Goal: Task Accomplishment & Management: Manage account settings

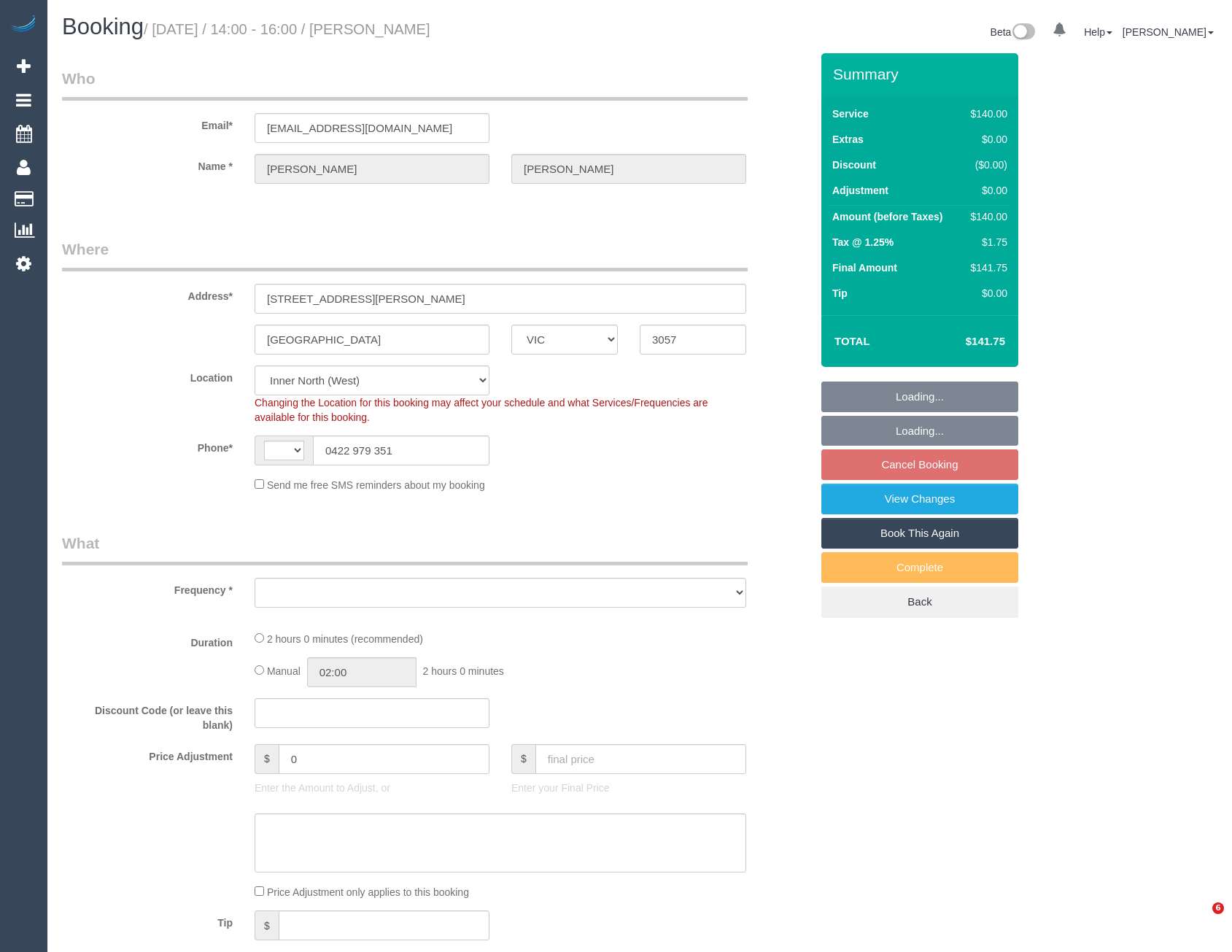
select select "VIC"
select select "string:AU"
select select "object:846"
select select "string:stripe-pm_1SHJFd2GScqysDRVhoDHgSQ4"
select select "number:28"
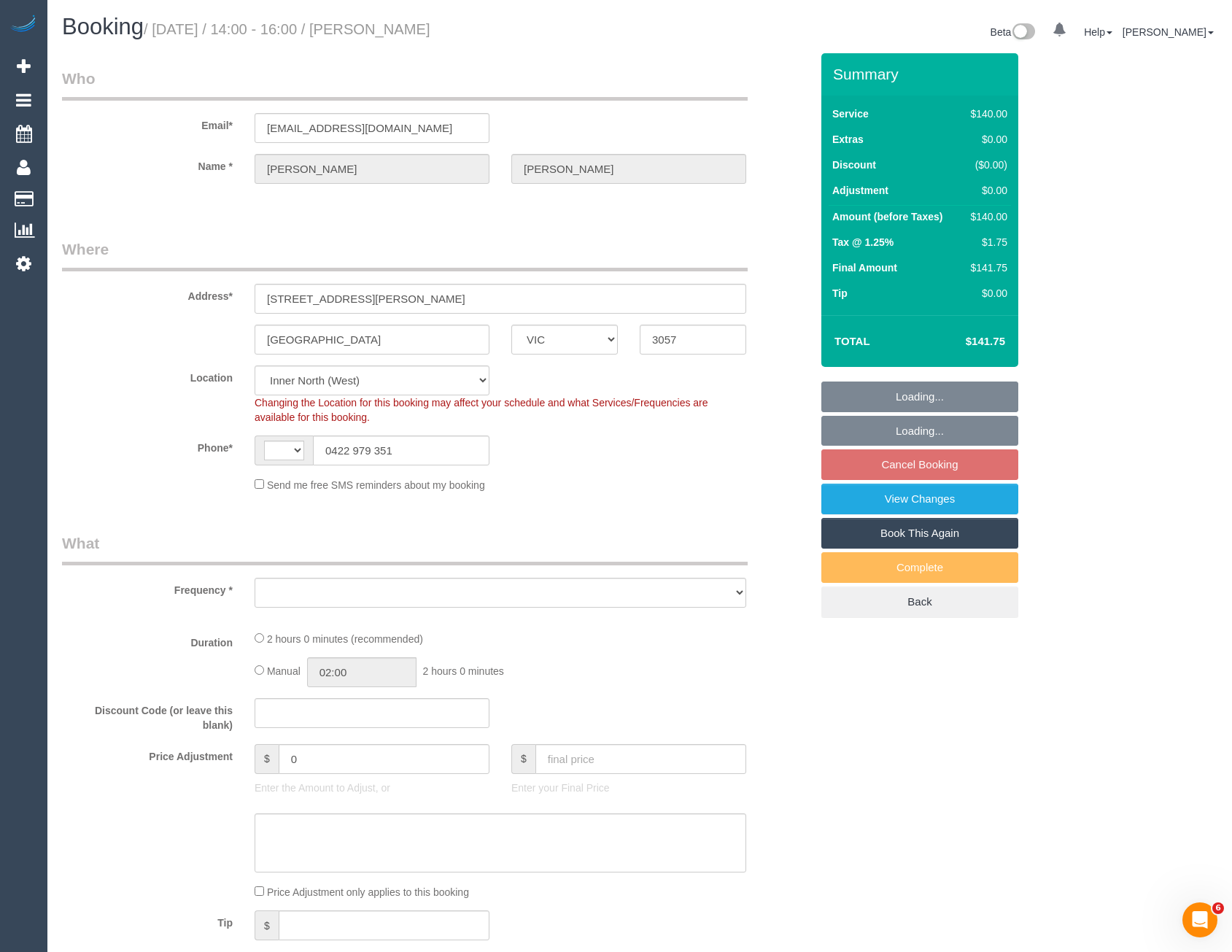
select select "number:14"
select select "number:19"
select select "number:25"
select select "number:12"
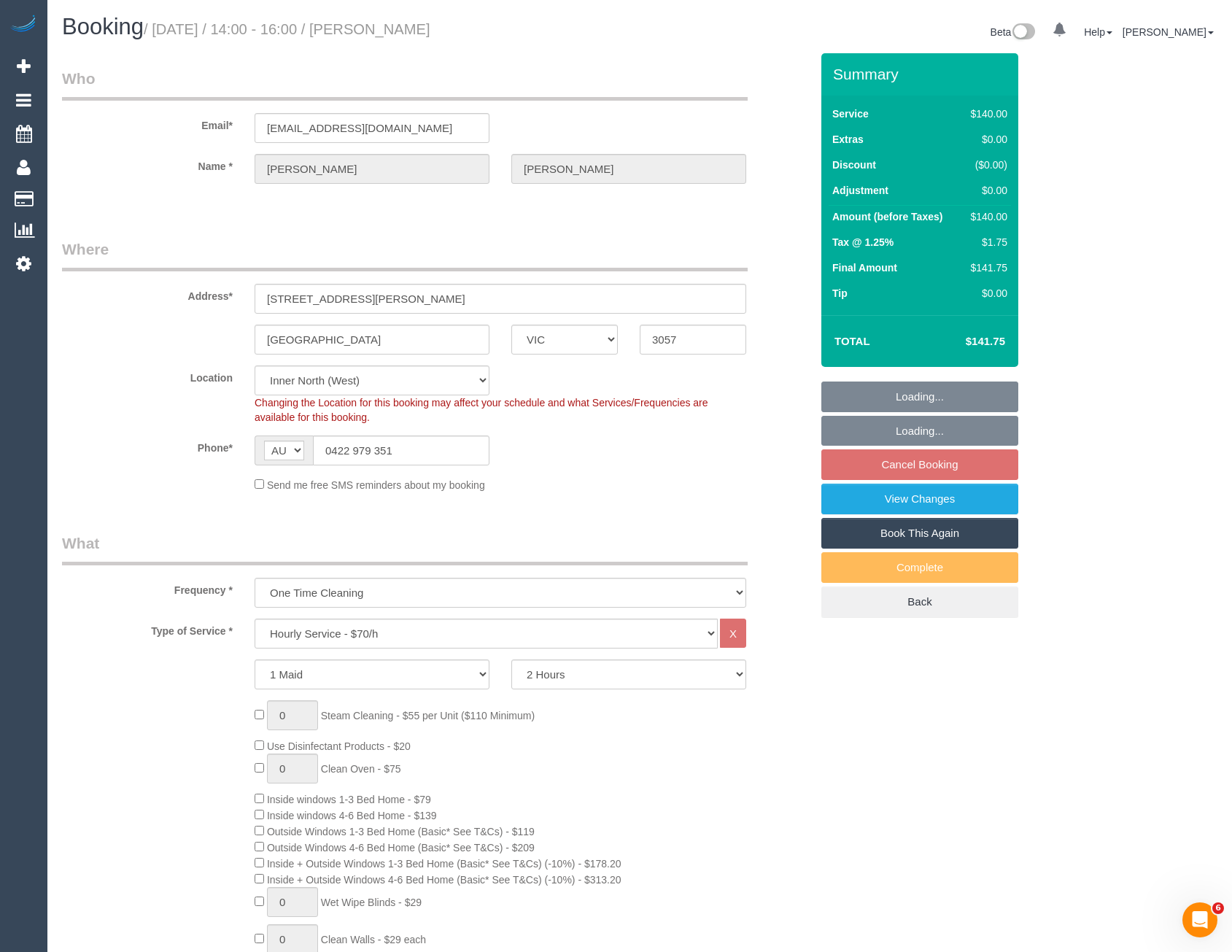
select select "object:865"
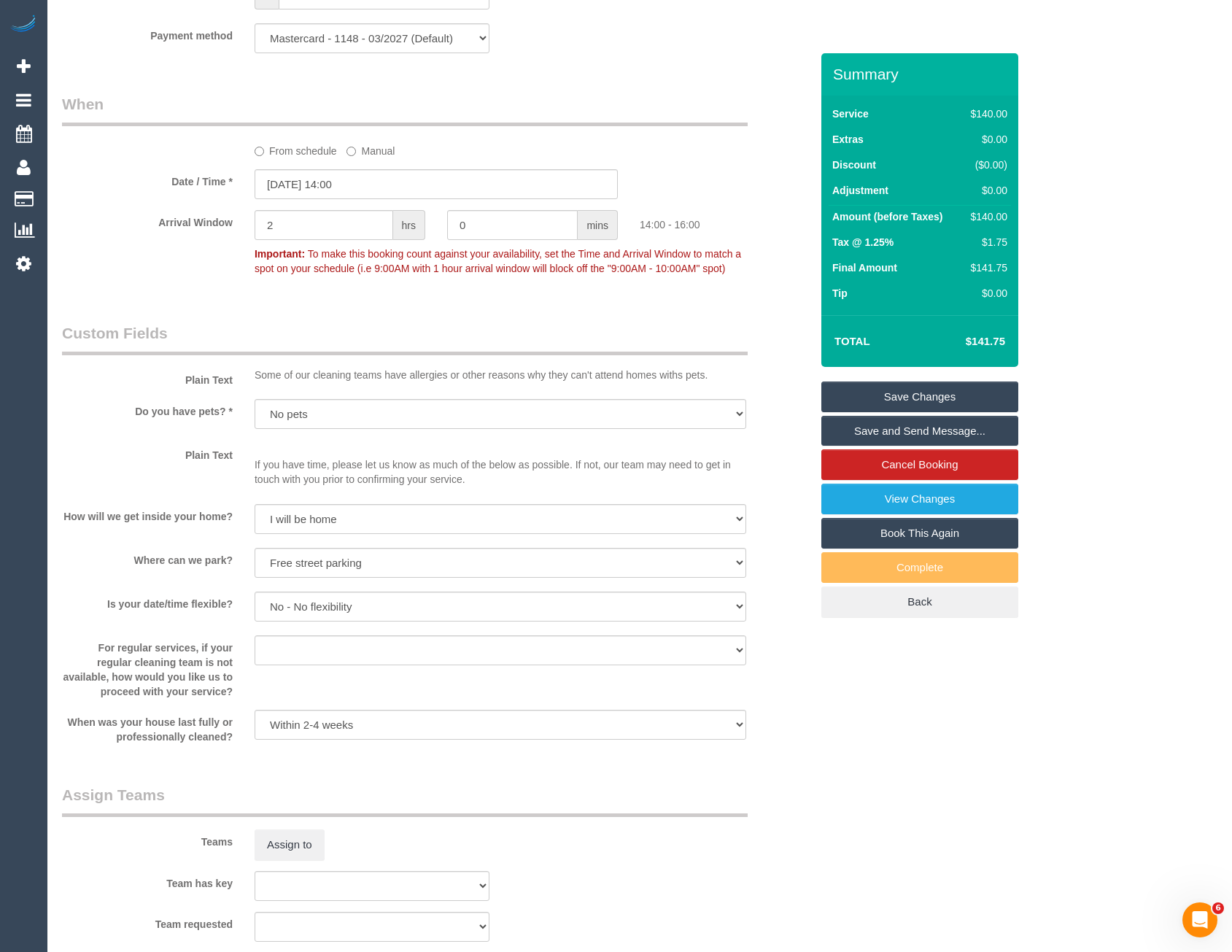
scroll to position [2043, 0]
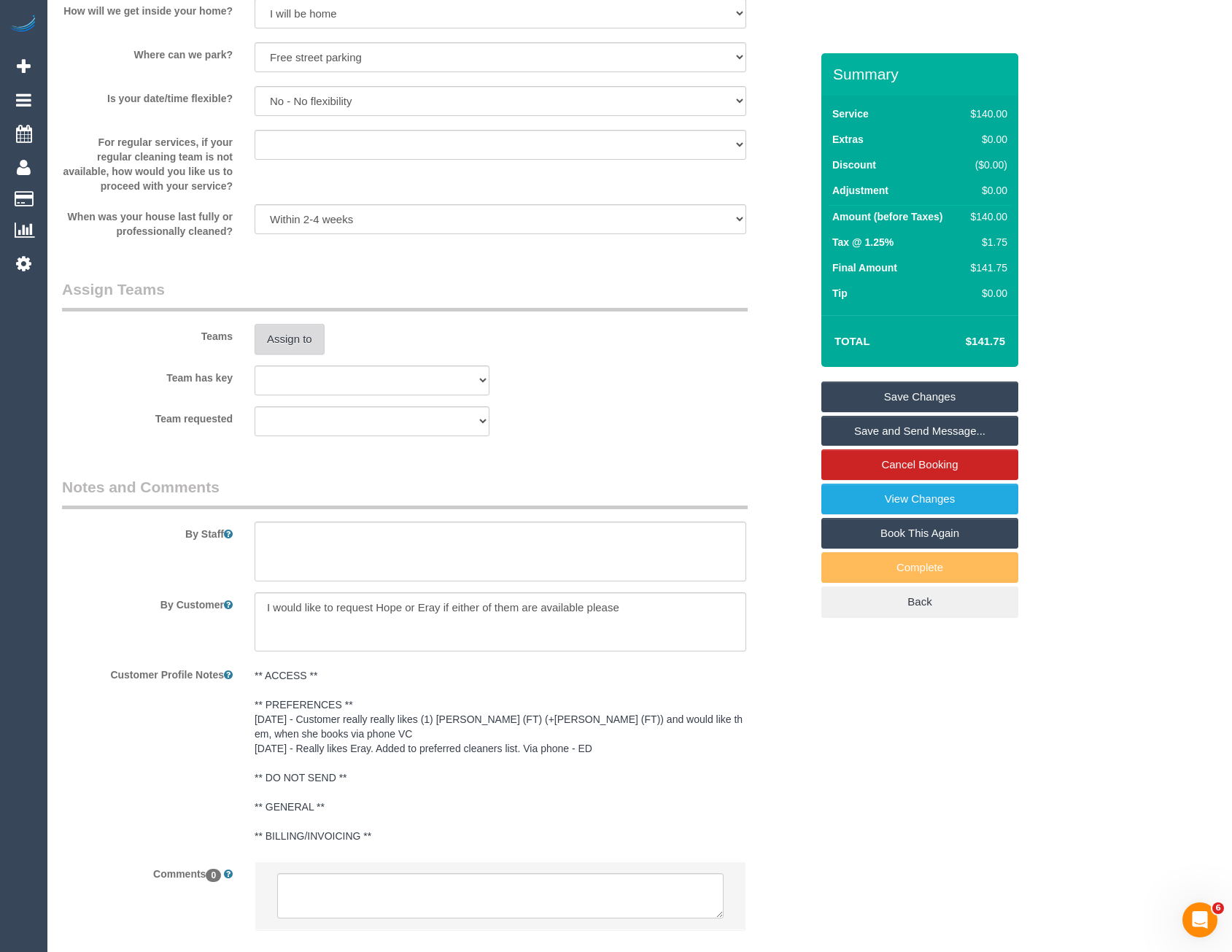
click at [276, 332] on button "Assign to" at bounding box center [289, 339] width 70 height 31
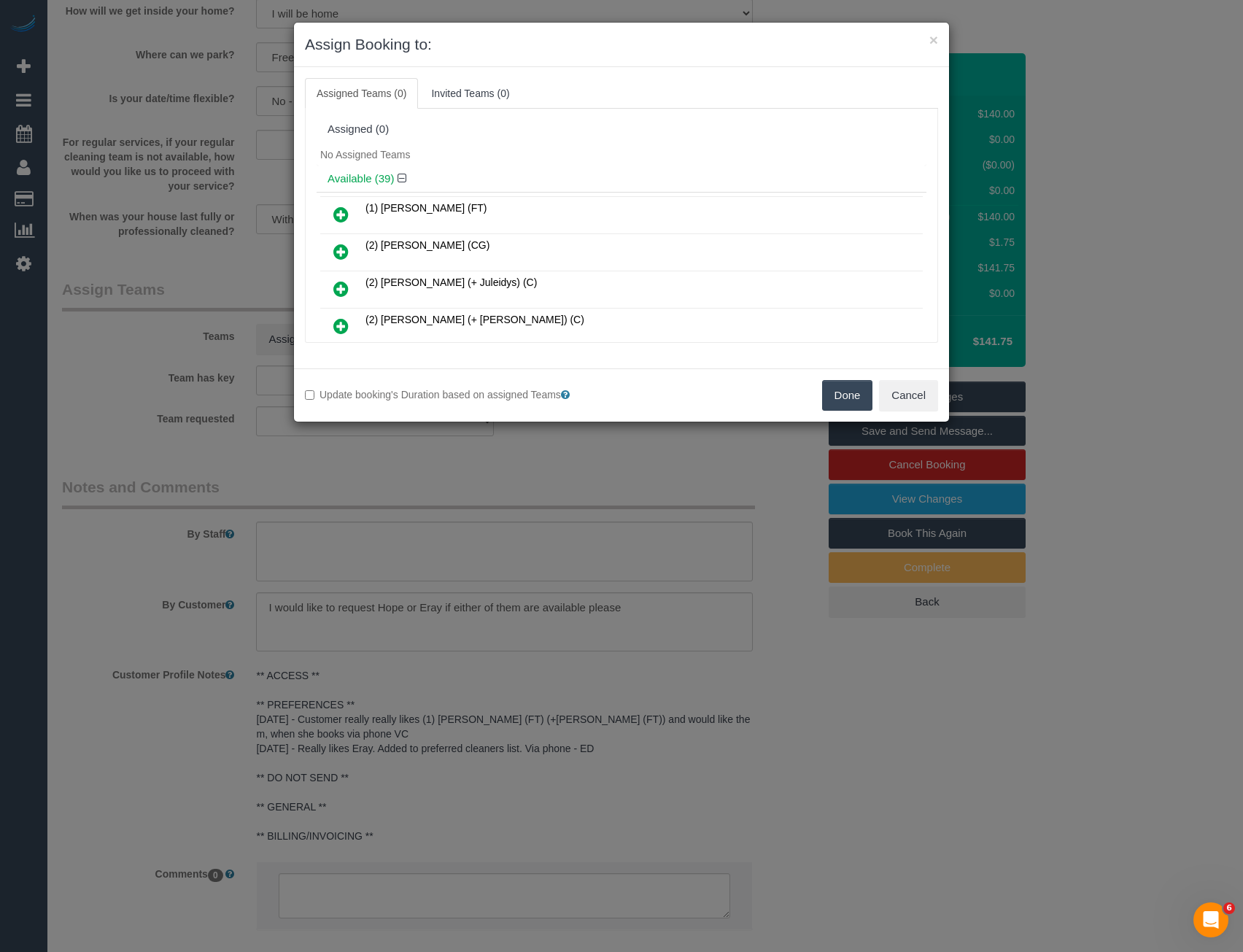
scroll to position [169, 0]
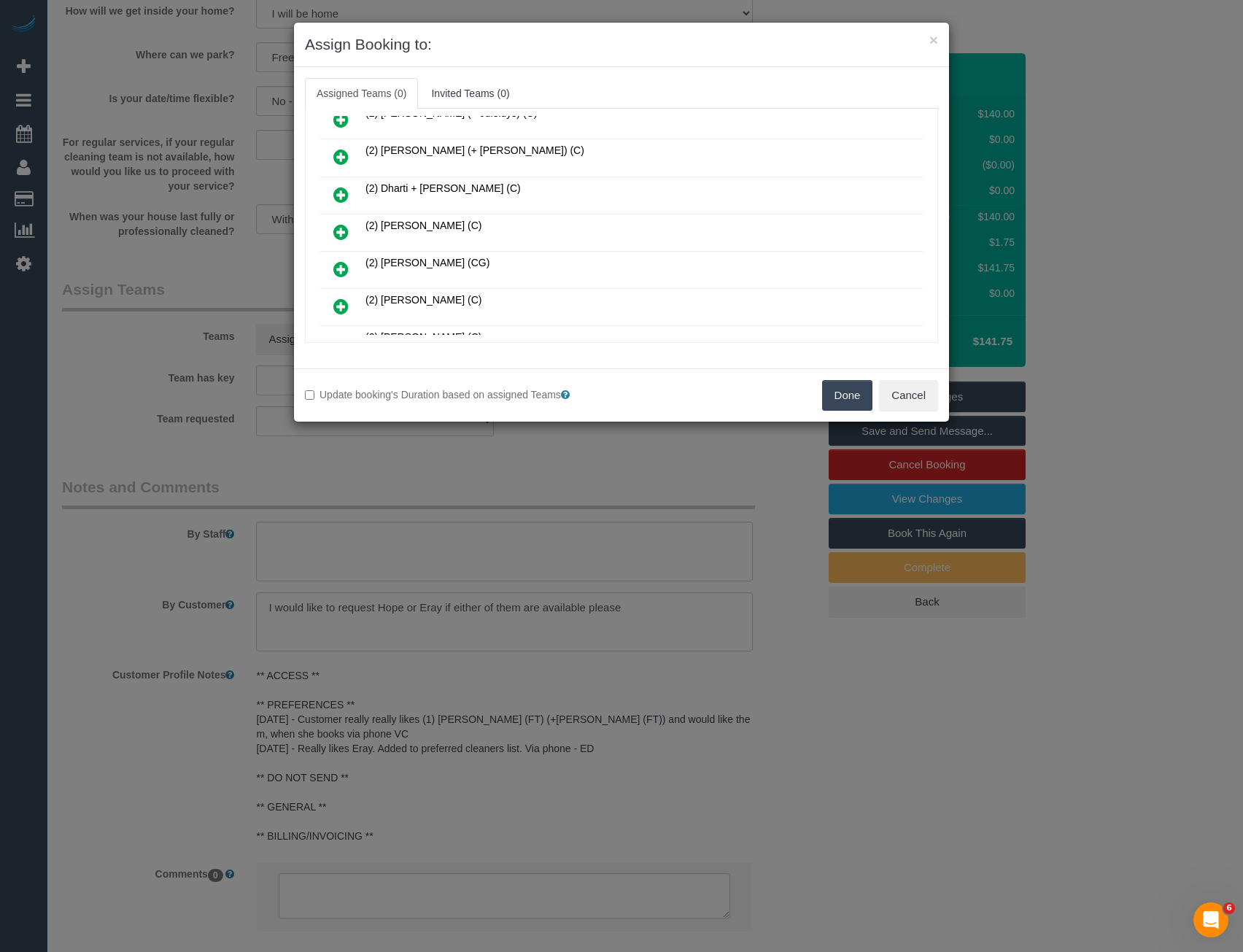
click at [347, 230] on icon at bounding box center [341, 232] width 15 height 18
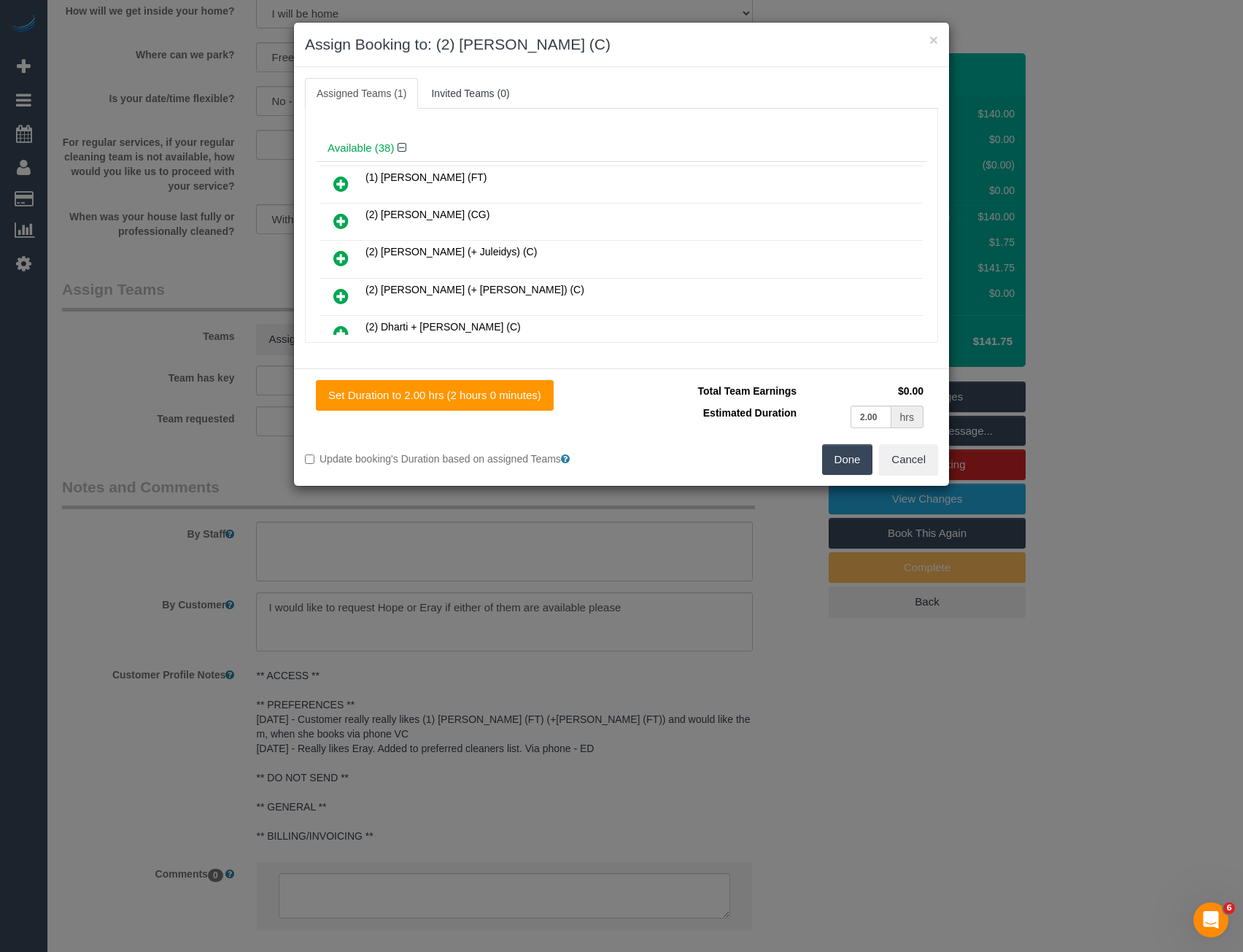
scroll to position [0, 0]
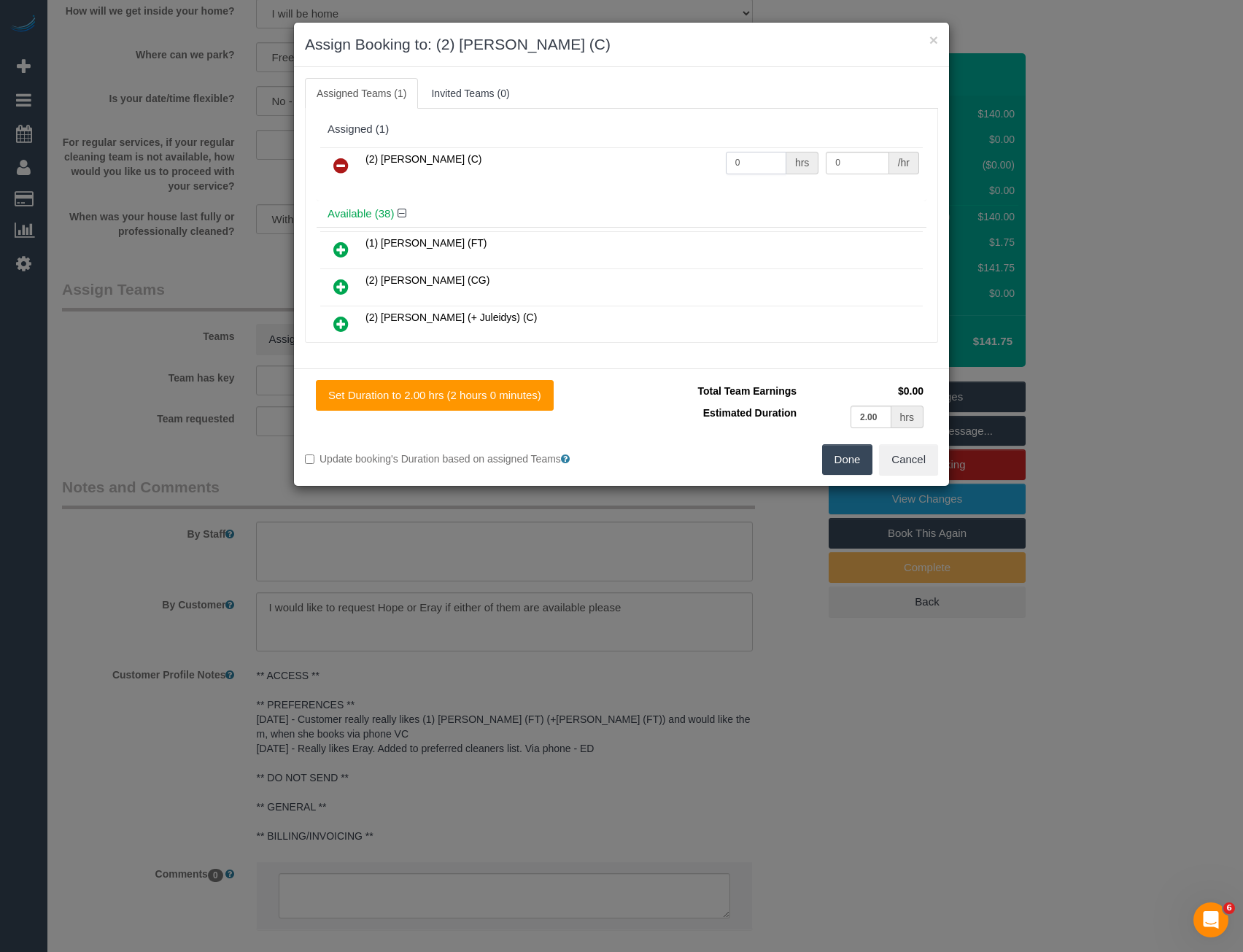
drag, startPoint x: 725, startPoint y: 164, endPoint x: 660, endPoint y: 174, distance: 65.8
click at [691, 173] on tr "(2) Eray Mertturk (C) 0 hrs 0 /hr" at bounding box center [621, 166] width 602 height 38
type input "2"
type input "37.5"
click at [851, 447] on button "Done" at bounding box center [847, 460] width 51 height 31
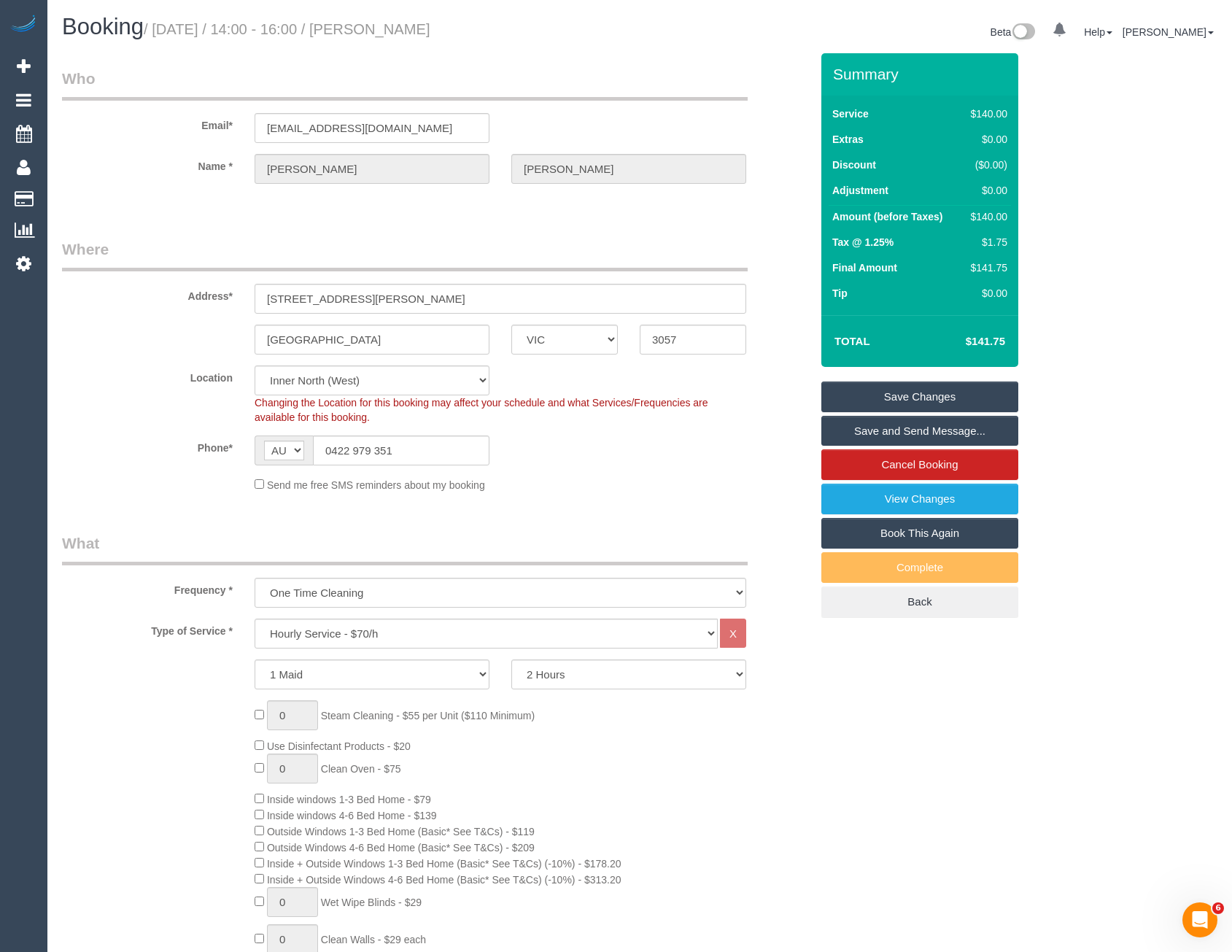
click at [881, 437] on link "Save and Send Message..." at bounding box center [920, 431] width 197 height 31
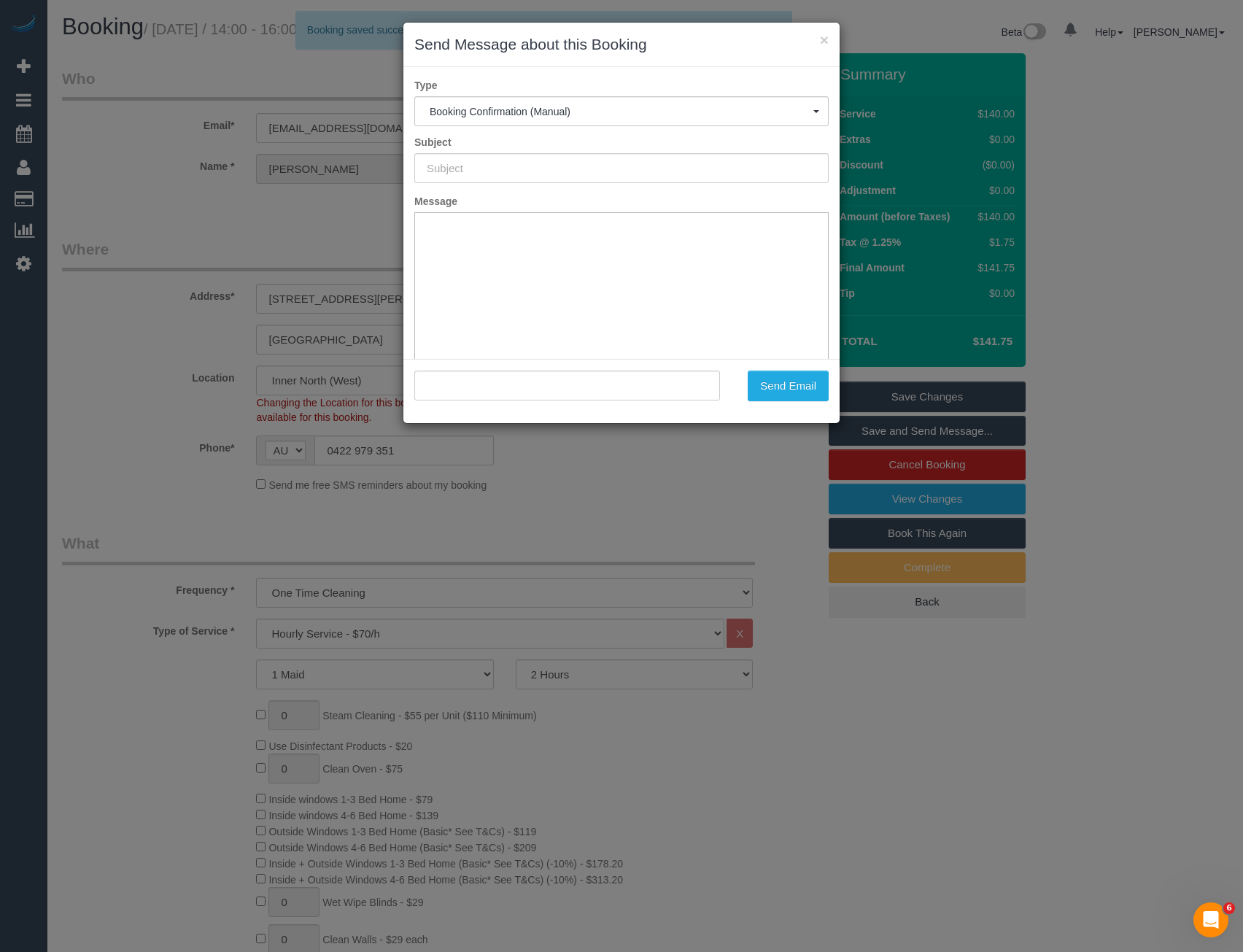
type input "Booking Confirmed"
type input ""Leanne Clayton" <leannemclayton@gmail.com>"
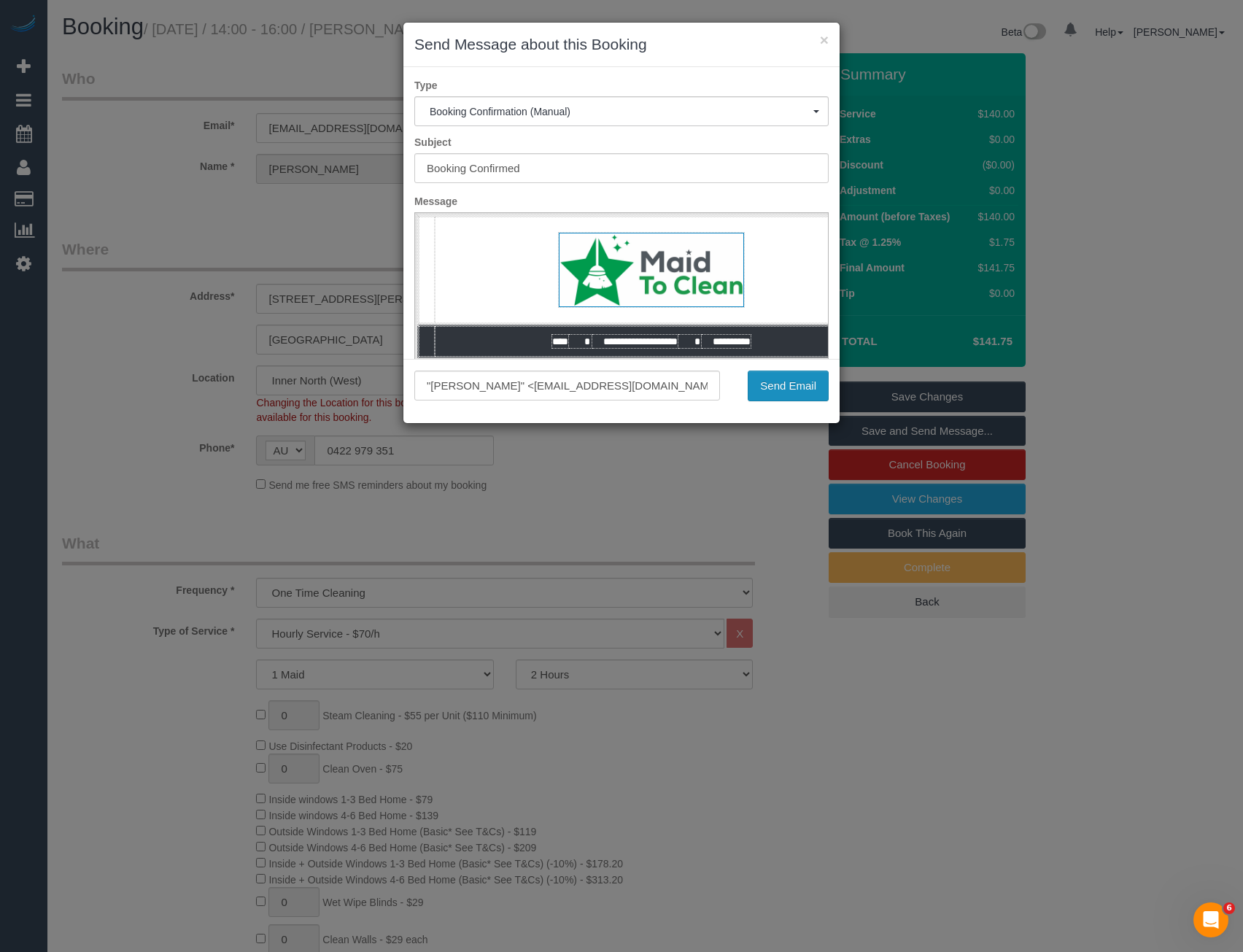
click at [799, 389] on button "Send Email" at bounding box center [788, 385] width 81 height 31
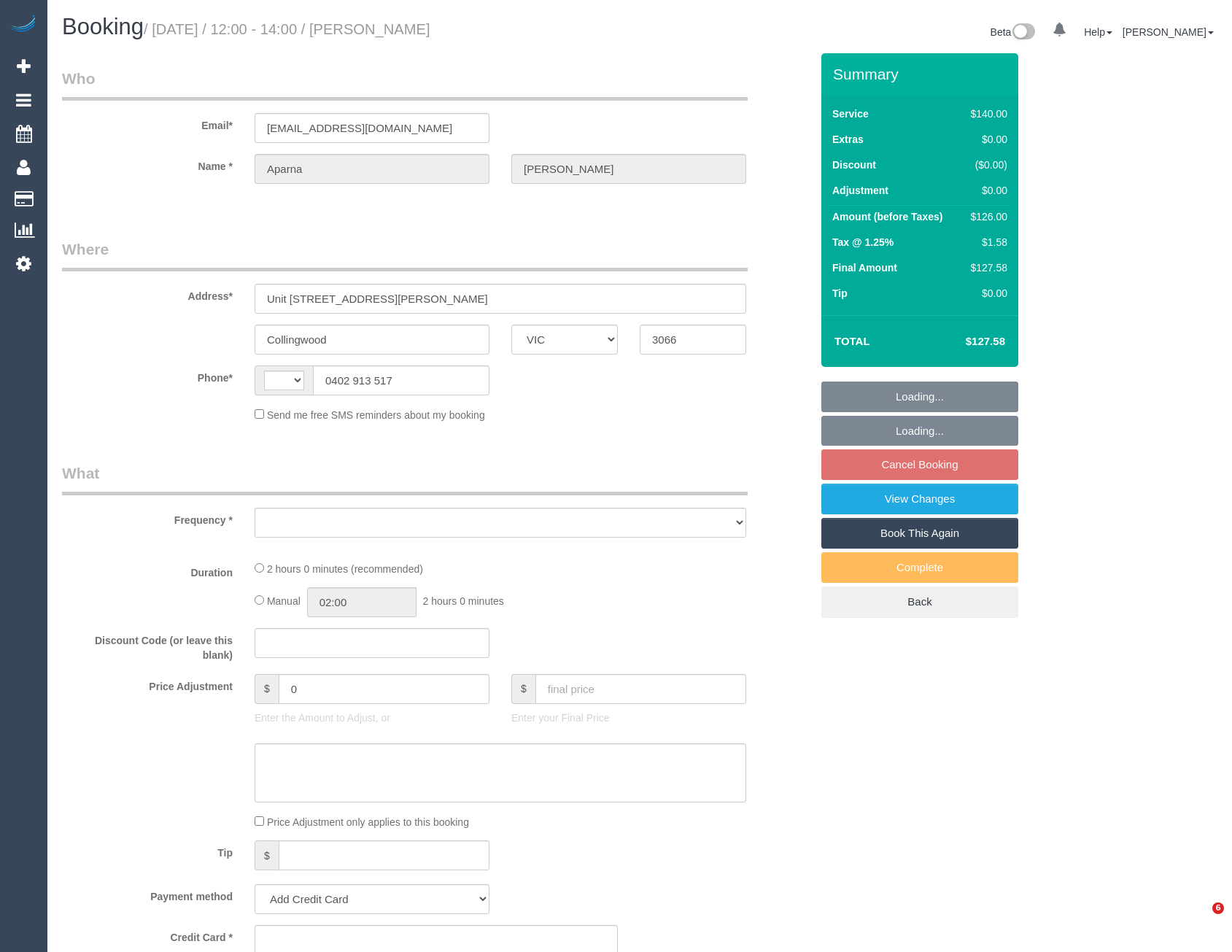
select select "VIC"
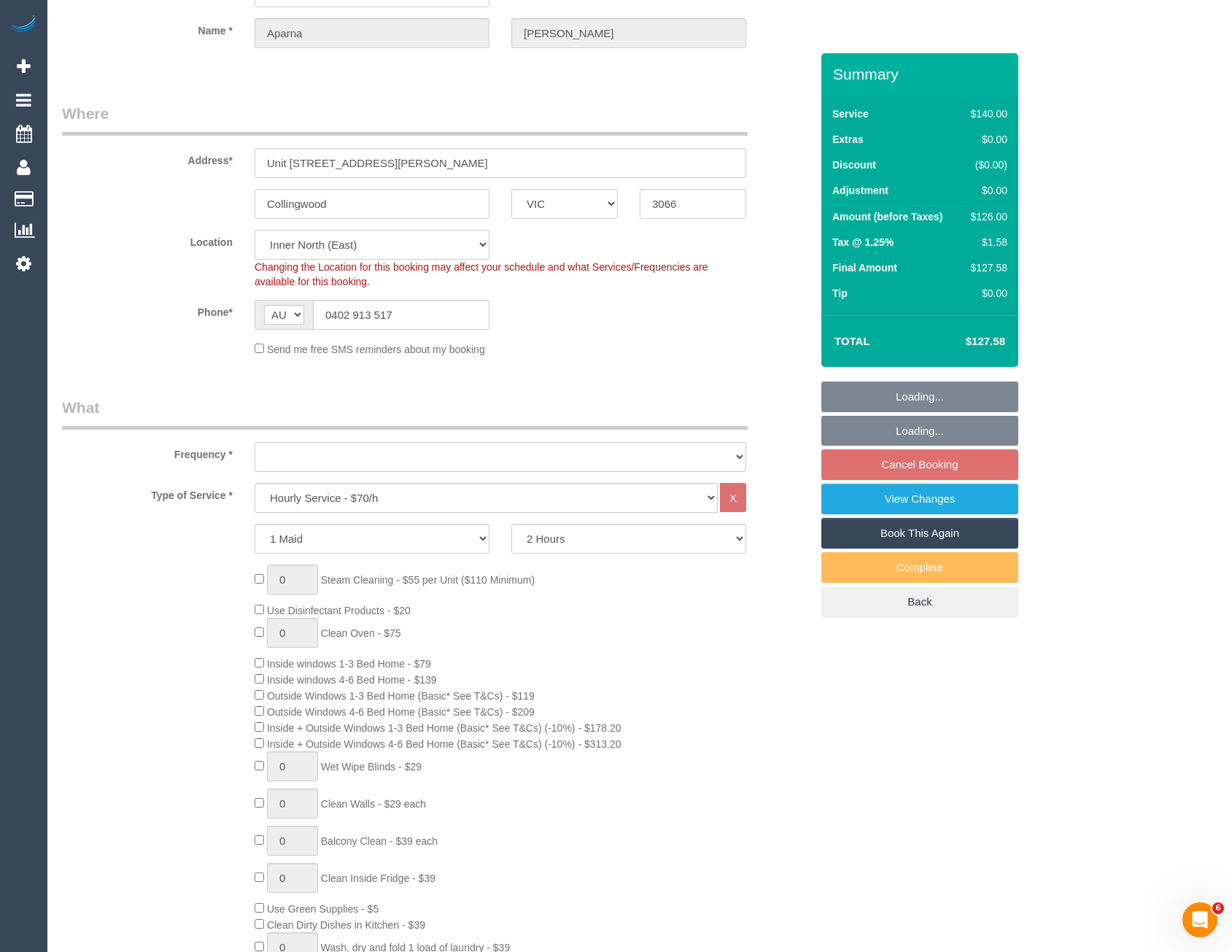
select select "string:AU"
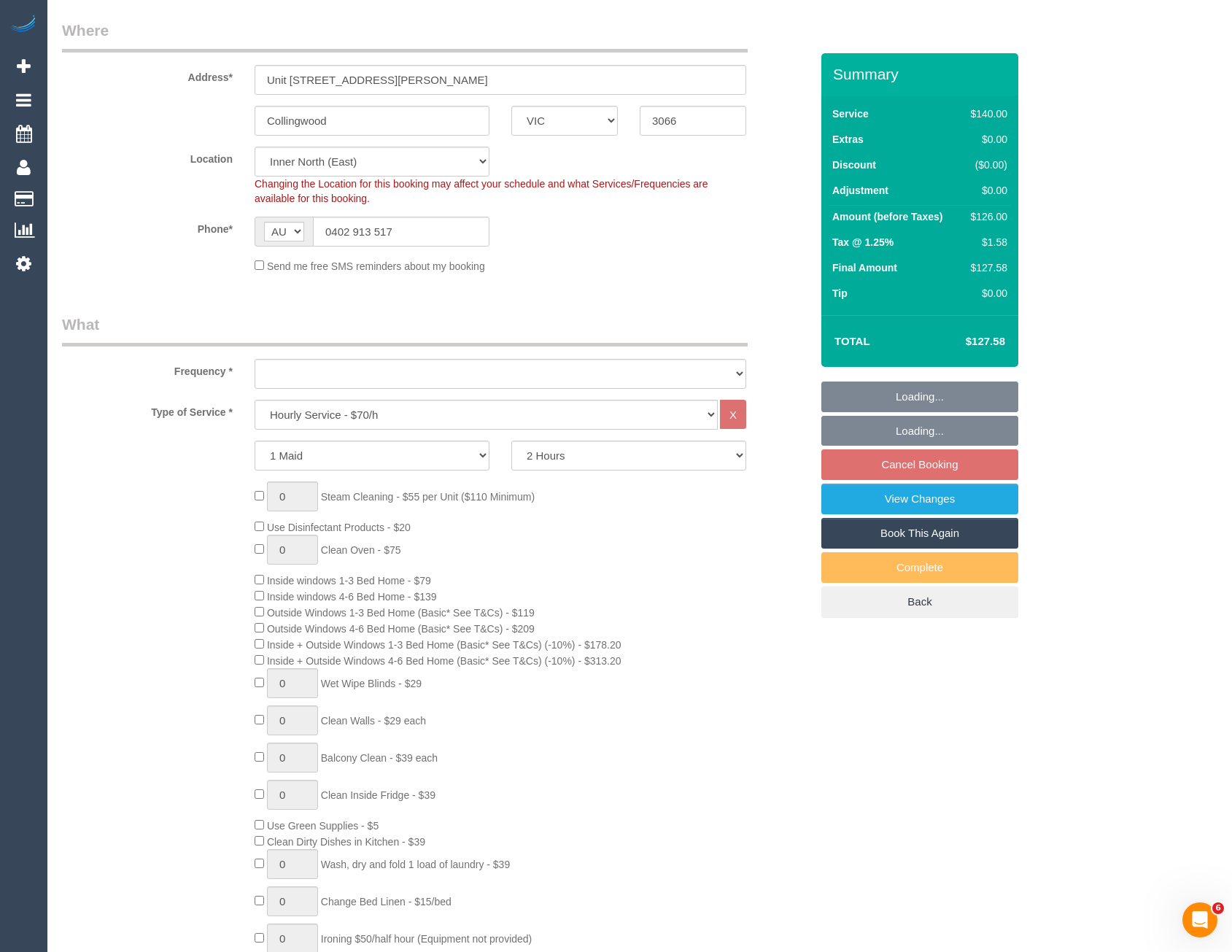
select select "object:739"
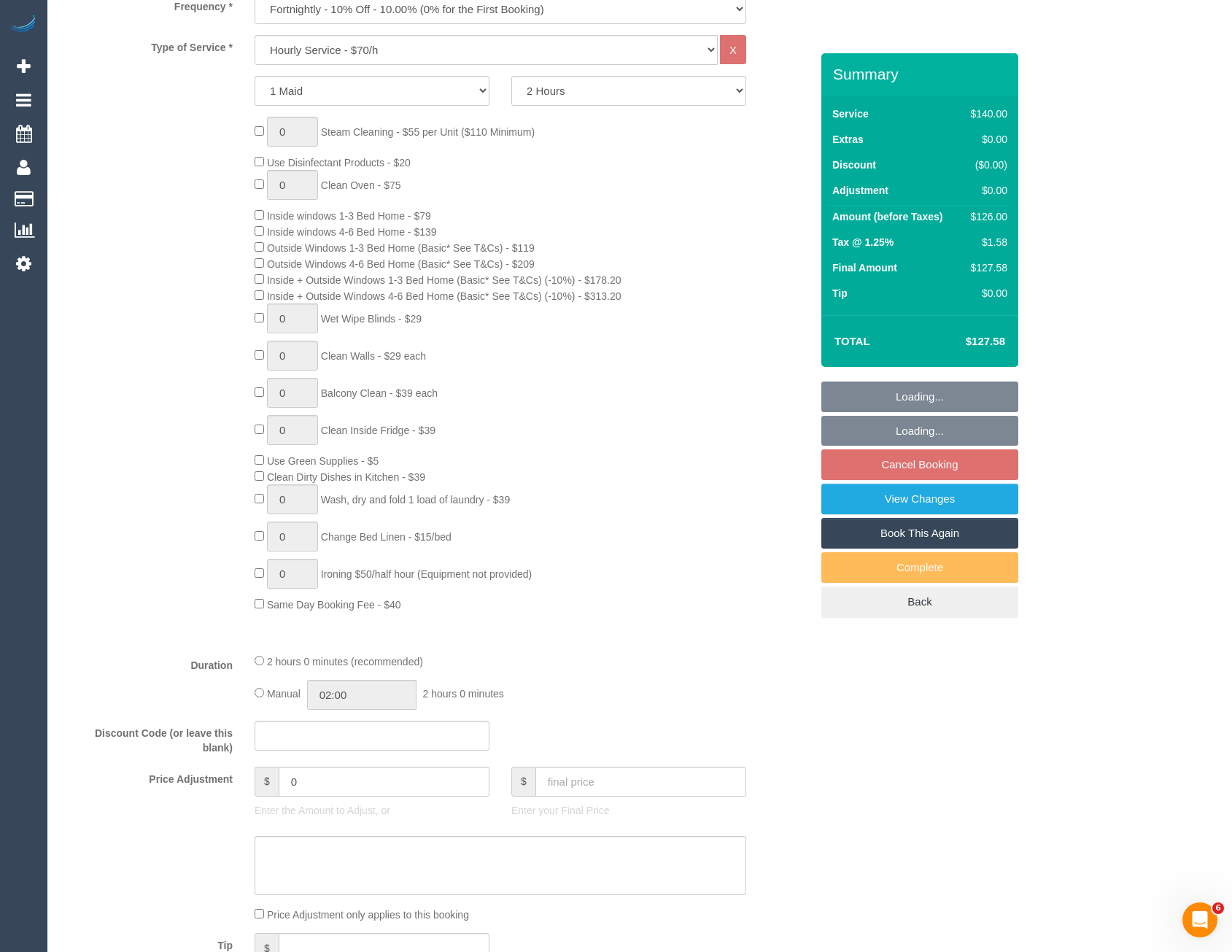
select select "string:stripe-pm_1NOtdU2GScqysDRV0PvjYUYf"
select select "object:744"
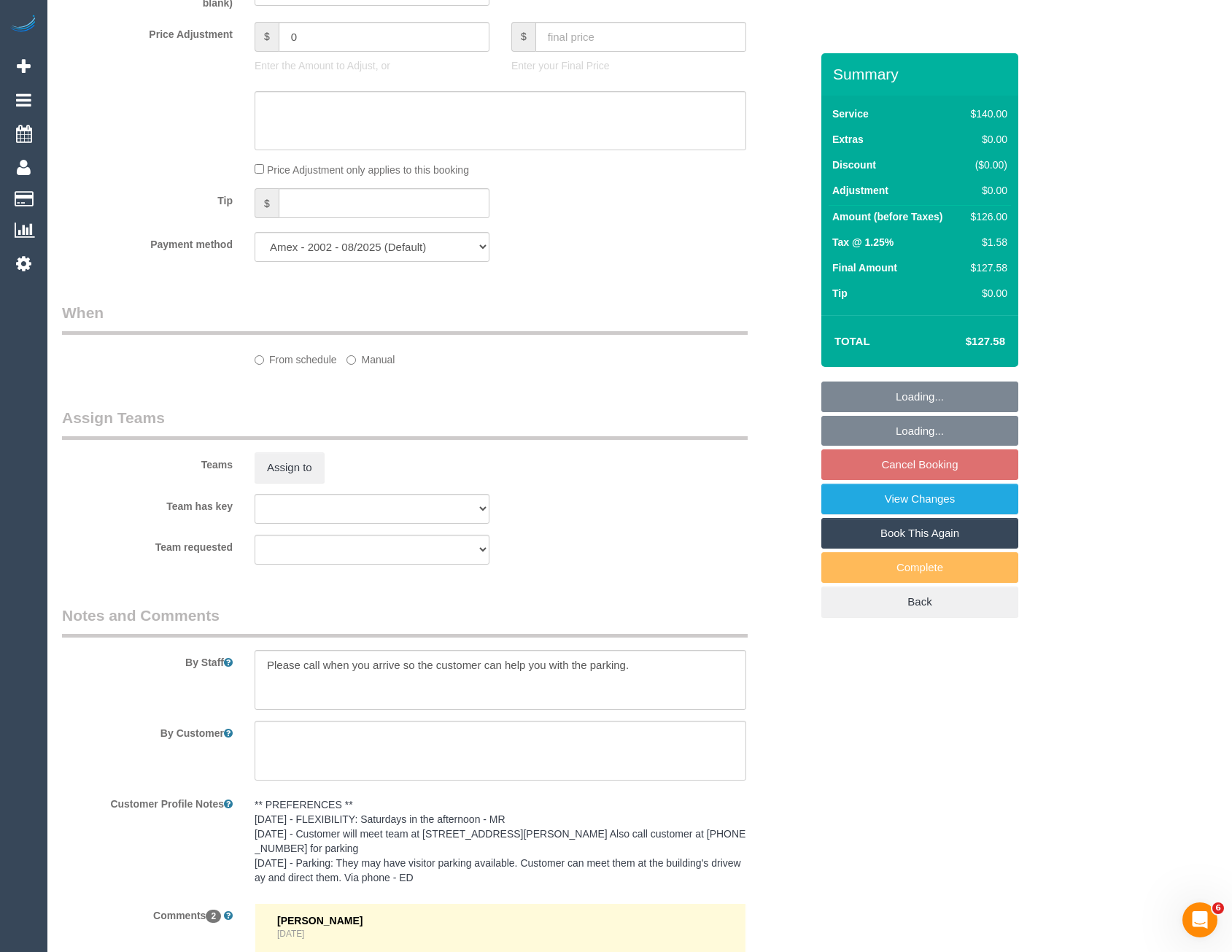
select select "number:28"
select select "number:14"
select select "number:18"
select select "number:36"
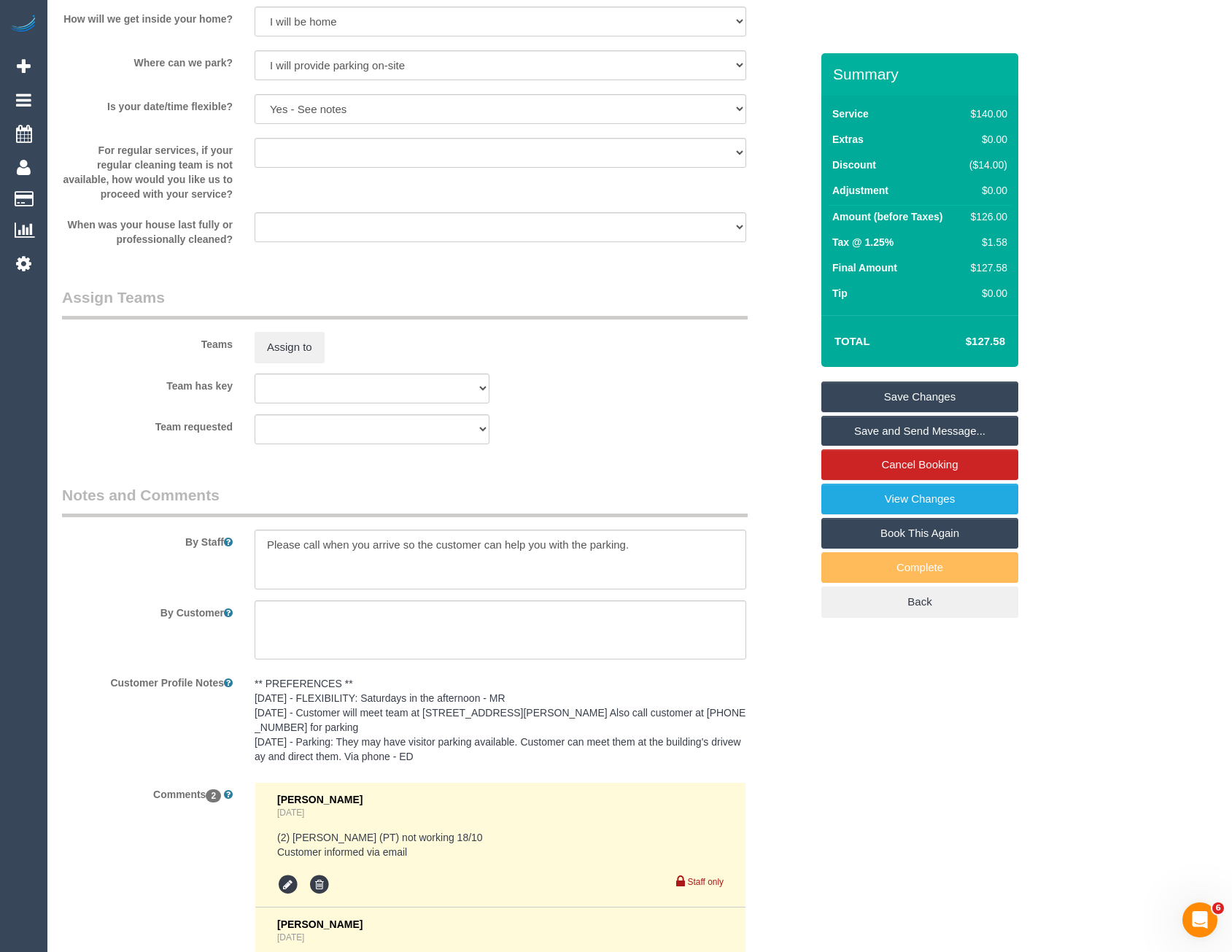
scroll to position [2189, 0]
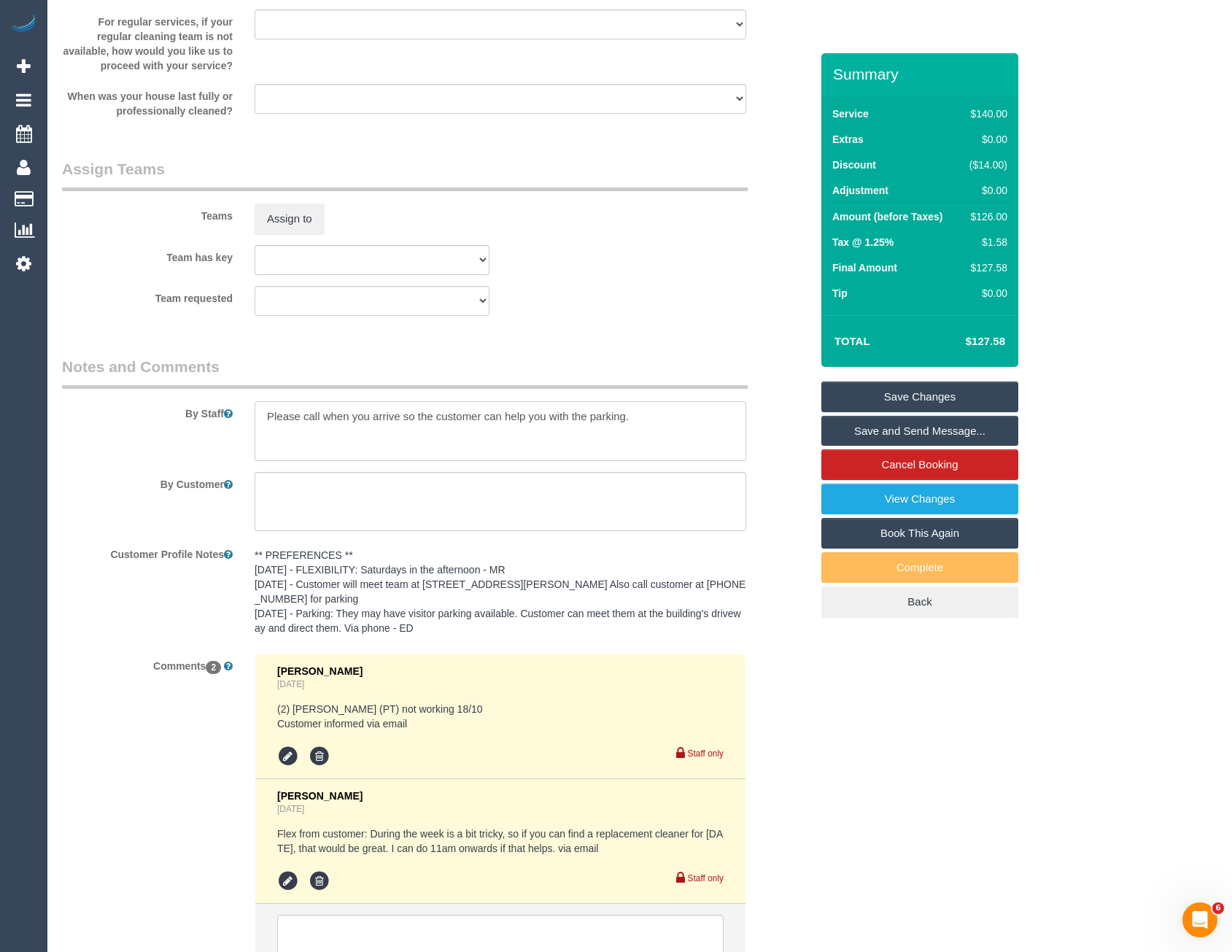
click at [265, 416] on textarea at bounding box center [500, 431] width 491 height 60
drag, startPoint x: 741, startPoint y: 585, endPoint x: 554, endPoint y: 581, distance: 187.0
click at [554, 581] on pre "** PREFERENCES ** 28/01/2025 - FLEXIBILITY: Saturdays in the afternoon - MR 18/…" at bounding box center [500, 591] width 491 height 87
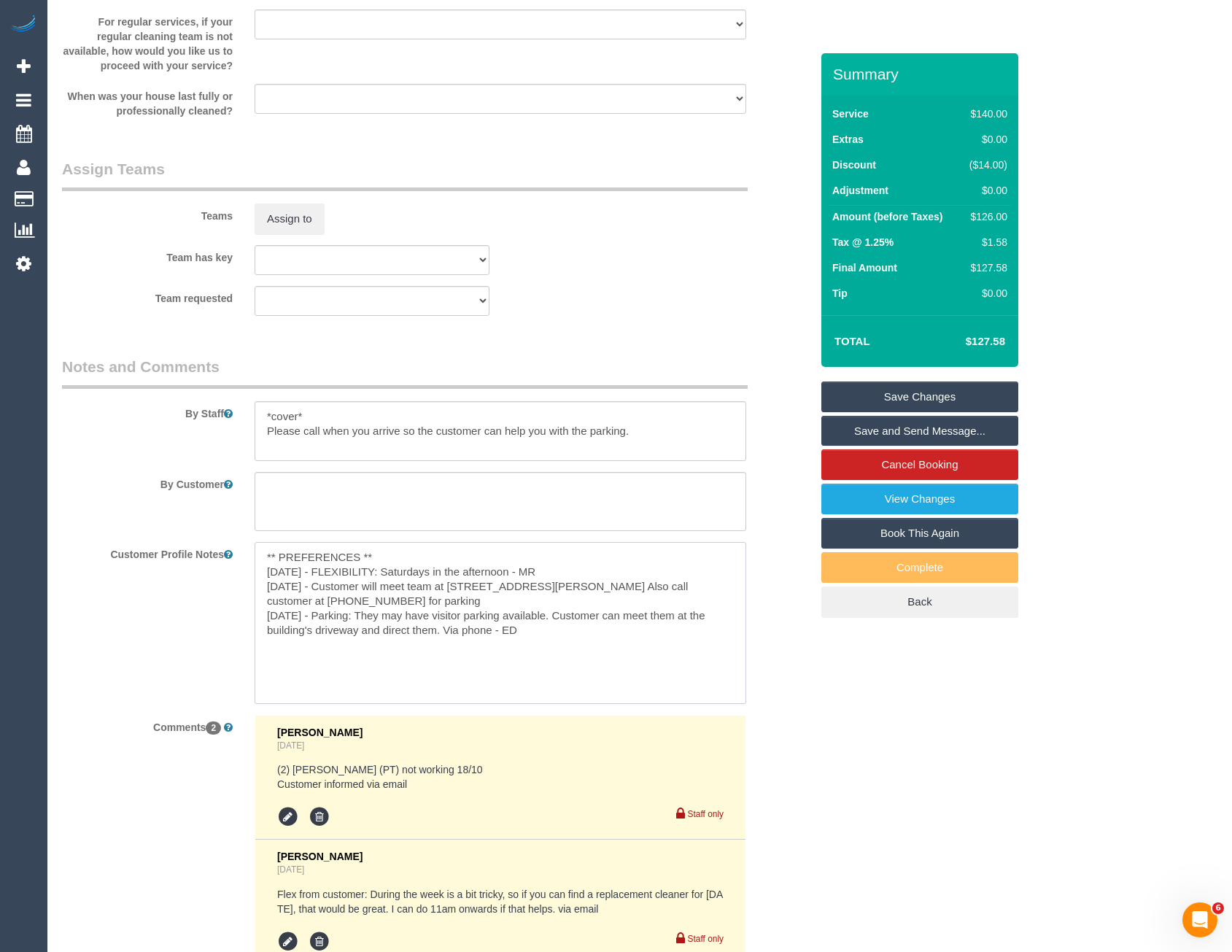
drag, startPoint x: 586, startPoint y: 587, endPoint x: 746, endPoint y: 596, distance: 160.3
click at [746, 596] on textarea "** PREFERENCES ** 28/01/2025 - FLEXIBILITY: Saturdays in the afternoon - MR 18/…" at bounding box center [500, 623] width 491 height 162
click at [647, 435] on textarea at bounding box center [500, 431] width 491 height 60
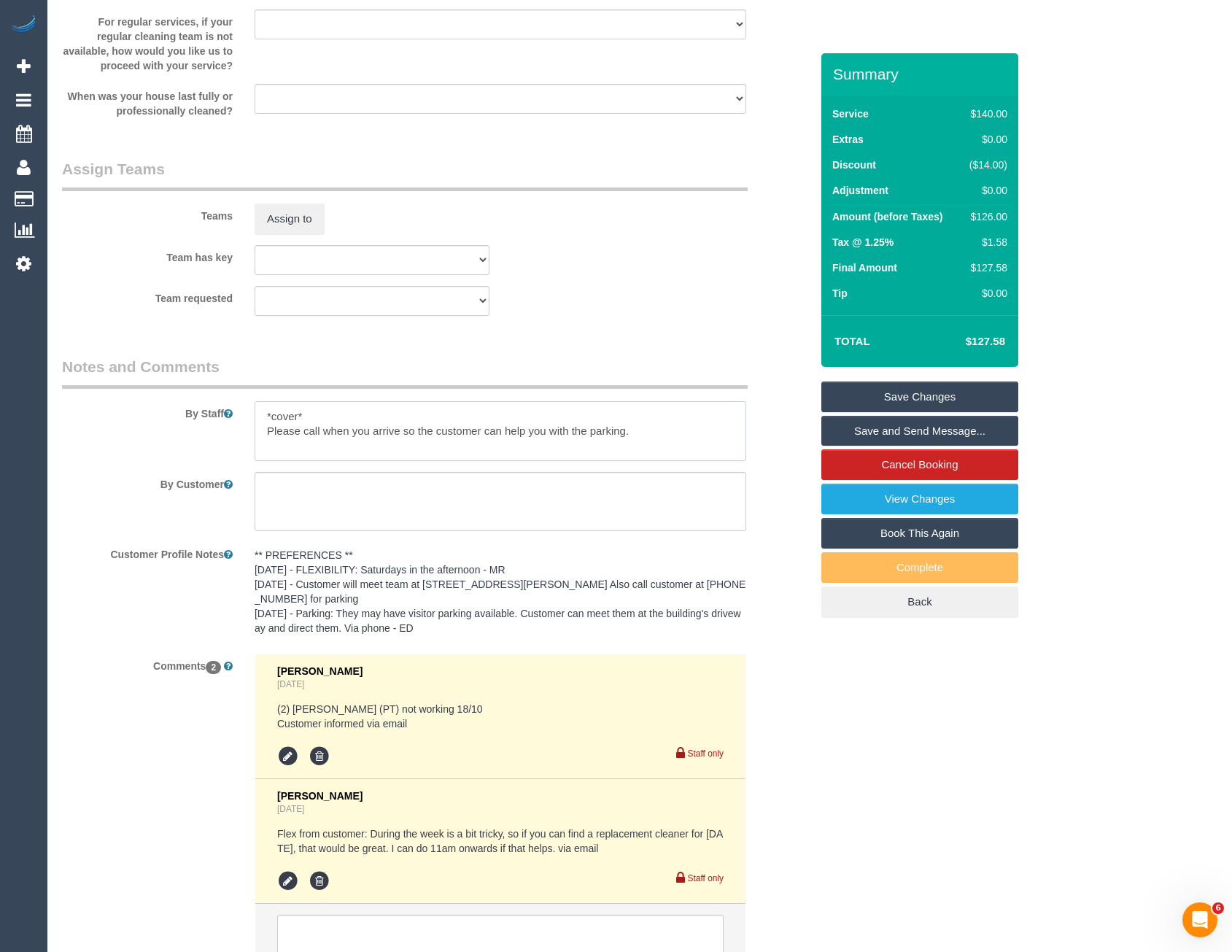
paste textarea "call customer at 0402 913 517 for parking"
drag, startPoint x: 706, startPoint y: 432, endPoint x: 632, endPoint y: 428, distance: 74.1
click at [632, 428] on textarea at bounding box center [500, 431] width 491 height 60
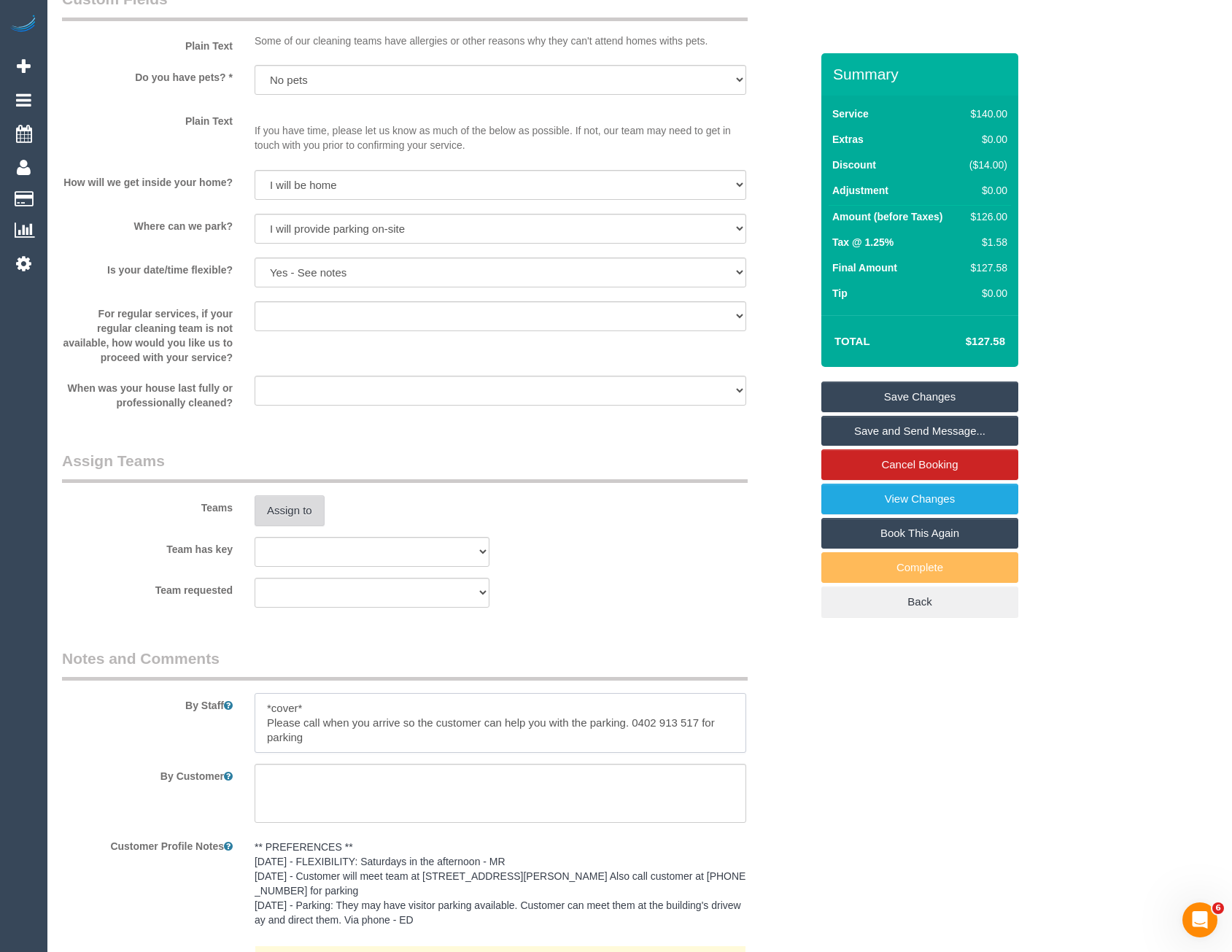
type textarea "*cover* Please call when you arrive so the customer can help you with the parki…"
click at [293, 519] on button "Assign to" at bounding box center [289, 510] width 70 height 31
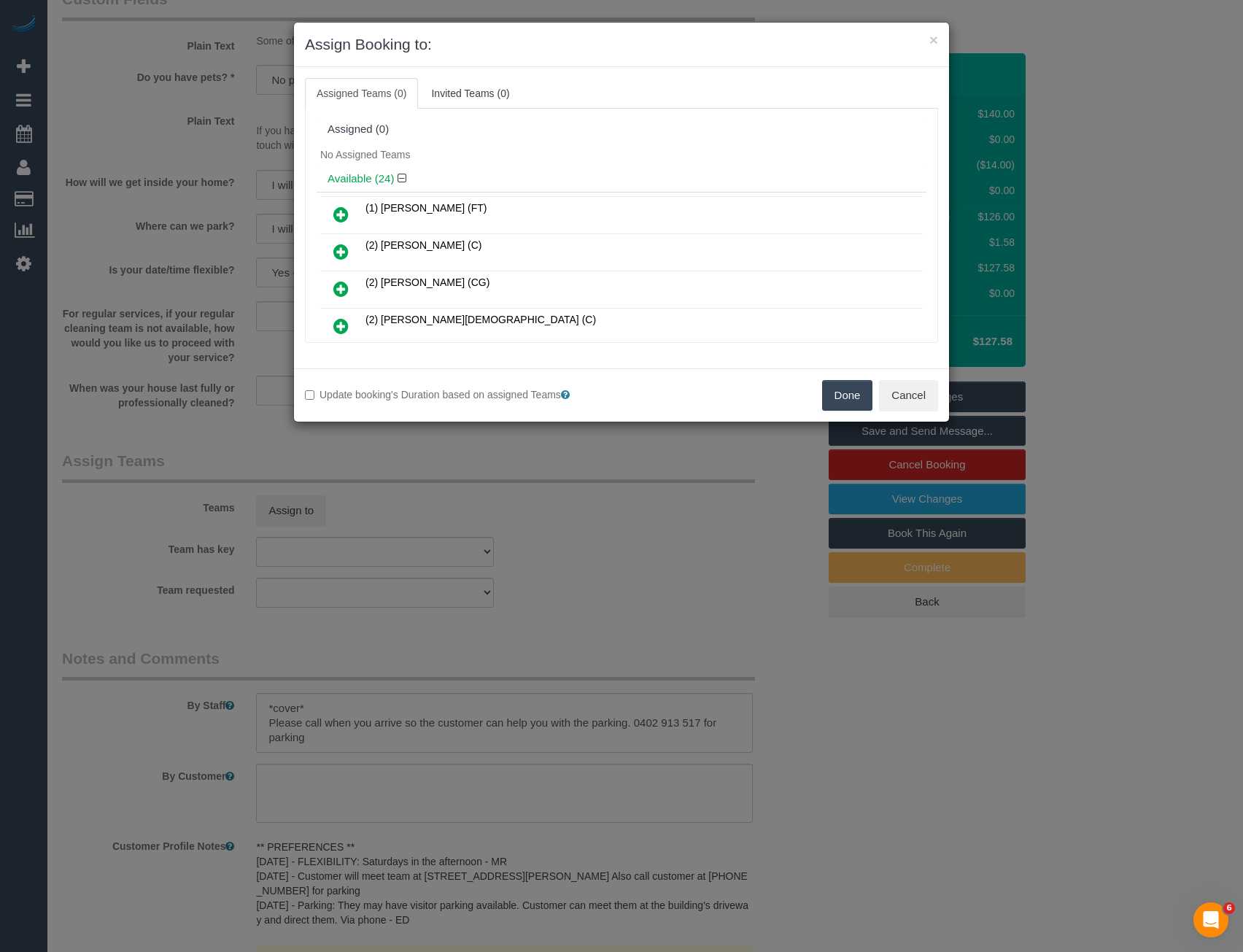
scroll to position [169, 0]
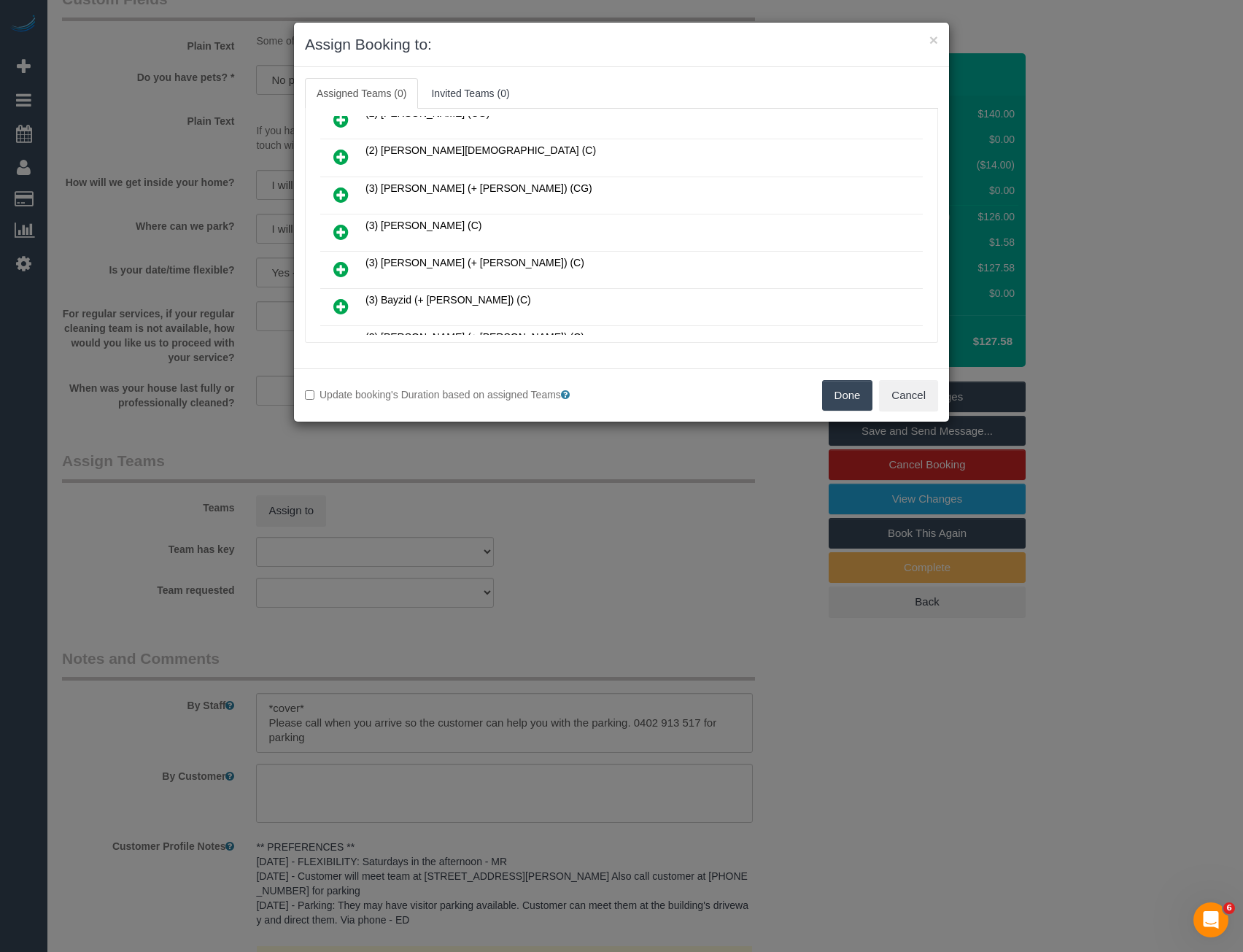
click at [341, 235] on icon at bounding box center [341, 232] width 15 height 18
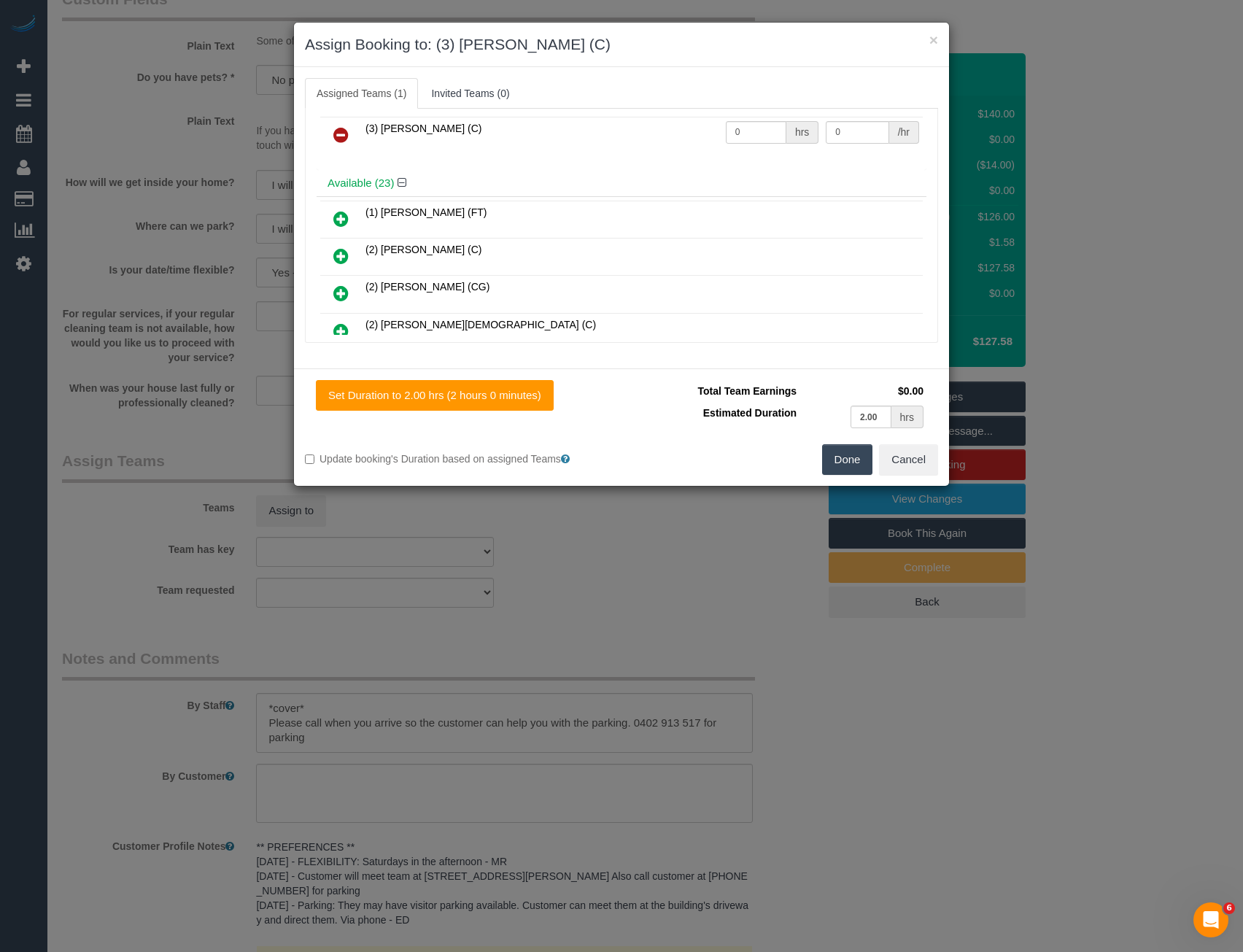
scroll to position [0, 0]
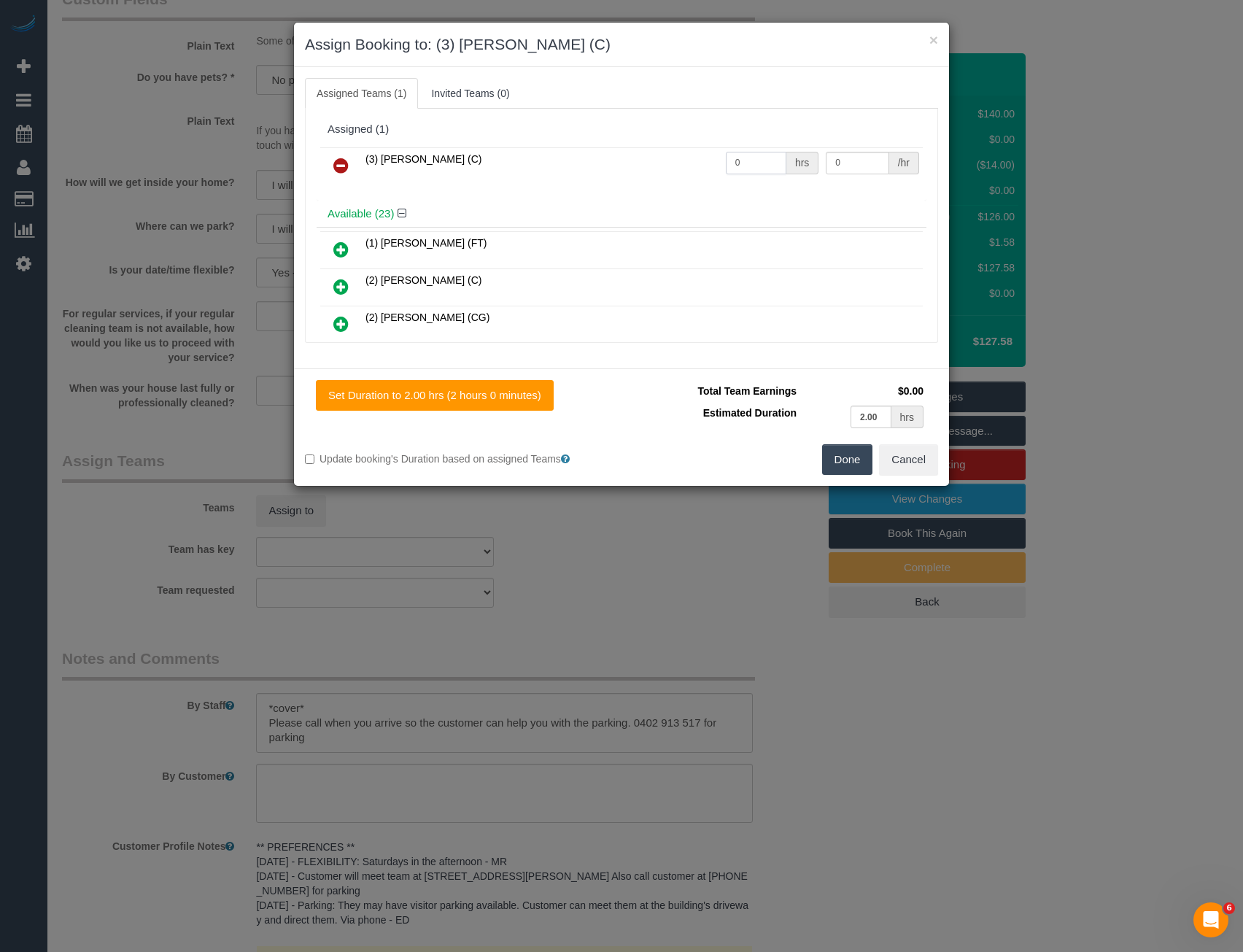
drag, startPoint x: 733, startPoint y: 164, endPoint x: 697, endPoint y: 175, distance: 37.6
click at [697, 175] on tr "(3) Andrea Di Bella (C) 0 hrs 0 /hr" at bounding box center [621, 166] width 602 height 38
type input "2"
type input "35"
click at [857, 464] on button "Done" at bounding box center [847, 460] width 51 height 31
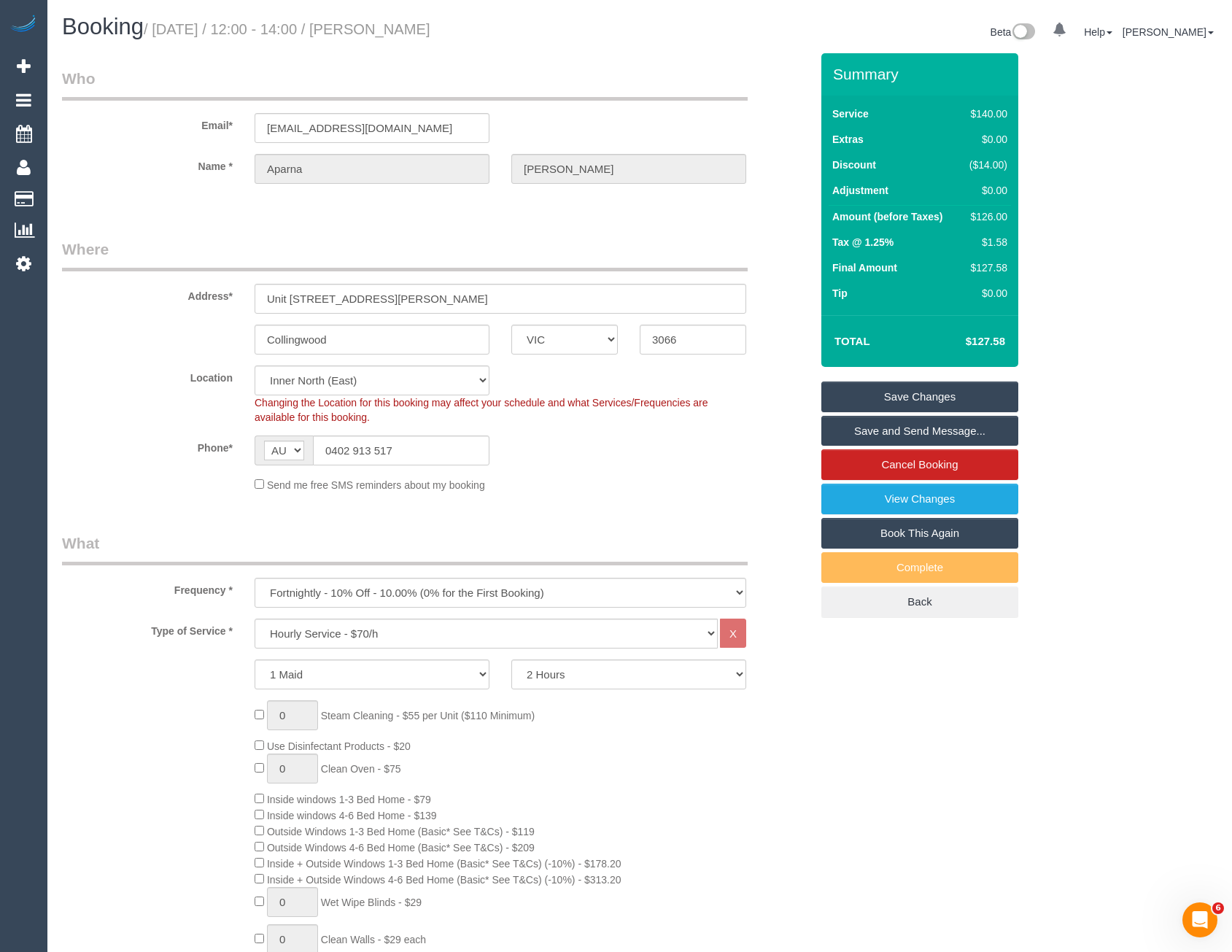
click at [930, 436] on link "Save and Send Message..." at bounding box center [920, 431] width 197 height 31
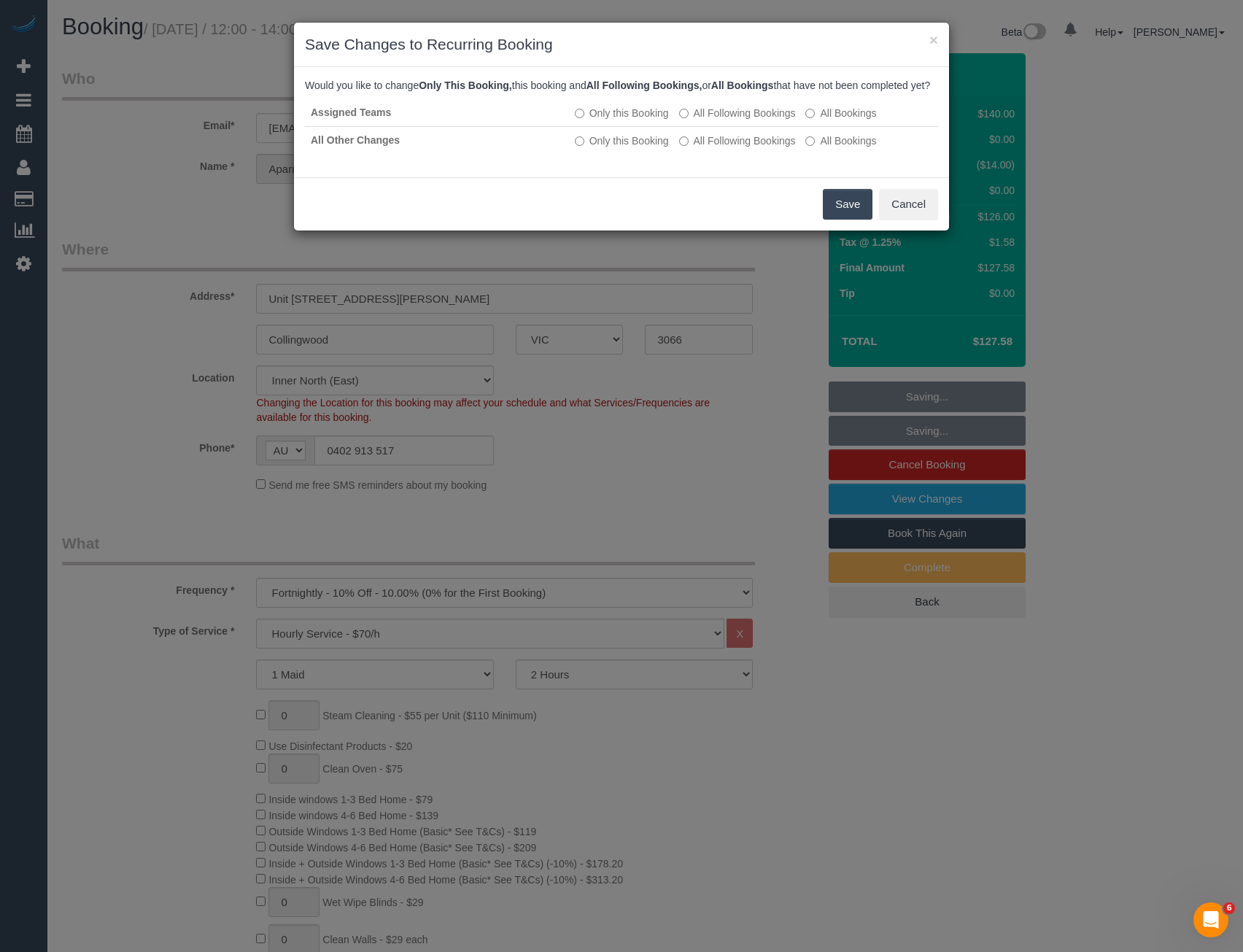
click at [845, 220] on button "Save" at bounding box center [847, 204] width 50 height 31
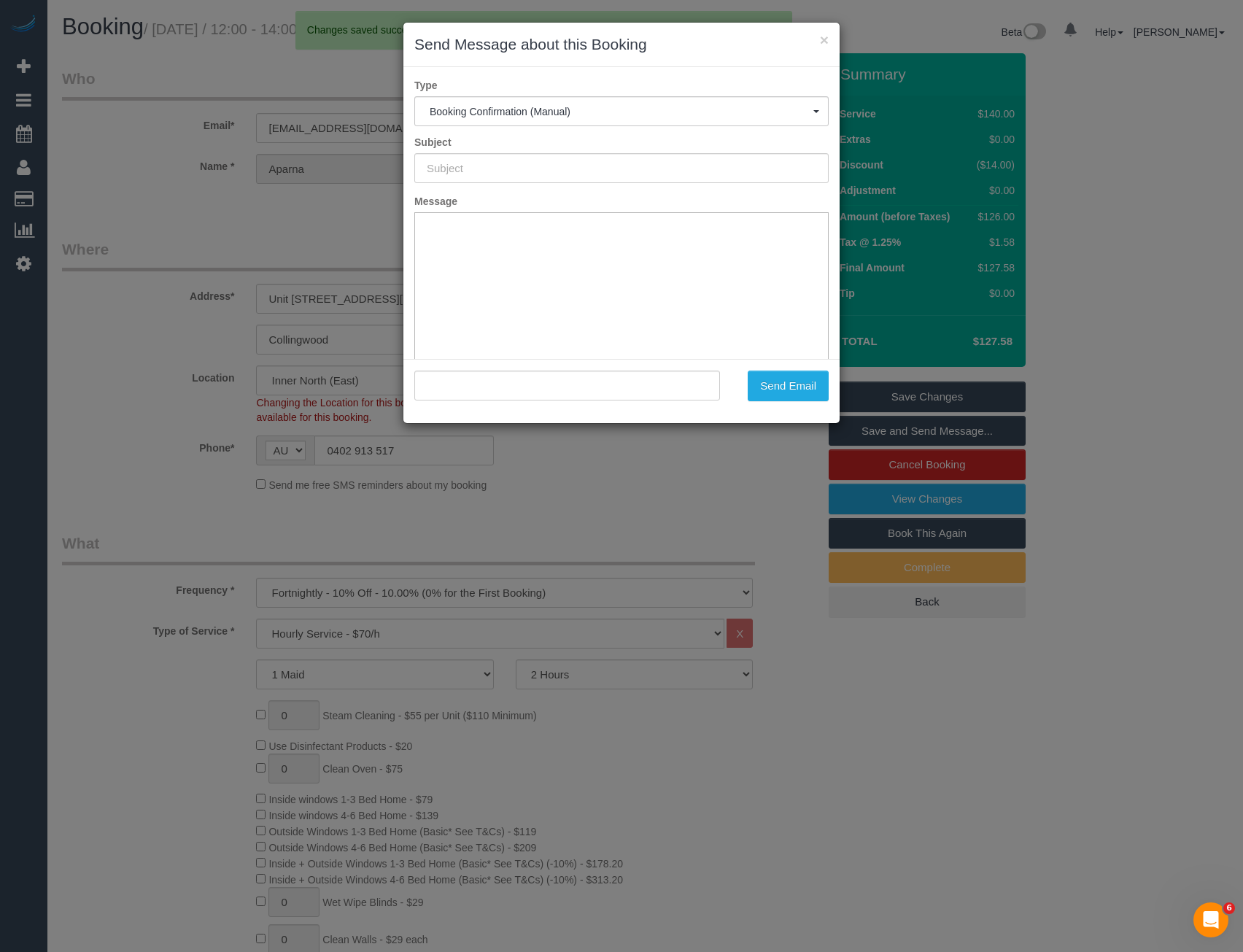
type input "Booking Confirmed"
type input ""Aparna Rao" <aparna_d_rao@yahoo.com>"
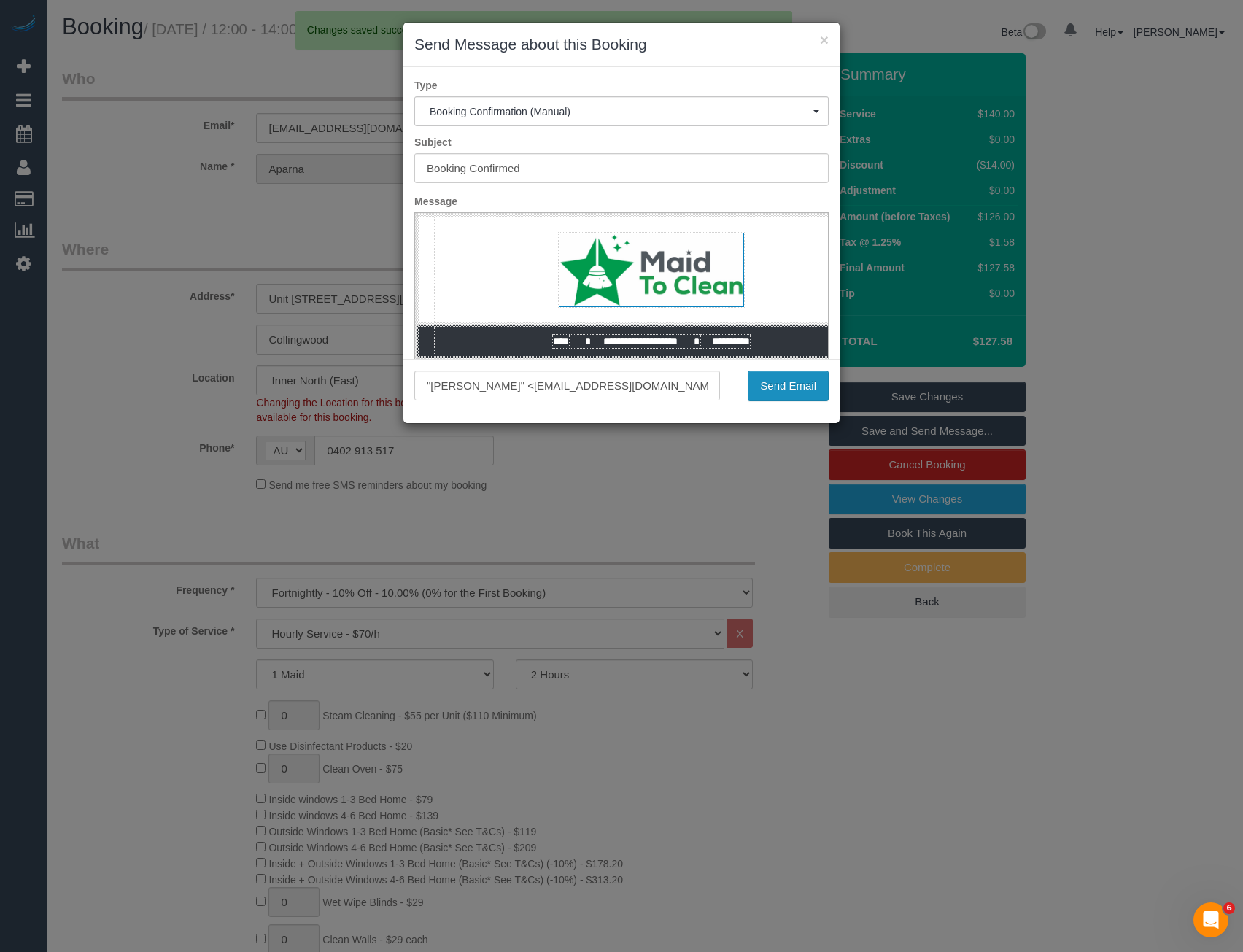
click at [774, 382] on button "Send Email" at bounding box center [788, 385] width 81 height 31
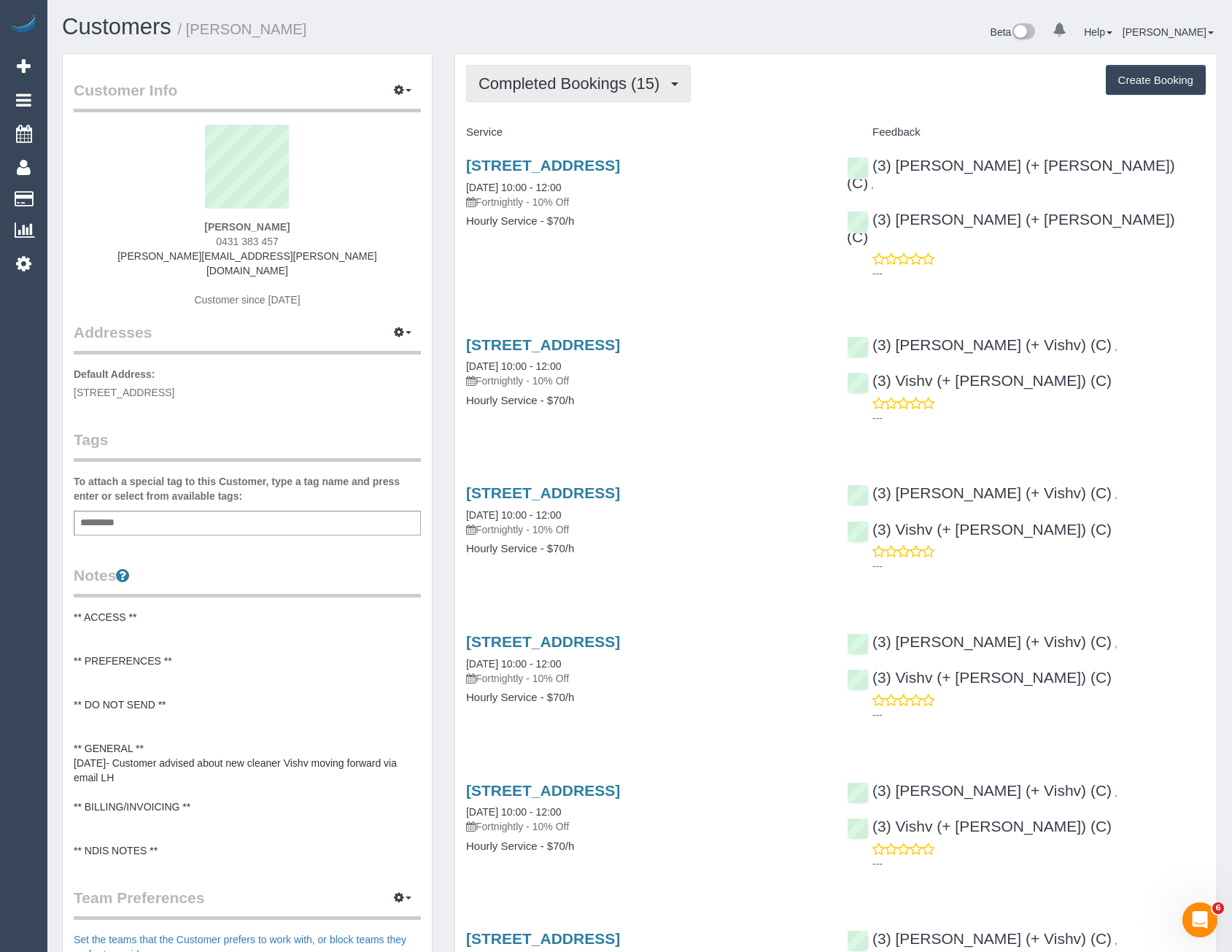
click at [642, 96] on button "Completed Bookings (15)" at bounding box center [578, 84] width 225 height 38
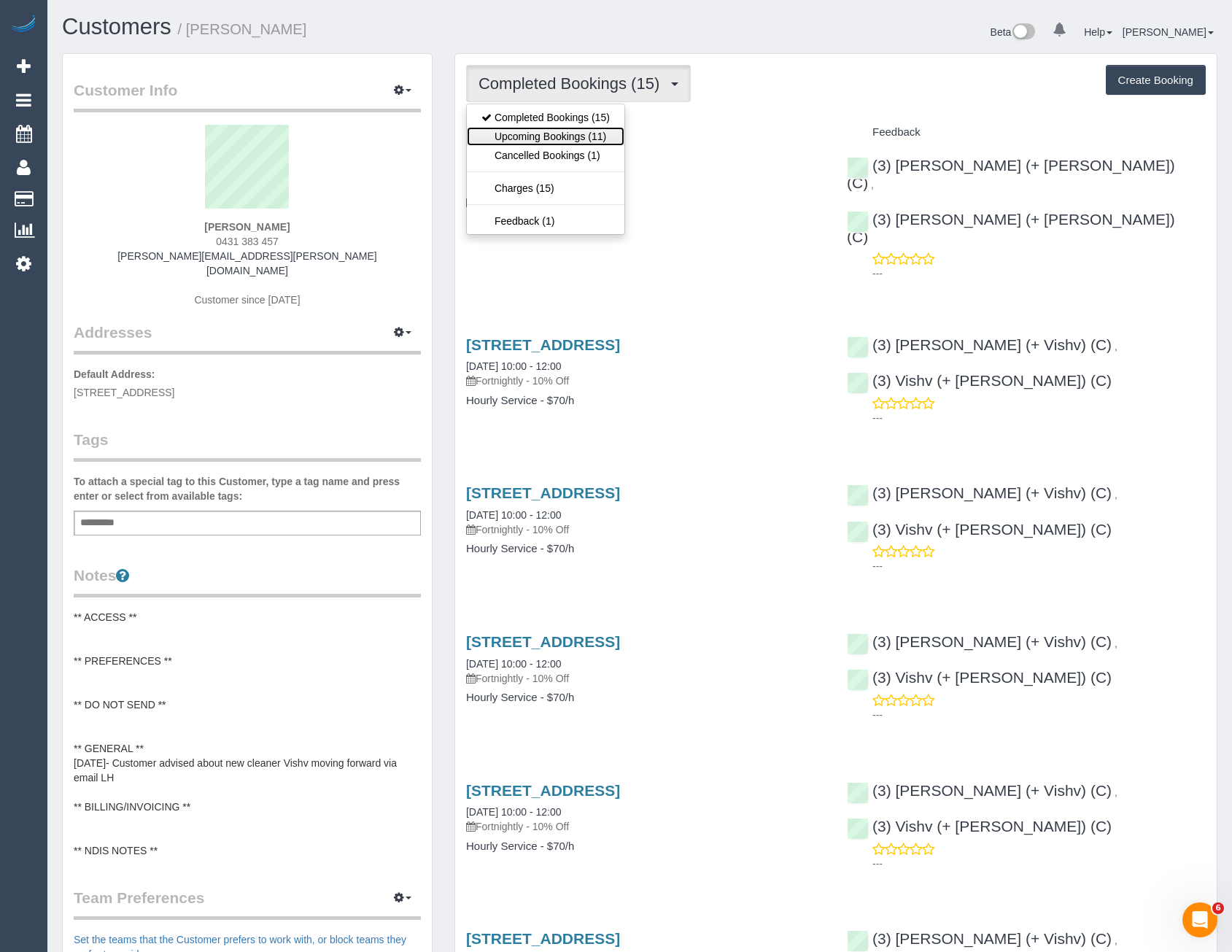
click at [606, 136] on link "Upcoming Bookings (11)" at bounding box center [546, 136] width 158 height 19
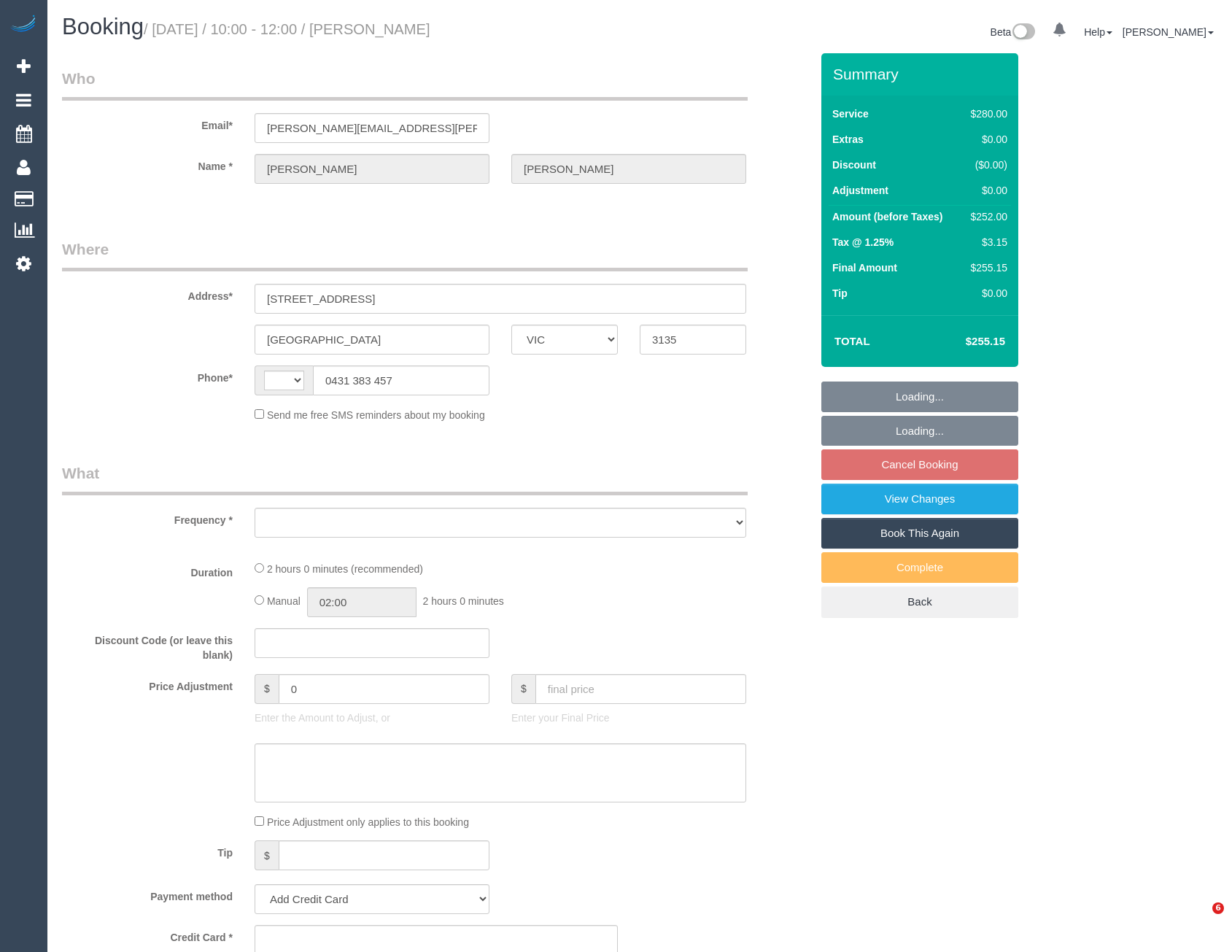
select select "VIC"
select select "string:stripe-pm_1Qv9o02GScqysDRVaexQxucf"
select select "2"
select select "number:27"
select select "number:14"
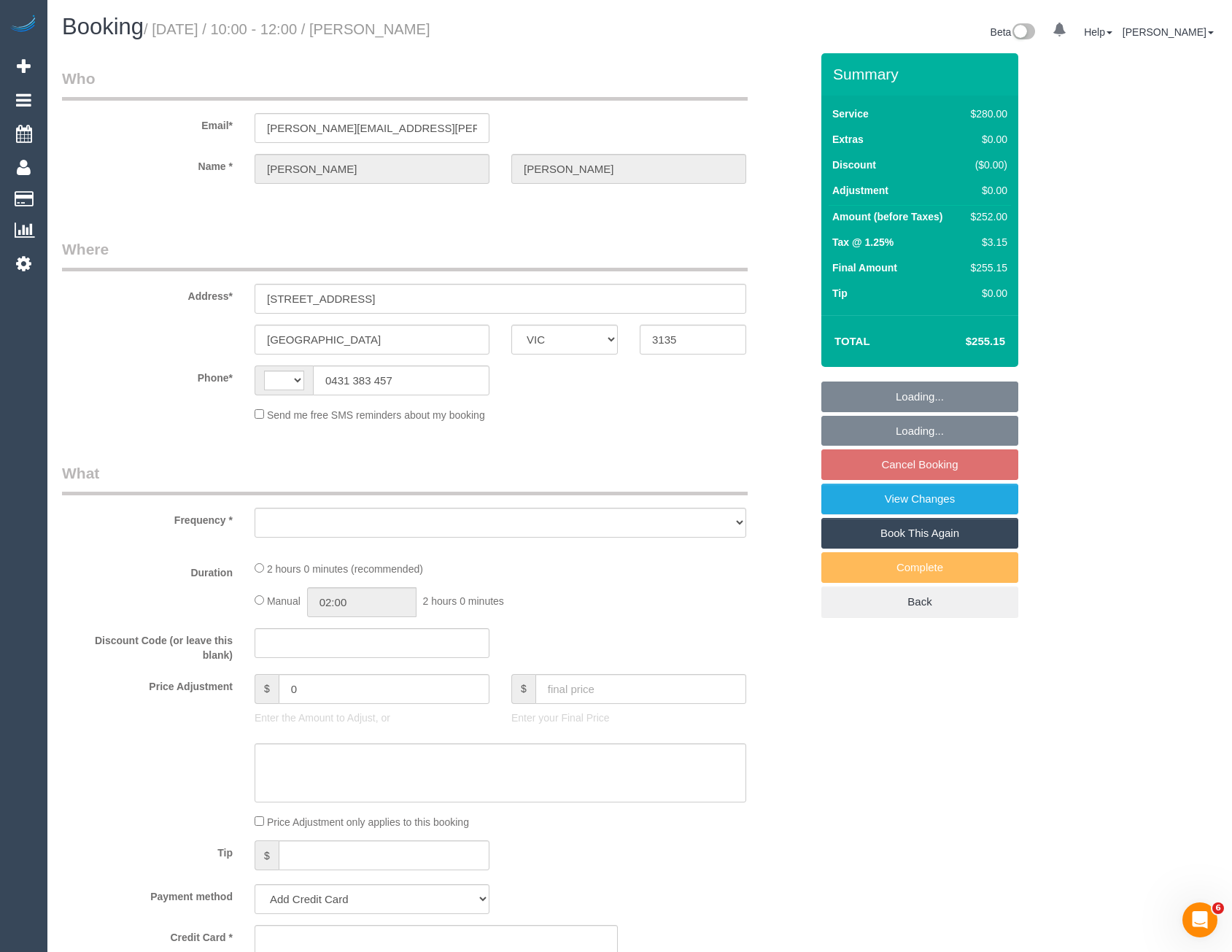
select select "number:18"
select select "number:24"
select select "number:34"
select select "number:26"
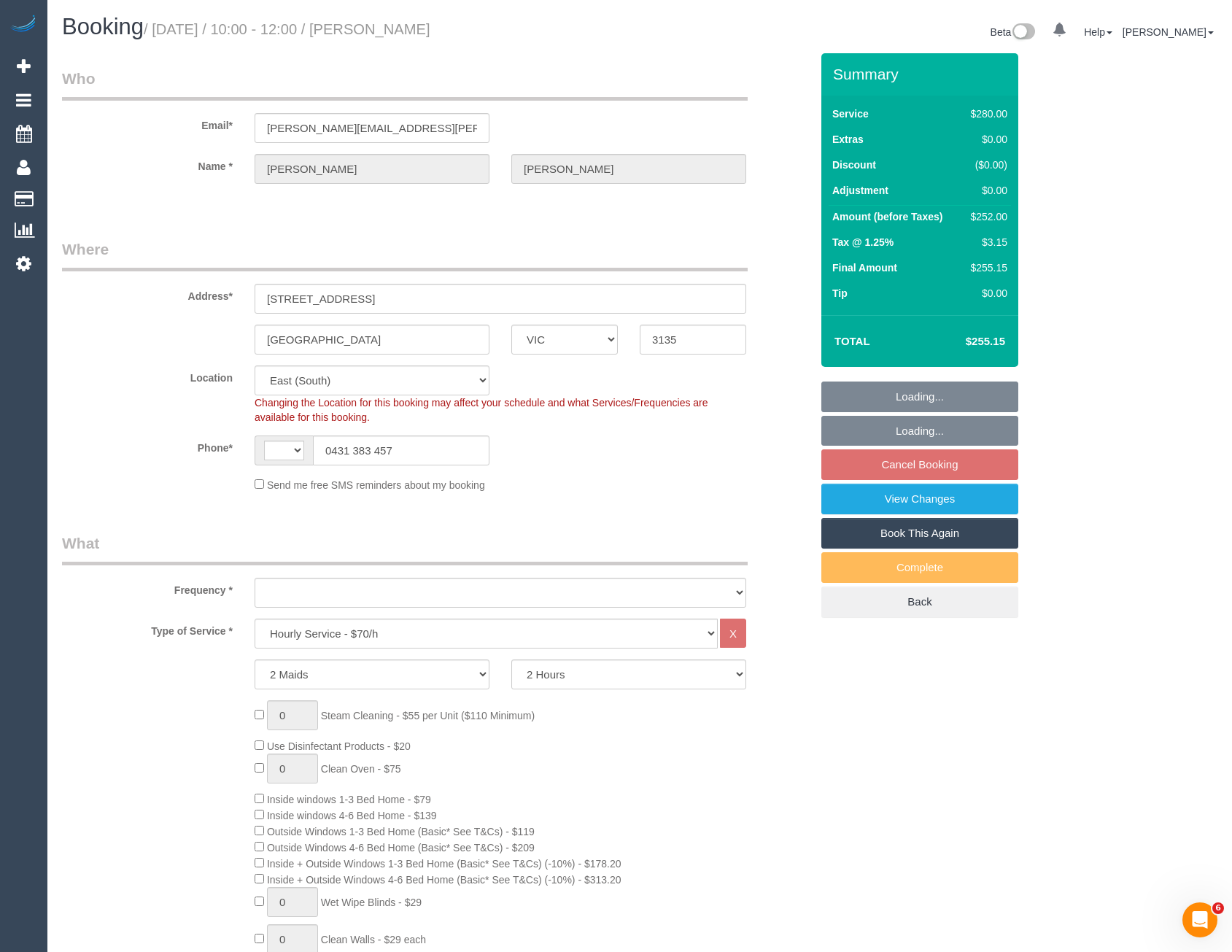
select select "string:AU"
select select "object:851"
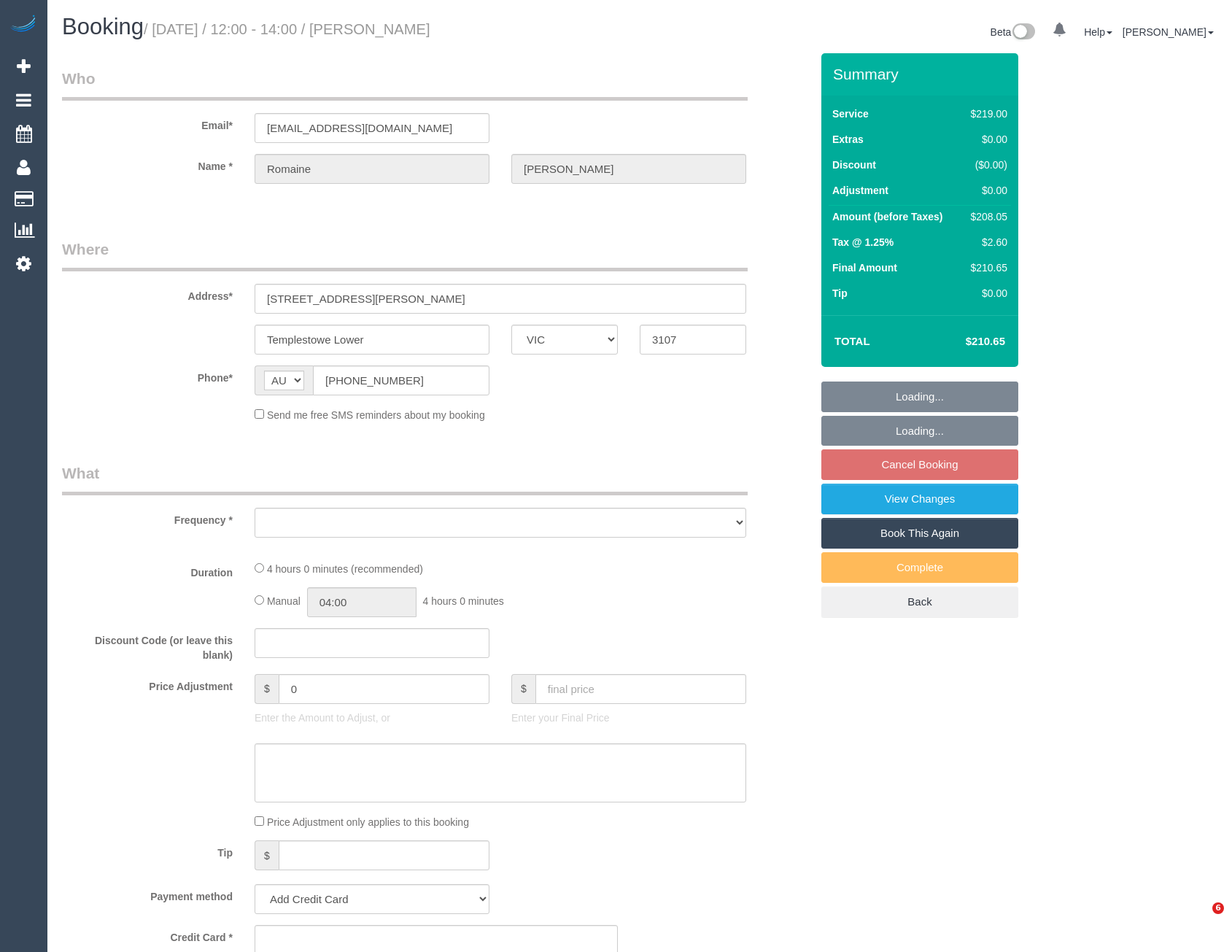
select select "VIC"
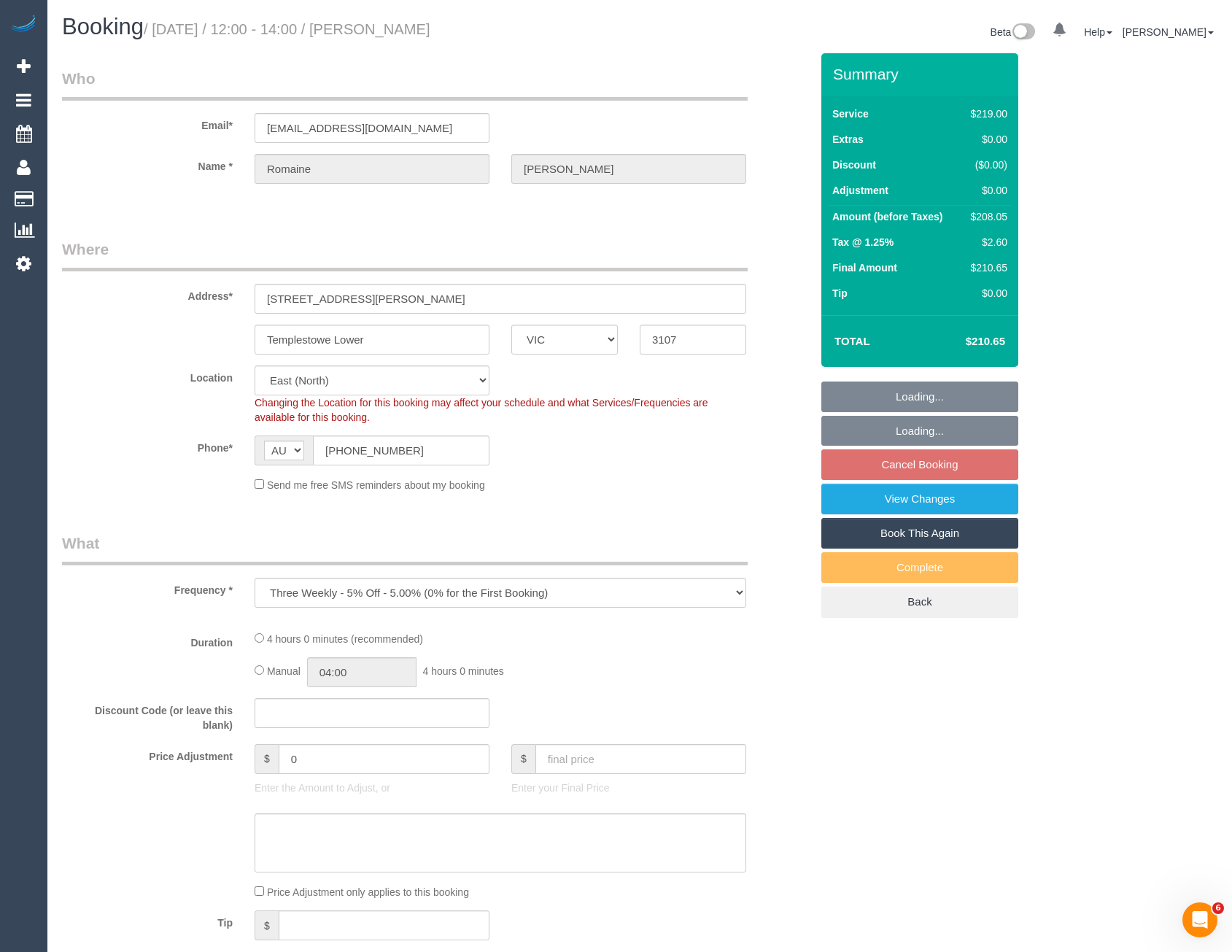
select select "object:529"
select select "string:stripe-pm_1QutQa2GScqysDRViileoCF5"
select select "number:28"
select select "number:14"
select select "number:18"
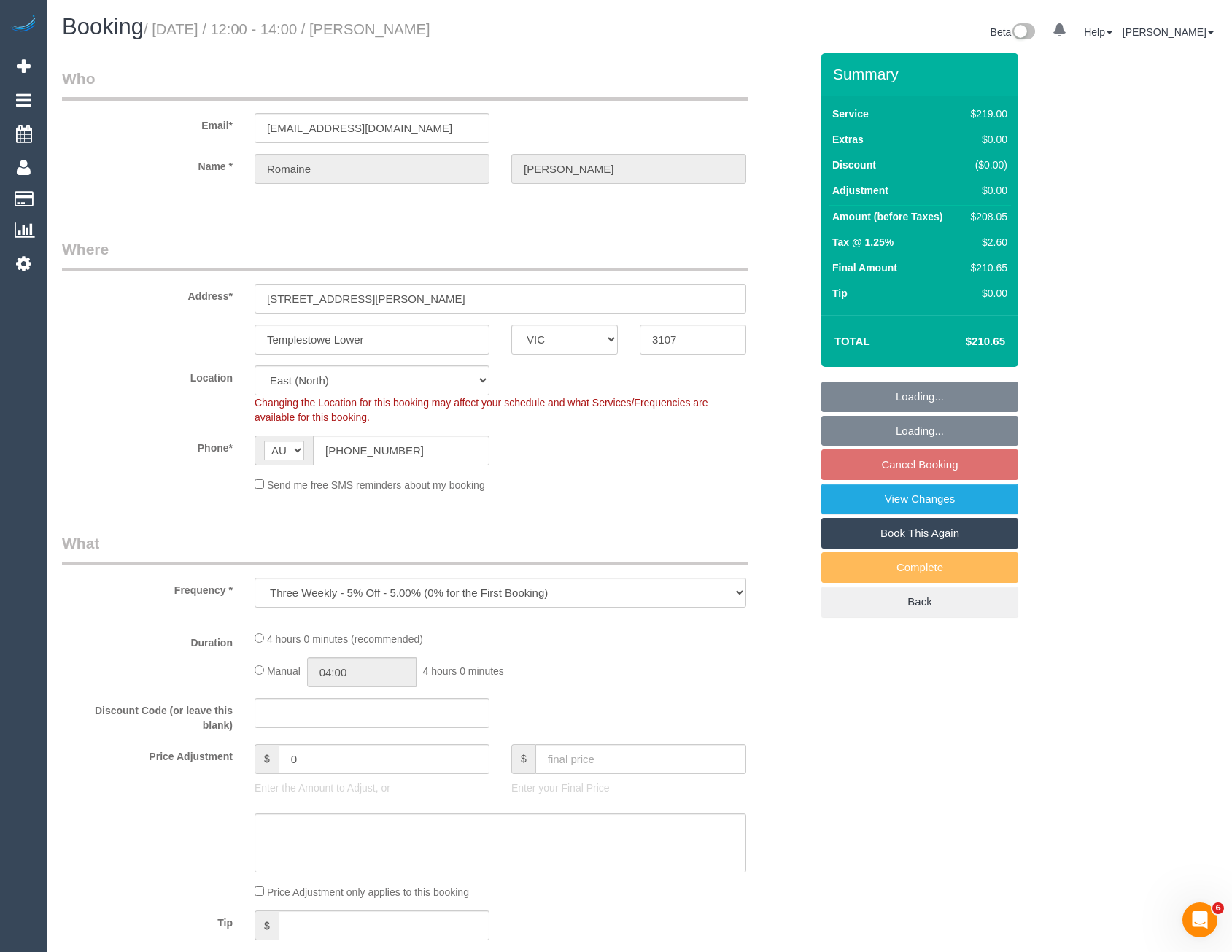
select select "number:36"
select select "number:33"
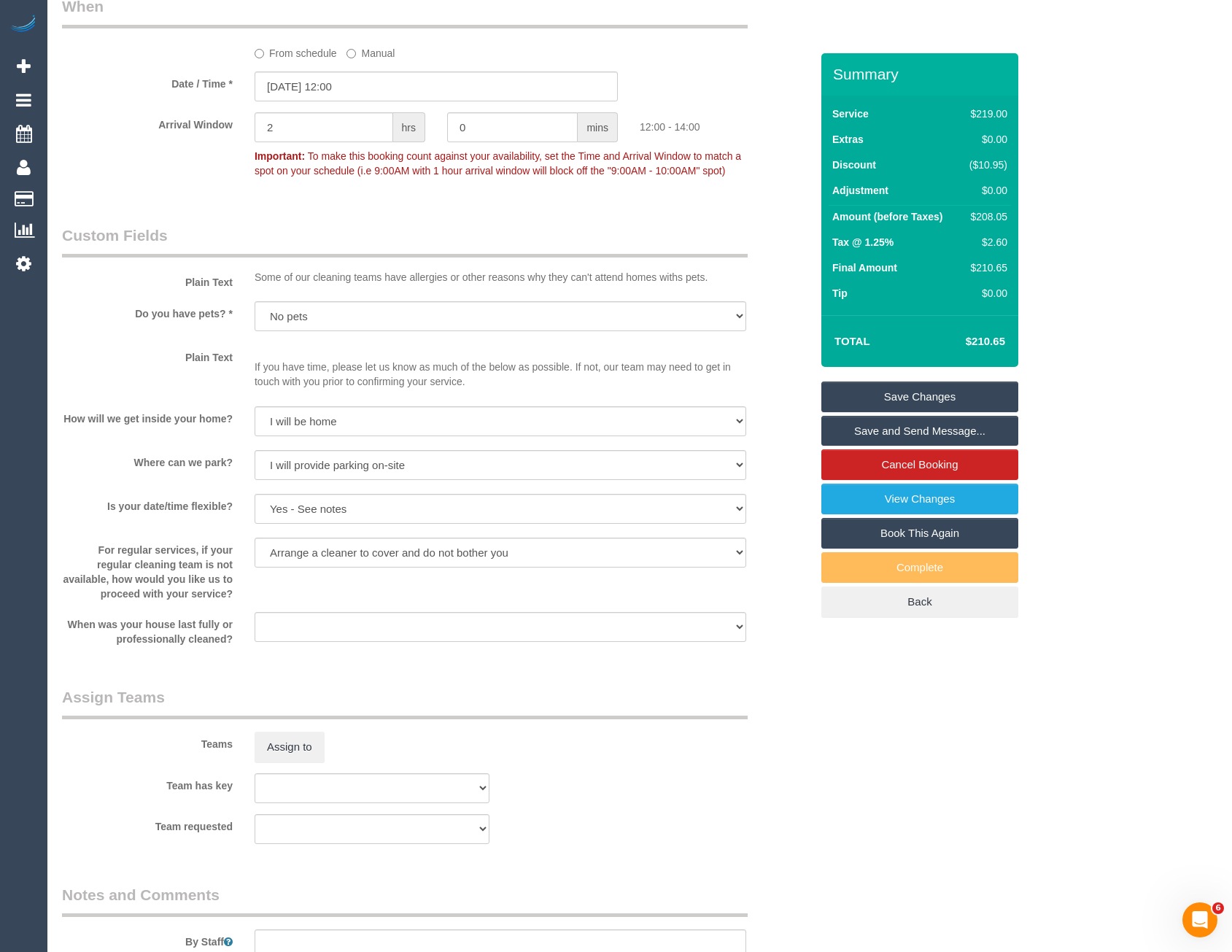
scroll to position [1752, 0]
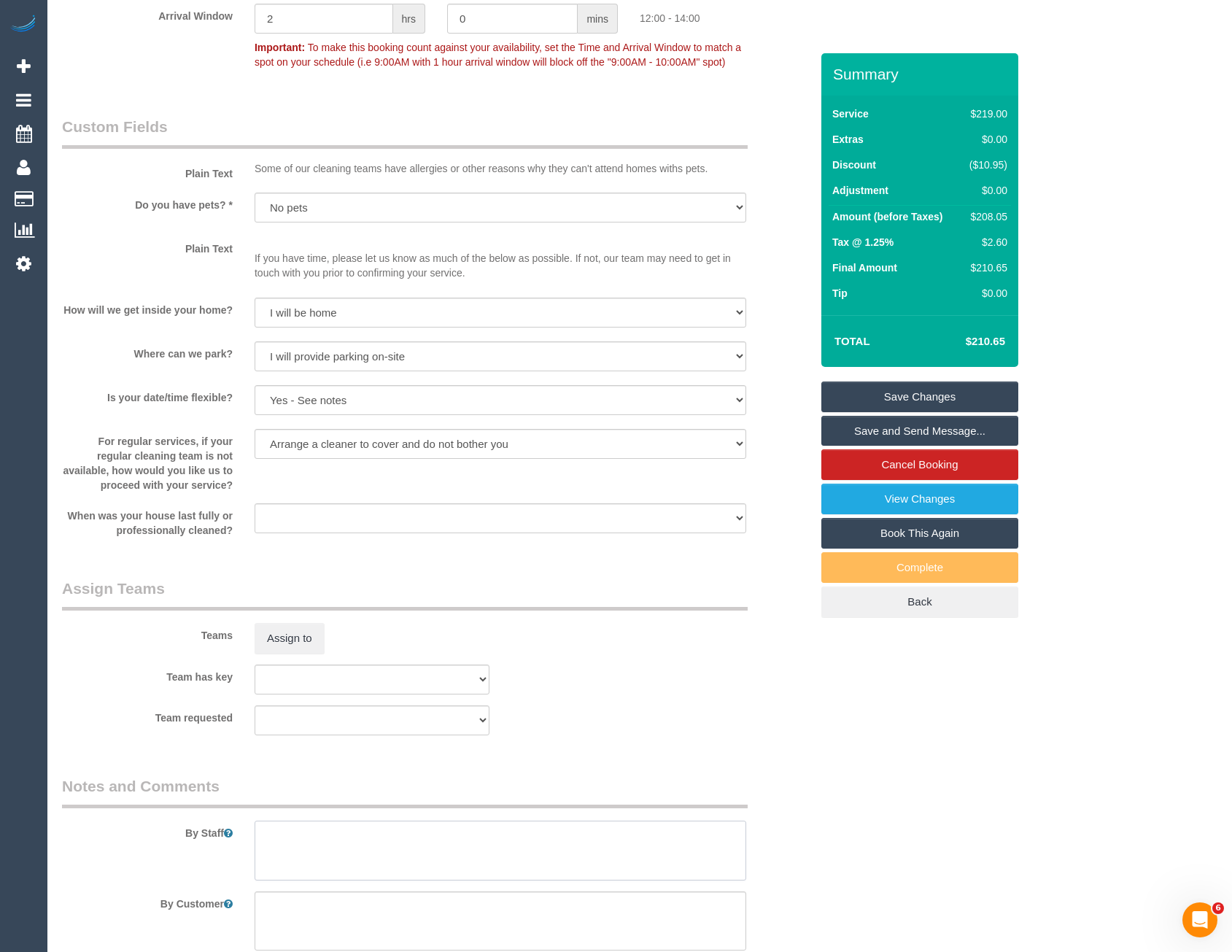
click at [331, 857] on textarea at bounding box center [500, 851] width 491 height 60
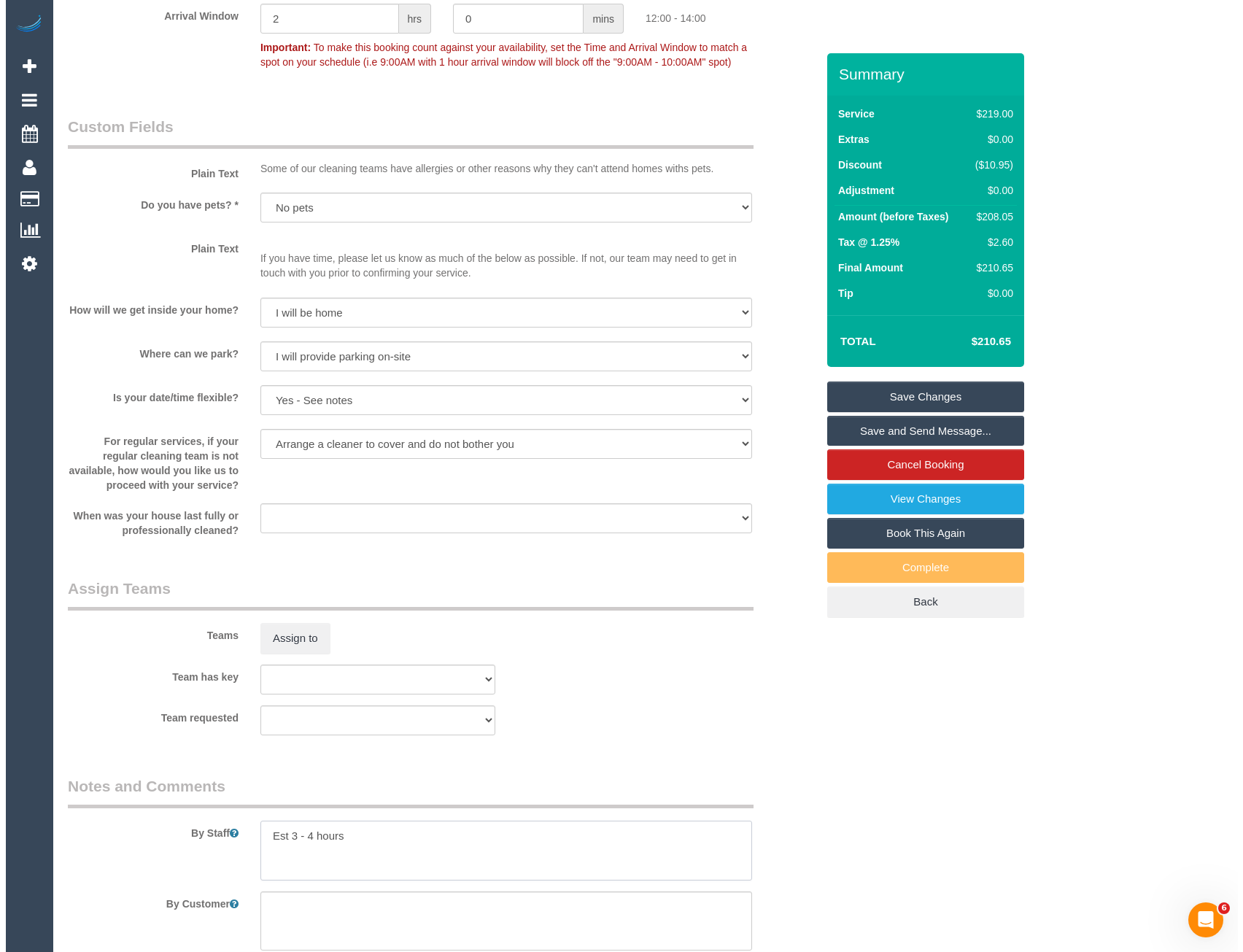
scroll to position [1605, 0]
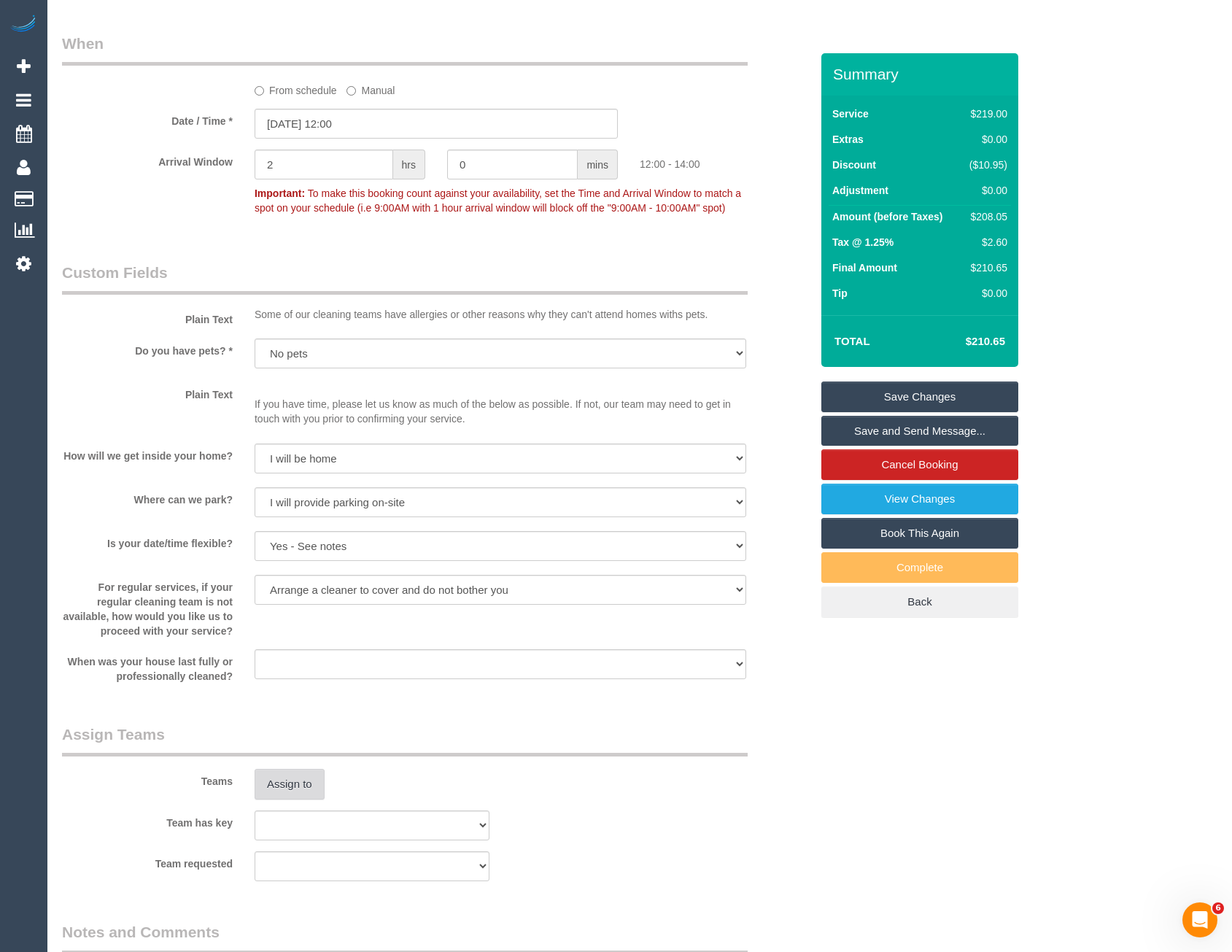
type textarea "Est 3 - 4 hours"
click at [291, 785] on button "Assign to" at bounding box center [289, 784] width 70 height 31
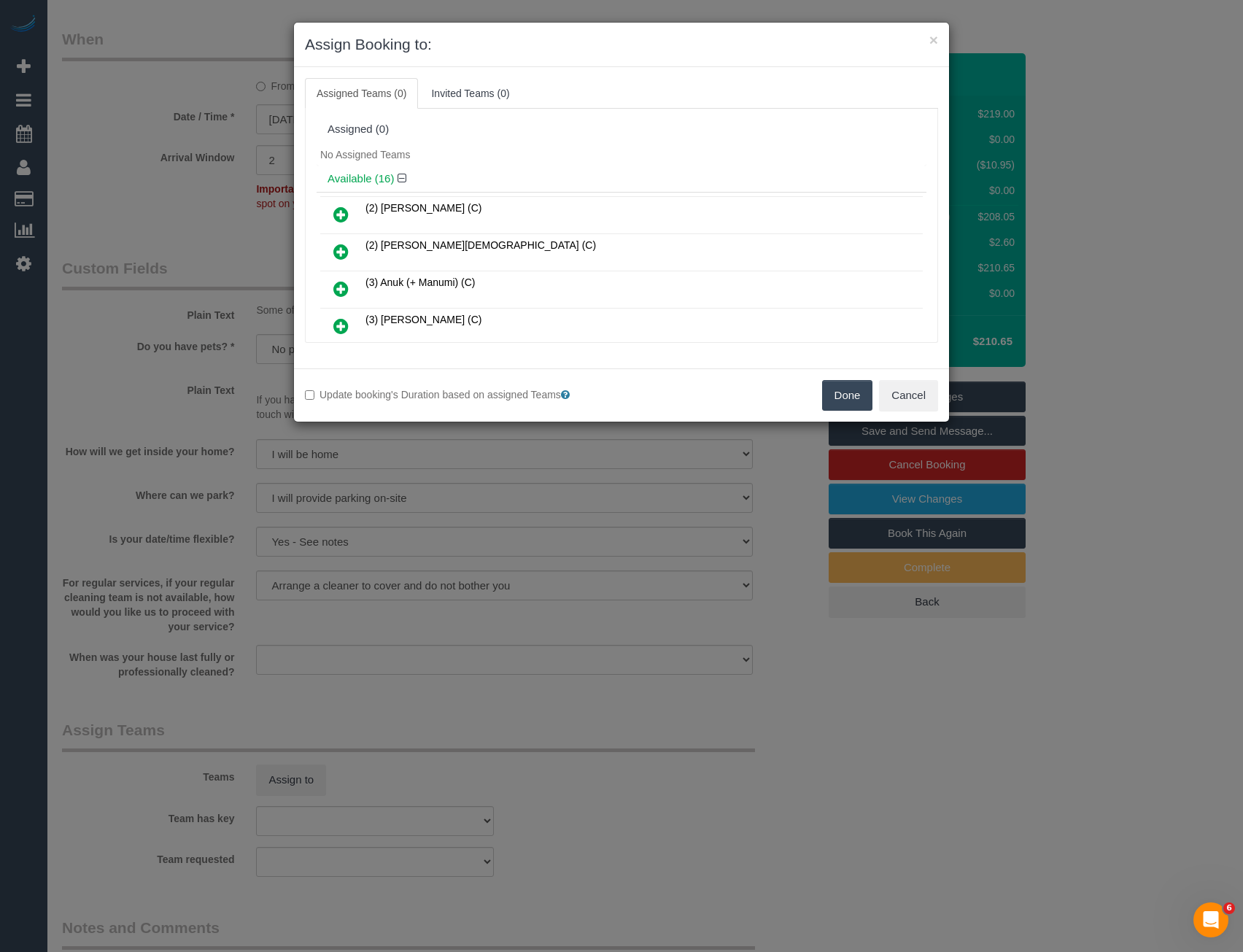
click at [344, 328] on icon at bounding box center [341, 326] width 15 height 18
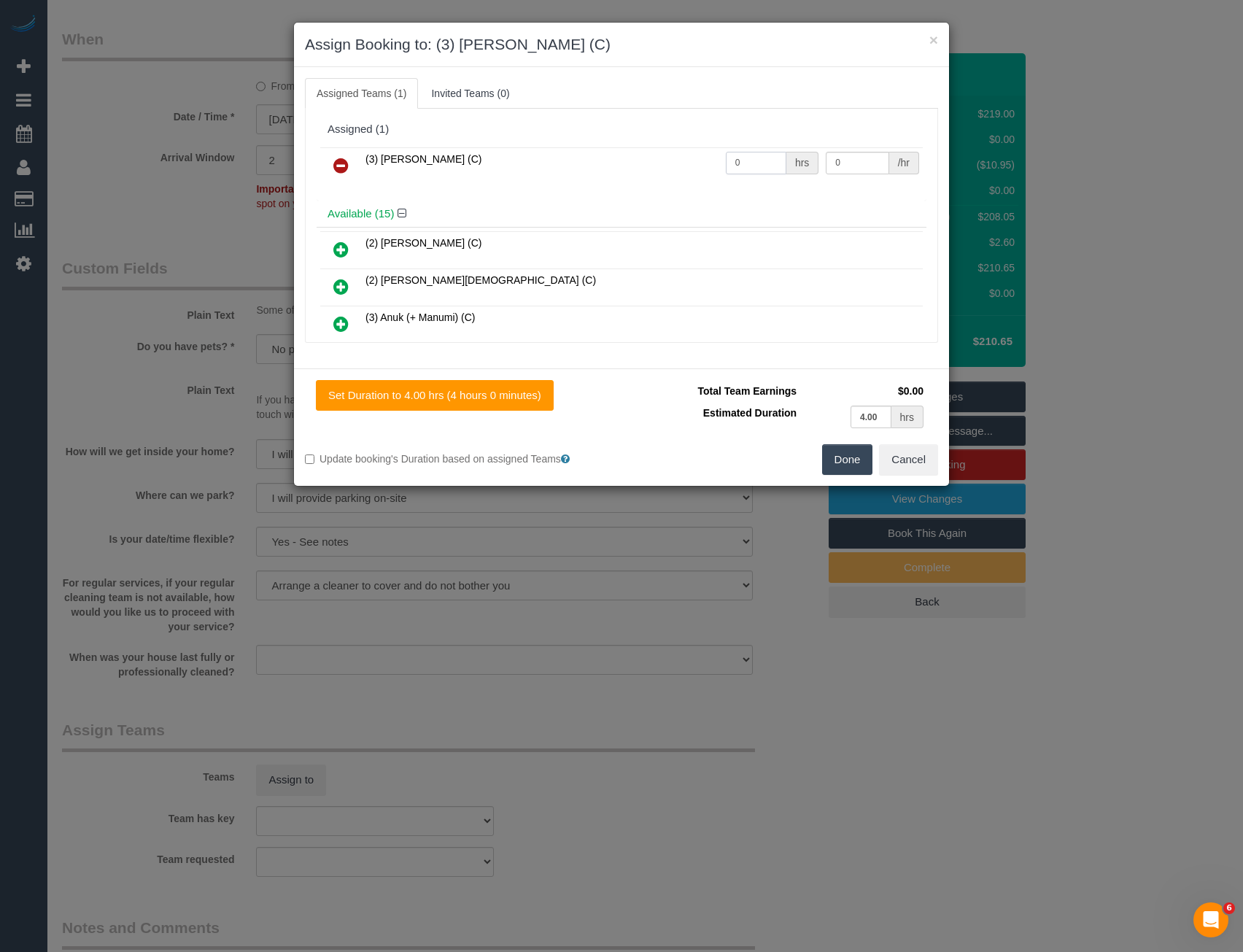
click at [679, 169] on tr "(3) Claire Tullius (C) 0 hrs 0 /hr" at bounding box center [621, 166] width 602 height 38
type input "1"
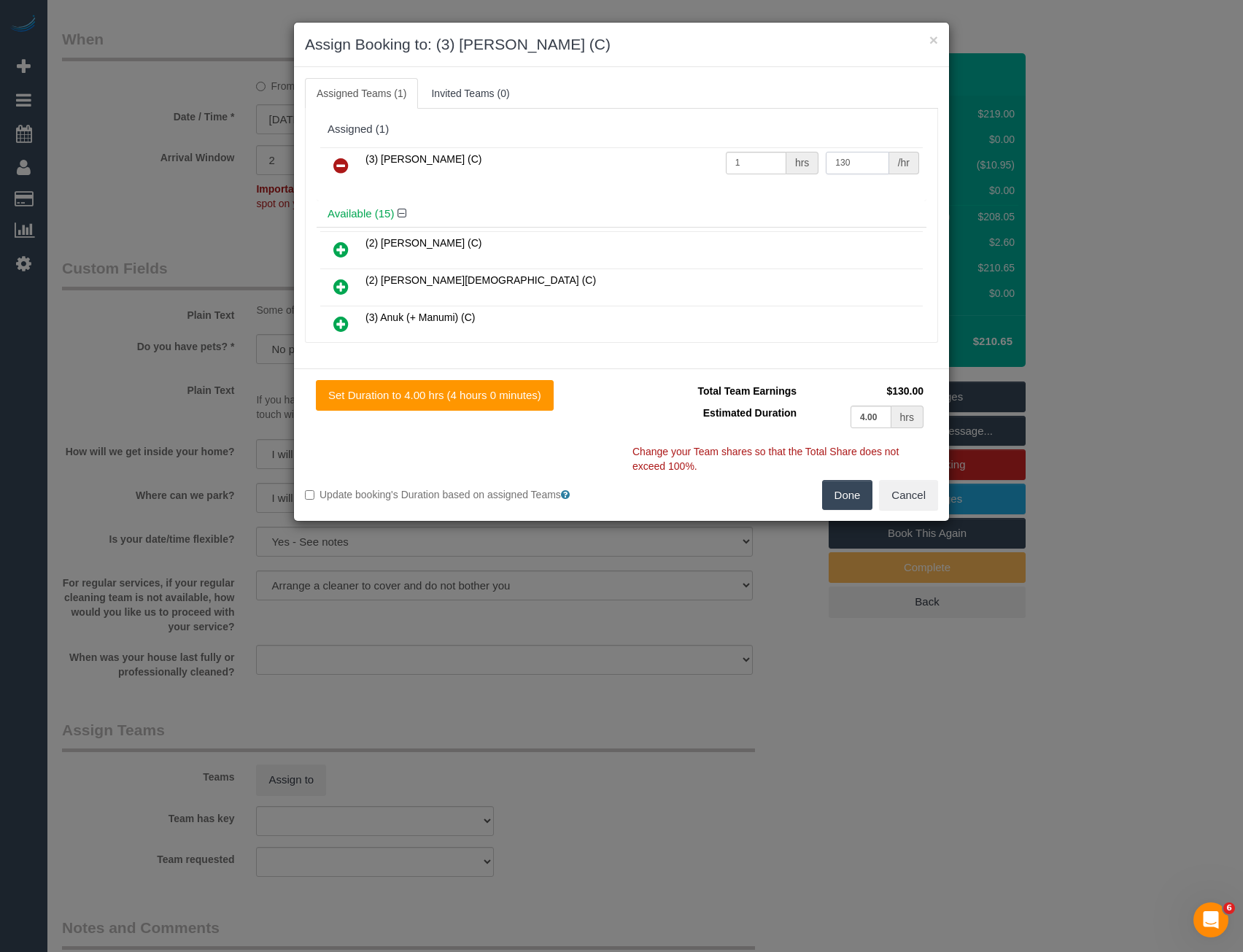
type input "130"
click at [846, 500] on button "Done" at bounding box center [847, 495] width 51 height 31
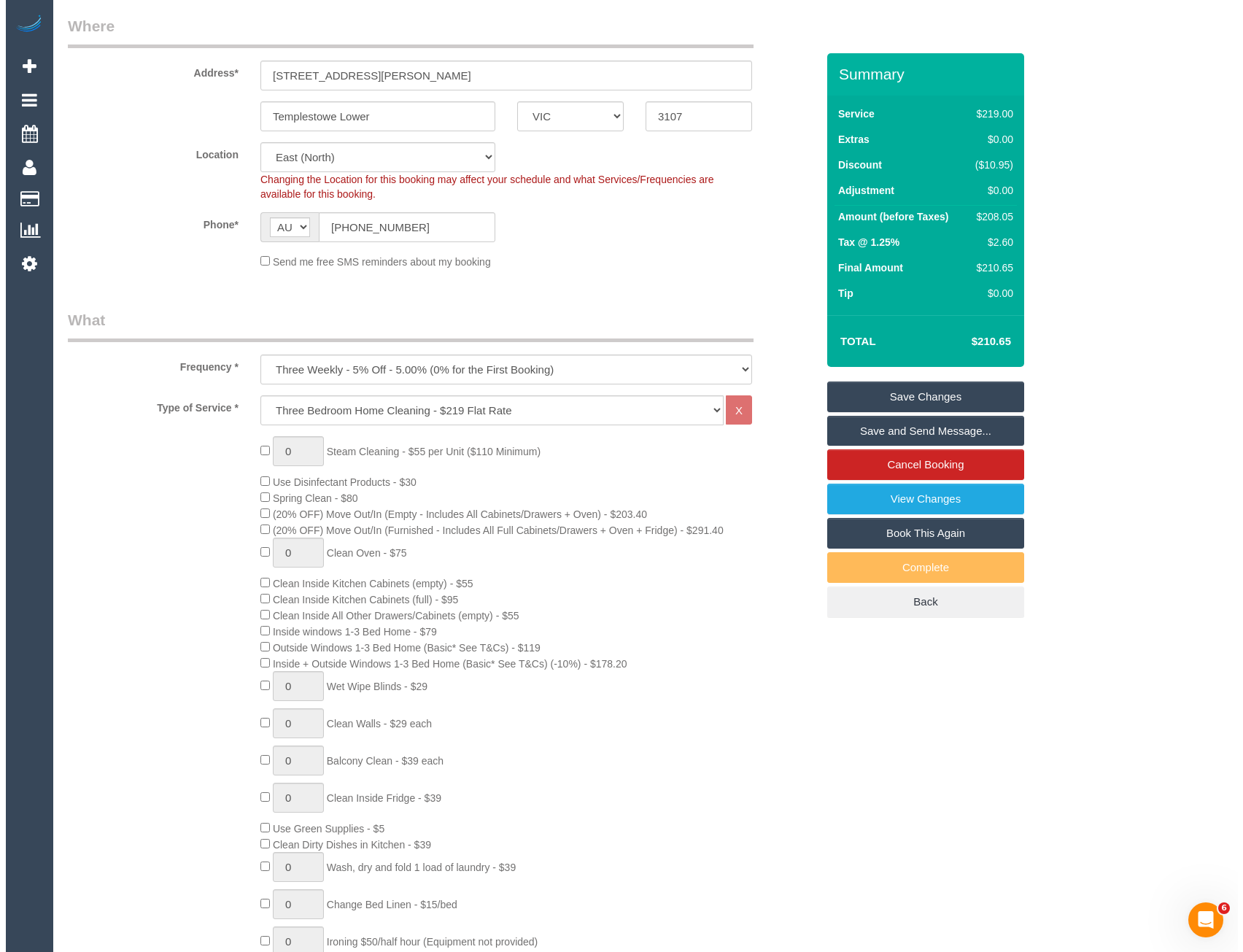
scroll to position [0, 0]
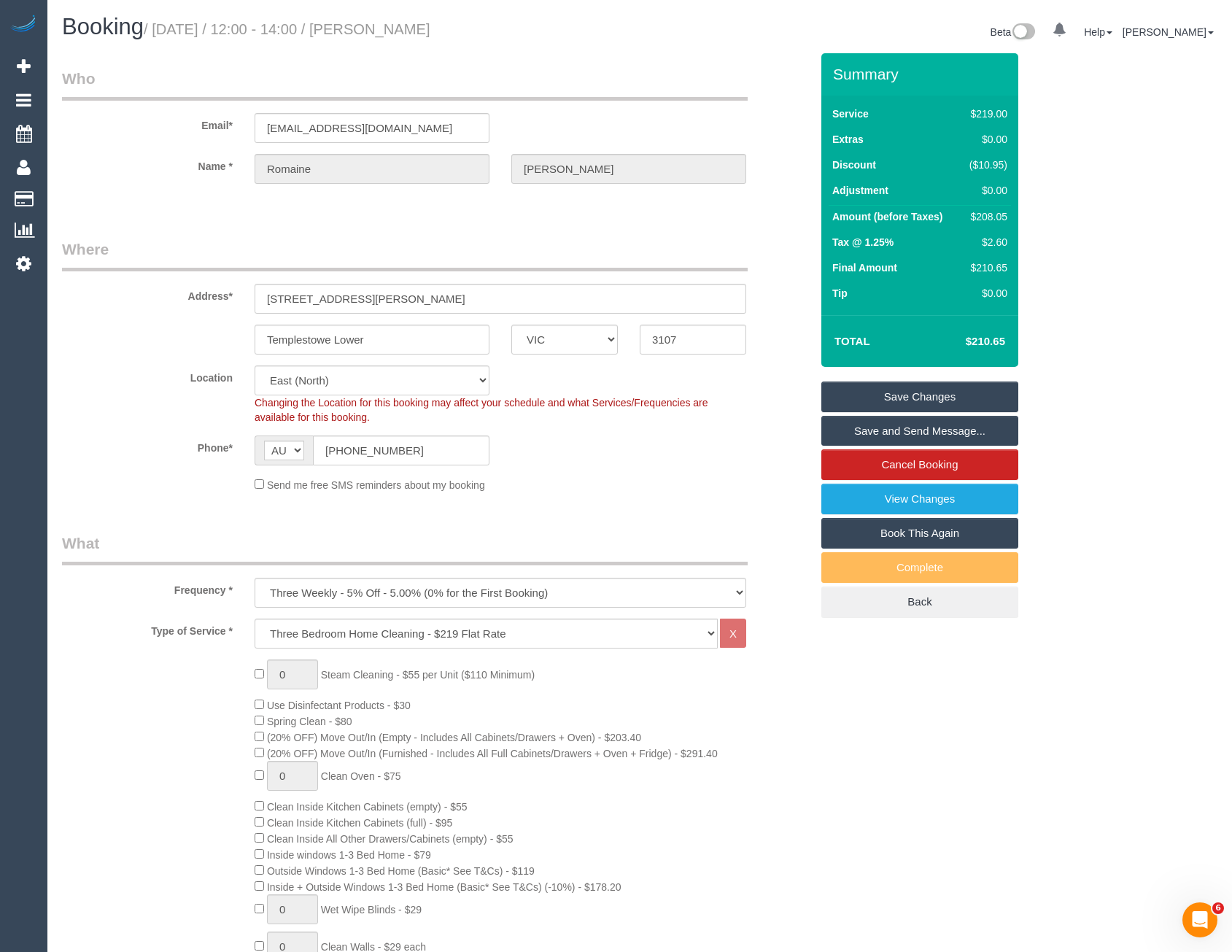
click at [870, 440] on link "Save and Send Message..." at bounding box center [920, 431] width 197 height 31
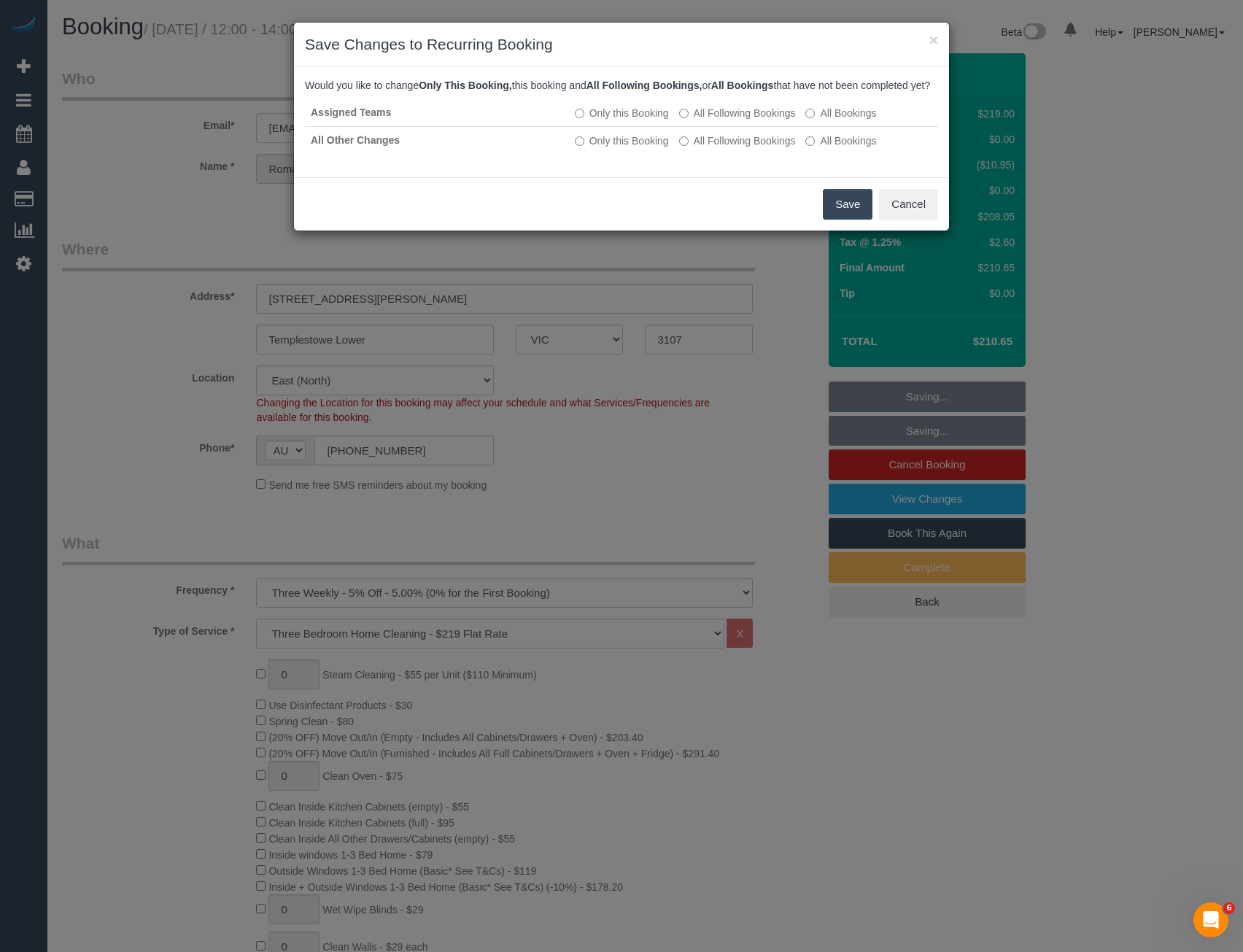
click at [853, 218] on button "Save" at bounding box center [847, 204] width 50 height 31
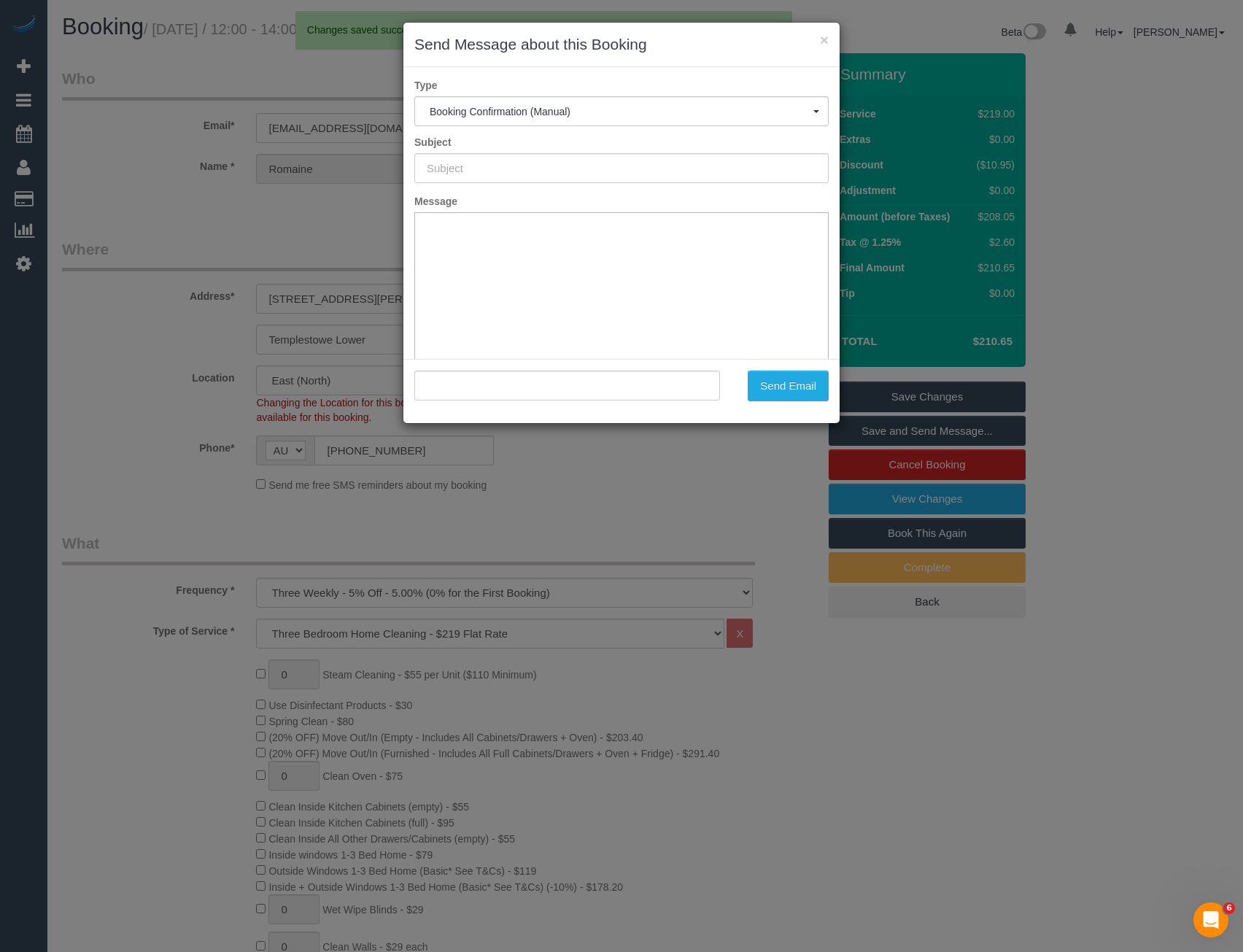
type input "Booking Confirmed"
type input ""Romaine Curtis" <romaine_s@hotmail.com>"
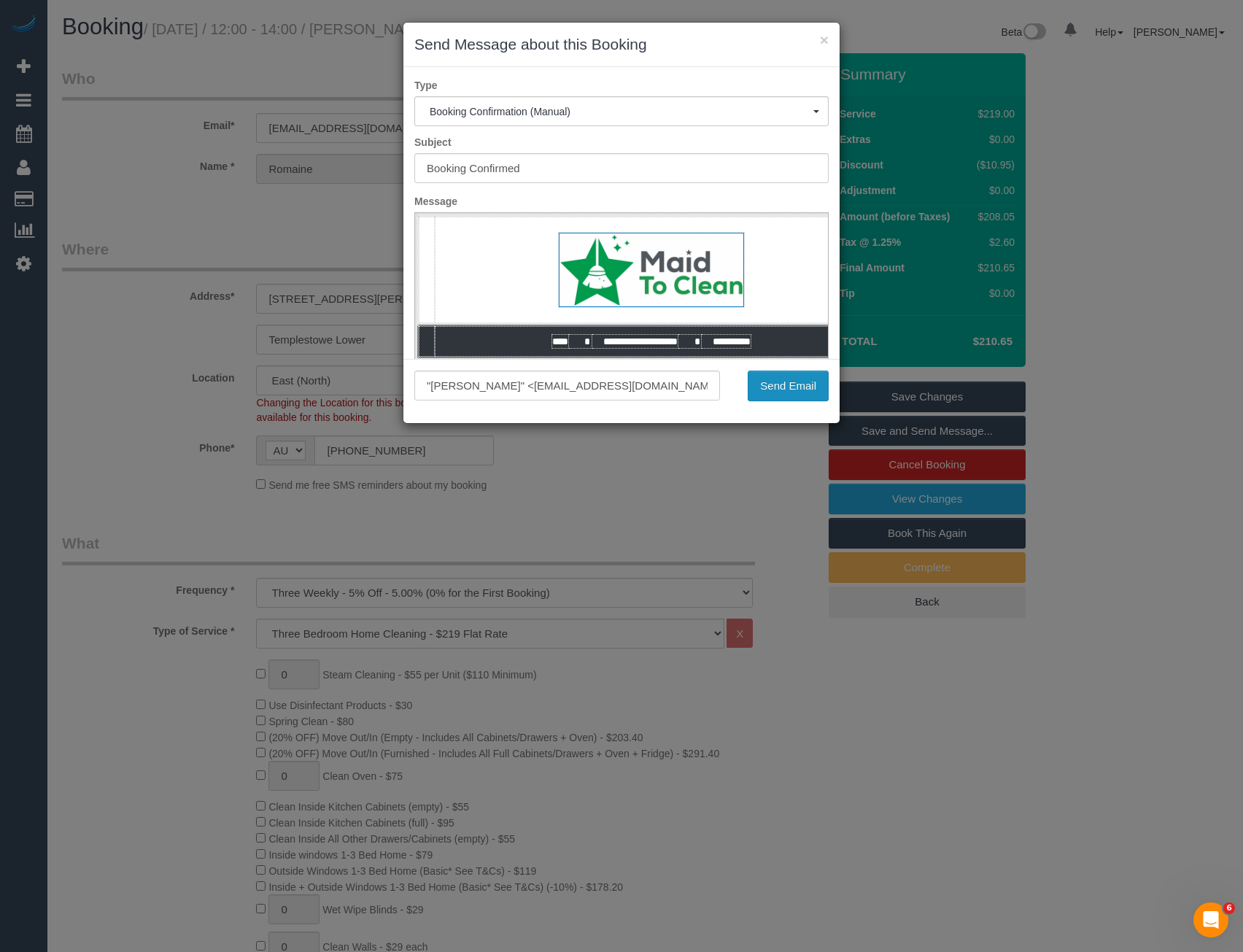
click at [764, 381] on button "Send Email" at bounding box center [788, 385] width 81 height 31
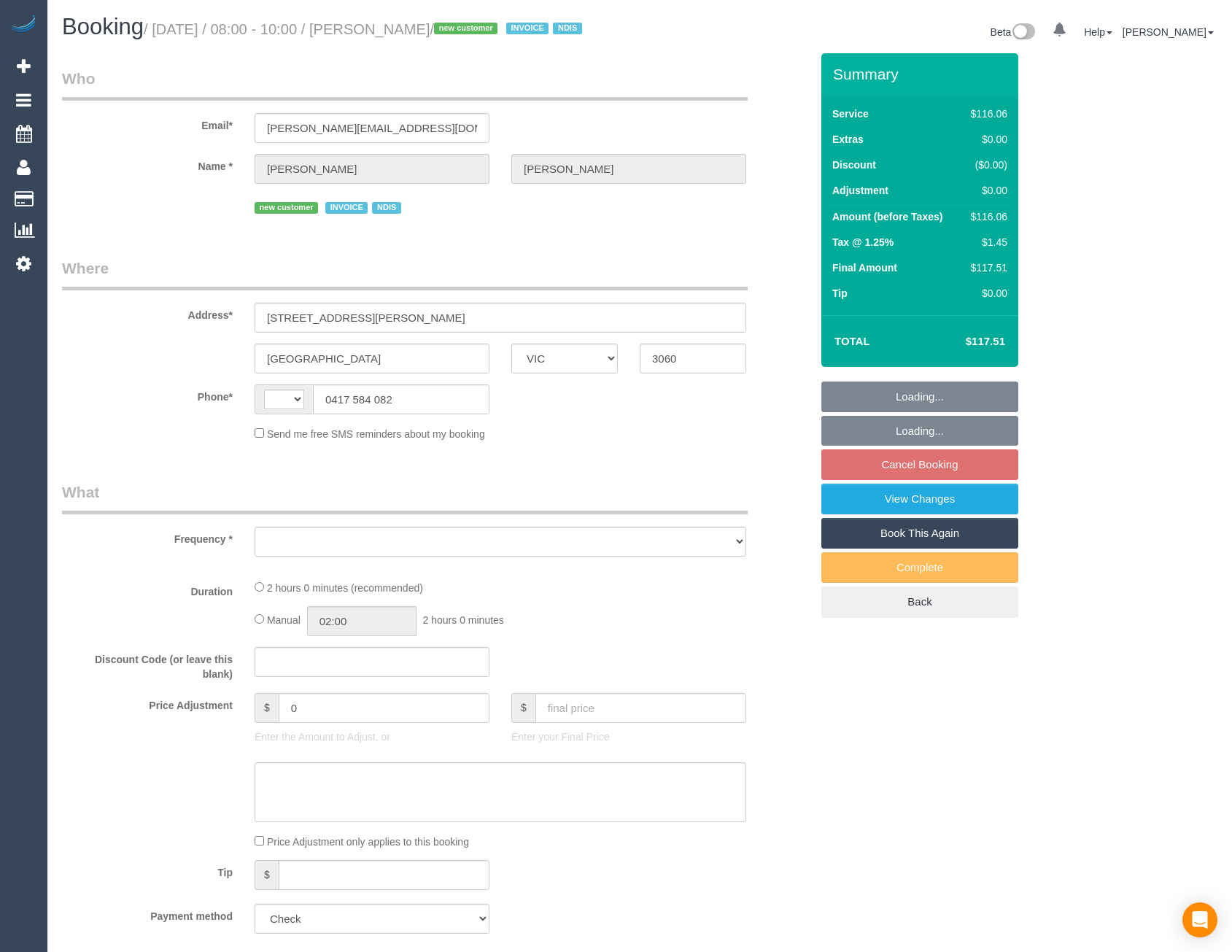
select select "VIC"
select select "string:AU"
select select "number:28"
select select "number:14"
select select "number:18"
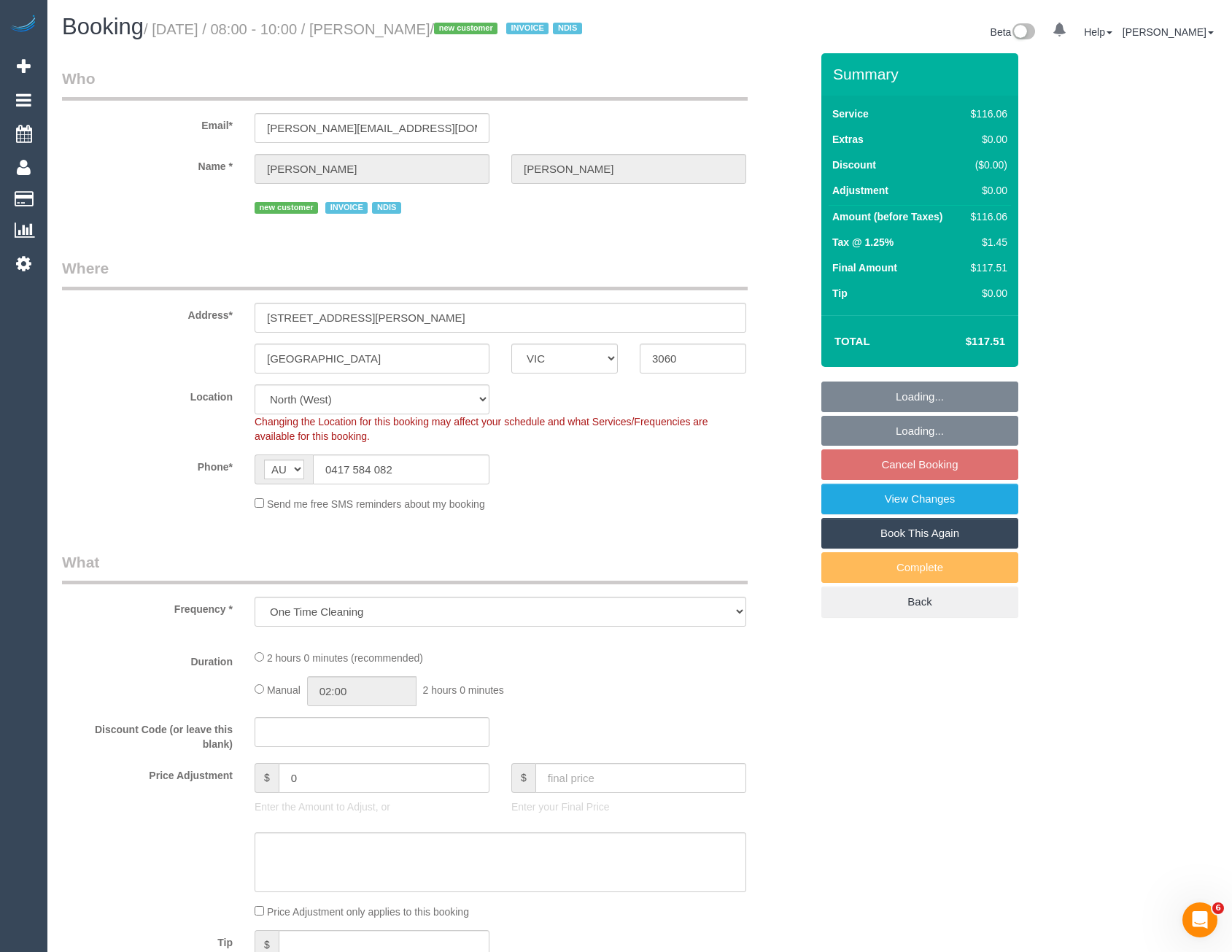
select select "object:795"
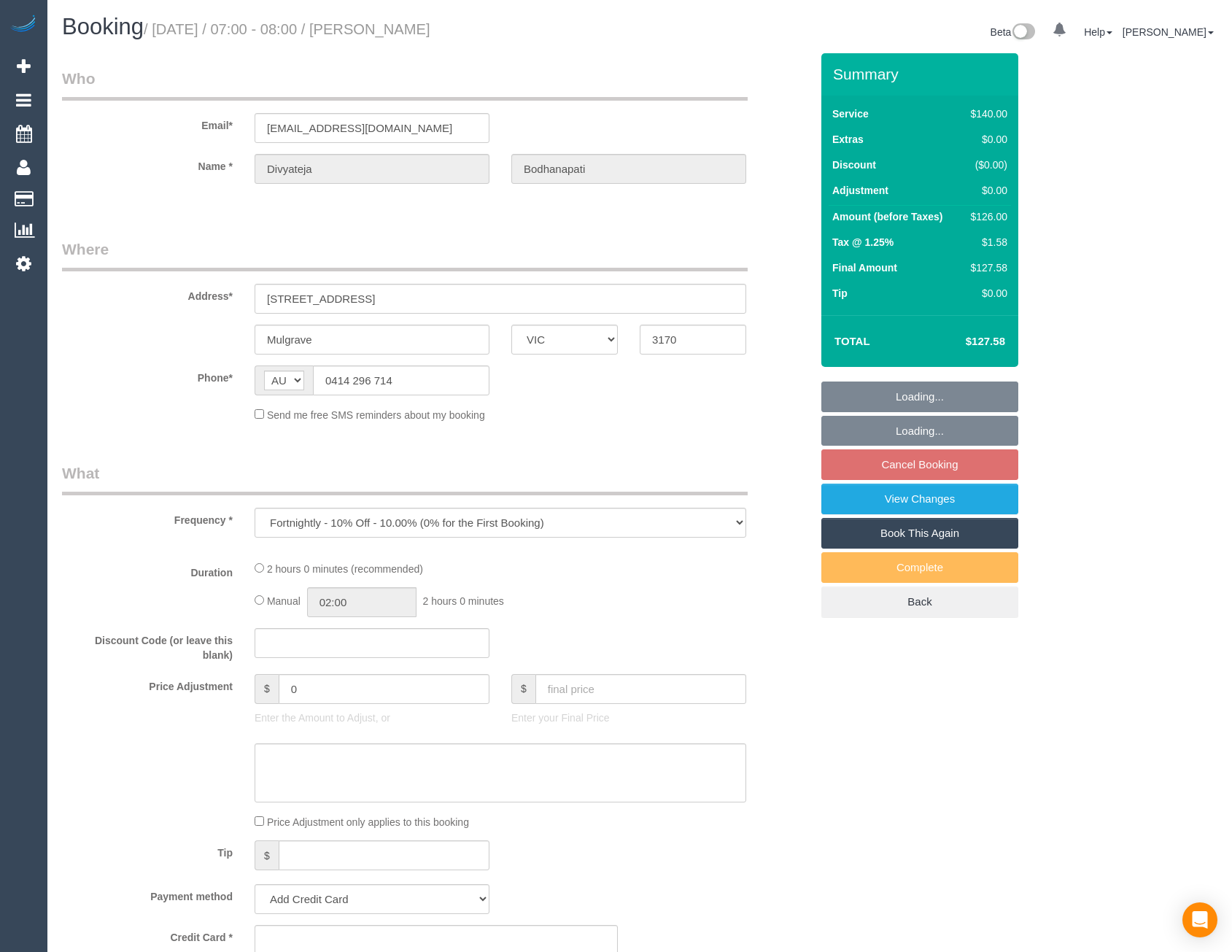
select select "VIC"
select select "string:stripe-pm_1LgdgT2GScqysDRVBtdUod6C"
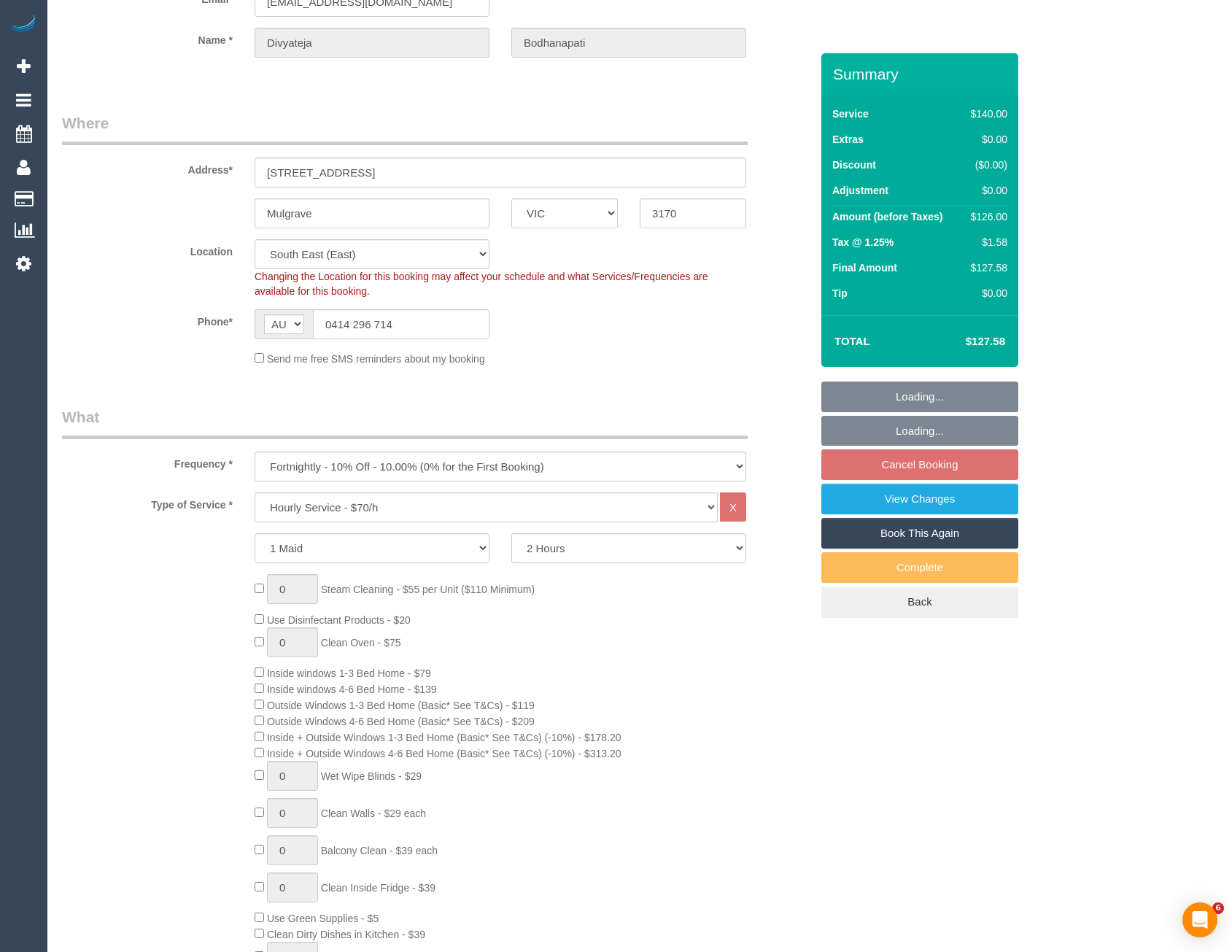
select select "number:28"
select select "number:14"
select select "number:19"
select select "number:24"
select select "number:34"
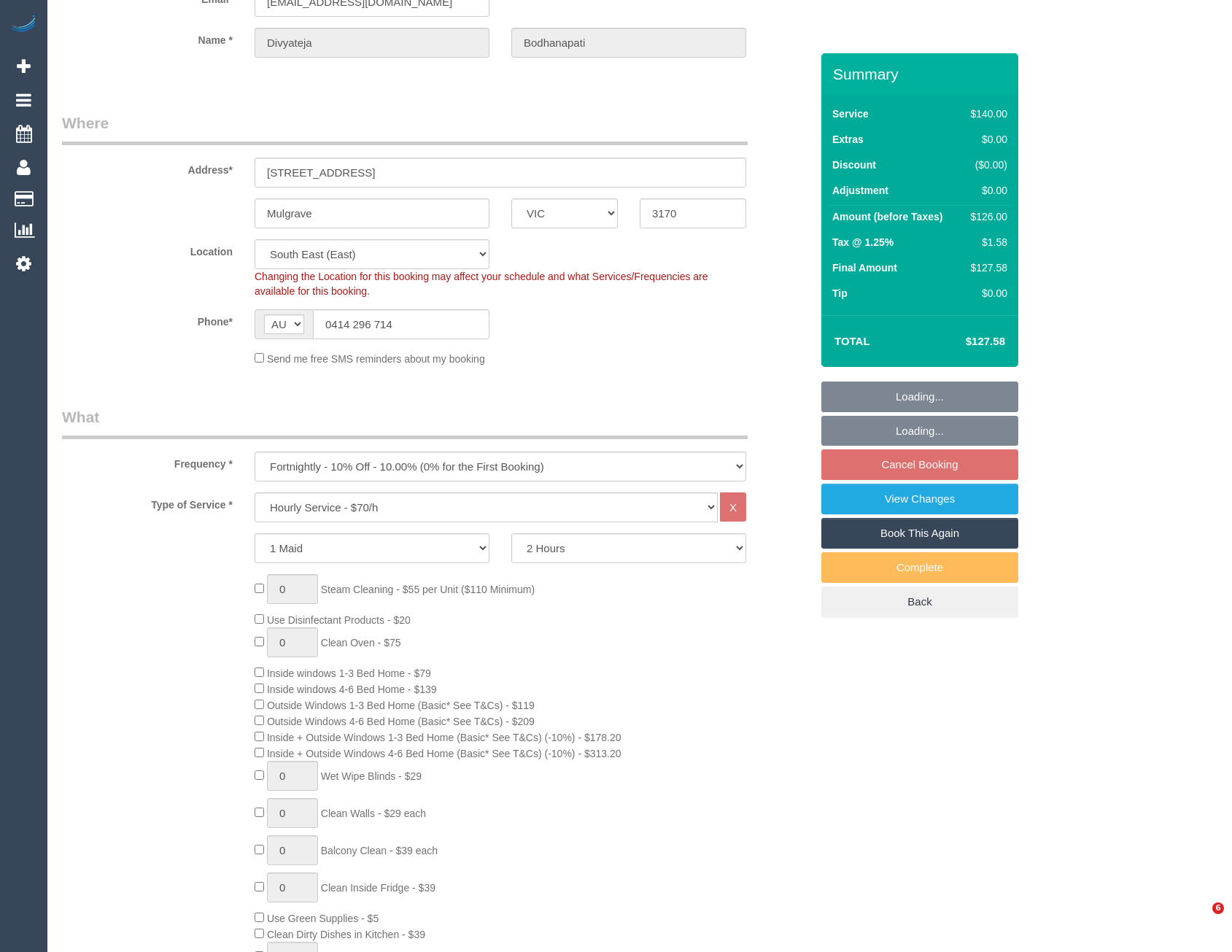
select select "object:1428"
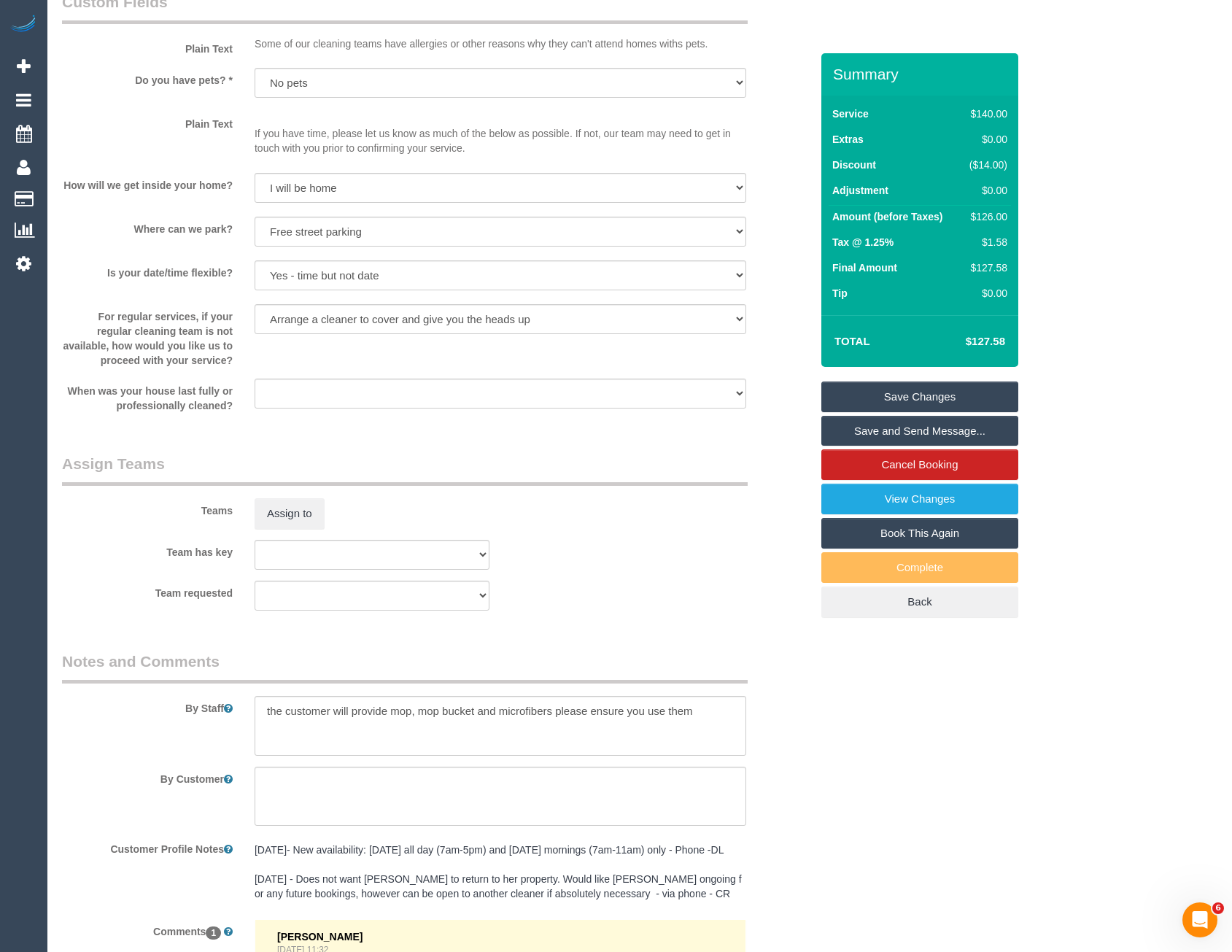
scroll to position [1970, 0]
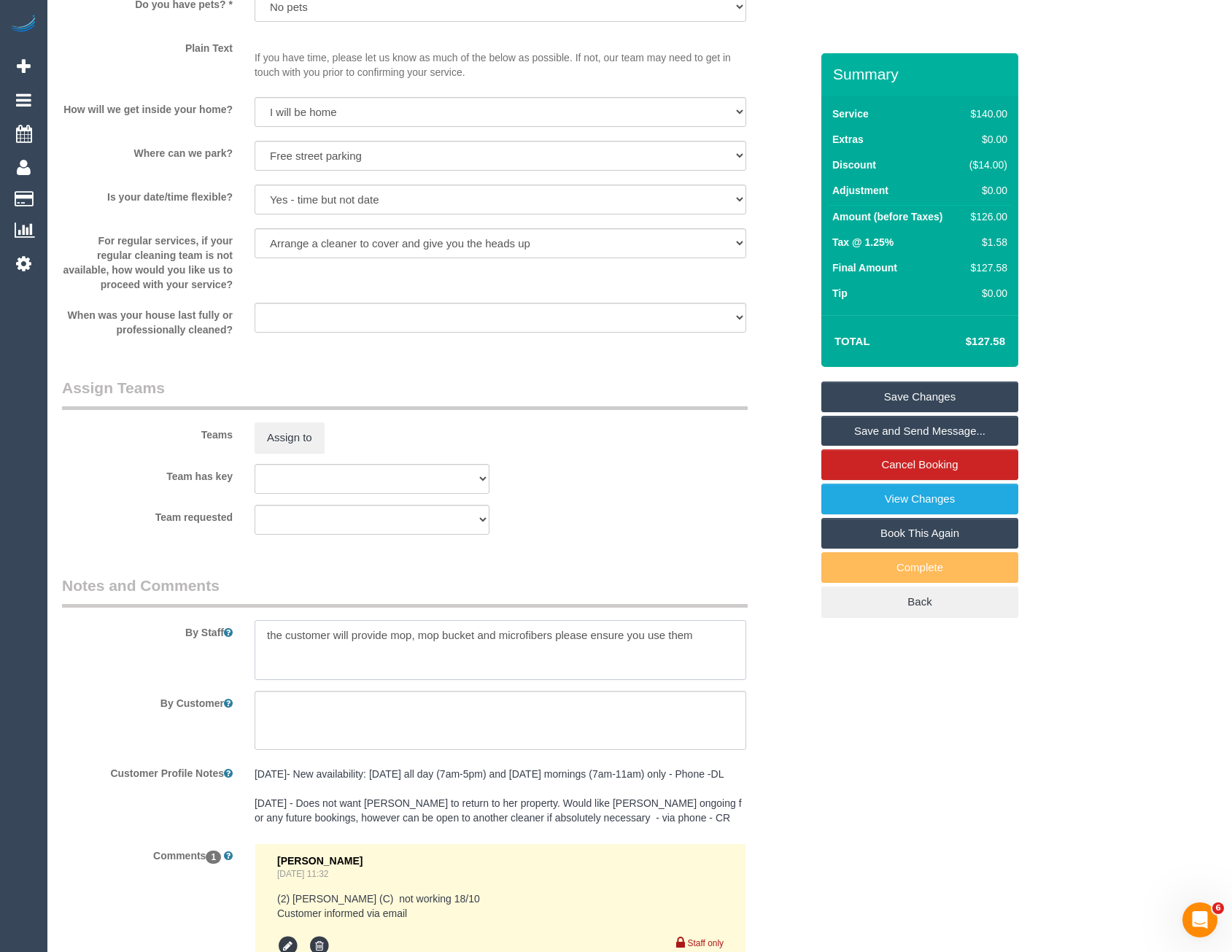
click at [261, 638] on textarea at bounding box center [500, 650] width 491 height 60
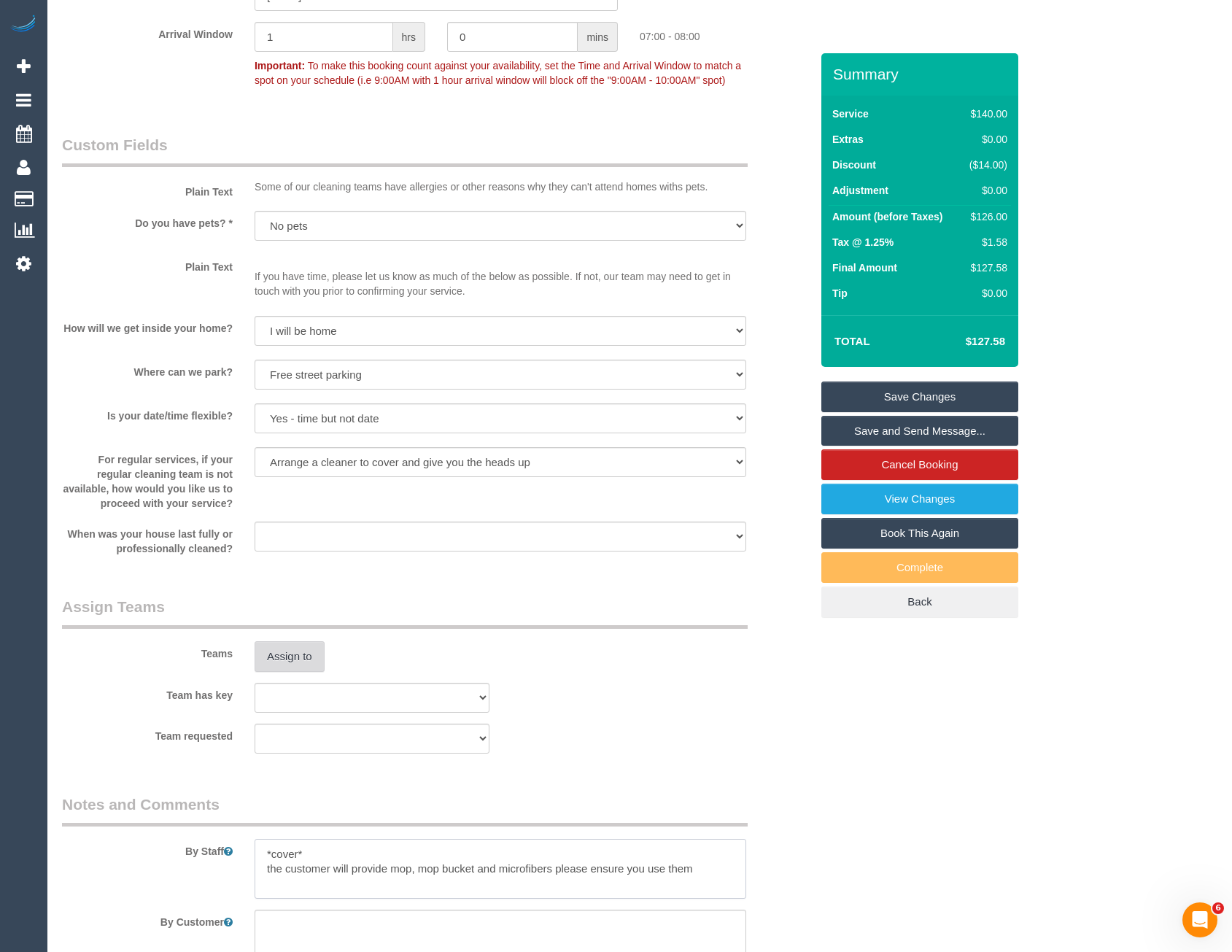
type textarea "*cover* the customer will provide mop, mop bucket and microfibers please ensure…"
click at [303, 648] on button "Assign to" at bounding box center [289, 657] width 70 height 31
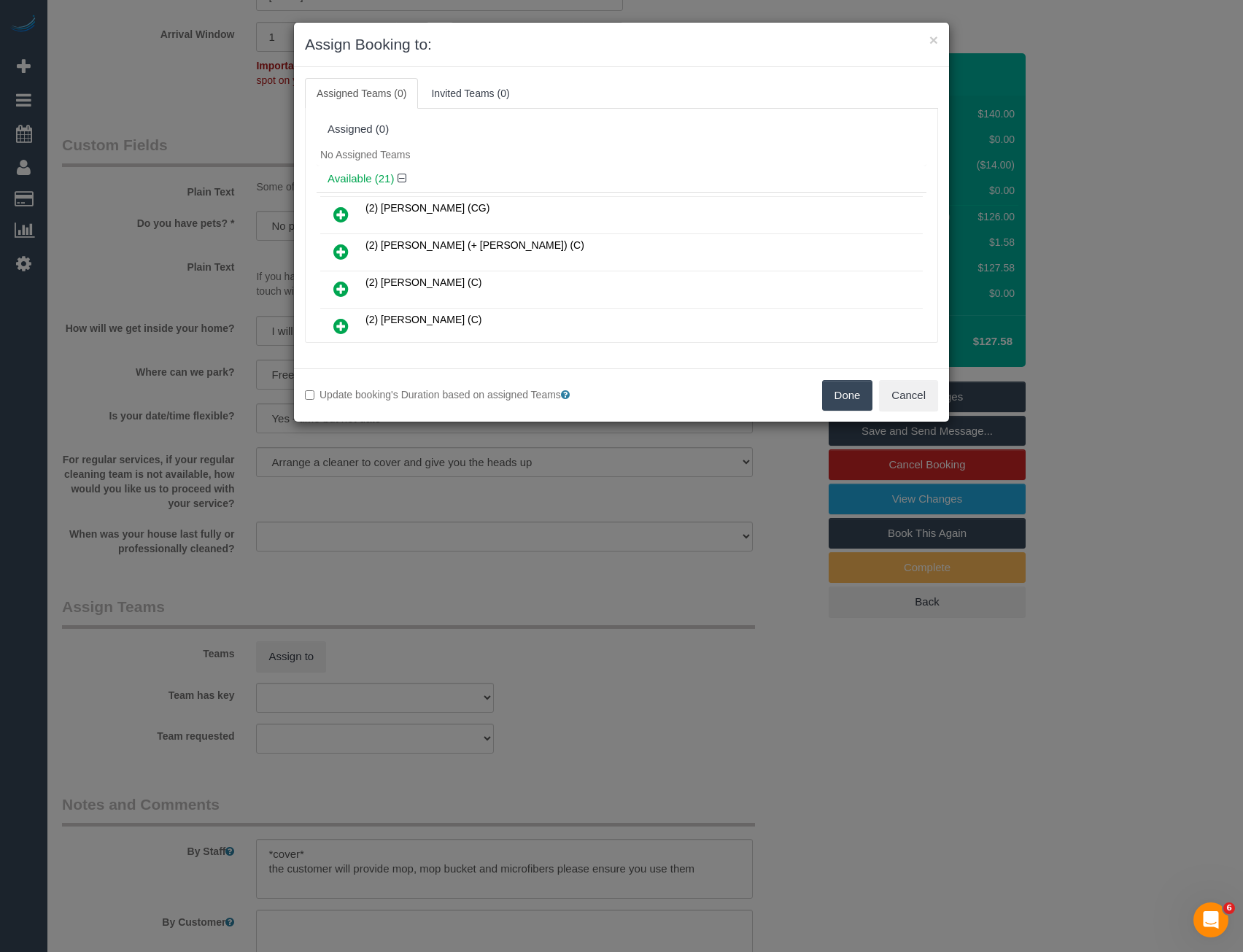
scroll to position [543, 0]
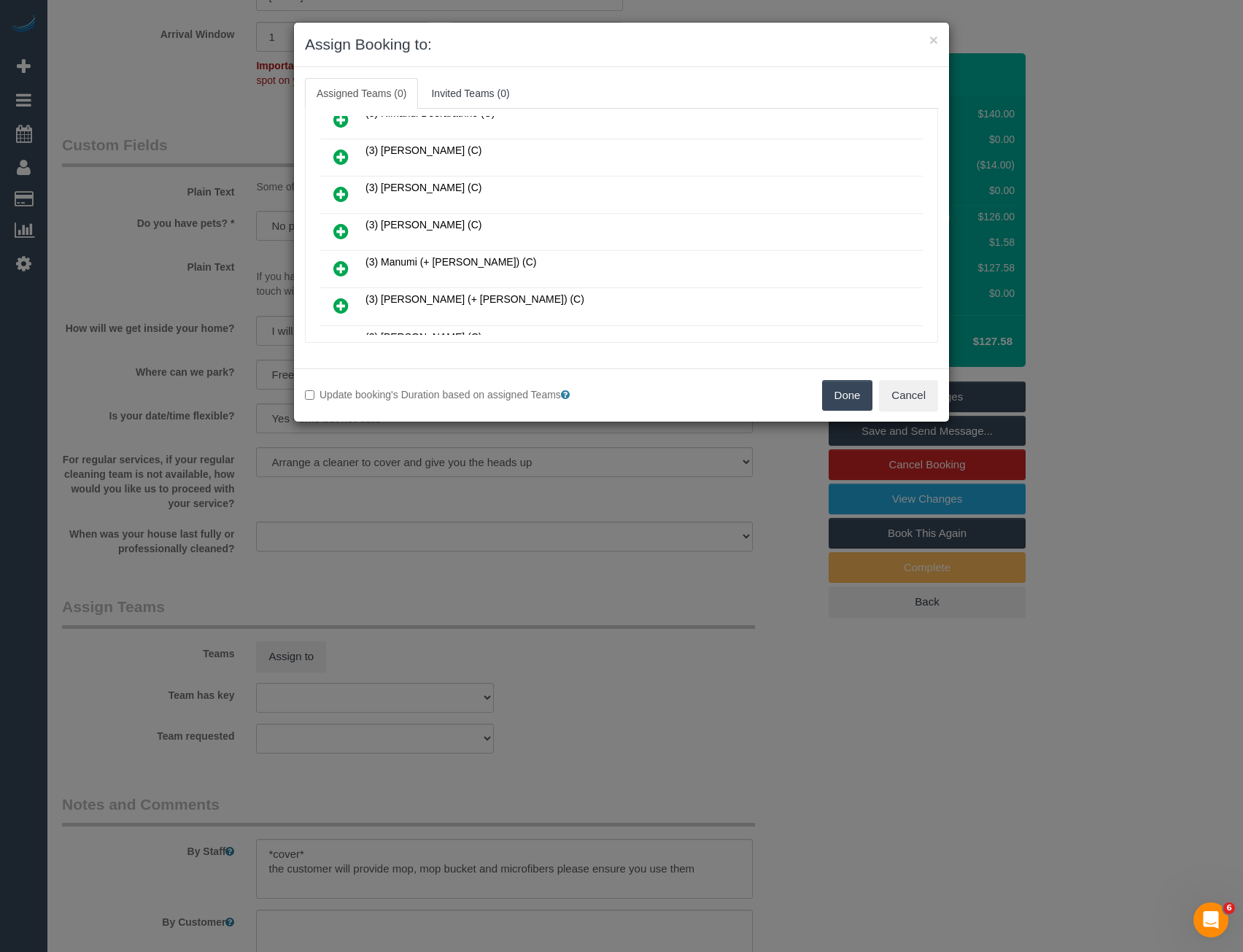
click at [343, 233] on icon at bounding box center [341, 231] width 15 height 18
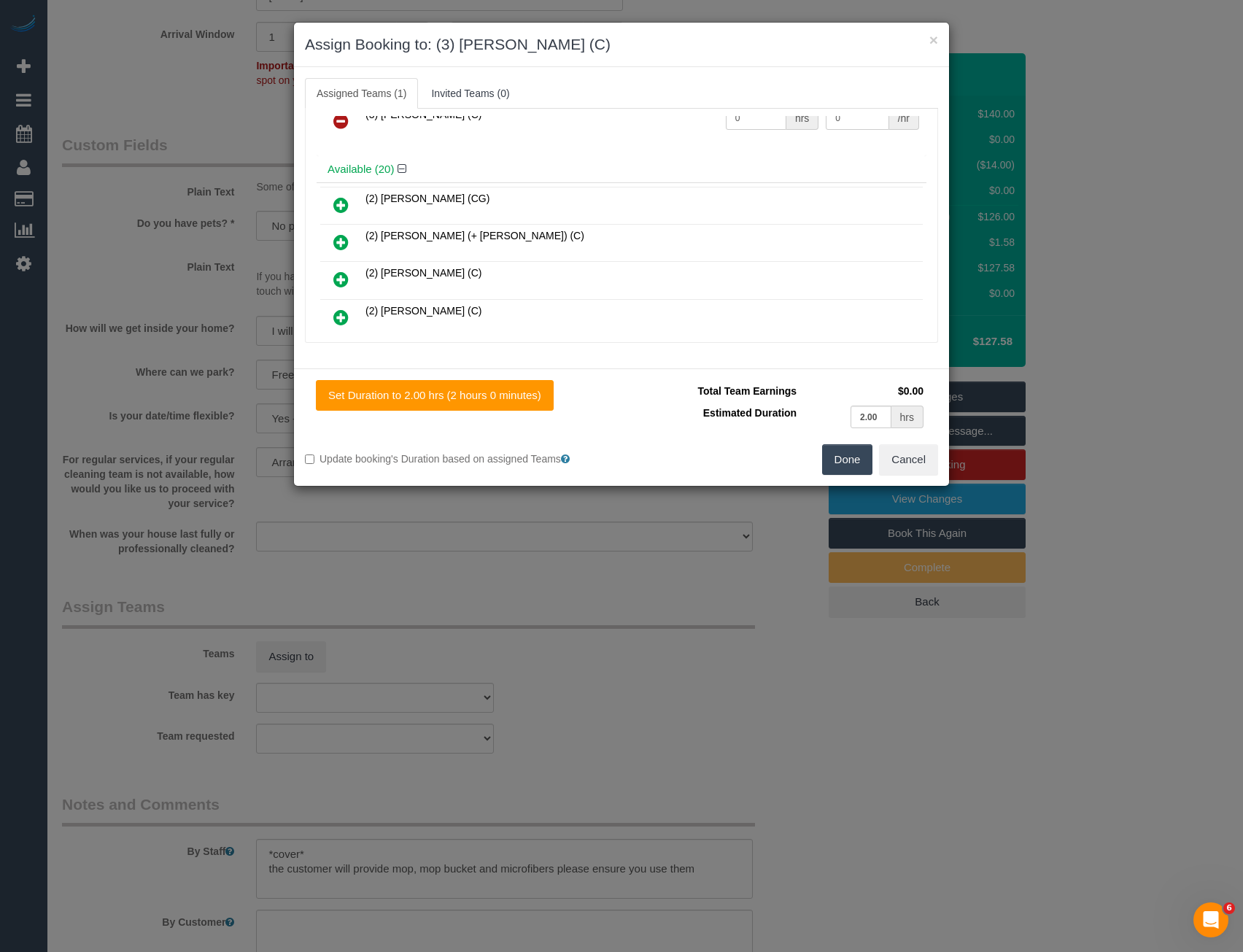
scroll to position [0, 0]
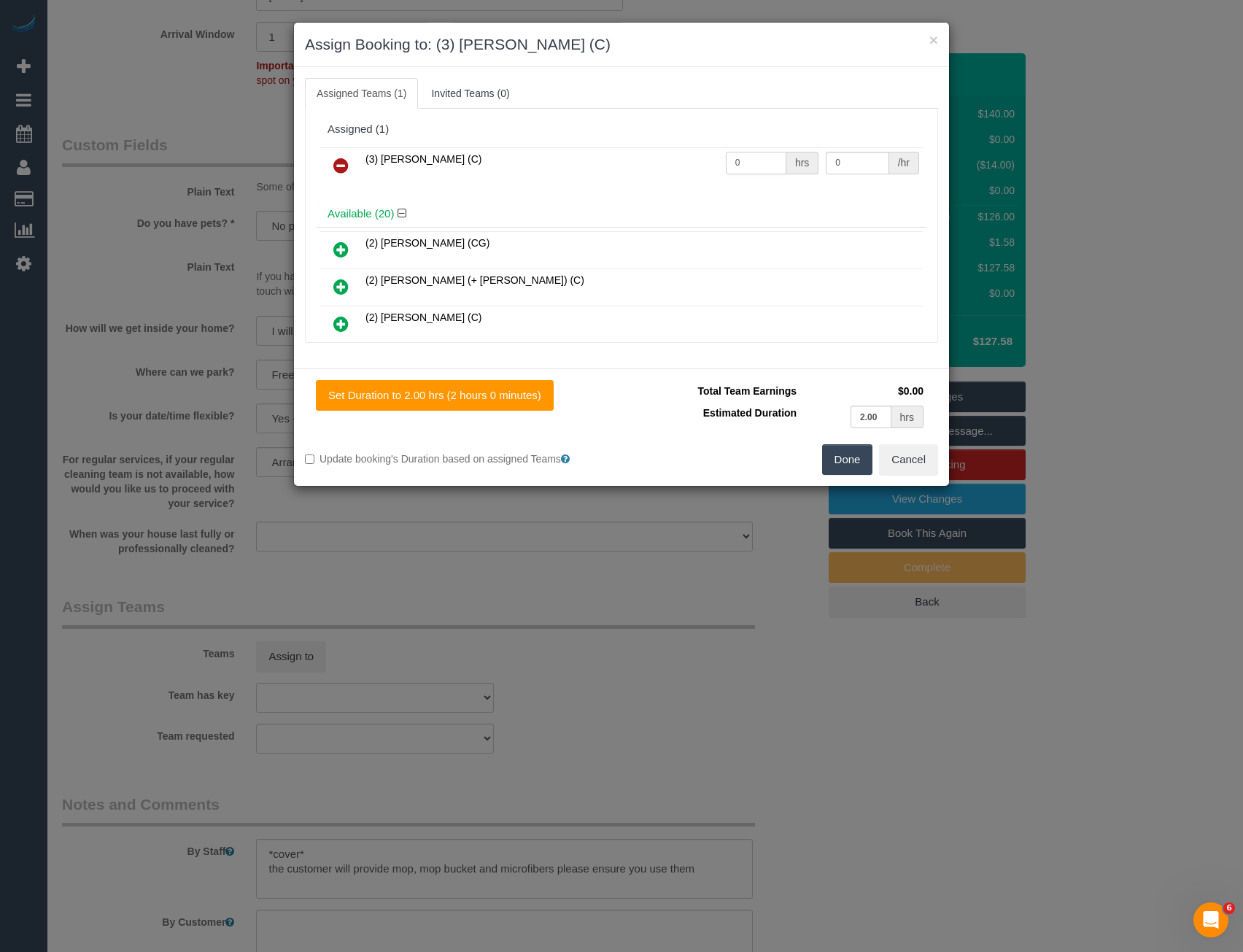
click at [732, 166] on input "0" at bounding box center [756, 164] width 60 height 23
drag, startPoint x: 724, startPoint y: 168, endPoint x: 695, endPoint y: 172, distance: 29.3
click at [696, 172] on tr "(3) [PERSON_NAME] (C) 0 hrs 0 /hr" at bounding box center [621, 166] width 602 height 38
type input "2"
type input "35"
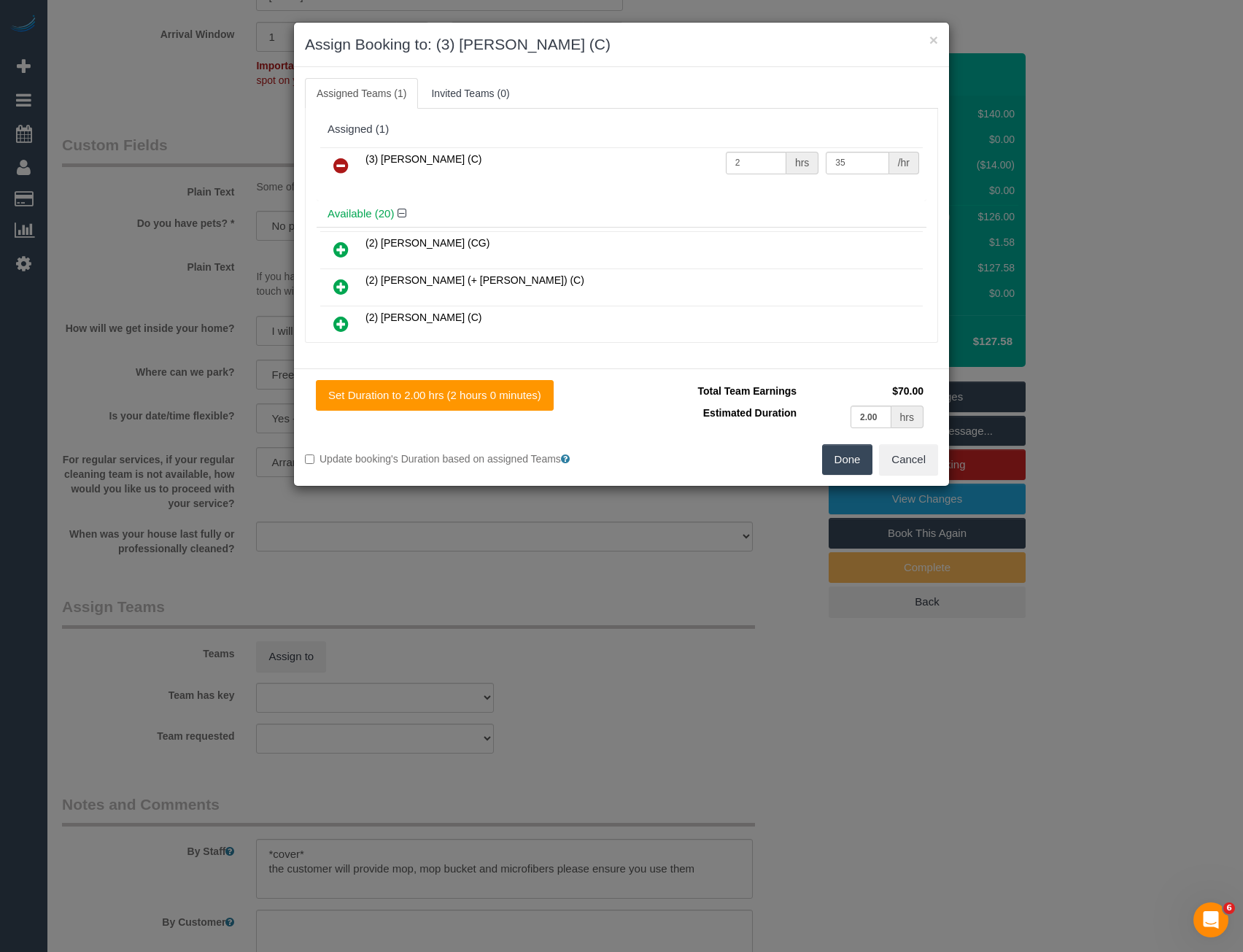
click at [846, 457] on button "Done" at bounding box center [847, 460] width 51 height 31
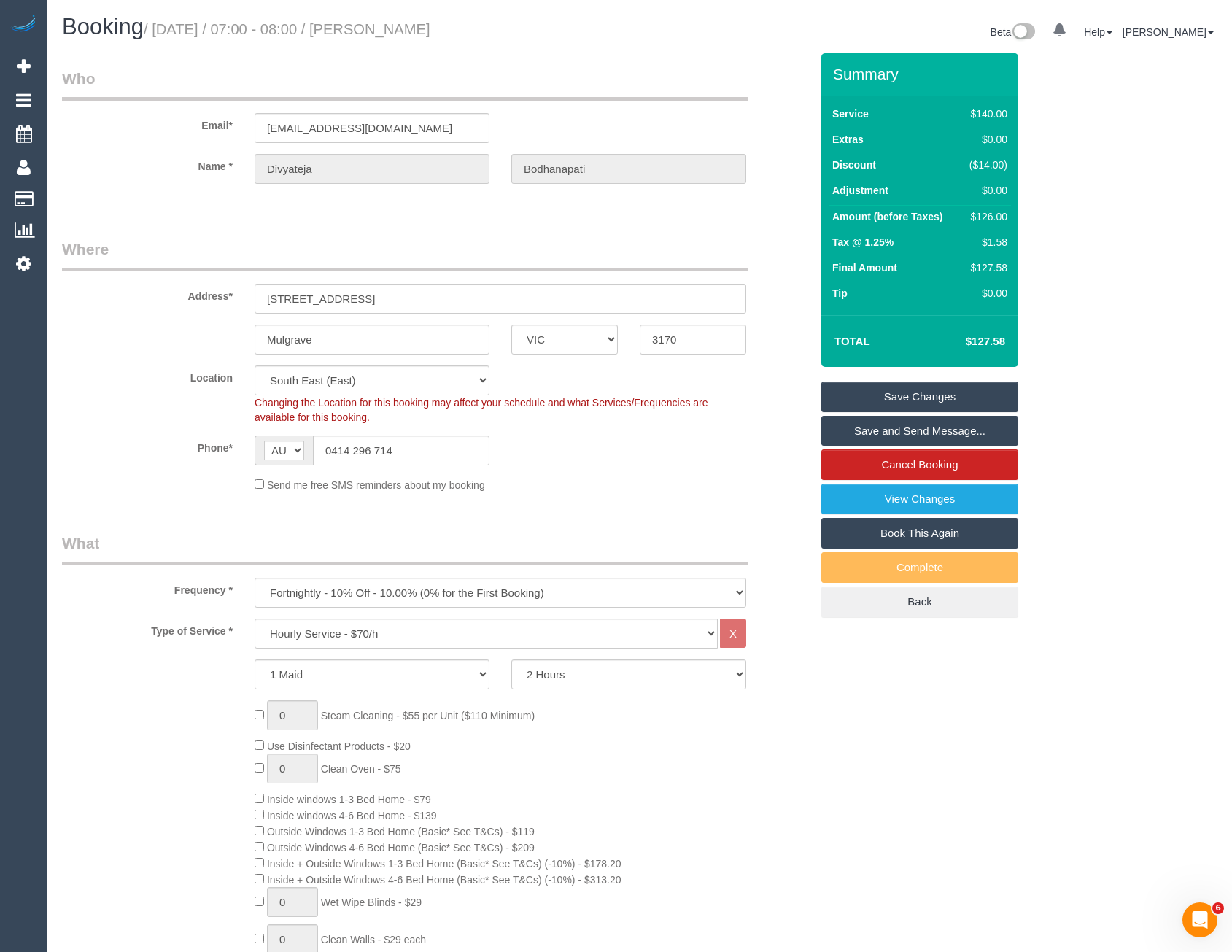
click at [911, 439] on link "Save and Send Message..." at bounding box center [920, 431] width 197 height 31
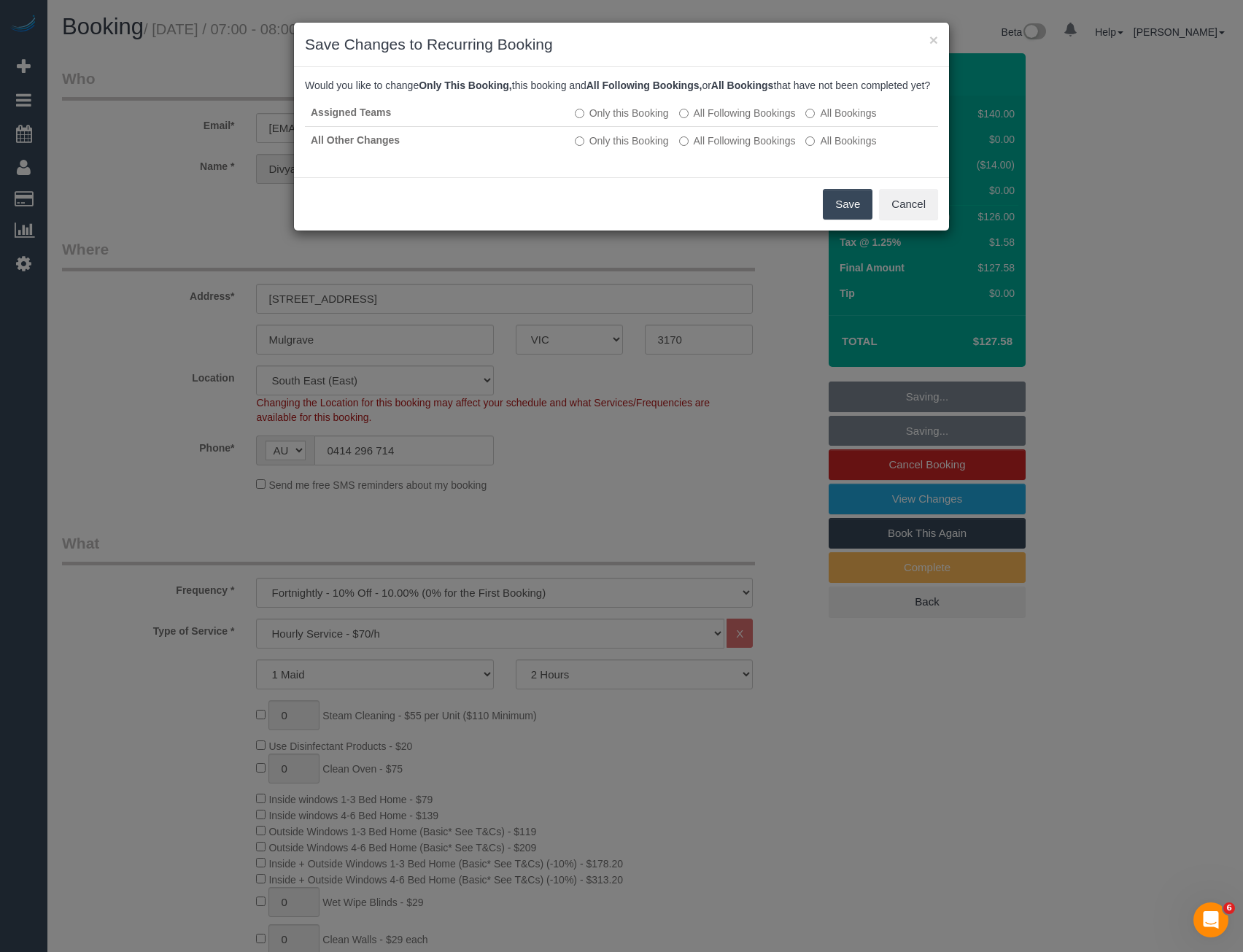
click at [833, 220] on button "Save" at bounding box center [847, 204] width 50 height 31
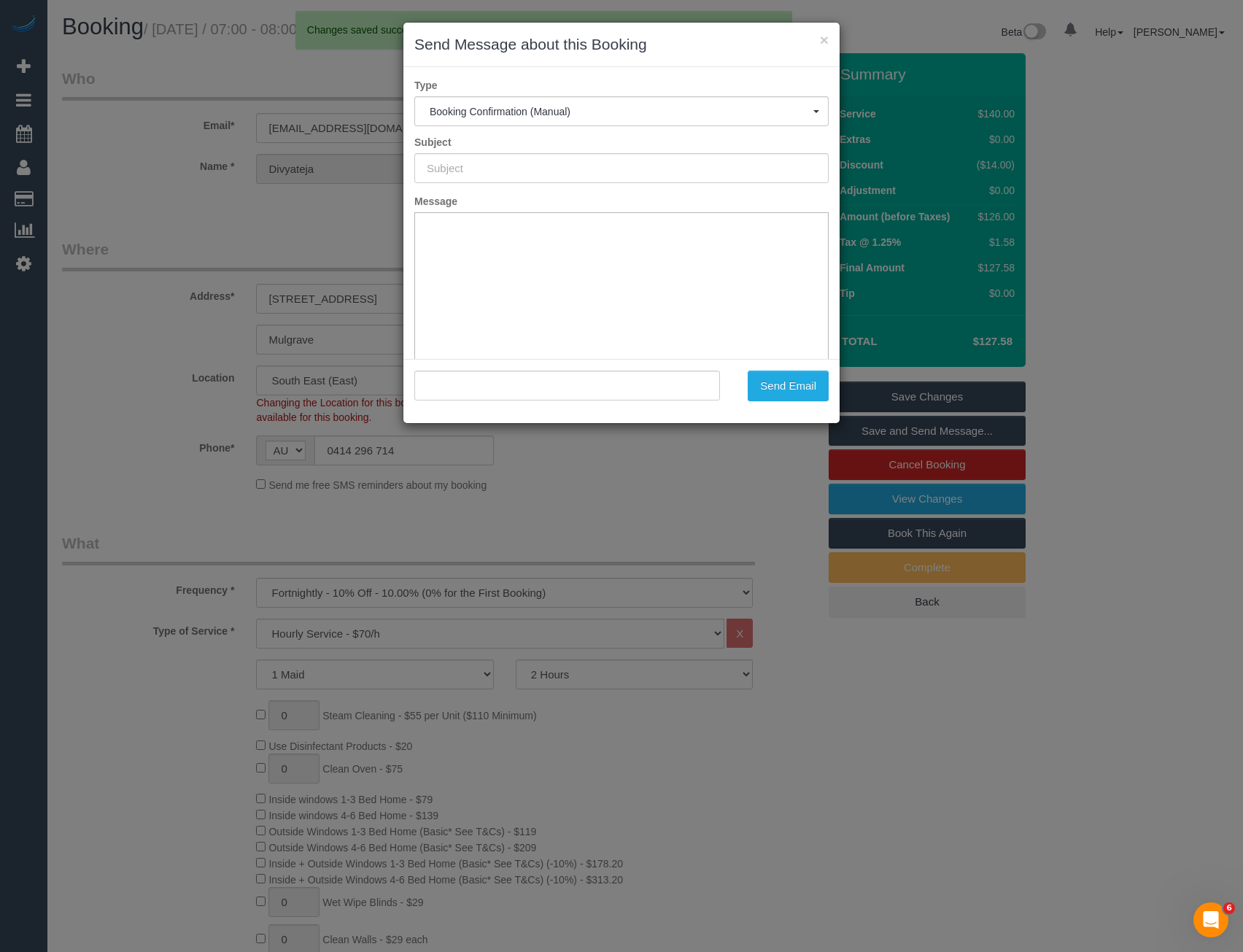
type input "Booking Confirmed"
type input ""Divyateja Bodhanapati" <dbodhanapati@gmail.com>"
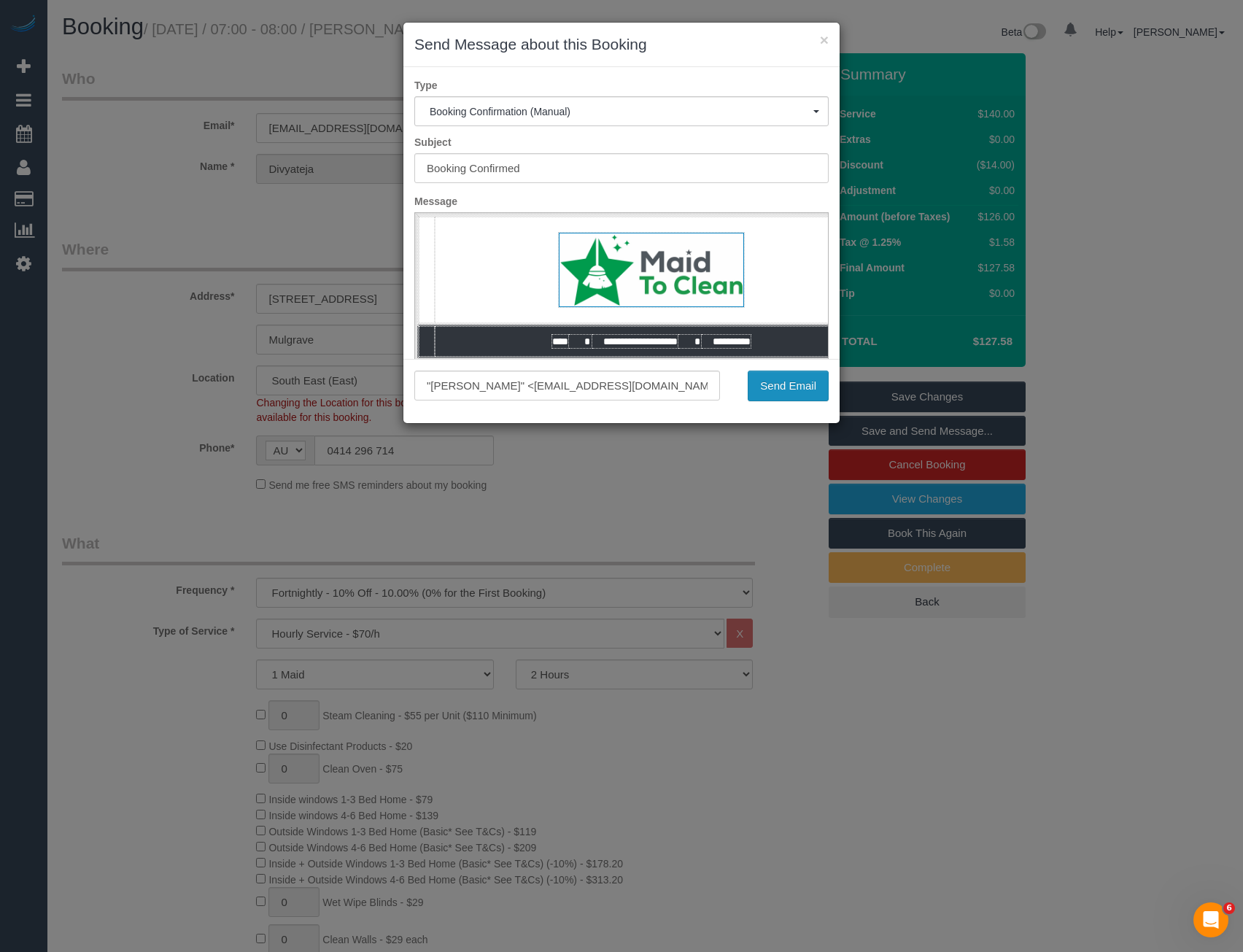
click at [800, 389] on button "Send Email" at bounding box center [788, 385] width 81 height 31
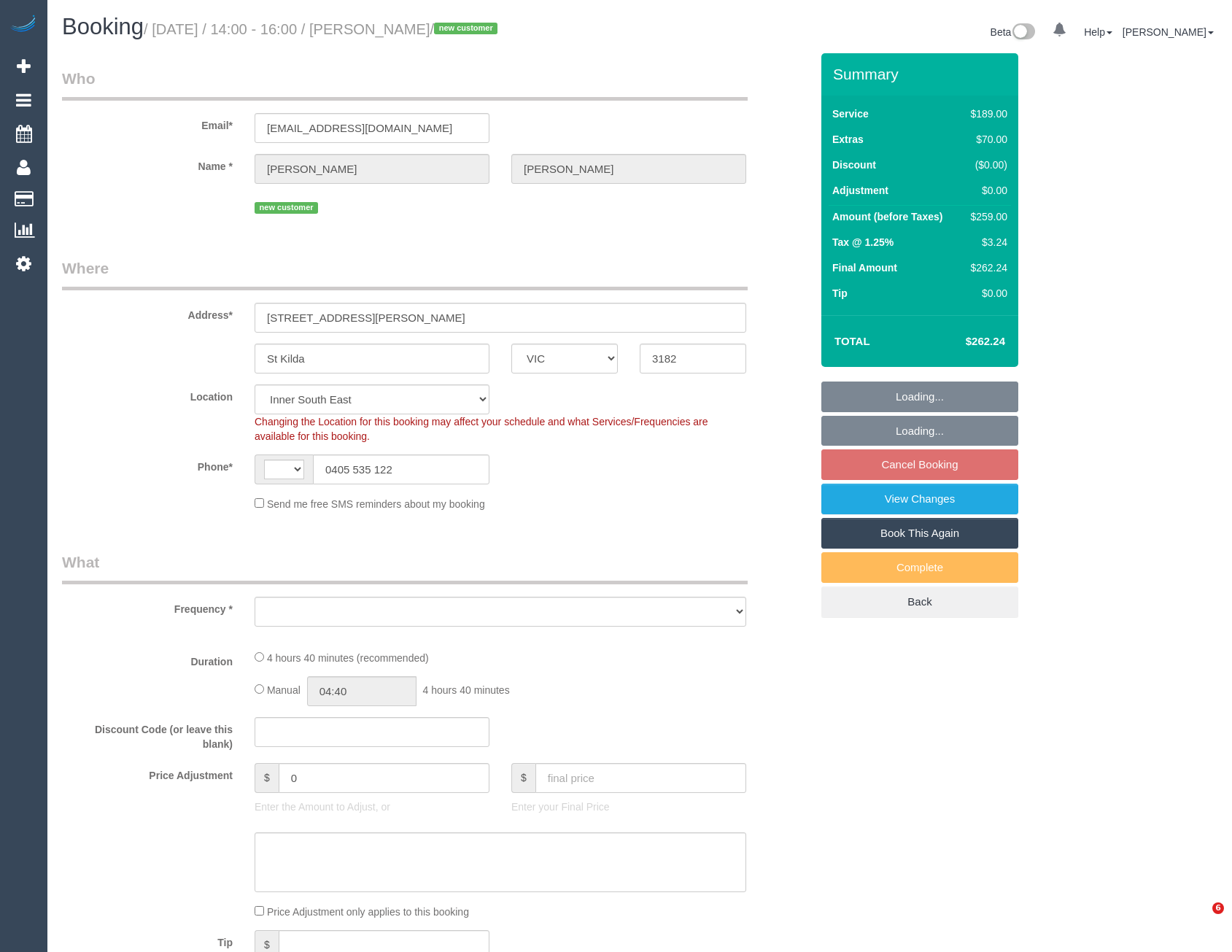
select select "VIC"
select select "string:AU"
select select "object:679"
select select "number:28"
select select "number:15"
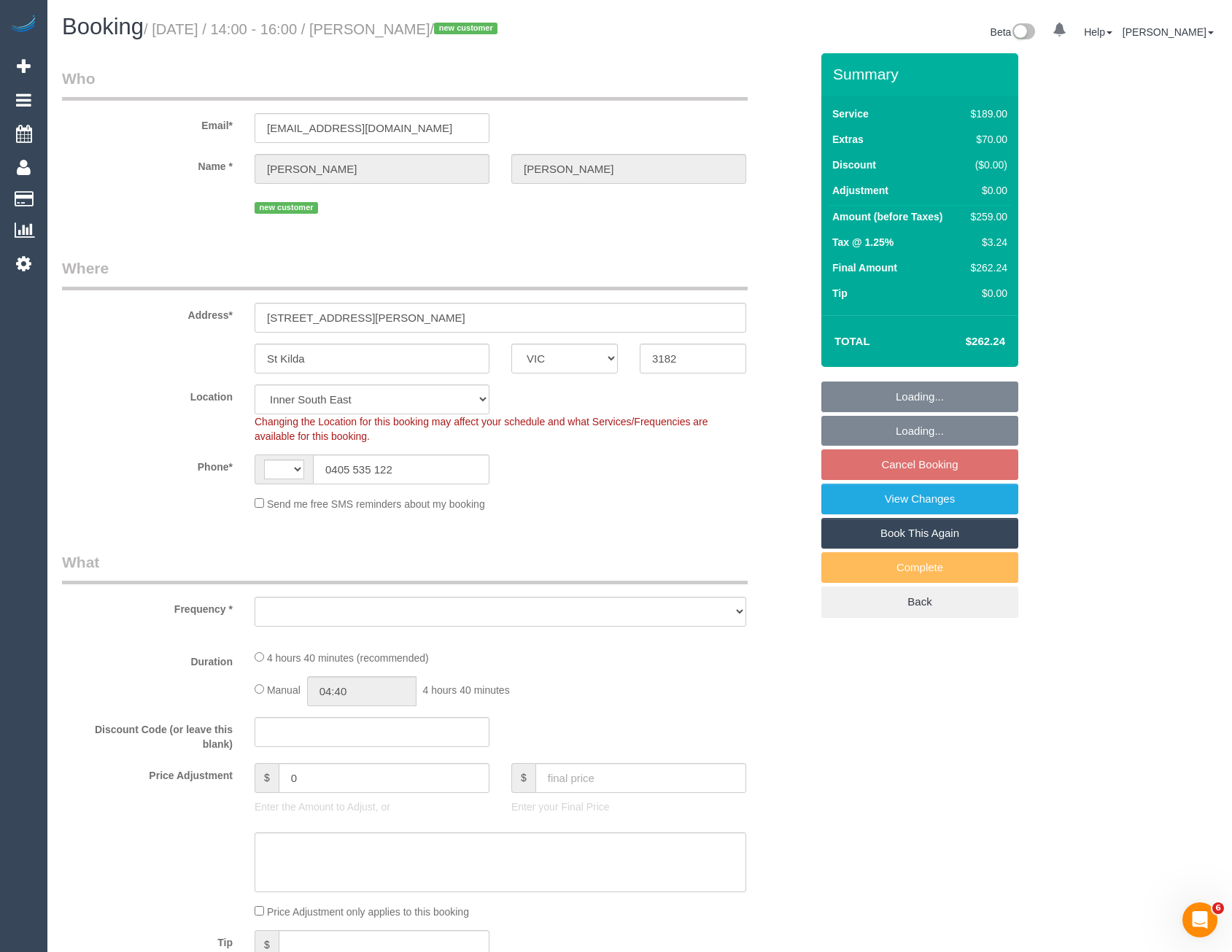
select select "number:19"
select select "number:36"
select select "number:26"
select select "object:786"
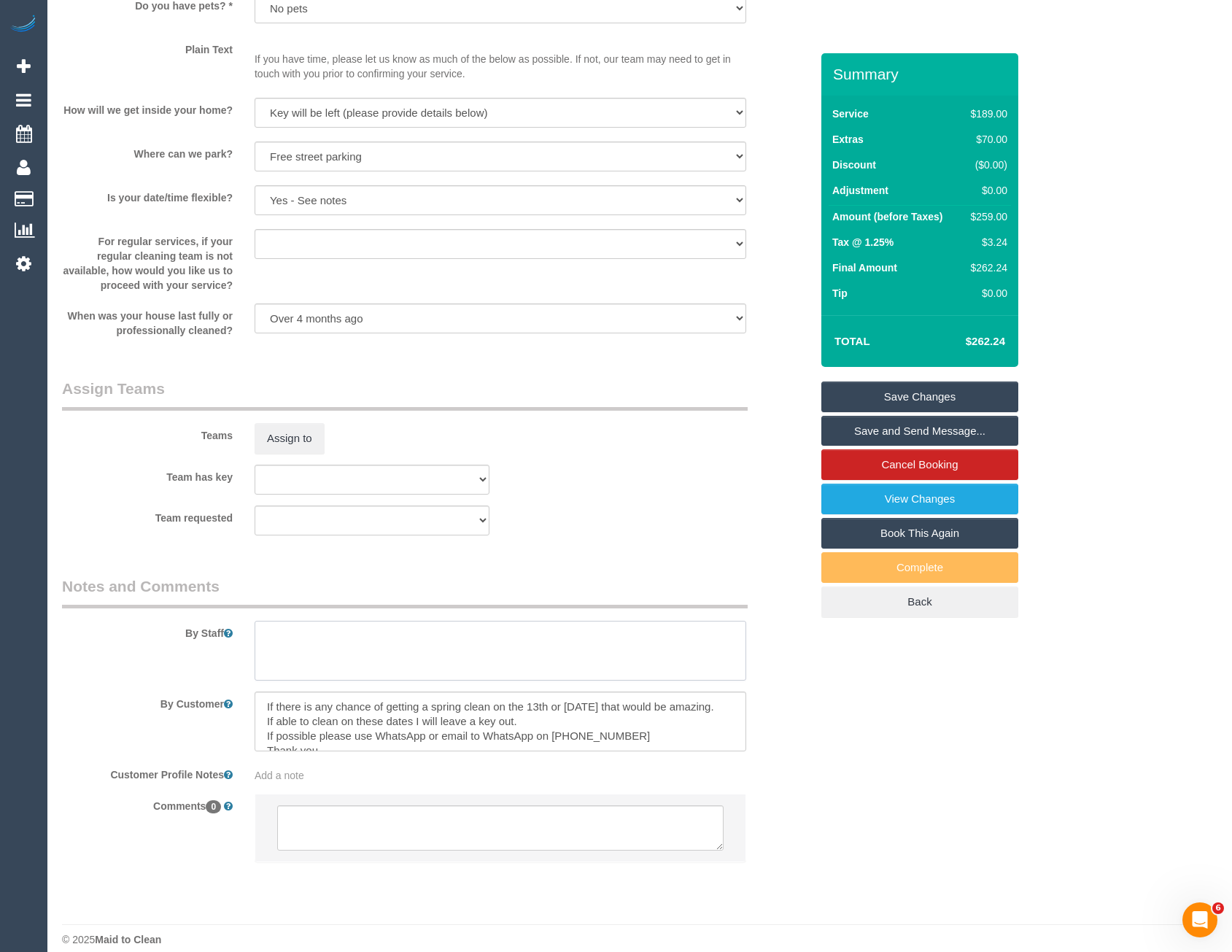
click at [302, 652] on textarea at bounding box center [500, 651] width 491 height 60
type textarea "*"
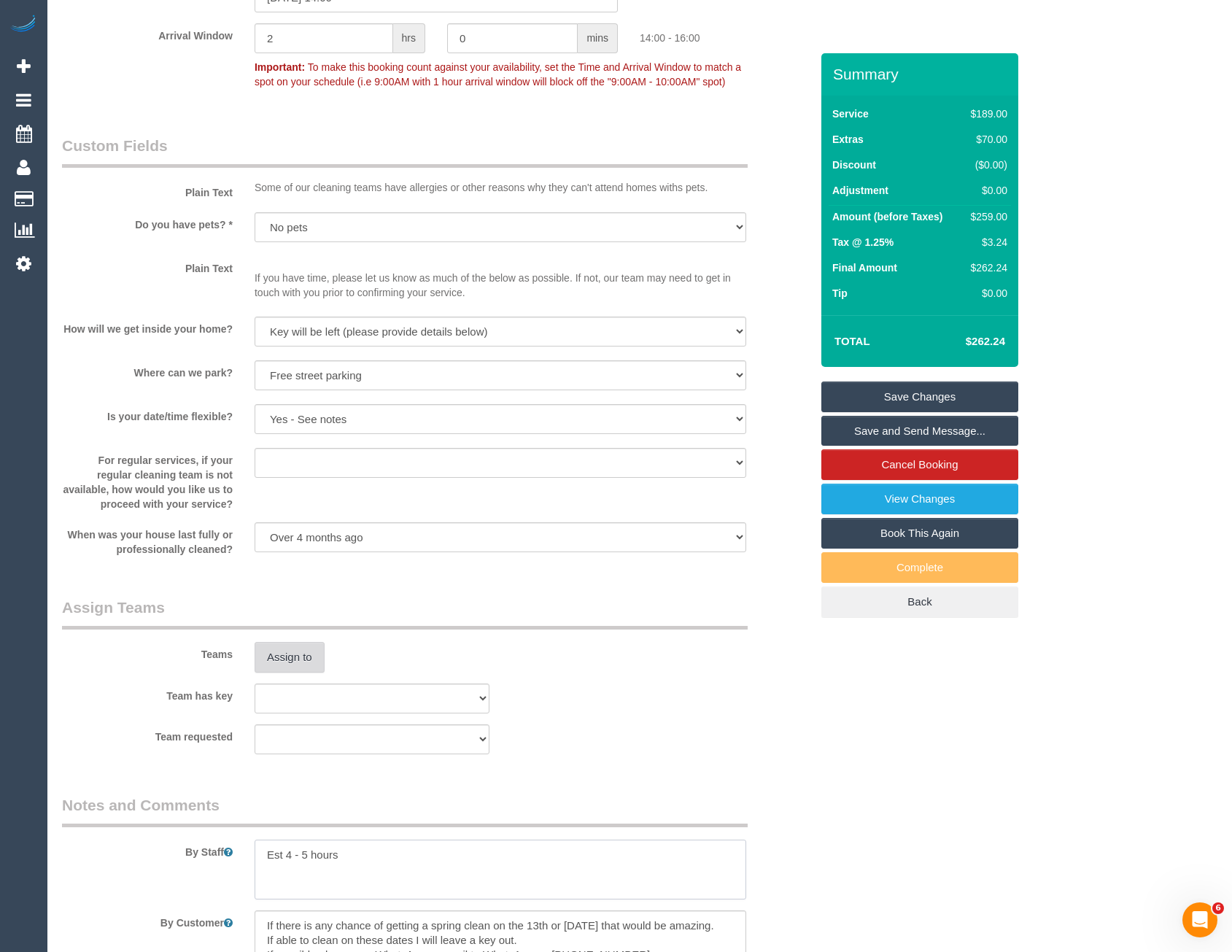
type textarea "Est 4 - 5 hours"
click at [289, 650] on button "Assign to" at bounding box center [289, 657] width 70 height 31
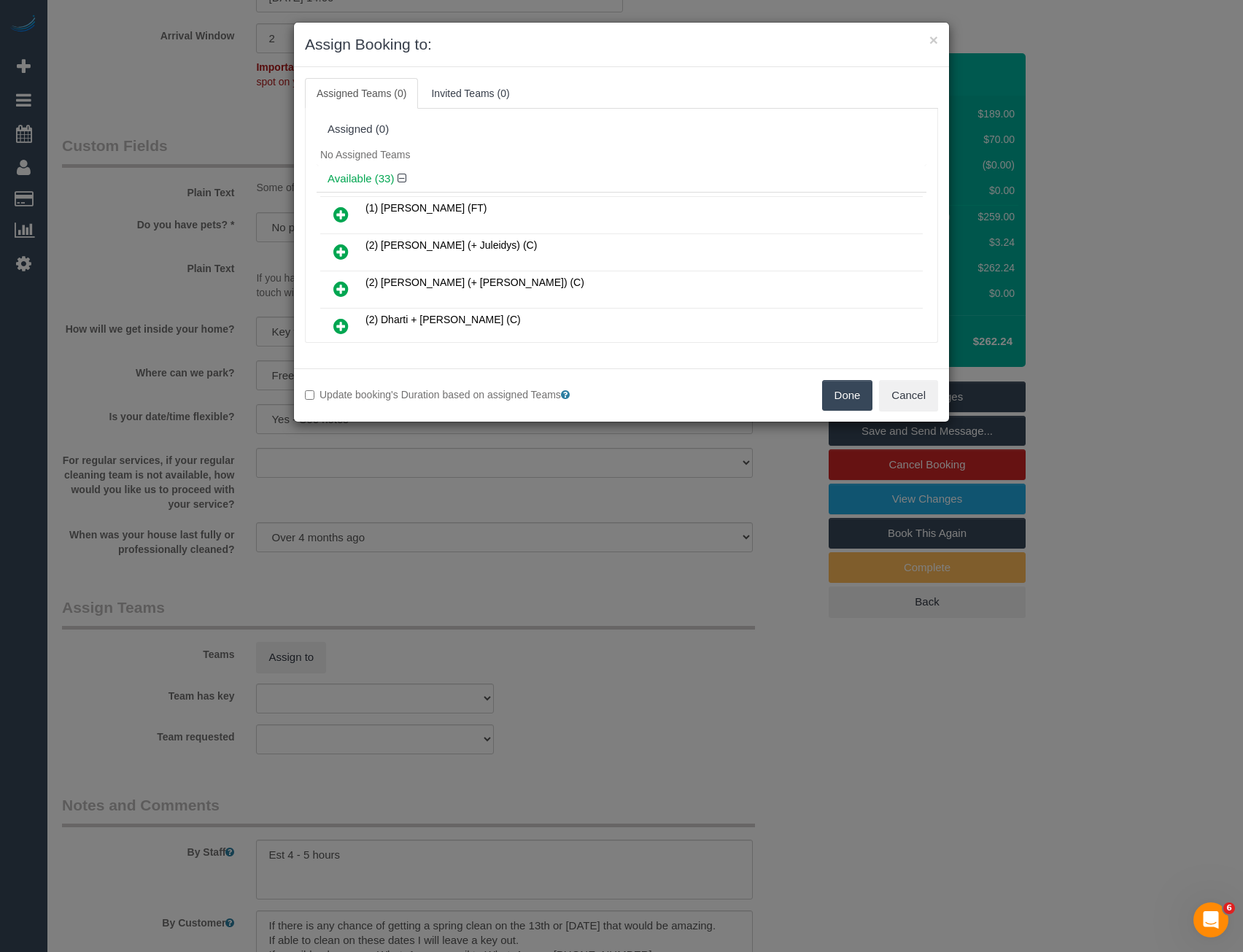
scroll to position [505, 0]
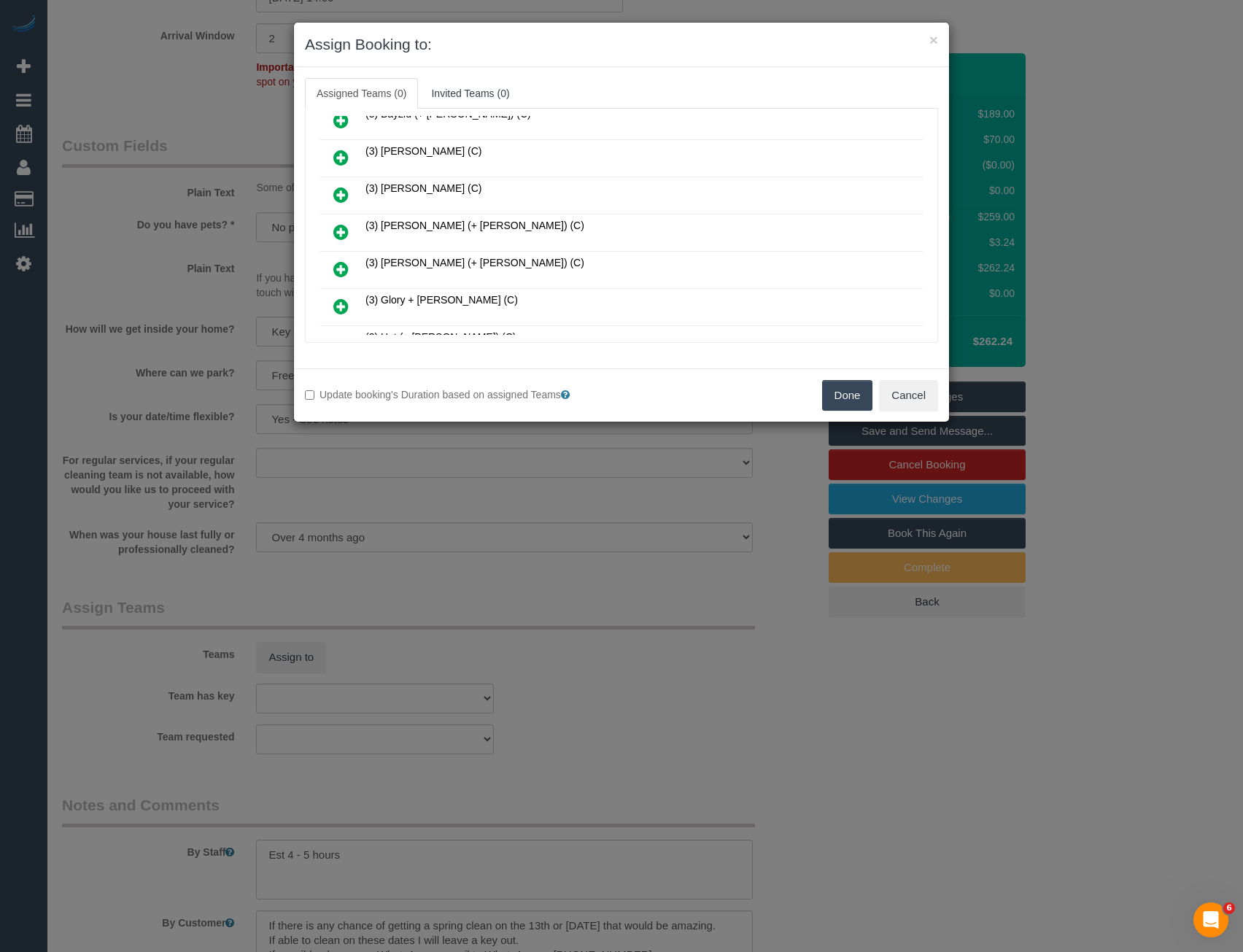
click at [336, 229] on icon at bounding box center [341, 232] width 15 height 18
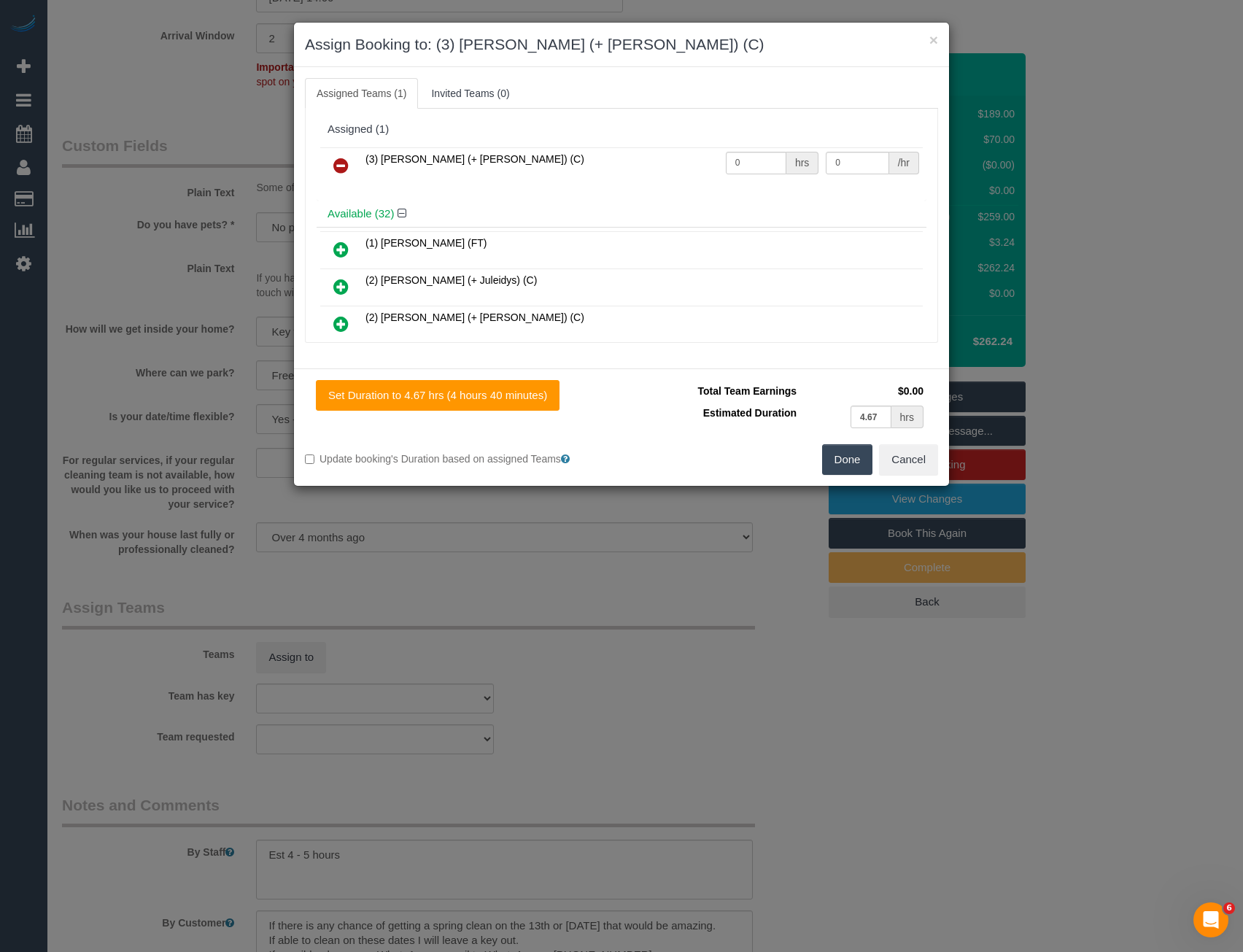
scroll to position [652, 0]
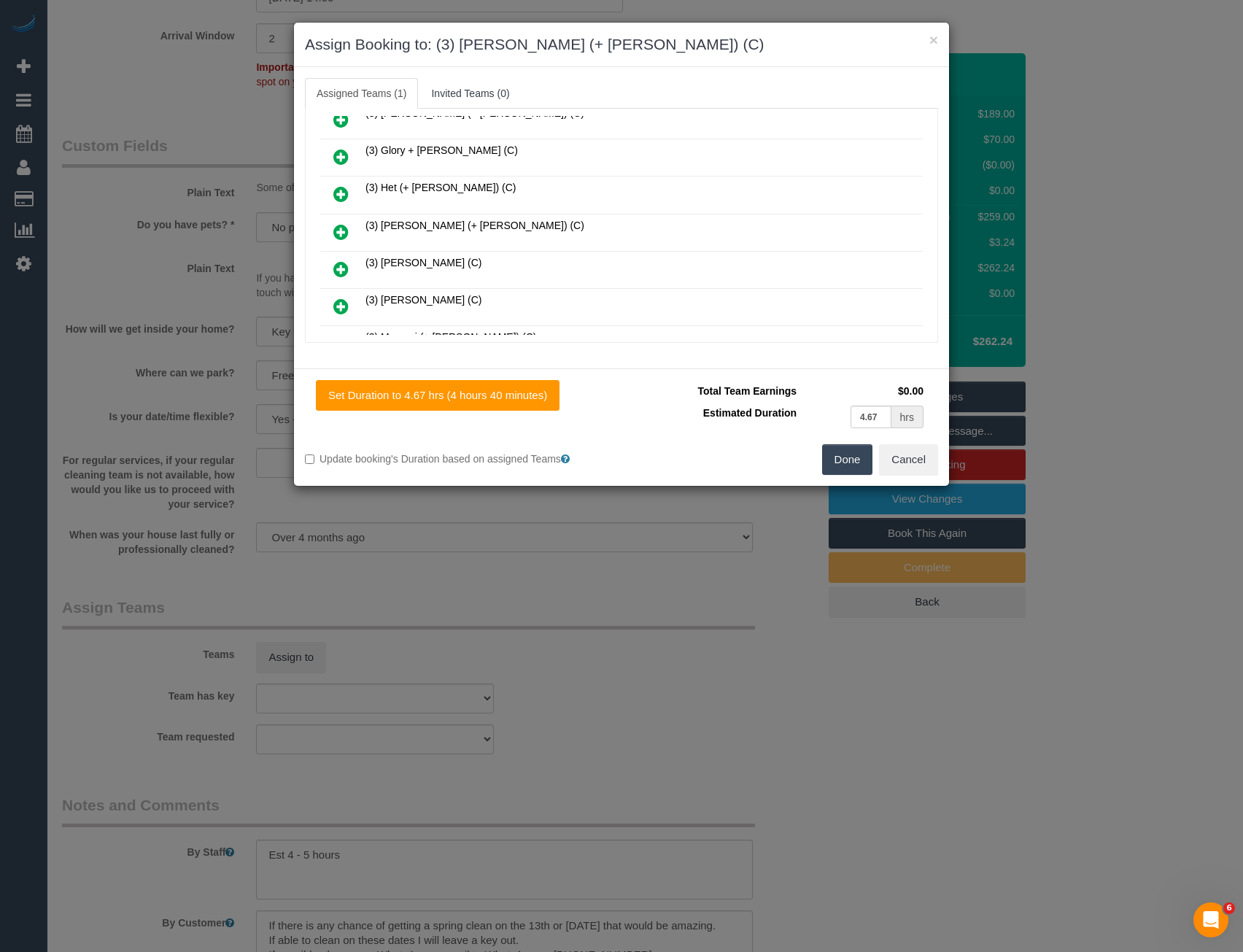
click at [343, 226] on icon at bounding box center [341, 232] width 15 height 18
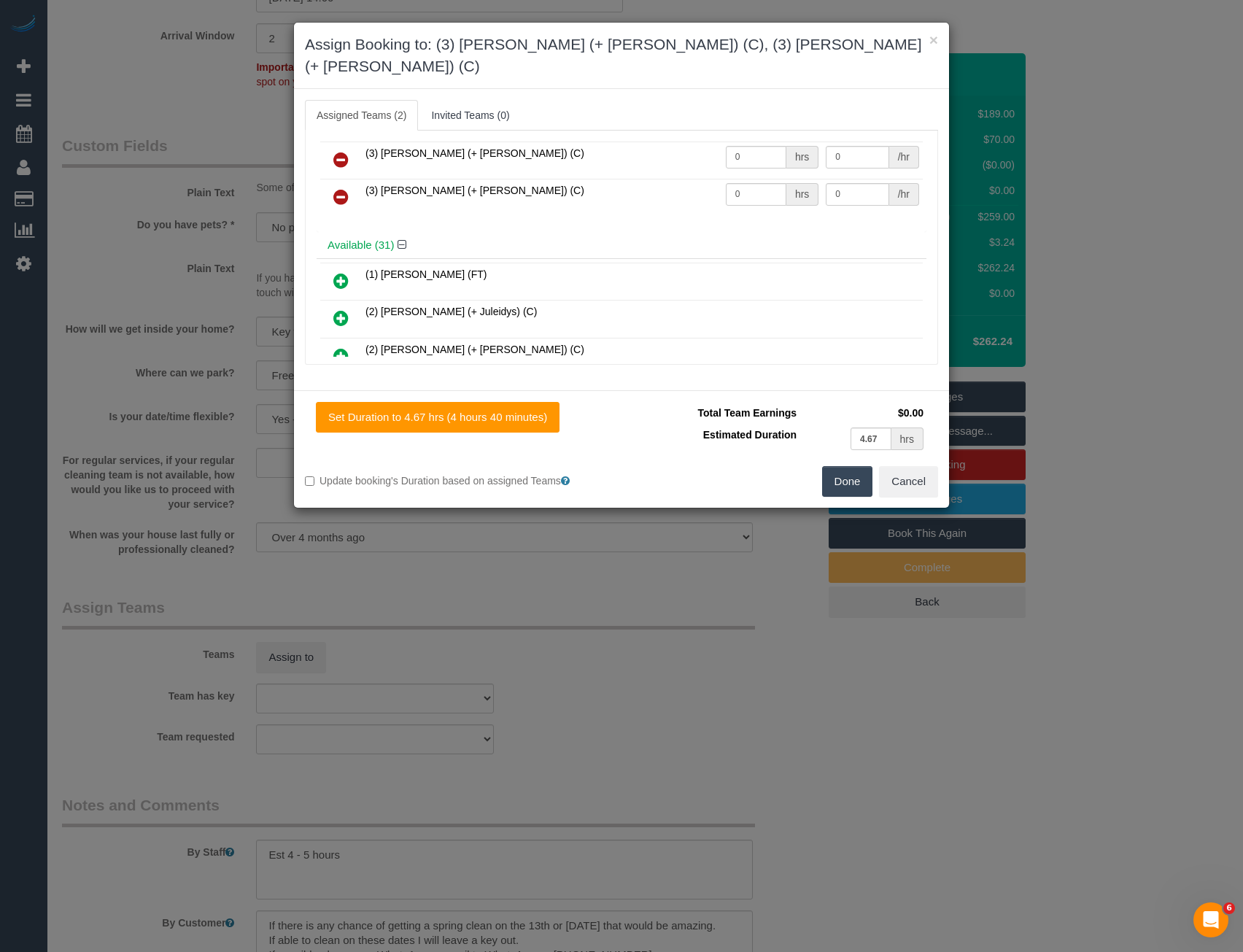
scroll to position [0, 0]
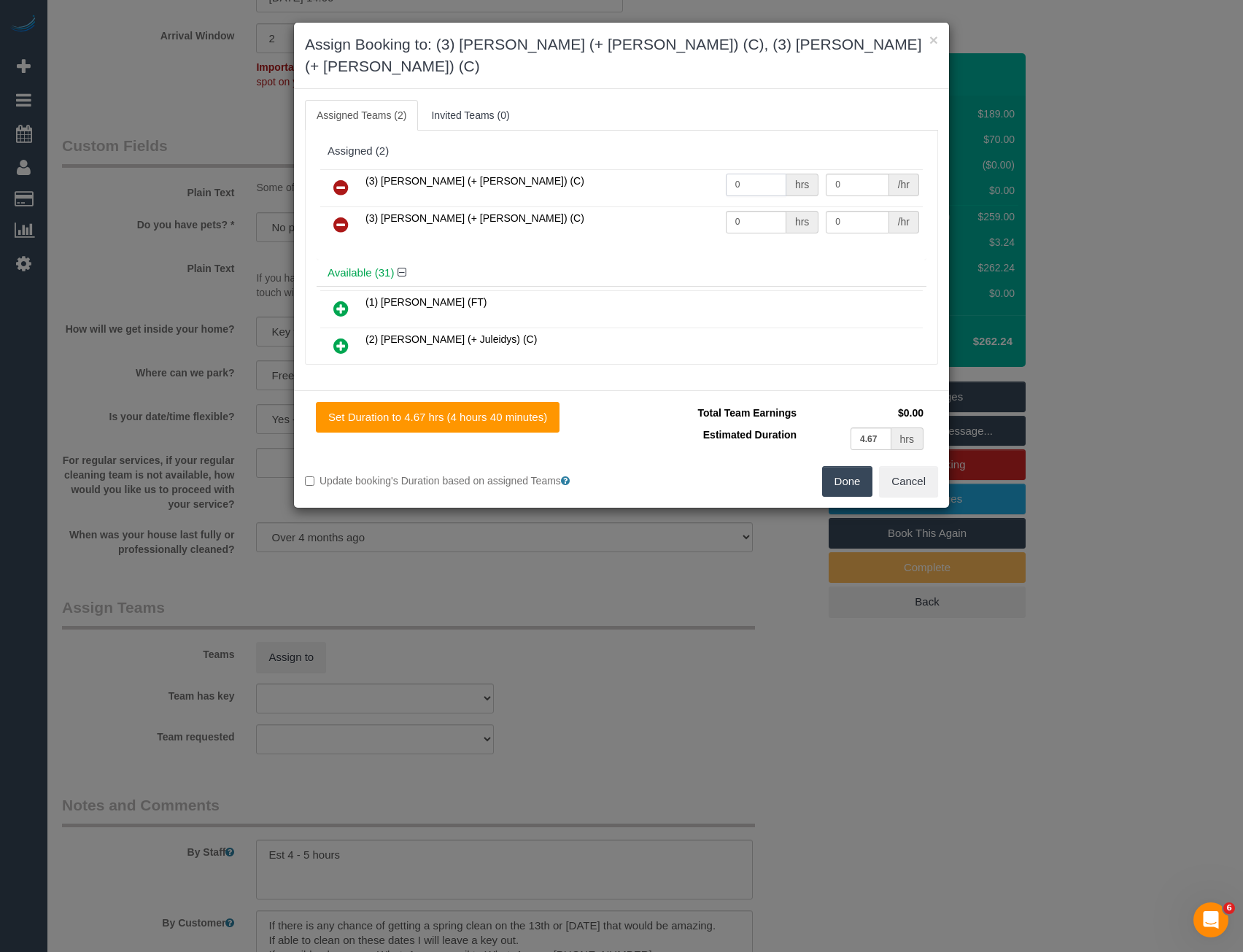
drag, startPoint x: 746, startPoint y: 157, endPoint x: 707, endPoint y: 168, distance: 40.5
click at [707, 169] on tr "(3) Farhan (+ Intisar) (C) 0 hrs 0 /hr" at bounding box center [621, 188] width 602 height 38
type input "1"
type input "82.5"
drag, startPoint x: 736, startPoint y: 195, endPoint x: 693, endPoint y: 200, distance: 43.3
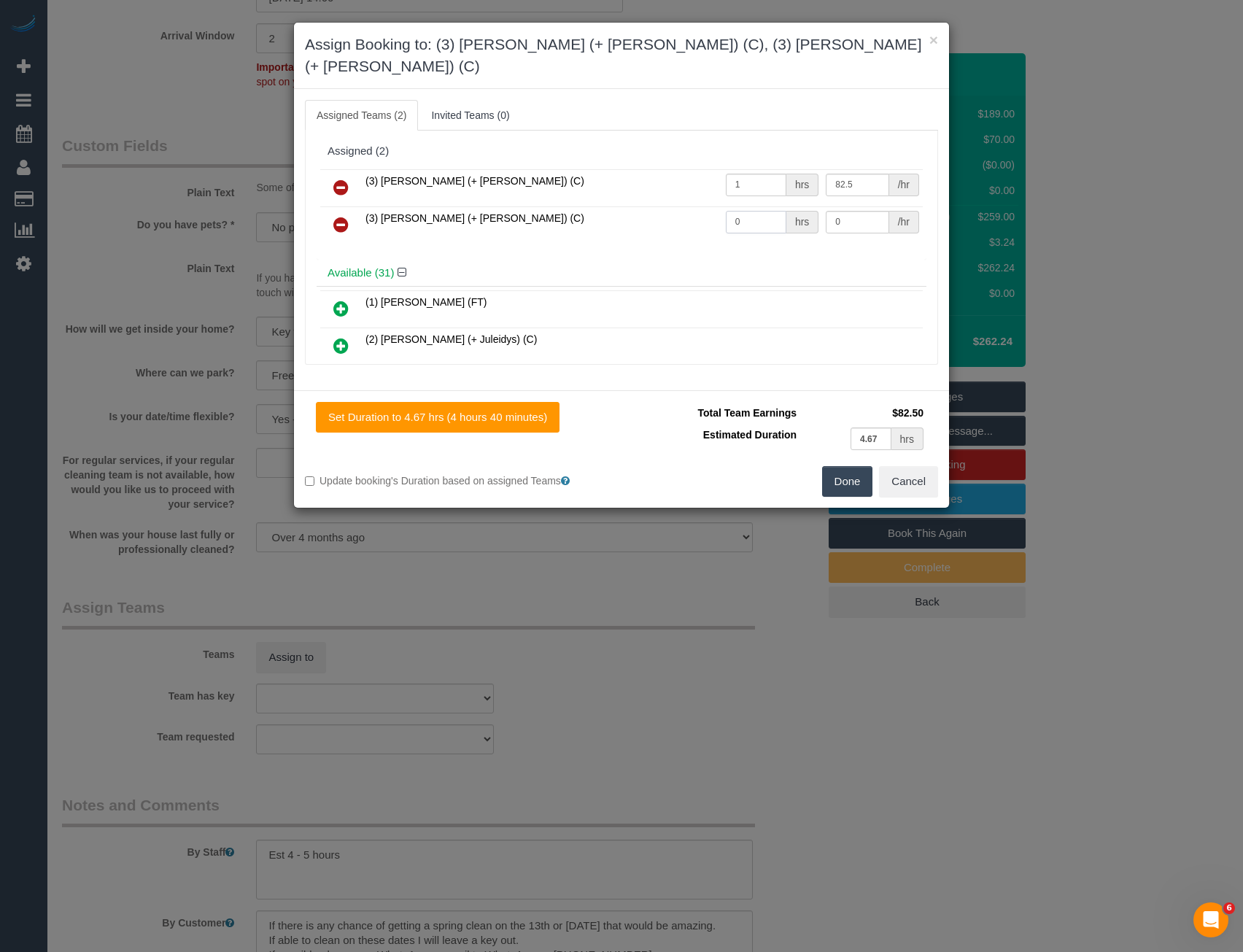
click at [694, 207] on tr "(3) Intisar (+ Farhan) (C) 0 hrs 0 /hr" at bounding box center [621, 226] width 602 height 38
type input "1"
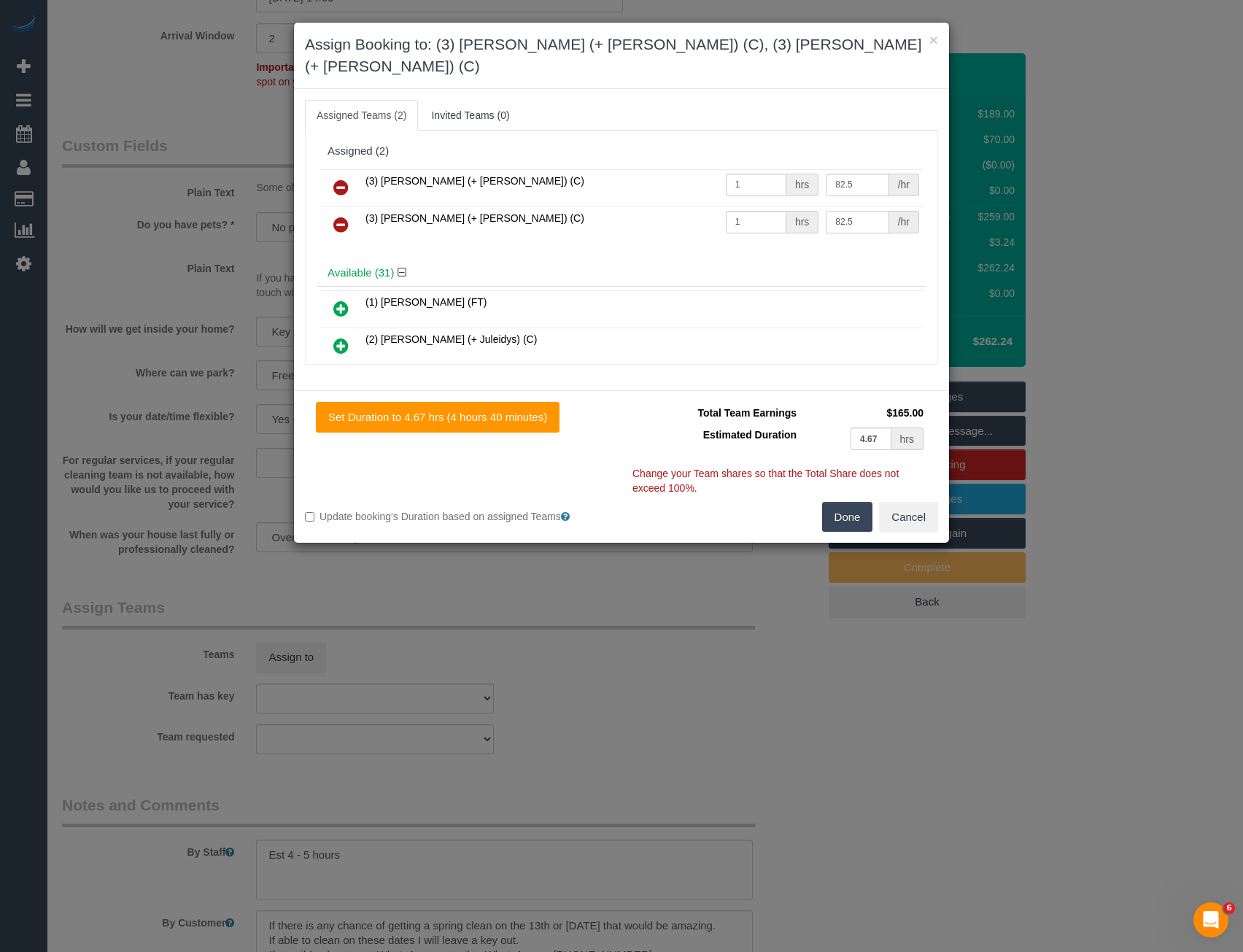
type input "82.5"
click at [847, 502] on button "Done" at bounding box center [847, 517] width 51 height 31
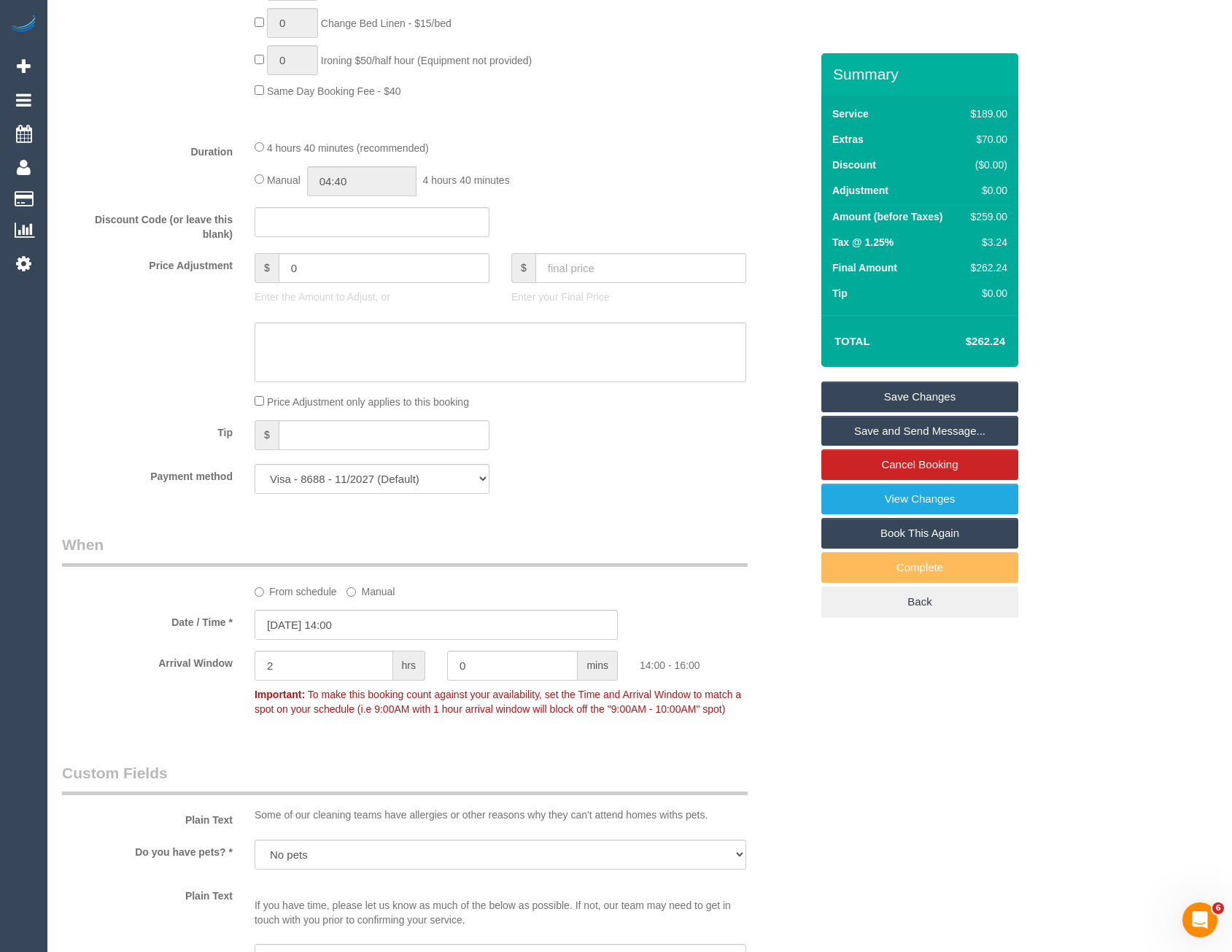
scroll to position [1022, 0]
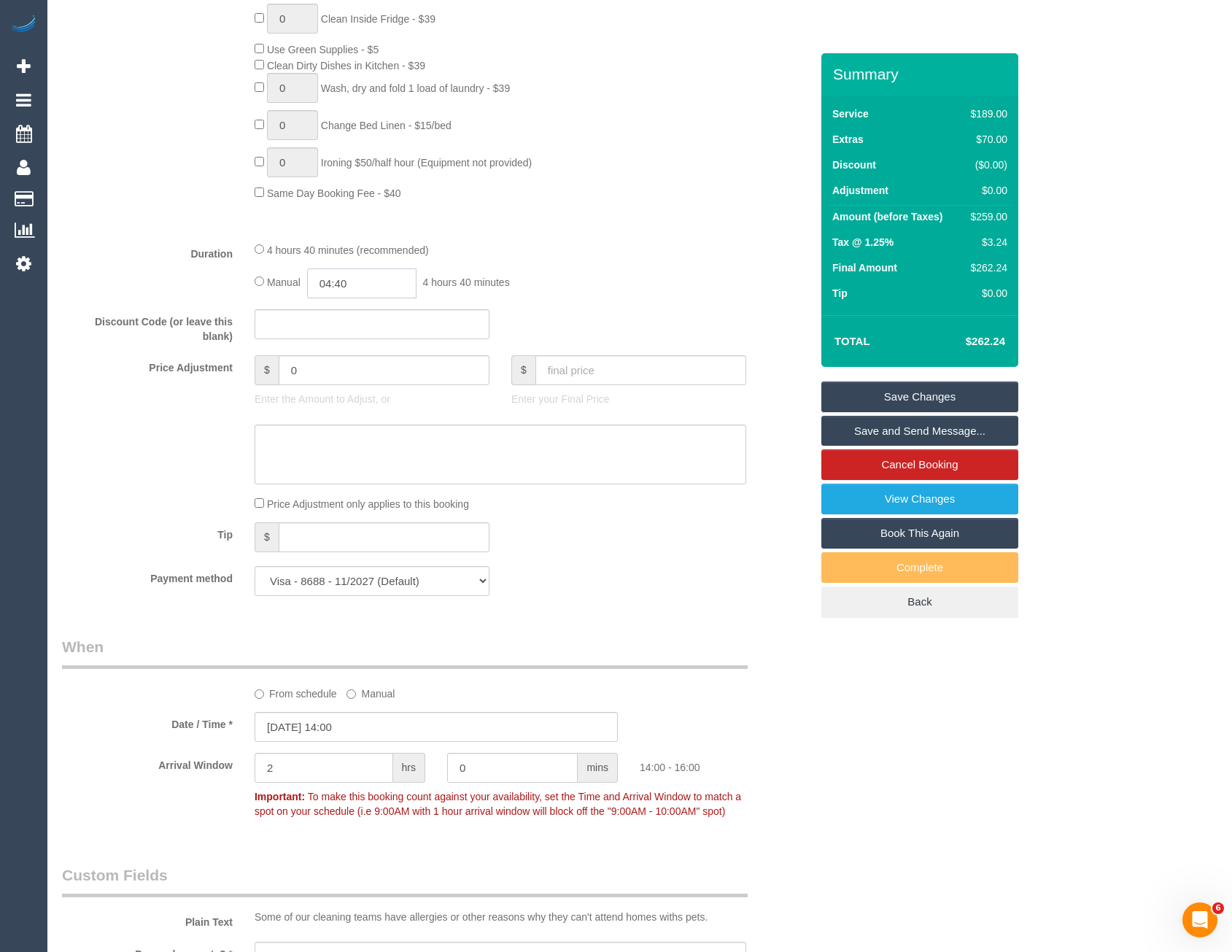
click at [364, 276] on input "04:40" at bounding box center [362, 284] width 109 height 30
type input "02:30"
click at [356, 404] on li "02:30" at bounding box center [345, 403] width 65 height 19
click at [560, 305] on fieldset "What Frequency * One Time Cleaning Weekly - 10% Off - 10.00% (0% for the First …" at bounding box center [436, 69] width 749 height 1077
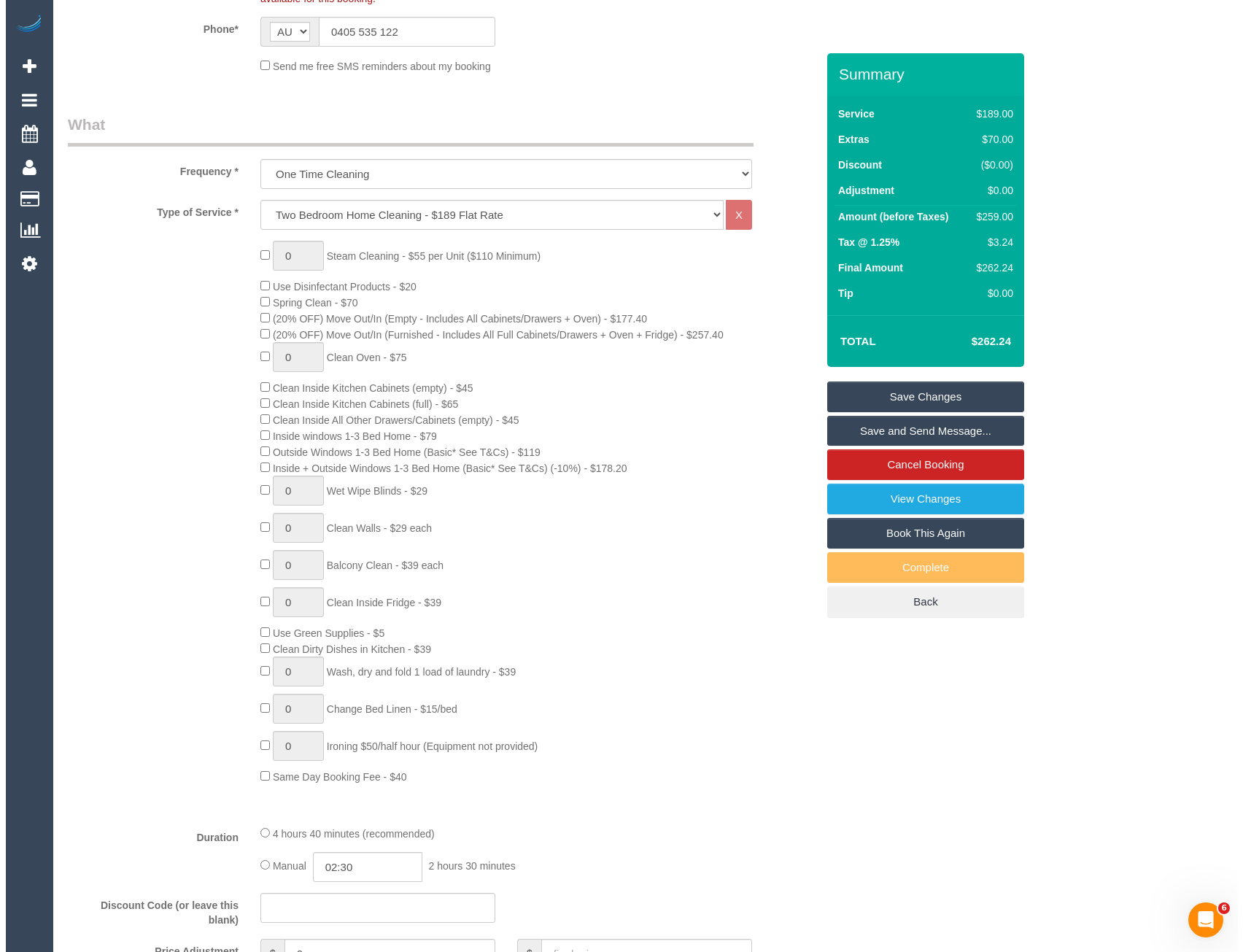
scroll to position [0, 0]
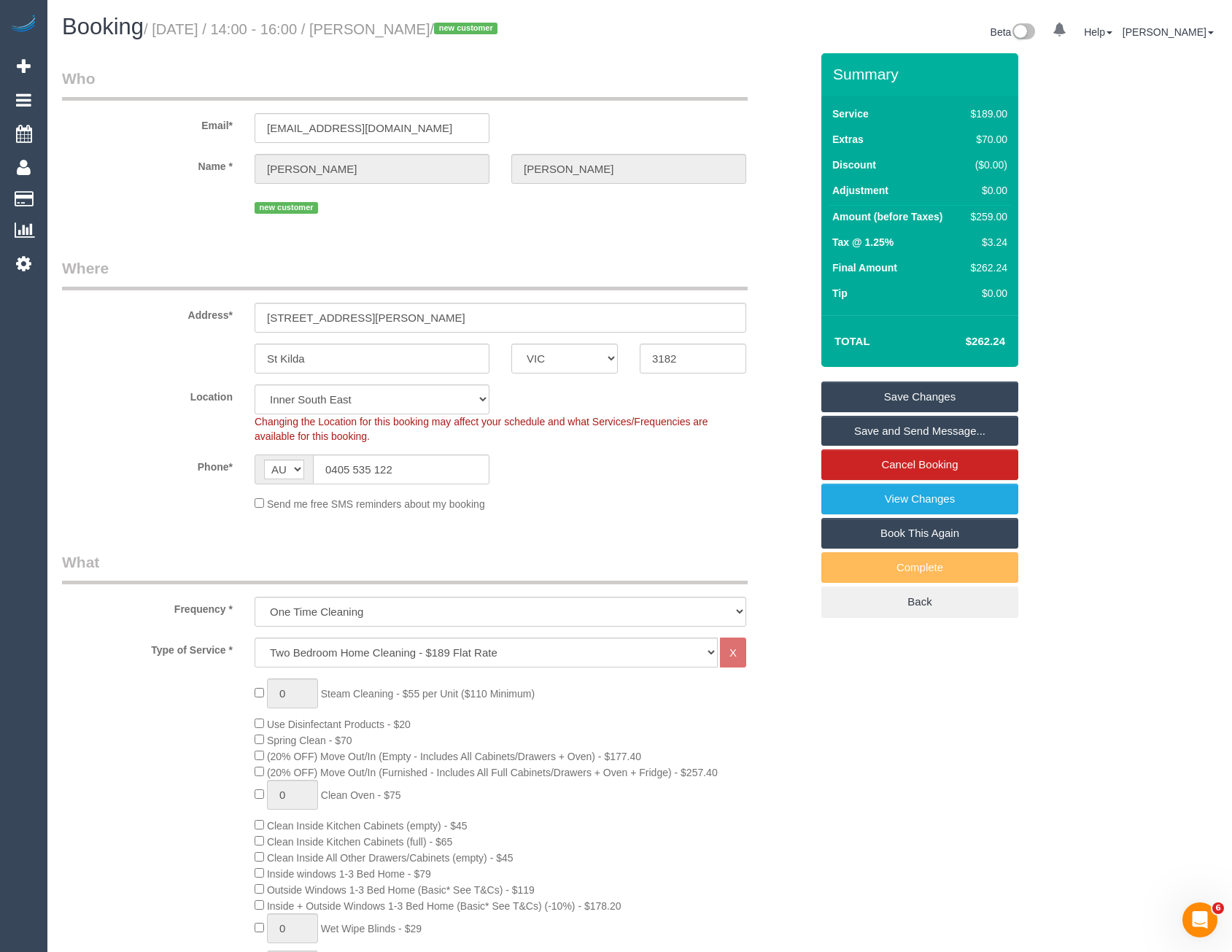
click at [859, 432] on link "Save and Send Message..." at bounding box center [920, 431] width 197 height 31
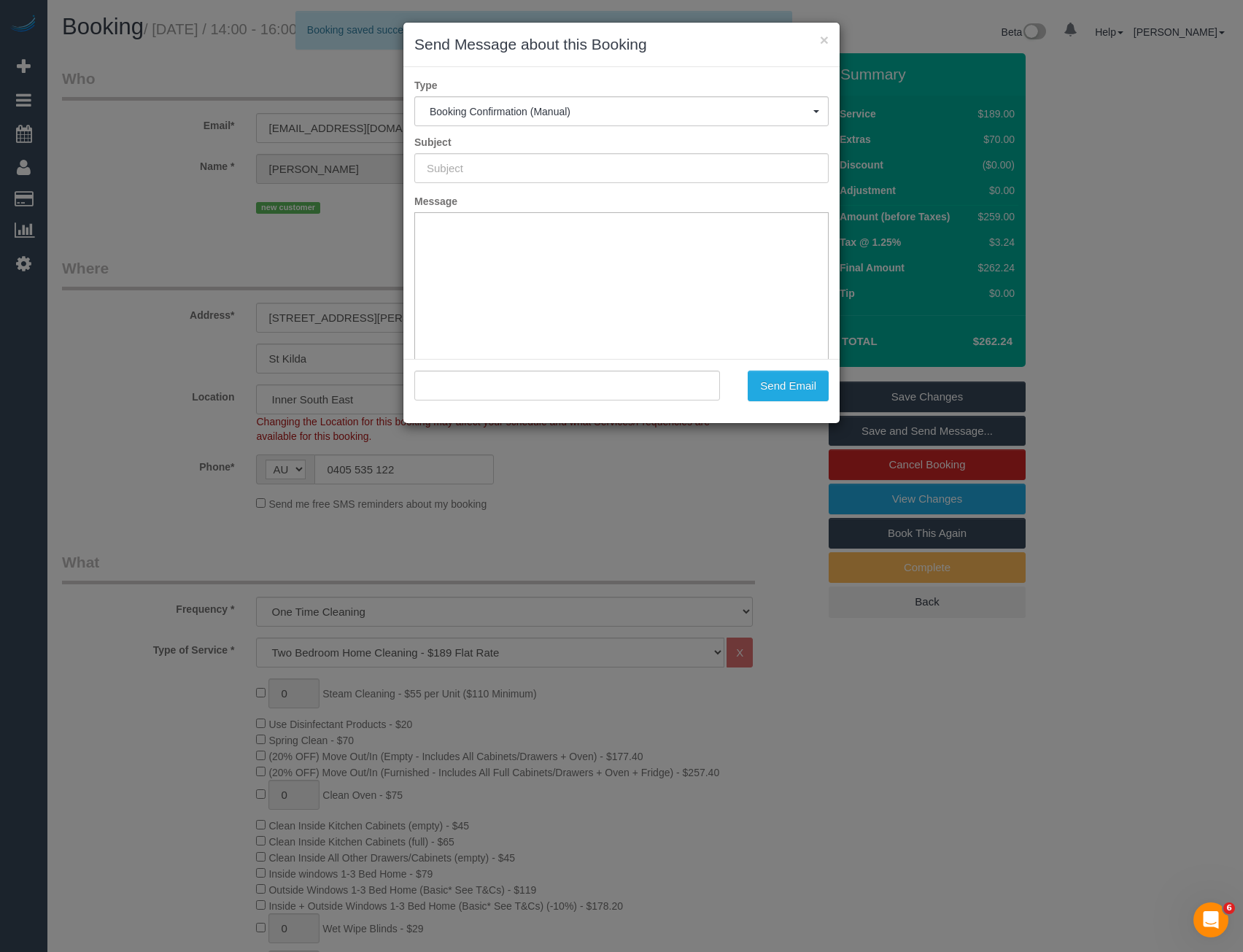
type input "Booking Confirmed"
type input ""Sara Hogan" <sehogan17@gmail.com>"
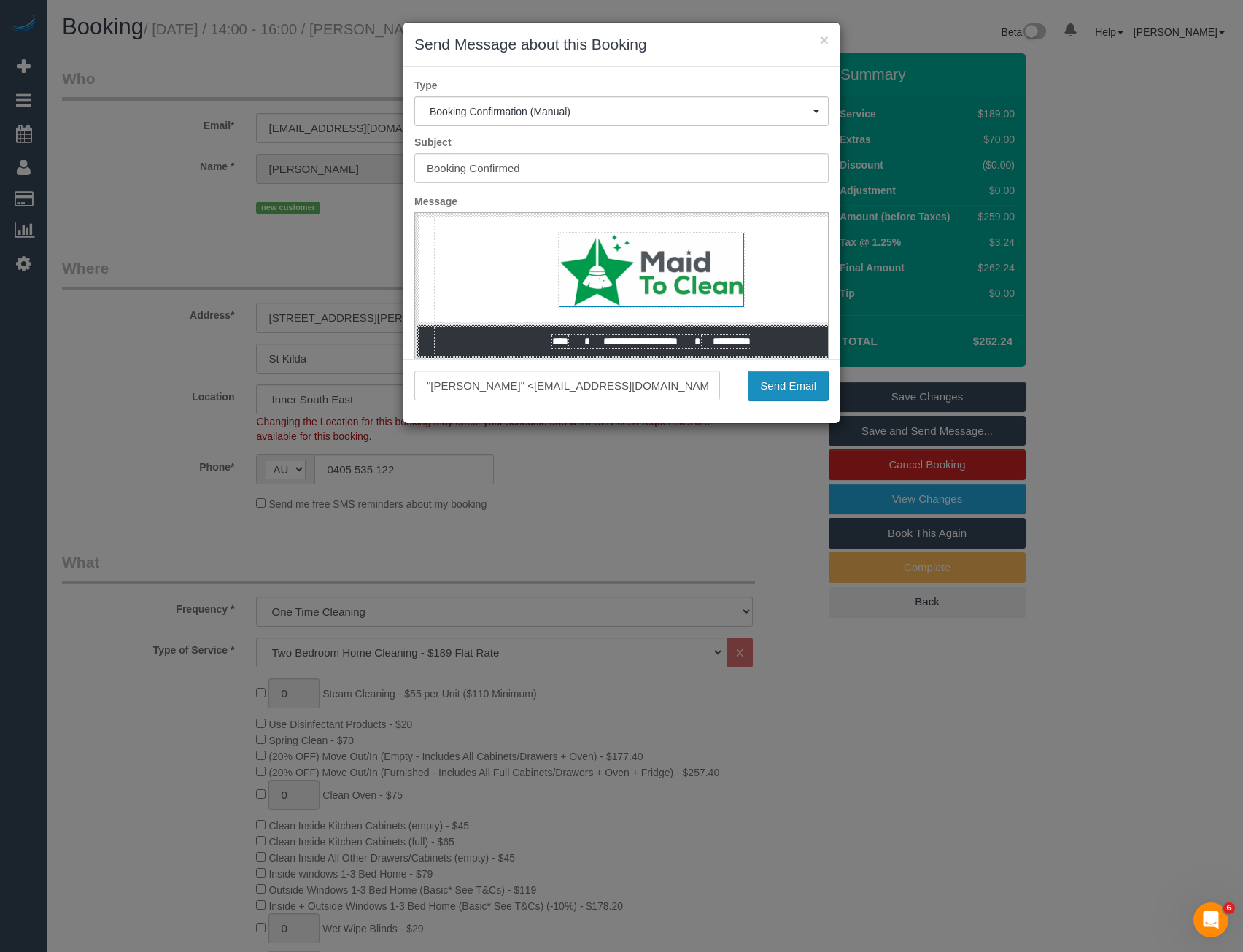
click at [785, 388] on button "Send Email" at bounding box center [788, 385] width 81 height 31
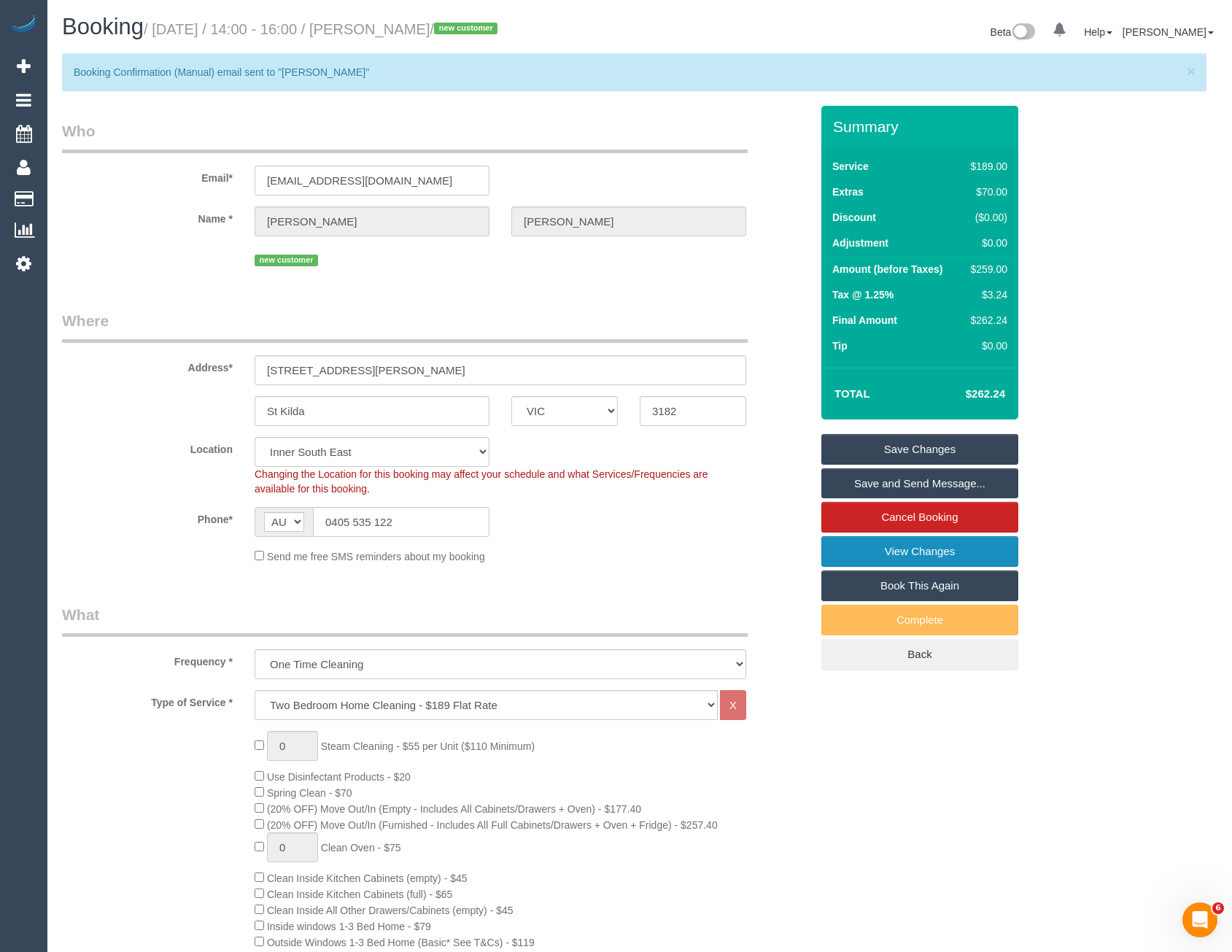
click at [865, 543] on link "View Changes" at bounding box center [920, 552] width 197 height 31
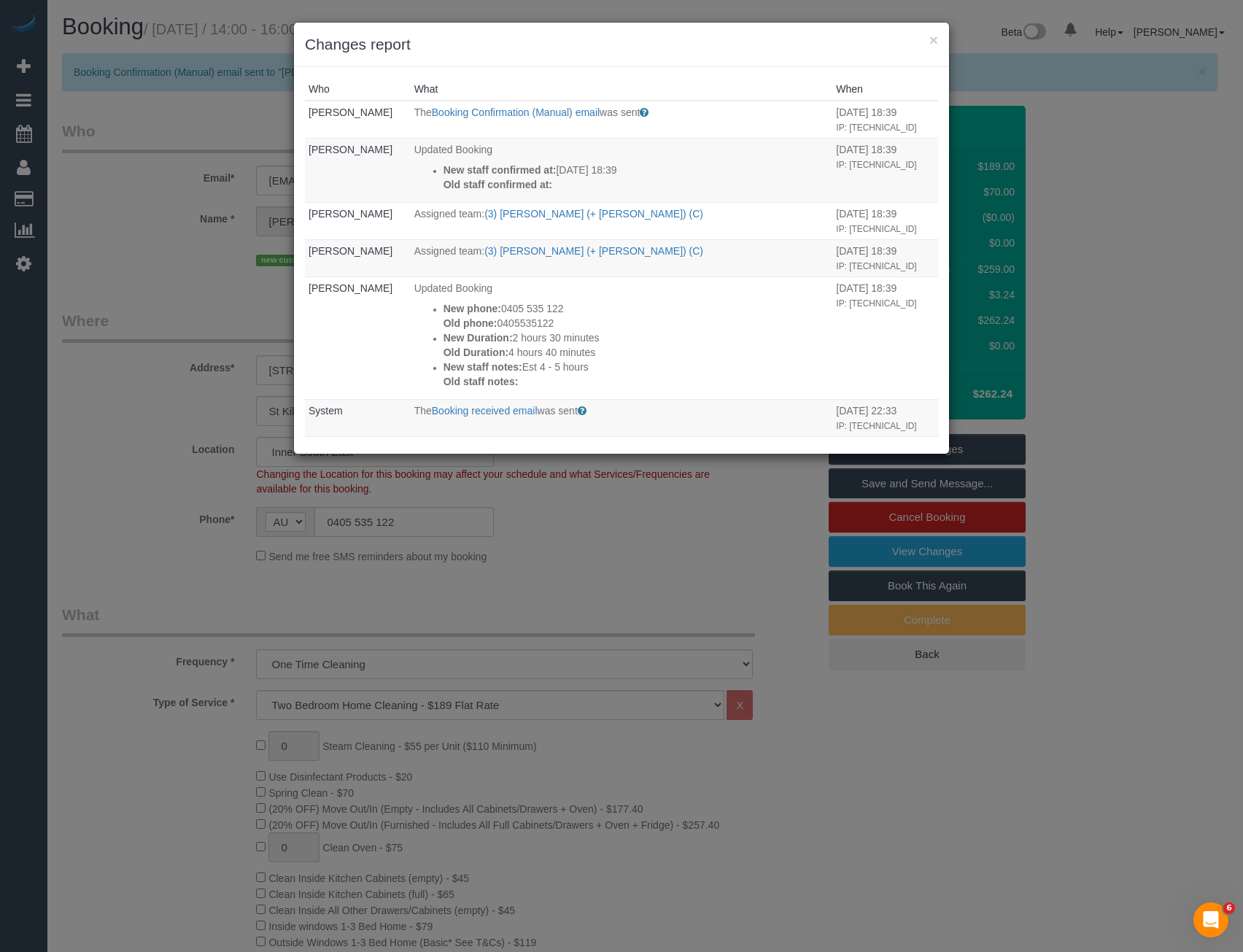
click at [616, 574] on div "× Changes report Who What When Bronie Bryant The Booking Confirmation (Manual) …" at bounding box center [621, 476] width 1243 height 952
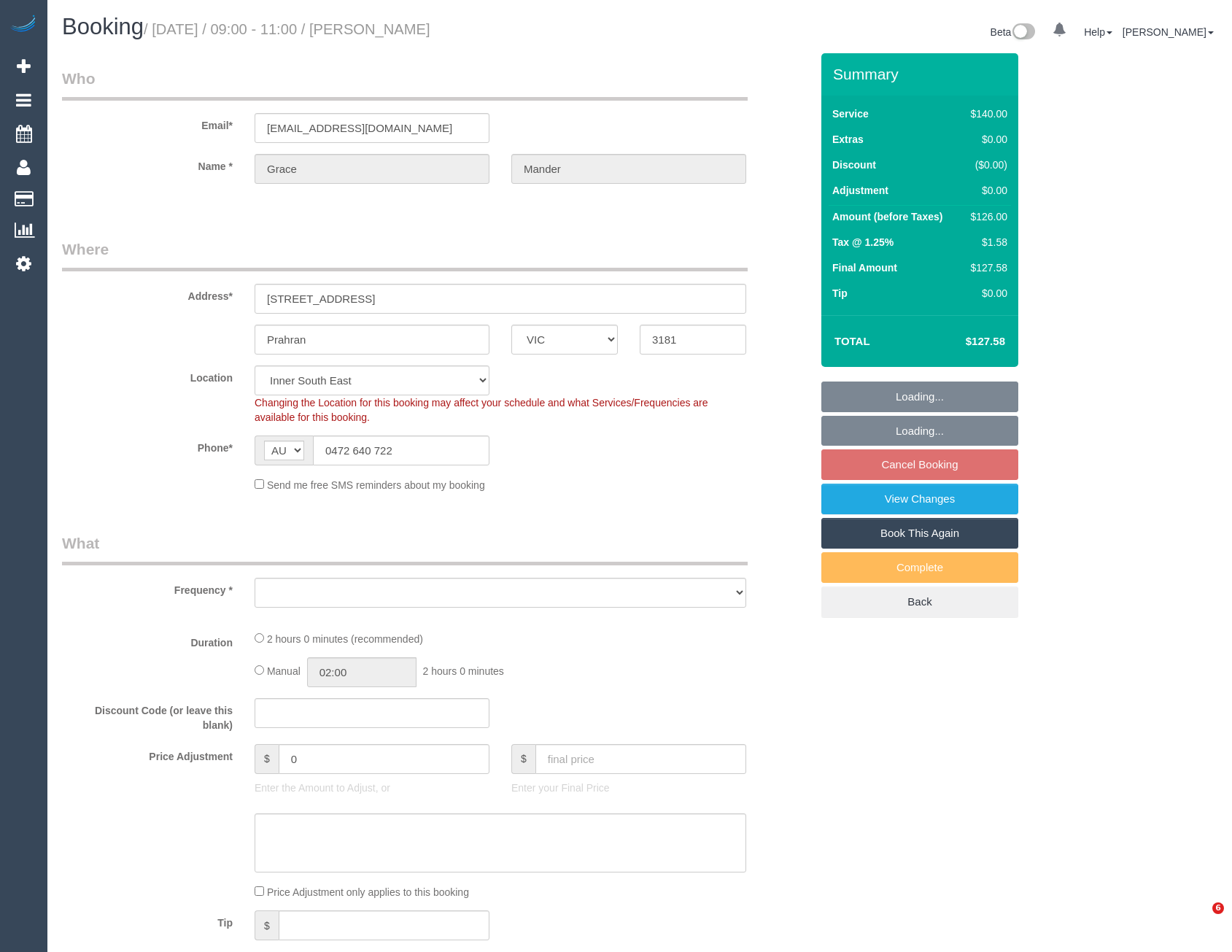
select select "VIC"
select select "object:705"
select select "string:stripe-pm_1OozBY2GScqysDRVBGqXKmKF"
select select "number:28"
select select "number:14"
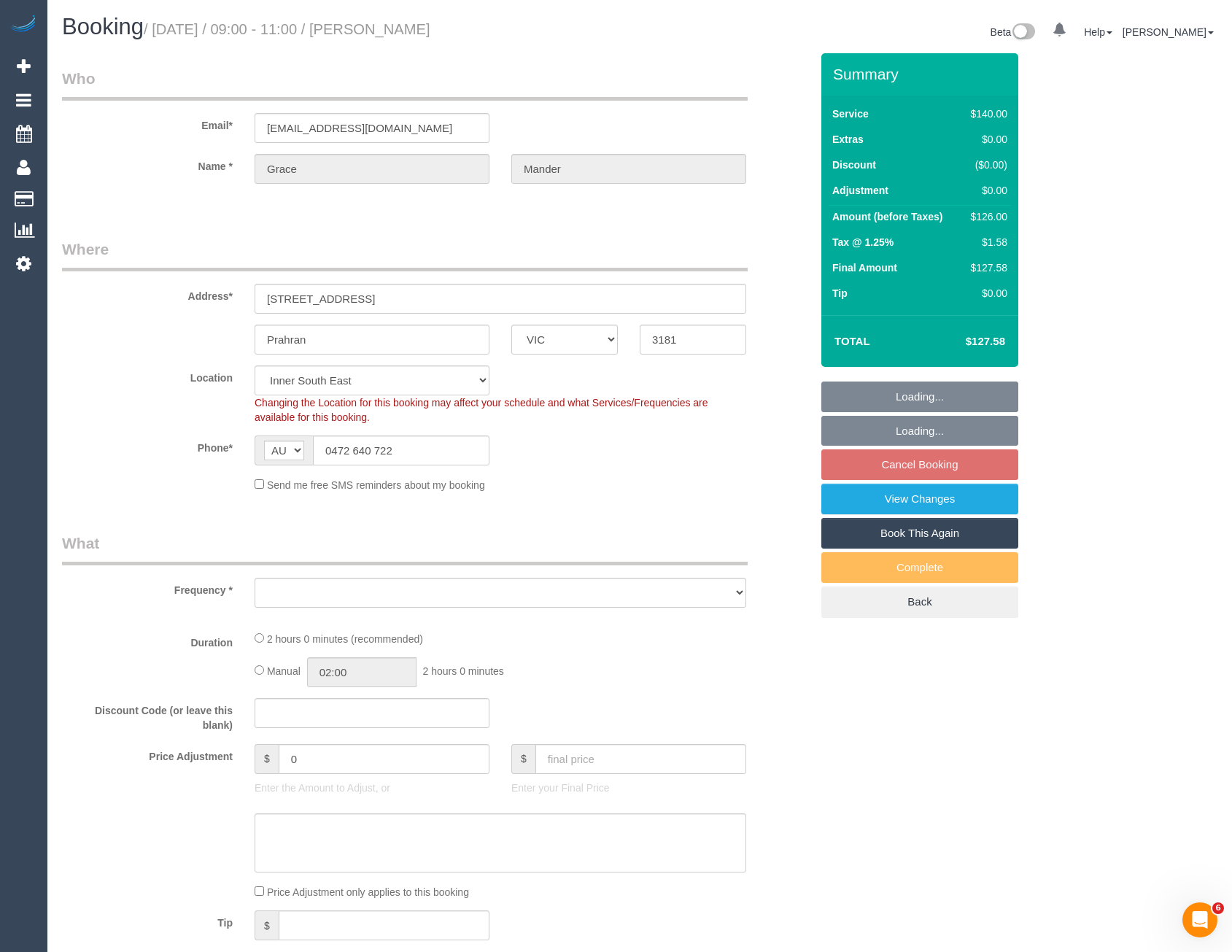
select select "number:19"
select select "number:34"
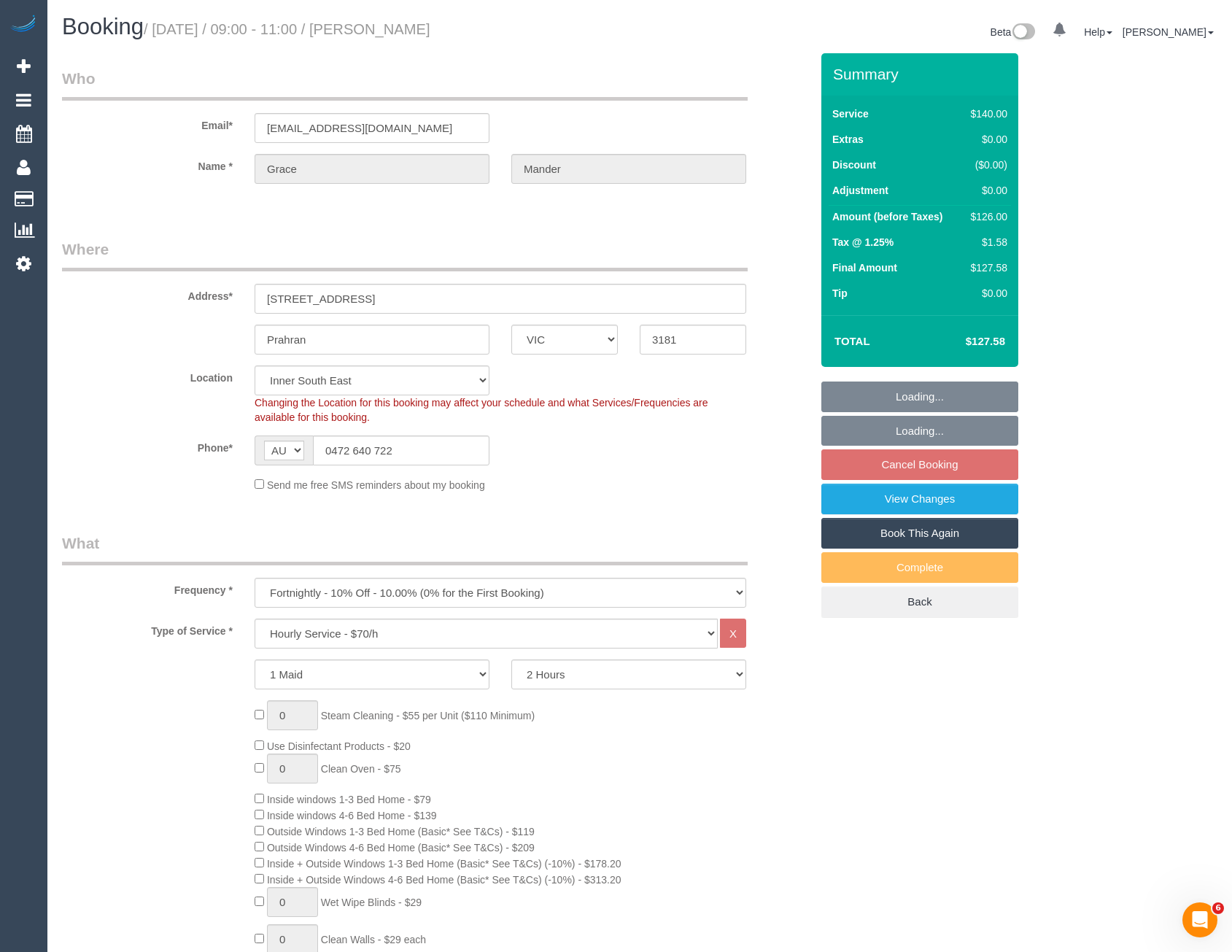
select select "object:1510"
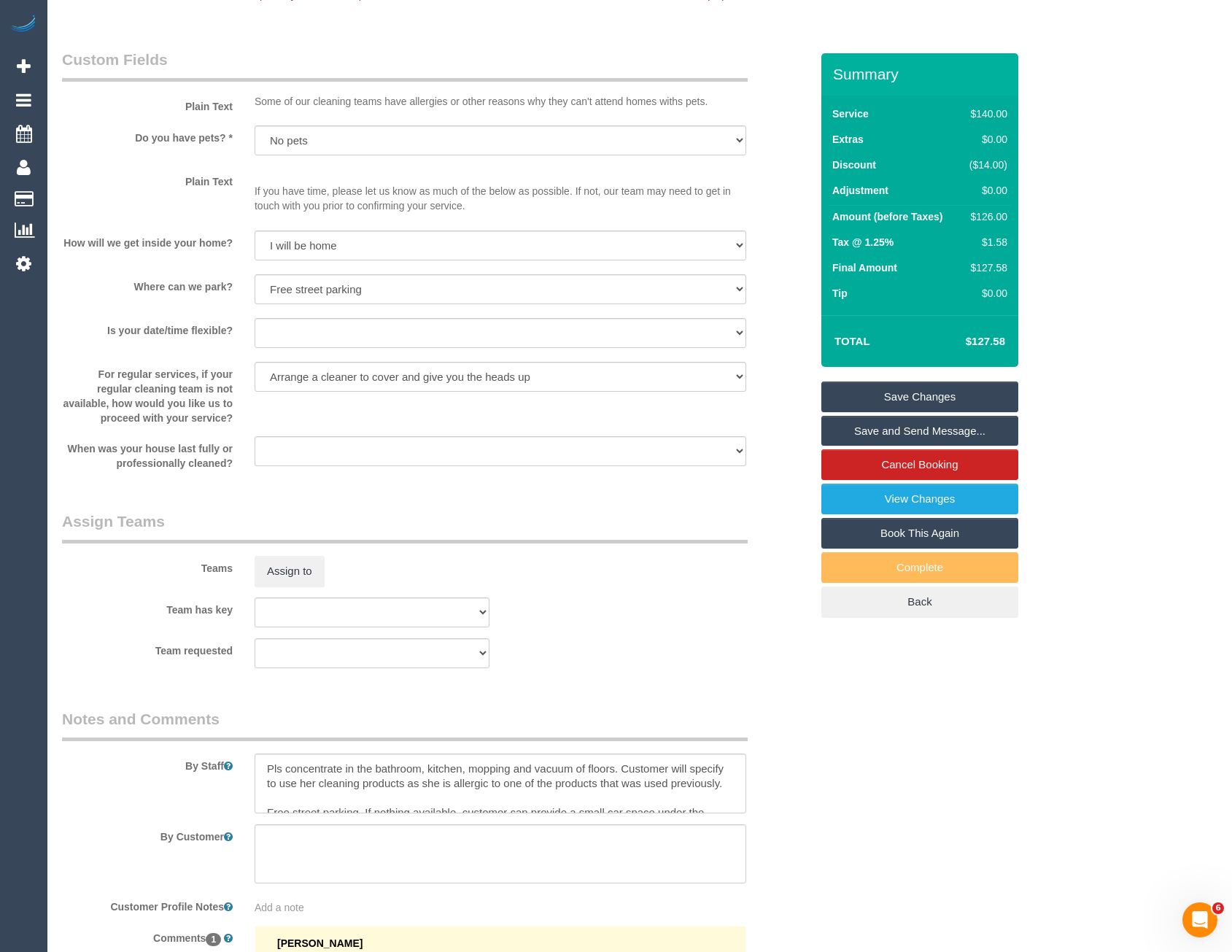
scroll to position [1897, 0]
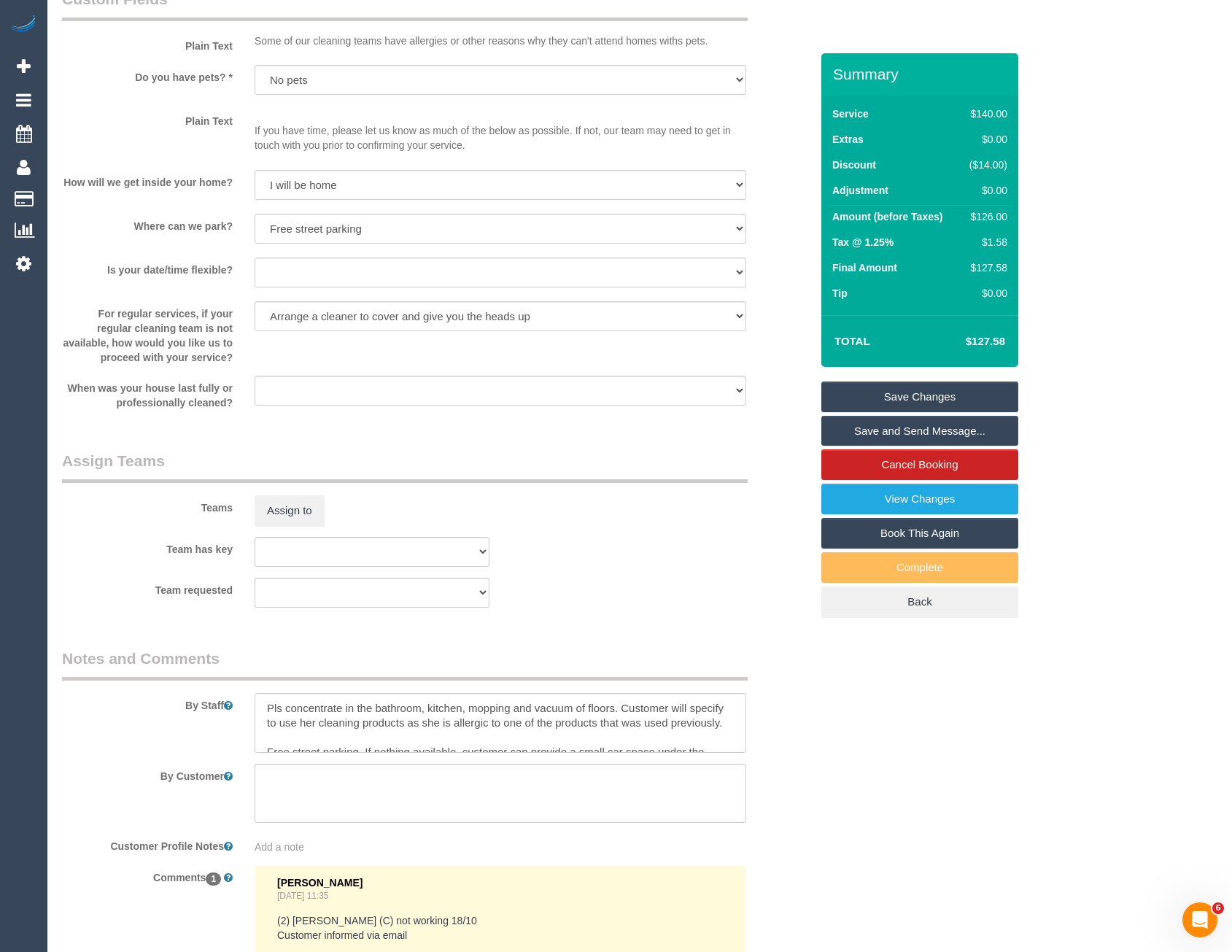
click at [251, 704] on div at bounding box center [500, 724] width 514 height 60
click at [269, 710] on textarea at bounding box center [500, 724] width 491 height 60
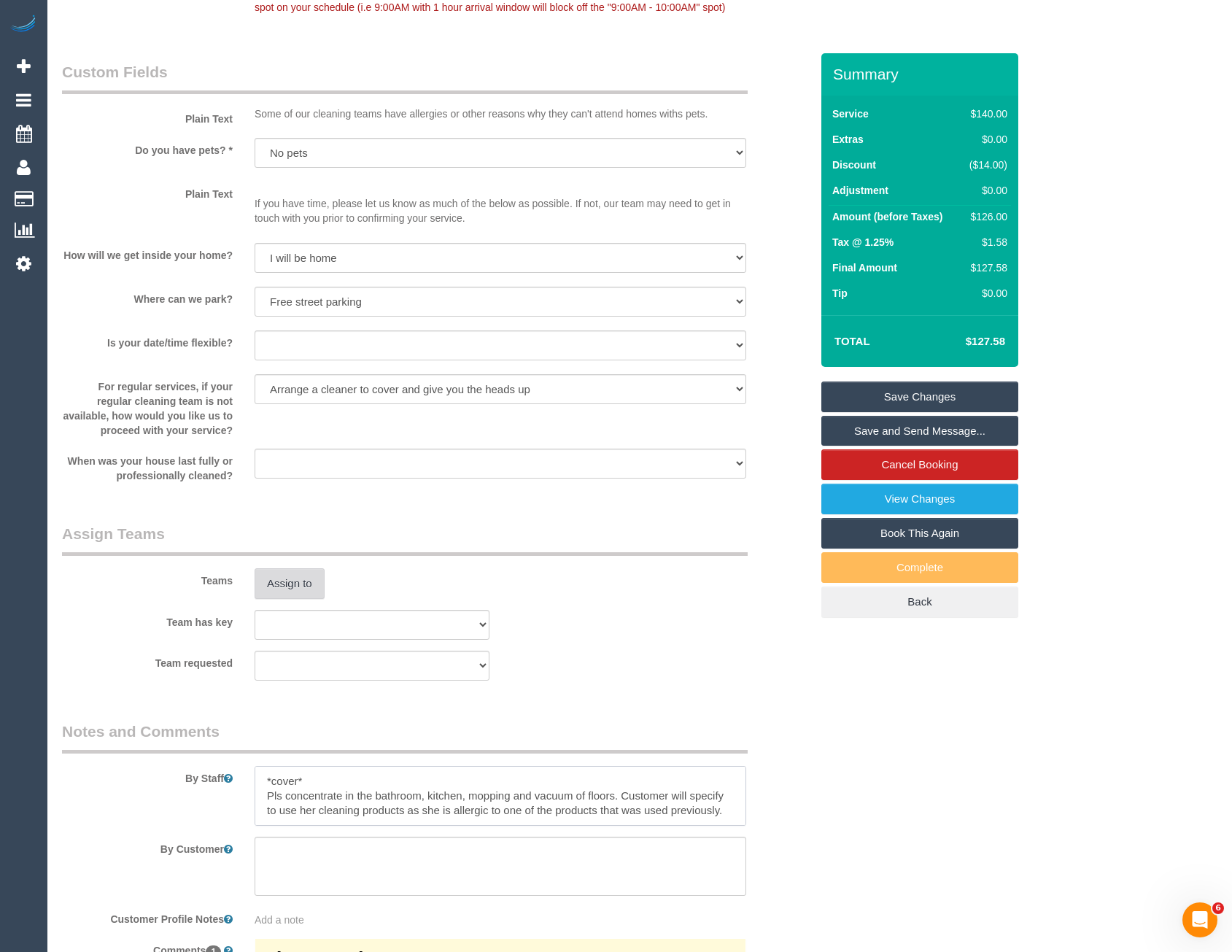
type textarea "*cover* Pls concentrate in the bathroom, kitchen, mopping and vacuum of floors.…"
click at [275, 583] on button "Assign to" at bounding box center [289, 584] width 70 height 31
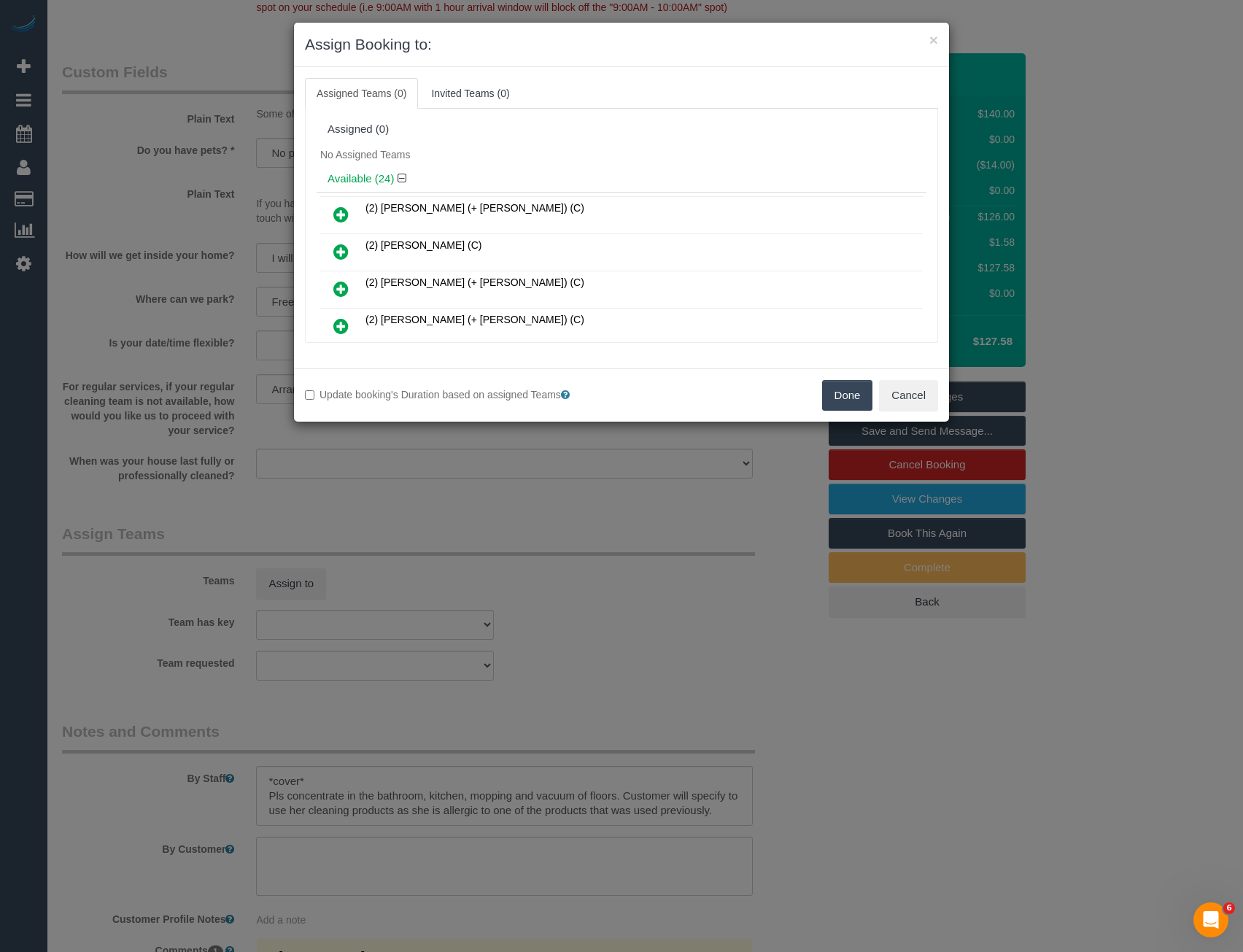
scroll to position [841, 0]
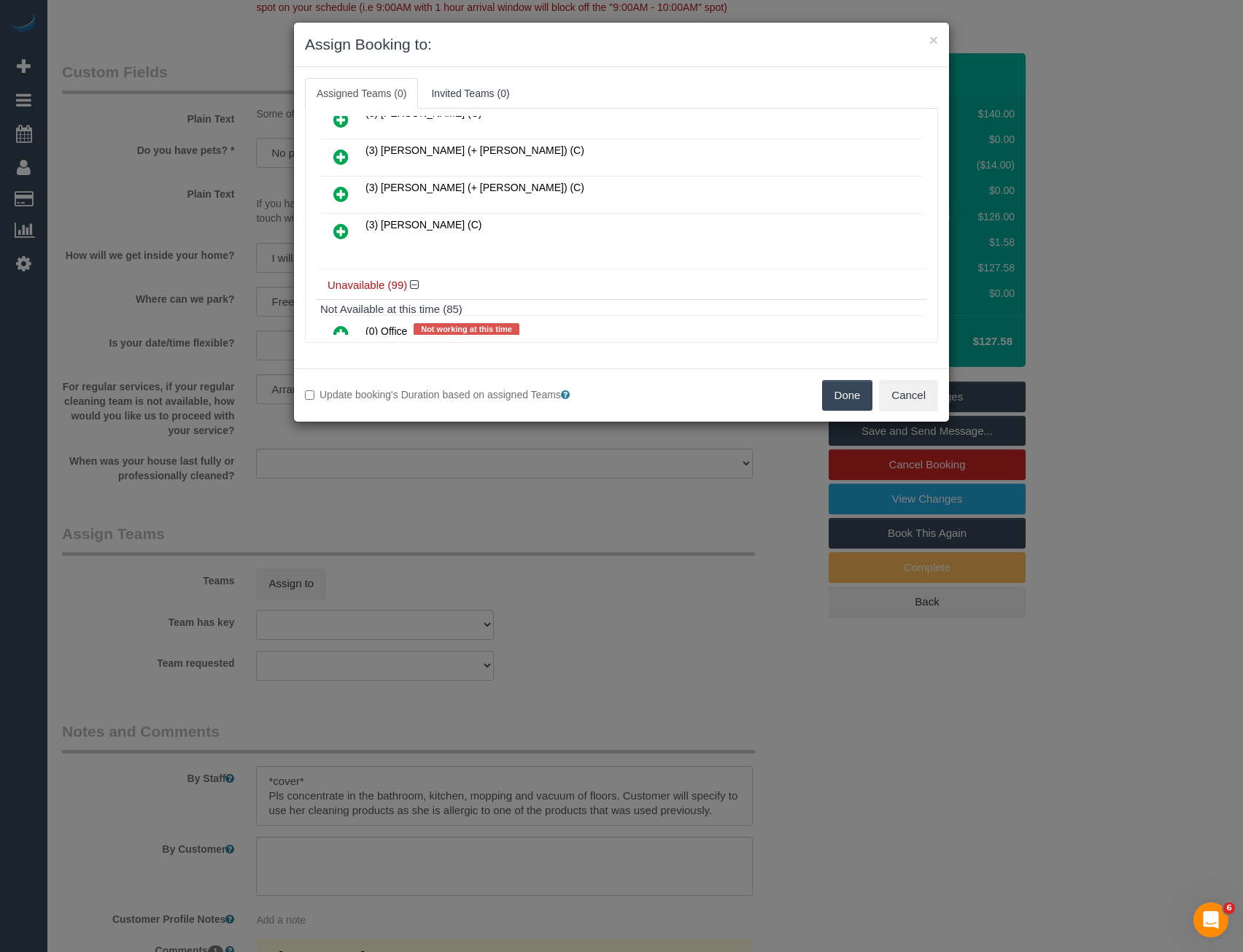
click at [336, 224] on icon at bounding box center [341, 231] width 15 height 18
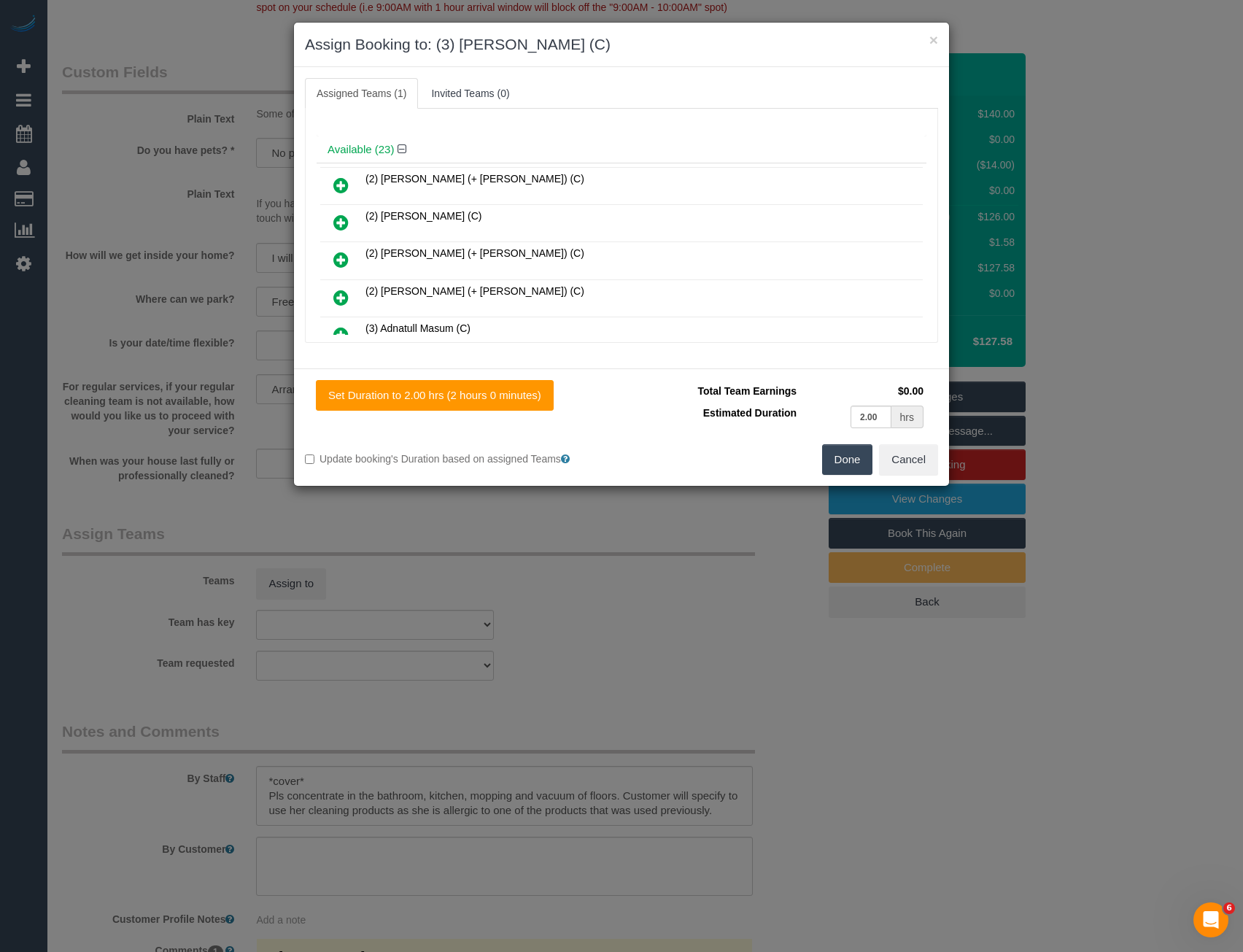
scroll to position [0, 0]
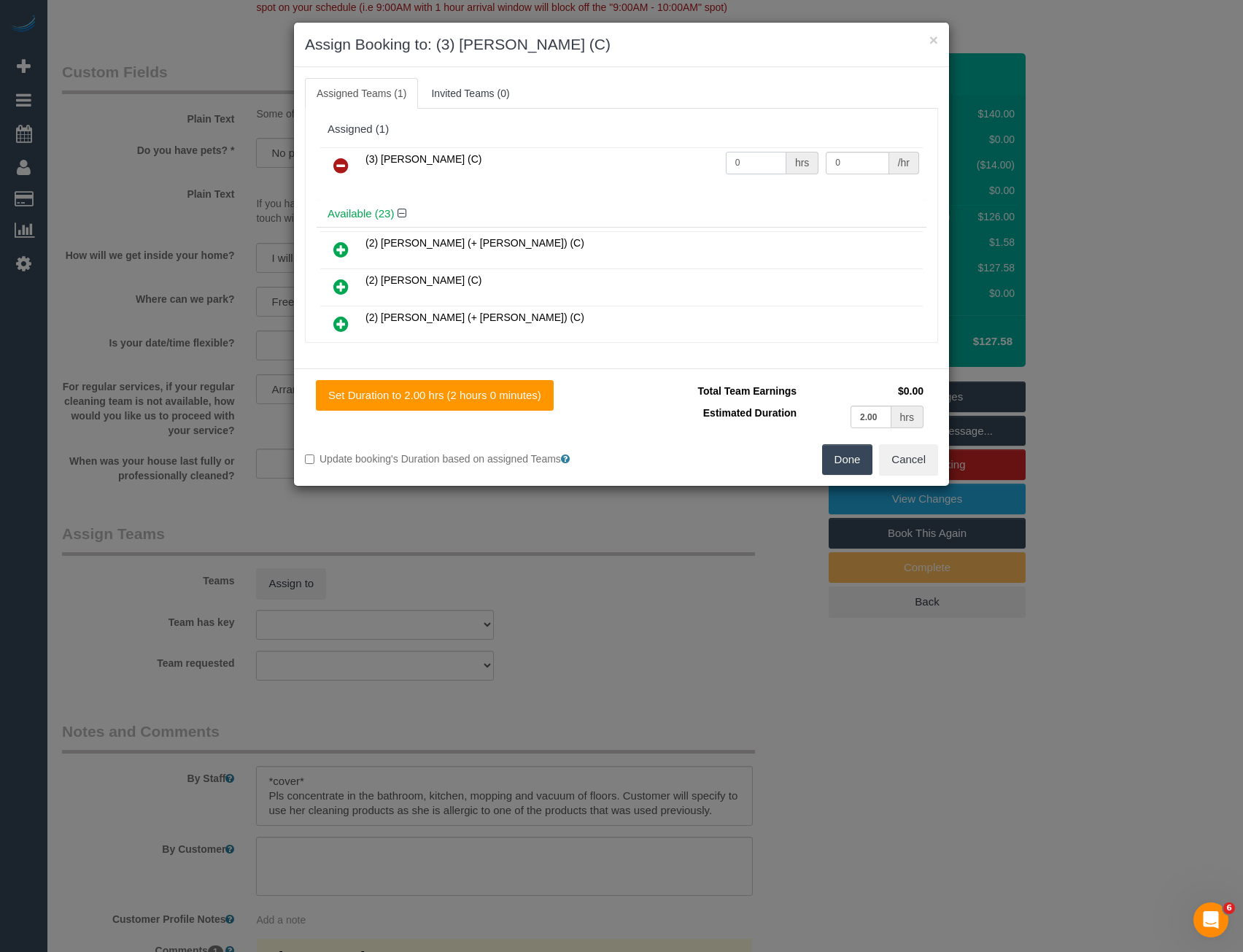
drag, startPoint x: 755, startPoint y: 165, endPoint x: 568, endPoint y: 168, distance: 187.0
click at [614, 163] on tr "(3) Shani Moloney (C) 0 hrs 0 /hr" at bounding box center [621, 166] width 602 height 38
type input "2"
type input "35"
click at [850, 462] on button "Done" at bounding box center [847, 460] width 51 height 31
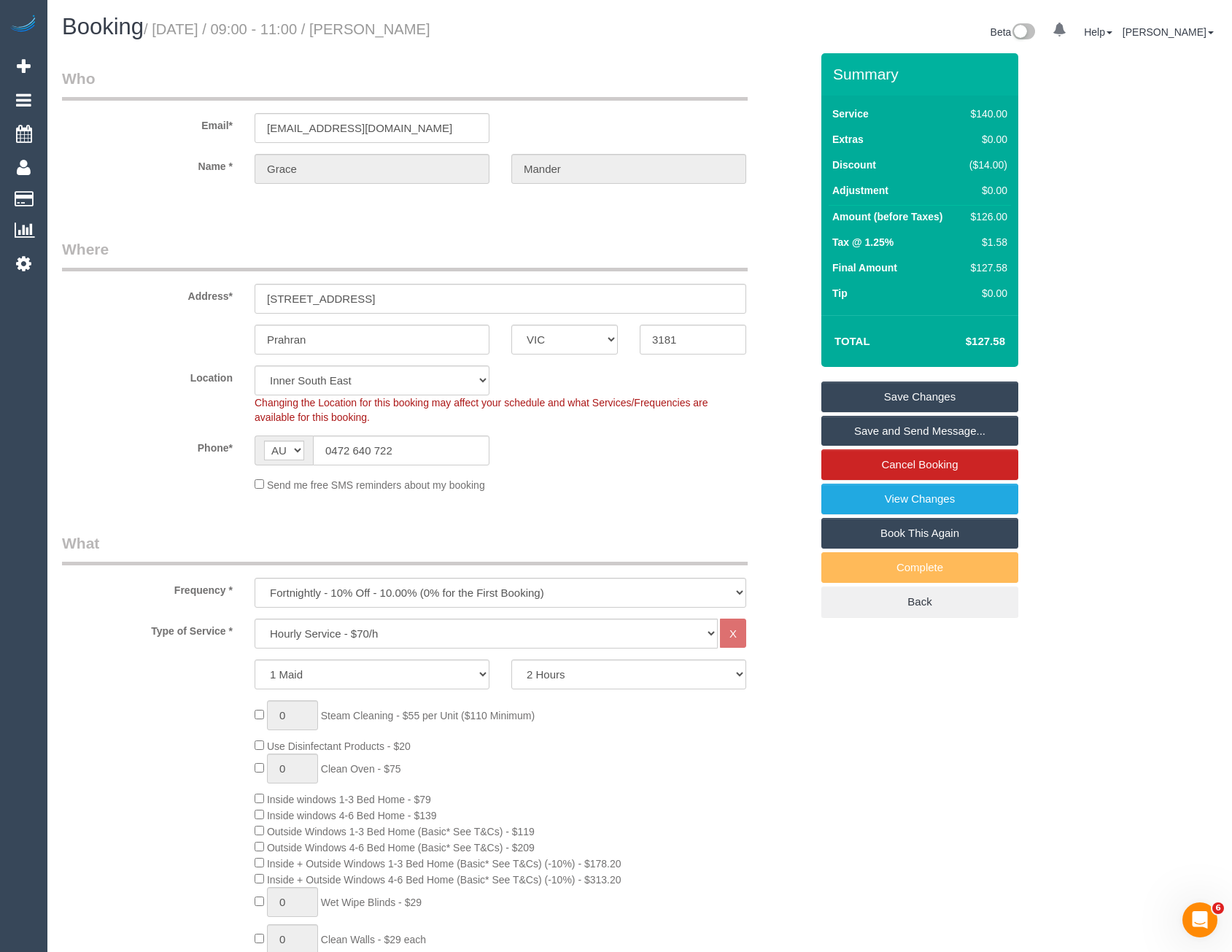
drag, startPoint x: 899, startPoint y: 429, endPoint x: 890, endPoint y: 429, distance: 9.0
click at [899, 427] on link "Save and Send Message..." at bounding box center [920, 431] width 197 height 31
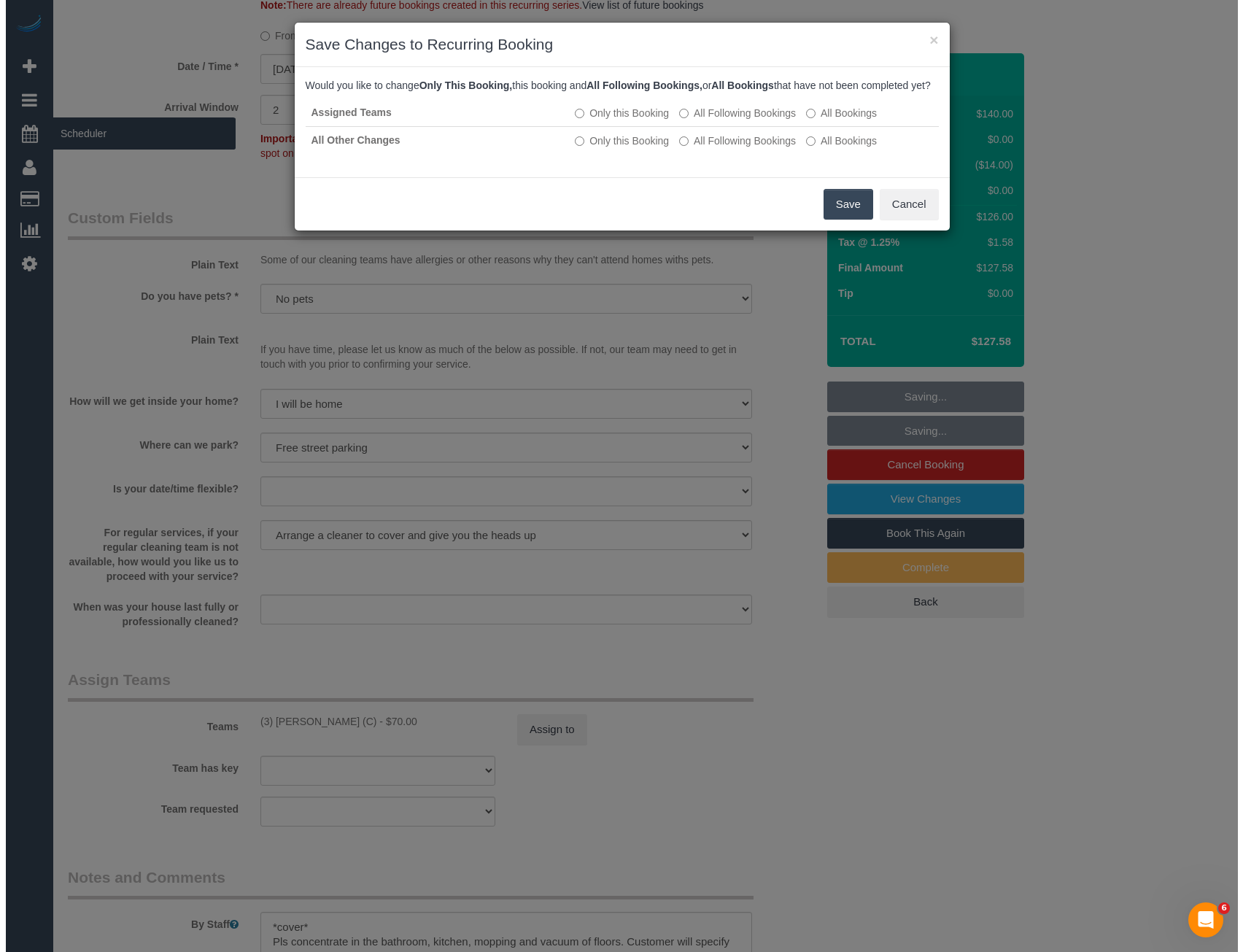
scroll to position [1674, 0]
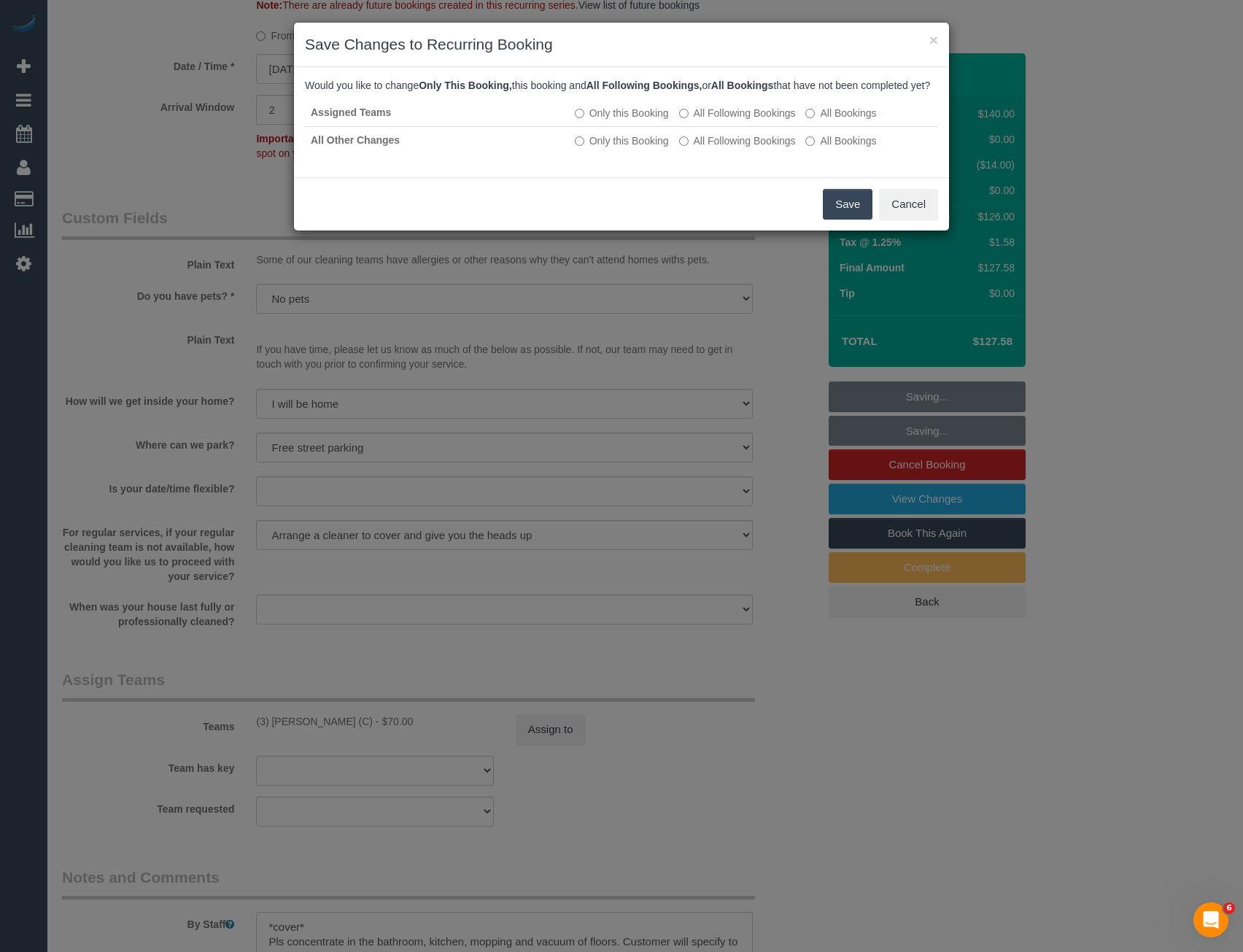
click at [841, 211] on button "Save" at bounding box center [847, 204] width 50 height 31
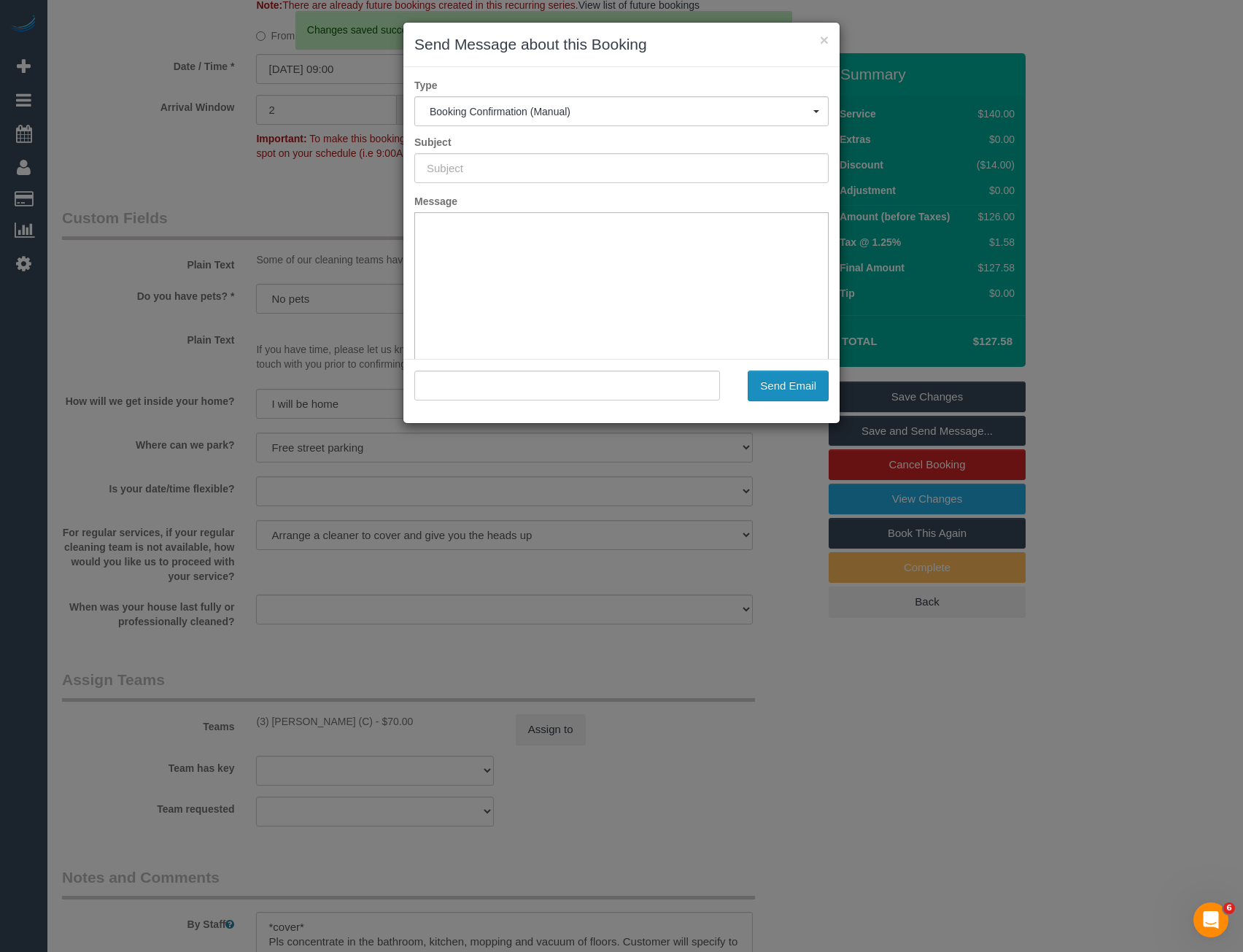
type input "Booking Confirmed"
type input ""Grace Mander" <gracemander24@gmail.com>"
click at [773, 390] on button "Send Email" at bounding box center [788, 385] width 81 height 31
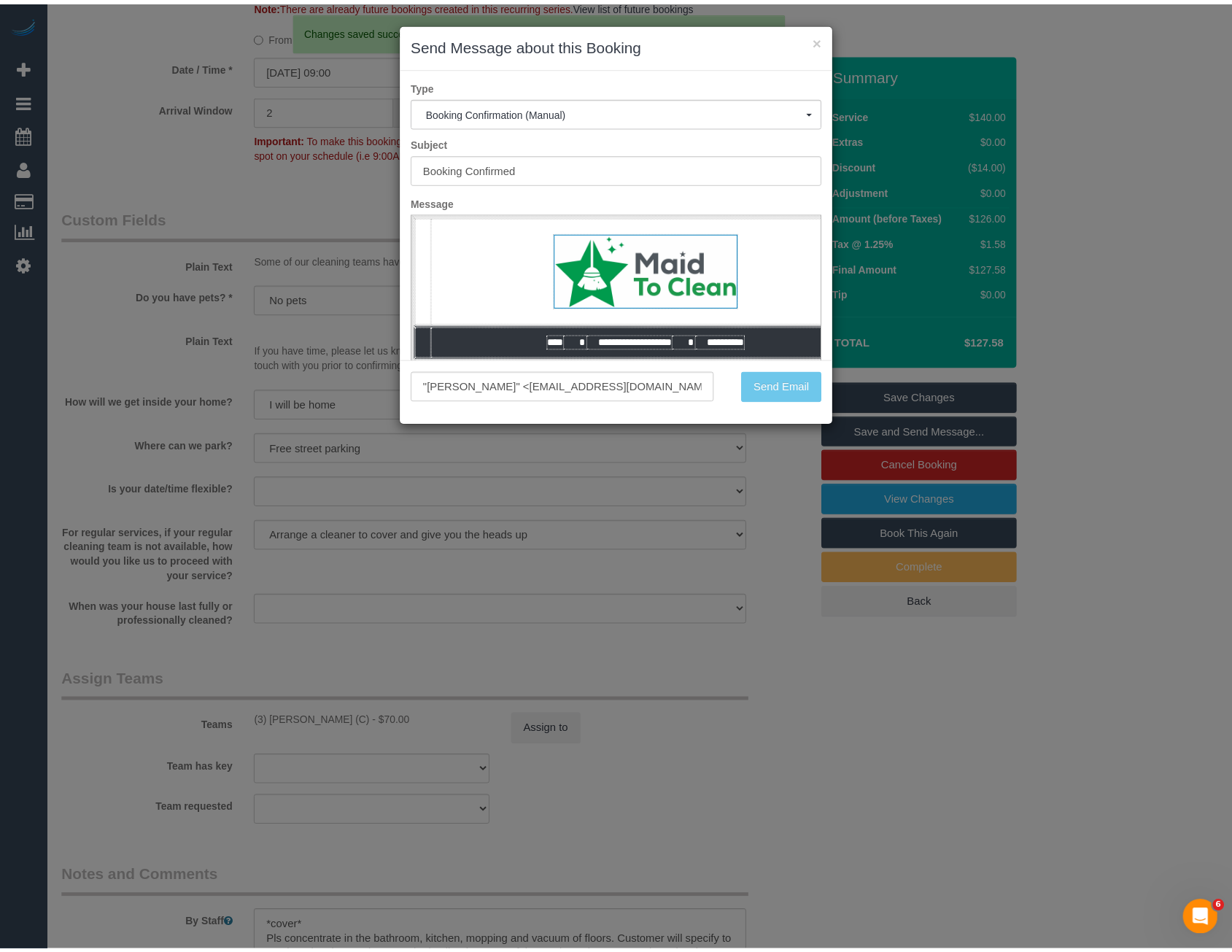
scroll to position [1726, 0]
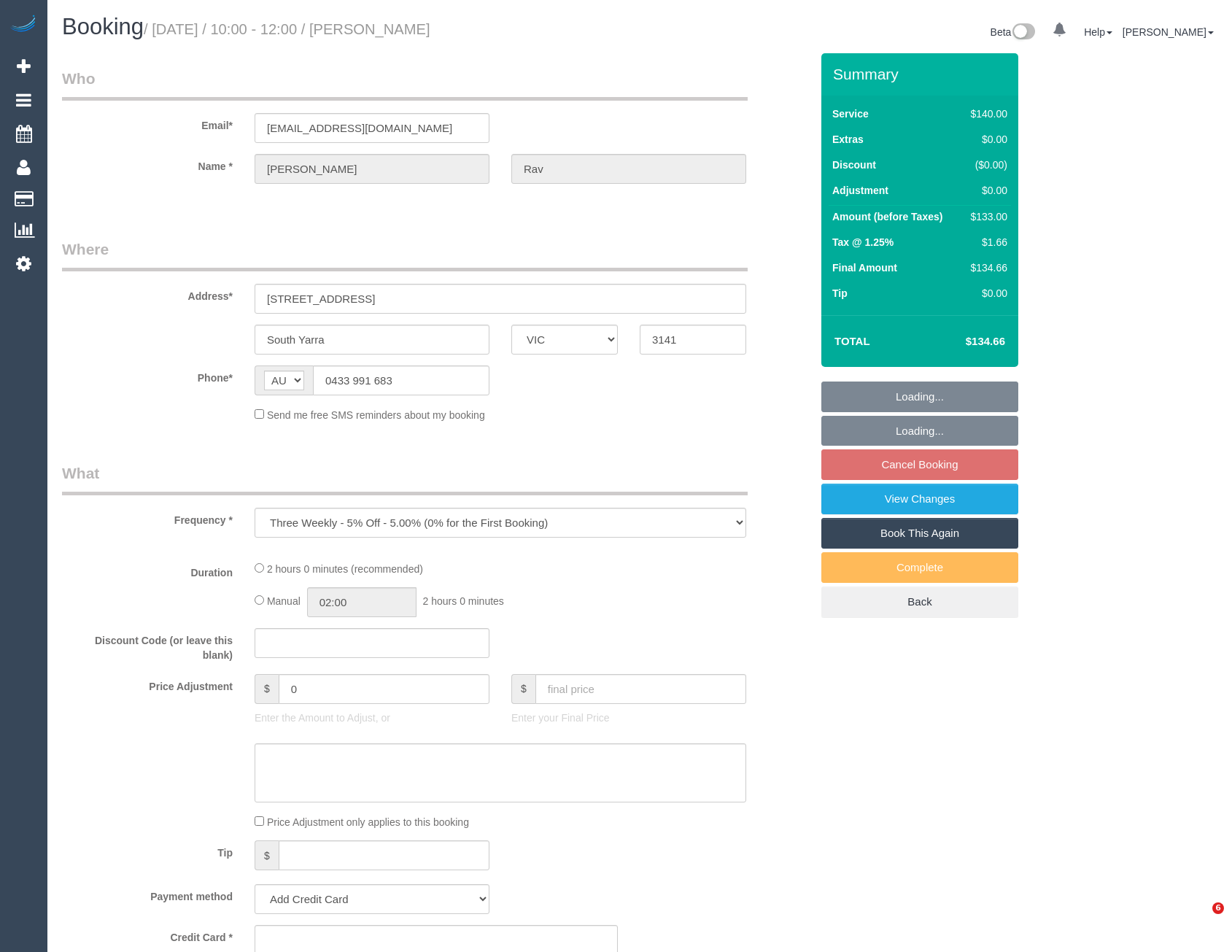
select select "VIC"
select select "string:stripe-pm_1RSq6j2GScqysDRVUNLOtD5F"
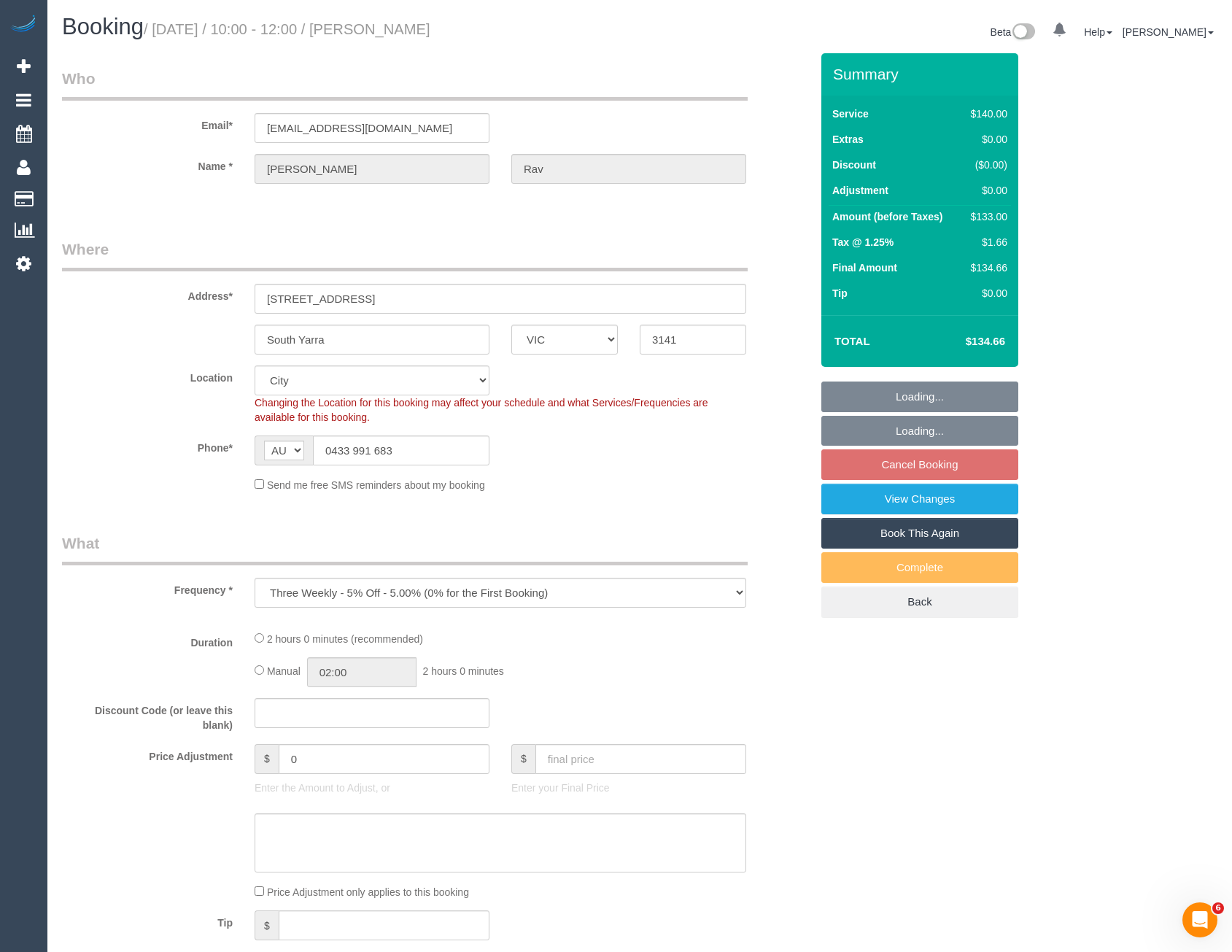
select select "object:529"
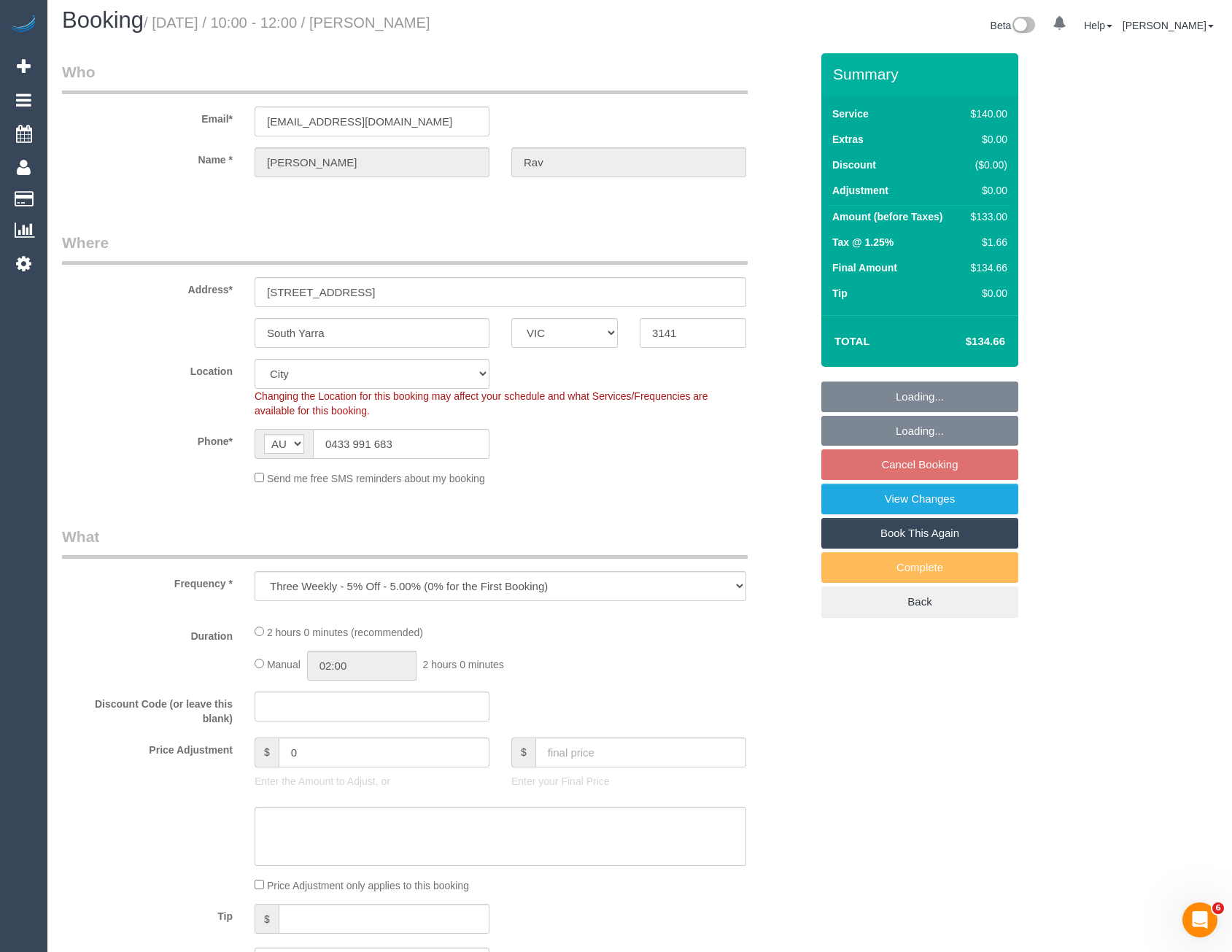
select select "number:28"
select select "number:14"
select select "number:19"
select select "number:25"
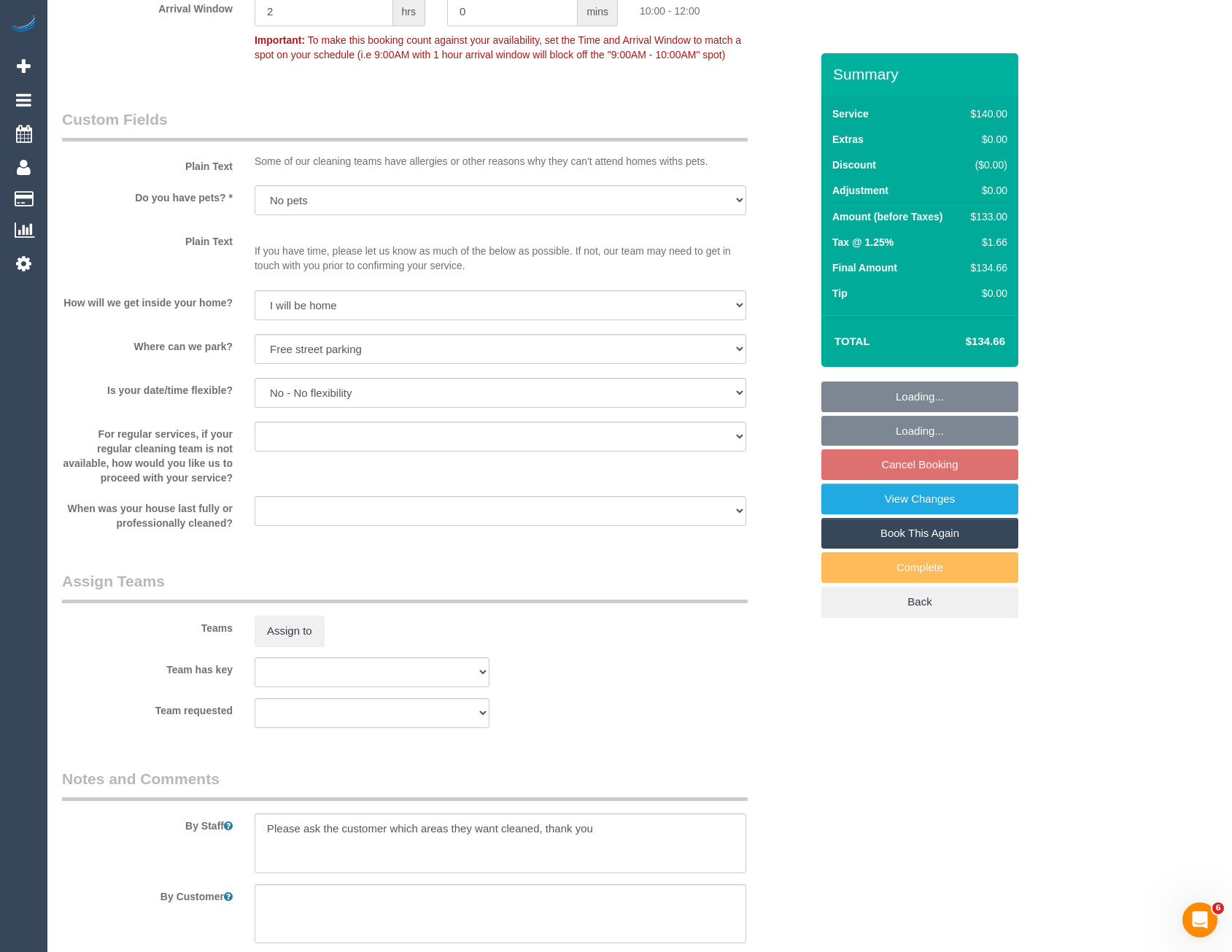
scroll to position [1981, 0]
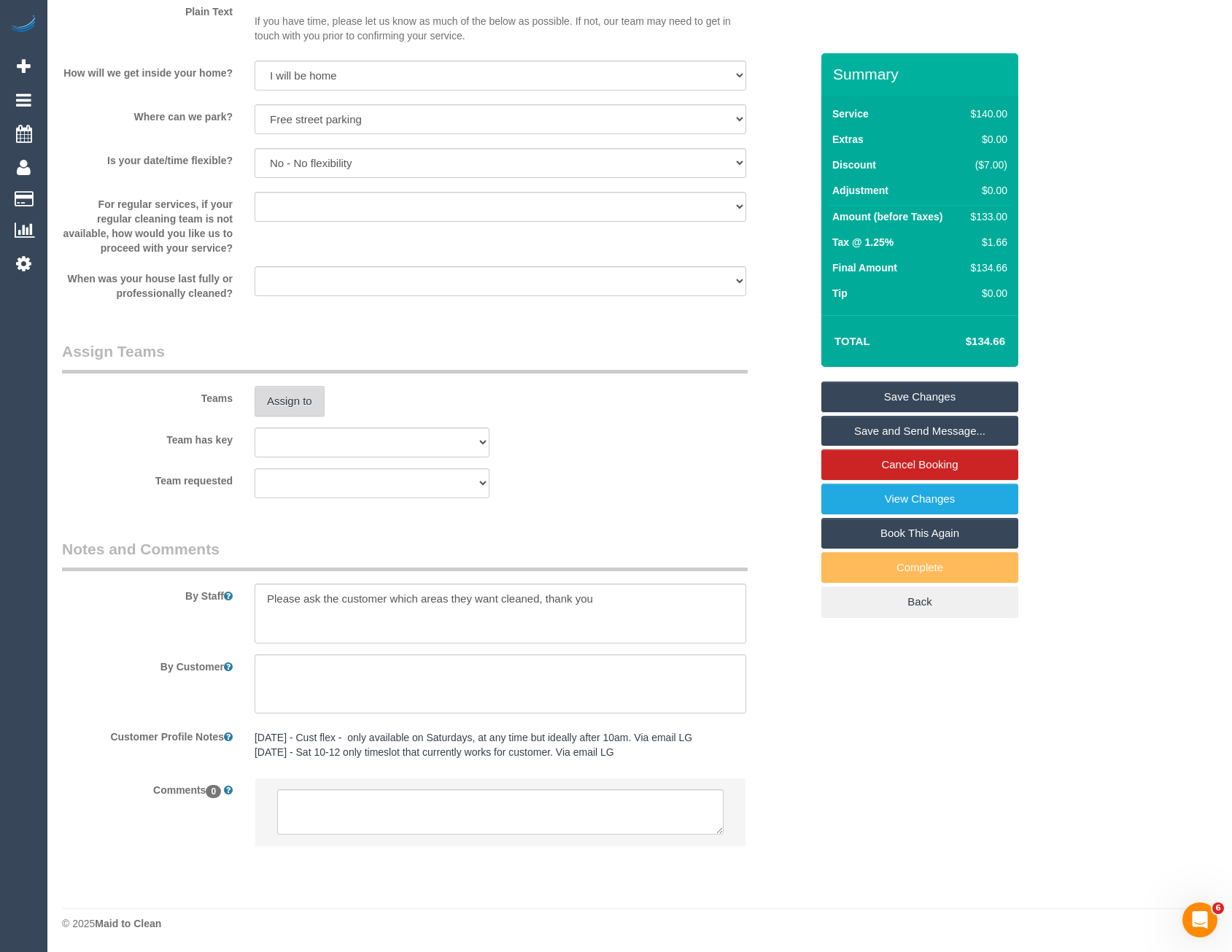
click at [293, 392] on button "Assign to" at bounding box center [289, 401] width 70 height 31
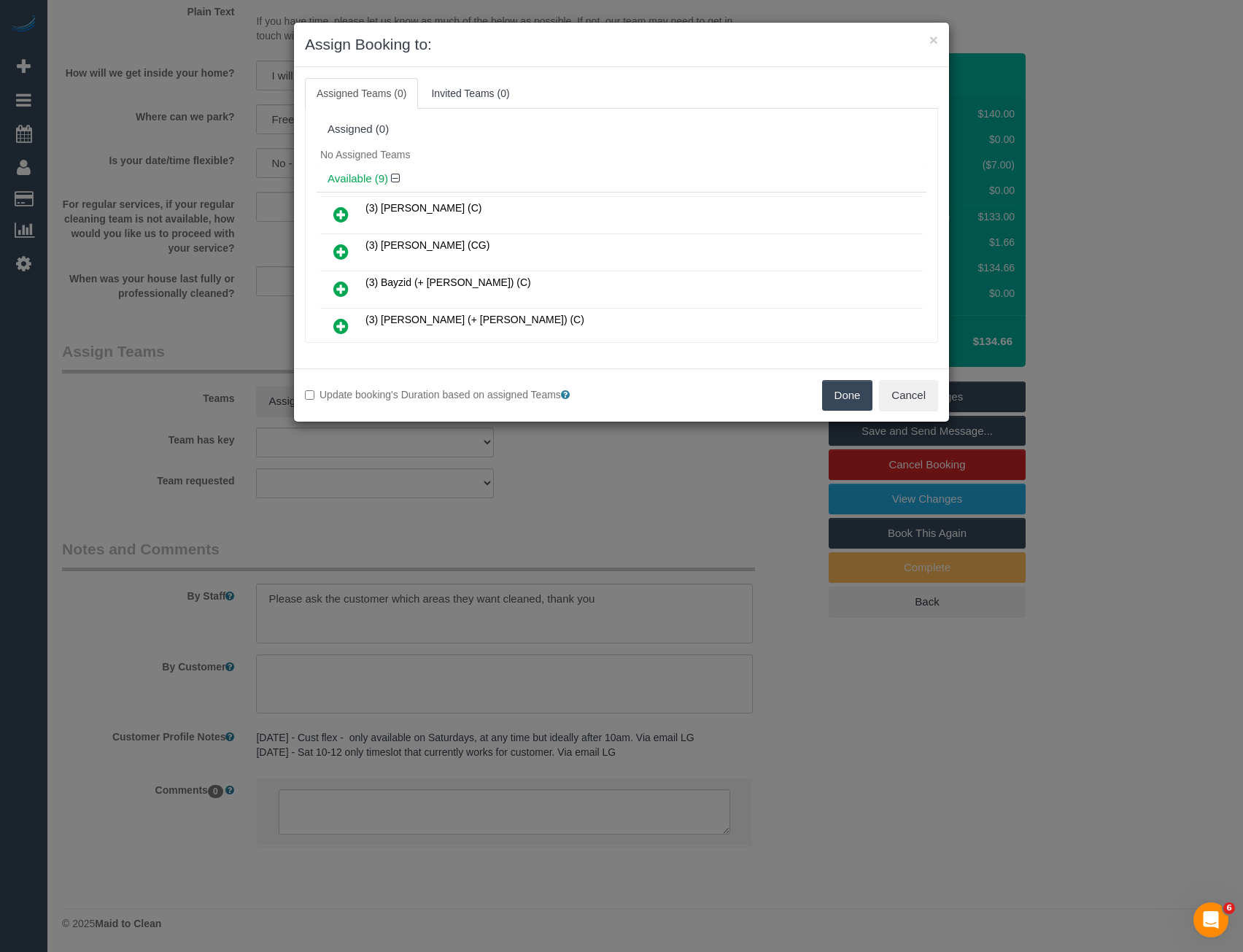
scroll to position [2726, 0]
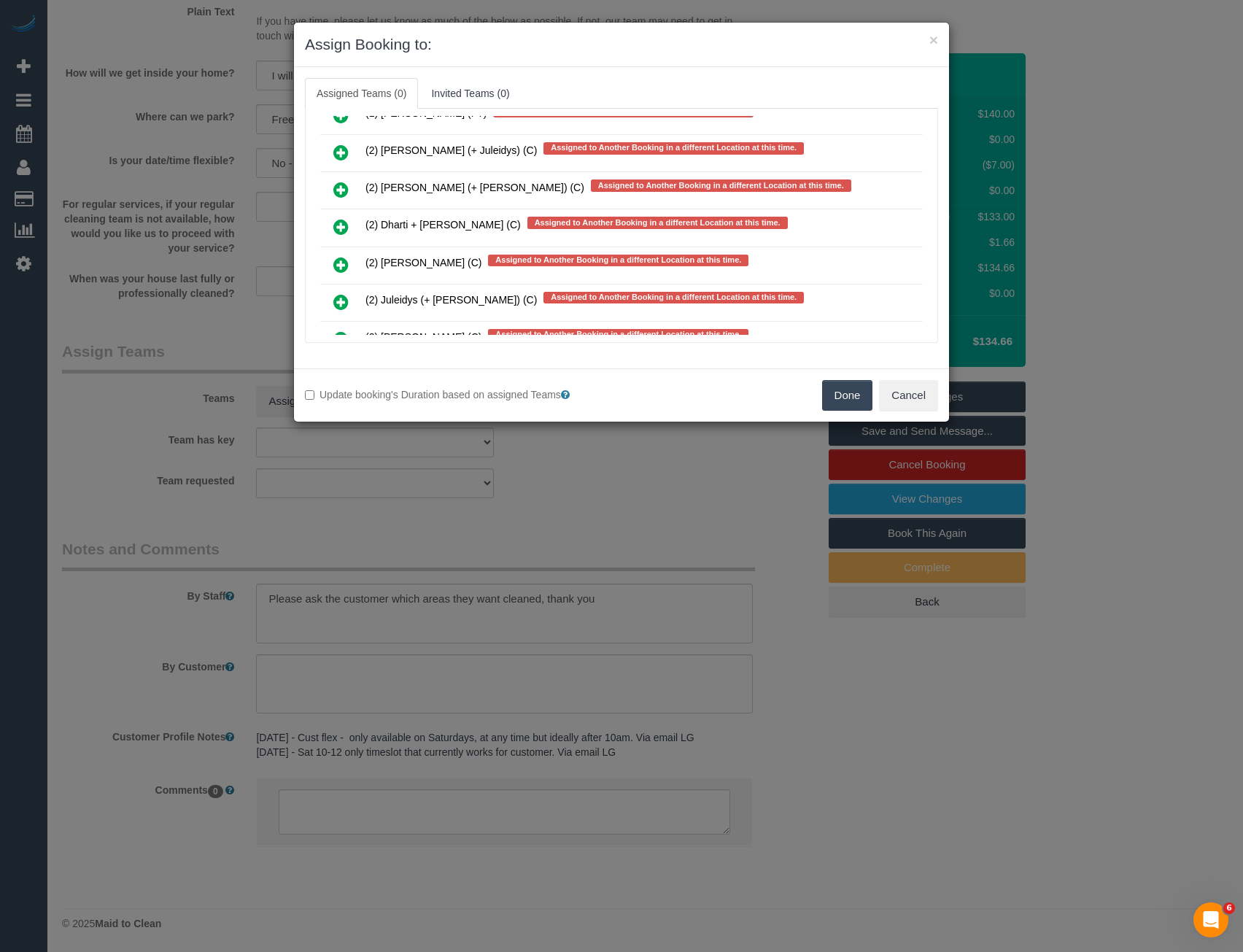
drag, startPoint x: 560, startPoint y: 702, endPoint x: 560, endPoint y: 685, distance: 17.0
click at [560, 700] on div "× Assign Booking to: Assigned Teams (0) Invited Teams (0) Assigned (0) No Assig…" at bounding box center [621, 476] width 1243 height 952
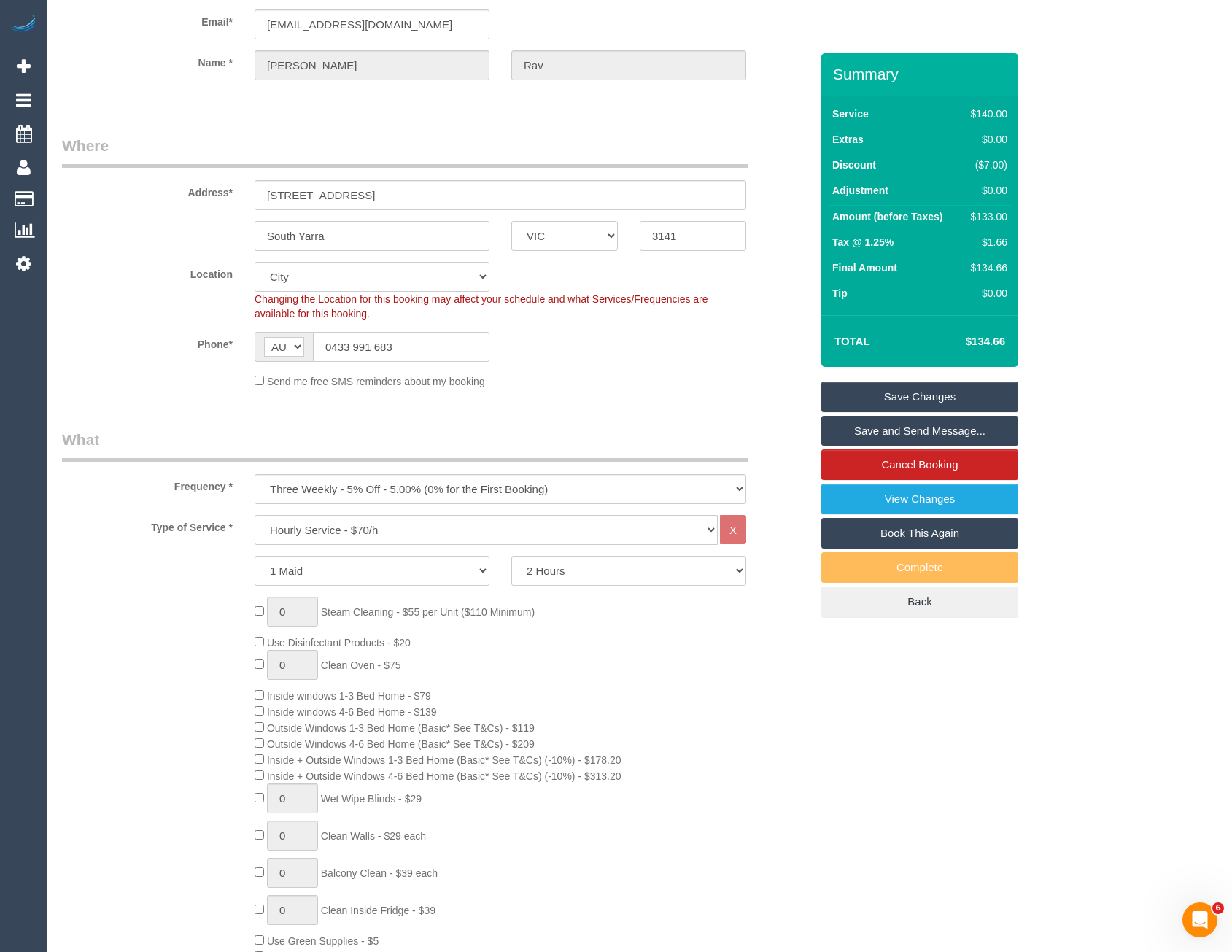
scroll to position [11, 0]
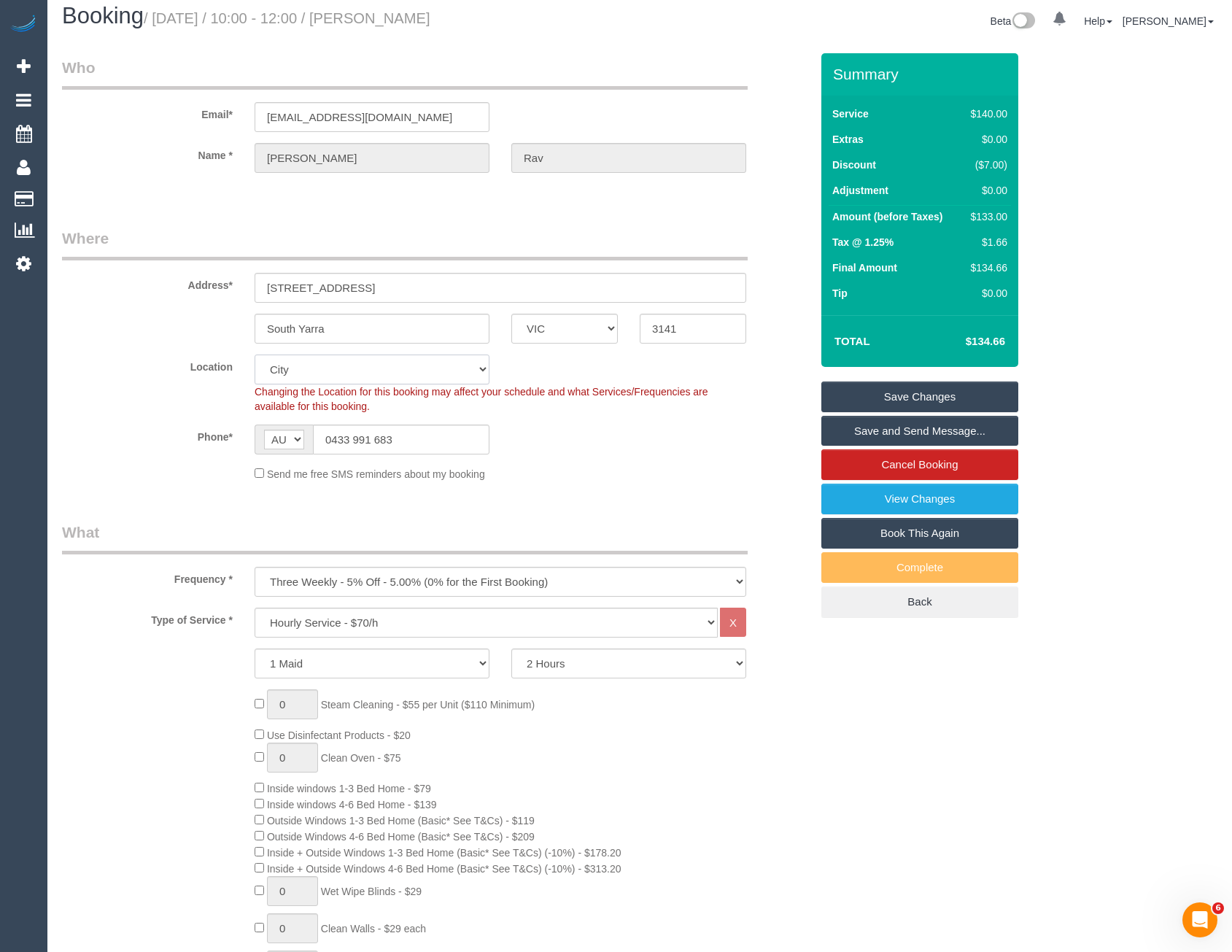
click at [351, 370] on select "Office City East (North) East (South) Inner East Inner North (East) Inner North…" at bounding box center [372, 369] width 235 height 30
select select "50"
click at [255, 354] on select "Office City East (North) East (South) Inner East Inner North (East) Inner North…" at bounding box center [372, 369] width 235 height 30
click at [570, 445] on div "Phone* AF AL DZ AD AO AI AQ AG AR AM AW AU AT AZ BS BH BD BB BY BE BZ BJ BM BT …" at bounding box center [436, 440] width 771 height 30
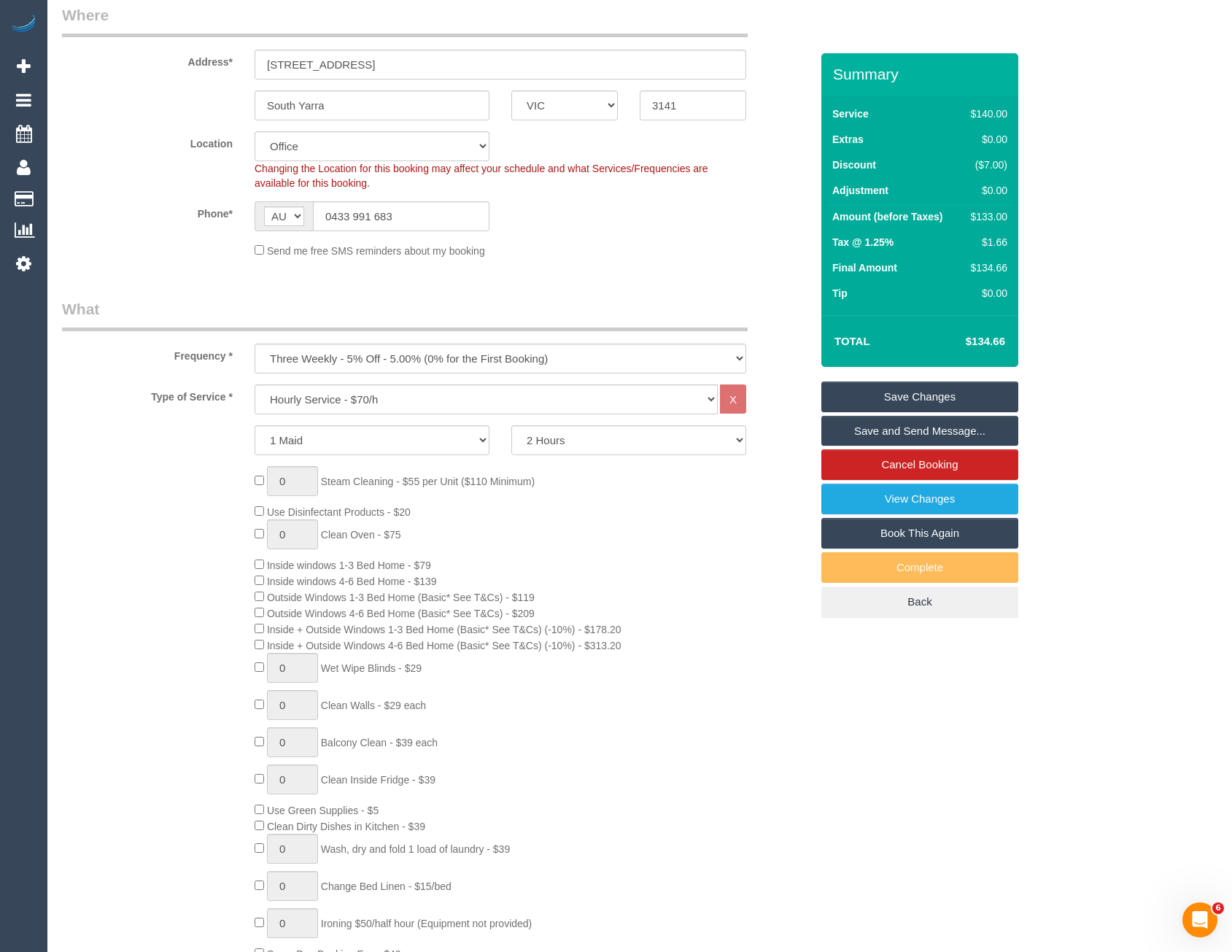
select select "object:3098"
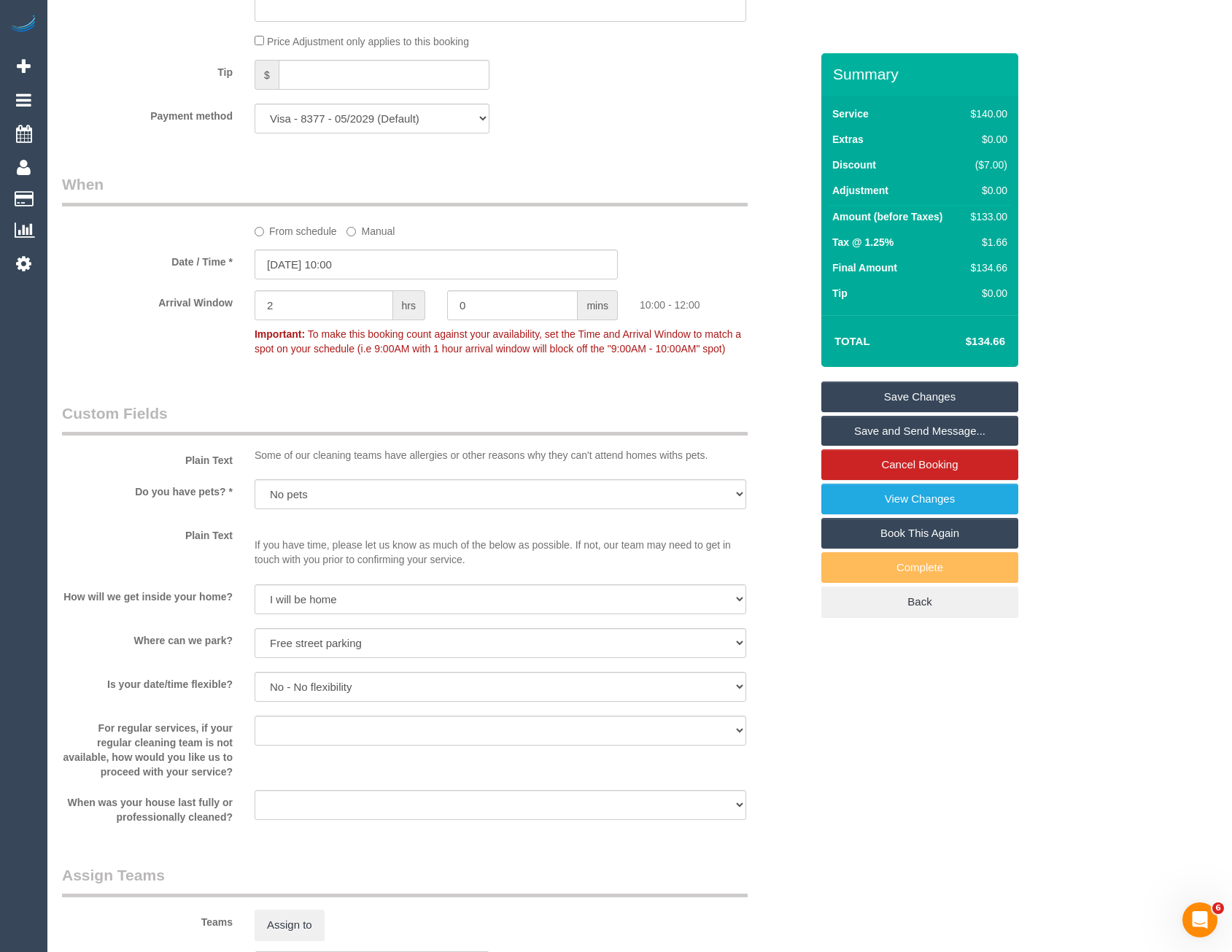
scroll to position [1835, 0]
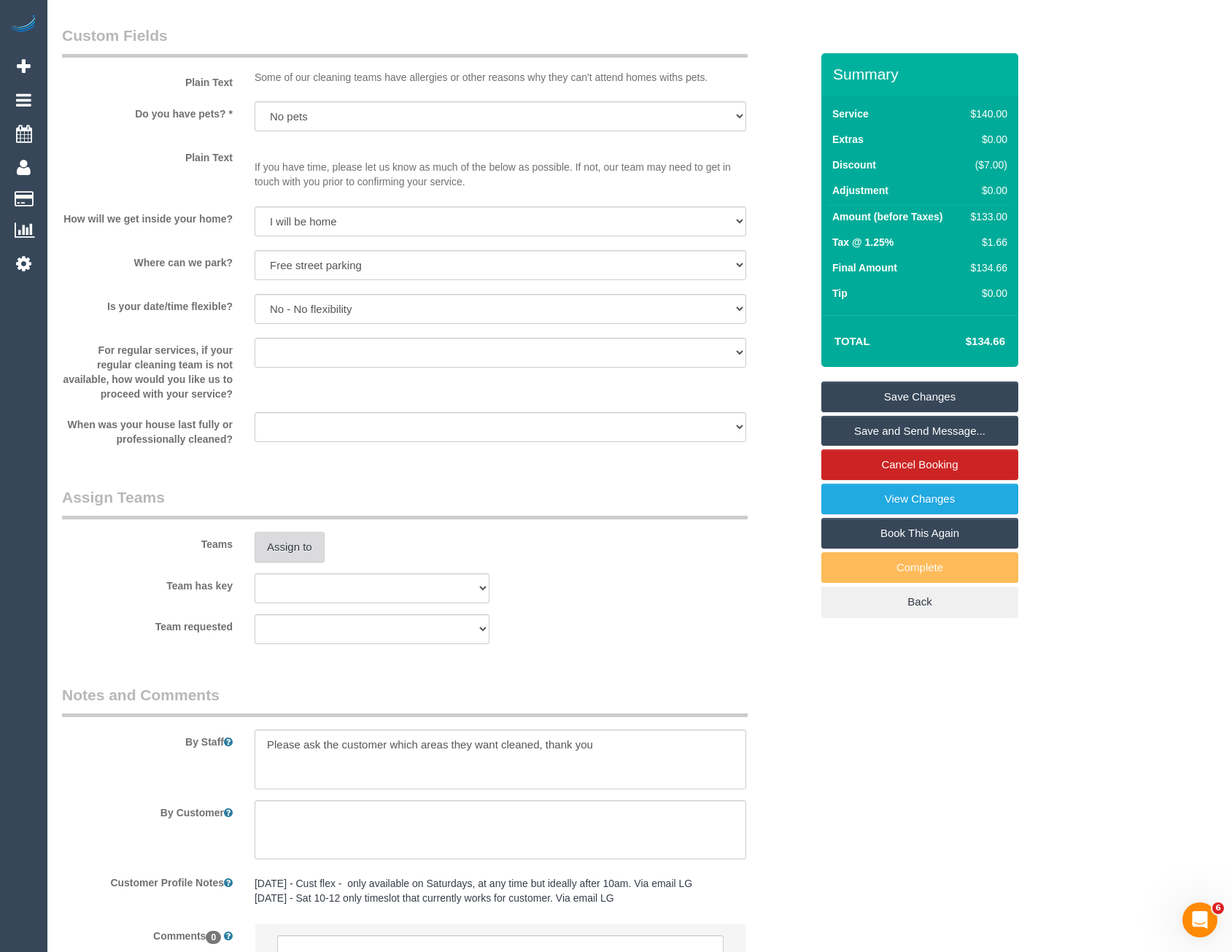
click at [280, 554] on button "Assign to" at bounding box center [289, 547] width 70 height 31
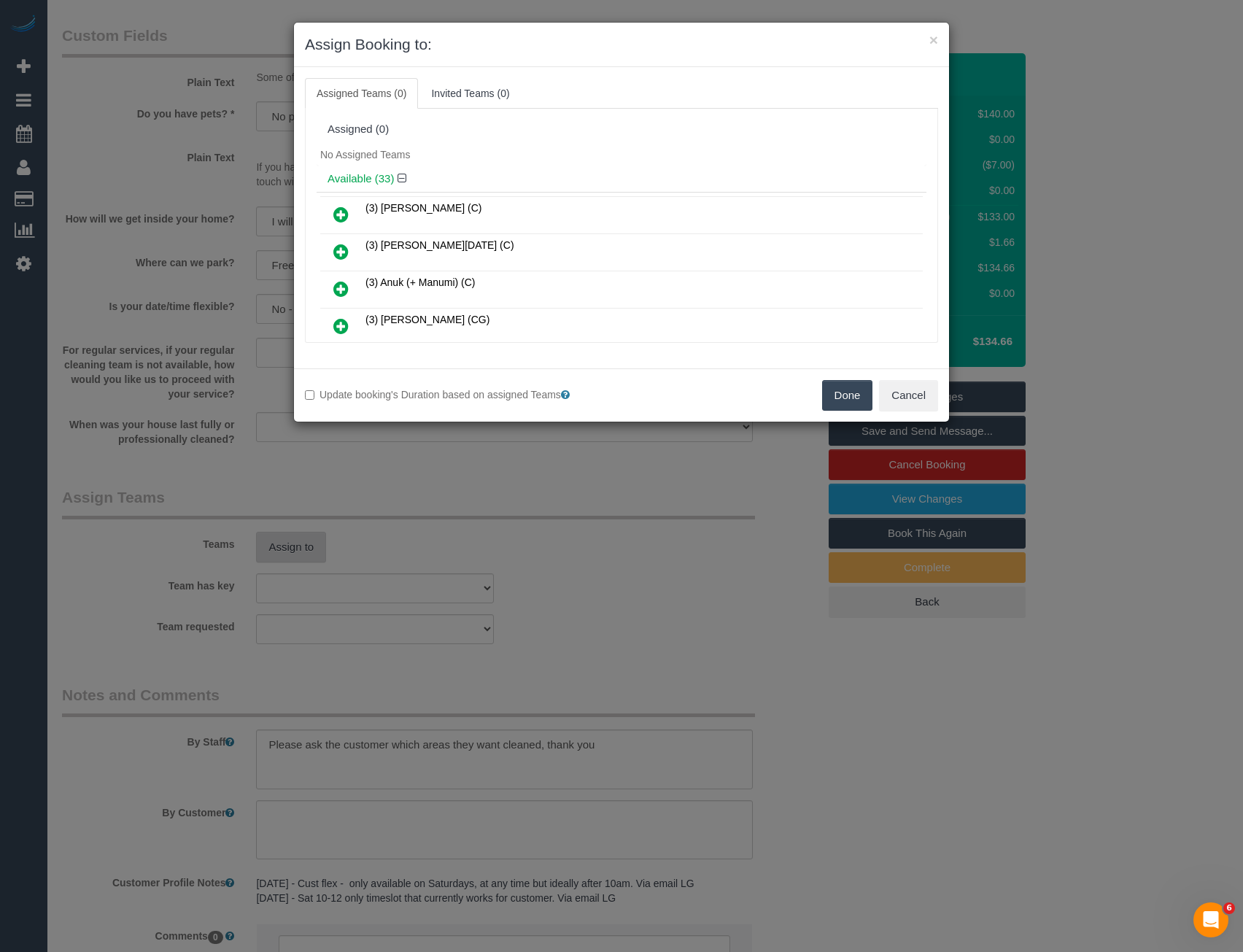
scroll to position [9556, 0]
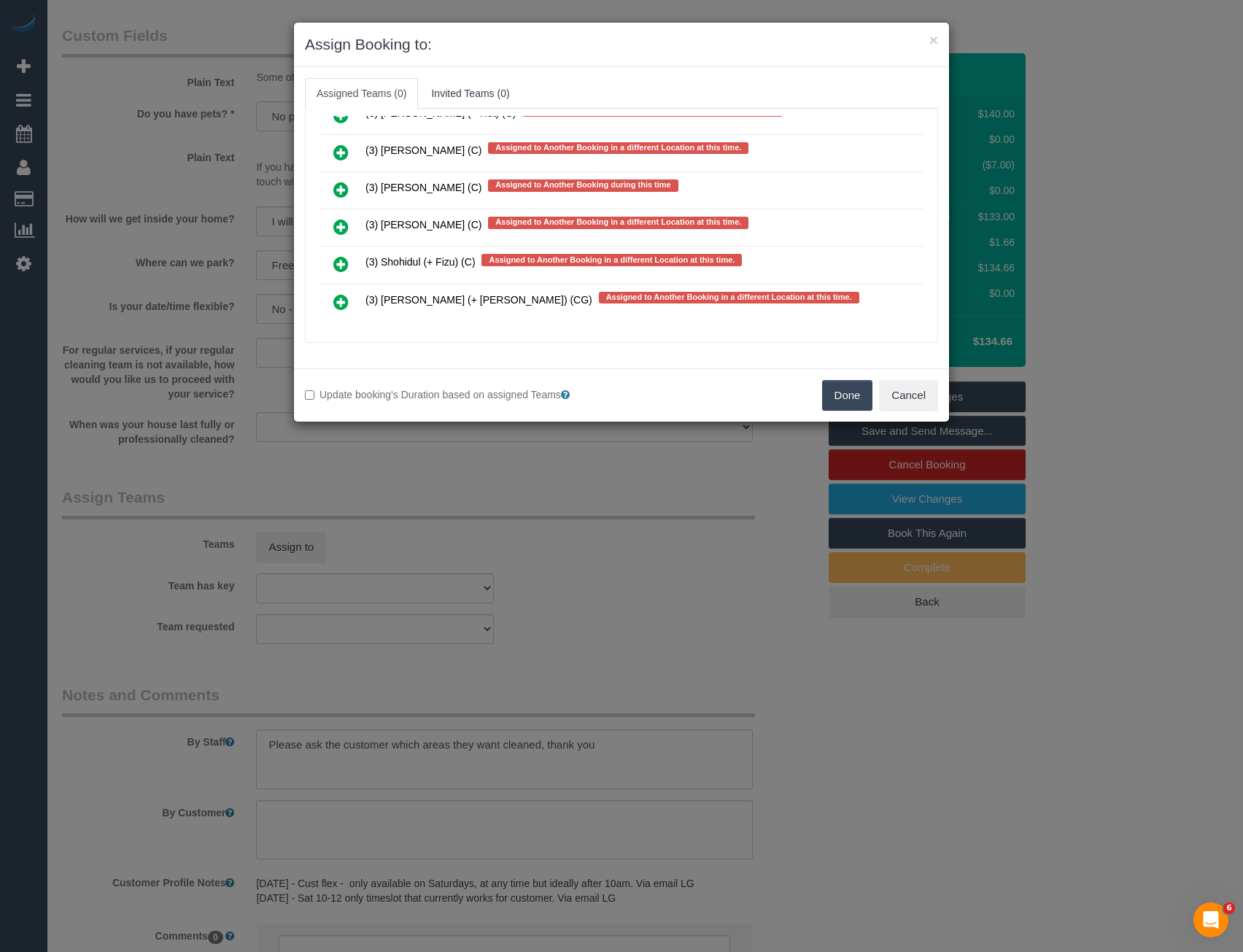
click at [338, 221] on icon at bounding box center [341, 226] width 15 height 18
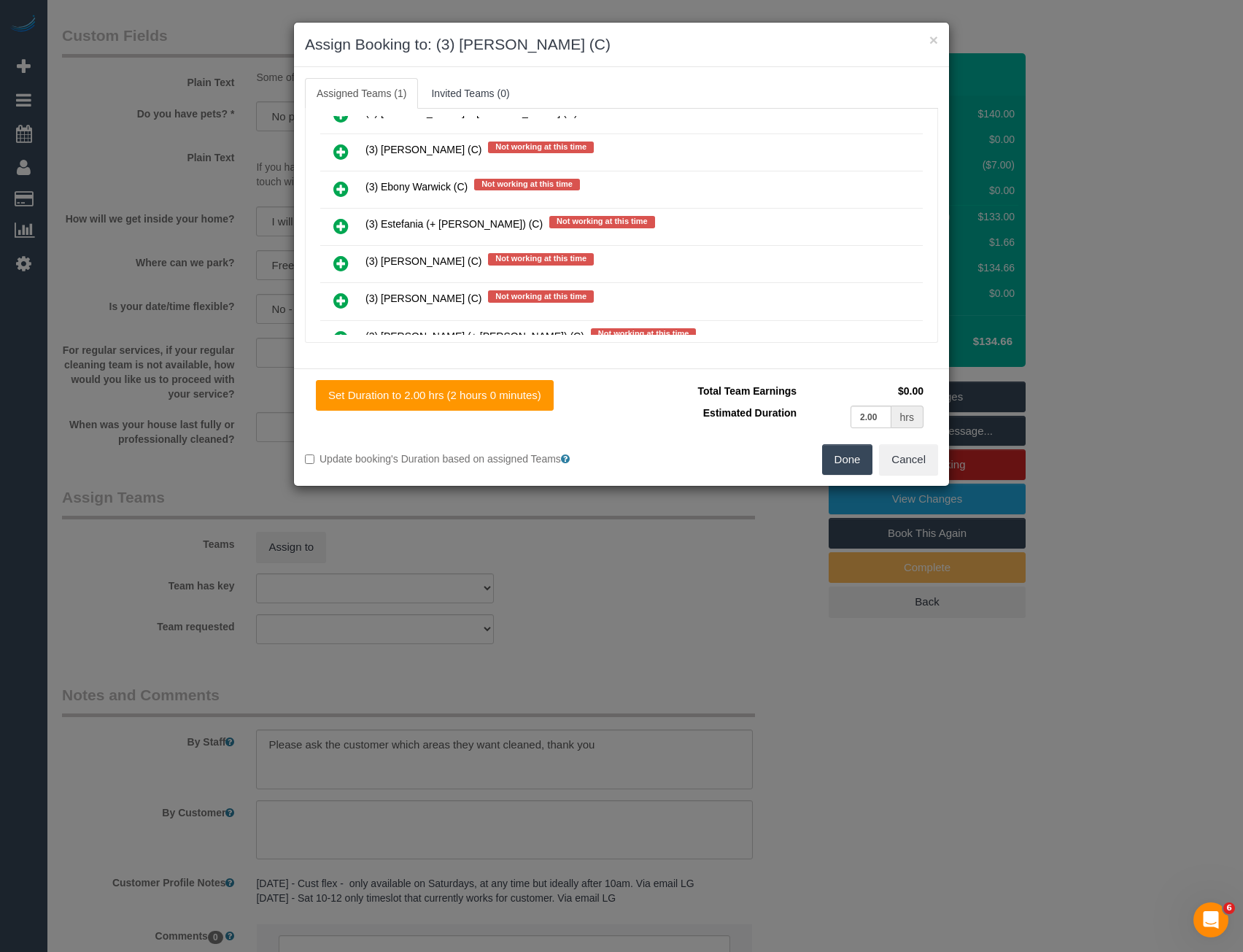
scroll to position [0, 0]
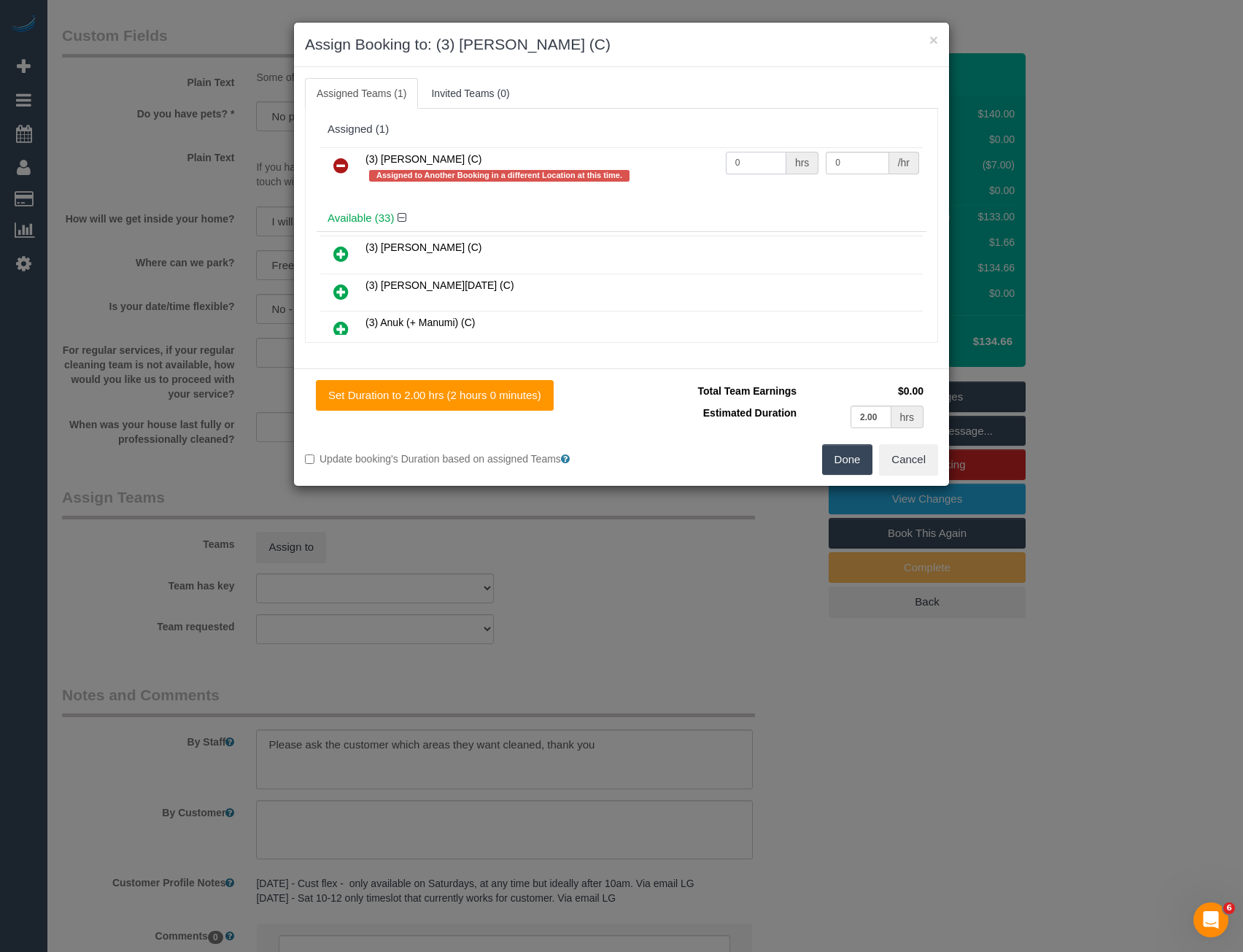
drag, startPoint x: 762, startPoint y: 152, endPoint x: 664, endPoint y: 167, distance: 99.1
click at [689, 165] on tr "(3) Shani Moloney (C) Assigned to Another Booking in a different Location at th…" at bounding box center [621, 168] width 602 height 41
type input "2"
type input "35"
click at [837, 460] on button "Done" at bounding box center [847, 460] width 51 height 31
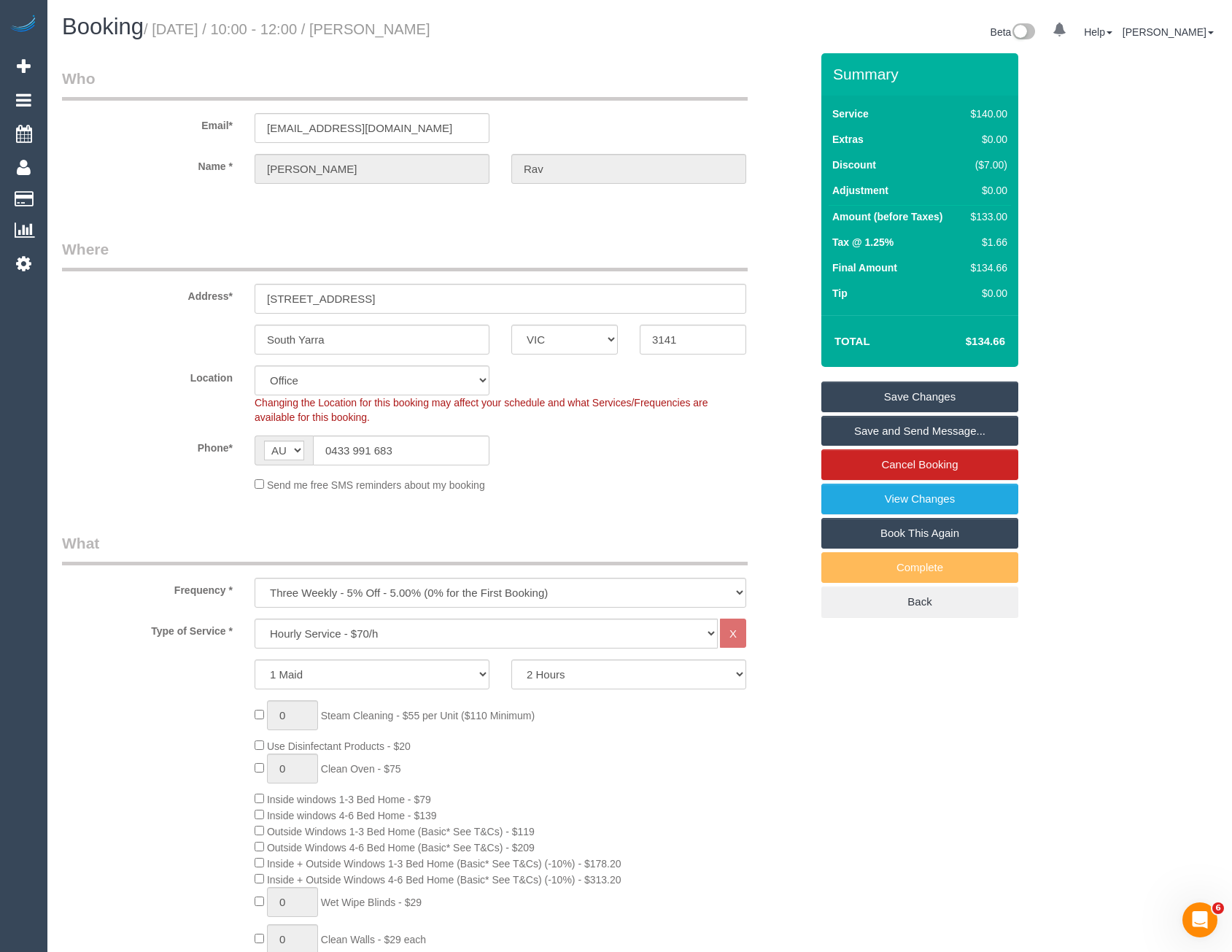
click at [863, 430] on link "Save and Send Message..." at bounding box center [920, 431] width 197 height 31
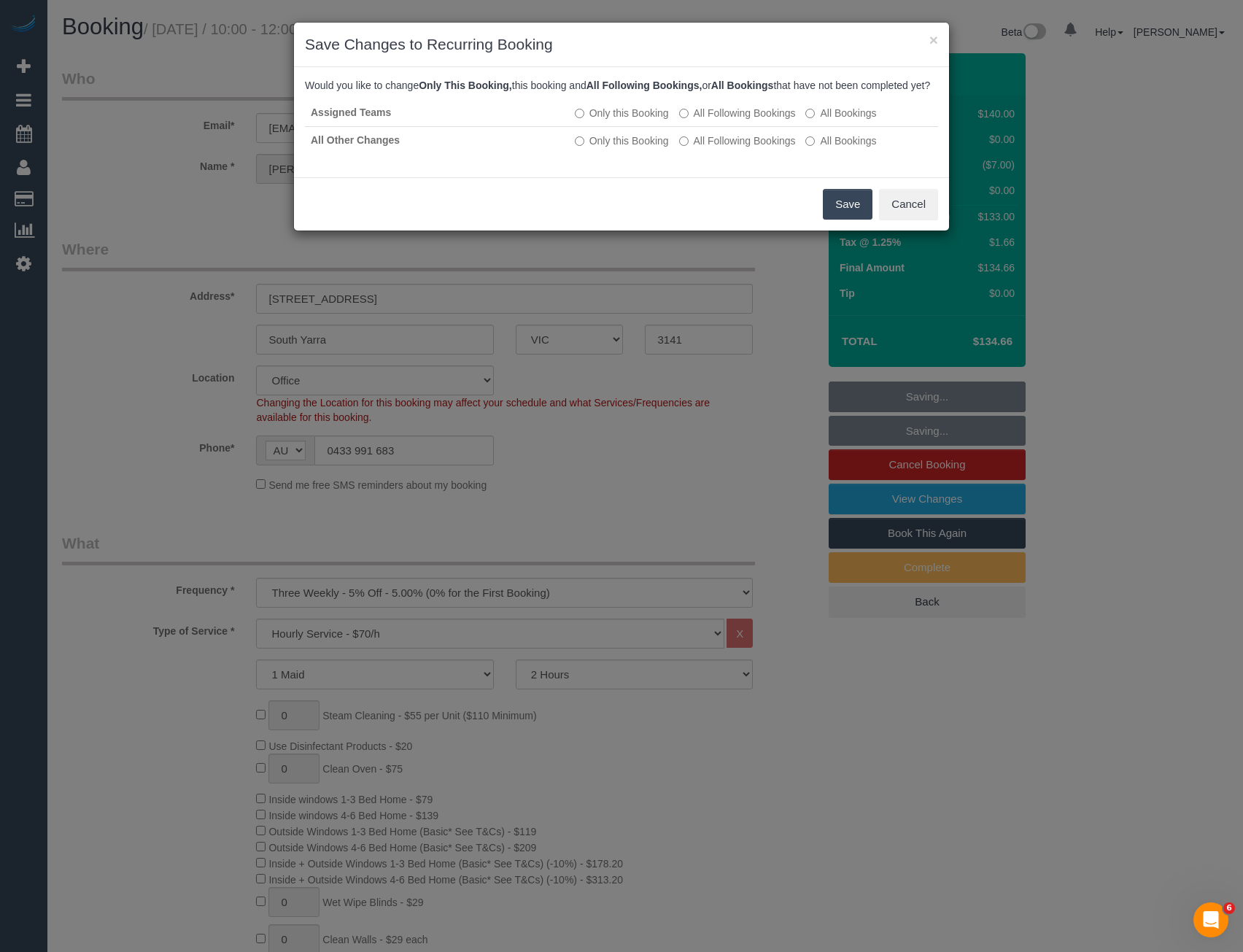
click at [839, 220] on button "Save" at bounding box center [847, 204] width 50 height 31
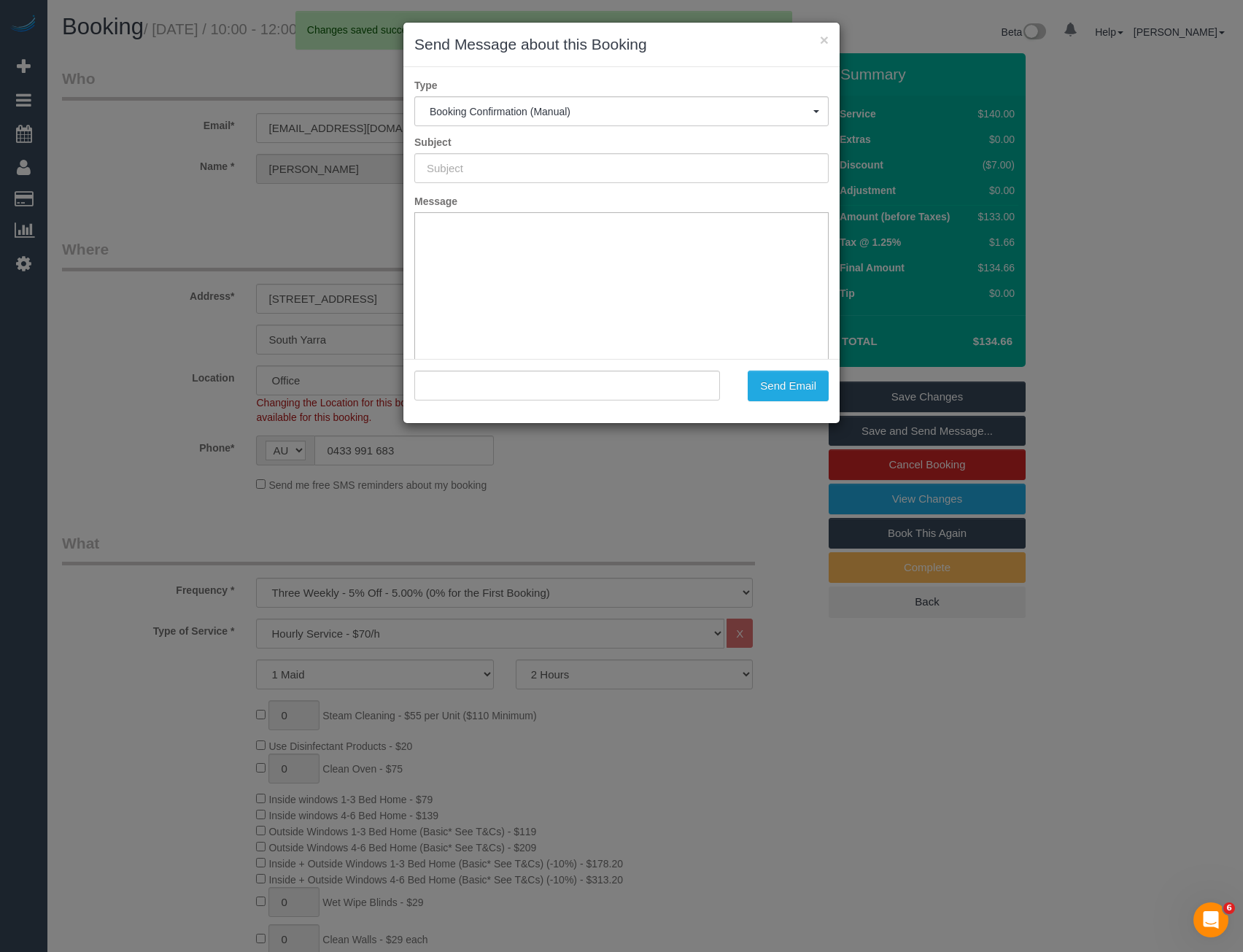
type input "Booking Confirmed"
type input ""Sarah Rav" <sarahrav21@gmail.com>"
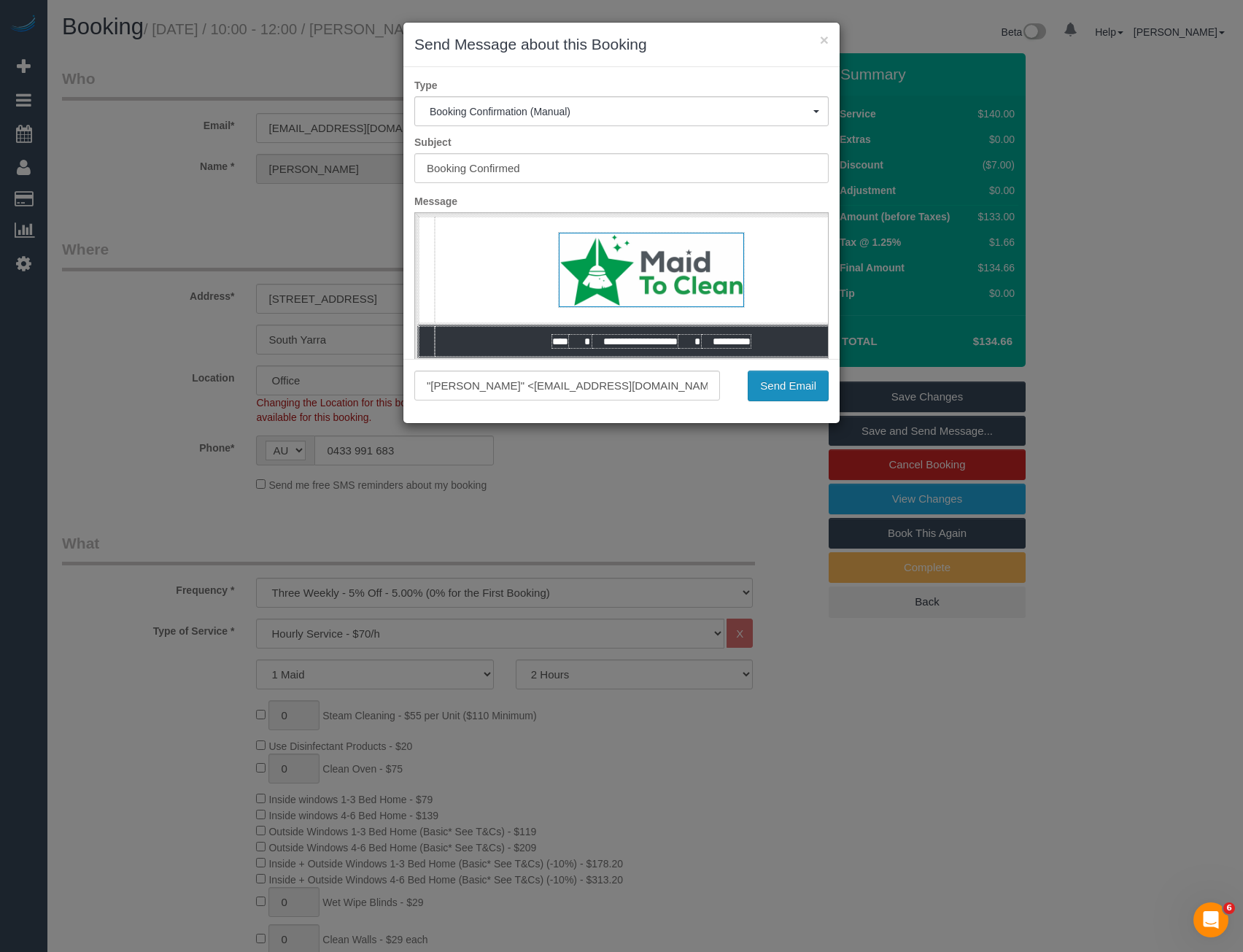
click at [784, 393] on button "Send Email" at bounding box center [788, 385] width 81 height 31
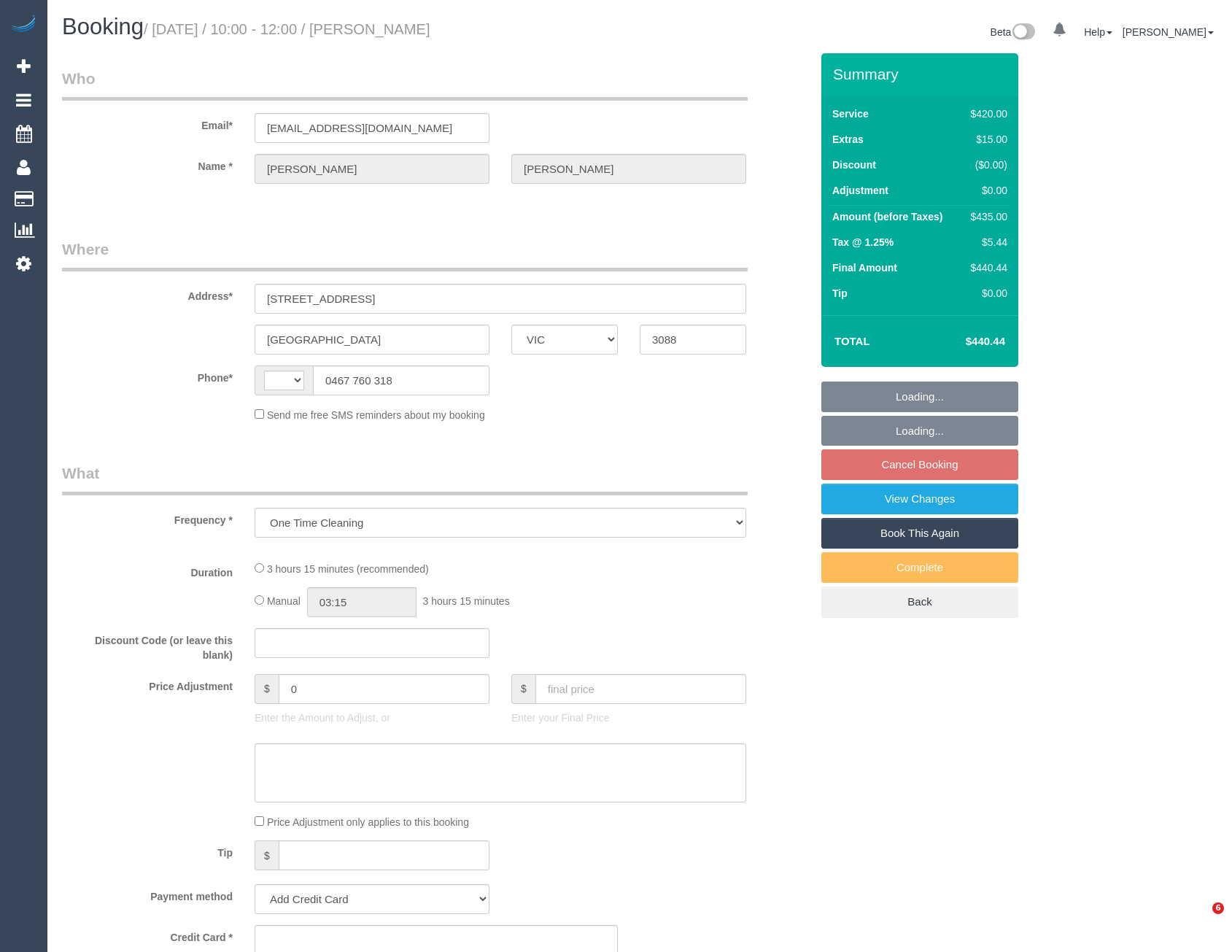
select select "VIC"
select select "string:AU"
select select "string:stripe-pm_1RQP6d2GScqysDRVGwxvnZU1"
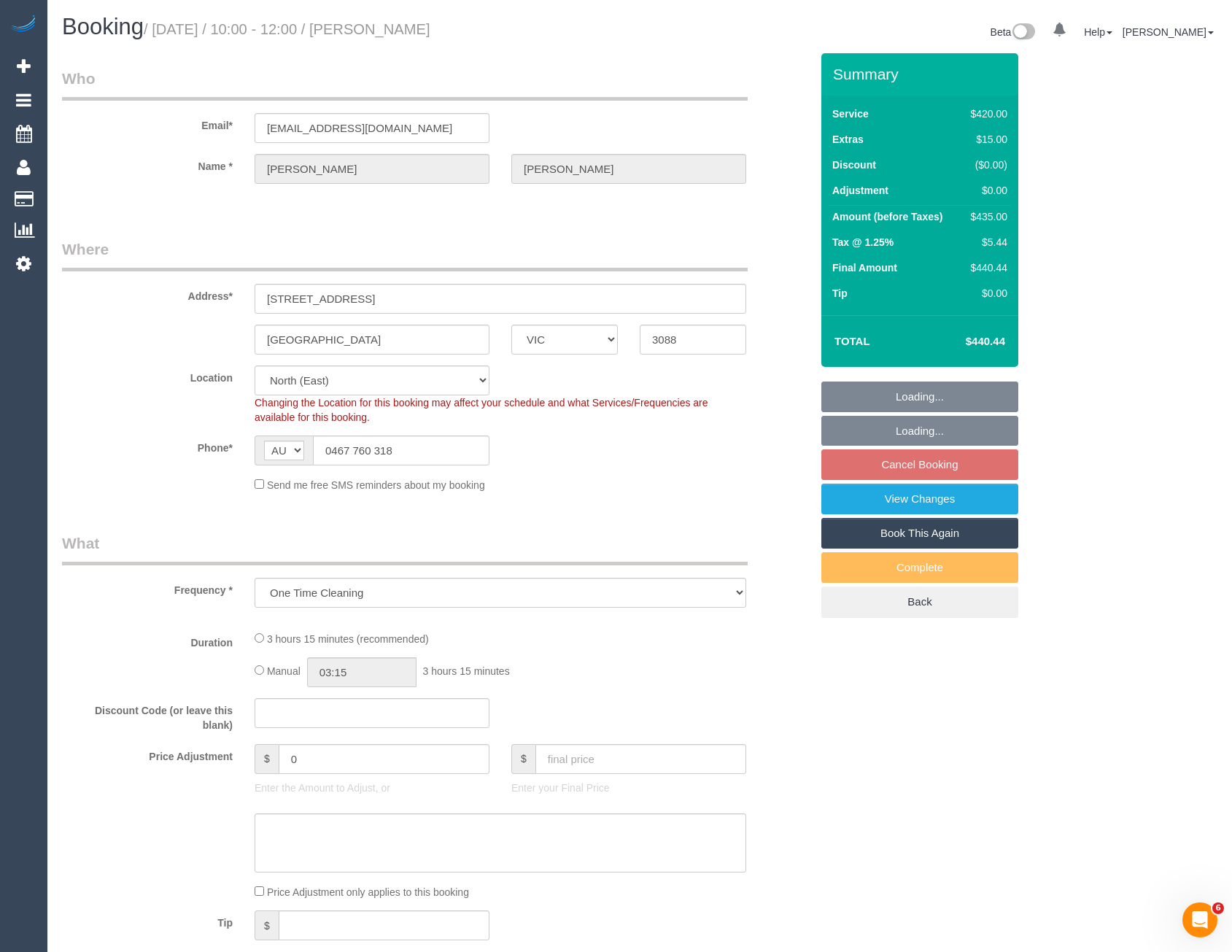
select select "object:1080"
select select "2"
select select "180"
select select "number:29"
select select "number:14"
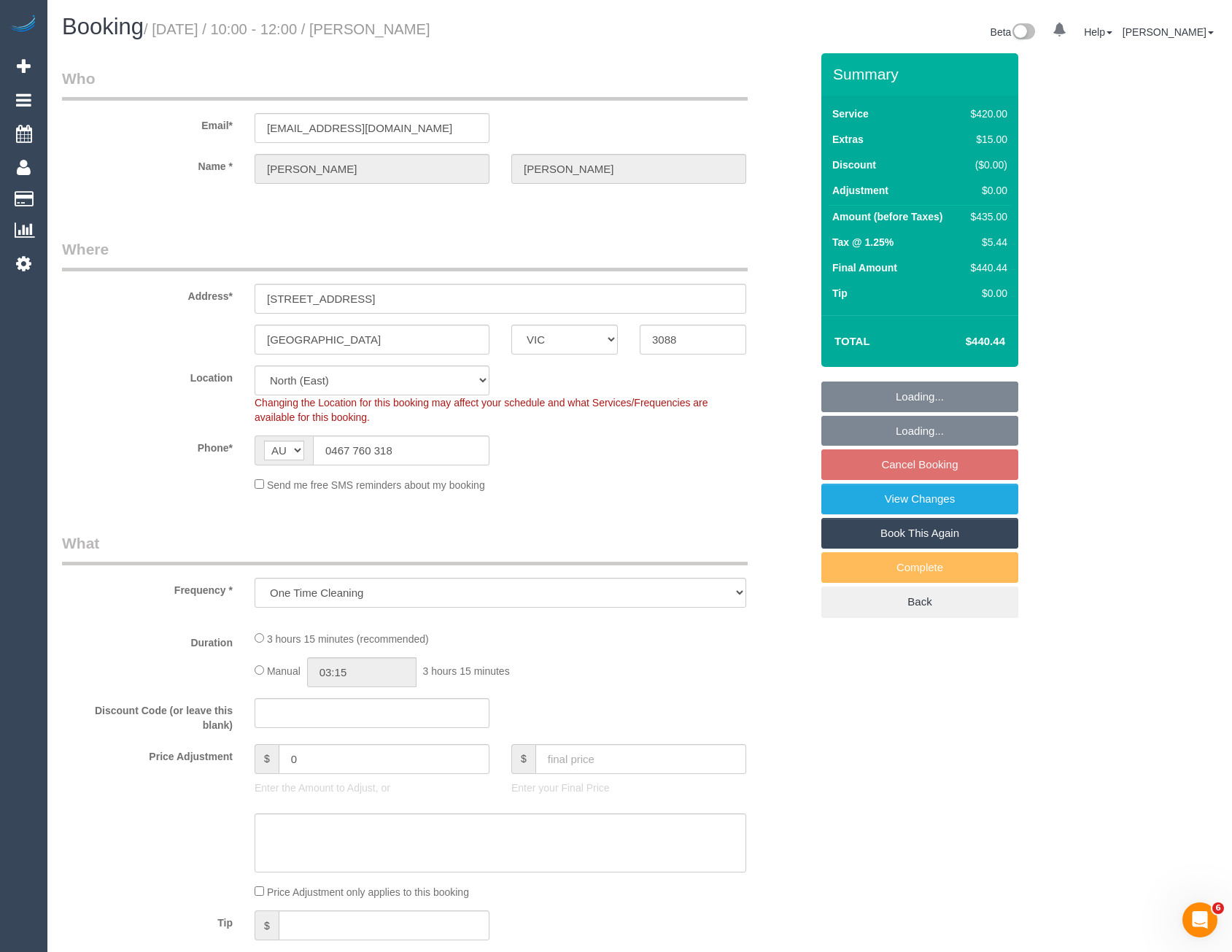
select select "number:18"
select select "number:24"
select select "number:13"
select select "VIC"
select select "object:550"
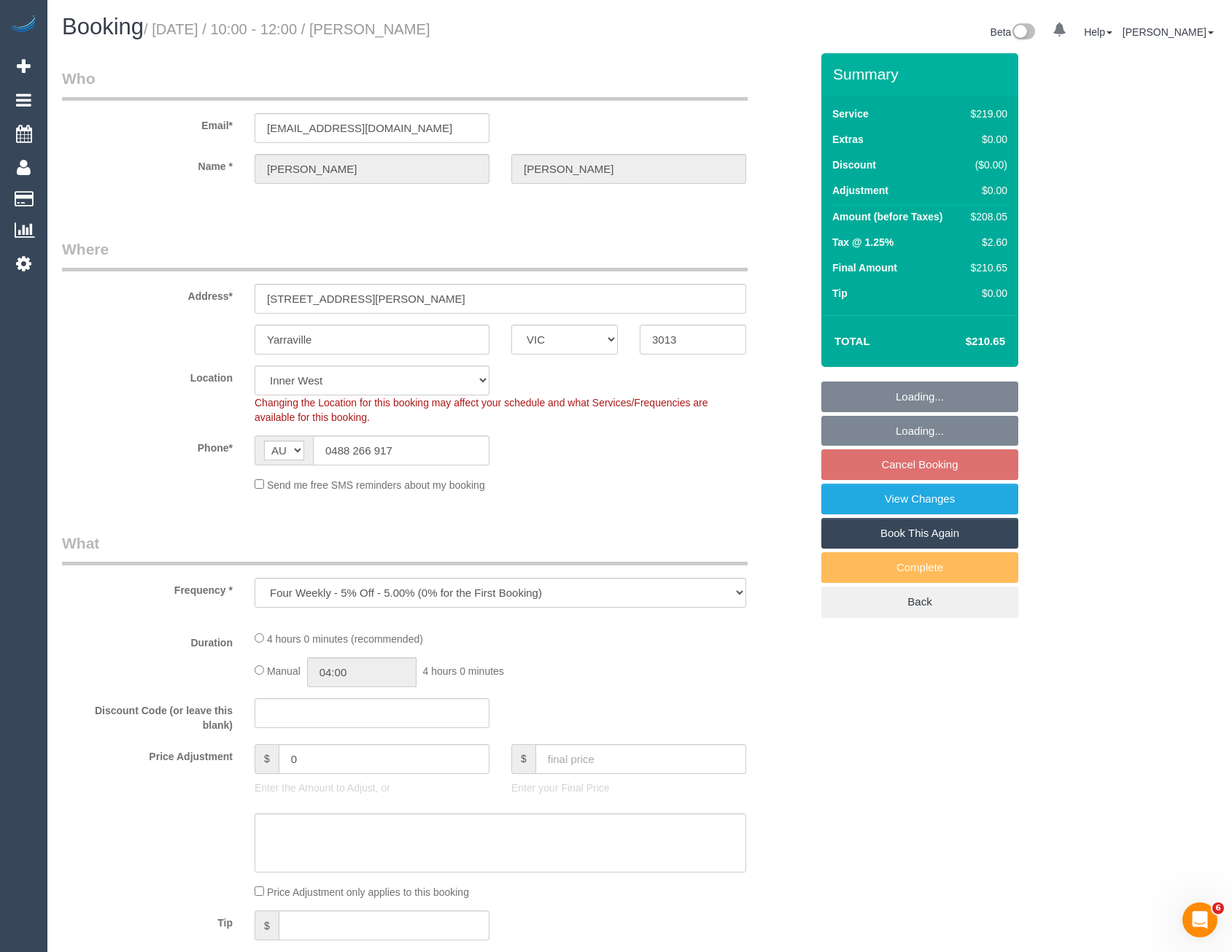
select select "string:stripe-pm_1S0pO02GScqysDRVSlgAx5fJ"
select select "number:27"
select select "number:14"
select select "number:18"
select select "number:36"
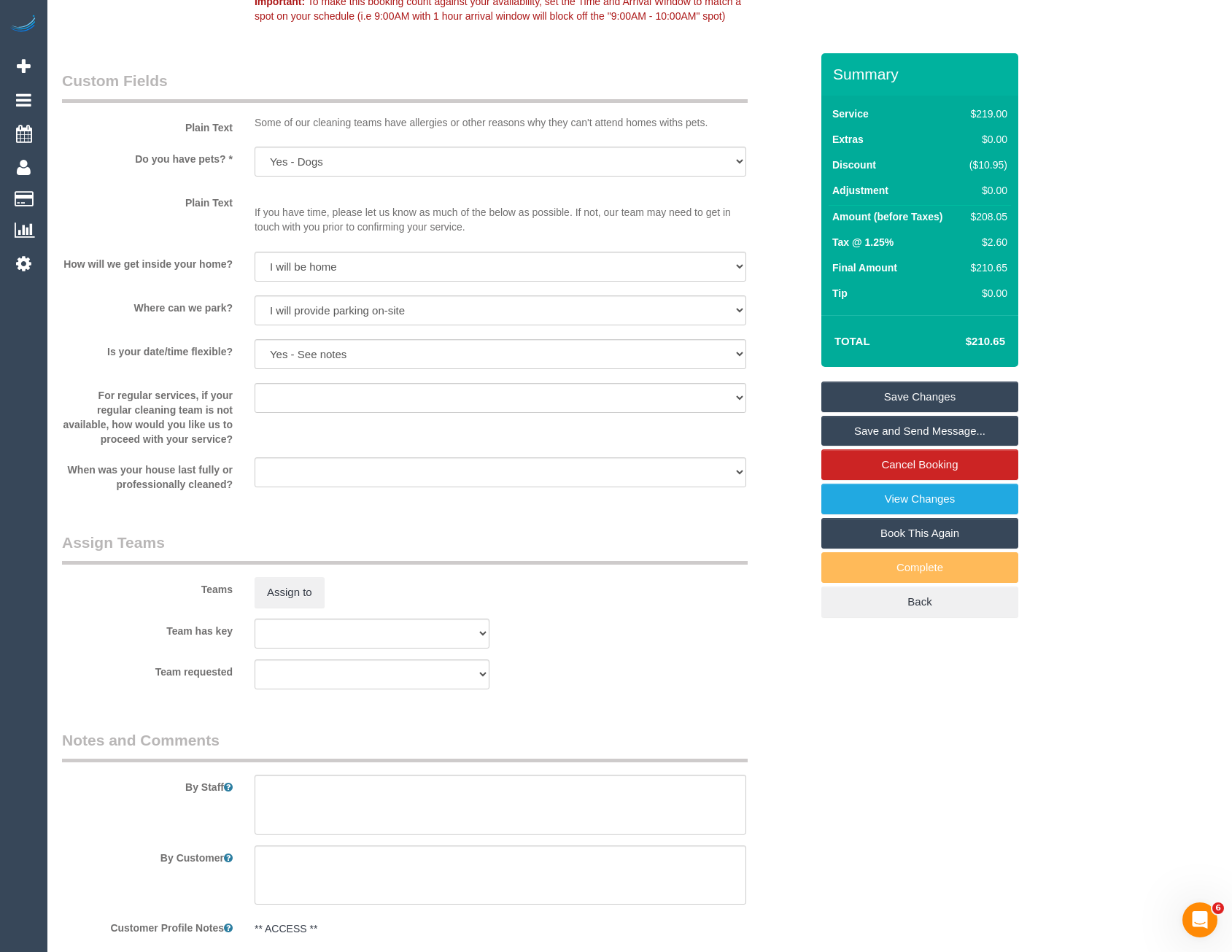
scroll to position [1824, 0]
click at [276, 788] on textarea at bounding box center [500, 804] width 491 height 60
type textarea "Est 3 - 4 hours"
click at [285, 594] on button "Assign to" at bounding box center [289, 591] width 70 height 31
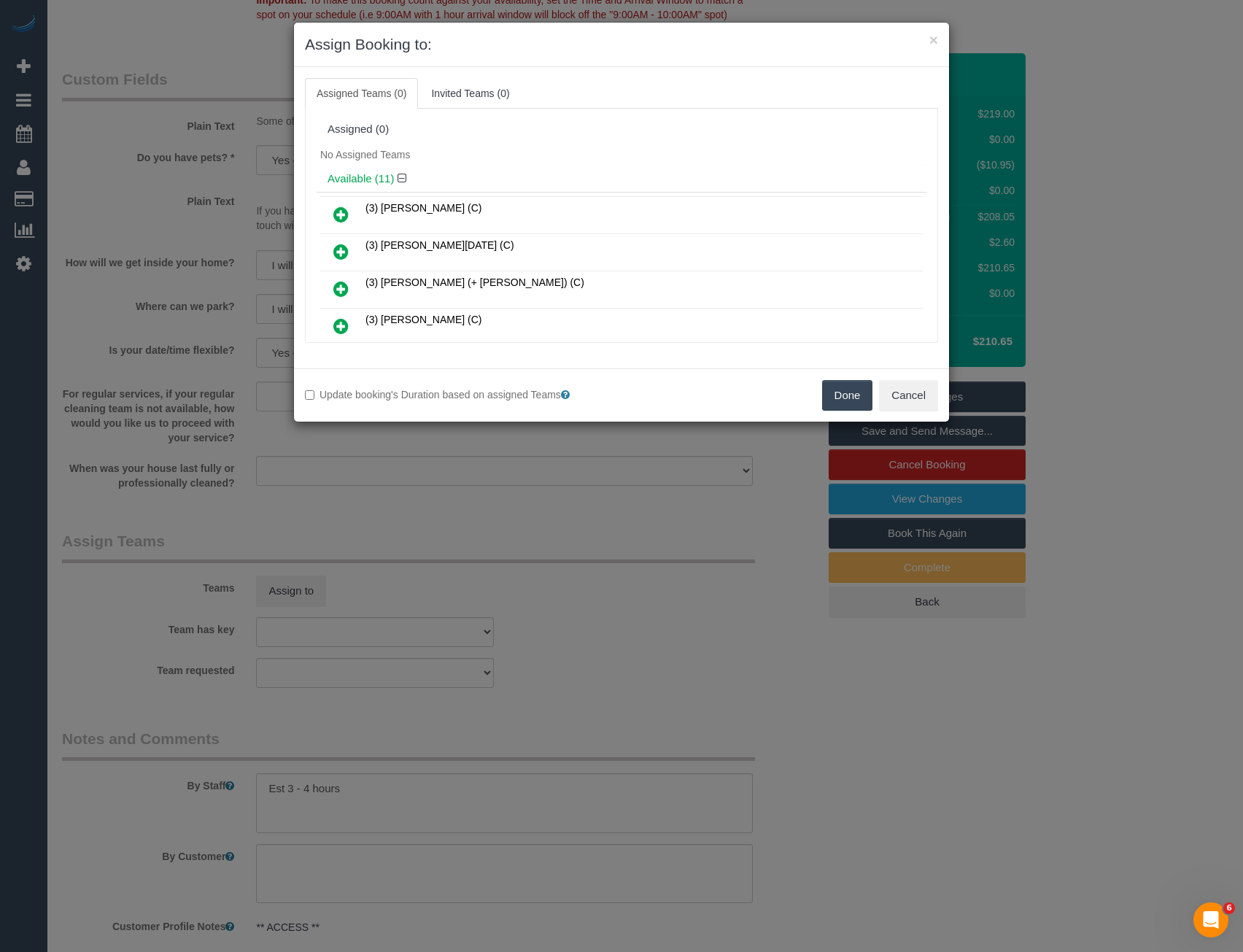
scroll to position [169, 0]
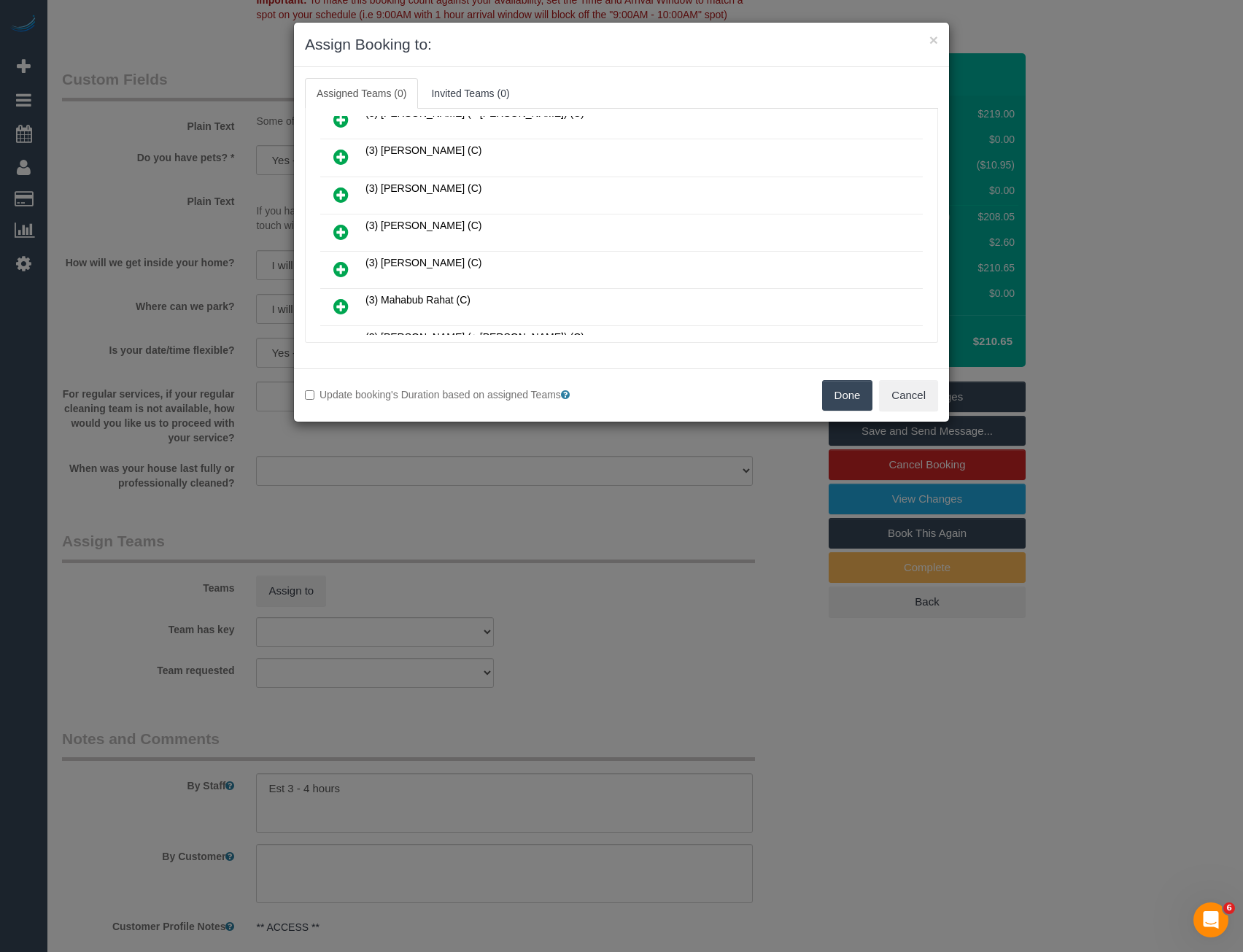
click at [337, 231] on icon at bounding box center [341, 232] width 15 height 18
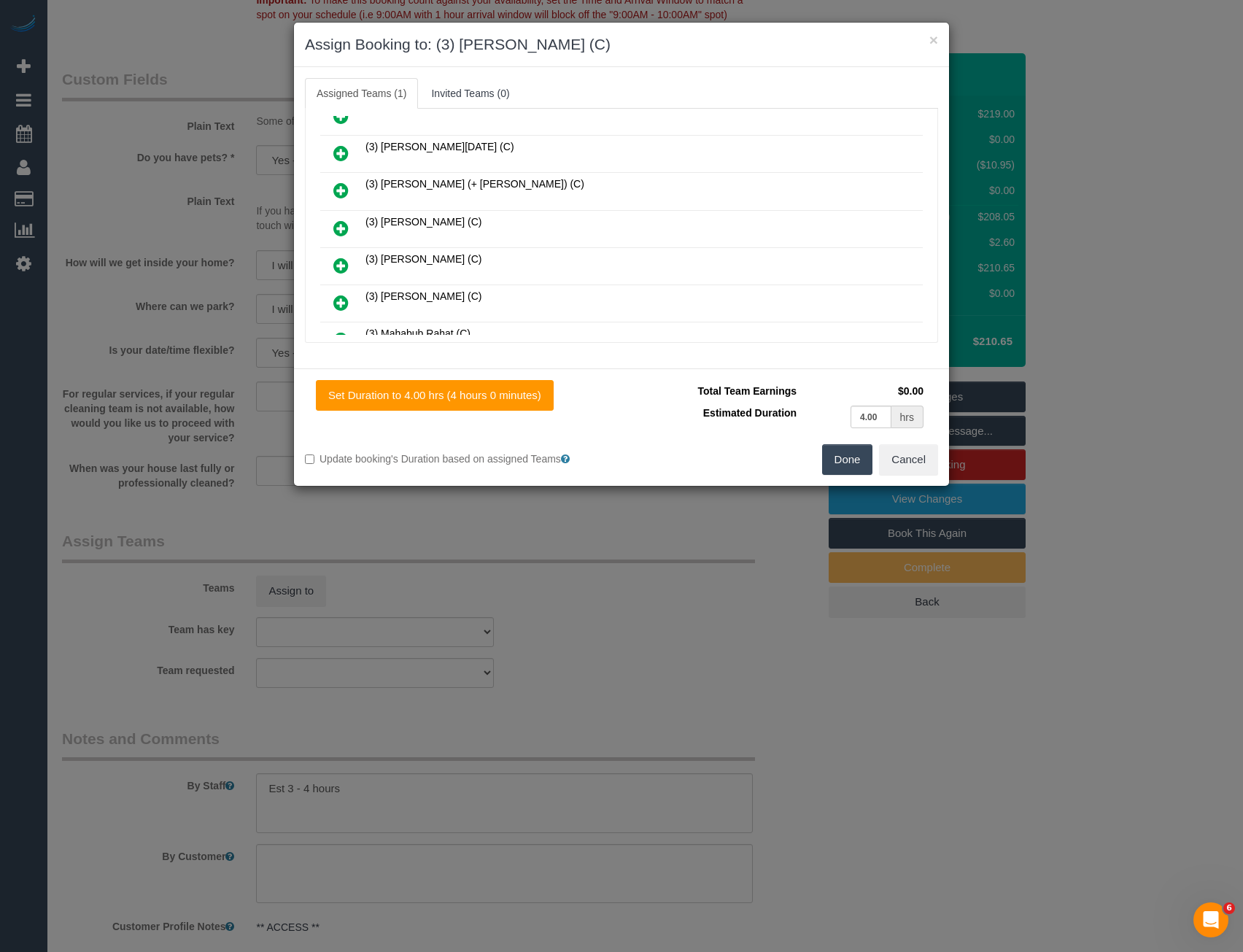
scroll to position [0, 0]
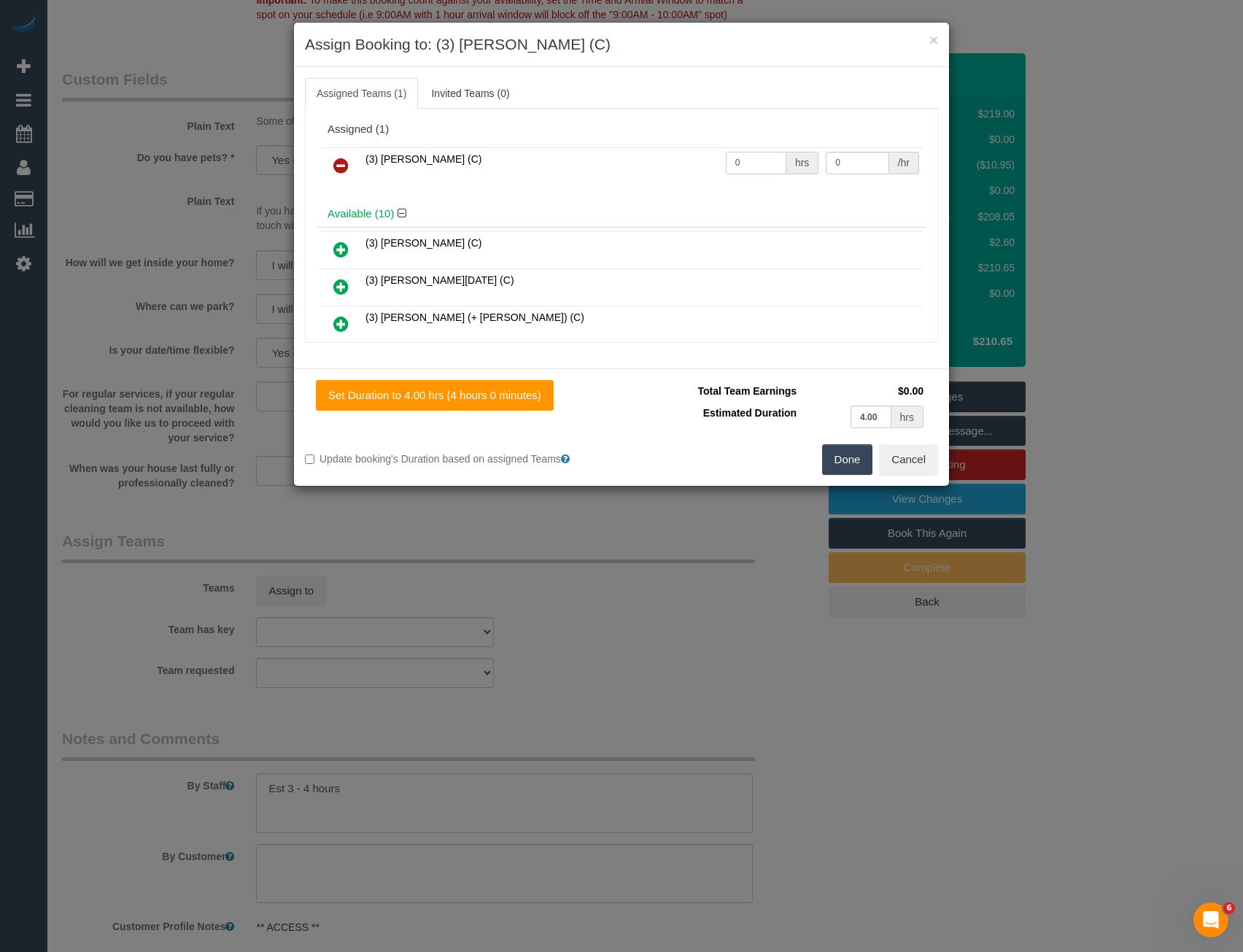
drag, startPoint x: 671, startPoint y: 174, endPoint x: 631, endPoint y: 185, distance: 41.5
click at [658, 178] on tr "(3) [PERSON_NAME] (C) 0 hrs 0 /hr" at bounding box center [621, 166] width 602 height 38
type input "1"
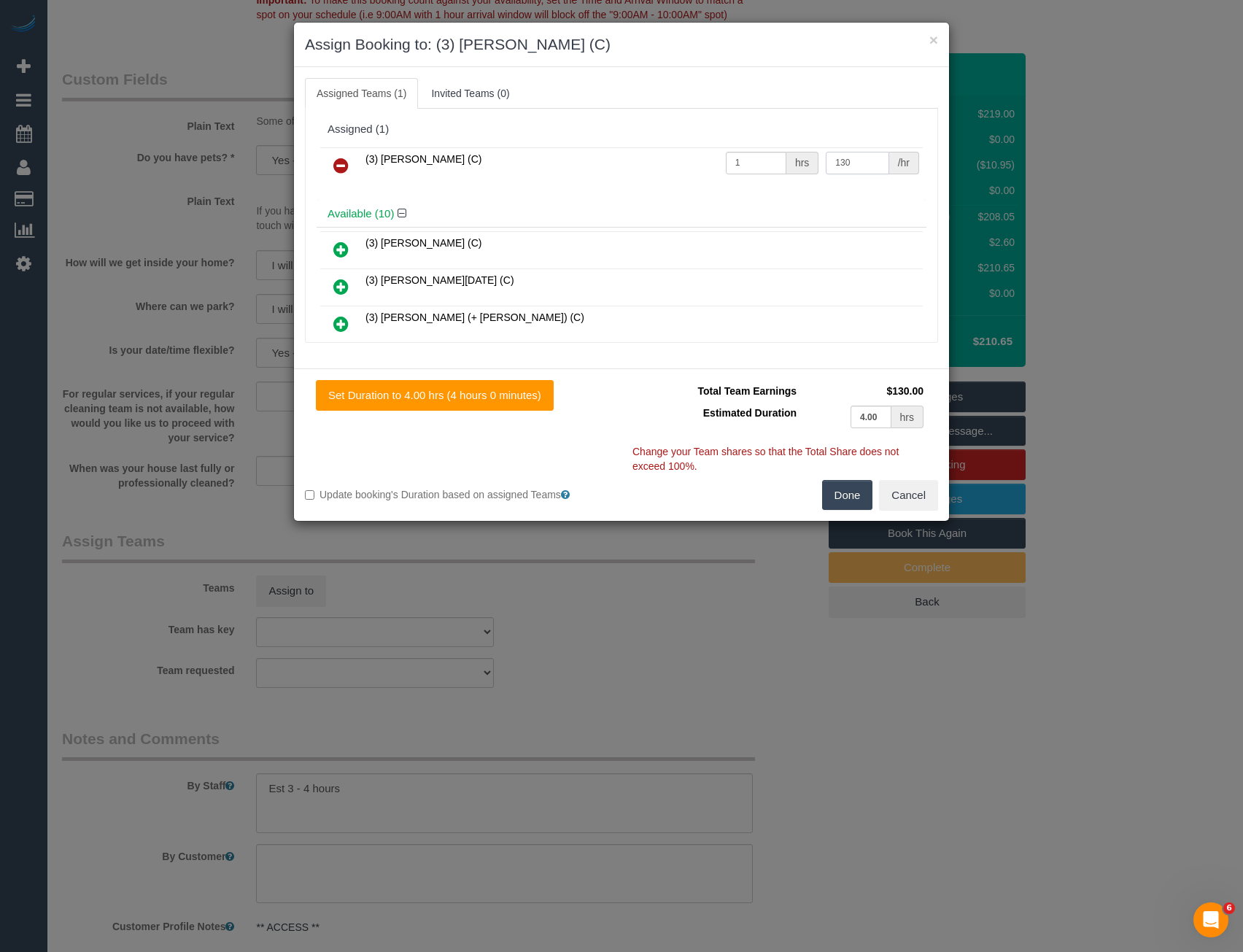
type input "130"
click at [833, 498] on button "Done" at bounding box center [847, 495] width 51 height 31
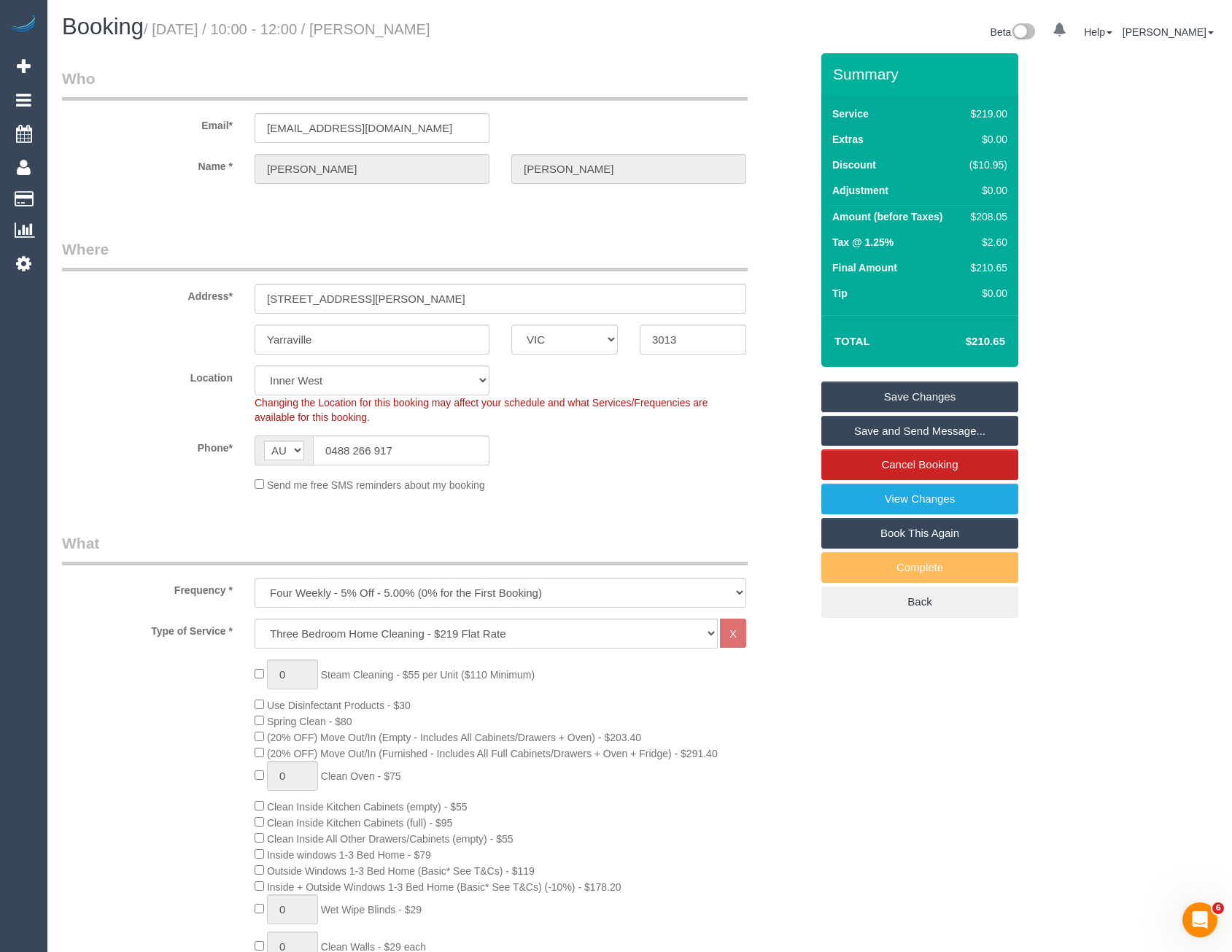
click at [853, 427] on link "Save and Send Message..." at bounding box center [920, 431] width 197 height 31
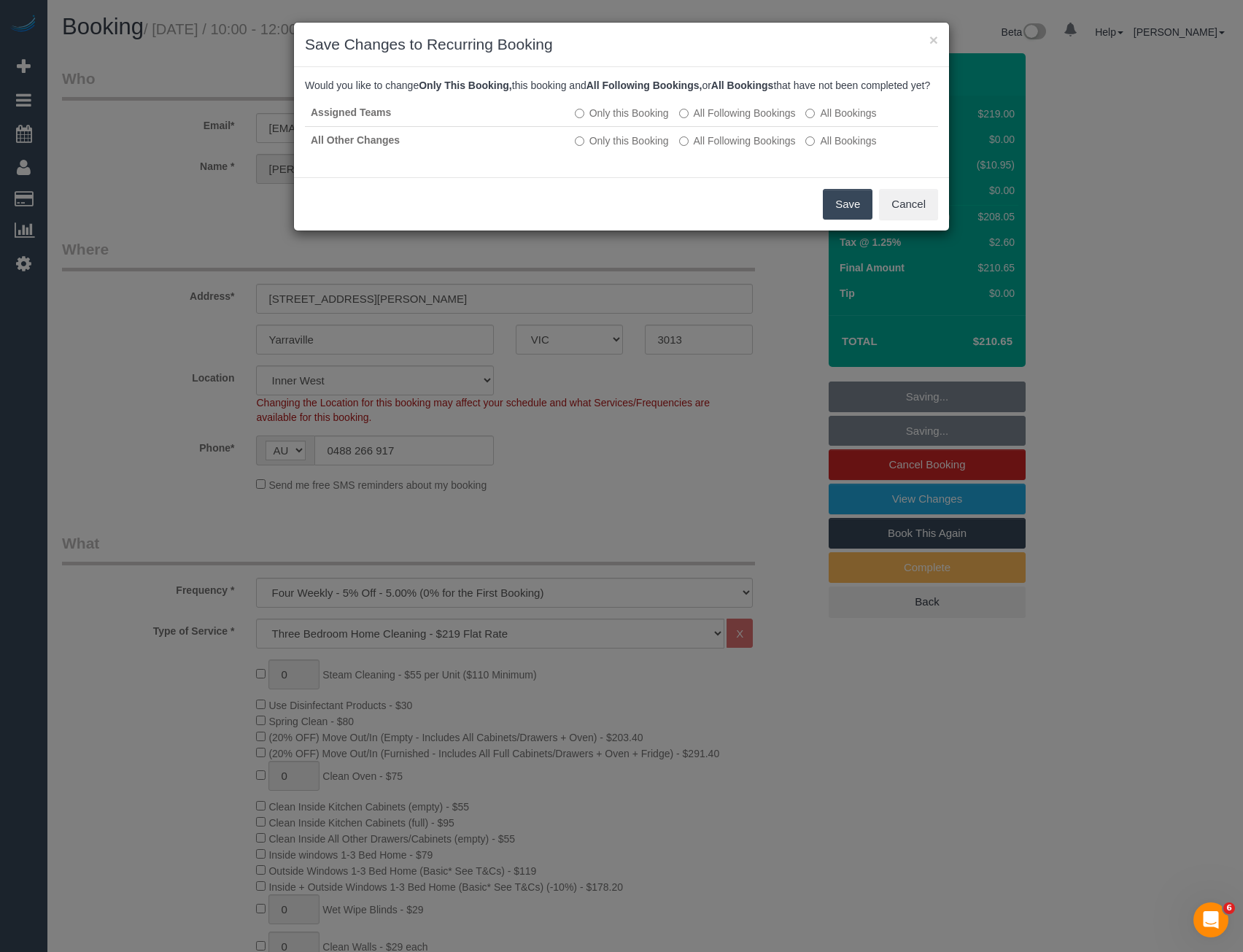
click at [834, 220] on button "Save" at bounding box center [847, 204] width 50 height 31
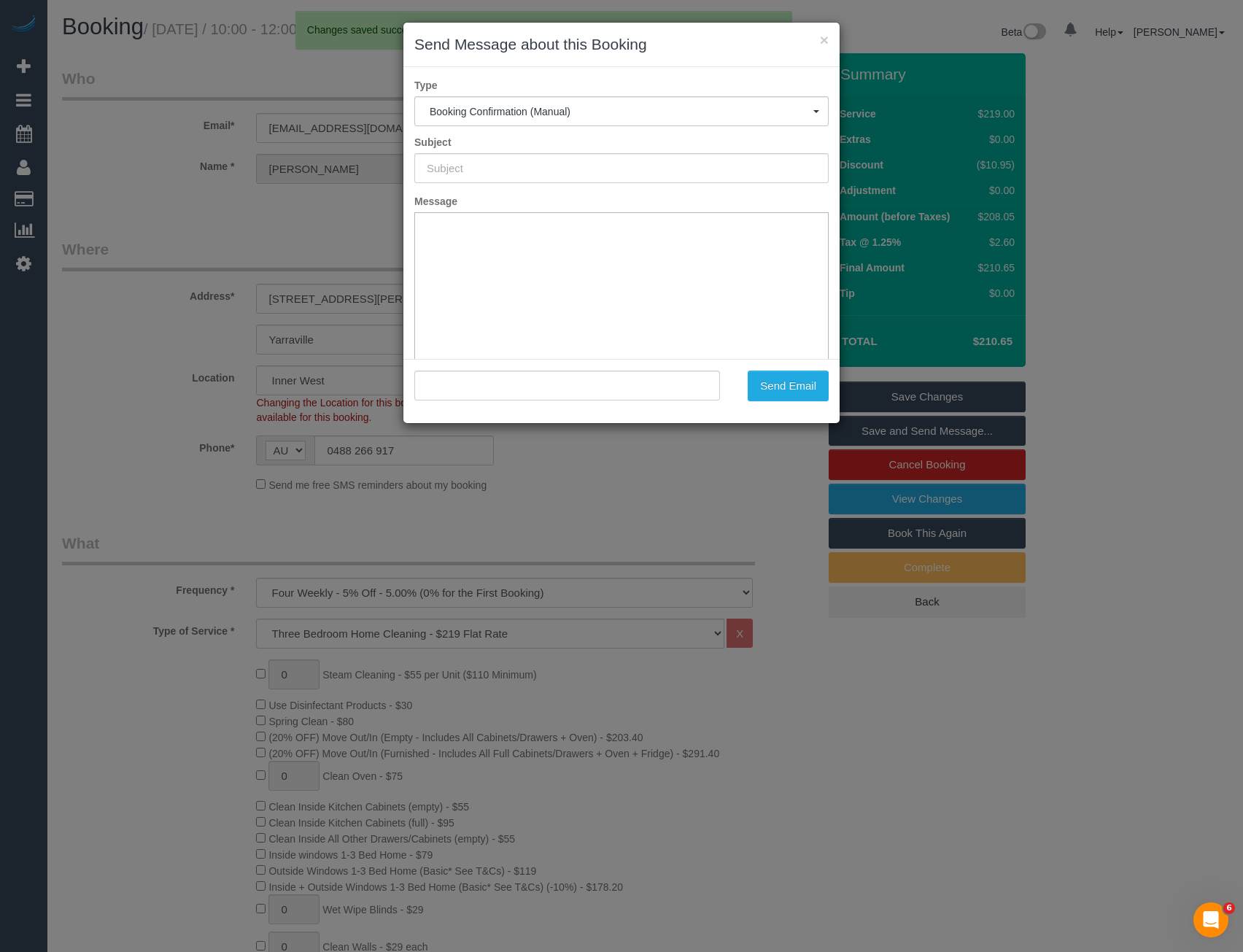
type input "Booking Confirmed"
type input ""Louise Newton" <loumariesubs@gmail.com>"
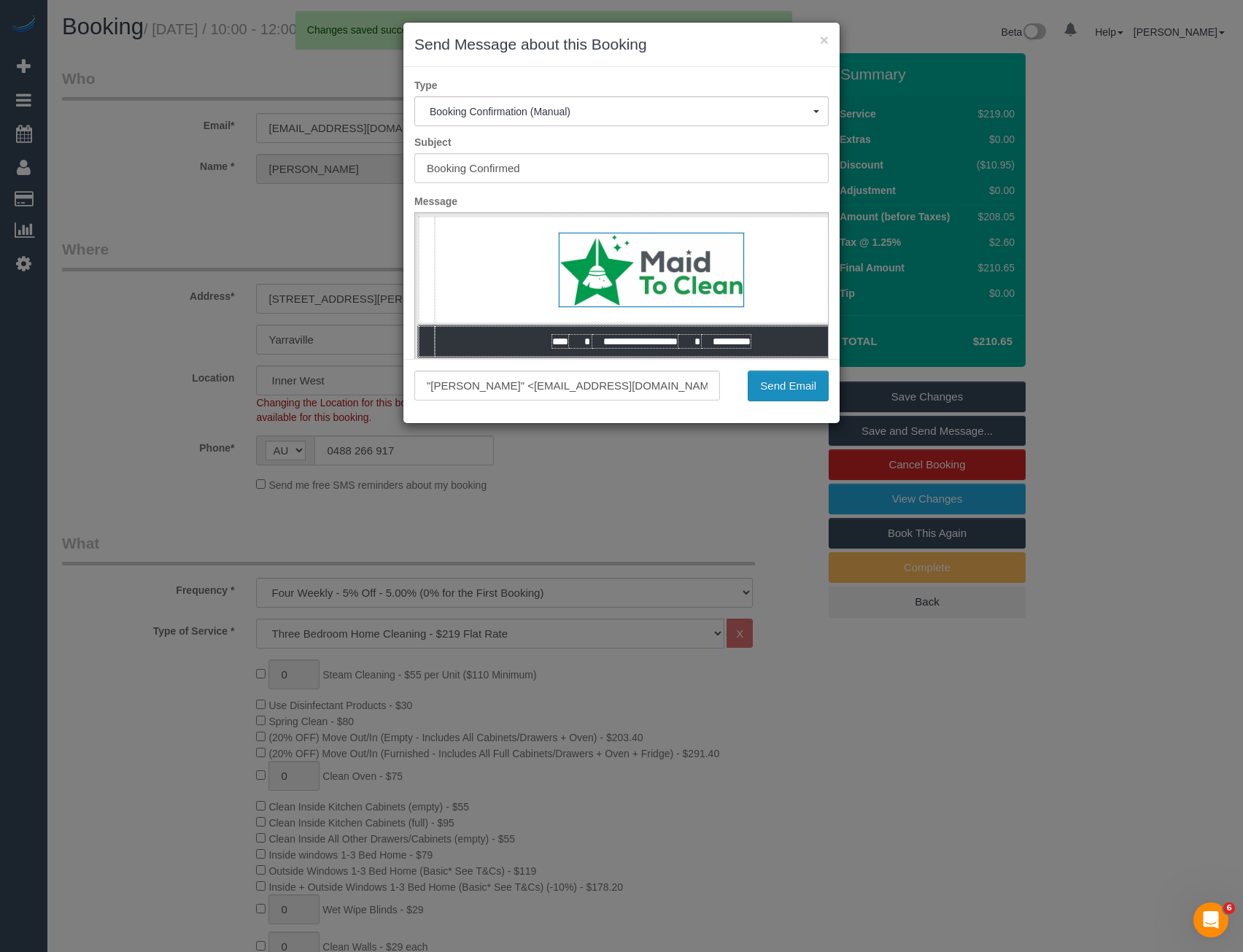
click at [785, 391] on button "Send Email" at bounding box center [788, 385] width 81 height 31
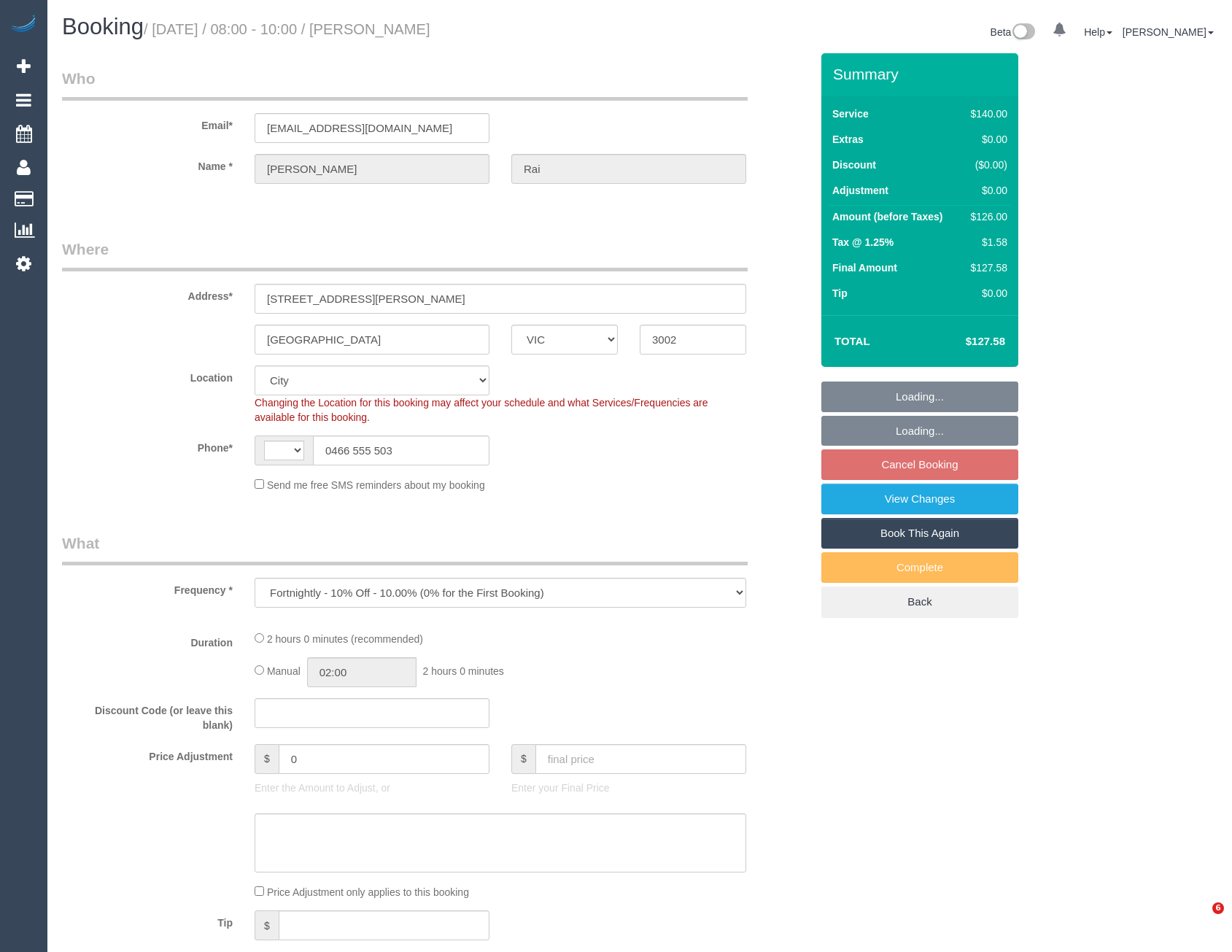
select select "VIC"
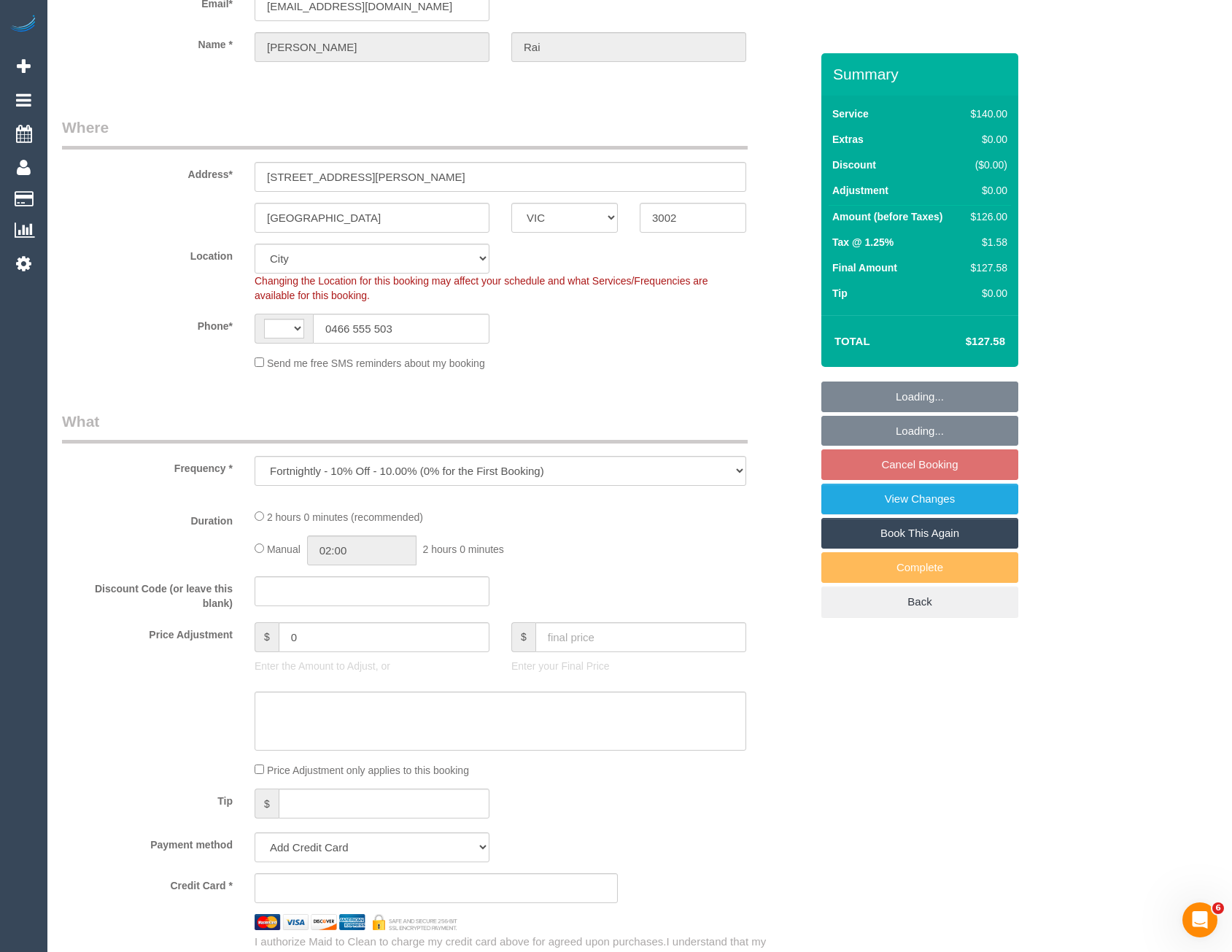
select select "object:696"
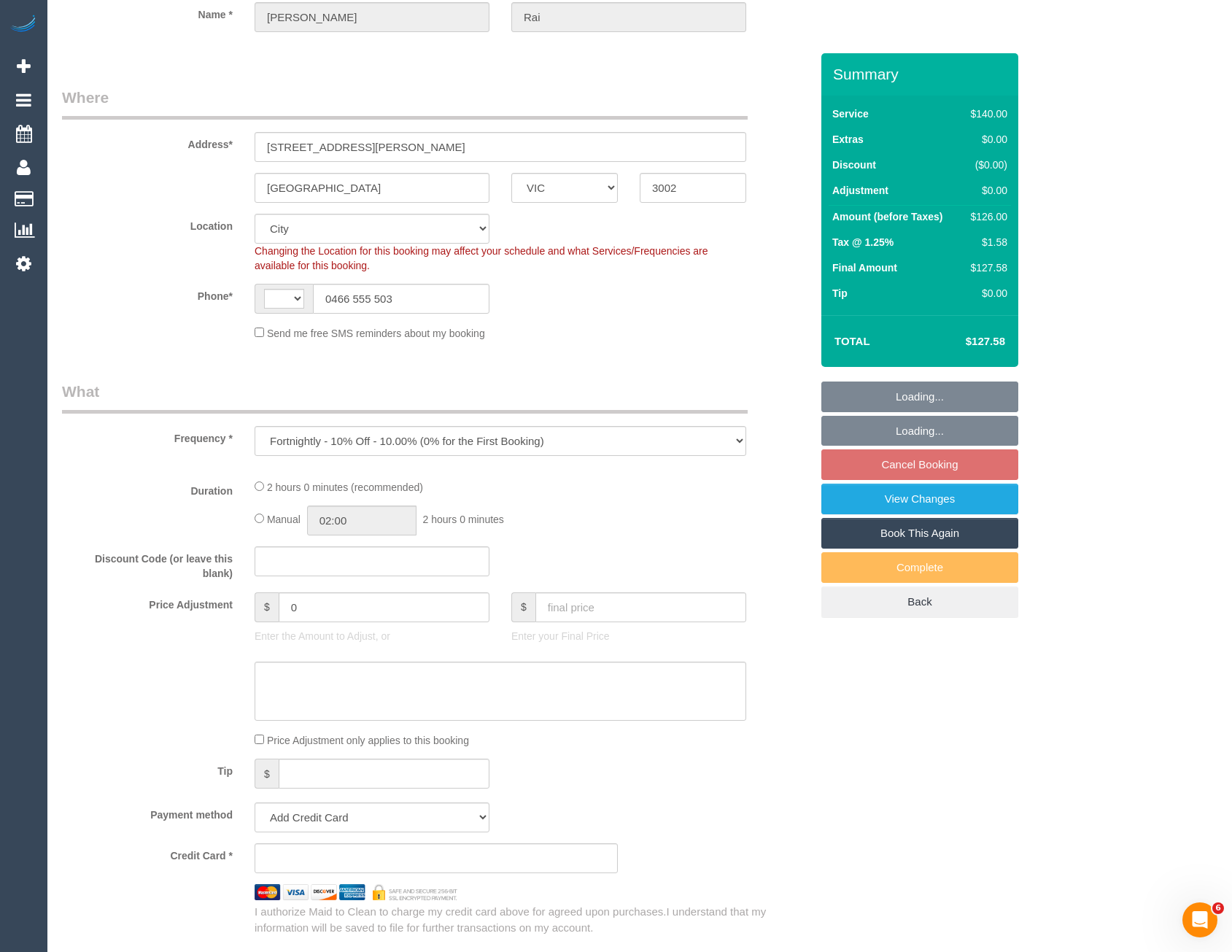
select select "string:AU"
select select "string:stripe-pm_1MvBG52GScqysDRViVM7oLef"
select select "number:28"
select select "number:15"
select select "number:21"
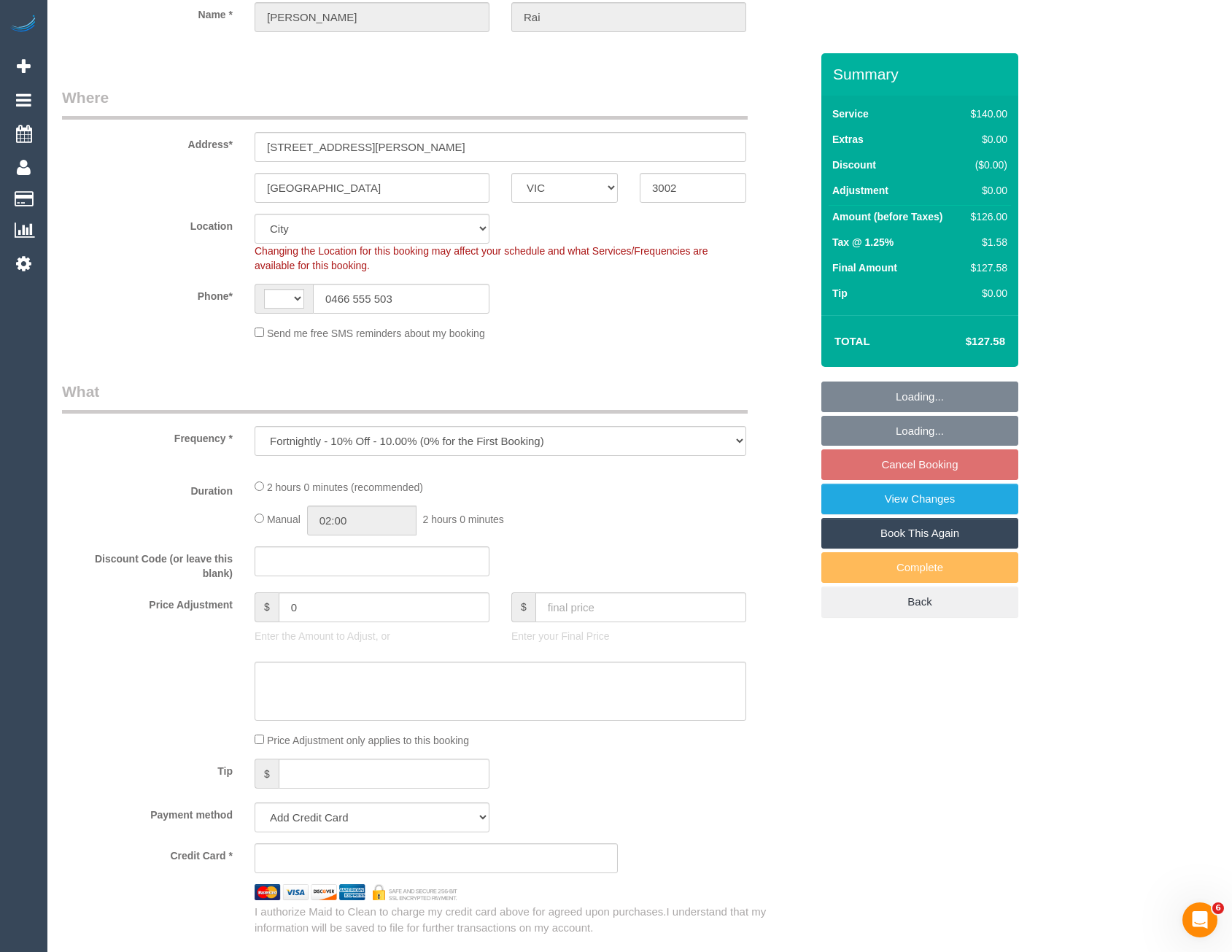
select select "number:22"
select select "number:13"
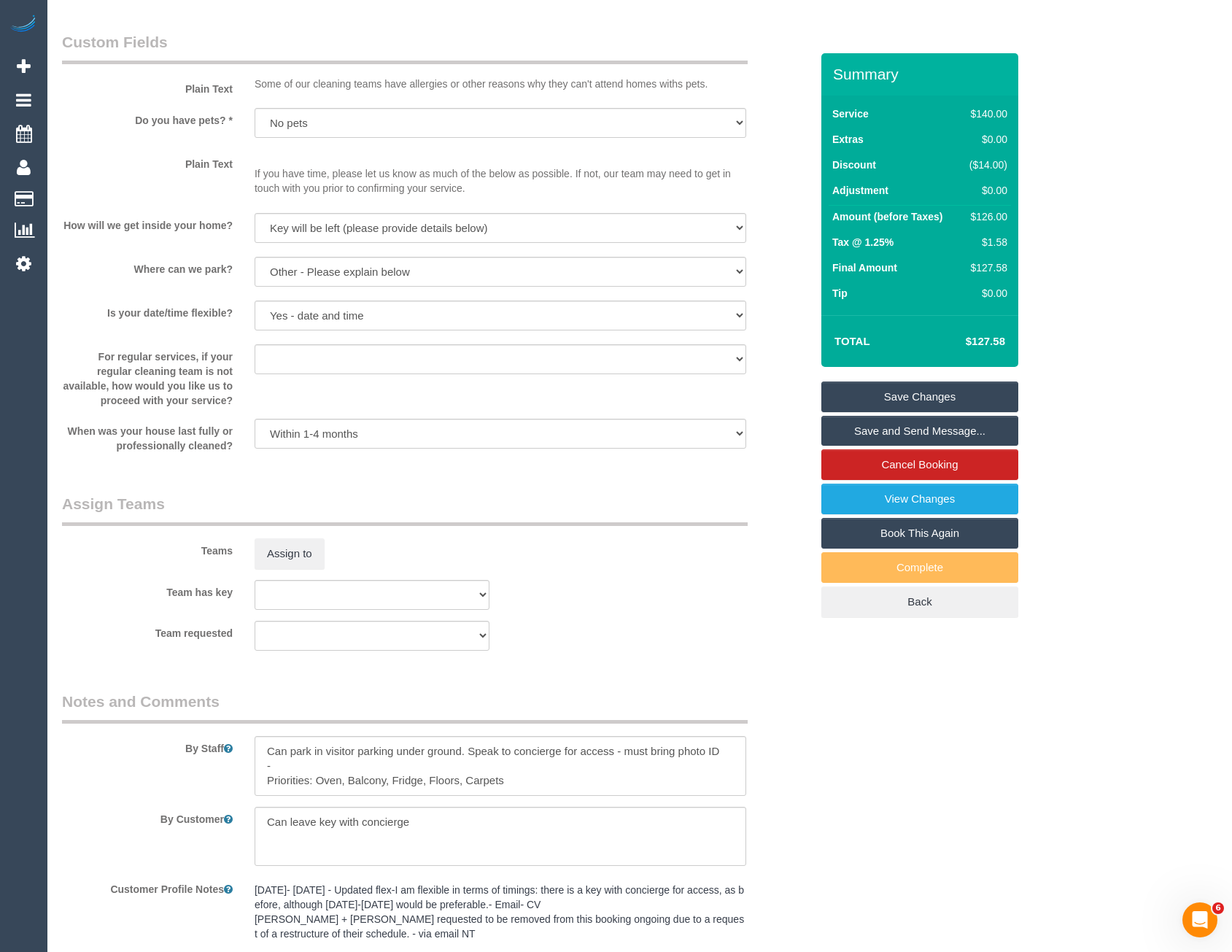
scroll to position [1897, 0]
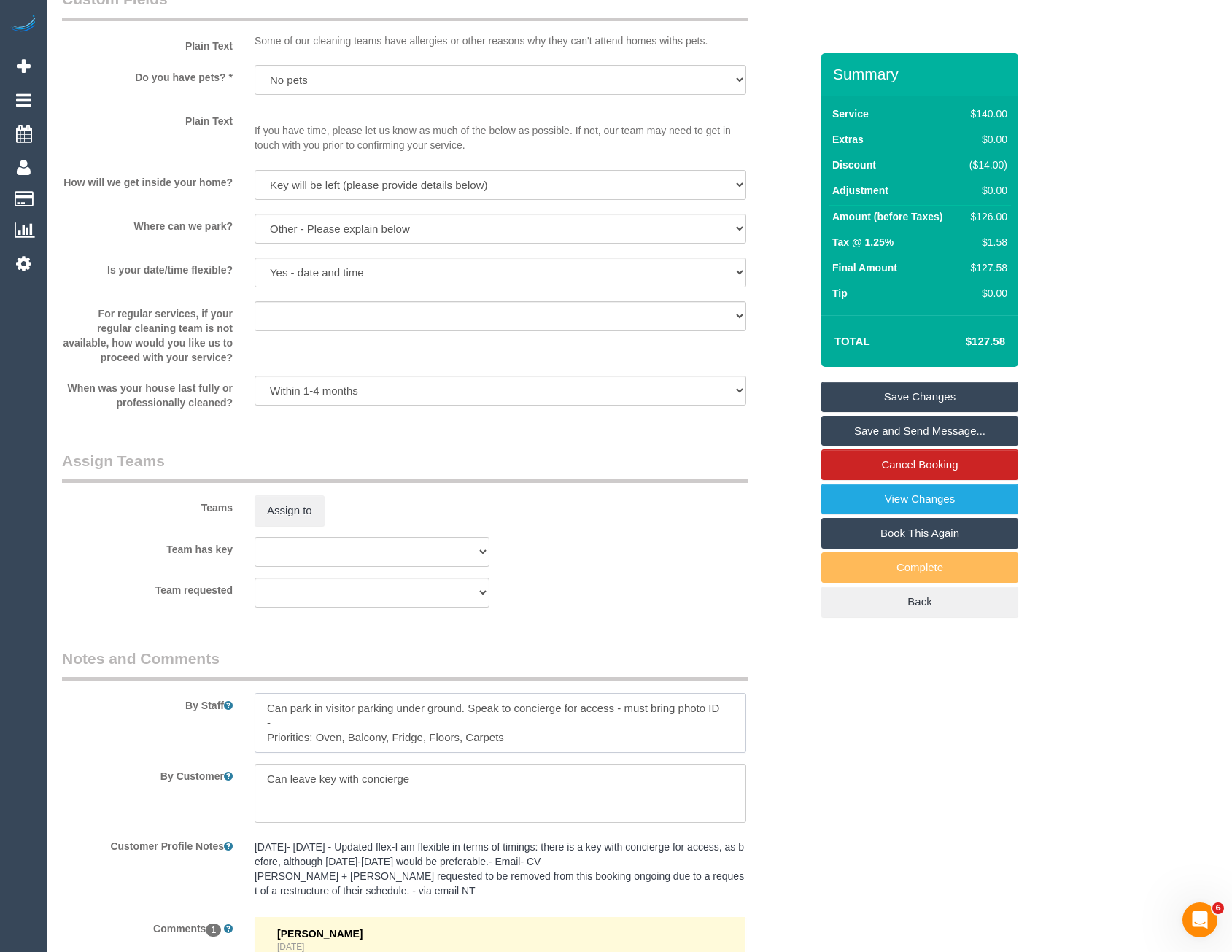
click at [263, 710] on textarea at bounding box center [500, 724] width 491 height 60
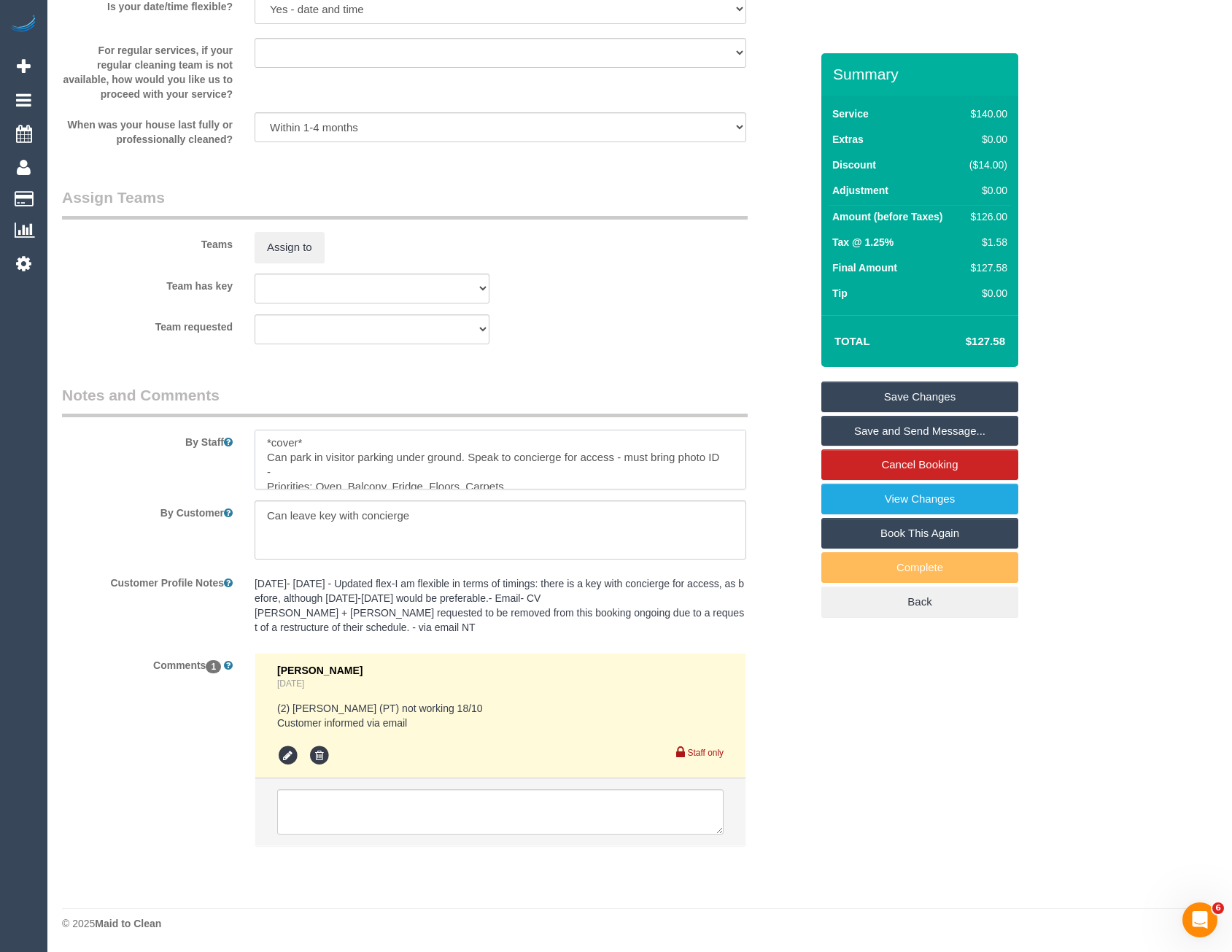
scroll to position [0, 0]
type textarea "*cover* Can park in visitor parking under ground. Speak to concierge for access…"
click at [275, 258] on button "Assign to" at bounding box center [289, 247] width 70 height 31
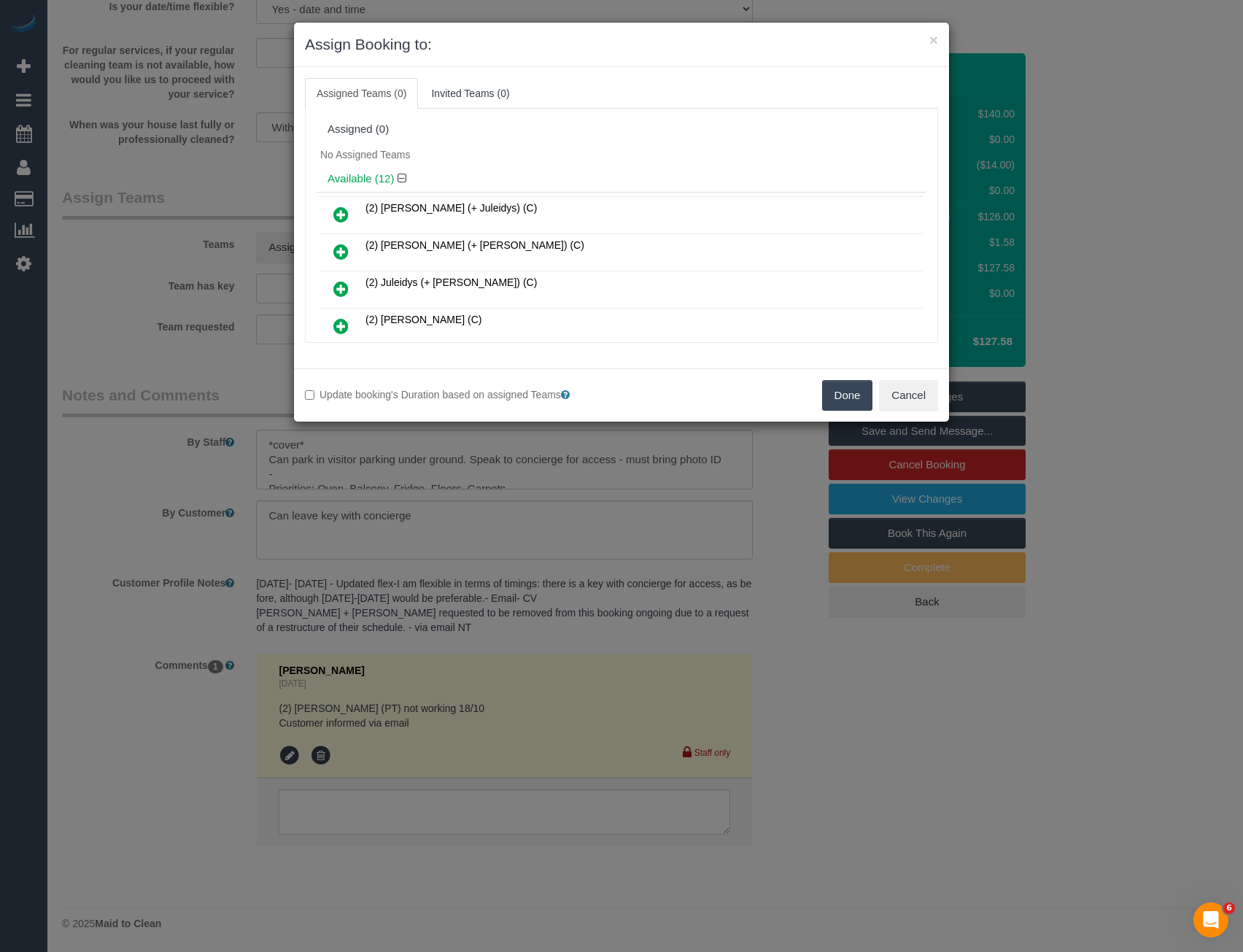
scroll to position [243, 0]
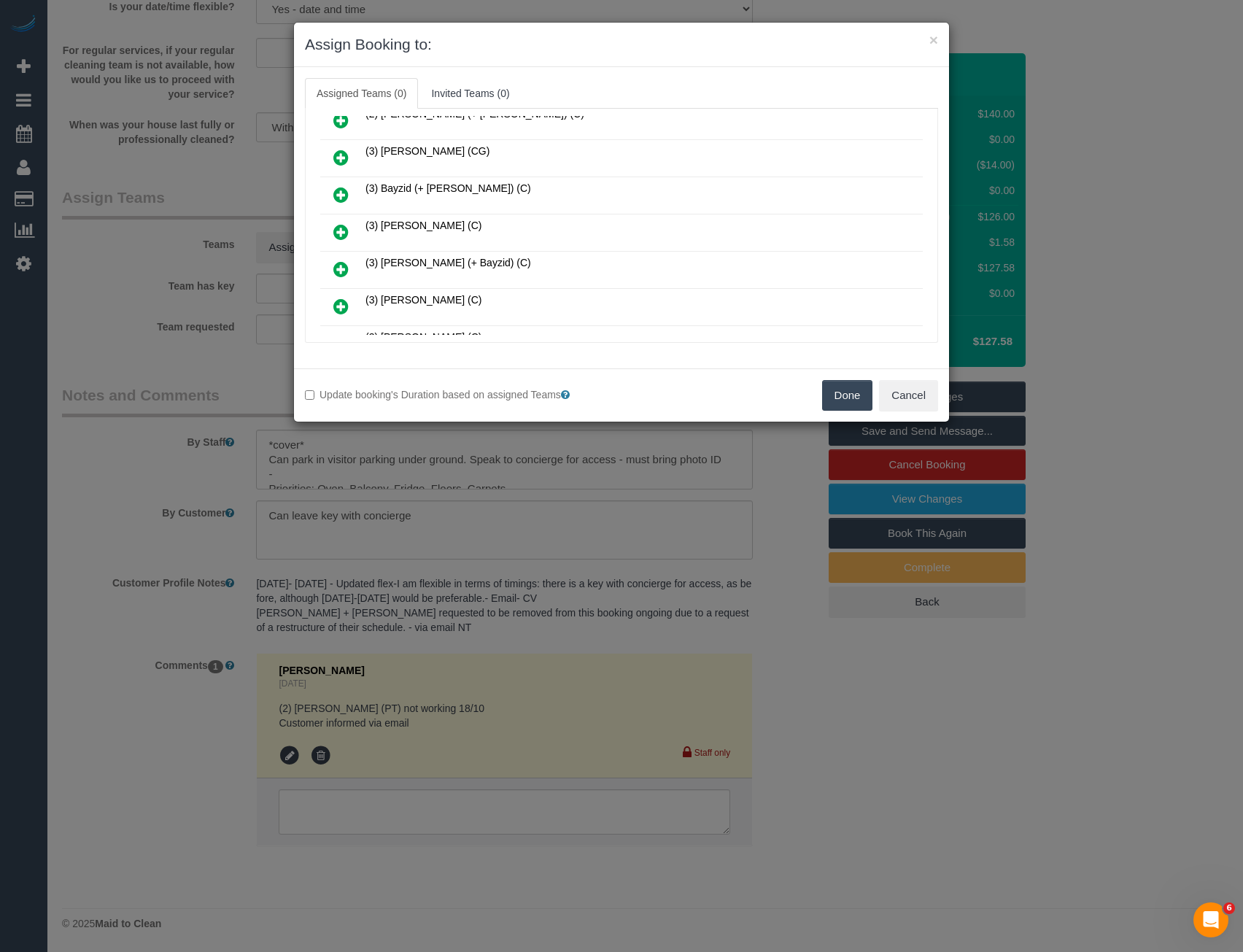
click at [342, 229] on icon at bounding box center [341, 232] width 15 height 18
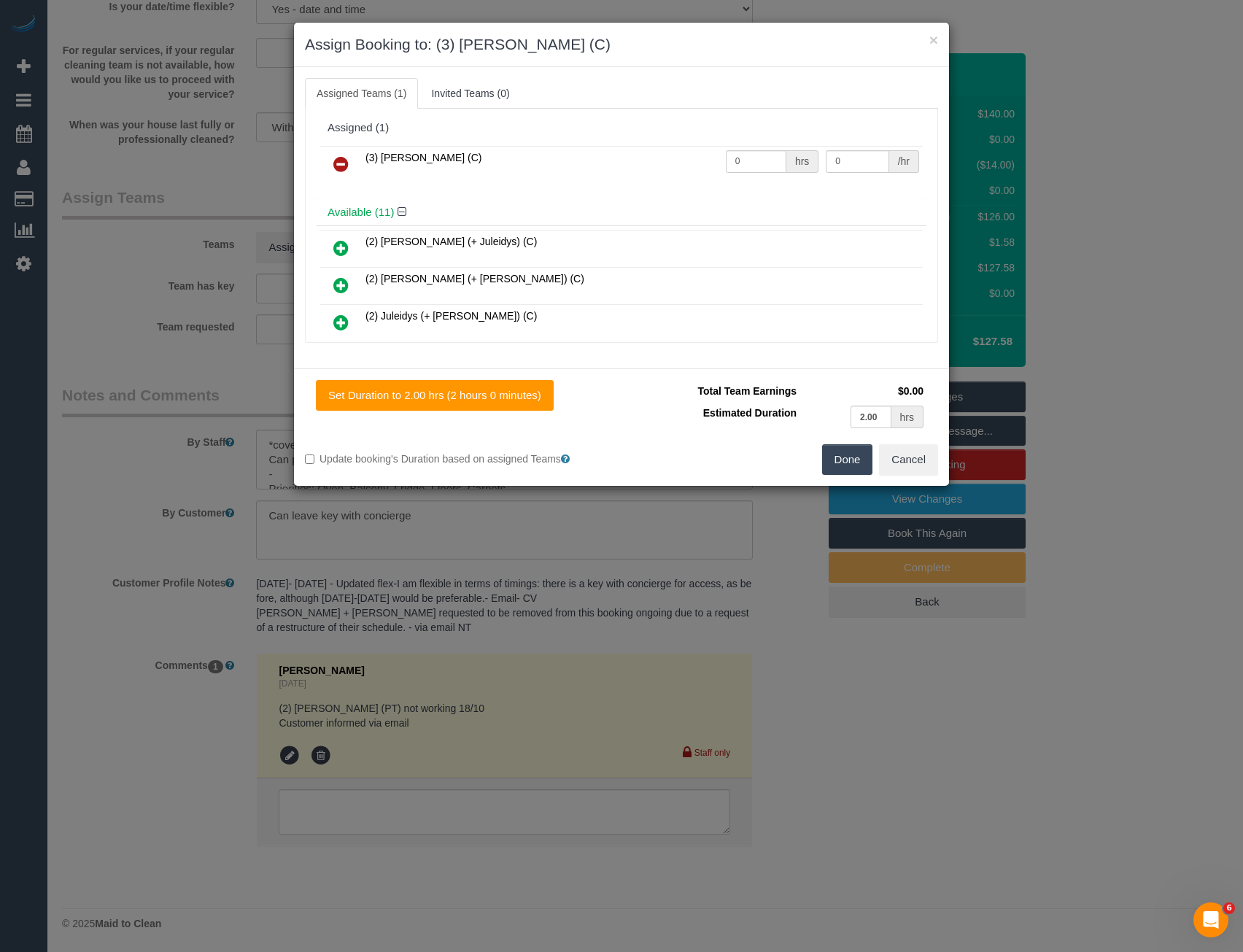
scroll to position [0, 0]
drag, startPoint x: 722, startPoint y: 172, endPoint x: 680, endPoint y: 174, distance: 42.0
click at [685, 177] on tr "(3) Juan Manuel (C) 0 hrs 0 /hr" at bounding box center [621, 166] width 602 height 38
type input "2"
type input "35"
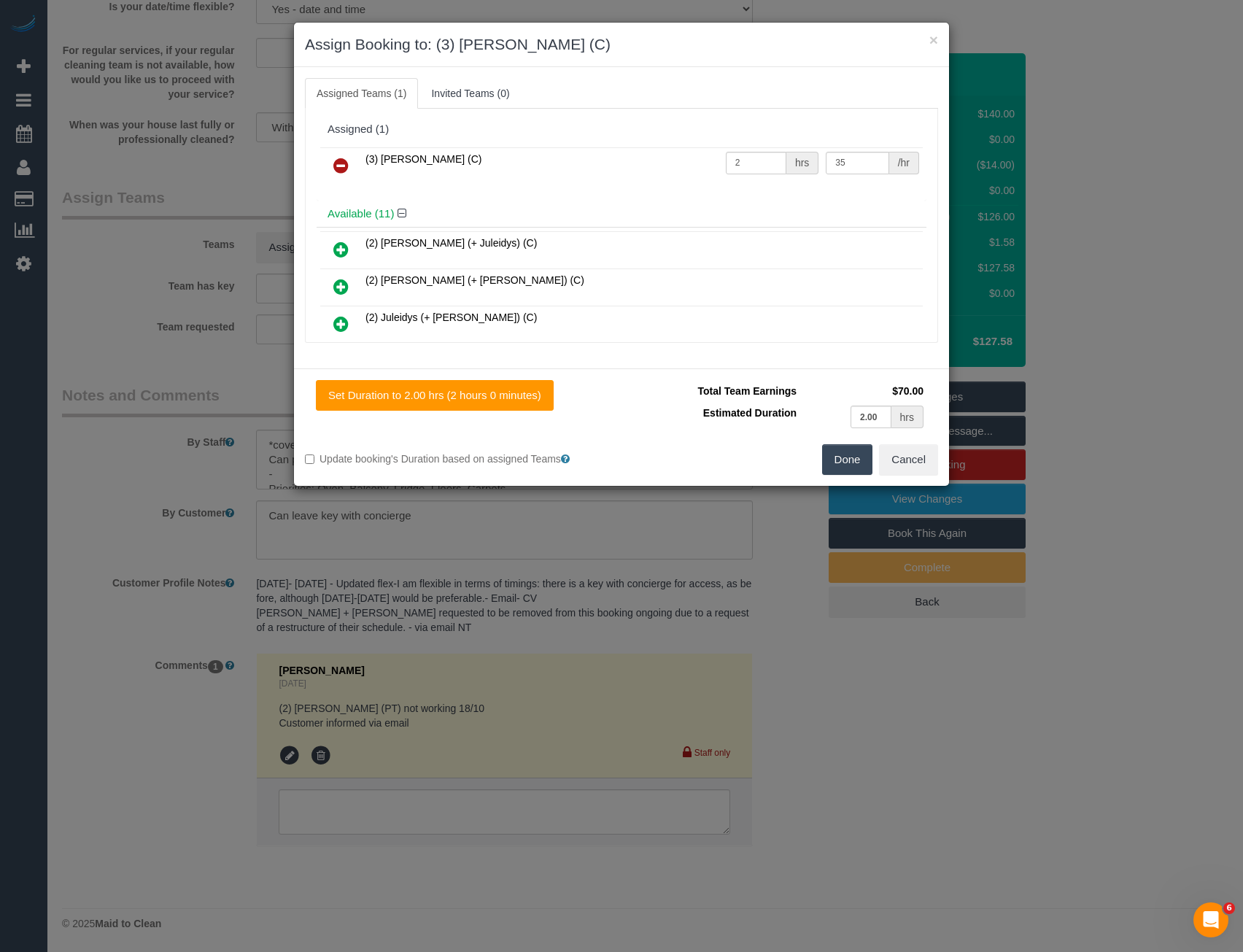
click at [844, 464] on button "Done" at bounding box center [847, 460] width 51 height 31
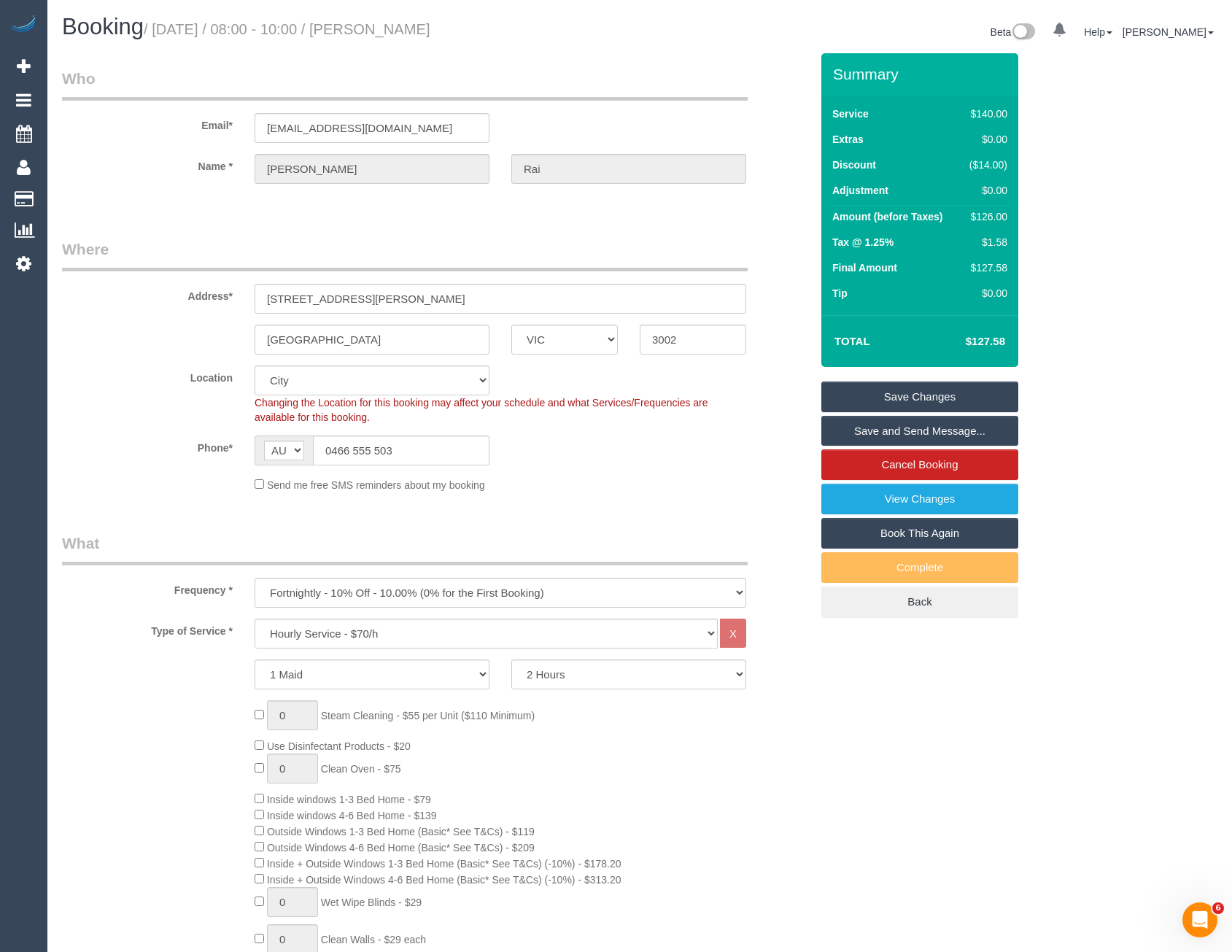
click at [906, 436] on link "Save and Send Message..." at bounding box center [920, 431] width 197 height 31
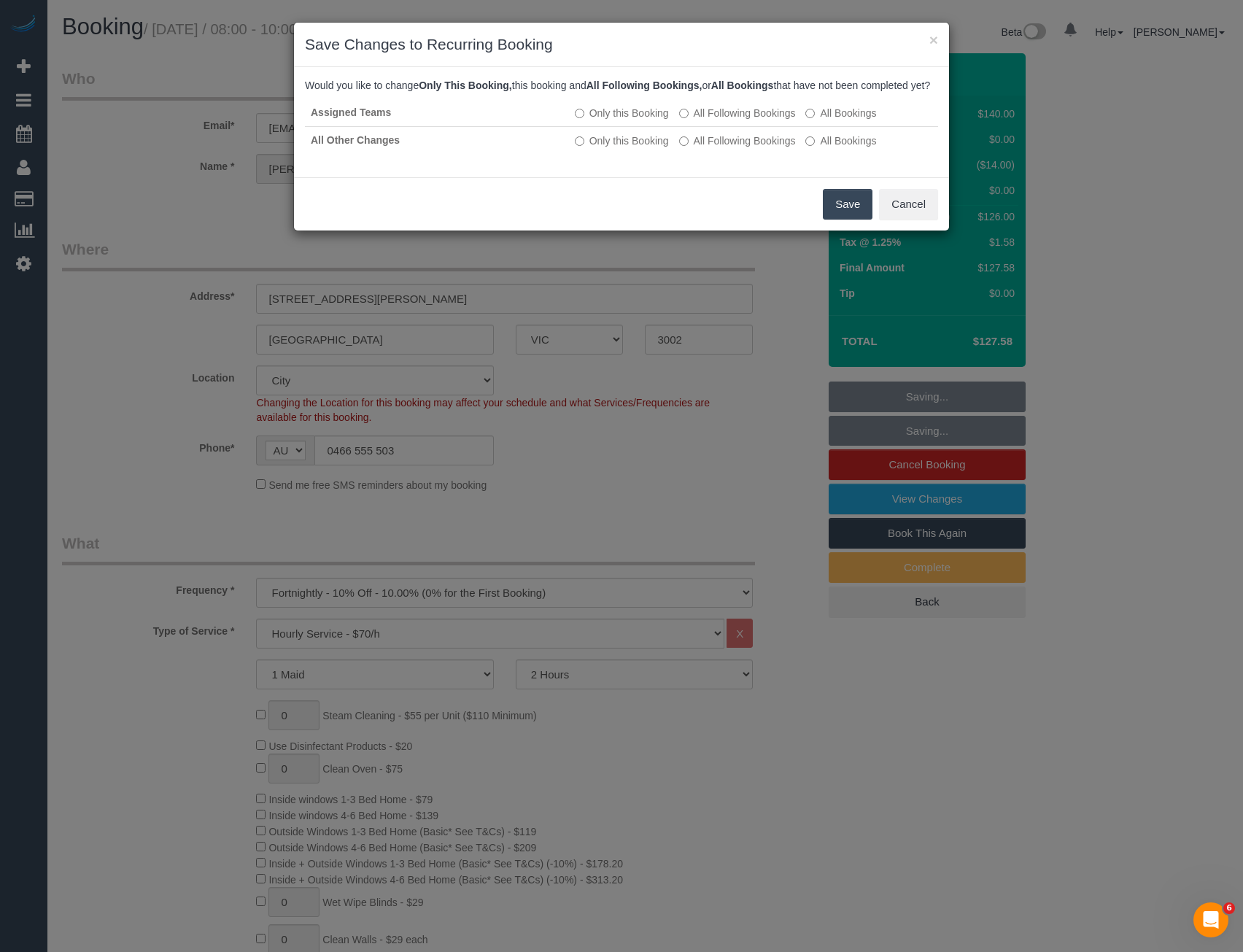
click at [850, 214] on button "Save" at bounding box center [847, 204] width 50 height 31
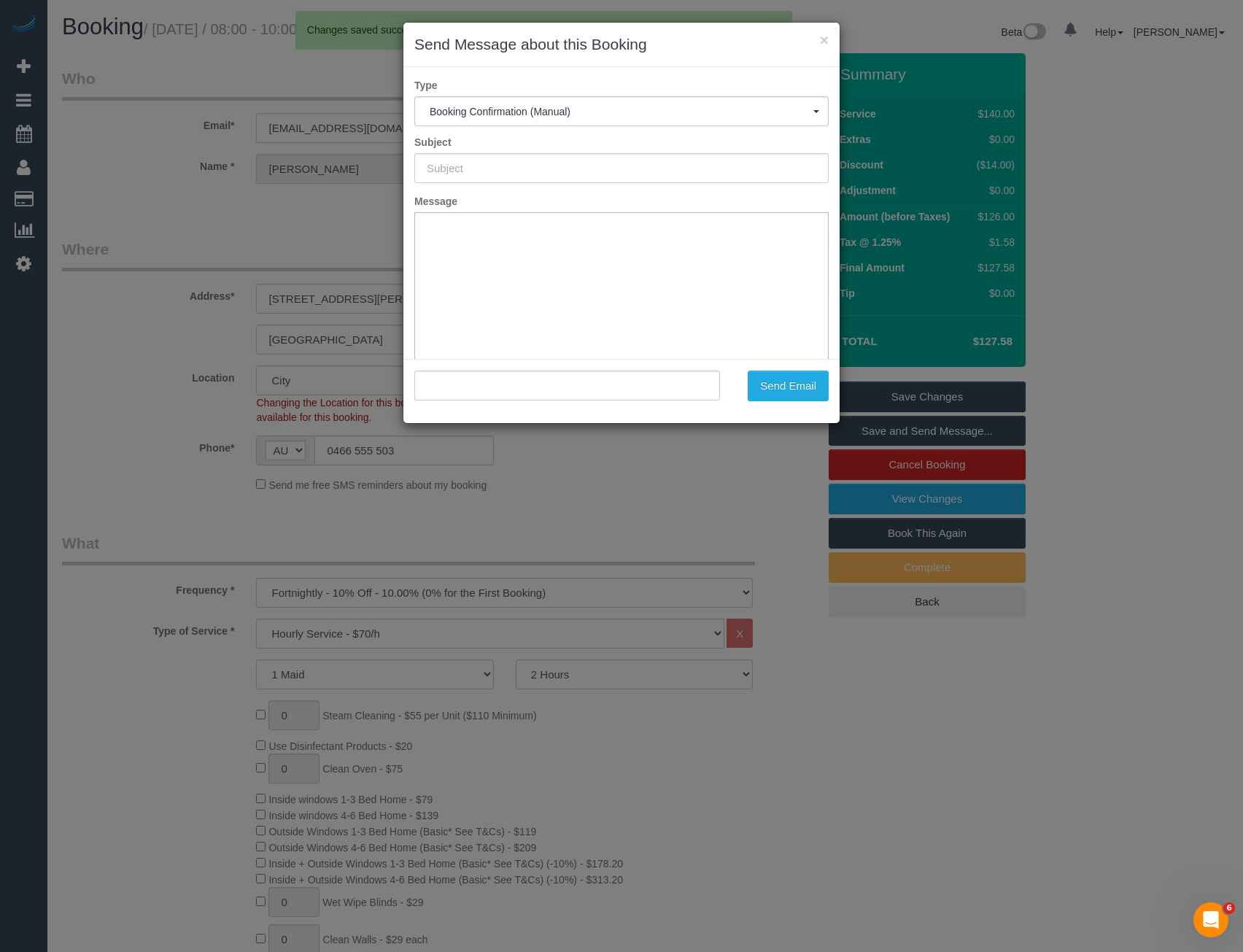
type input "Booking Confirmed"
type input ""Anish Rai" <an1sh@me.com>"
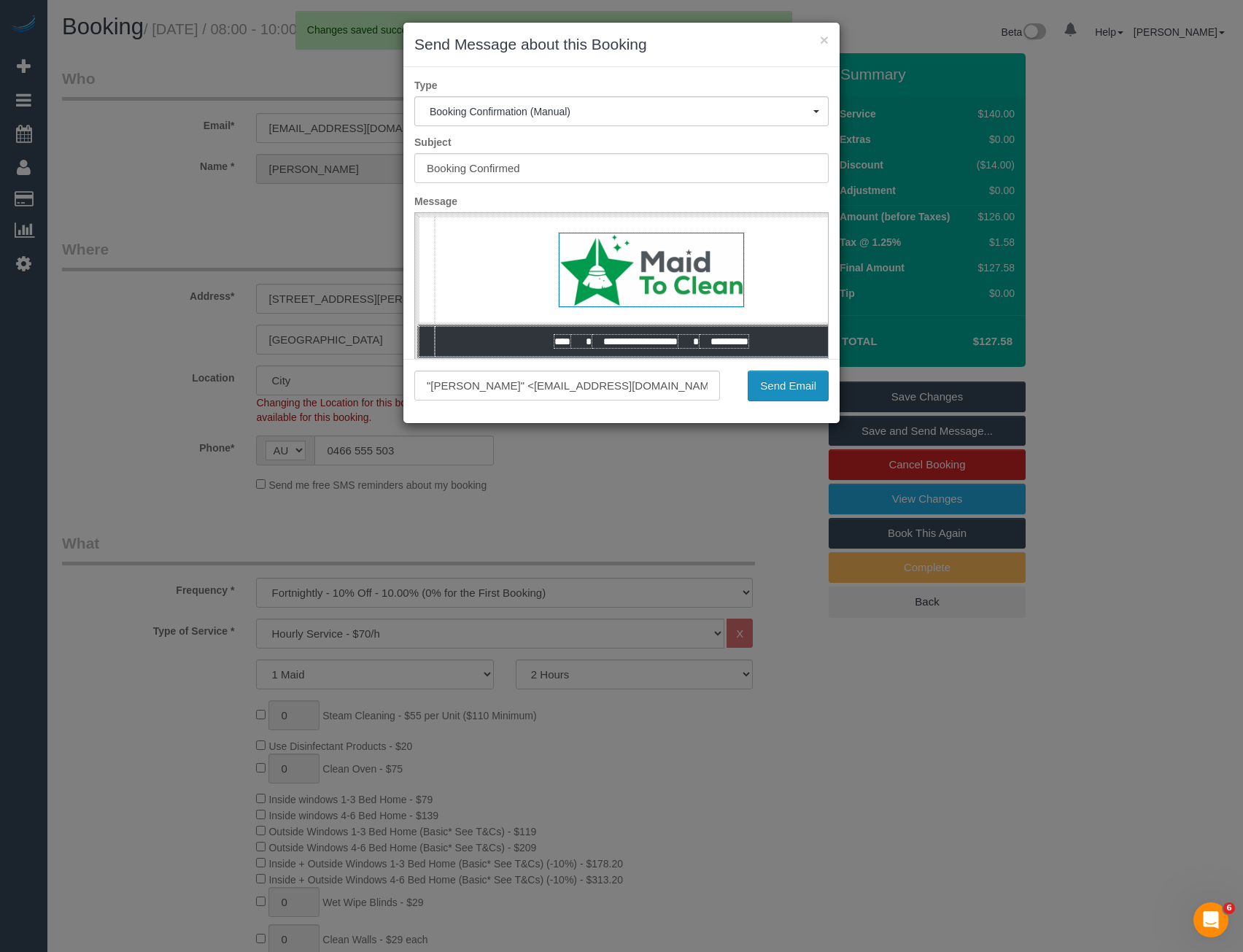
click at [785, 383] on button "Send Email" at bounding box center [788, 385] width 81 height 31
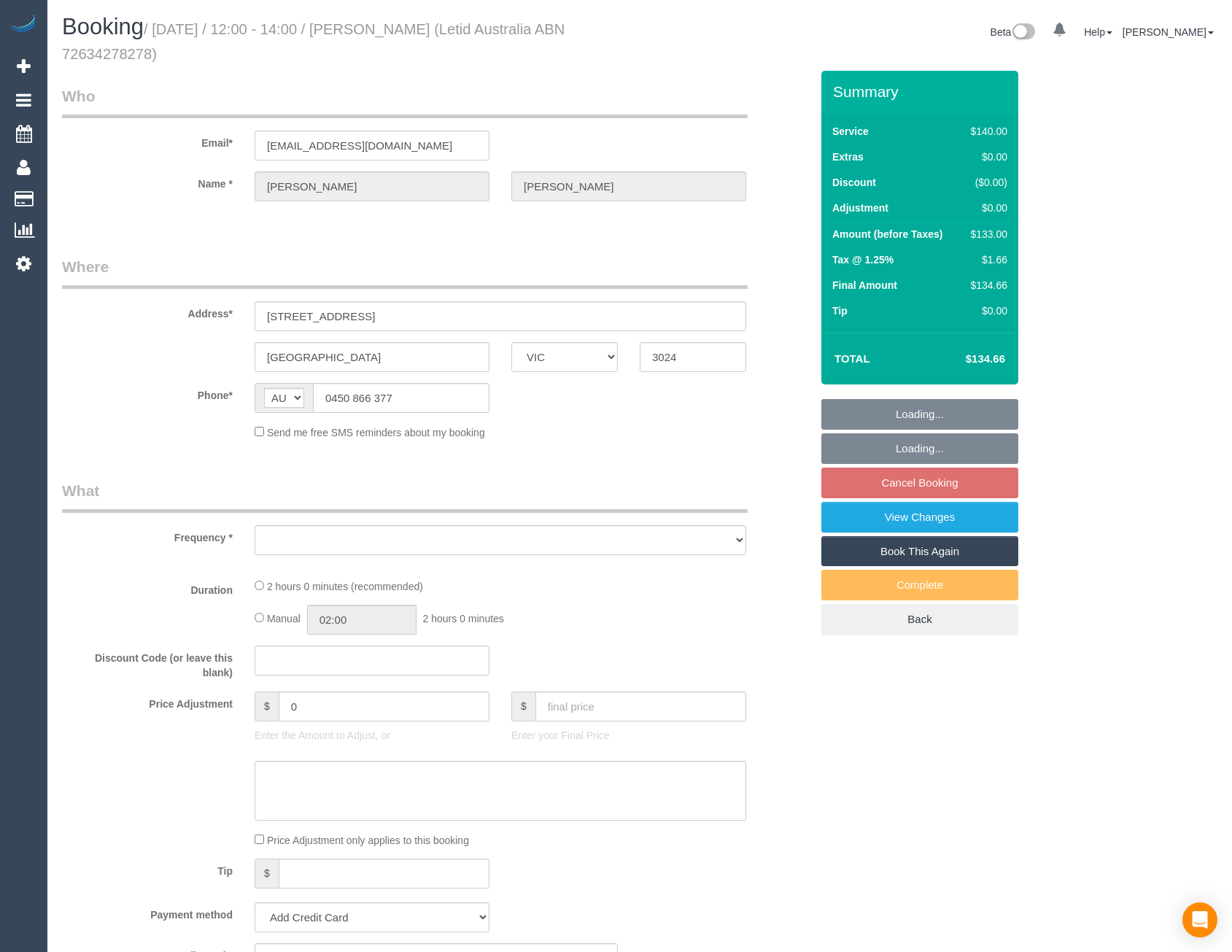
select select "VIC"
select select "object:522"
select select "string:stripe-pm_1Rlp3Q2GScqysDRVm8p4l2tt"
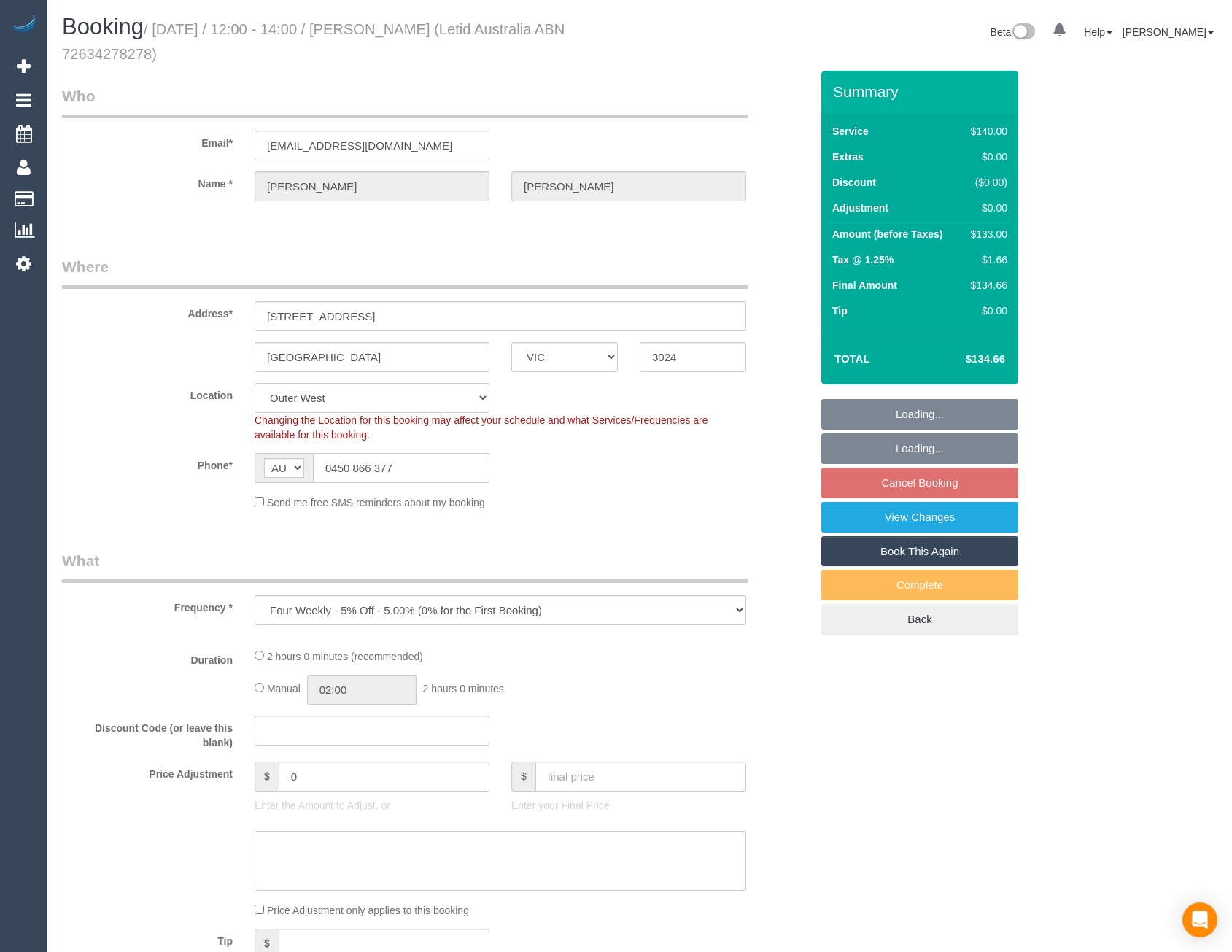
select select "object:529"
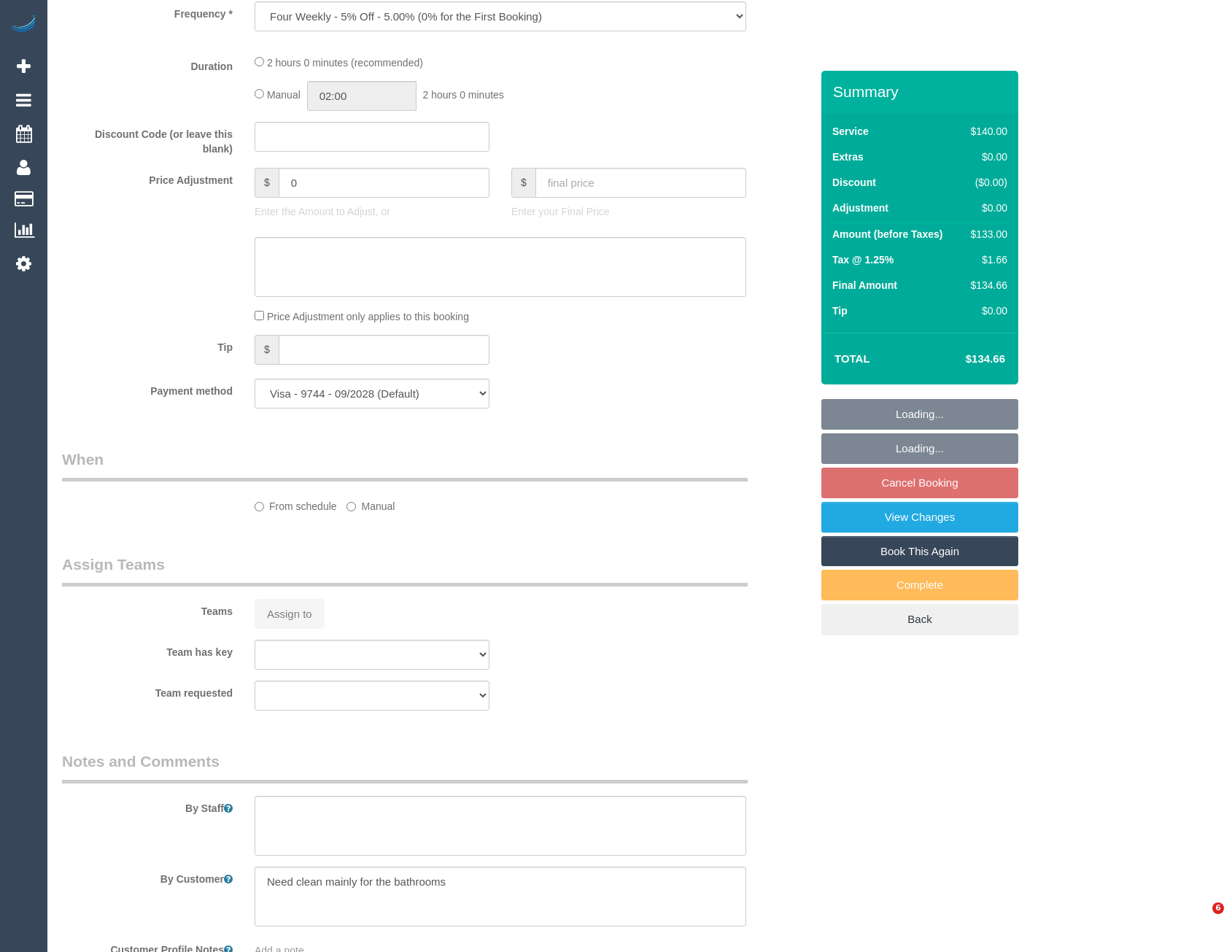
select select "number:28"
select select "number:14"
select select "number:19"
select select "number:23"
select select "number:33"
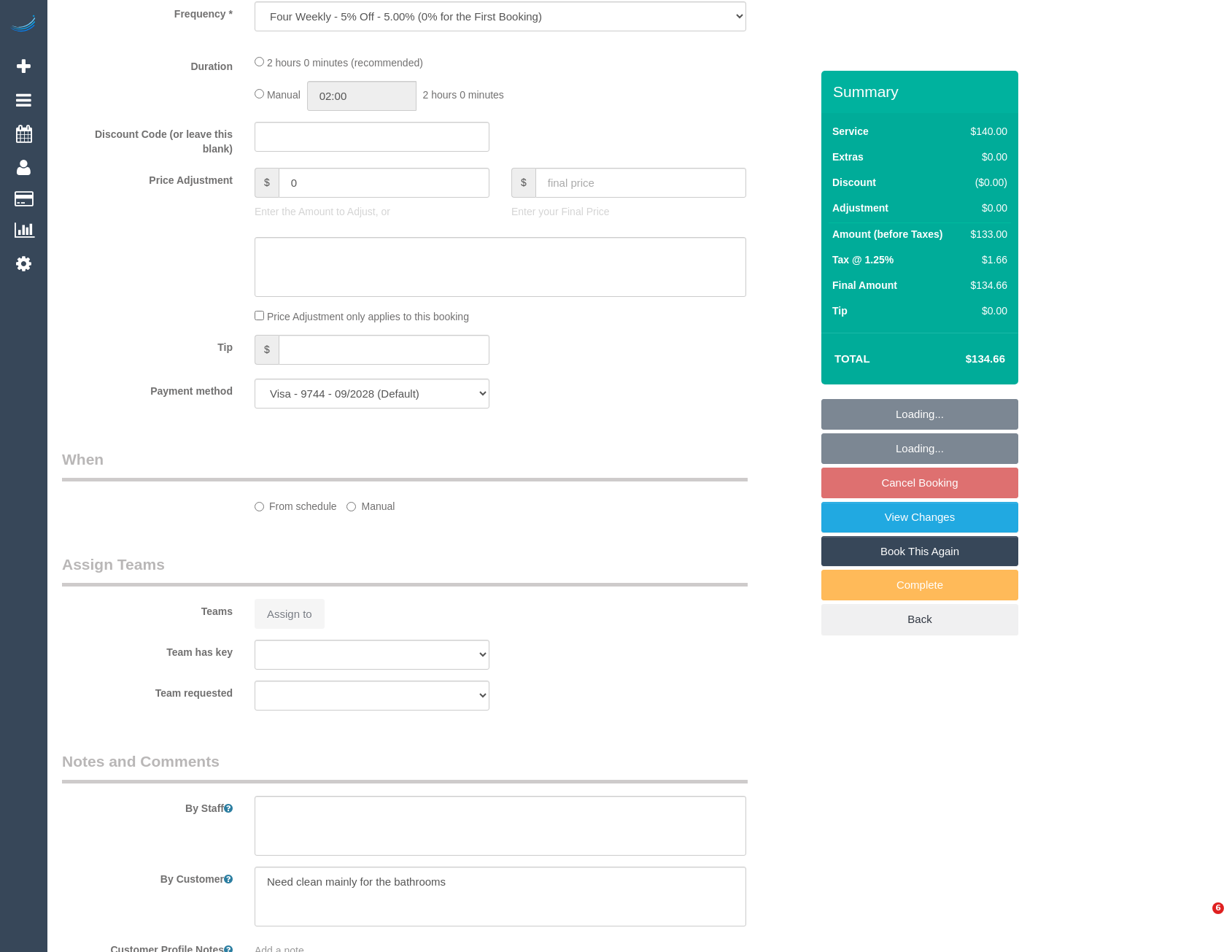
select select "number:12"
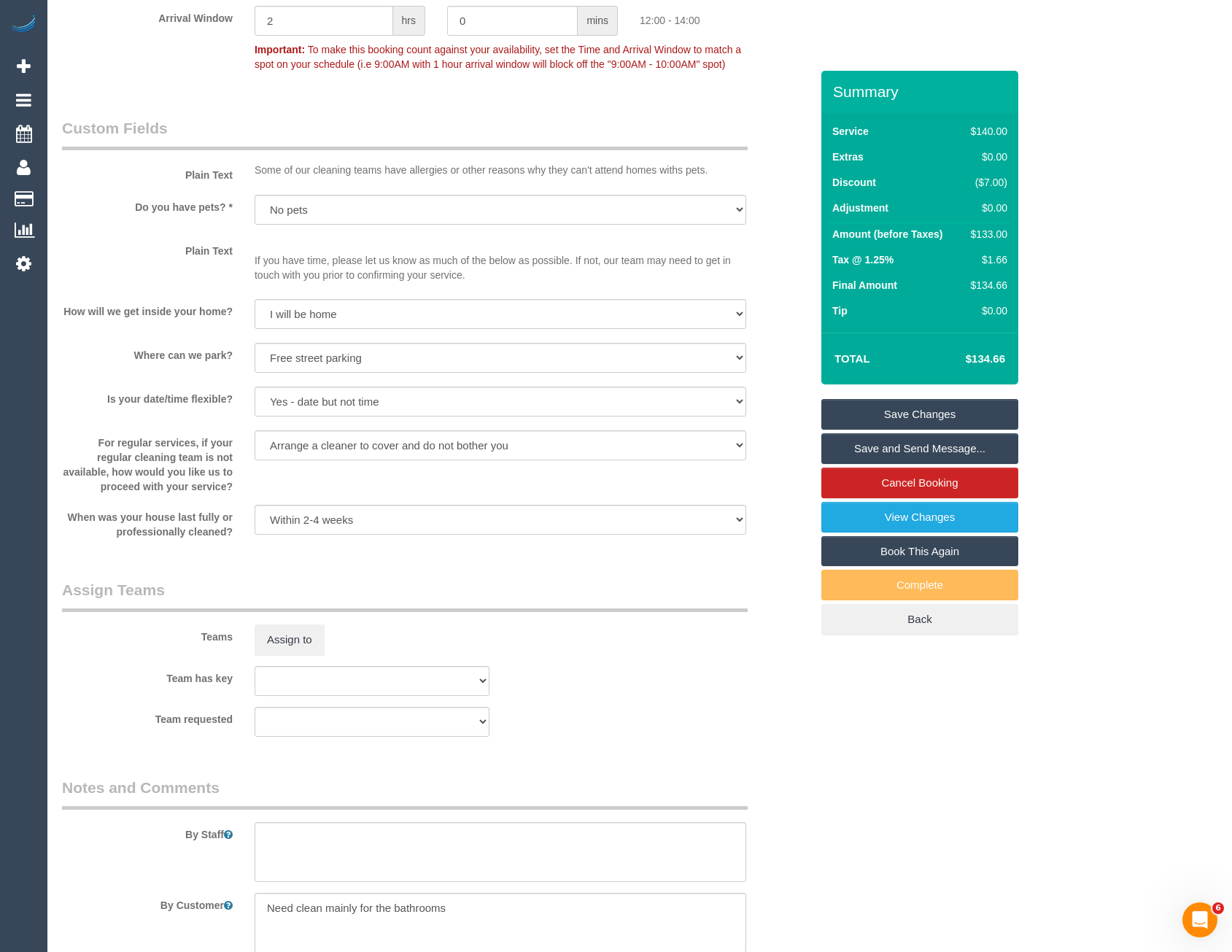
scroll to position [1976, 0]
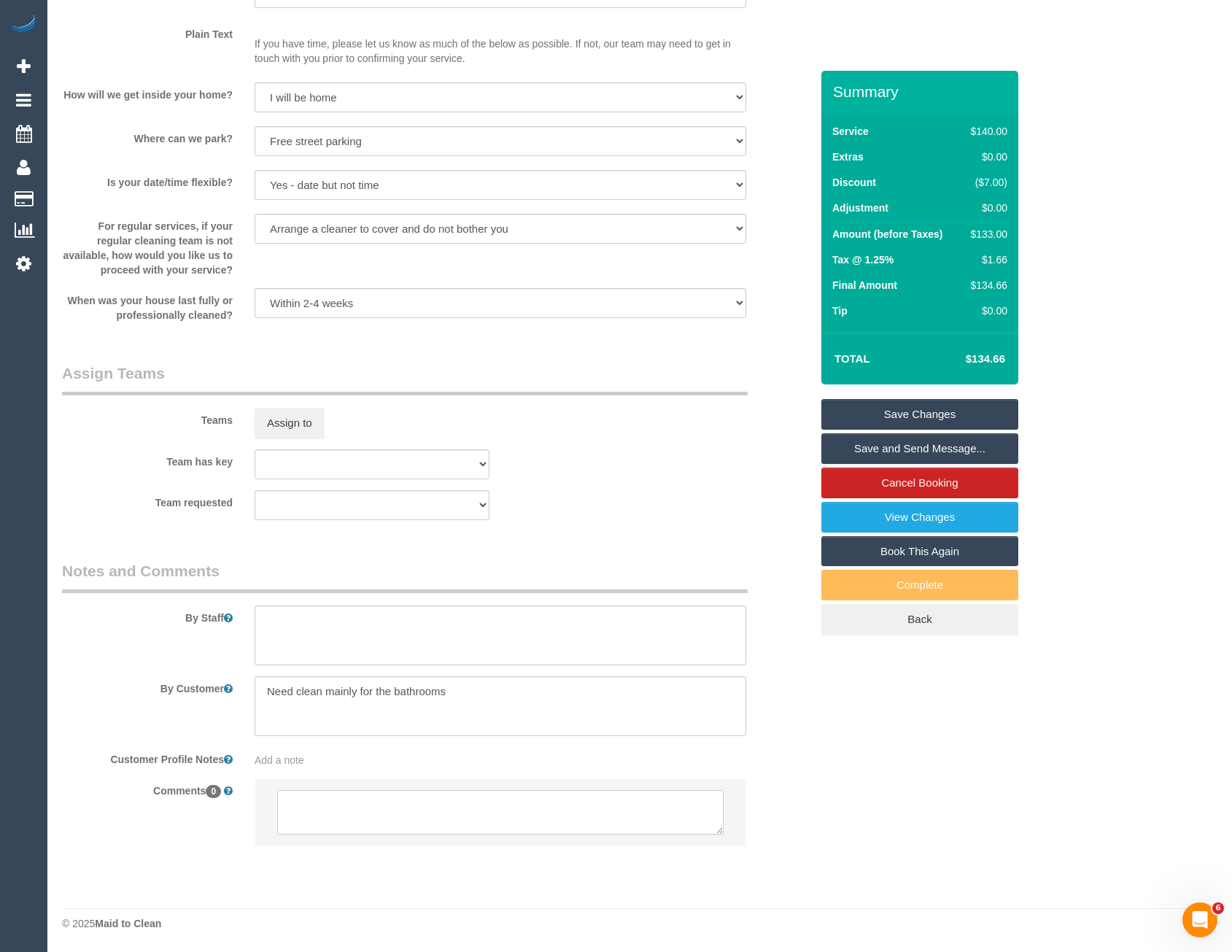
click at [414, 811] on textarea at bounding box center [500, 813] width 446 height 45
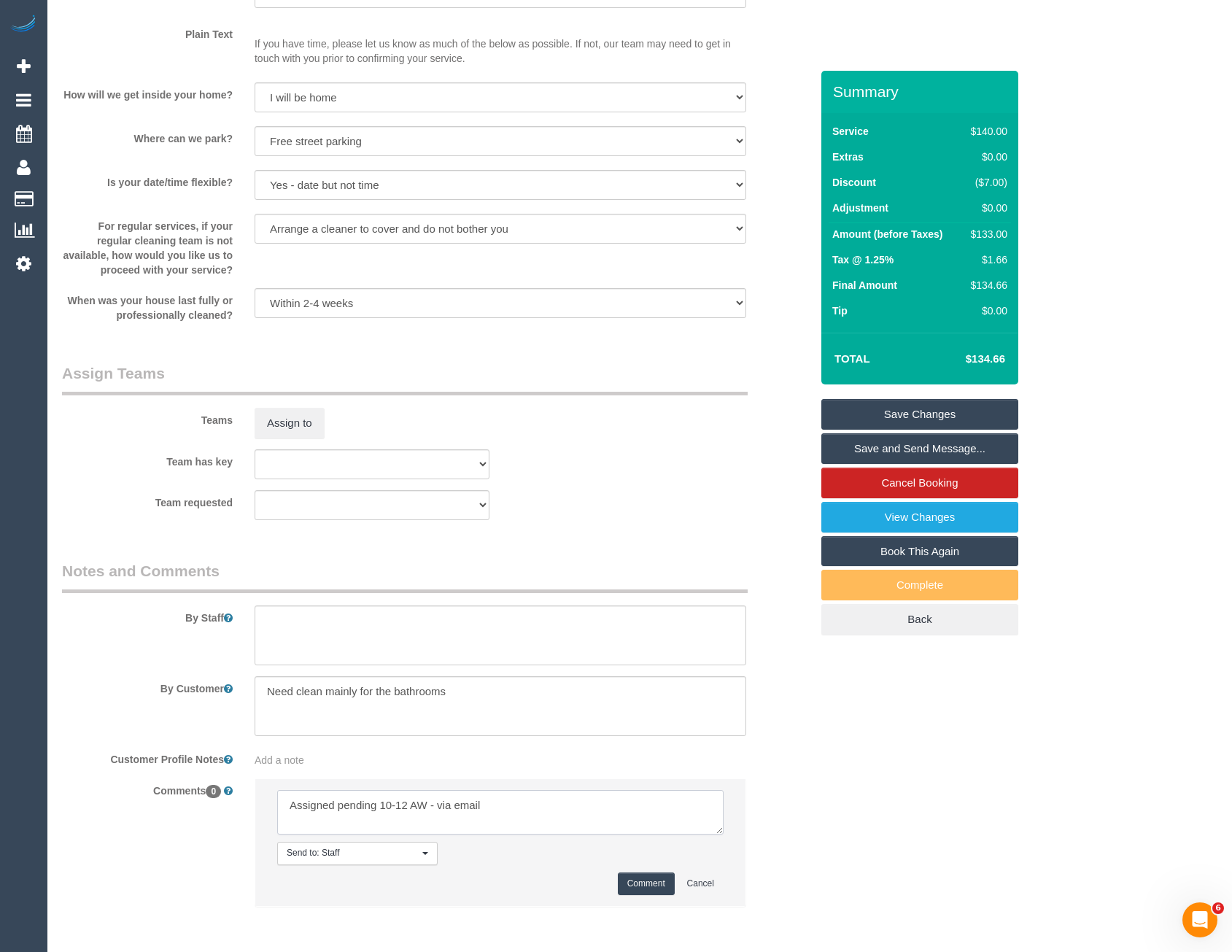
type textarea "Assigned pending 10-12 AW - via email"
click at [640, 883] on button "Comment" at bounding box center [647, 884] width 57 height 23
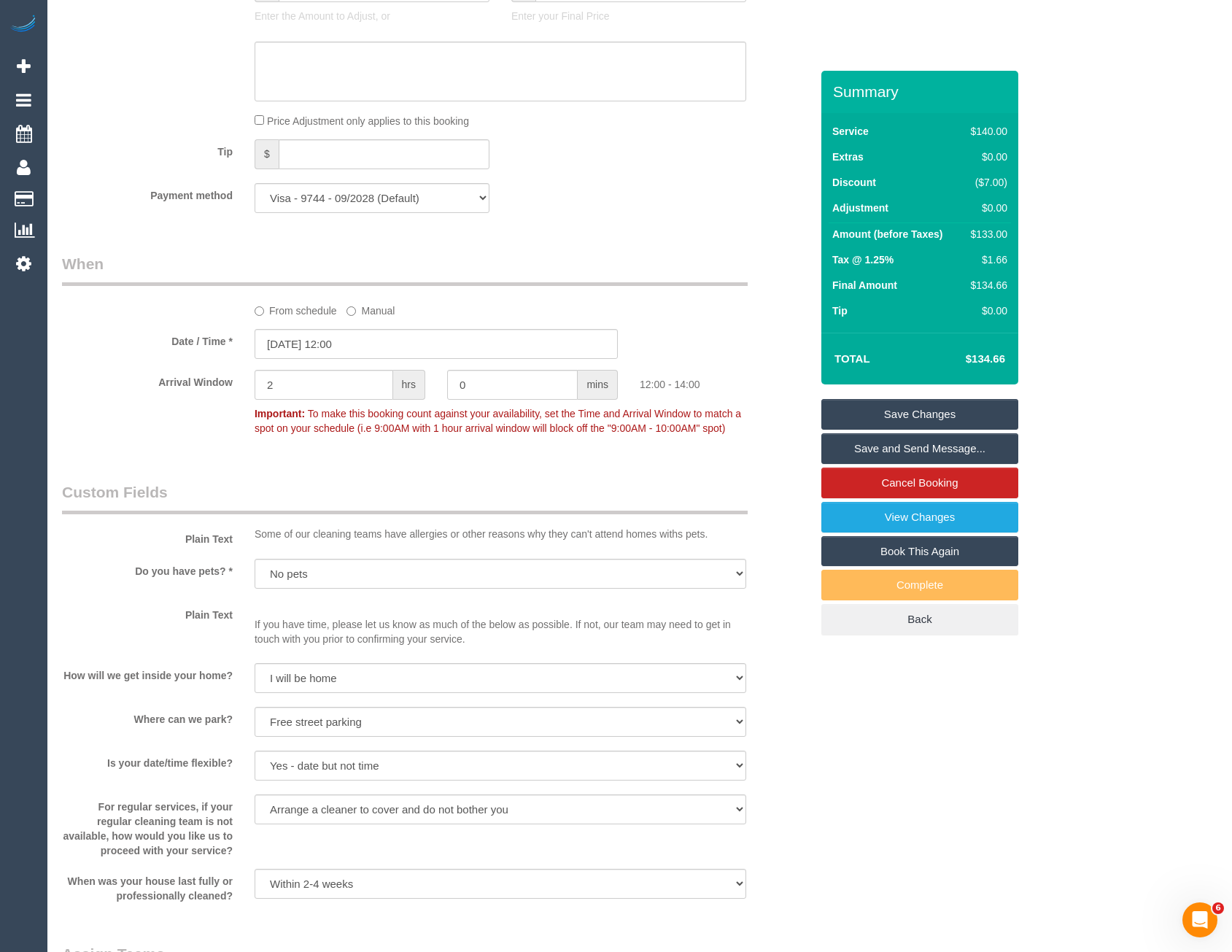
scroll to position [1393, 0]
click at [372, 335] on input "[DATE] 12:00" at bounding box center [436, 347] width 364 height 30
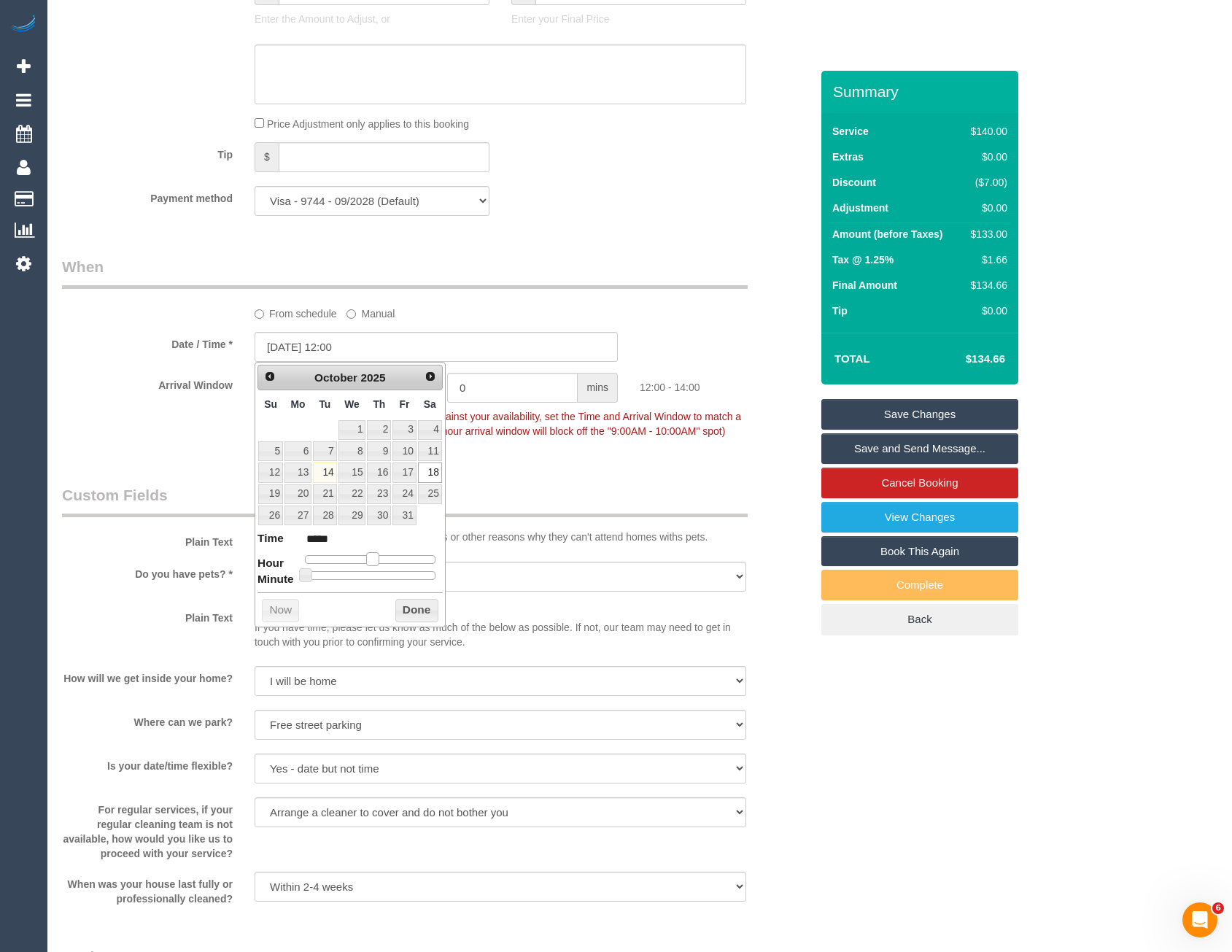
type input "[DATE] 11:00"
type input "*****"
type input "[DATE] 10:00"
type input "*****"
drag, startPoint x: 370, startPoint y: 558, endPoint x: 361, endPoint y: 558, distance: 9.0
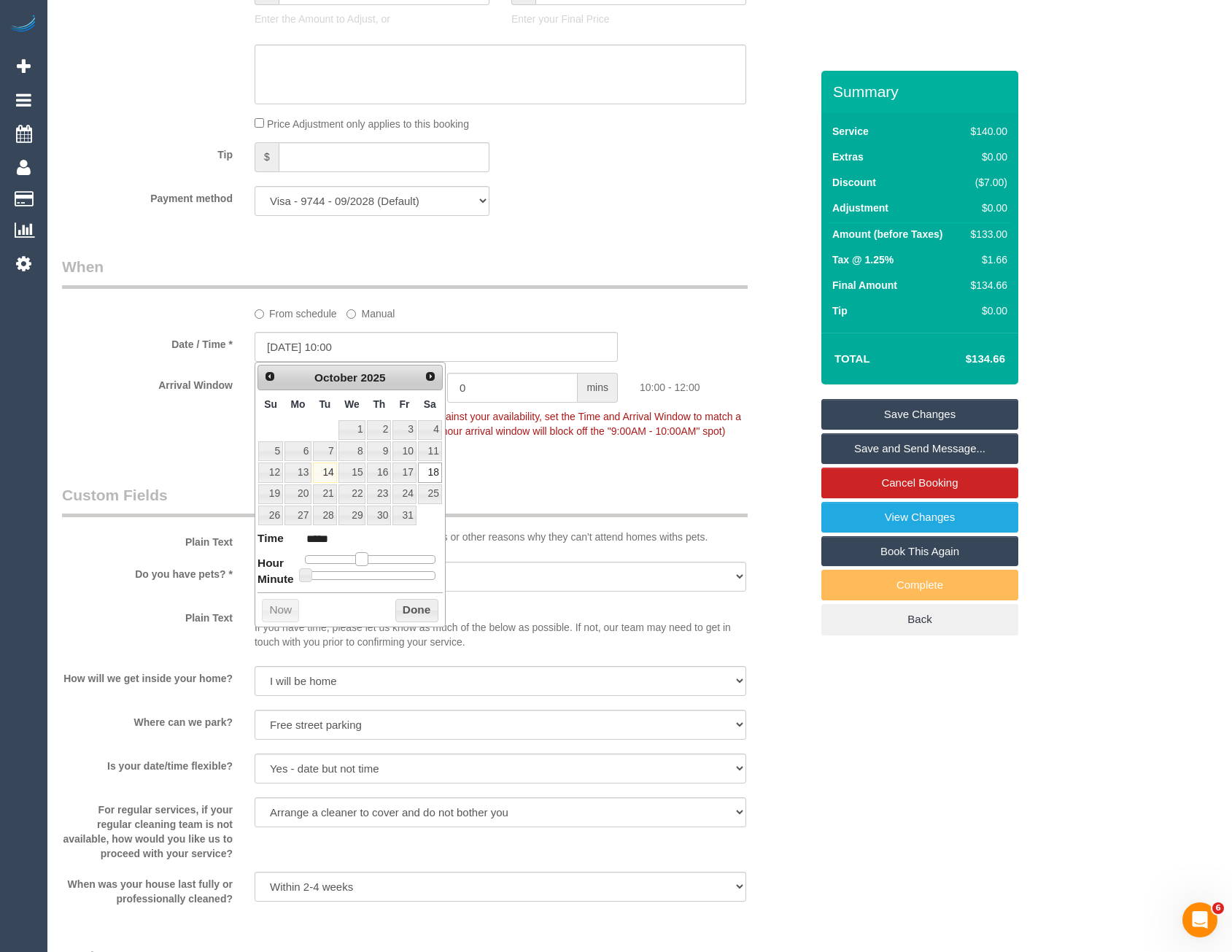
click at [361, 558] on span at bounding box center [362, 559] width 13 height 13
click at [413, 606] on button "Done" at bounding box center [417, 610] width 43 height 23
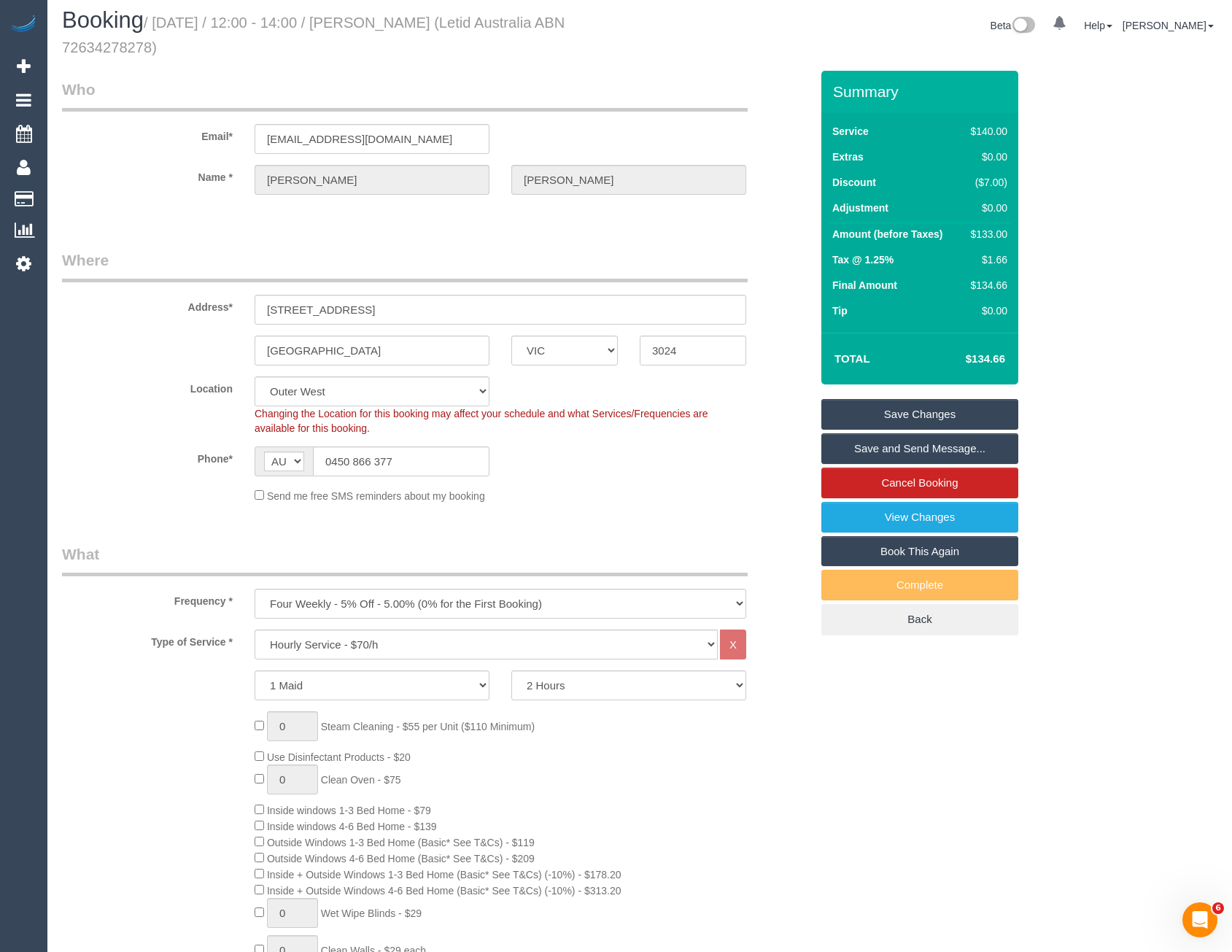
scroll to position [0, 0]
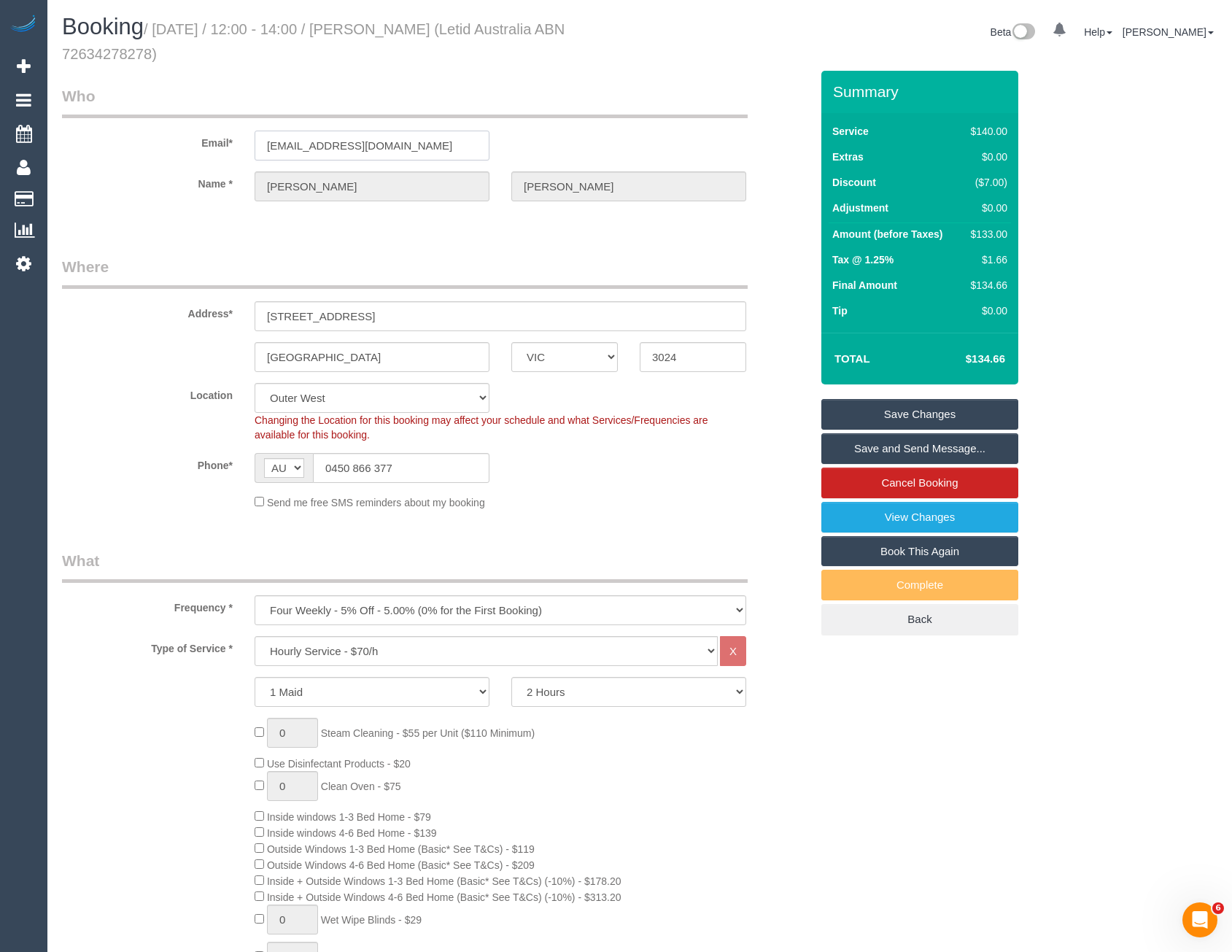
drag, startPoint x: 387, startPoint y: 146, endPoint x: 243, endPoint y: 139, distance: 144.2
click at [243, 139] on div "[EMAIL_ADDRESS][DOMAIN_NAME]" at bounding box center [371, 146] width 257 height 30
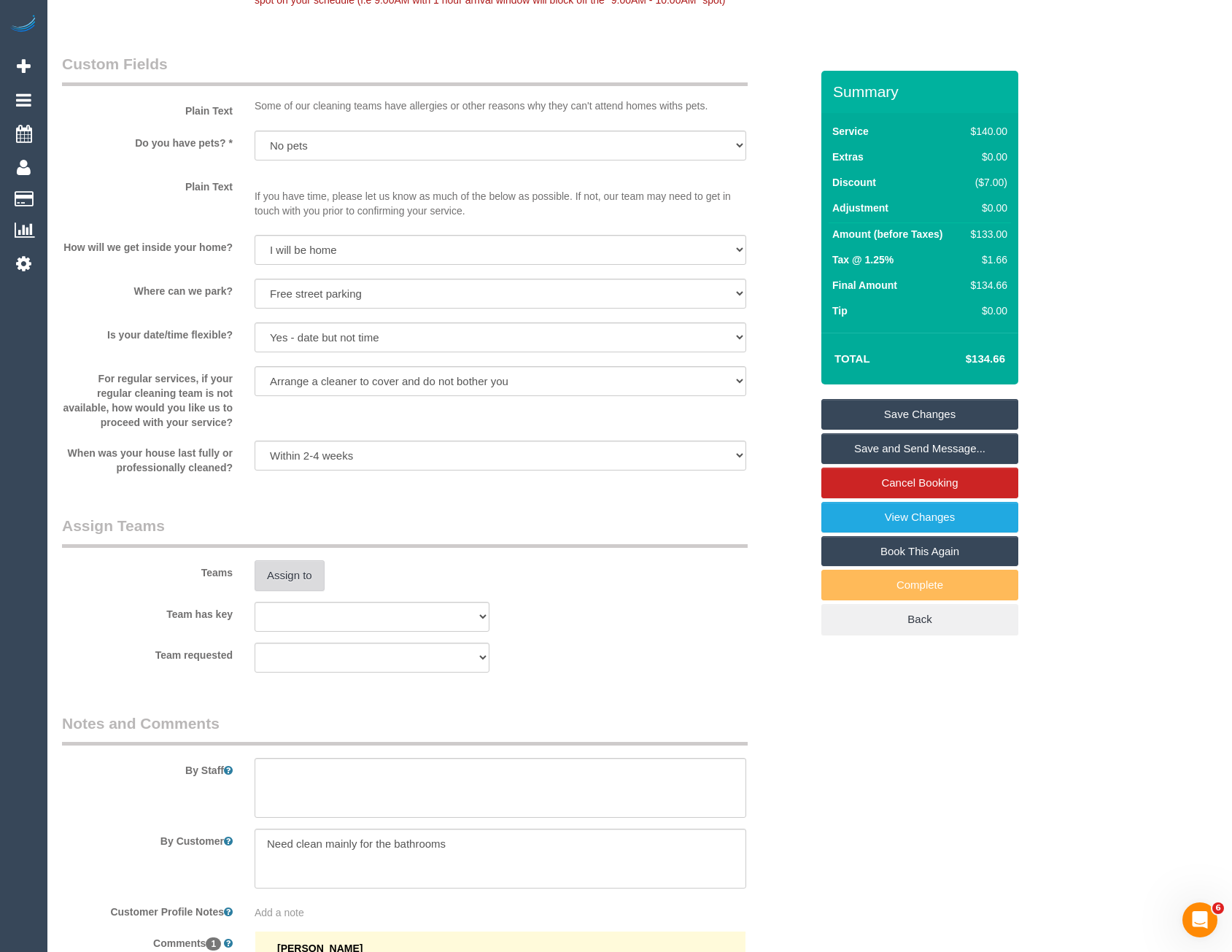
click at [299, 590] on button "Assign to" at bounding box center [289, 575] width 70 height 31
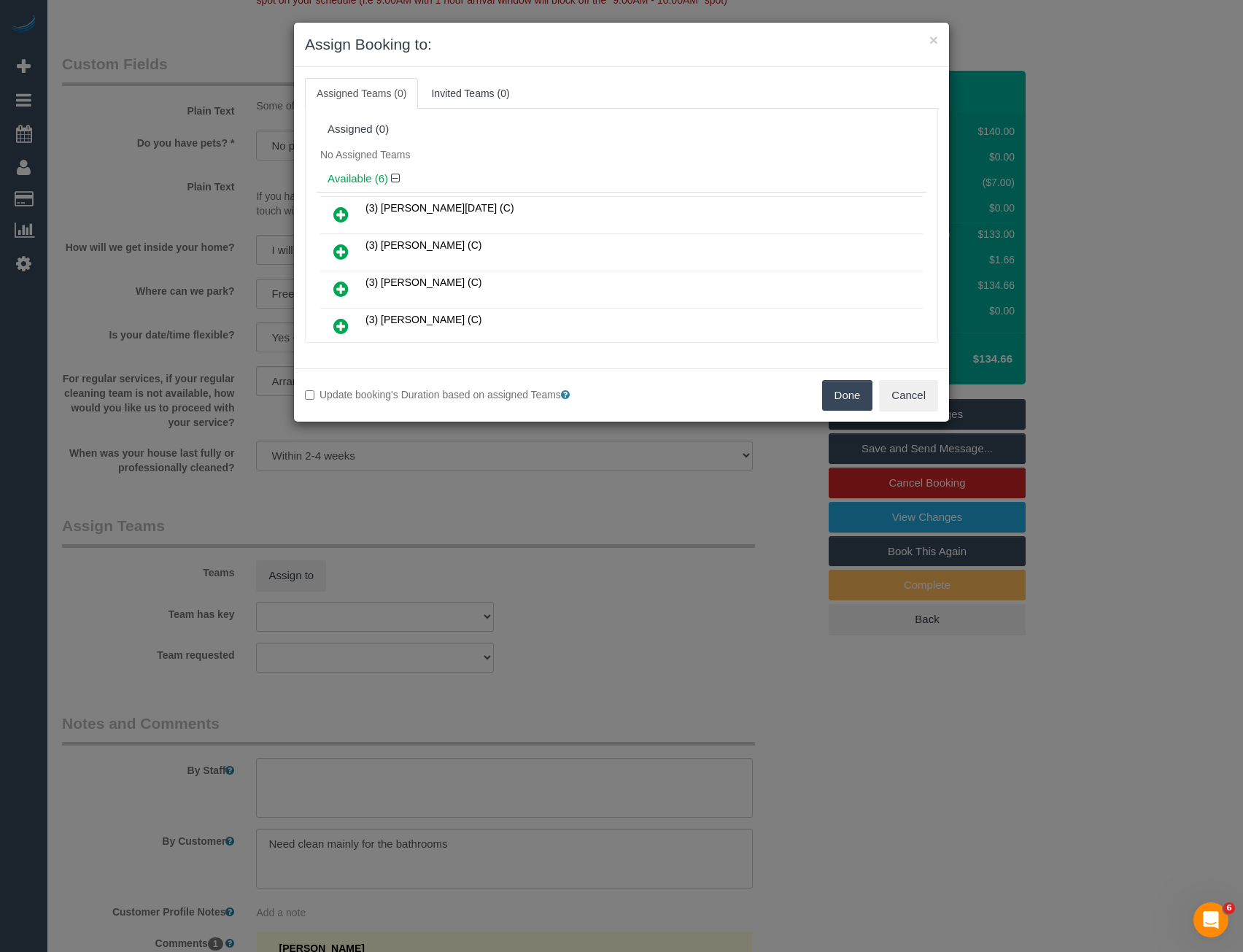
scroll to position [169, 0]
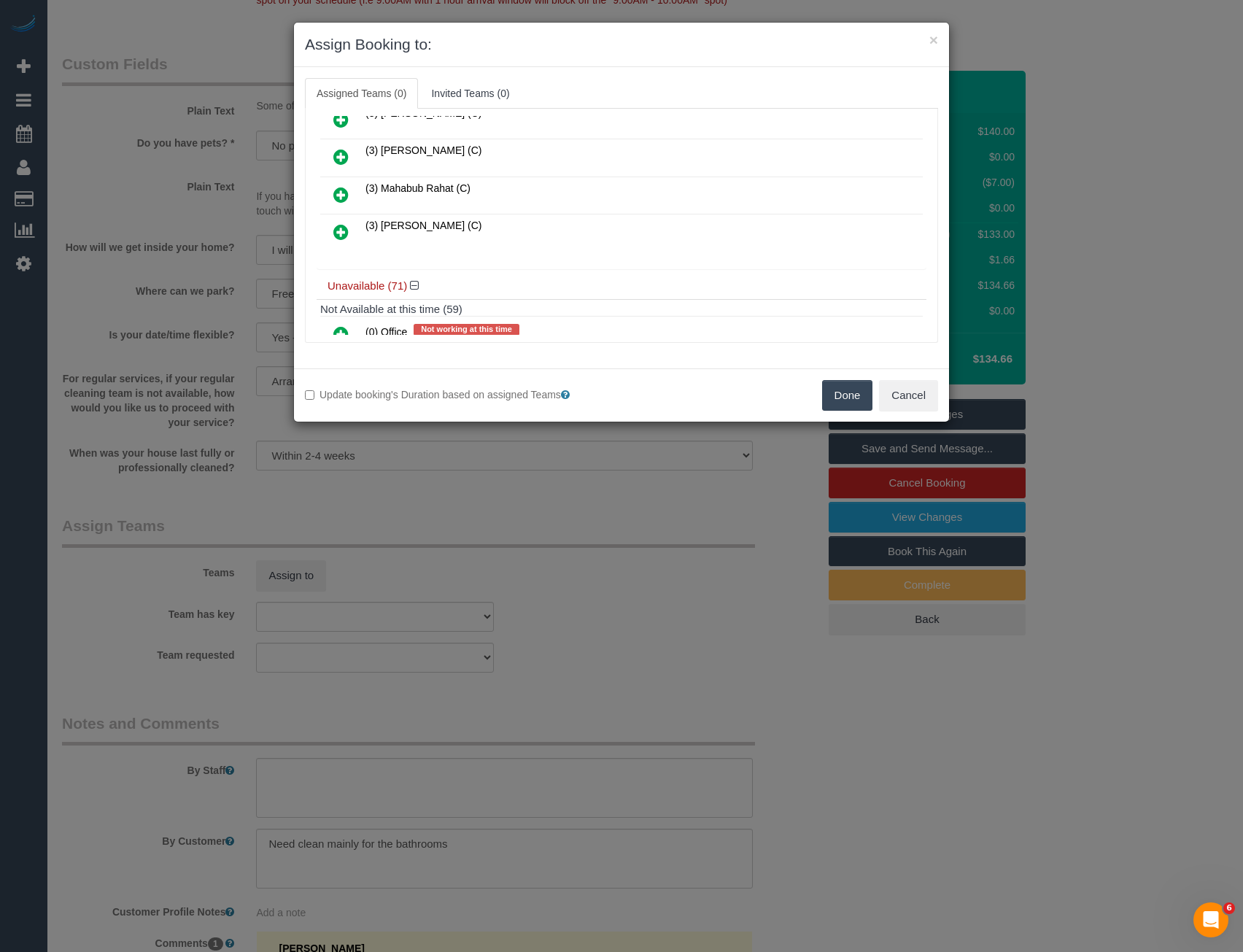
click at [341, 237] on icon at bounding box center [341, 232] width 15 height 18
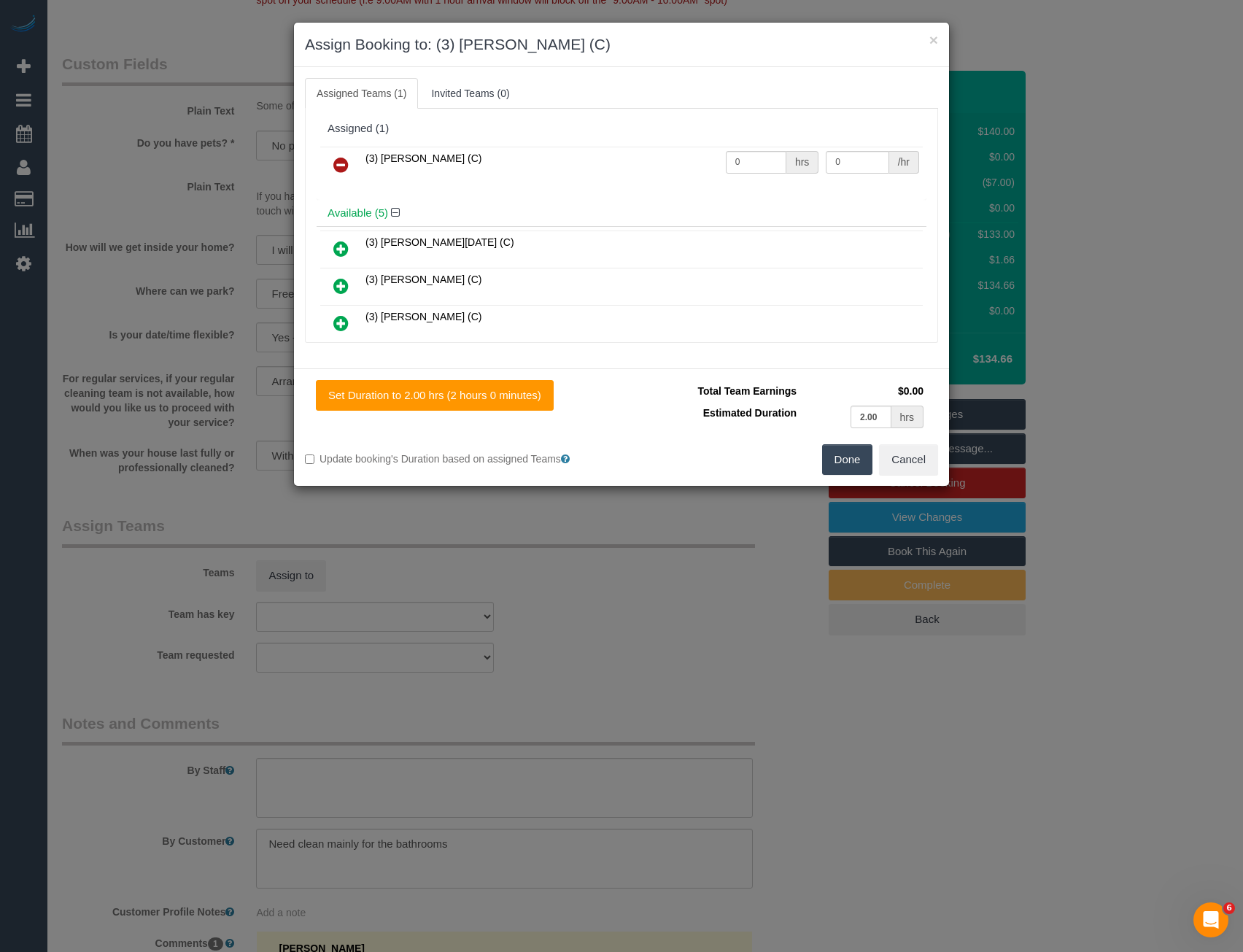
scroll to position [0, 0]
drag, startPoint x: 762, startPoint y: 164, endPoint x: 678, endPoint y: 168, distance: 84.1
click at [684, 171] on tr "(3) Trish Osman (C) 0 hrs 0 /hr" at bounding box center [621, 166] width 602 height 38
type input "2"
type input "35"
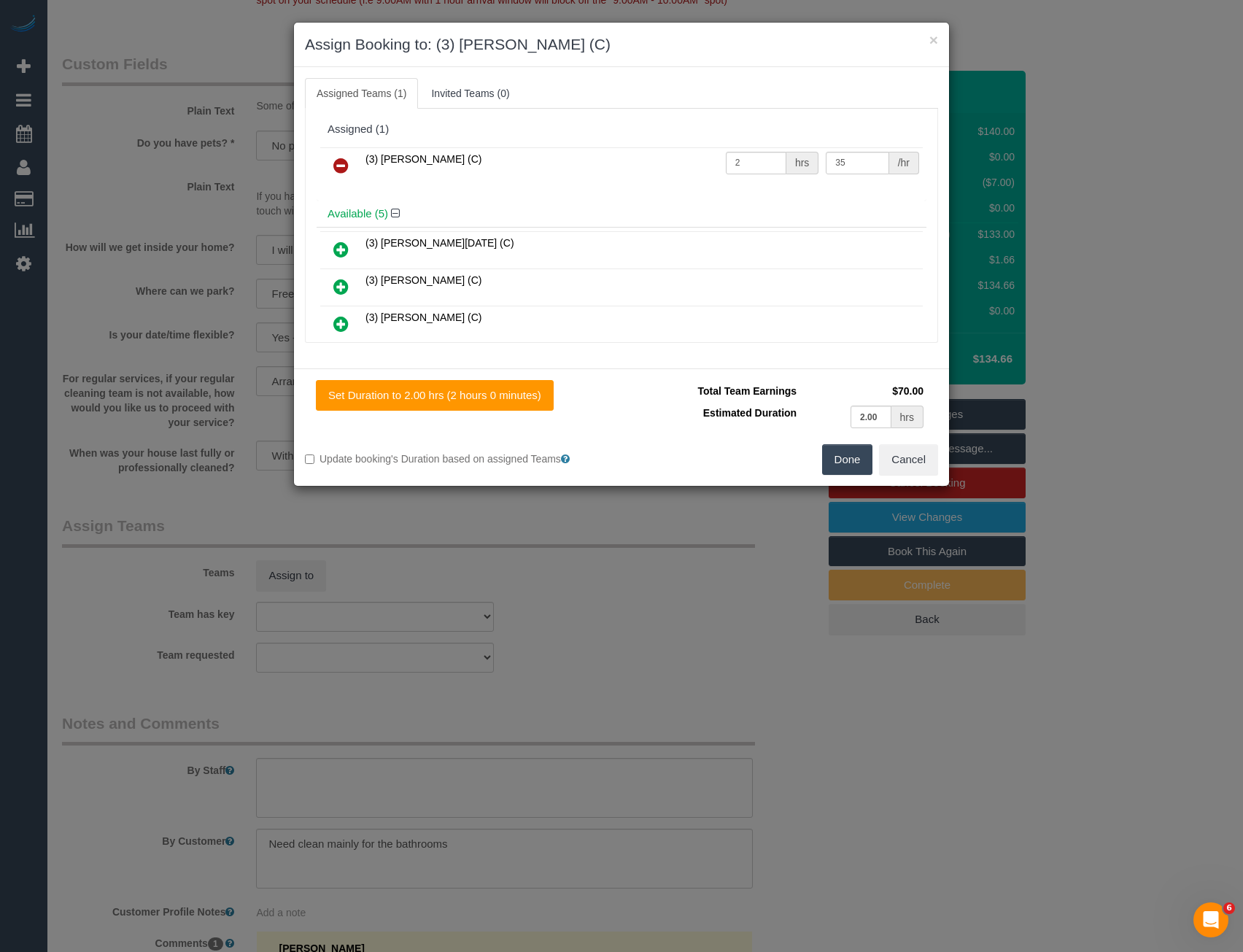
click at [844, 450] on button "Done" at bounding box center [847, 460] width 51 height 31
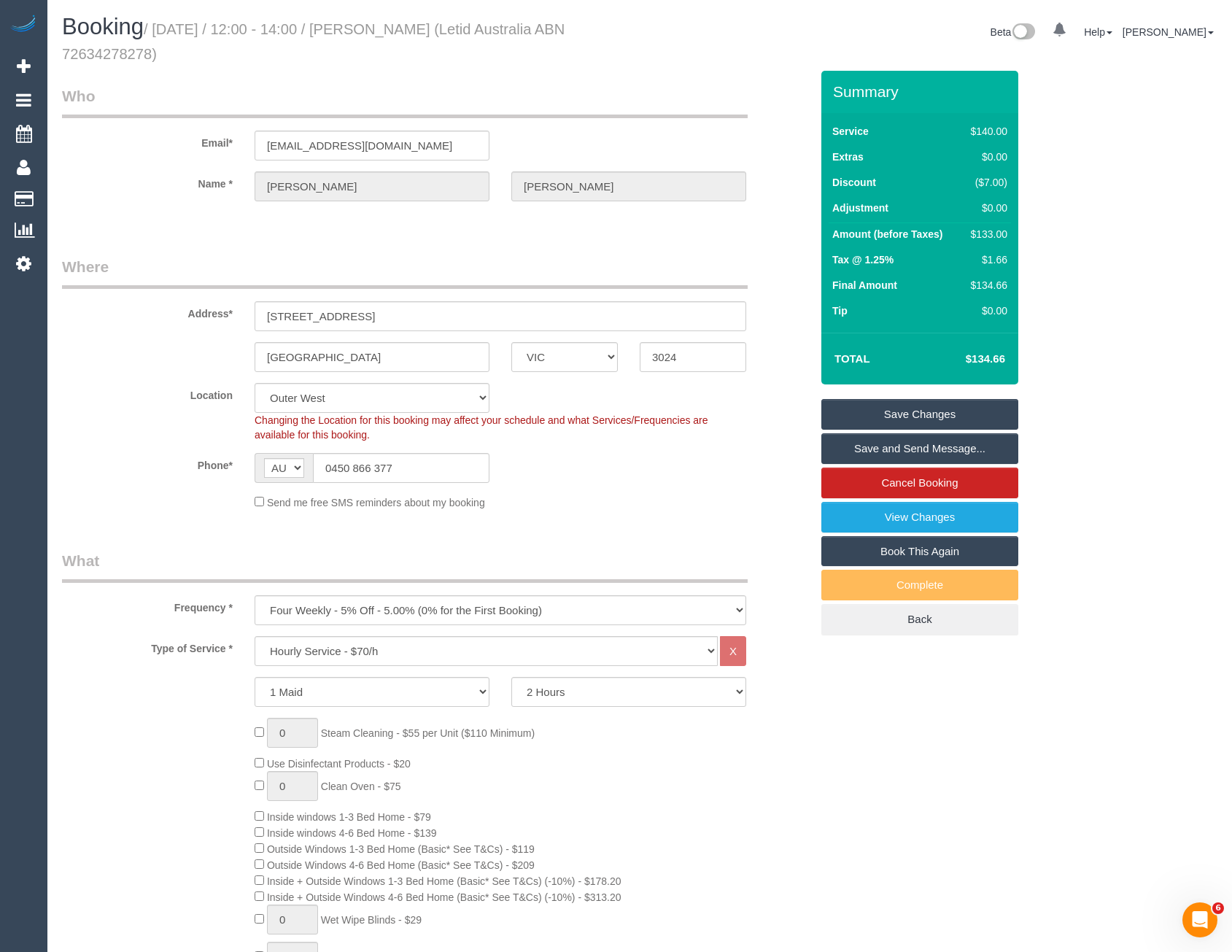
click at [881, 420] on link "Save Changes" at bounding box center [920, 414] width 197 height 31
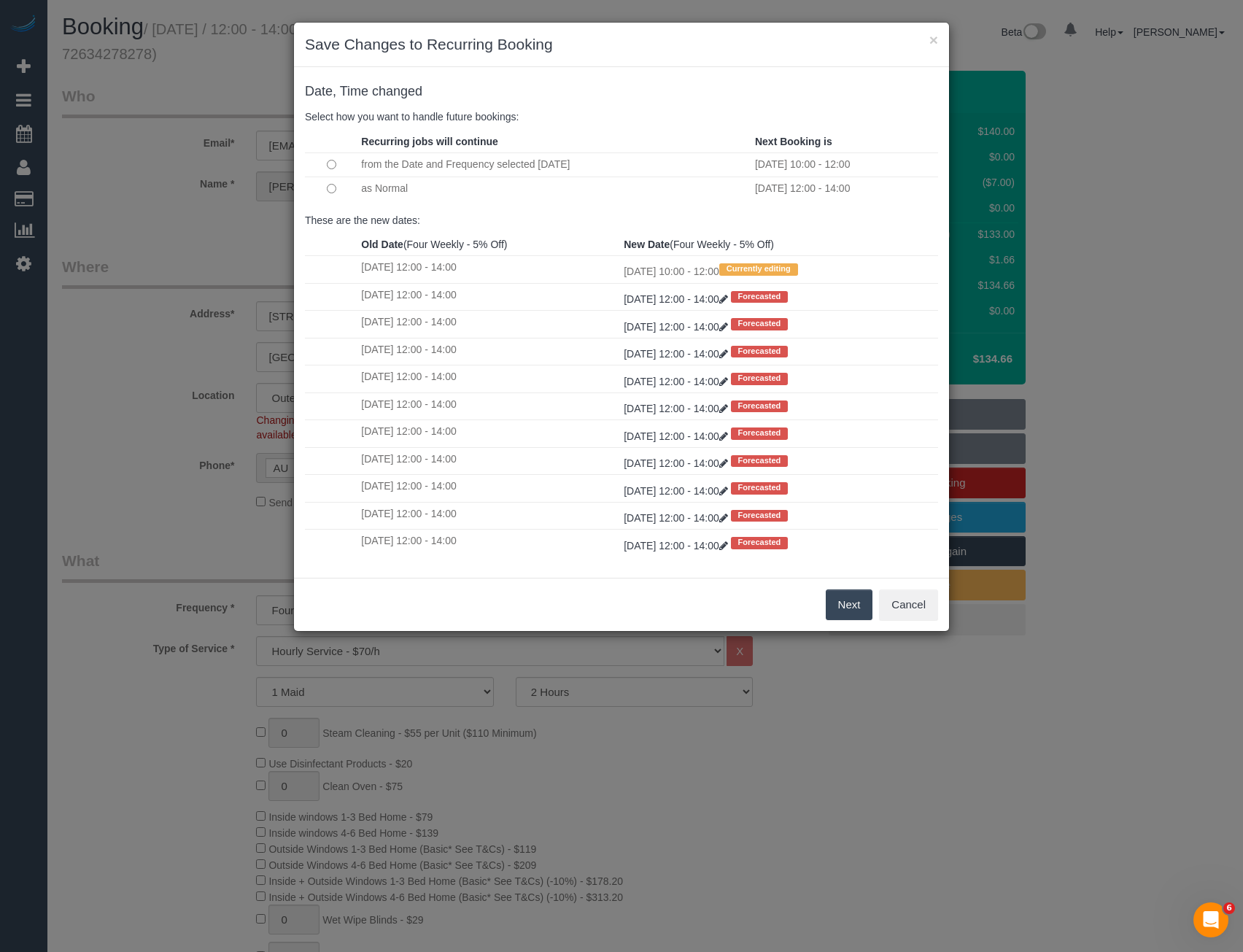
click at [839, 604] on button "Next" at bounding box center [849, 604] width 47 height 31
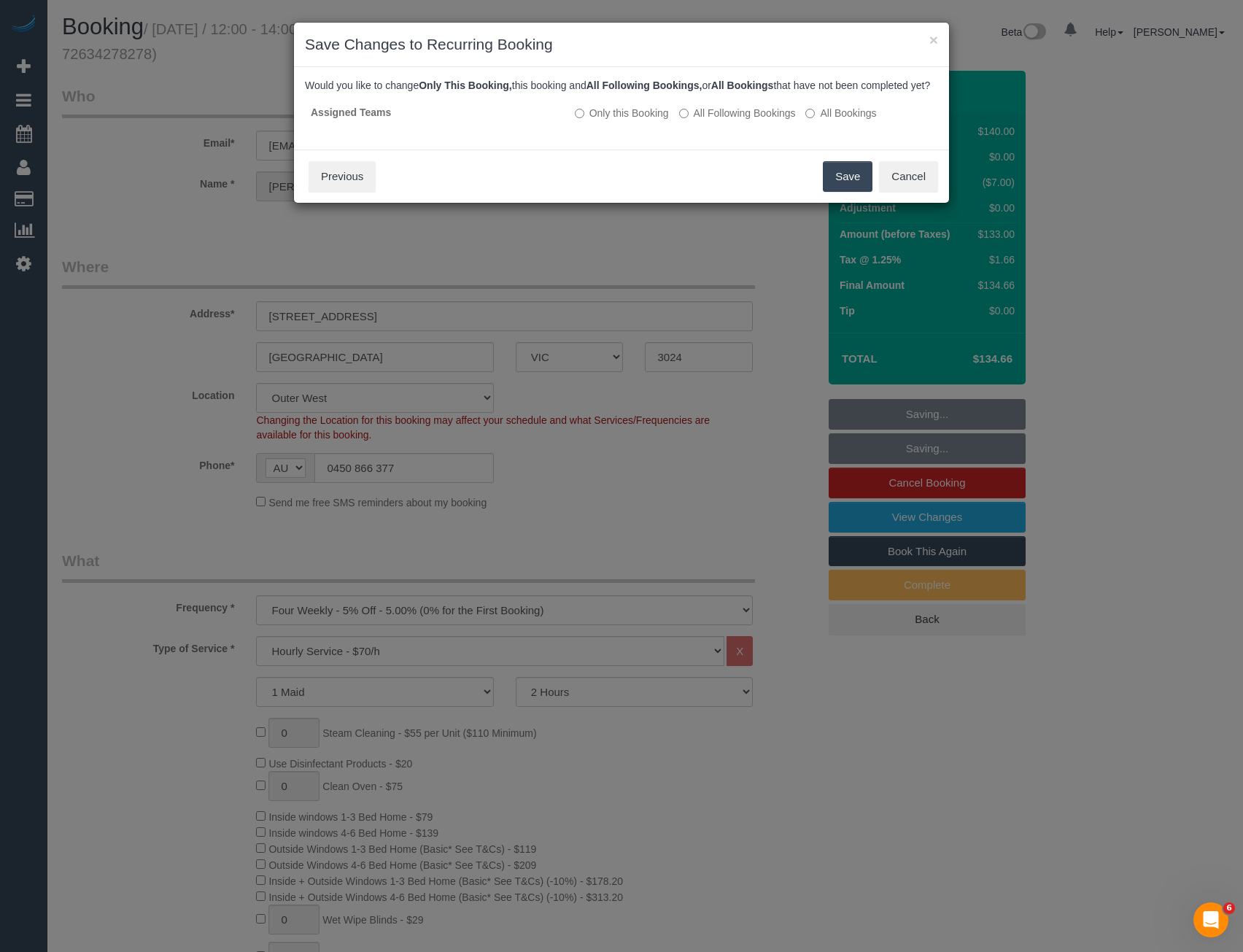
click at [842, 186] on button "Save" at bounding box center [847, 177] width 50 height 31
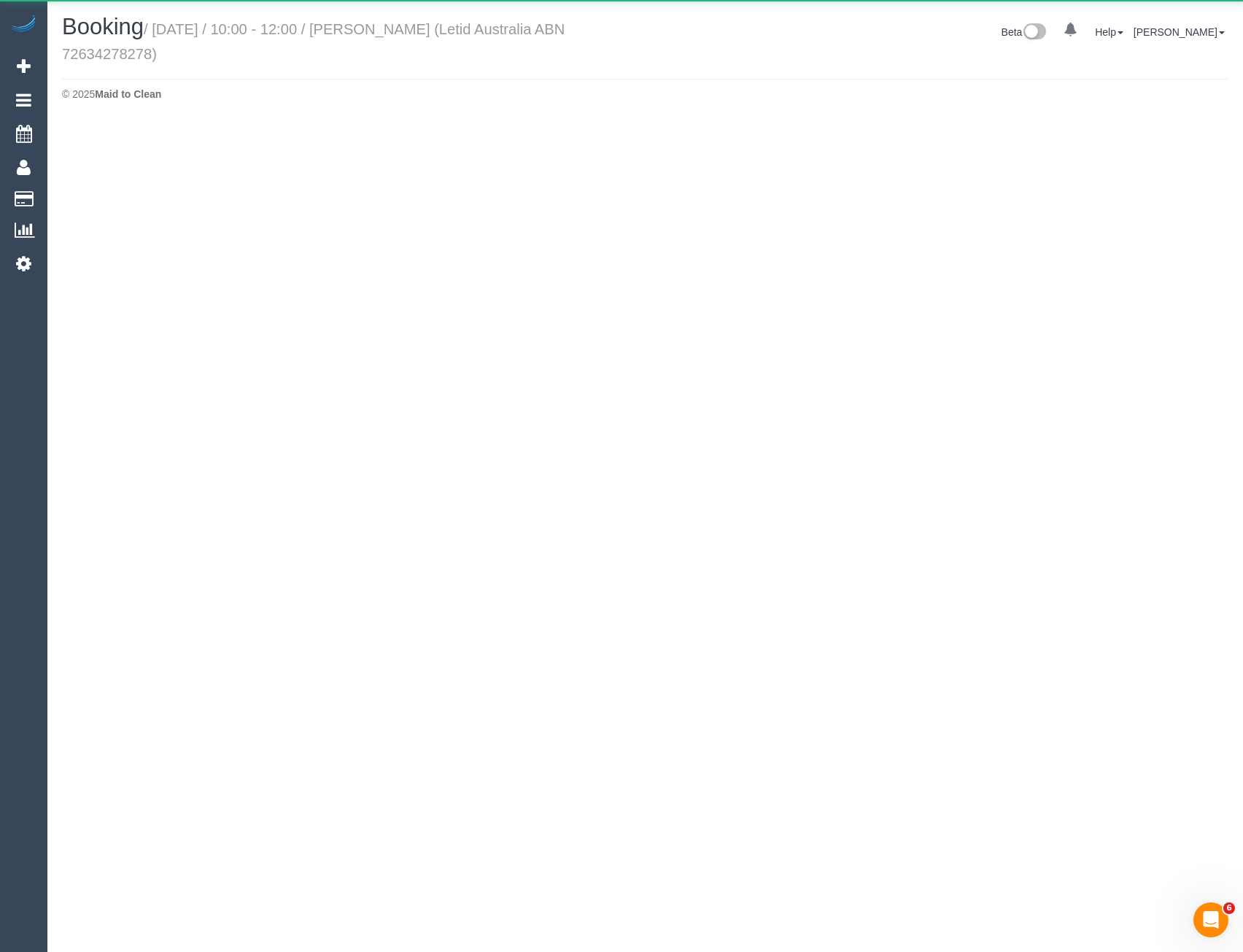
select select "VIC"
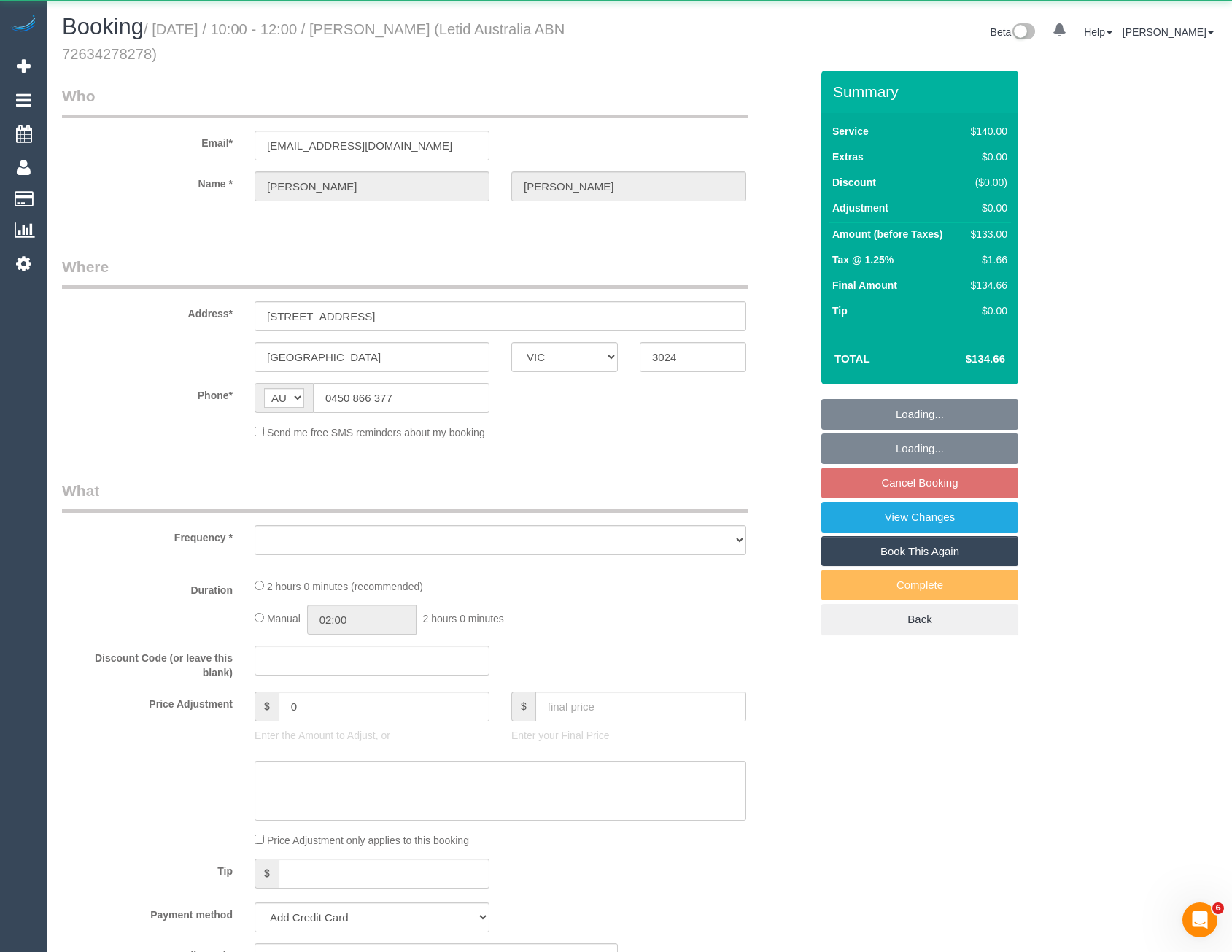
select select "object:4358"
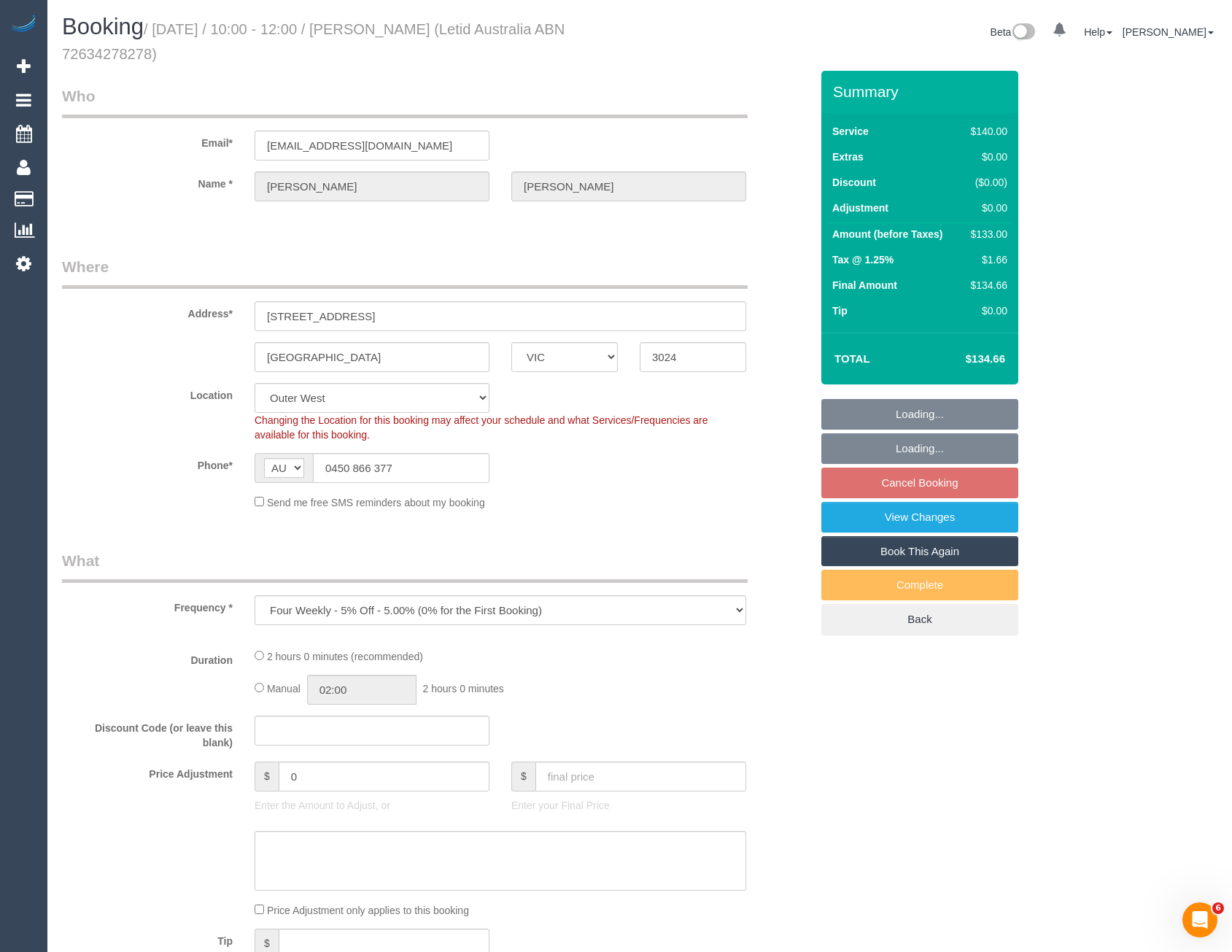
select select "string:stripe-pm_1Rlp3Q2GScqysDRVm8p4l2tt"
select select "number:28"
select select "number:14"
select select "number:19"
select select "number:23"
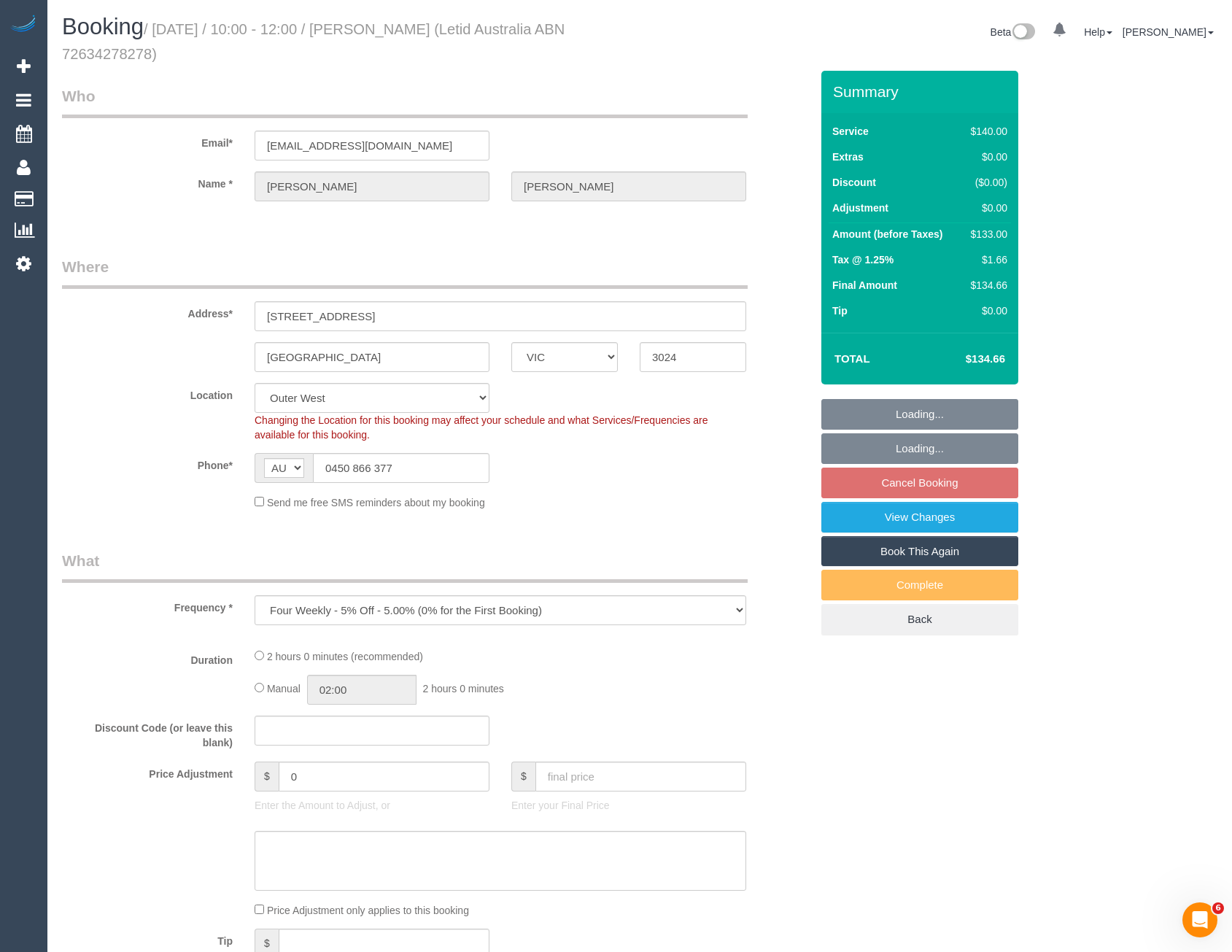
select select "number:33"
select select "number:12"
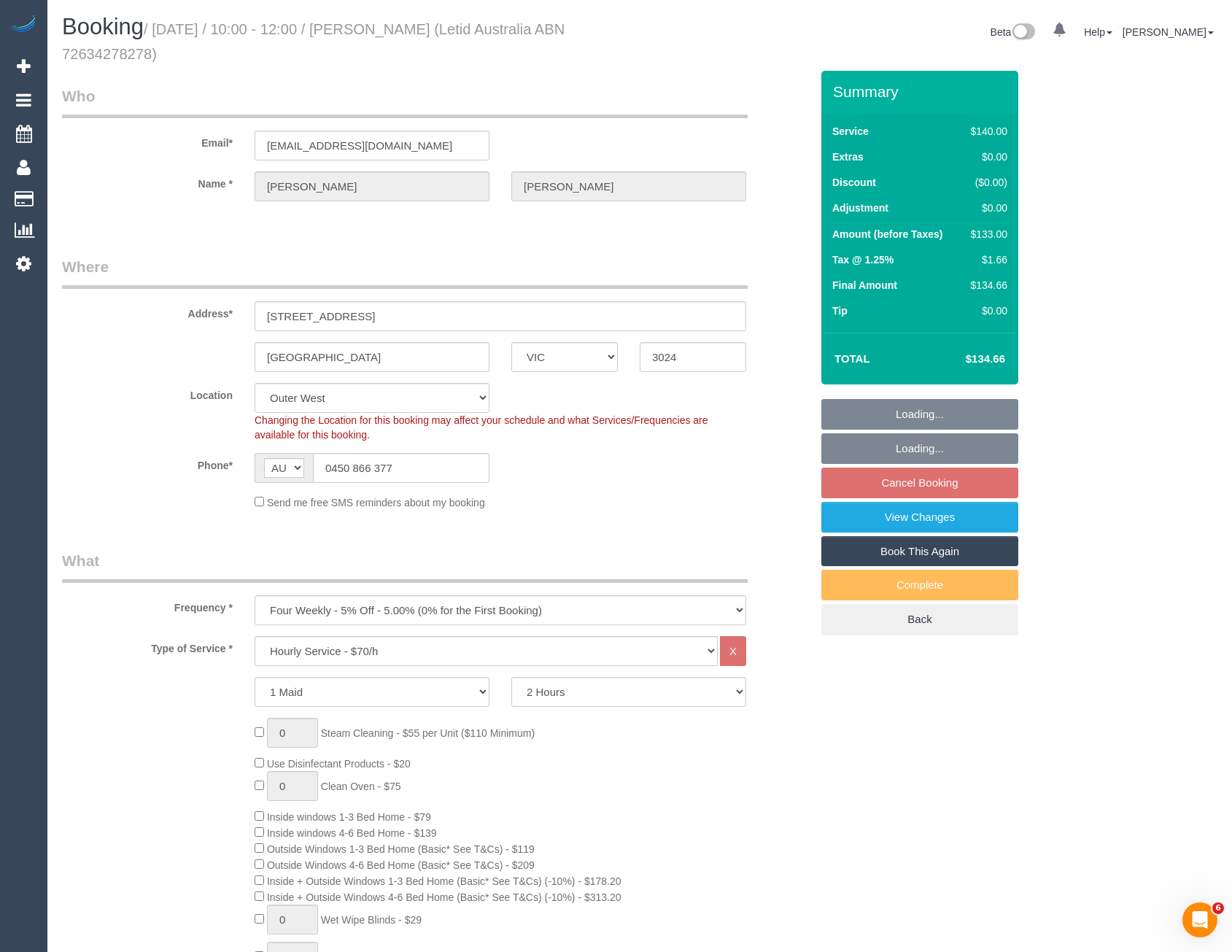
select select "object:5084"
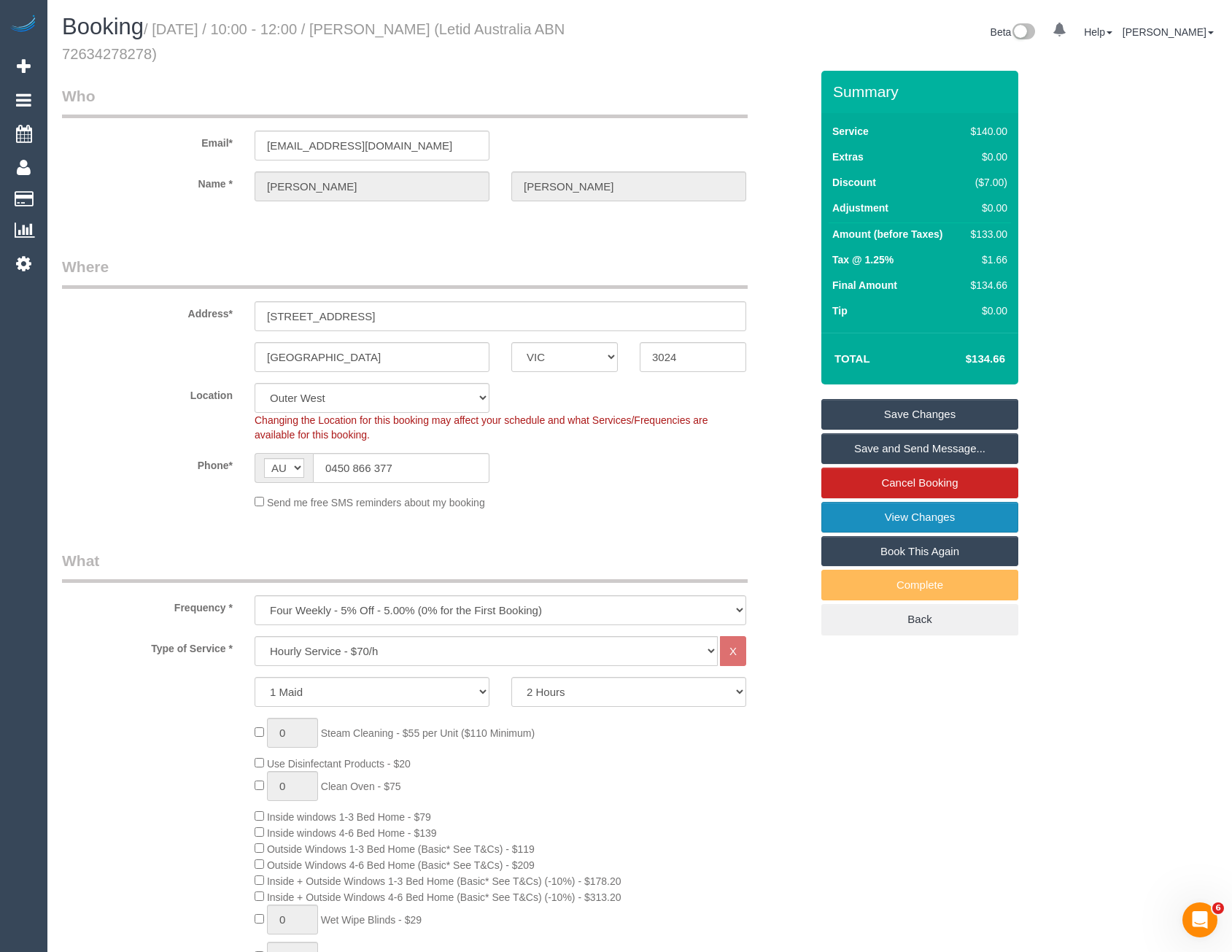
click at [919, 521] on link "View Changes" at bounding box center [920, 517] width 197 height 31
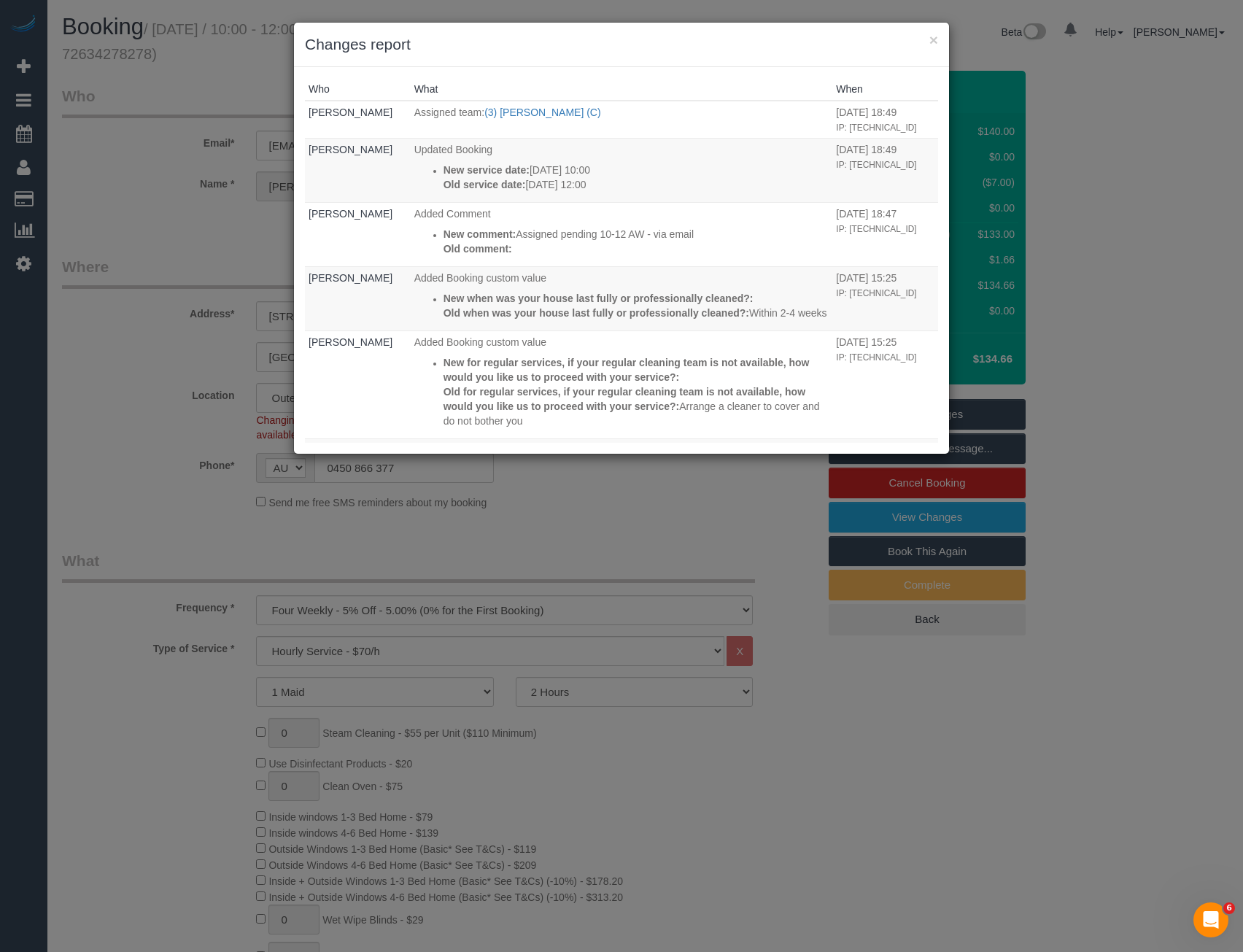
click at [621, 537] on div "× Changes report Who What When Bronie Bryant Assigned team: (3) Trish Osman (C)…" at bounding box center [621, 476] width 1243 height 952
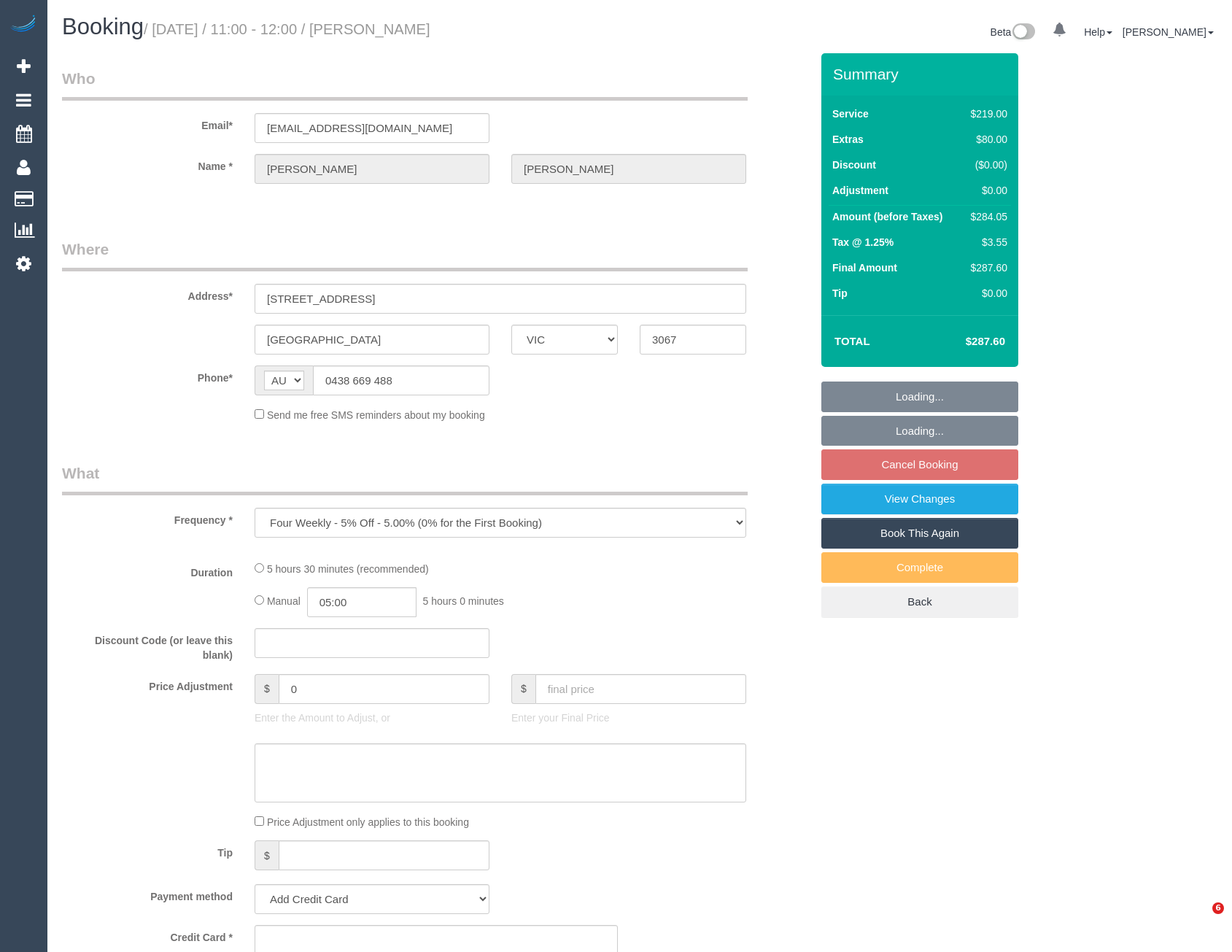
select select "VIC"
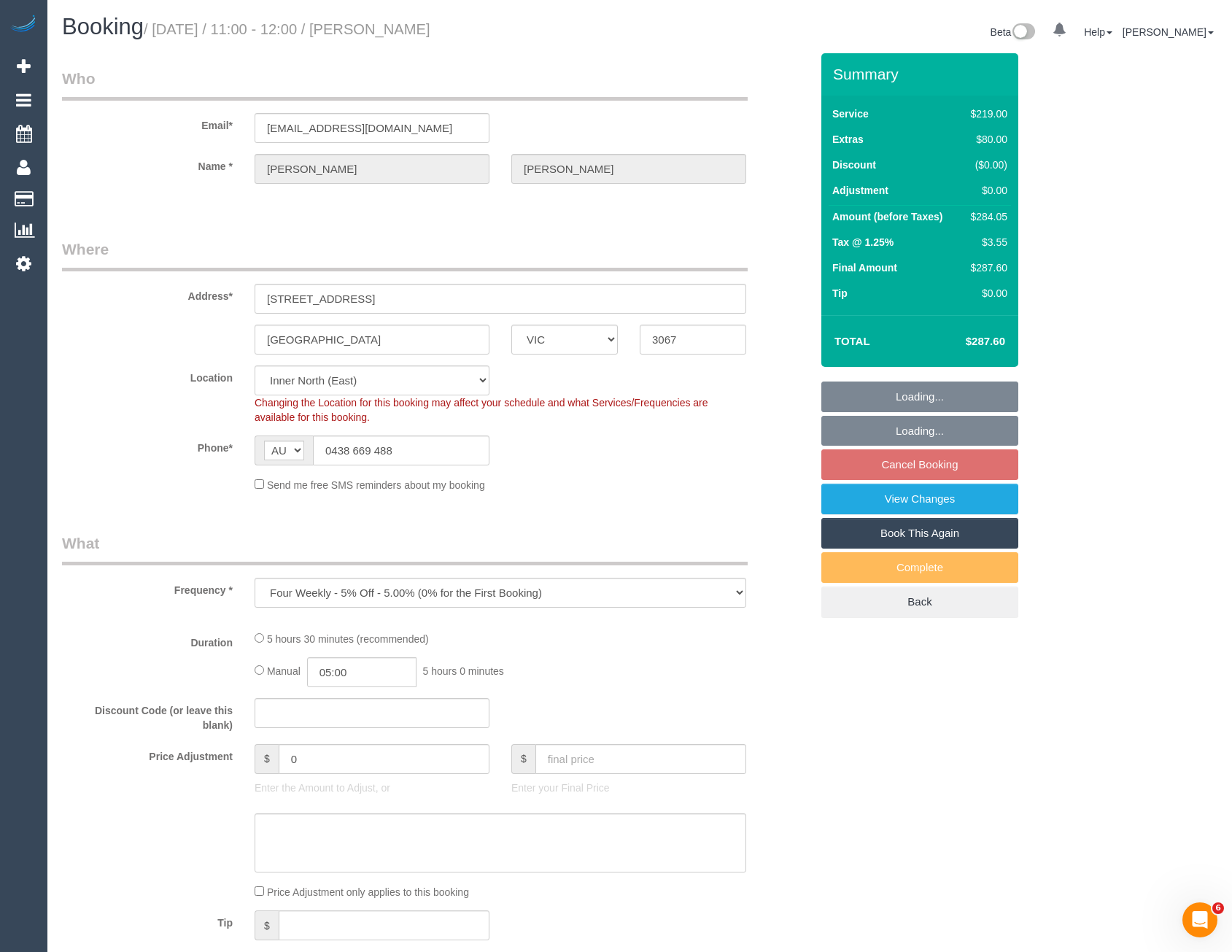
select select "object:675"
select select "number:28"
select select "number:14"
select select "number:19"
select select "number:23"
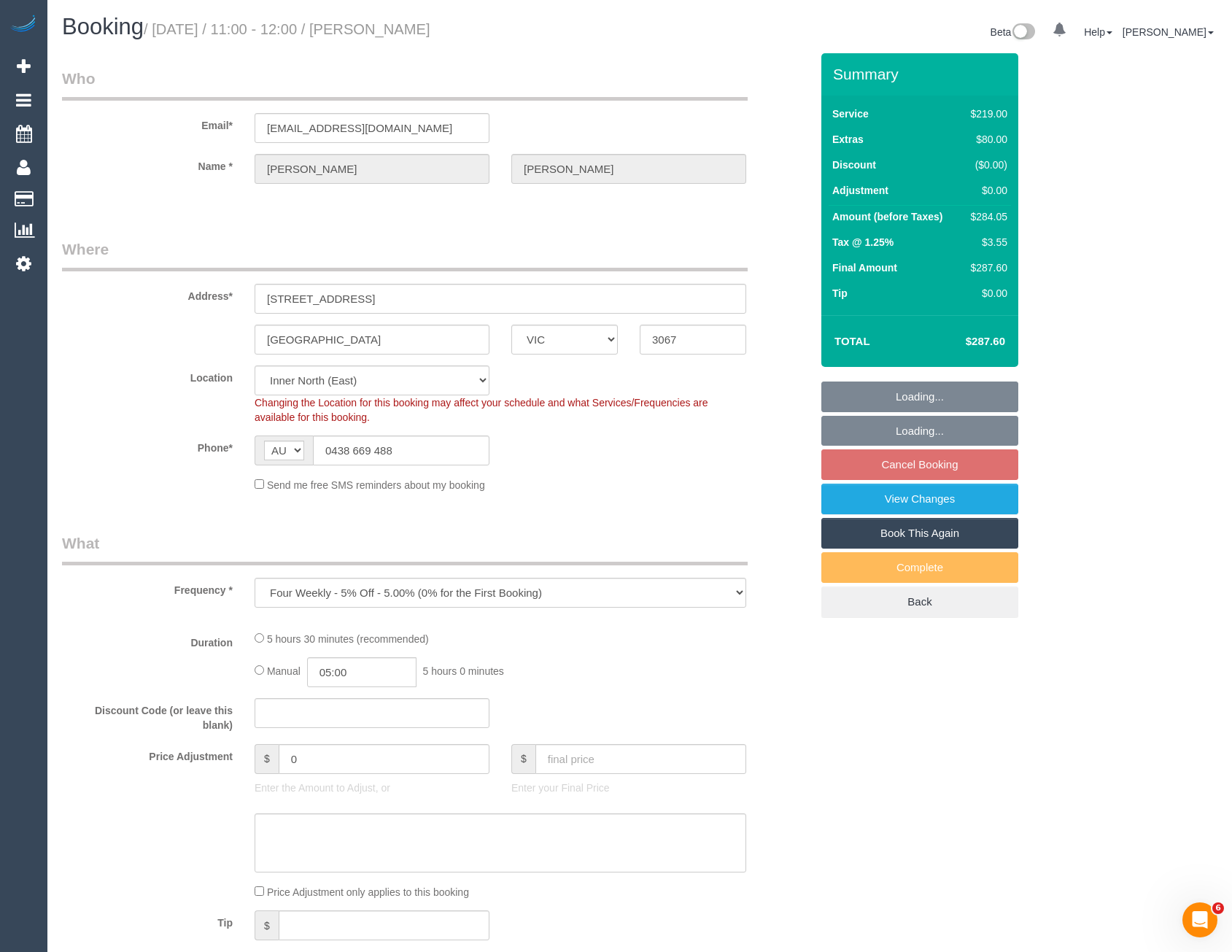
select select "number:35"
select select "string:stripe-pm_1Netz52GScqysDRVB5pZlWi2"
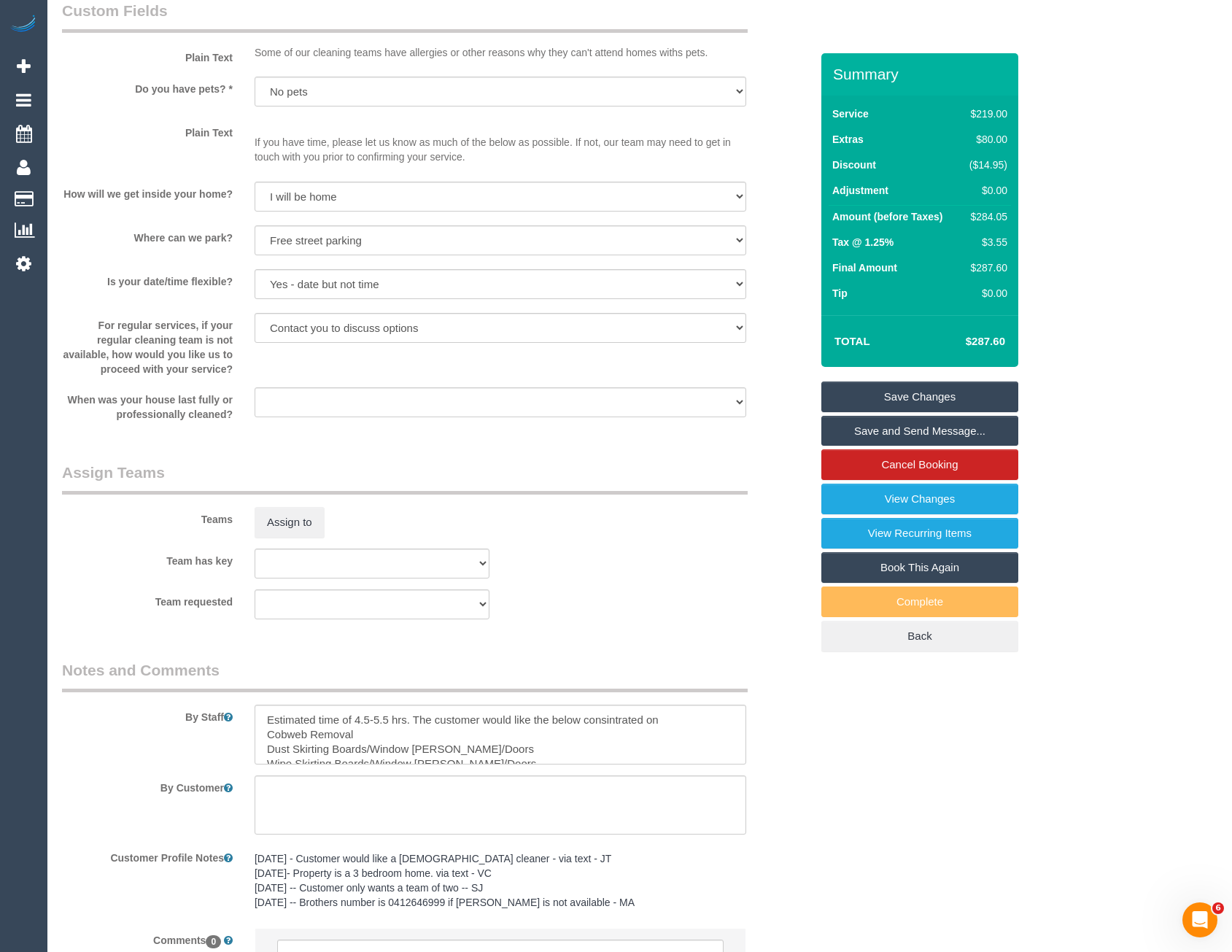
scroll to position [2018, 0]
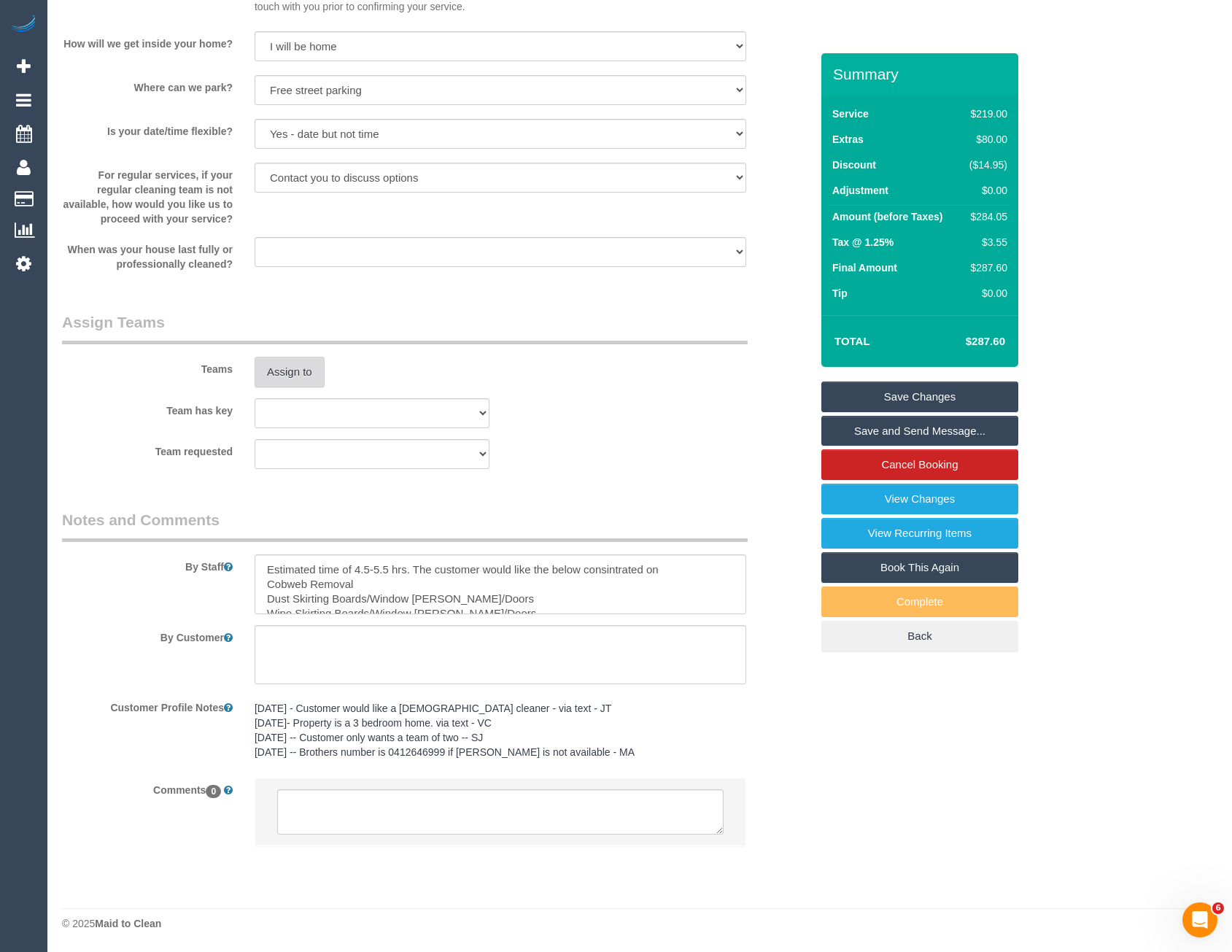
click at [305, 377] on button "Assign to" at bounding box center [289, 372] width 70 height 31
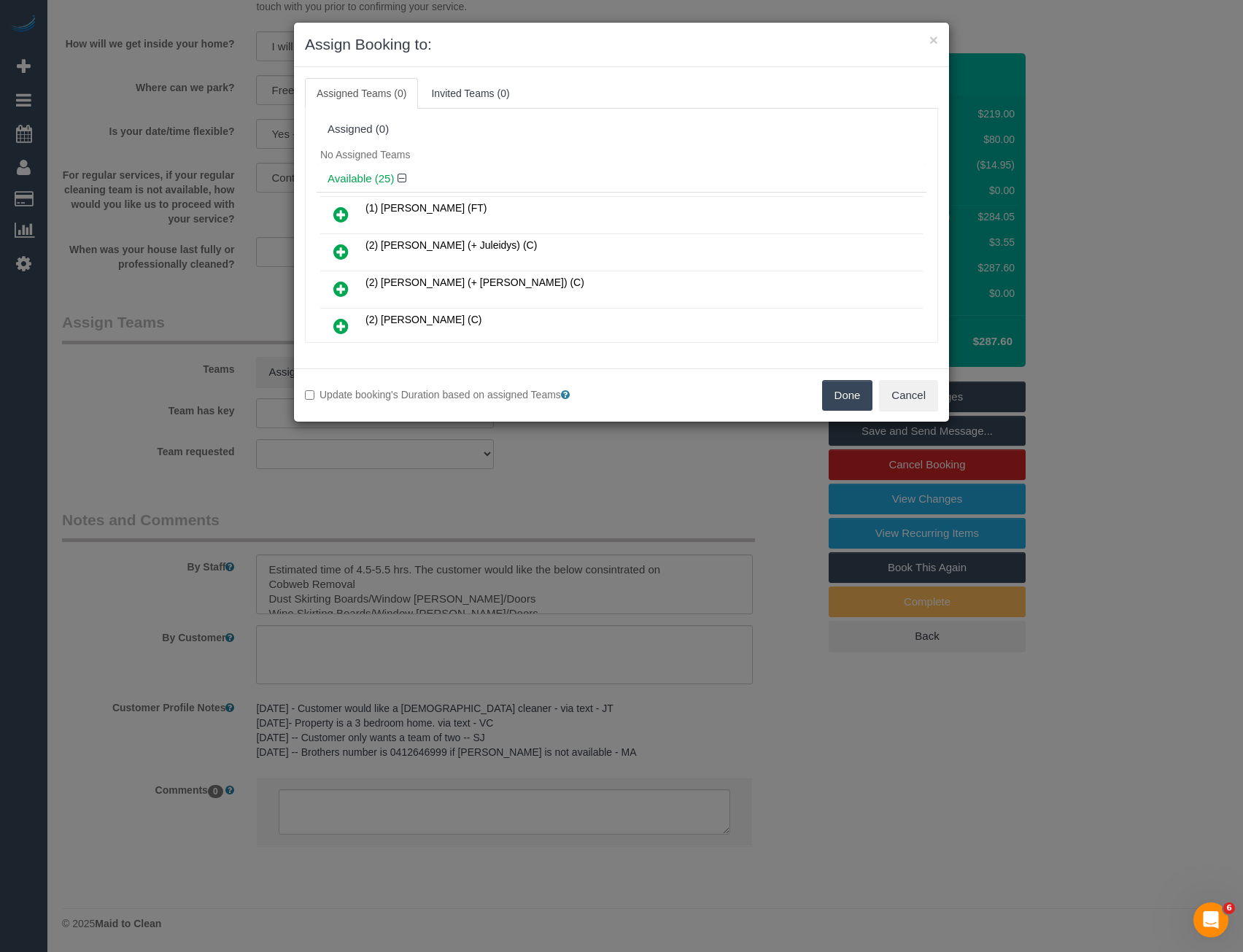
scroll to position [356, 0]
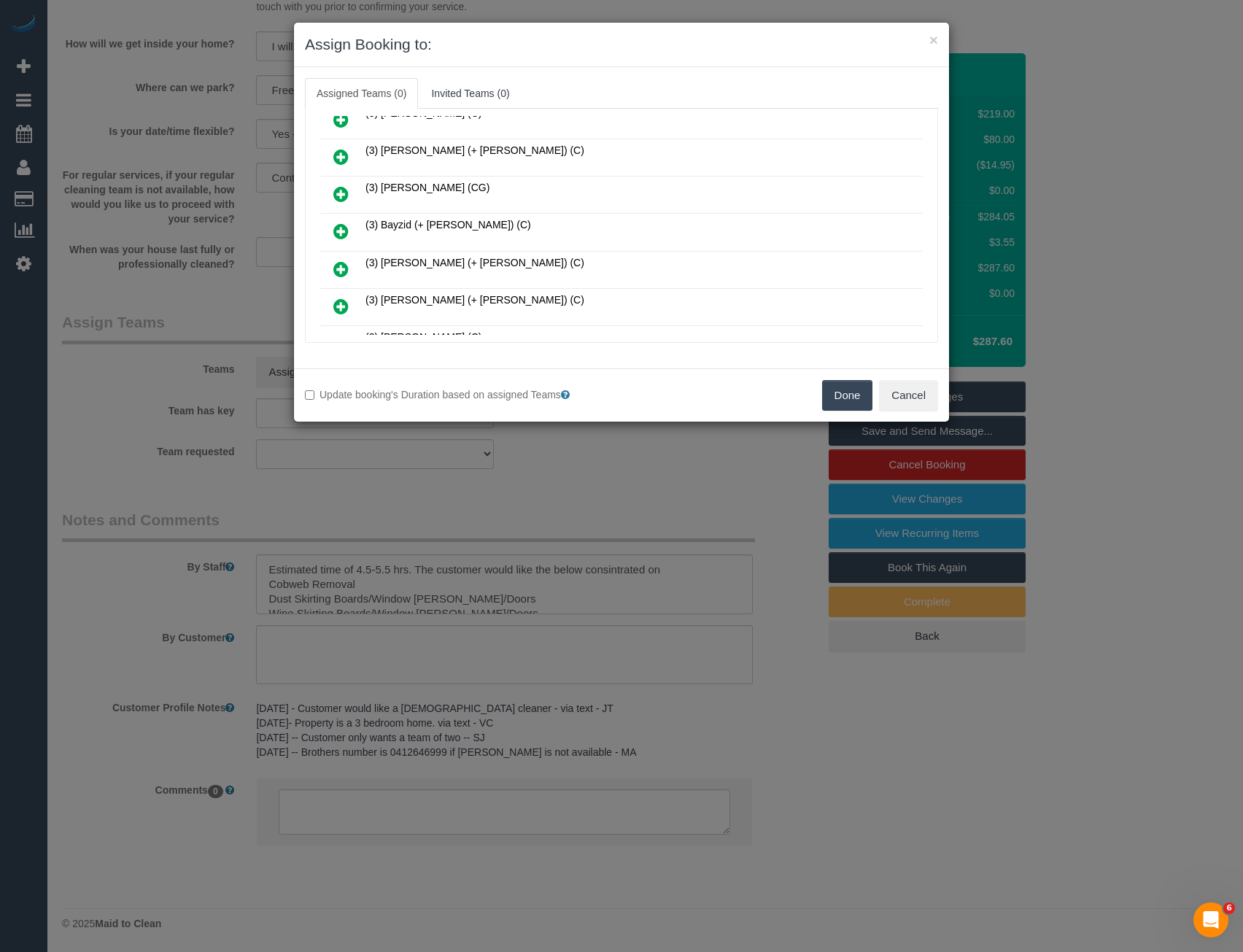
drag, startPoint x: 341, startPoint y: 230, endPoint x: 394, endPoint y: 226, distance: 53.2
click at [341, 229] on icon at bounding box center [341, 231] width 15 height 18
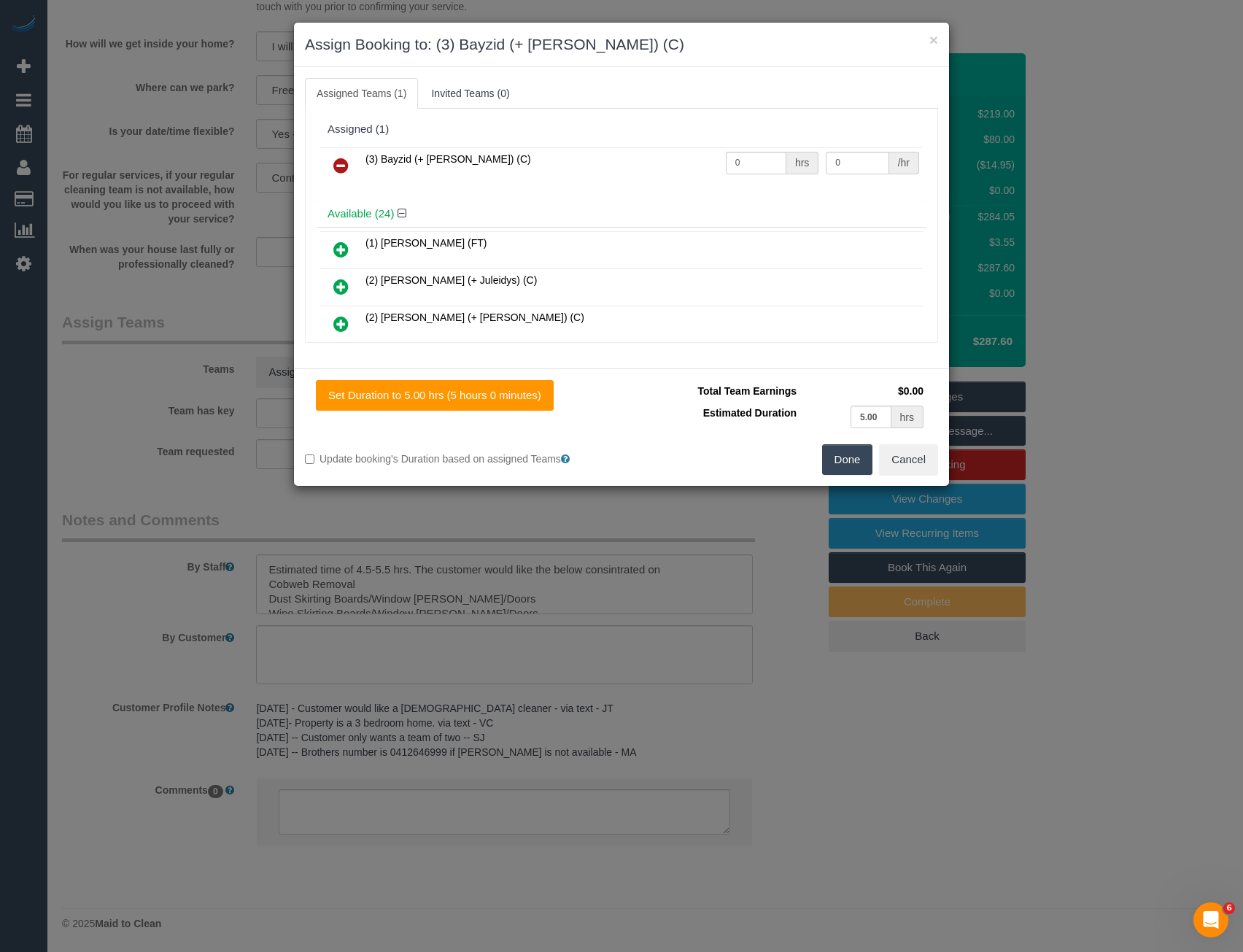
scroll to position [690, 0]
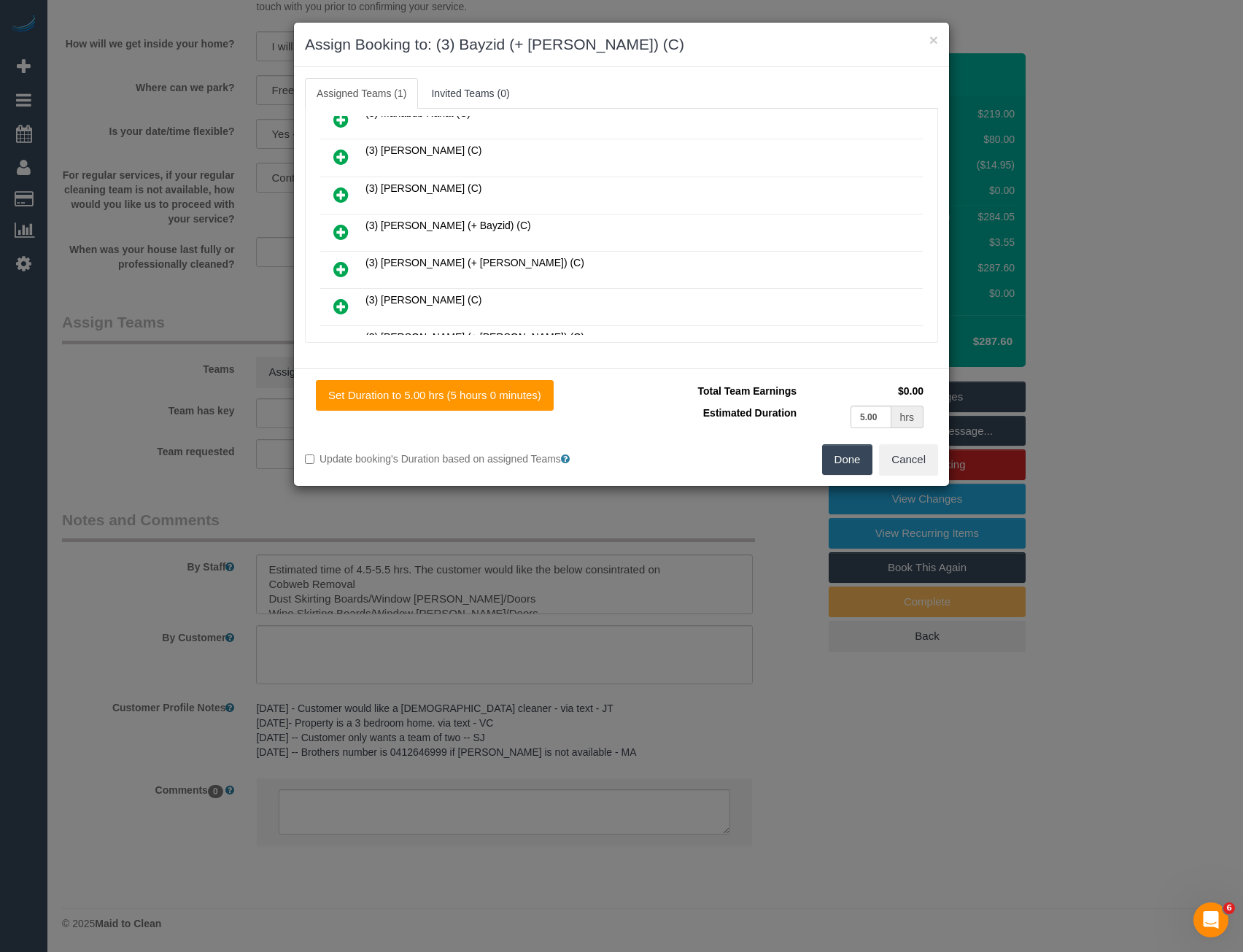
click at [337, 231] on icon at bounding box center [341, 232] width 15 height 18
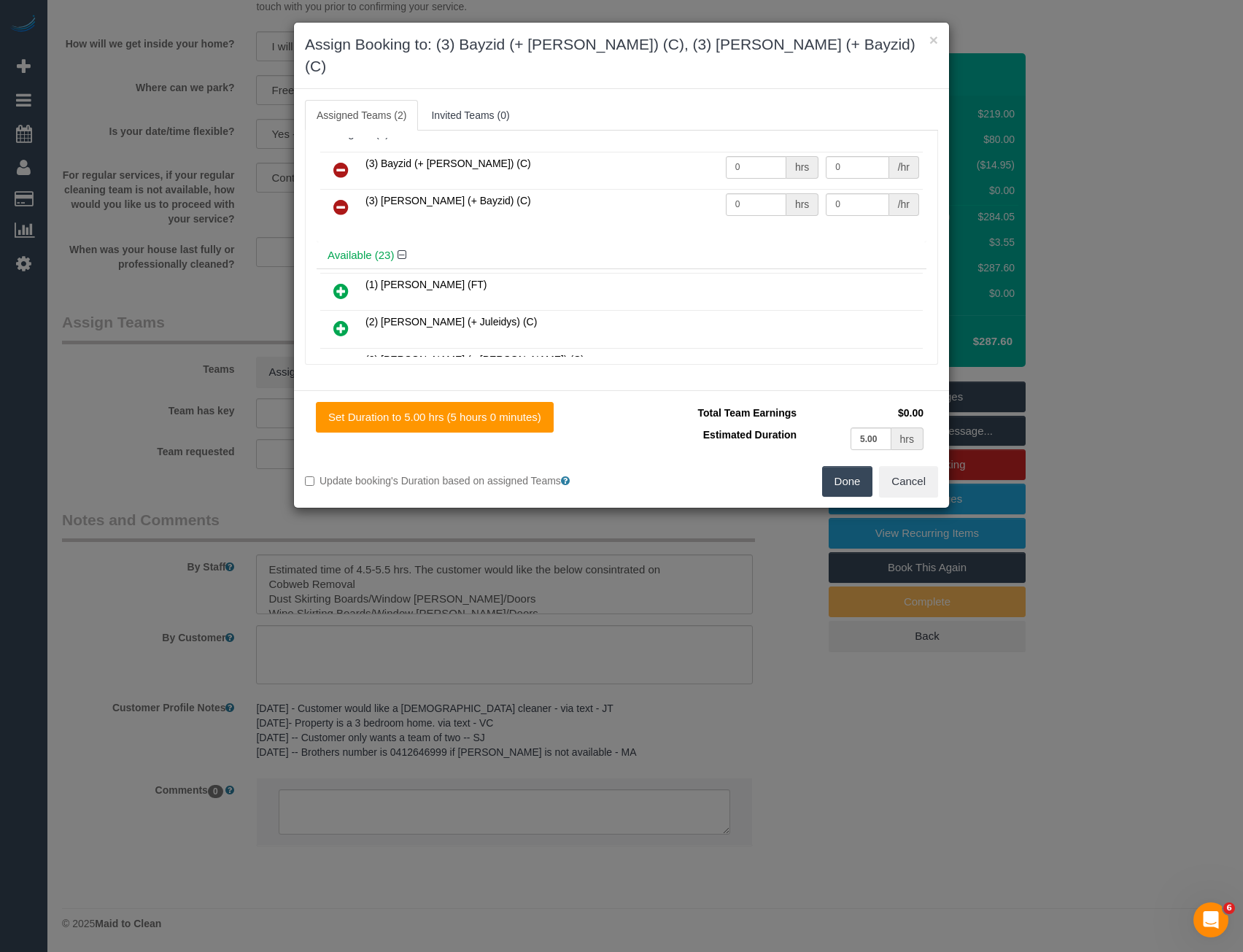
scroll to position [0, 0]
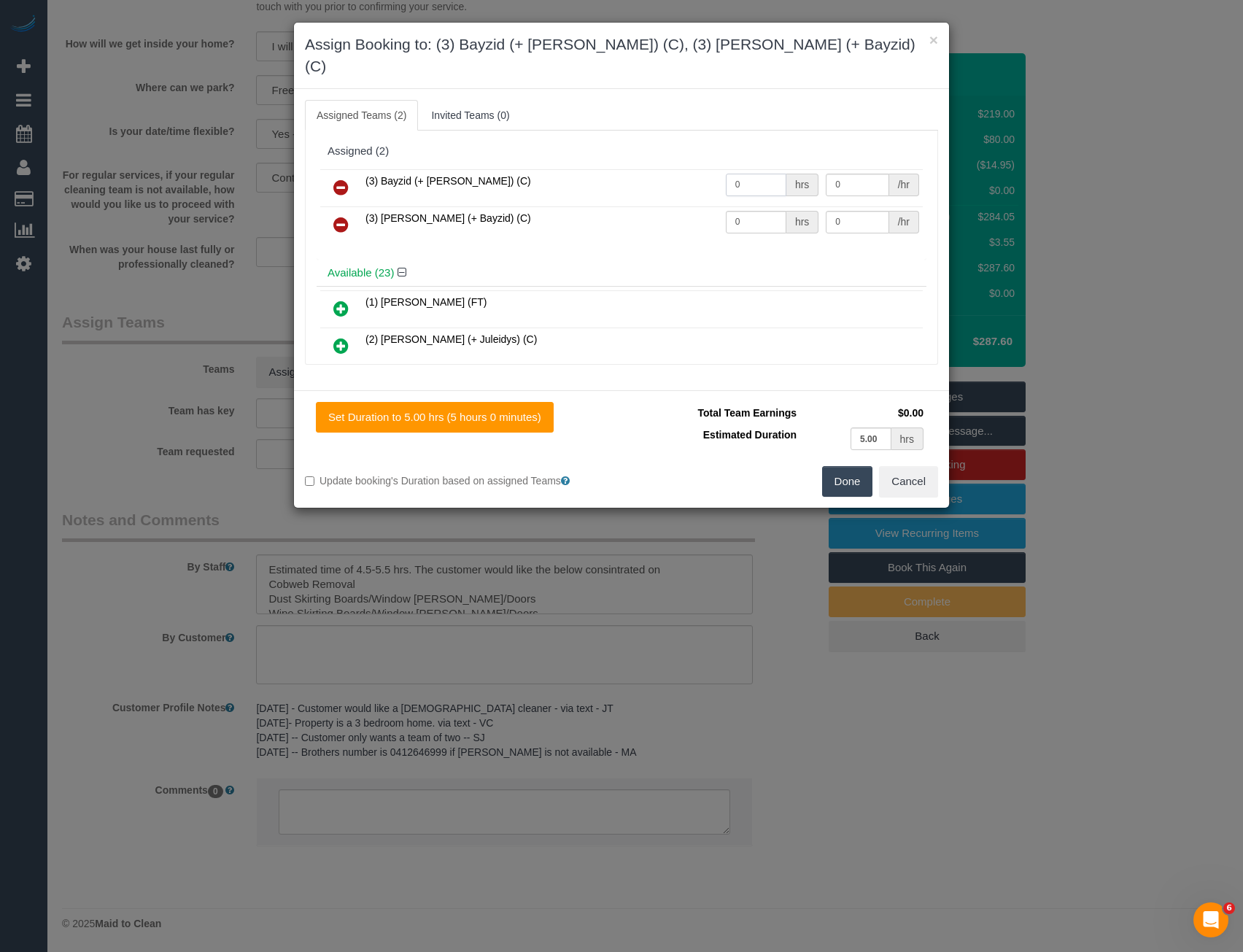
drag, startPoint x: 767, startPoint y: 160, endPoint x: 628, endPoint y: 186, distance: 141.4
click at [629, 186] on tbody "(3) Bayzid (+ Rafid) (C) 0 hrs 0 /hr (3) Rafid (+ Bayzid) (C) 0 hrs 0 /hr" at bounding box center [621, 206] width 602 height 74
type input "1"
type input "90"
drag, startPoint x: 721, startPoint y: 201, endPoint x: 664, endPoint y: 215, distance: 58.7
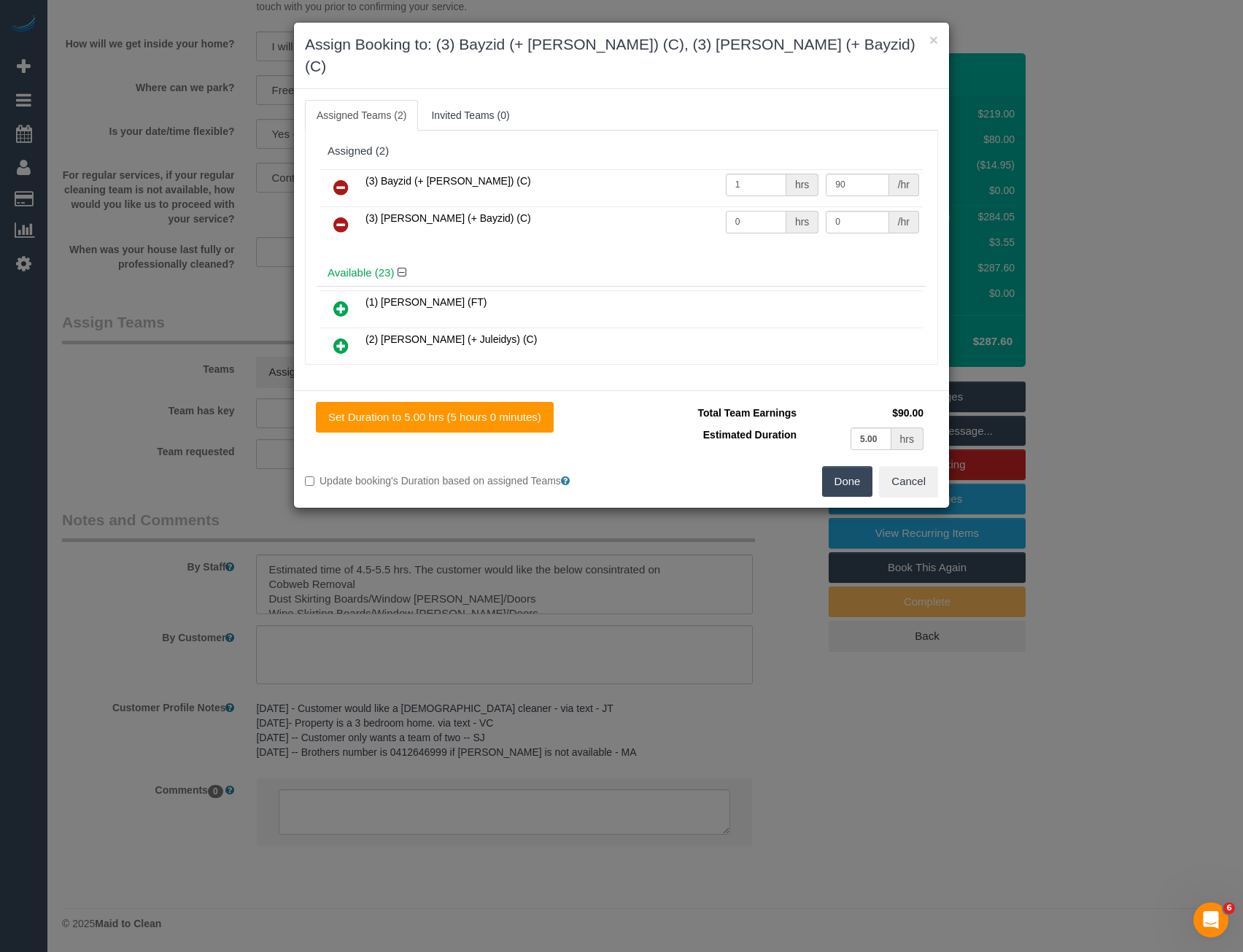
click at [673, 213] on tr "(3) Rafid (+ Bayzid) (C) 0 hrs 0 /hr" at bounding box center [621, 226] width 602 height 38
type input "1"
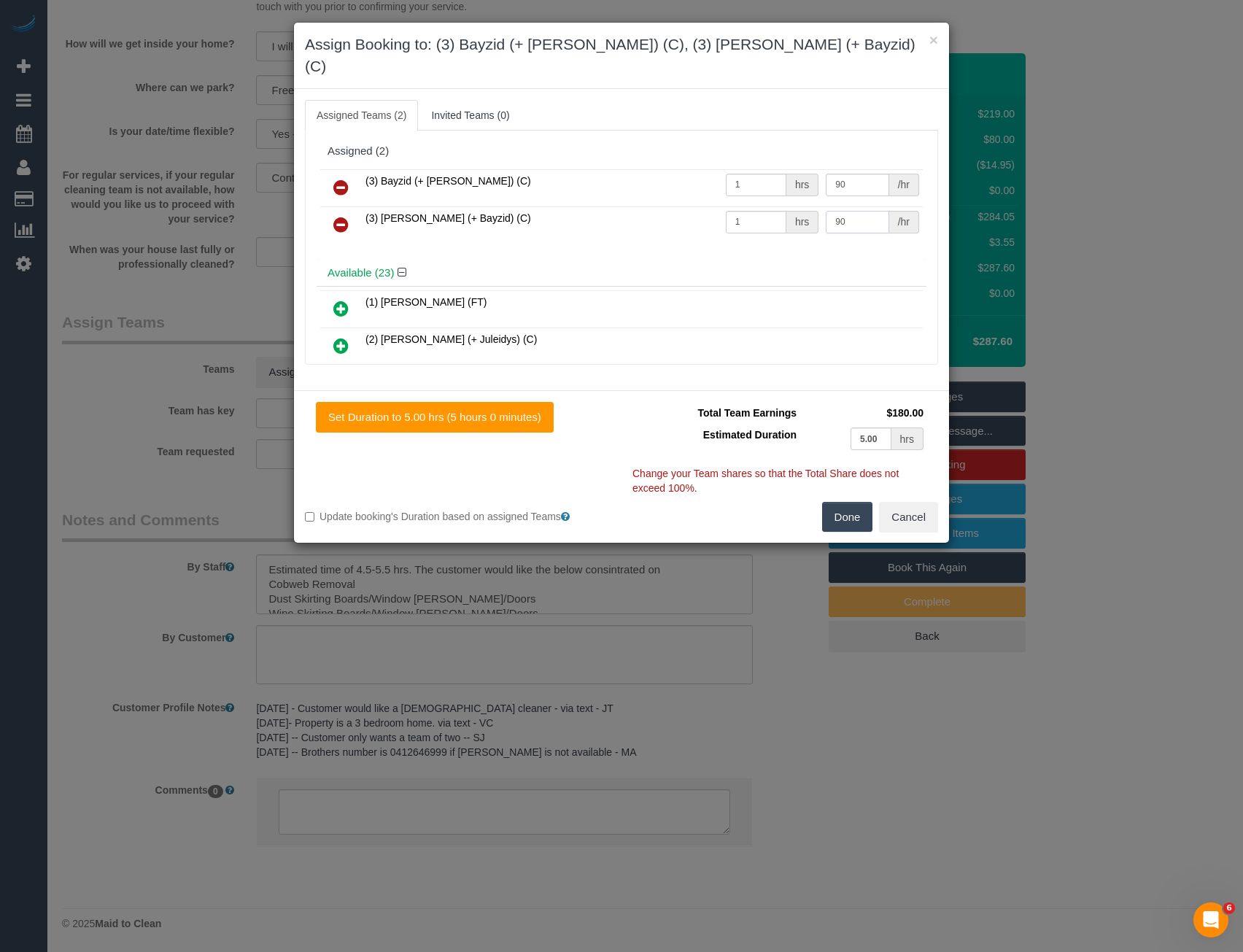
type input "90"
drag, startPoint x: 862, startPoint y: 492, endPoint x: 801, endPoint y: 495, distance: 61.1
click at [861, 502] on button "Done" at bounding box center [847, 517] width 51 height 31
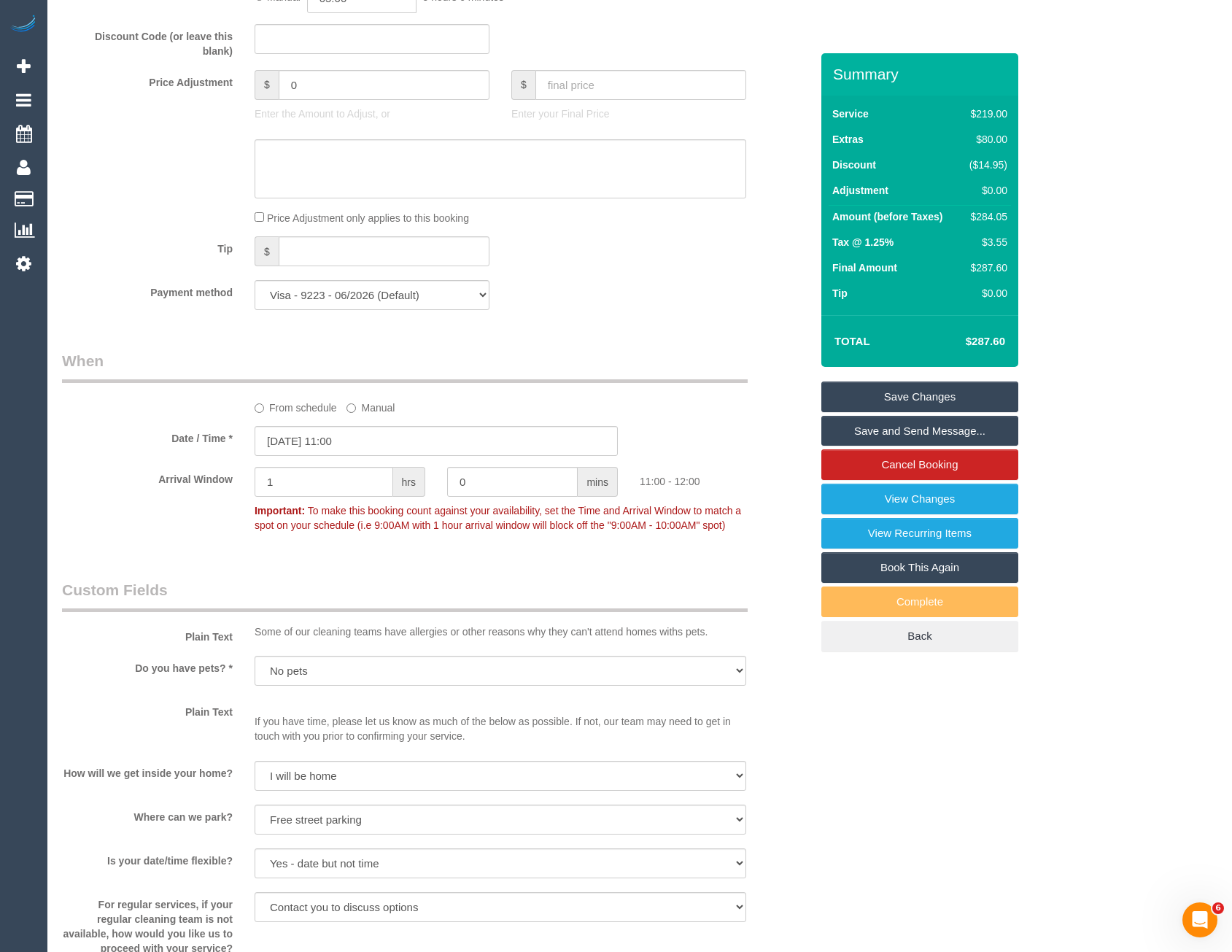
scroll to position [923, 0]
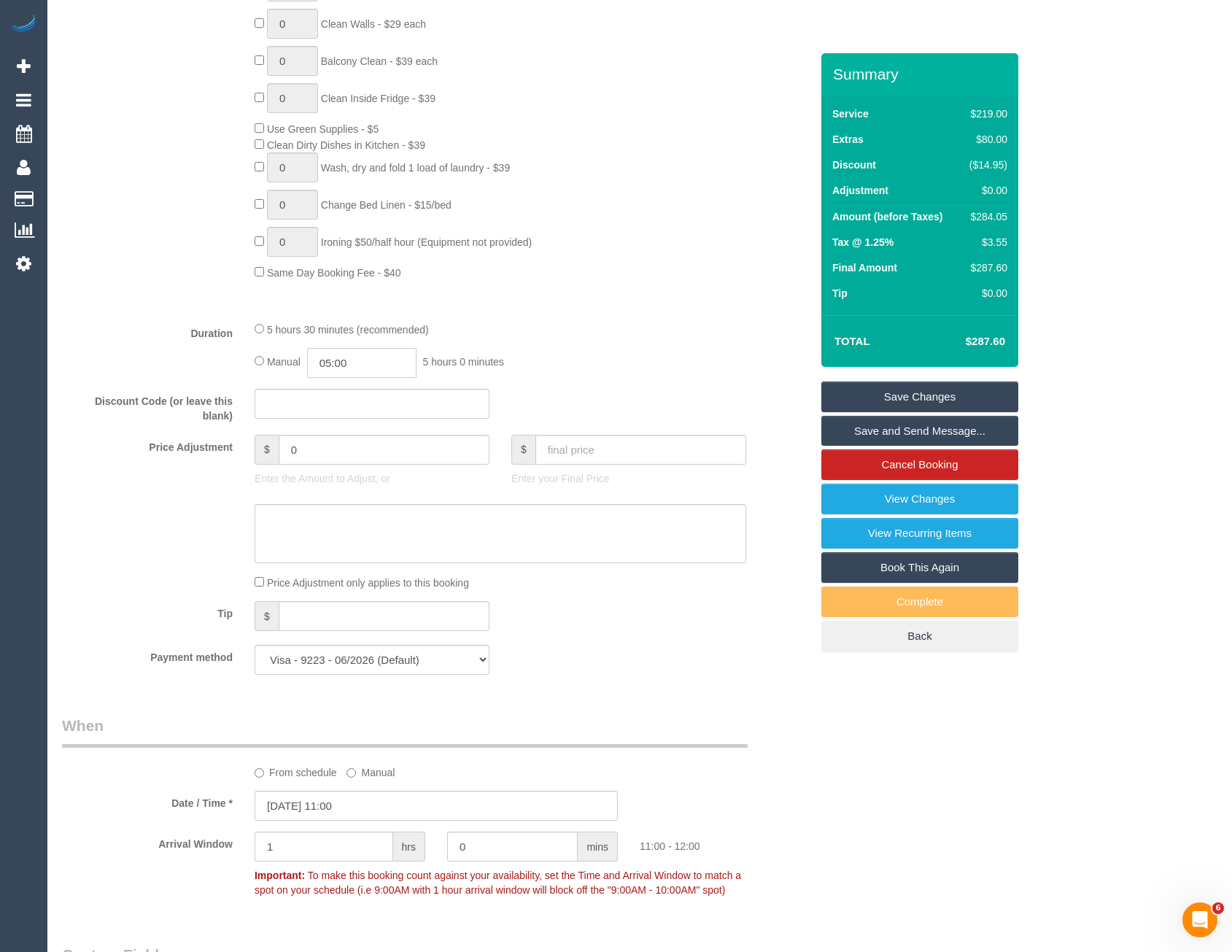
click at [368, 363] on input "05:00" at bounding box center [362, 363] width 109 height 30
click at [343, 428] on li "02:30" at bounding box center [345, 429] width 65 height 19
click at [383, 372] on input "02:30" at bounding box center [362, 363] width 109 height 30
type input "02:45"
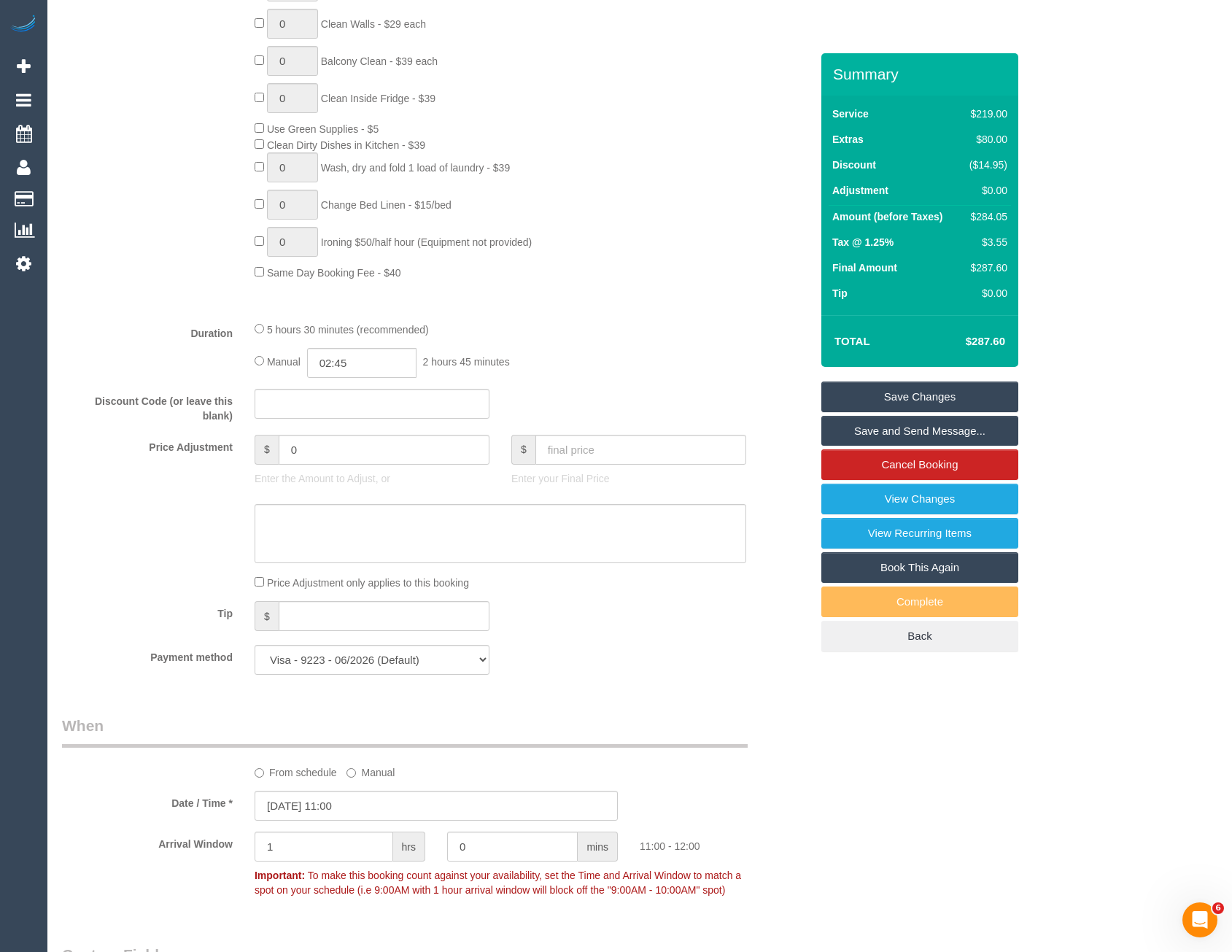
click at [608, 309] on div at bounding box center [500, 309] width 514 height 1
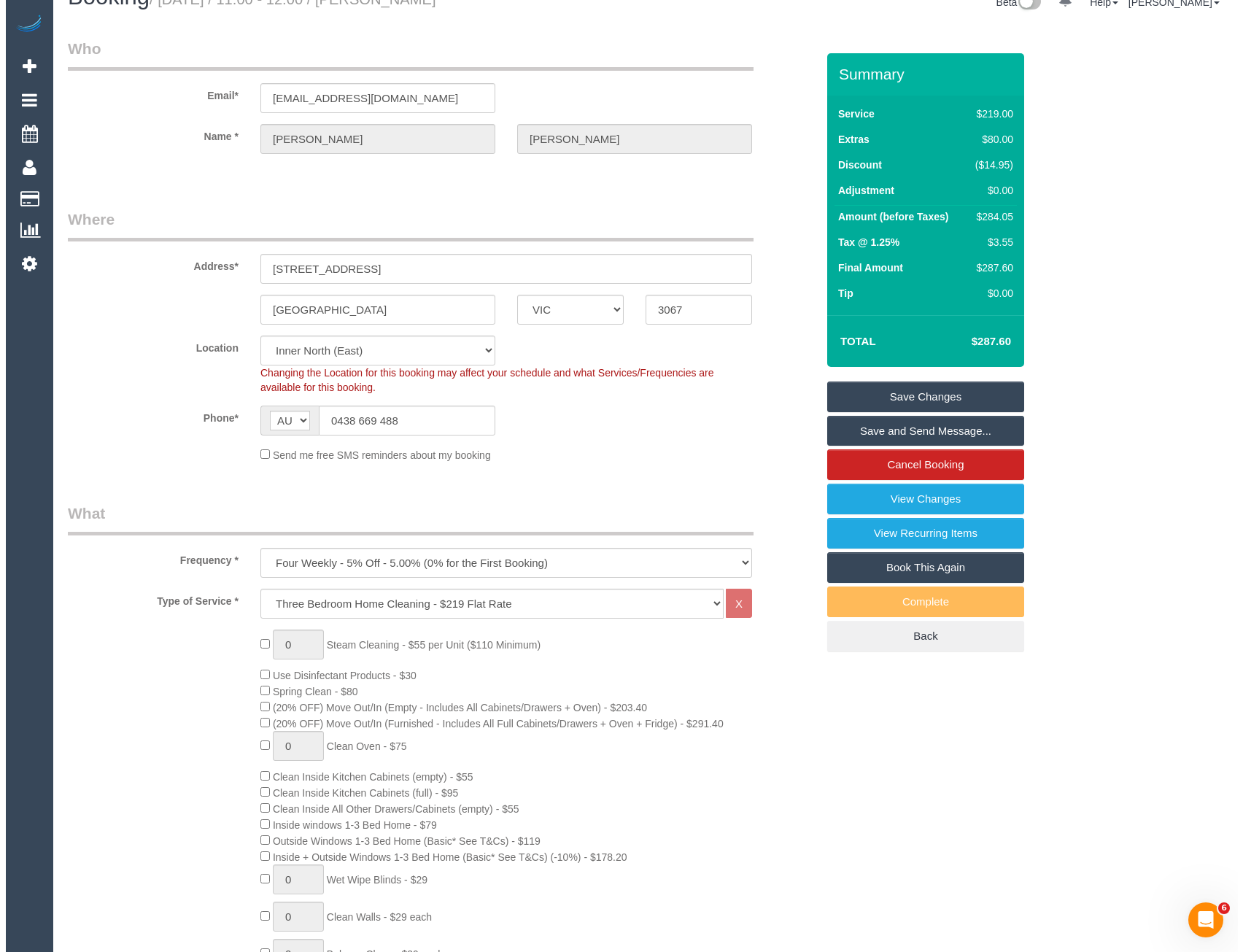
scroll to position [0, 0]
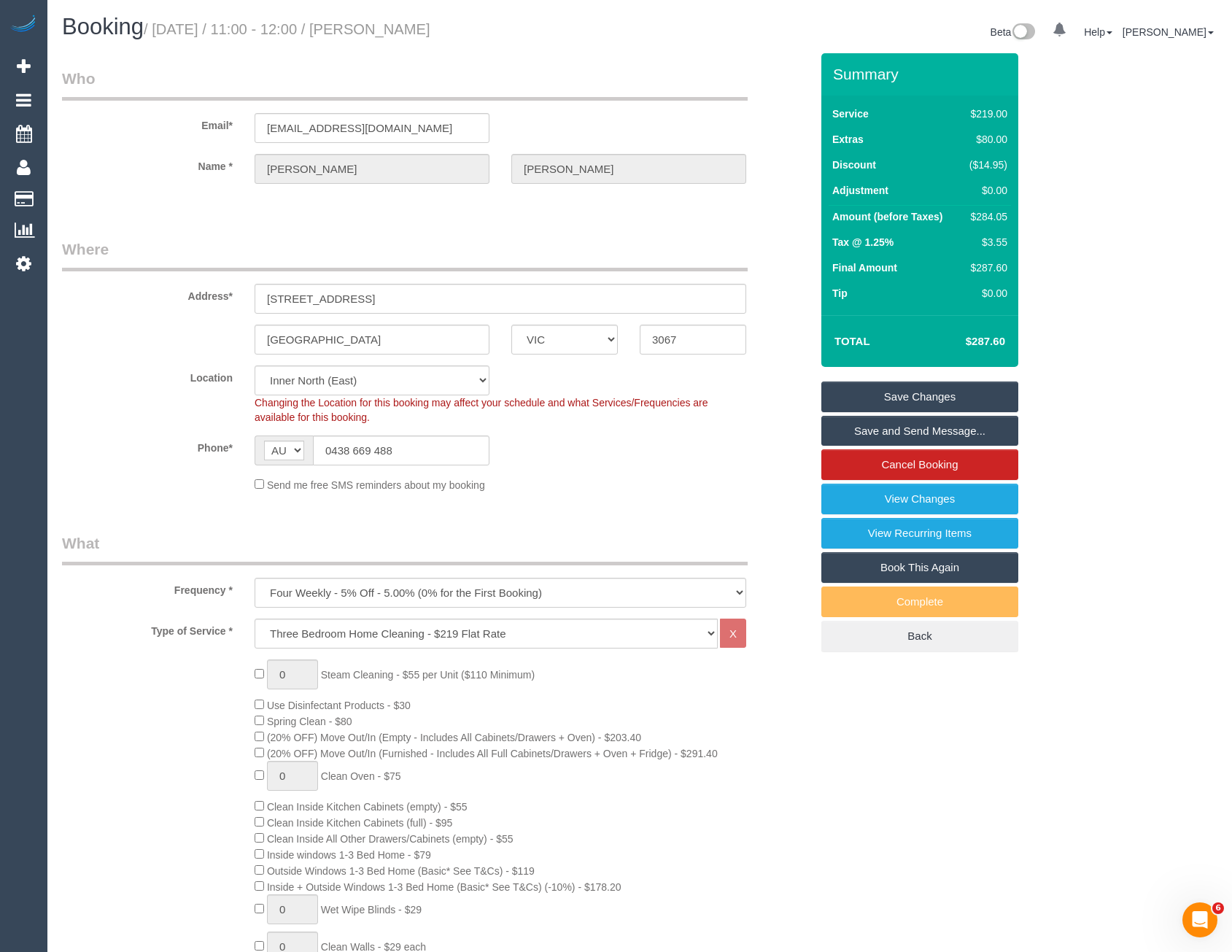
click at [848, 425] on link "Save and Send Message..." at bounding box center [920, 431] width 197 height 31
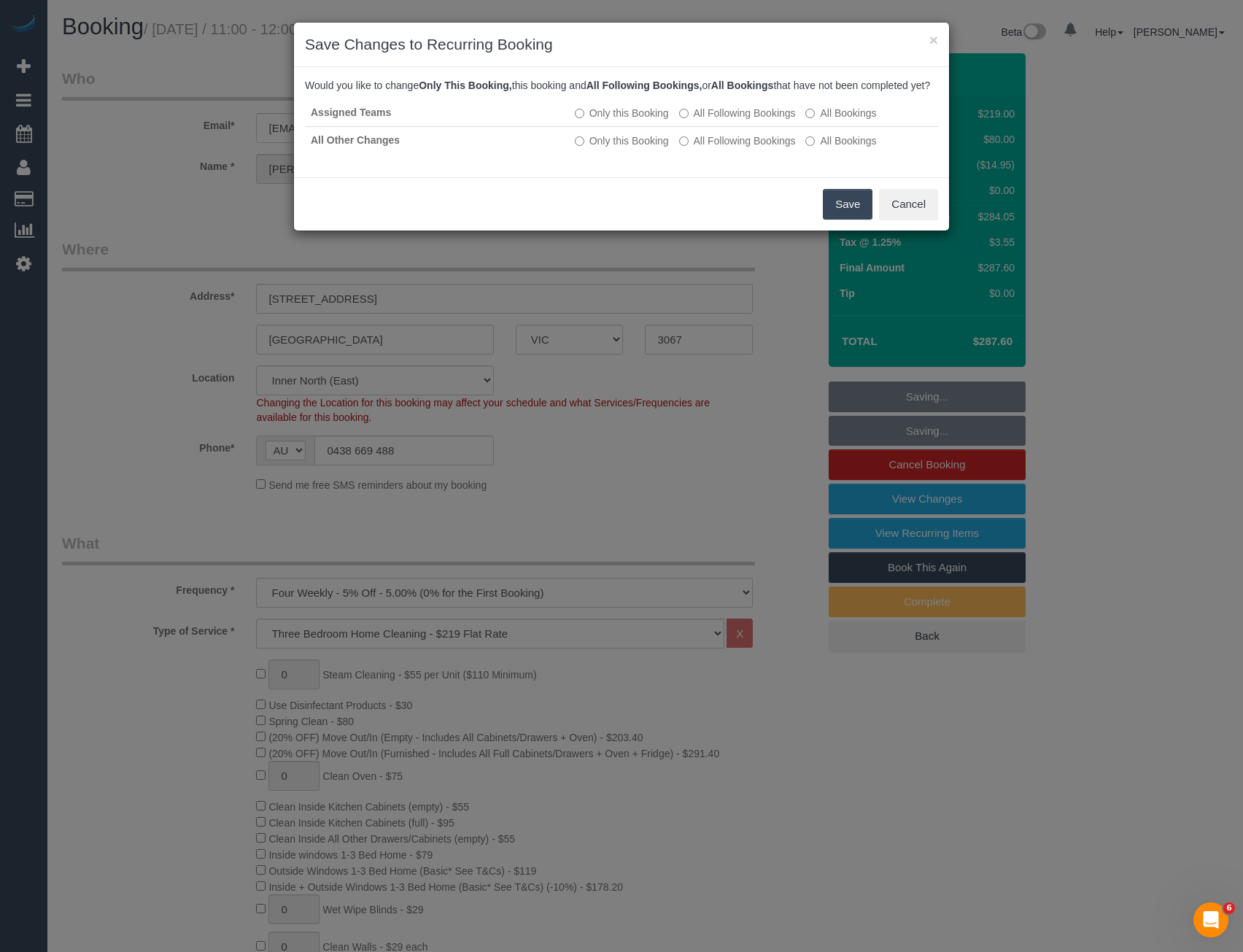
click at [870, 220] on button "Save" at bounding box center [847, 204] width 50 height 31
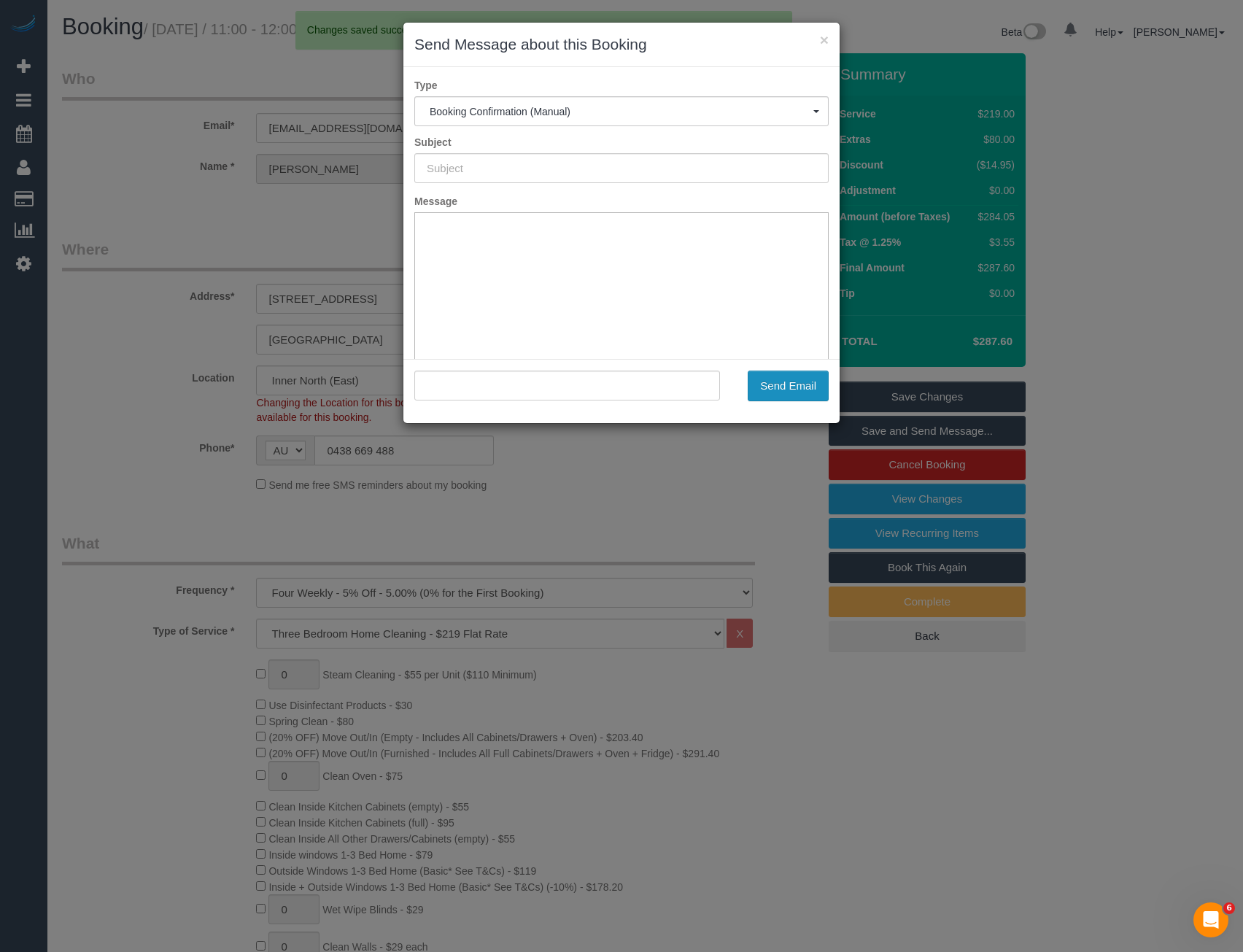
type input "Booking Confirmed"
type input ""Susie Wong" <swon22@gmail.com>"
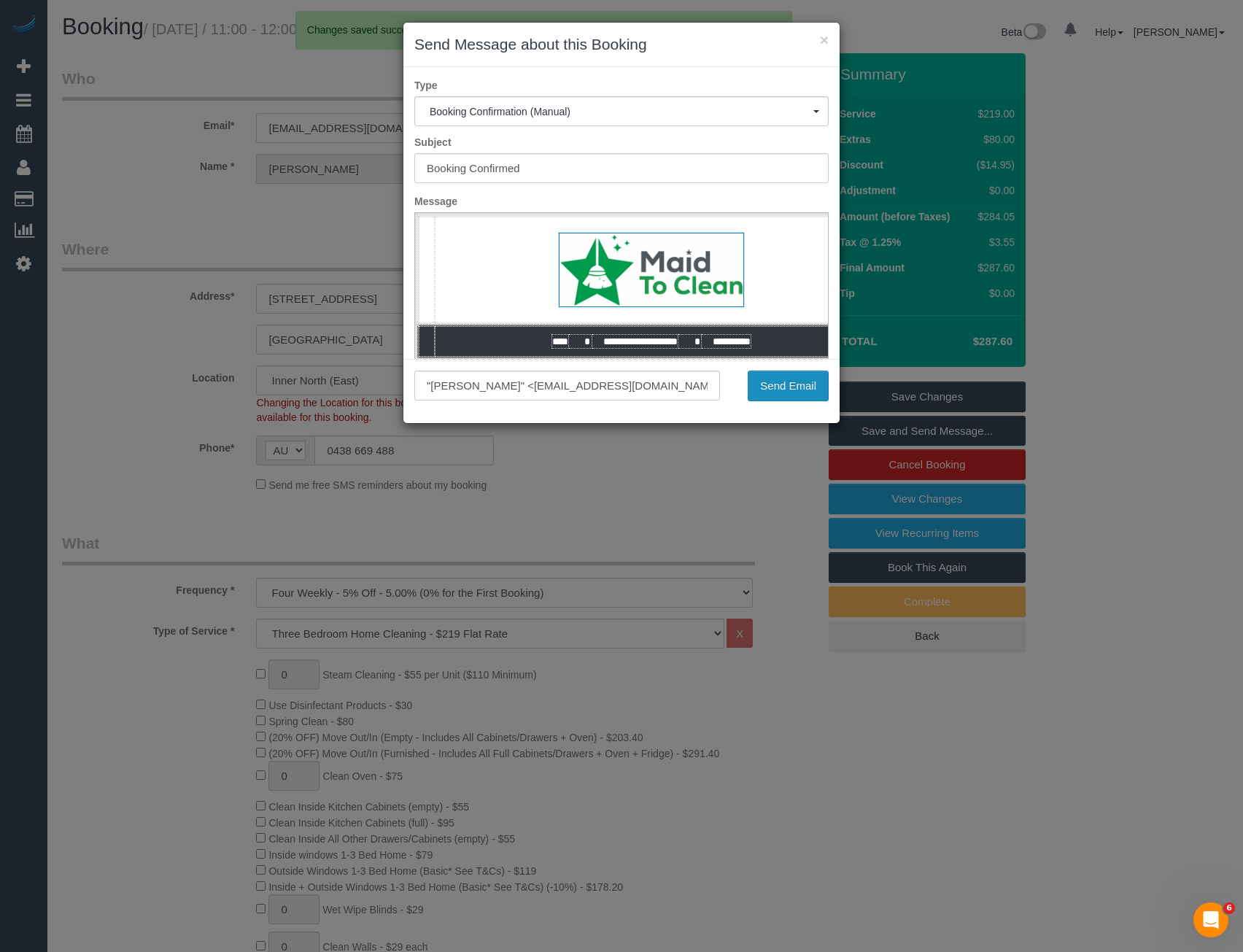
click at [779, 387] on button "Send Email" at bounding box center [788, 385] width 81 height 31
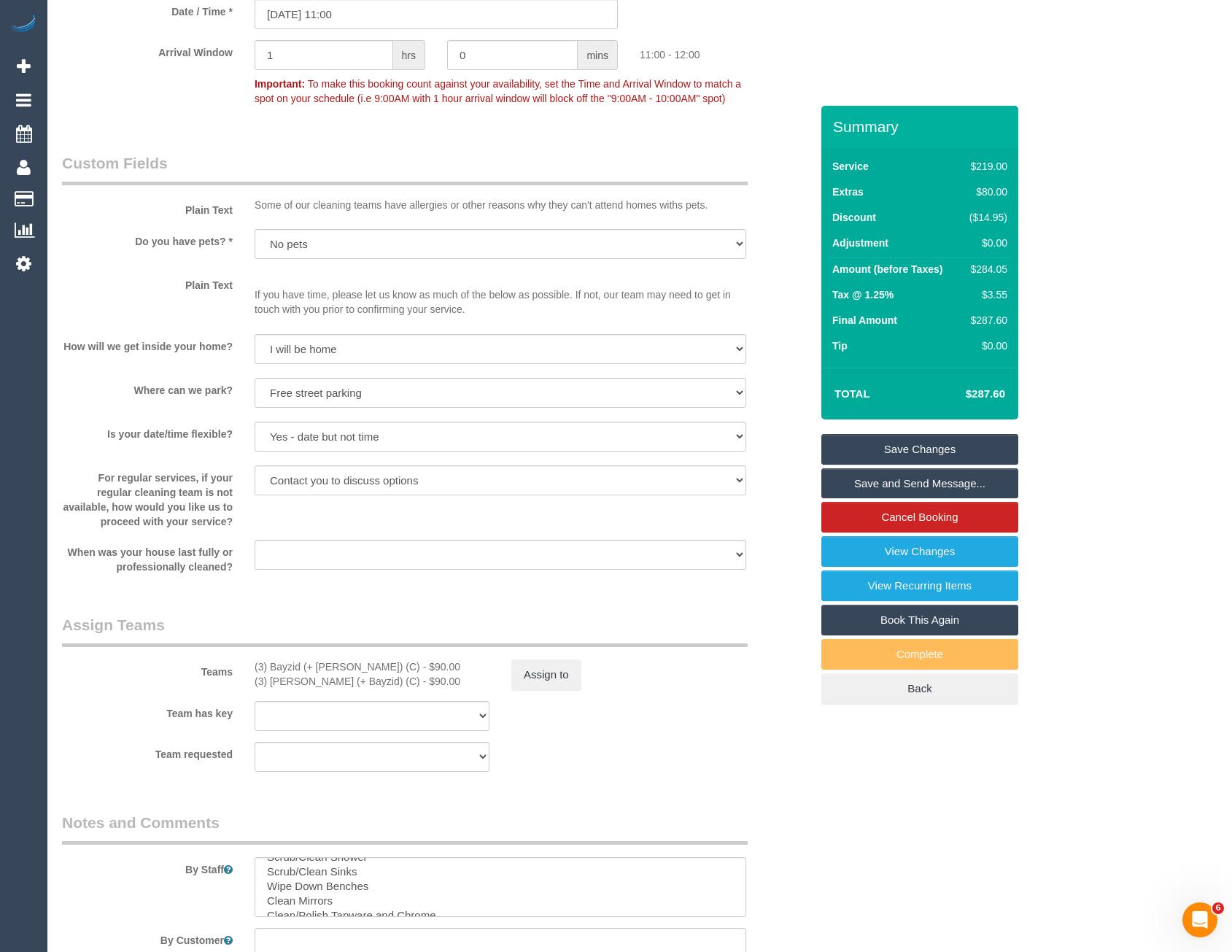
scroll to position [1970, 0]
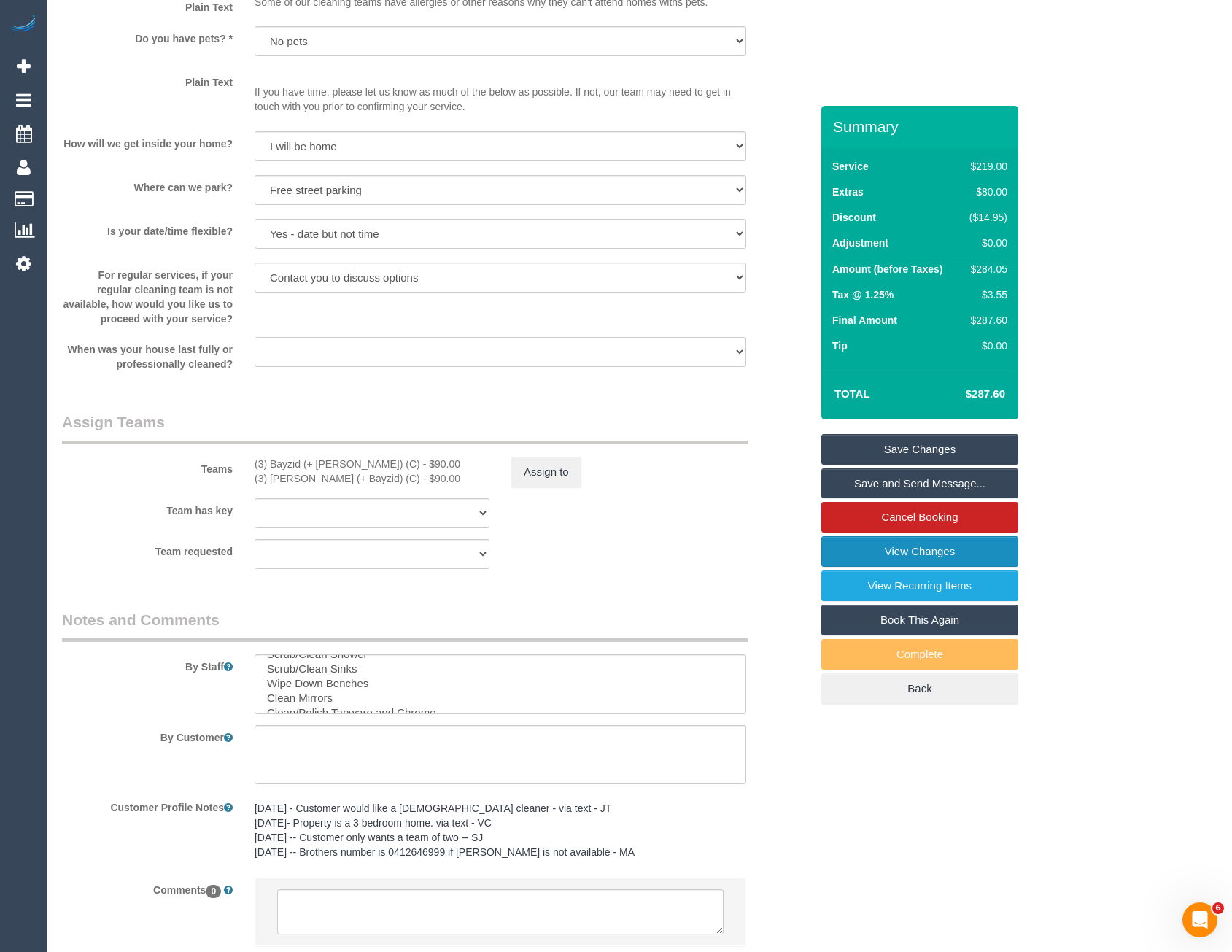
click at [928, 544] on link "View Changes" at bounding box center [920, 552] width 197 height 31
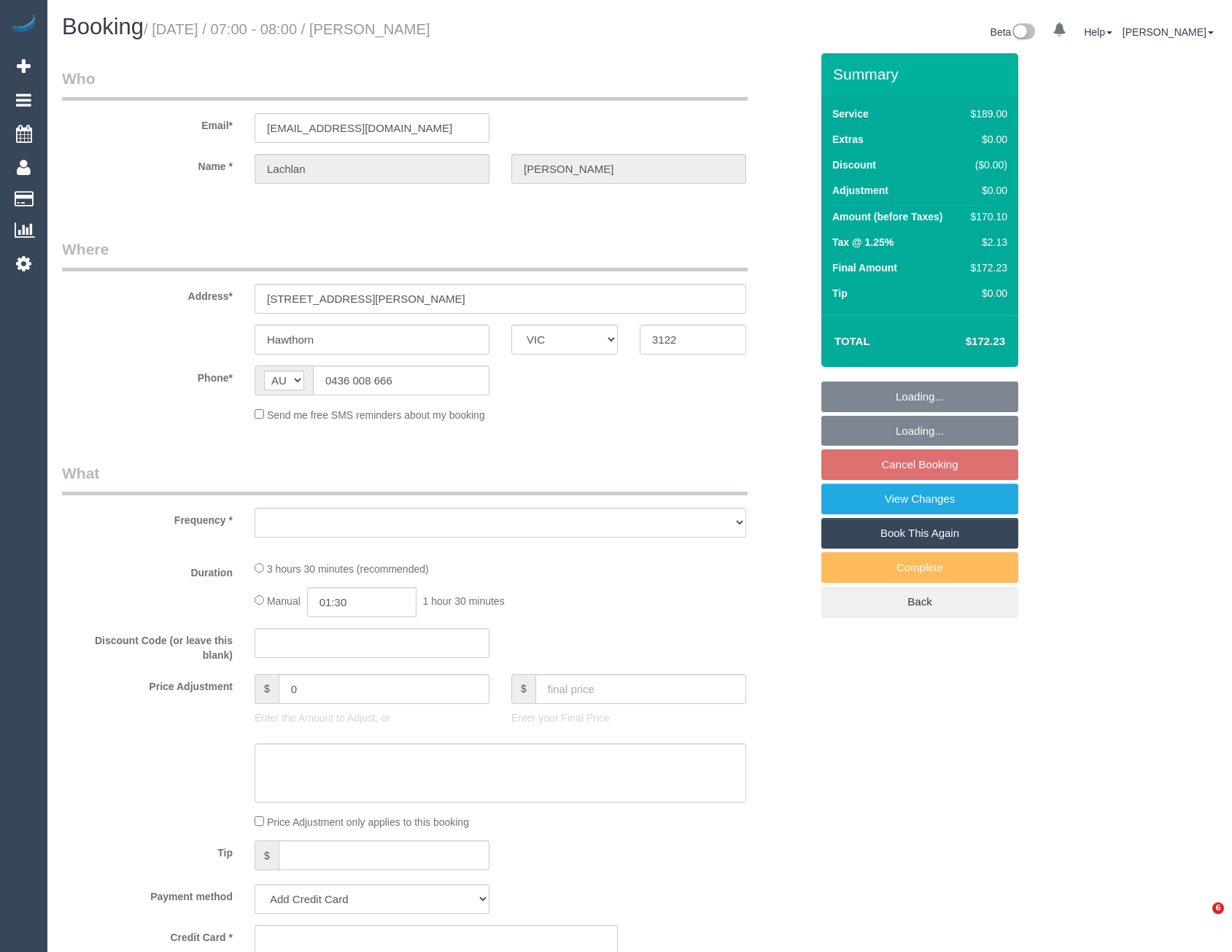
select select "VIC"
select select "object:545"
select select "string:stripe-pm_1PIhXq2GScqysDRVBpWLCeqn"
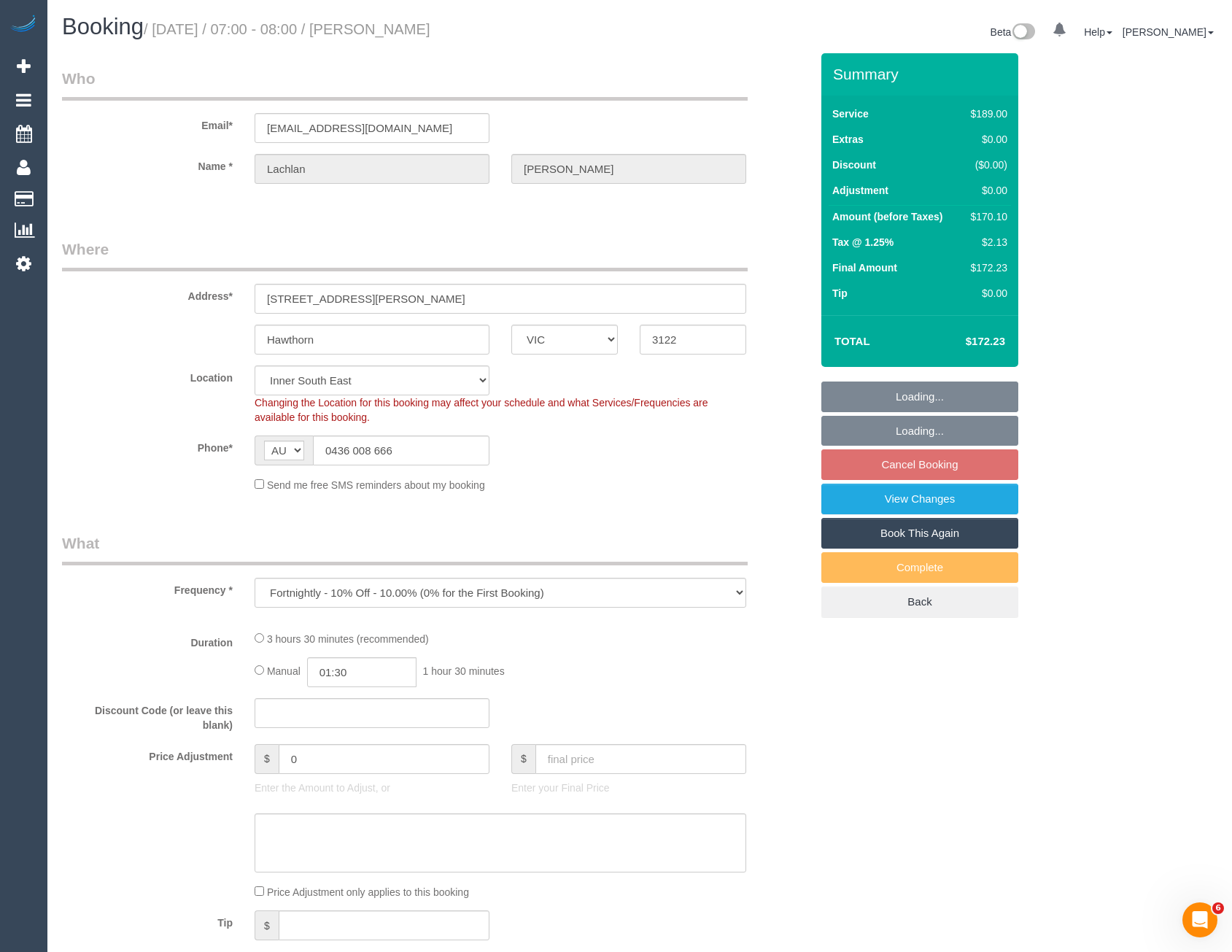
select select "number:28"
select select "number:14"
select select "number:19"
select select "number:22"
select select "number:33"
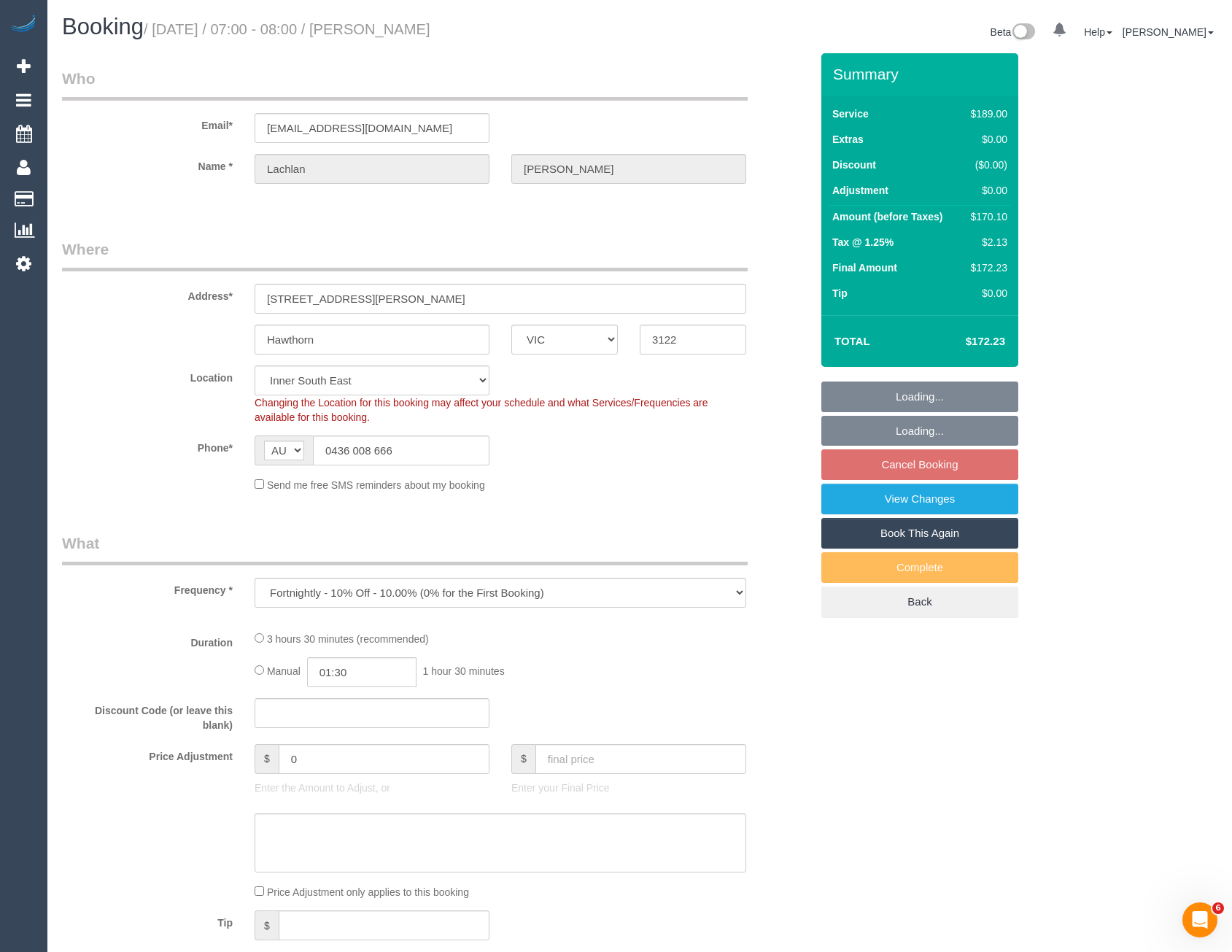
select select "number:11"
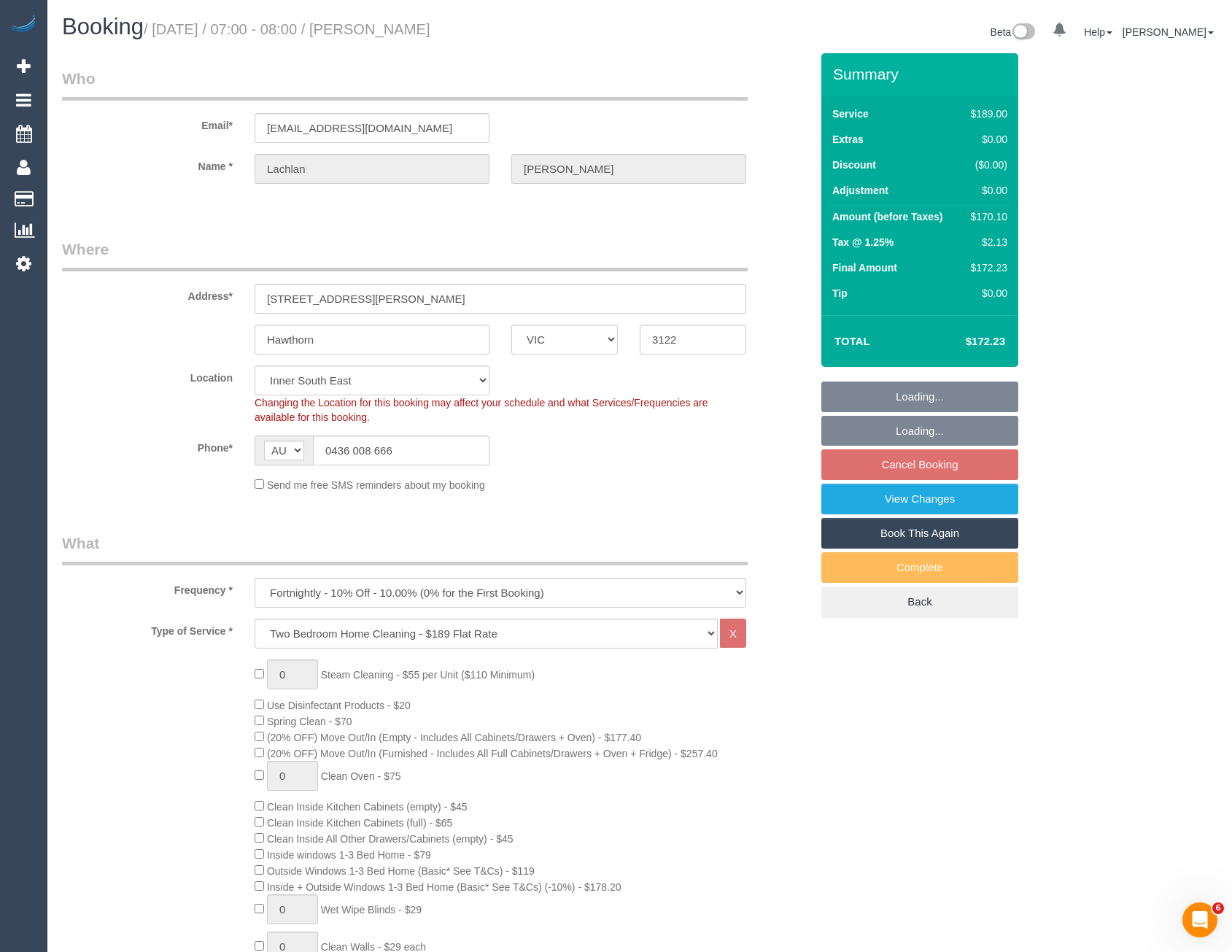
select select "object:1436"
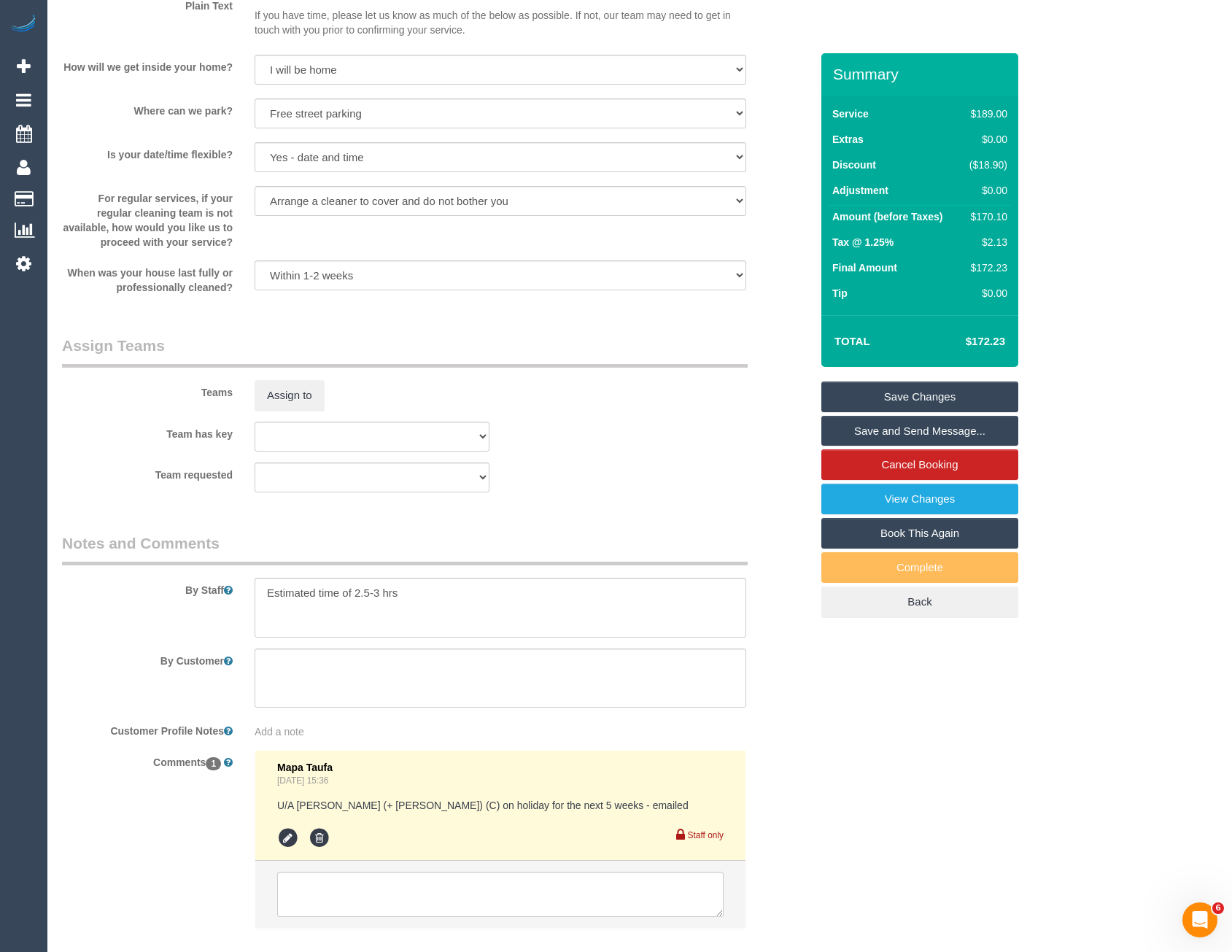
scroll to position [2102, 0]
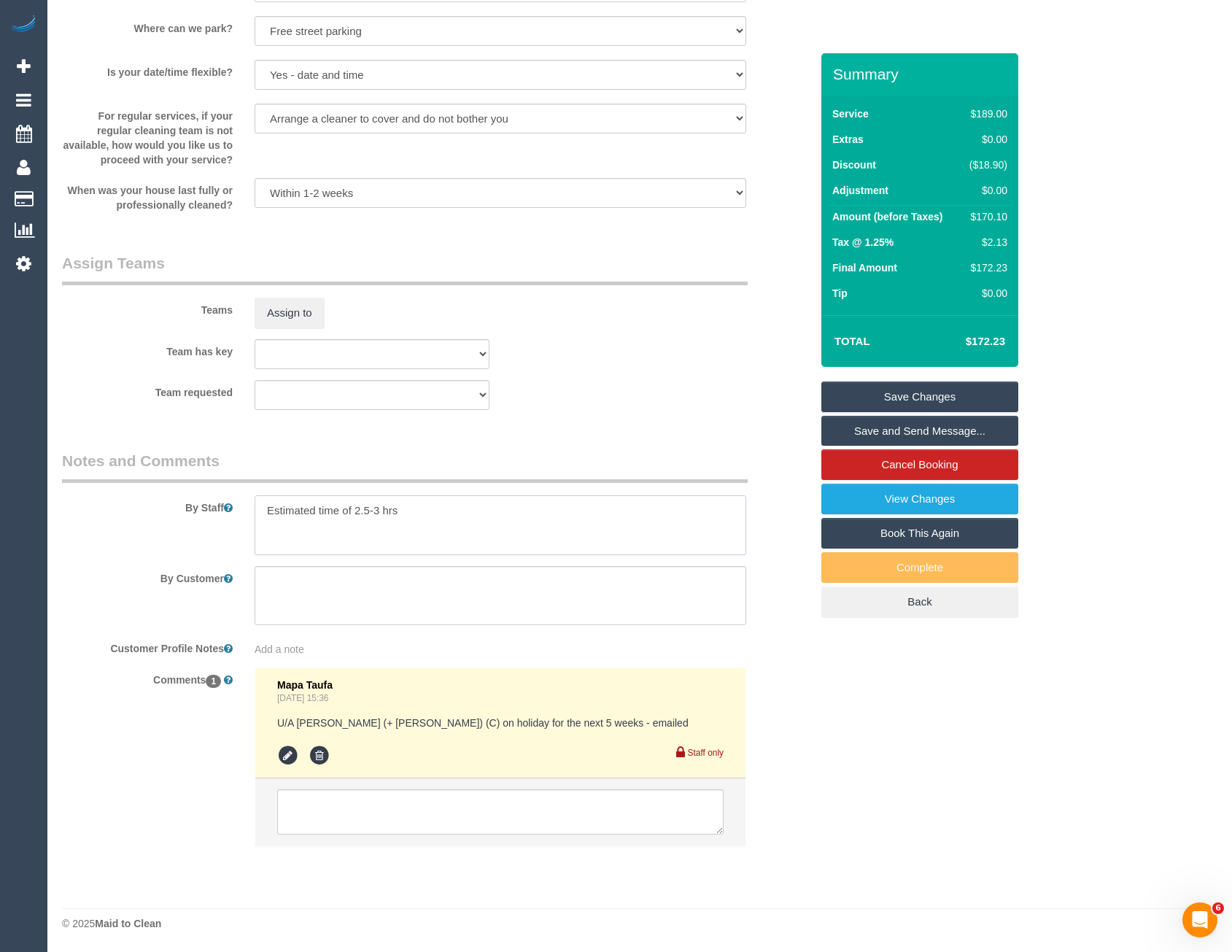
click at [263, 510] on textarea at bounding box center [500, 525] width 491 height 60
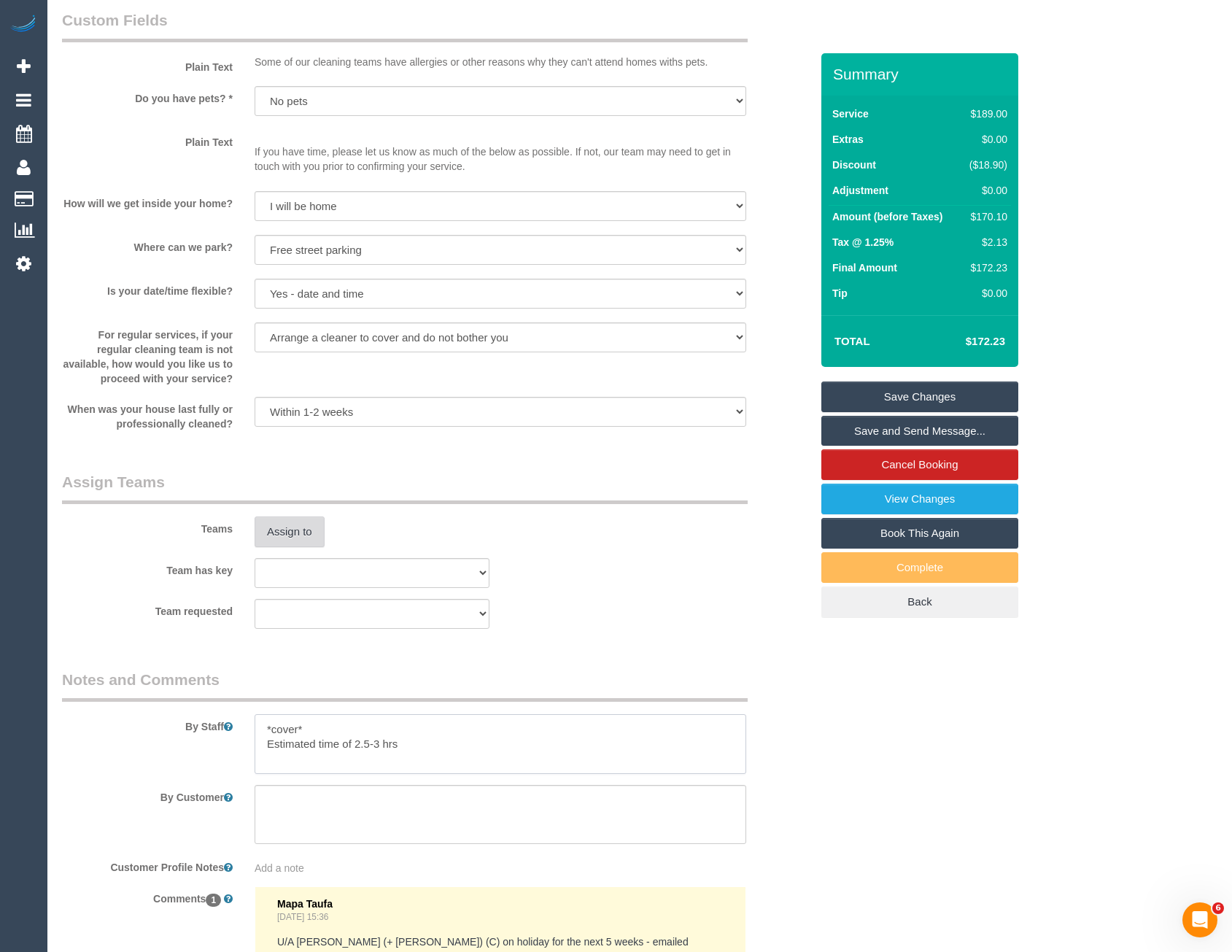
type textarea "*cover* Estimated time of 2.5-3 hrs"
click at [294, 532] on button "Assign to" at bounding box center [289, 532] width 70 height 31
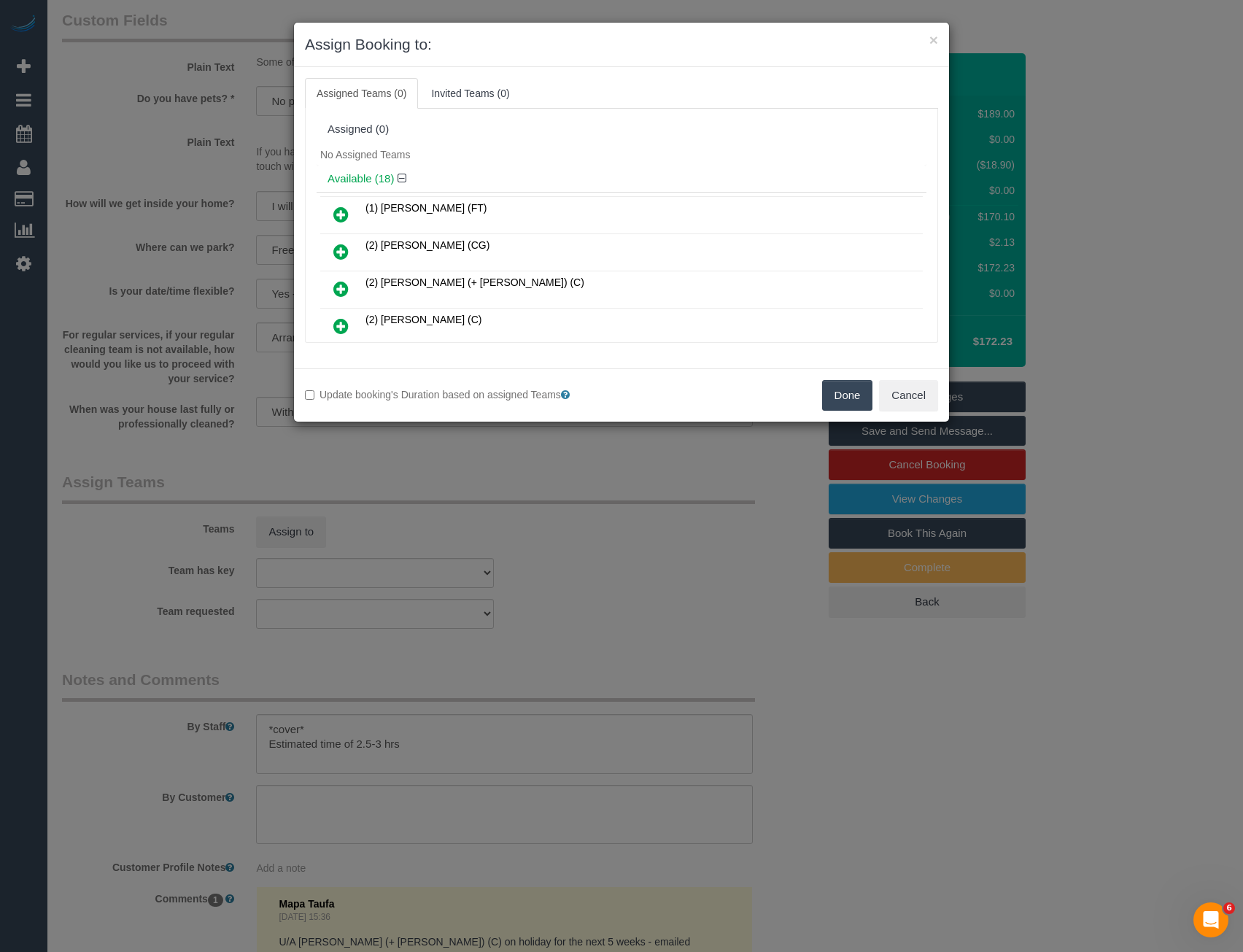
scroll to position [505, 0]
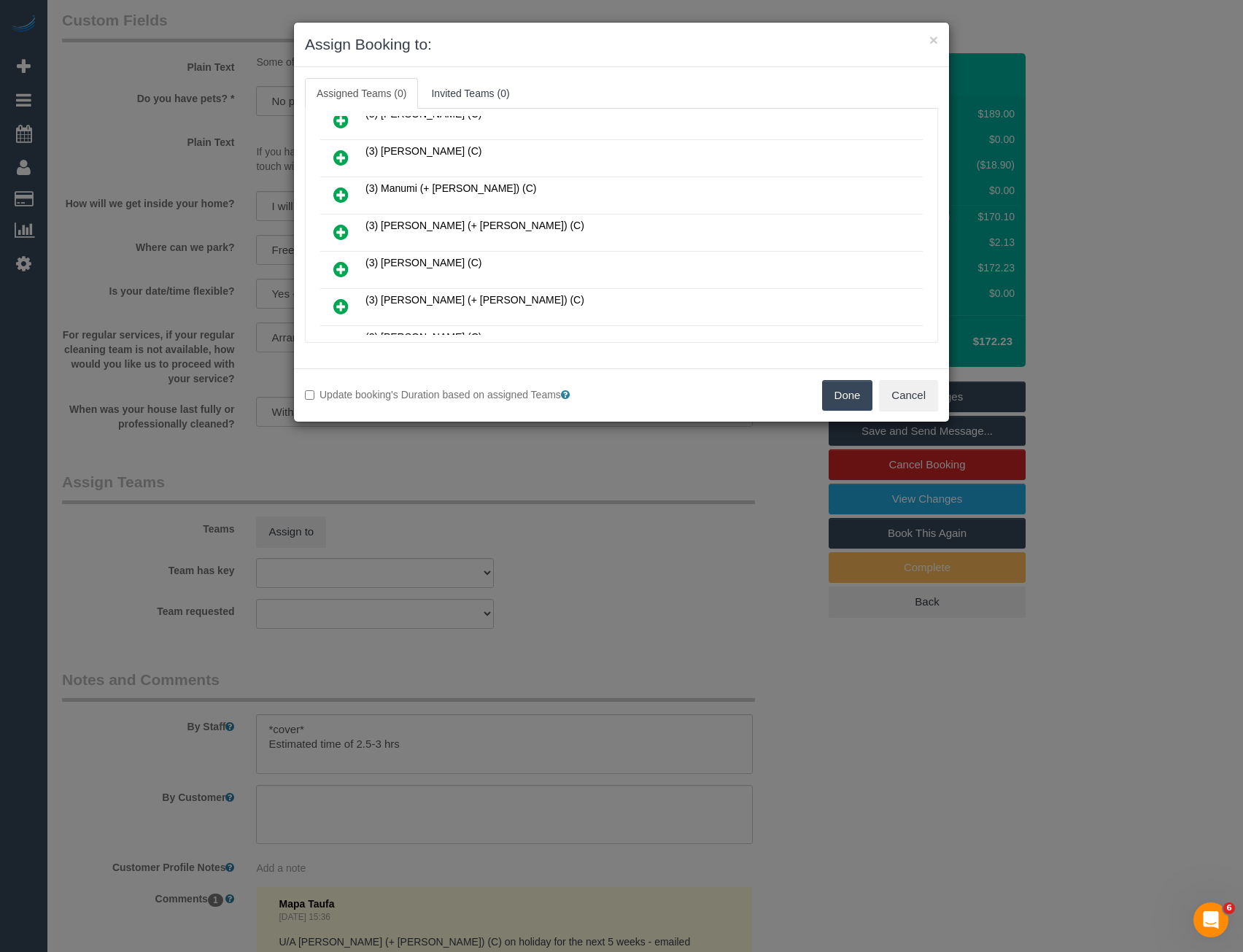
click at [345, 230] on icon at bounding box center [341, 232] width 15 height 18
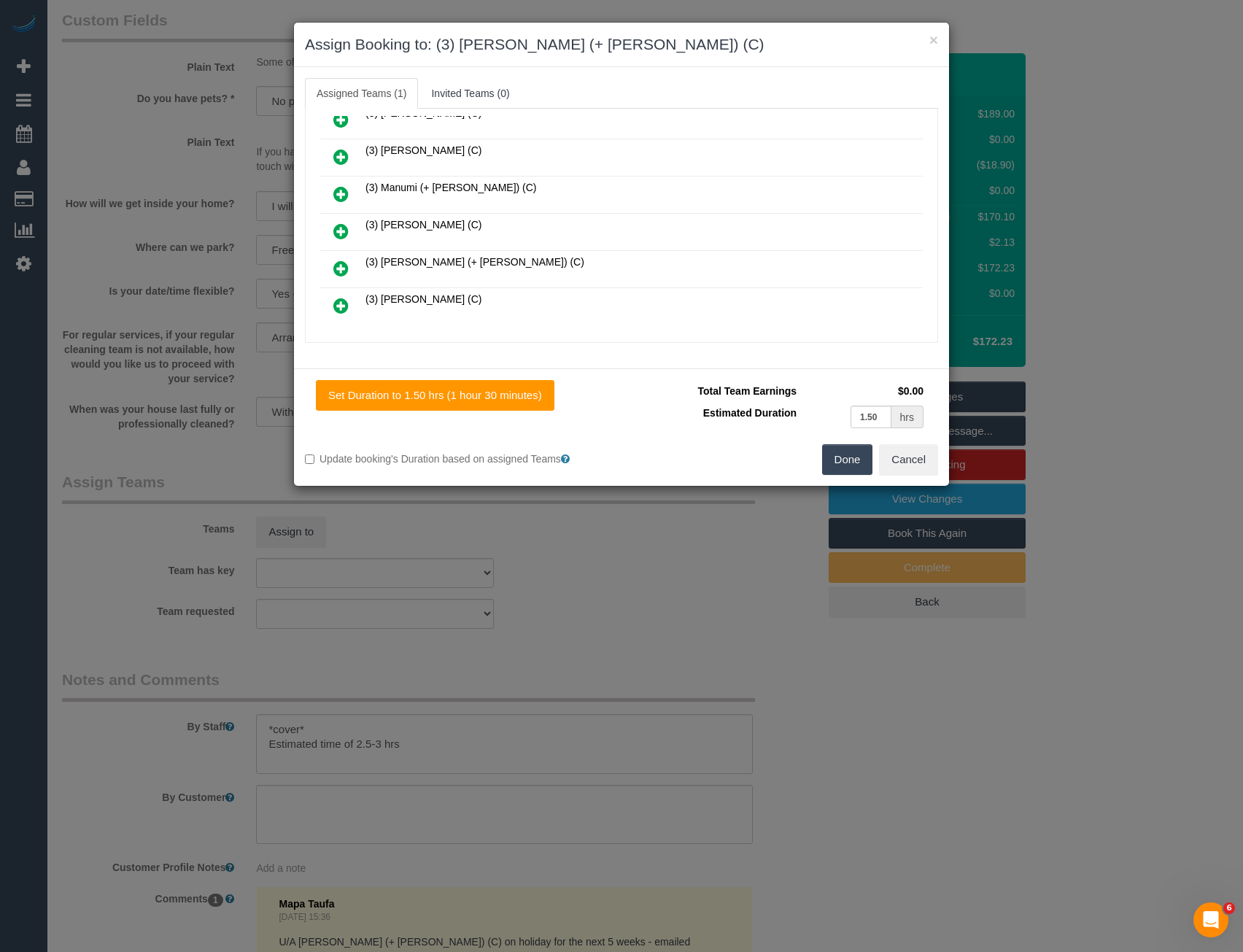
click at [345, 268] on icon at bounding box center [341, 268] width 15 height 18
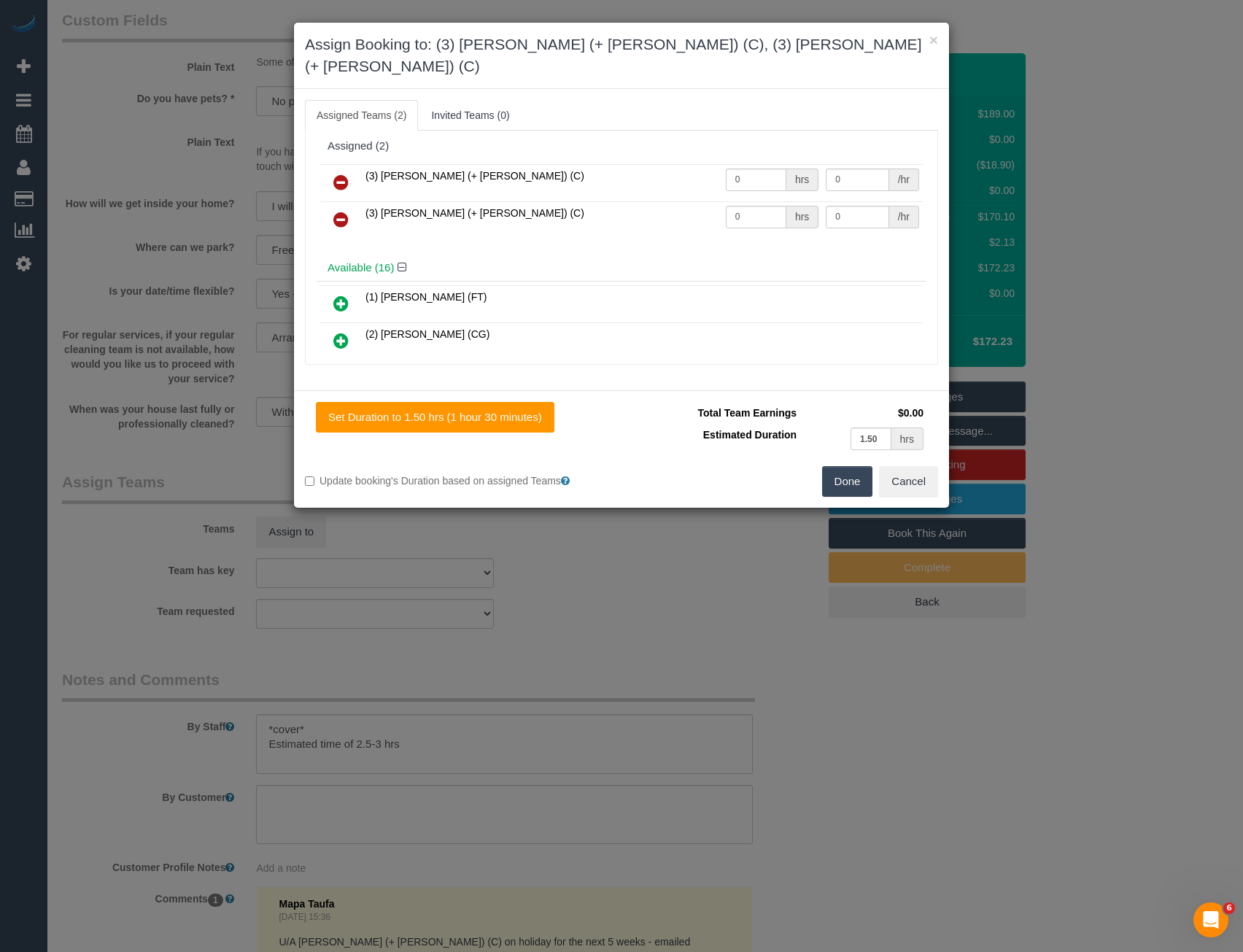
scroll to position [0, 0]
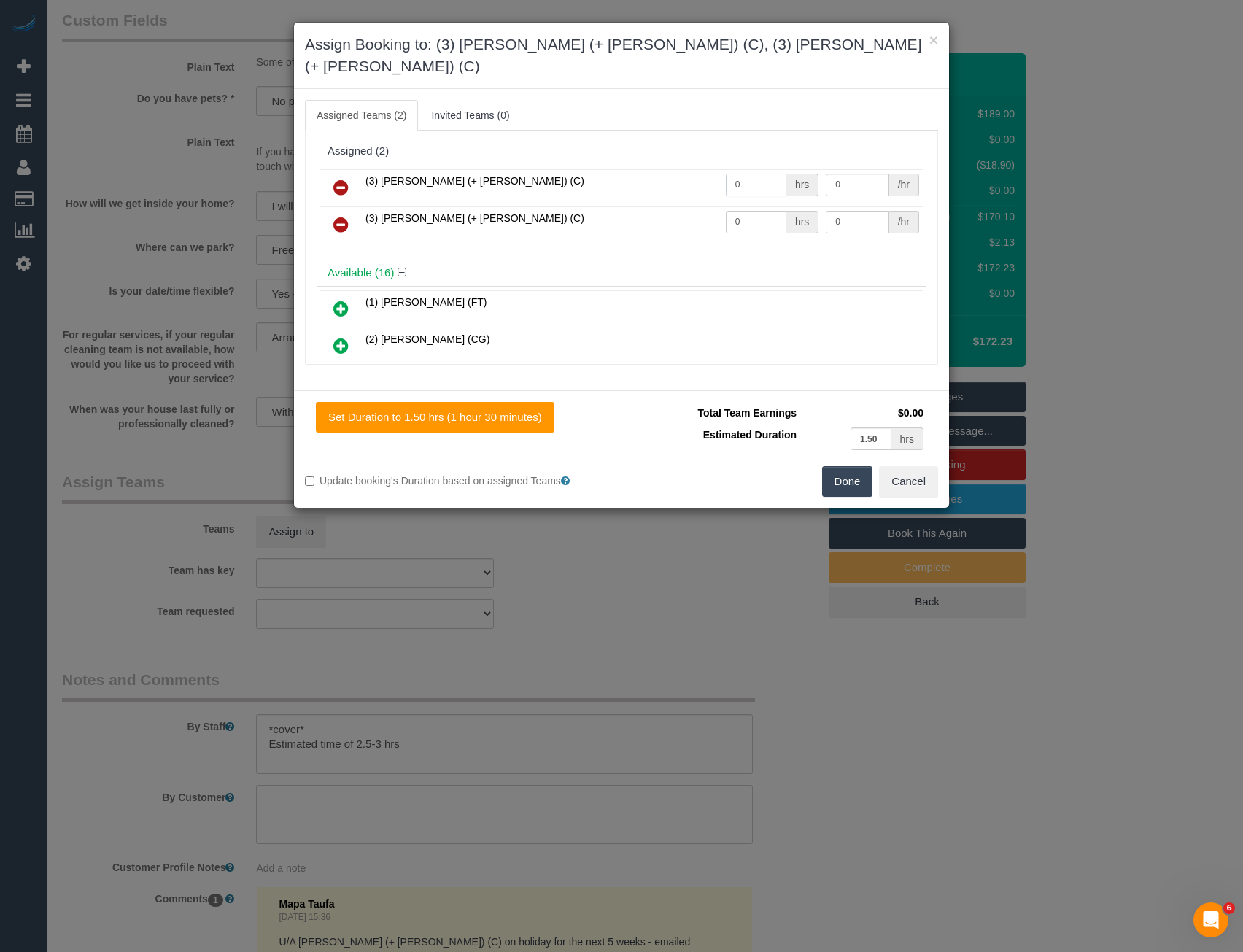
drag, startPoint x: 759, startPoint y: 158, endPoint x: 624, endPoint y: 141, distance: 136.1
click at [625, 140] on div "Assigned (2) (3) [PERSON_NAME] (+ [PERSON_NAME]) (C) 0 hrs 0 /hr (3) [PERSON_NA…" at bounding box center [621, 199] width 610 height 122
type input "1"
type input "55"
drag, startPoint x: 754, startPoint y: 204, endPoint x: 652, endPoint y: 201, distance: 102.0
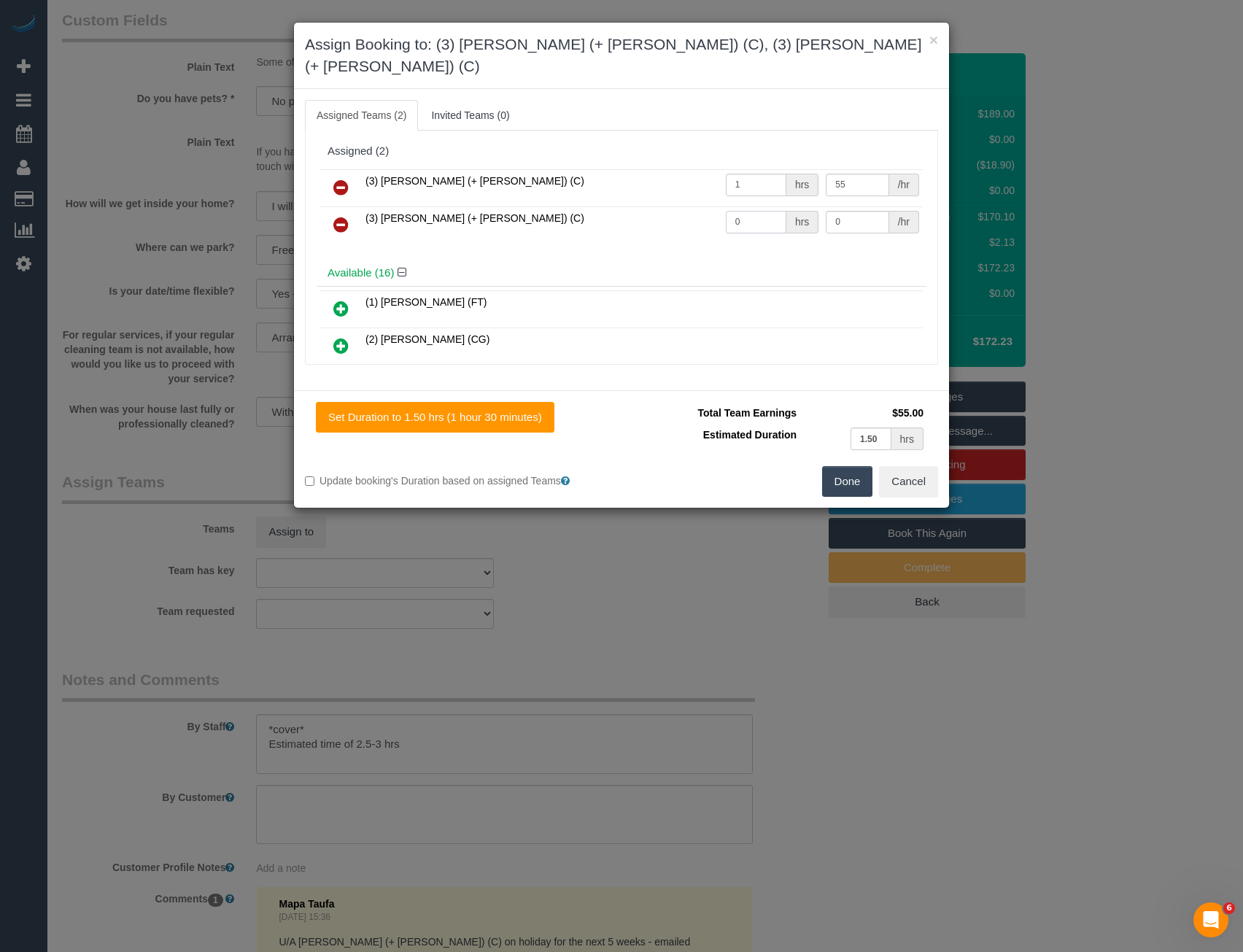
click at [664, 207] on tr "(3) [PERSON_NAME] (+ [PERSON_NAME]) (C) 0 hrs 0 /hr" at bounding box center [621, 226] width 602 height 38
type input "1"
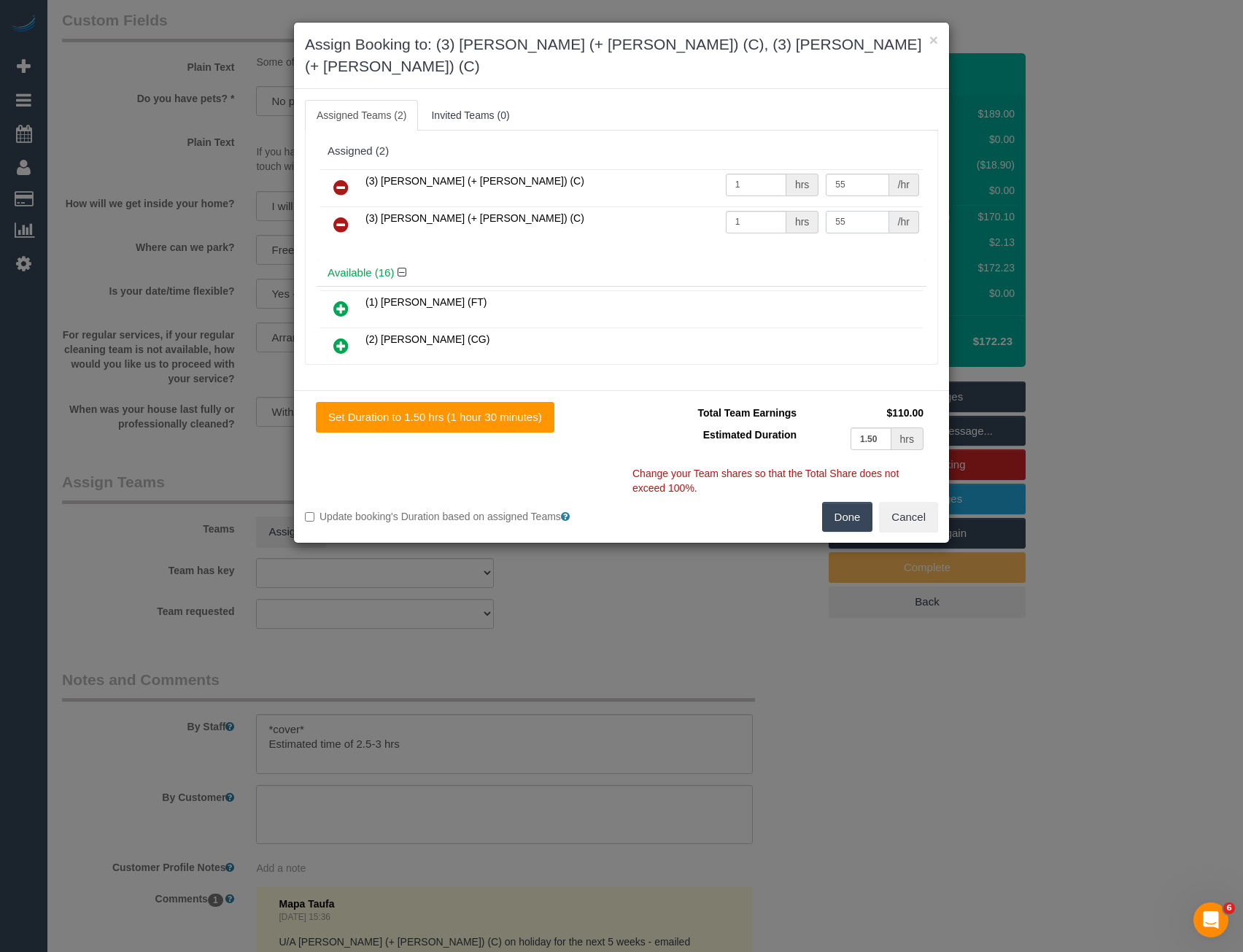
type input "55"
click at [851, 502] on button "Done" at bounding box center [847, 517] width 51 height 31
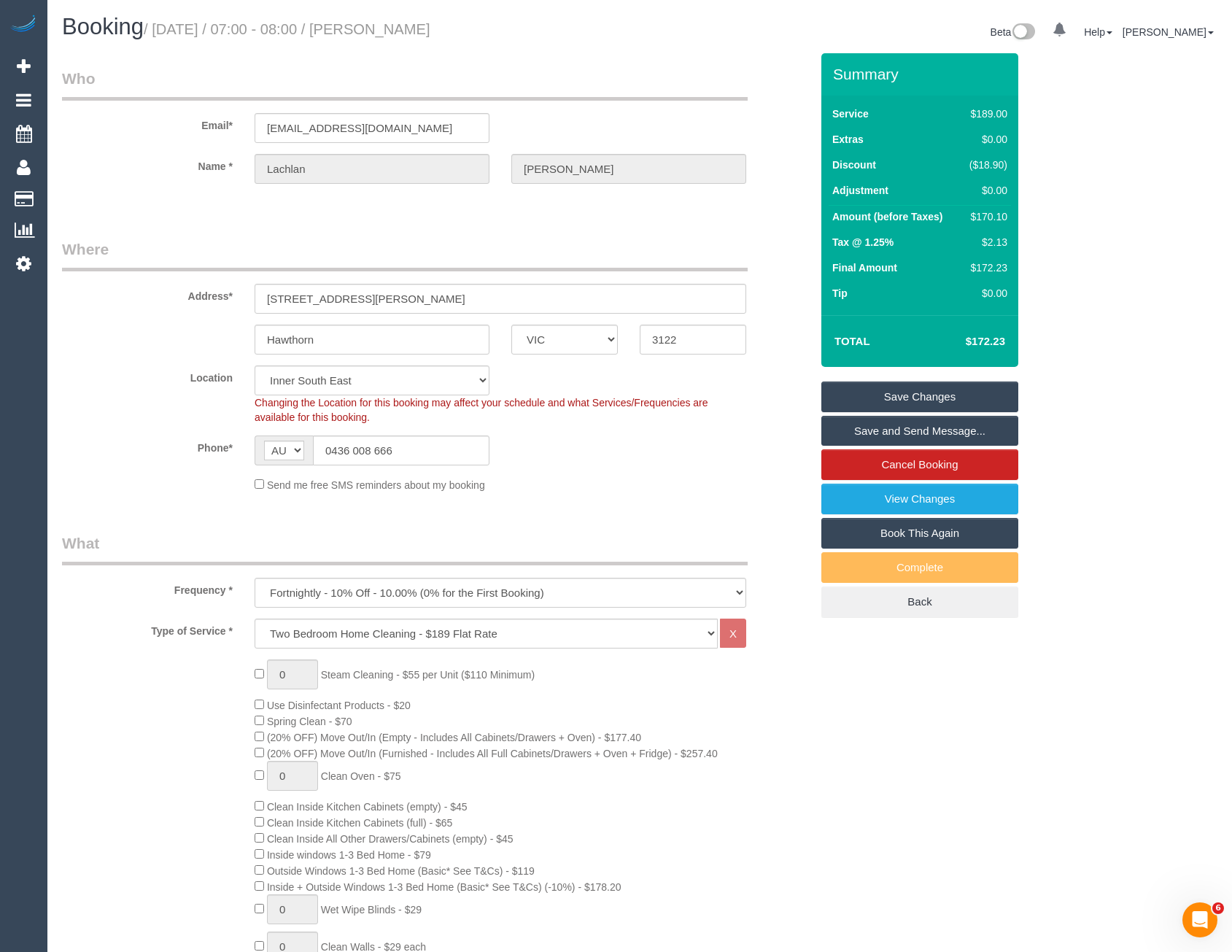
click at [883, 431] on link "Save and Send Message..." at bounding box center [920, 431] width 197 height 31
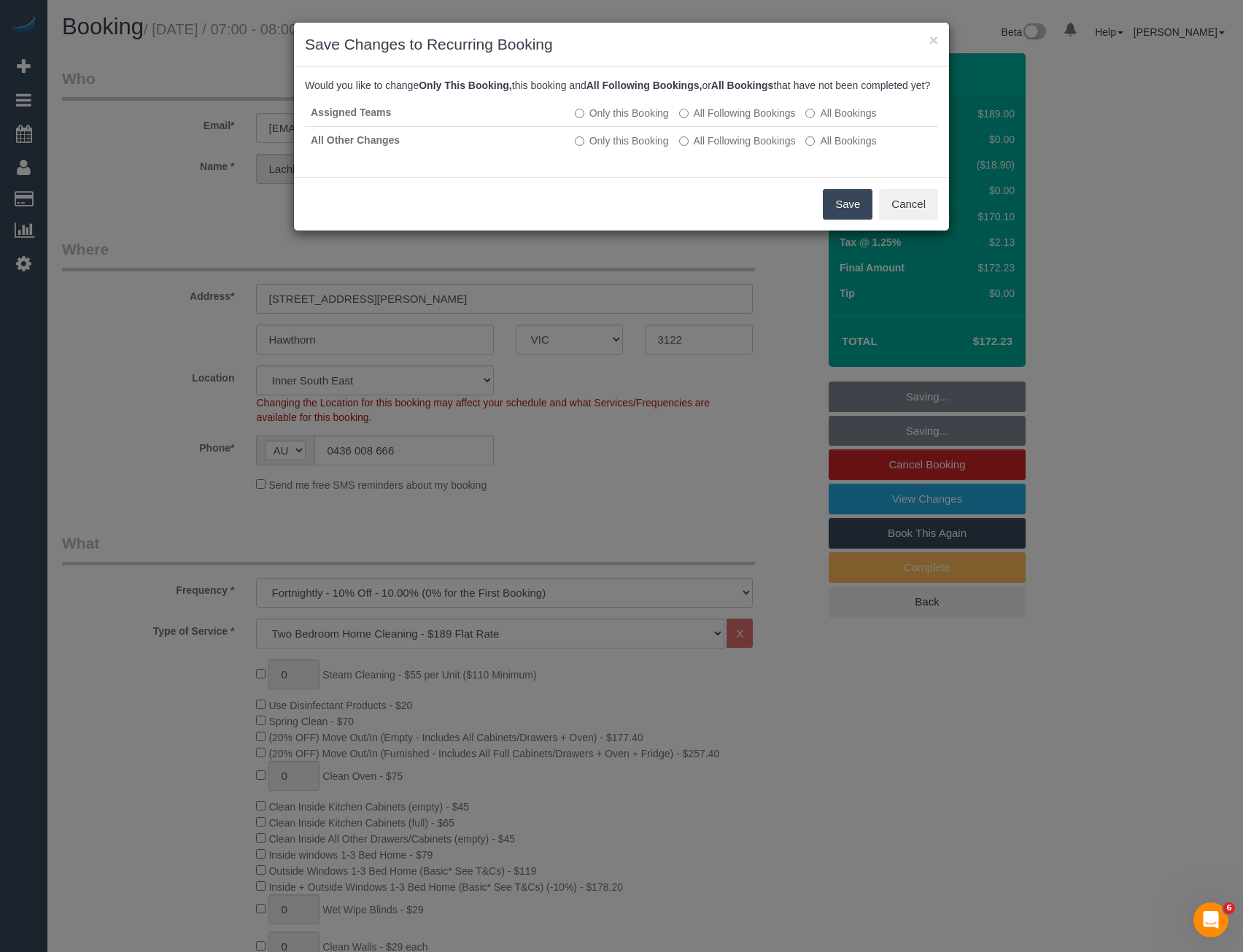
click at [832, 220] on button "Save" at bounding box center [847, 204] width 50 height 31
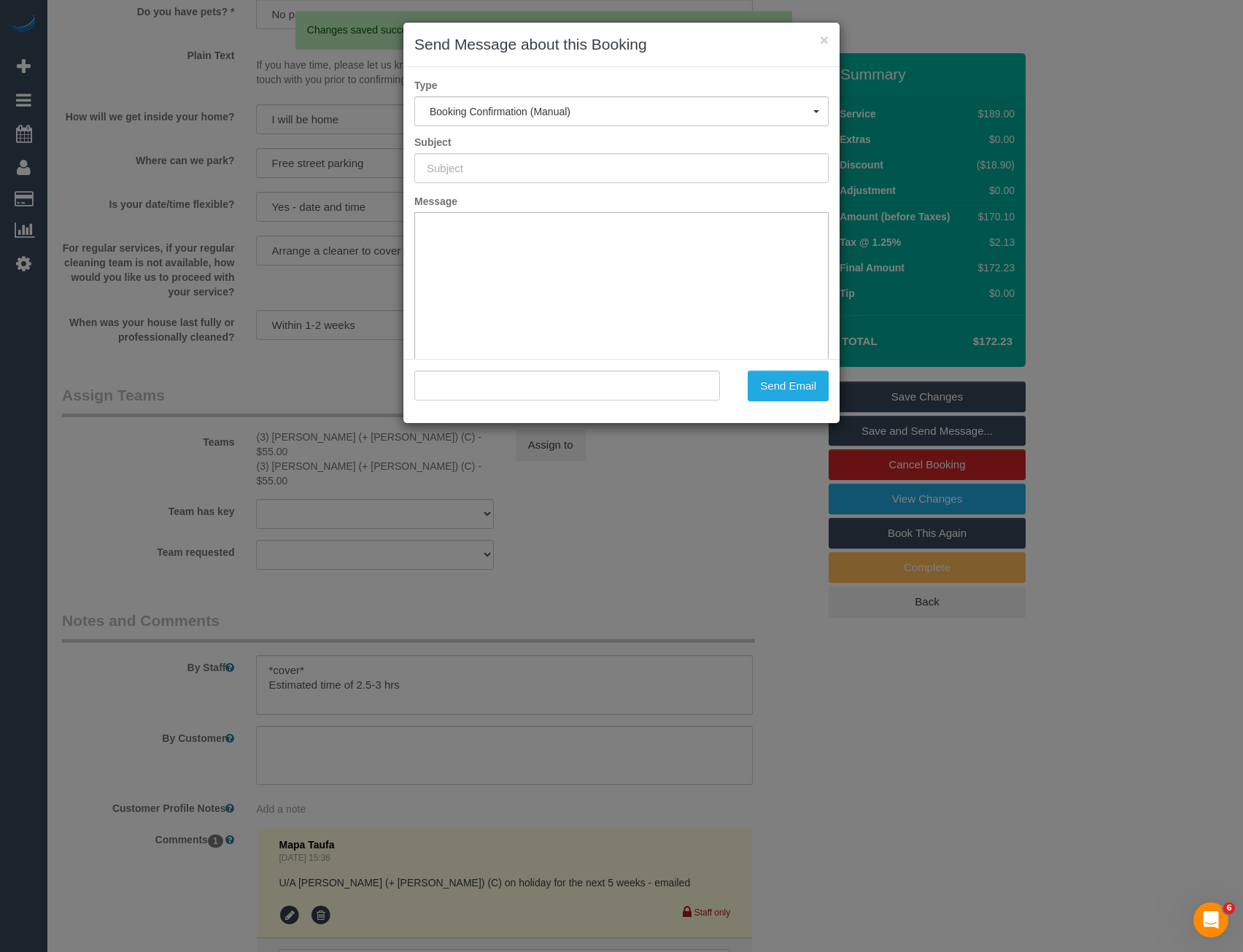
type input "Booking Confirmed"
type input ""Lachlan Brooks" <lachlanbrooks54@gmail.com>"
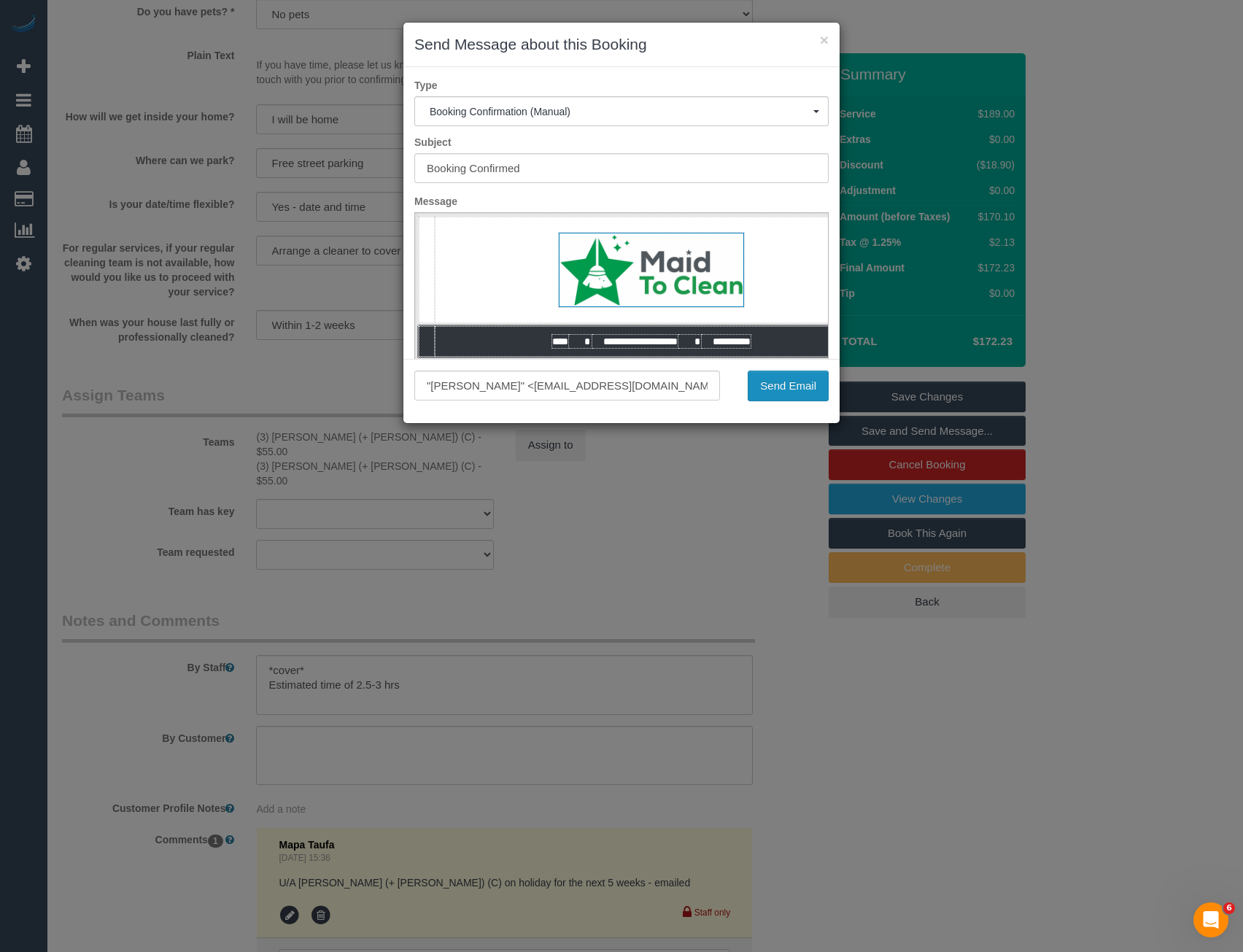
click at [811, 396] on button "Send Email" at bounding box center [788, 385] width 81 height 31
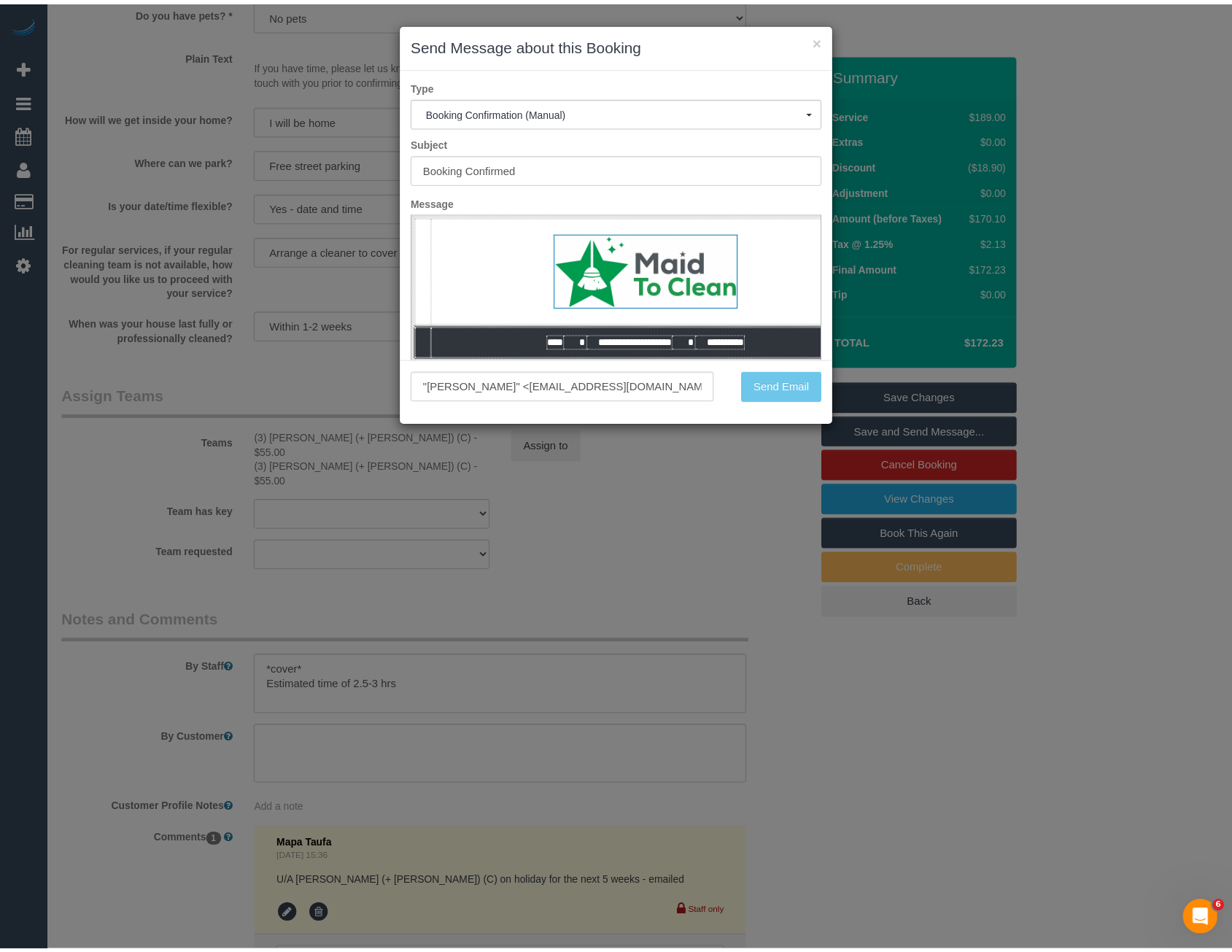
scroll to position [2019, 0]
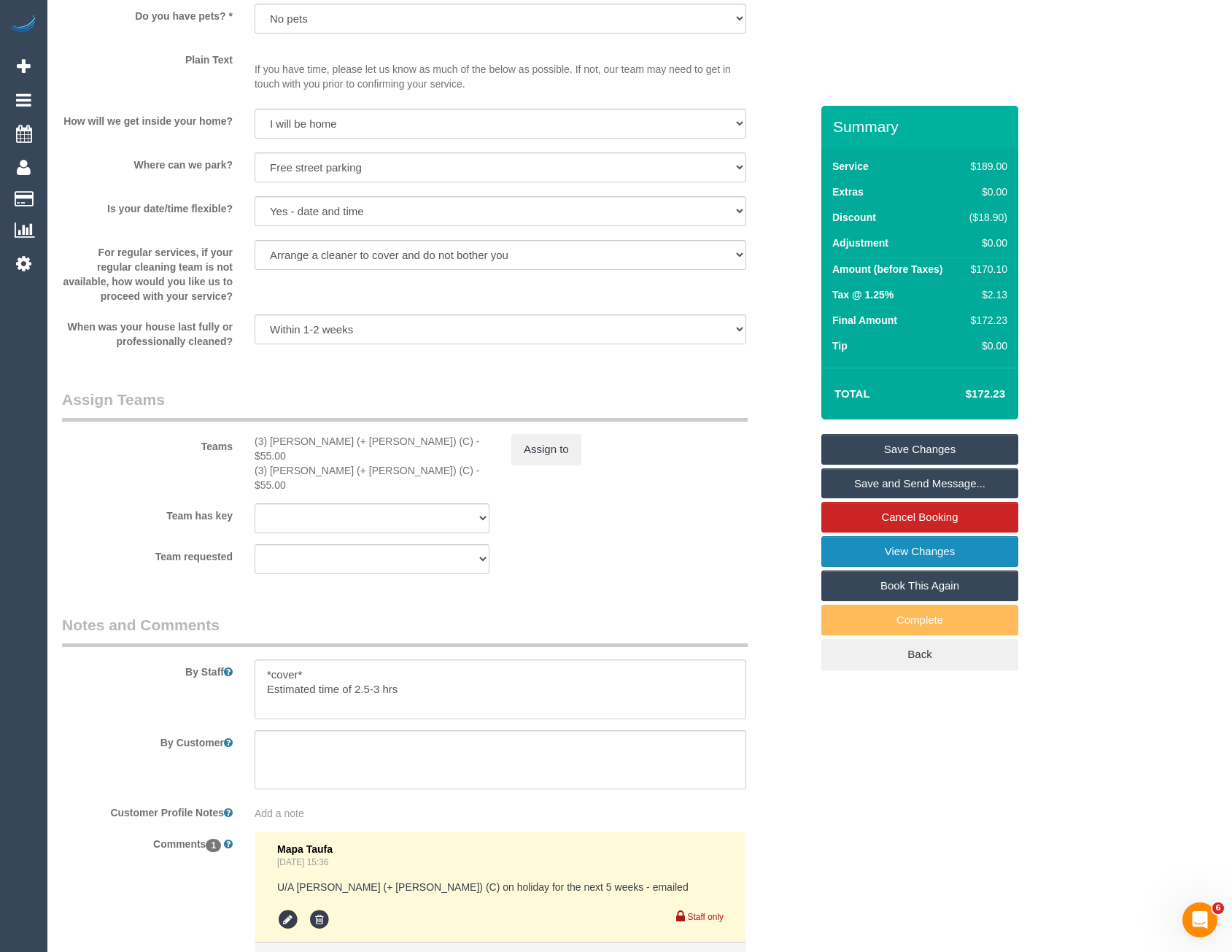
click at [926, 552] on link "View Changes" at bounding box center [920, 552] width 197 height 31
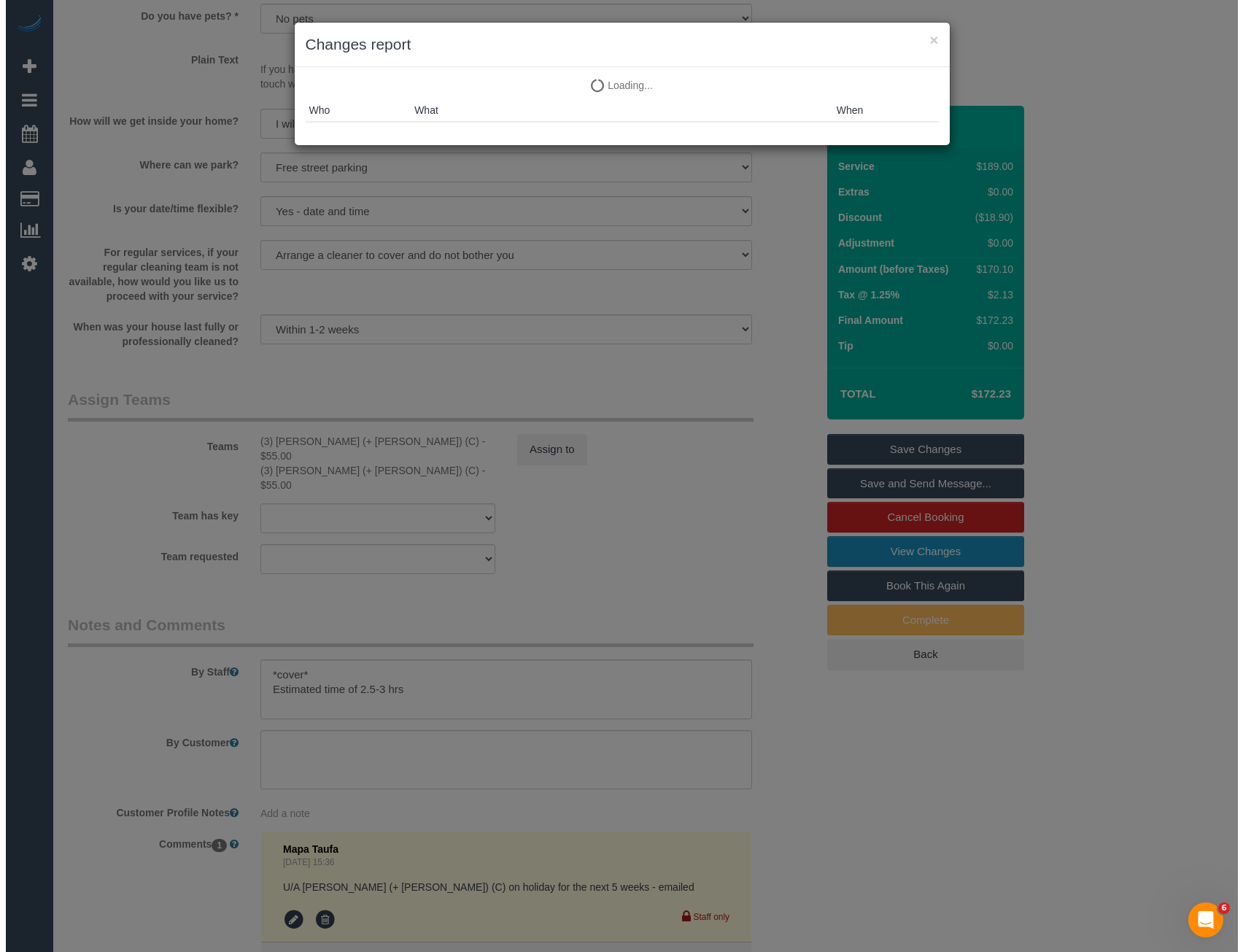
scroll to position [2014, 0]
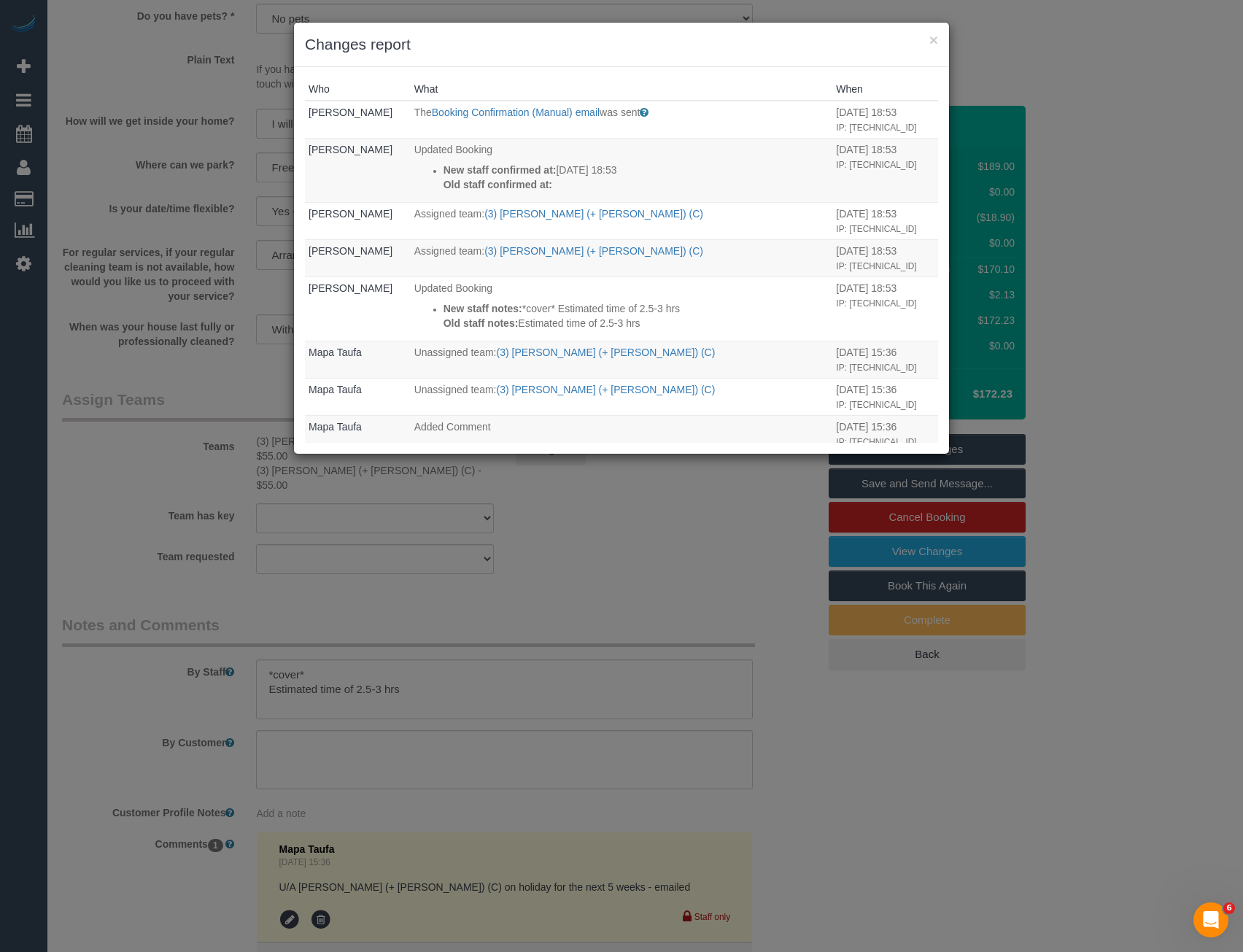
click at [710, 552] on div "× Changes report Who What When Bronie Bryant The Booking Confirmation (Manual) …" at bounding box center [621, 476] width 1243 height 952
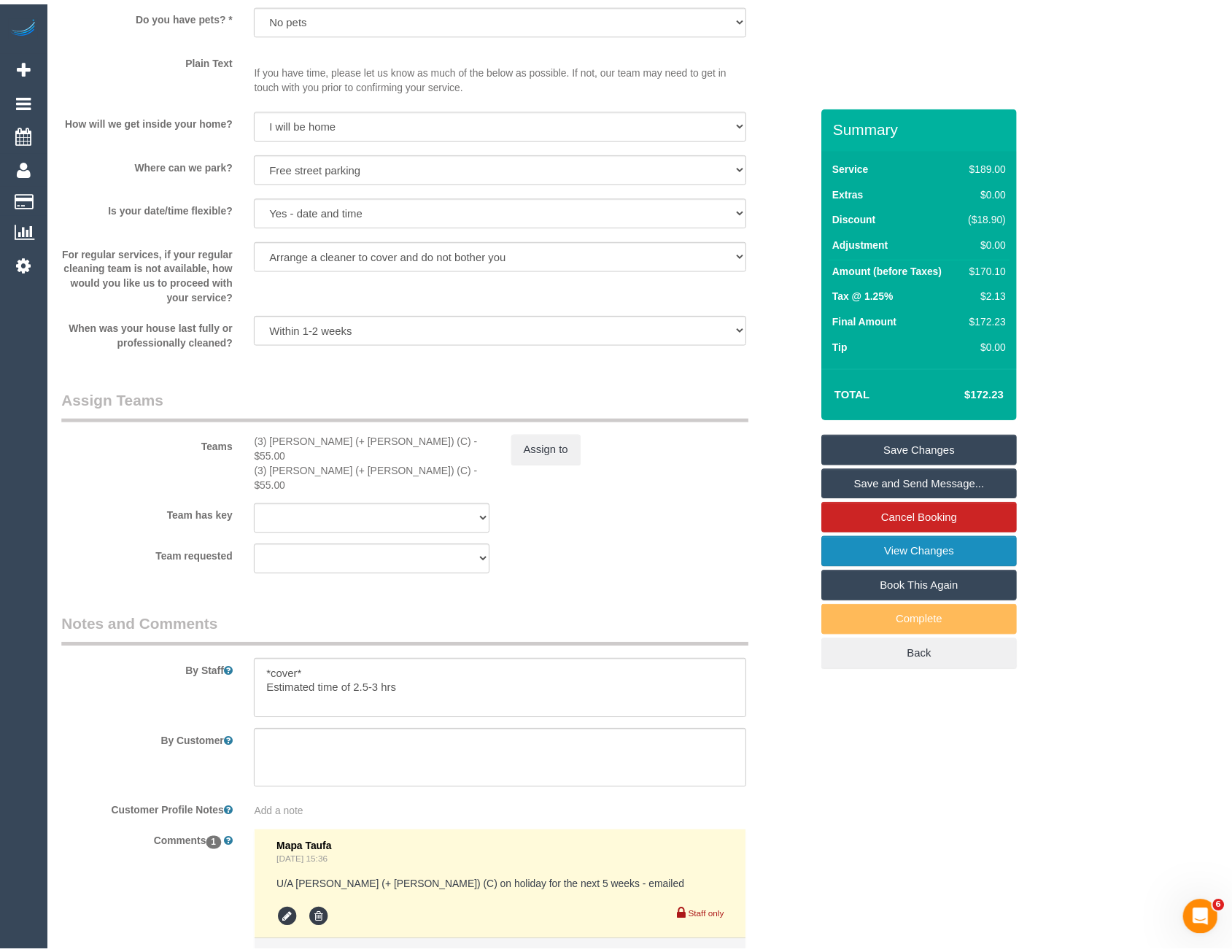
scroll to position [2019, 0]
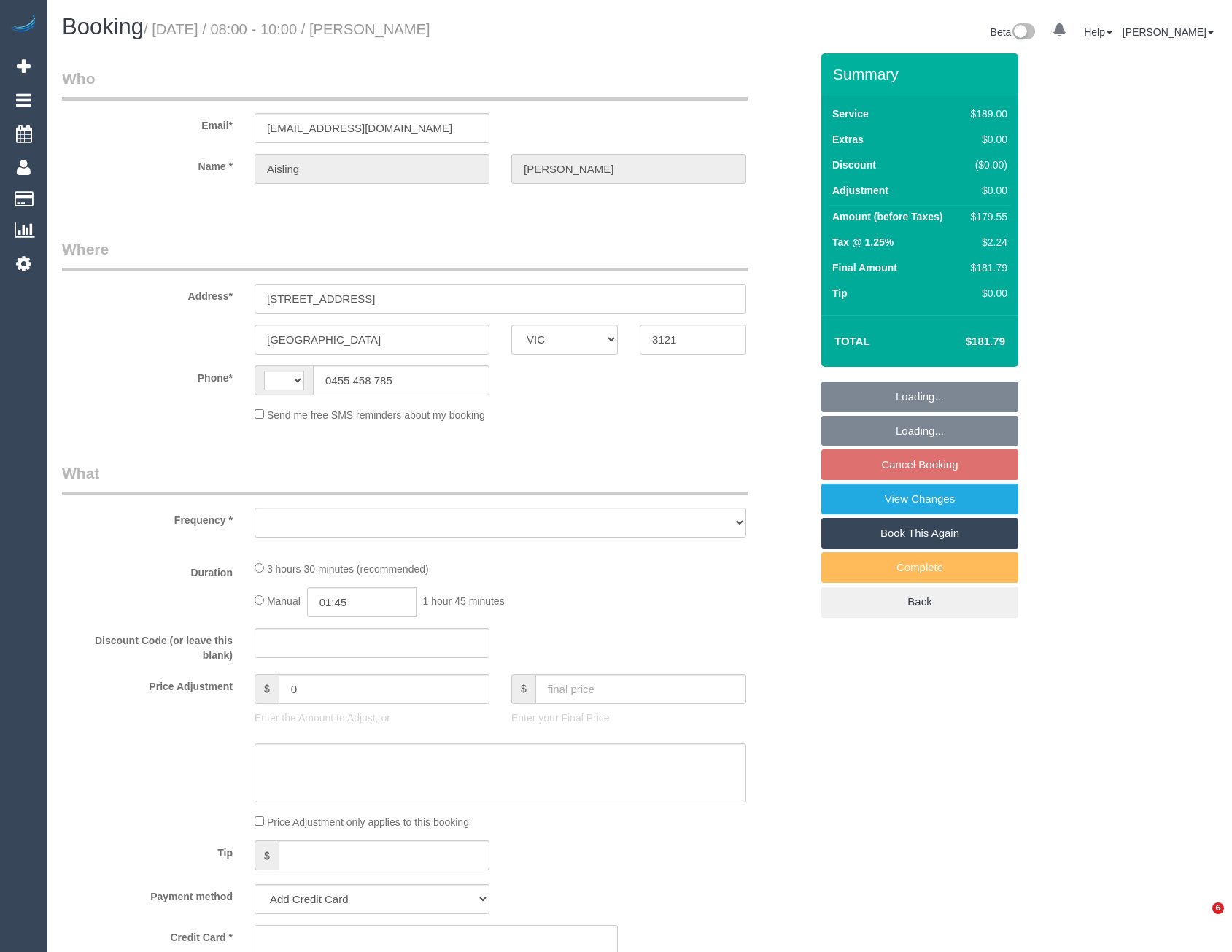
select select "VIC"
select select "object:298"
select select "string:stripe-pm_1QyNqL2GScqysDRVWXC4O8aI"
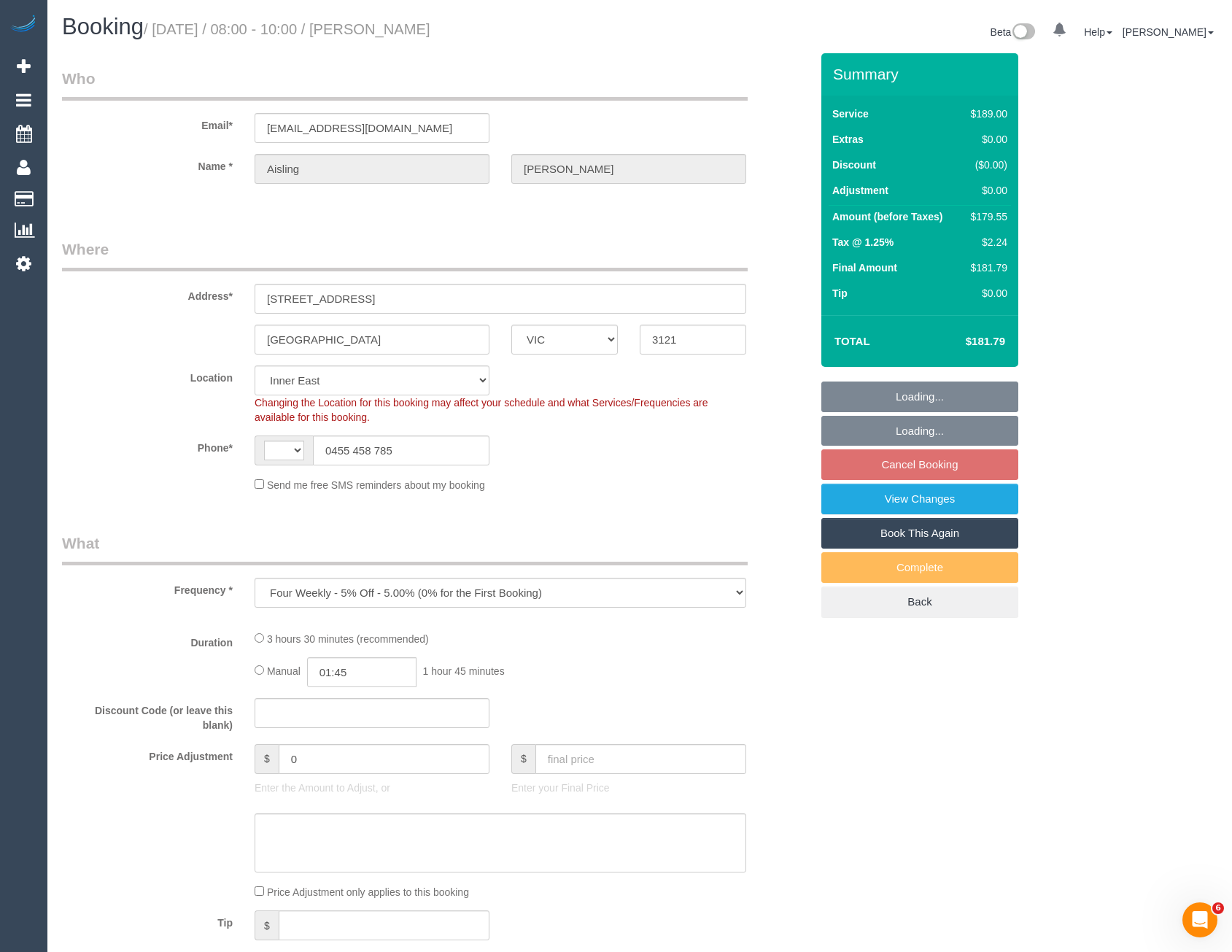
select select "string:AU"
select select "number:28"
select select "number:14"
select select "number:19"
select select "number:25"
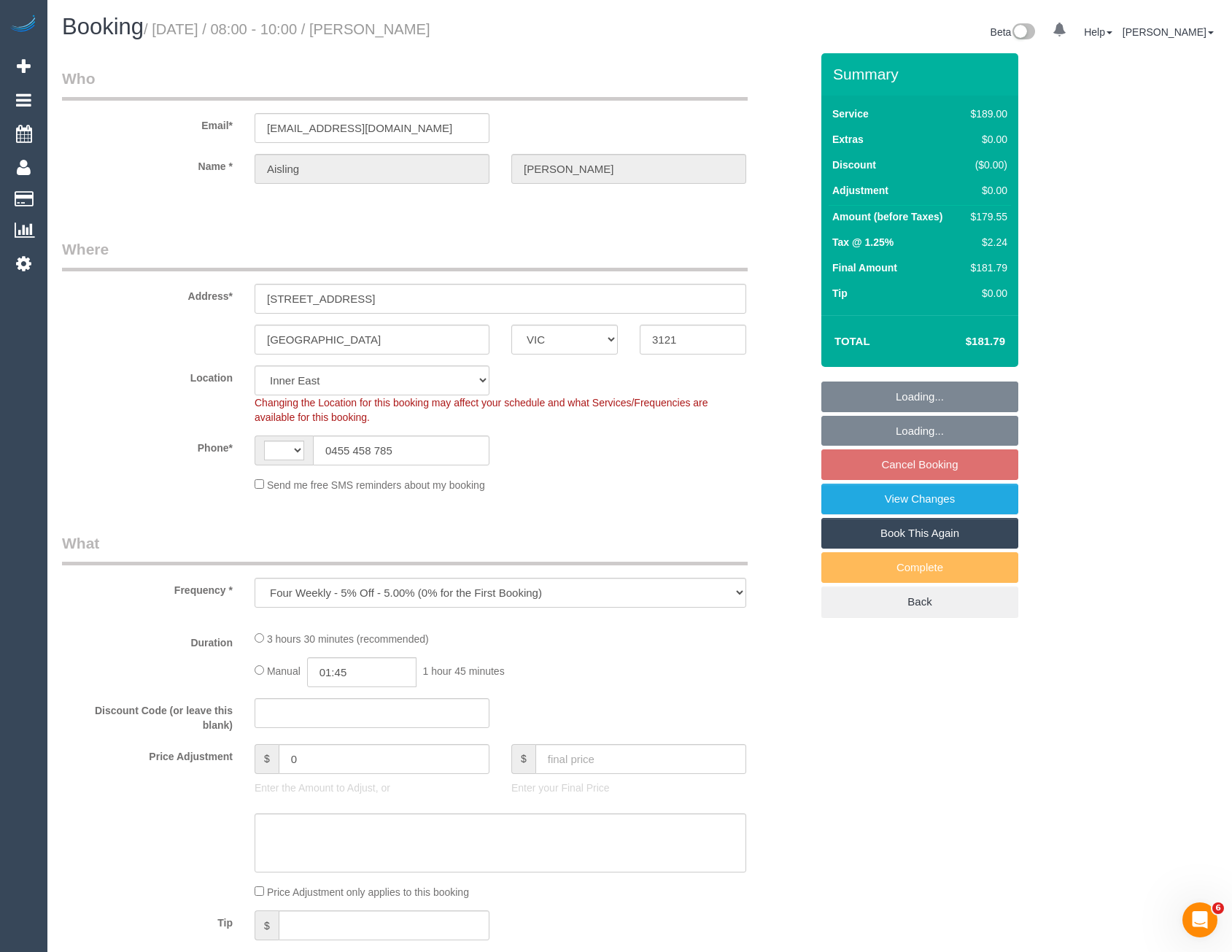
select select "number:34"
select select "number:12"
select select "object:696"
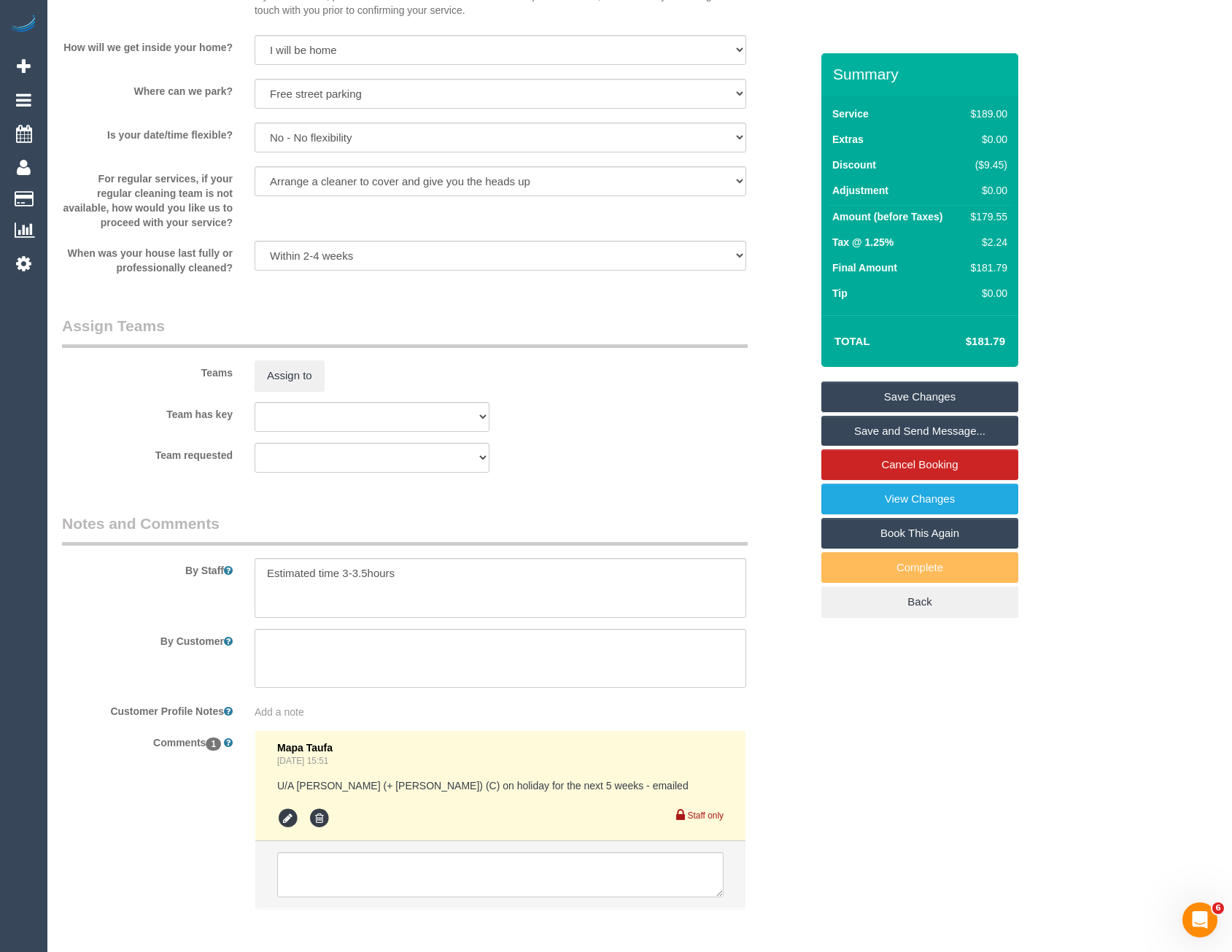
scroll to position [2102, 0]
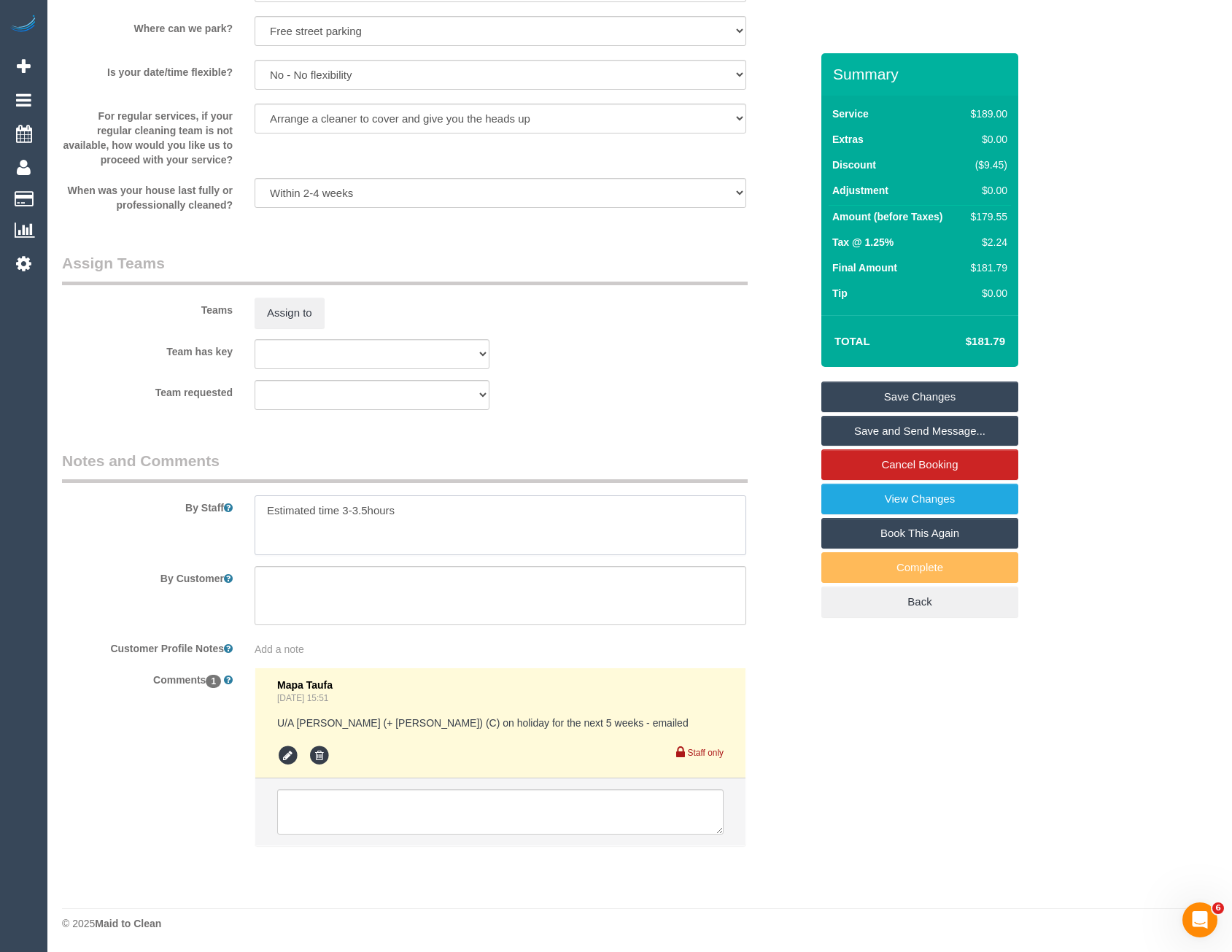
drag, startPoint x: 264, startPoint y: 507, endPoint x: 279, endPoint y: 500, distance: 16.6
click at [264, 507] on textarea at bounding box center [500, 525] width 491 height 60
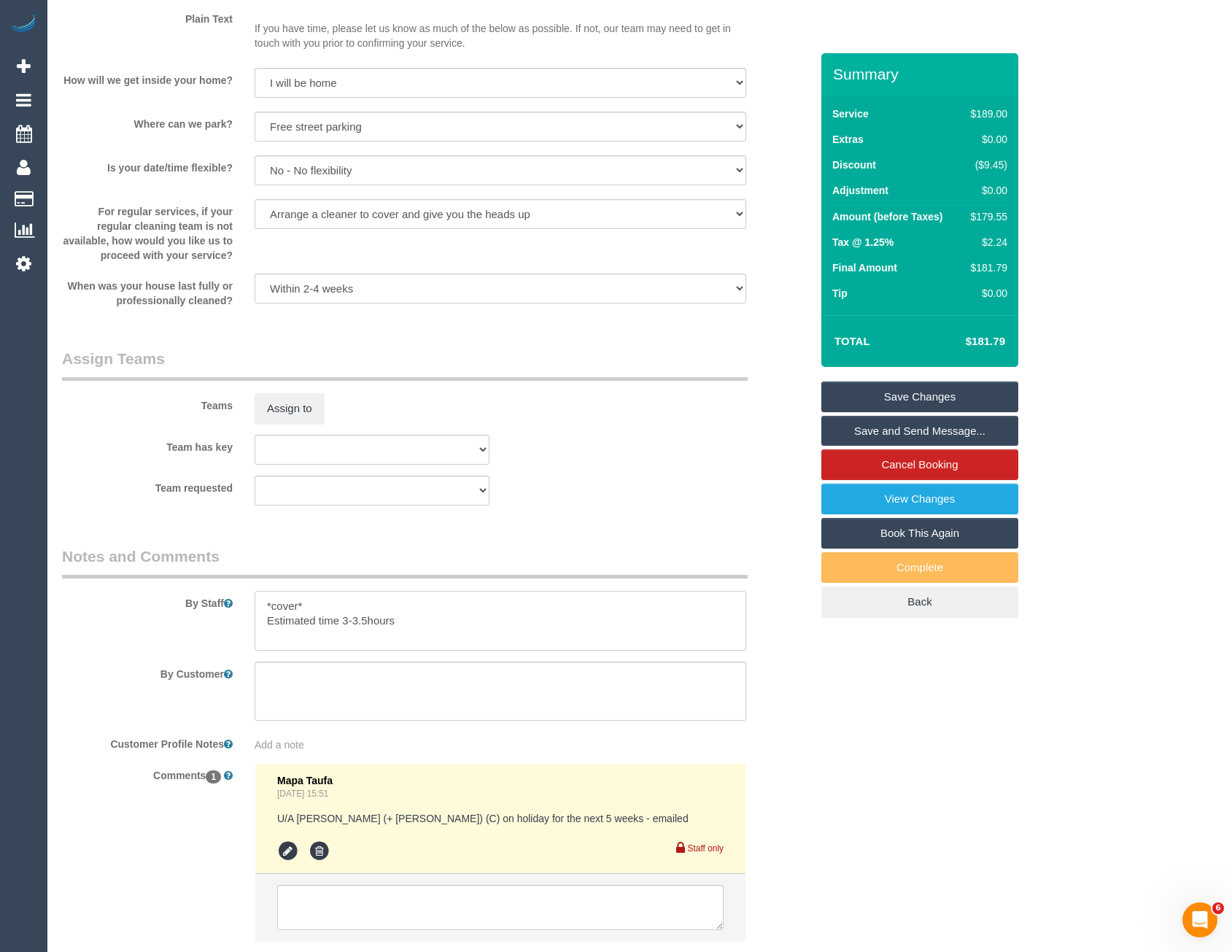
scroll to position [1883, 0]
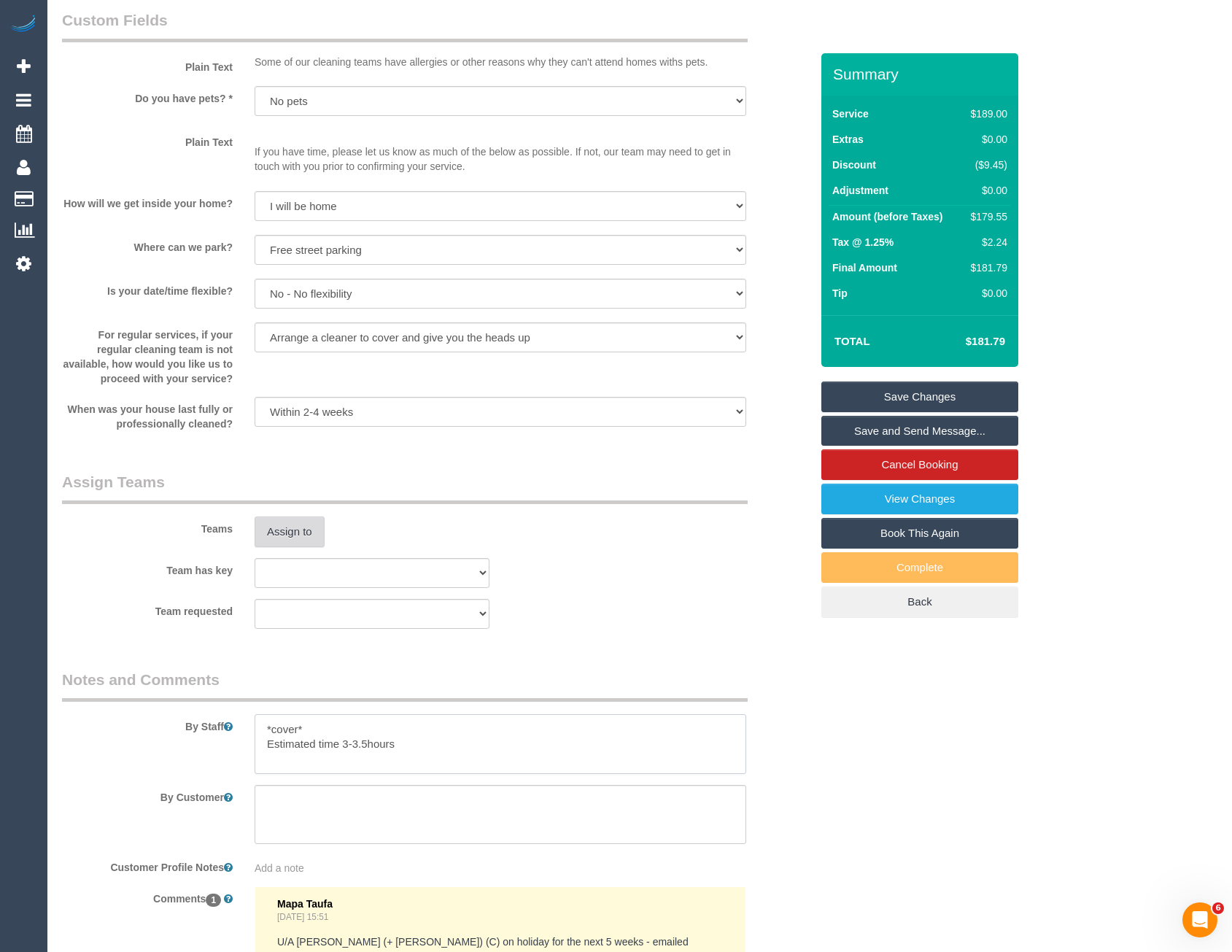
type textarea "*cover* Estimated time 3-3.5hours"
click at [299, 535] on button "Assign to" at bounding box center [289, 532] width 70 height 31
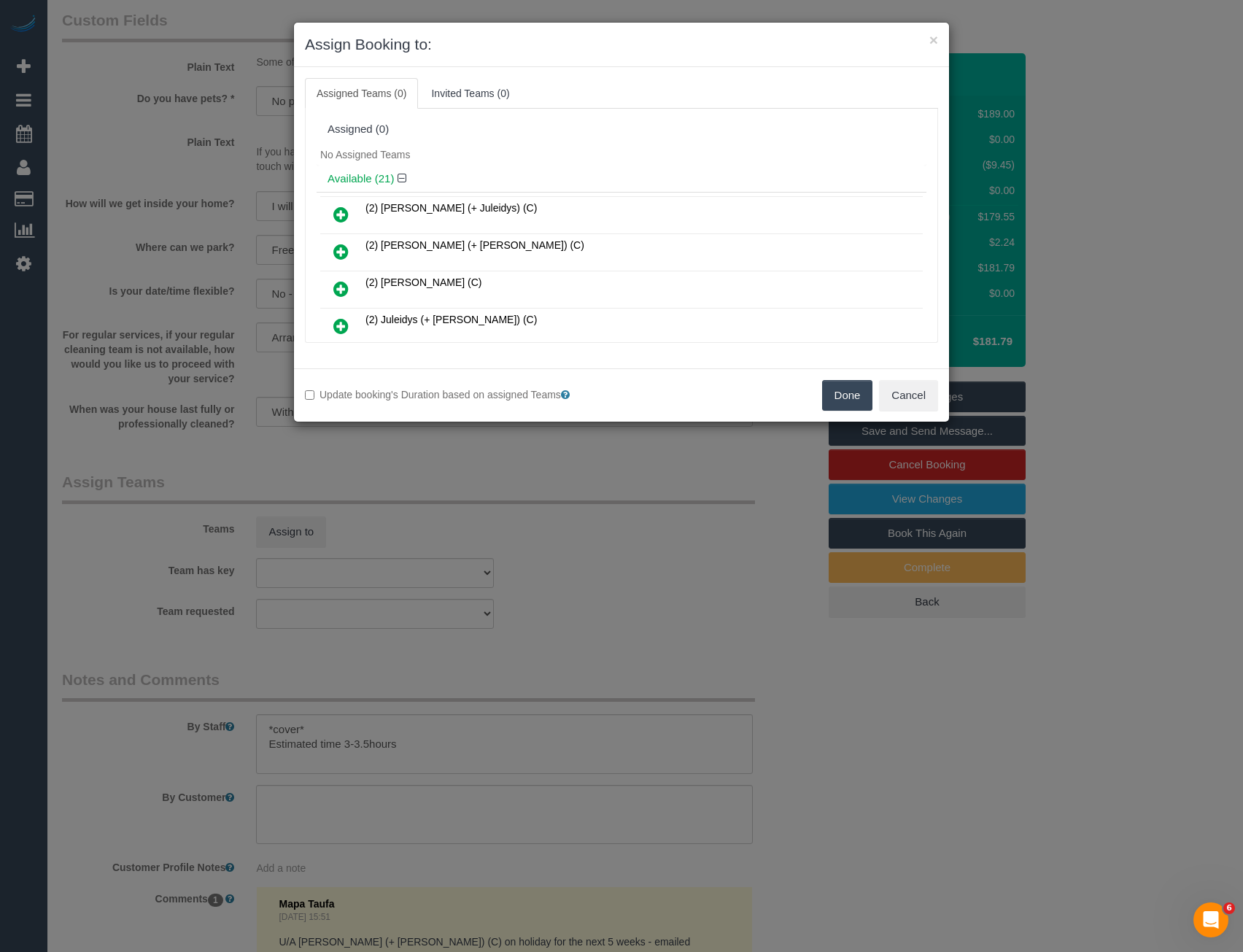
scroll to position [468, 0]
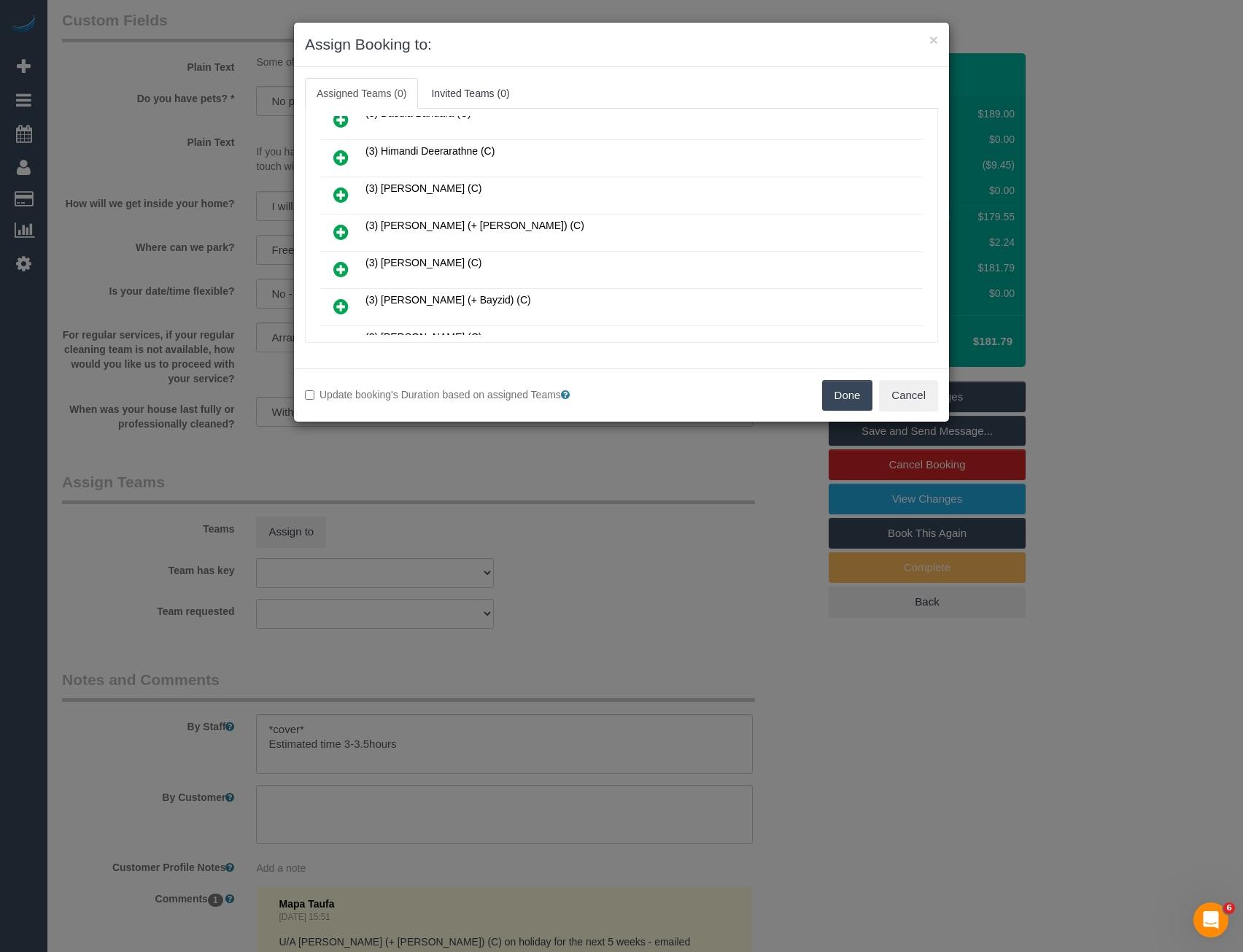
click at [344, 230] on icon at bounding box center [341, 232] width 15 height 18
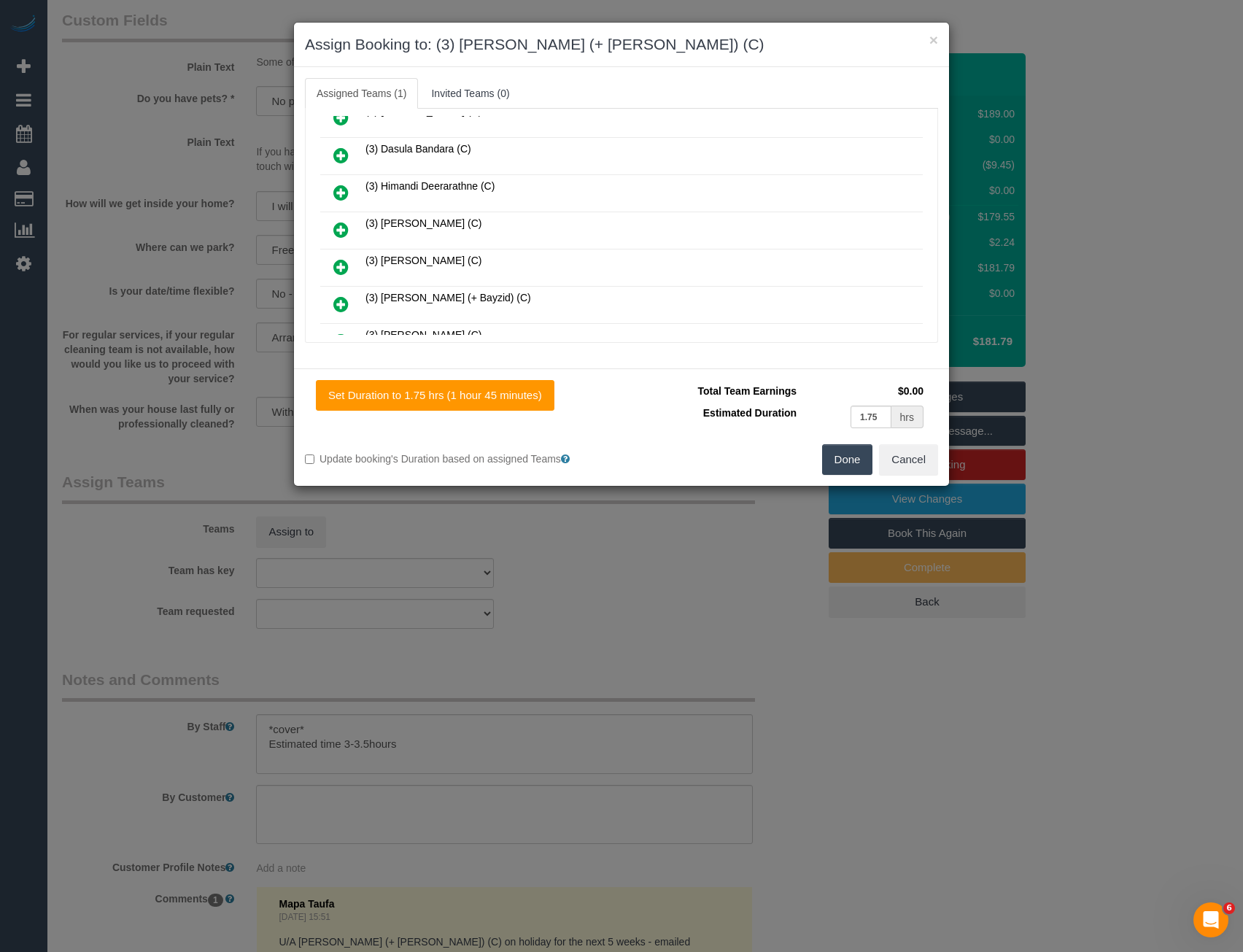
scroll to position [503, 0]
click at [350, 265] on link at bounding box center [341, 271] width 34 height 29
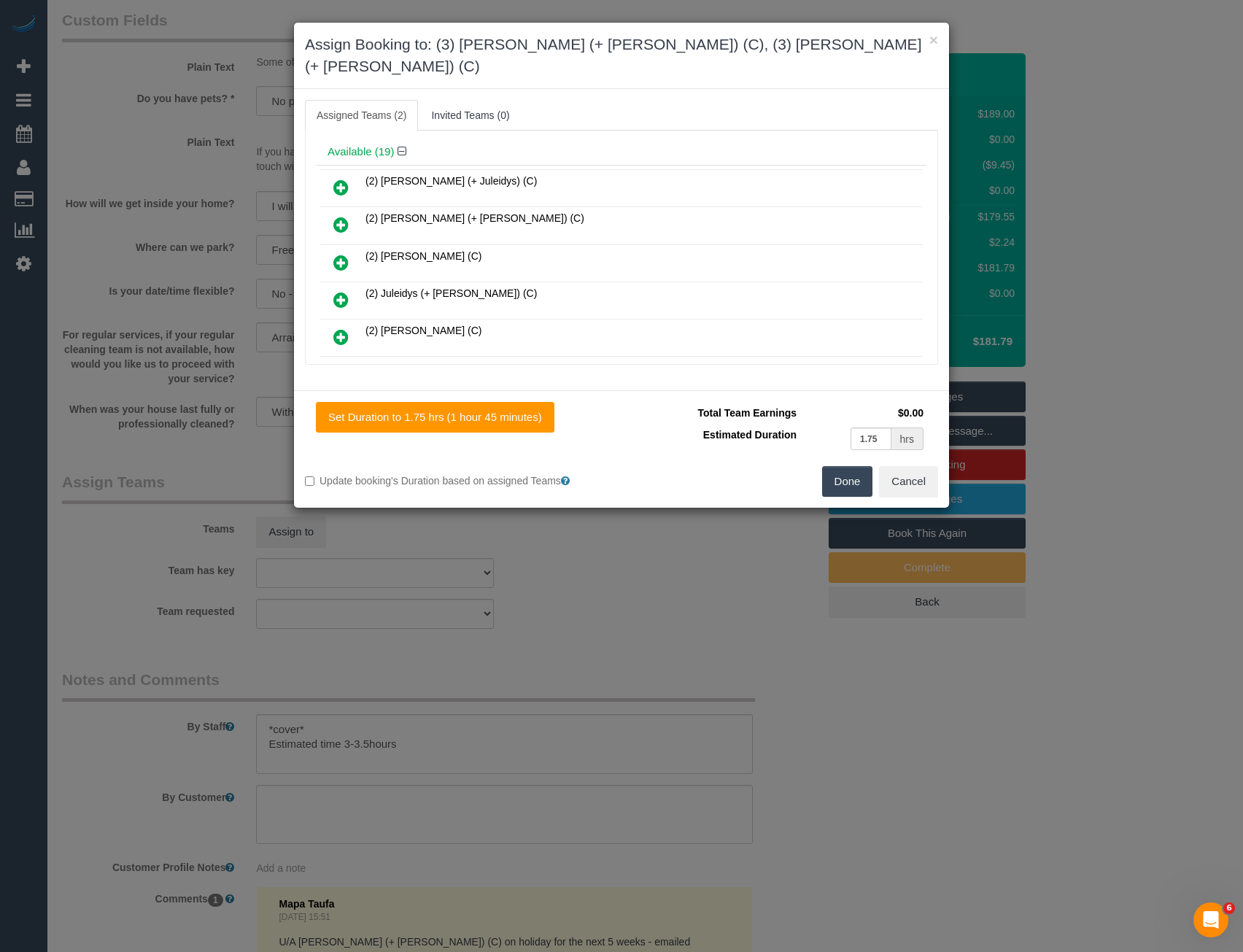
scroll to position [0, 0]
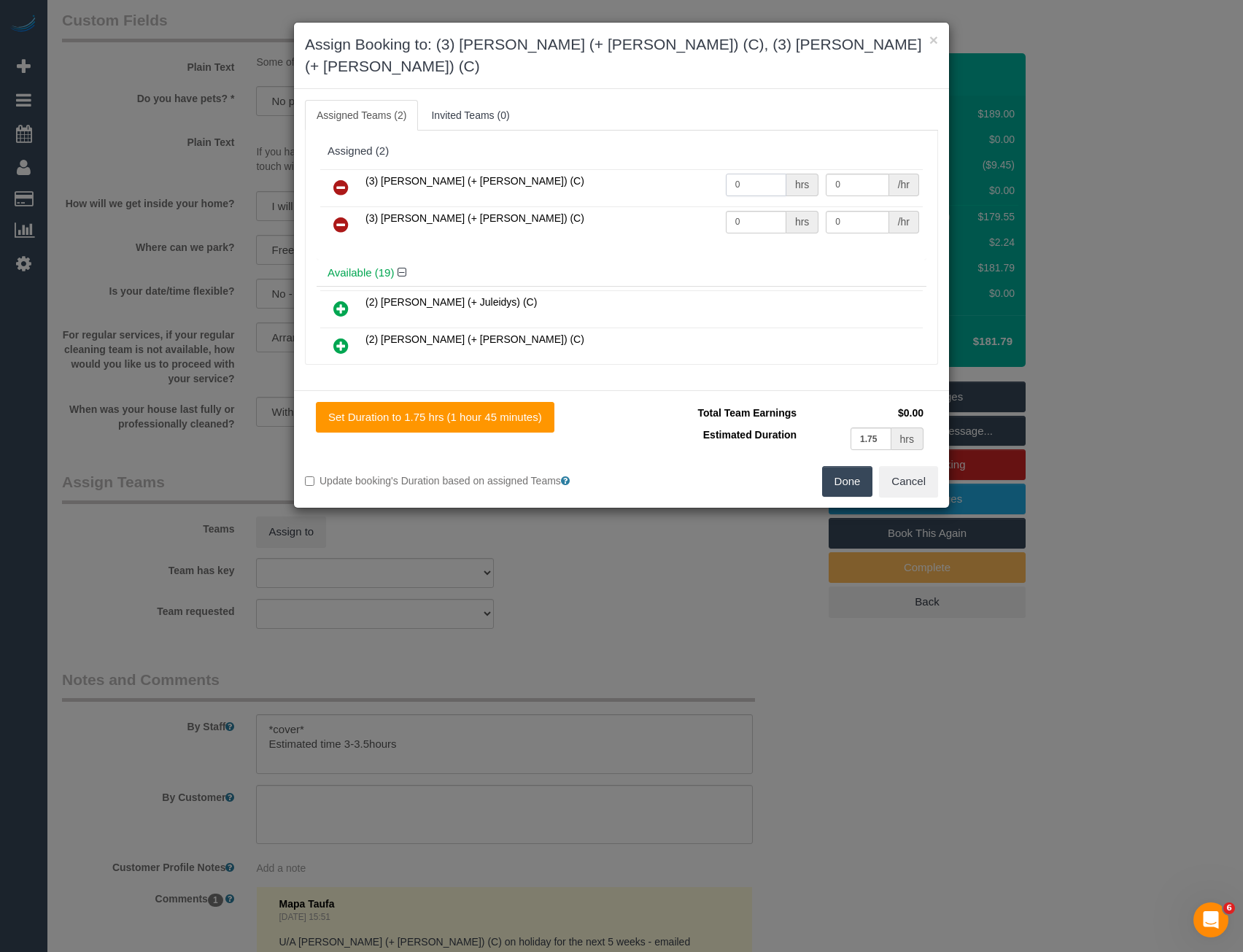
drag, startPoint x: 753, startPoint y: 164, endPoint x: 676, endPoint y: 173, distance: 77.5
click at [677, 173] on tr "(3) Melvin (+ Sahan) (C) 0 hrs 0 /hr" at bounding box center [621, 188] width 602 height 38
type input "1"
type input "57.5"
drag, startPoint x: 762, startPoint y: 195, endPoint x: 621, endPoint y: 193, distance: 141.0
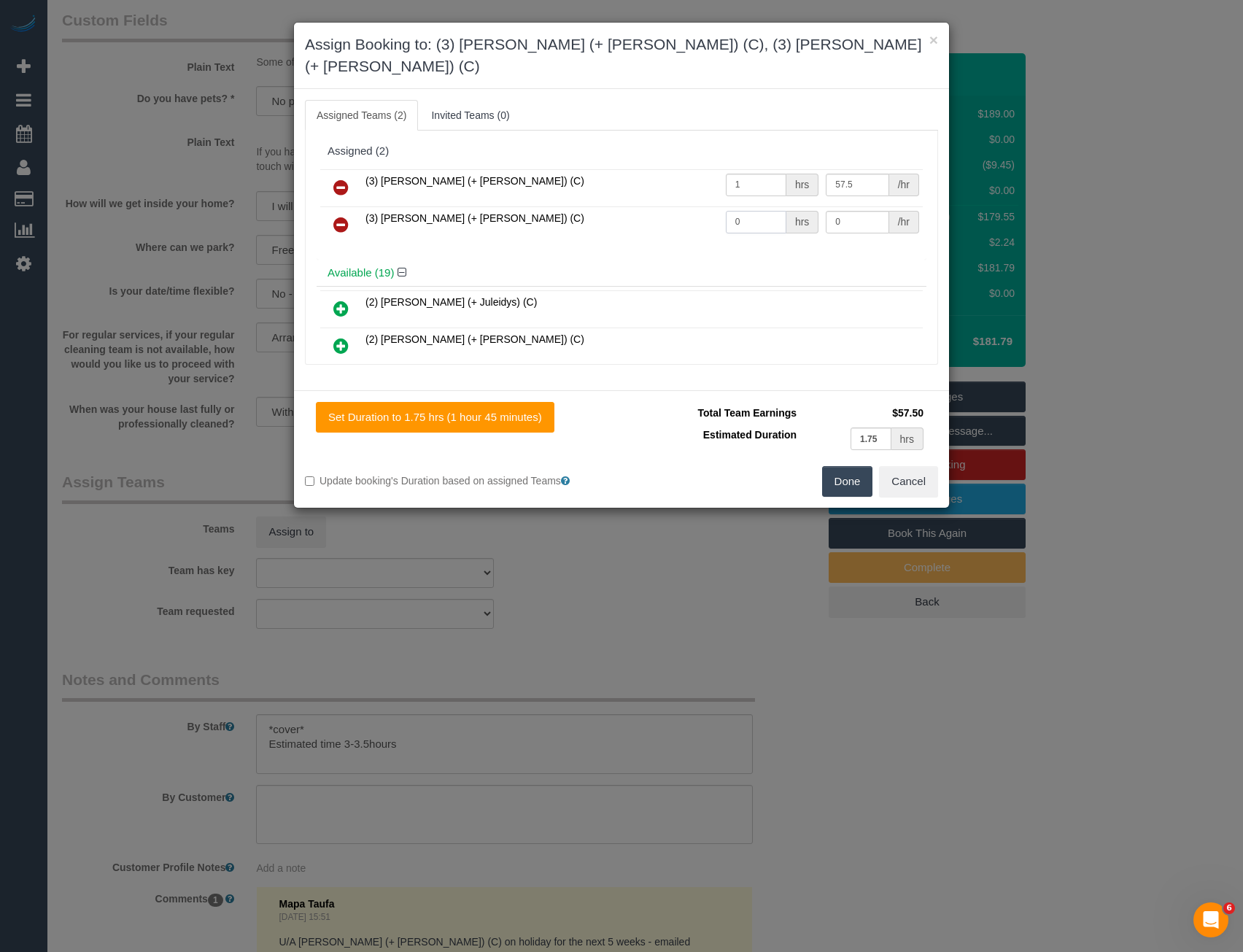
click at [629, 207] on tr "(3) Sahan (+ Melvin) (C) 0 hrs 0 /hr" at bounding box center [621, 226] width 602 height 38
type input "1"
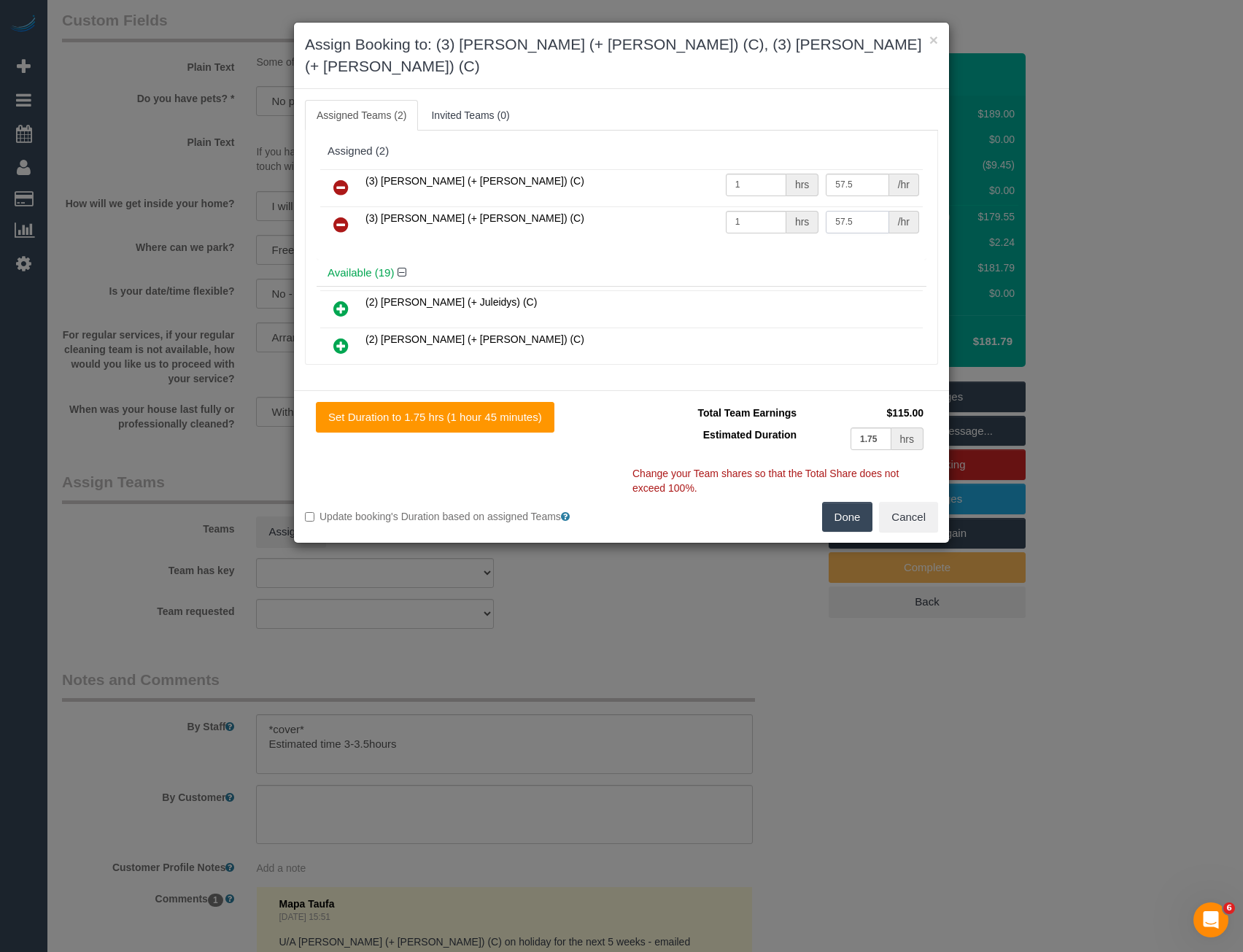
type input "57.5"
click at [854, 502] on button "Done" at bounding box center [847, 517] width 51 height 31
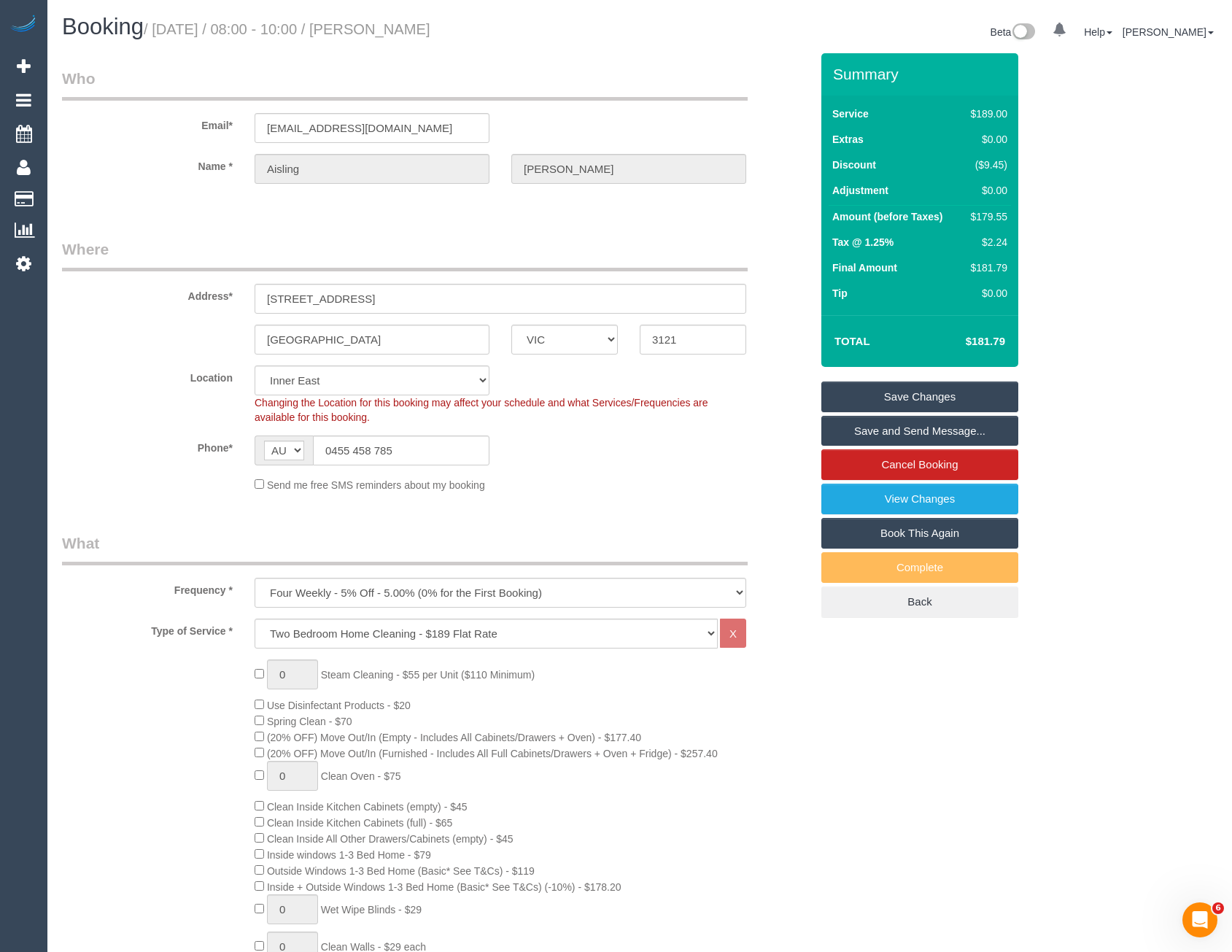
click at [852, 430] on link "Save and Send Message..." at bounding box center [920, 431] width 197 height 31
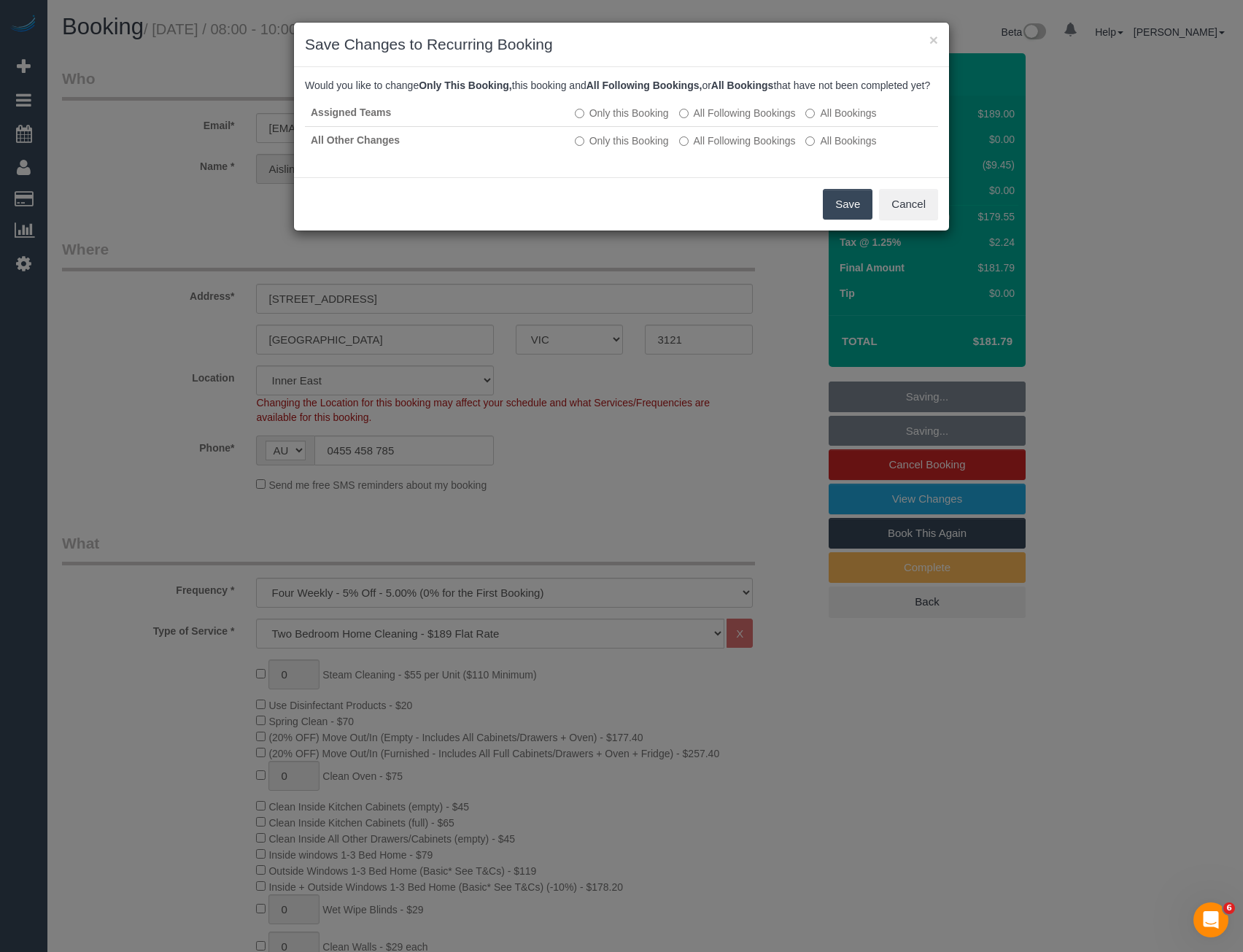
click at [843, 217] on button "Save" at bounding box center [847, 204] width 50 height 31
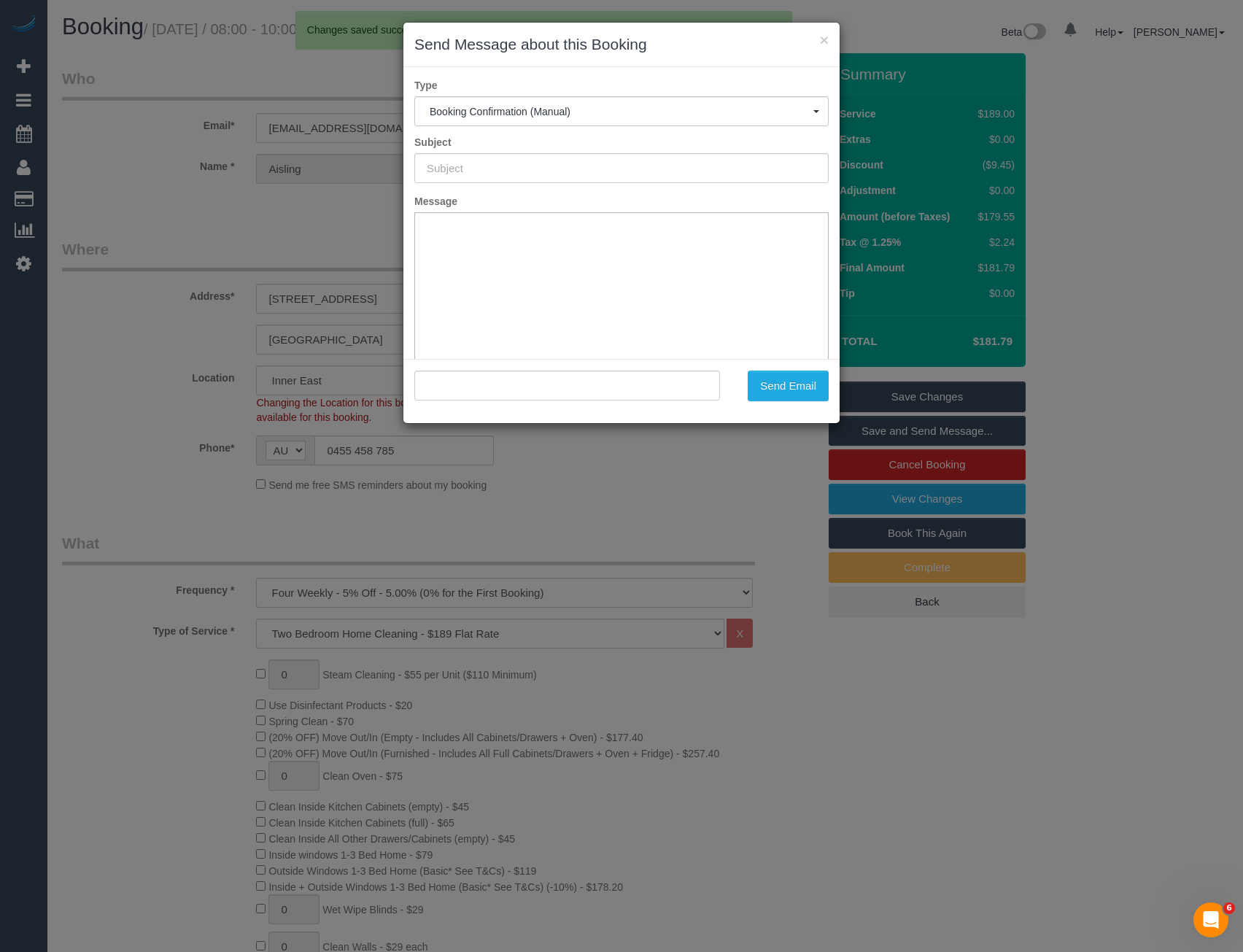
type input "Booking Confirmed"
type input ""Aisling Callaghan" <aislingcallaghan1@gmail.com>"
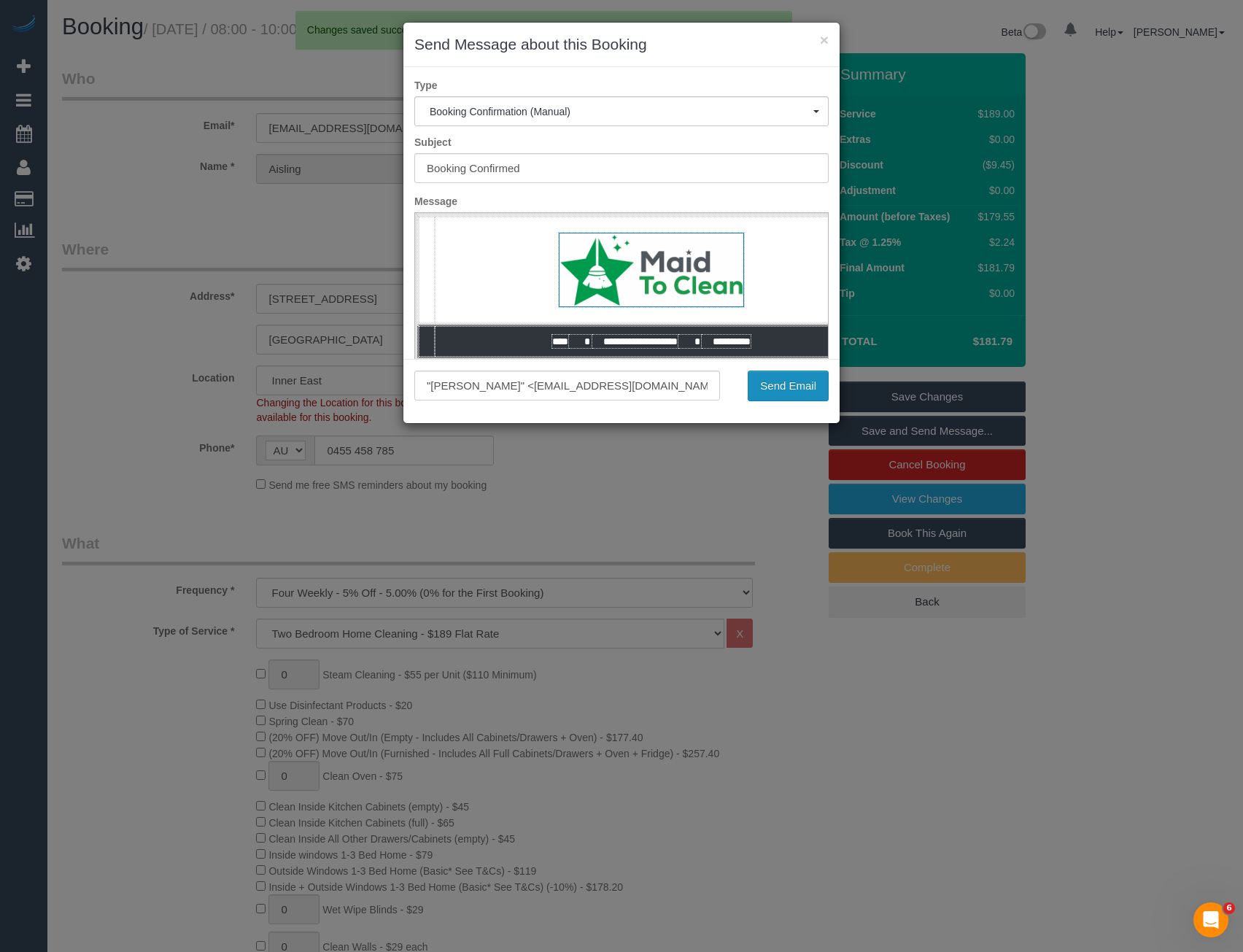
click at [772, 381] on button "Send Email" at bounding box center [788, 385] width 81 height 31
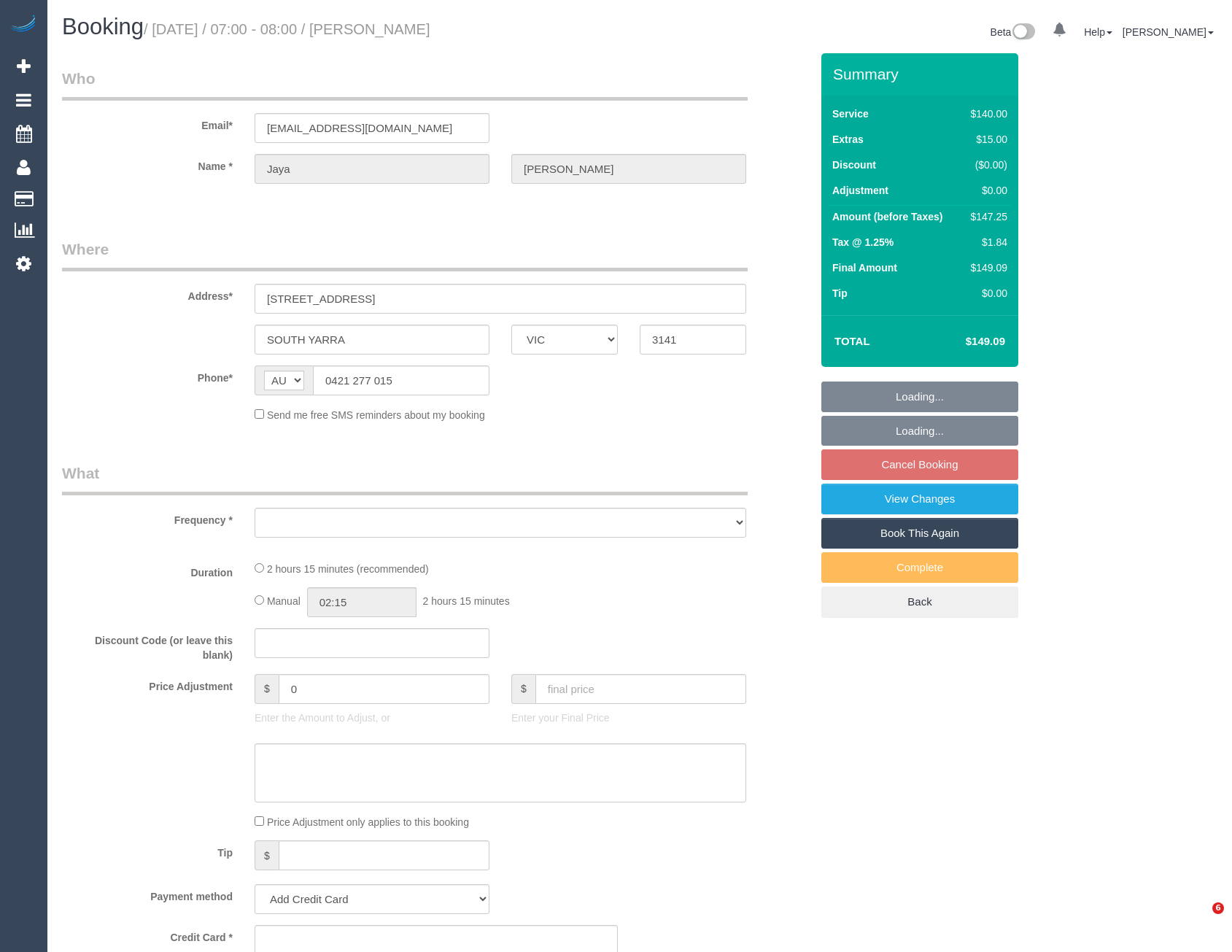
select select "VIC"
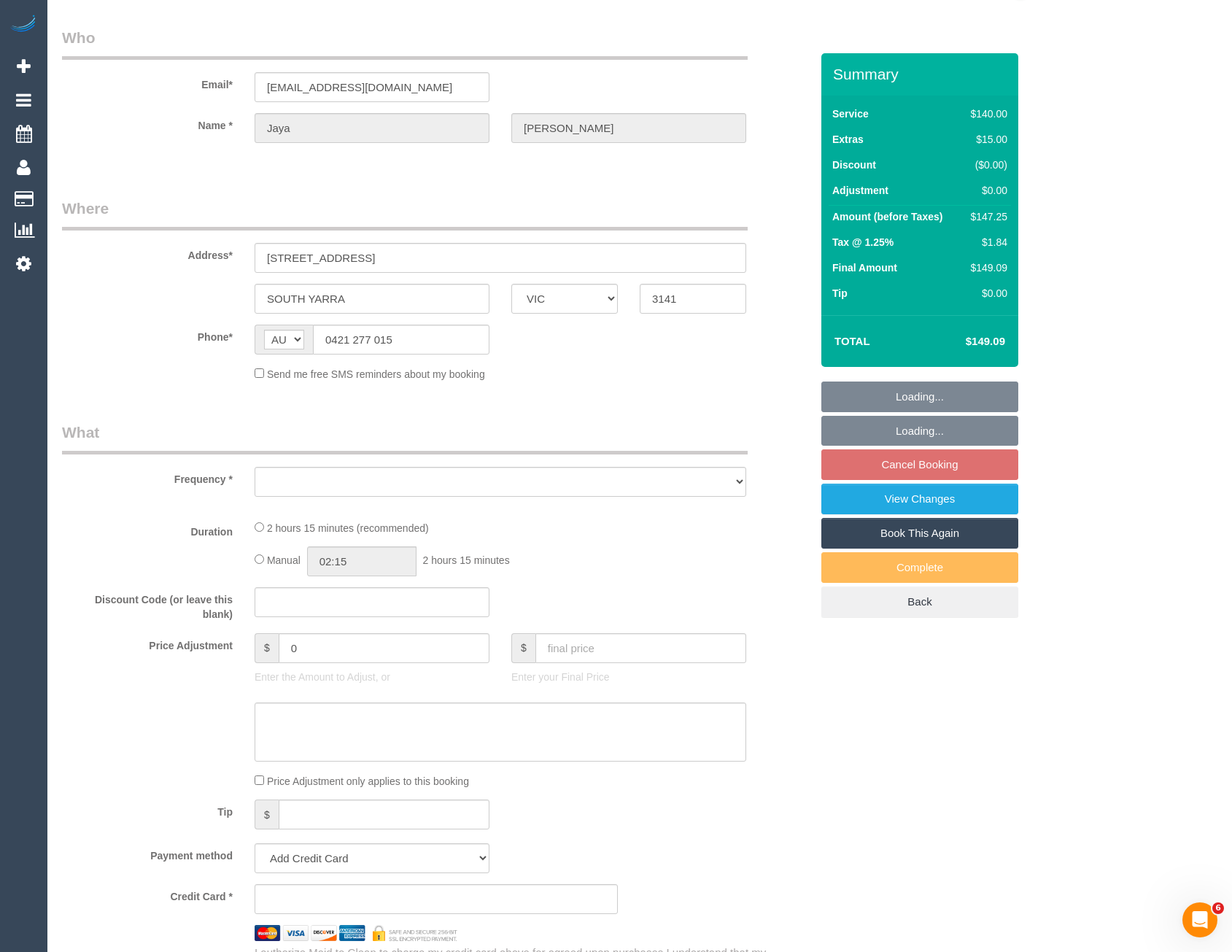
select select "object:702"
select select "string:stripe-pm_1Ohgac2GScqysDRVB1DnbSnp"
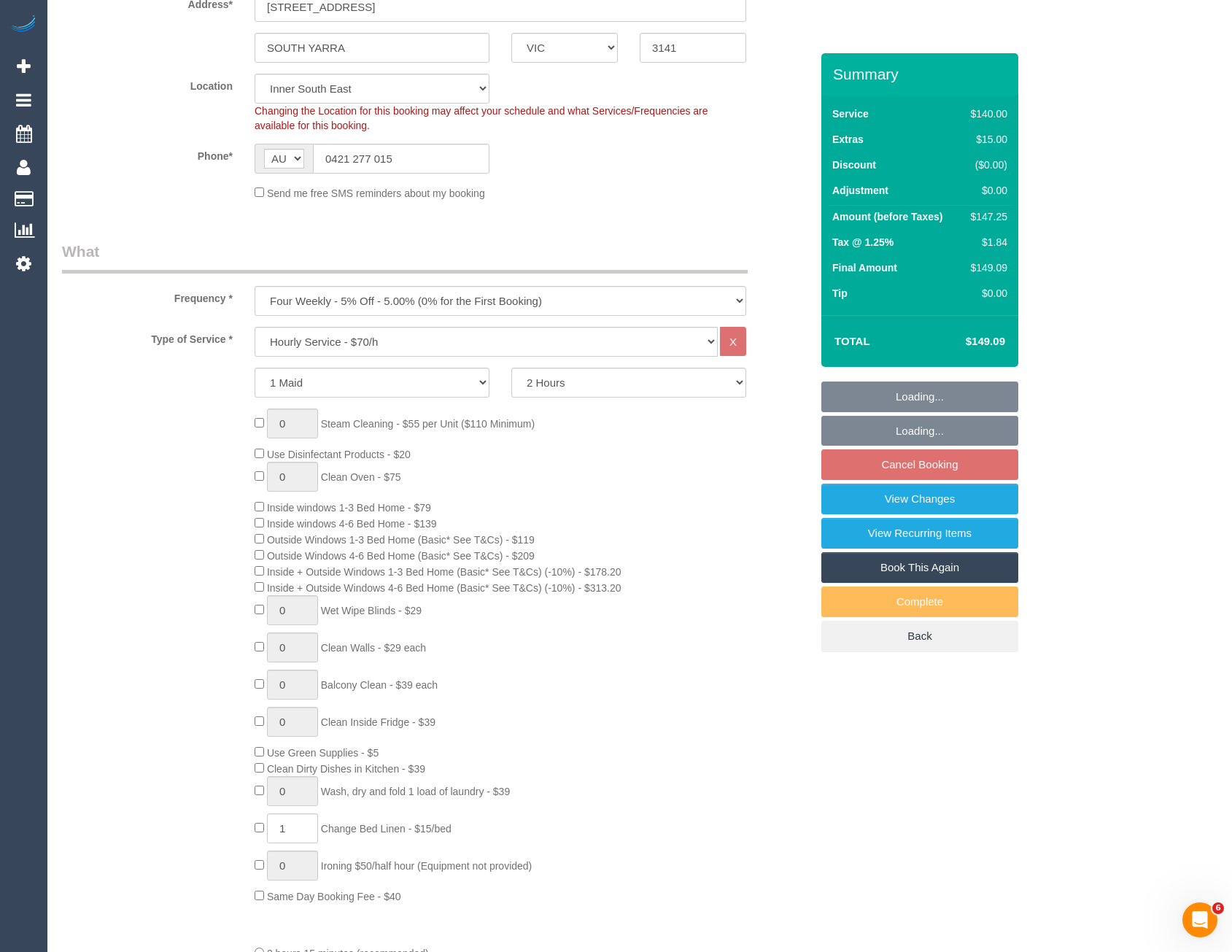
select select "number:28"
select select "number:14"
select select "number:19"
select select "number:24"
select select "number:34"
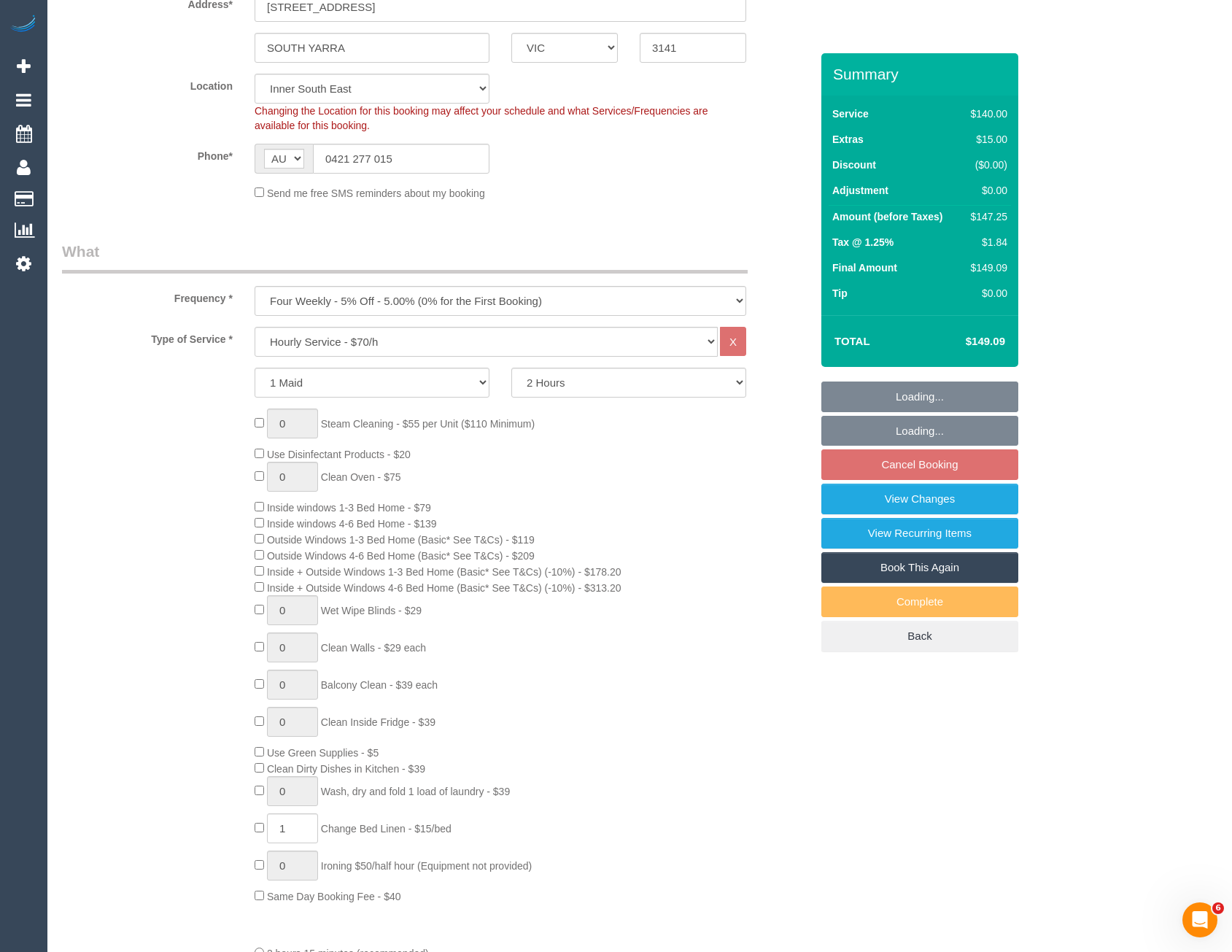
select select "number:12"
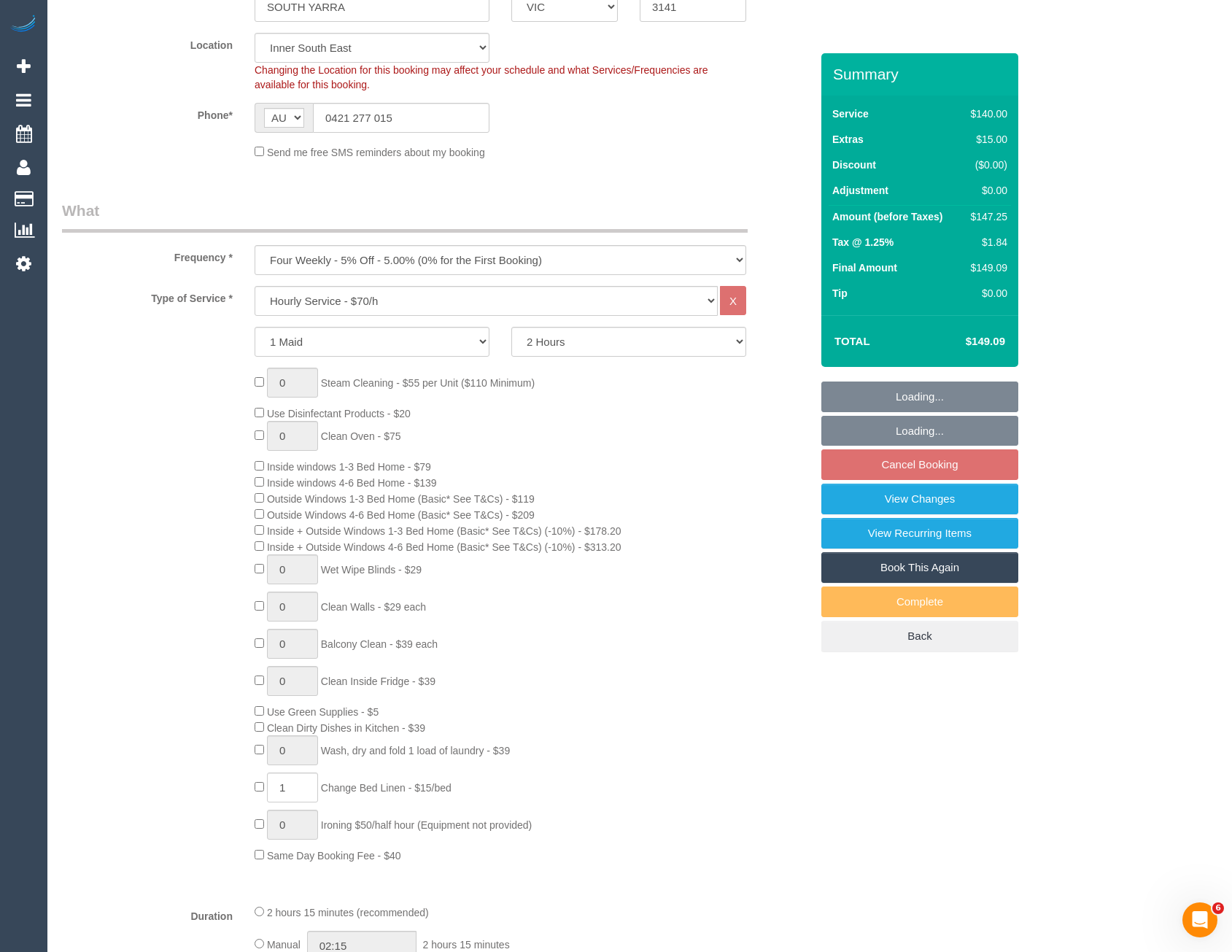
select select "object:853"
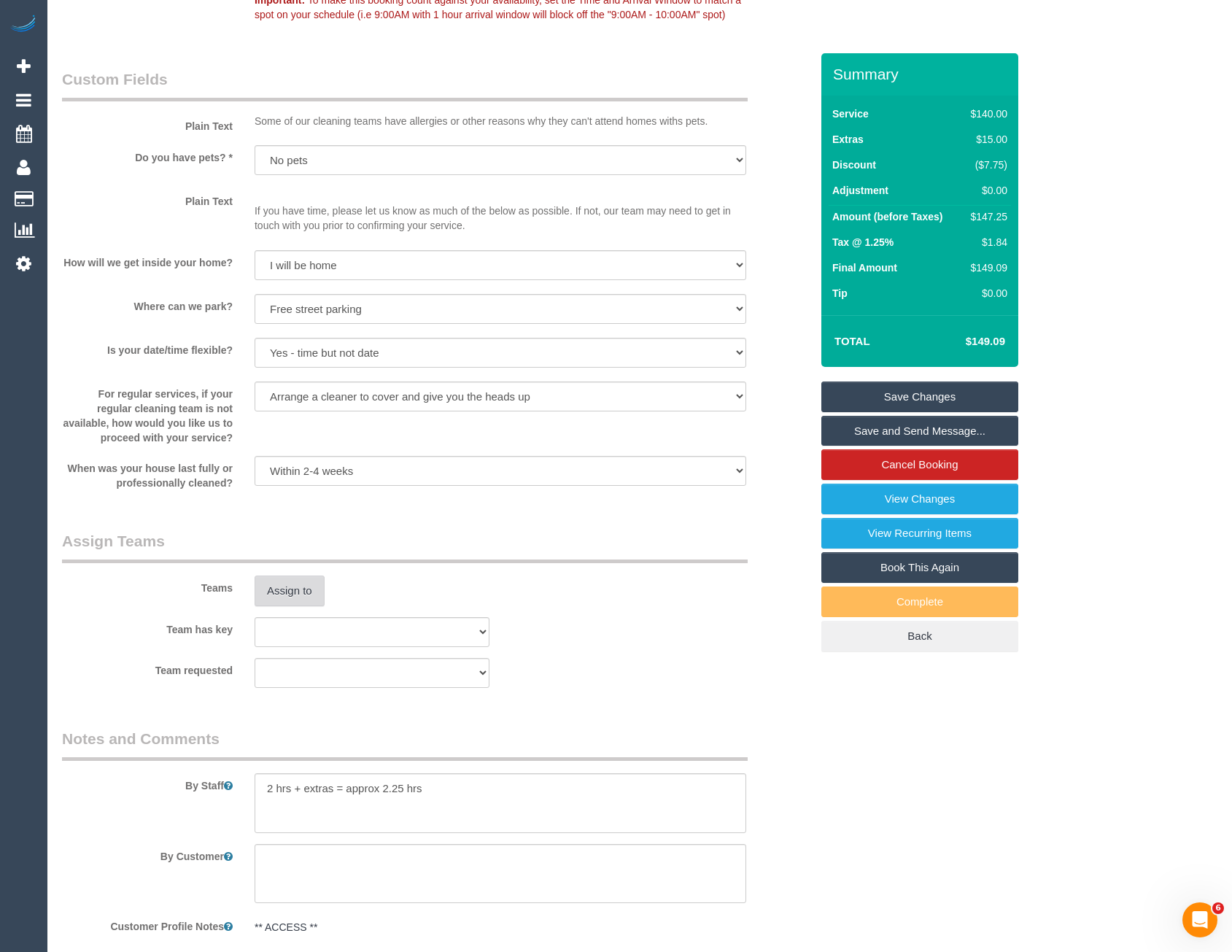
click at [301, 585] on button "Assign to" at bounding box center [289, 591] width 70 height 31
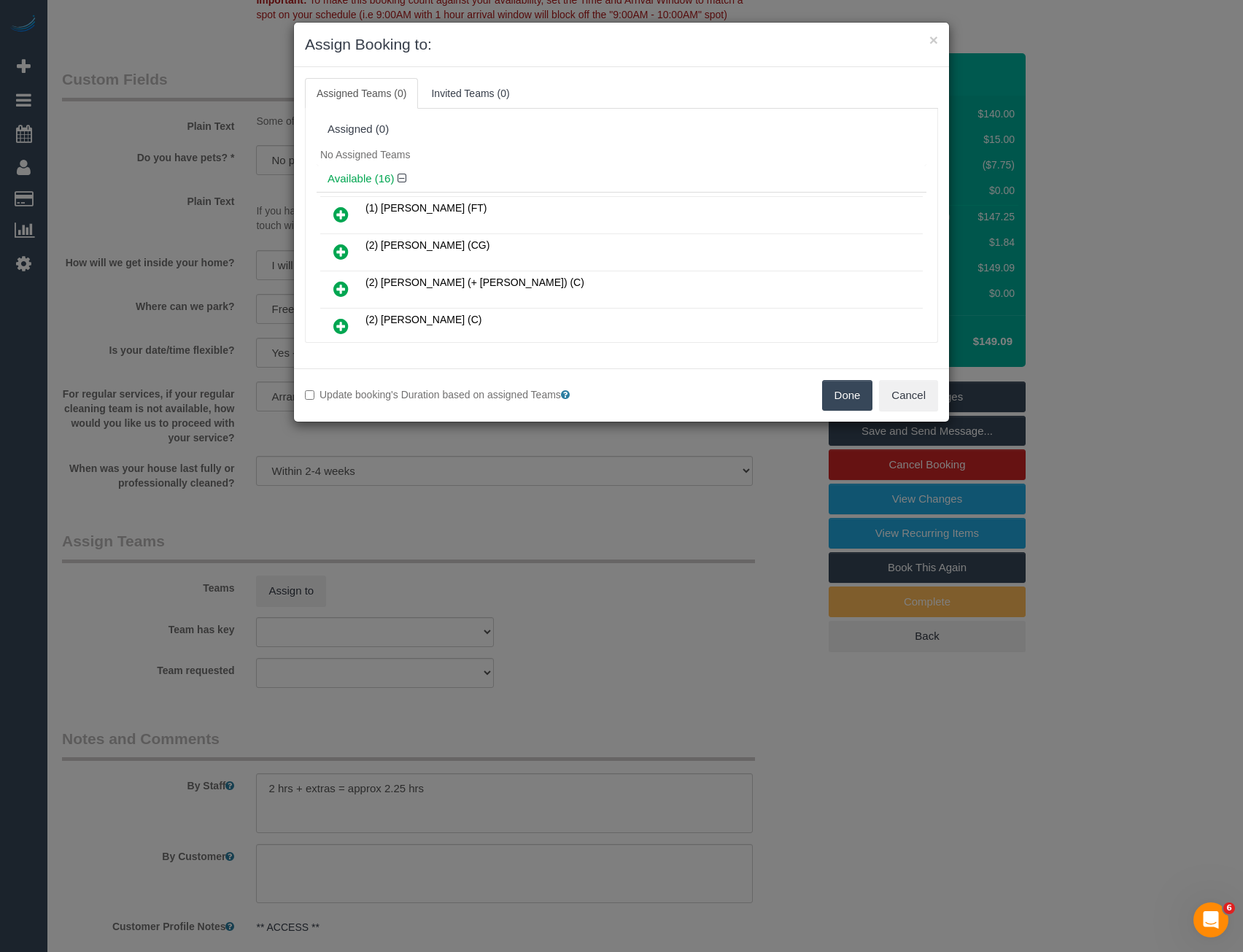
scroll to position [282, 0]
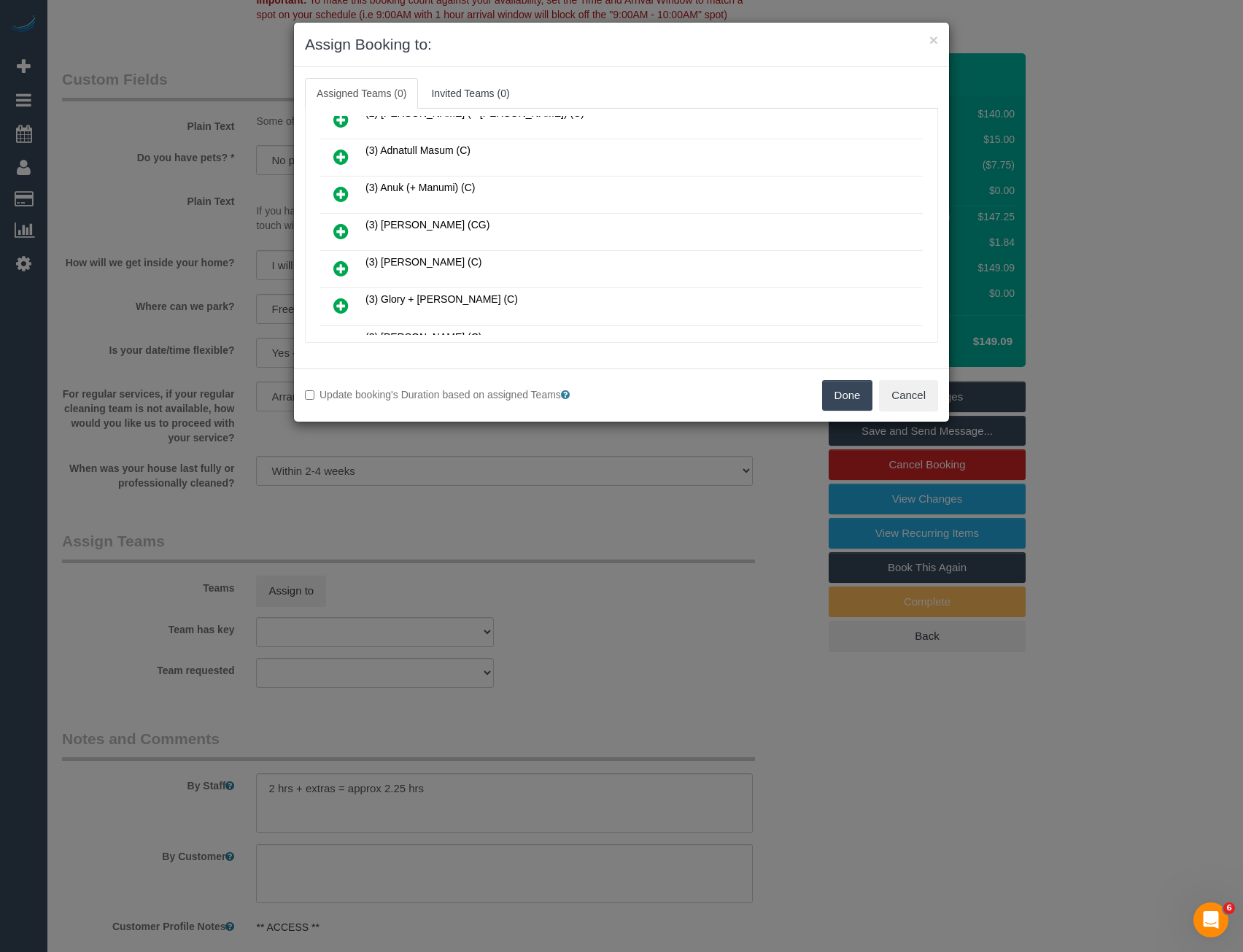
click at [336, 235] on icon at bounding box center [341, 231] width 15 height 18
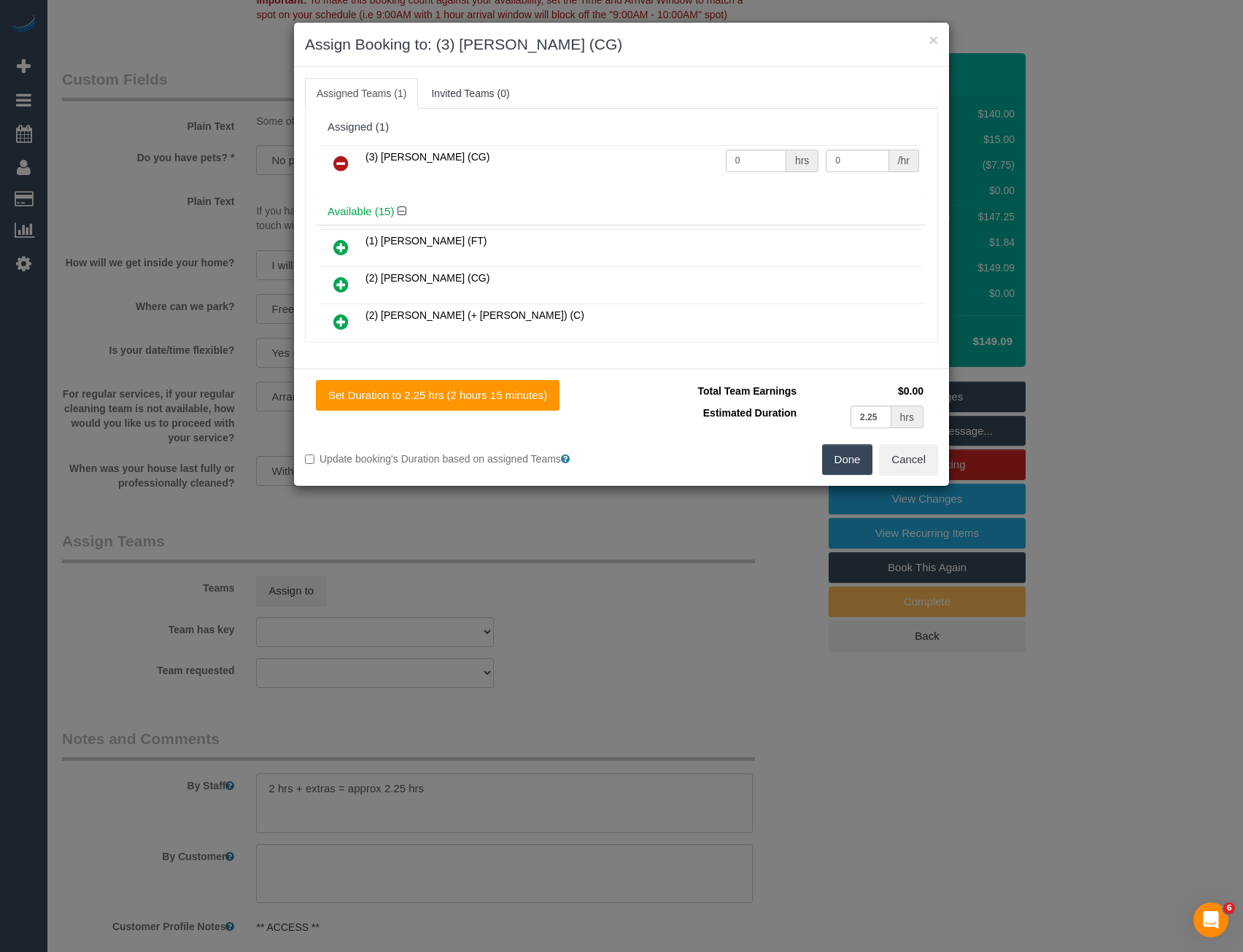
scroll to position [0, 0]
drag, startPoint x: 762, startPoint y: 164, endPoint x: 536, endPoint y: 181, distance: 226.6
click at [560, 176] on tr "(3) [PERSON_NAME] (CG) 0 hrs 0 /hr" at bounding box center [621, 166] width 602 height 38
type input "2.25"
type input "38.5"
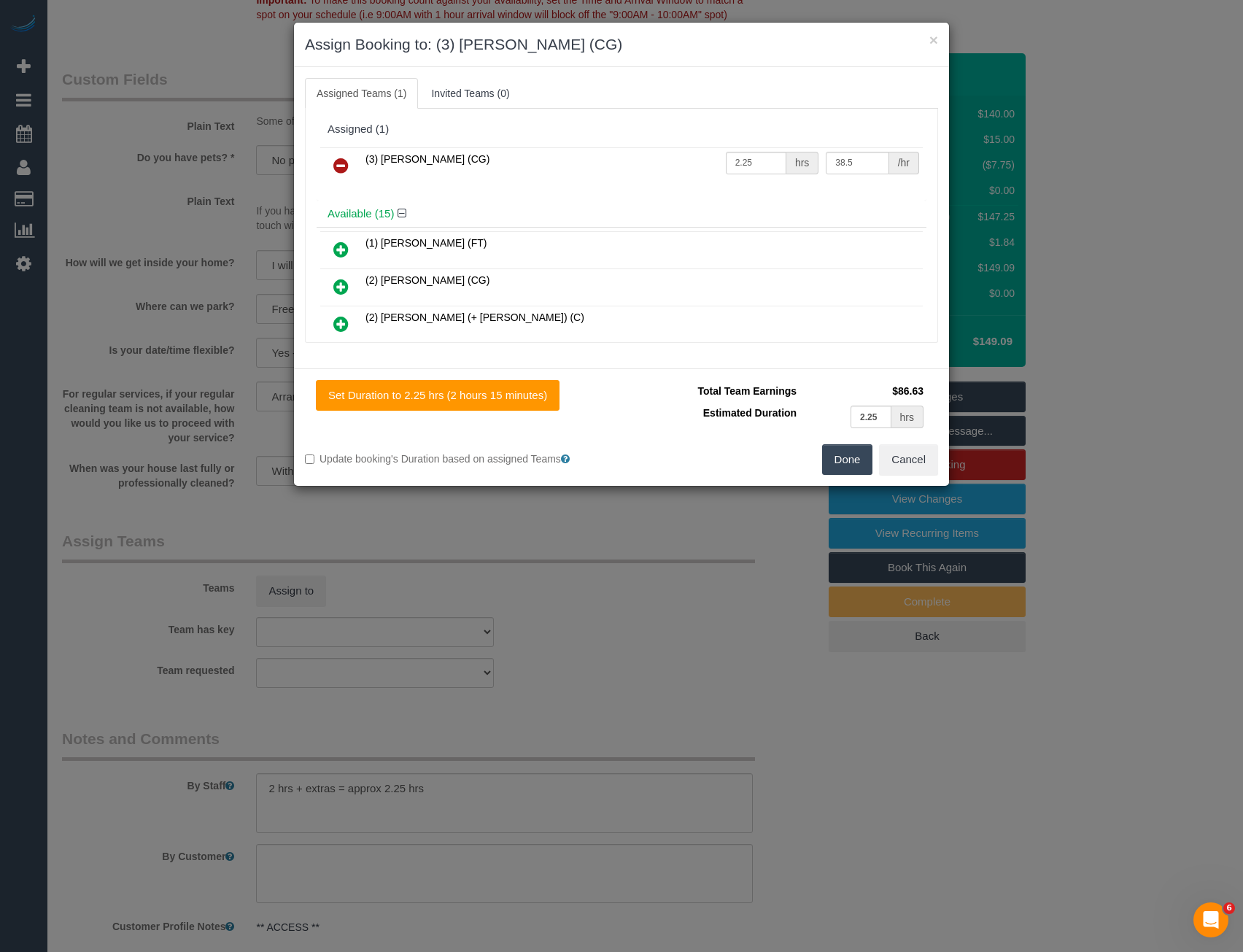
click at [866, 457] on button "Done" at bounding box center [847, 460] width 51 height 31
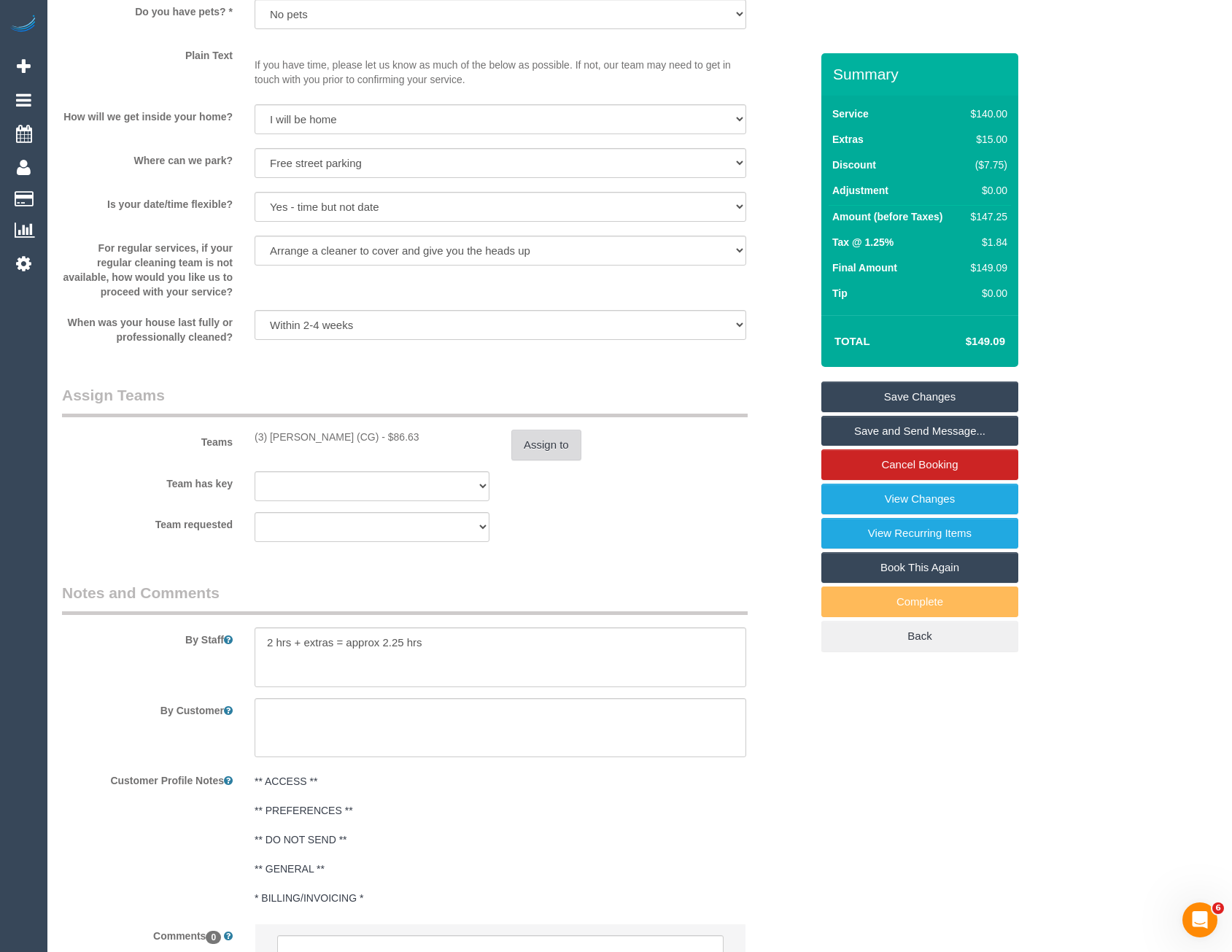
click at [556, 436] on button "Assign to" at bounding box center [546, 445] width 70 height 31
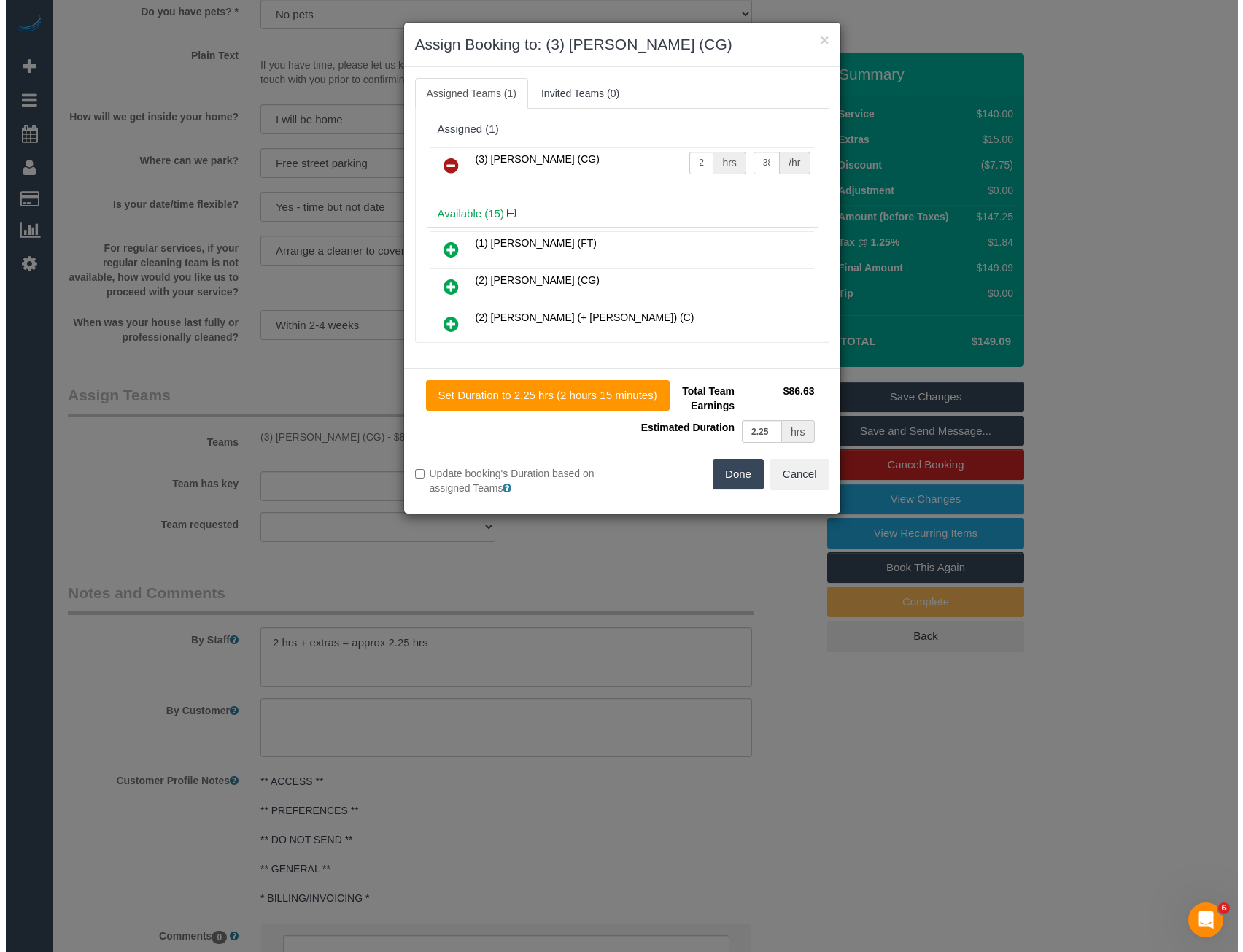
scroll to position [1933, 0]
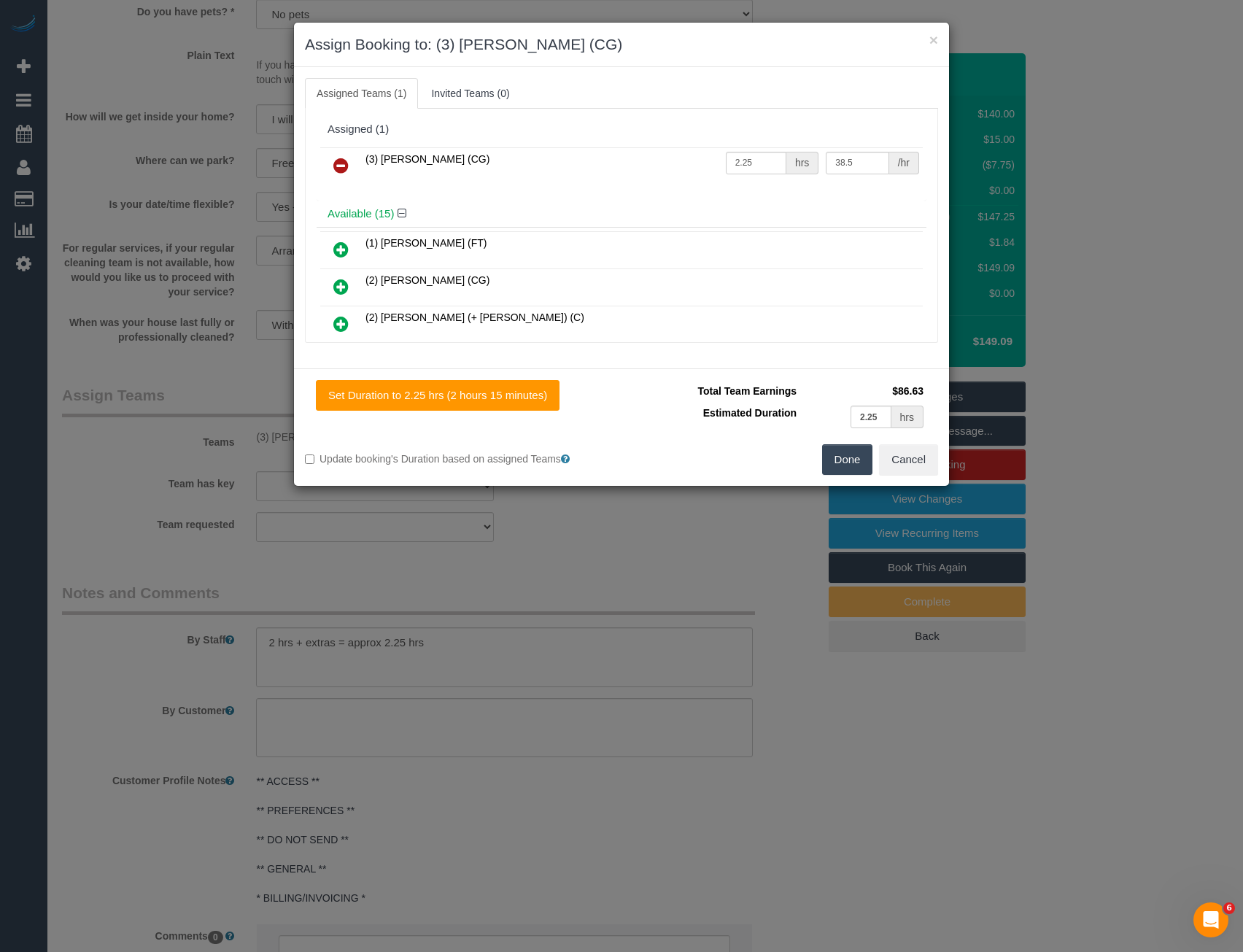
click at [645, 539] on div "× Assign Booking to: (3) Ashish Patel (CG) Assigned Teams (1) Invited Teams (0)…" at bounding box center [621, 476] width 1243 height 952
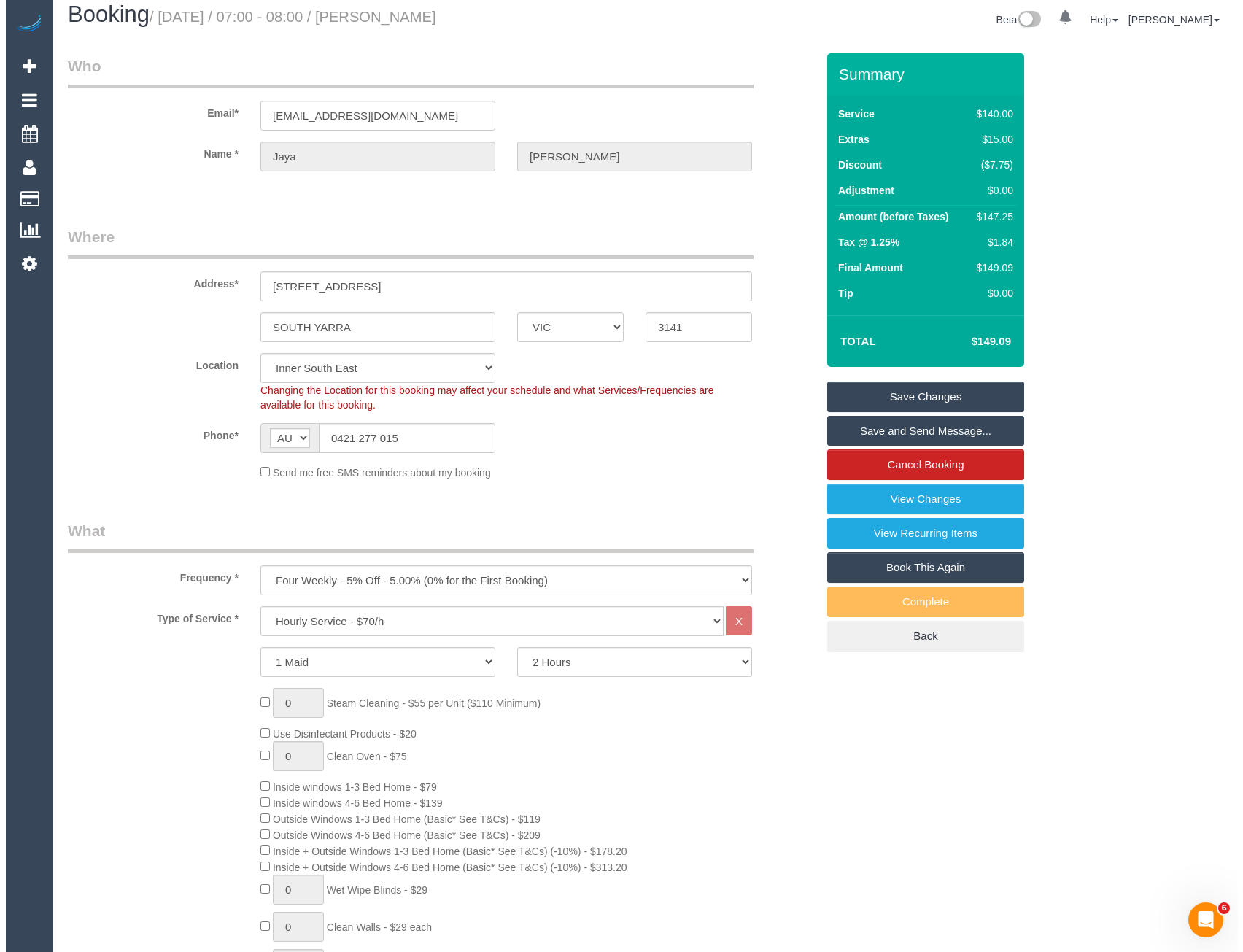
scroll to position [0, 0]
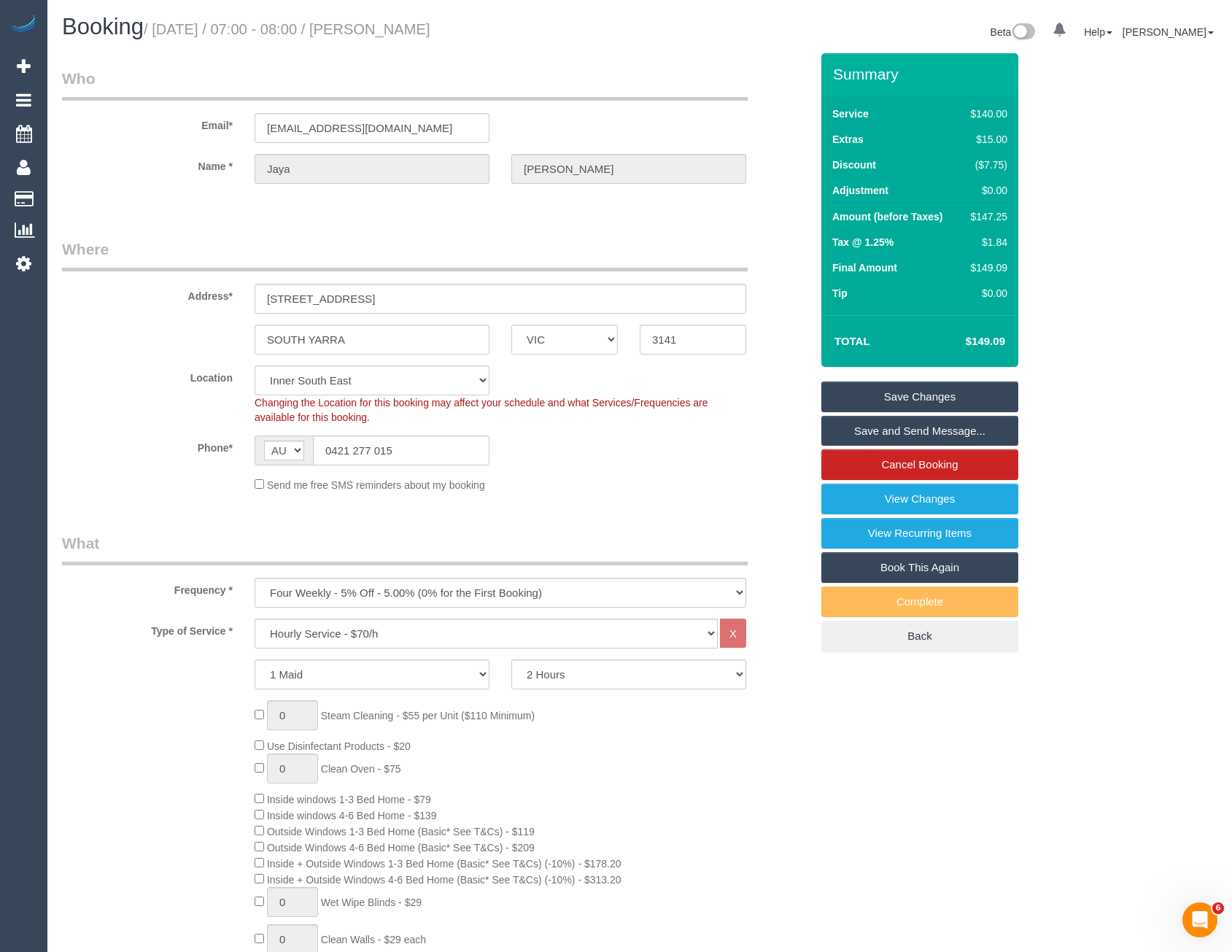
click at [856, 432] on link "Save and Send Message..." at bounding box center [920, 431] width 197 height 31
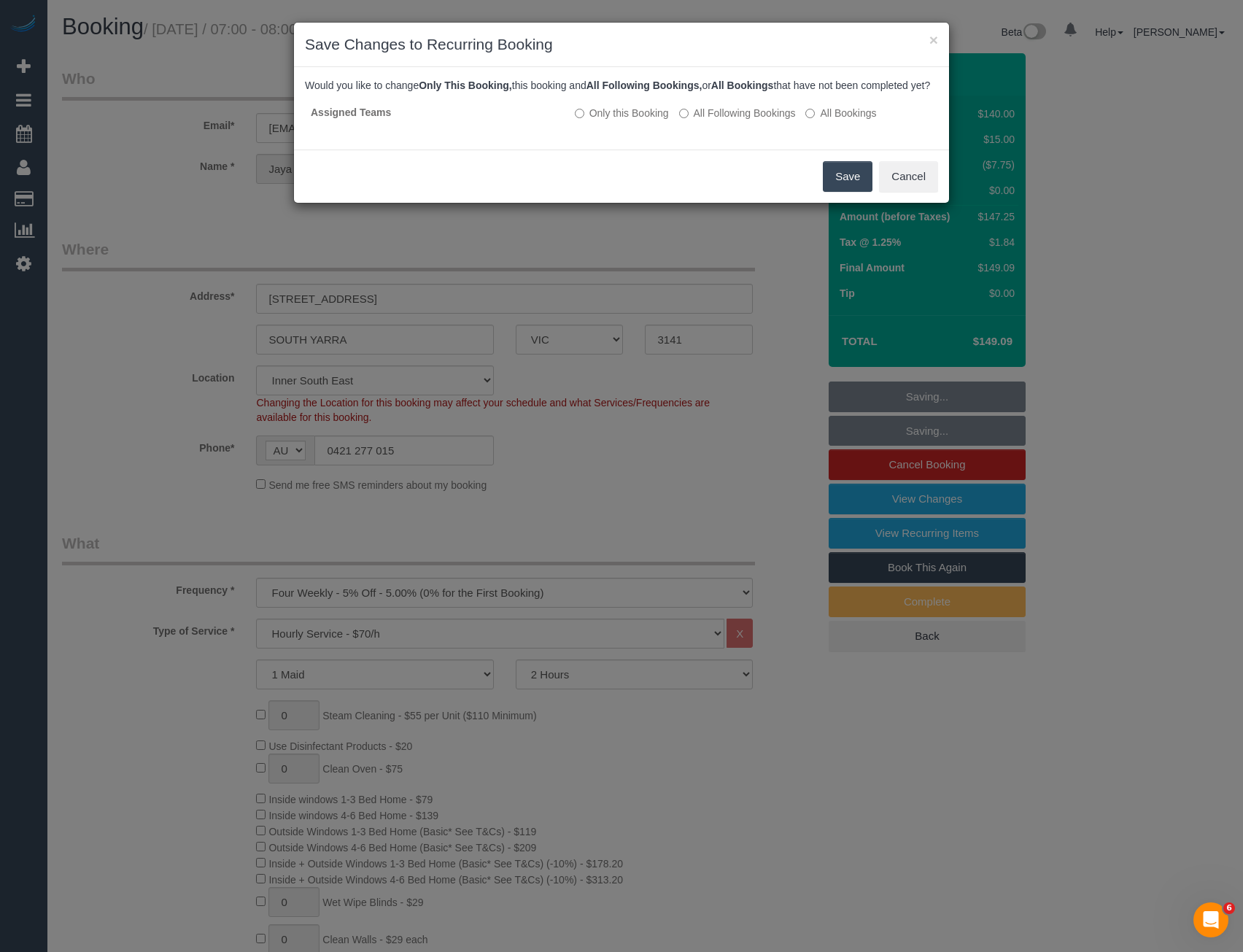
click at [855, 188] on button "Save" at bounding box center [847, 177] width 50 height 31
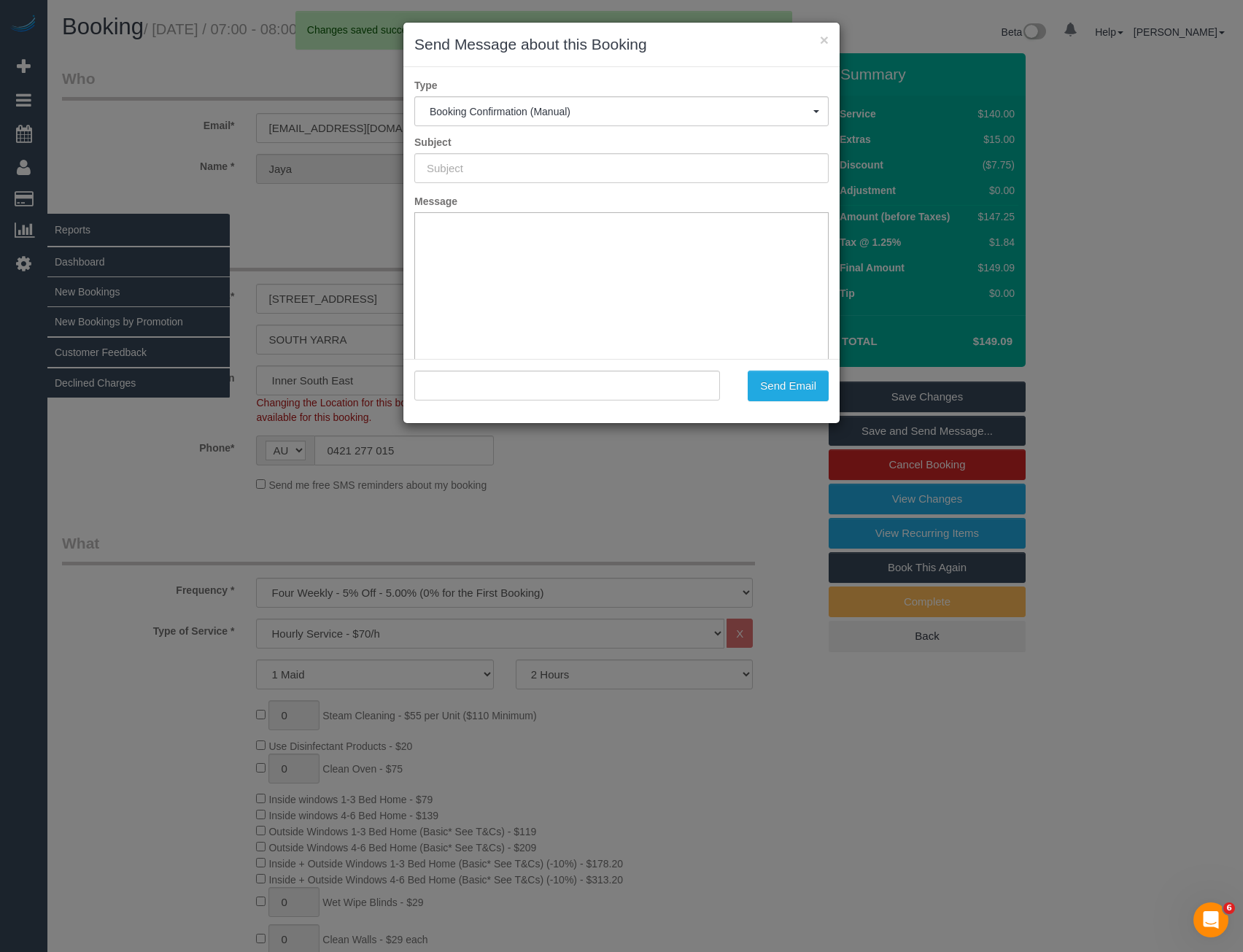
type input "Booking Confirmed"
type input ""Jaya Hingorani" <jaya606@gmail.com>"
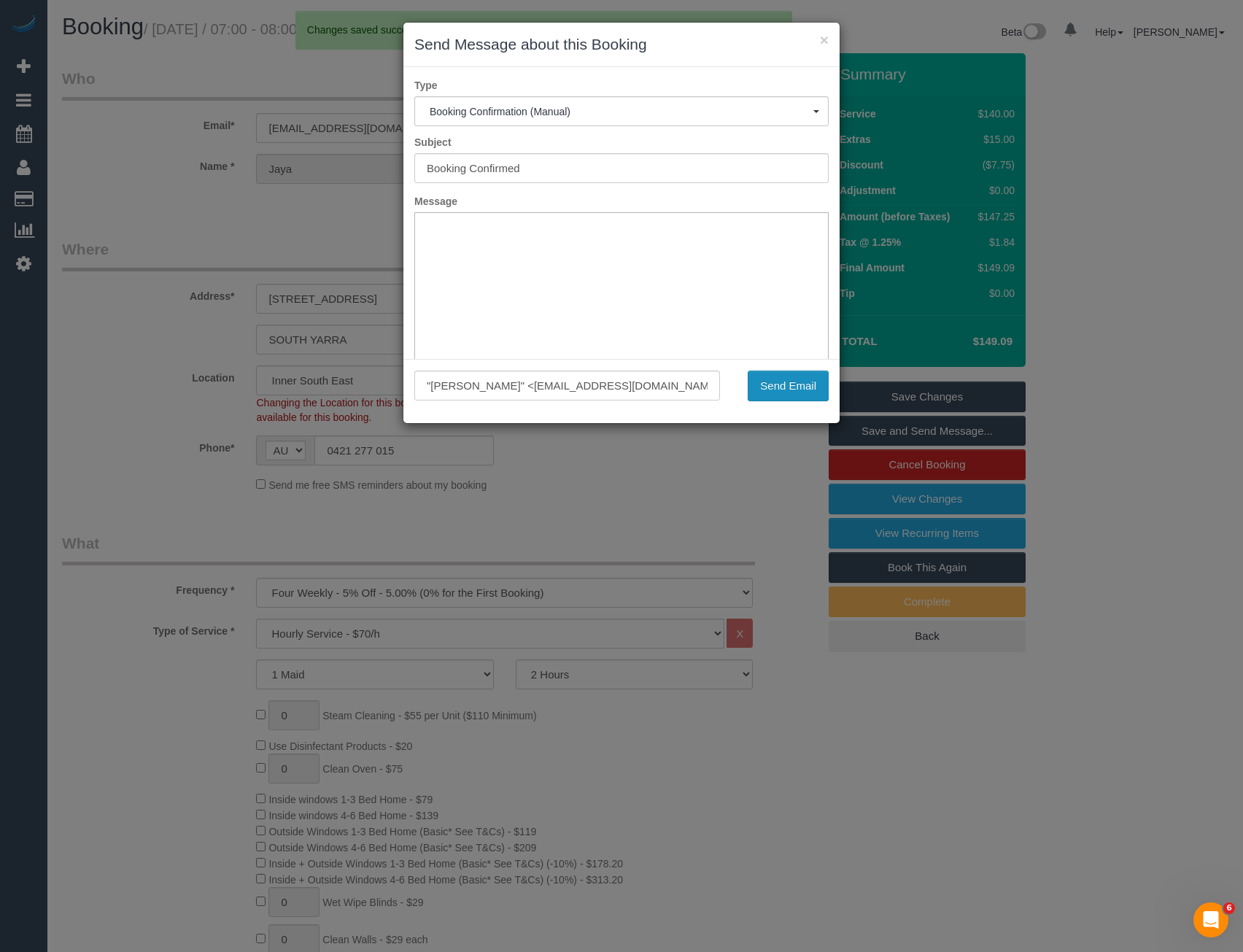
click at [769, 398] on button "Send Email" at bounding box center [788, 385] width 81 height 31
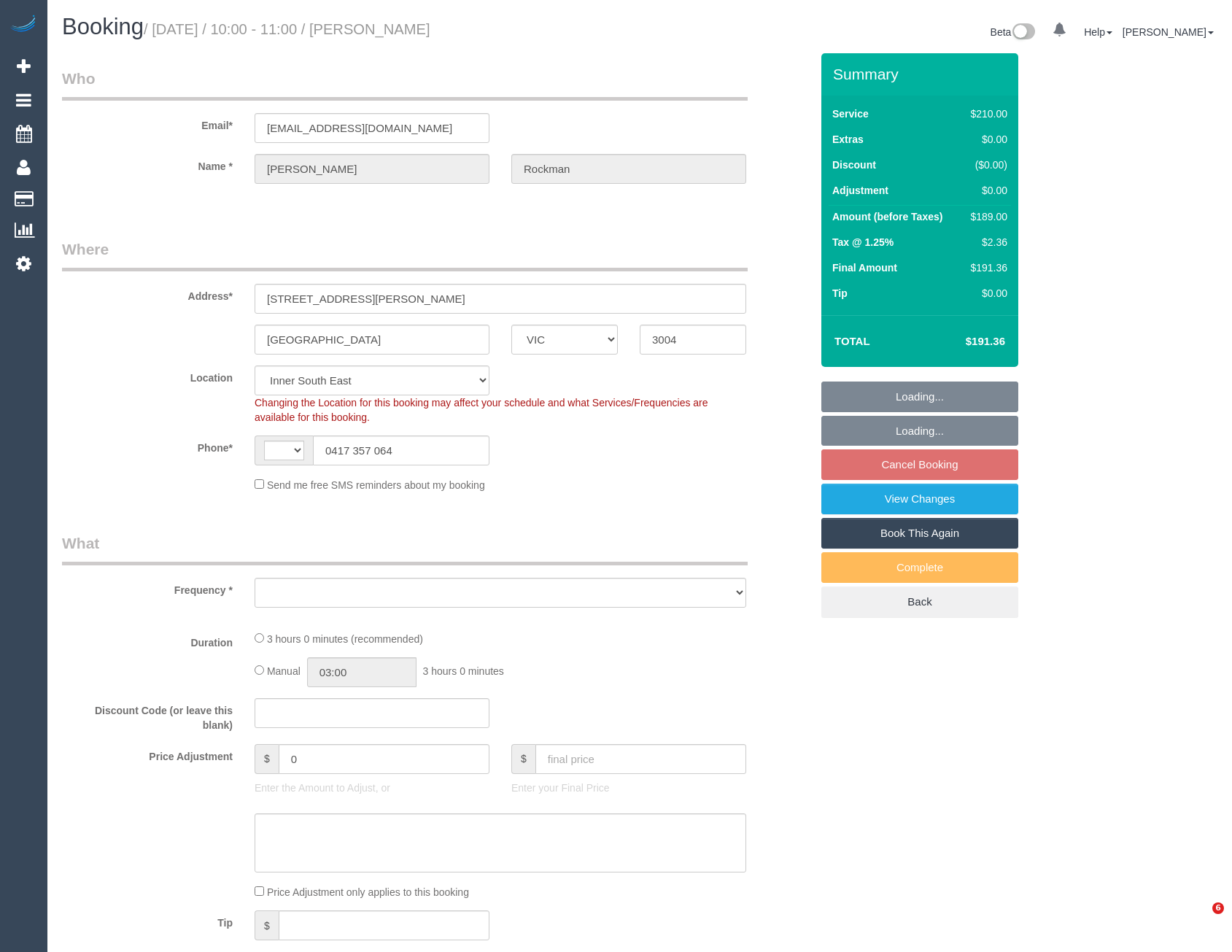
select select "VIC"
select select "string:AU"
select select "object:545"
select select "string:stripe-pm_1Px0ia2GScqysDRV9S15UkWc"
select select "180"
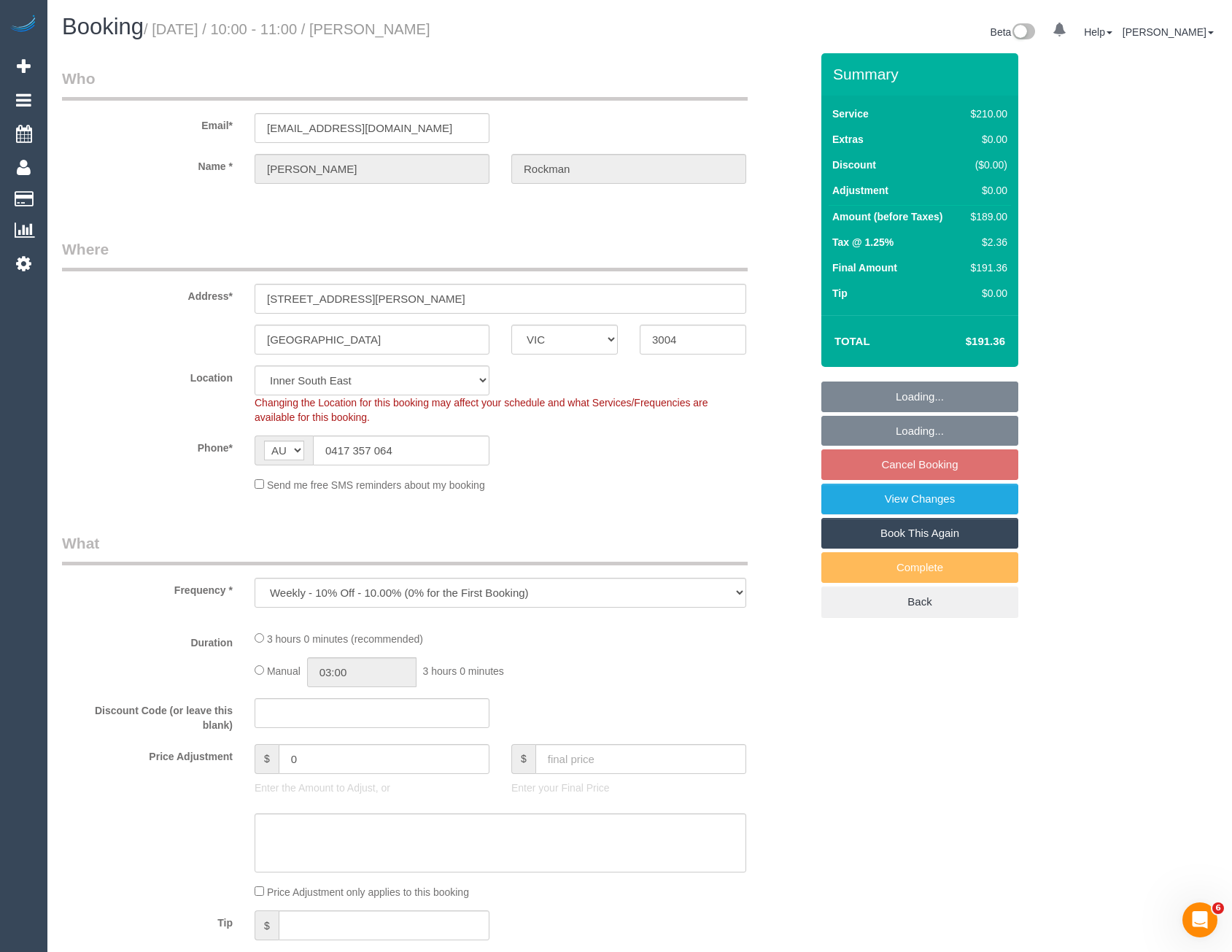
select select "number:29"
select select "number:14"
select select "number:18"
select select "number:24"
select select "number:34"
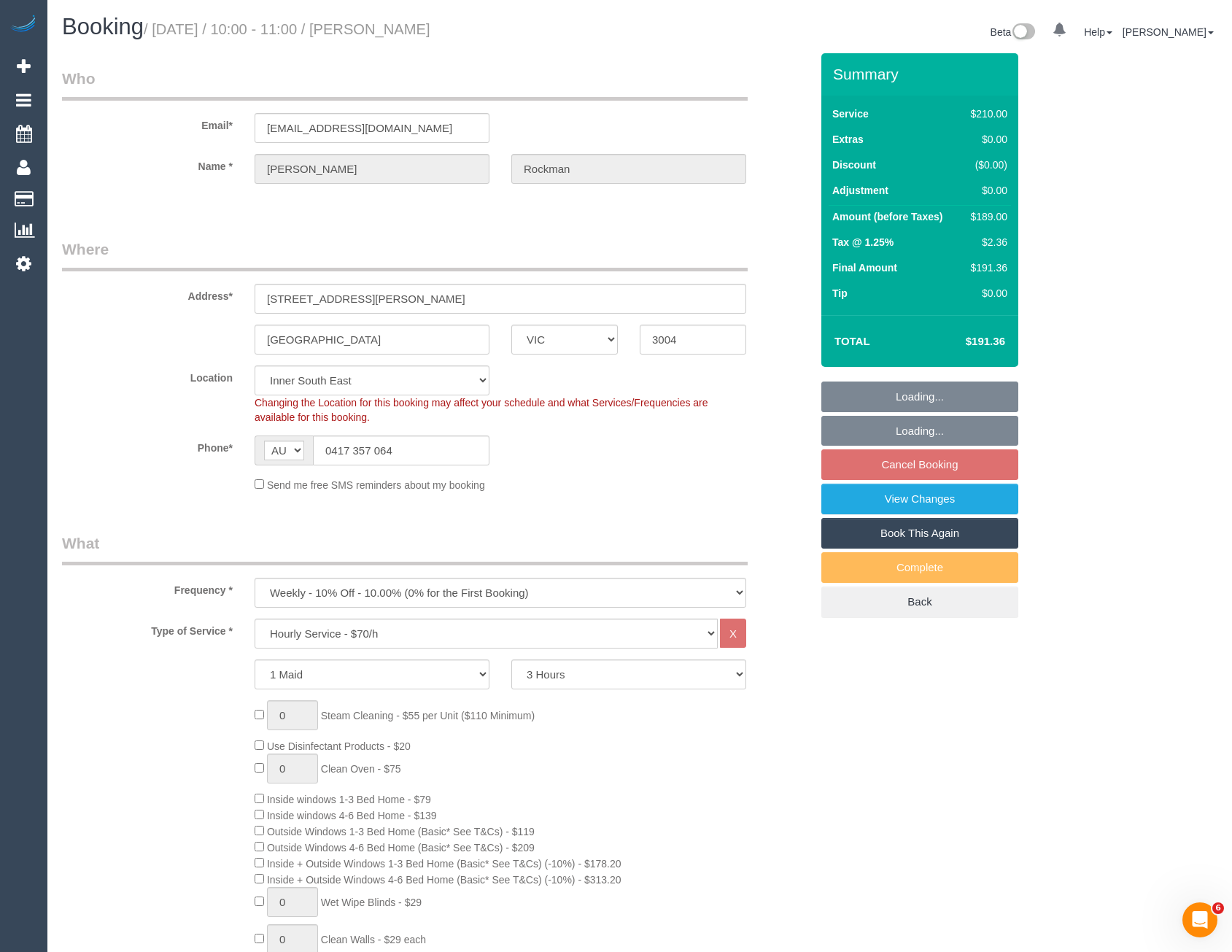
select select "object:1175"
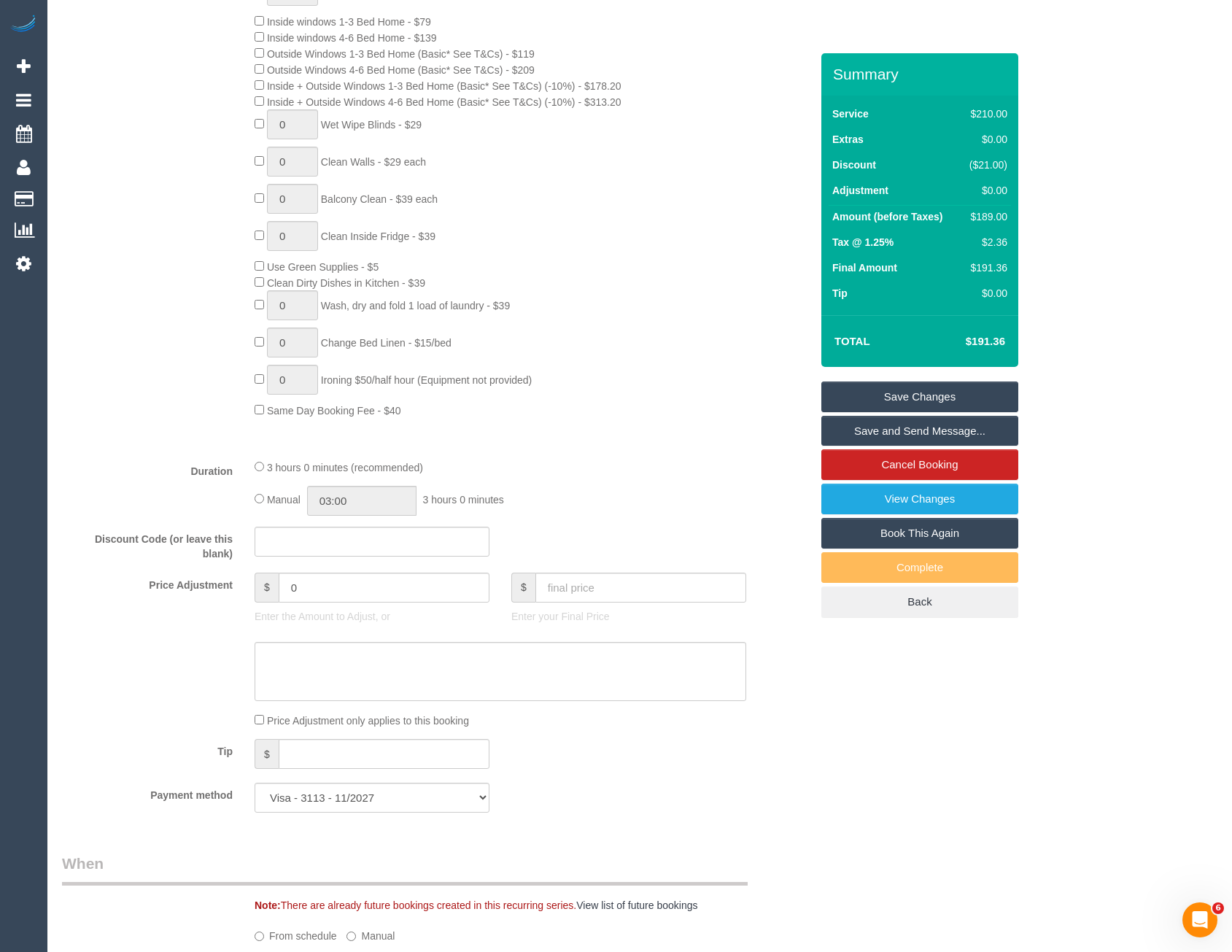
scroll to position [803, 0]
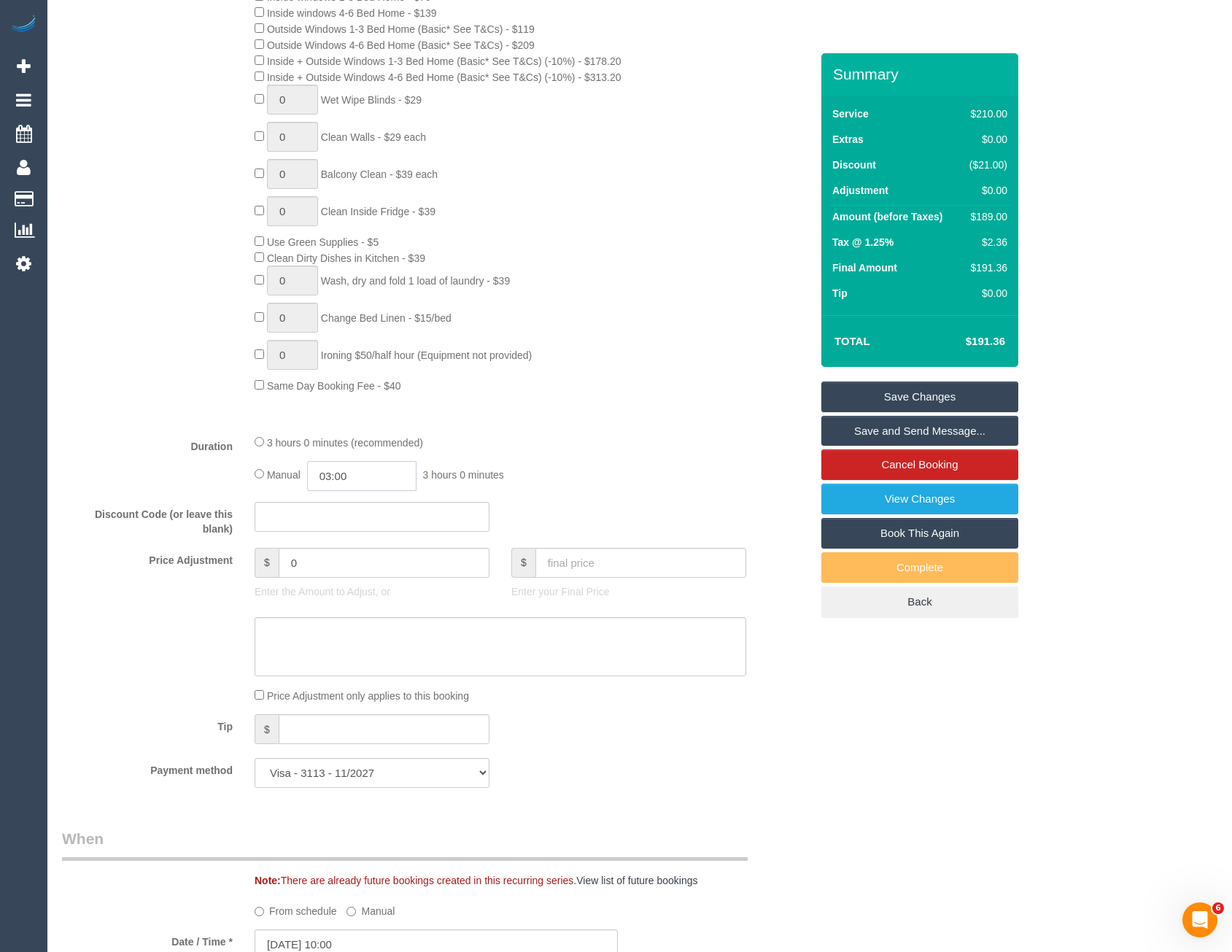
click at [364, 465] on input "03:00" at bounding box center [362, 476] width 109 height 30
type input "01:30"
click at [354, 514] on li "01:30" at bounding box center [345, 522] width 65 height 19
click at [569, 485] on div "Manual 01:30 1 hour 30 minutes" at bounding box center [500, 476] width 491 height 30
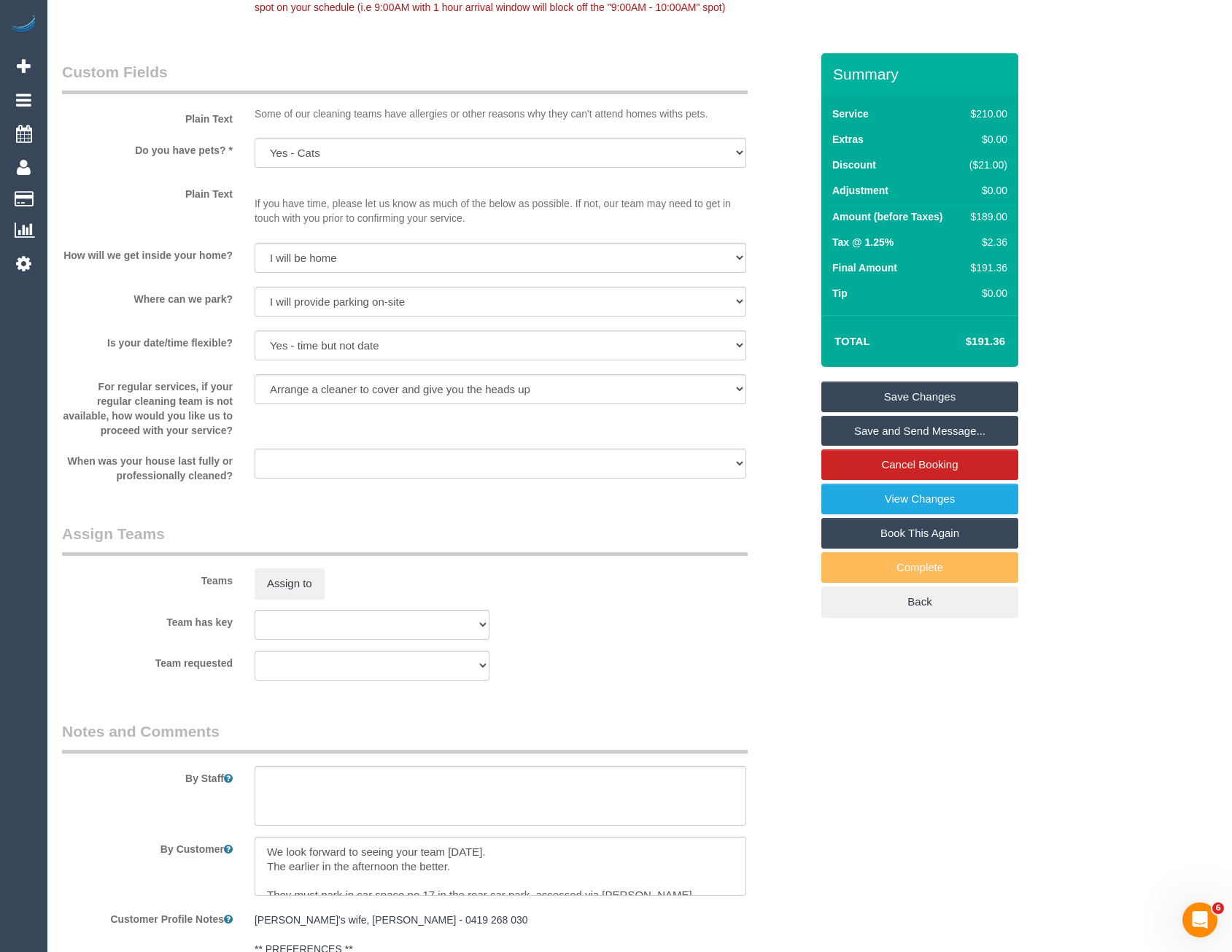
scroll to position [1970, 0]
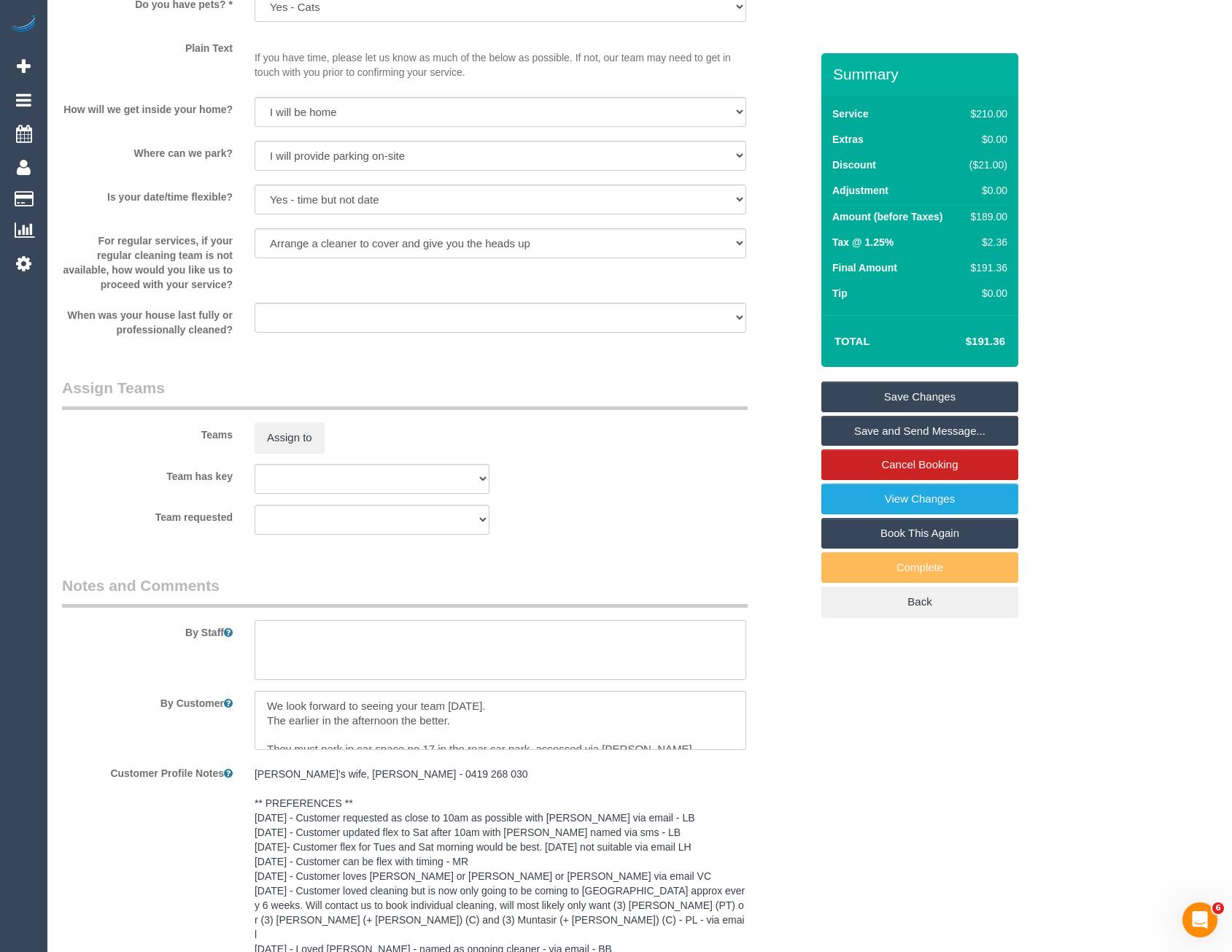
click at [294, 642] on textarea at bounding box center [500, 650] width 491 height 60
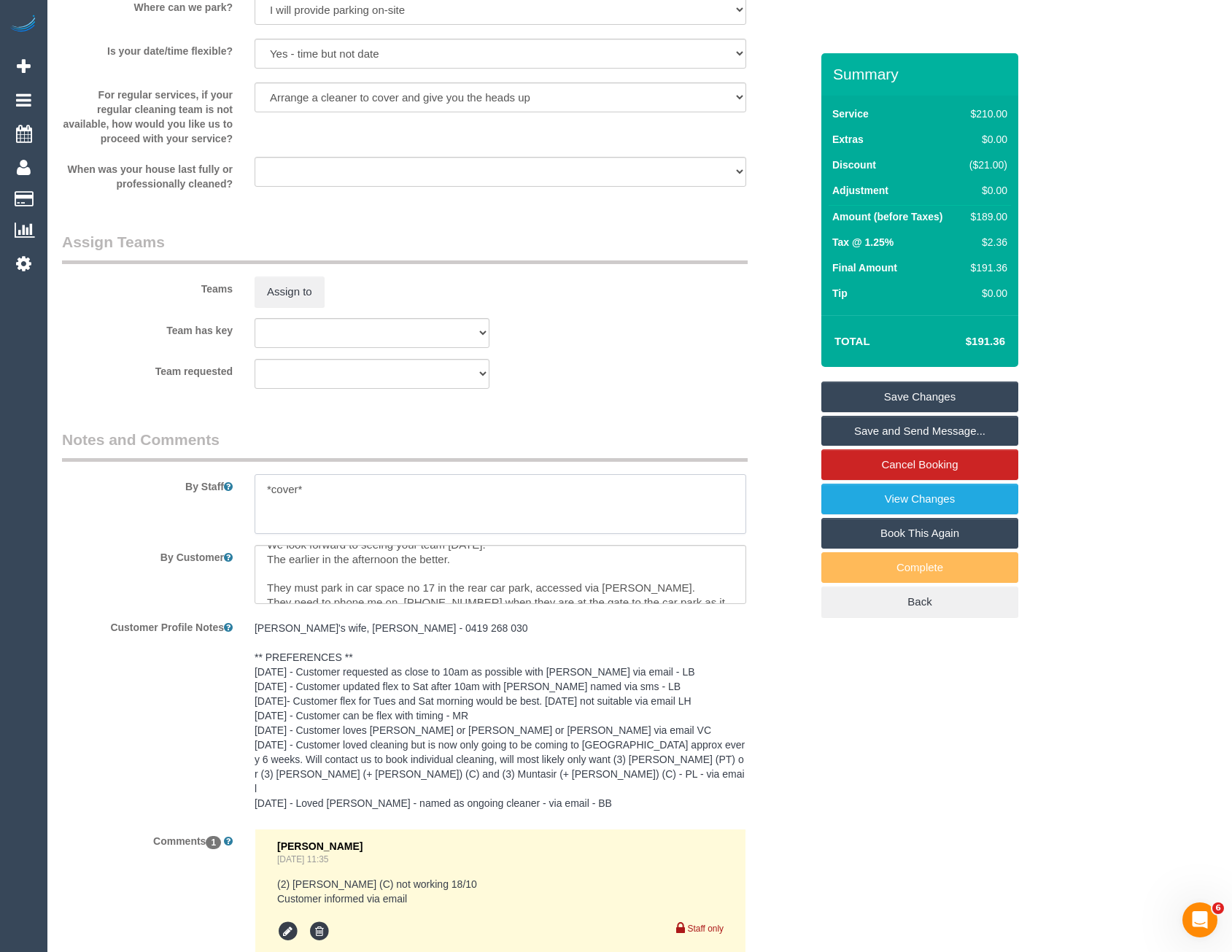
scroll to position [0, 0]
type textarea "*cover*"
drag, startPoint x: 460, startPoint y: 580, endPoint x: 266, endPoint y: 571, distance: 194.2
click at [266, 571] on textarea at bounding box center [500, 575] width 491 height 60
click at [289, 585] on textarea at bounding box center [500, 575] width 491 height 60
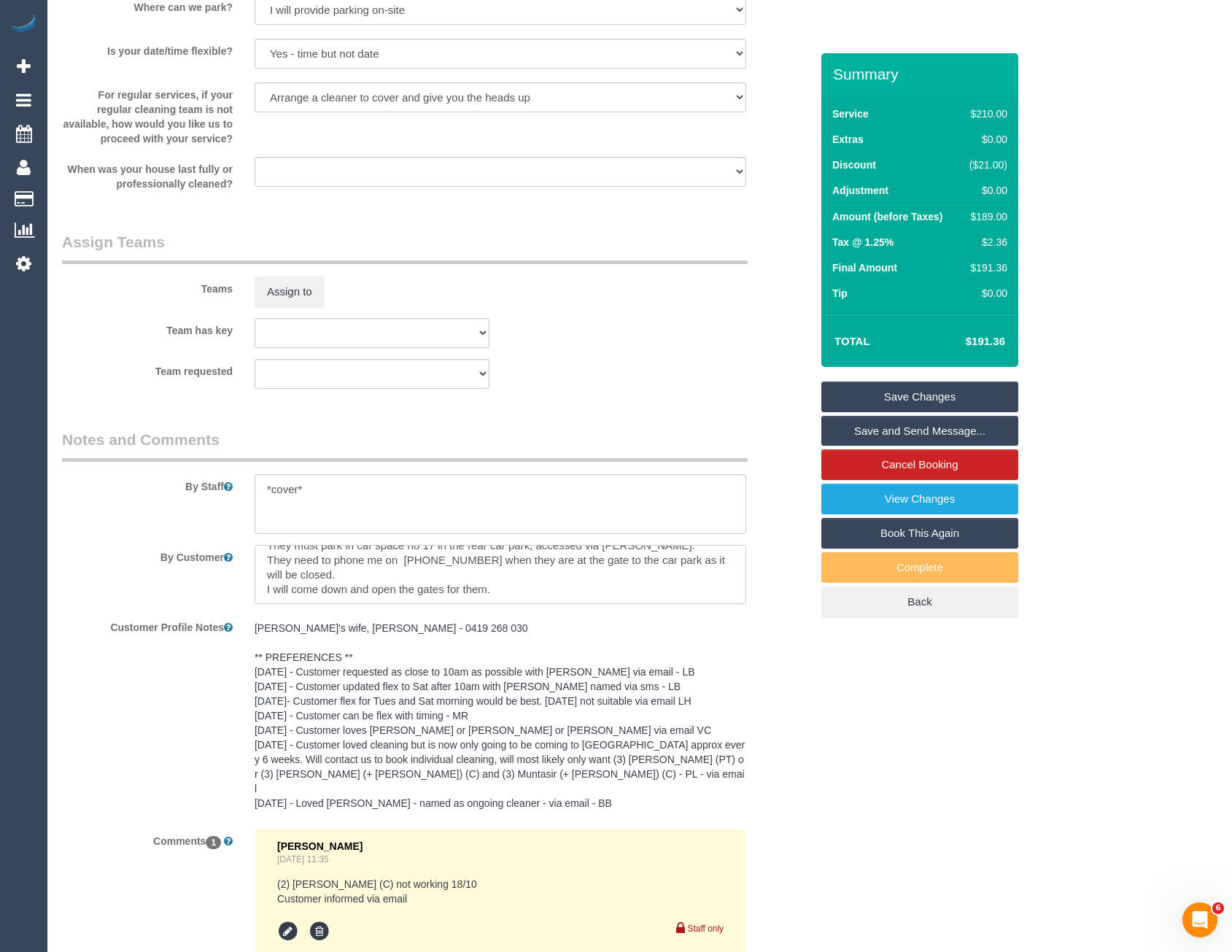
scroll to position [86, 0]
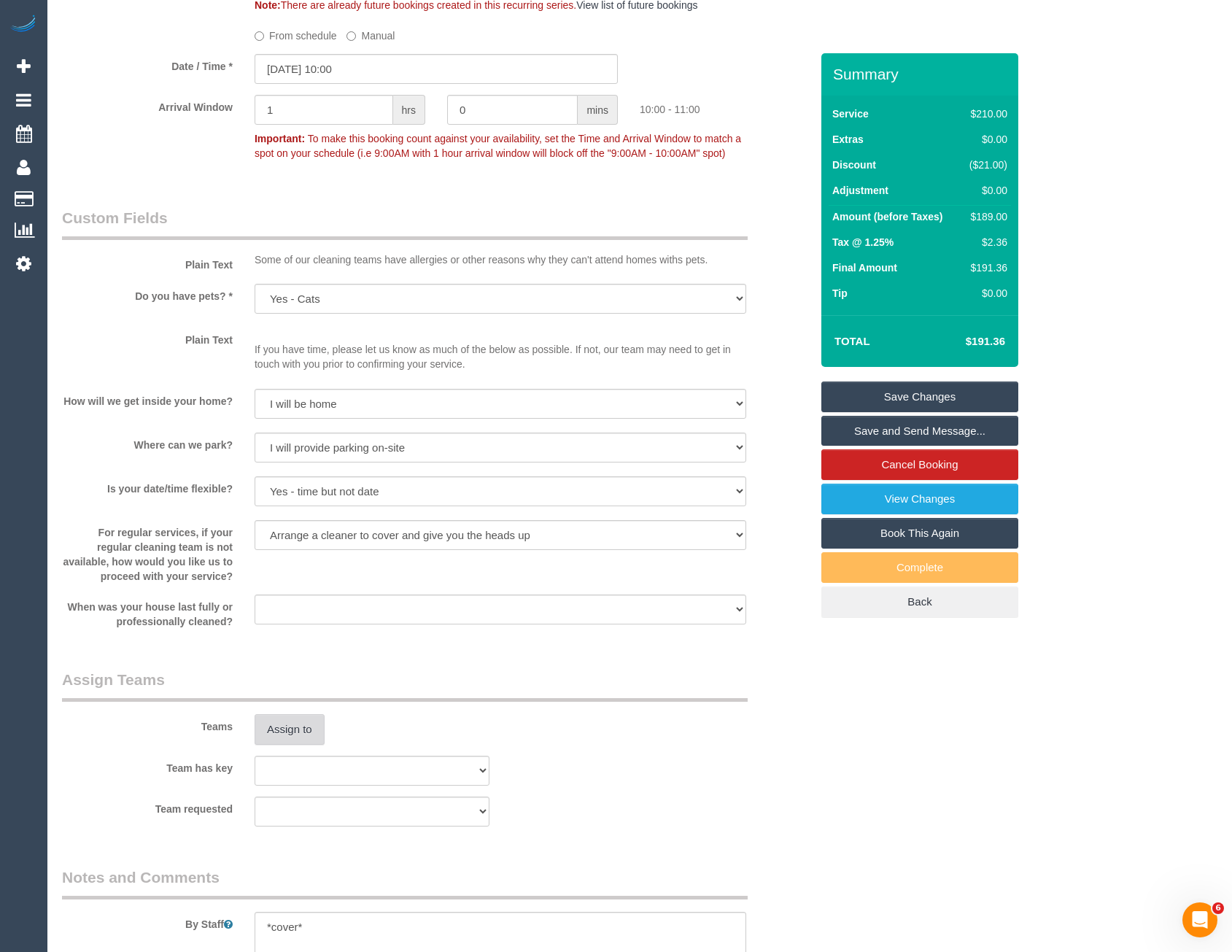
type textarea "We look forward to seeing your team tomorrow. They must park in car space no 17…"
click at [289, 732] on button "Assign to" at bounding box center [289, 729] width 70 height 31
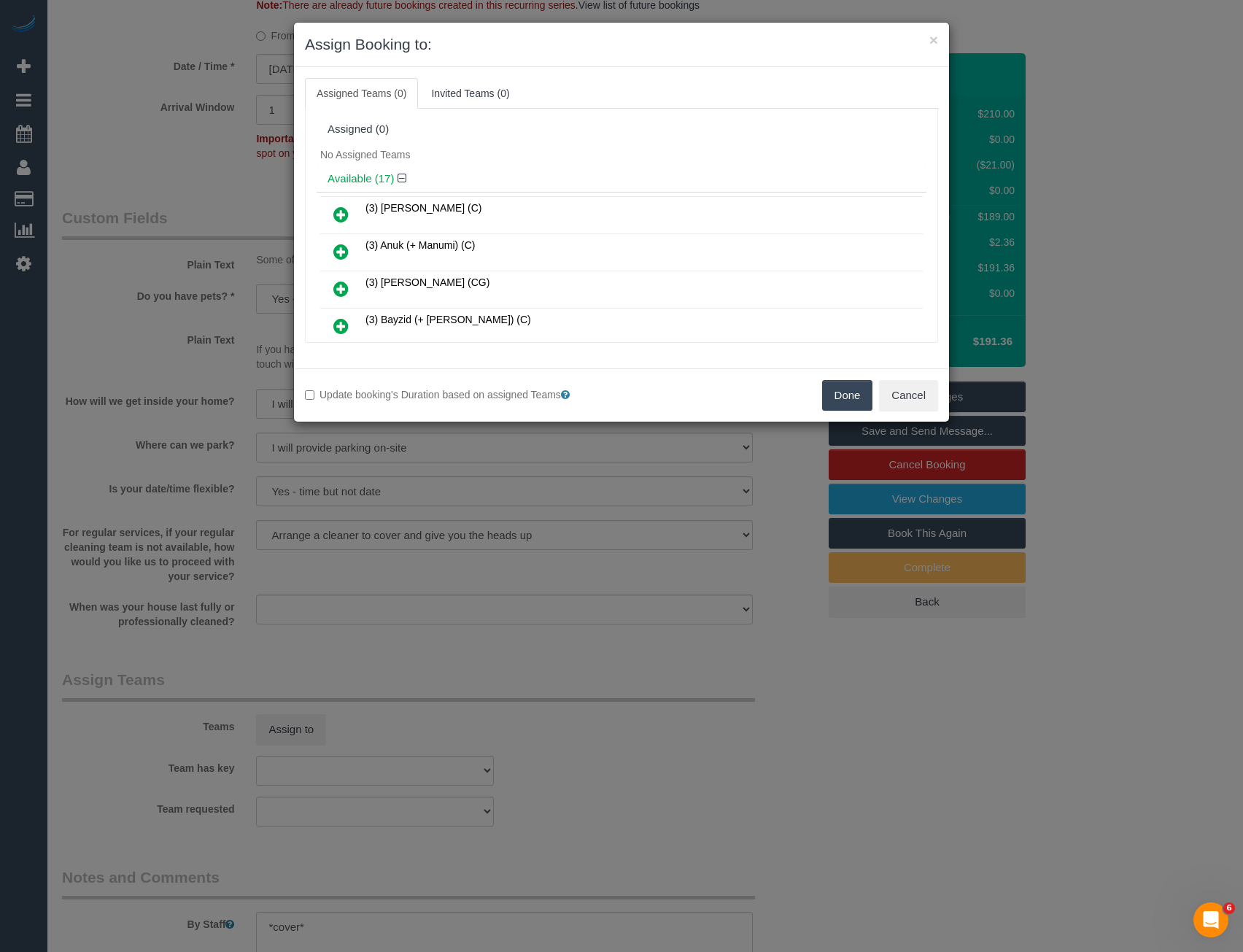
scroll to position [468, 0]
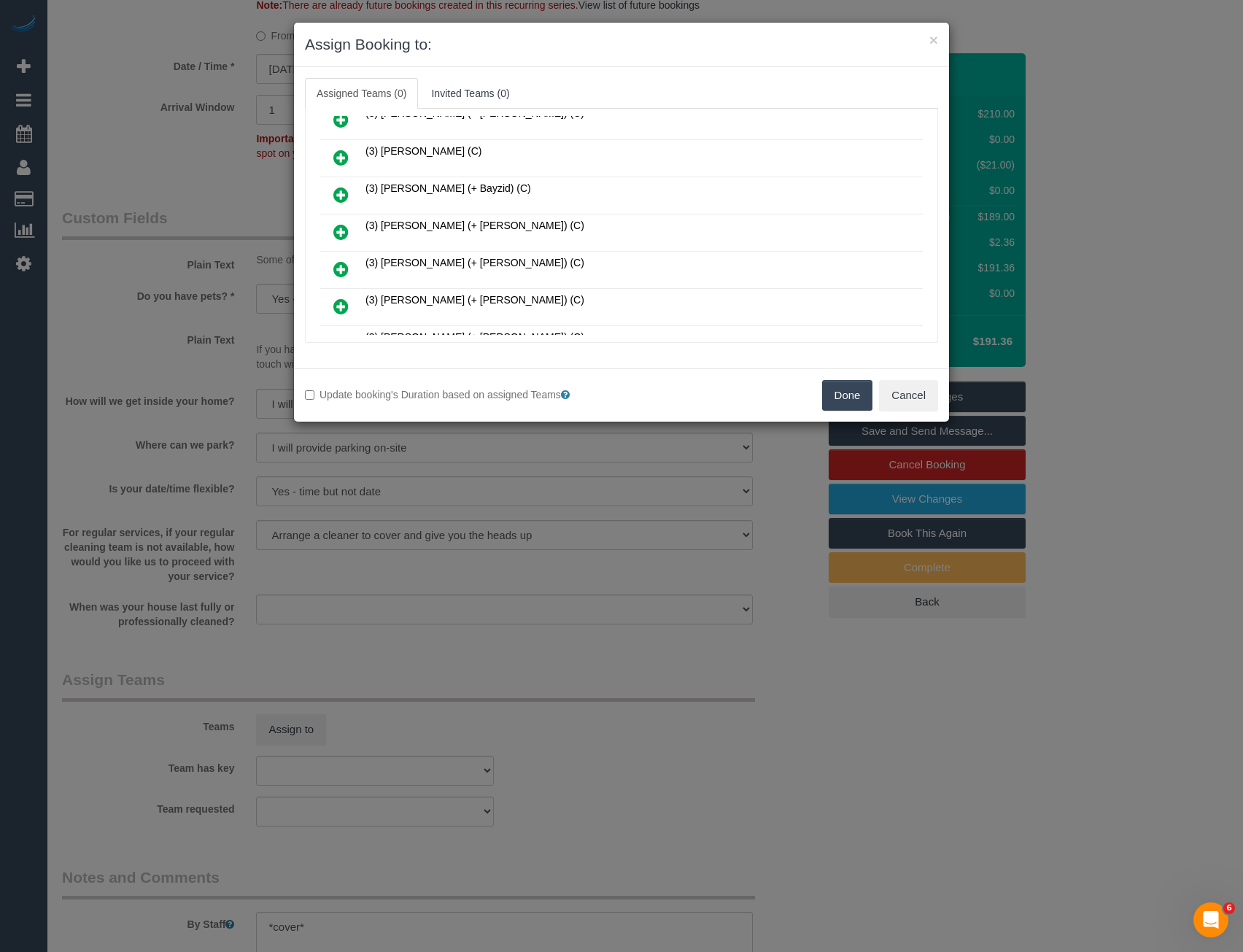
click at [346, 308] on icon at bounding box center [341, 306] width 15 height 18
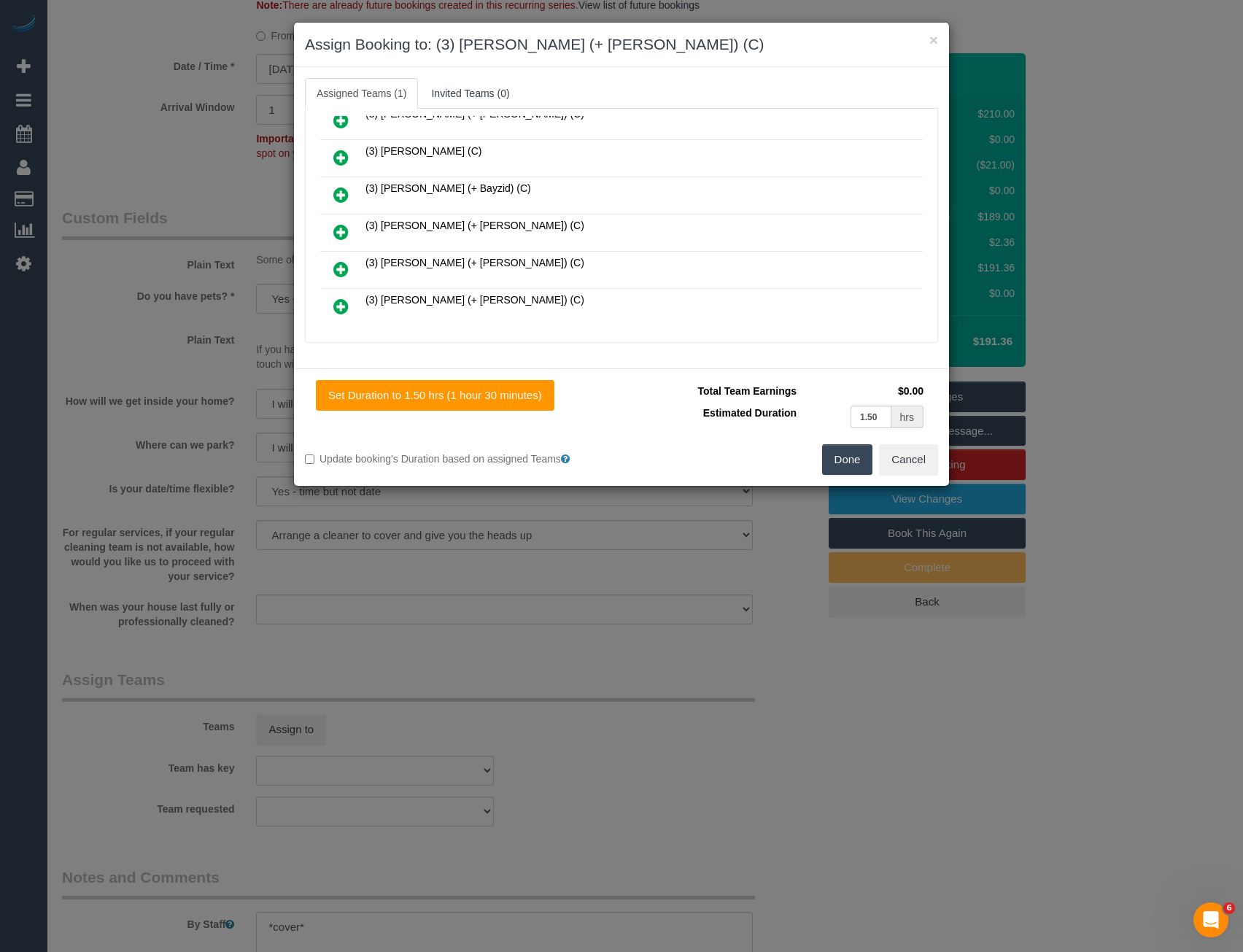
click at [341, 233] on icon at bounding box center [341, 232] width 15 height 18
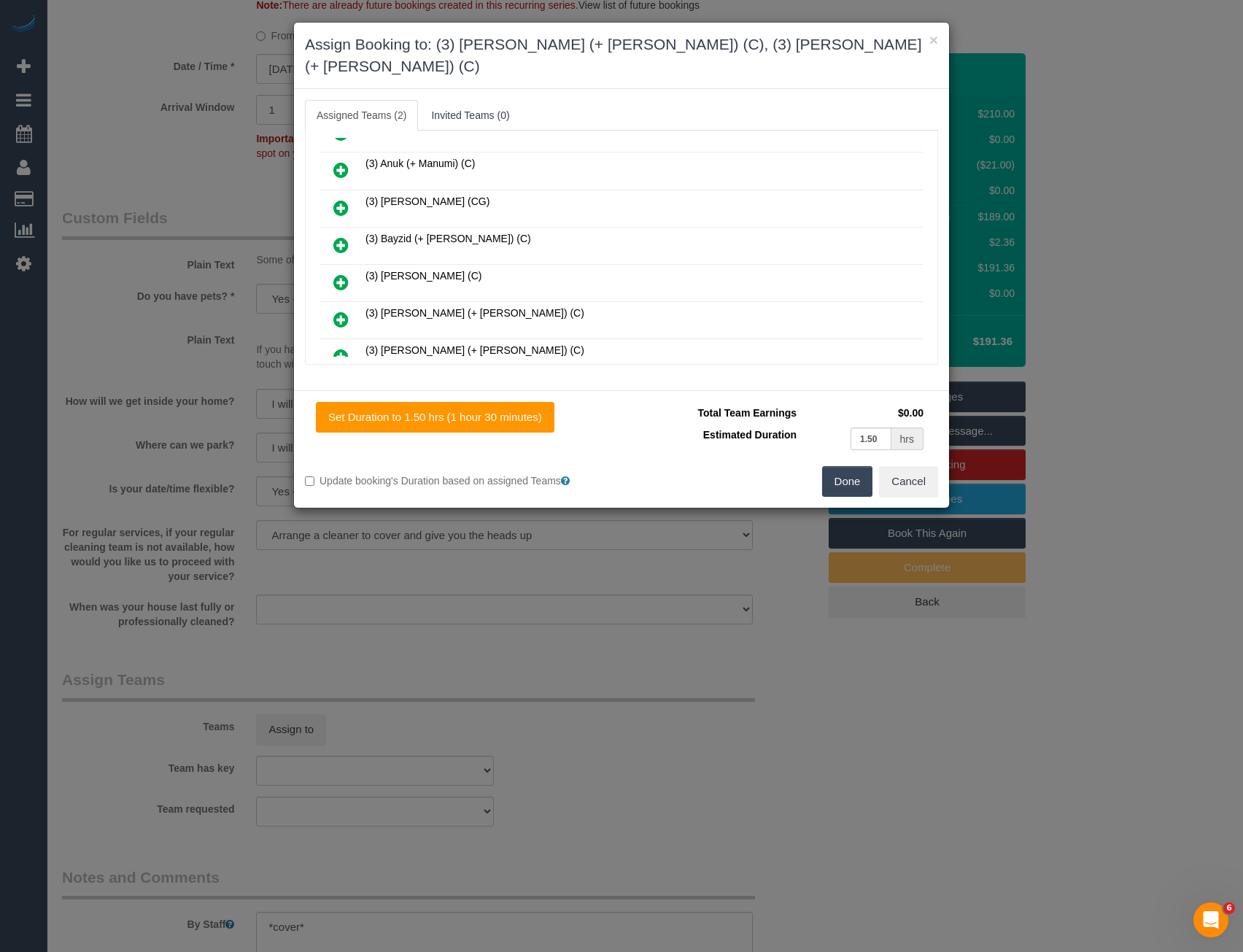
scroll to position [0, 0]
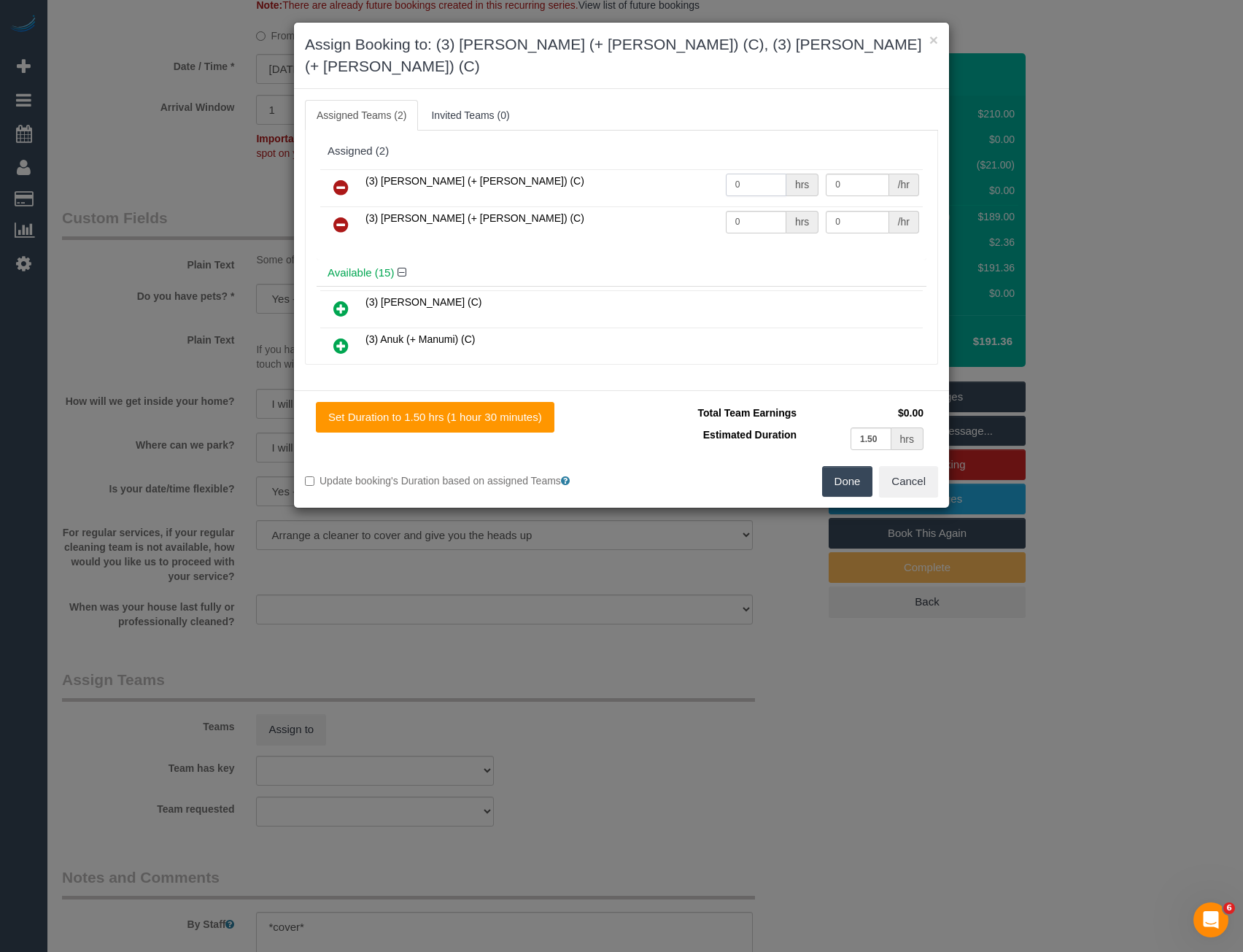
drag, startPoint x: 739, startPoint y: 157, endPoint x: 609, endPoint y: 155, distance: 130.0
click at [618, 169] on tr "(3) Rayhan (+ Shahida) (C) 0 hrs 0 /hr" at bounding box center [621, 188] width 602 height 38
type input "1.5"
type input "35"
drag, startPoint x: 737, startPoint y: 201, endPoint x: 657, endPoint y: 195, distance: 80.2
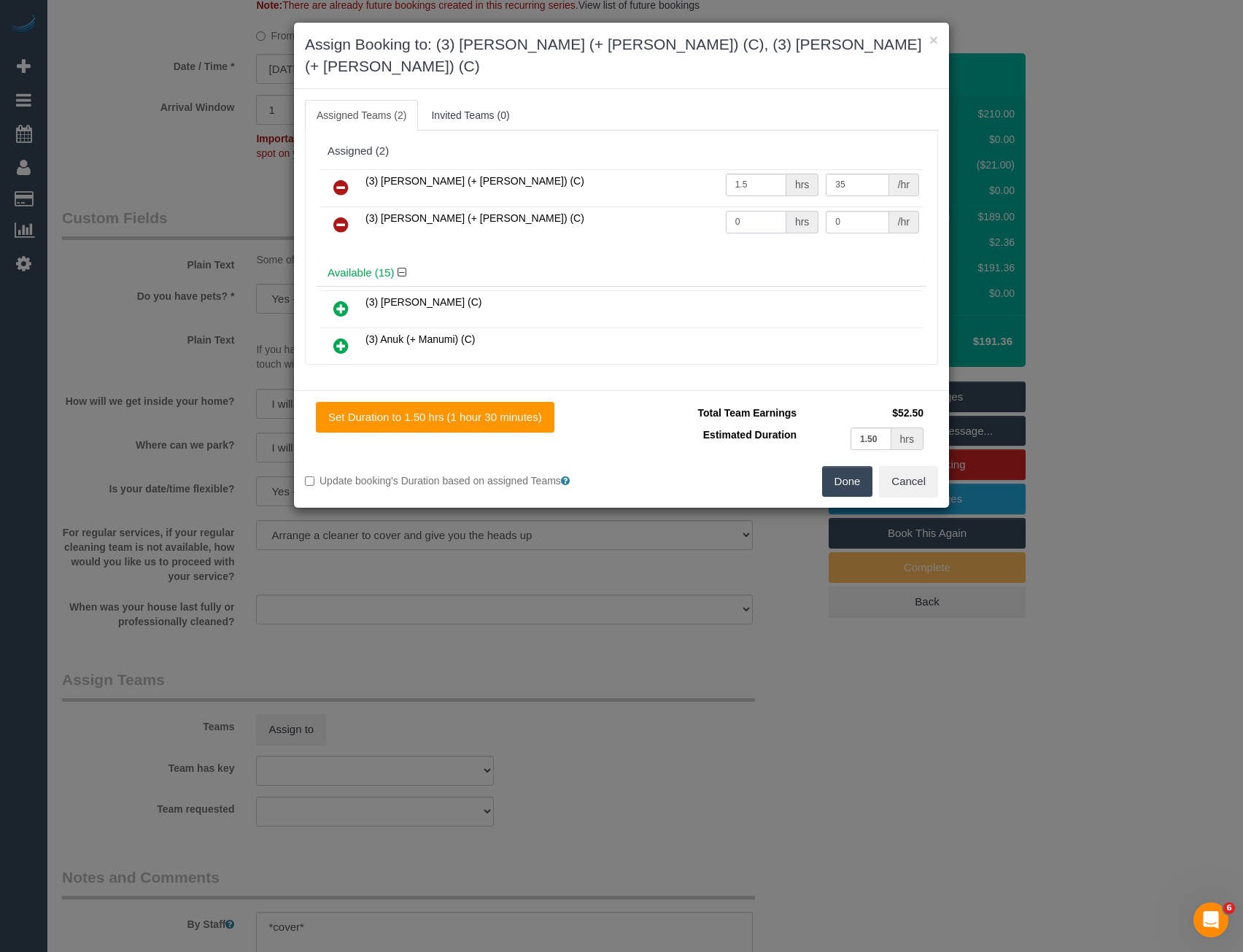
click at [679, 207] on tr "(3) Shahida (+ Rayhan) (C) 0 hrs 0 /hr" at bounding box center [621, 226] width 602 height 38
type input "1.5"
type input "35"
click at [848, 466] on button "Done" at bounding box center [847, 481] width 51 height 31
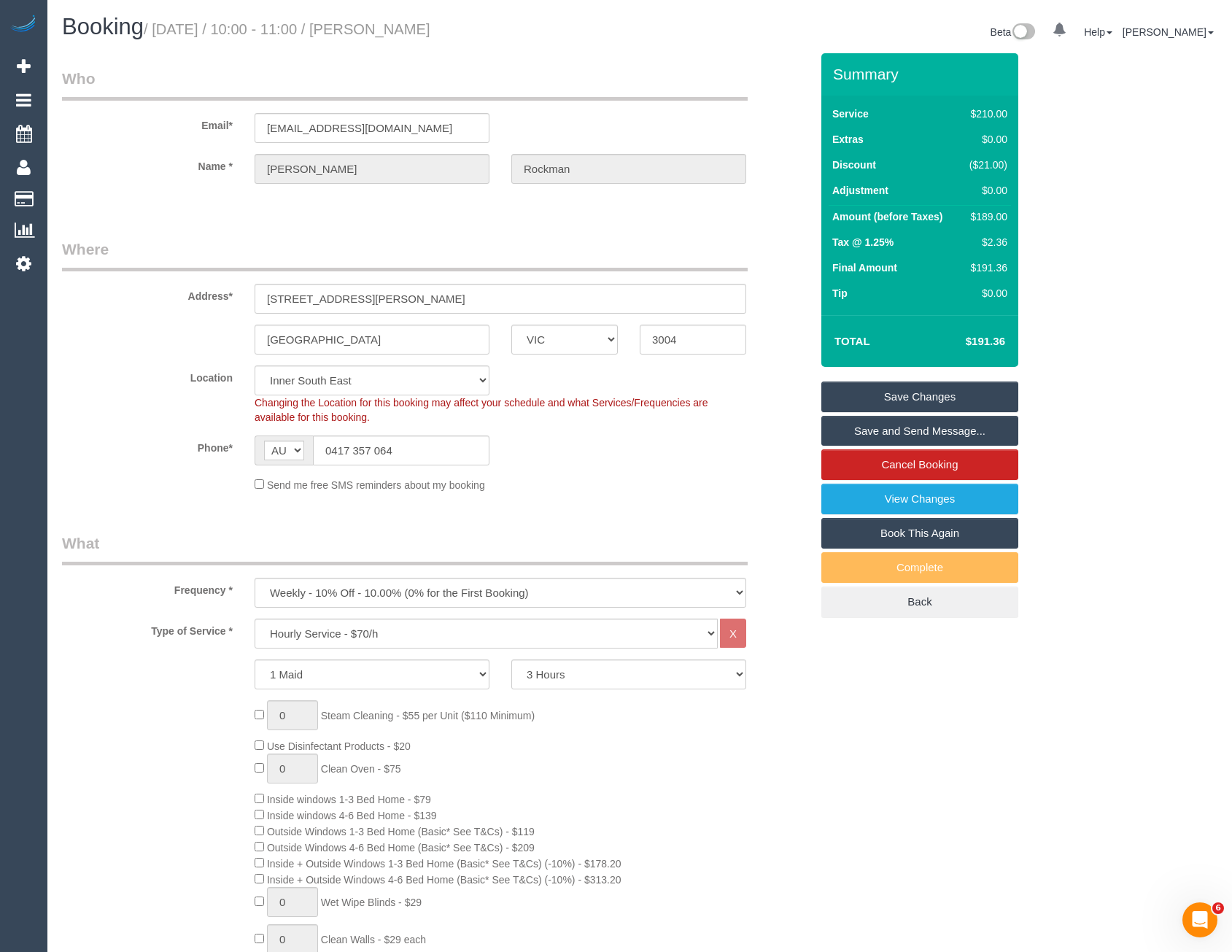
click at [855, 429] on link "Save and Send Message..." at bounding box center [920, 431] width 197 height 31
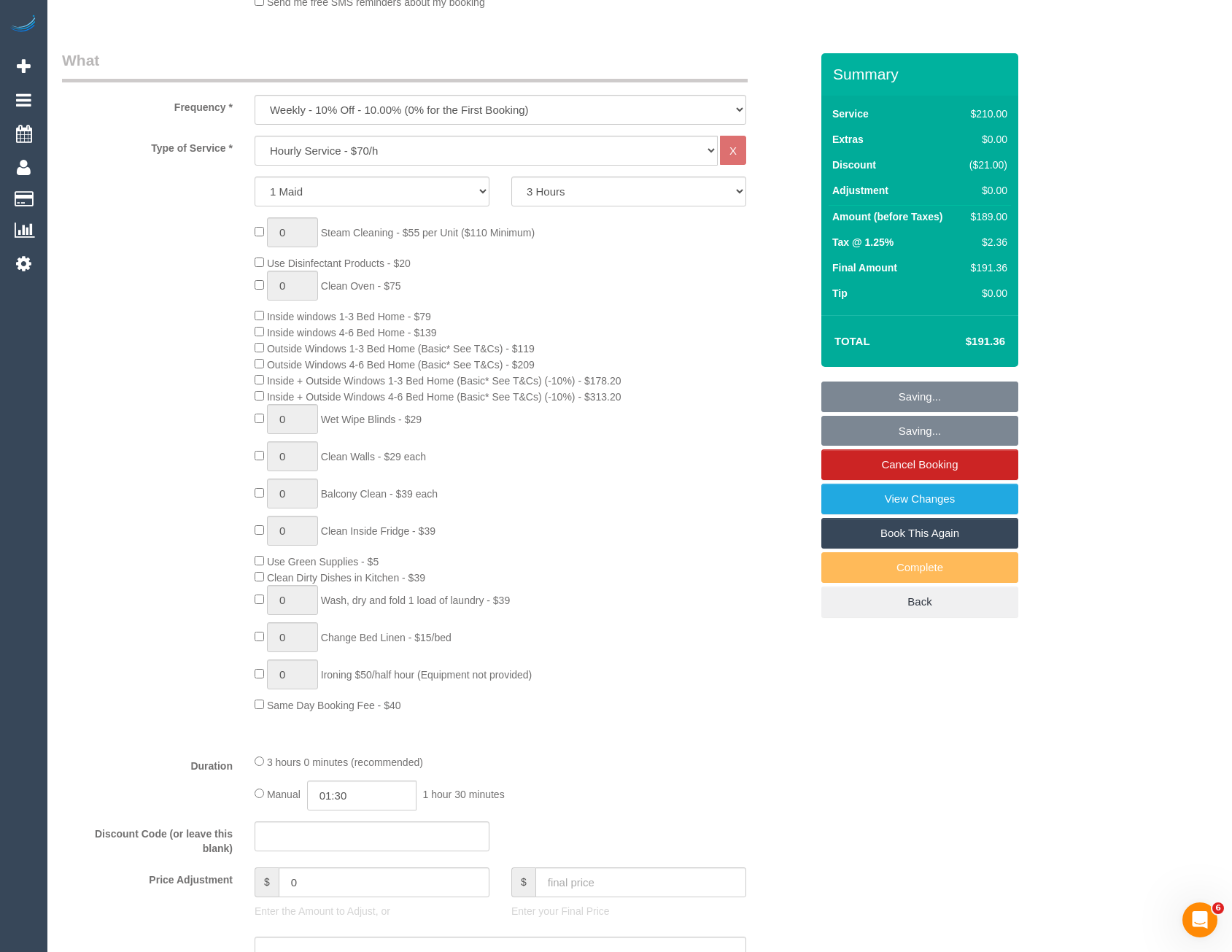
scroll to position [511, 0]
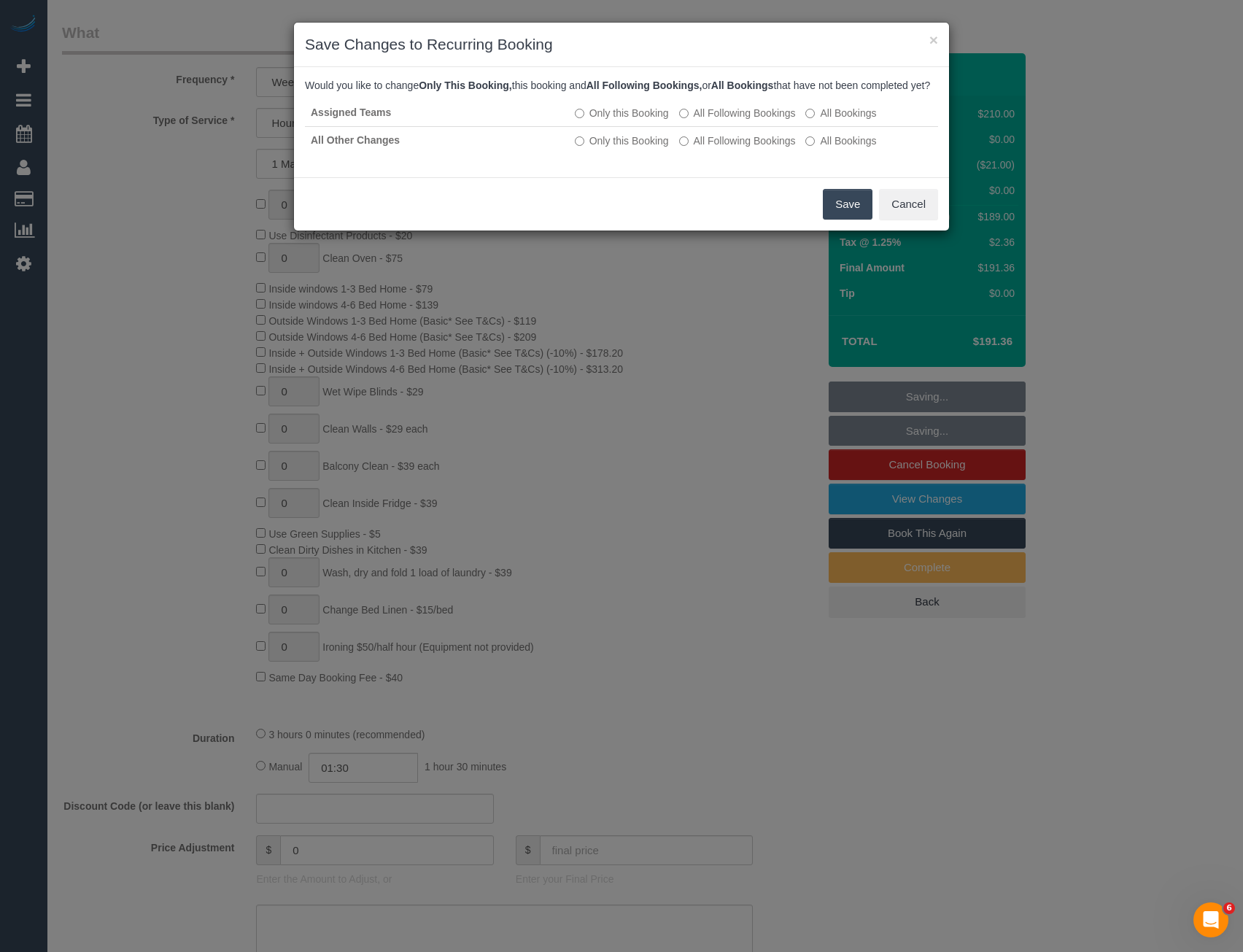
click at [844, 214] on button "Save" at bounding box center [847, 204] width 50 height 31
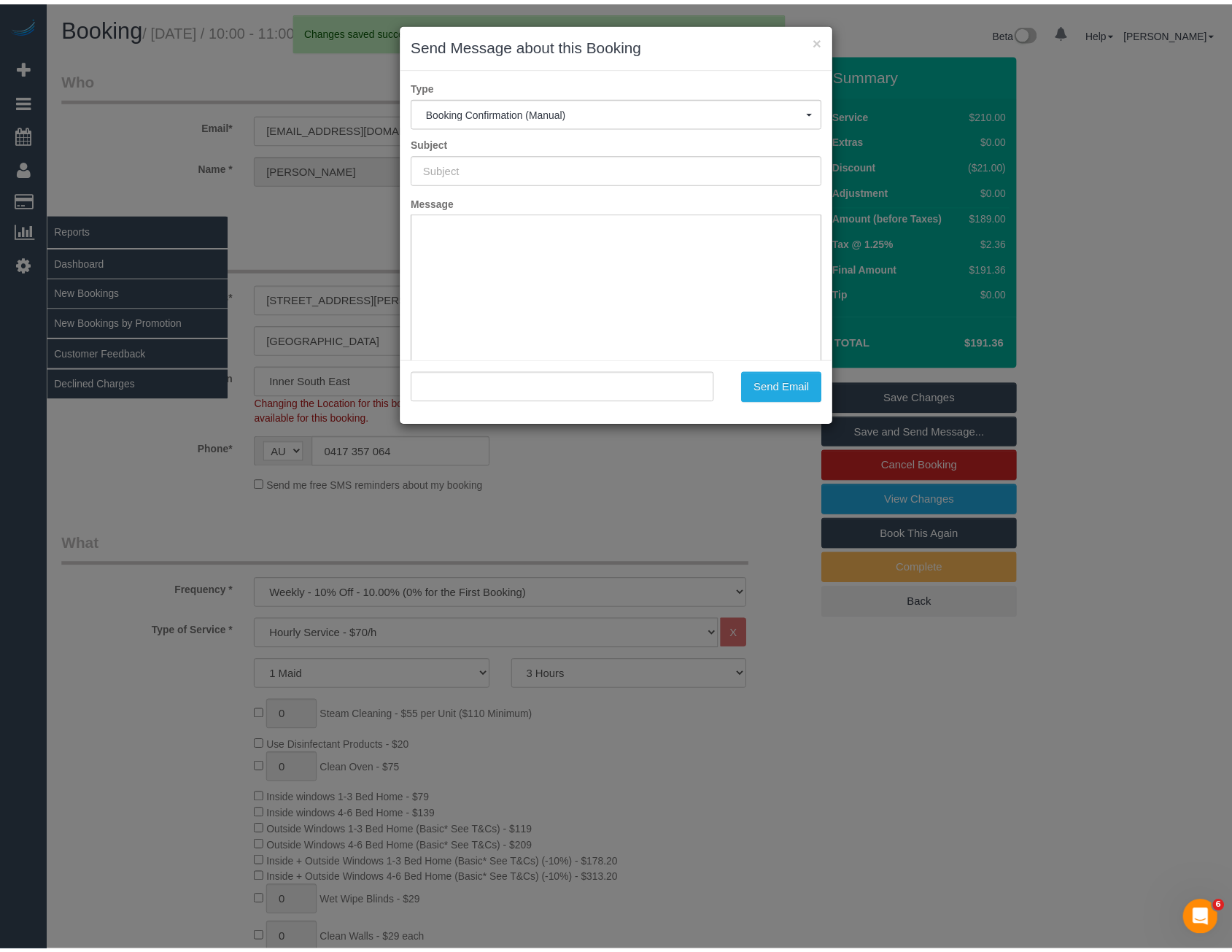
scroll to position [0, 0]
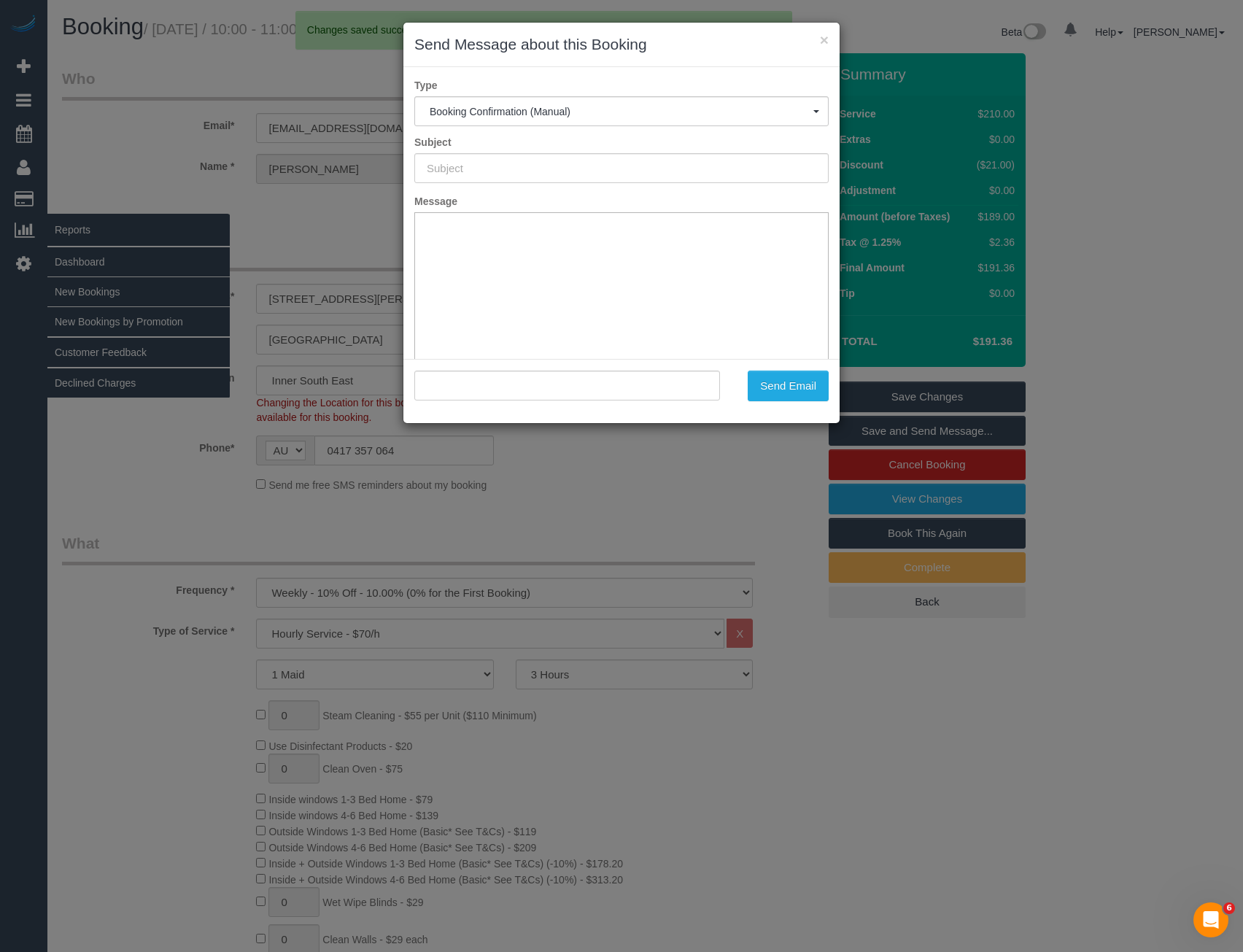
type input "Booking Confirmed"
type input ""Lionel Rockman" <rockmanl@girriwana.net.au>"
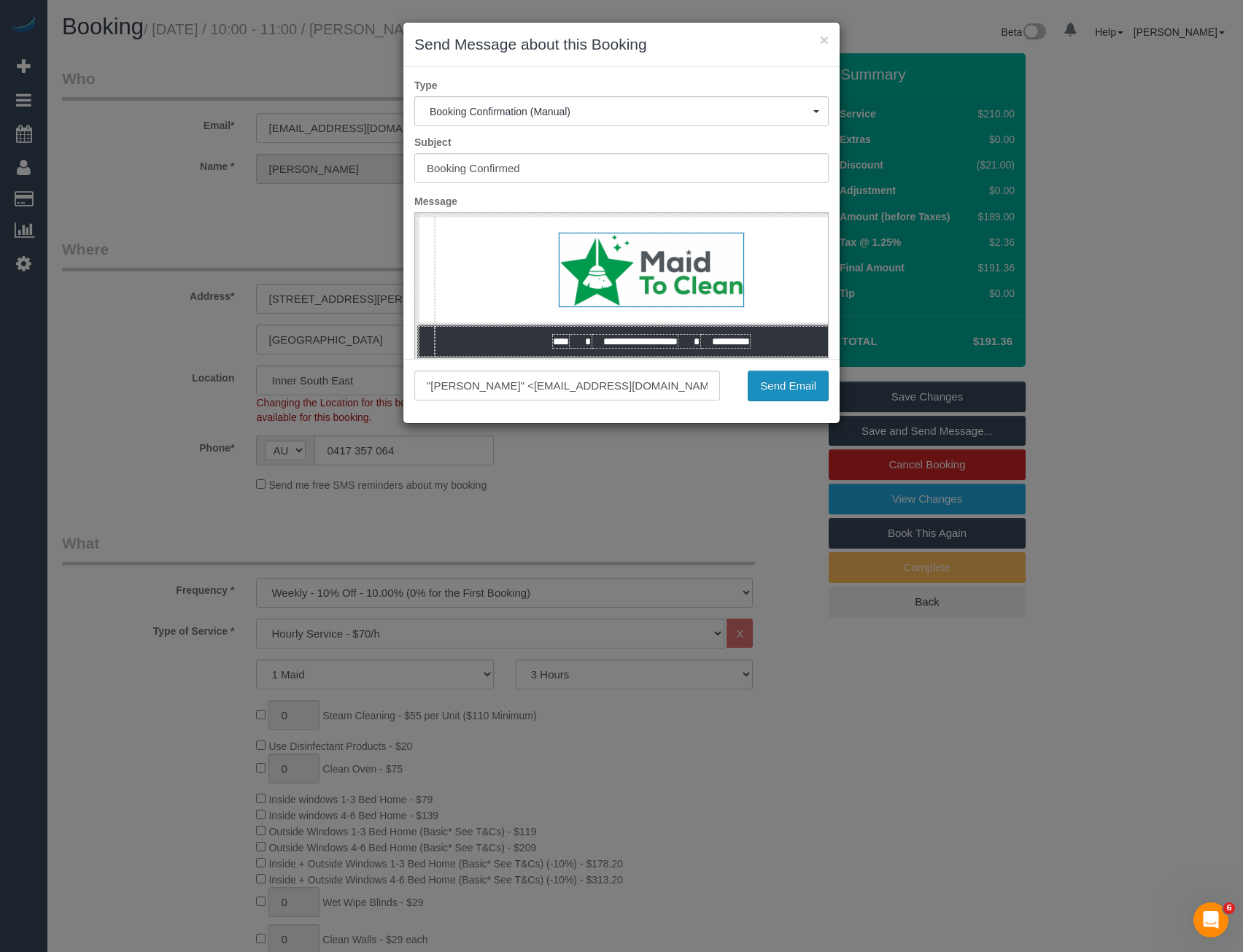
click at [775, 380] on button "Send Email" at bounding box center [788, 385] width 81 height 31
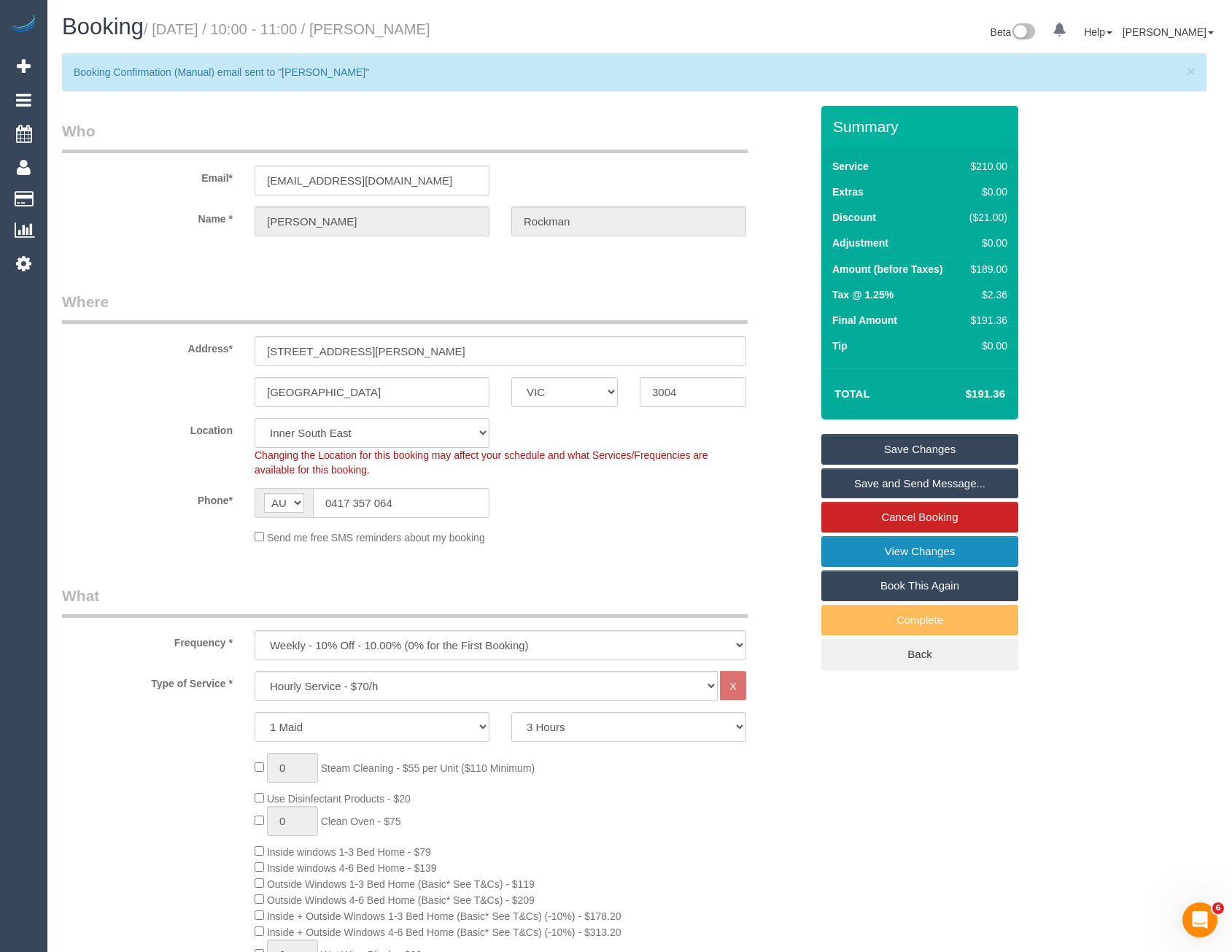
click at [899, 554] on link "View Changes" at bounding box center [920, 552] width 197 height 31
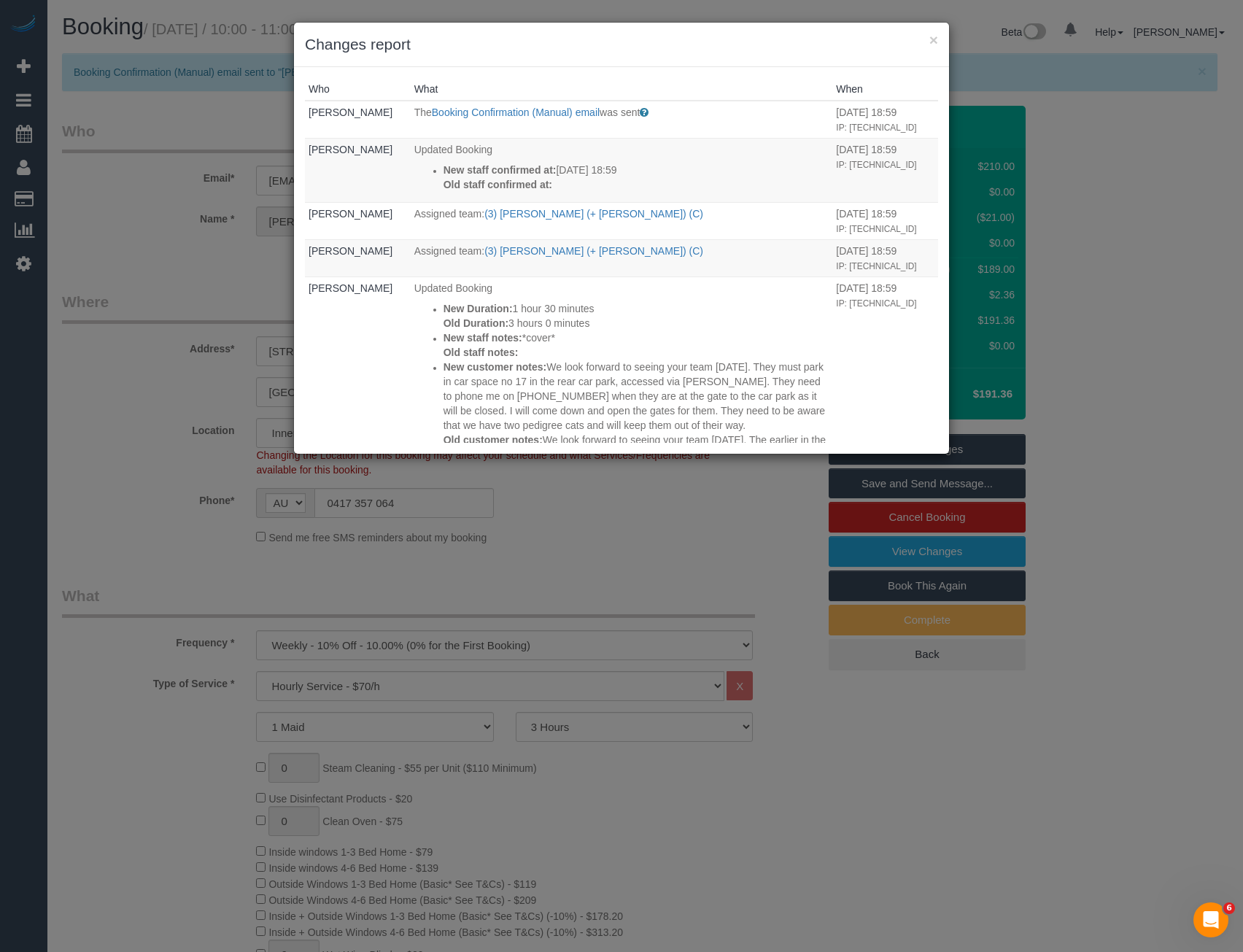
click at [635, 537] on div "× Changes report Who What When Bronie Bryant The Booking Confirmation (Manual) …" at bounding box center [621, 476] width 1243 height 952
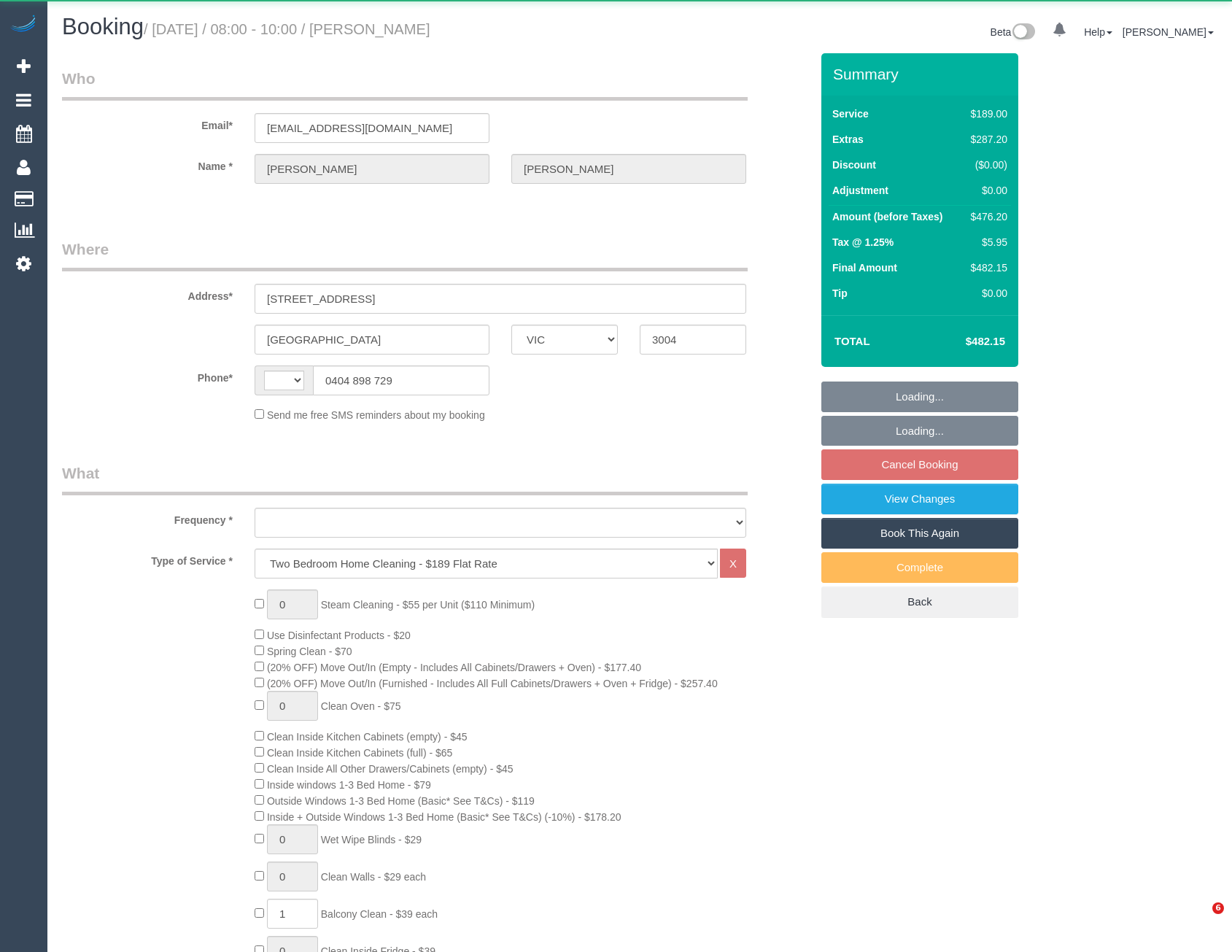
select select "VIC"
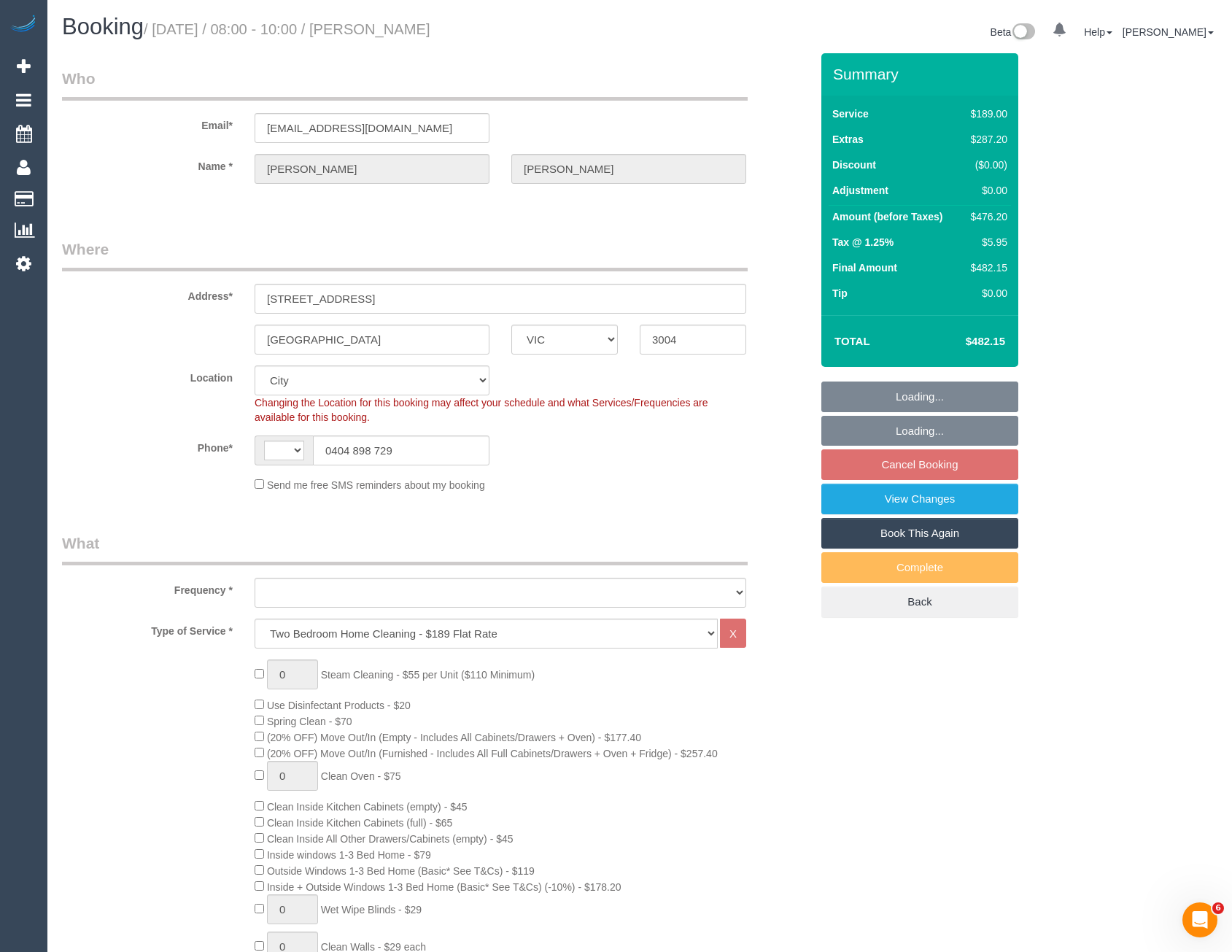
select select "string:AU"
select select "object:772"
select select "number:28"
select select "number:14"
select select "number:19"
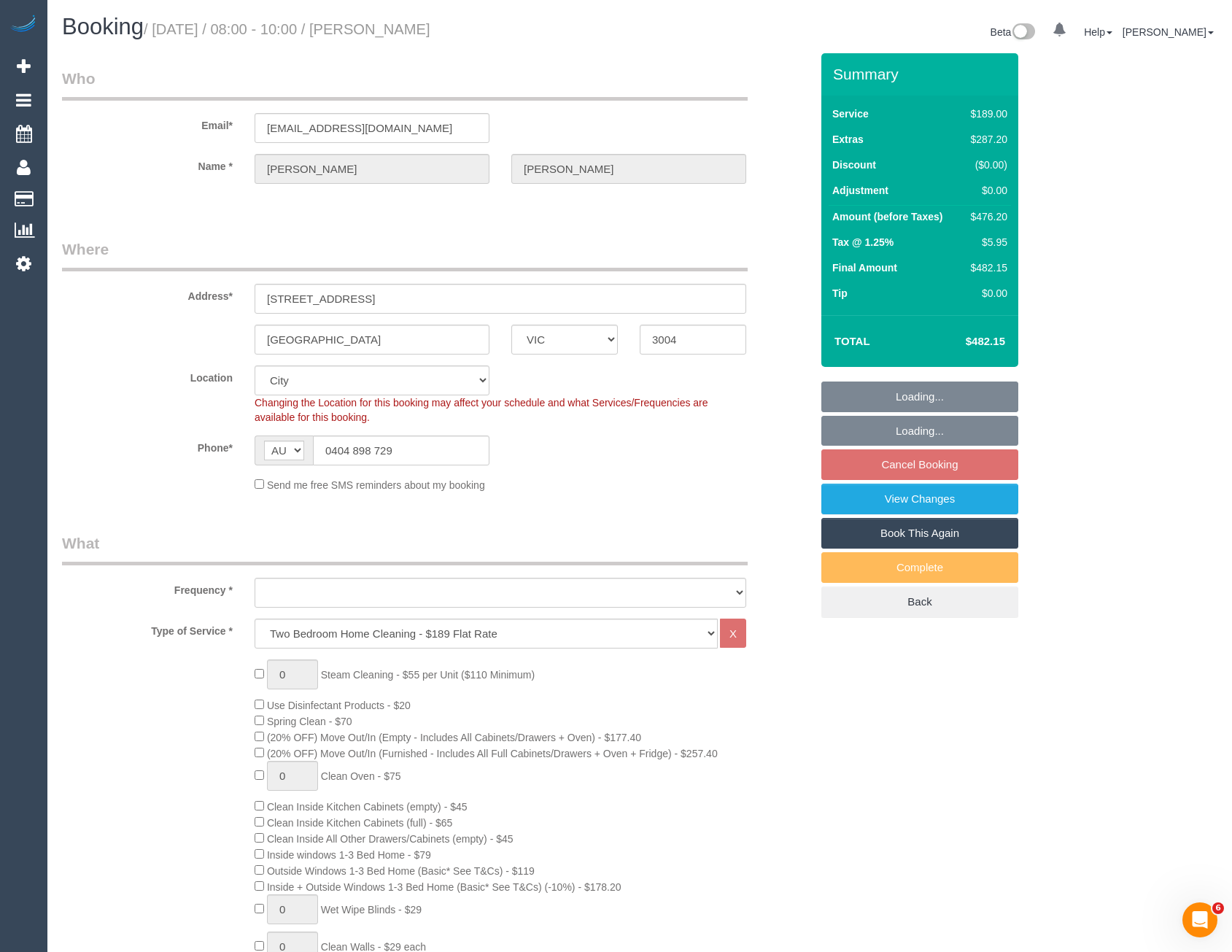
select select "number:24"
select select "number:26"
select select "object:1173"
select select "string:stripe-pm_1SG3un2GScqysDRVqkqgrMPN"
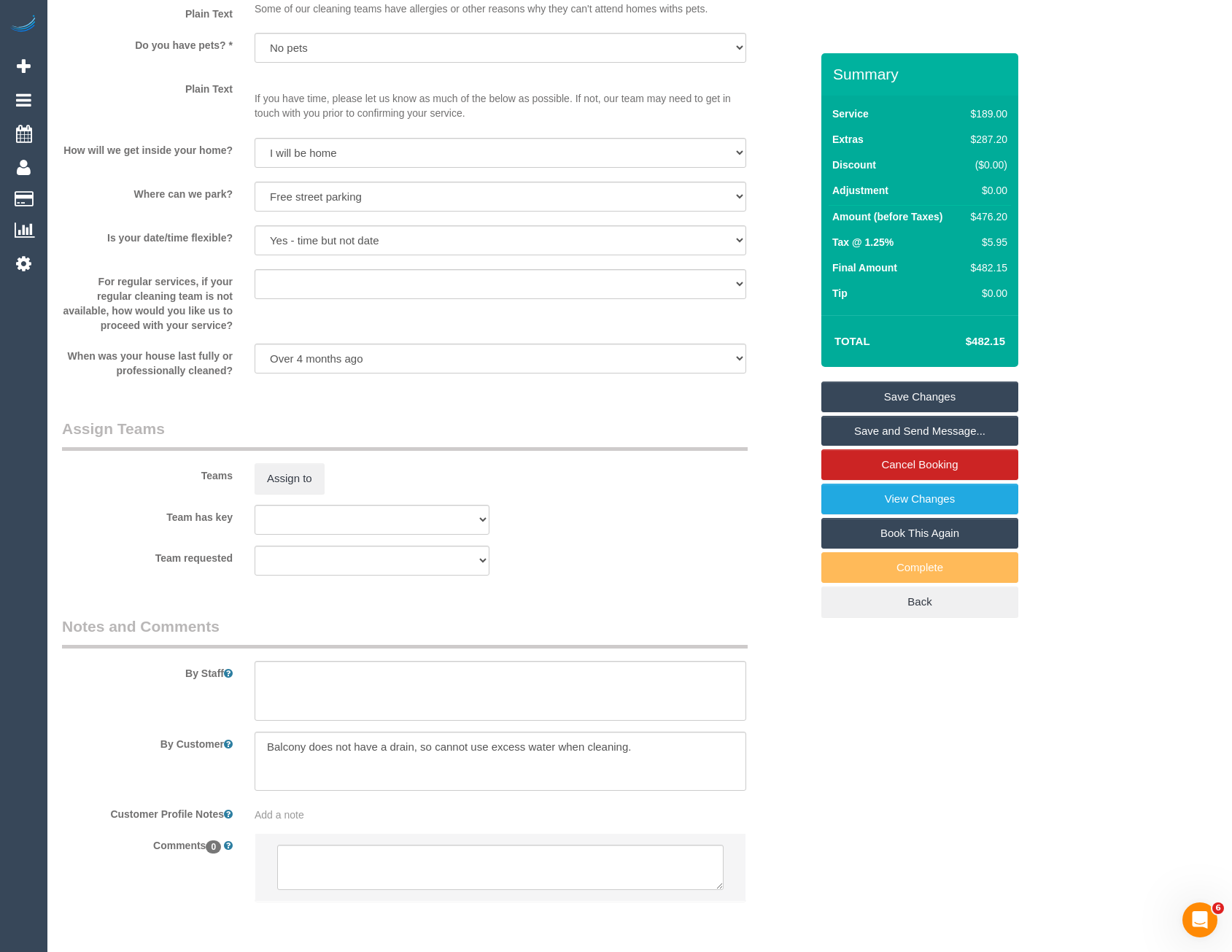
scroll to position [1967, 0]
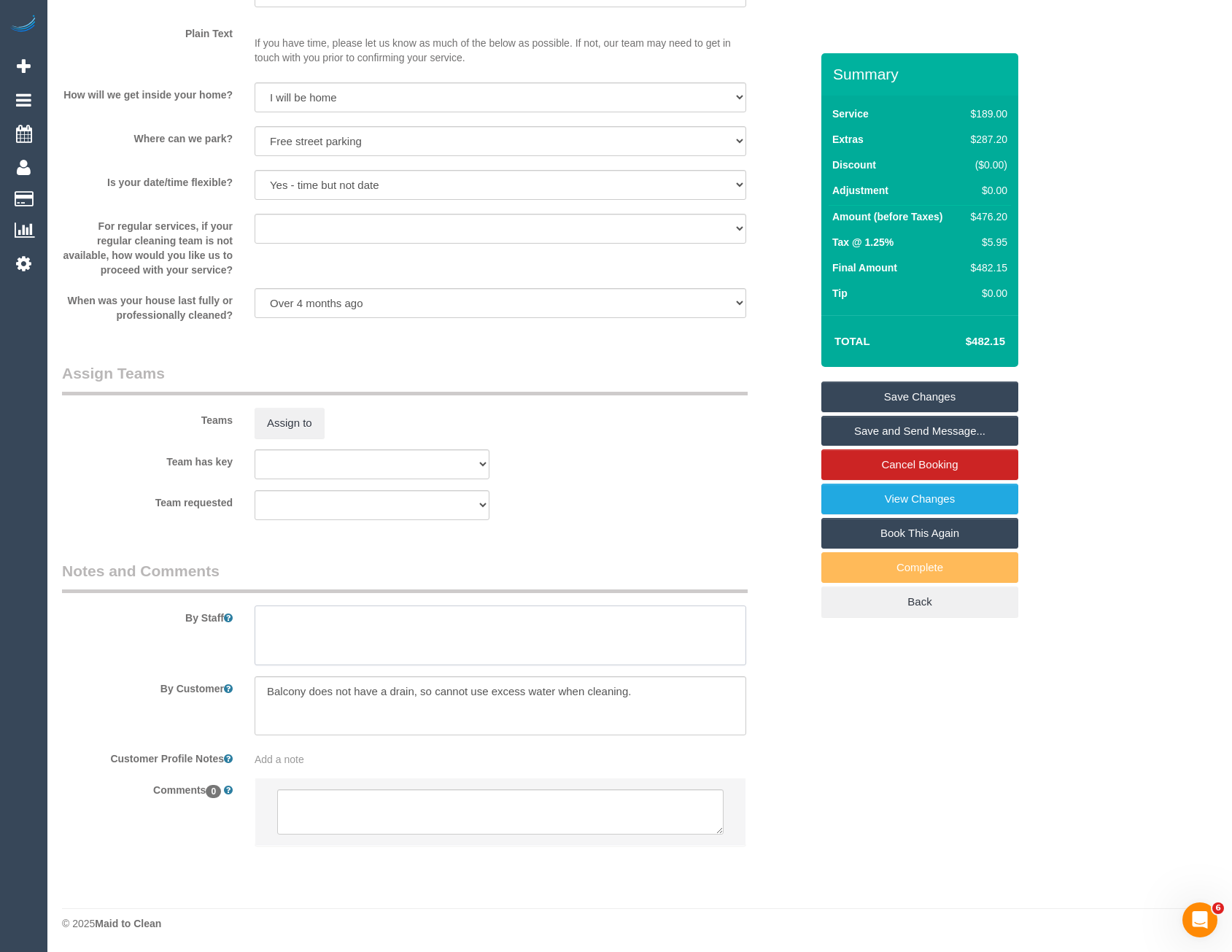
click at [311, 624] on textarea at bounding box center [500, 635] width 491 height 60
paste textarea "Customer booked exterior windows, please bring all necessary equipment includin…"
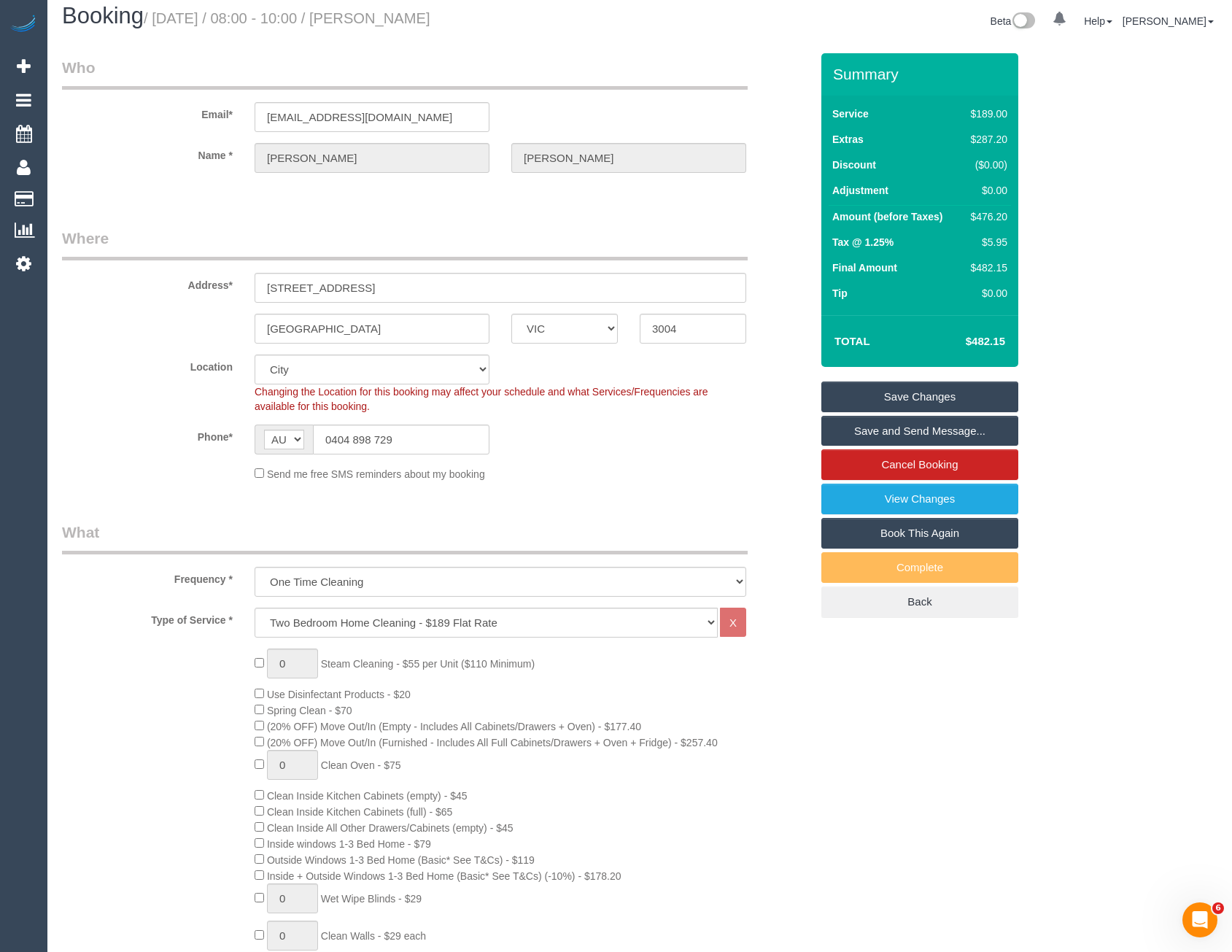
scroll to position [0, 0]
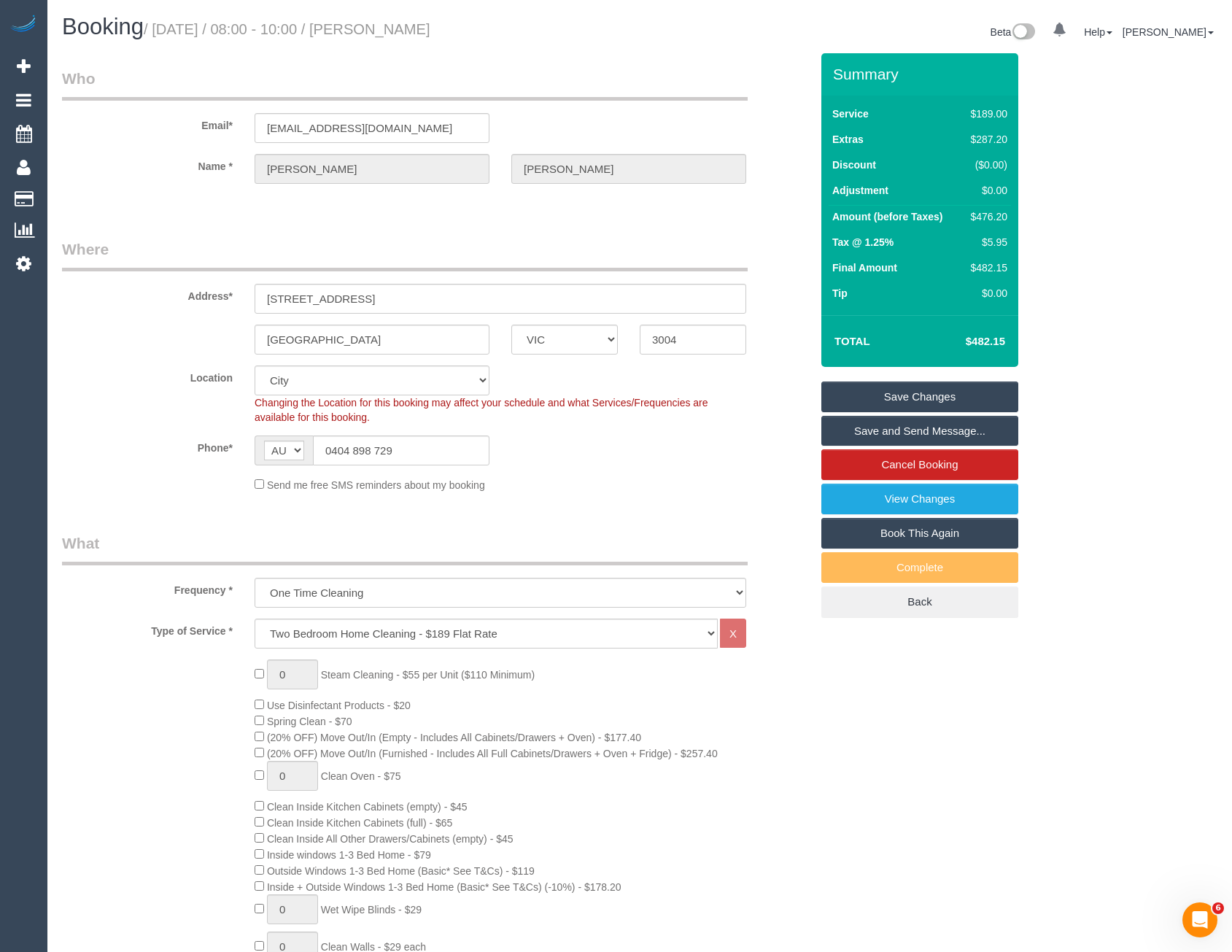
type textarea "Customer booked exterior windows, please bring all necessary equipment includin…"
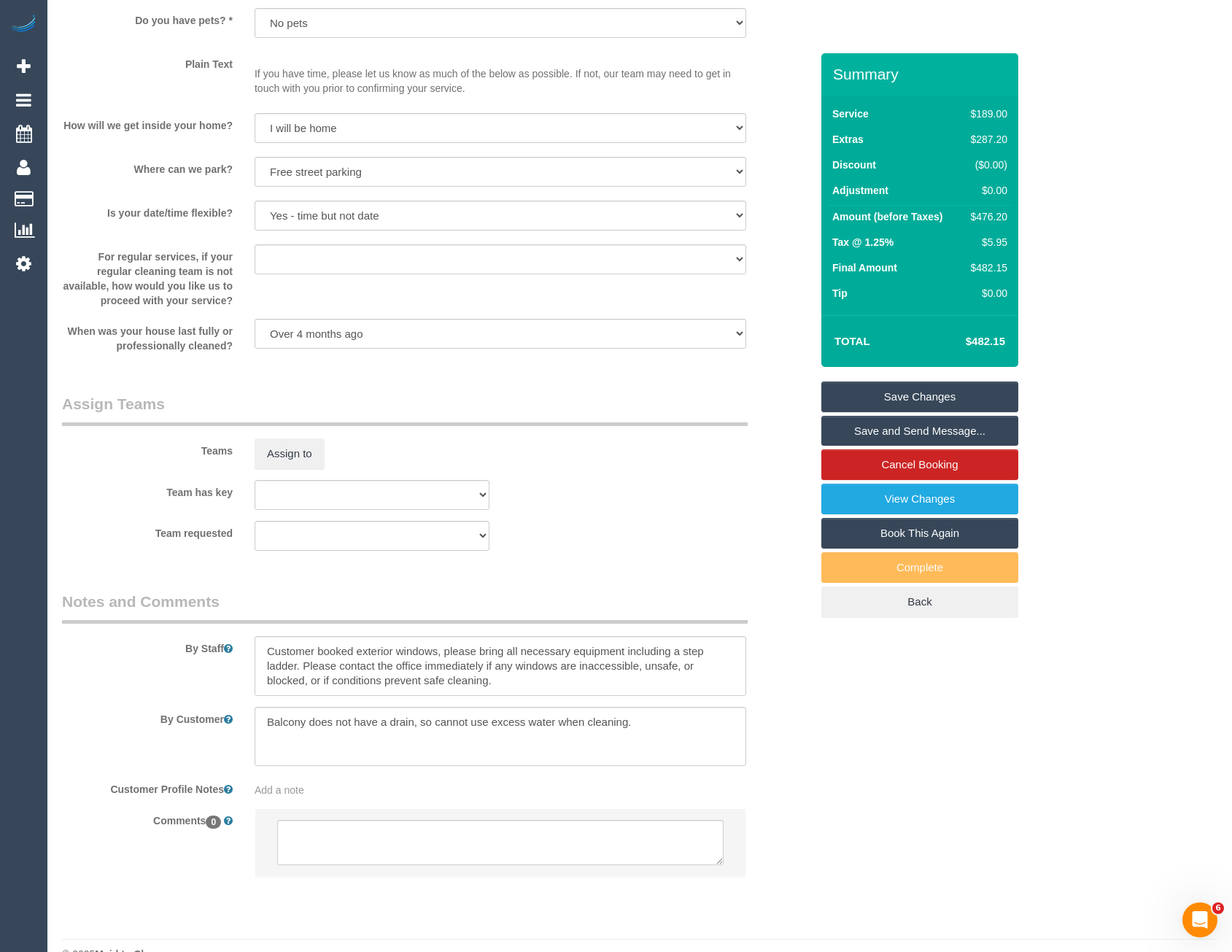
scroll to position [1967, 0]
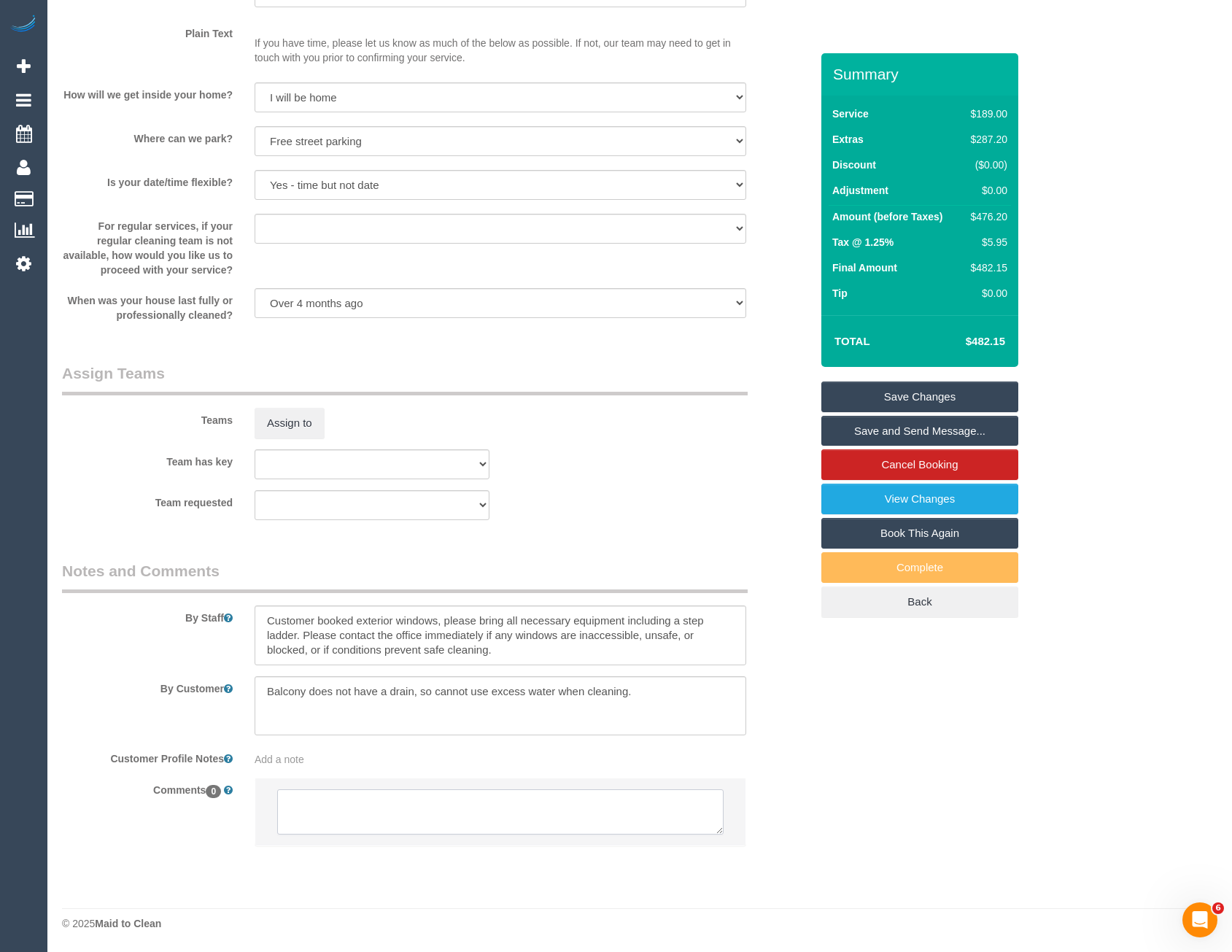
click at [347, 816] on textarea at bounding box center [500, 812] width 446 height 45
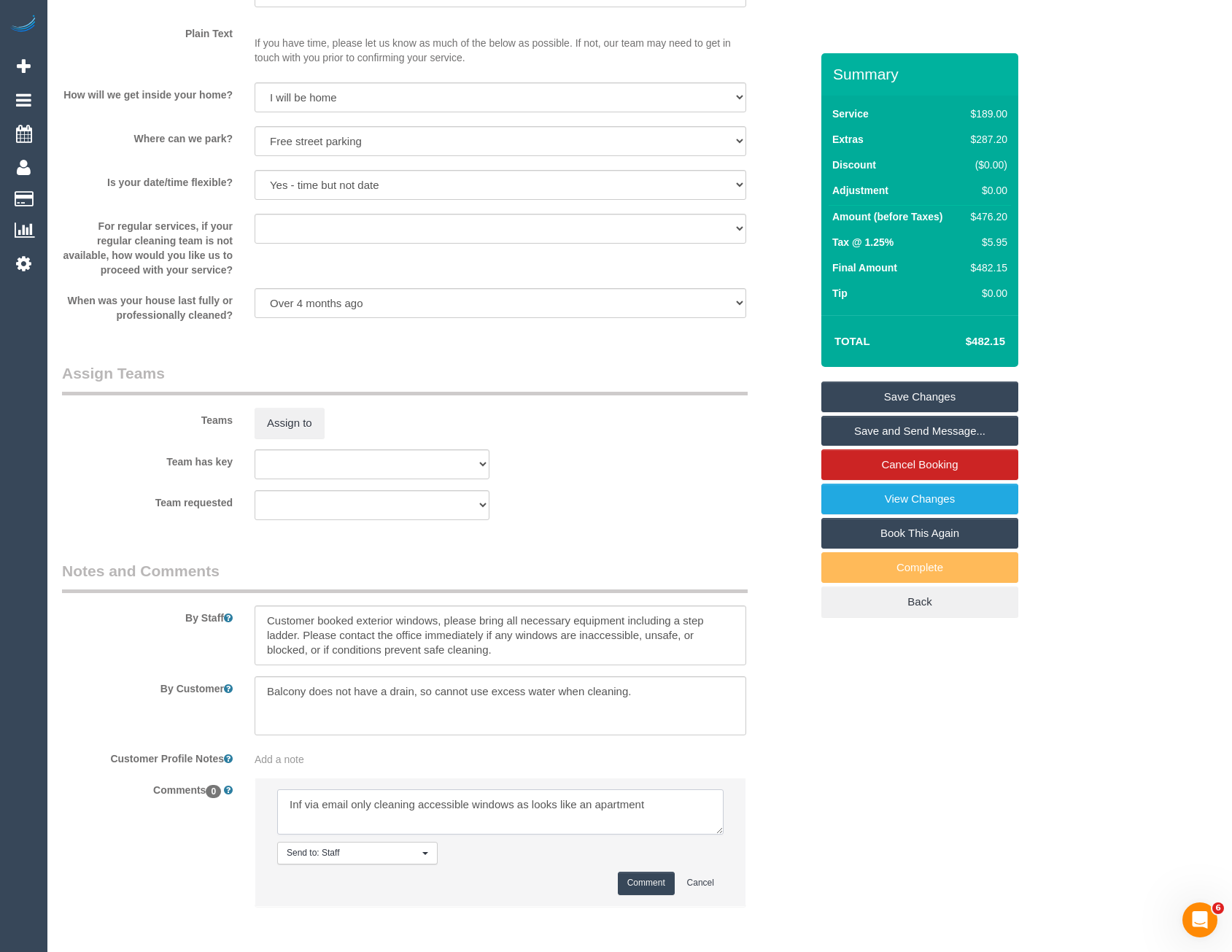
type textarea "Inf via email only cleaning accessible windows as looks like an apartment"
click at [650, 877] on button "Comment" at bounding box center [647, 883] width 57 height 23
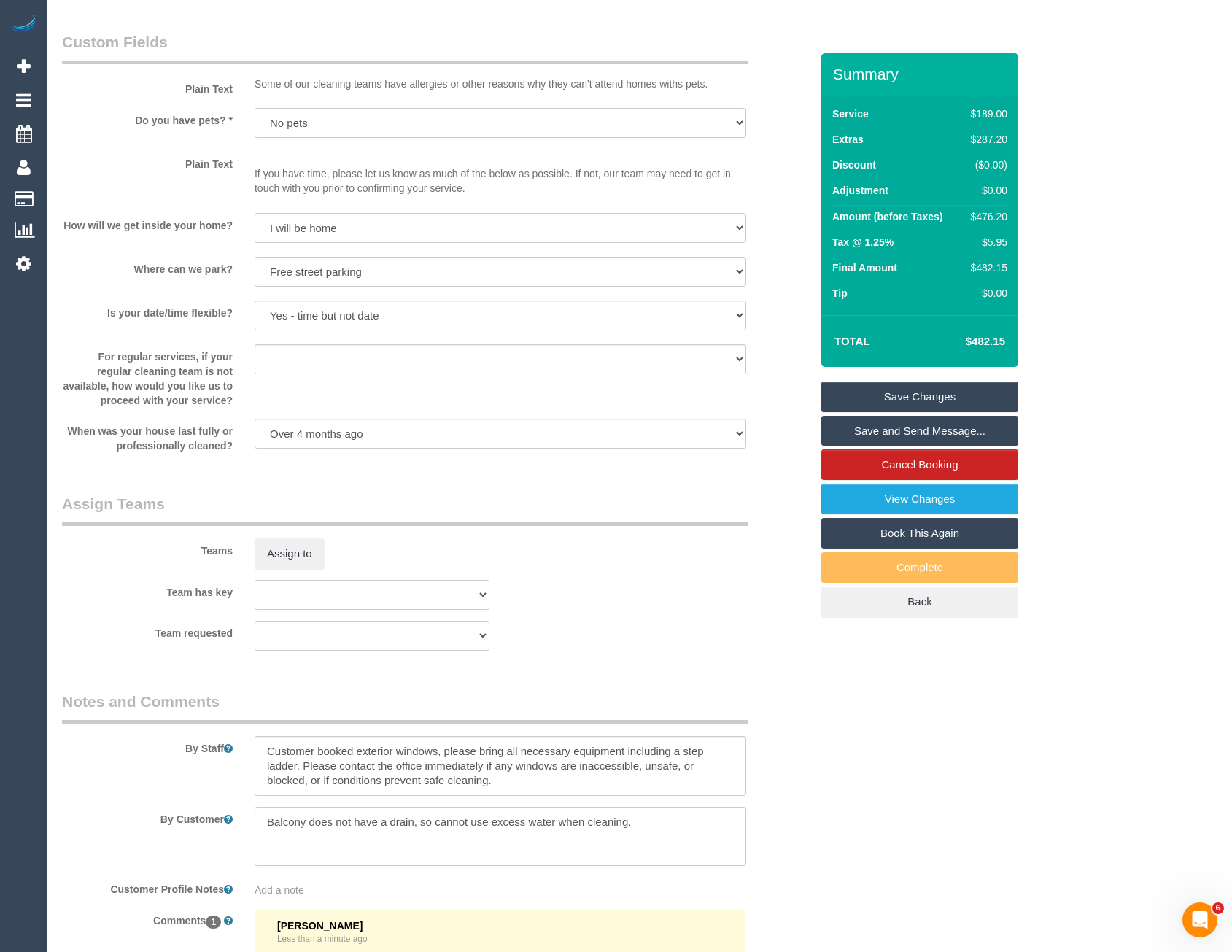
scroll to position [1894, 0]
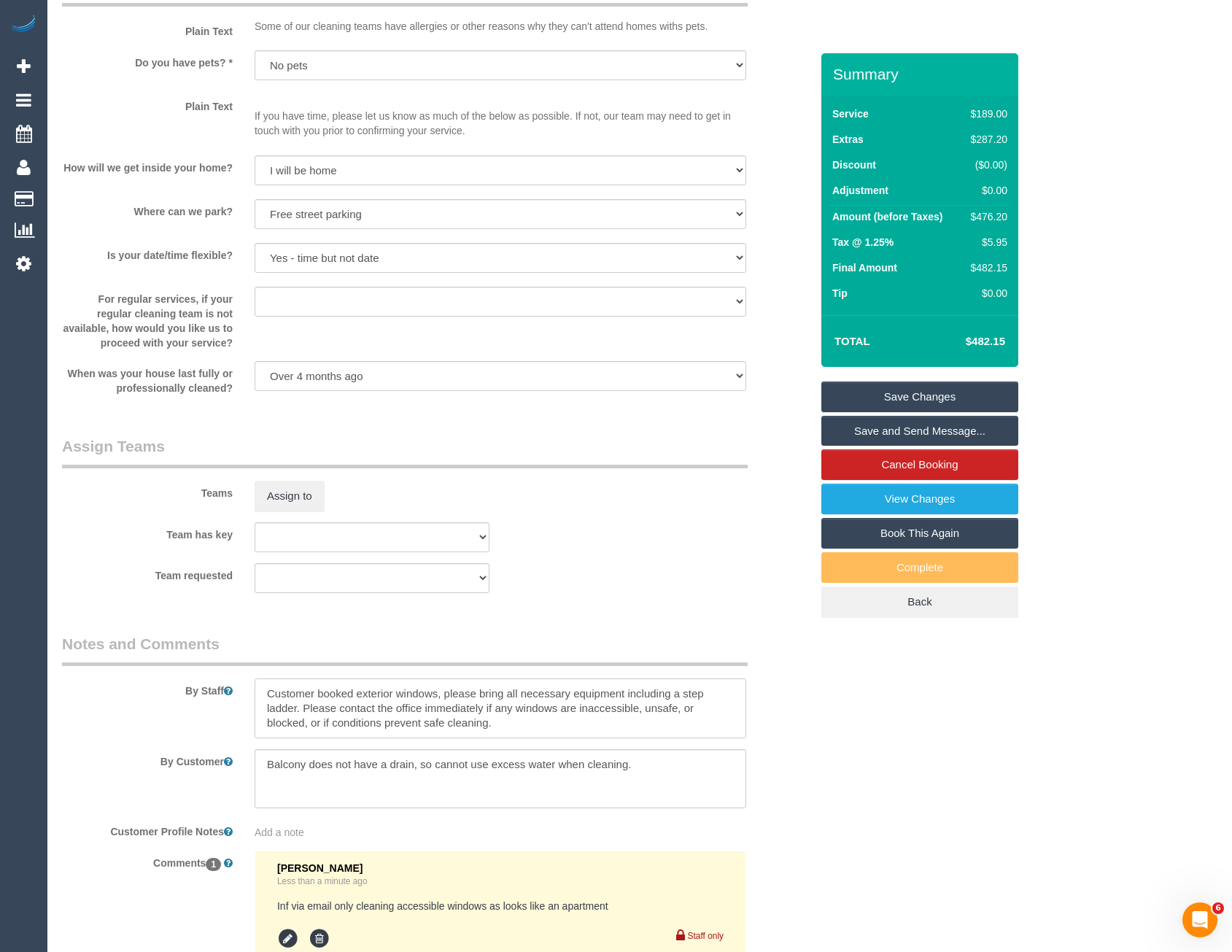
click at [270, 689] on textarea at bounding box center [500, 709] width 491 height 60
type textarea "Est 7 - 9 hours Customer booked exterior windows, please bring all necessary eq…"
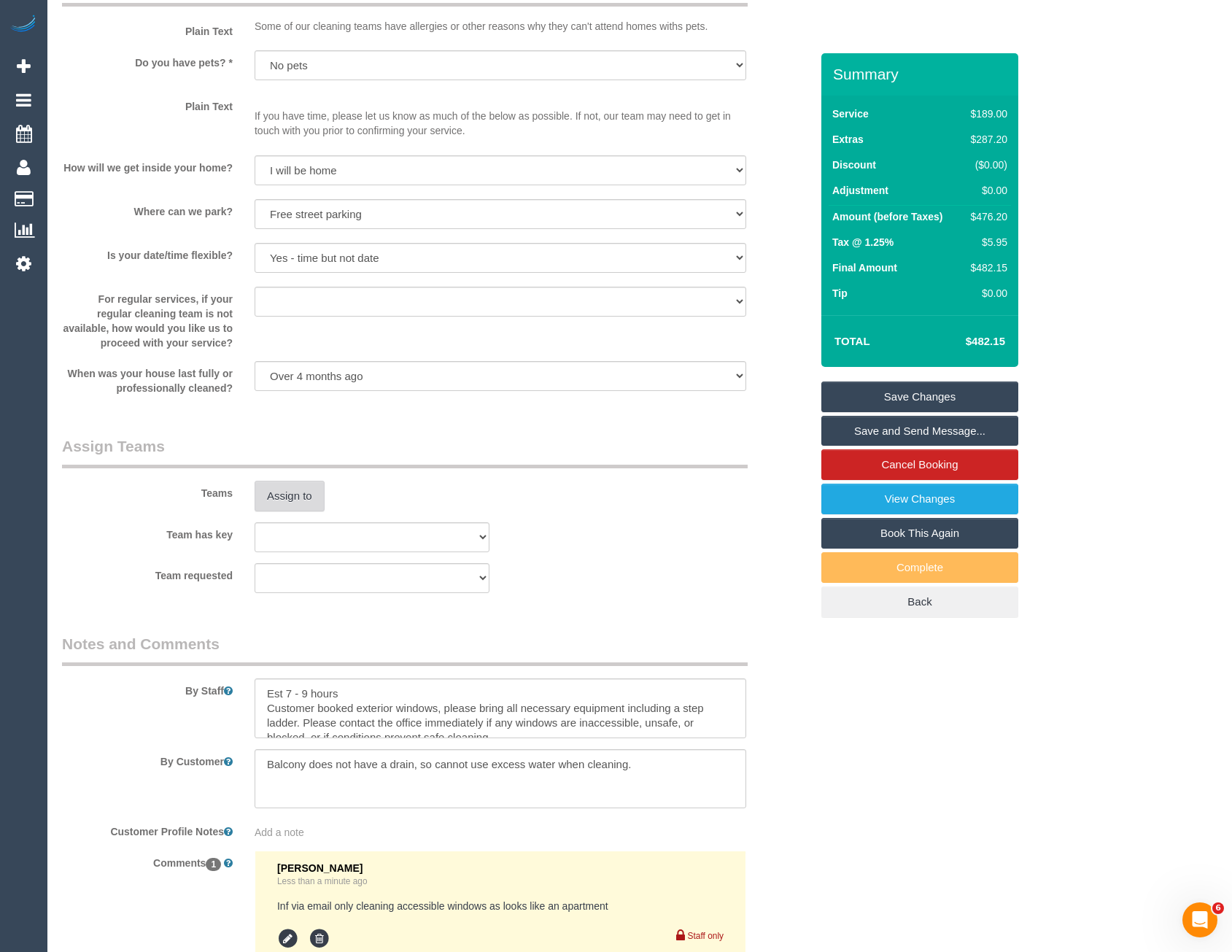
drag, startPoint x: 304, startPoint y: 479, endPoint x: 308, endPoint y: 488, distance: 9.8
click at [303, 479] on div "Teams Assign to" at bounding box center [436, 474] width 771 height 76
click at [316, 496] on button "Assign to" at bounding box center [289, 496] width 70 height 31
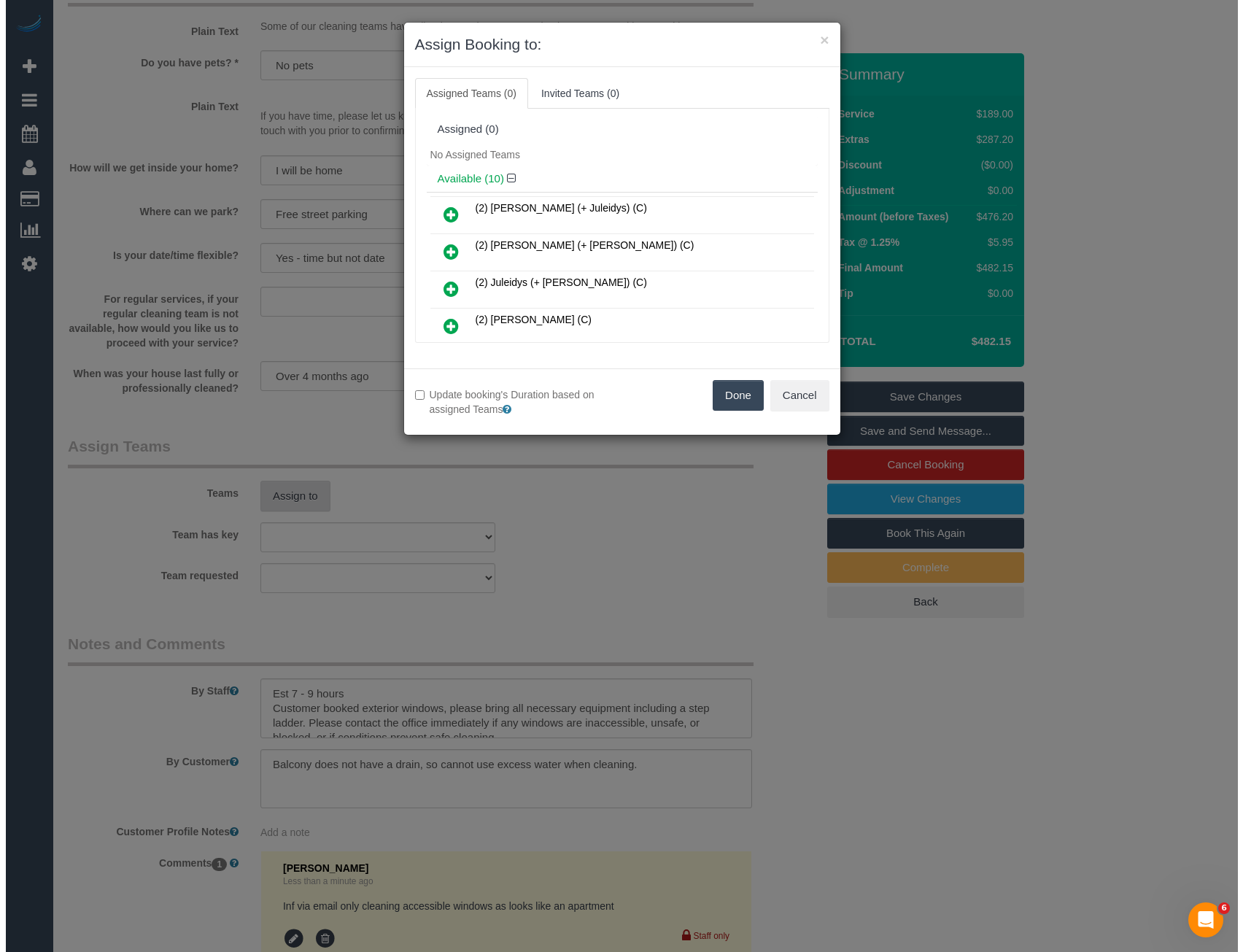
scroll to position [1889, 0]
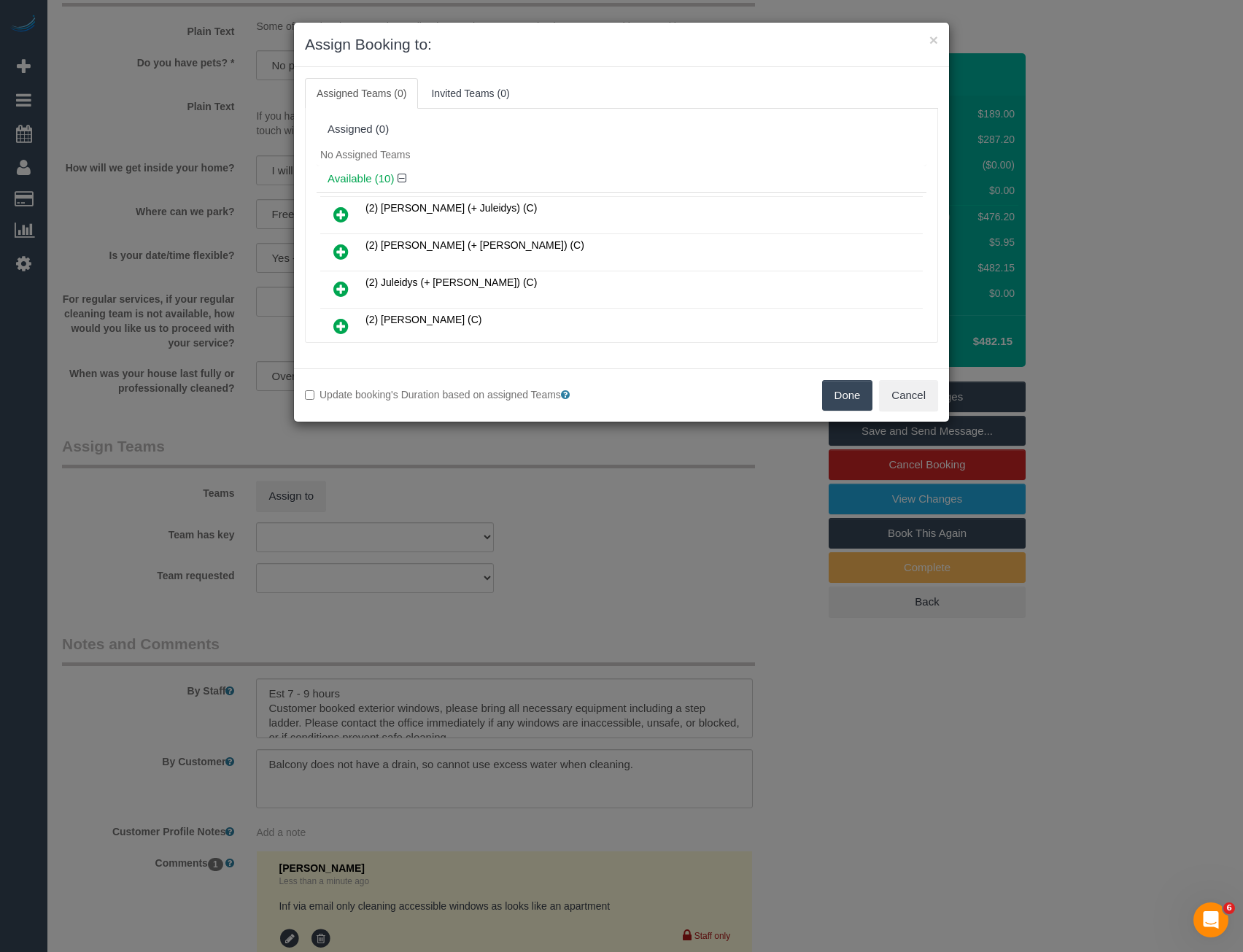
click at [566, 605] on div "× Assign Booking to: Assigned Teams (0) Invited Teams (0) Assigned (0) No Assig…" at bounding box center [621, 476] width 1243 height 952
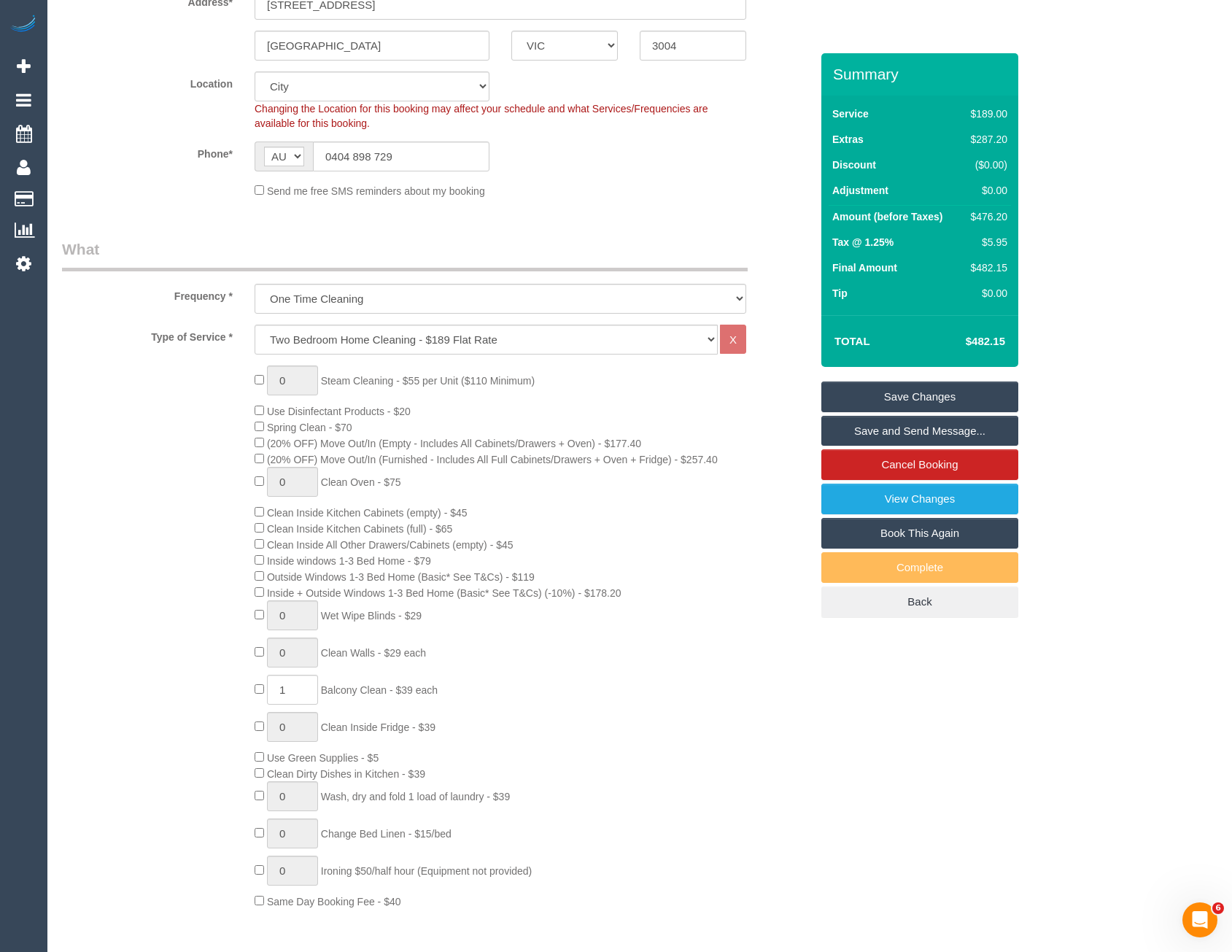
scroll to position [361, 0]
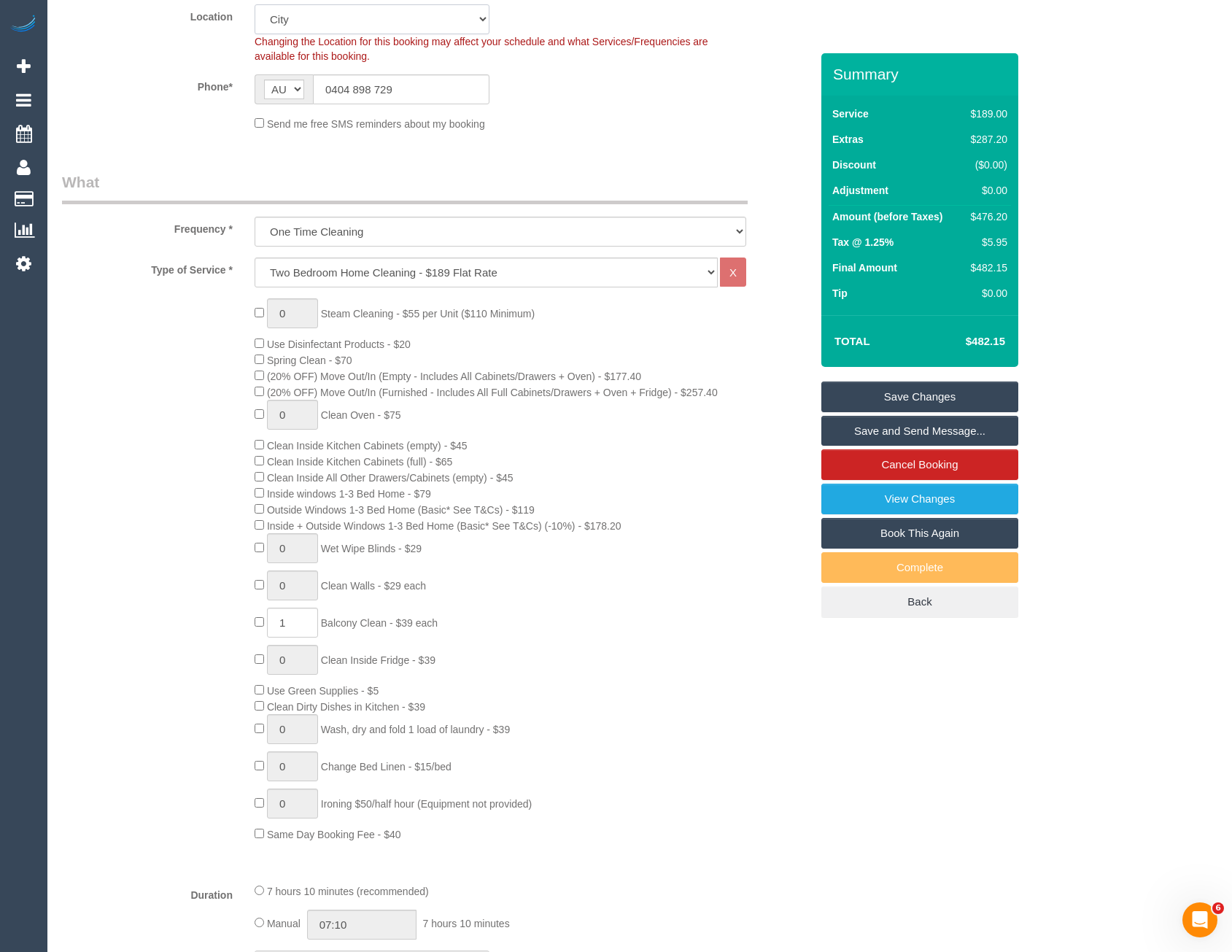
click at [324, 25] on select "Office City East (North) East (South) Inner East Inner North (East) Inner North…" at bounding box center [372, 20] width 235 height 30
select select "50"
click at [255, 5] on select "Office City East (North) East (South) Inner East Inner North (East) Inner North…" at bounding box center [372, 20] width 235 height 30
click at [497, 133] on fieldset "Where Address* 360 St Kilda Road, 303 Melbourne ACT NSW NT QLD SA TAS VIC WA 30…" at bounding box center [436, 10] width 749 height 265
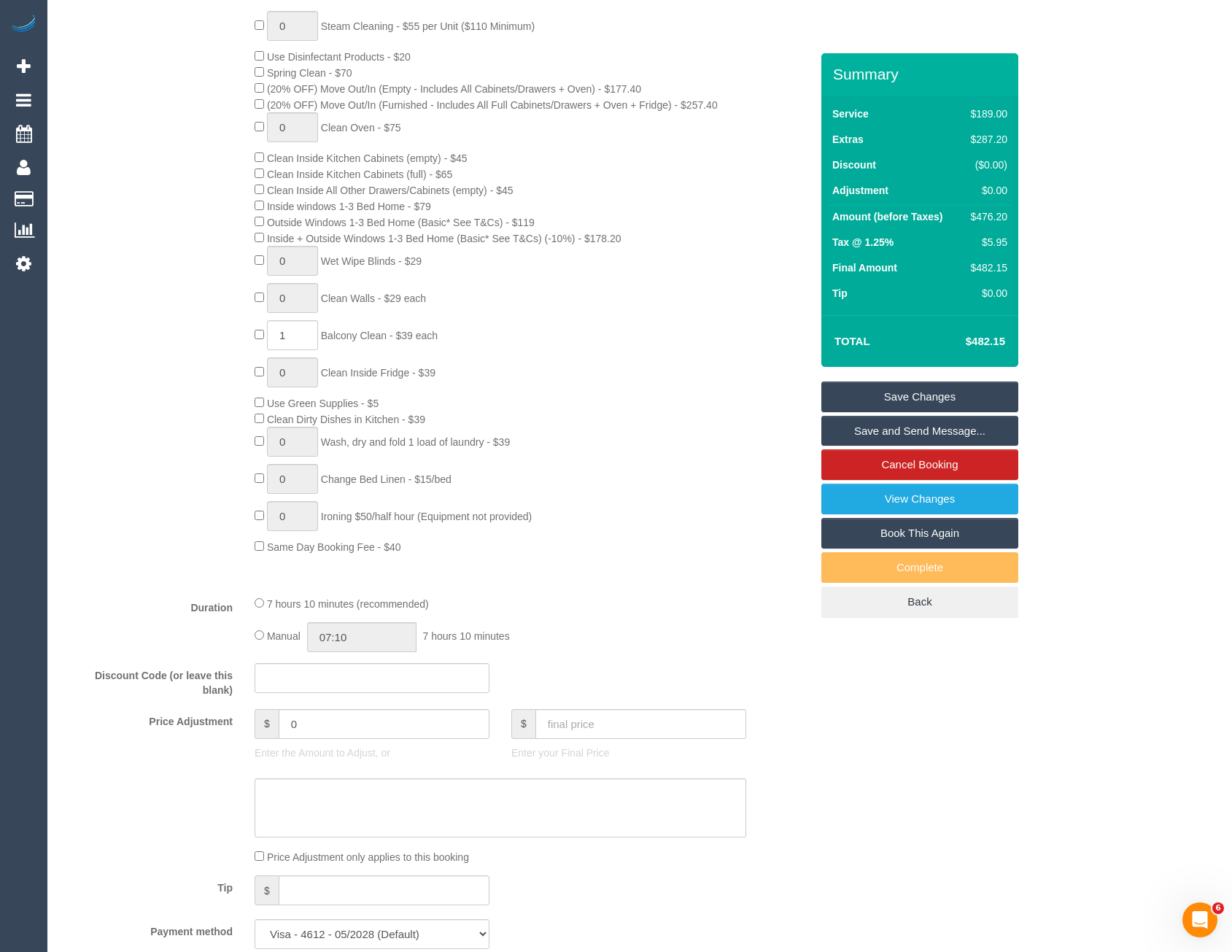
select select "object:3052"
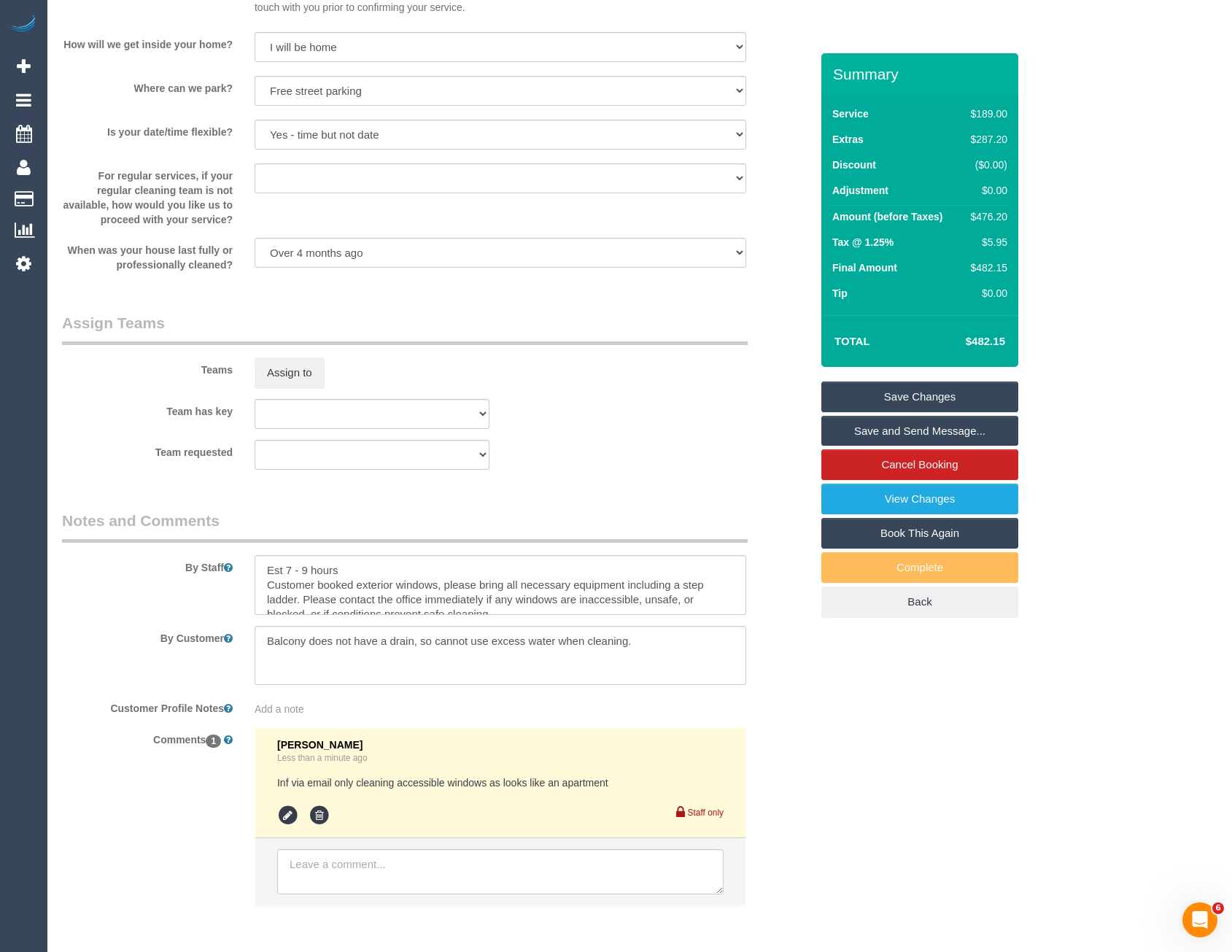
scroll to position [2004, 0]
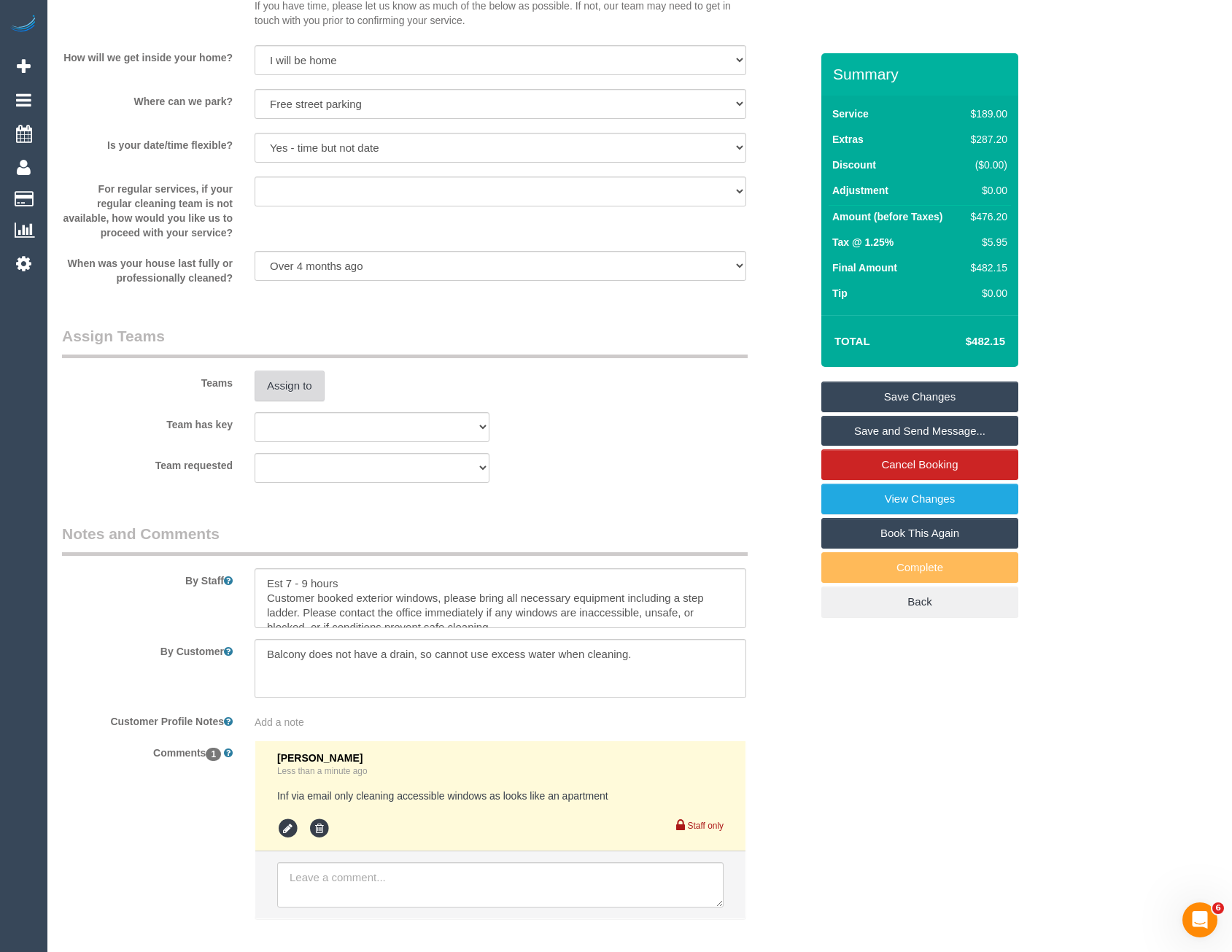
click at [282, 380] on button "Assign to" at bounding box center [289, 385] width 70 height 31
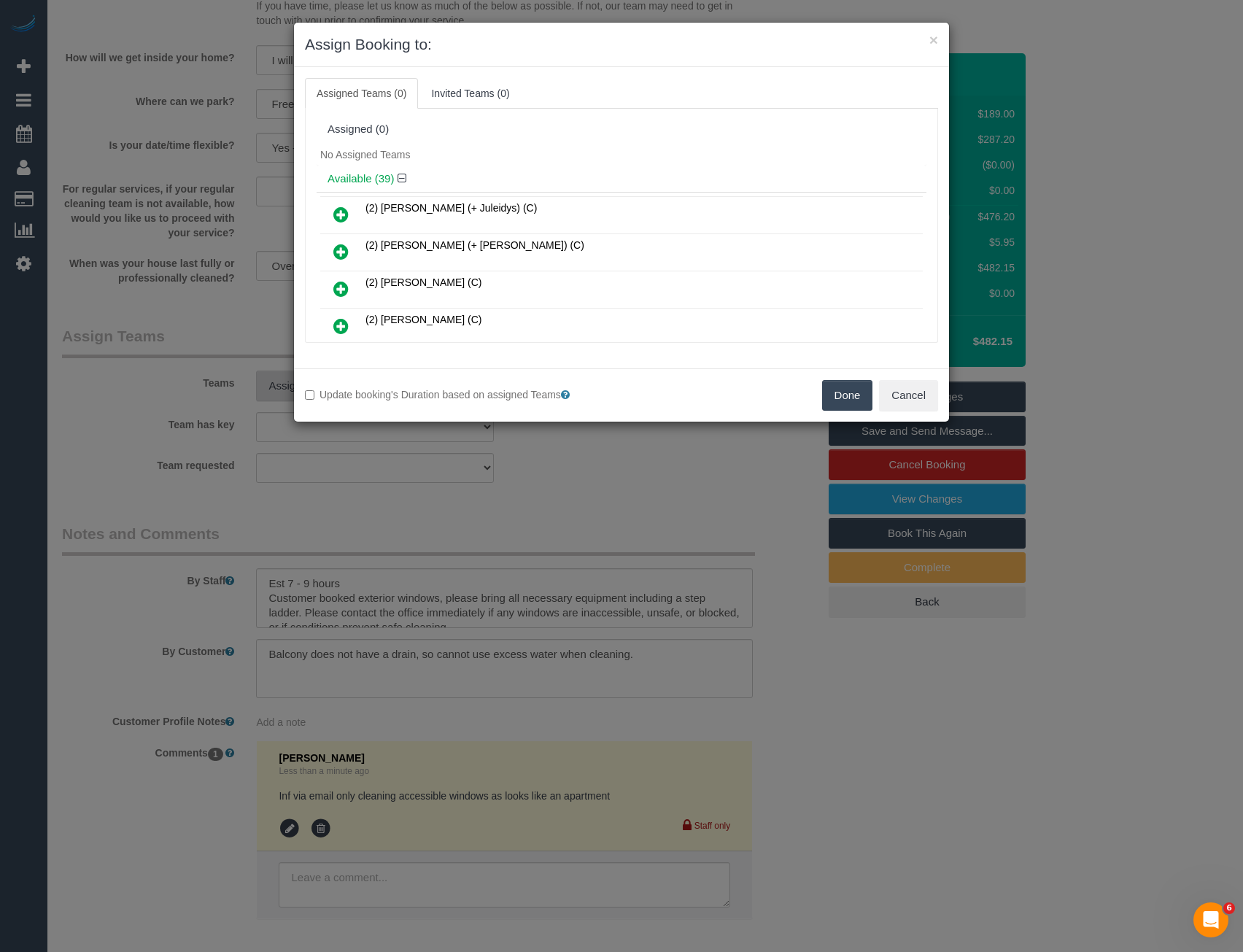
scroll to position [4866, 0]
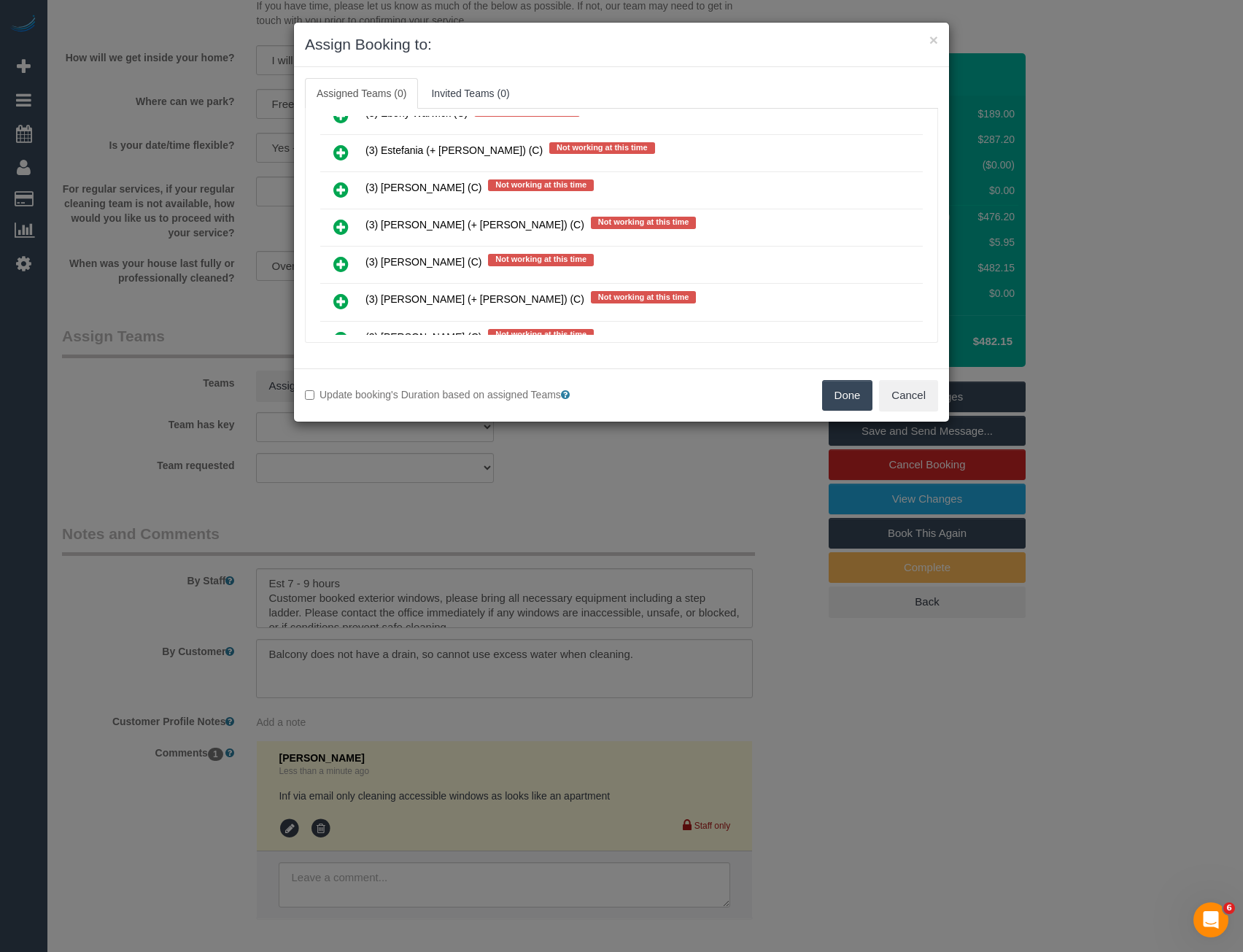
click at [346, 226] on icon at bounding box center [341, 226] width 15 height 18
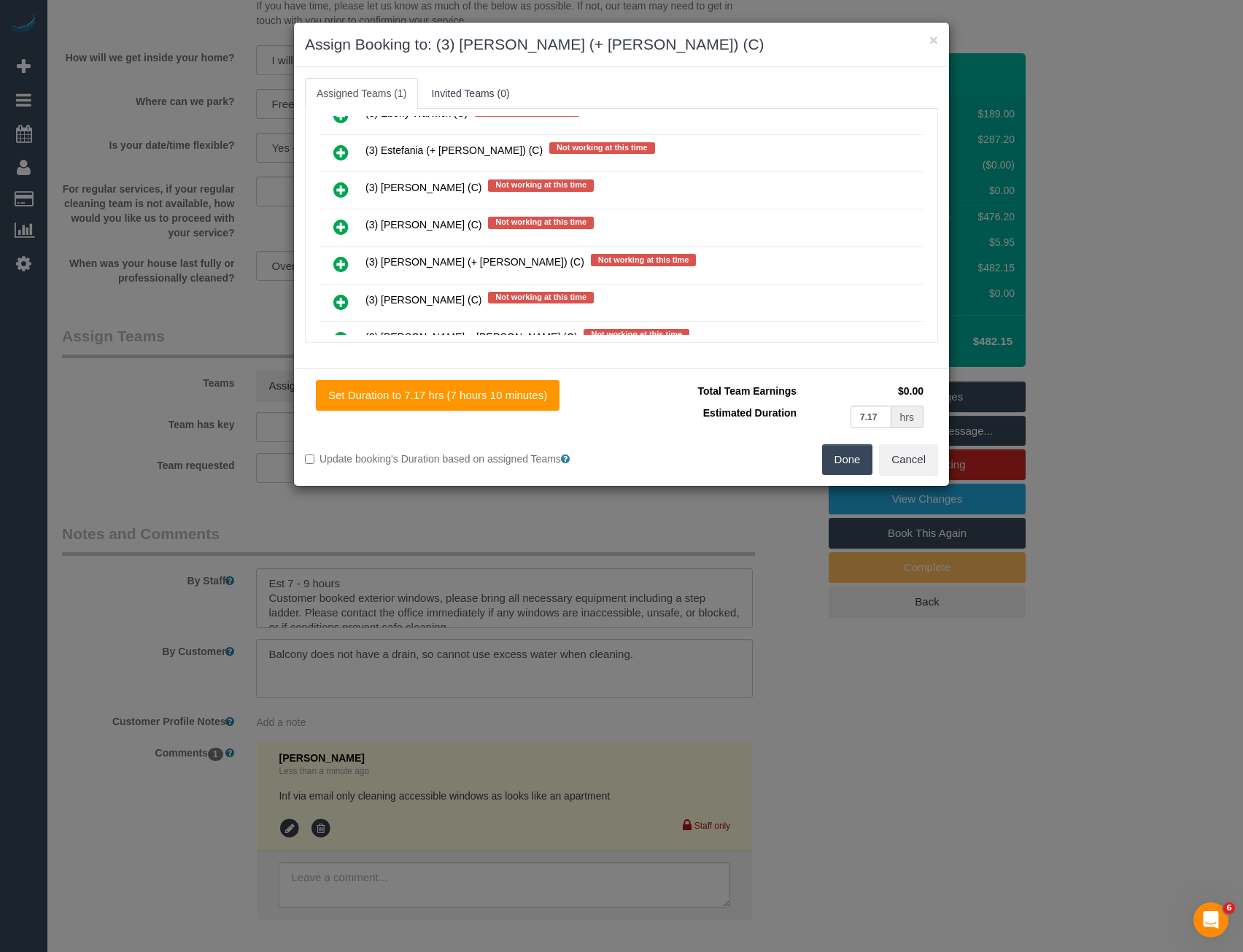
scroll to position [5126, 0]
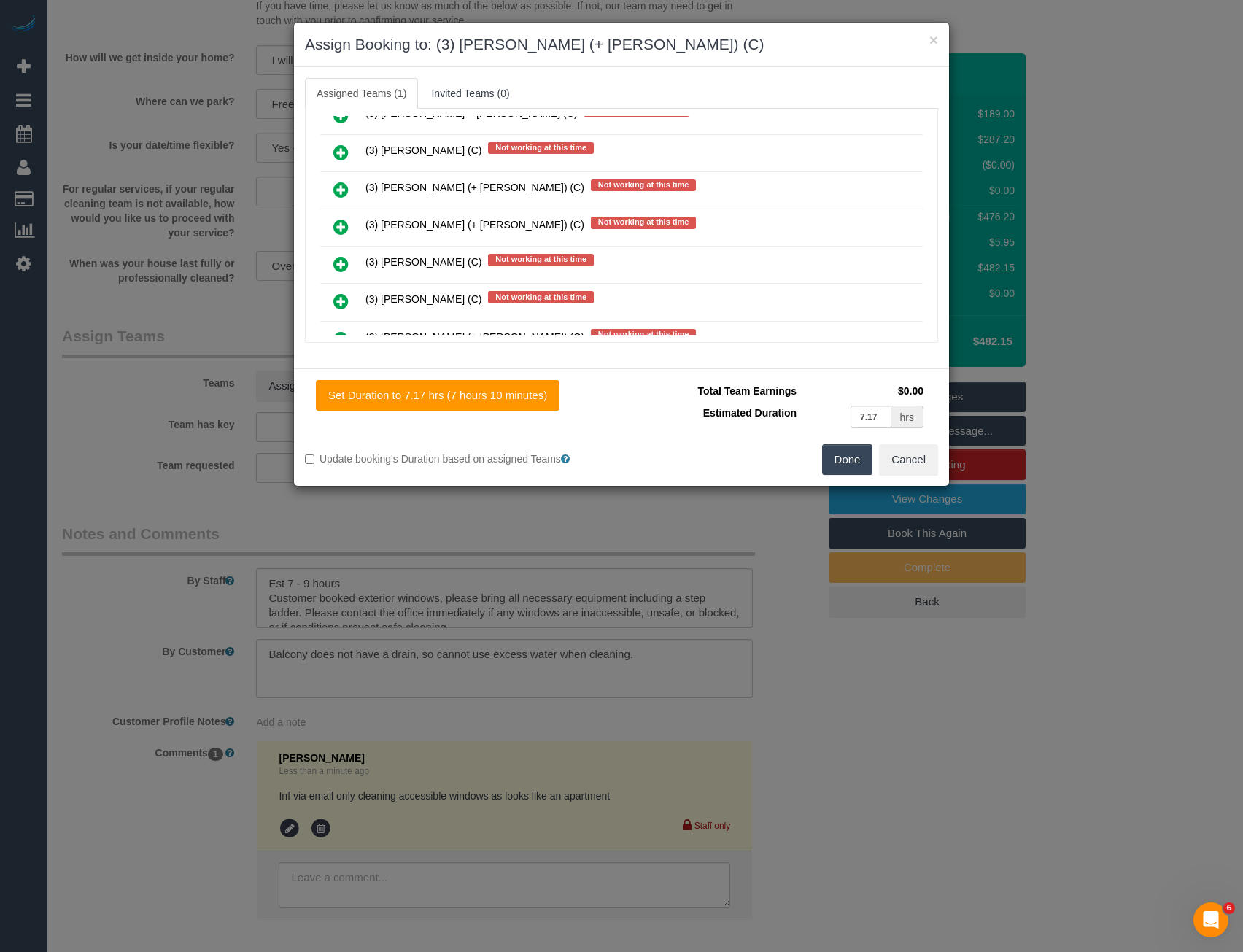
click at [341, 226] on icon at bounding box center [341, 226] width 15 height 18
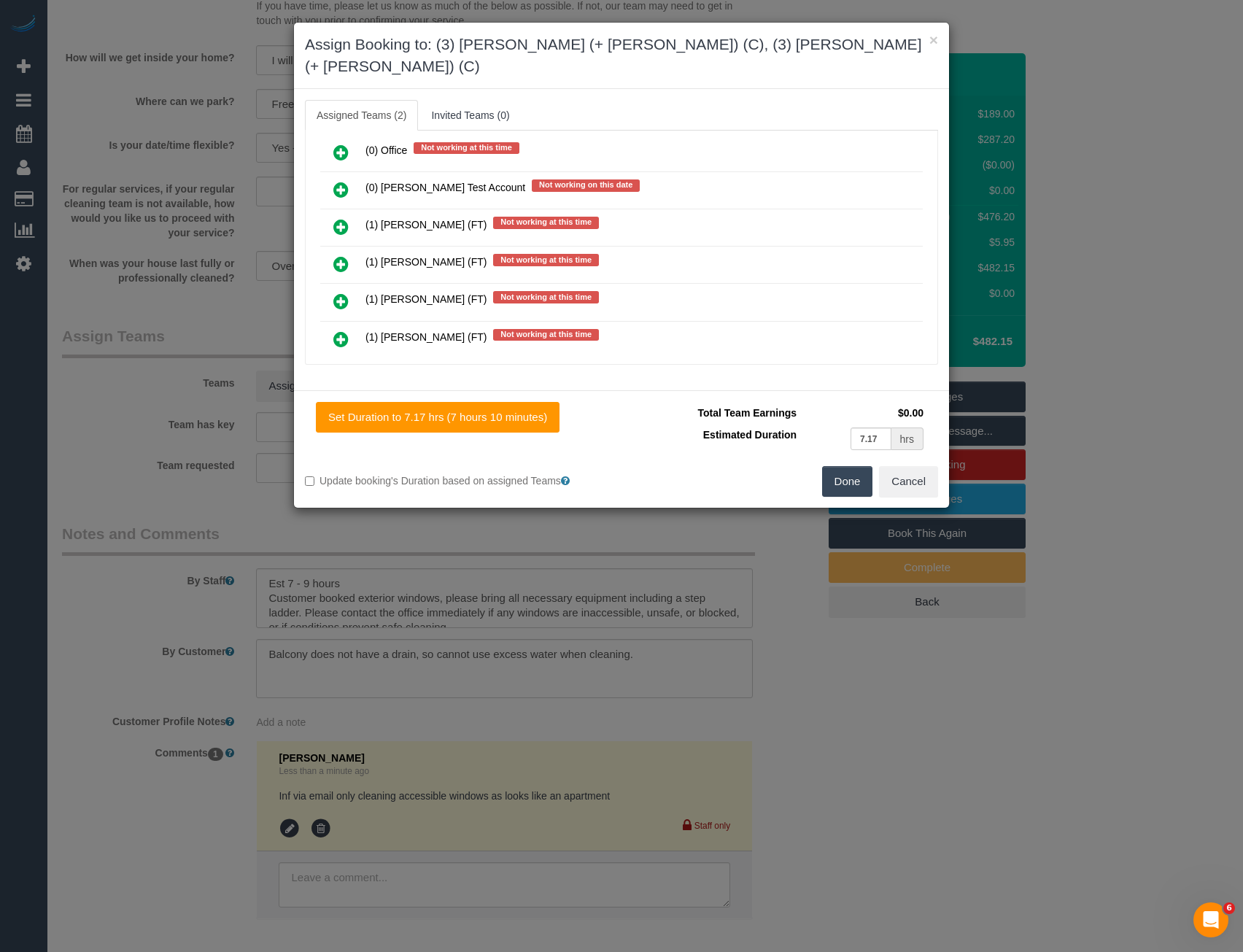
scroll to position [0, 0]
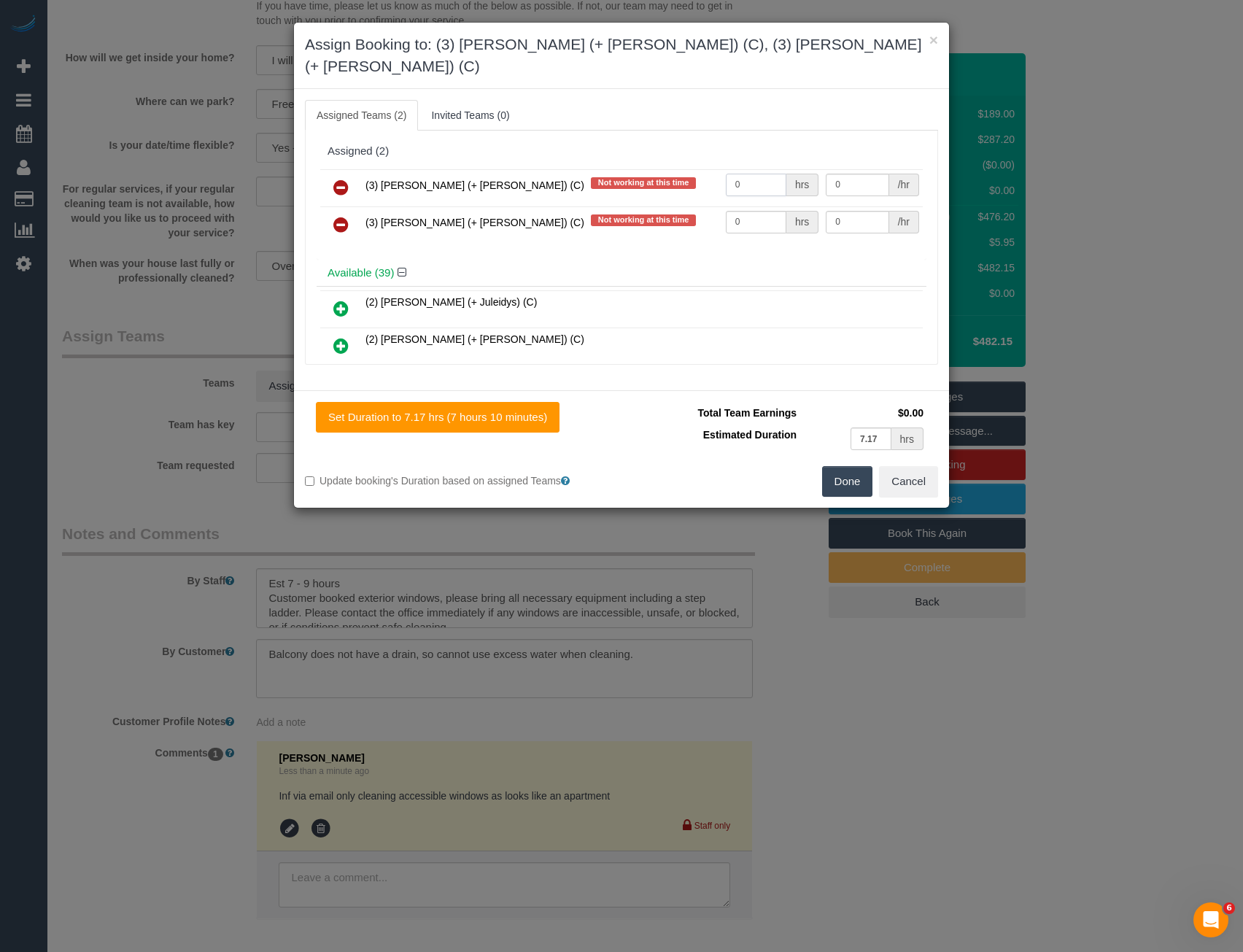
drag, startPoint x: 767, startPoint y: 158, endPoint x: 664, endPoint y: 162, distance: 103.1
click at [664, 169] on tr "(3) Farhan (+ Intisar) (C) Not working at this time 0 hrs 0 /hr" at bounding box center [621, 188] width 602 height 38
type input "1"
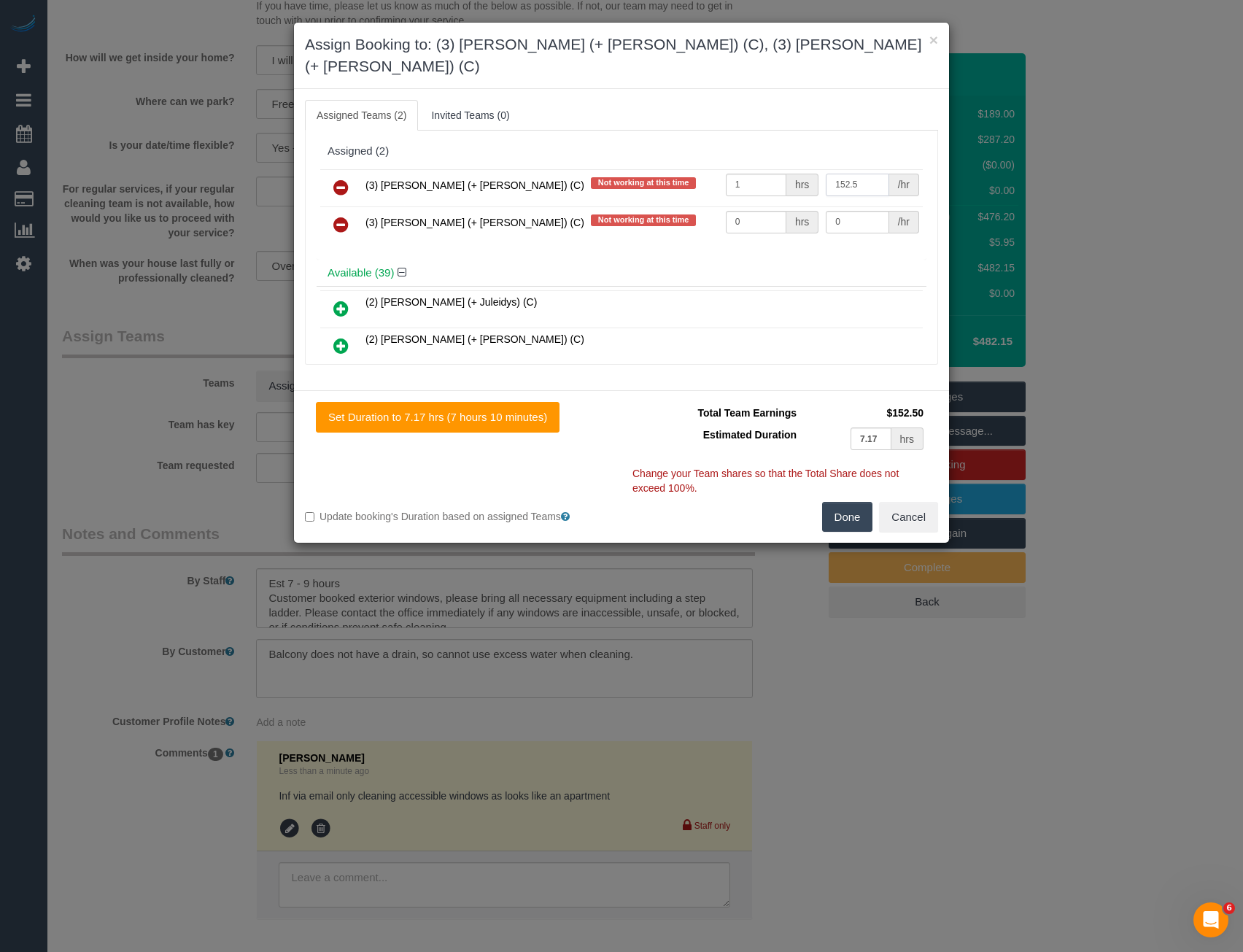
type input "152.5"
drag, startPoint x: 759, startPoint y: 195, endPoint x: 674, endPoint y: 215, distance: 87.3
click at [677, 215] on tr "(3) Intisar (+ Farhan) (C) Not working at this time 0 hrs 0 /hr" at bounding box center [621, 226] width 602 height 38
type input "1"
type input "152.5"
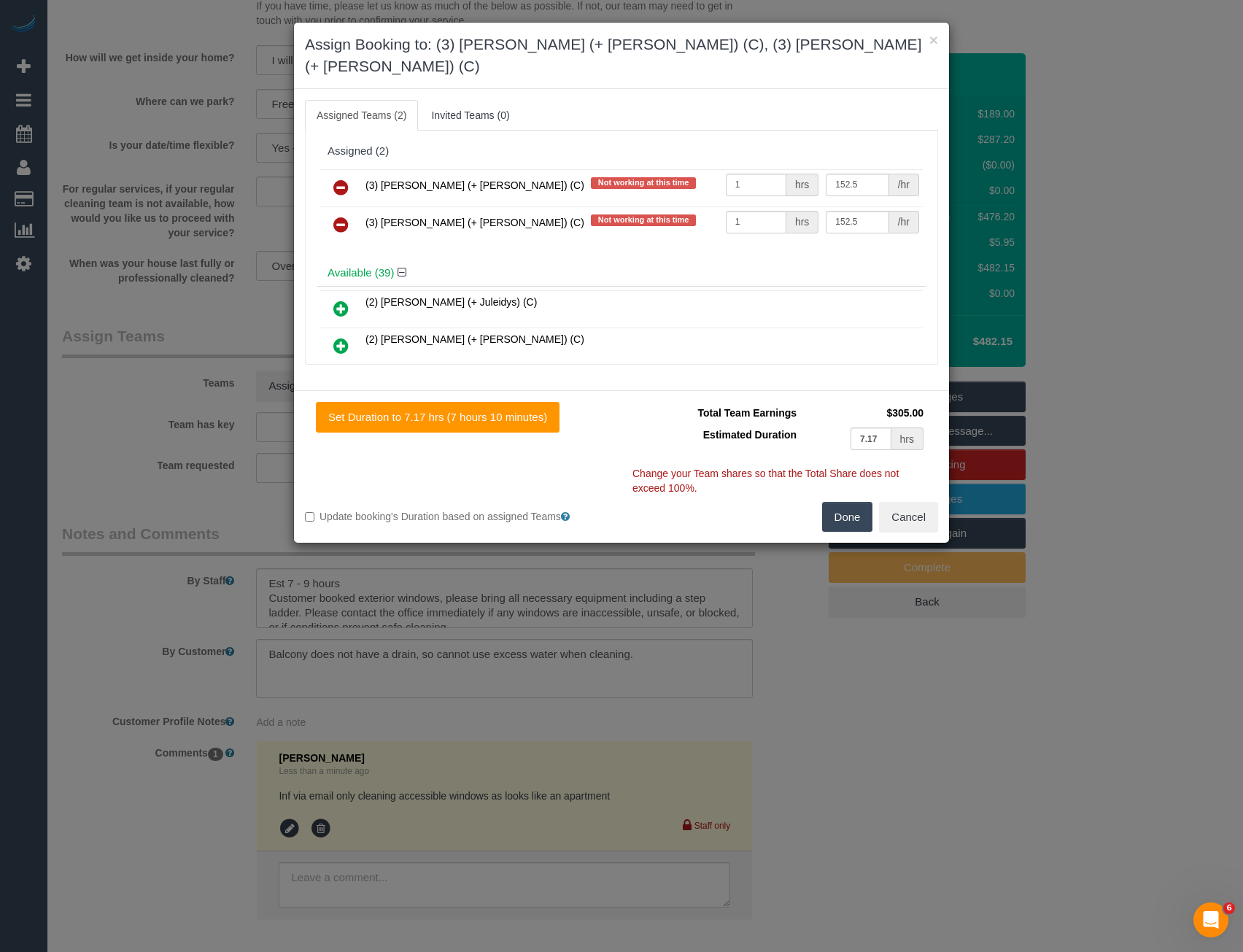
click at [850, 502] on button "Done" at bounding box center [847, 517] width 51 height 31
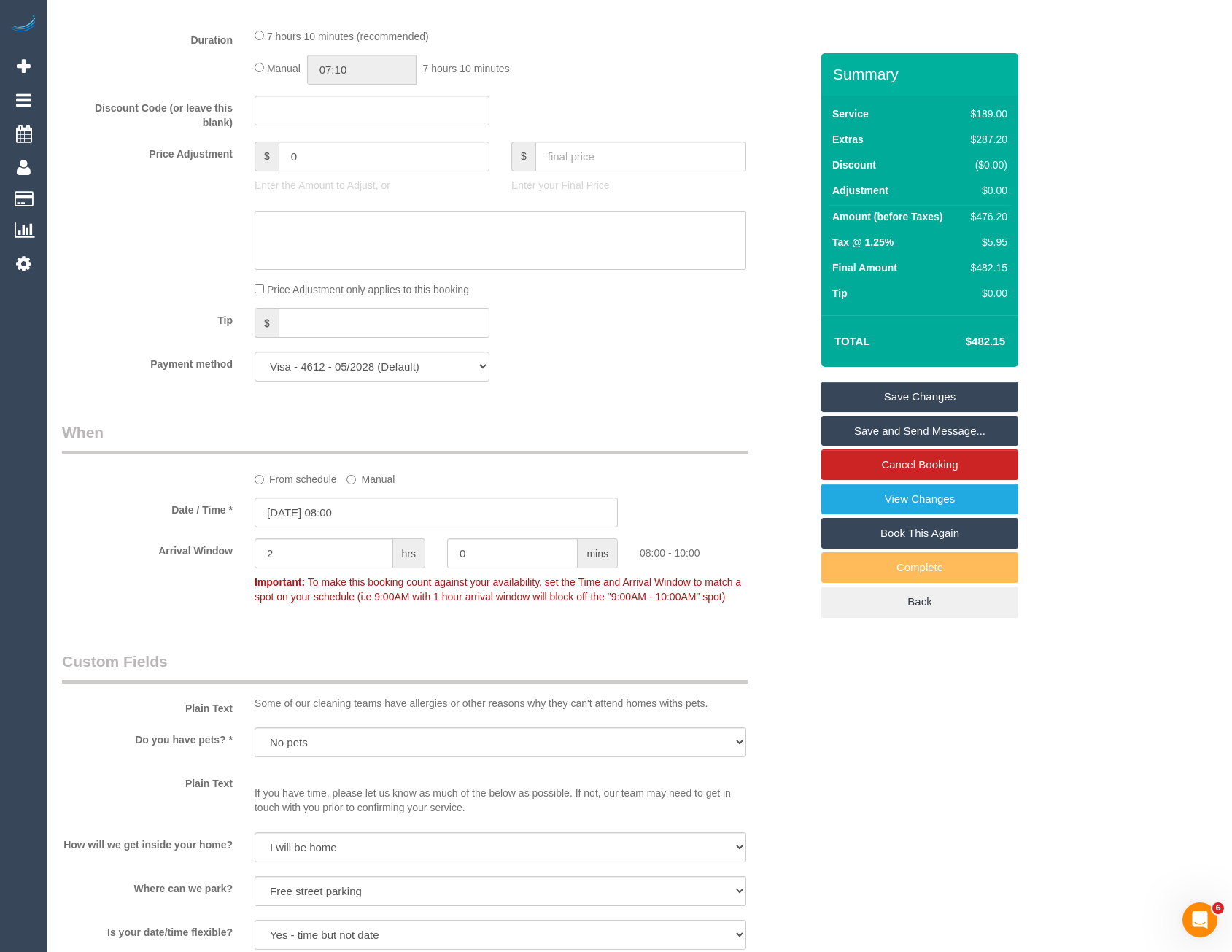
scroll to position [1055, 0]
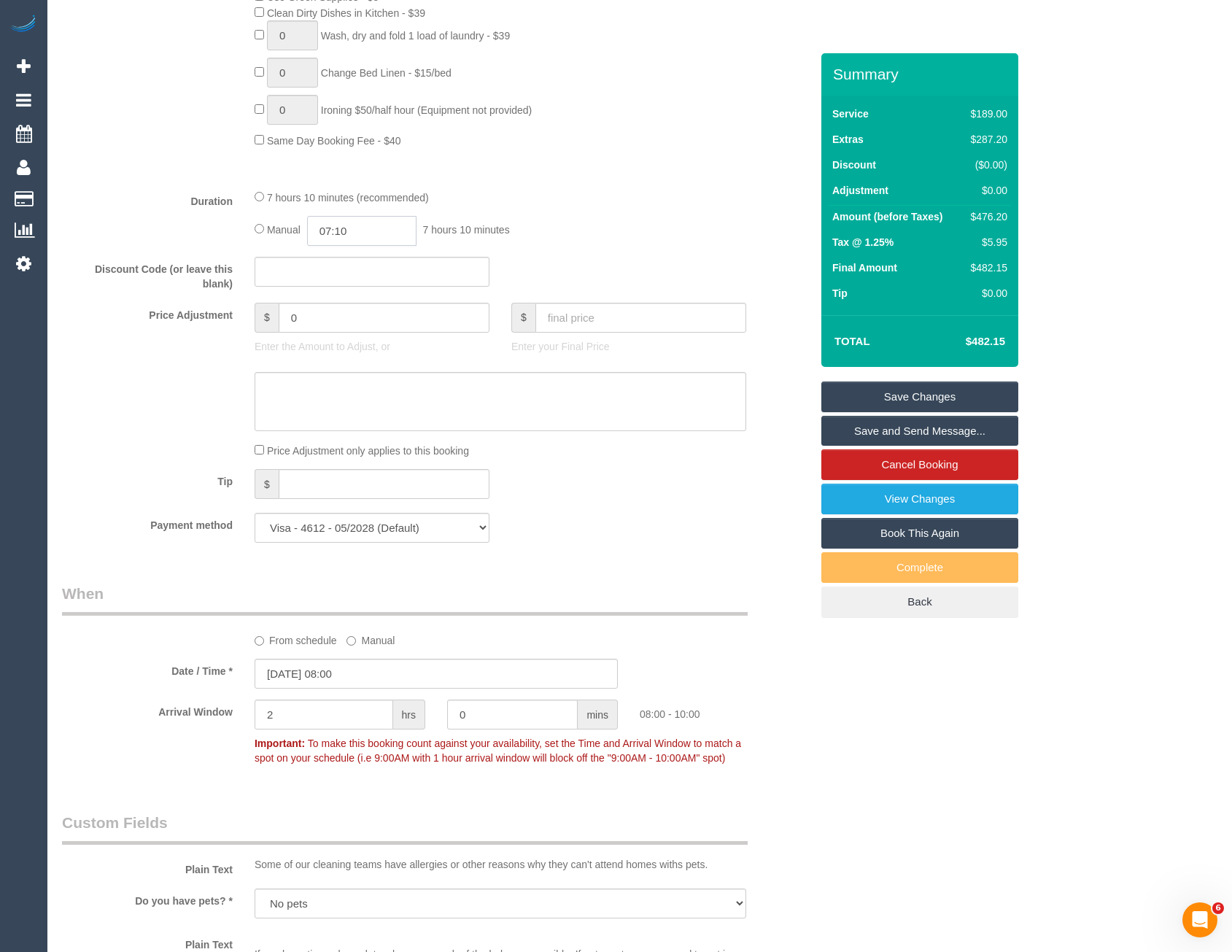
click at [364, 231] on input "07:10" at bounding box center [362, 231] width 109 height 30
click at [378, 349] on div "00:00 00:30 01:00 01:30 02:00 02:30 03:00 03:30 04:00 04:30 05:00 05:30 06:00 0…" at bounding box center [345, 301] width 67 height 109
type input "04:30"
click at [351, 335] on li "04:30" at bounding box center [345, 339] width 65 height 19
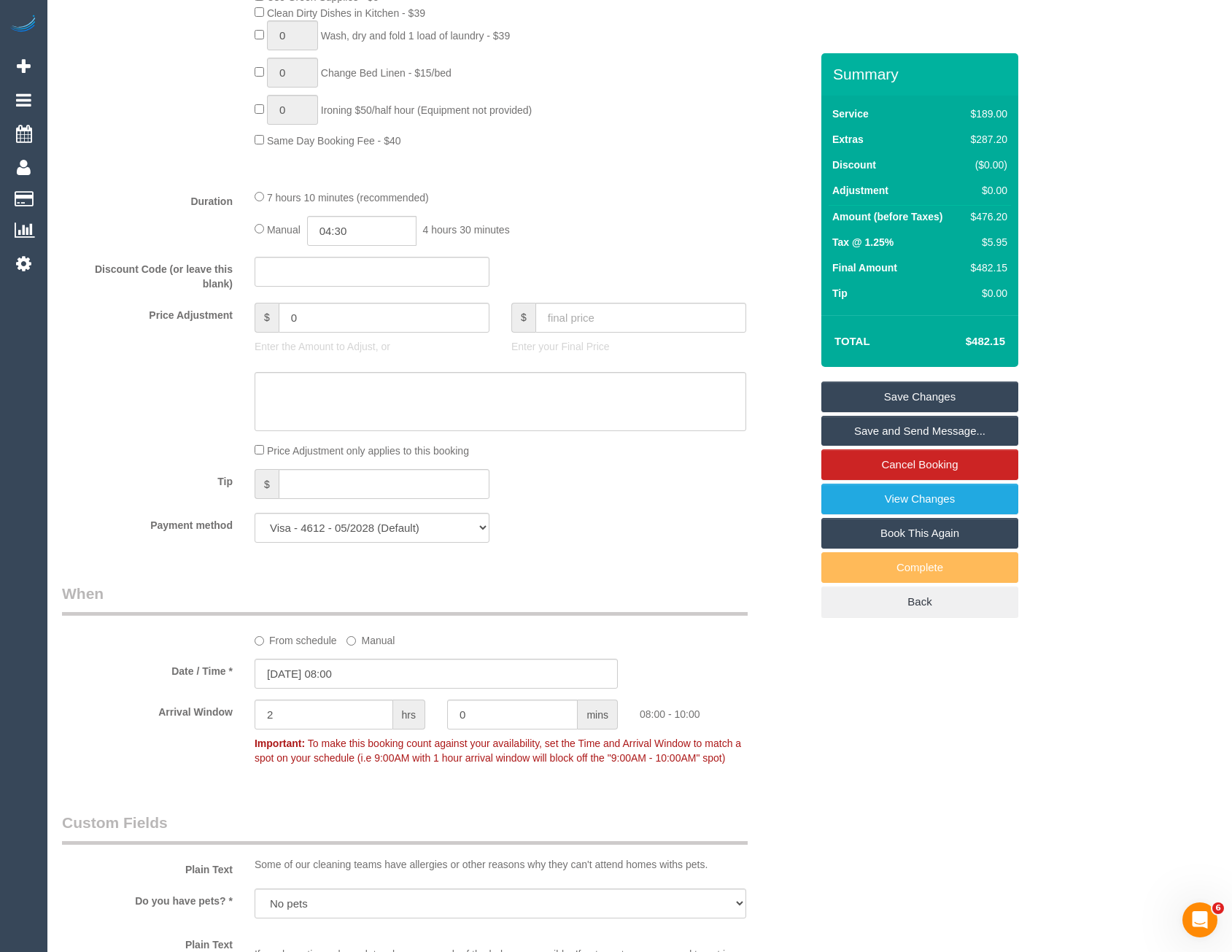
click at [579, 244] on div "Manual 04:30 4 hours 30 minutes" at bounding box center [500, 231] width 491 height 30
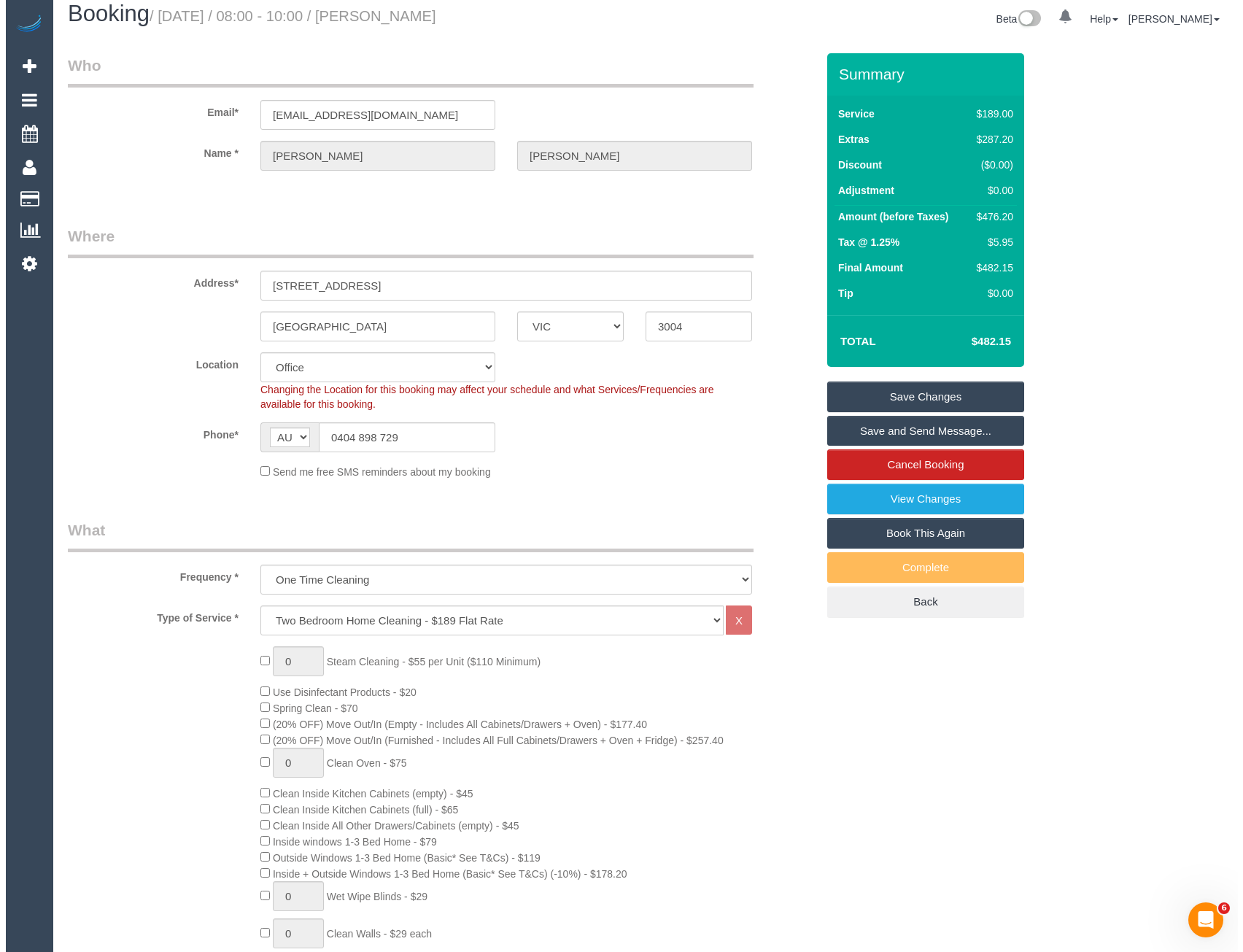
scroll to position [0, 0]
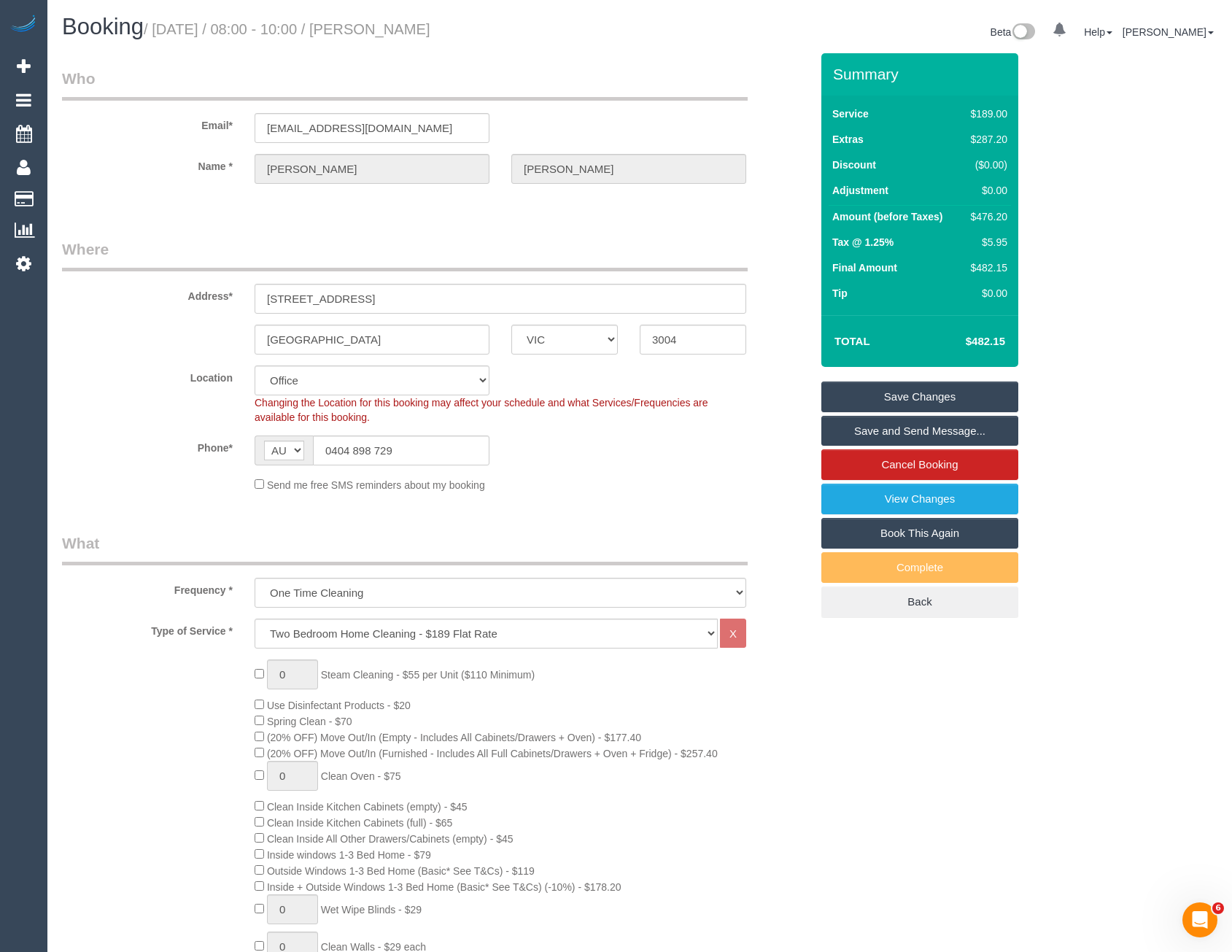
click at [864, 436] on link "Save and Send Message..." at bounding box center [920, 431] width 197 height 31
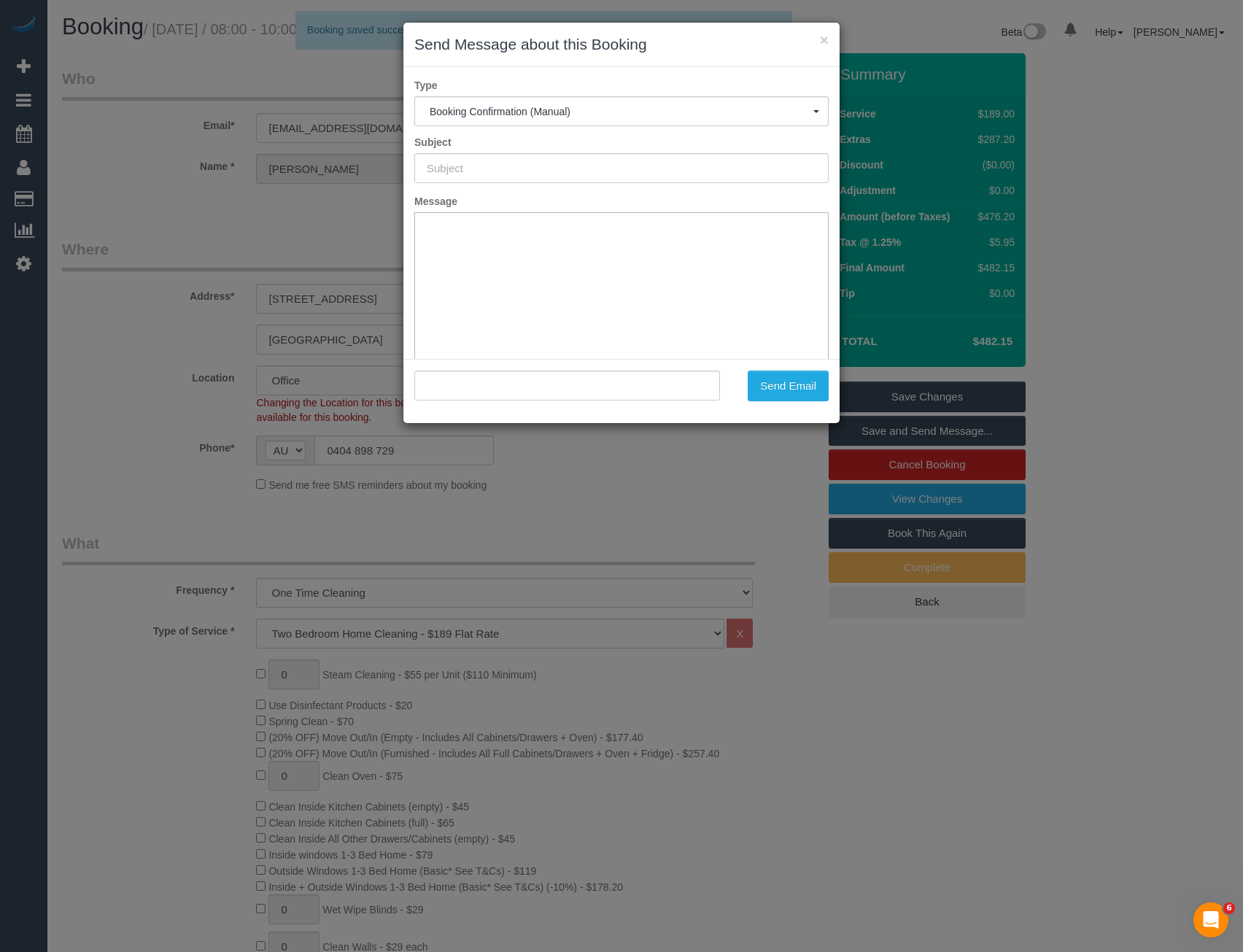
type input "Booking Confirmed"
type input ""Rayma Gupta" <melgup@hotmail.com>"
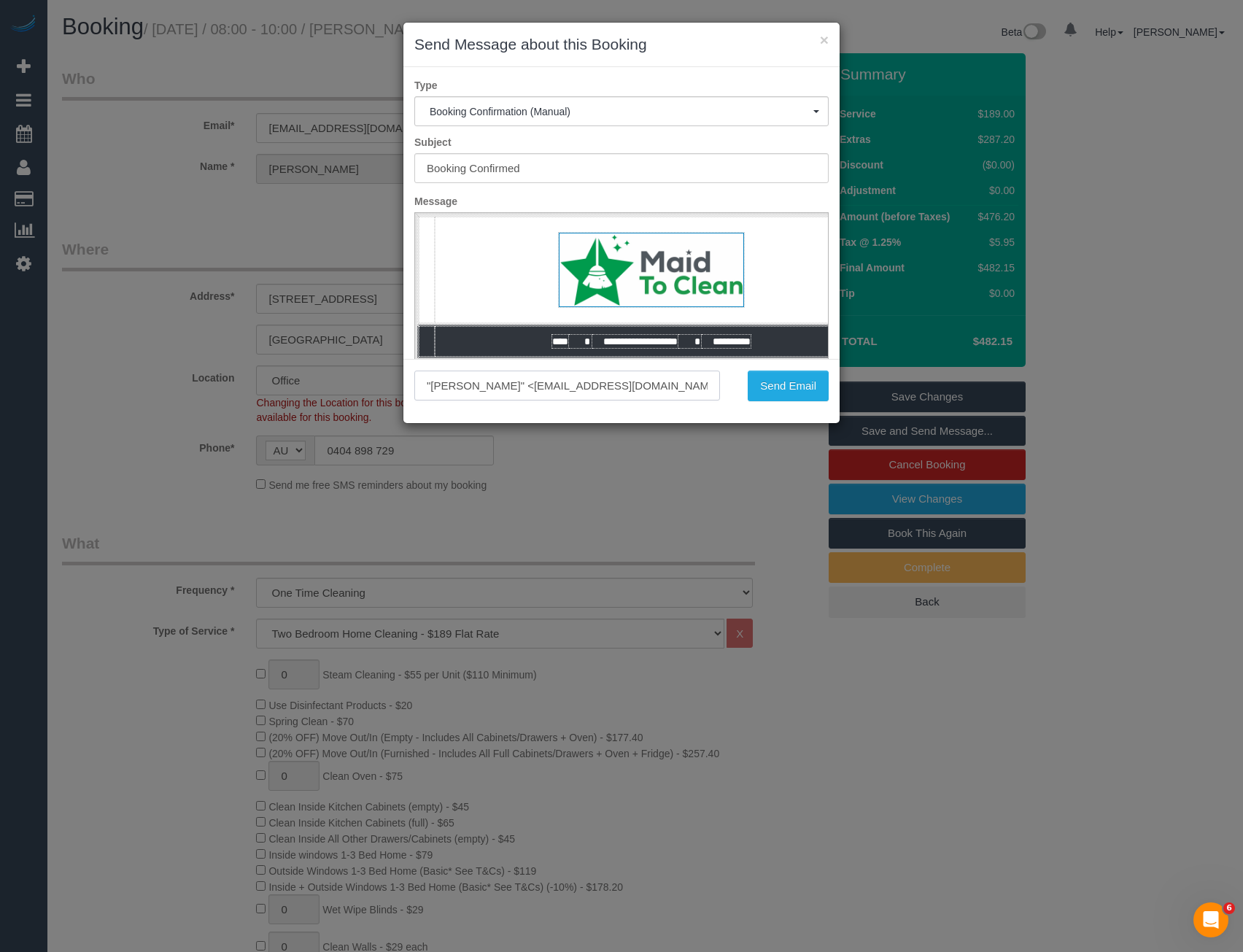
drag, startPoint x: 616, startPoint y: 390, endPoint x: 514, endPoint y: 386, distance: 102.1
click at [514, 386] on input ""Rayma Gupta" <melgup@hotmail.com>" at bounding box center [567, 385] width 305 height 30
click at [1063, 279] on div "× Send Message about this Booking Type Booking Confirmation (Manual) Booking Co…" at bounding box center [621, 476] width 1243 height 952
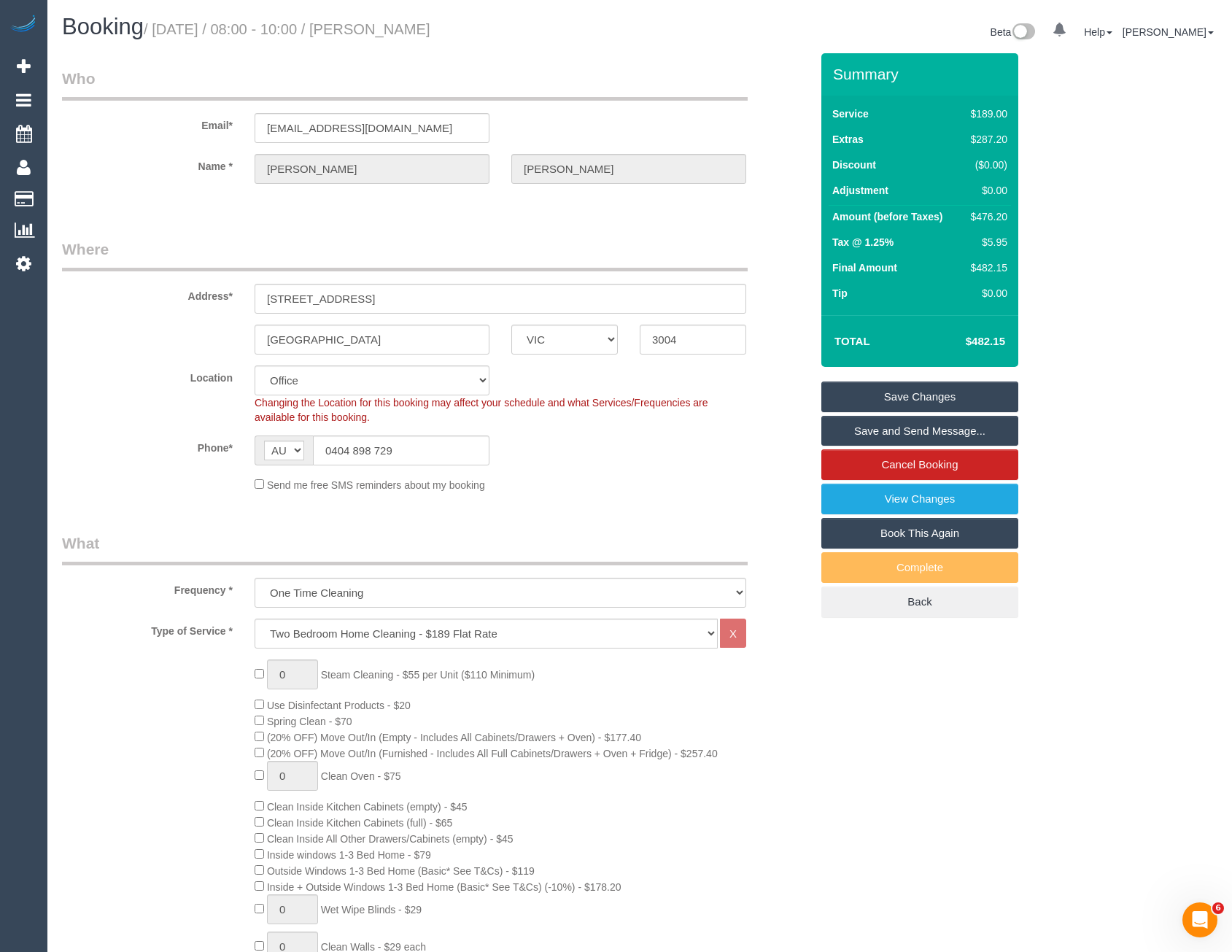
click at [918, 393] on link "Save Changes" at bounding box center [920, 397] width 197 height 31
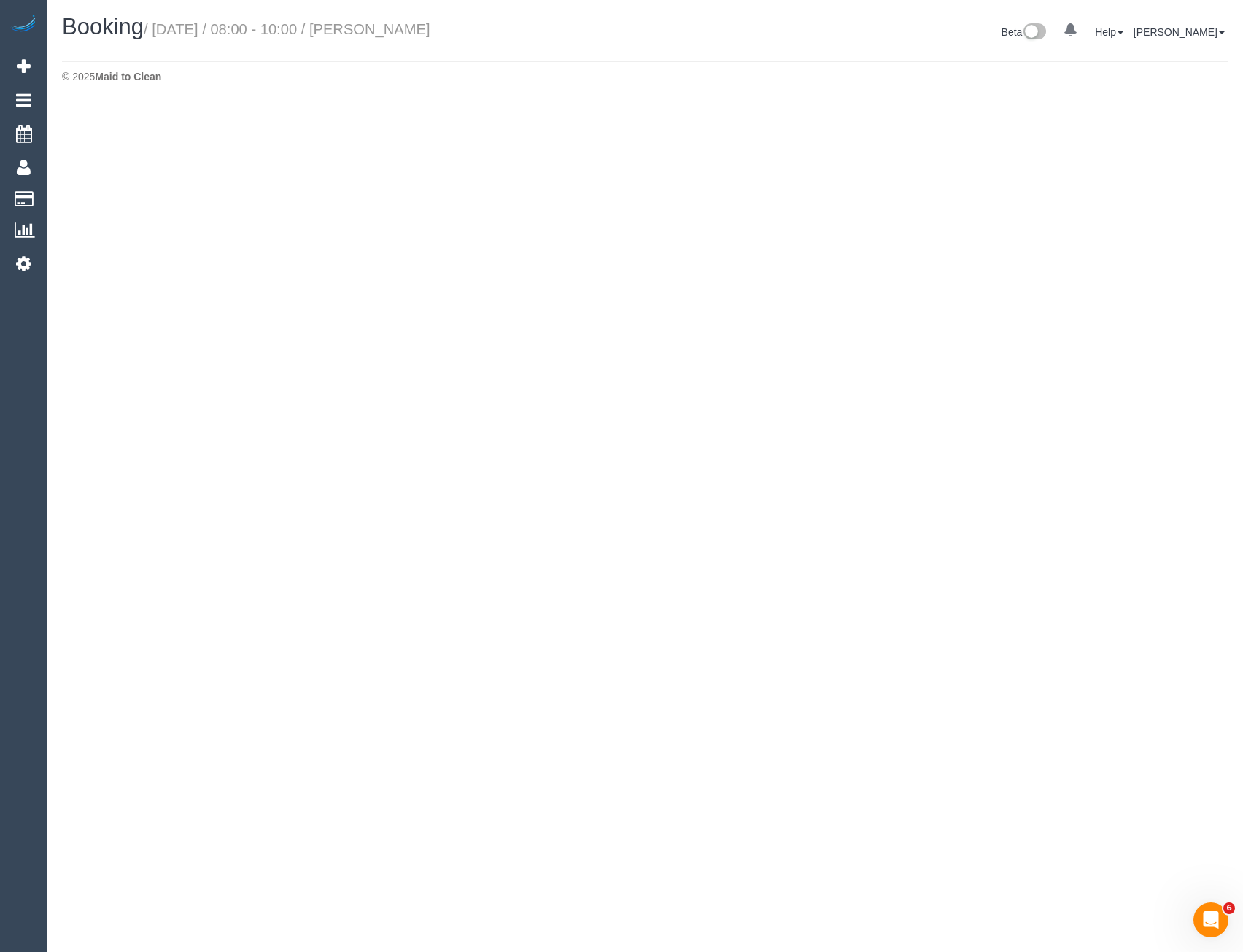
select select "VIC"
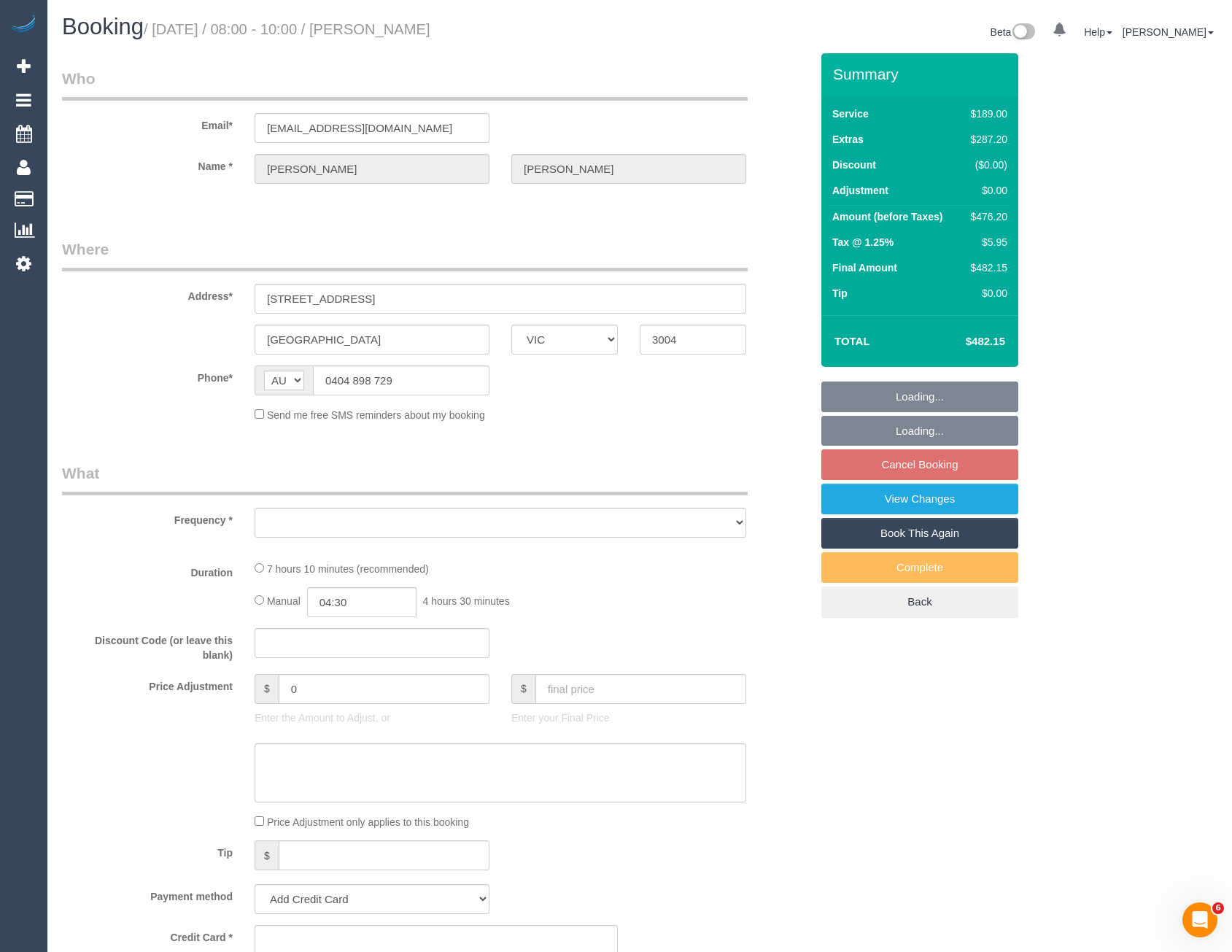
select select "object:9686"
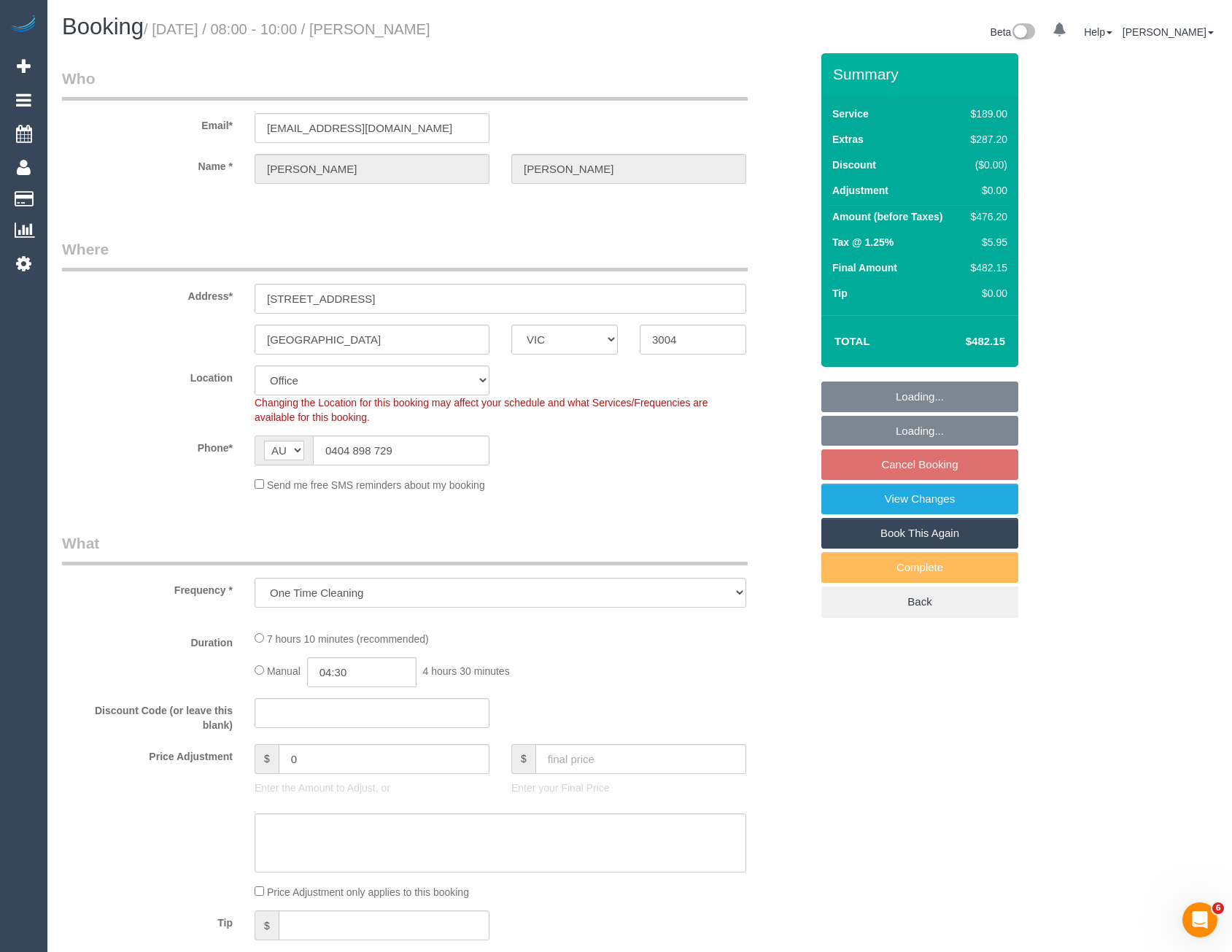
select select "string:stripe-pm_1SG3un2GScqysDRVqkqgrMPN"
select select "number:28"
select select "number:14"
select select "number:19"
select select "number:24"
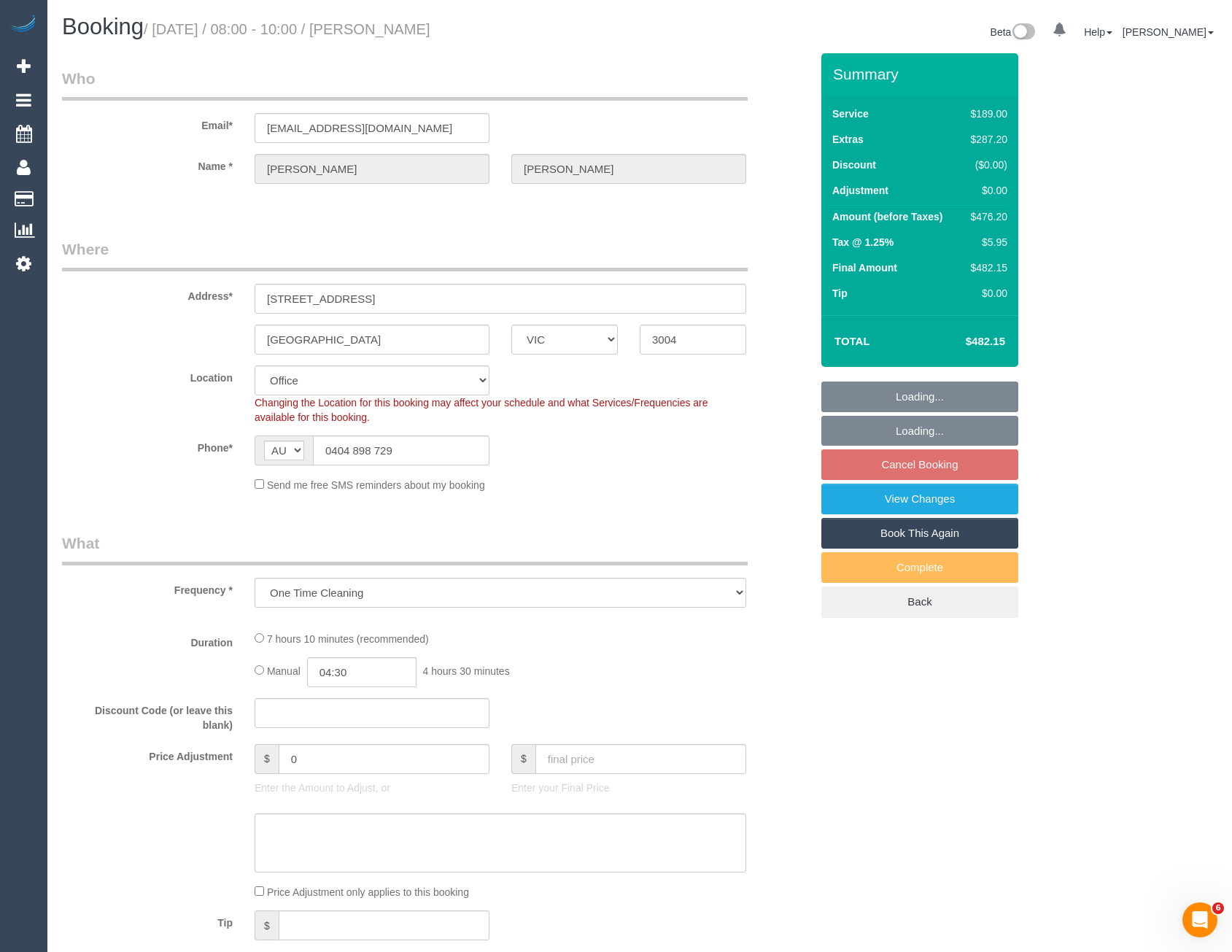
select select "number:26"
select select "object:9853"
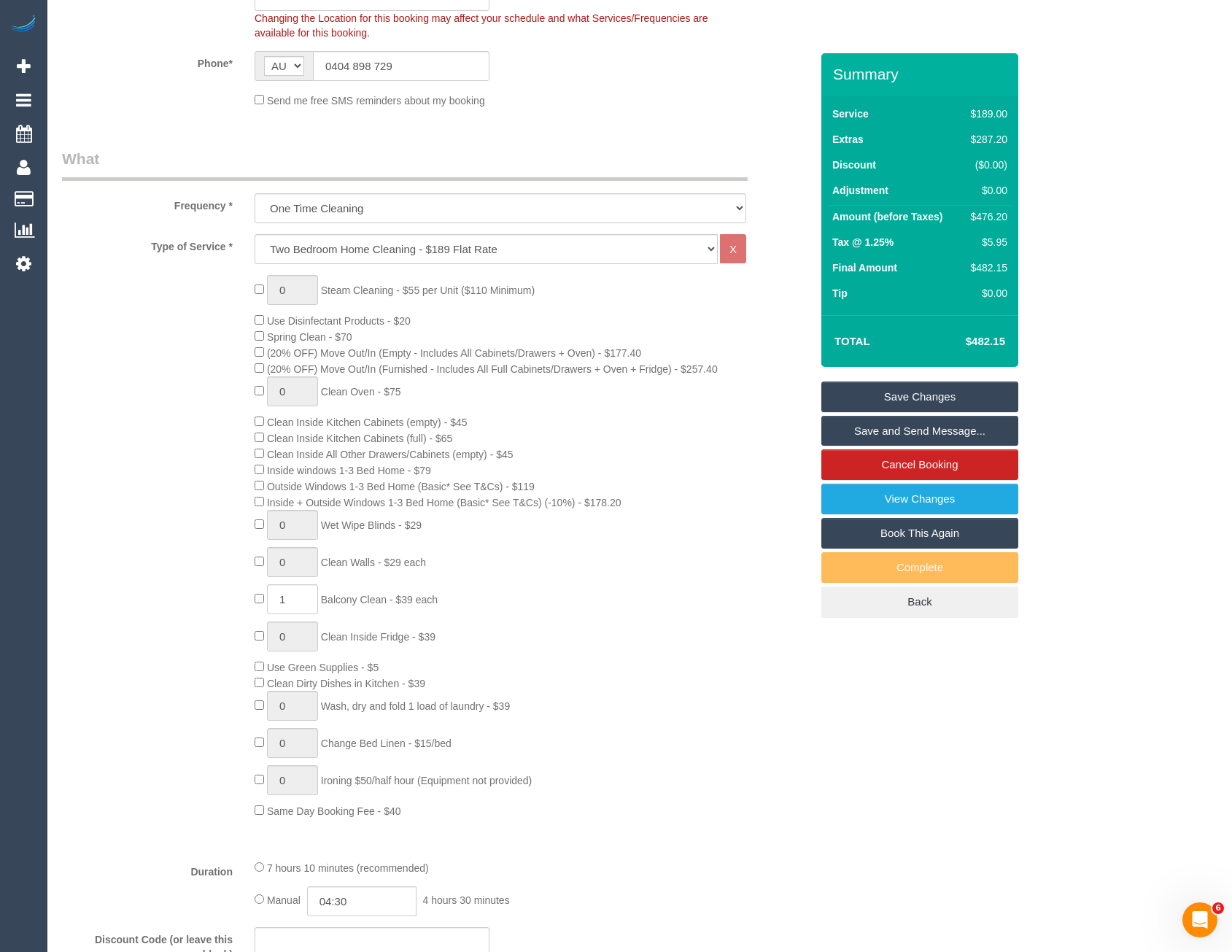
scroll to position [438, 0]
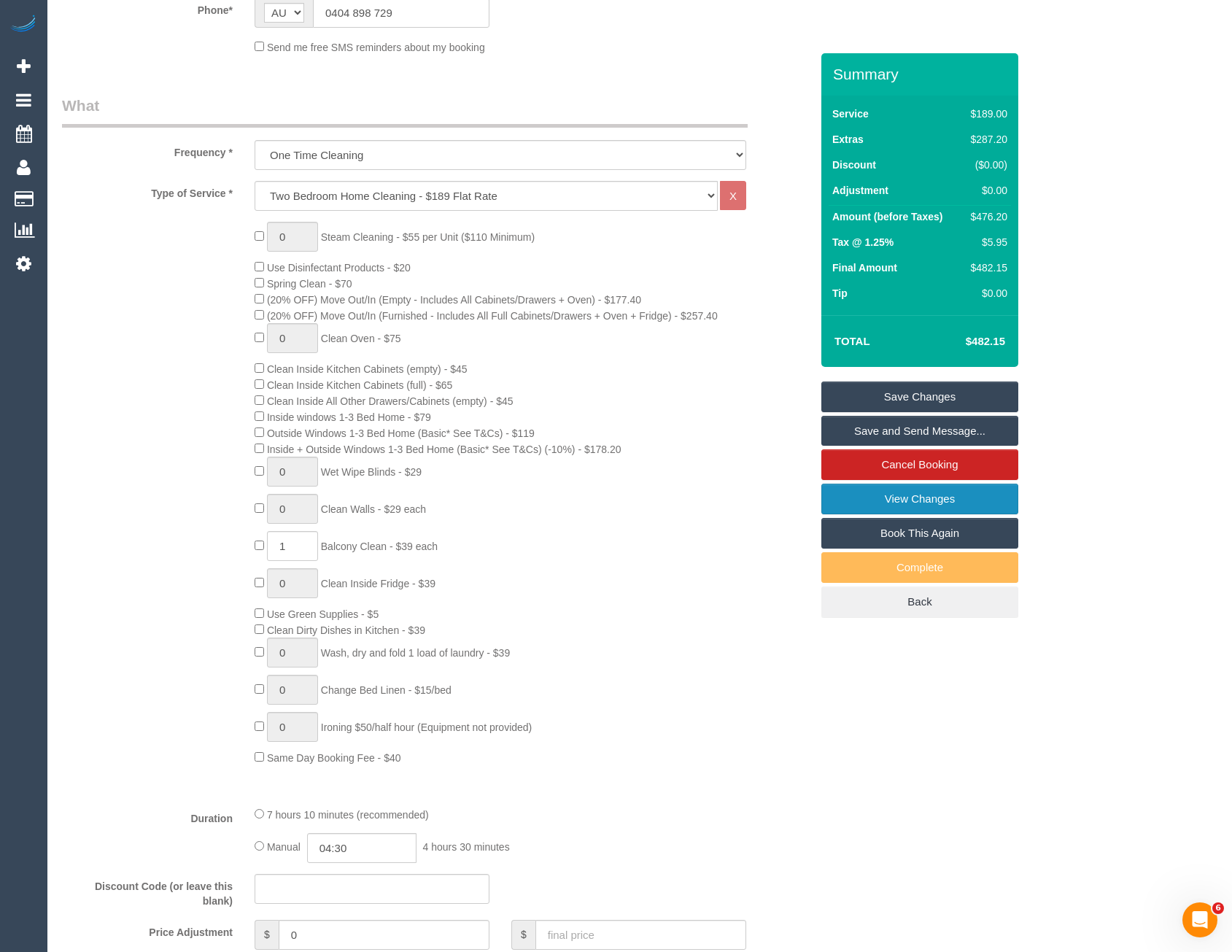
click at [890, 492] on link "View Changes" at bounding box center [920, 499] width 197 height 31
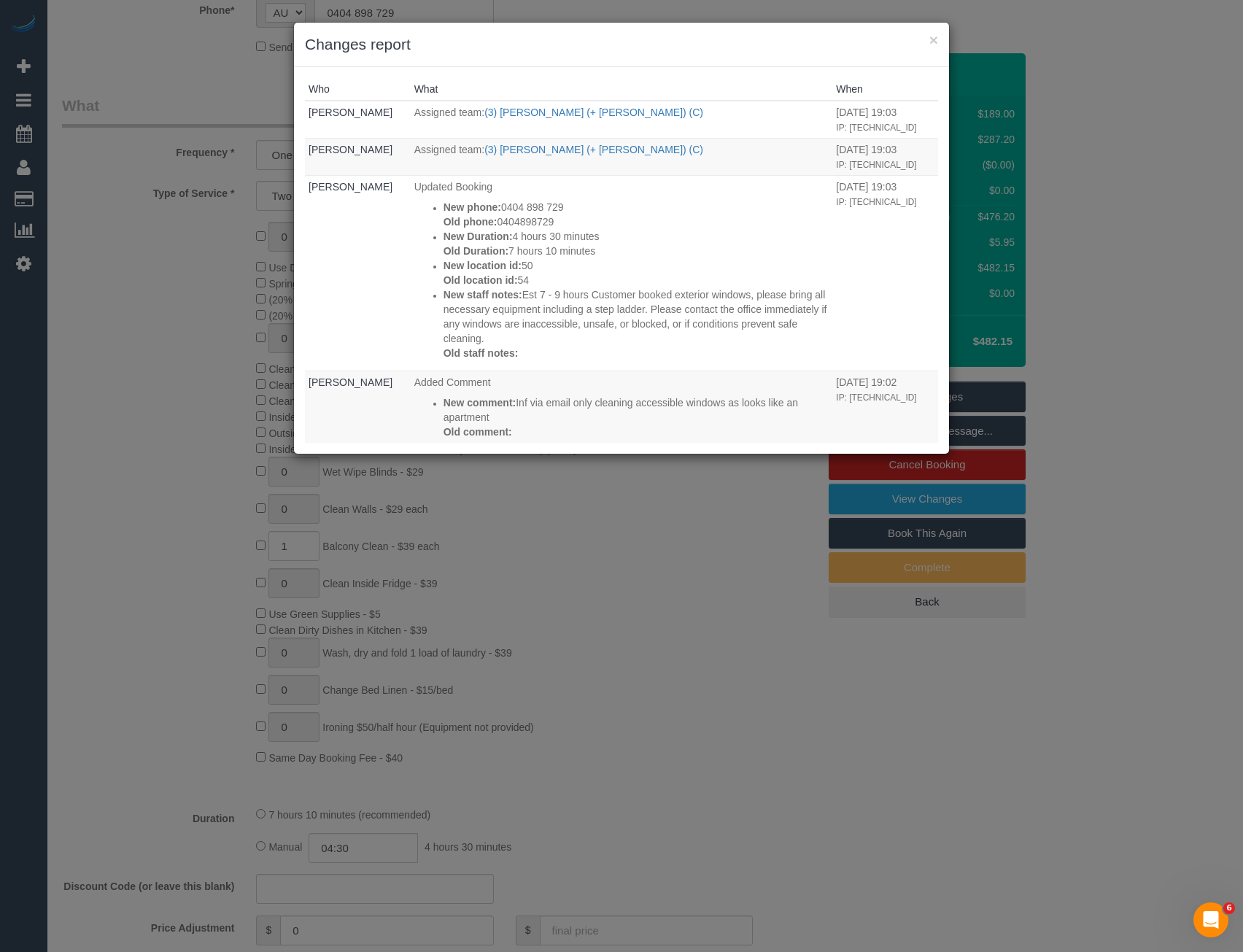
click at [644, 559] on div "× Changes report Who What When Bronie Bryant Assigned team: (3) Intisar (+ Farh…" at bounding box center [621, 476] width 1243 height 952
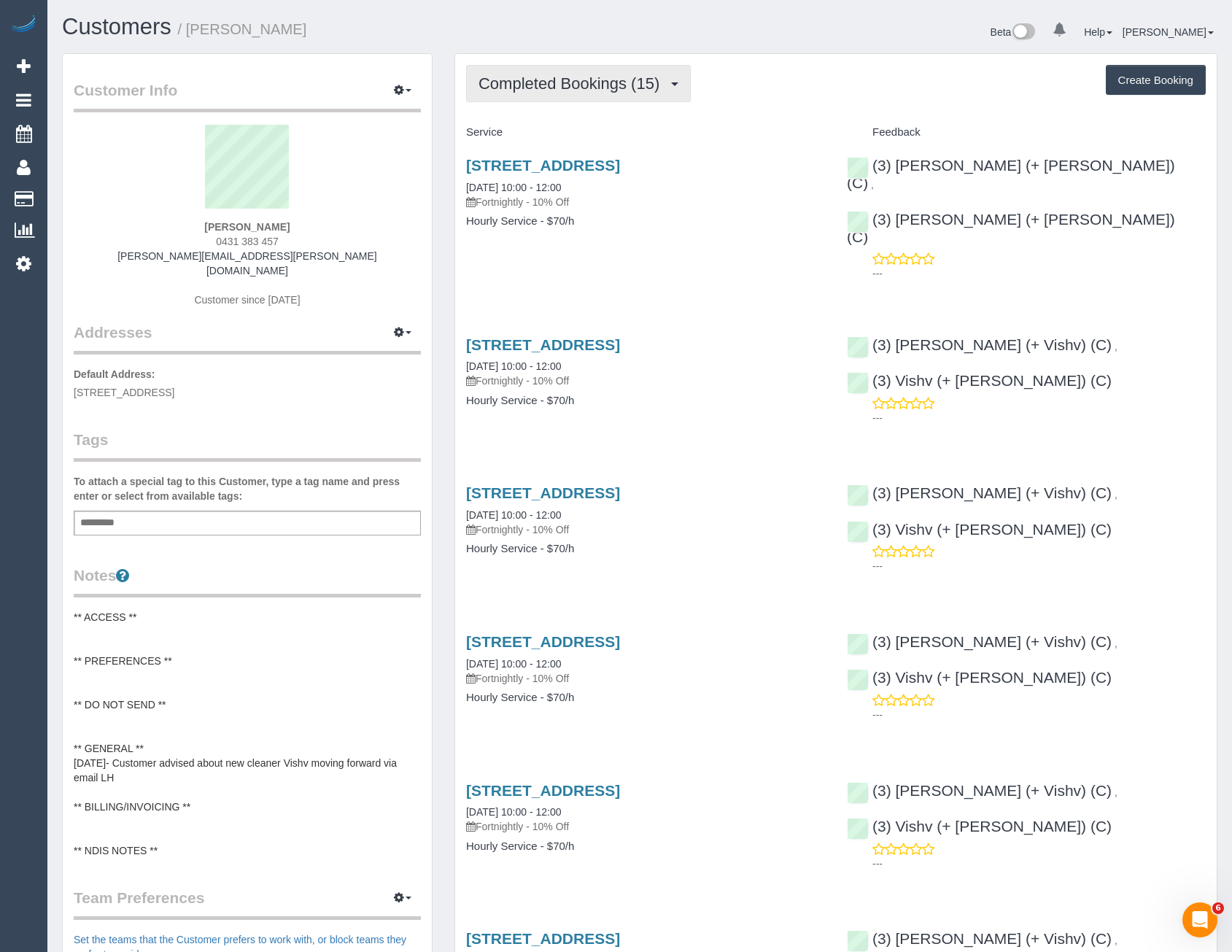
click at [618, 84] on span "Completed Bookings (15)" at bounding box center [572, 83] width 188 height 18
click at [688, 222] on h4 "Hourly Service - $70/h" at bounding box center [646, 221] width 359 height 12
click at [620, 163] on link "[STREET_ADDRESS]" at bounding box center [543, 165] width 154 height 17
click at [592, 86] on span "Completed Bookings (15)" at bounding box center [572, 83] width 188 height 18
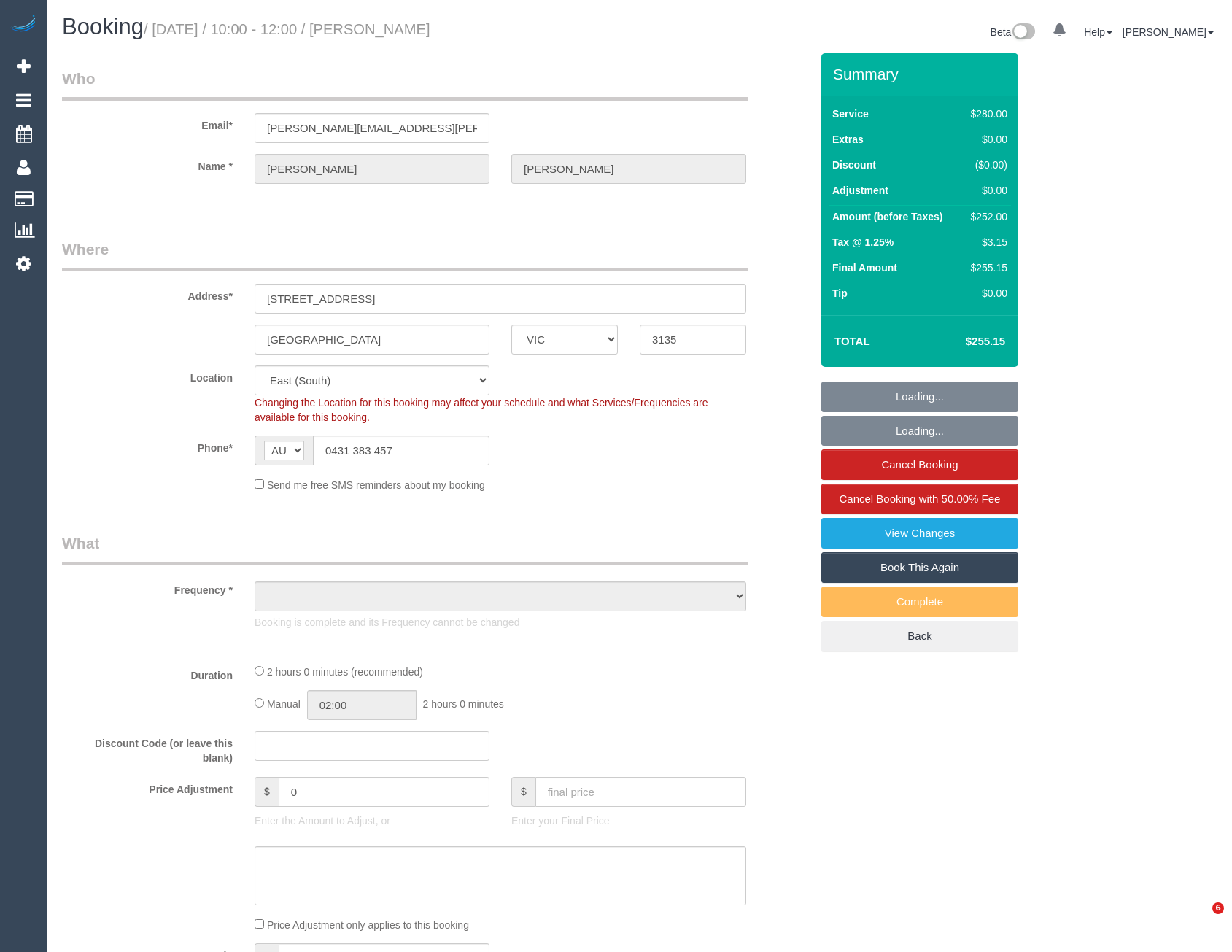
select select "VIC"
select select "object:1196"
select select "number:27"
select select "number:14"
select select "number:18"
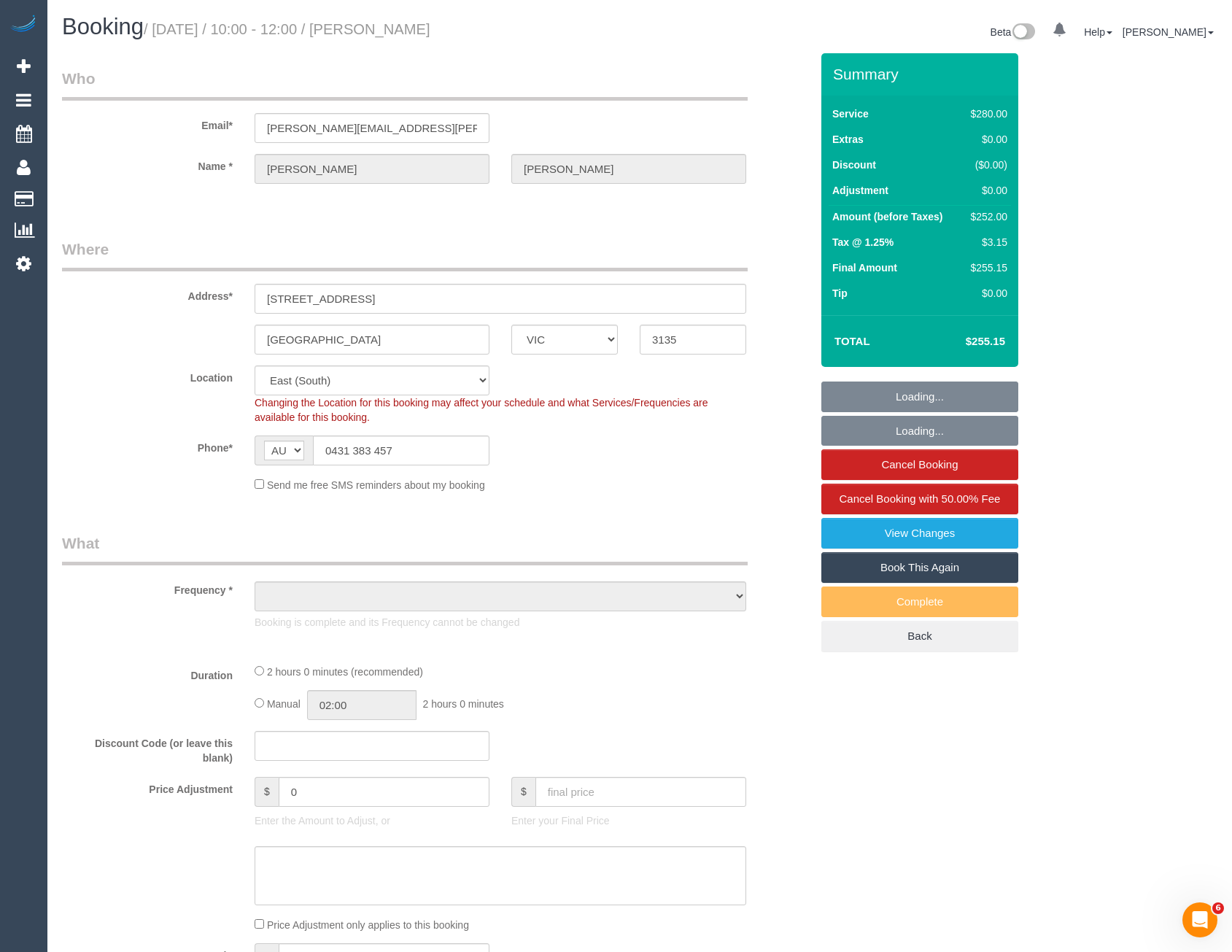
select select "number:24"
select select "number:34"
select select "number:26"
select select "2"
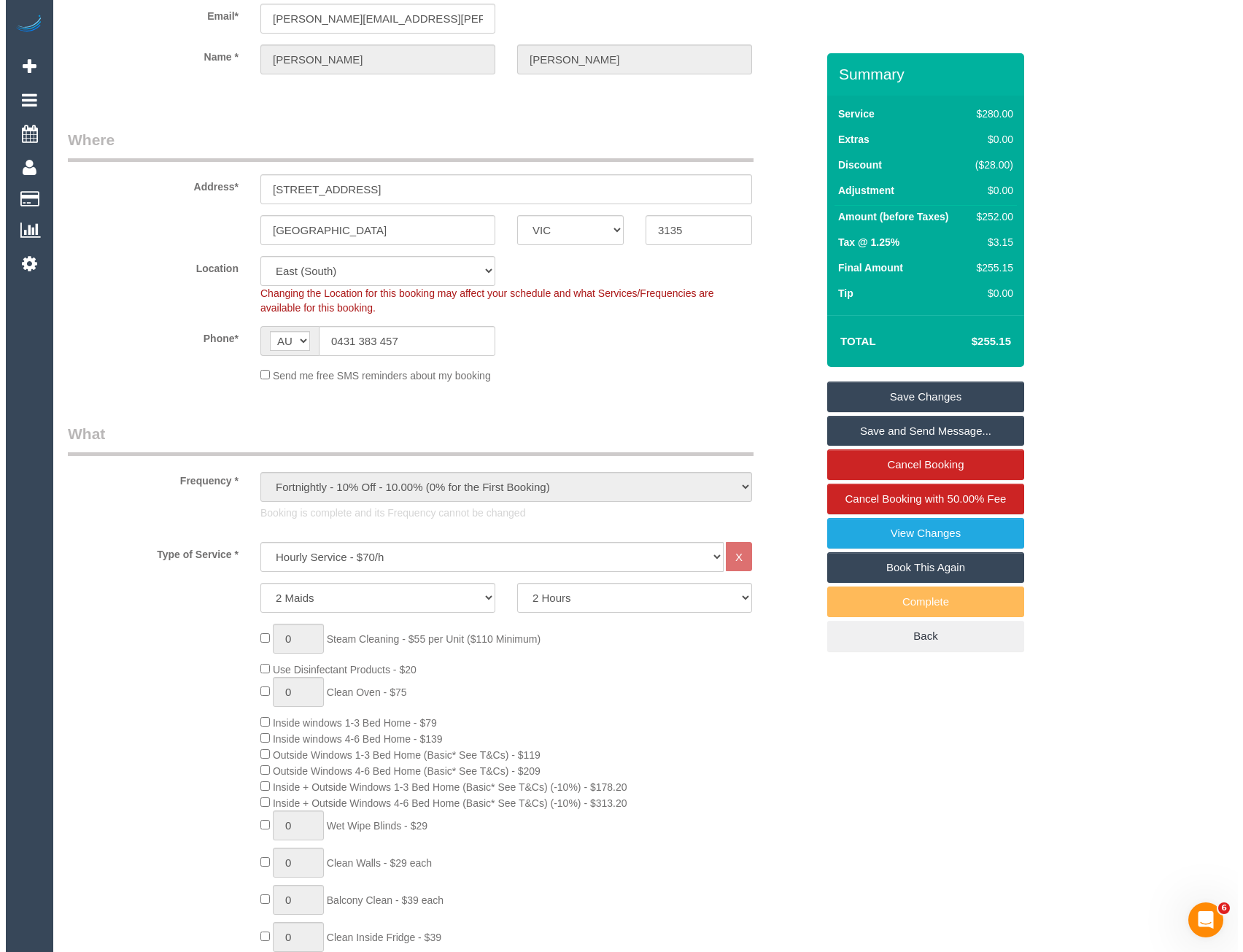
scroll to position [73, 0]
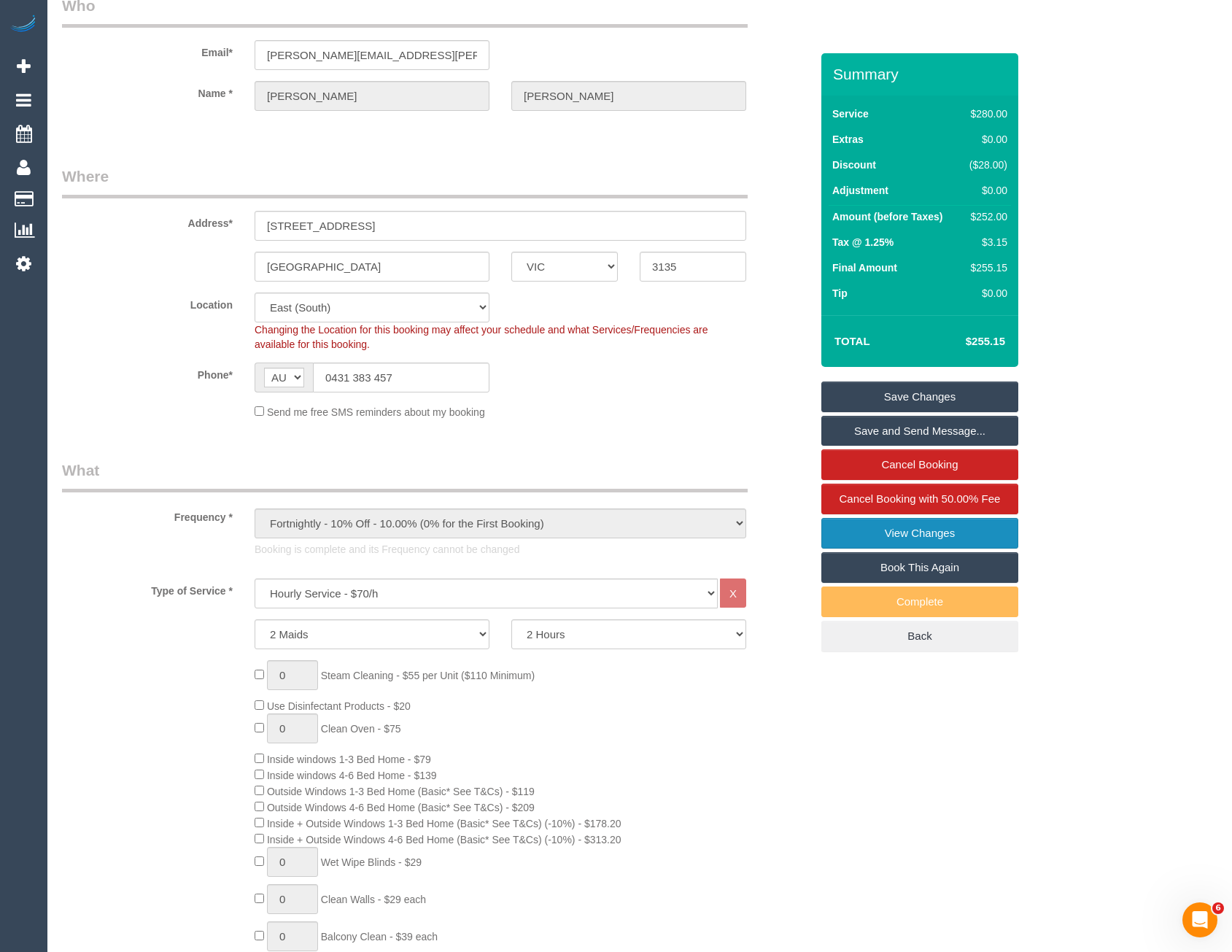
click at [851, 537] on link "View Changes" at bounding box center [920, 533] width 197 height 31
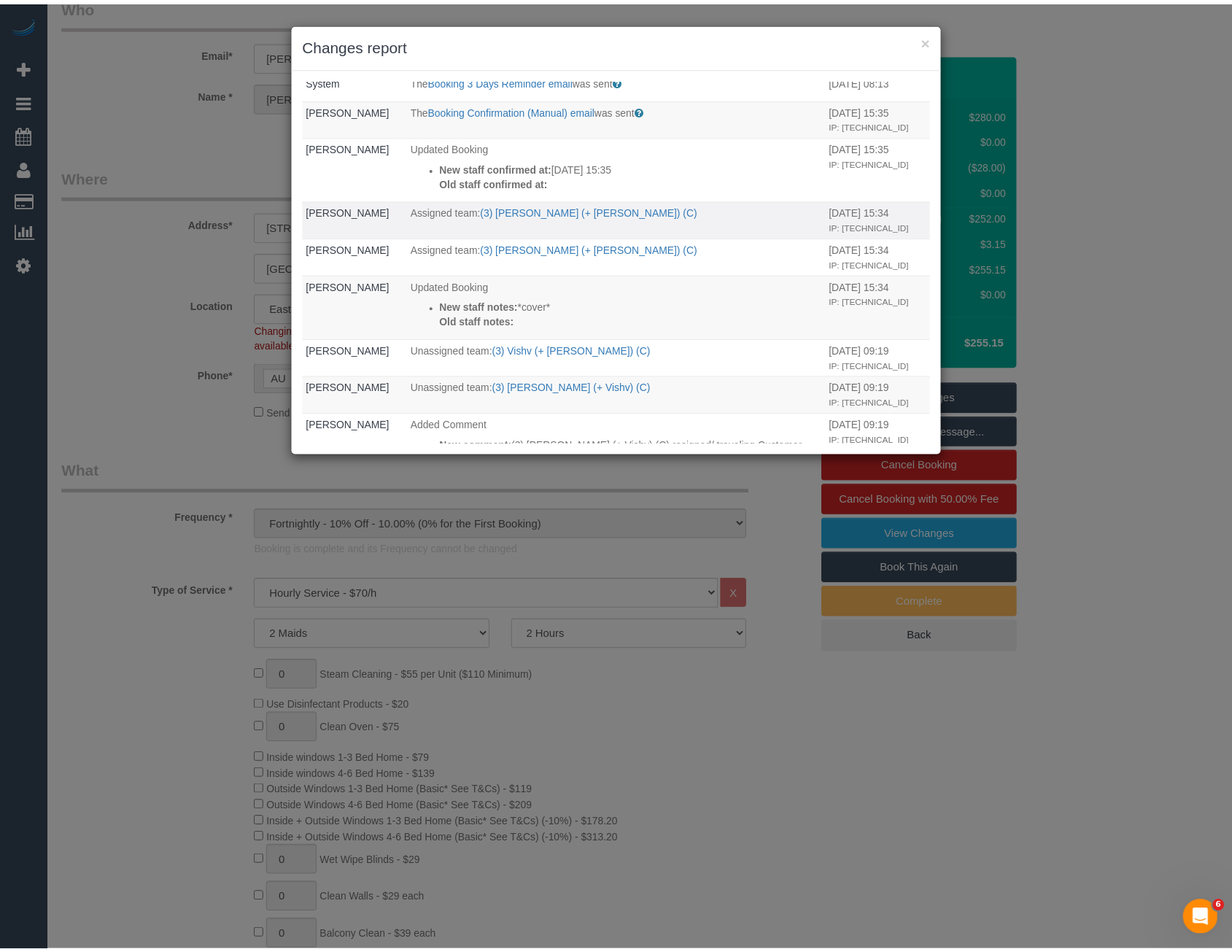
scroll to position [292, 0]
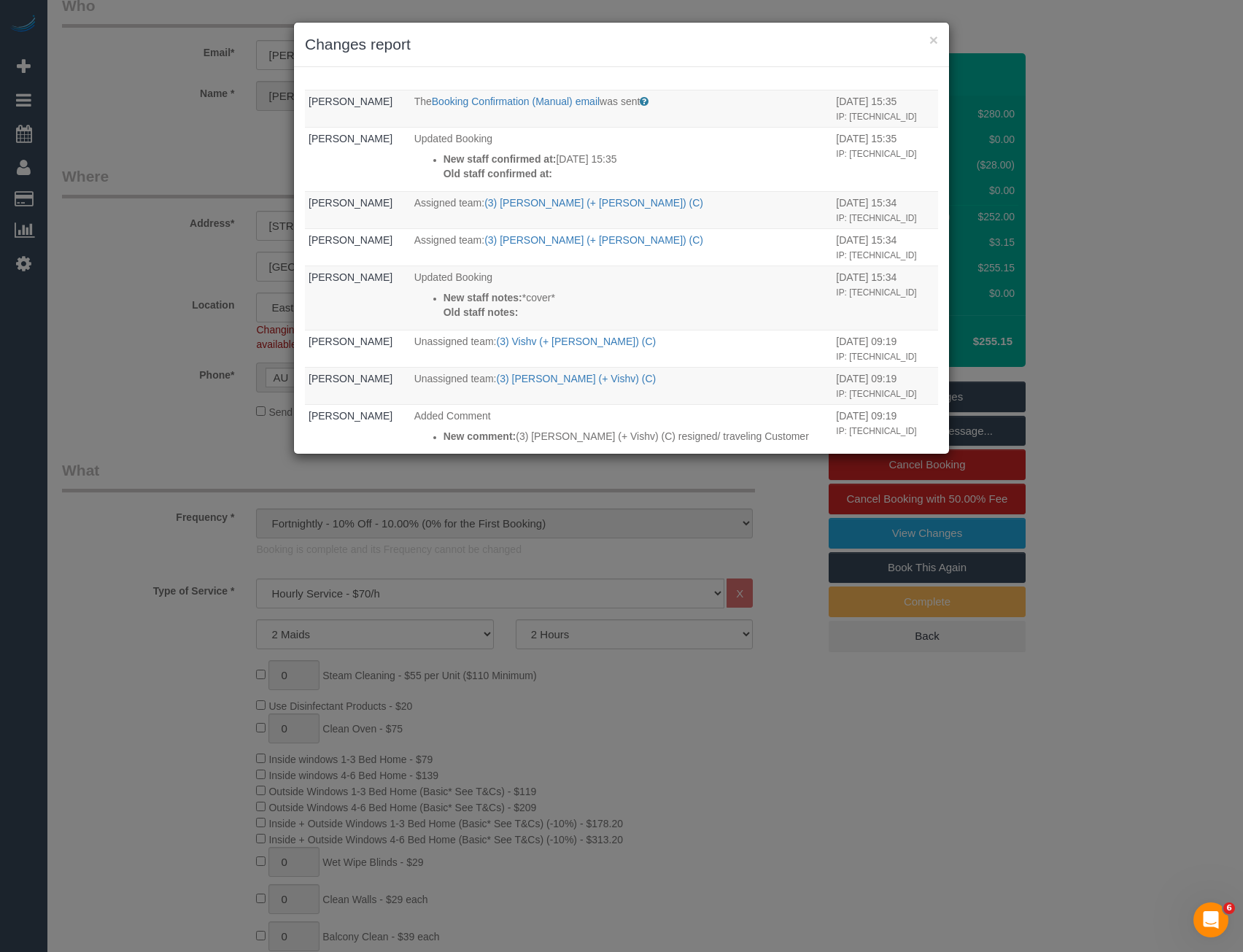
click at [664, 693] on div "× Changes report Who What When [PERSON_NAME] The Invoice charged email was sent…" at bounding box center [621, 476] width 1243 height 952
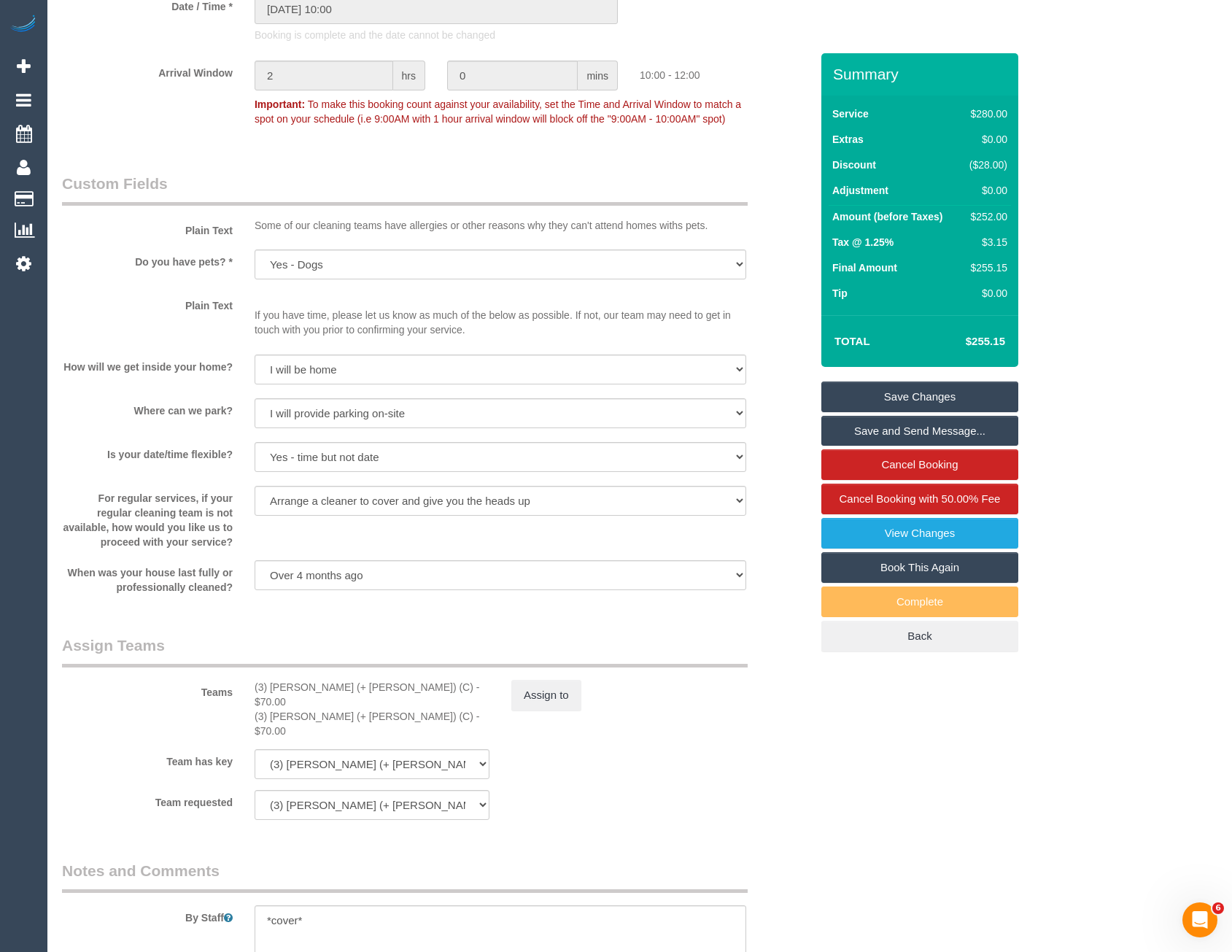
scroll to position [1824, 0]
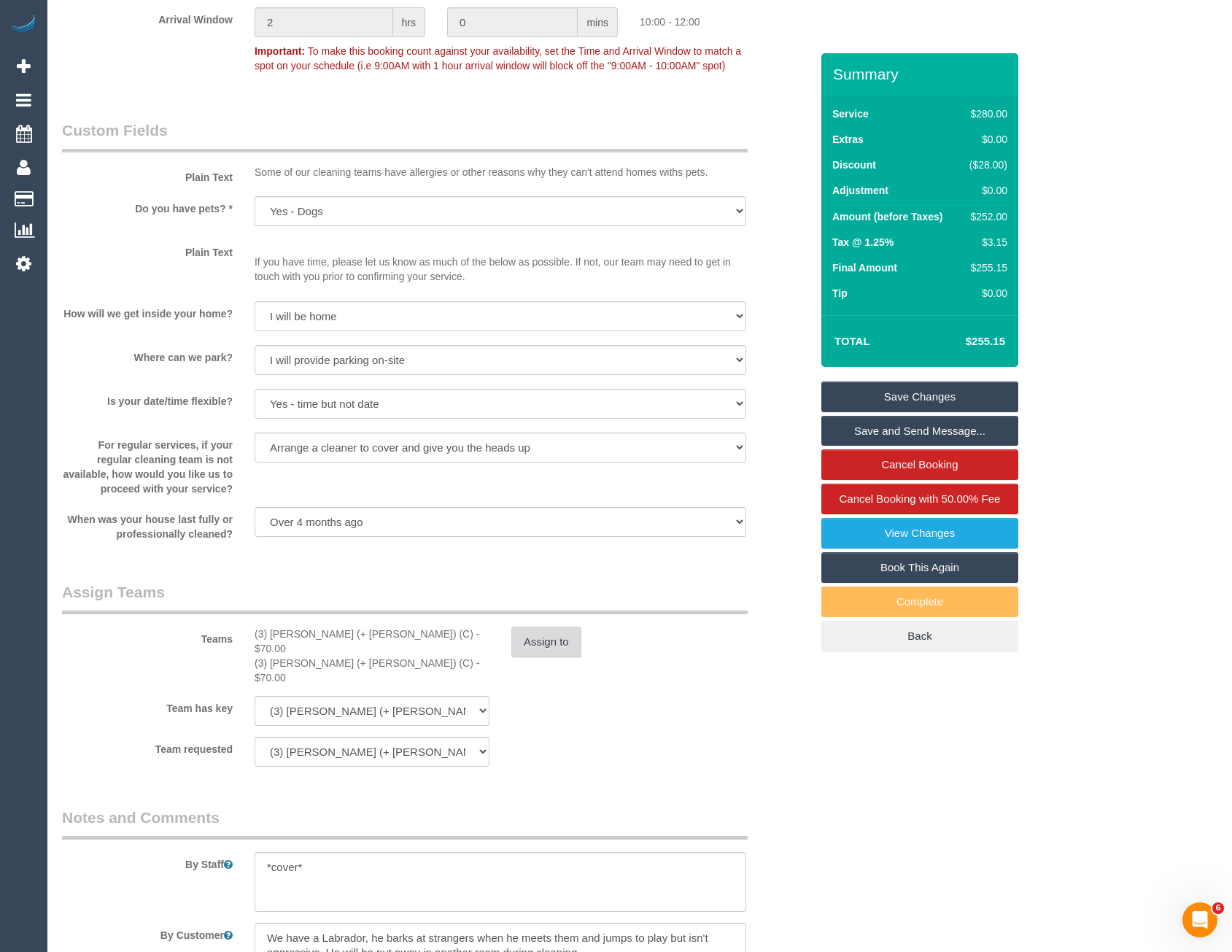
click at [567, 650] on button "Assign to" at bounding box center [546, 642] width 70 height 31
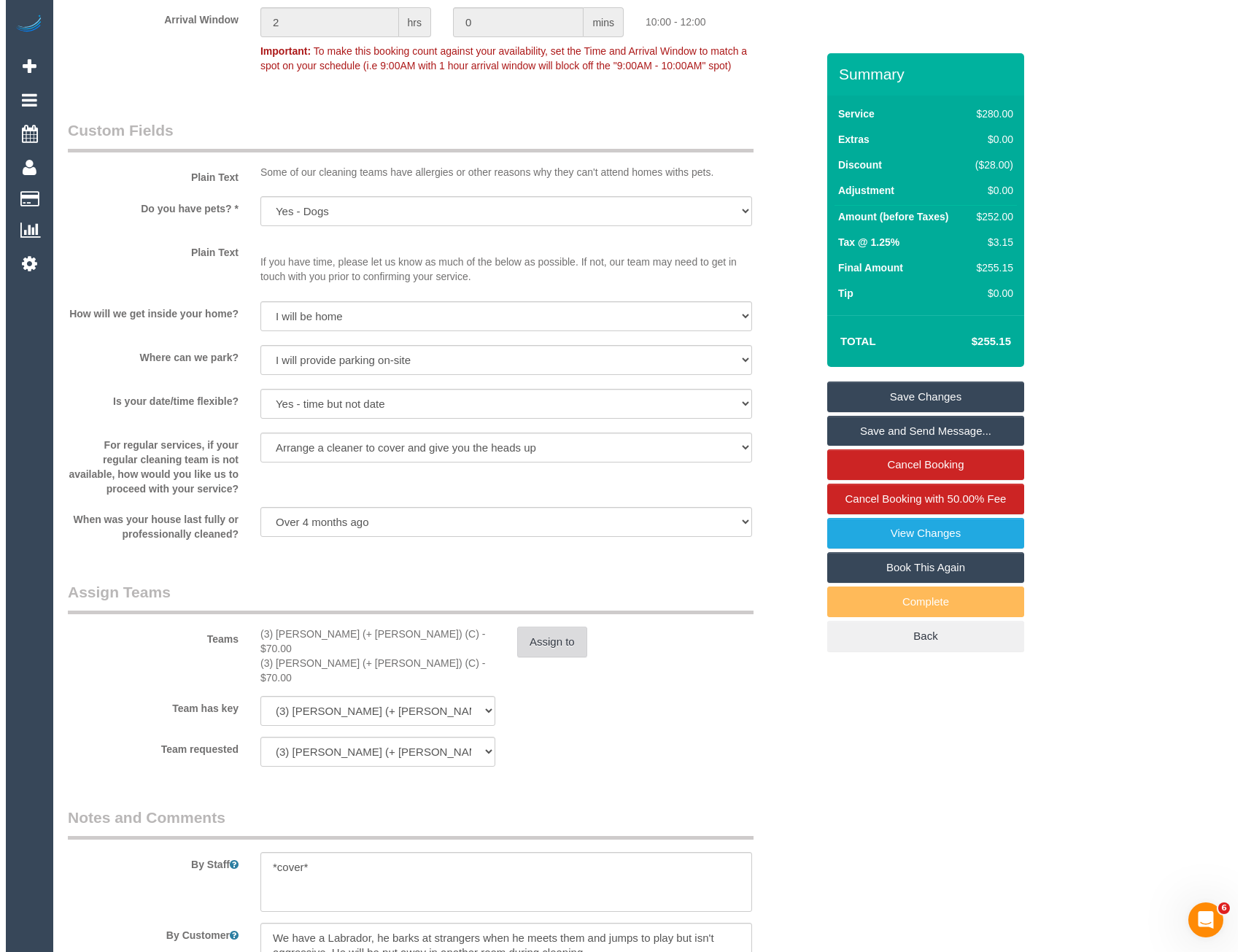
scroll to position [1819, 0]
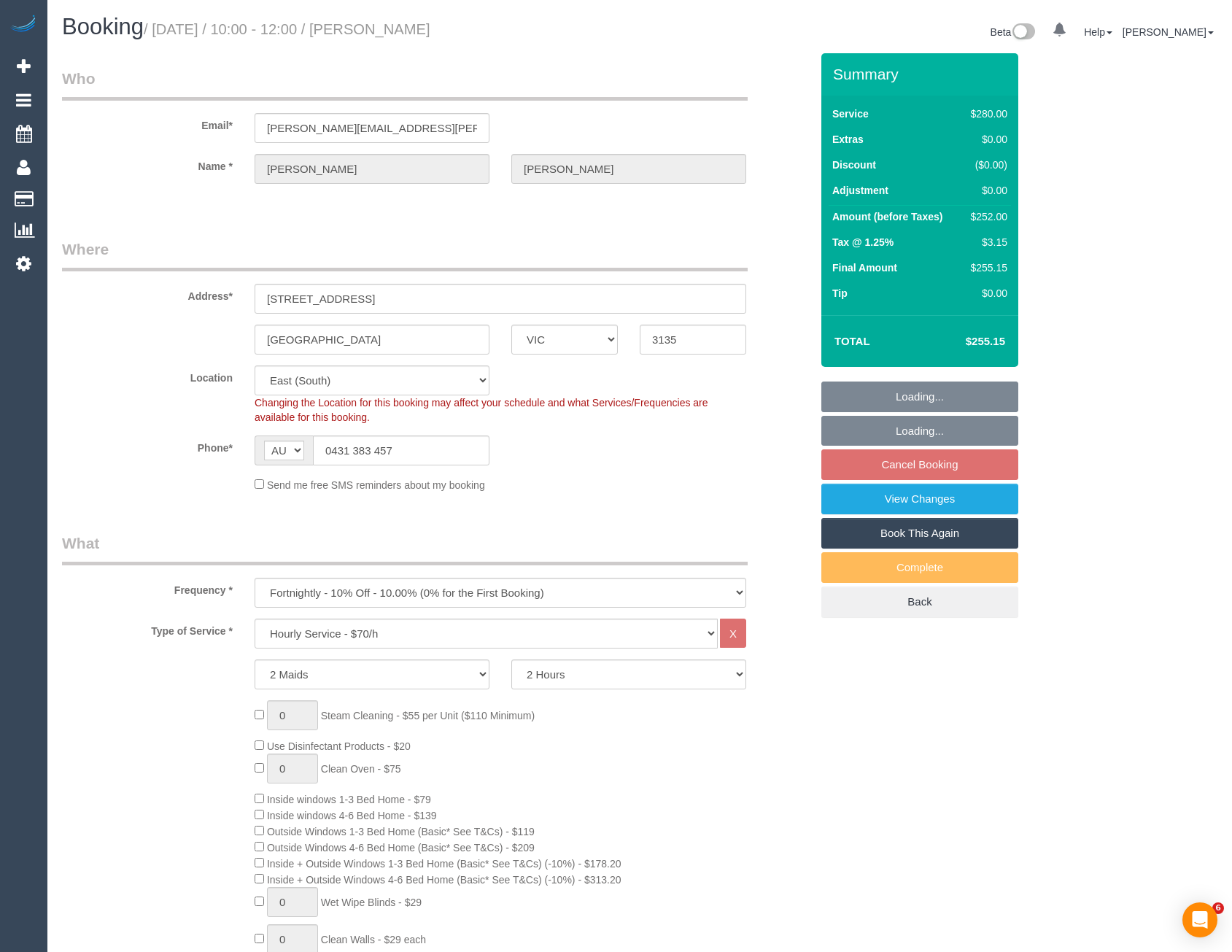
select select "VIC"
select select "2"
select select "number:27"
select select "number:14"
select select "number:18"
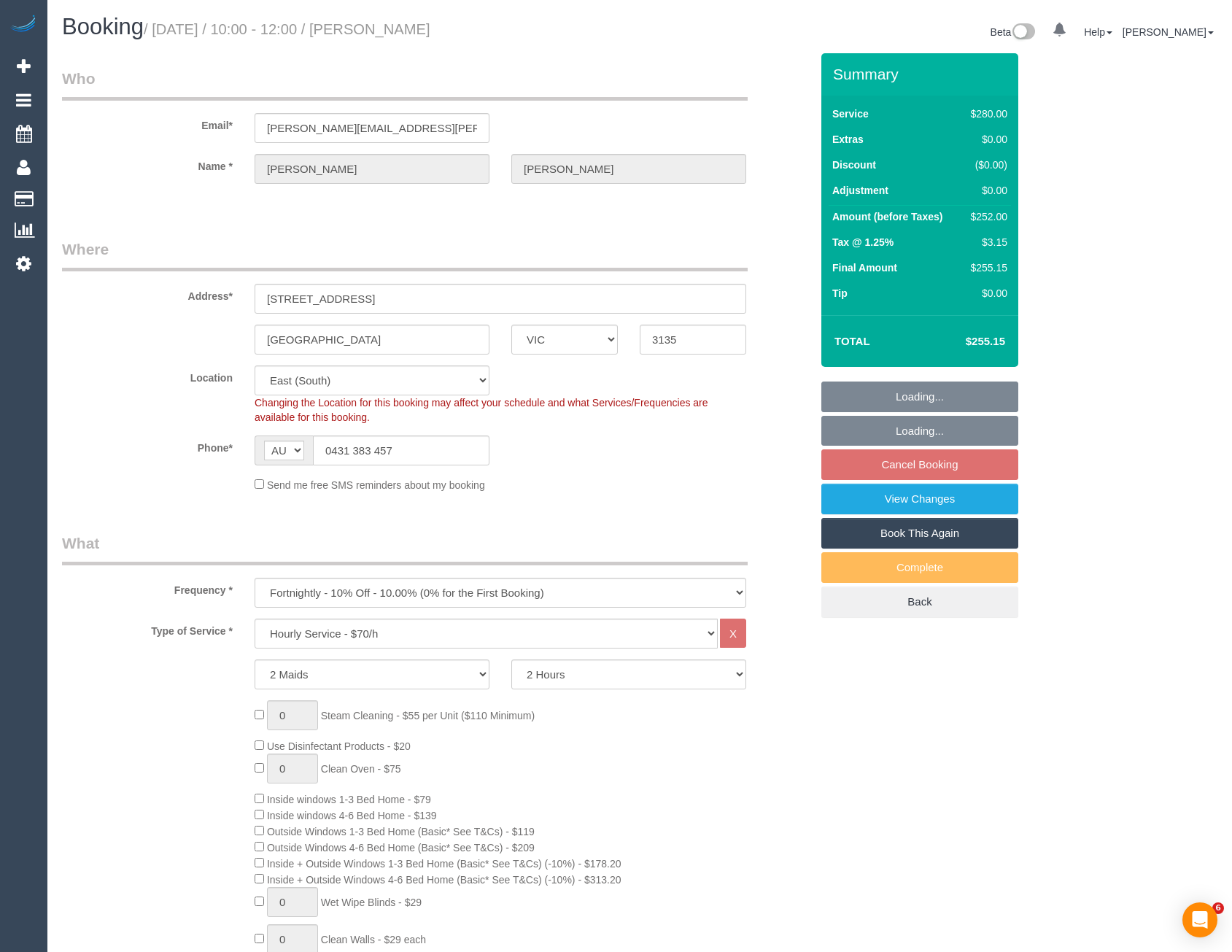
select select "number:24"
select select "number:34"
select select "number:26"
select select "object:851"
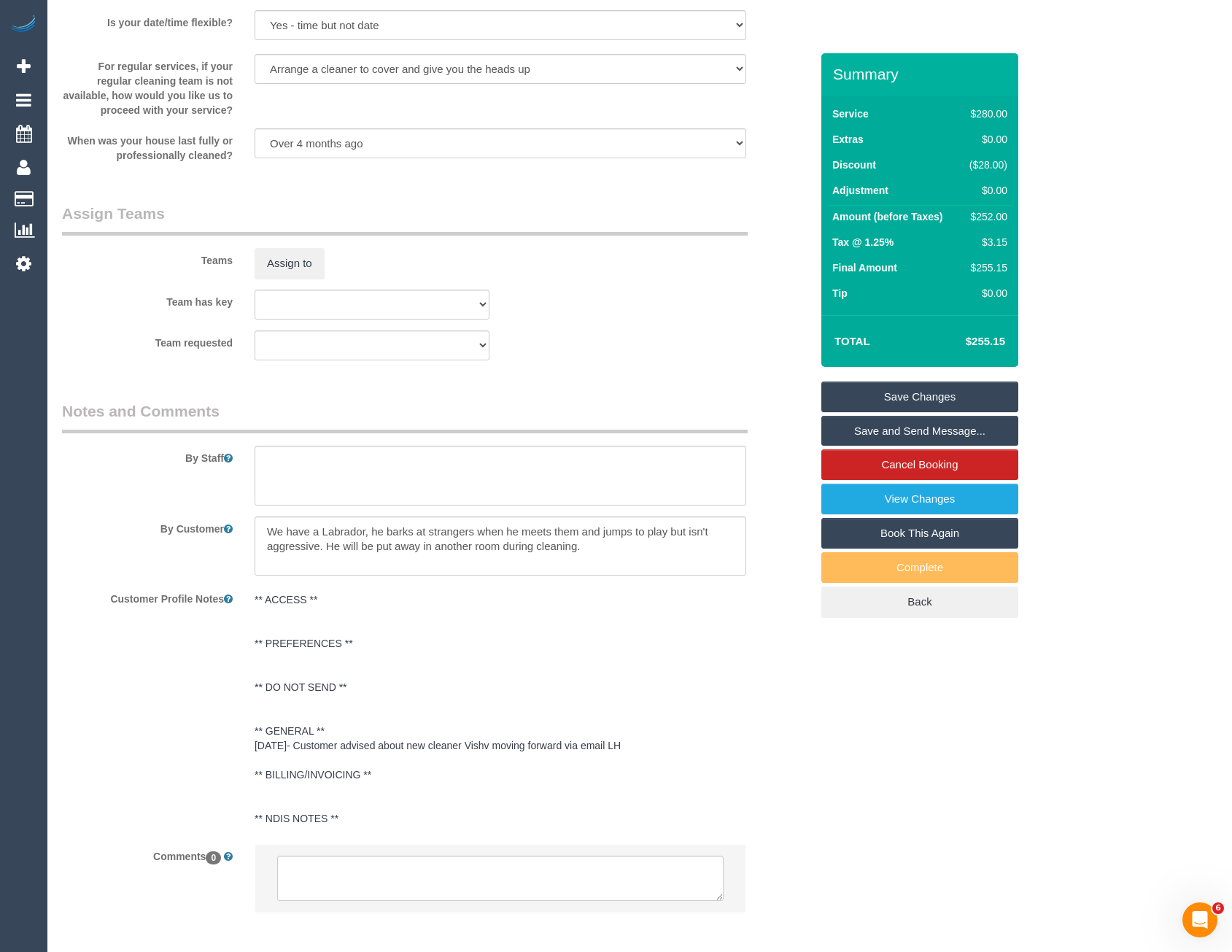
scroll to position [2186, 0]
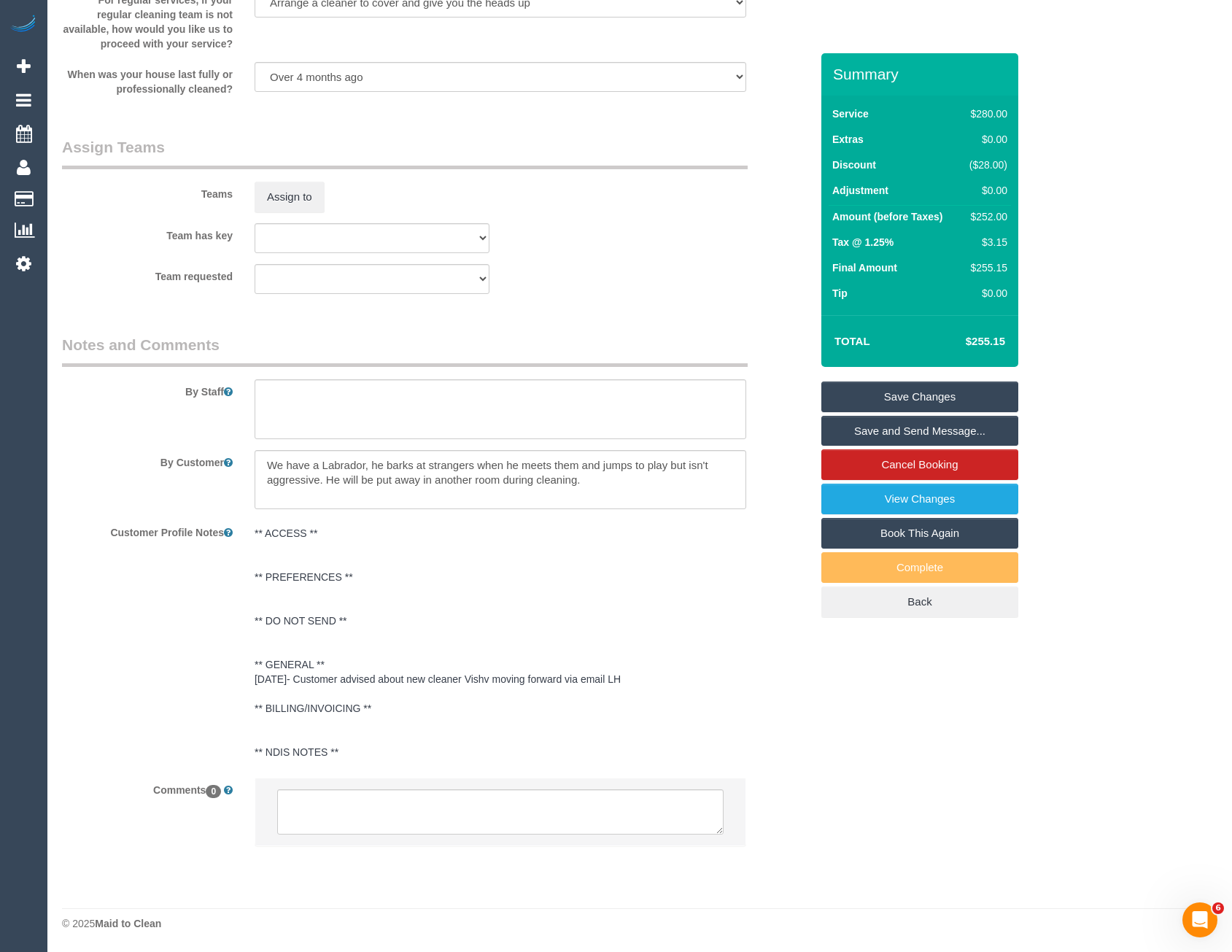
click at [289, 216] on sui-booking-teams "Teams Assign to Team has key (0) Office (1) [PERSON_NAME] (FT) (1) [PERSON_NAME…" at bounding box center [436, 215] width 749 height 158
click at [292, 197] on button "Assign to" at bounding box center [289, 196] width 70 height 31
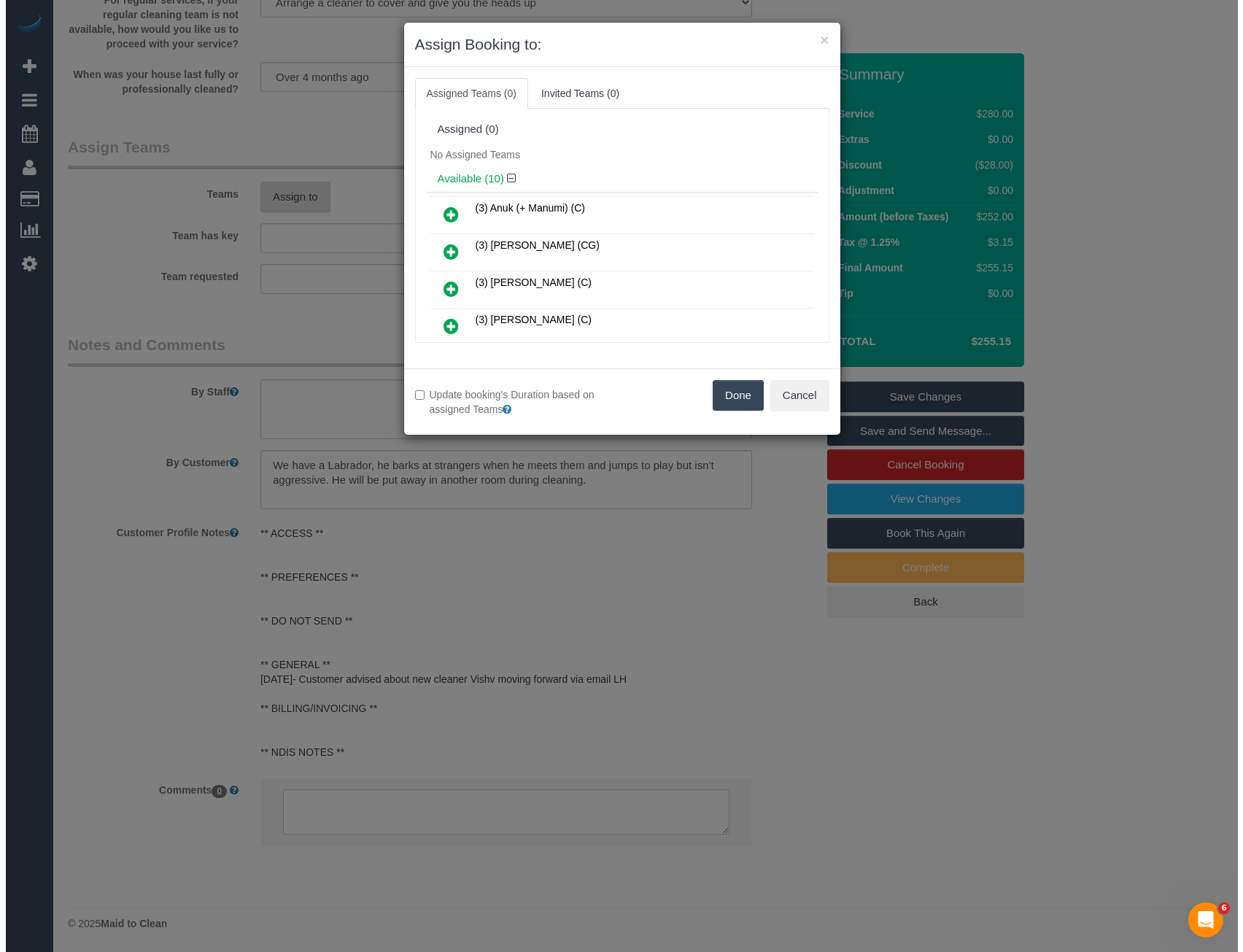
scroll to position [2181, 0]
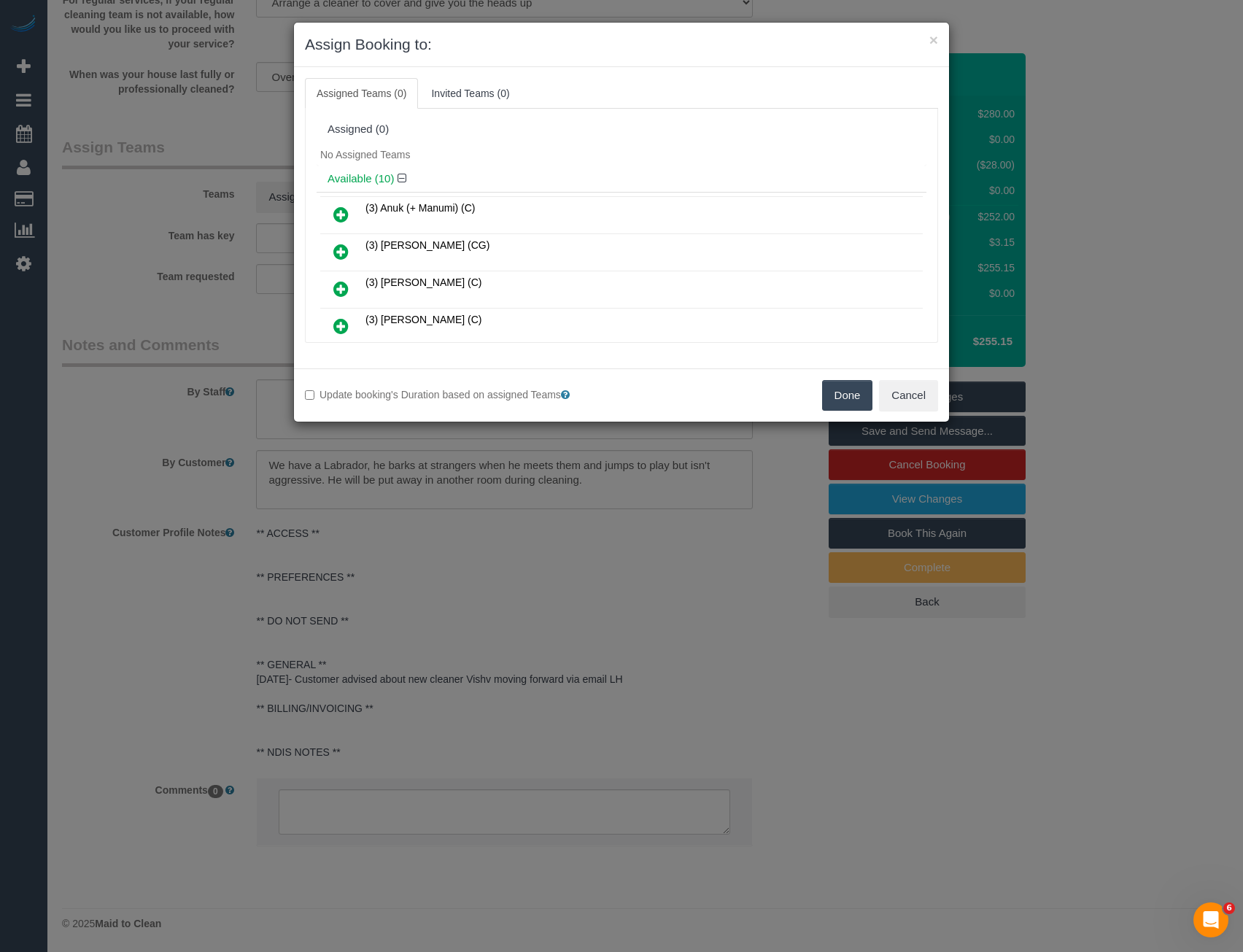
click at [339, 214] on icon at bounding box center [341, 214] width 15 height 18
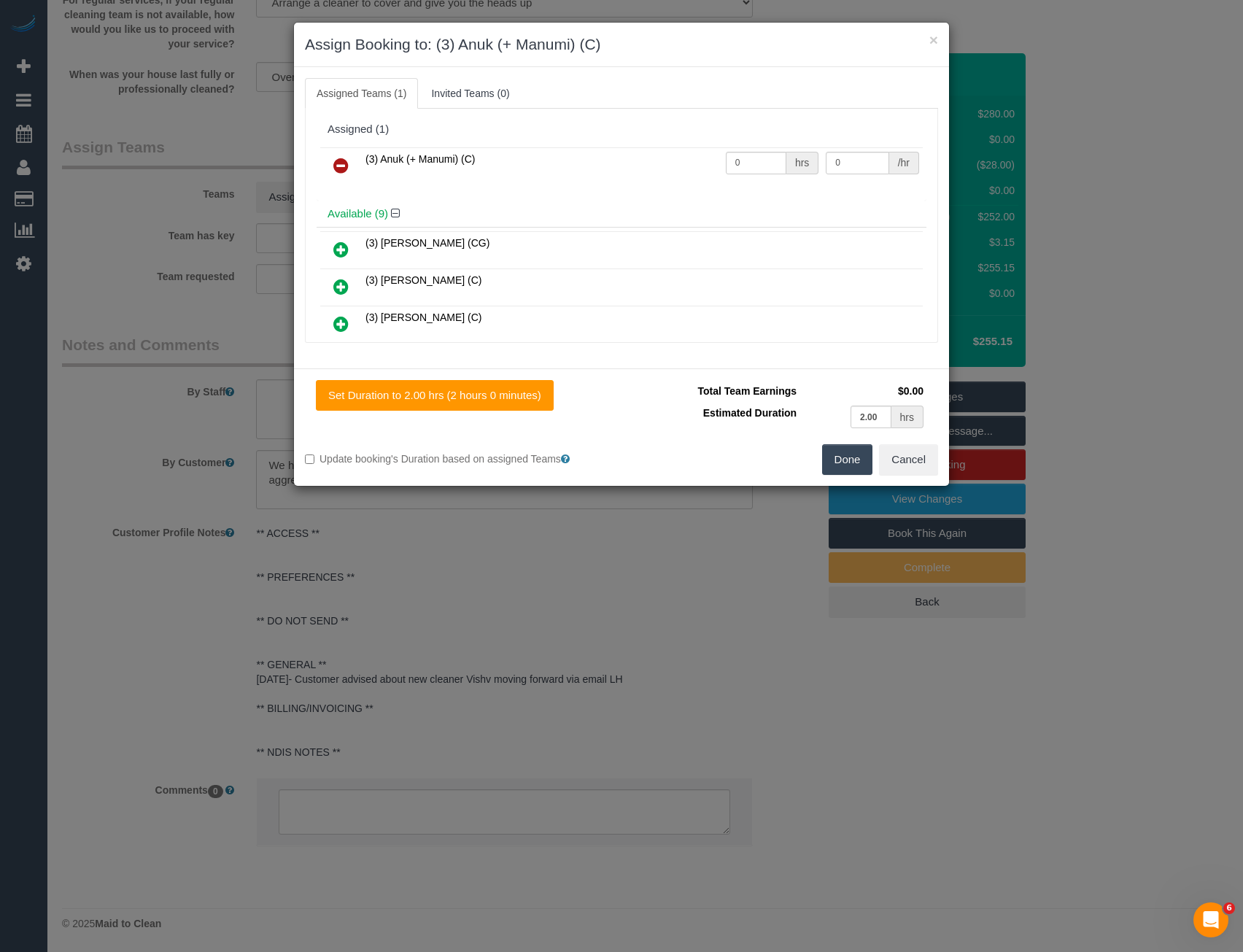
scroll to position [204, 0]
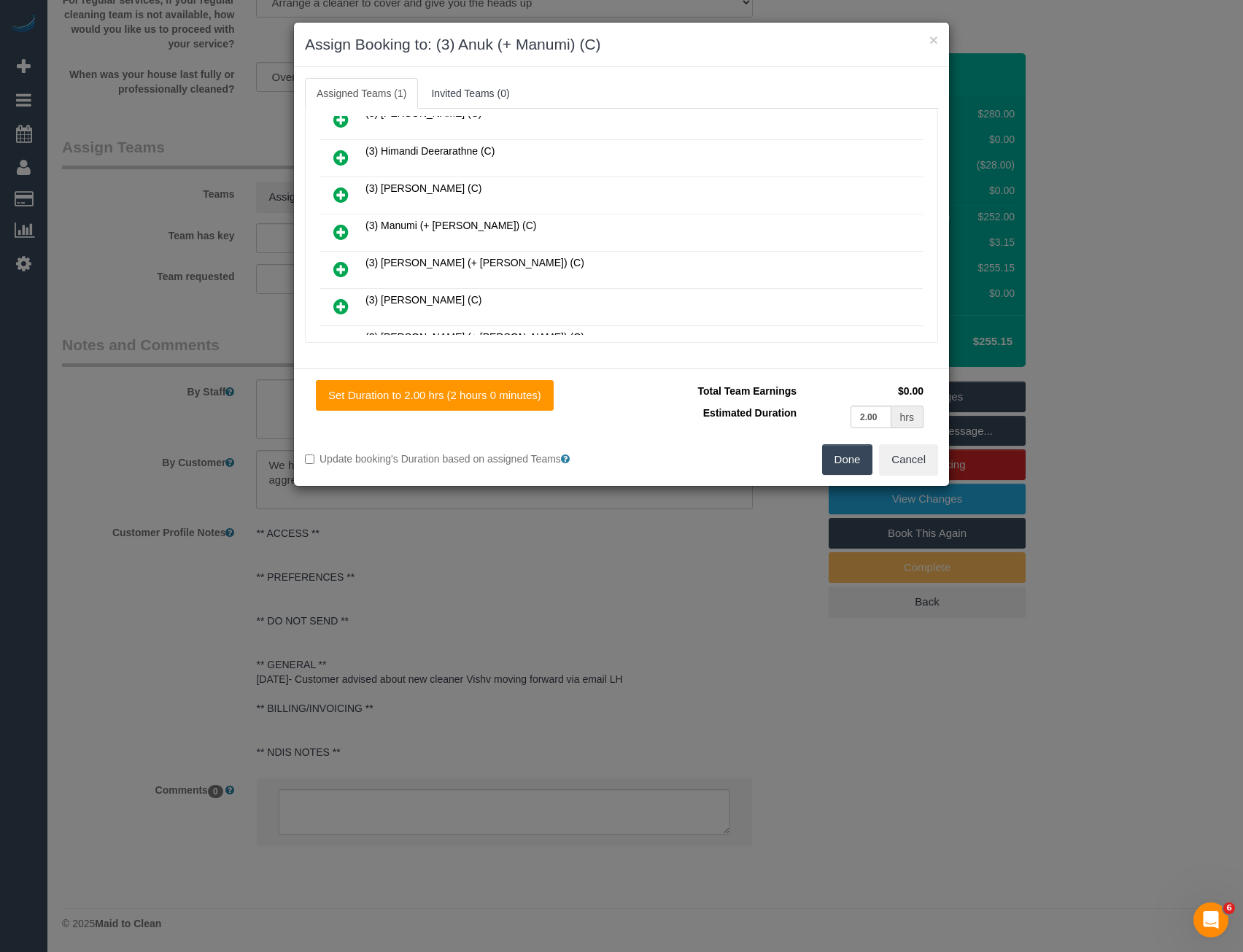
click at [339, 232] on icon at bounding box center [341, 232] width 15 height 18
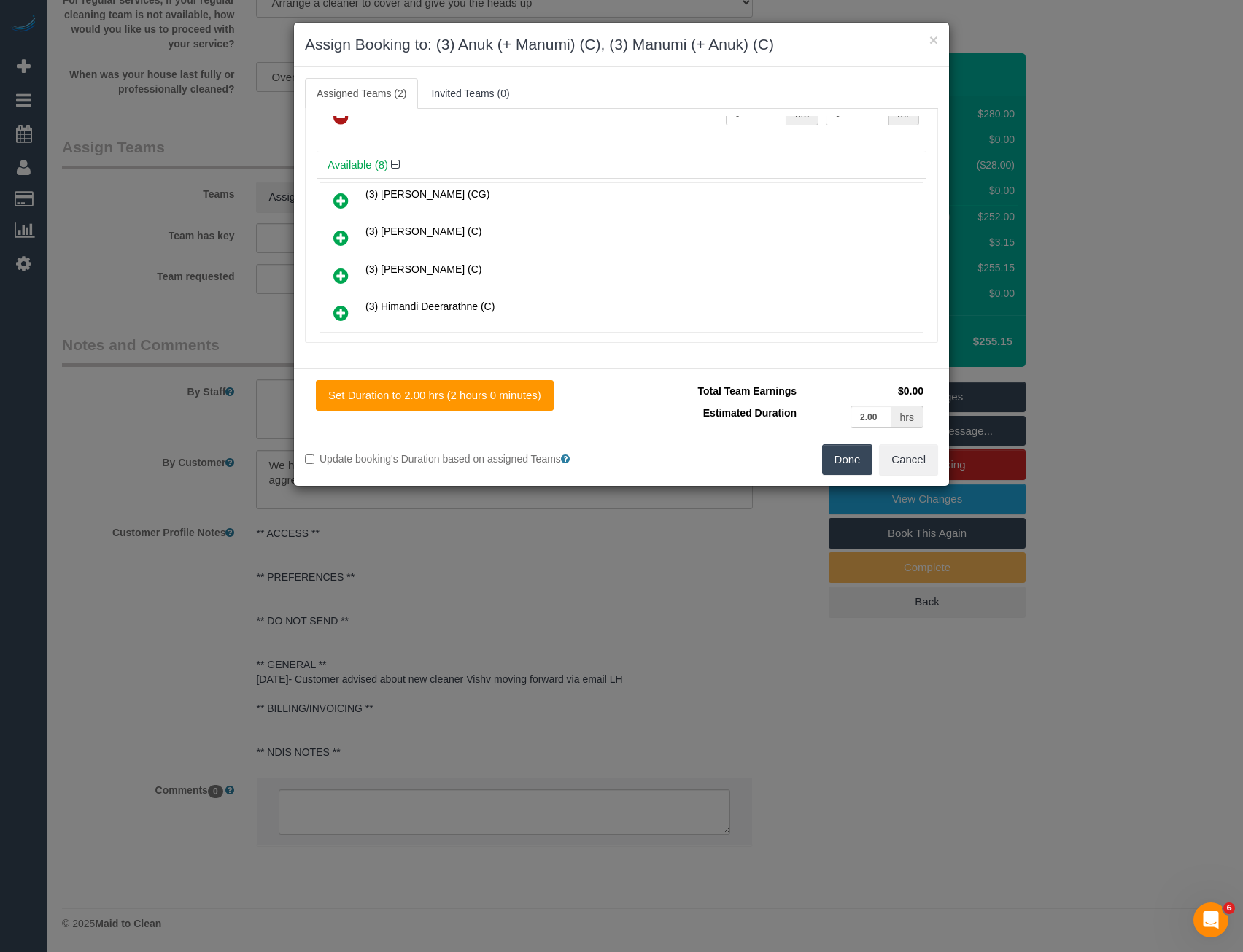
scroll to position [0, 0]
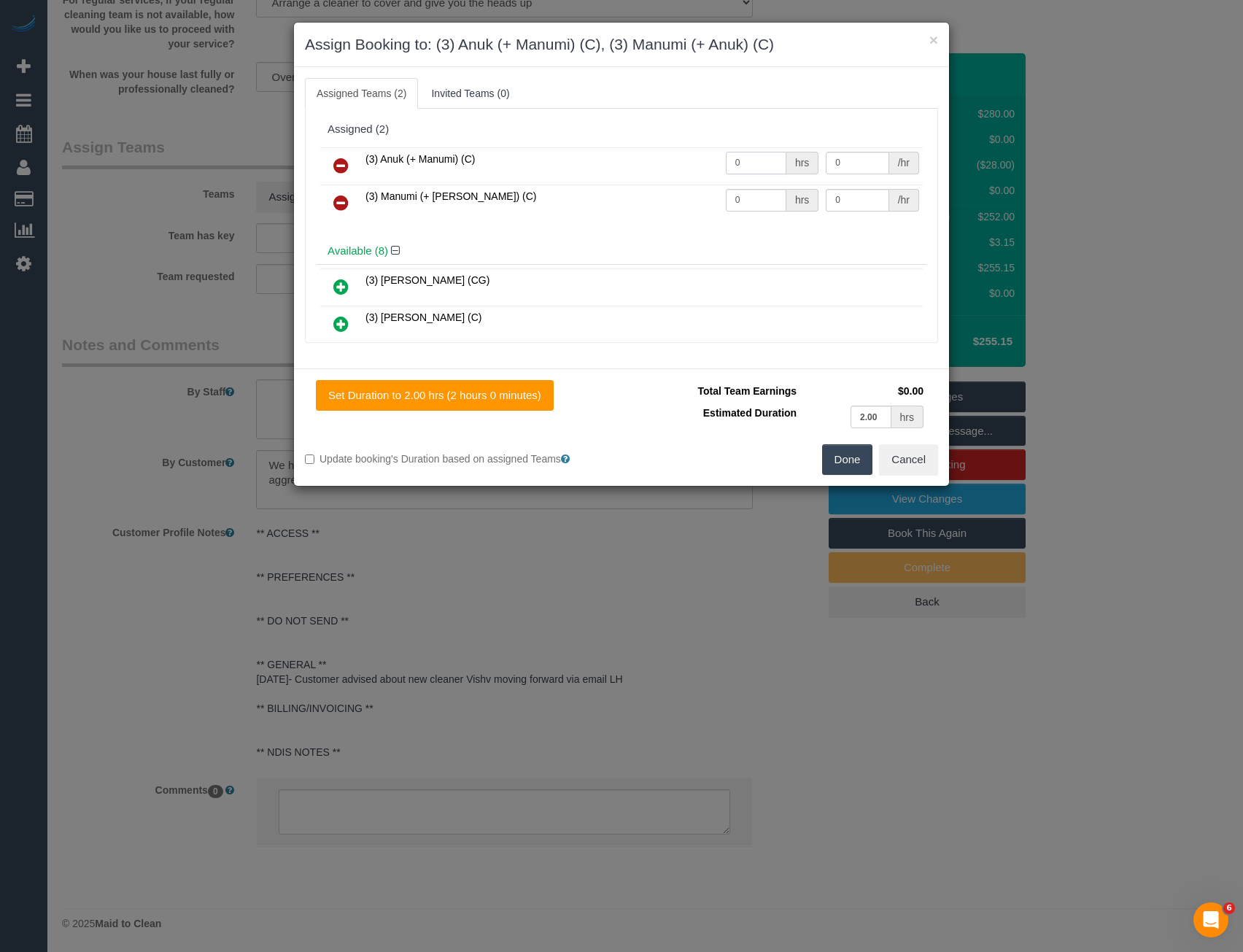
drag, startPoint x: 753, startPoint y: 163, endPoint x: 667, endPoint y: 178, distance: 87.3
click at [668, 179] on tr "(3) Anuk (+ Manumi) (C) 0 hrs 0 /hr" at bounding box center [621, 166] width 602 height 38
type input "2"
type input "35"
drag, startPoint x: 741, startPoint y: 199, endPoint x: 664, endPoint y: 208, distance: 77.5
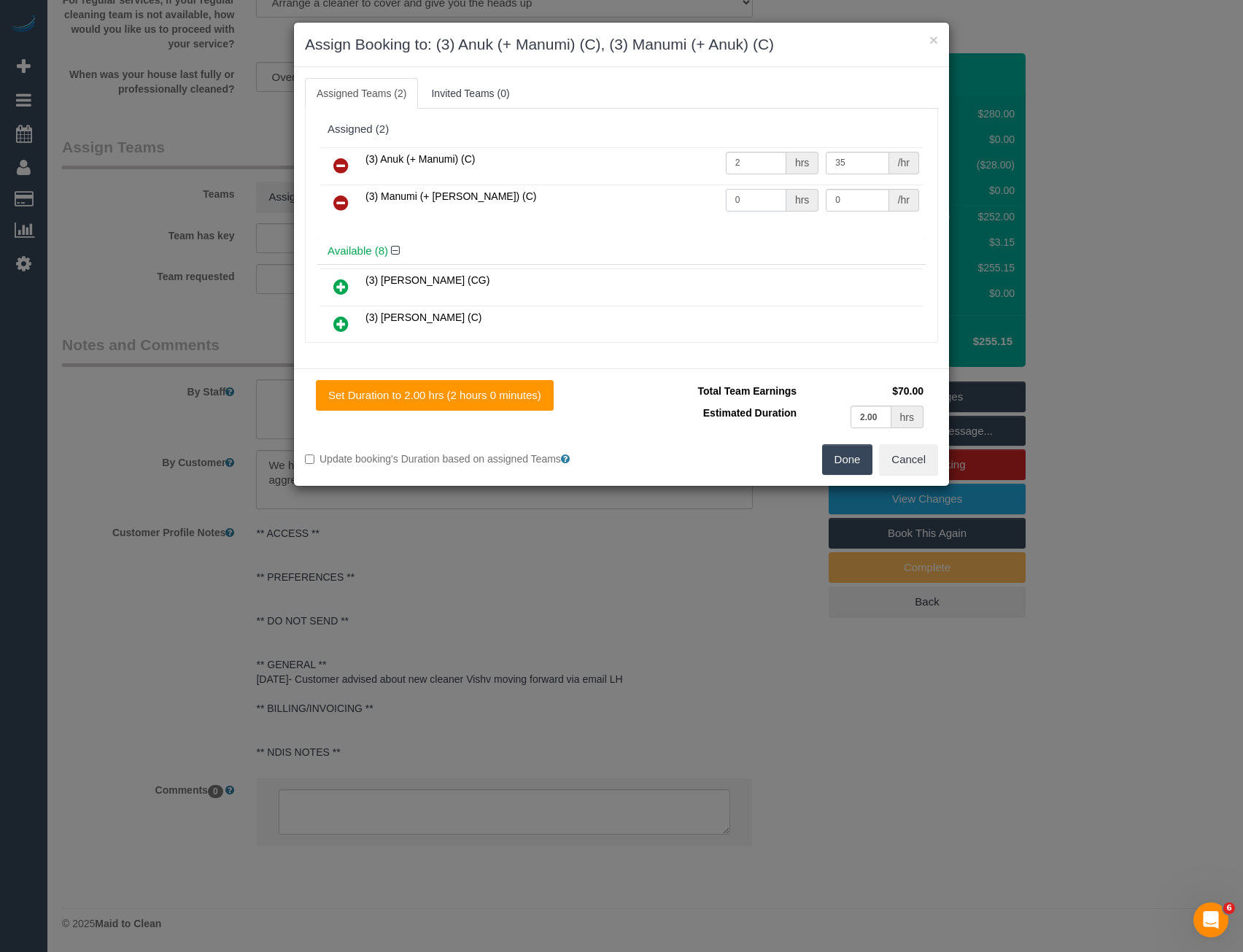
click at [680, 211] on tr "(3) Manumi (+ Anuk) (C) 0 hrs 0 /hr" at bounding box center [621, 203] width 602 height 38
type input "2"
type input "35"
click at [834, 460] on button "Done" at bounding box center [847, 460] width 51 height 31
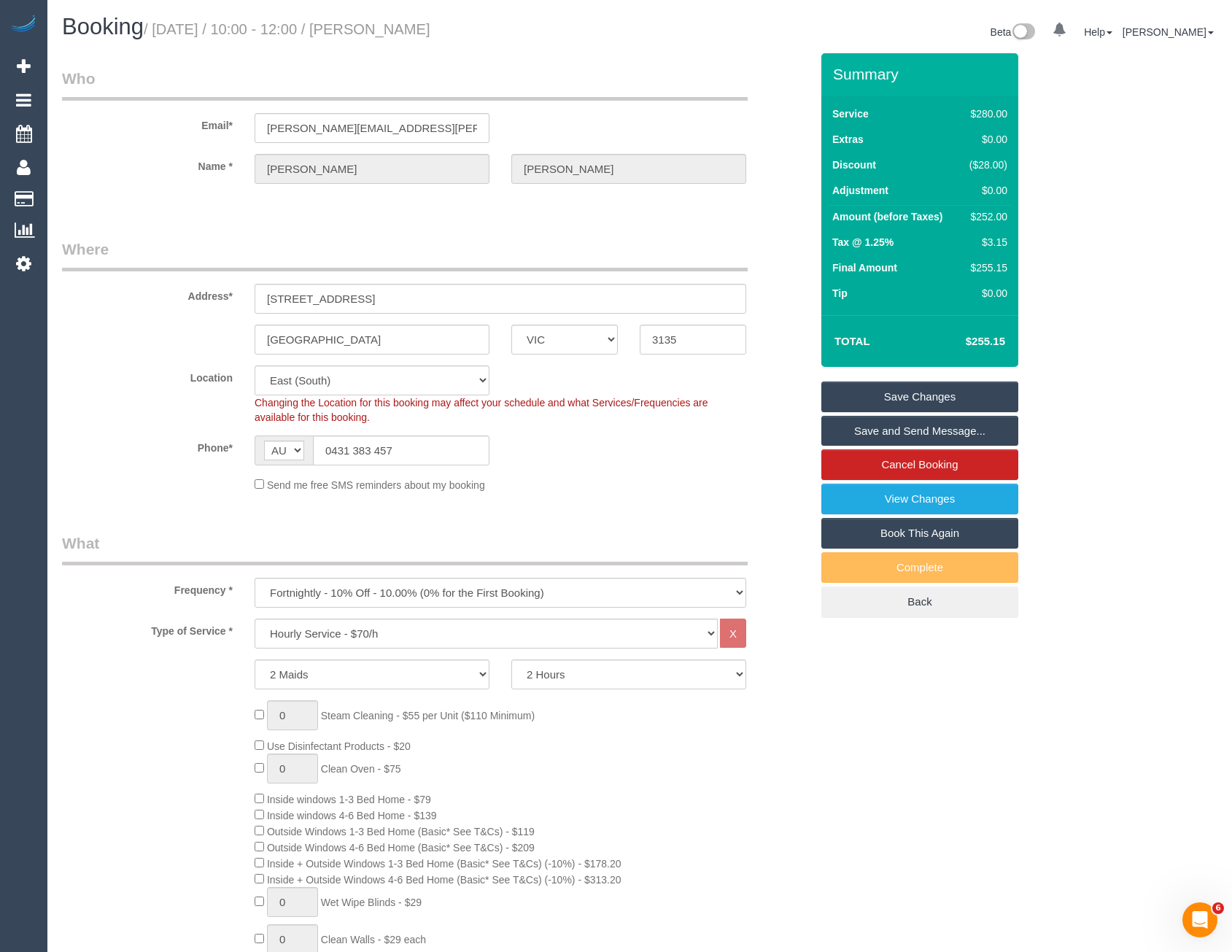
click at [886, 398] on link "Save Changes" at bounding box center [920, 397] width 197 height 31
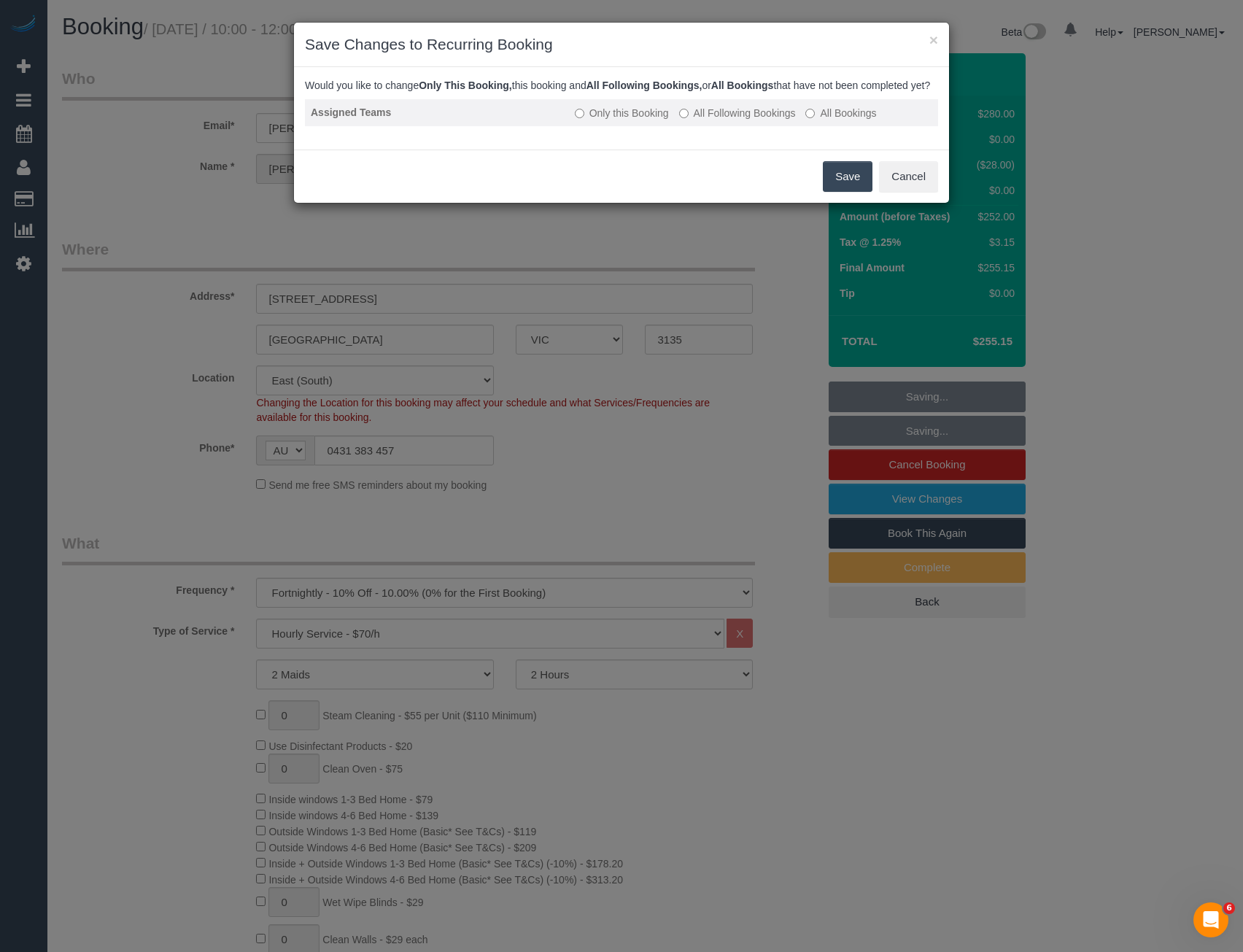
click at [712, 120] on label "All Following Bookings" at bounding box center [738, 114] width 117 height 15
click at [837, 192] on button "Save" at bounding box center [847, 177] width 50 height 31
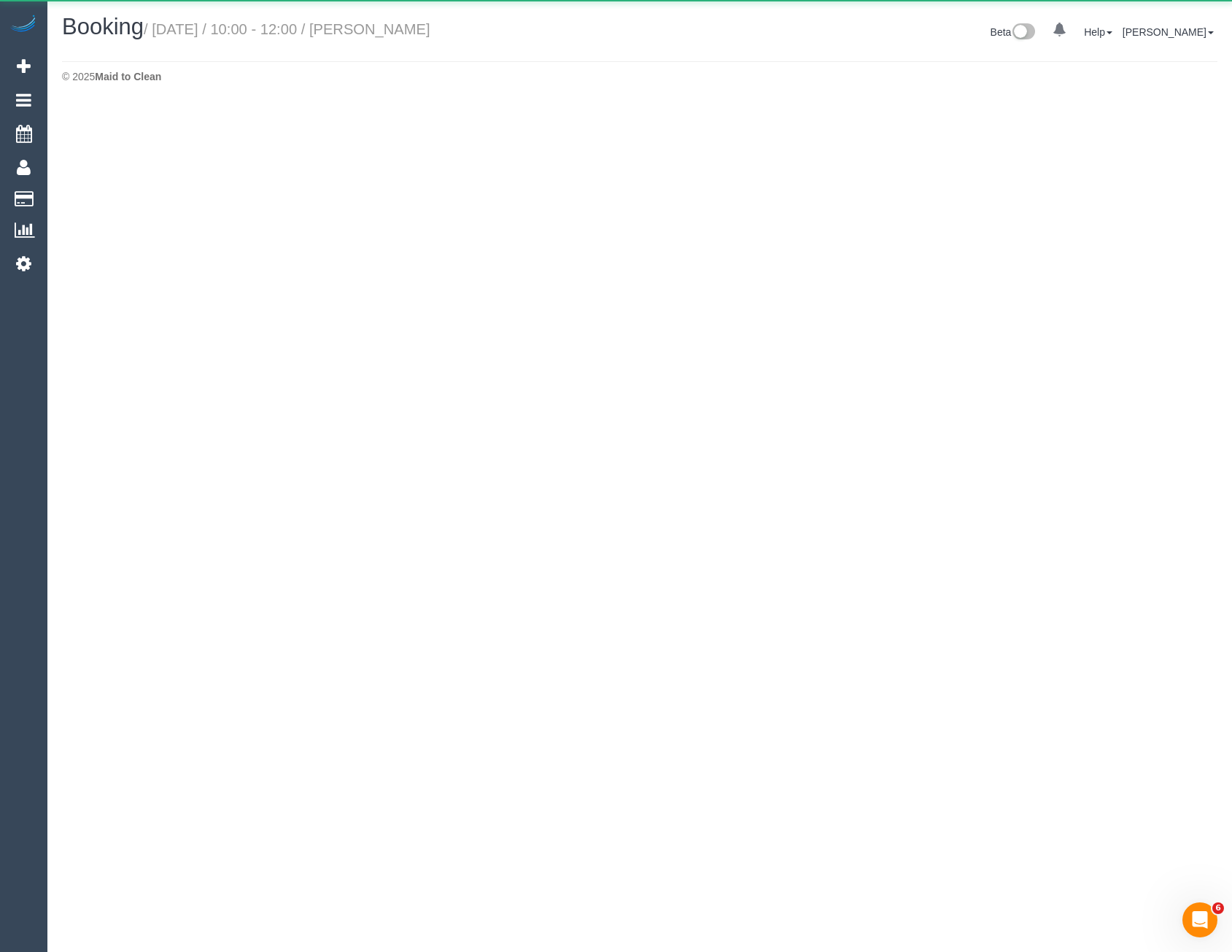
select select "VIC"
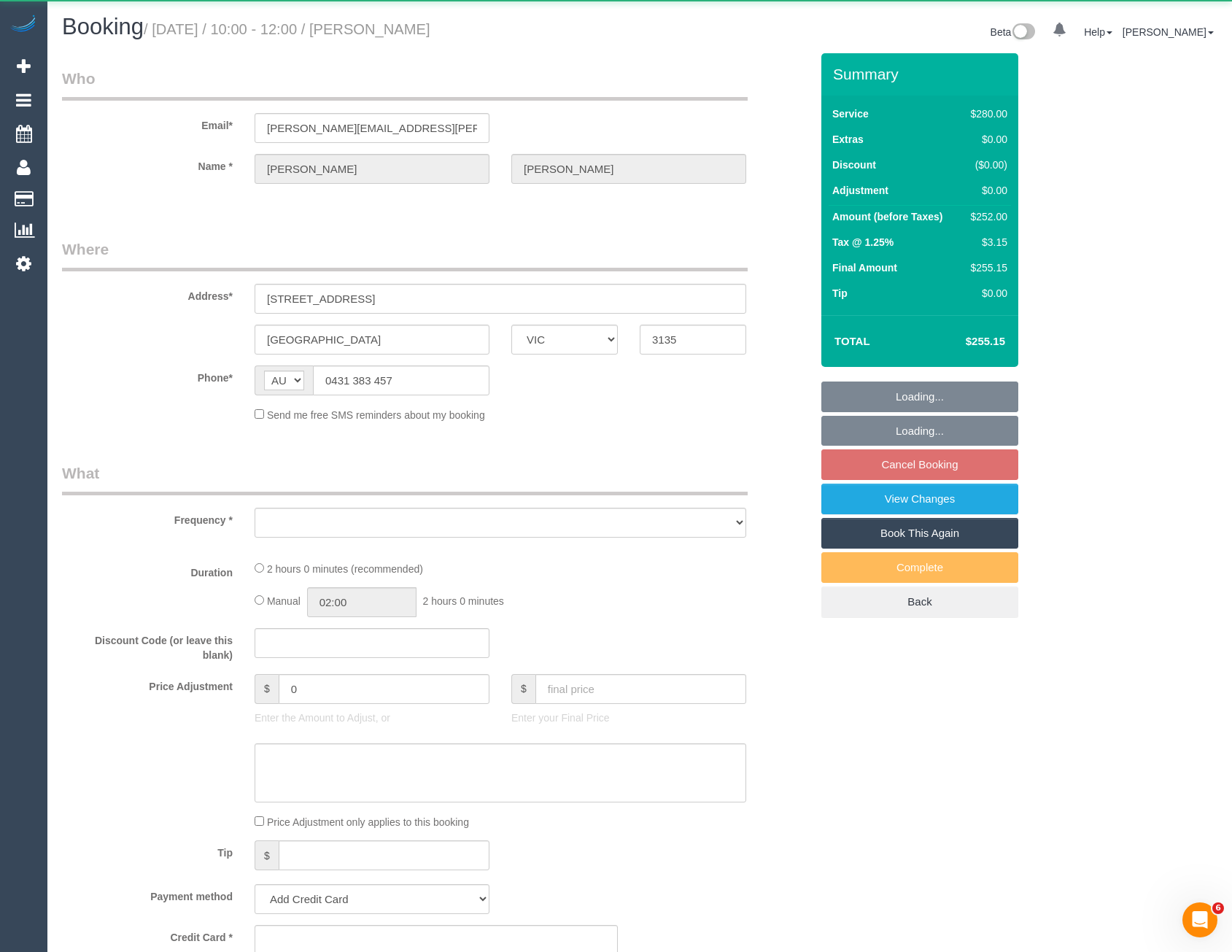
select select "object:4183"
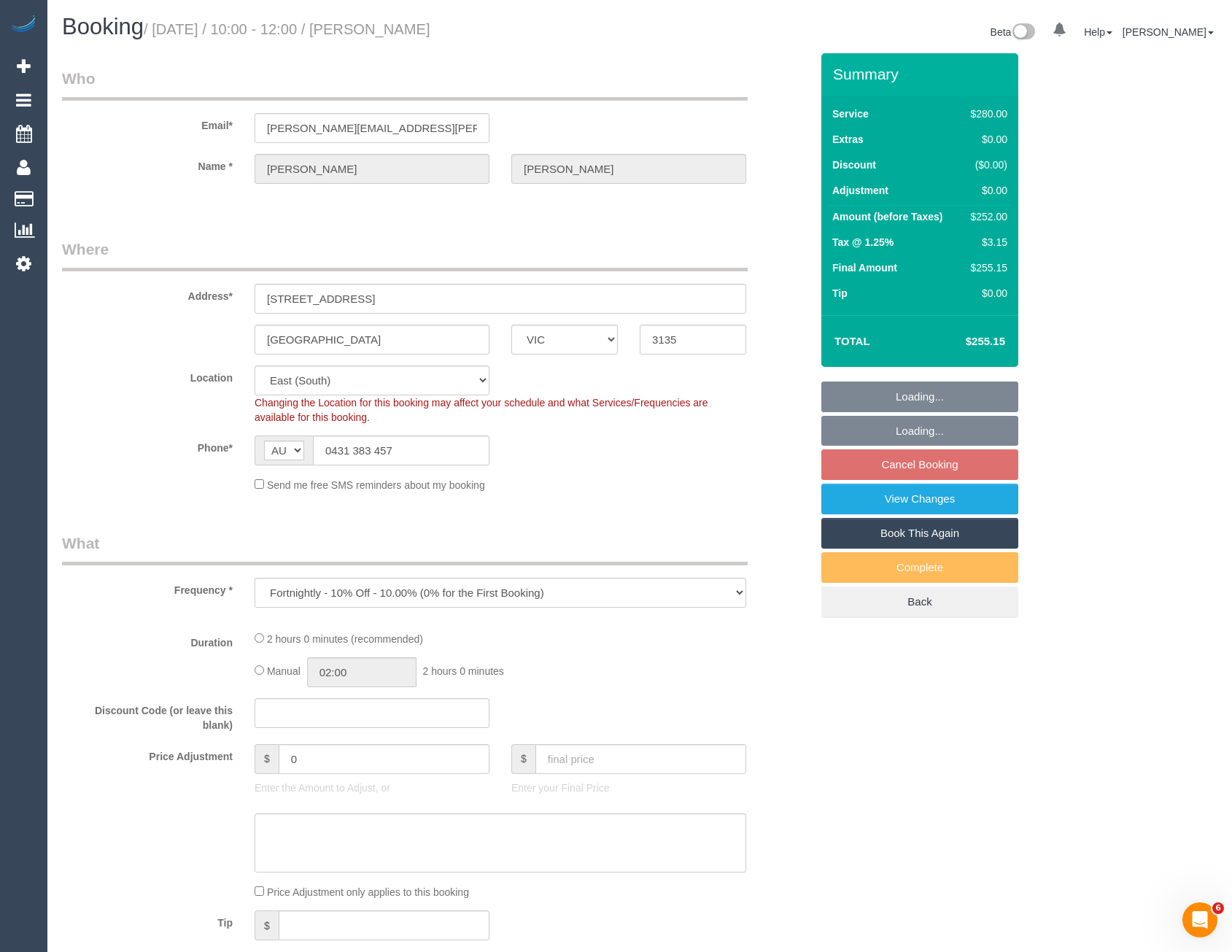
select select "string:stripe-pm_1Qv9o02GScqysDRVaexQxucf"
select select "2"
select select "number:27"
select select "number:14"
select select "number:18"
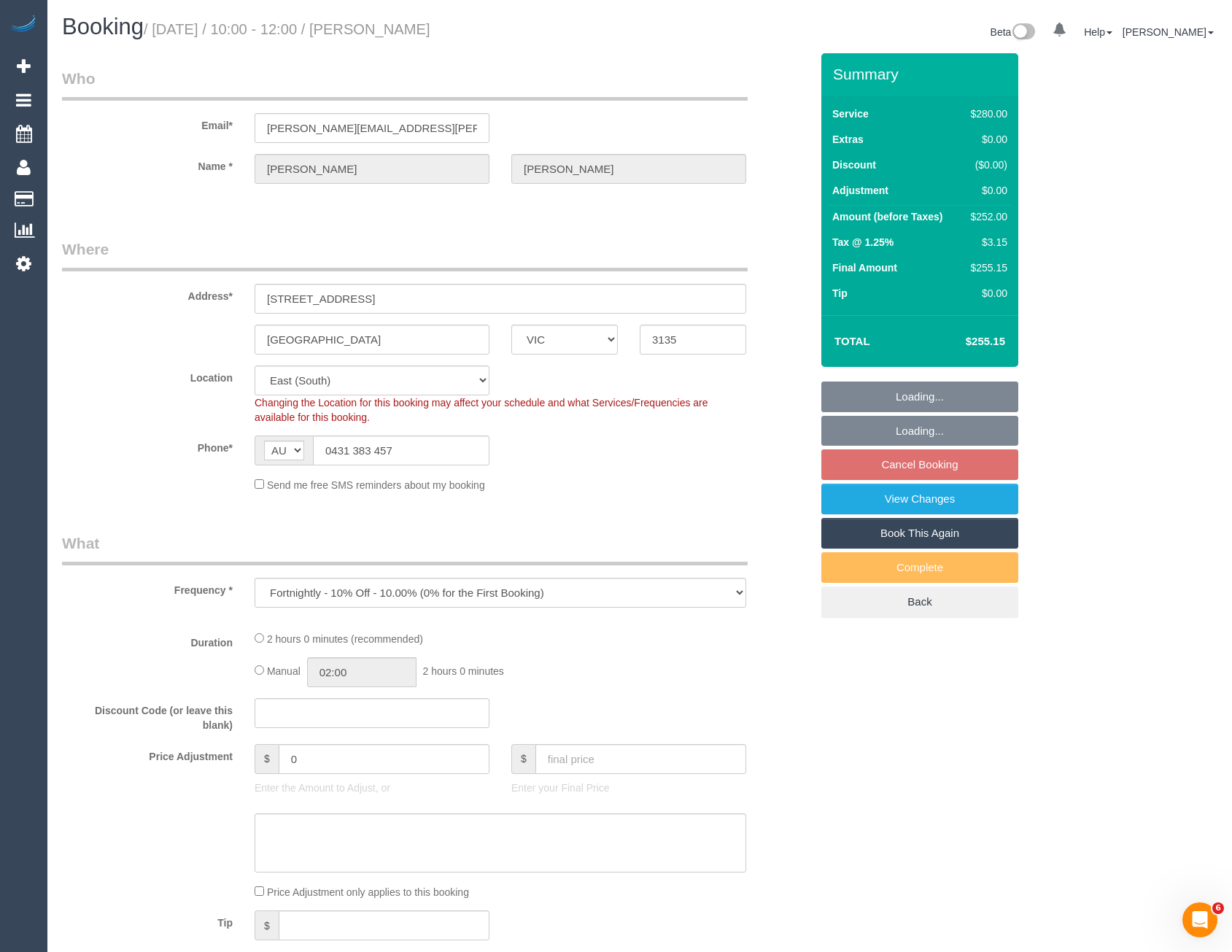
select select "number:24"
select select "number:34"
select select "number:26"
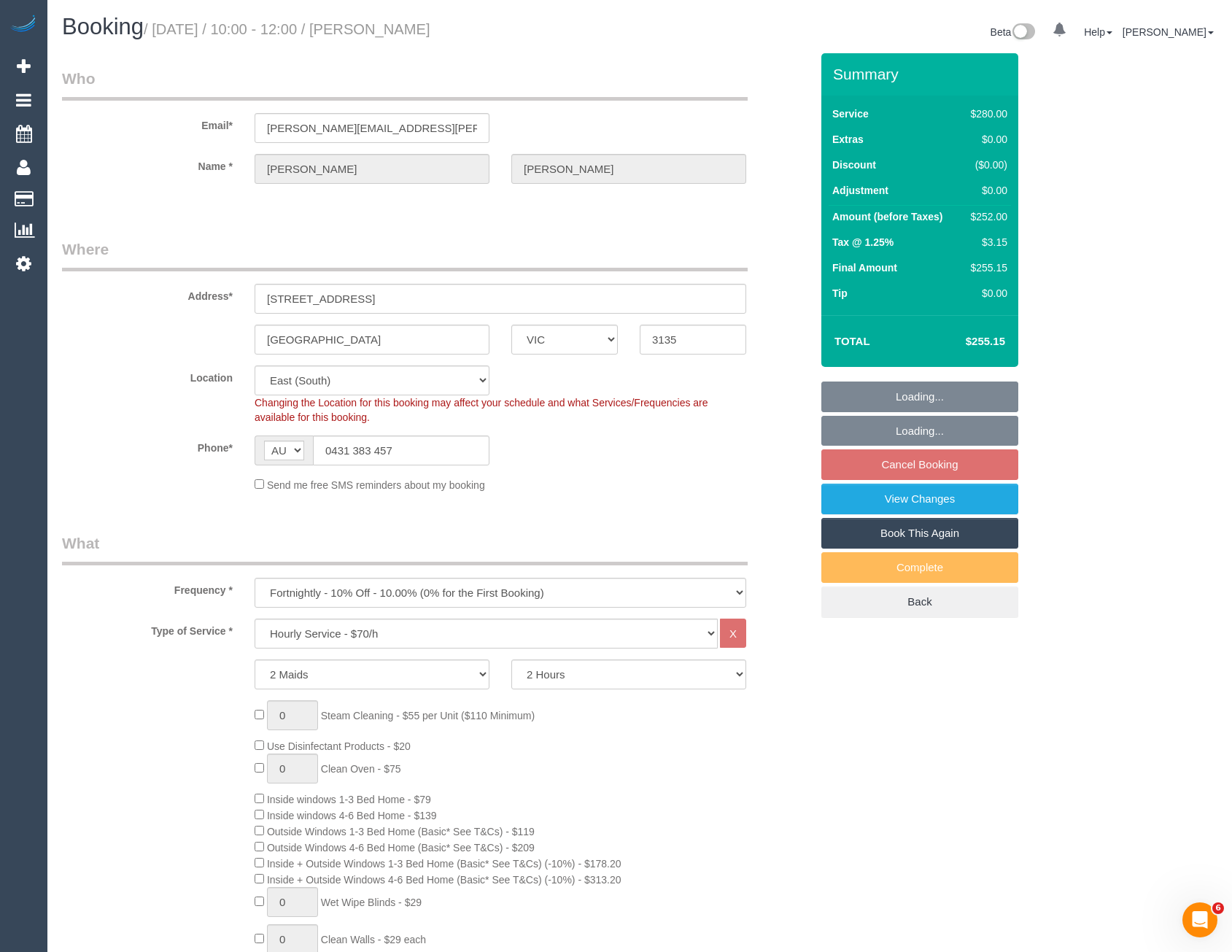
select select "object:4512"
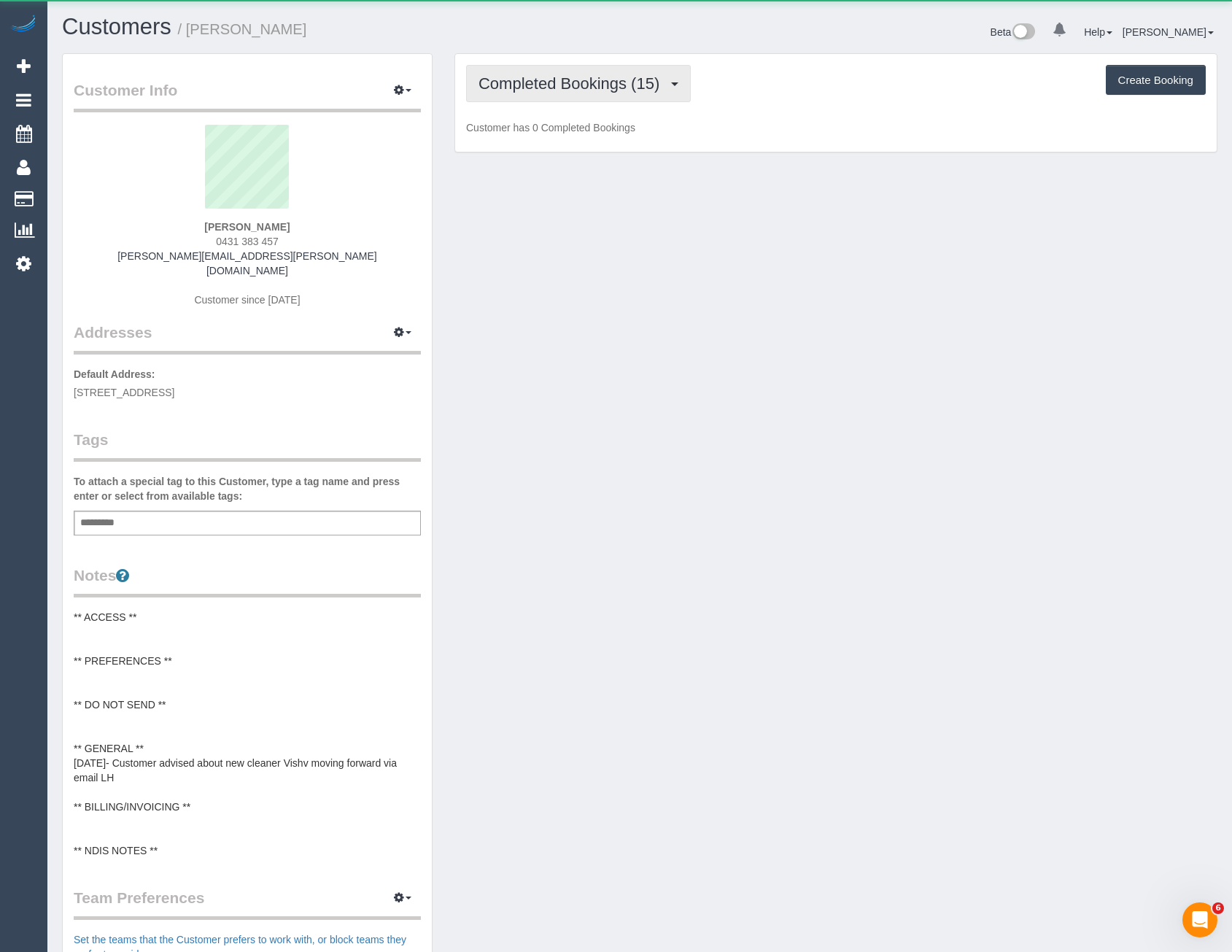
click at [610, 78] on span "Completed Bookings (15)" at bounding box center [572, 83] width 188 height 18
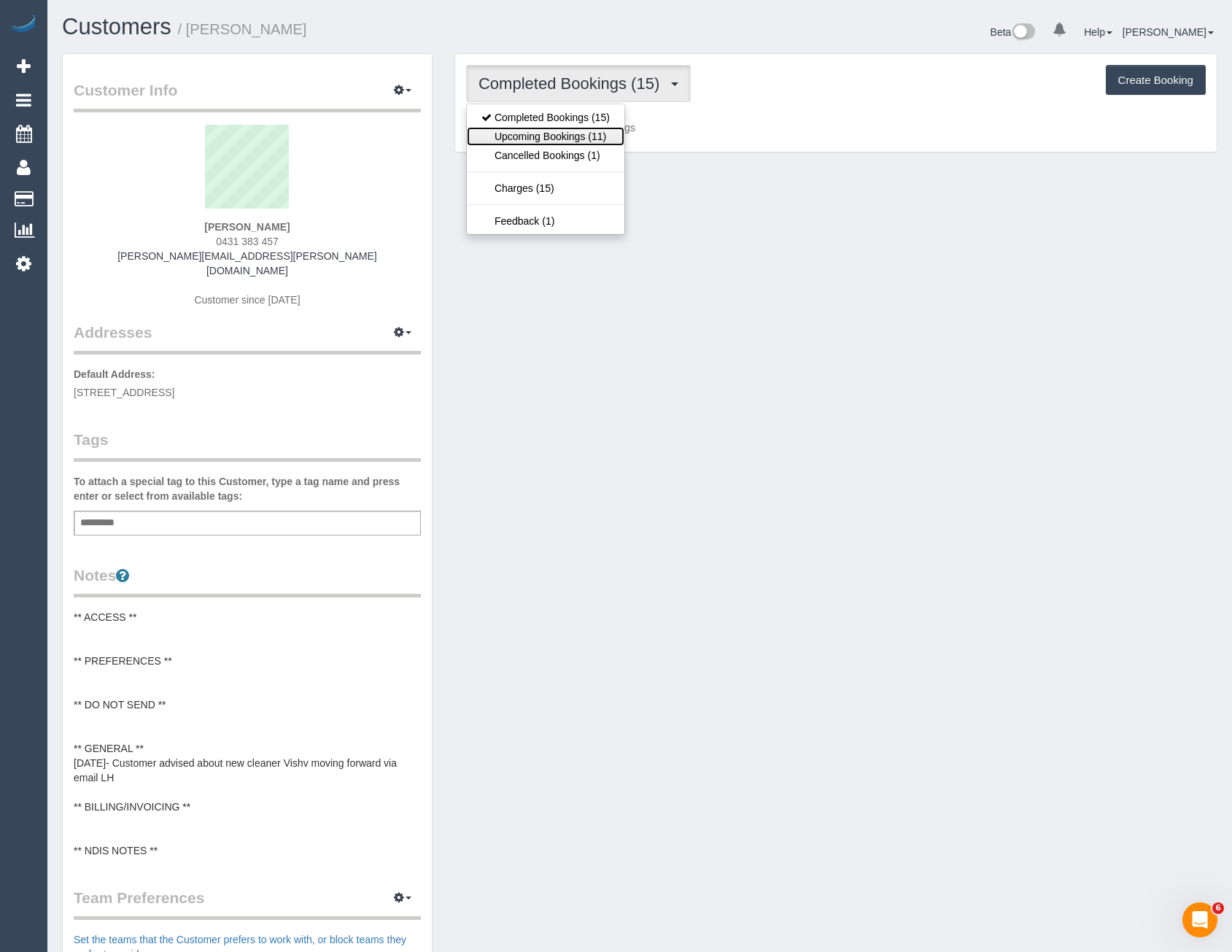
click at [599, 137] on link "Upcoming Bookings (11)" at bounding box center [546, 136] width 158 height 19
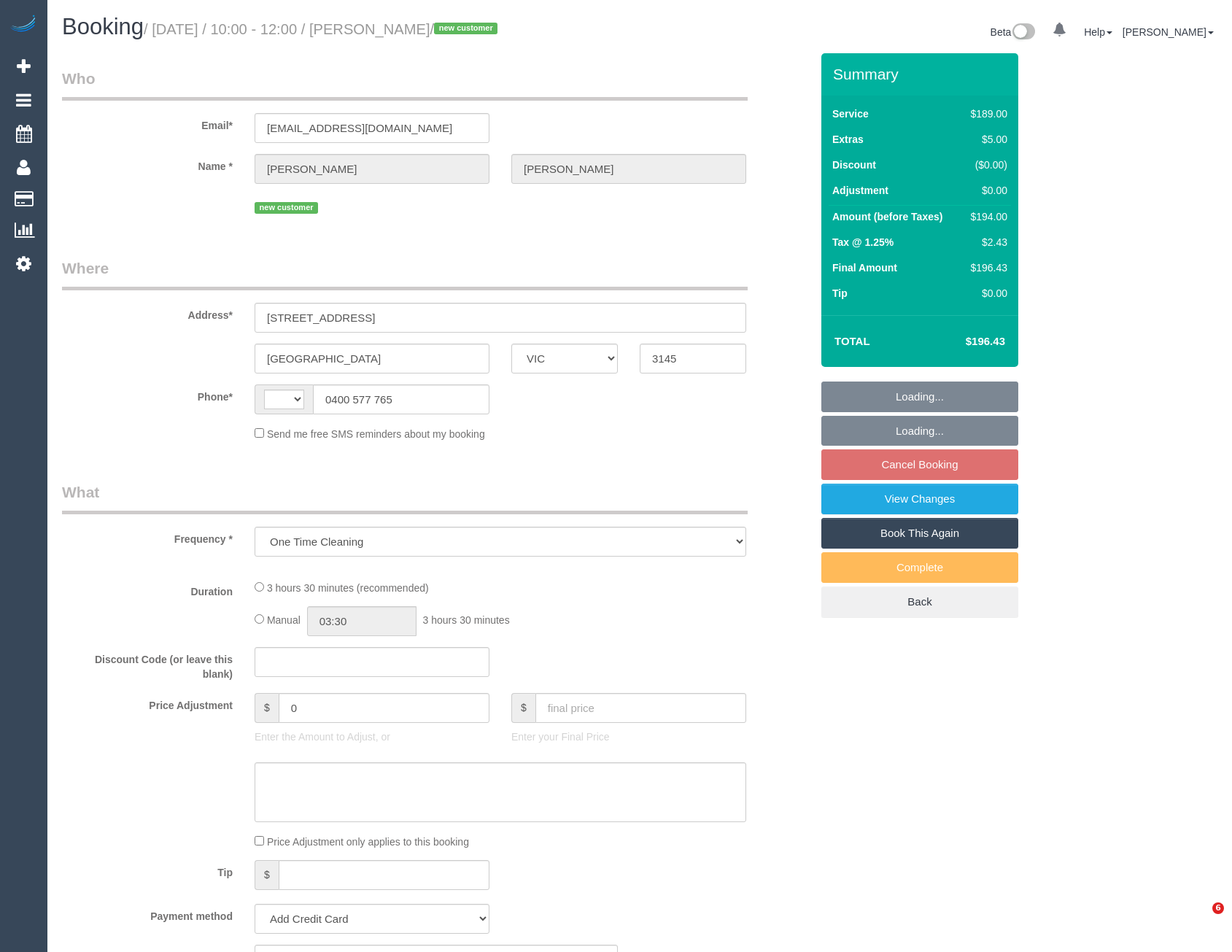
select select "VIC"
select select "string:AU"
select select "string:stripe-pm_1SEJEJ2GScqysDRV3Z6JZm7Z"
select select "number:30"
select select "number:14"
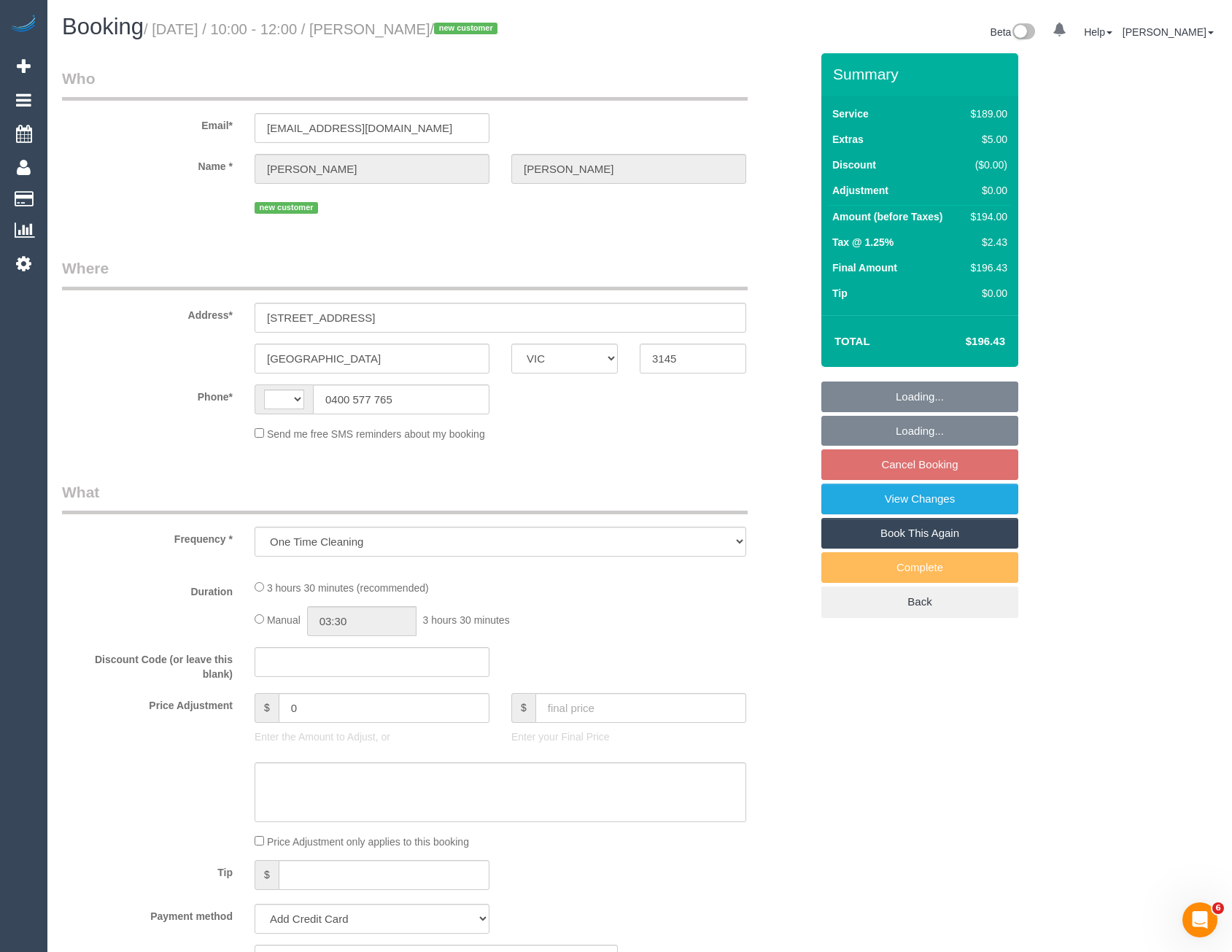
select select "number:18"
select select "number:22"
select select "number:35"
select select "number:13"
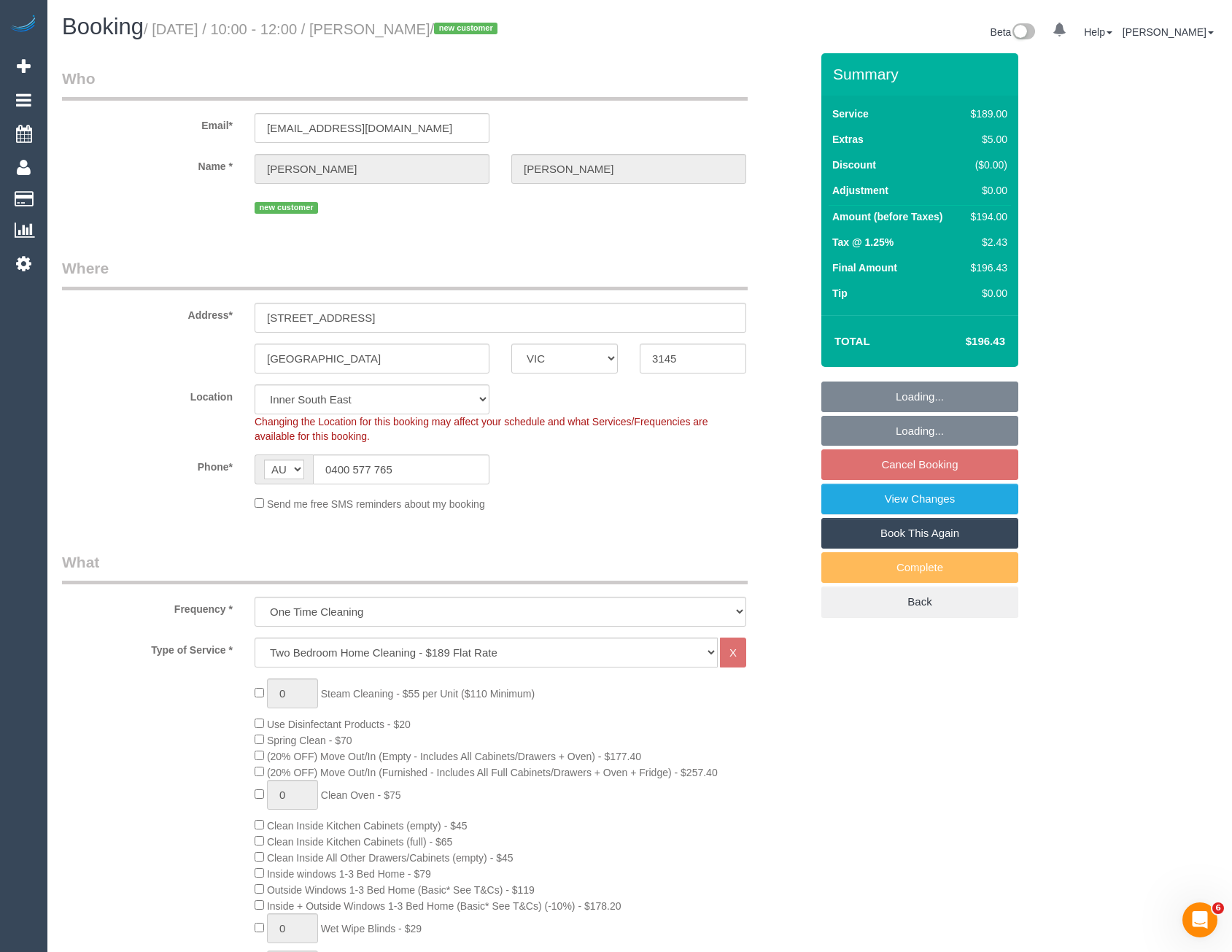
select select "object:810"
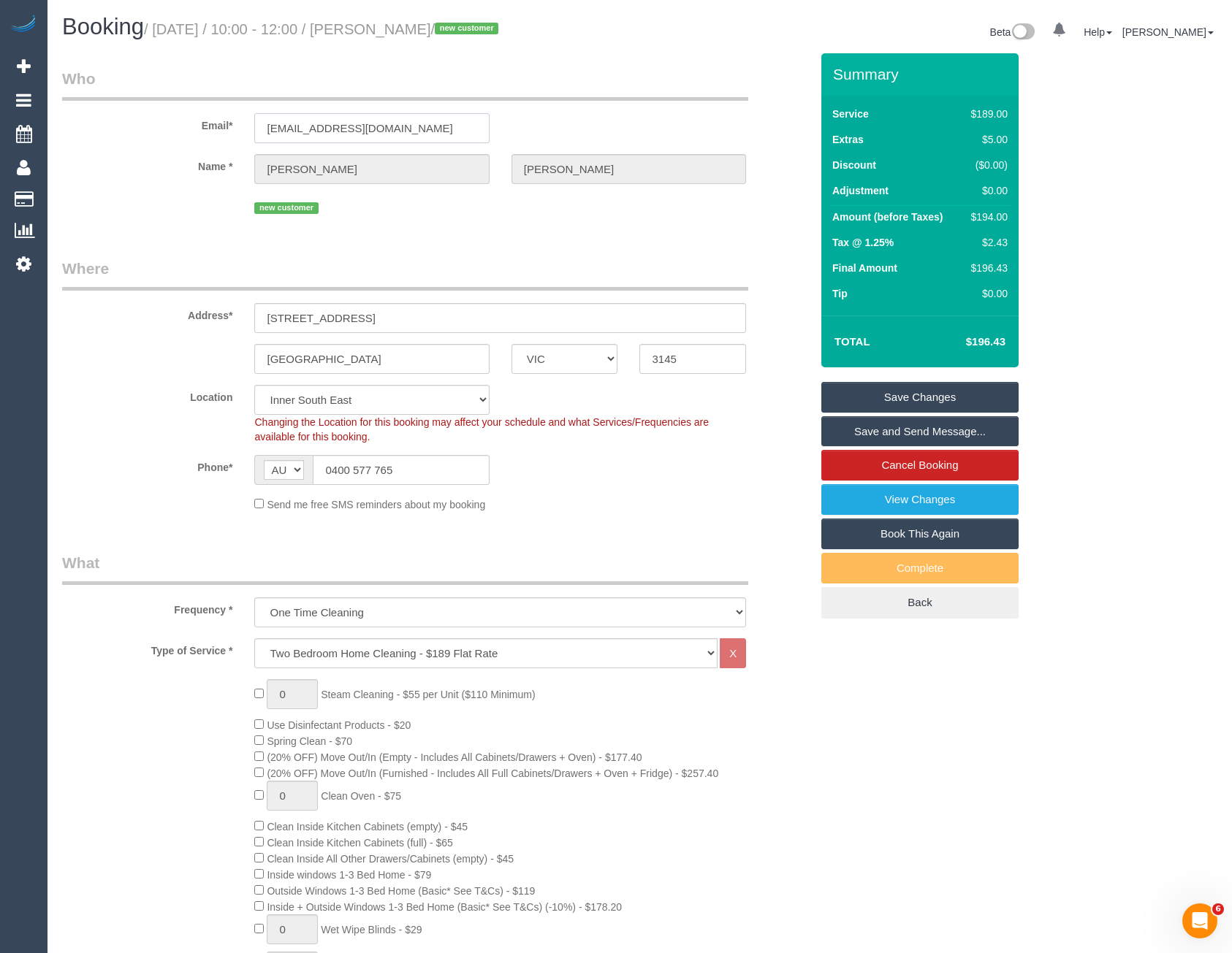
drag, startPoint x: 422, startPoint y: 135, endPoint x: 257, endPoint y: 126, distance: 165.2
click at [257, 126] on input "[EMAIL_ADDRESS][DOMAIN_NAME]" at bounding box center [371, 128] width 234 height 30
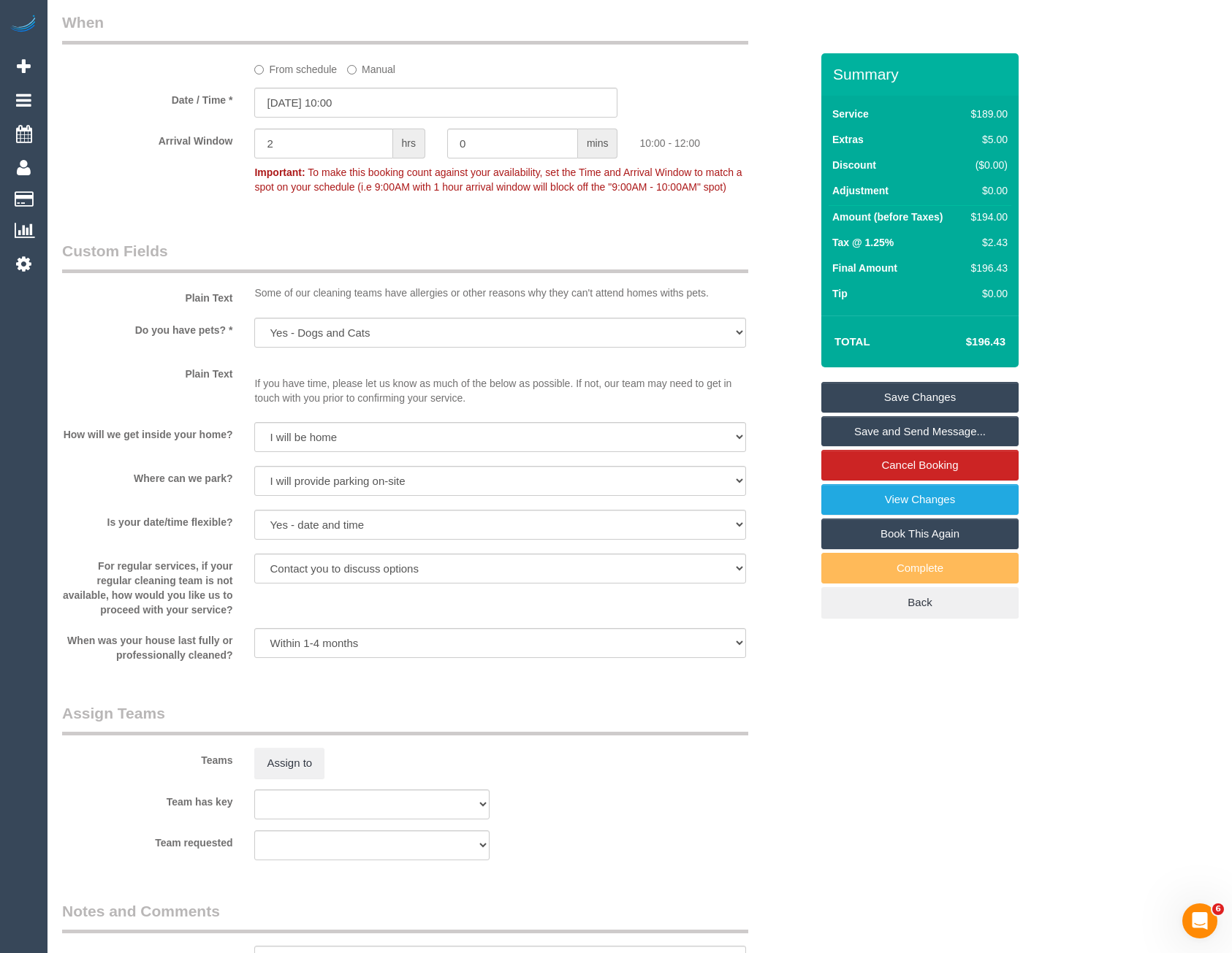
scroll to position [1754, 0]
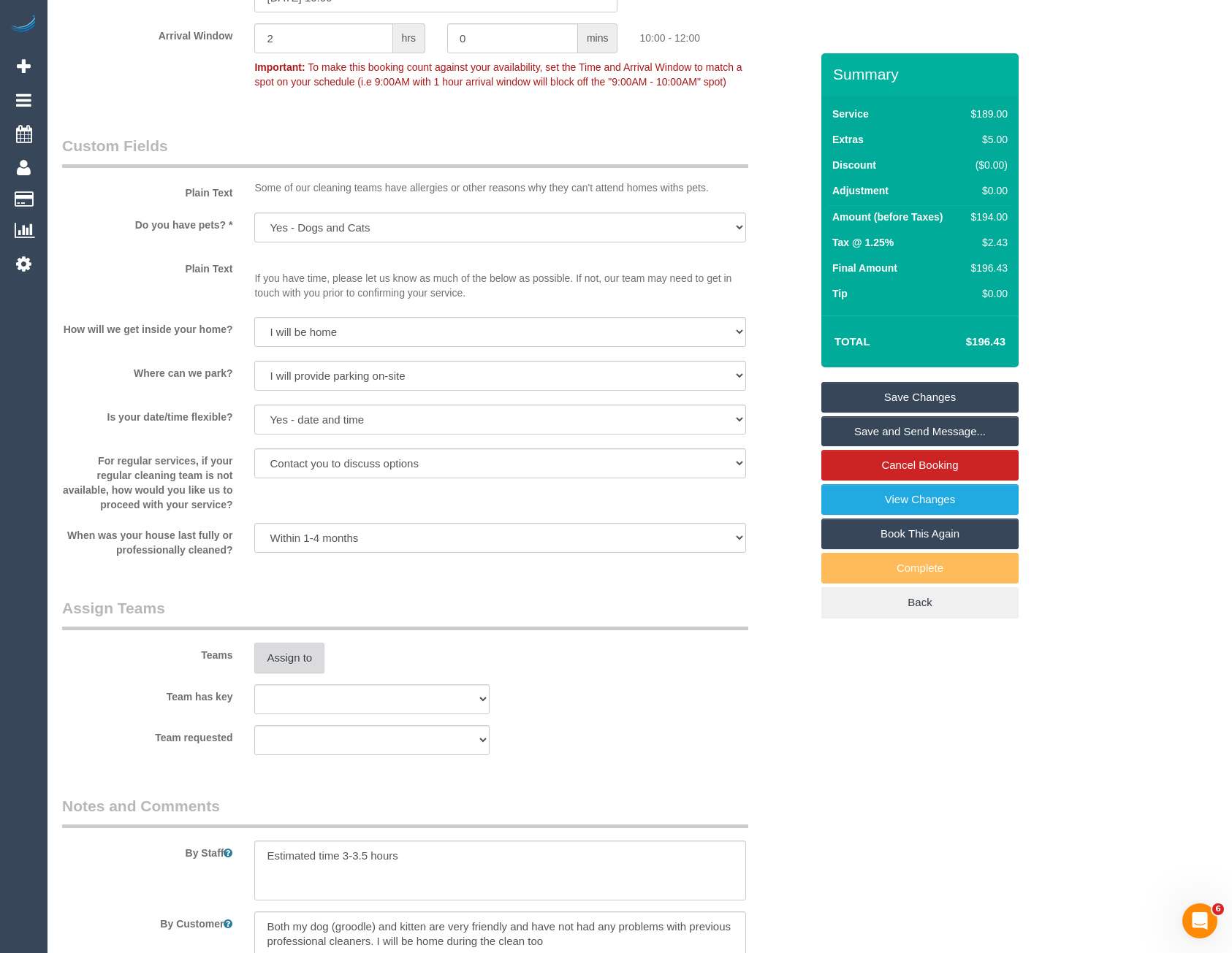
click at [292, 649] on button "Assign to" at bounding box center [289, 658] width 71 height 31
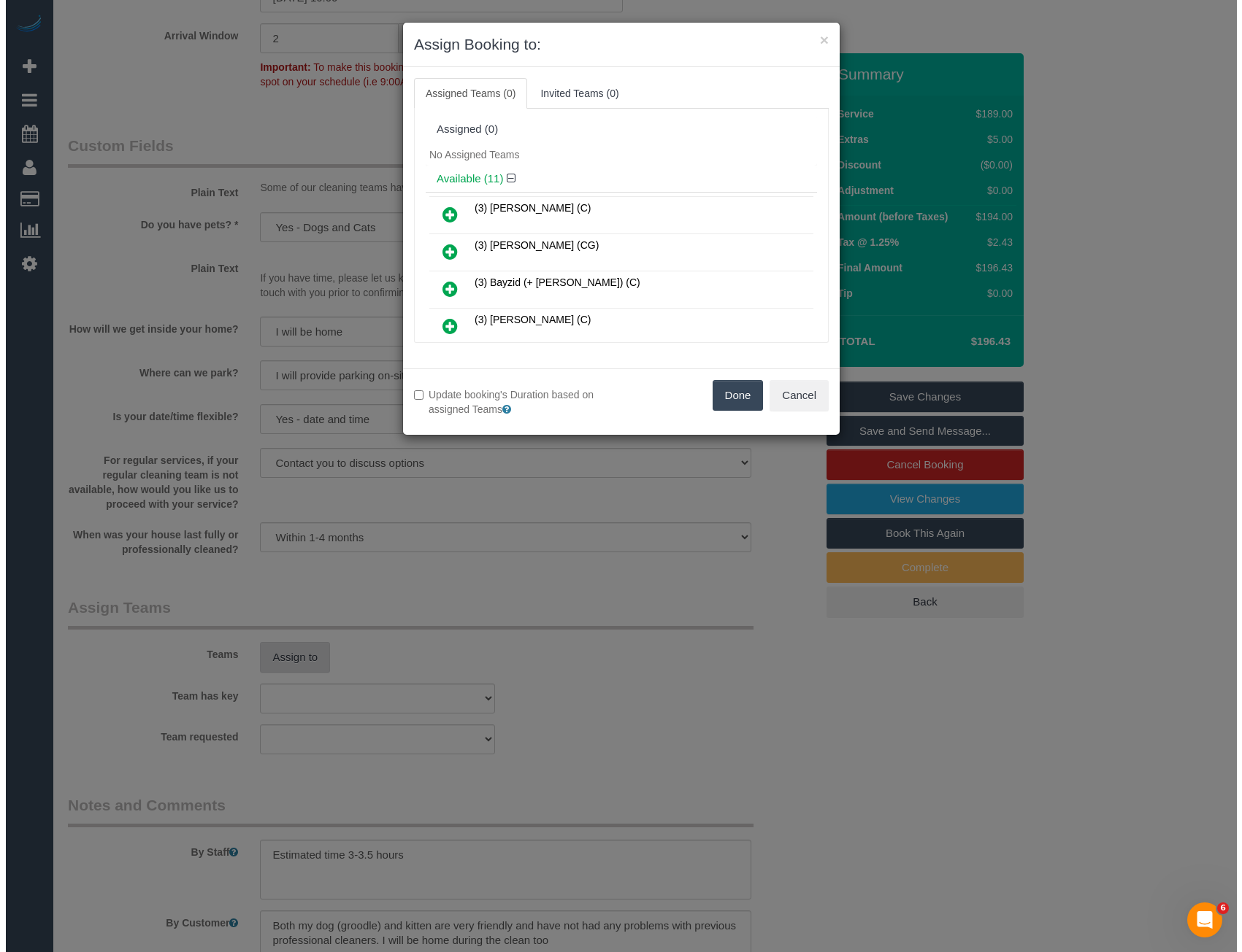
scroll to position [1747, 0]
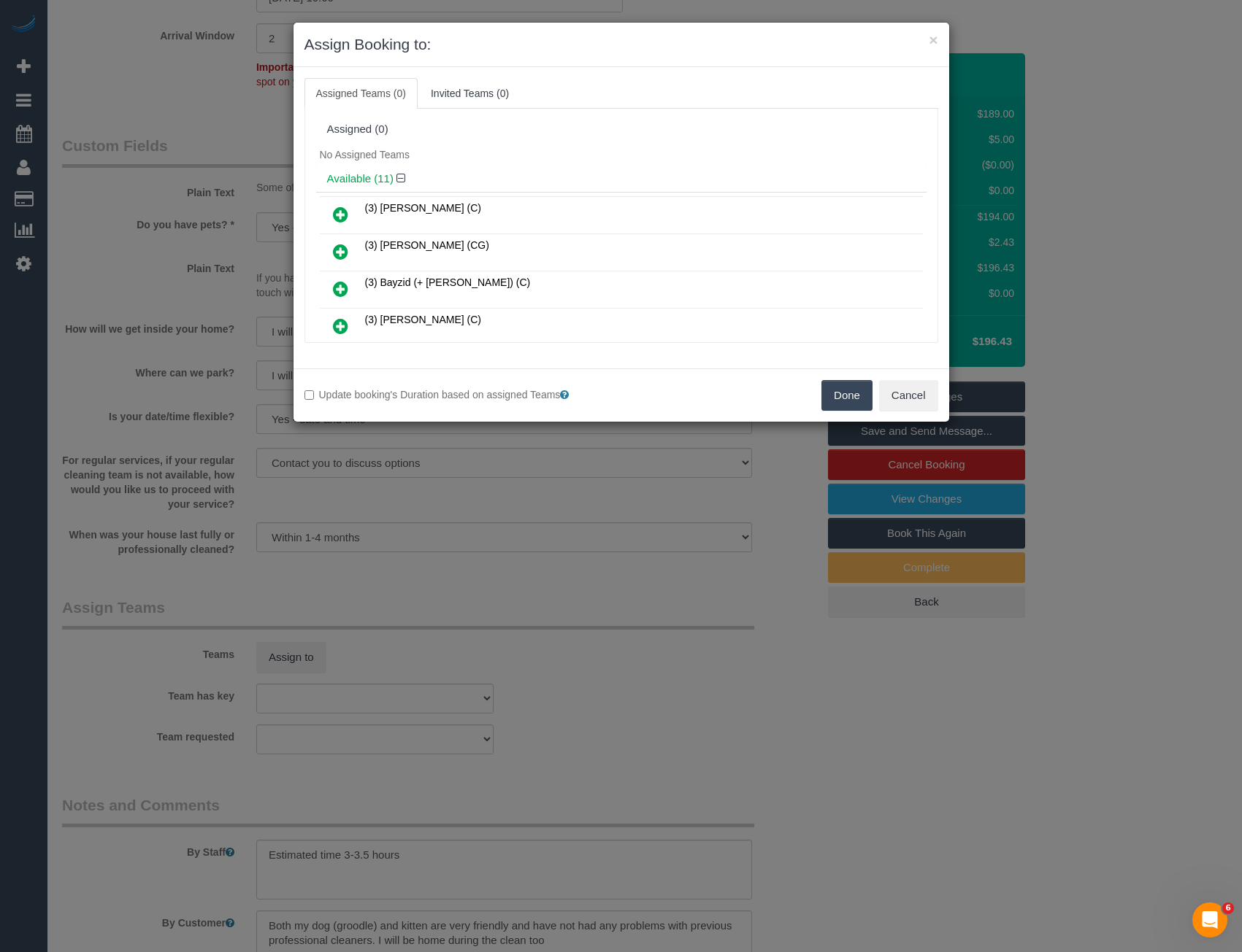
click at [343, 328] on icon at bounding box center [340, 326] width 15 height 18
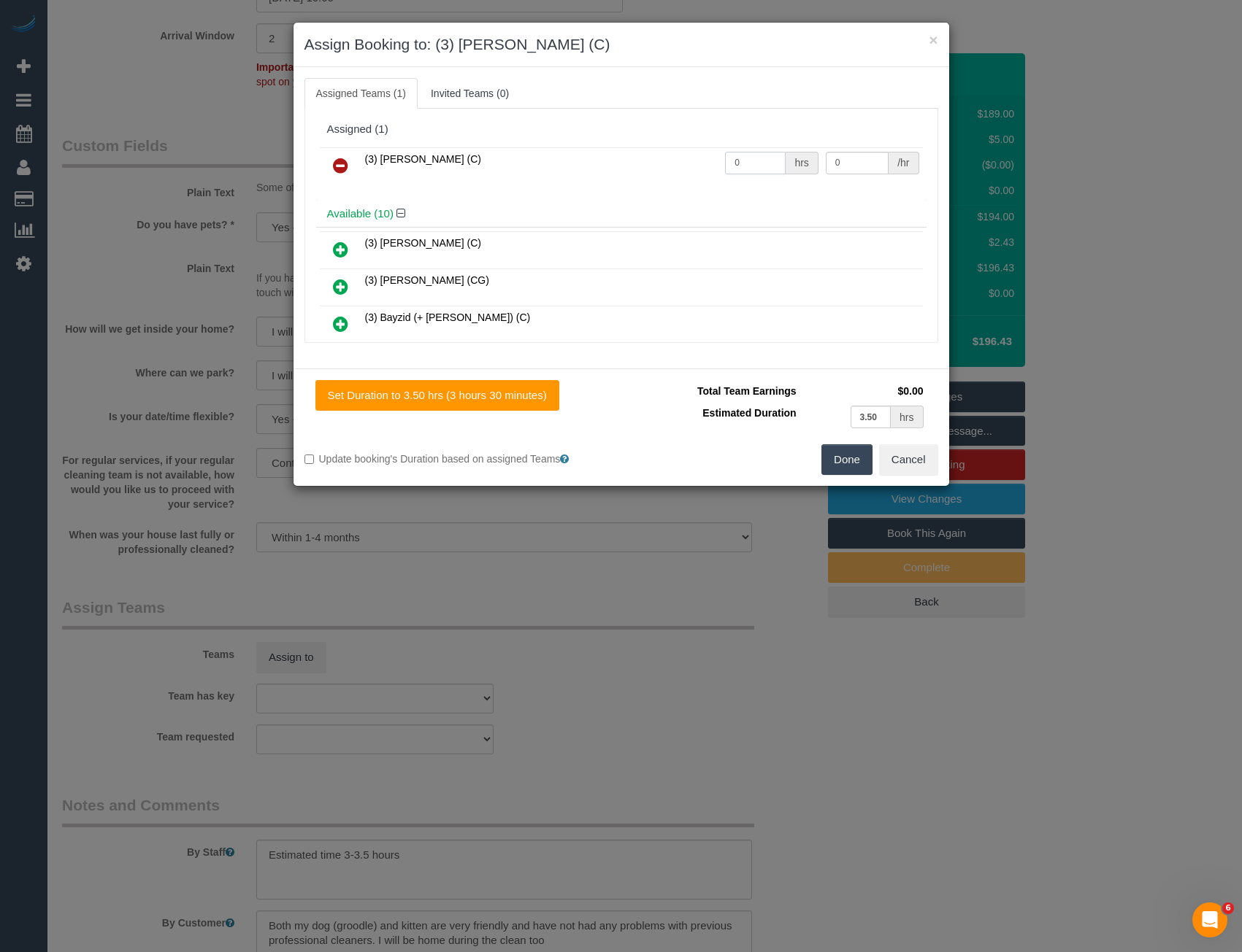
drag, startPoint x: 758, startPoint y: 168, endPoint x: 613, endPoint y: 168, distance: 145.0
click at [614, 168] on tr "(3) [PERSON_NAME] (C) 0 hrs 0 /hr" at bounding box center [621, 166] width 603 height 38
type input "1"
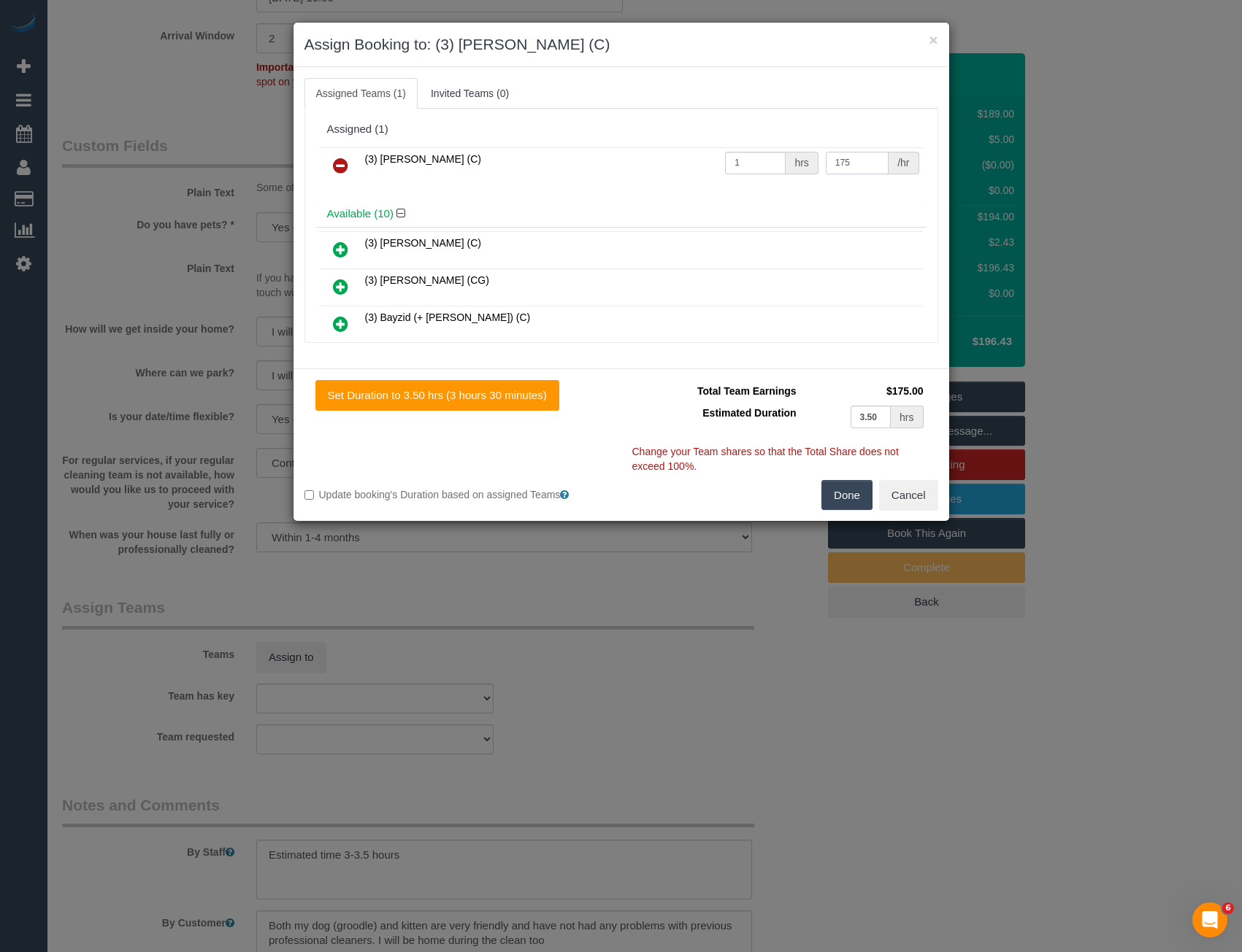
type input "175"
click at [852, 523] on div "× Assign Booking to: (3) [PERSON_NAME] (C) Assigned Teams (1) Invited Teams (0)…" at bounding box center [621, 476] width 1242 height 952
click at [843, 494] on button "Done" at bounding box center [847, 495] width 51 height 31
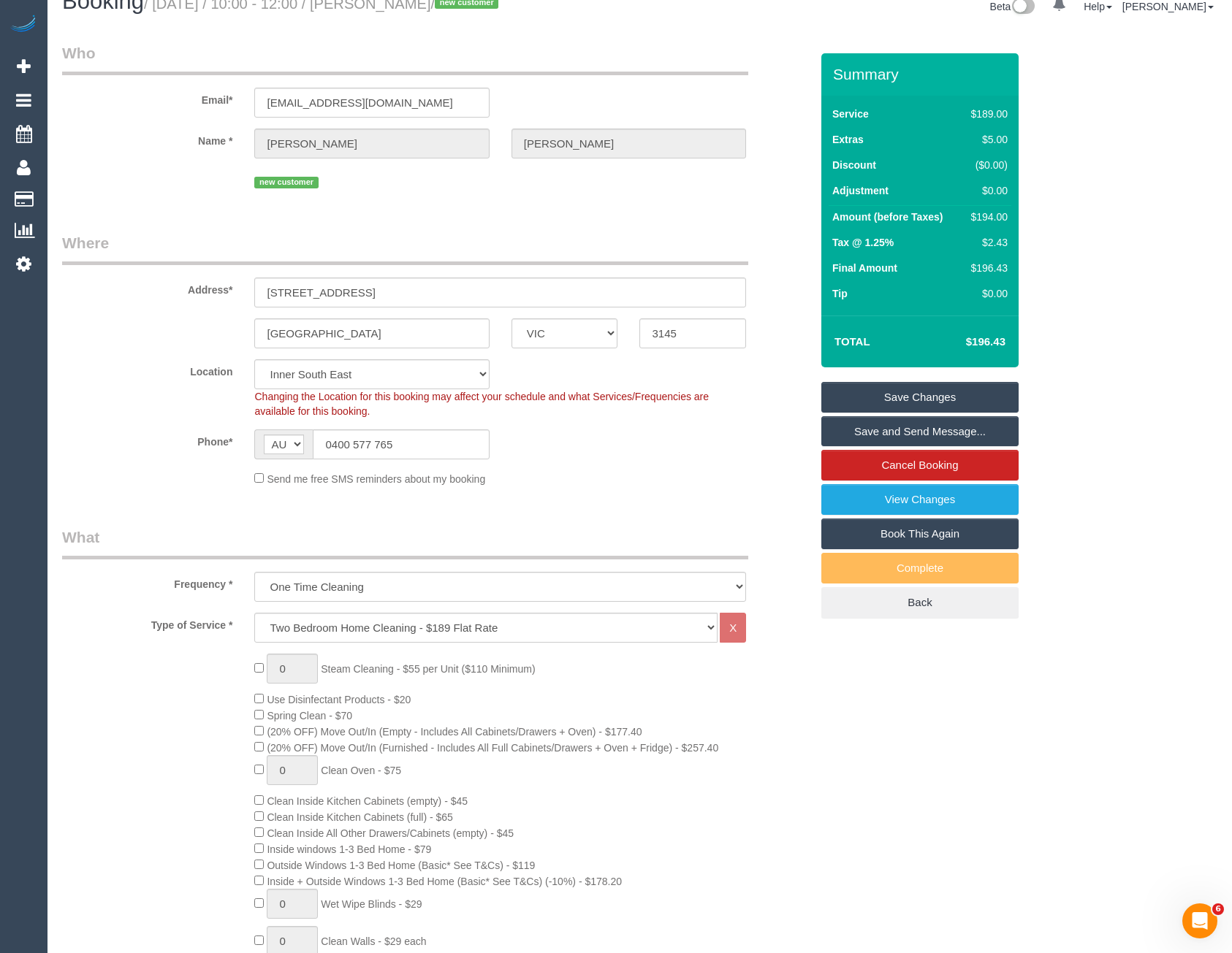
scroll to position [0, 0]
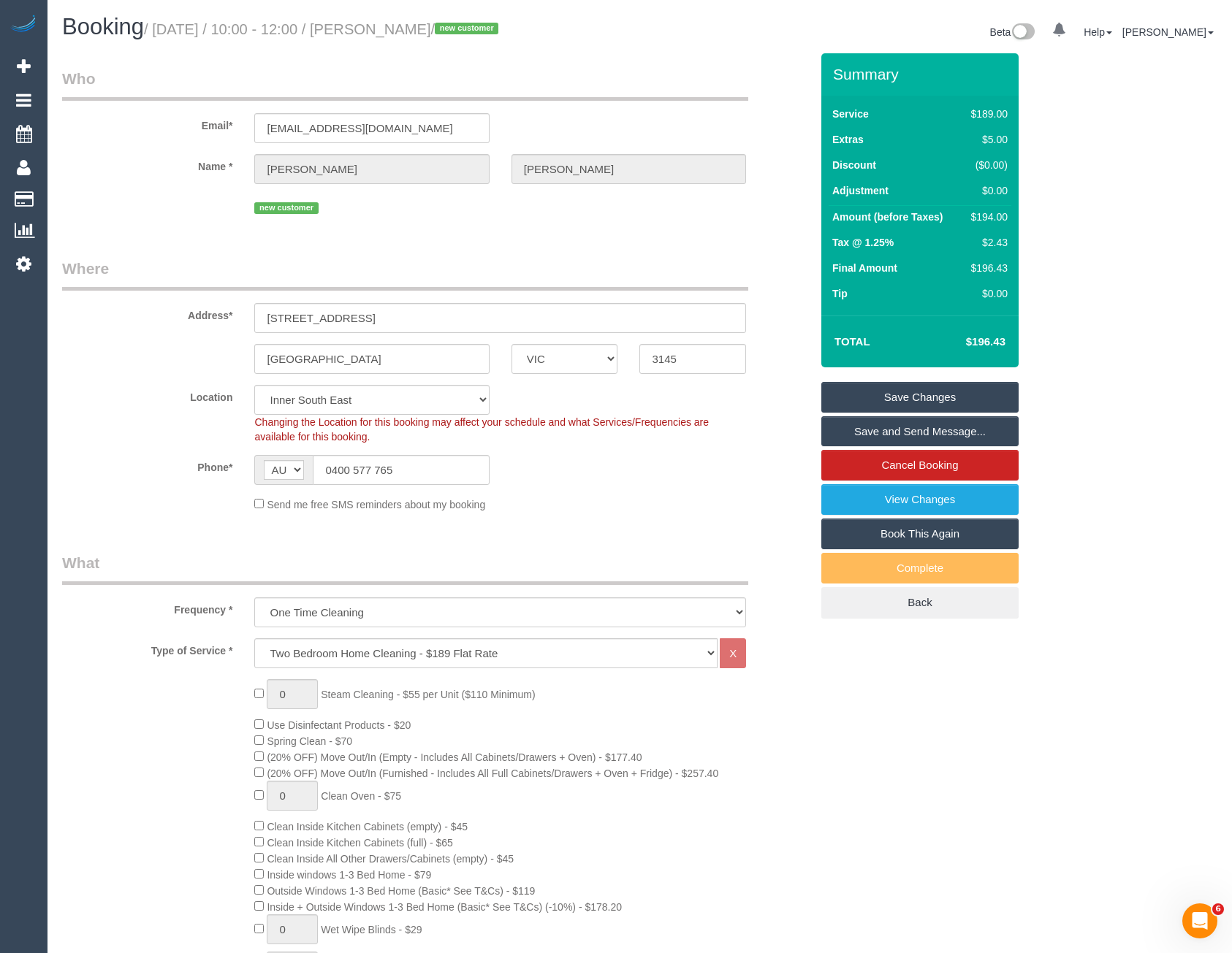
click at [856, 404] on link "Save Changes" at bounding box center [920, 397] width 198 height 31
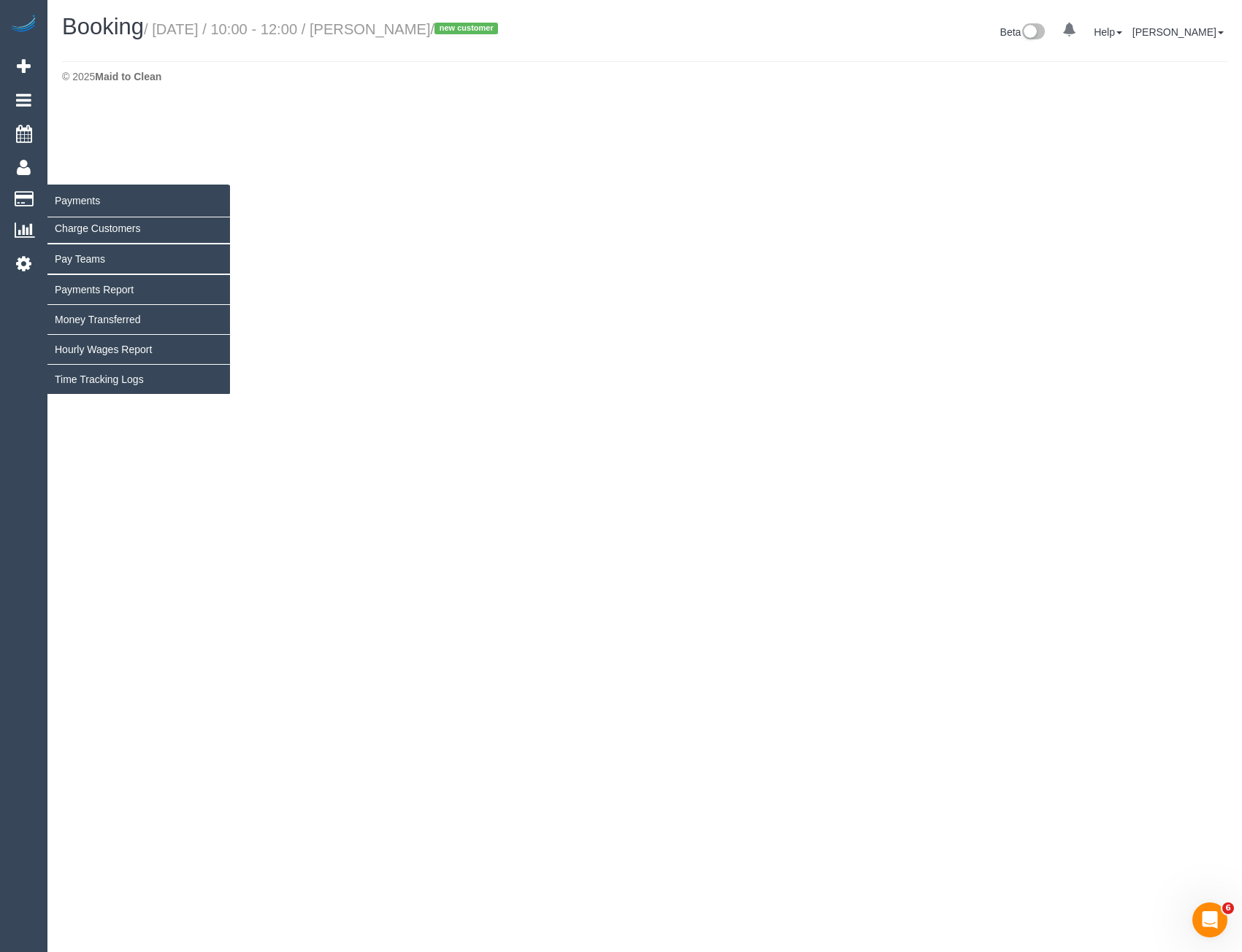
select select "VIC"
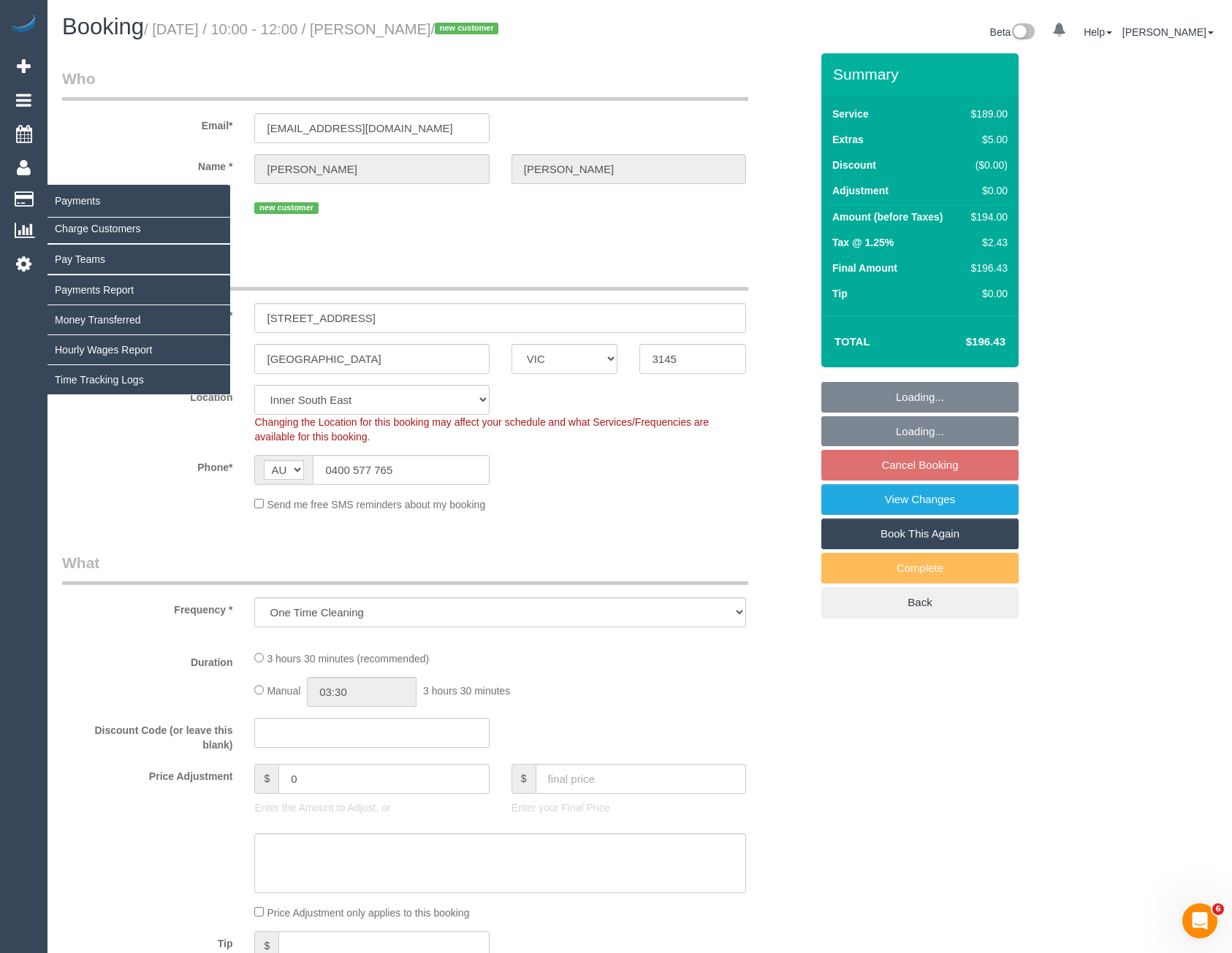
select select "object:5160"
select select "string:stripe-pm_1SEJEJ2GScqysDRV3Z6JZm7Z"
select select "number:30"
select select "number:14"
select select "number:18"
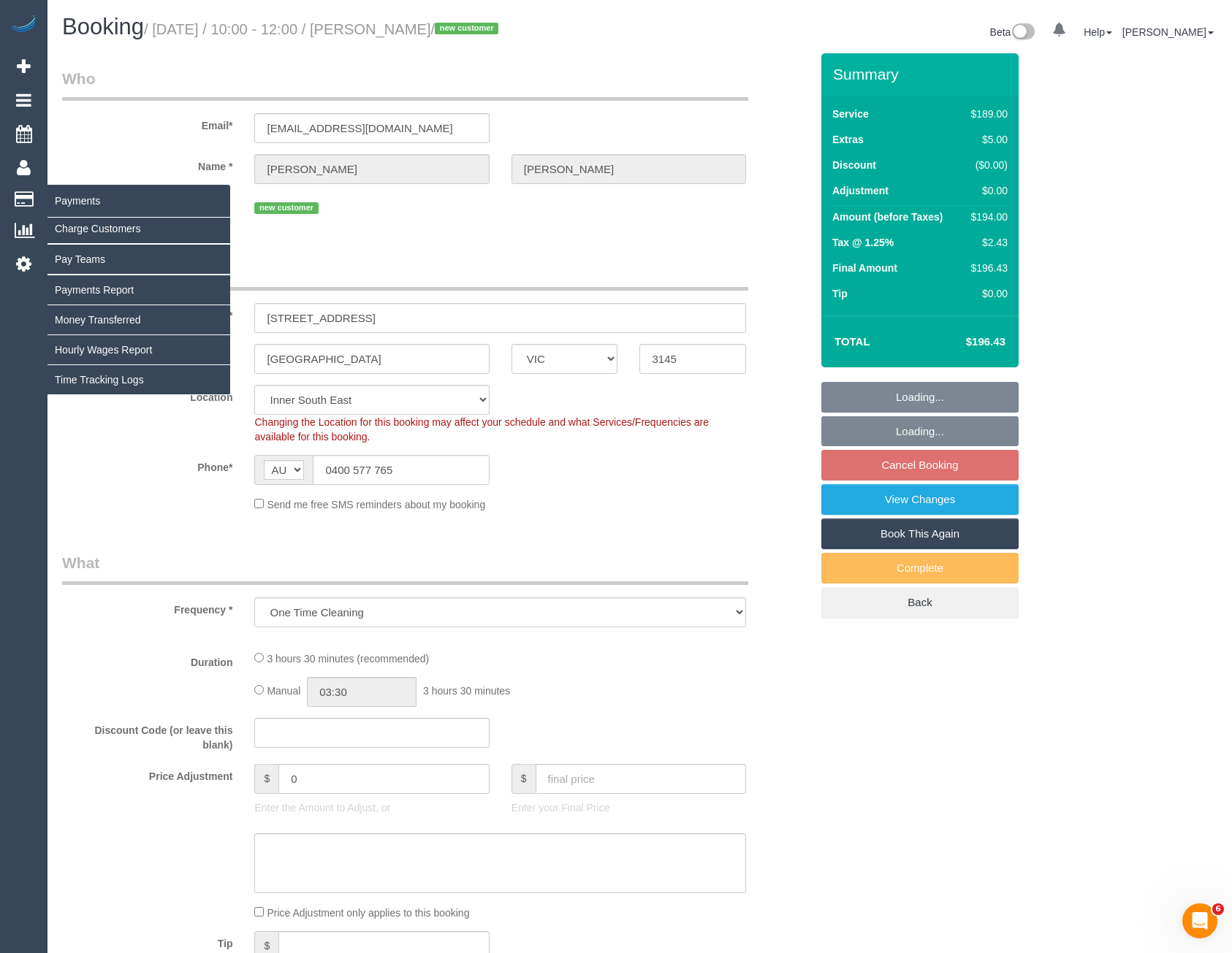
select select "number:22"
select select "number:35"
select select "number:13"
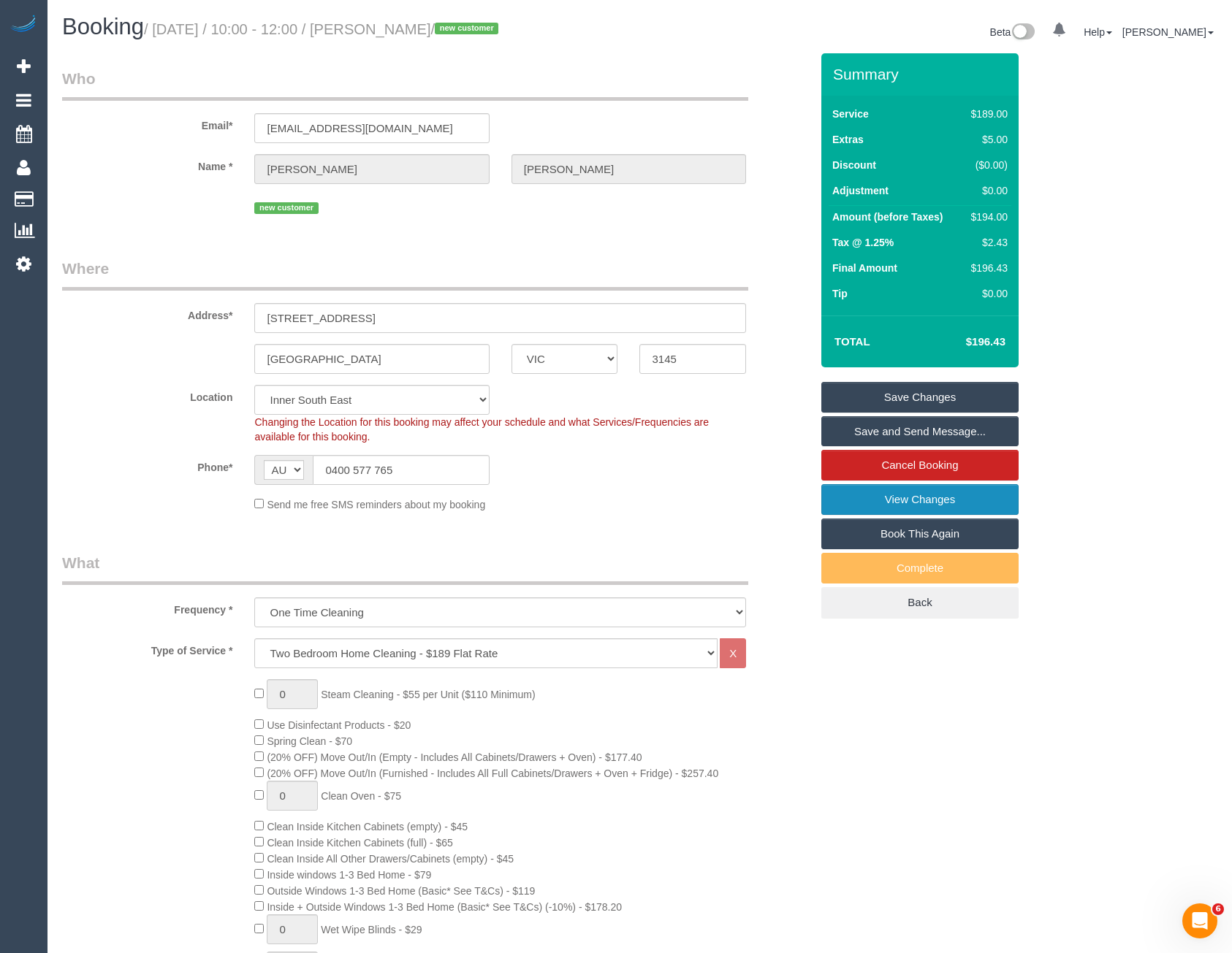
click at [936, 508] on link "View Changes" at bounding box center [920, 500] width 198 height 31
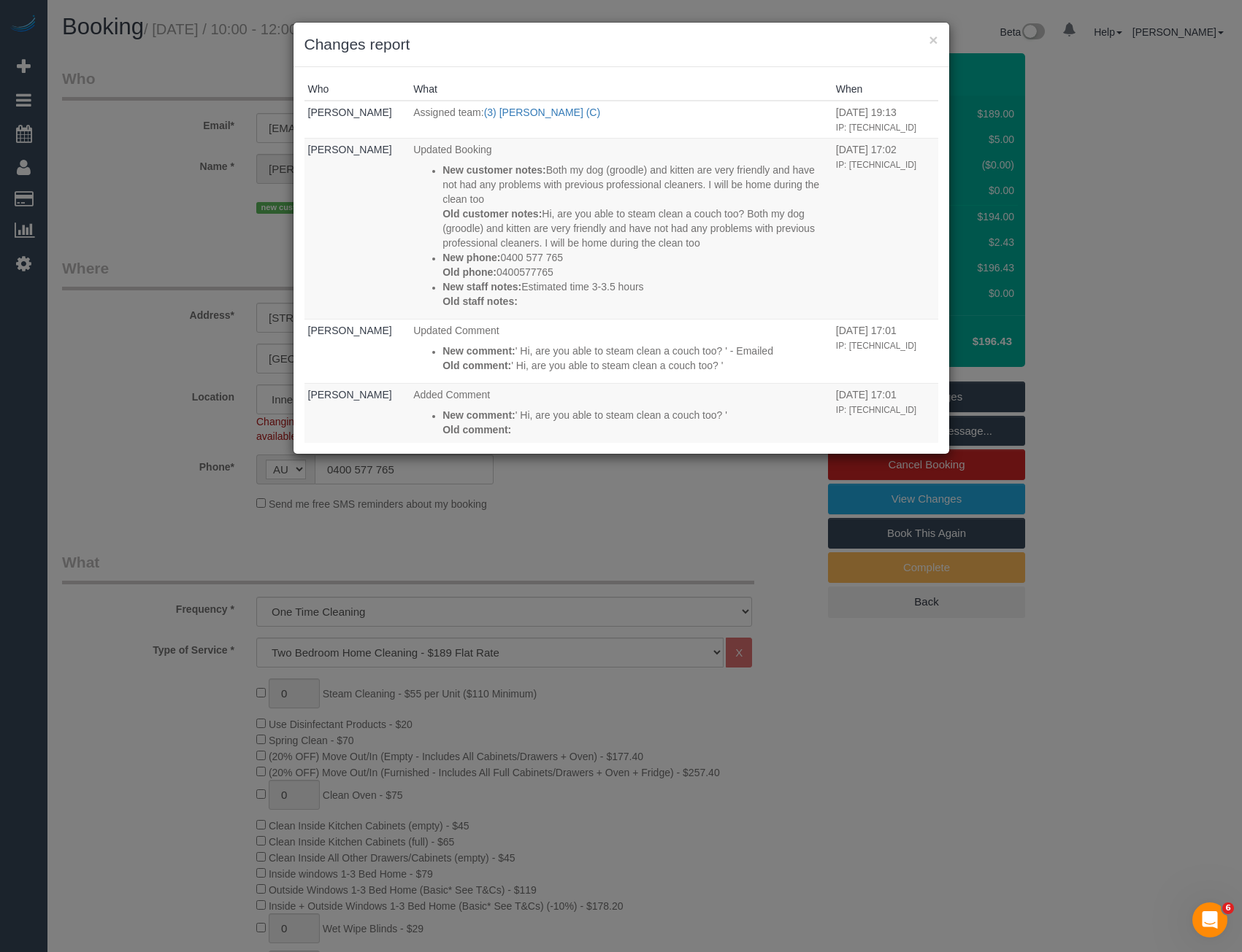
click at [625, 477] on div "× Changes report Who What When Bronie Bryant Assigned team: (3) Danyal Ali (C) …" at bounding box center [621, 476] width 1242 height 952
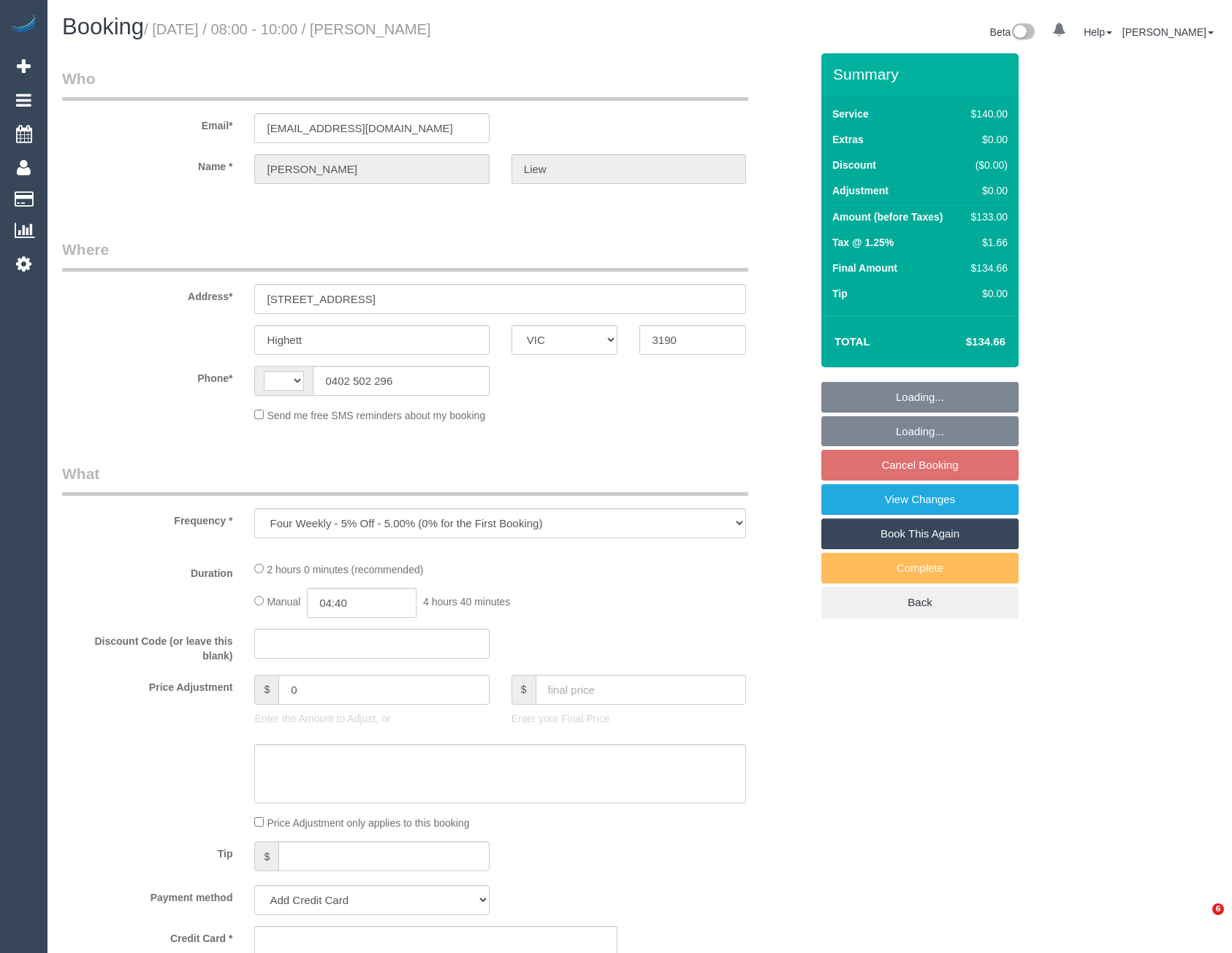
select select "VIC"
select select "number:29"
select select "number:14"
select select "number:19"
select select "number:22"
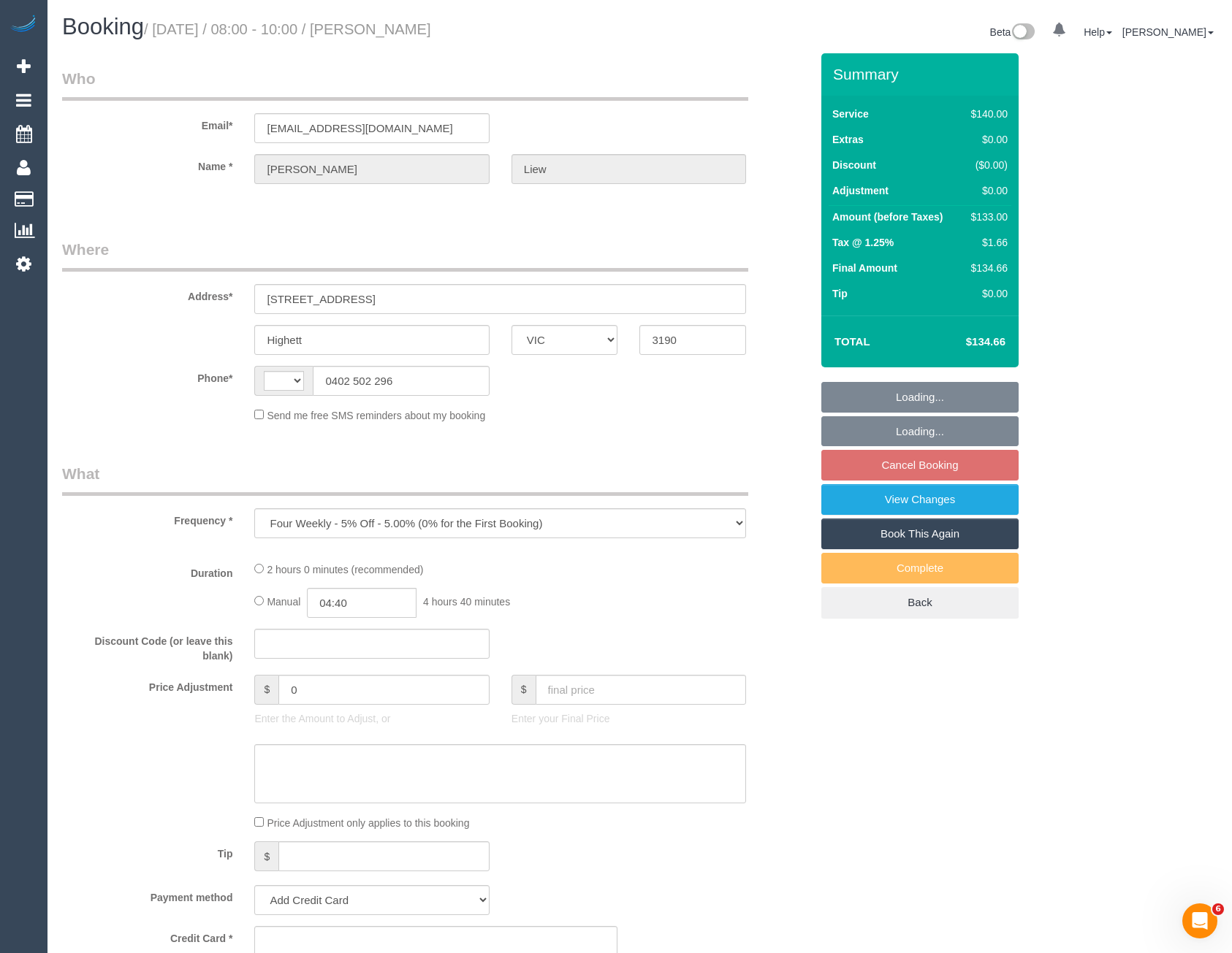
select select "number:34"
select select "number:26"
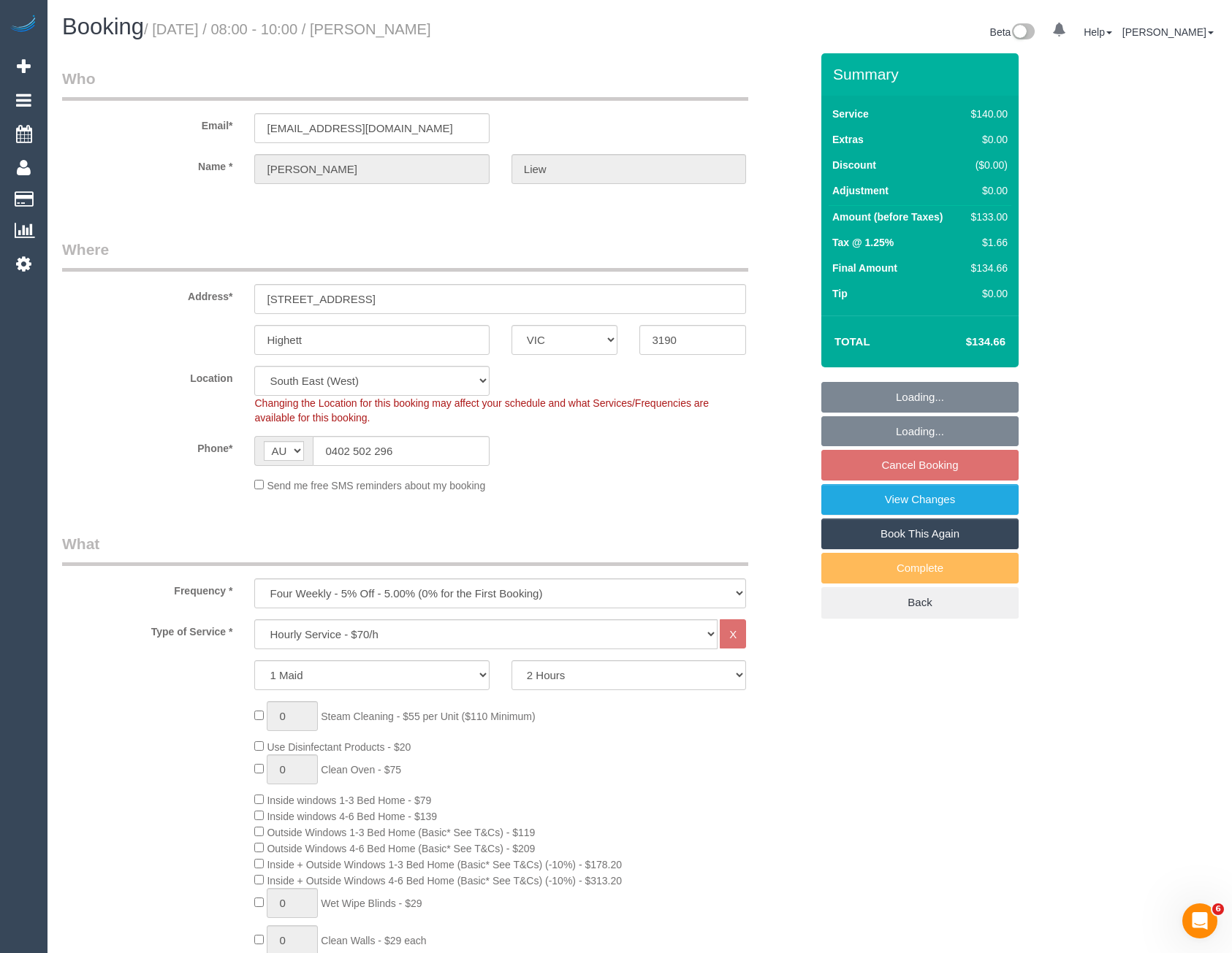
select select "string:AU"
select select "object:851"
select select "string:stripe-pm_1S4Goq2GScqysDRVX372E5jE"
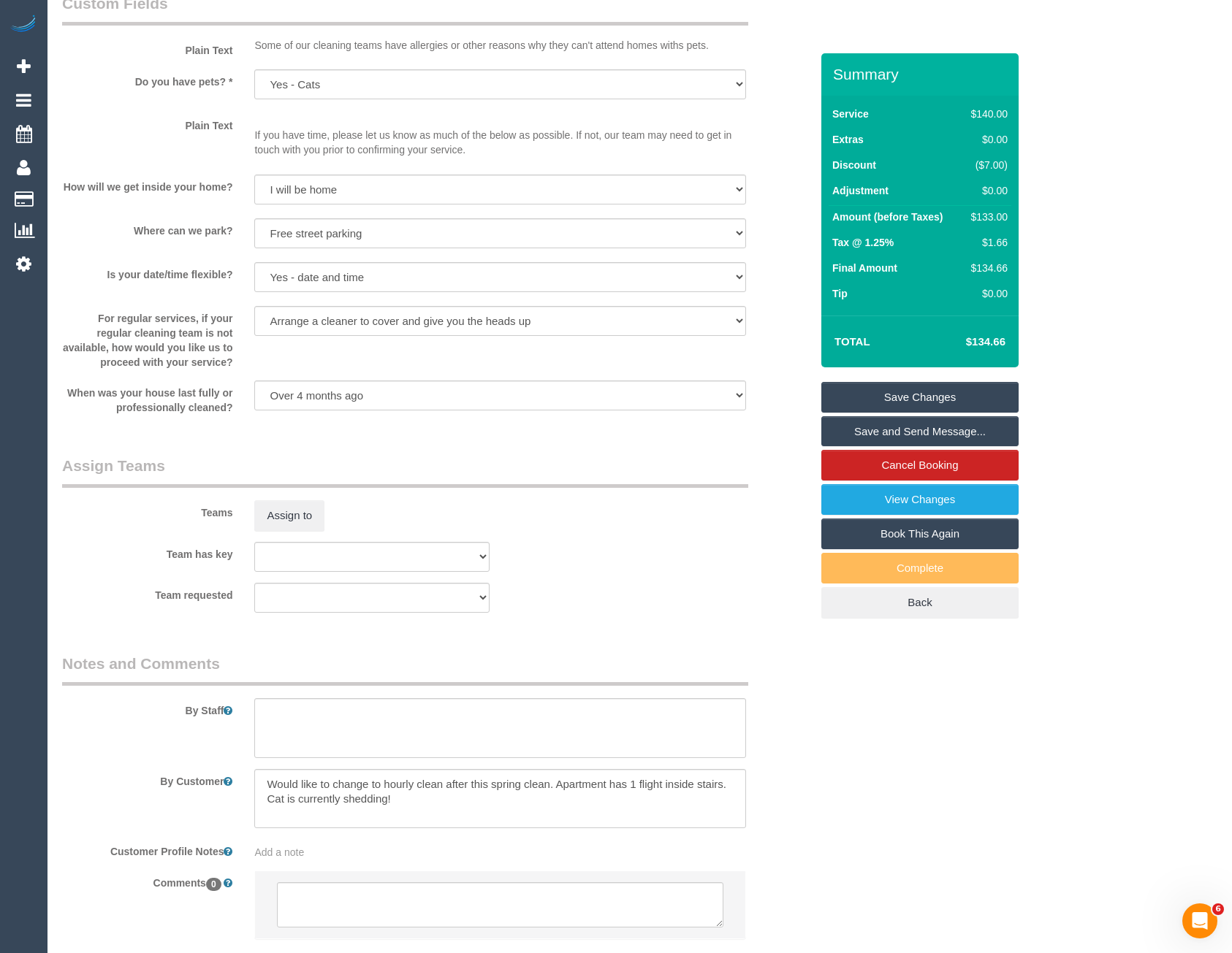
scroll to position [1899, 0]
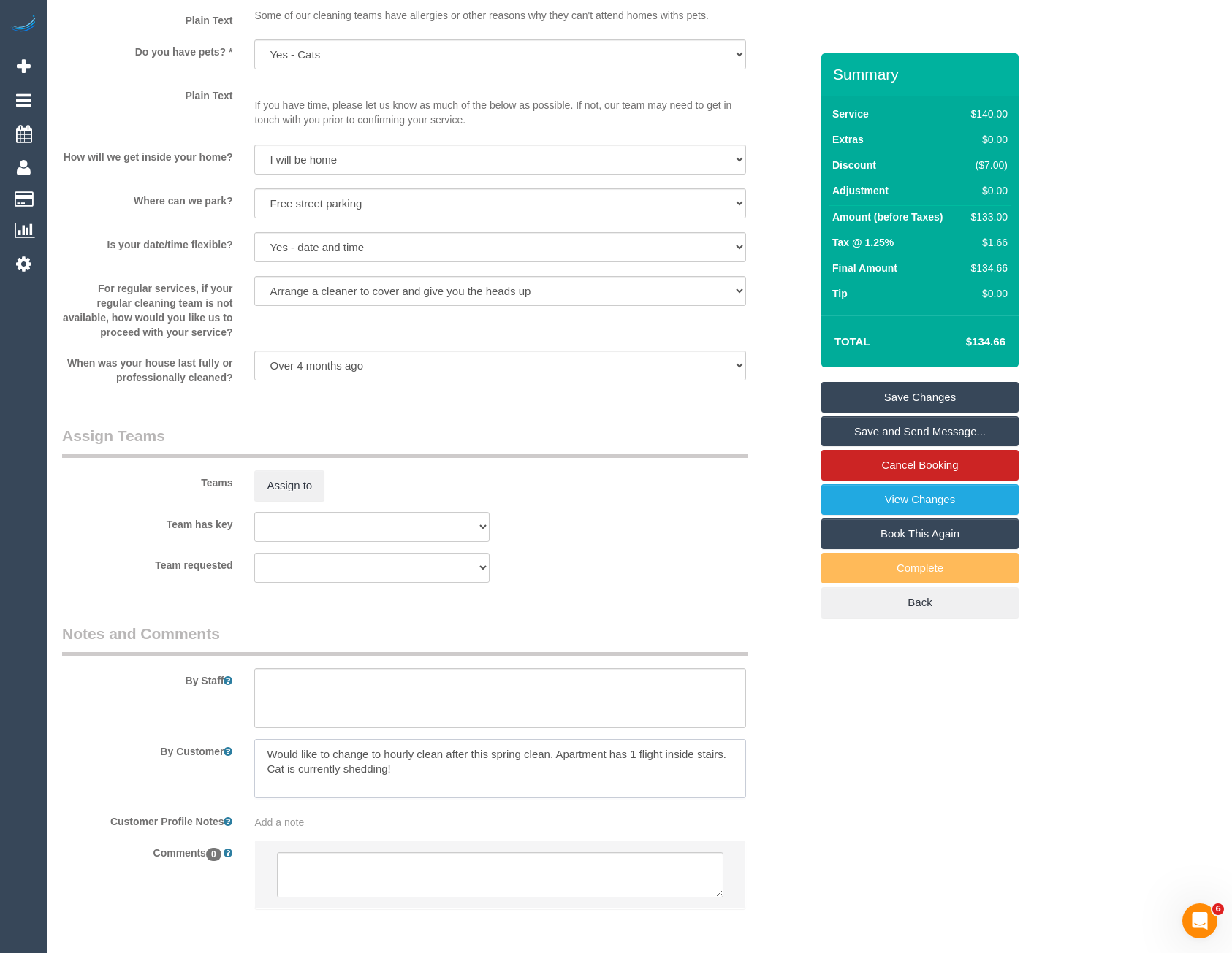
drag, startPoint x: 254, startPoint y: 774, endPoint x: 233, endPoint y: 756, distance: 27.7
click at [233, 756] on div "By Customer" at bounding box center [436, 770] width 770 height 60
click at [312, 484] on button "Assign to" at bounding box center [289, 485] width 71 height 31
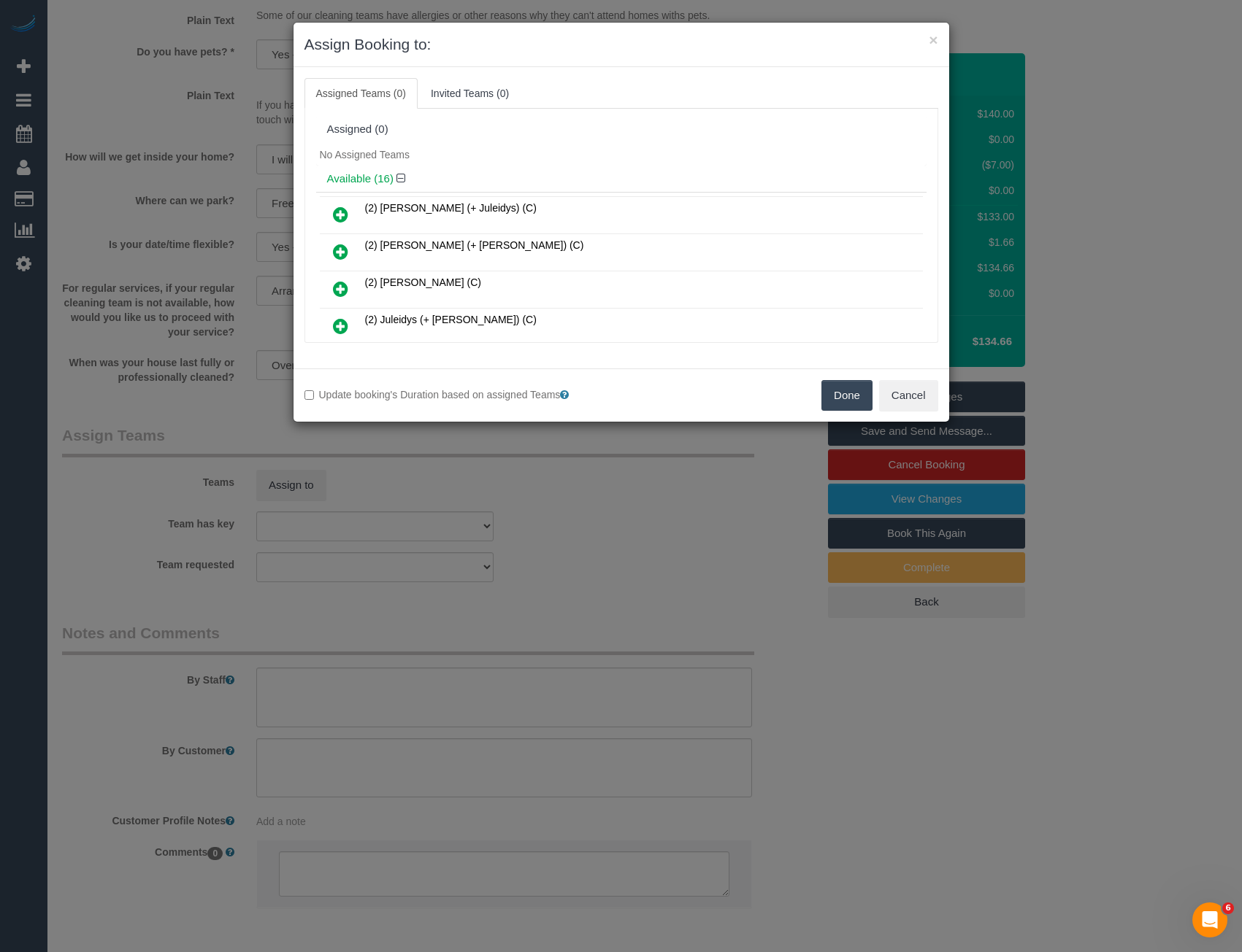
scroll to position [243, 0]
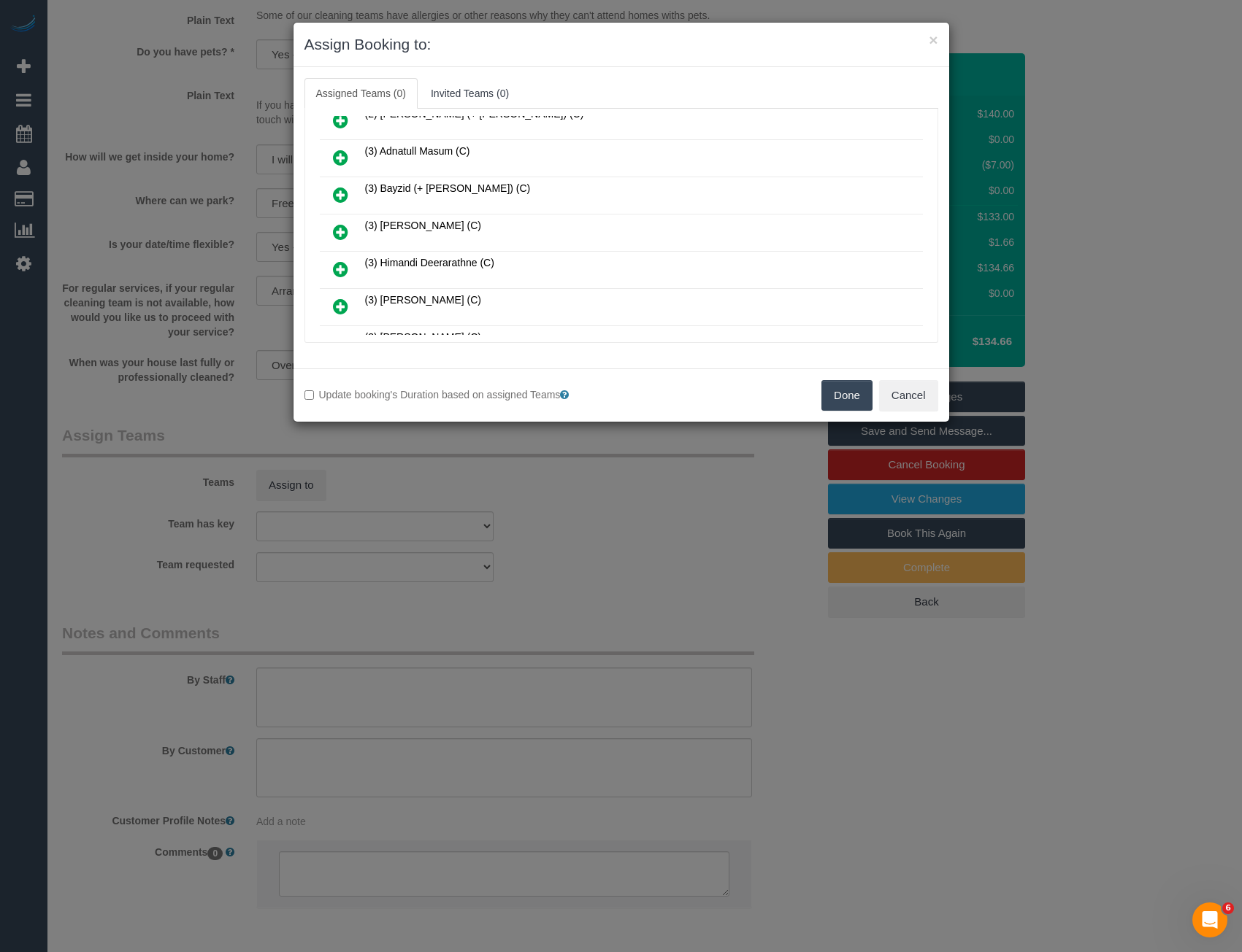
click at [338, 226] on icon at bounding box center [340, 232] width 15 height 18
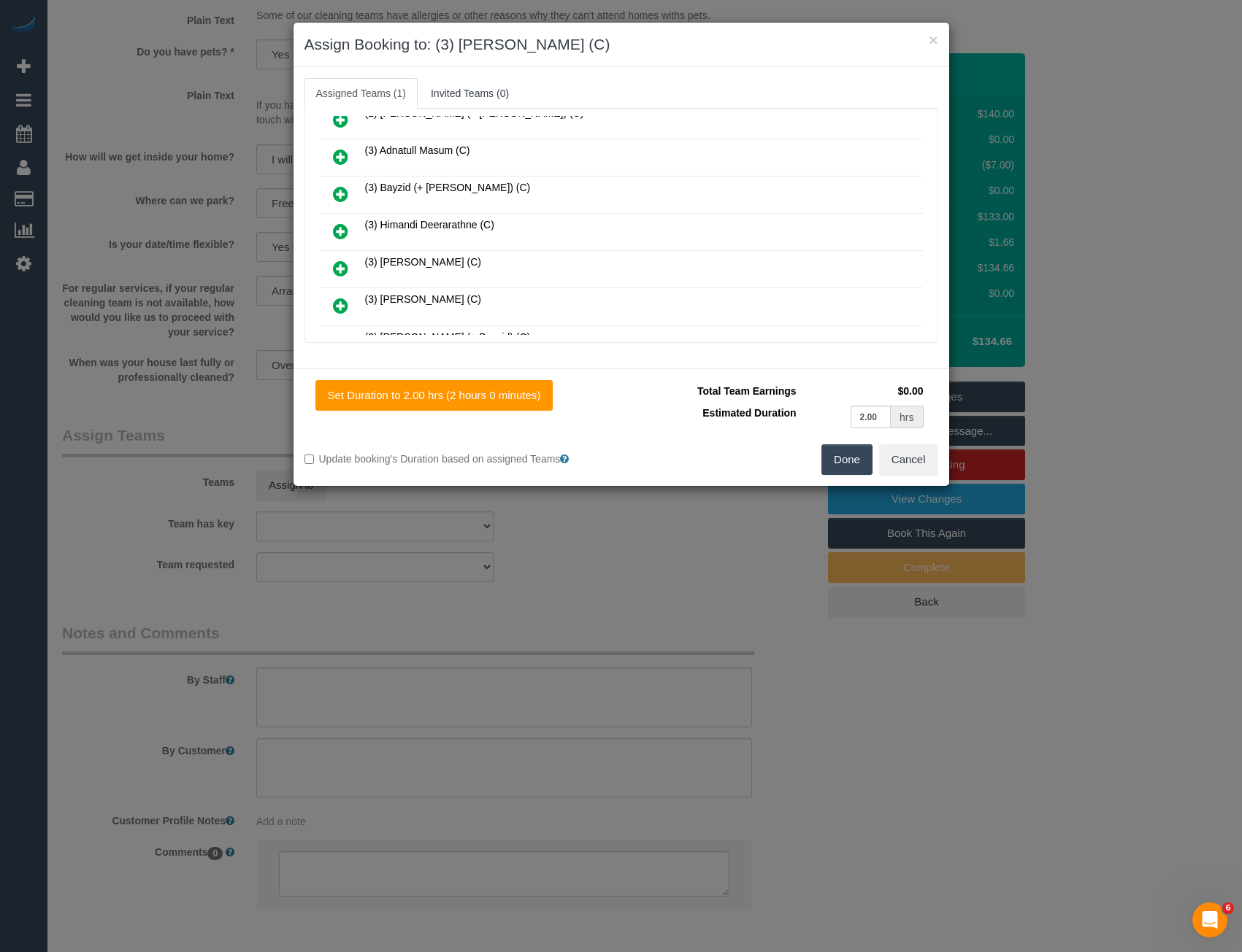
scroll to position [0, 0]
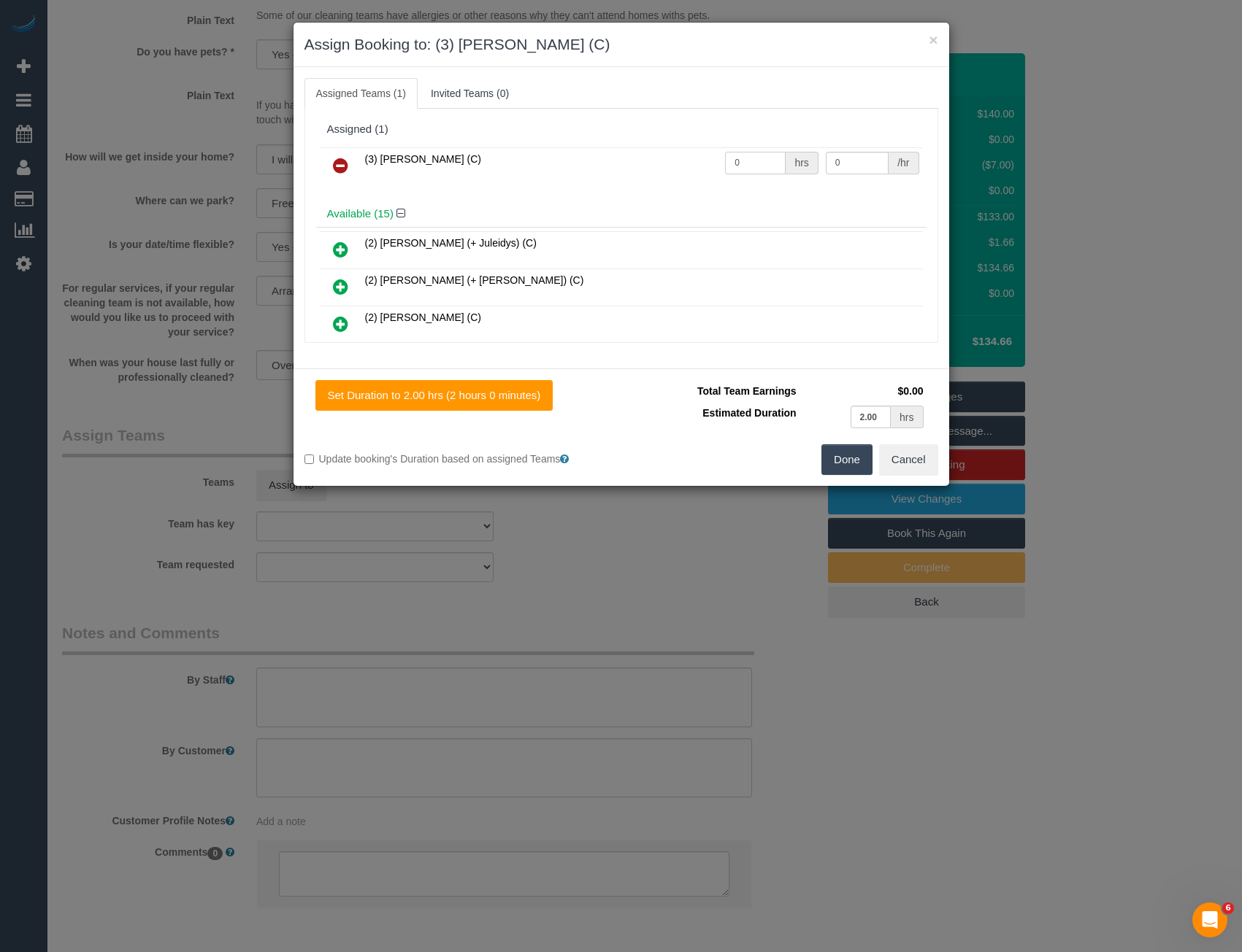
drag, startPoint x: 749, startPoint y: 154, endPoint x: 640, endPoint y: 165, distance: 109.6
click at [645, 168] on tr "(3) Danyal Ali (C) 0 hrs 0 /hr" at bounding box center [621, 166] width 603 height 38
type input "2"
type input "35"
click at [835, 464] on button "Done" at bounding box center [847, 460] width 51 height 31
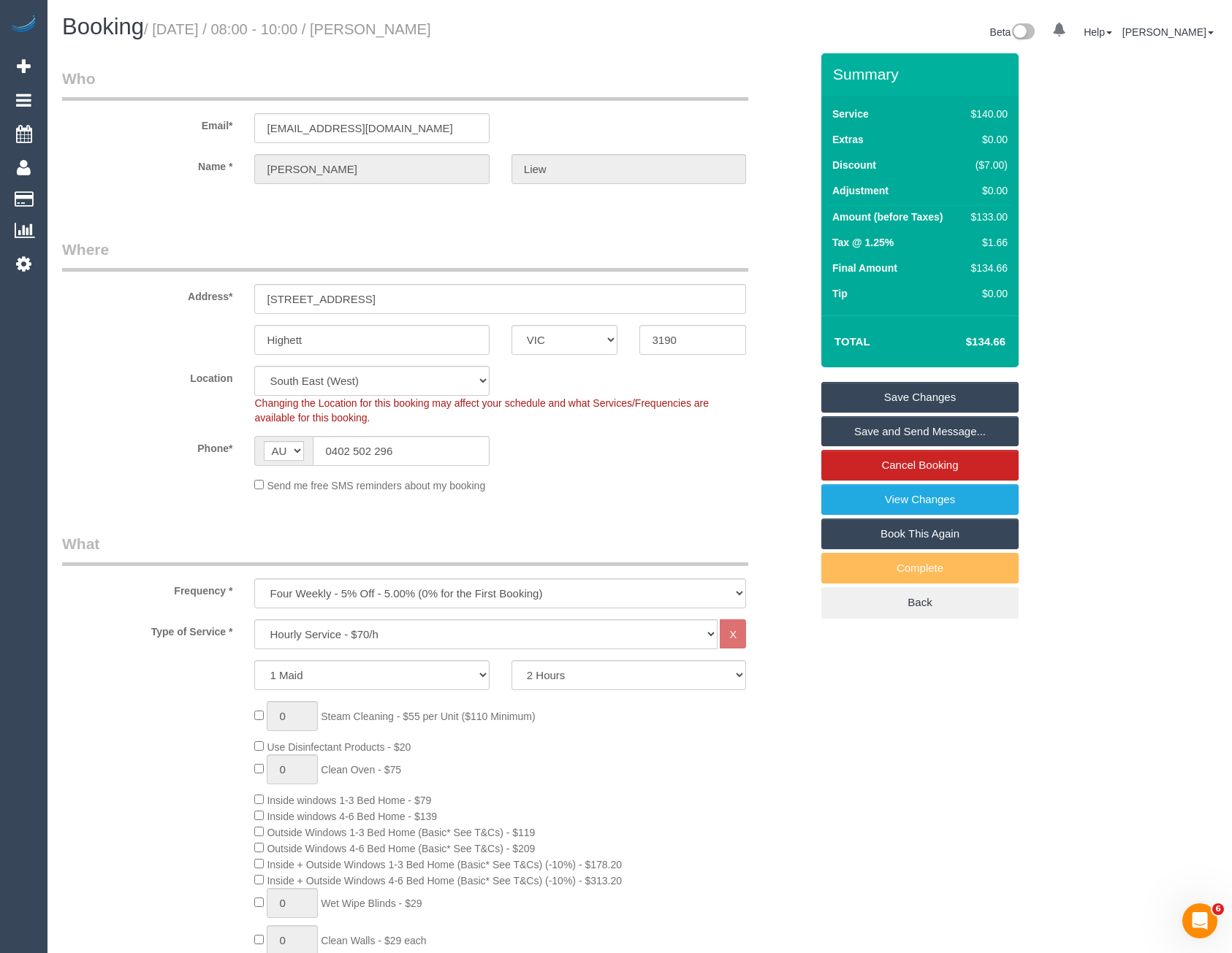
click at [889, 439] on link "Save and Send Message..." at bounding box center [920, 432] width 198 height 31
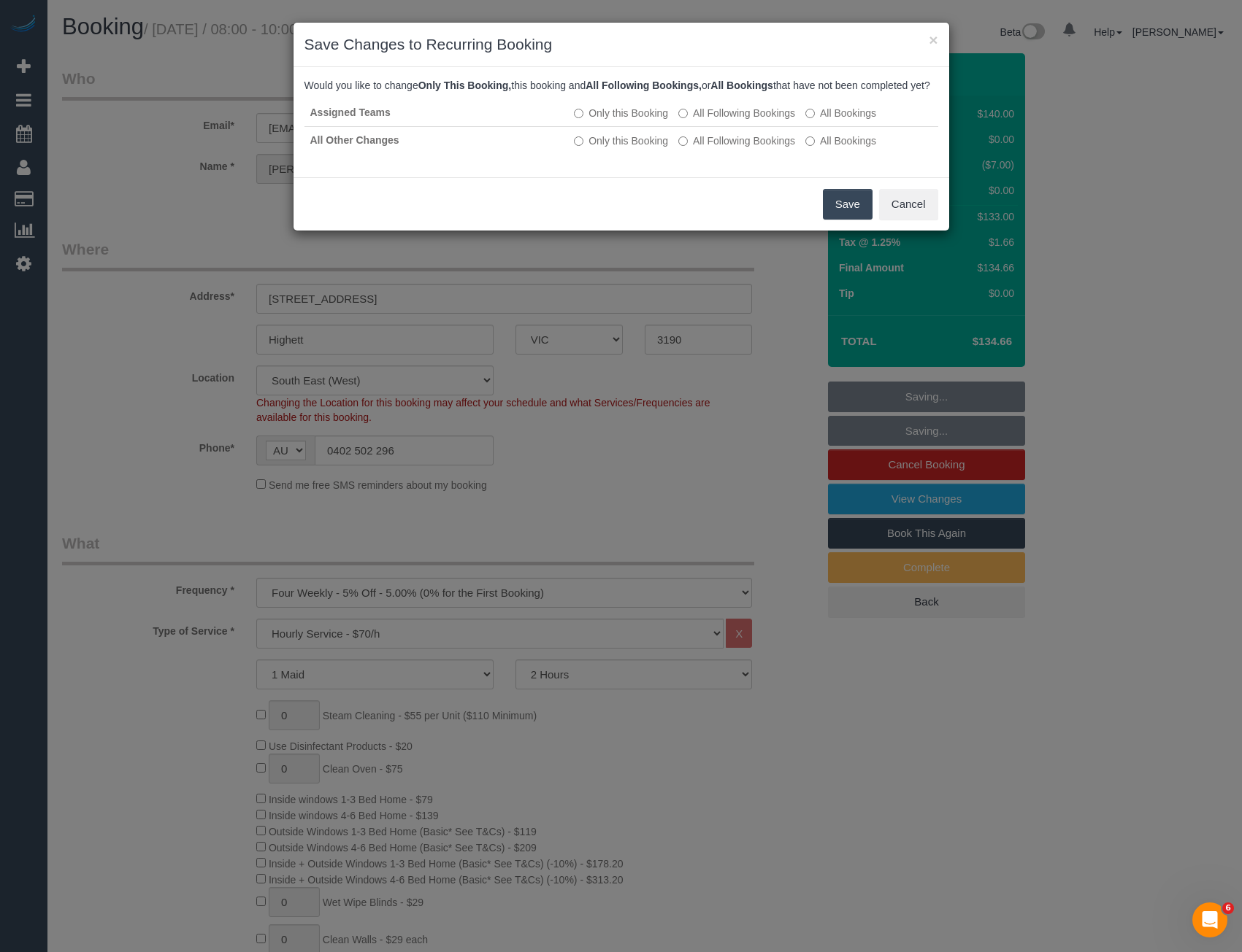
click at [823, 219] on button "Save" at bounding box center [847, 204] width 50 height 31
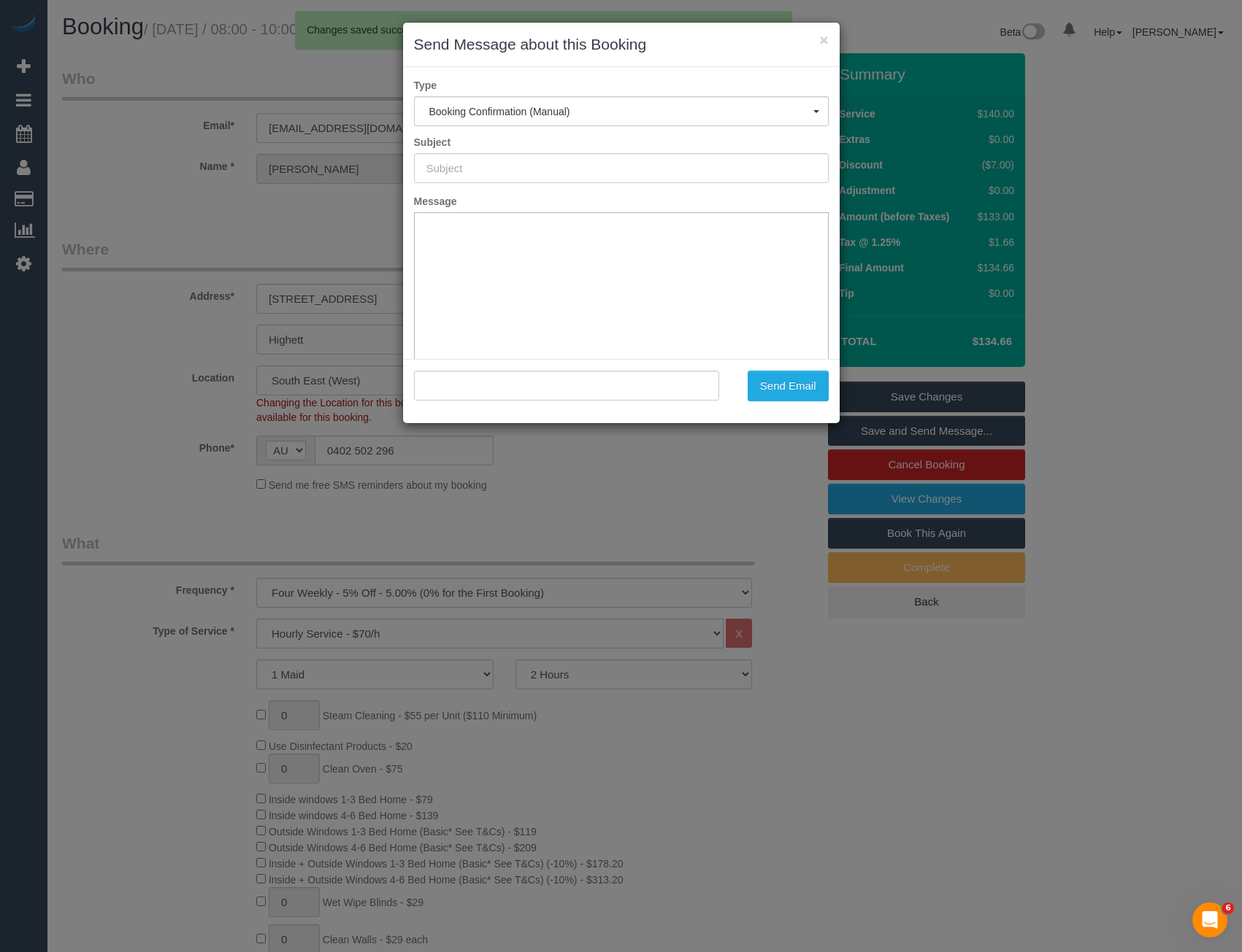
type input "Booking Confirmed"
type input ""Ashley Liew" <ashteyzx@gmail.com>"
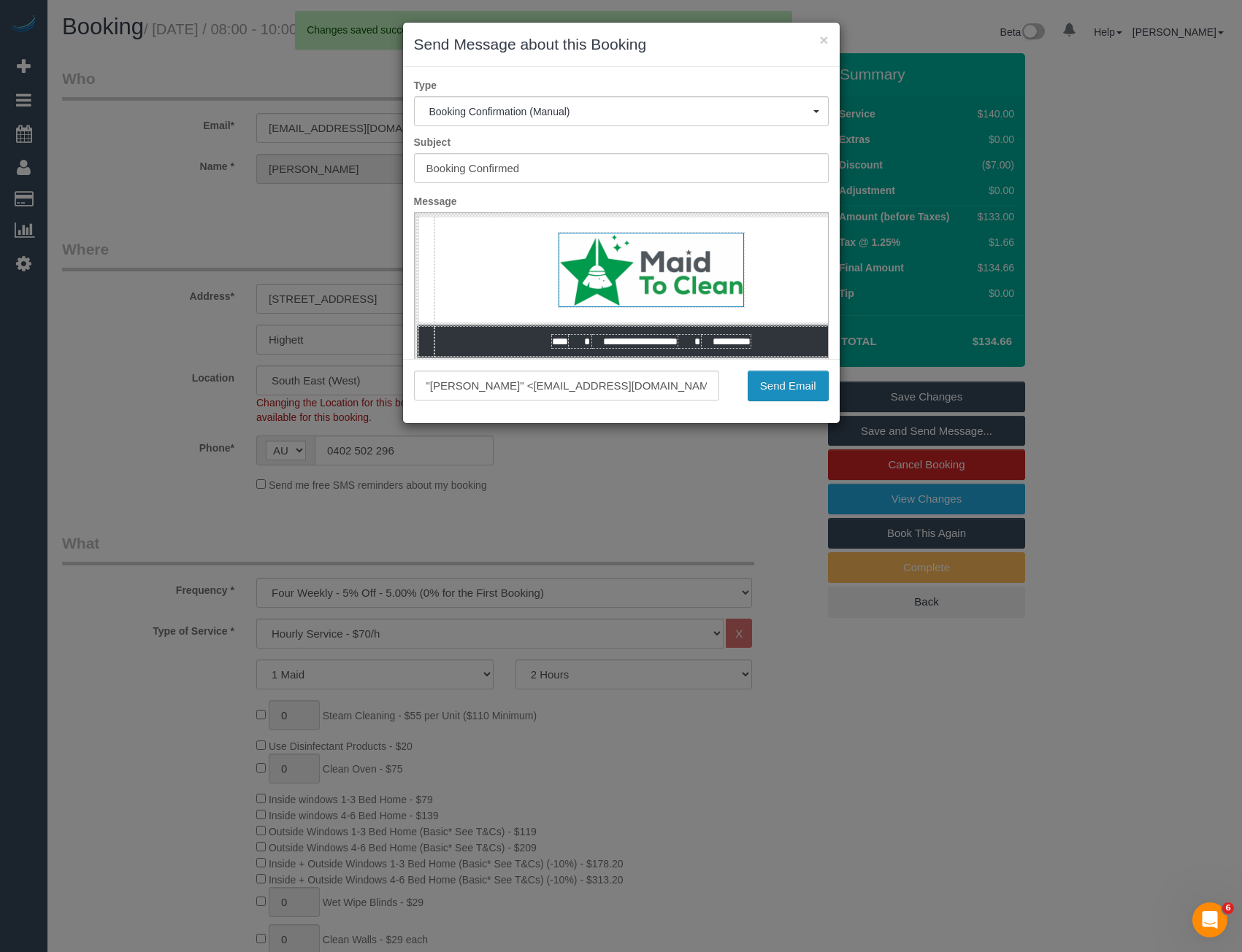
click at [780, 392] on button "Send Email" at bounding box center [788, 385] width 81 height 31
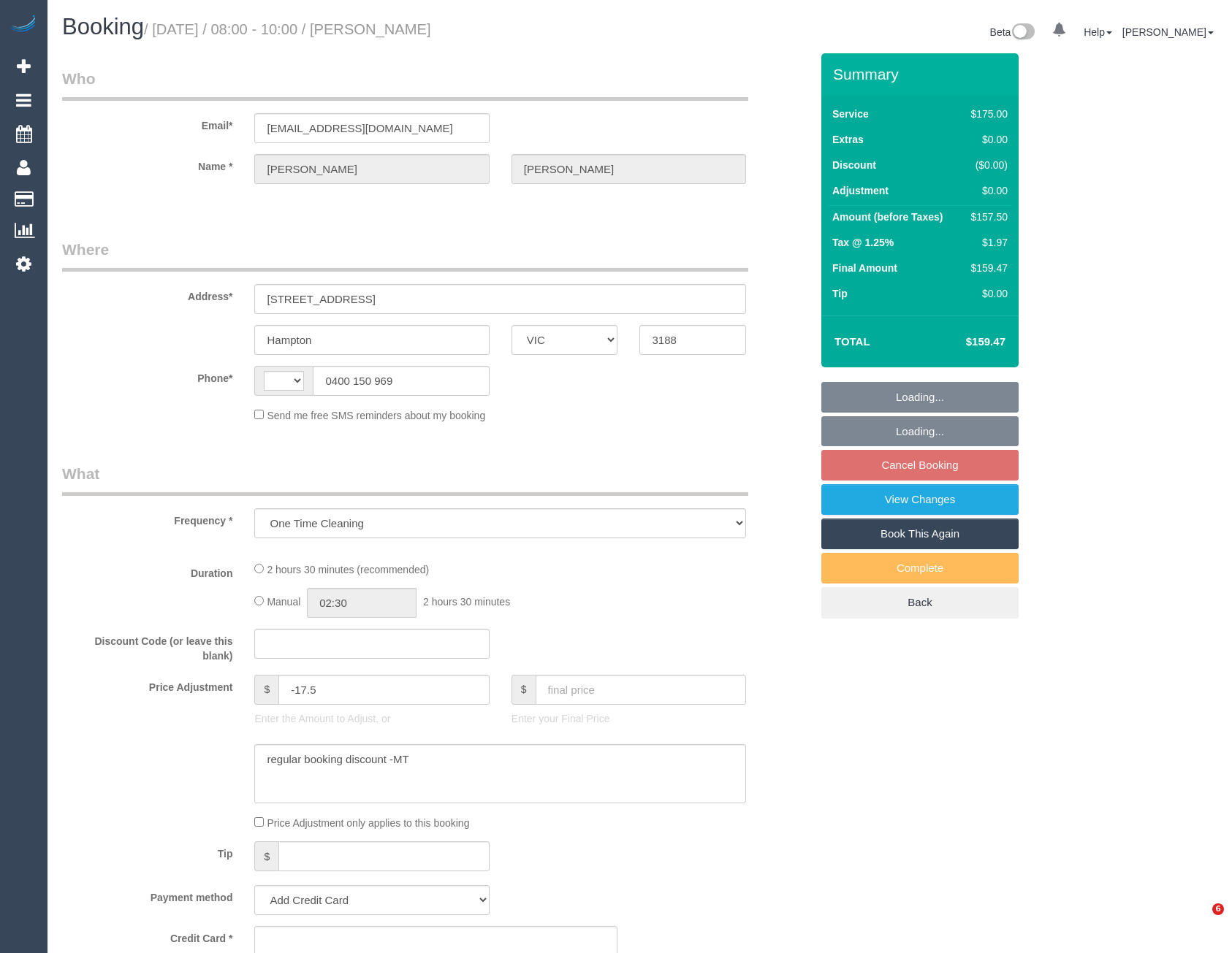
select select "VIC"
select select "string:AU"
select select "string:stripe-pm_1FRCUP2GScqysDRVU3rOEBmN"
select select "150"
select select "number:27"
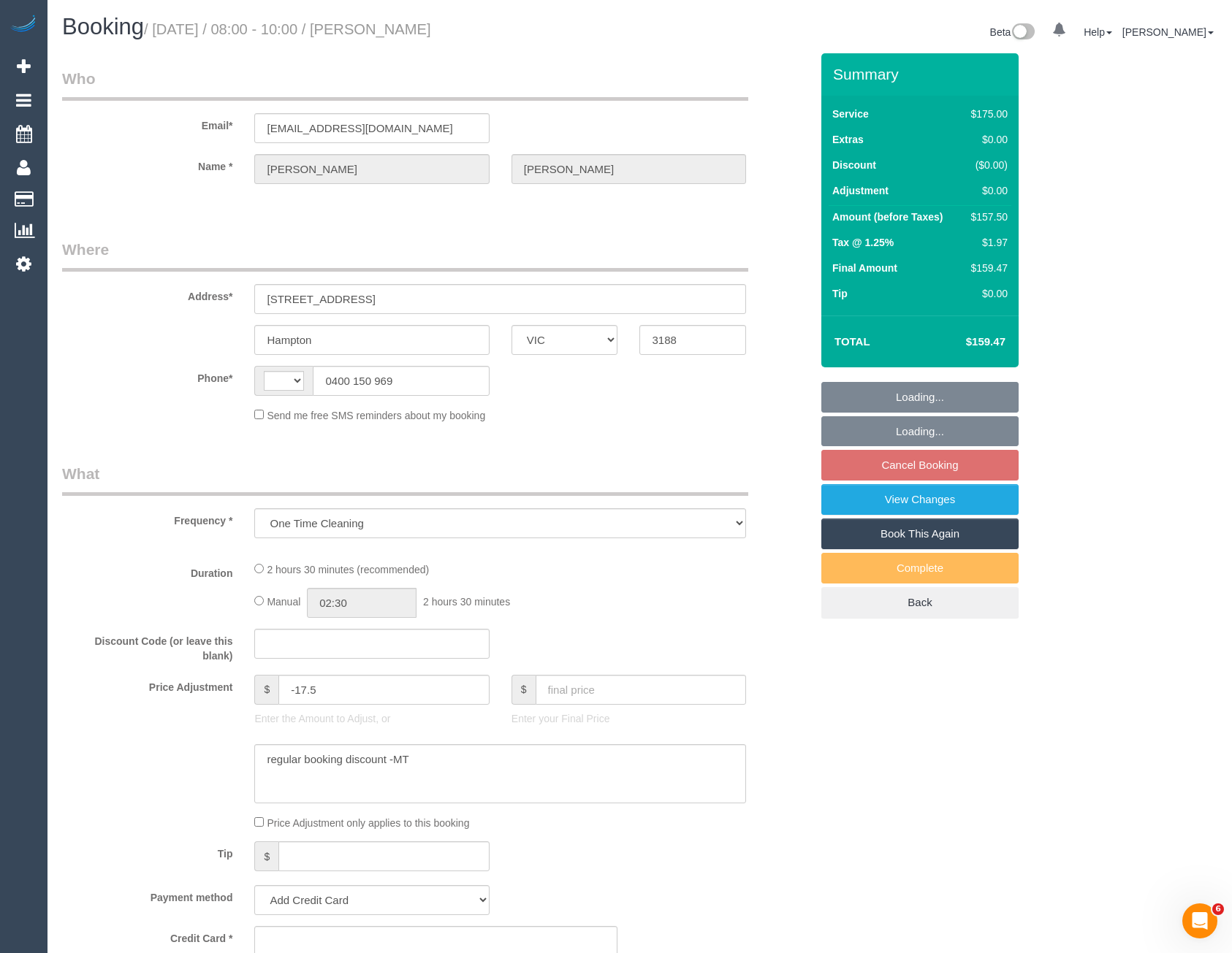
select select "number:14"
select select "number:19"
select select "number:22"
select select "number:11"
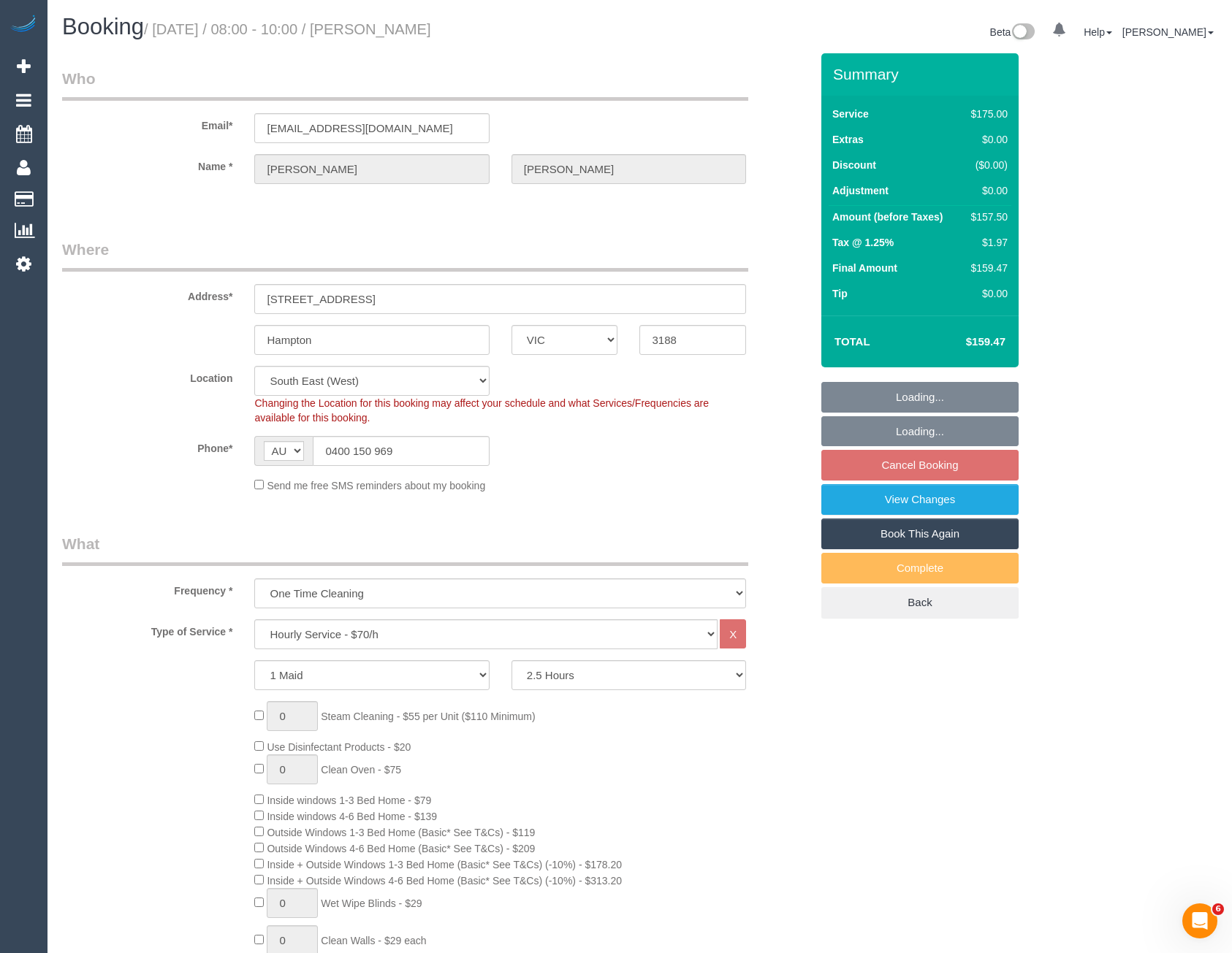
select select "object:851"
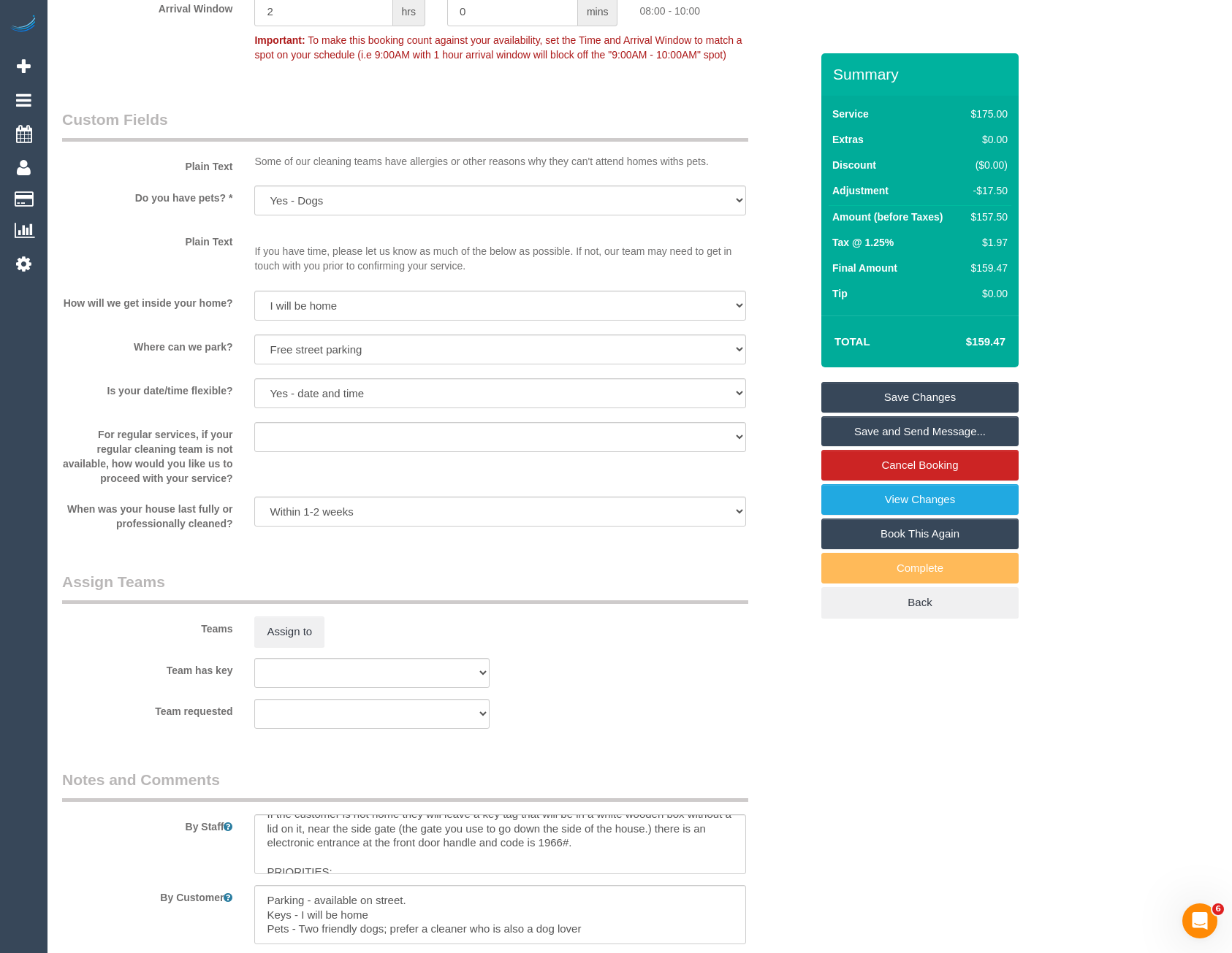
scroll to position [87, 0]
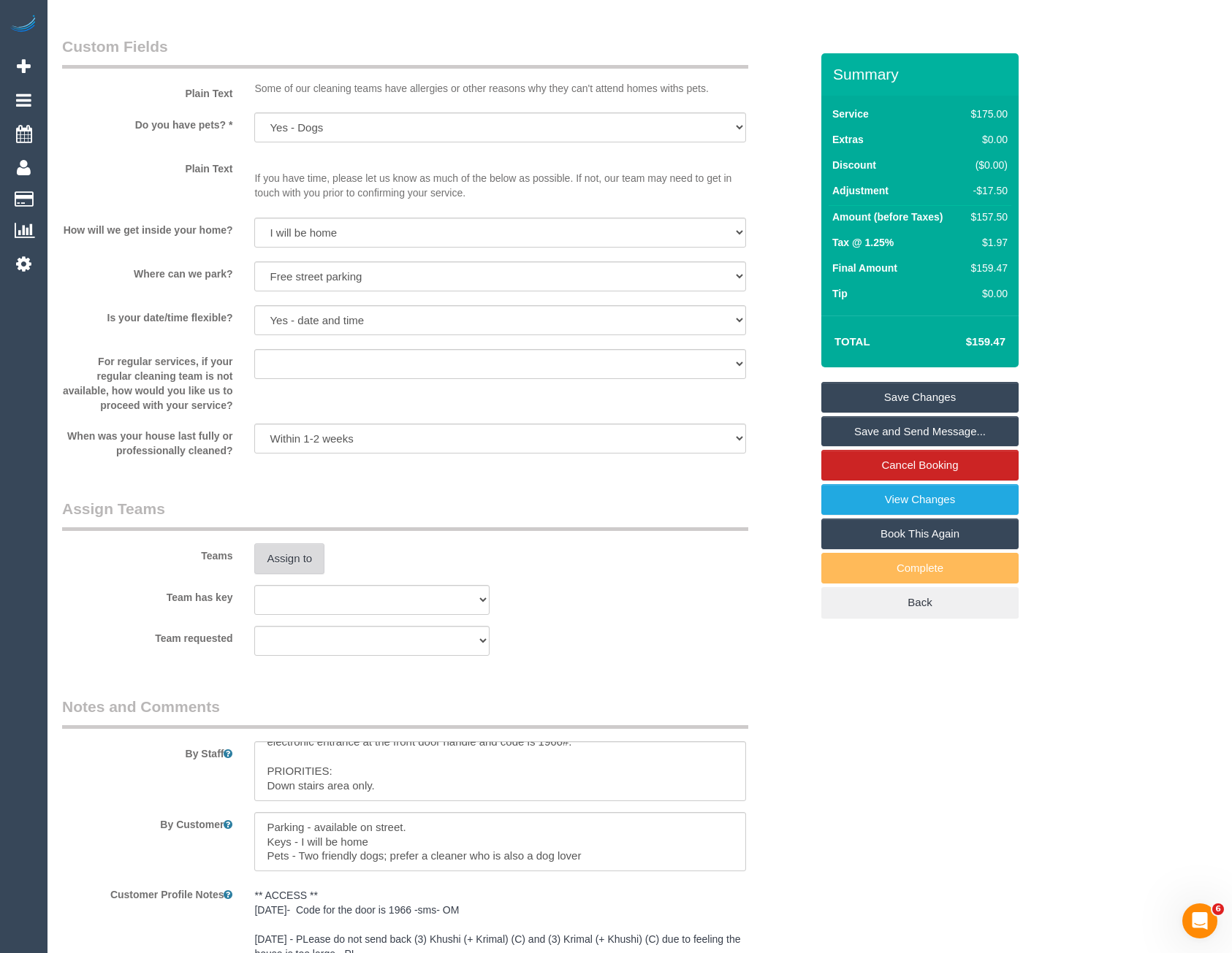
click at [290, 564] on button "Assign to" at bounding box center [289, 559] width 71 height 31
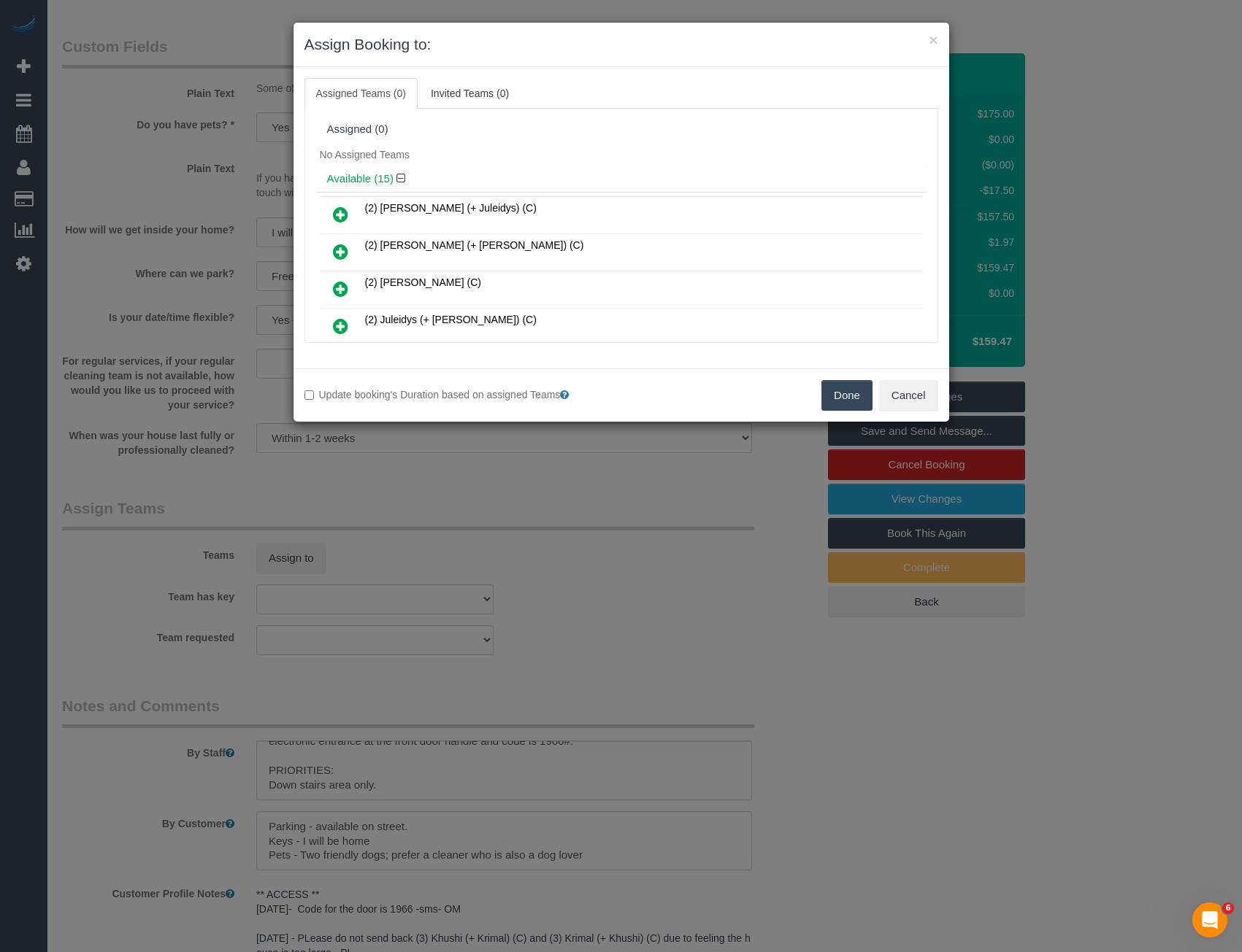
scroll to position [3995, 0]
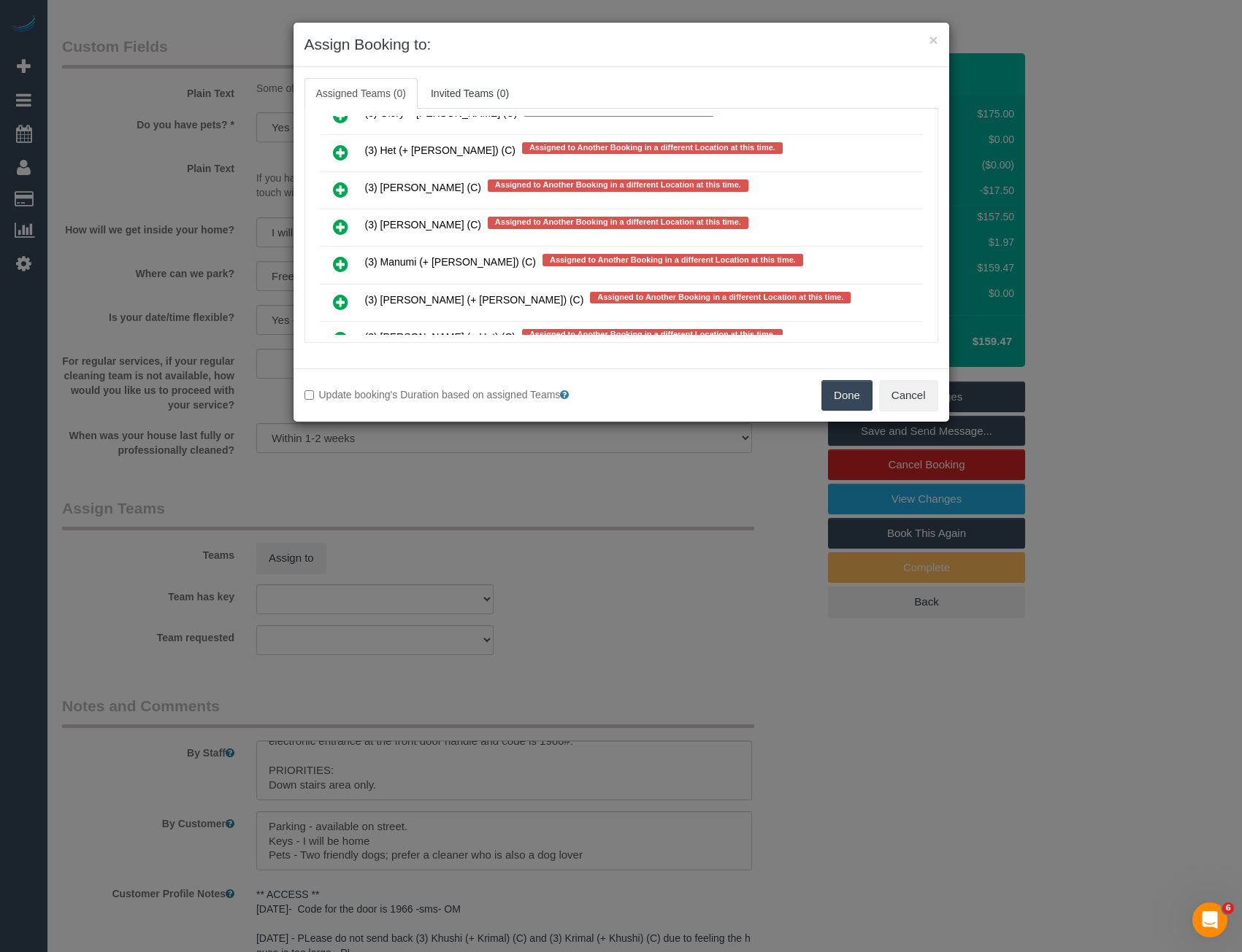
click at [338, 226] on icon at bounding box center [340, 226] width 15 height 18
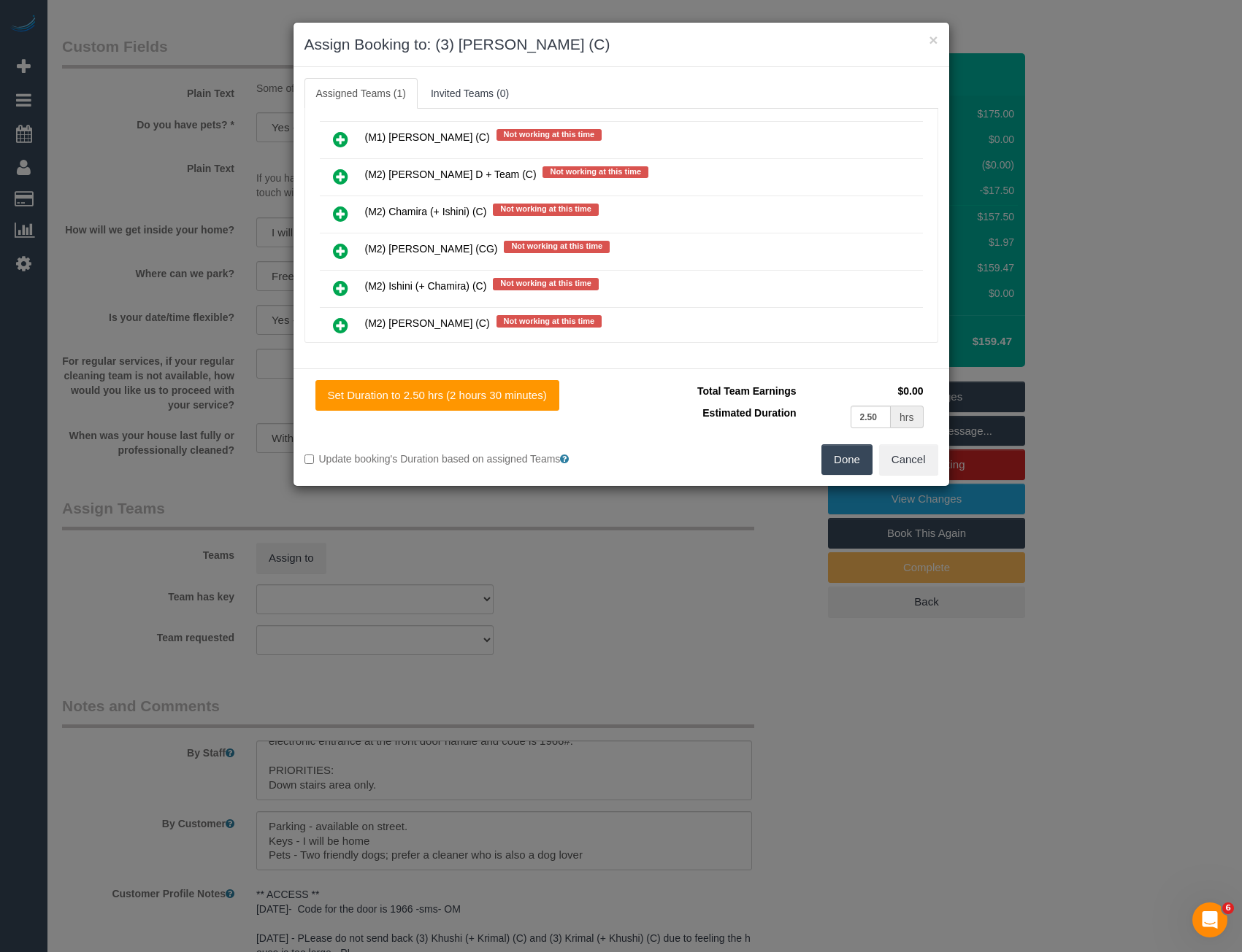
scroll to position [3159, 0]
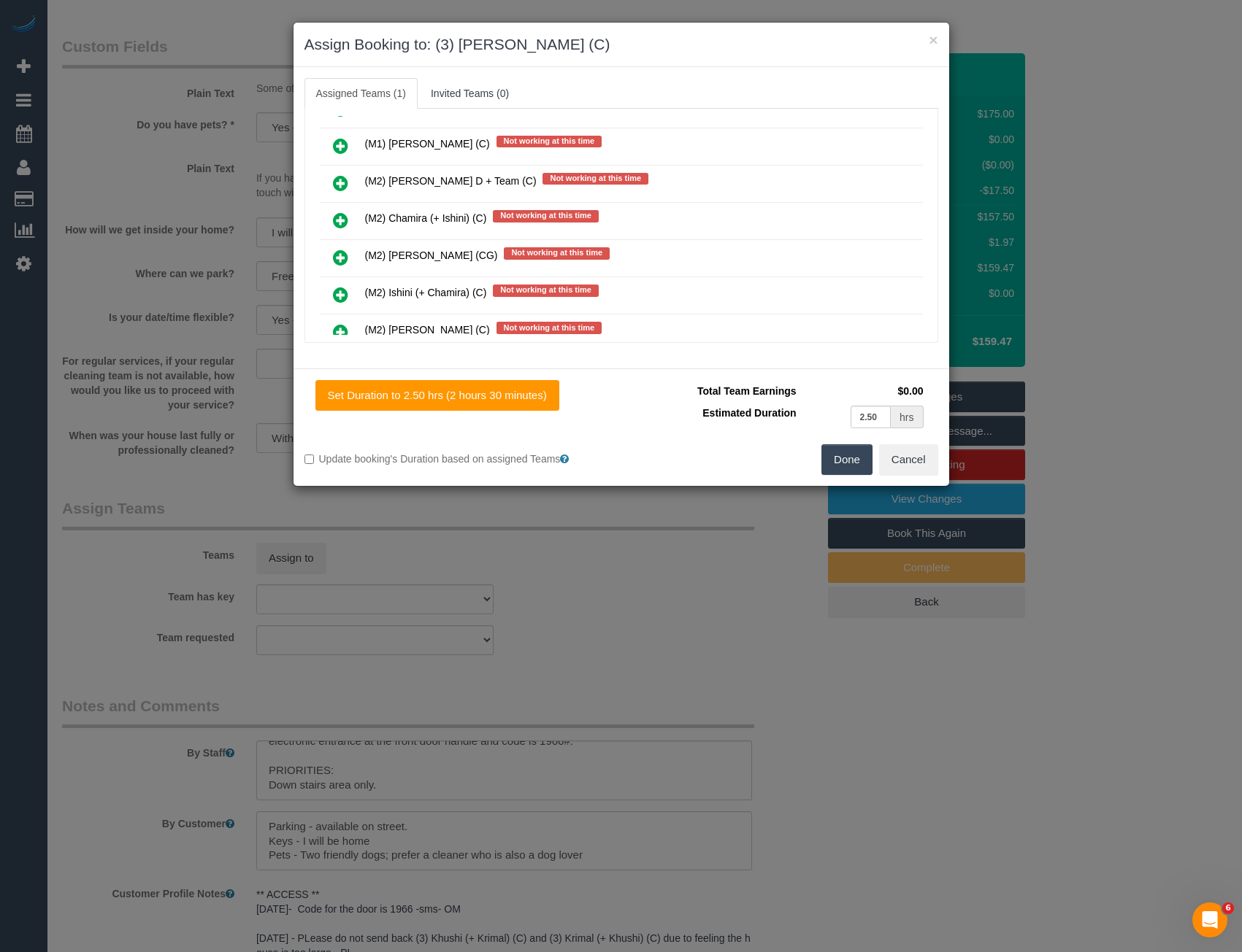
drag, startPoint x: 926, startPoint y: 275, endPoint x: 939, endPoint y: 95, distance: 180.5
click at [939, 95] on div "Assigned Teams (1) Invited Teams (0) Assigned (1) (3) Kaveen Wijesuriya (C) Ass…" at bounding box center [621, 217] width 655 height 302
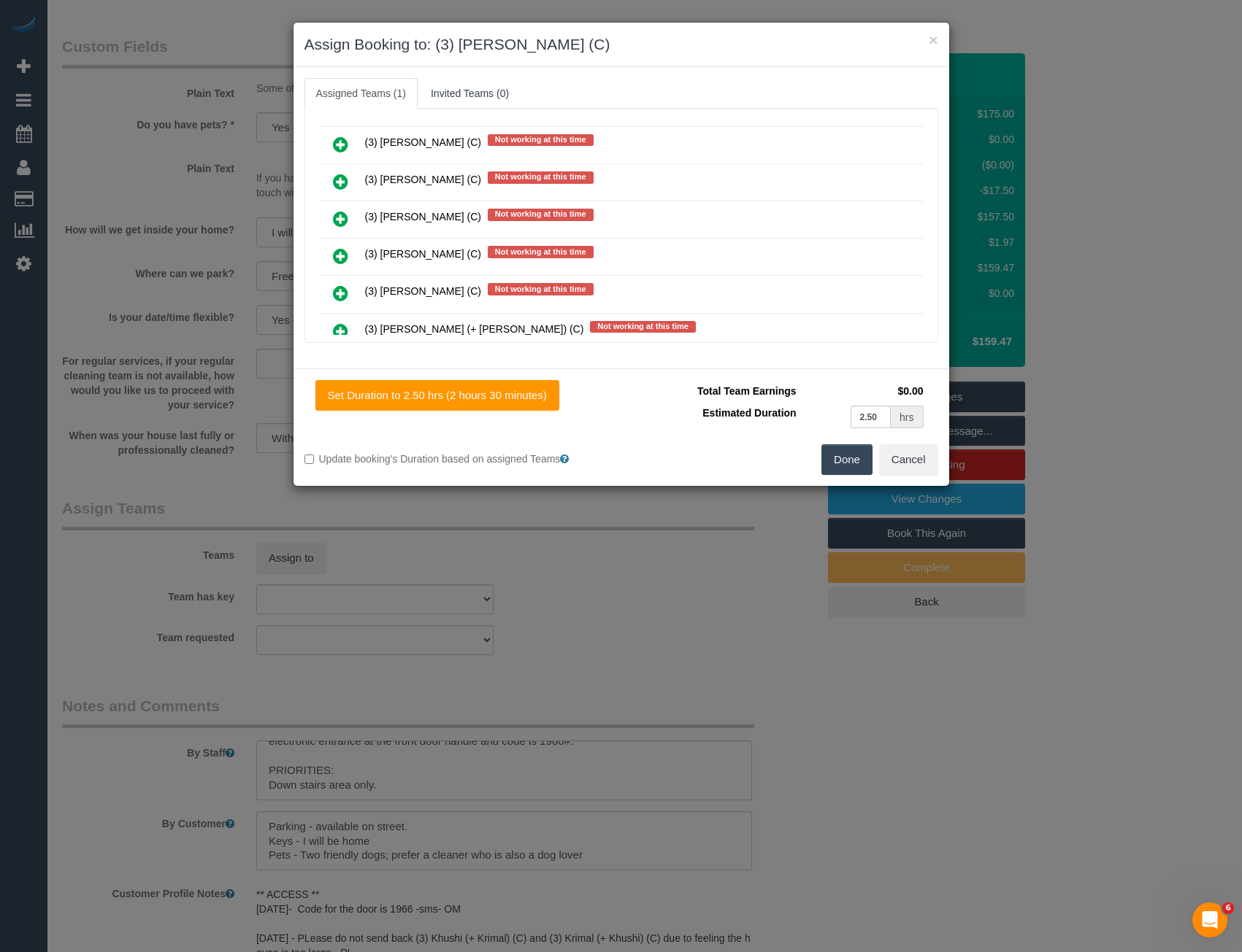
scroll to position [0, 0]
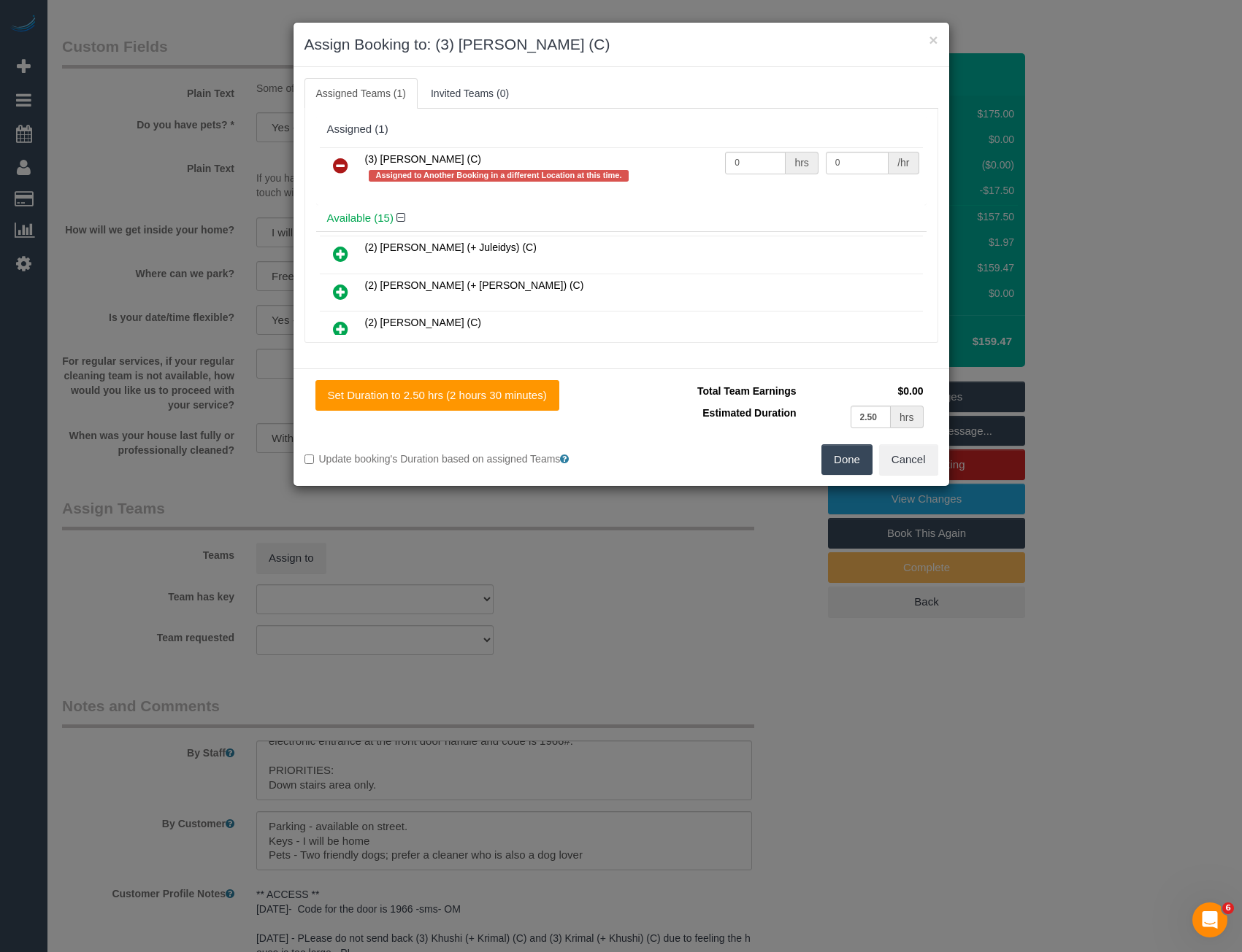
click at [760, 161] on input "0" at bounding box center [755, 164] width 60 height 23
drag, startPoint x: 730, startPoint y: 168, endPoint x: 541, endPoint y: 197, distance: 191.2
click at [605, 185] on tr "(3) Kaveen Wijesuriya (C) Assigned to Another Booking in a different Location a…" at bounding box center [621, 168] width 603 height 41
type input "2.5"
type input "35"
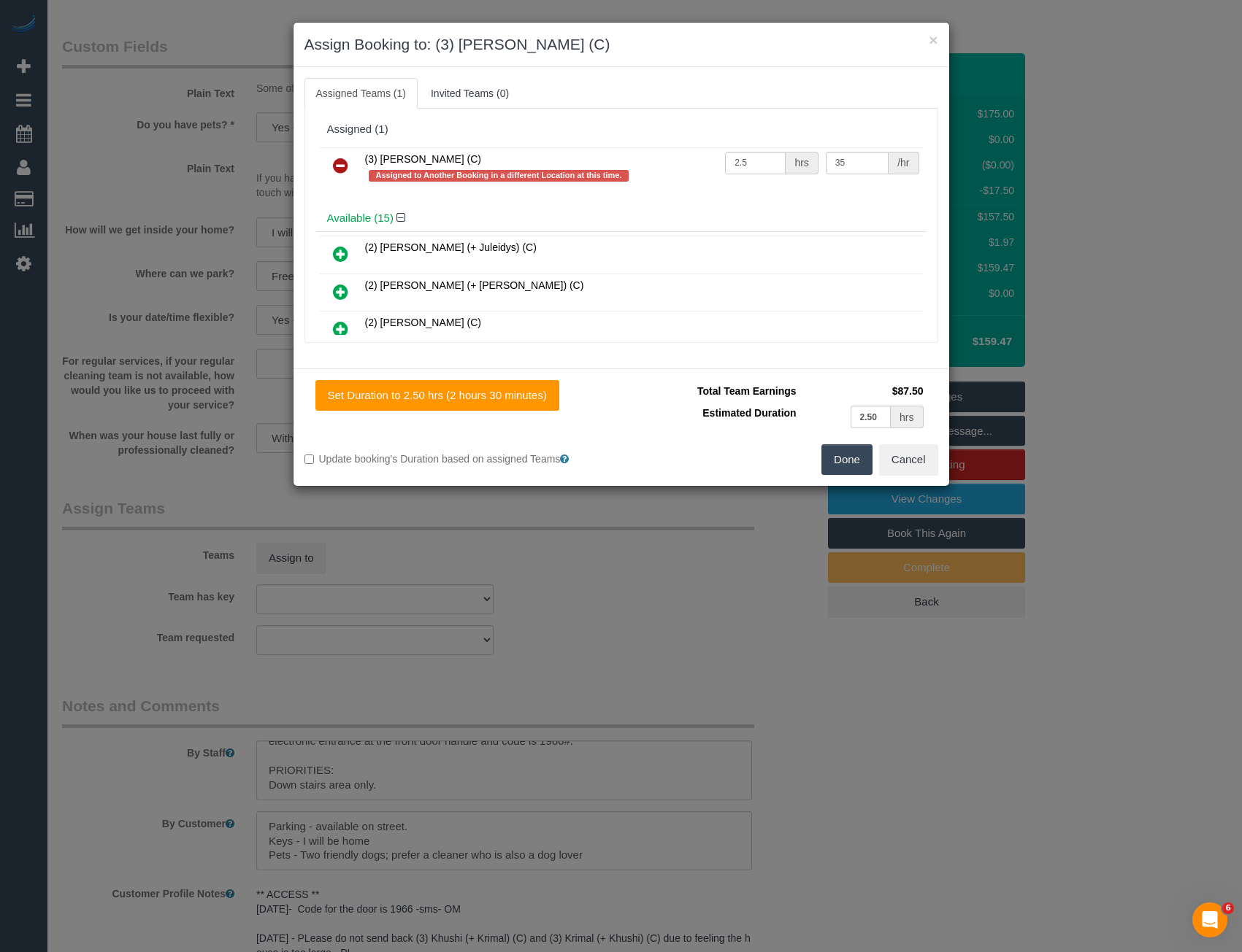
click at [854, 452] on button "Done" at bounding box center [847, 460] width 51 height 31
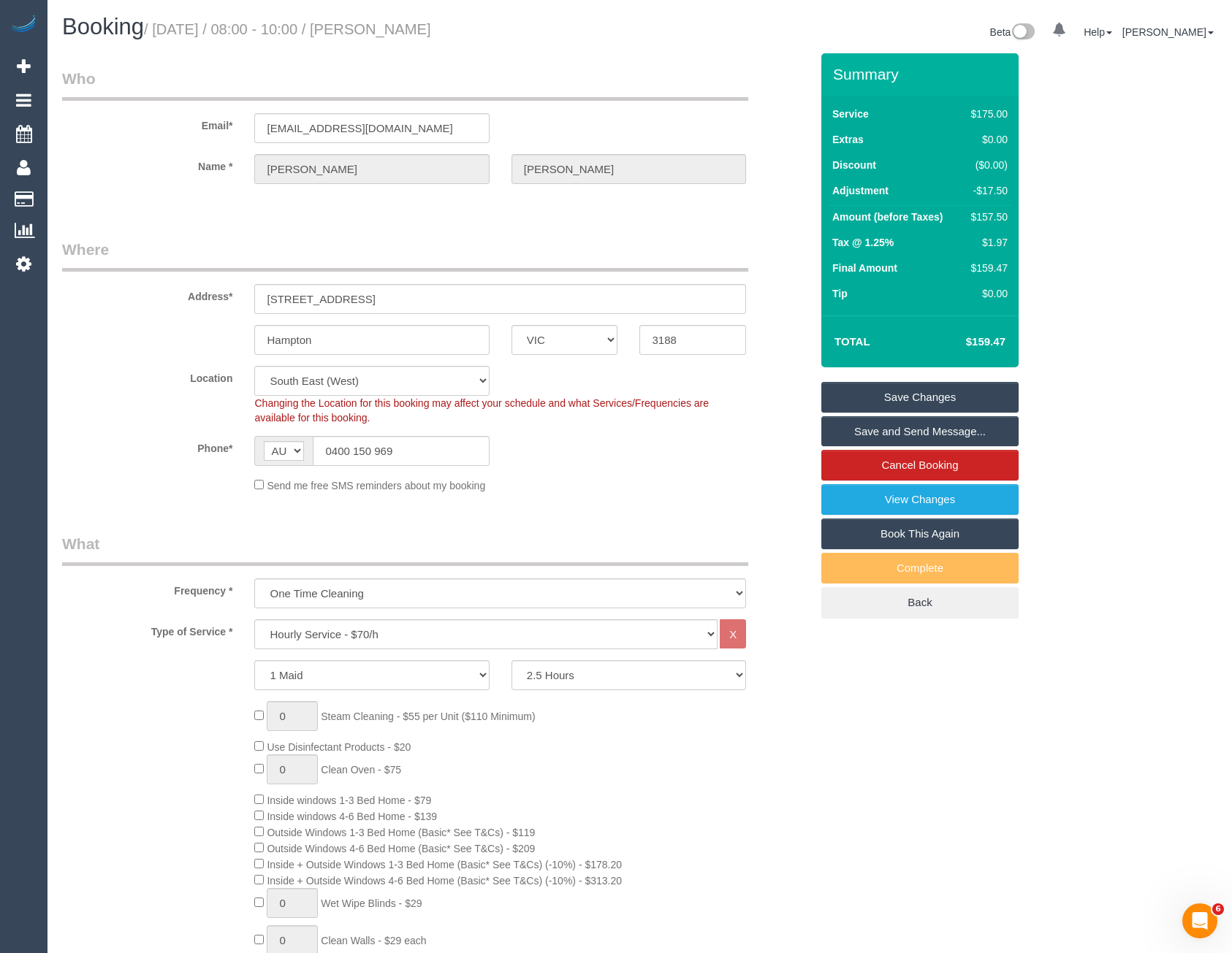
click at [919, 430] on link "Save and Send Message..." at bounding box center [920, 432] width 198 height 31
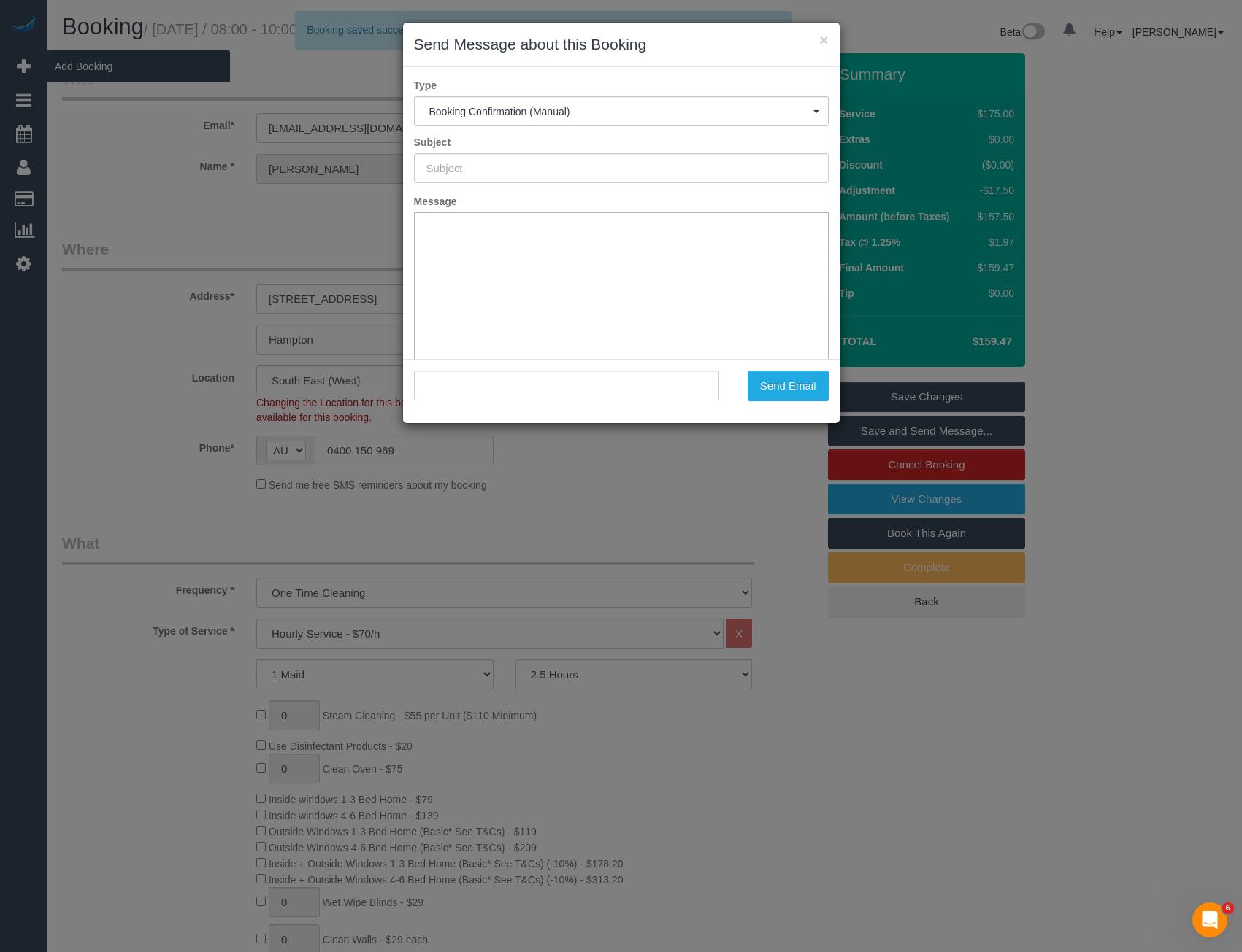
type input "Booking Confirmed"
type input ""Alex Kaplan" <akaplan@theage.com.au>"
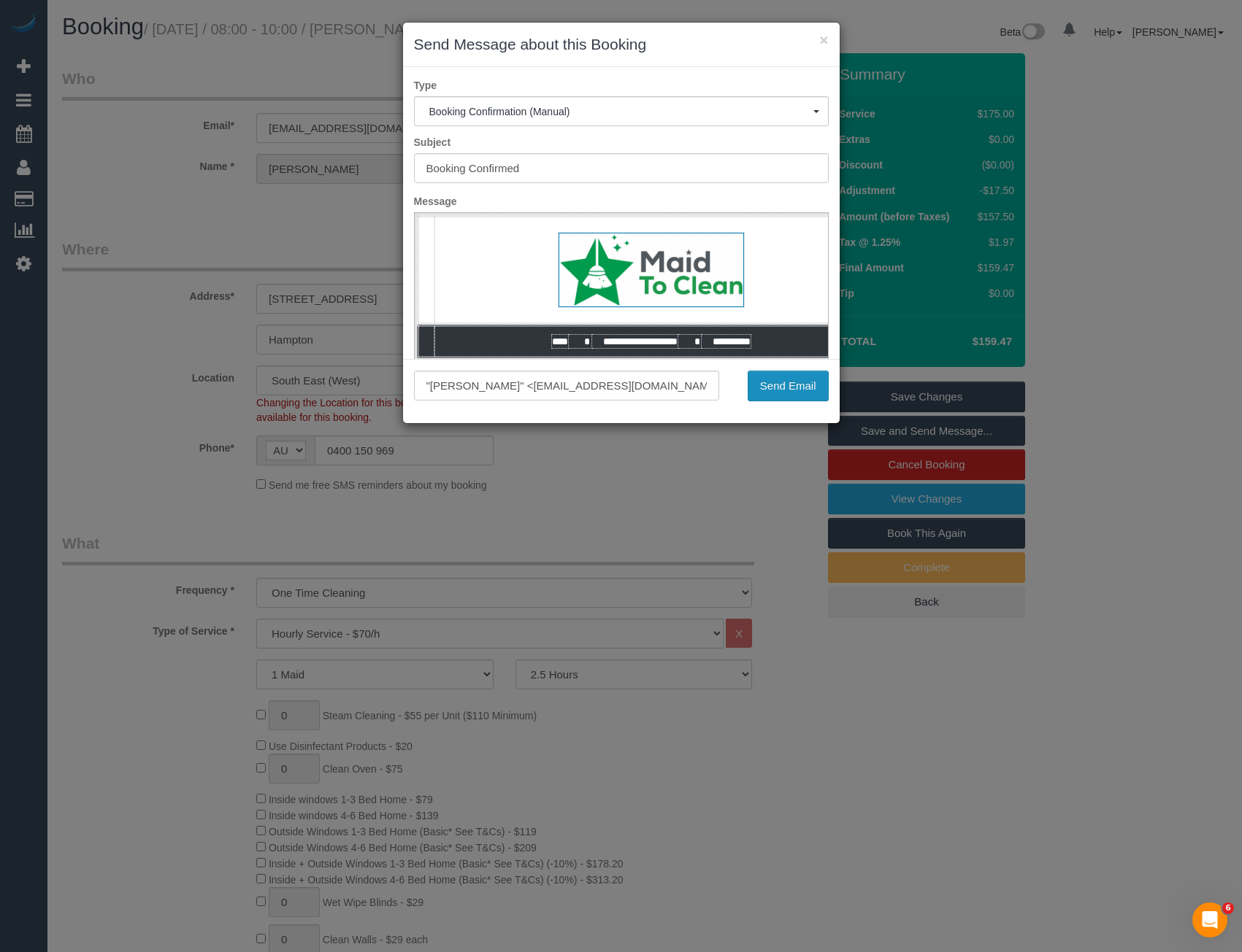
drag, startPoint x: 801, startPoint y: 391, endPoint x: 383, endPoint y: 129, distance: 493.3
click at [801, 391] on button "Send Email" at bounding box center [788, 385] width 81 height 31
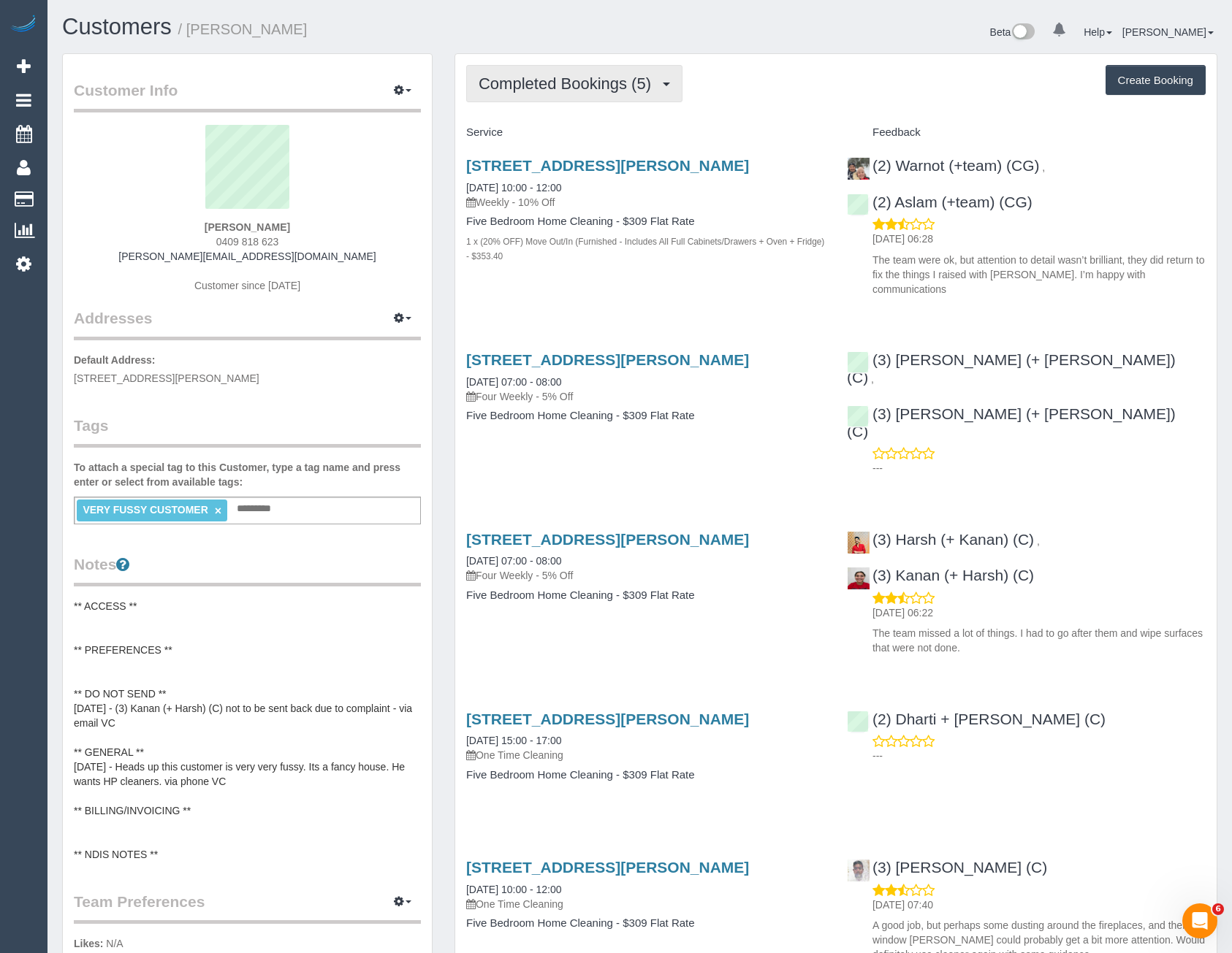
click at [621, 89] on span "Completed Bookings (5)" at bounding box center [568, 83] width 180 height 18
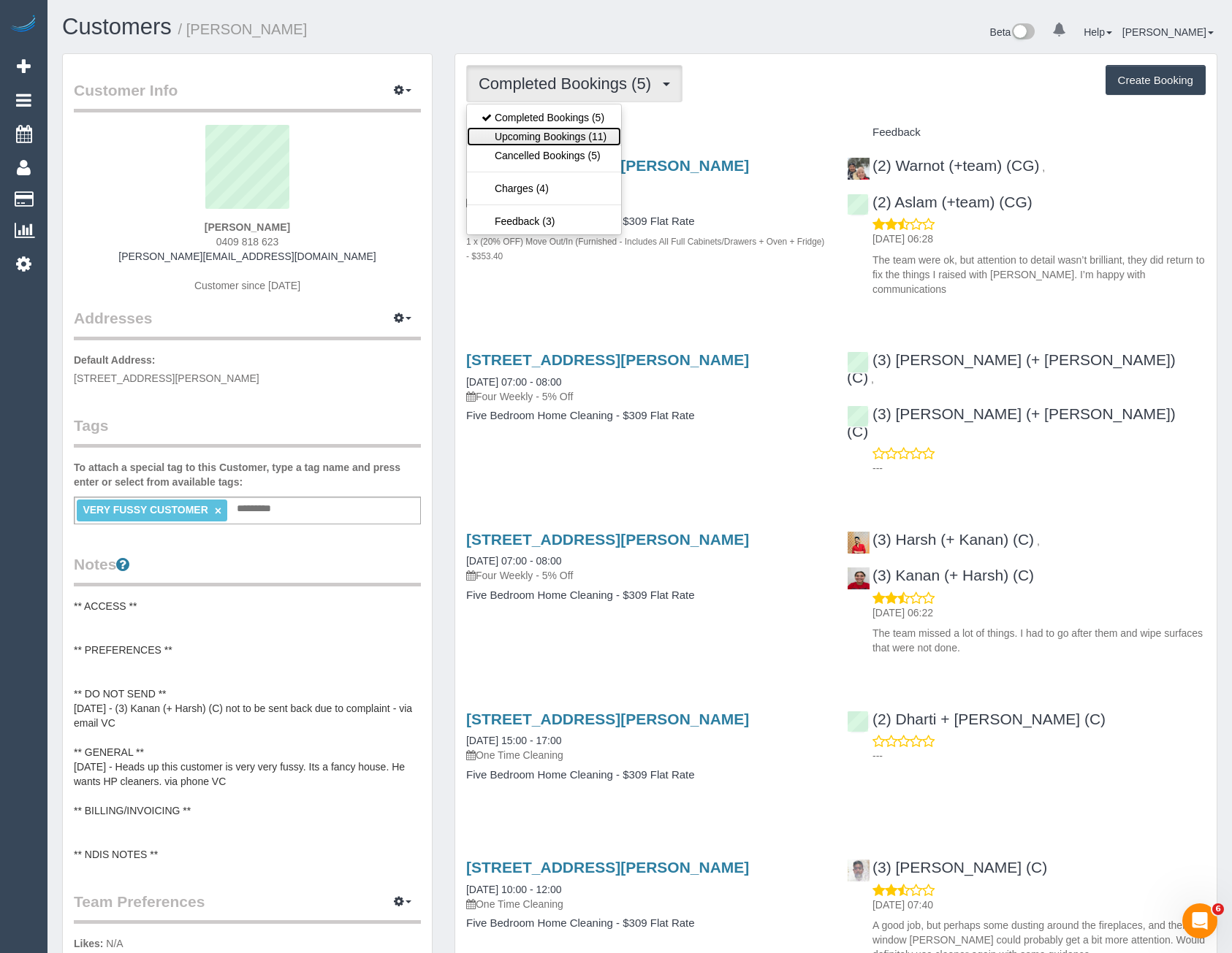
click at [576, 135] on link "Upcoming Bookings (11)" at bounding box center [544, 136] width 154 height 19
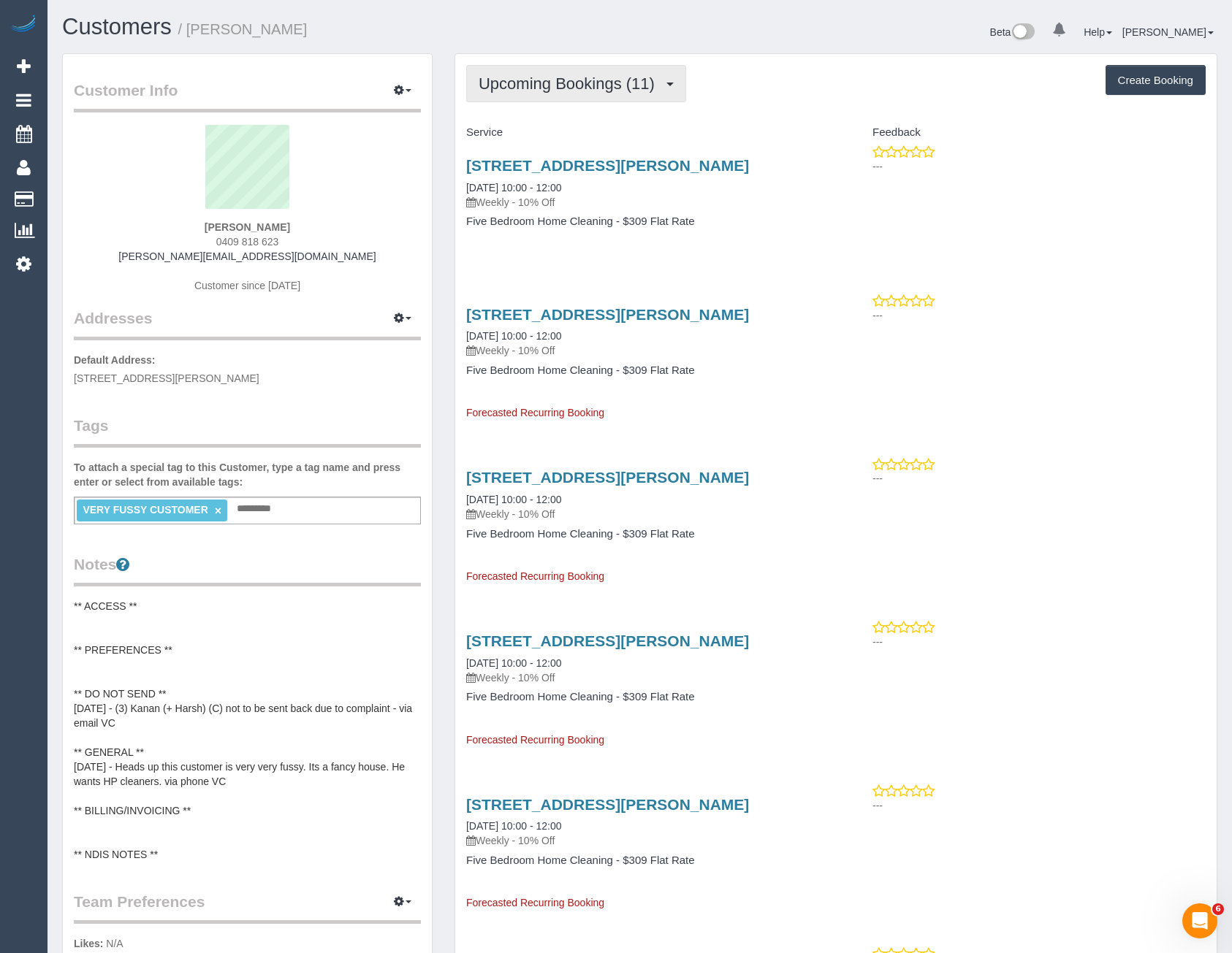
click at [561, 86] on span "Upcoming Bookings (11)" at bounding box center [570, 83] width 184 height 18
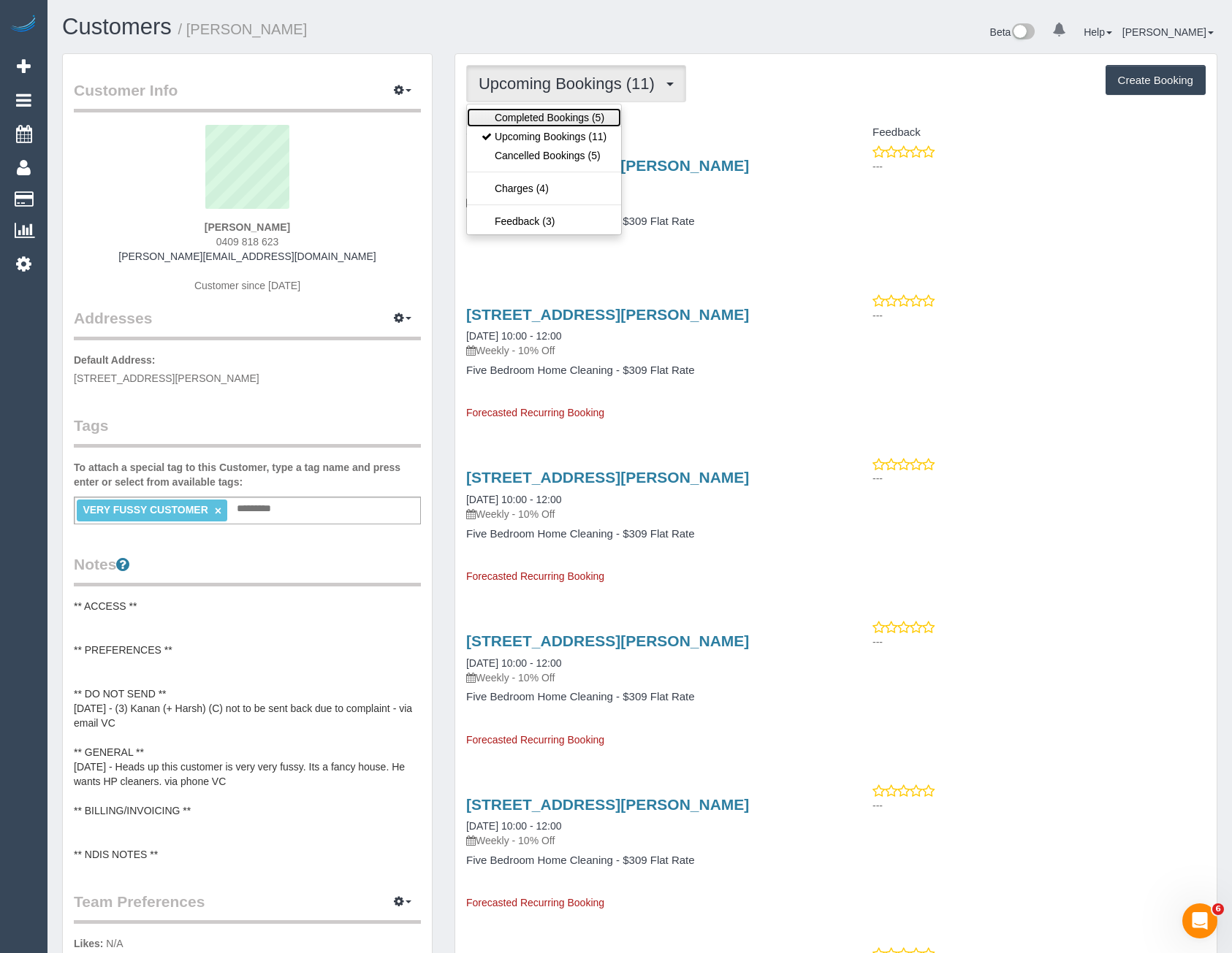
click at [557, 110] on link "Completed Bookings (5)" at bounding box center [544, 118] width 154 height 19
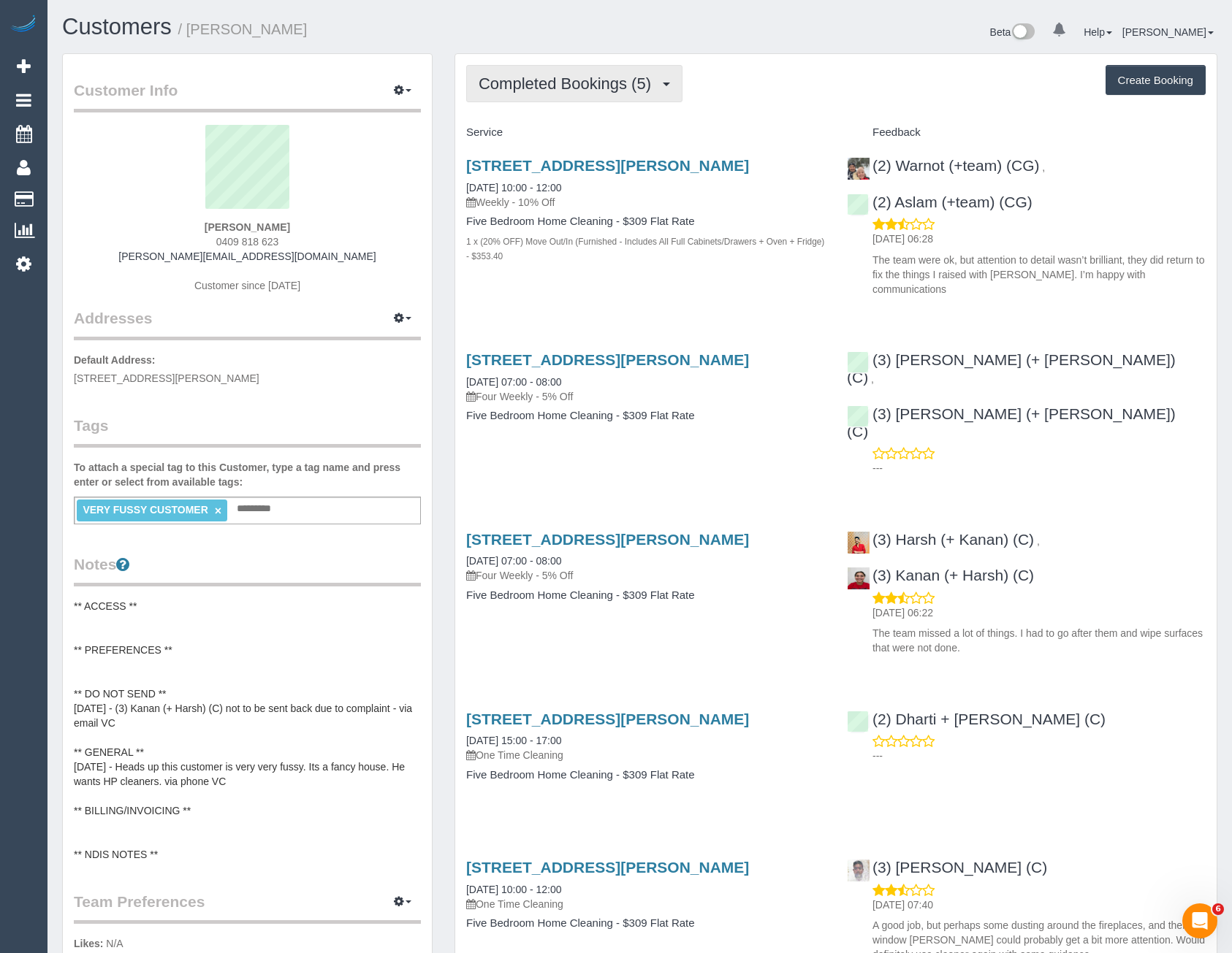
click at [643, 87] on span "Completed Bookings (5)" at bounding box center [568, 83] width 180 height 18
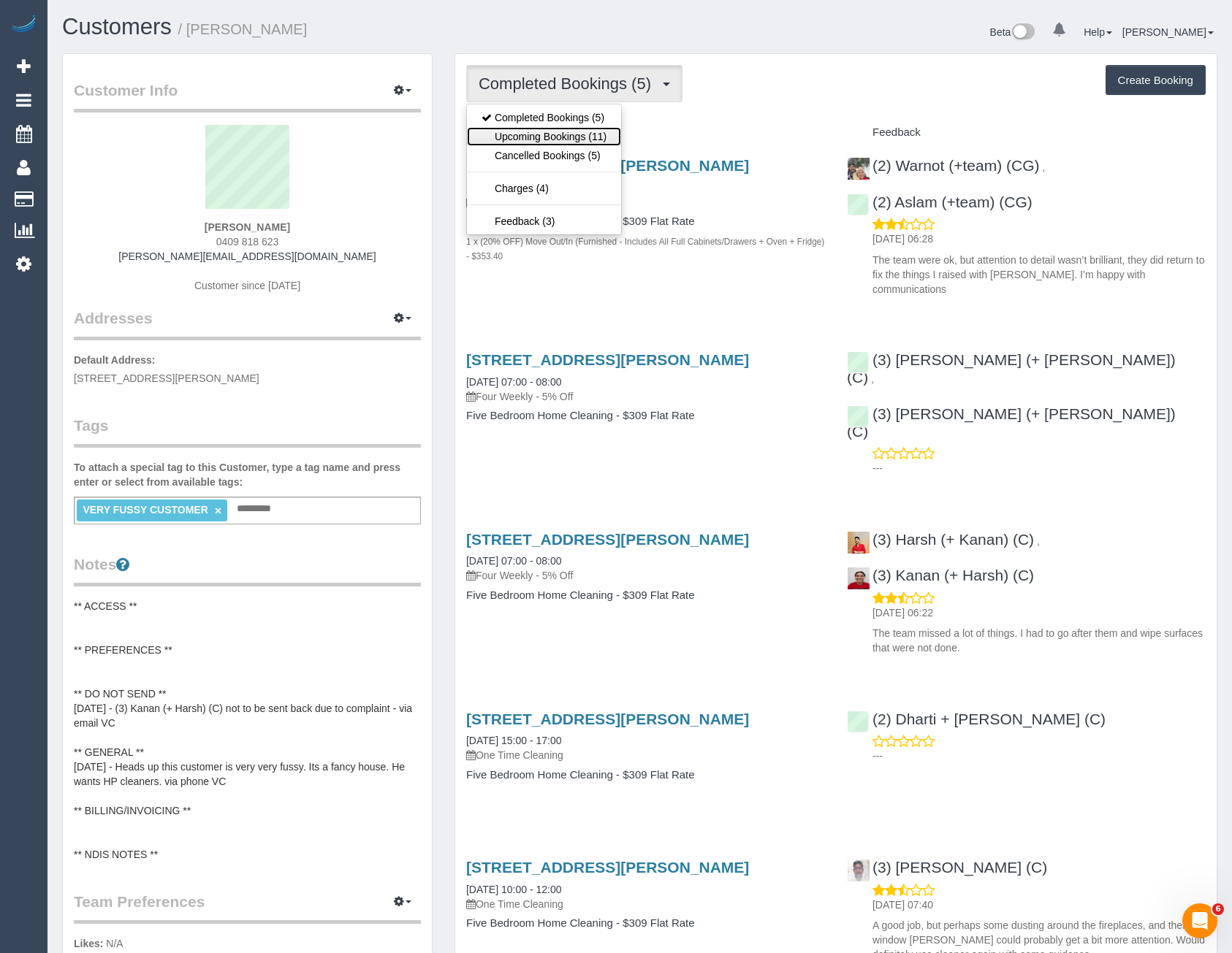
click at [605, 135] on link "Upcoming Bookings (11)" at bounding box center [544, 136] width 154 height 19
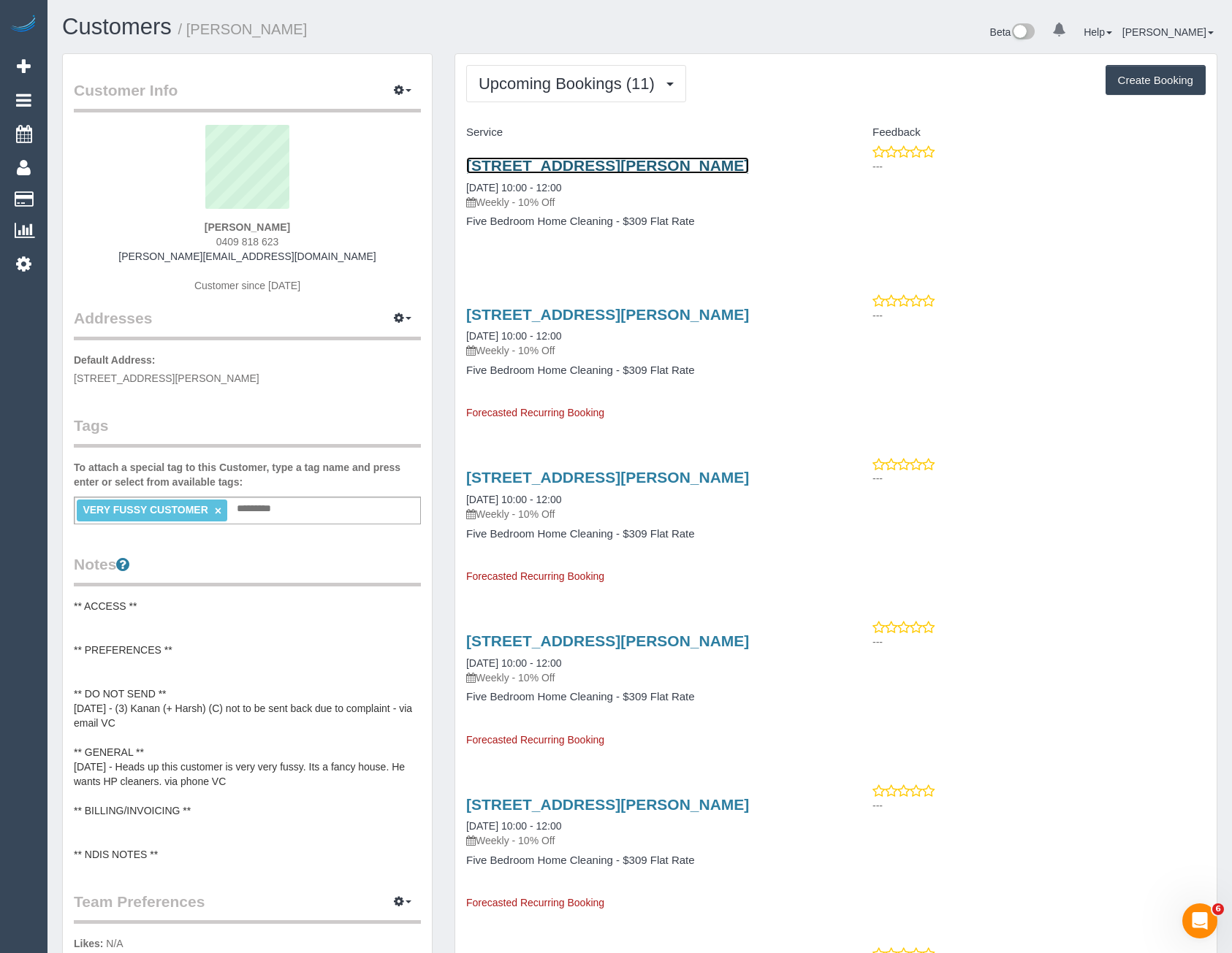
click at [630, 158] on link "17 Morang Road Hawthorn 3122, Melbourne, VIC 3000" at bounding box center [607, 166] width 282 height 17
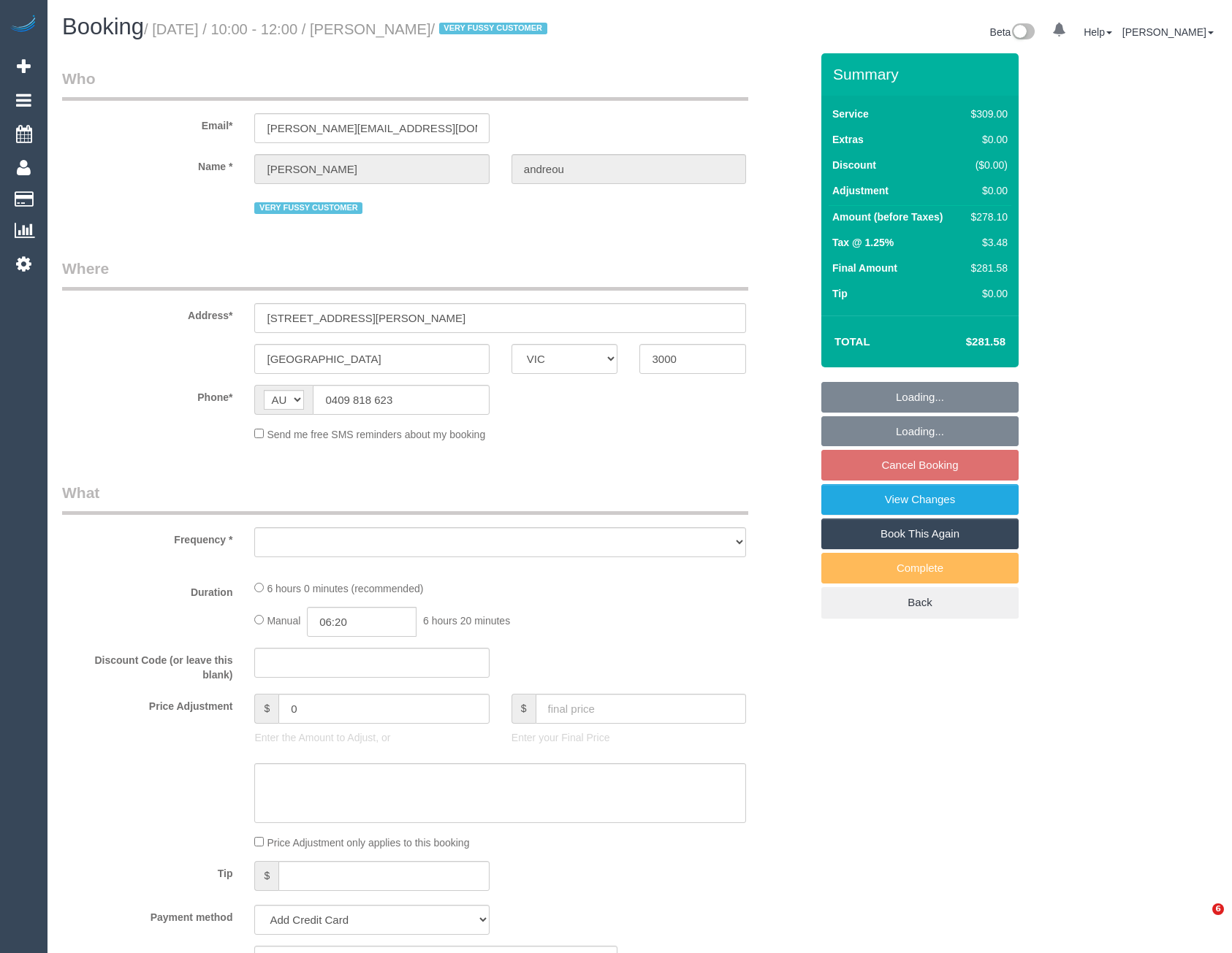
select select "VIC"
select select "number:28"
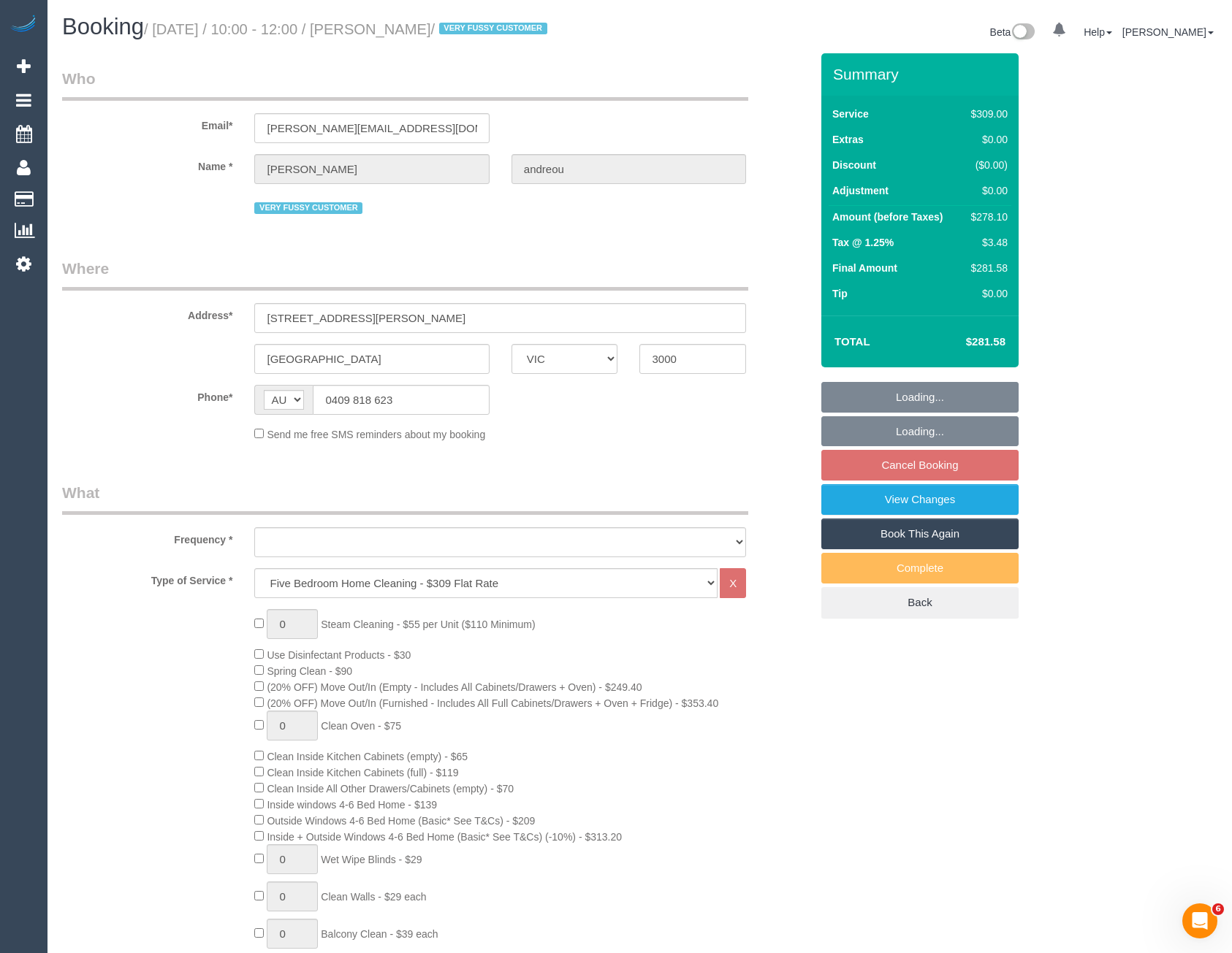
select select "object:800"
select select "string:stripe-pm_1QmsLL2GScqysDRVaBTPqesX"
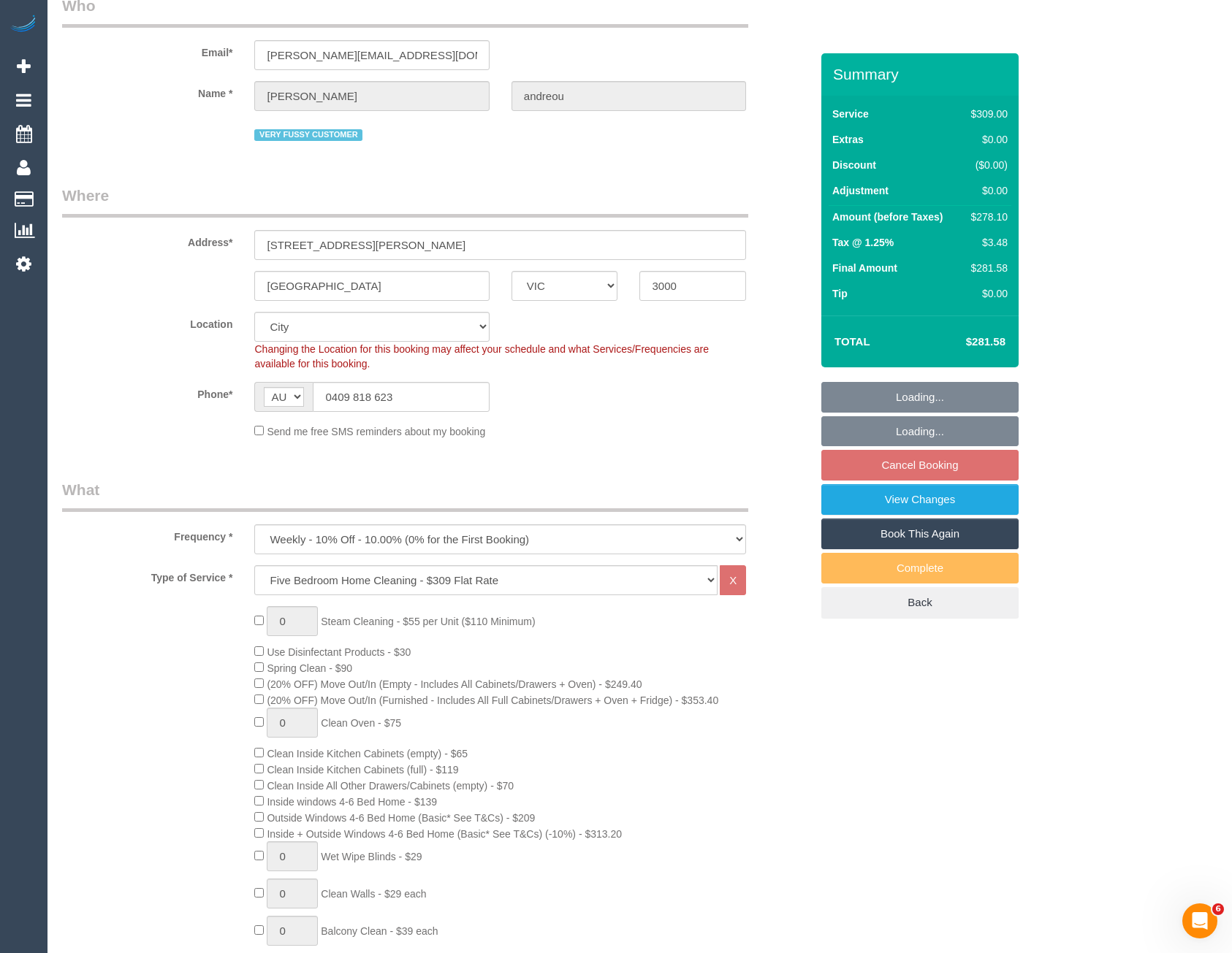
select select "object:1203"
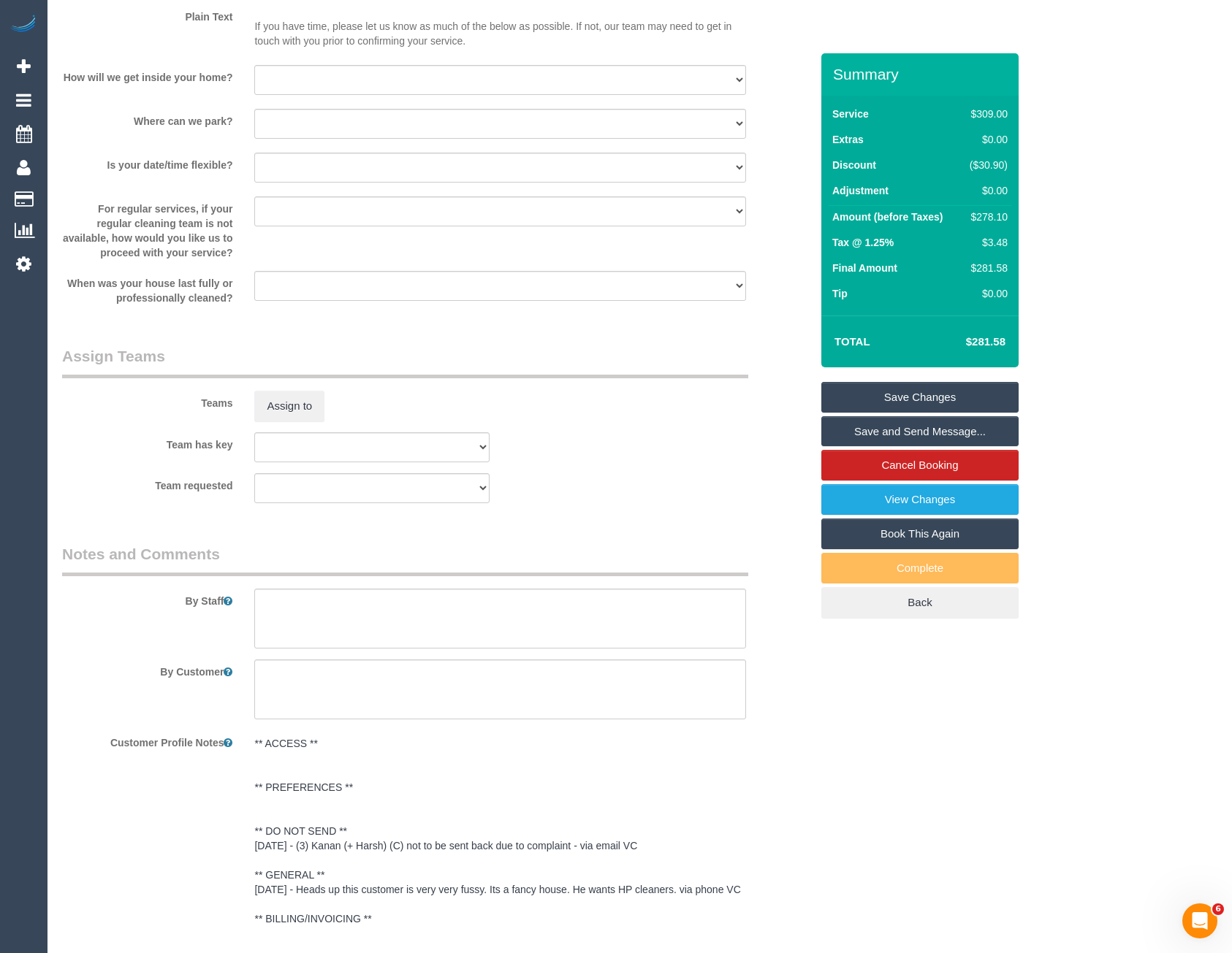
scroll to position [1826, 0]
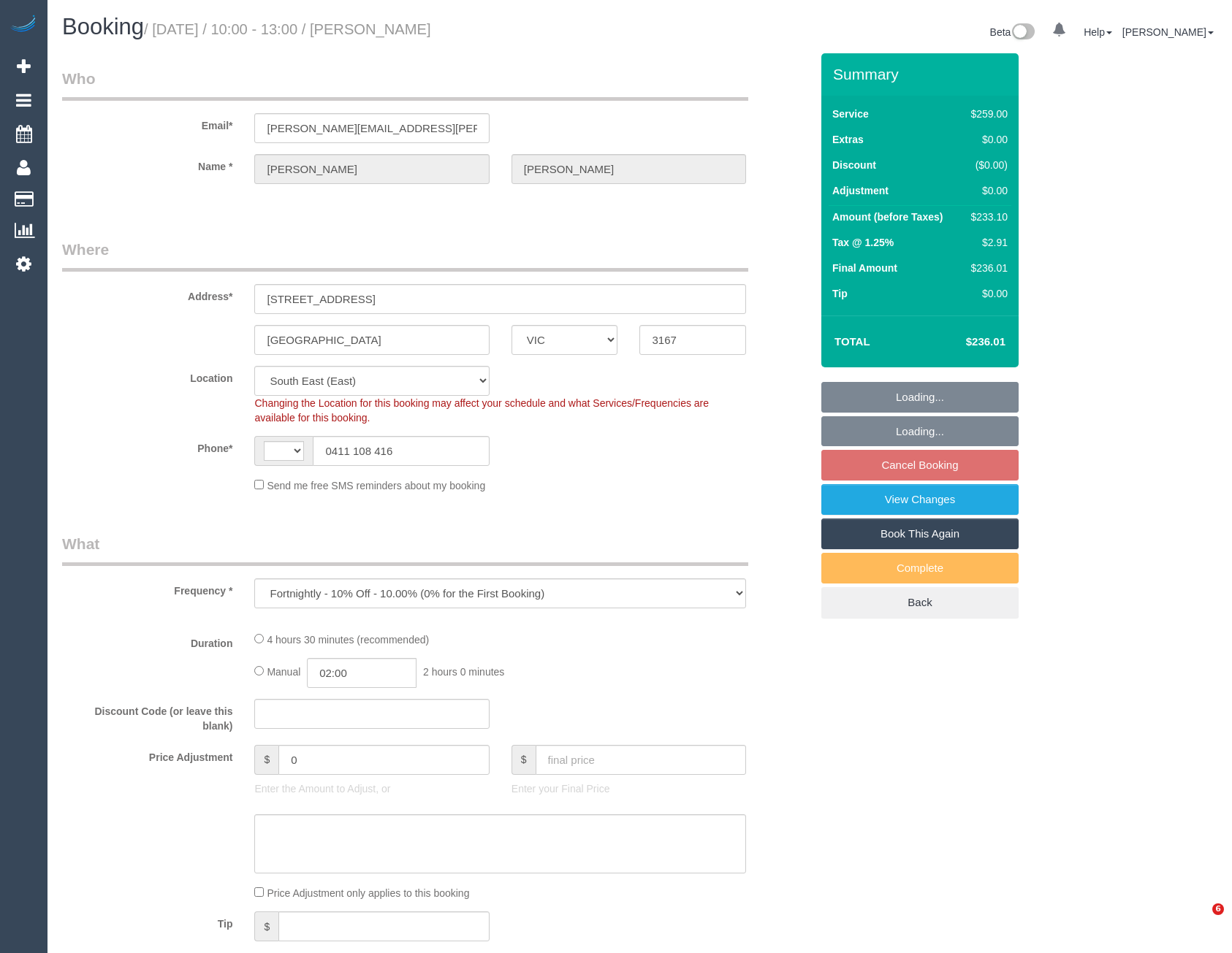
select select "VIC"
select select "object:568"
select select "string:AU"
select select "number:27"
select select "number:14"
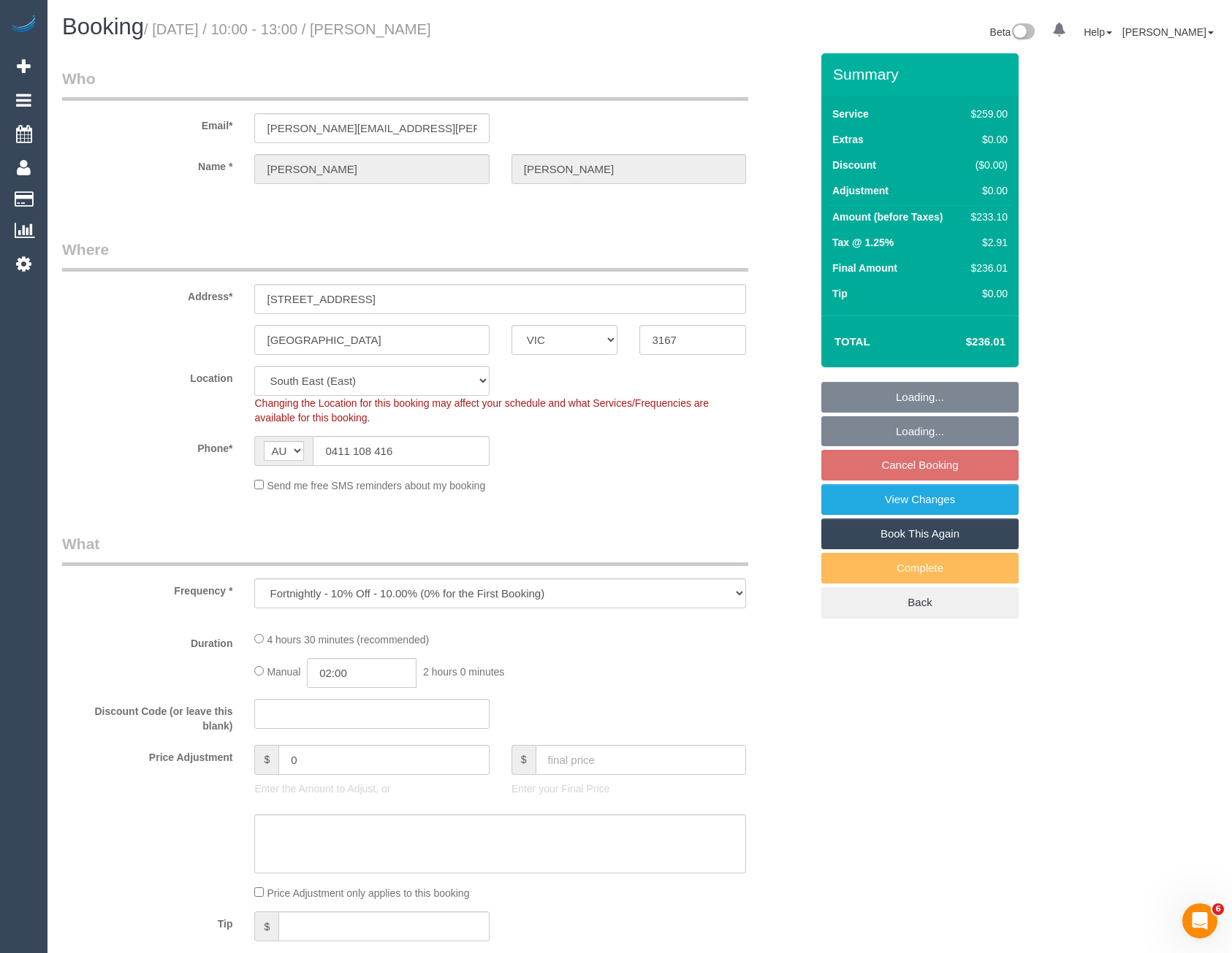
select select "number:19"
select select "number:23"
select select "number:34"
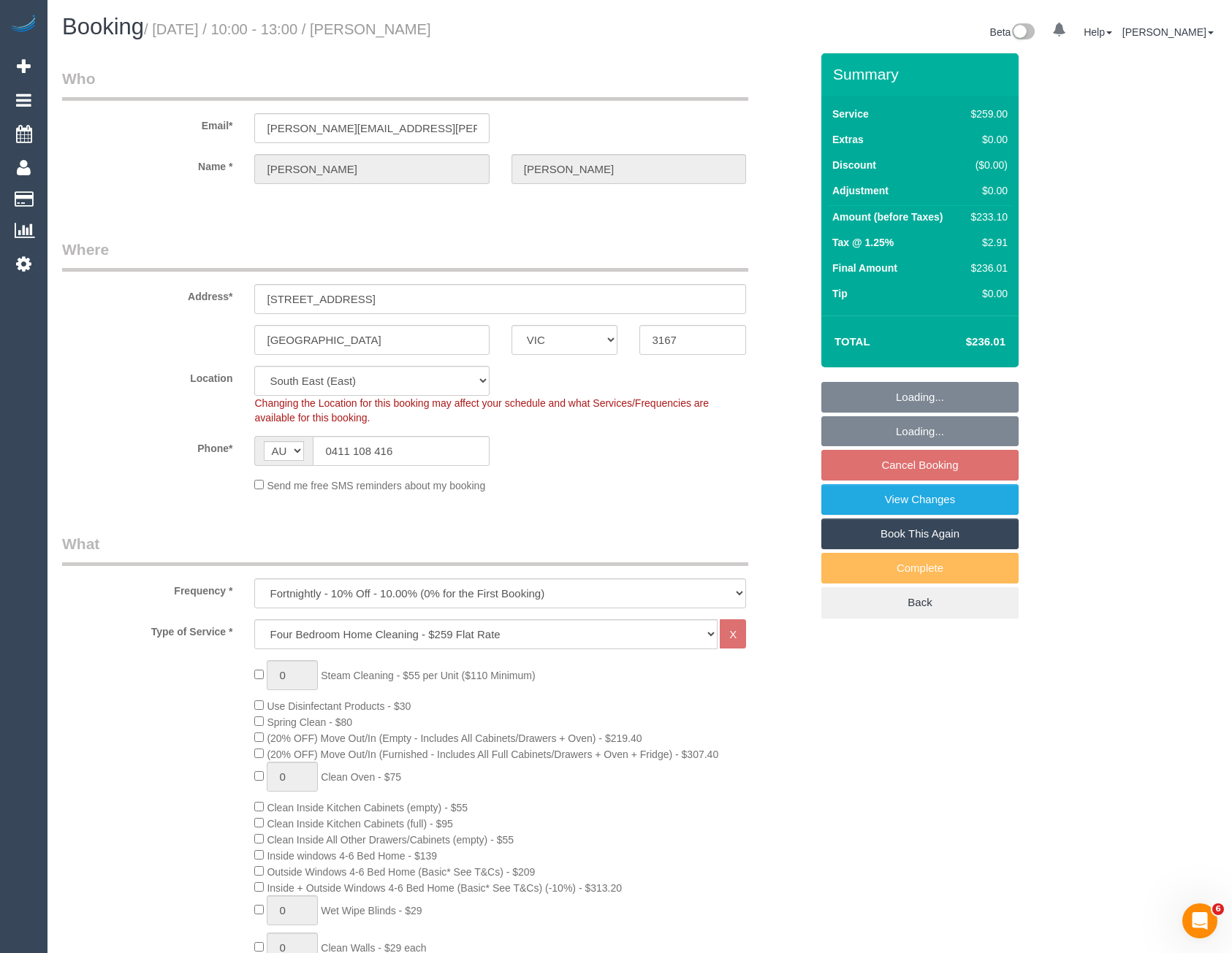
select select "string:stripe-pm_1MWC5I2GScqysDRVnPhJxiyN"
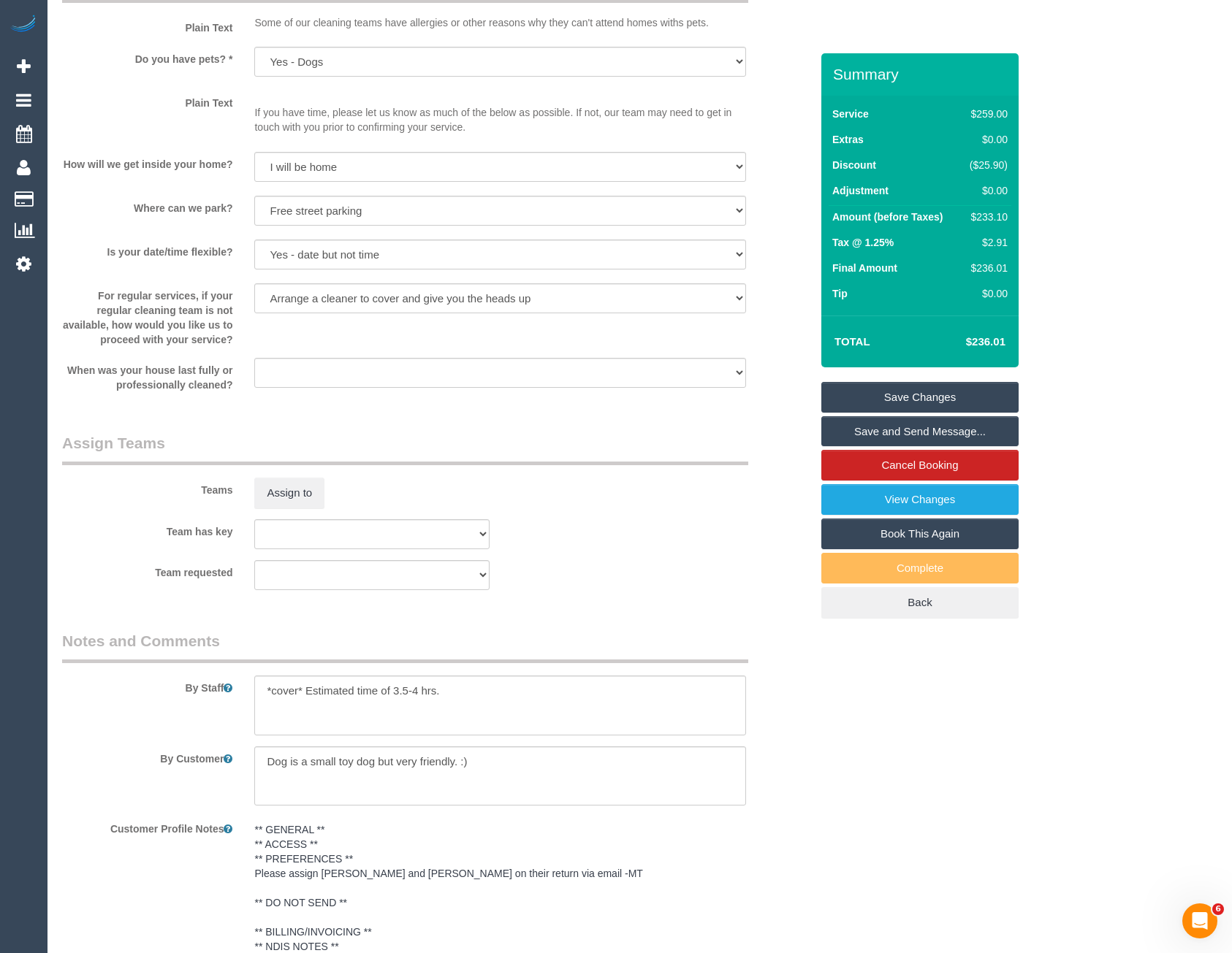
scroll to position [1972, 0]
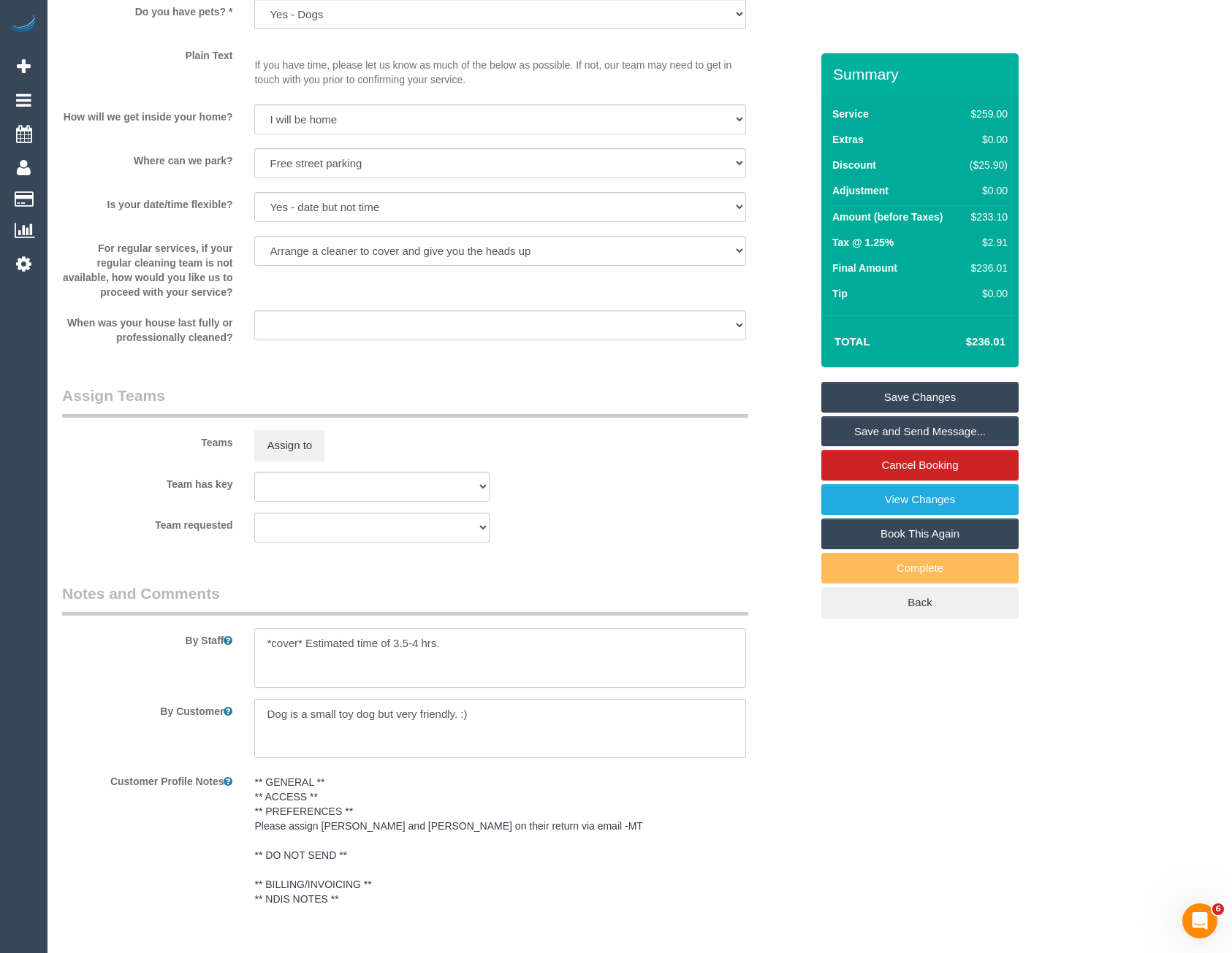
drag, startPoint x: 303, startPoint y: 647, endPoint x: 225, endPoint y: 651, distance: 78.1
click at [230, 651] on div "By Staff" at bounding box center [436, 636] width 770 height 105
click at [407, 645] on textarea at bounding box center [500, 659] width 492 height 60
click at [382, 641] on textarea at bounding box center [500, 659] width 492 height 60
click at [490, 641] on textarea at bounding box center [500, 659] width 492 height 60
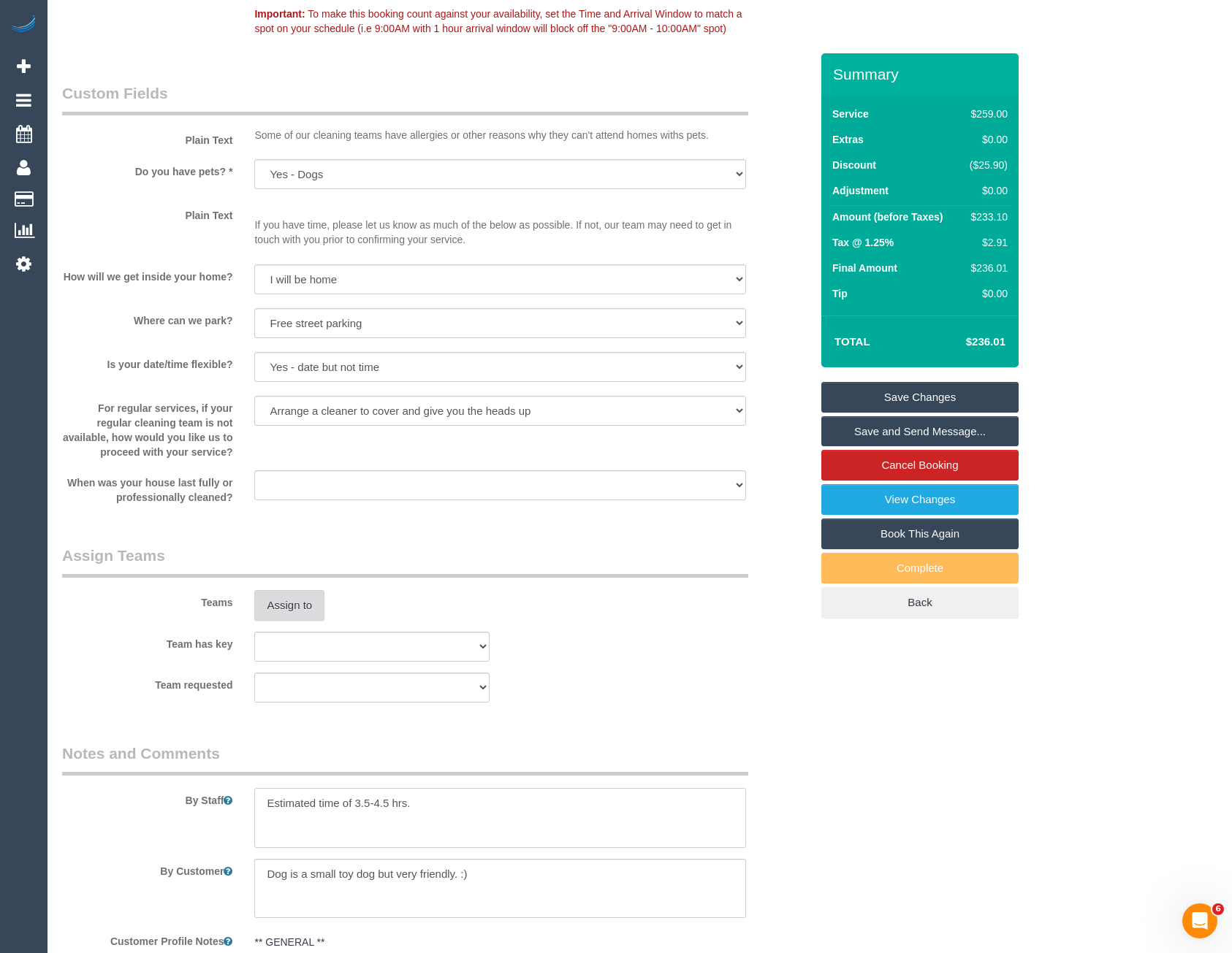
type textarea "Estimated time of 3.5-4.5 hrs."
click at [312, 606] on button "Assign to" at bounding box center [289, 605] width 71 height 31
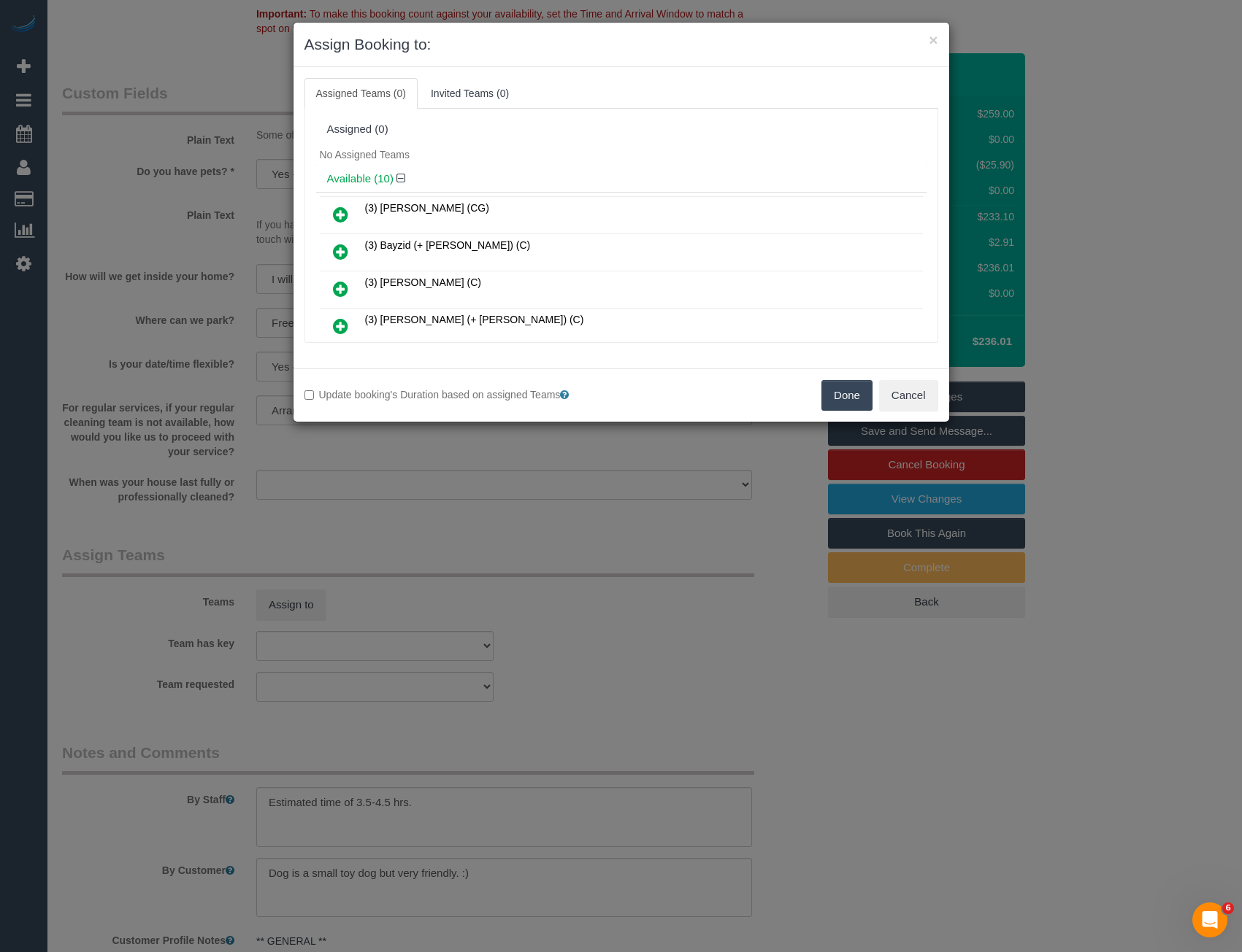
scroll to position [207, 0]
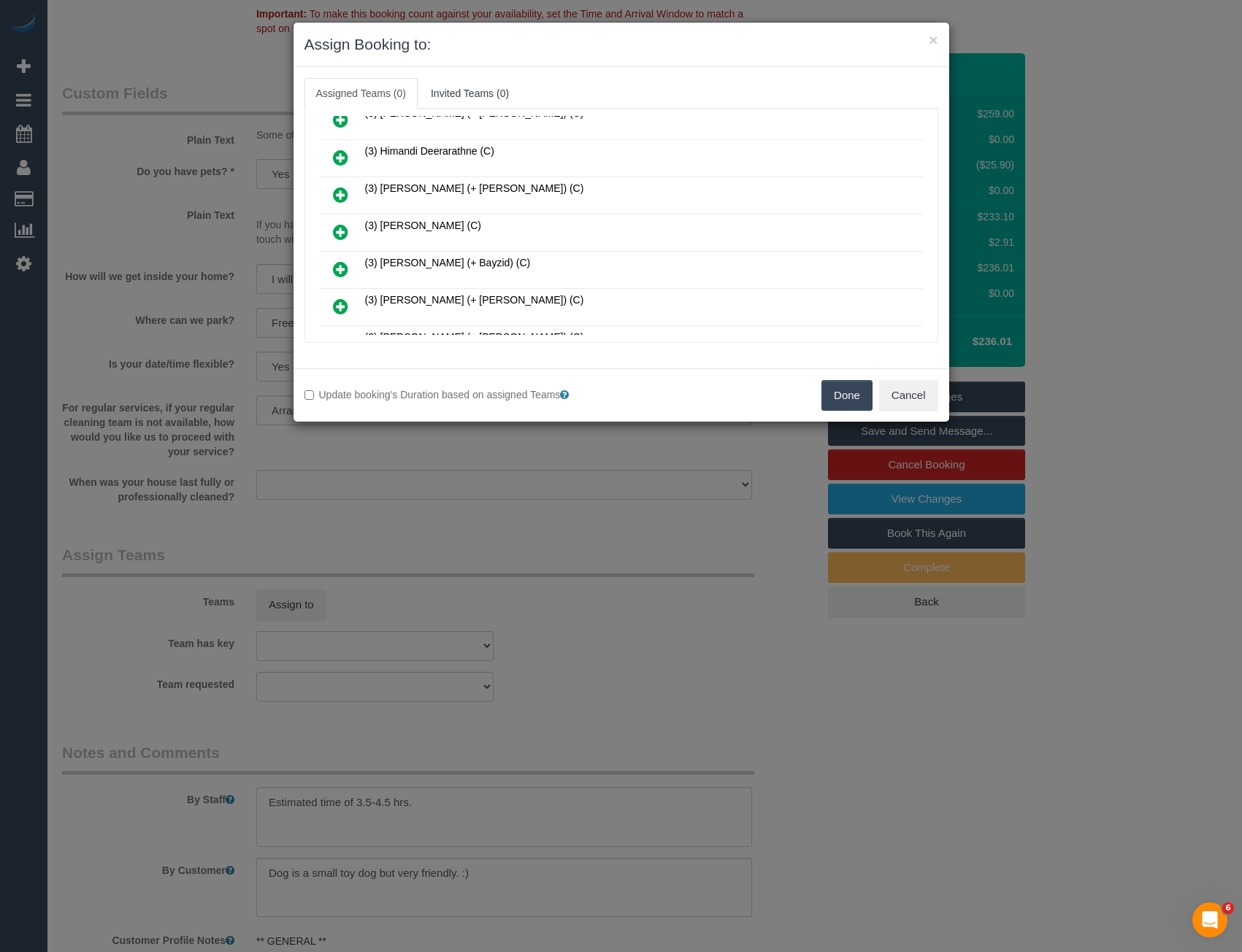
click at [345, 230] on icon at bounding box center [340, 232] width 15 height 18
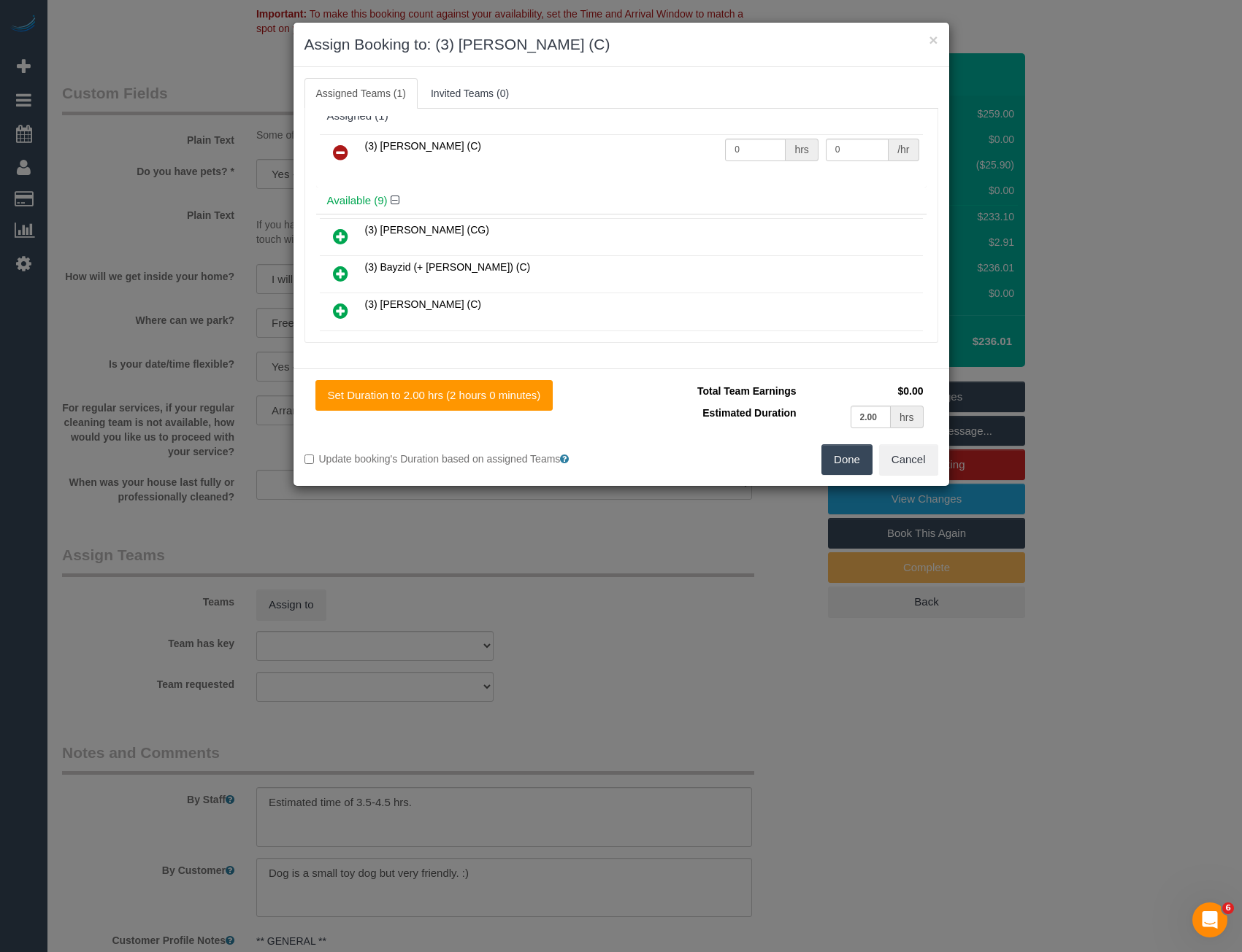
scroll to position [0, 0]
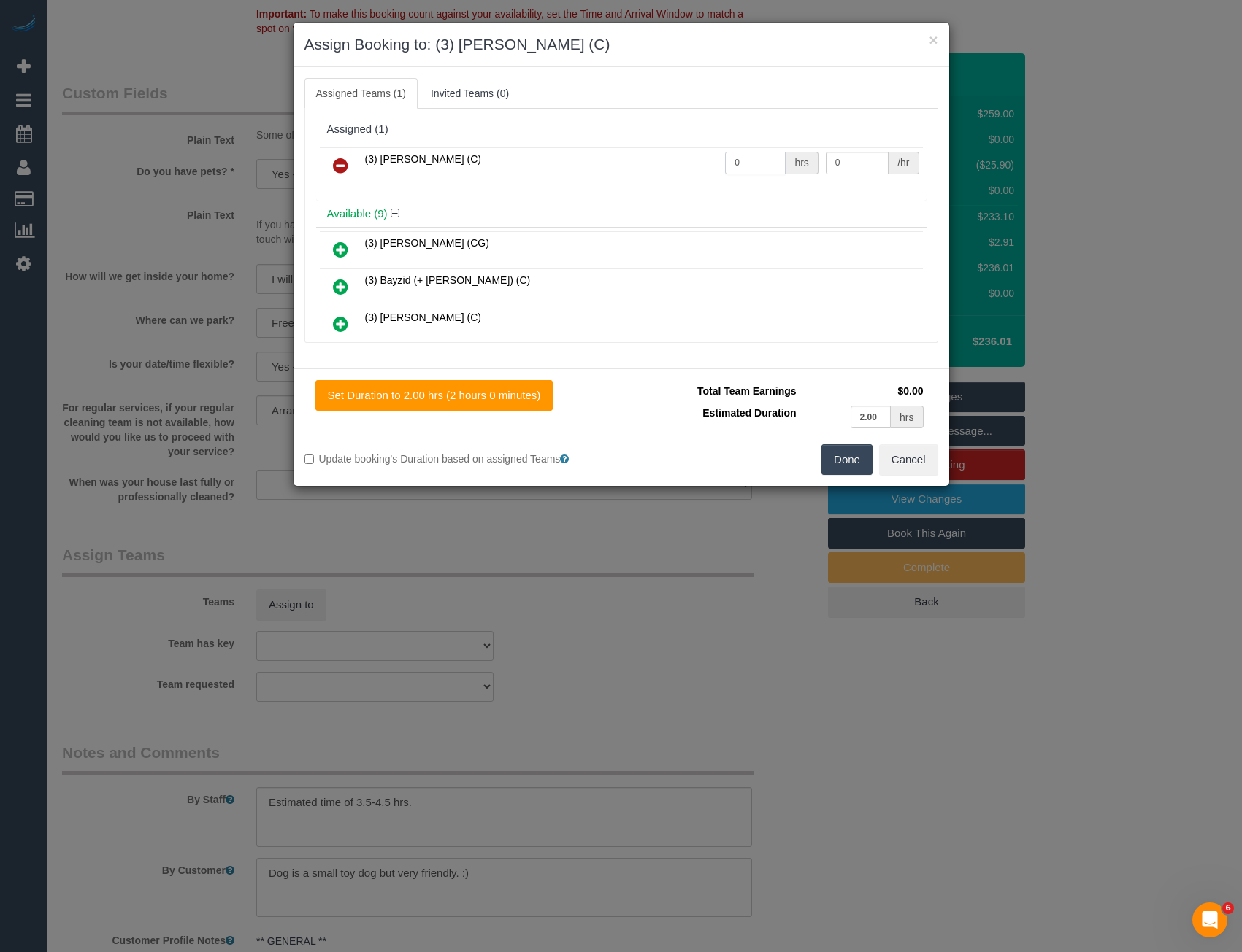
drag, startPoint x: 710, startPoint y: 163, endPoint x: 625, endPoint y: 162, distance: 85.0
click at [638, 163] on tr "(3) Pasindu Wijesinghe (C) 0 hrs 0 /hr" at bounding box center [621, 166] width 603 height 38
type input "1"
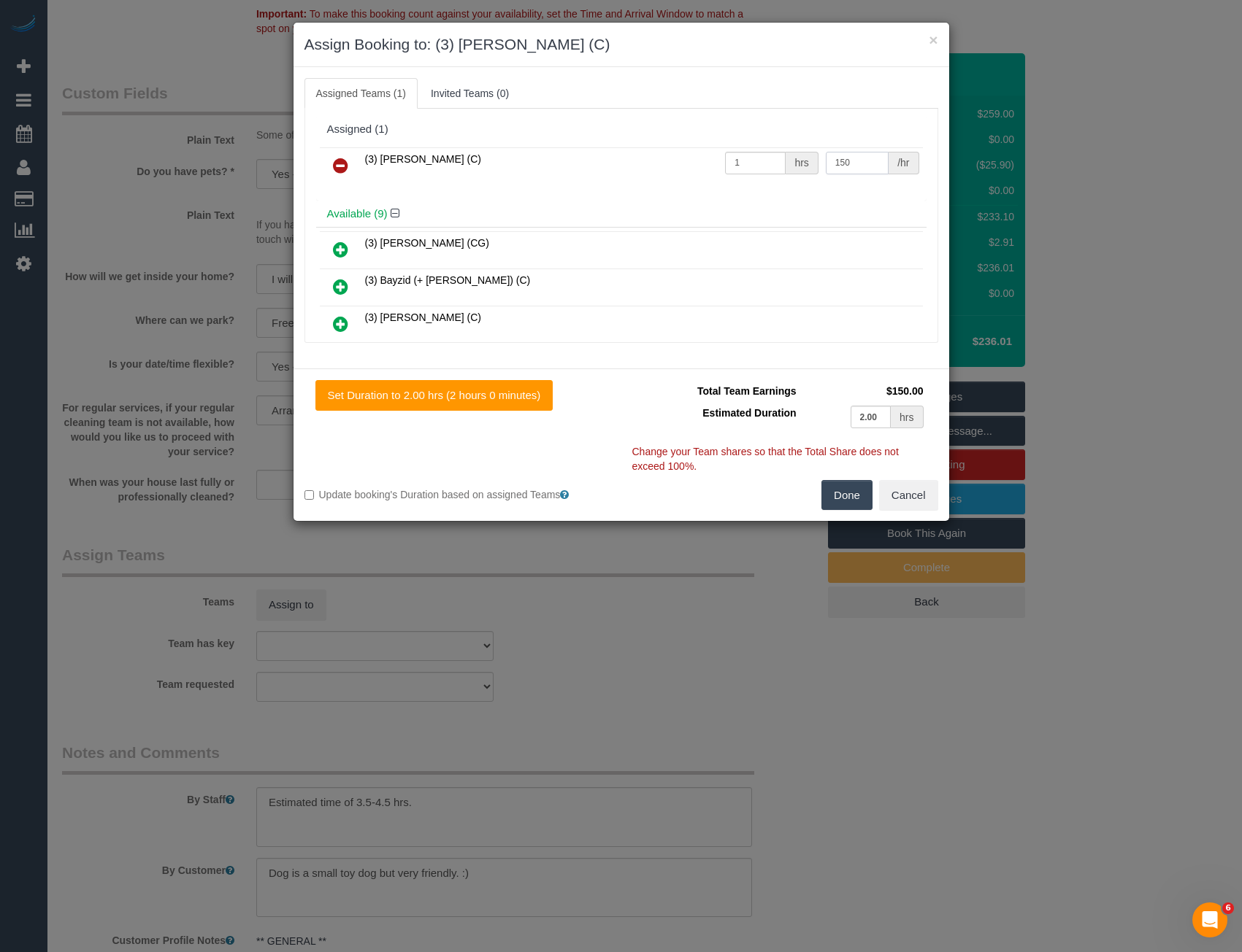
type input "150"
click at [850, 487] on button "Done" at bounding box center [847, 495] width 51 height 31
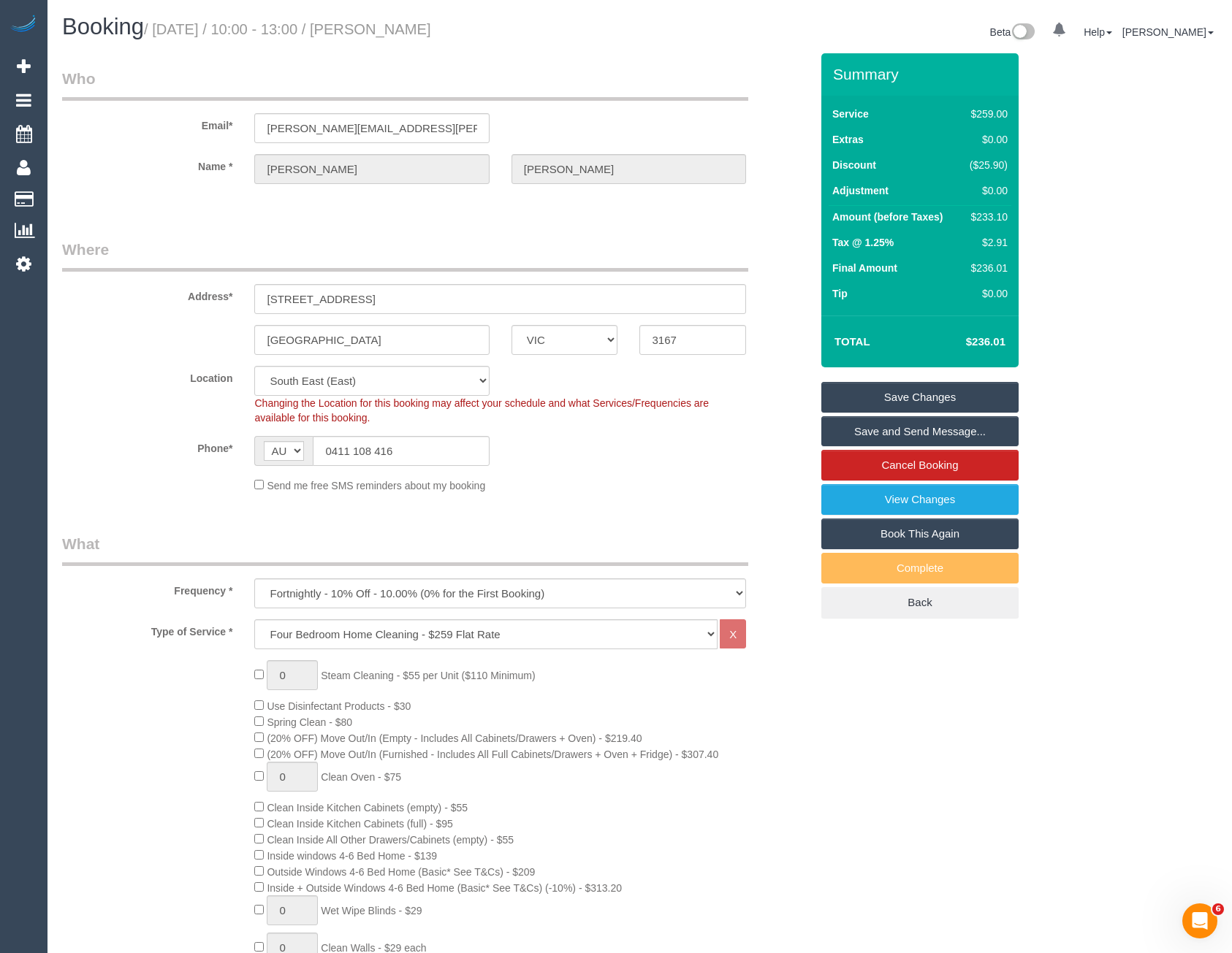
click at [912, 429] on link "Save and Send Message..." at bounding box center [920, 432] width 198 height 31
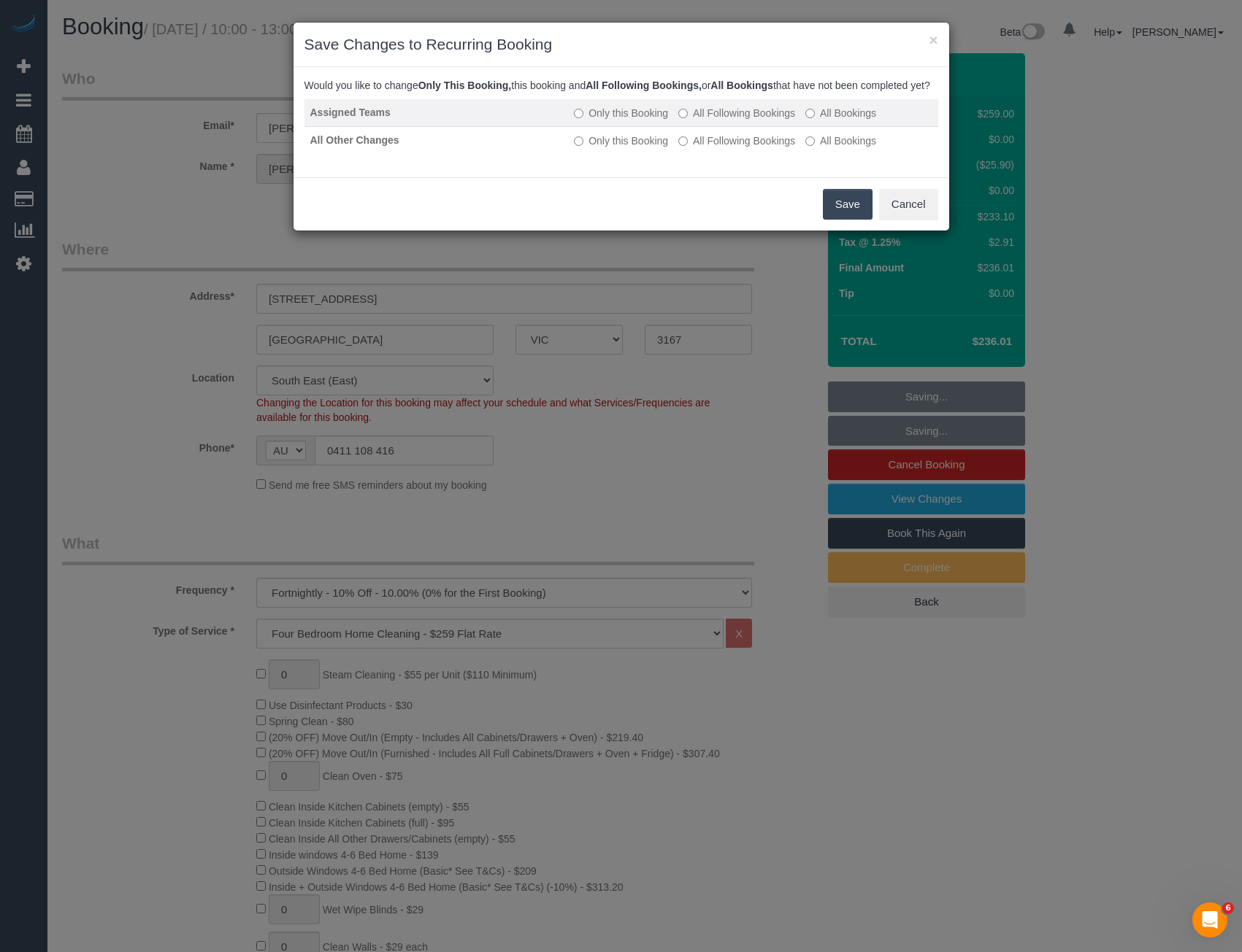
drag, startPoint x: 693, startPoint y: 127, endPoint x: 698, endPoint y: 133, distance: 7.8
click at [693, 120] on label "All Following Bookings" at bounding box center [736, 114] width 117 height 15
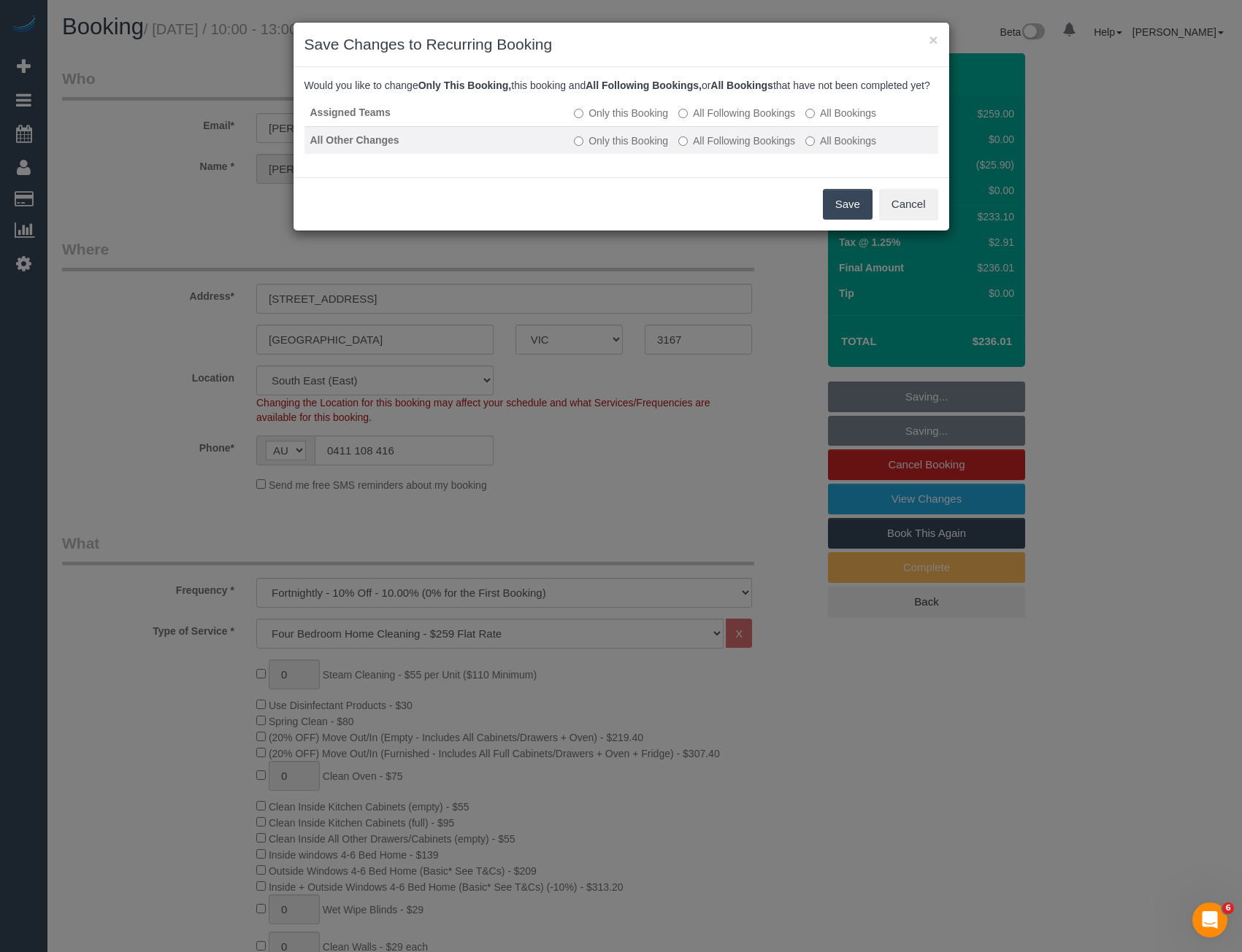
click at [703, 148] on label "All Following Bookings" at bounding box center [736, 141] width 117 height 15
click at [837, 211] on button "Save" at bounding box center [847, 204] width 50 height 31
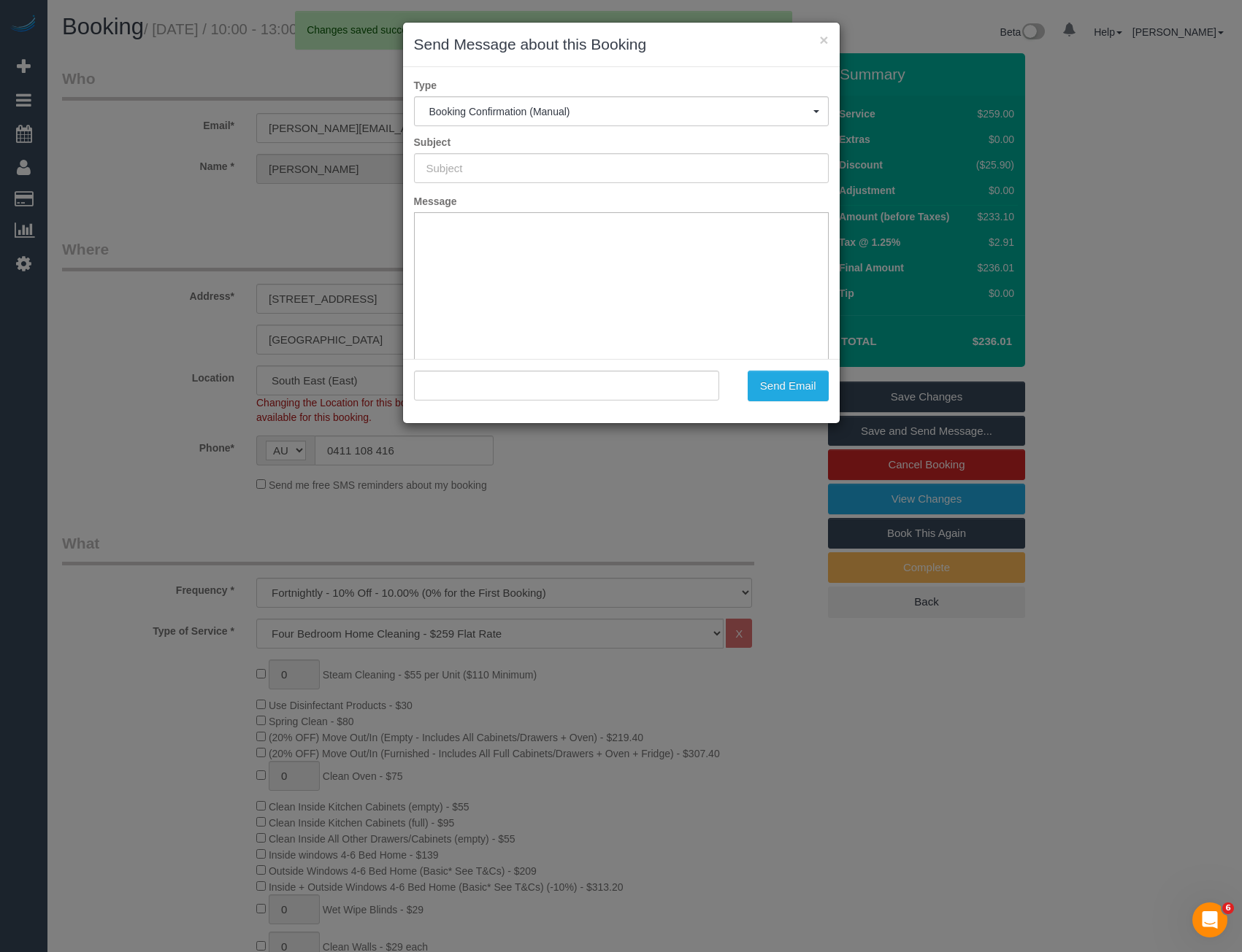
type input "Booking Confirmed"
type input ""Shobhit Asthana" <shobhit.asthana@gmail.com>"
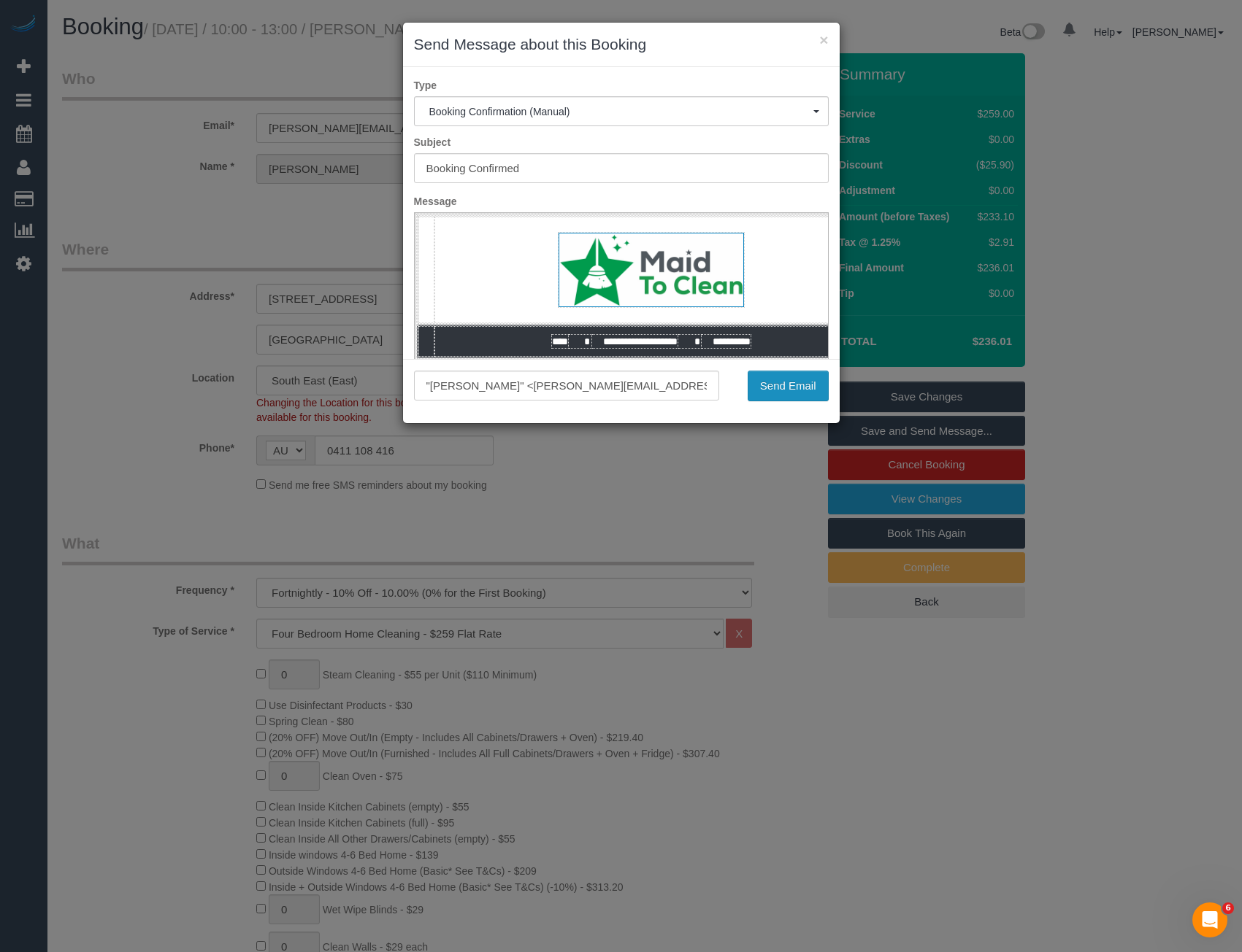
click at [785, 381] on button "Send Email" at bounding box center [788, 385] width 81 height 31
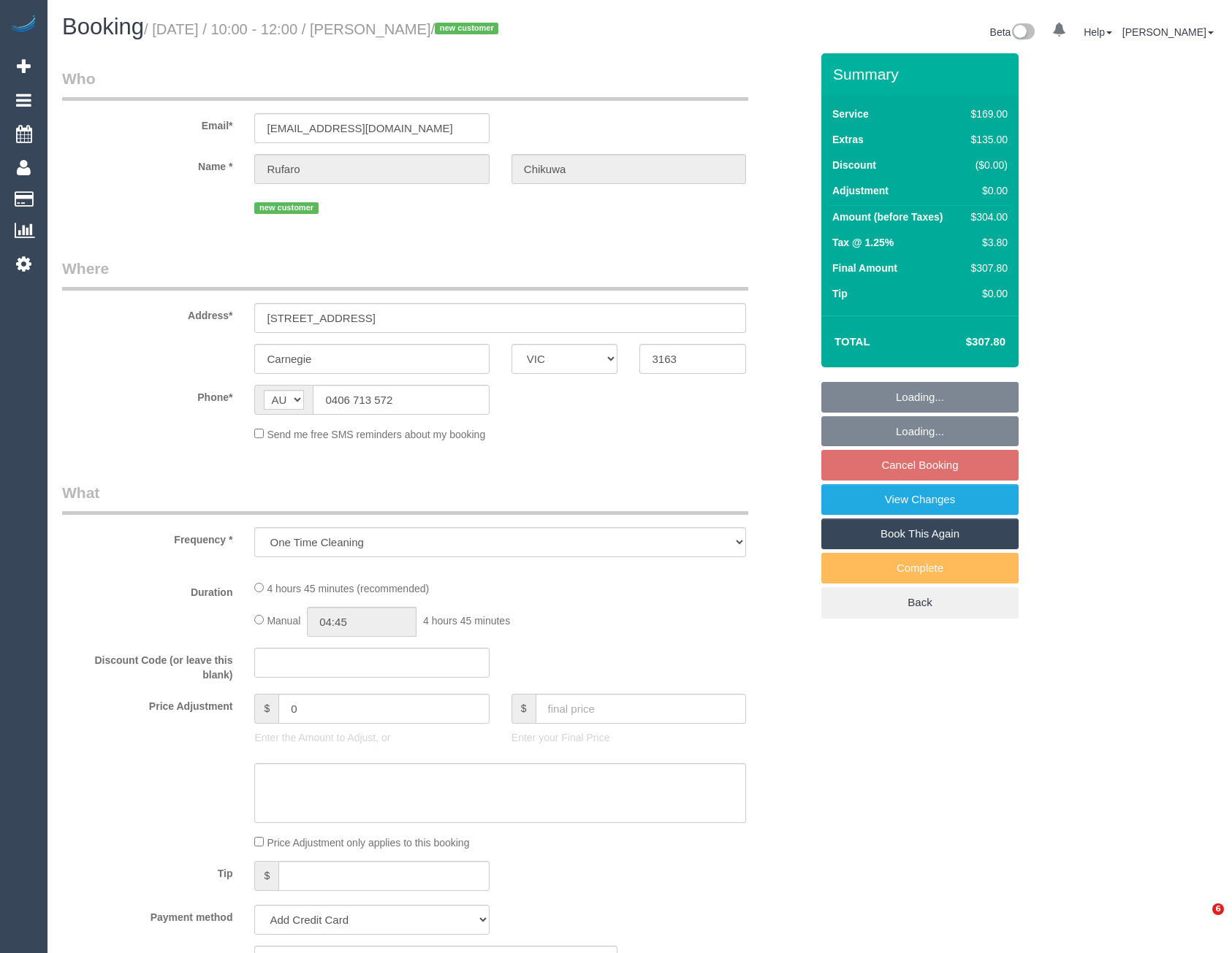
select select "VIC"
select select "object:538"
select select "string:stripe-pm_1SFV342GScqysDRVNCjHDrbG"
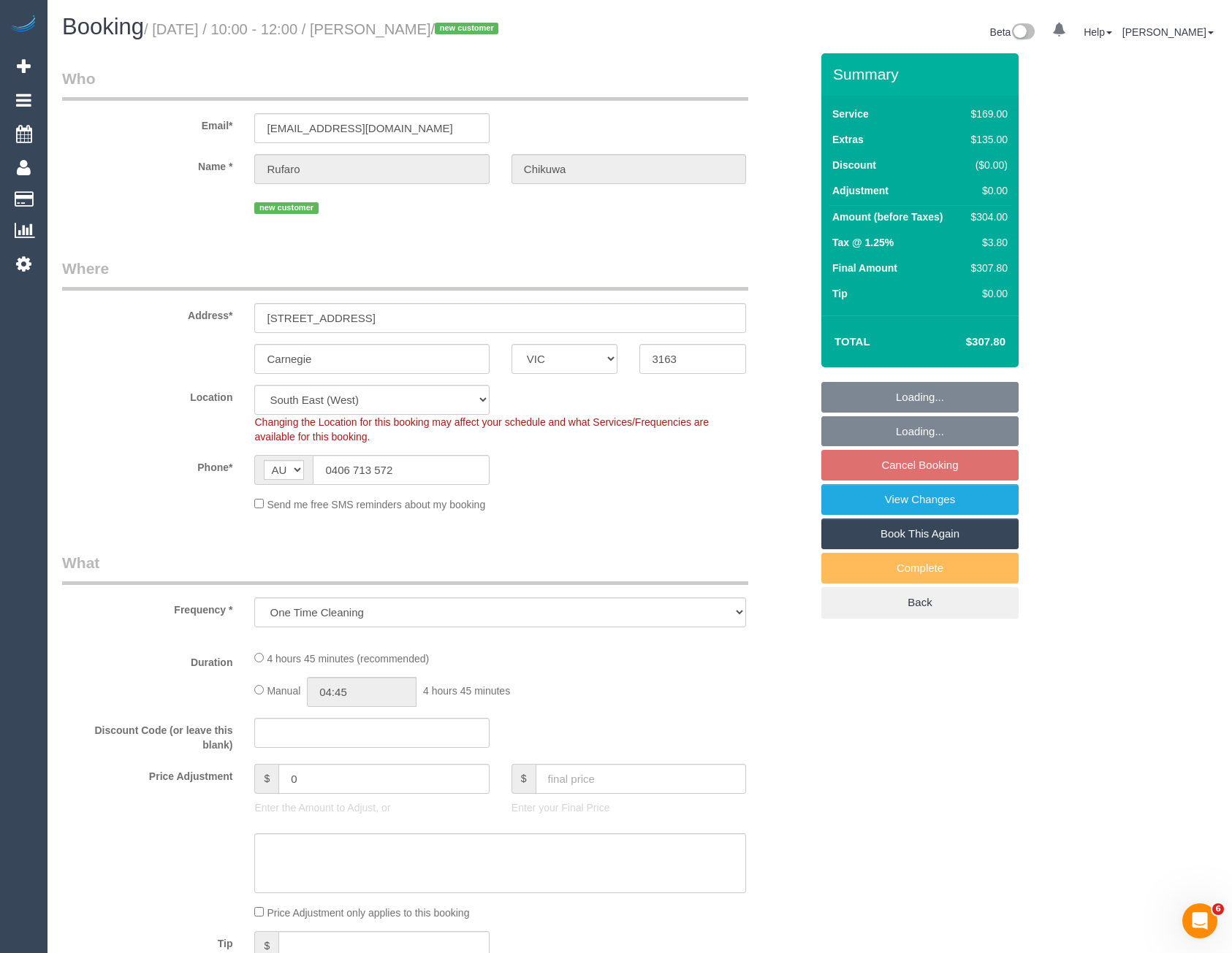
select select "number:28"
select select "number:14"
select select "number:20"
select select "number:24"
select select "number:35"
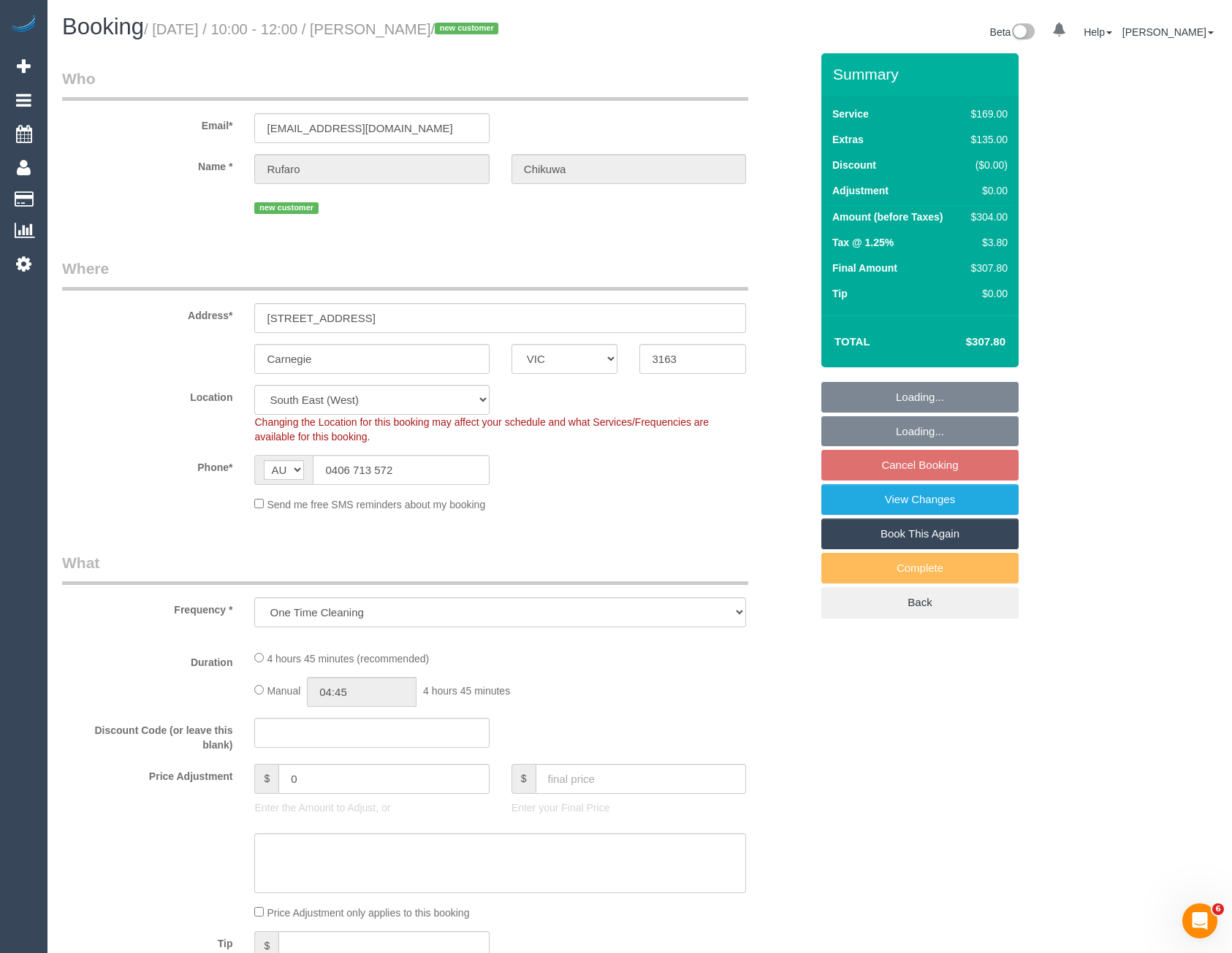
select select "number:13"
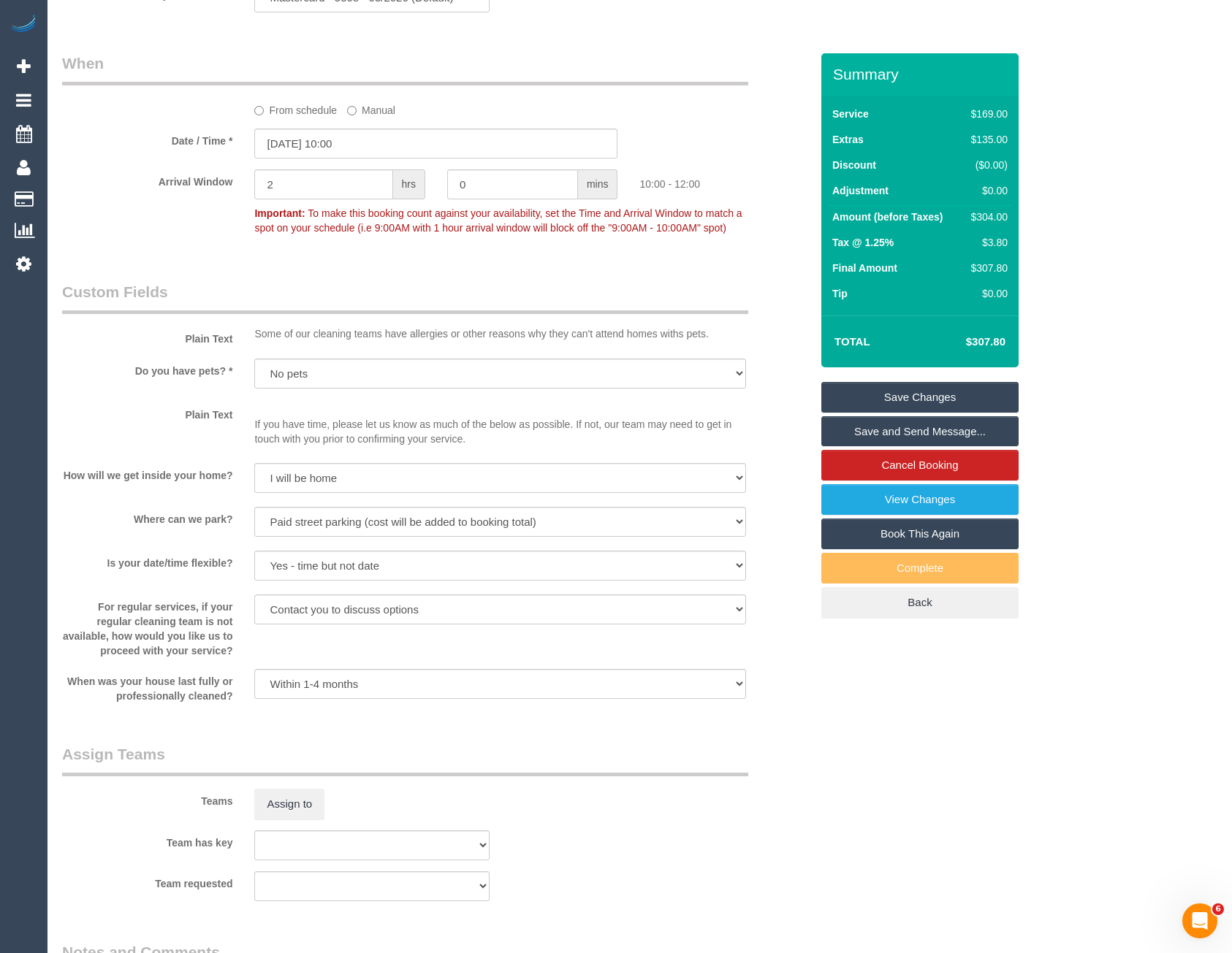
scroll to position [1899, 0]
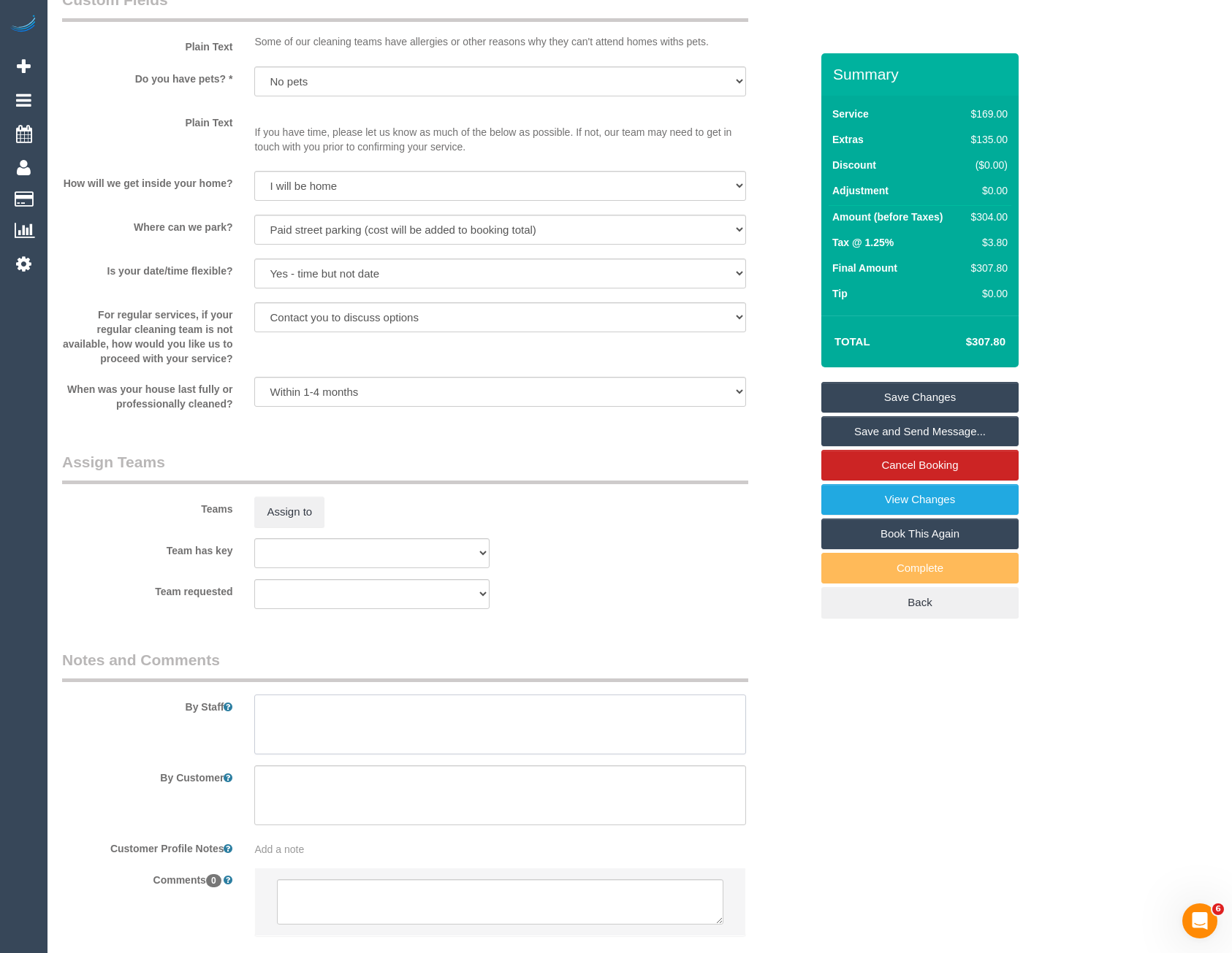
click at [341, 720] on textarea at bounding box center [500, 724] width 492 height 60
type textarea "Est 4.5 - 5.5 hours"
click at [274, 521] on button "Assign to" at bounding box center [289, 512] width 71 height 31
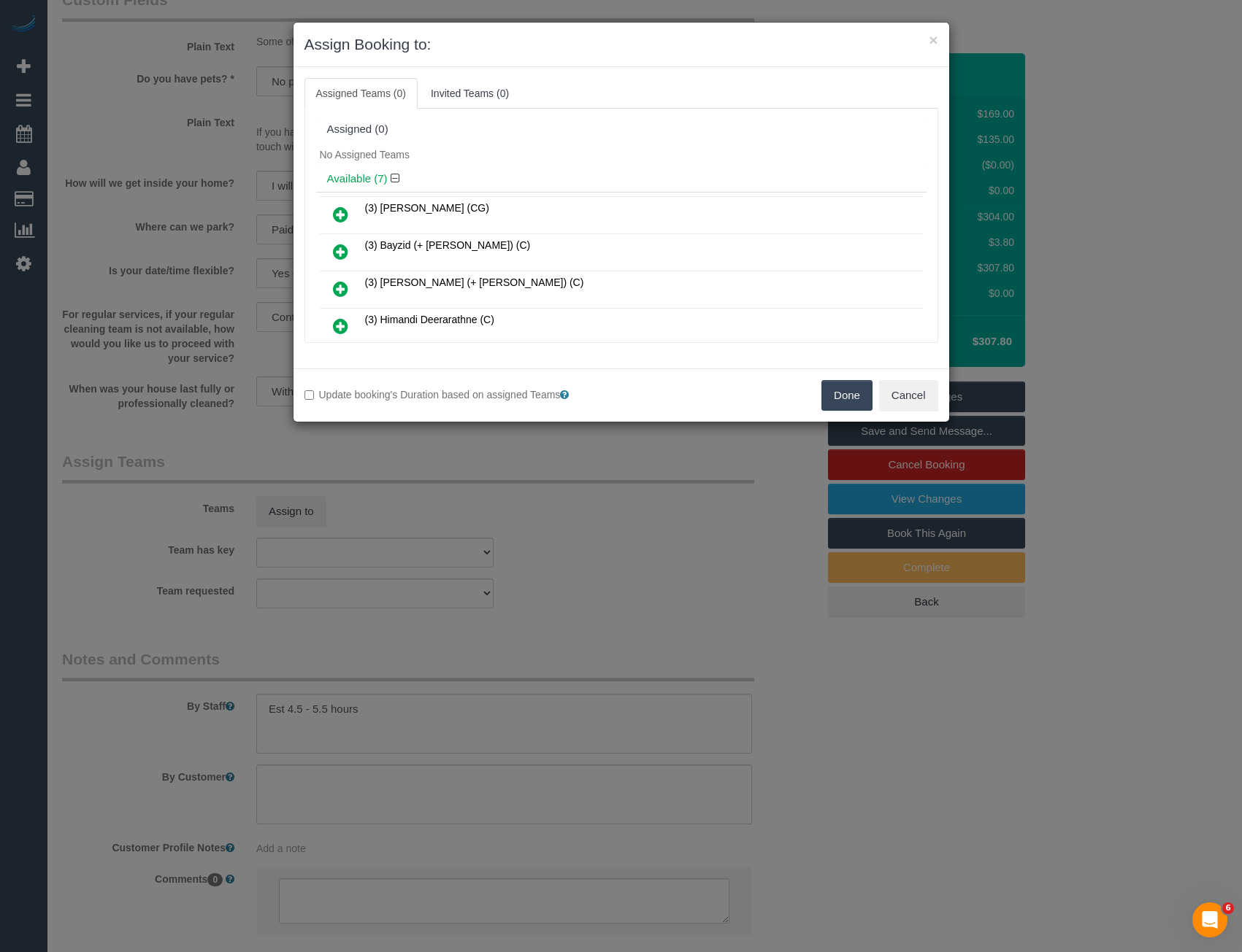
scroll to position [3995, 0]
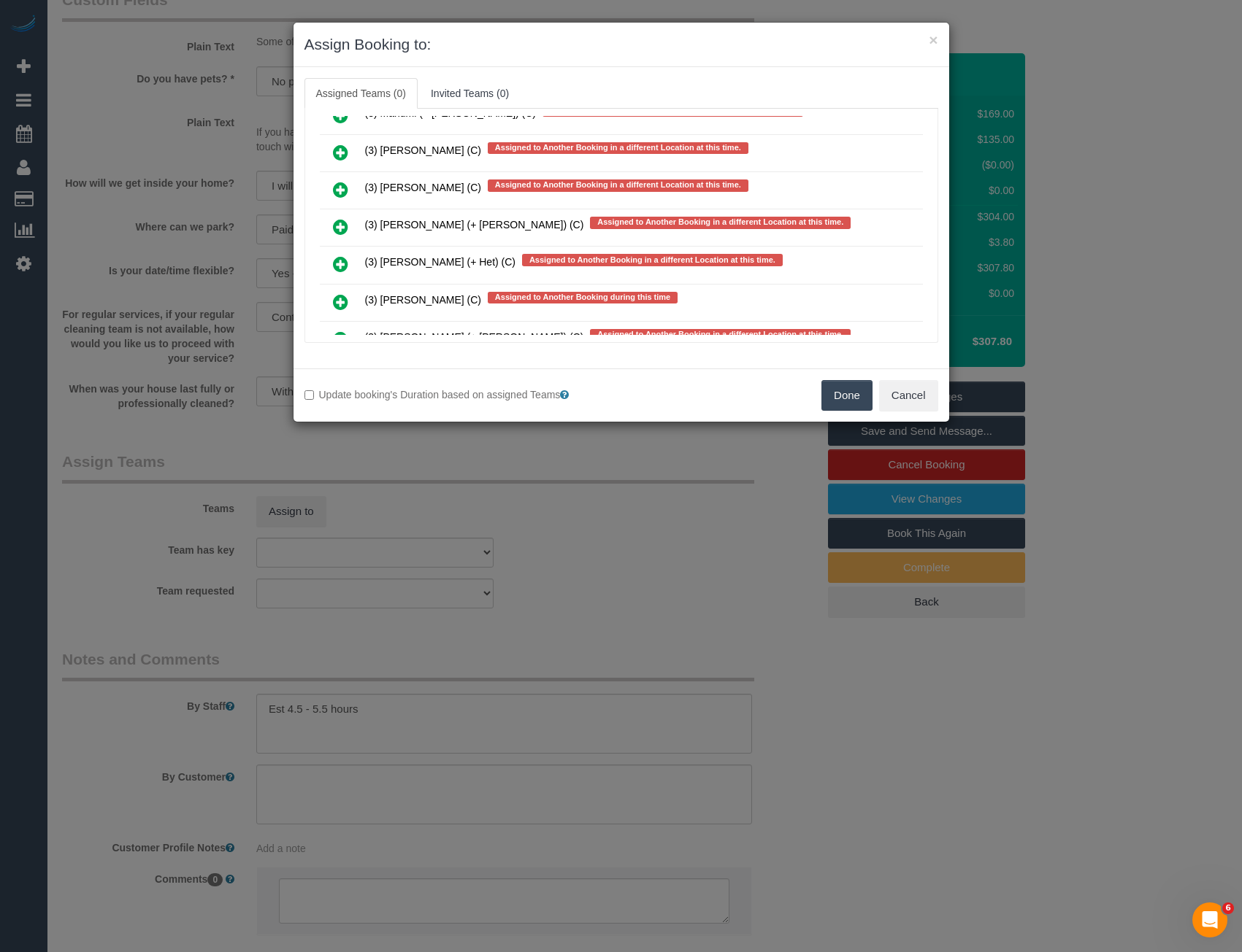
click at [338, 229] on icon at bounding box center [340, 226] width 15 height 18
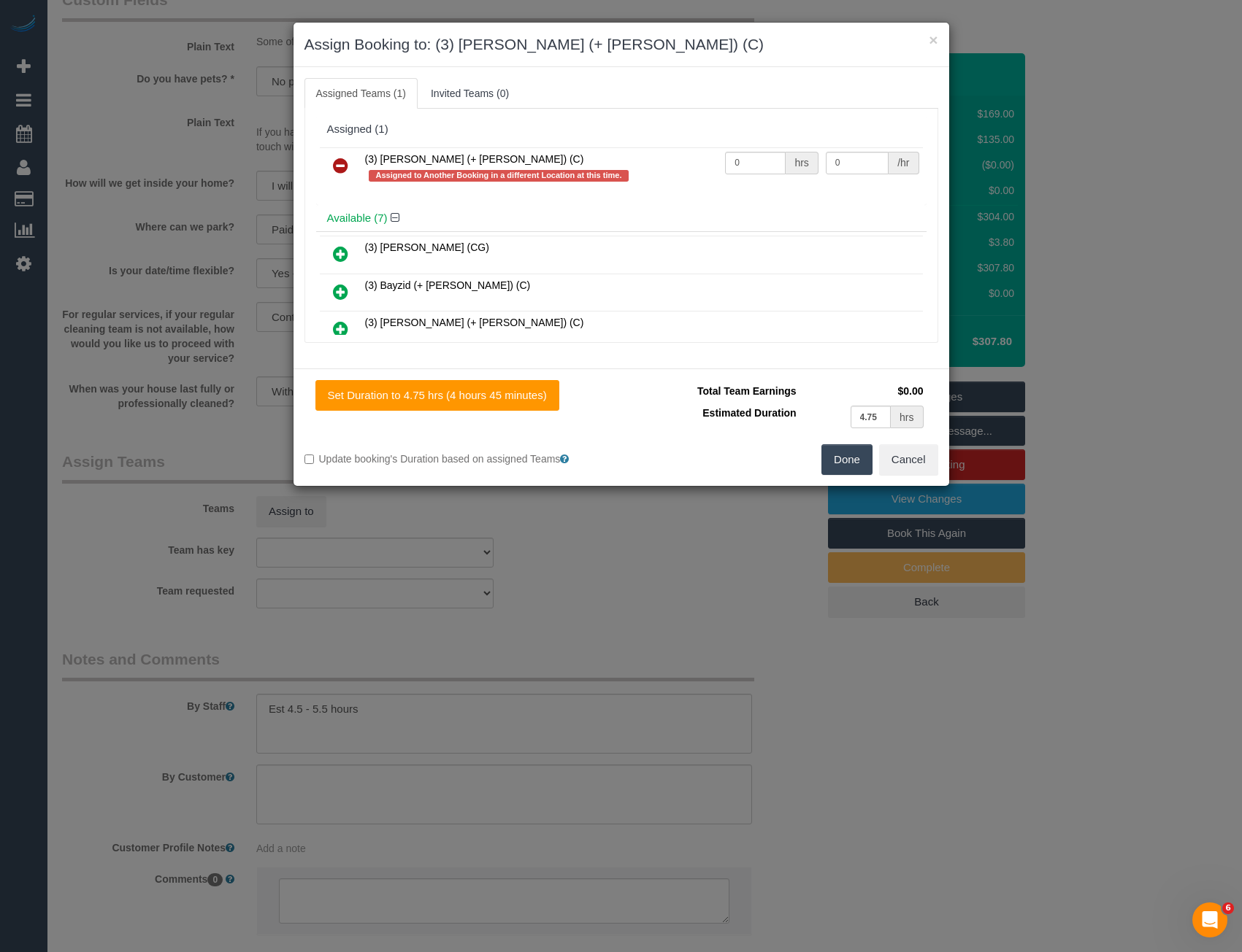
scroll to position [4089, 0]
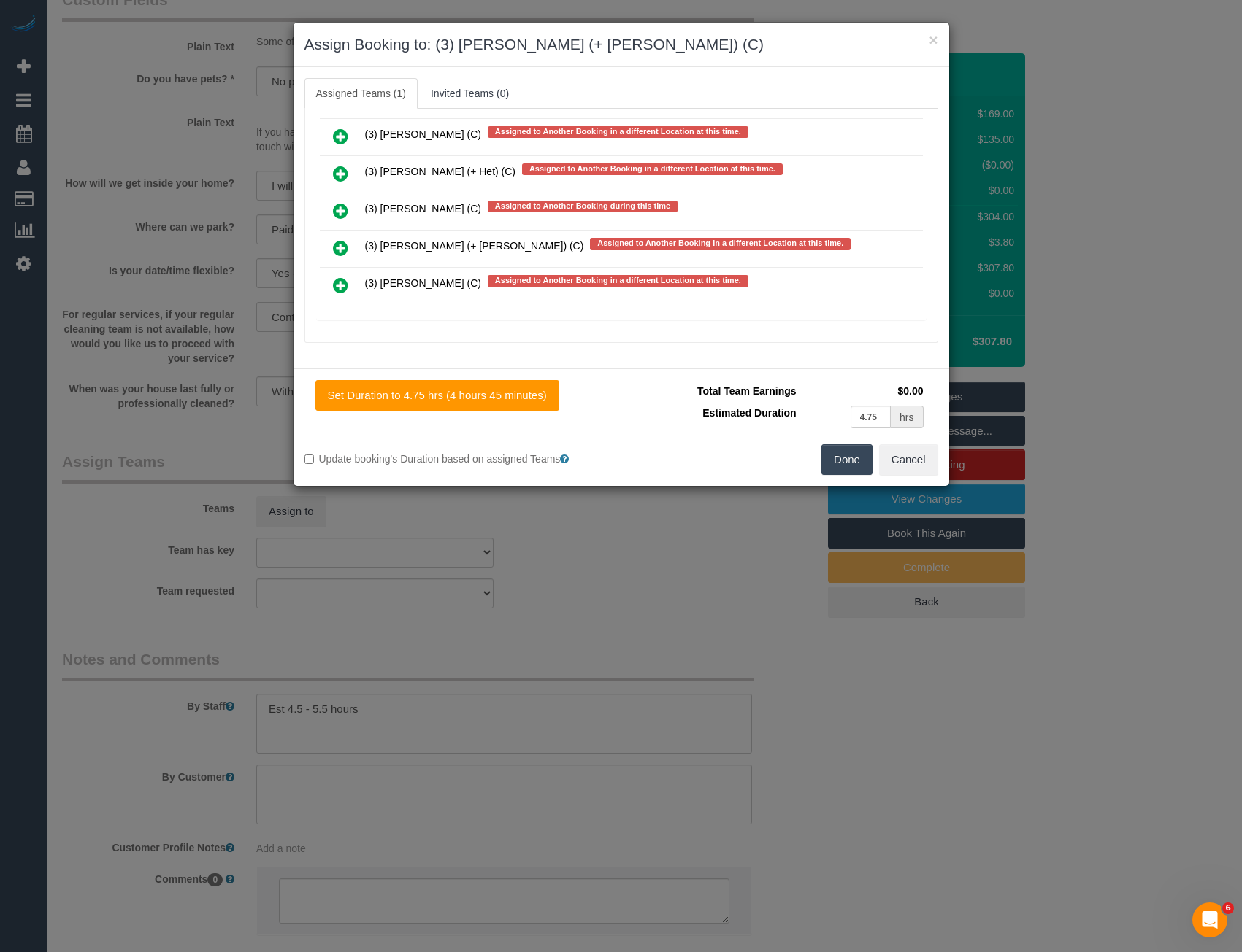
click at [338, 246] on icon at bounding box center [340, 248] width 15 height 18
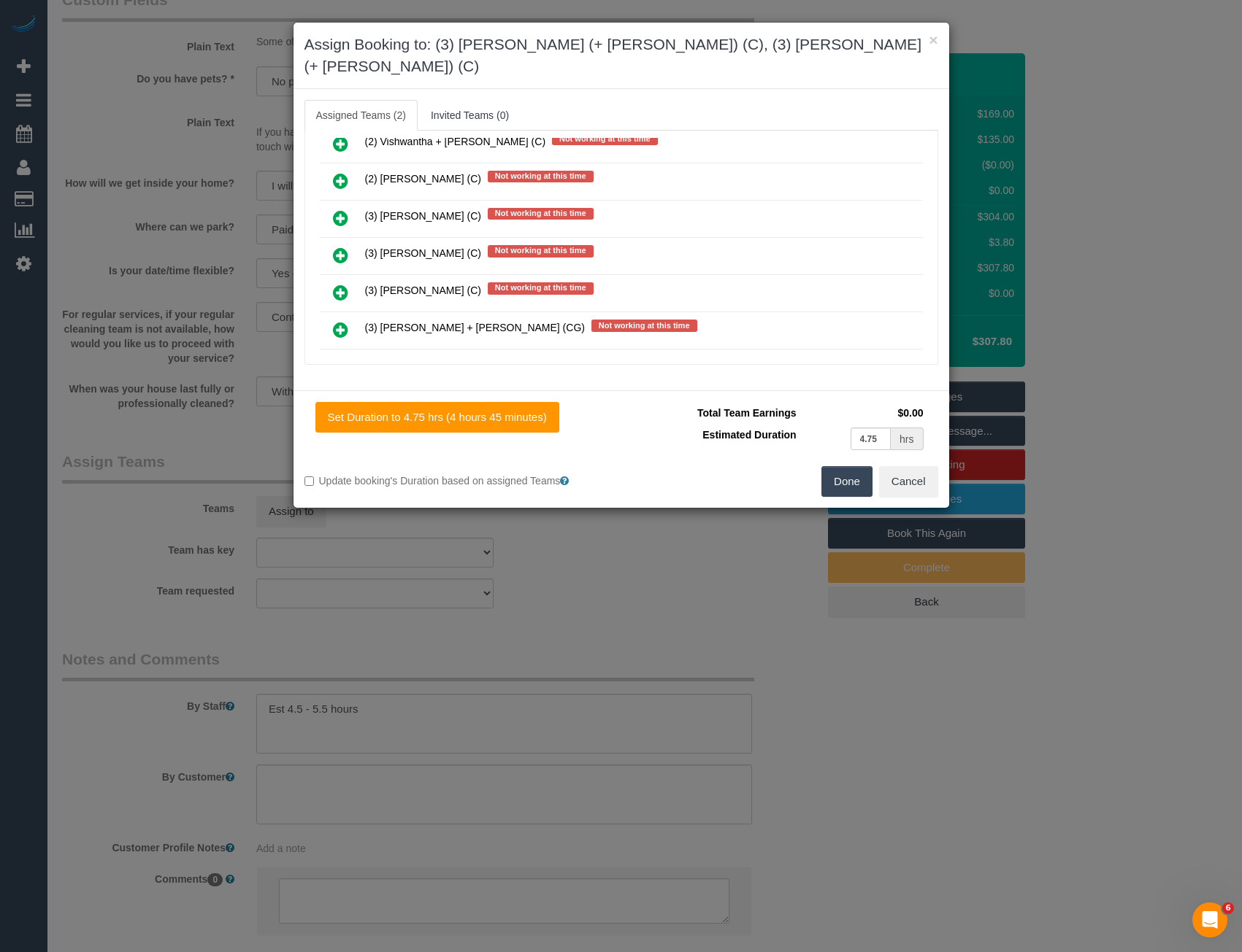
scroll to position [0, 0]
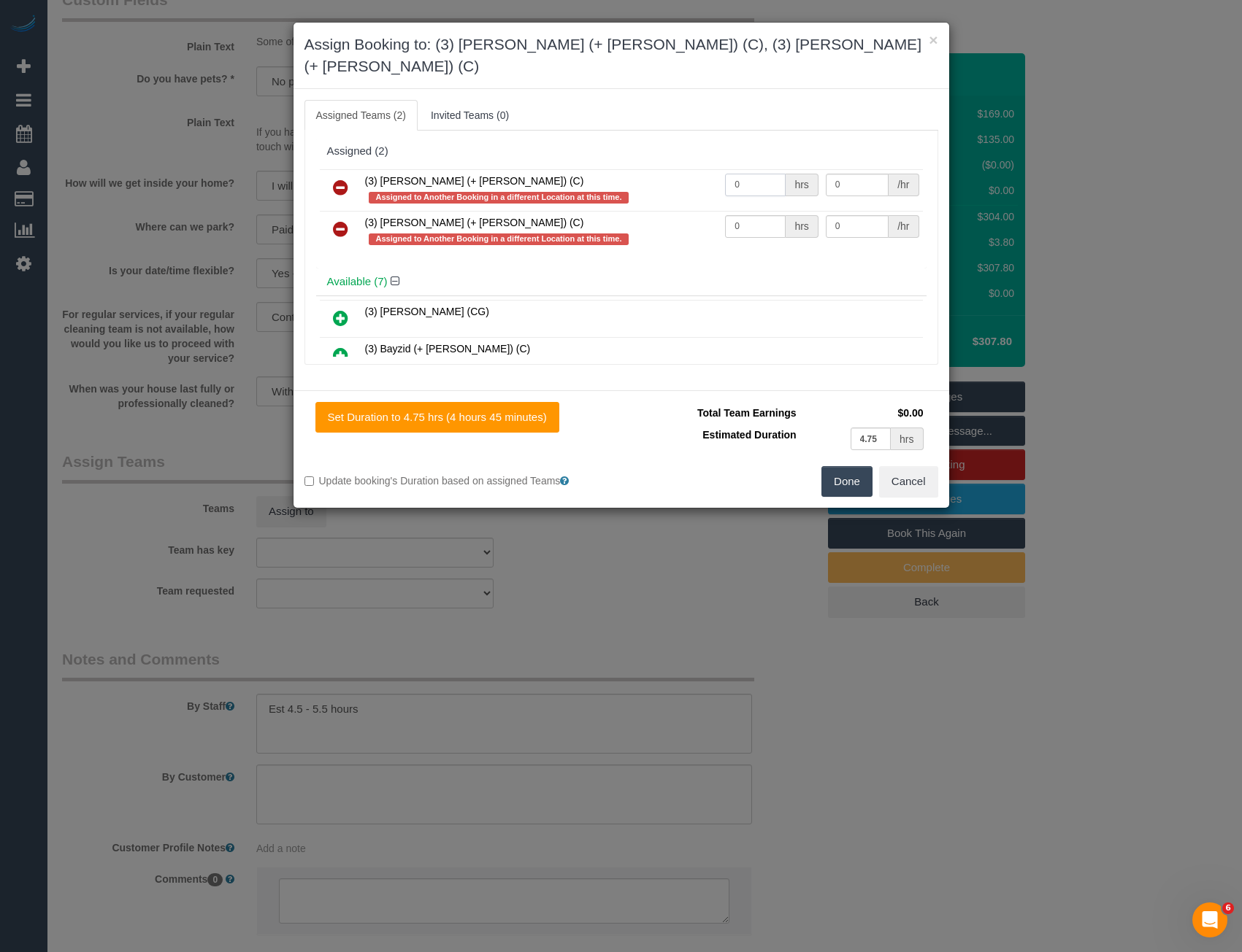
drag, startPoint x: 734, startPoint y: 162, endPoint x: 663, endPoint y: 164, distance: 71.0
click at [681, 169] on tr "(3) [PERSON_NAME] (+ [PERSON_NAME]) (C) Assigned to Another Booking in a differ…" at bounding box center [621, 190] width 603 height 41
type input "1"
type input "97.5"
drag, startPoint x: 742, startPoint y: 211, endPoint x: 668, endPoint y: 219, distance: 74.4
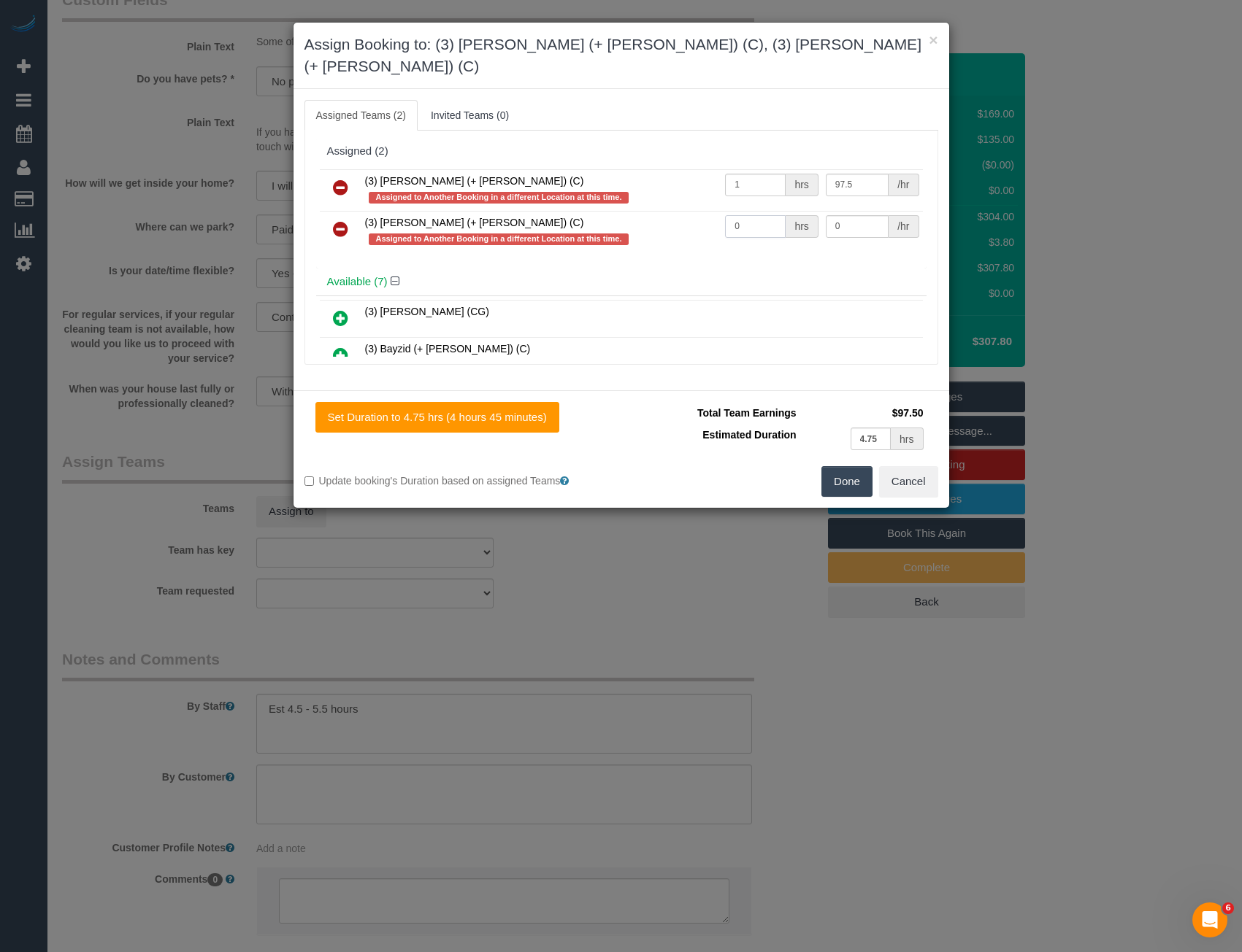
click at [673, 219] on tr "(3) [PERSON_NAME] (+ [PERSON_NAME]) (C) Assigned to Another Booking in a differ…" at bounding box center [621, 231] width 603 height 41
type input "1"
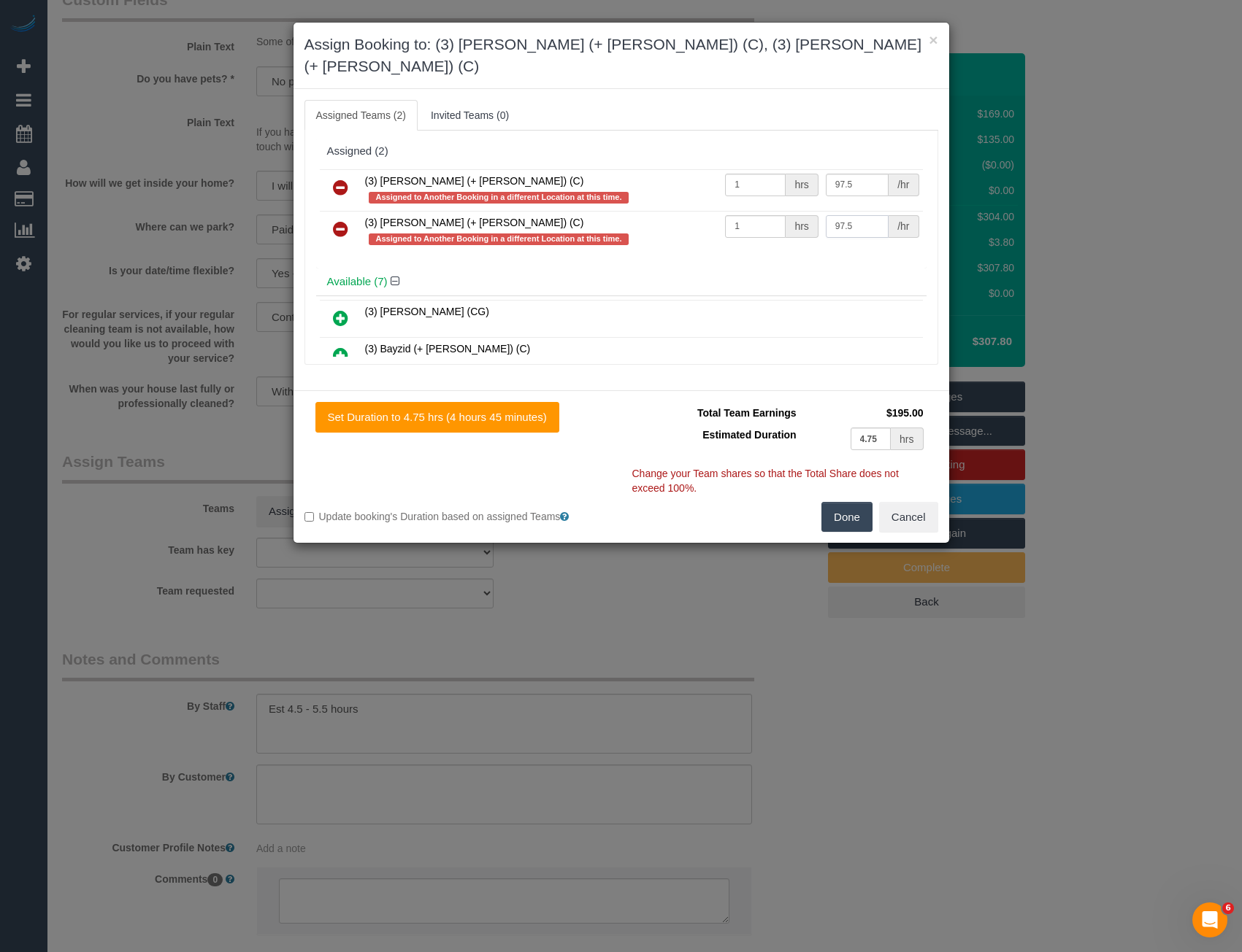
type input "97.5"
drag, startPoint x: 859, startPoint y: 497, endPoint x: 580, endPoint y: 596, distance: 296.0
click at [858, 502] on button "Done" at bounding box center [847, 517] width 51 height 31
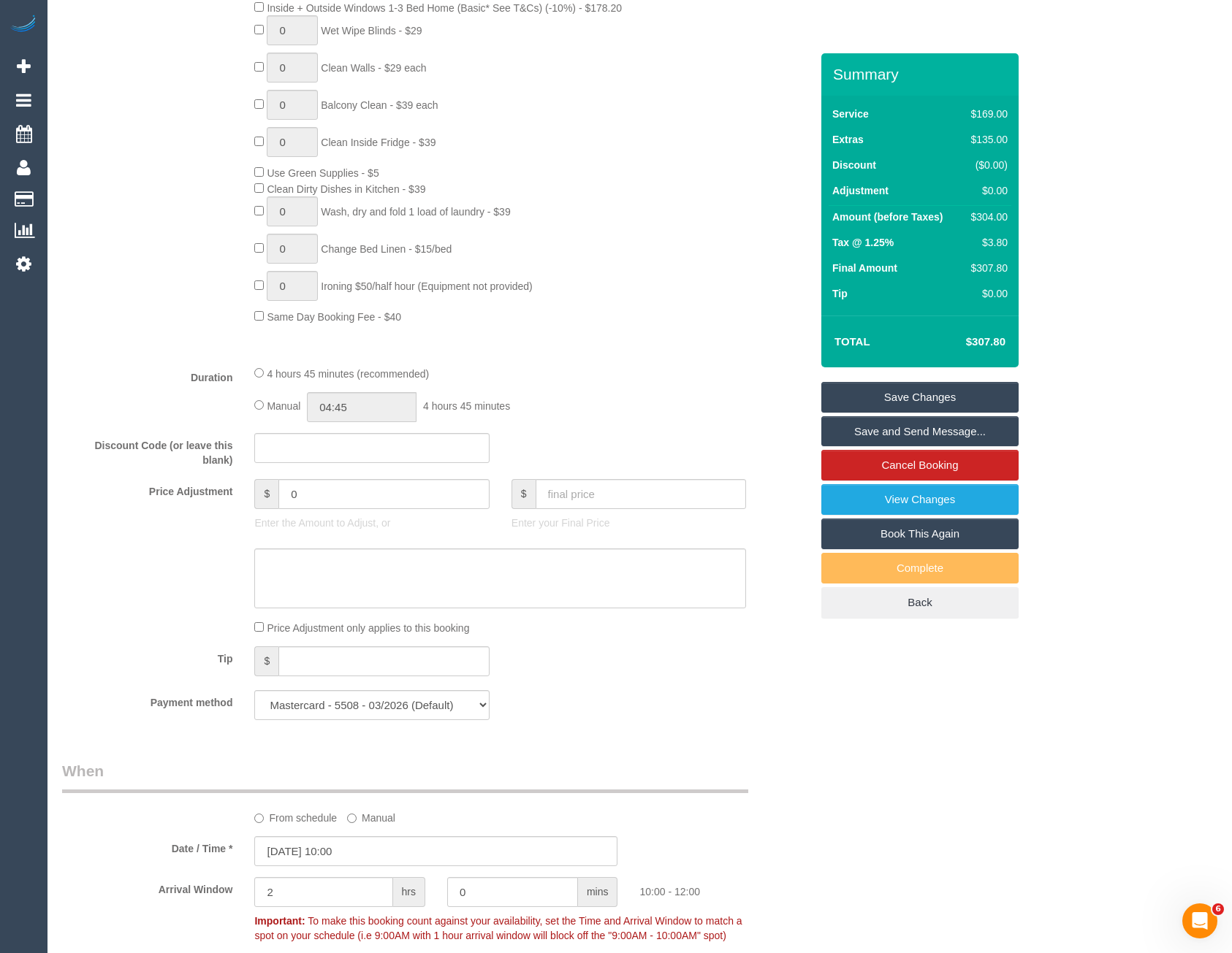
scroll to position [747, 0]
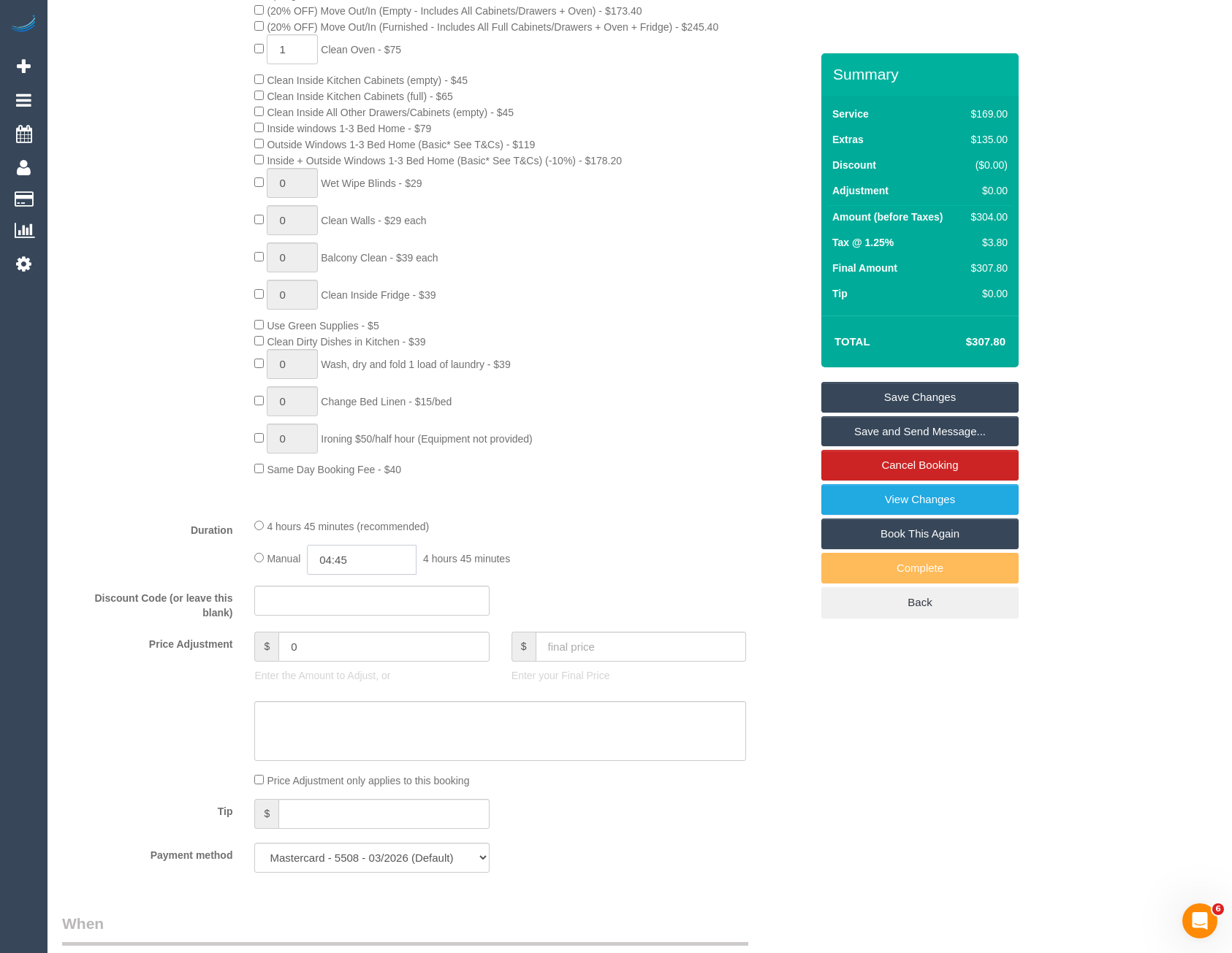
click at [355, 559] on input "04:45" at bounding box center [361, 560] width 109 height 30
click at [349, 649] on li "02:30" at bounding box center [345, 651] width 65 height 19
click at [375, 558] on input "02:30" at bounding box center [361, 560] width 109 height 30
type input "02:45"
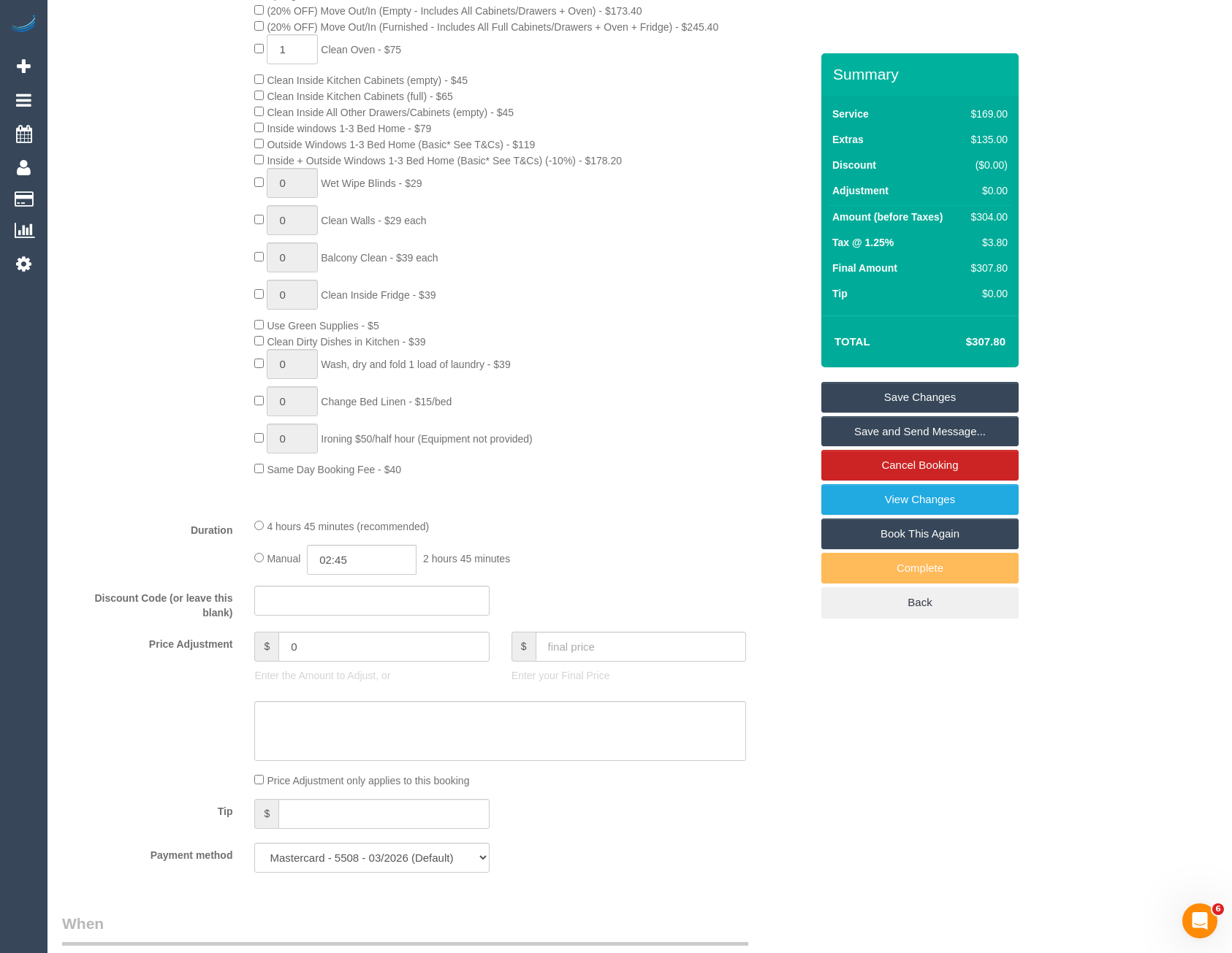
click at [540, 523] on div "4 hours 45 minutes (recommended)" at bounding box center [500, 526] width 492 height 16
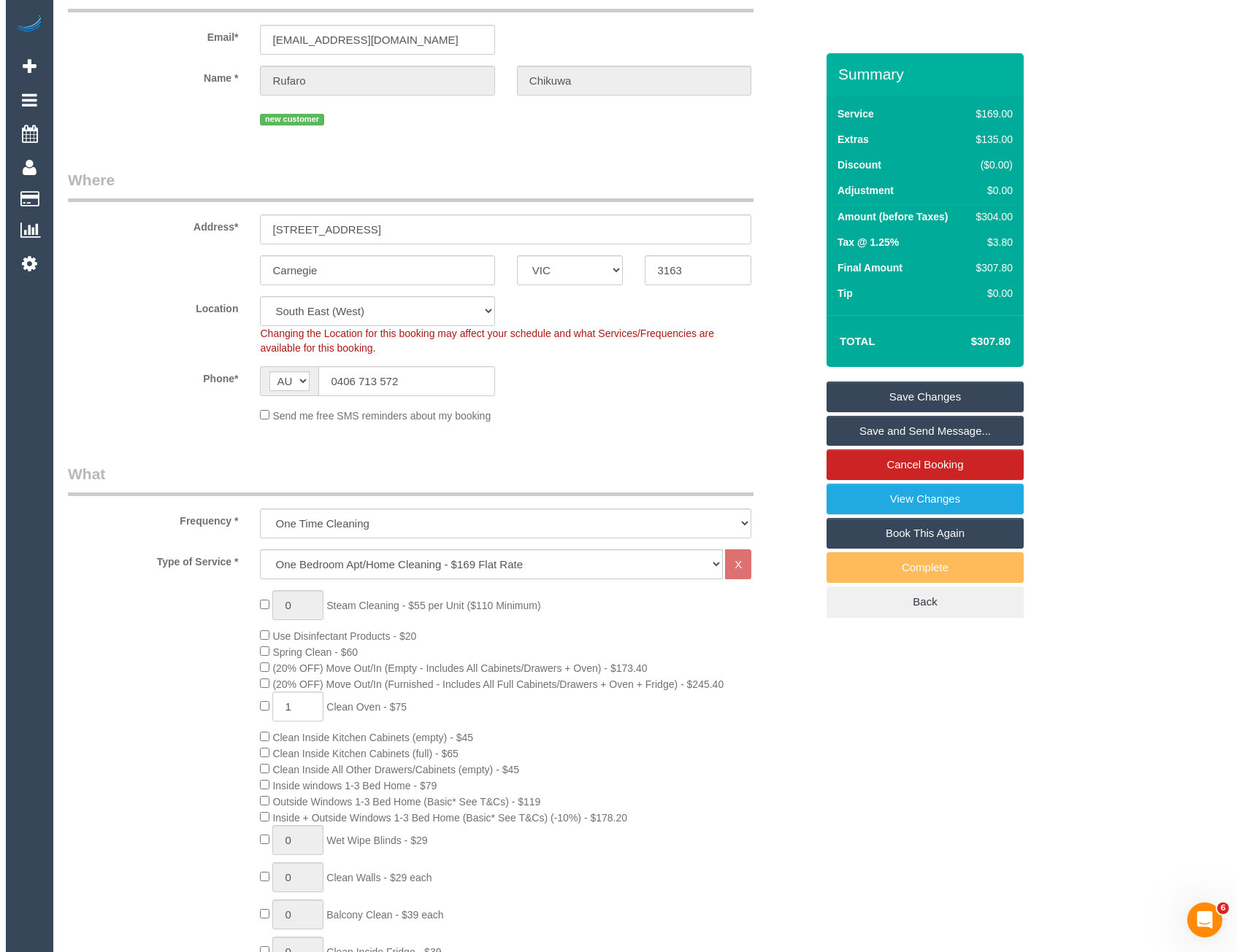
scroll to position [0, 0]
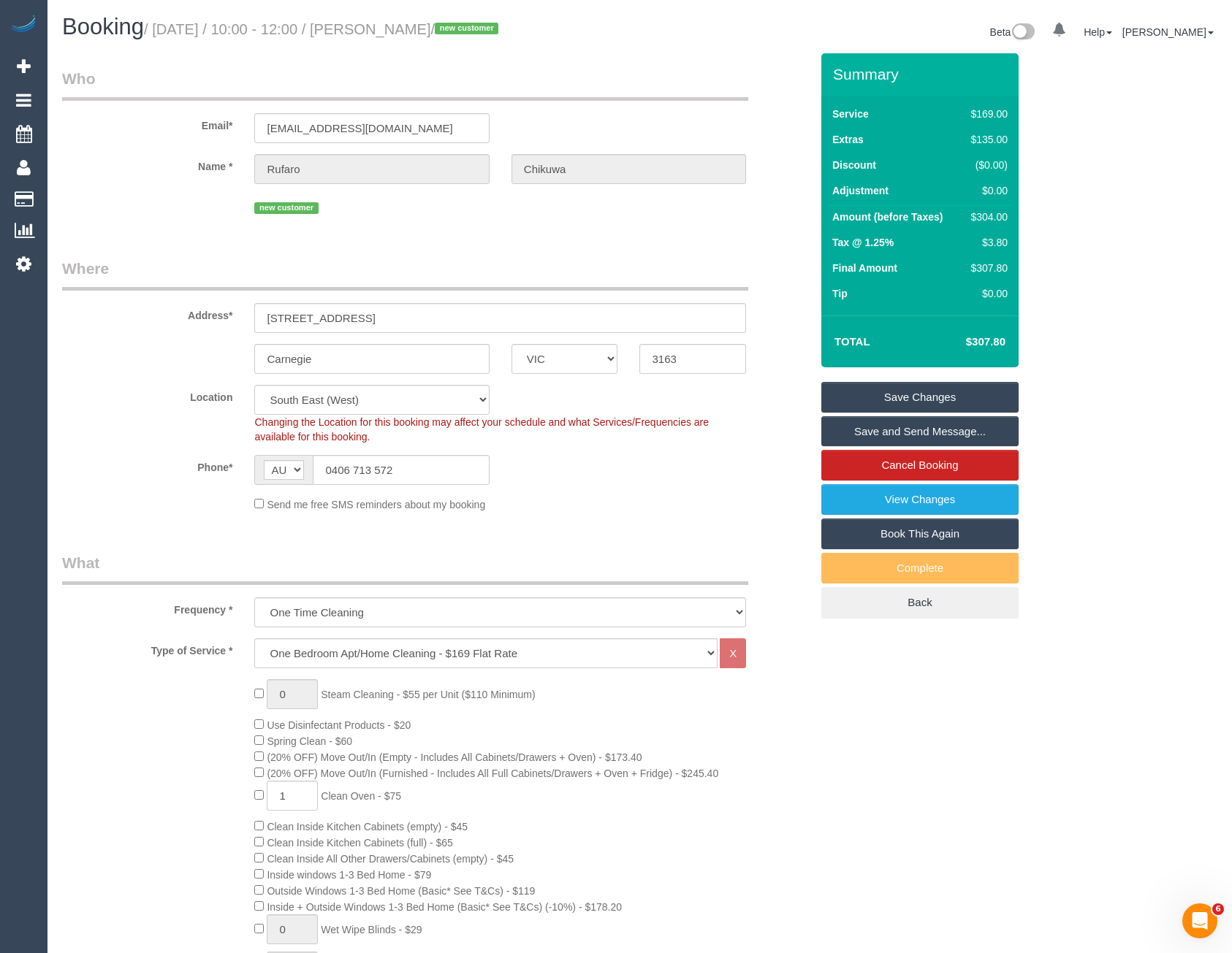
click at [858, 439] on link "Save and Send Message..." at bounding box center [920, 432] width 198 height 31
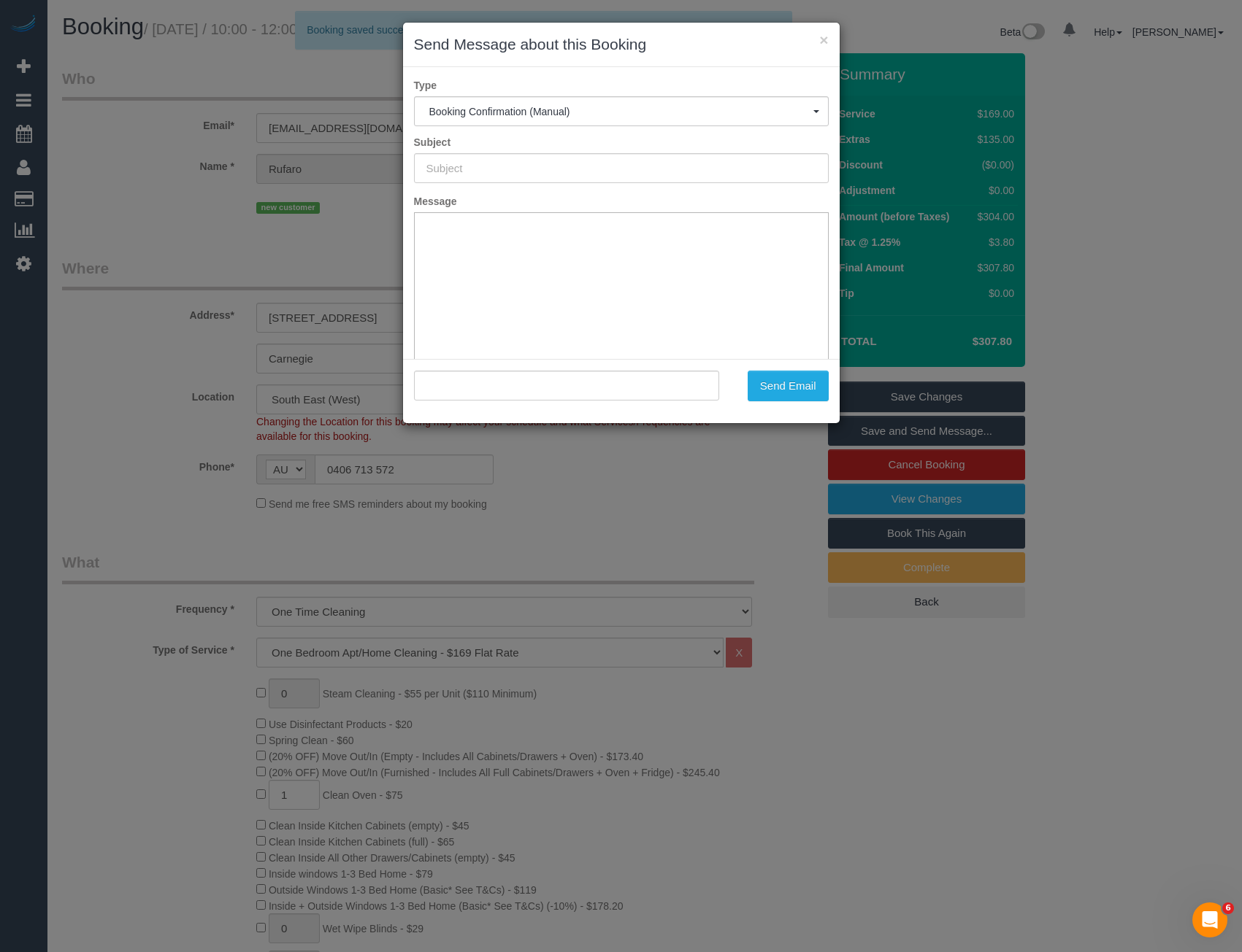
type input "Booking Confirmed"
type input ""Rufaro Chikuwa" <ruechikuwa@icloud.com>"
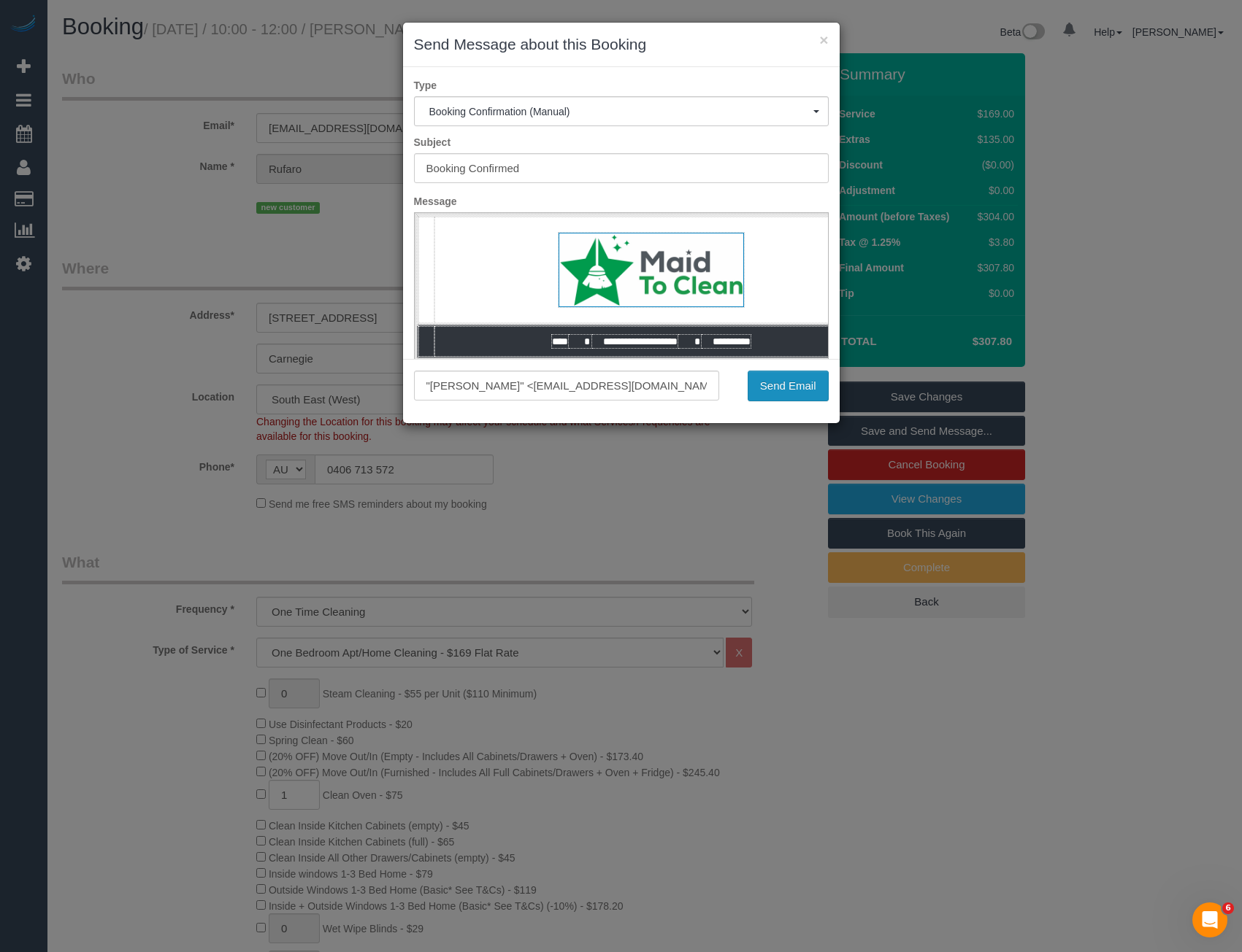
click at [765, 384] on button "Send Email" at bounding box center [788, 385] width 81 height 31
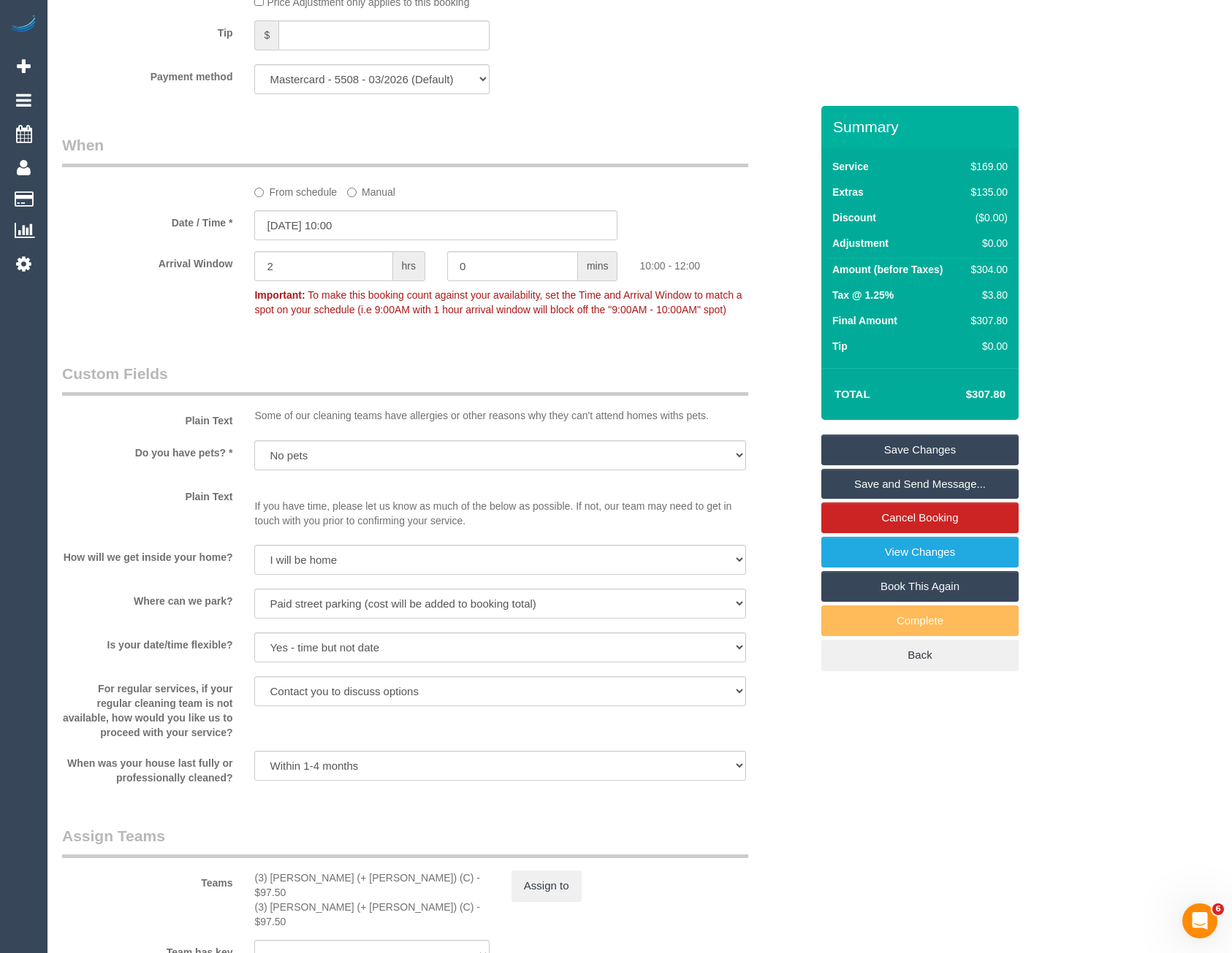
scroll to position [1607, 0]
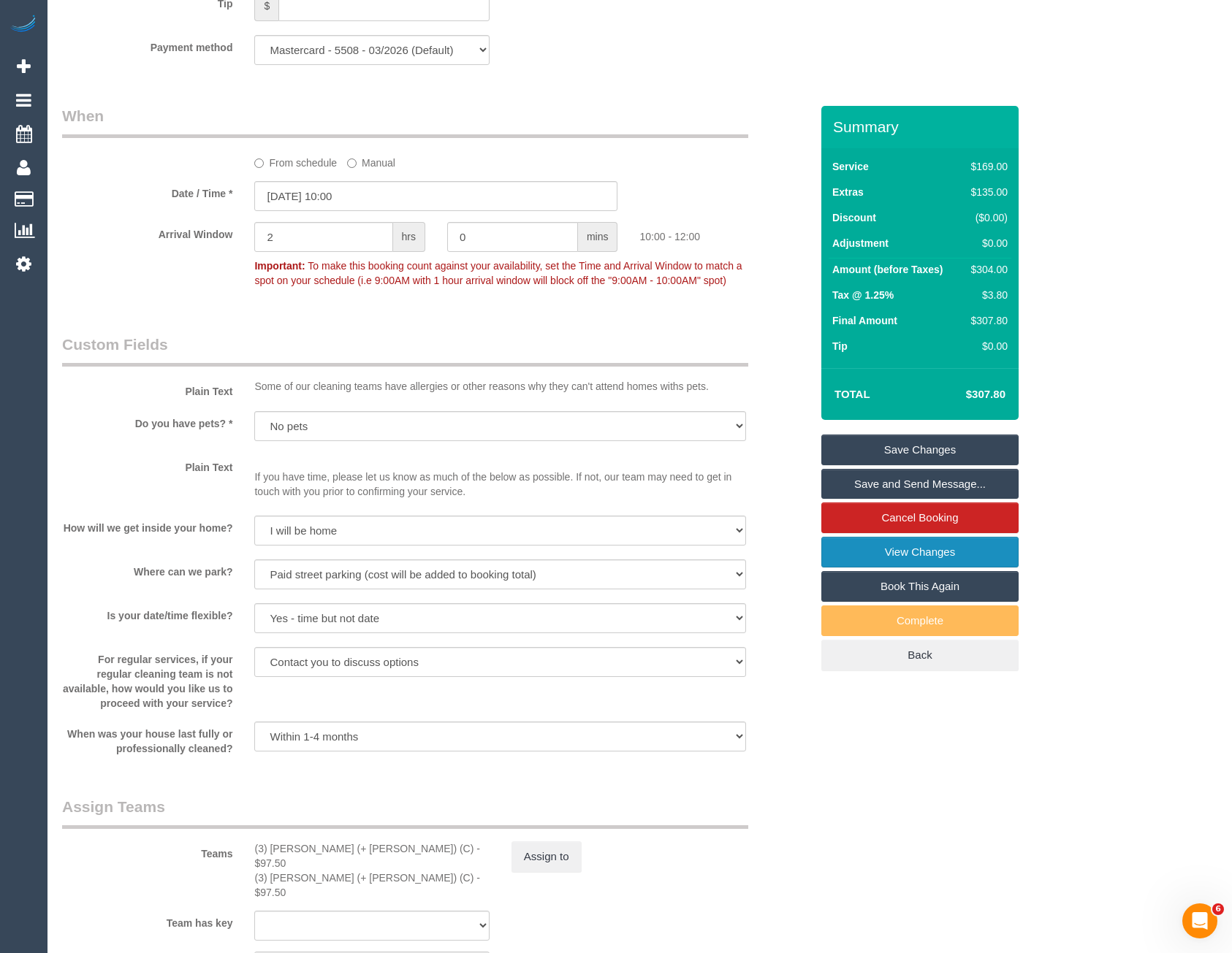
click at [930, 564] on link "View Changes" at bounding box center [920, 552] width 198 height 31
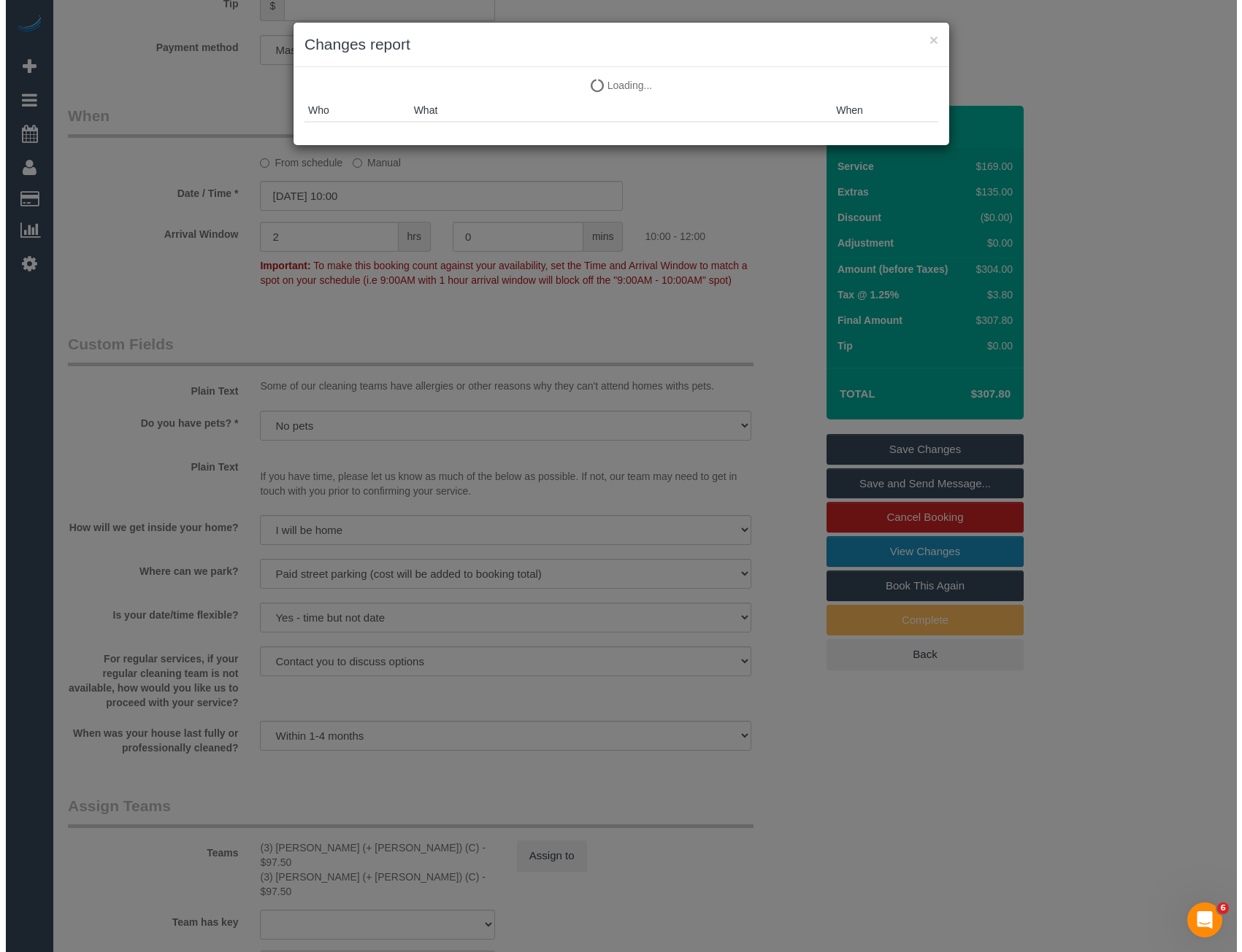
scroll to position [1601, 0]
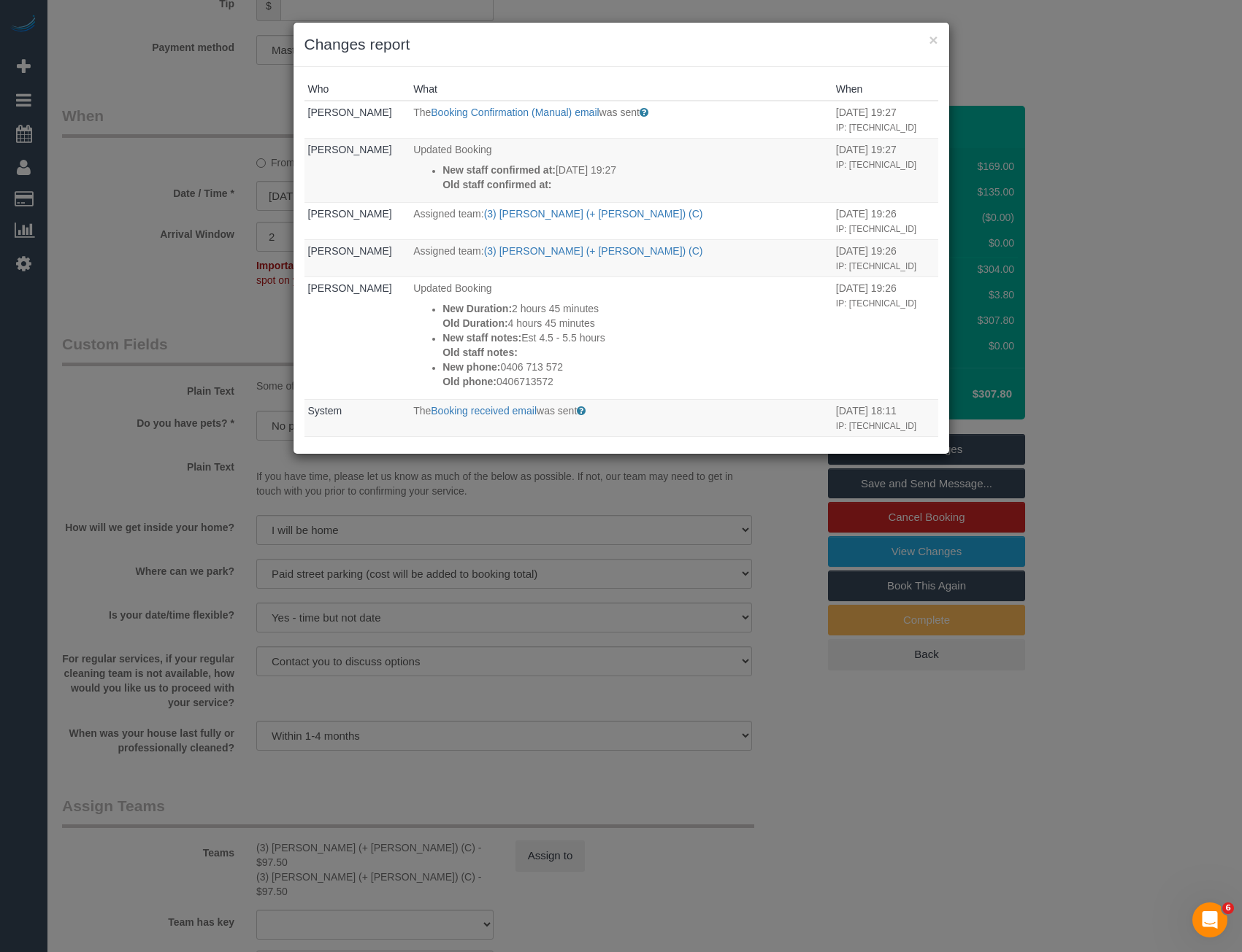
click at [211, 288] on div "× Changes report Who What When Bronie Bryant The Booking Confirmation (Manual) …" at bounding box center [621, 476] width 1242 height 952
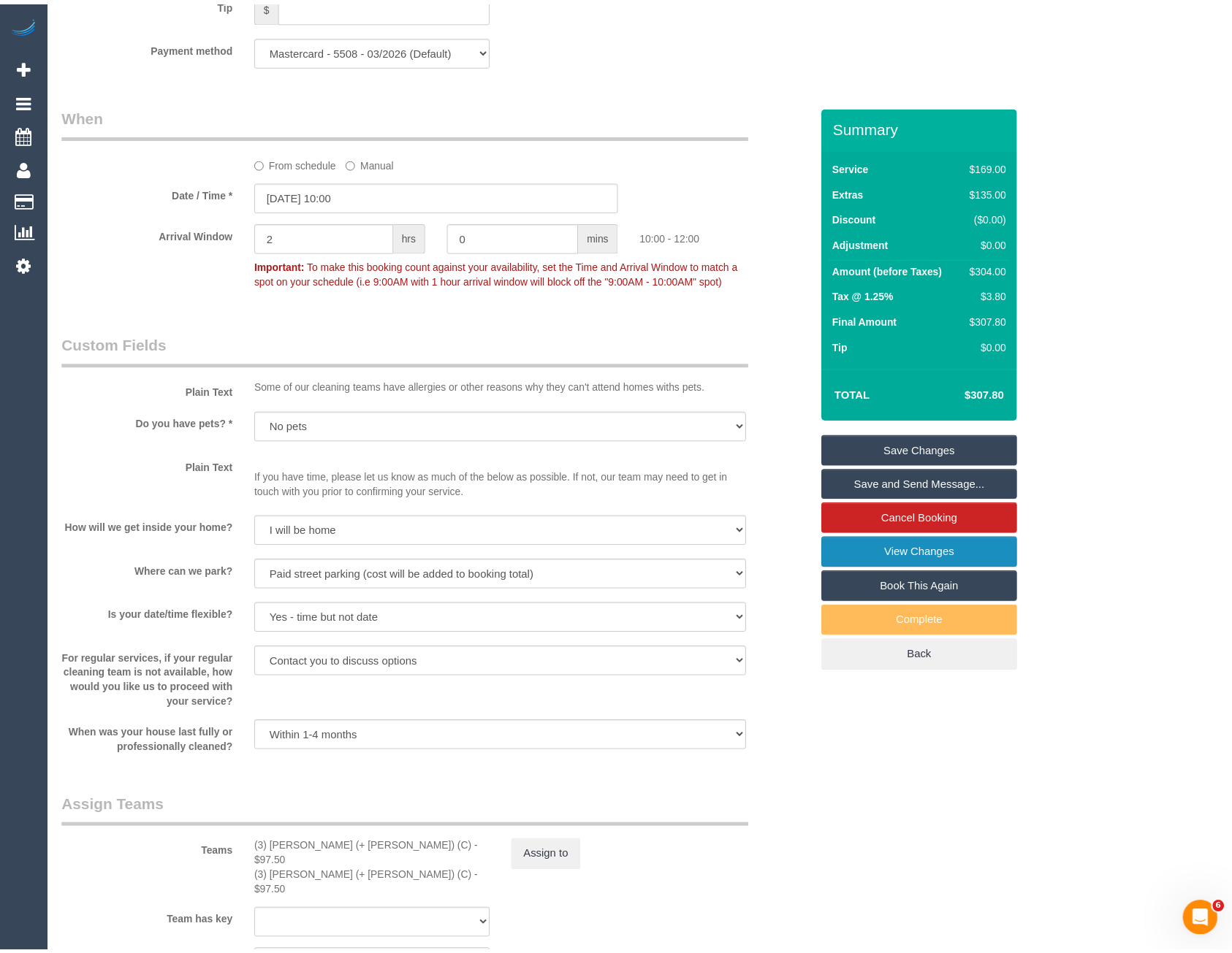
scroll to position [1607, 0]
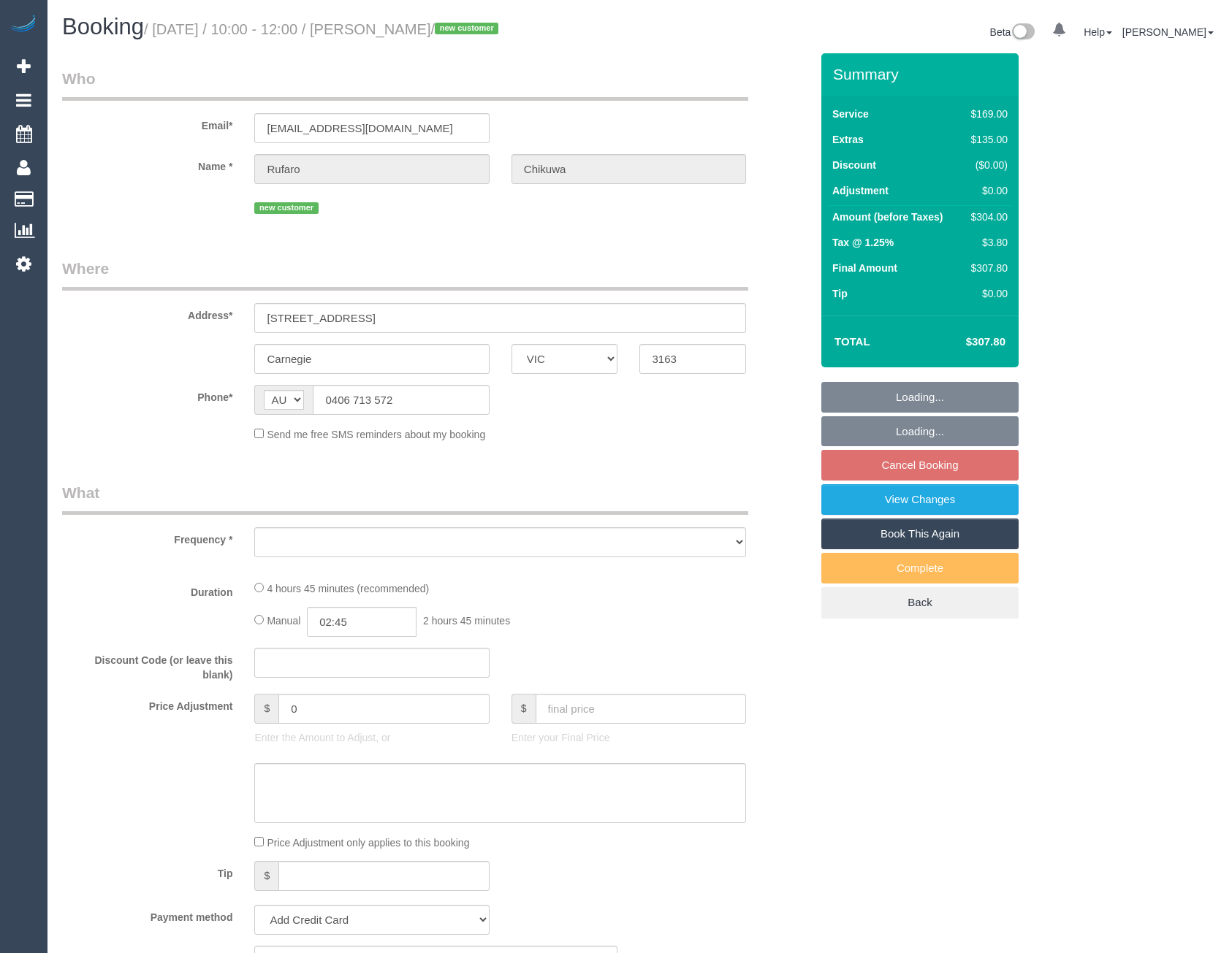
select select "VIC"
select select "object:541"
select select "string:stripe-pm_1SFV342GScqysDRVNCjHDrbG"
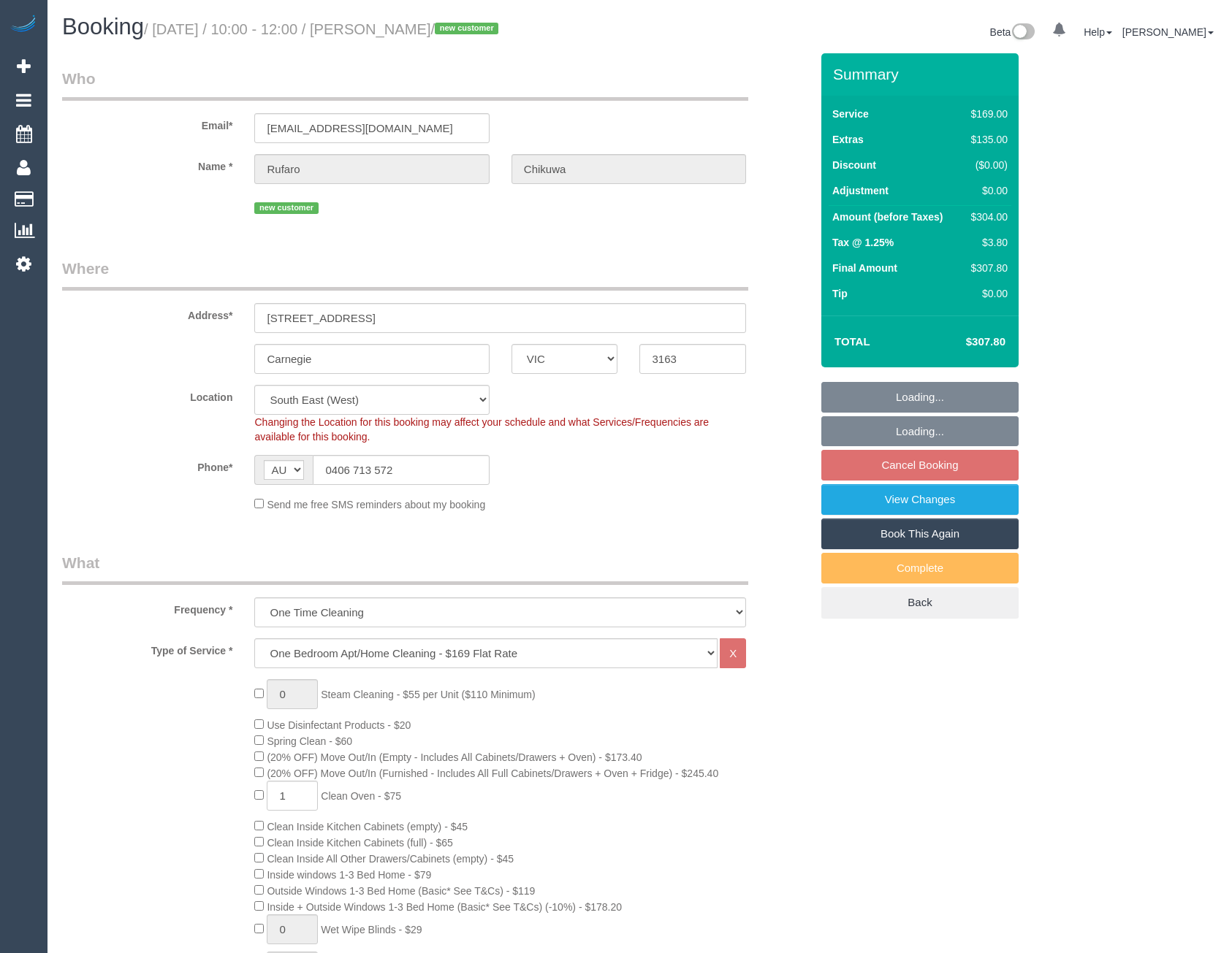
select select "number:28"
select select "number:14"
select select "number:20"
select select "number:24"
select select "number:35"
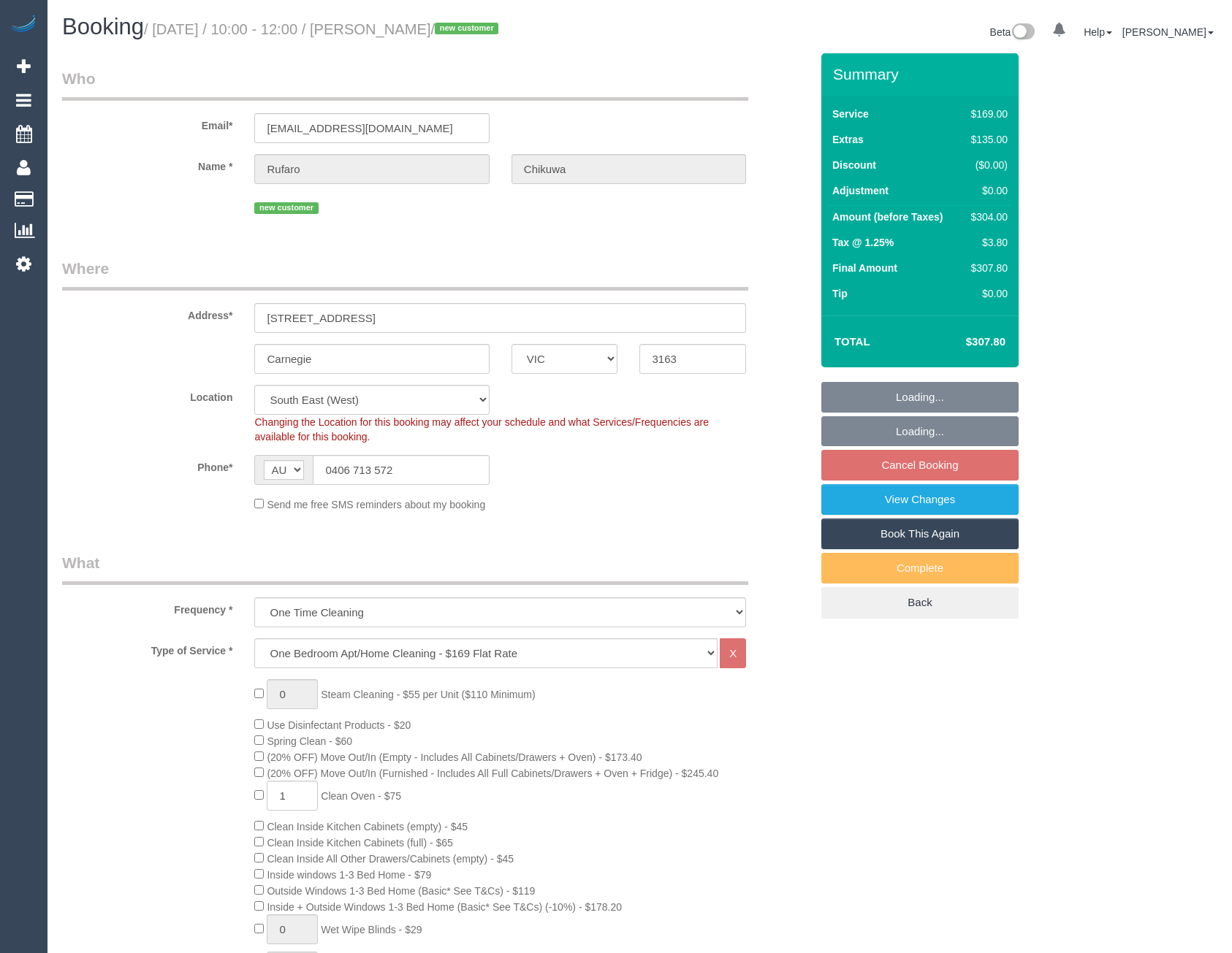
select select "number:13"
select select "object:1370"
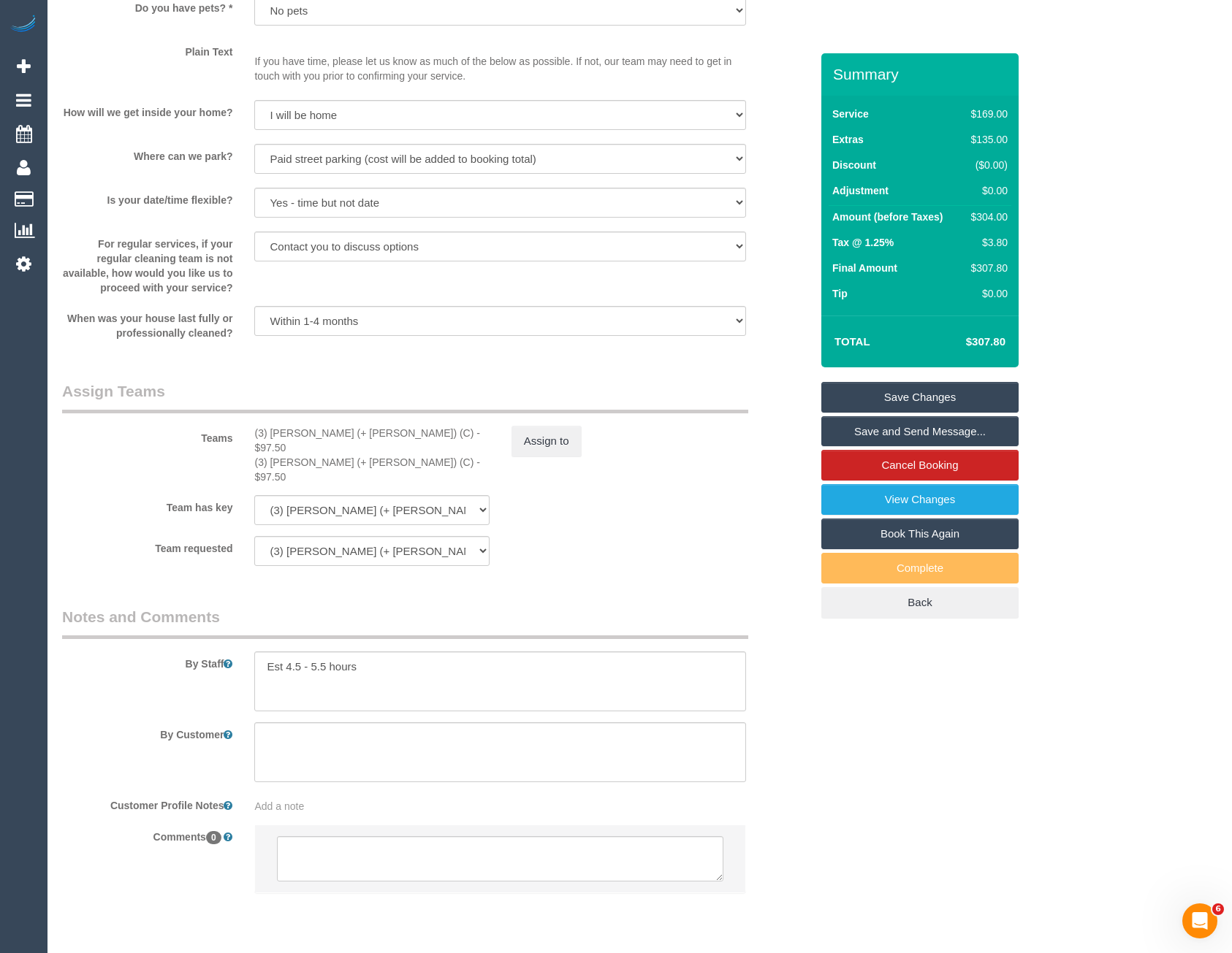
scroll to position [1989, 0]
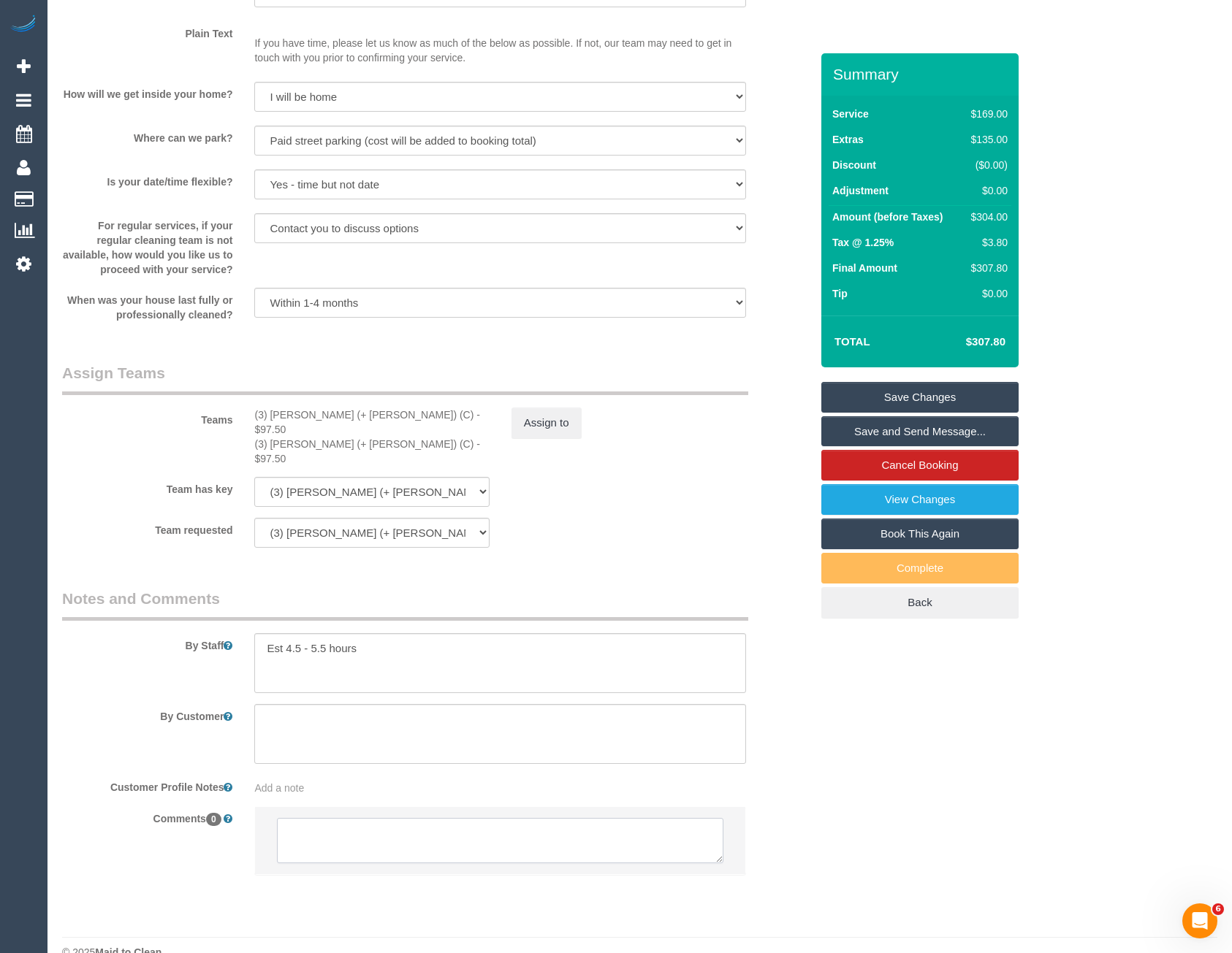
click at [347, 818] on textarea at bounding box center [500, 841] width 446 height 45
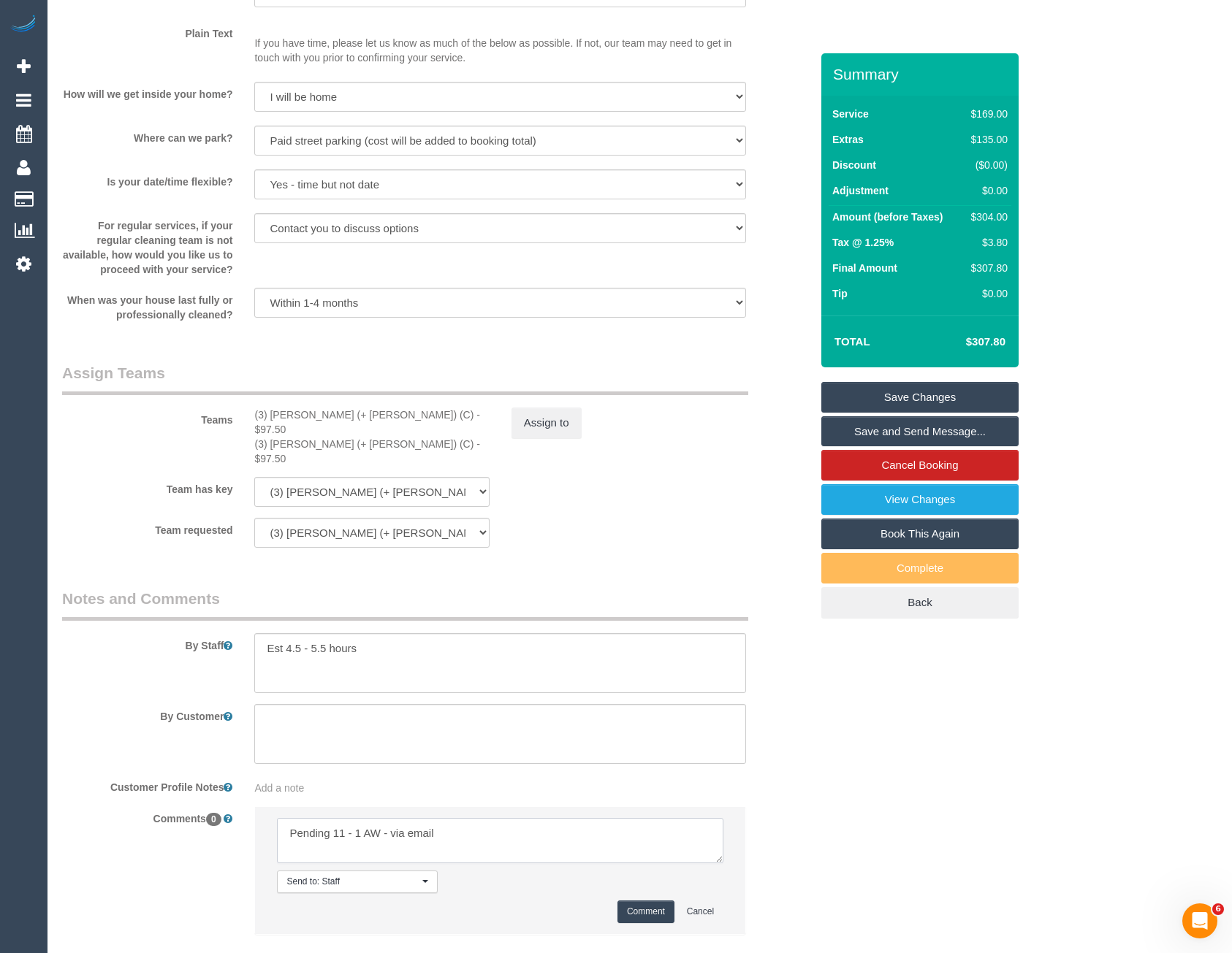
type textarea "Pending 11 - 1 AW - via email"
click at [659, 900] on button "Comment" at bounding box center [646, 912] width 57 height 23
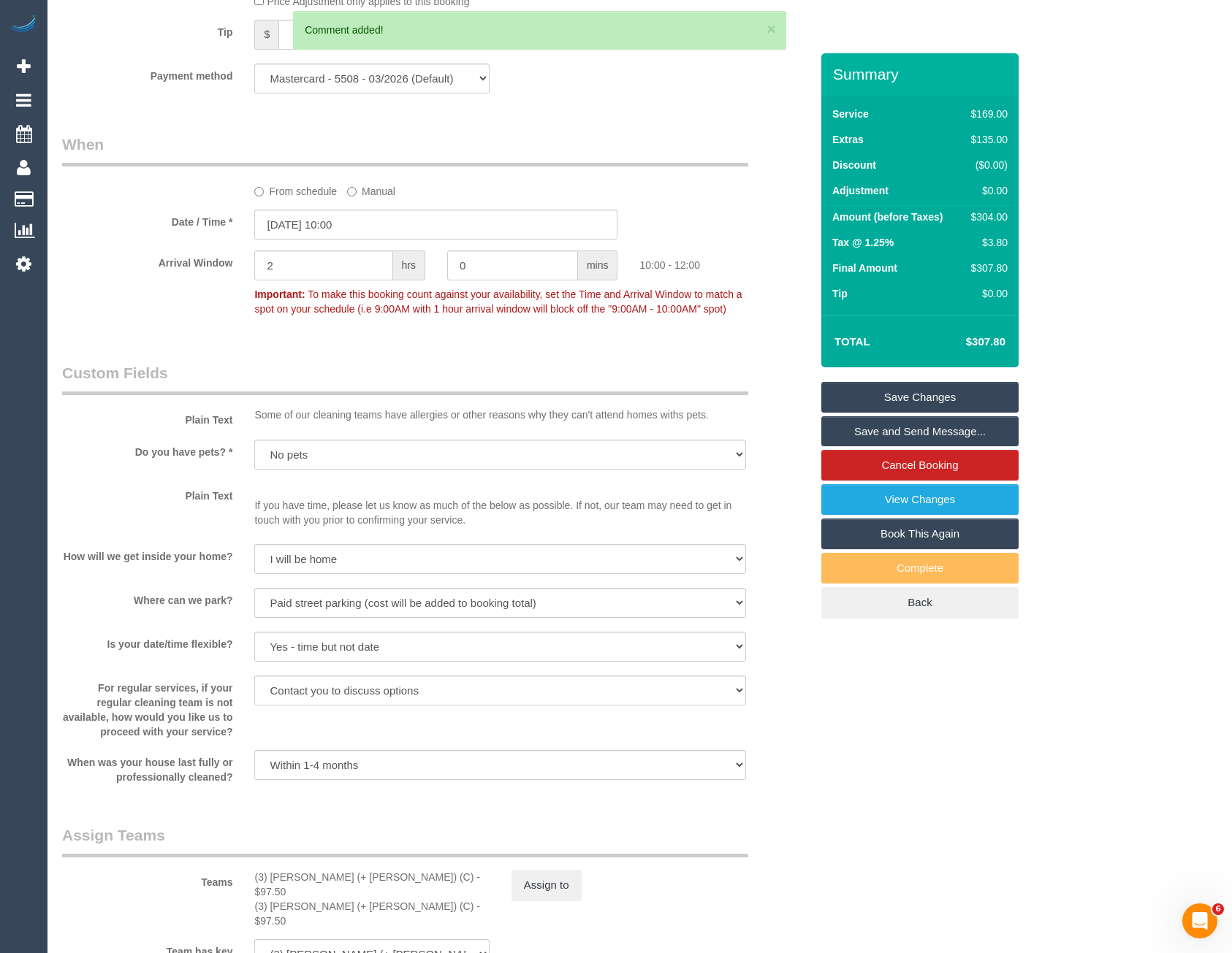
scroll to position [1477, 0]
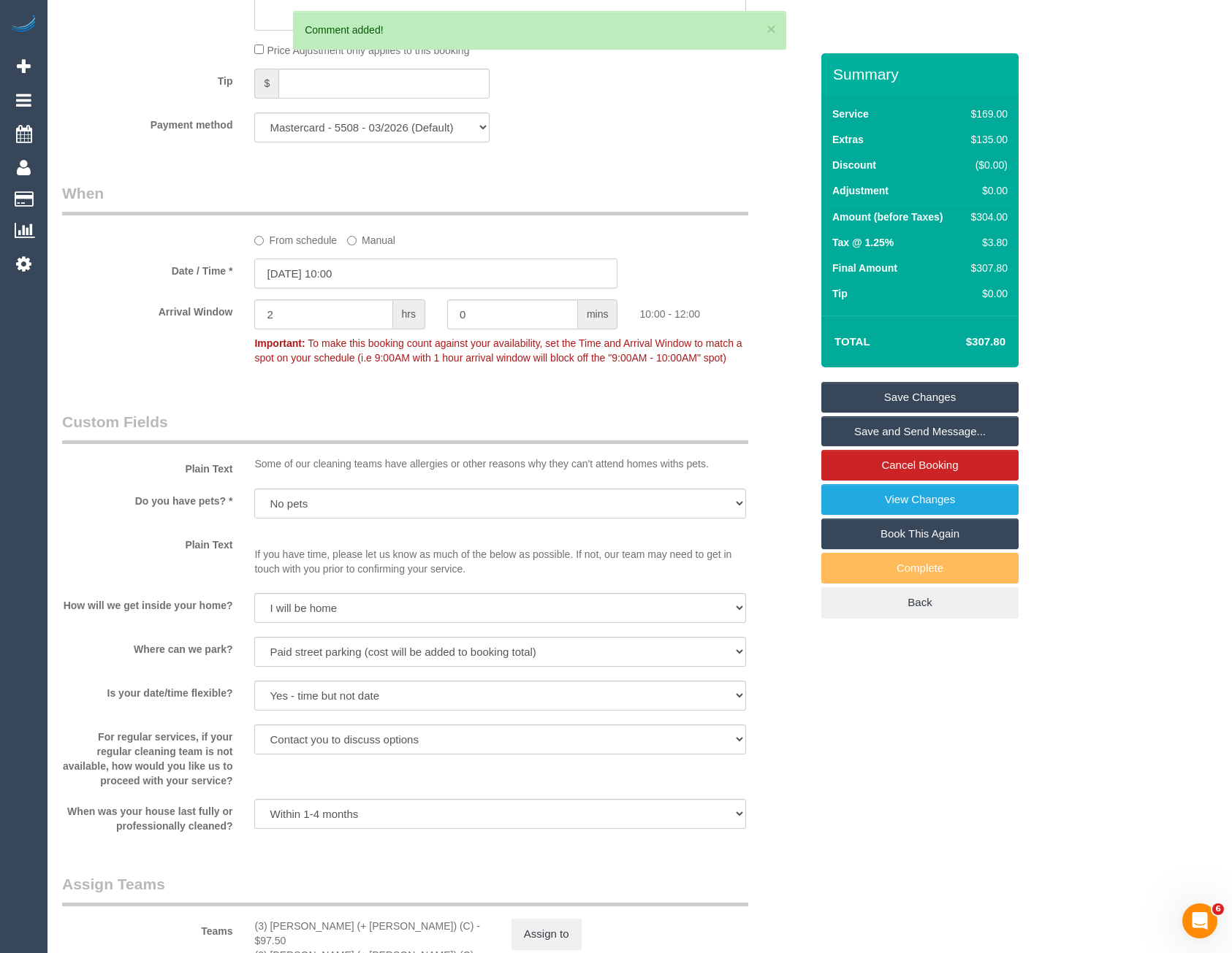
click at [381, 281] on input "[DATE] 10:00" at bounding box center [436, 274] width 363 height 30
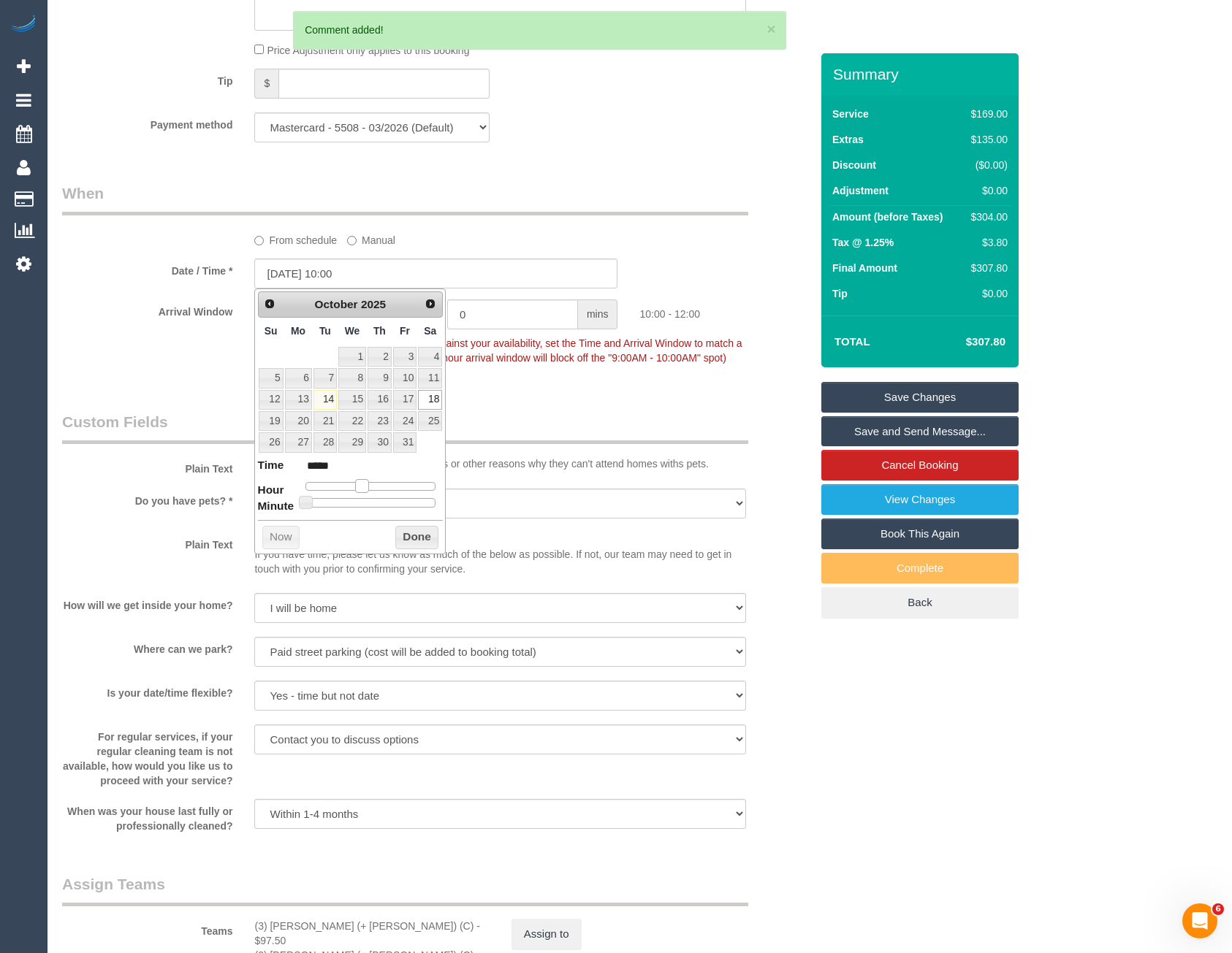
type input "[DATE] 11:00"
type input "*****"
click at [368, 486] on span at bounding box center [368, 485] width 13 height 13
click at [405, 532] on button "Done" at bounding box center [417, 537] width 43 height 24
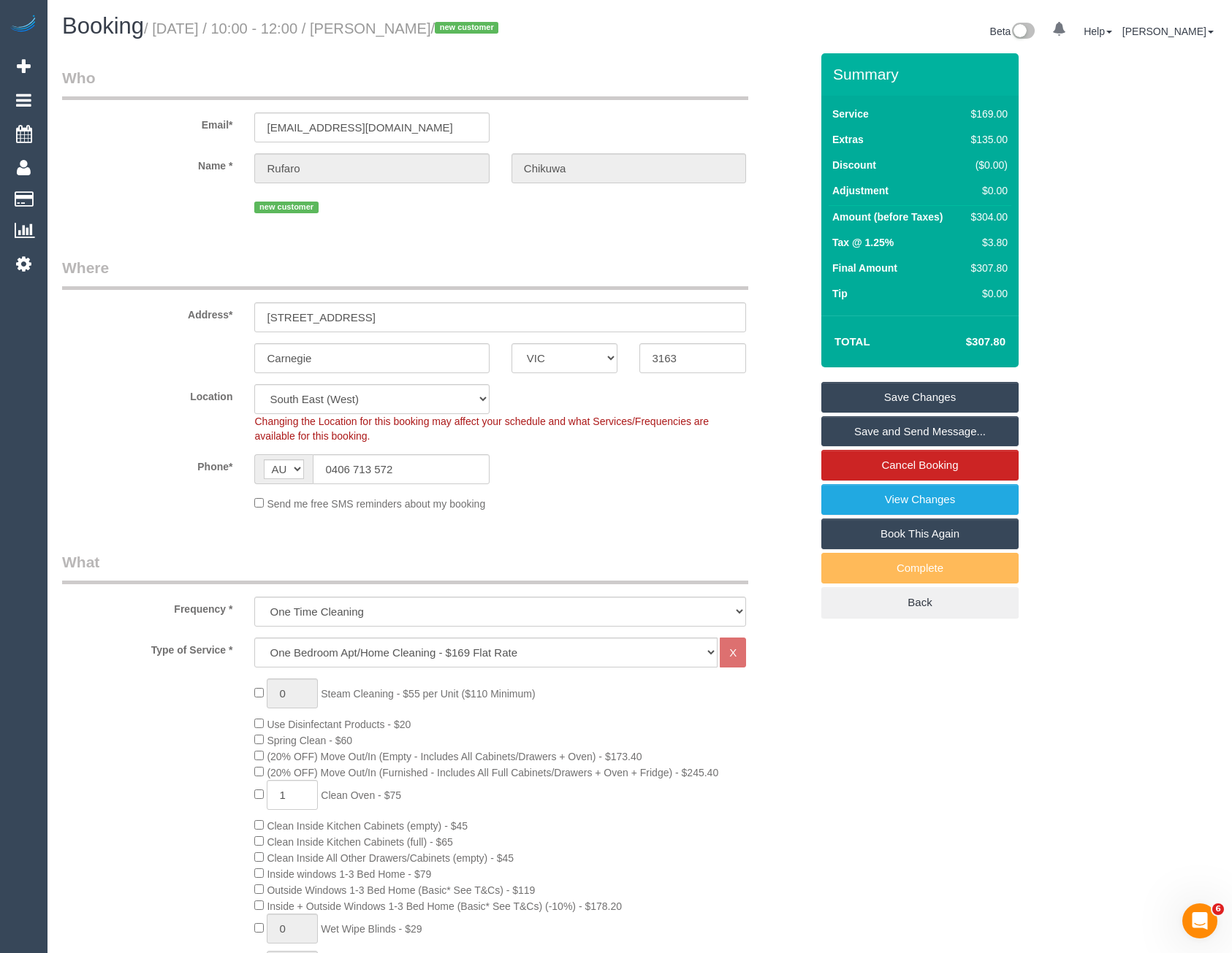
scroll to position [0, 0]
drag, startPoint x: 367, startPoint y: 133, endPoint x: 218, endPoint y: 129, distance: 149.1
click at [218, 129] on div "Email* ruechikuwa@icloud.com" at bounding box center [436, 105] width 770 height 75
click at [956, 489] on link "View Changes" at bounding box center [920, 500] width 198 height 31
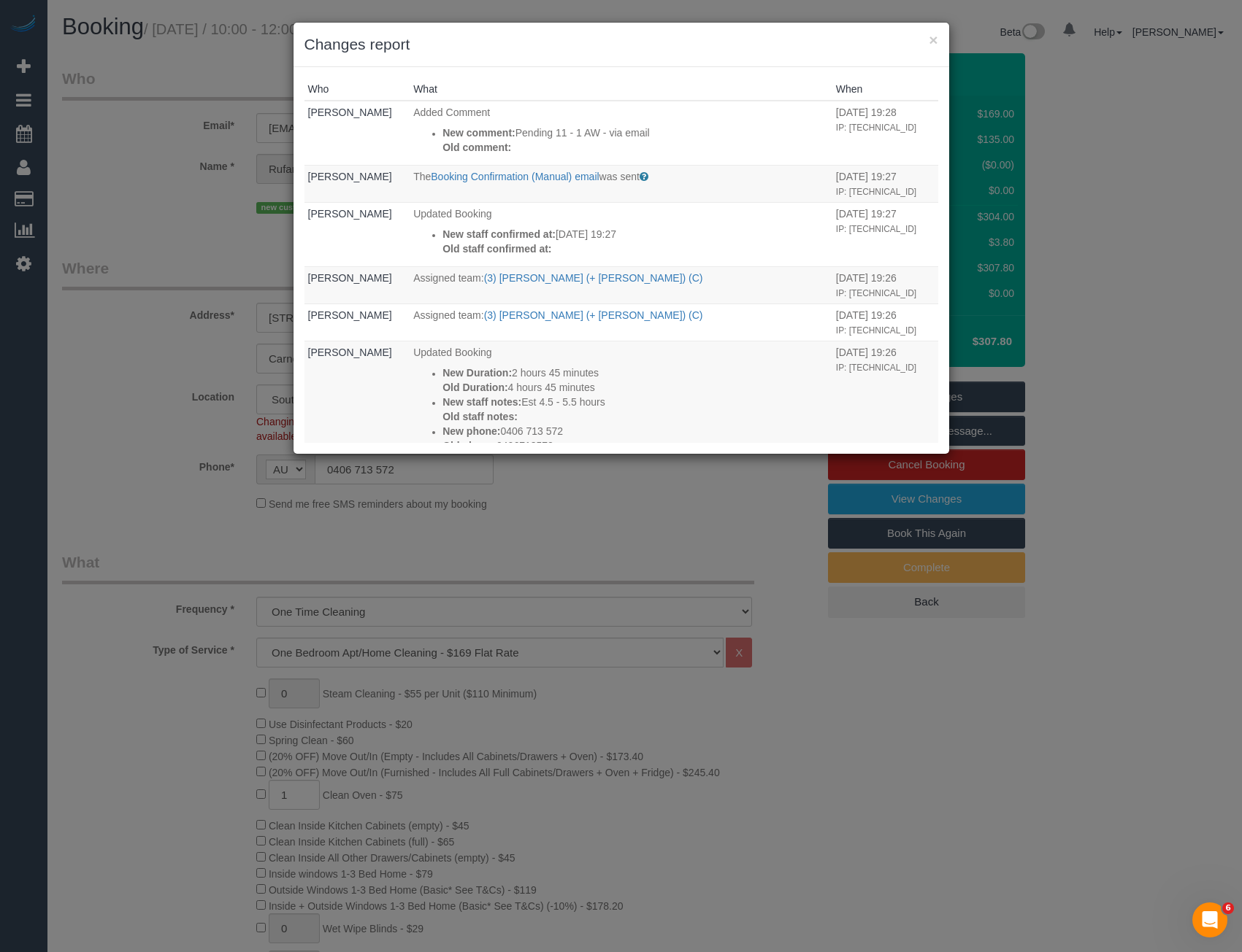
click at [621, 514] on div "× Changes report Who What When Bronie Bryant Added Comment New comment: Pending…" at bounding box center [621, 476] width 1242 height 952
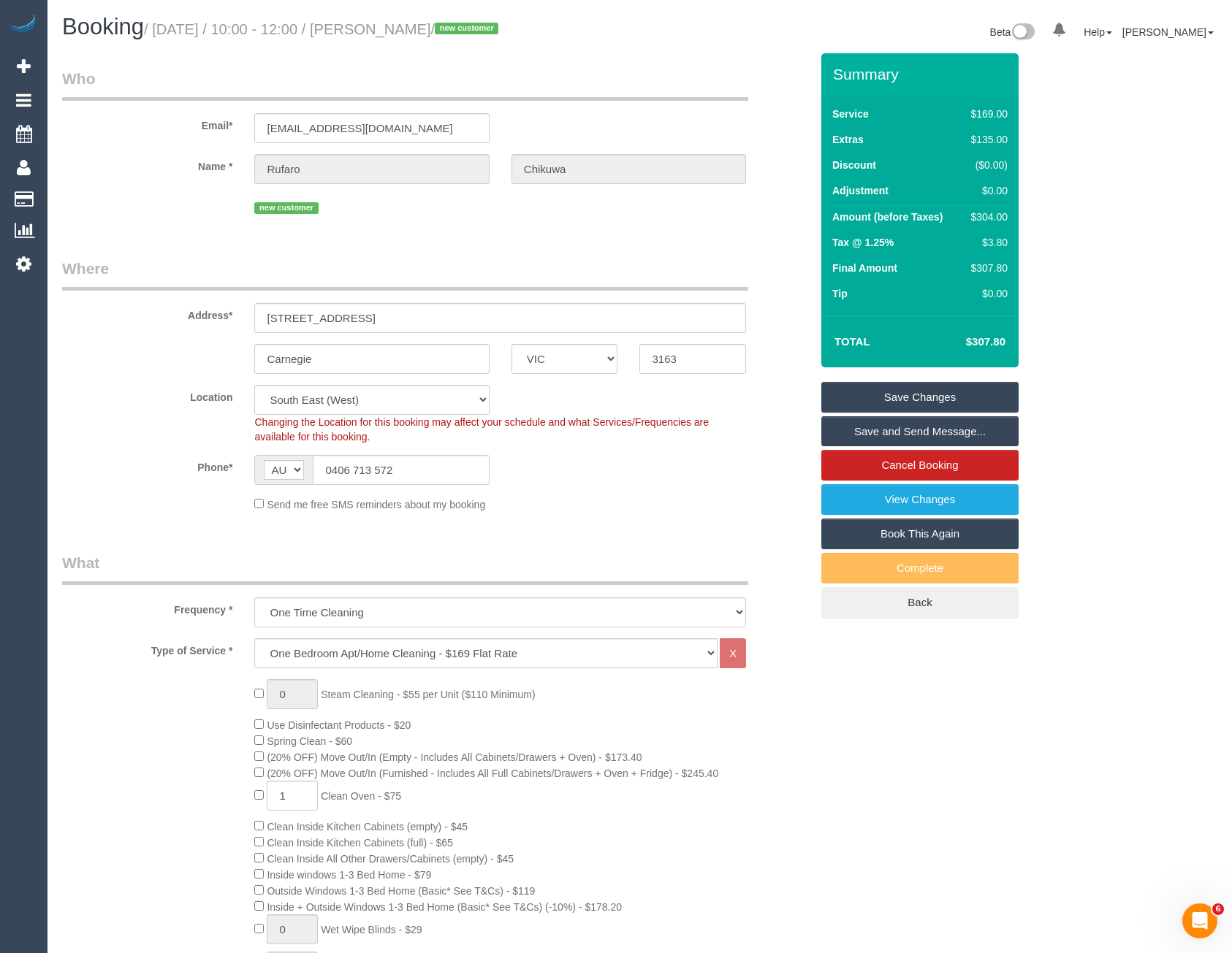
click at [884, 406] on link "Save Changes" at bounding box center [920, 397] width 198 height 31
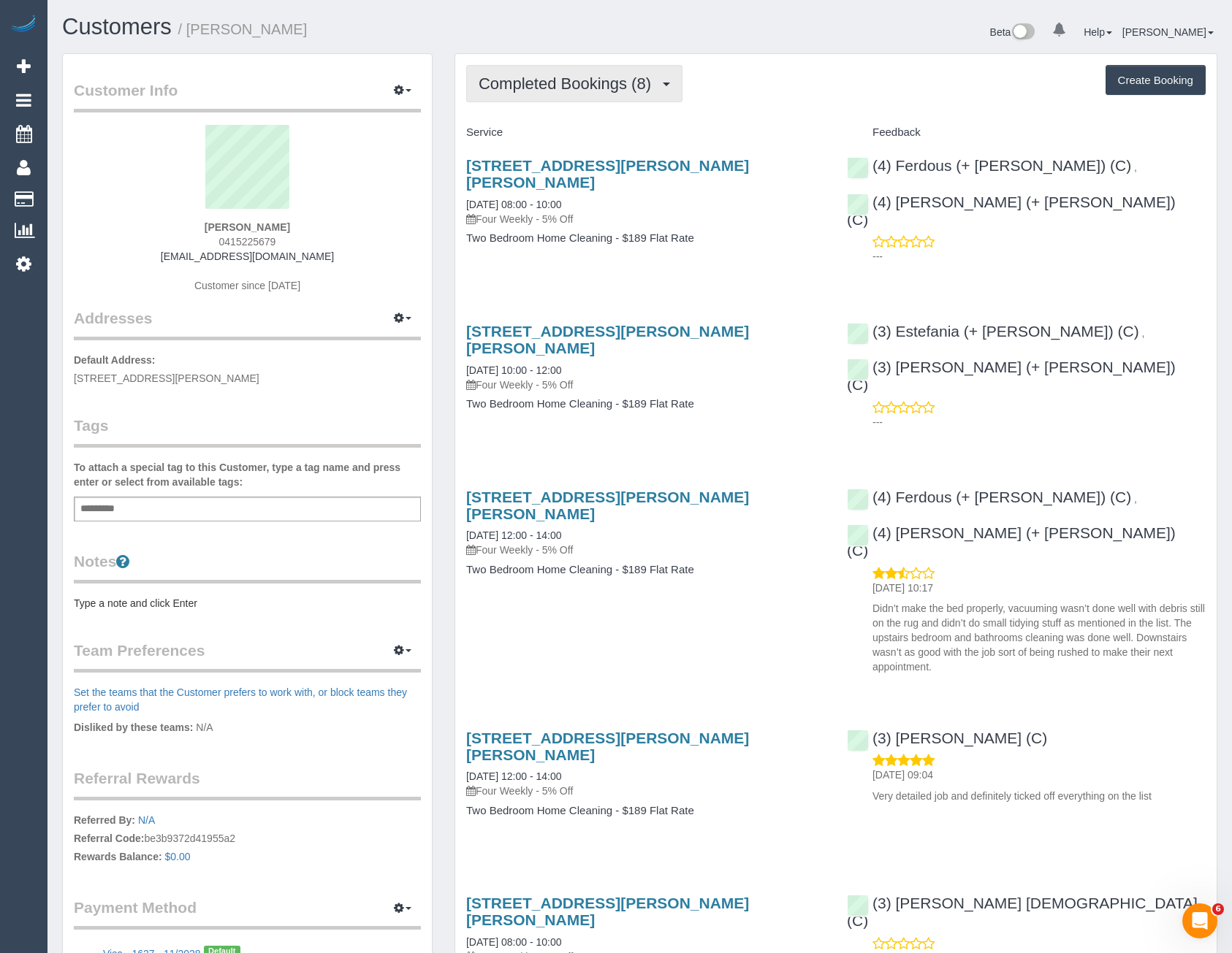
click at [593, 100] on button "Completed Bookings (8)" at bounding box center [574, 84] width 216 height 38
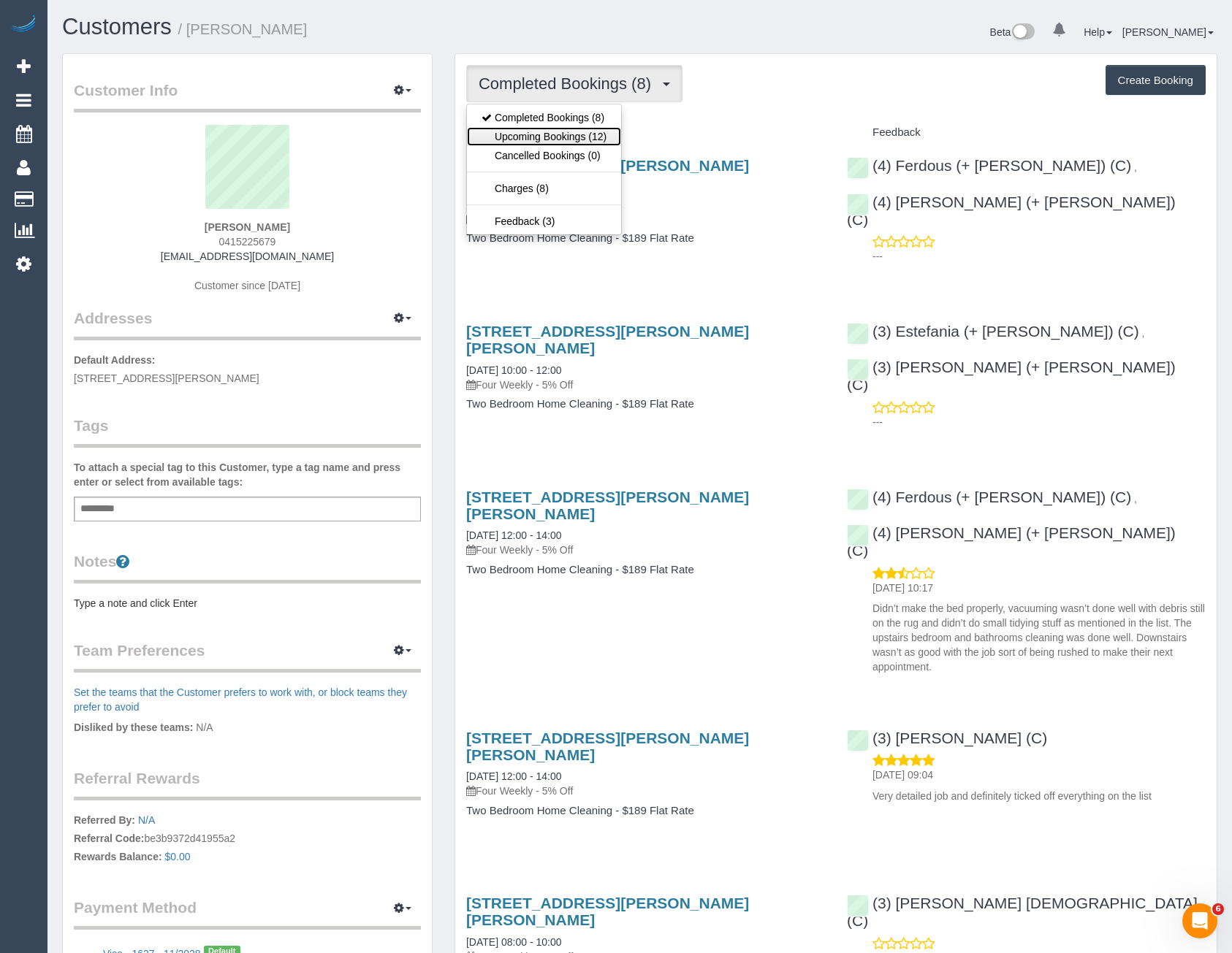
click at [593, 129] on link "Upcoming Bookings (12)" at bounding box center [544, 136] width 154 height 19
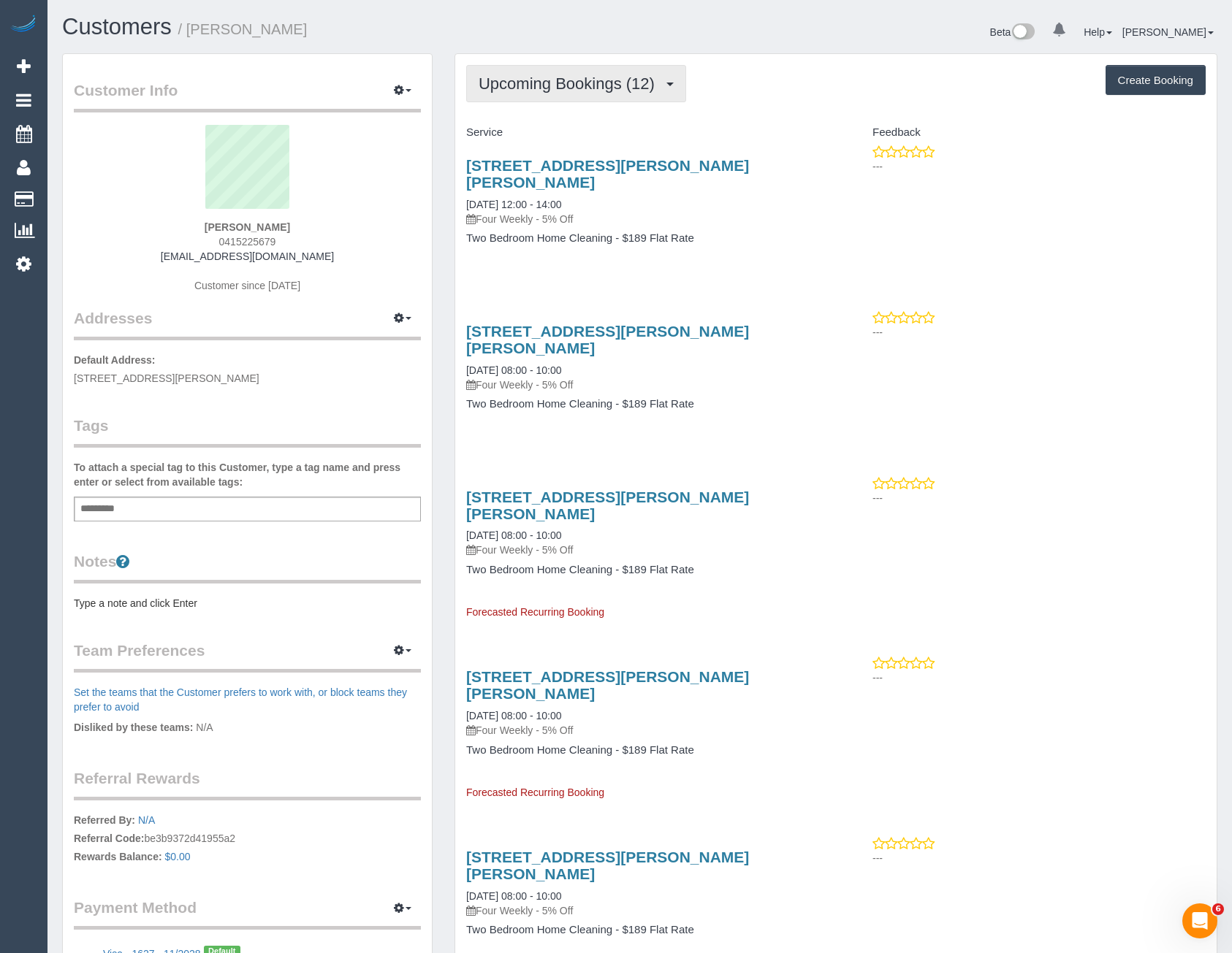
click at [537, 70] on button "Upcoming Bookings (12)" at bounding box center [576, 84] width 220 height 38
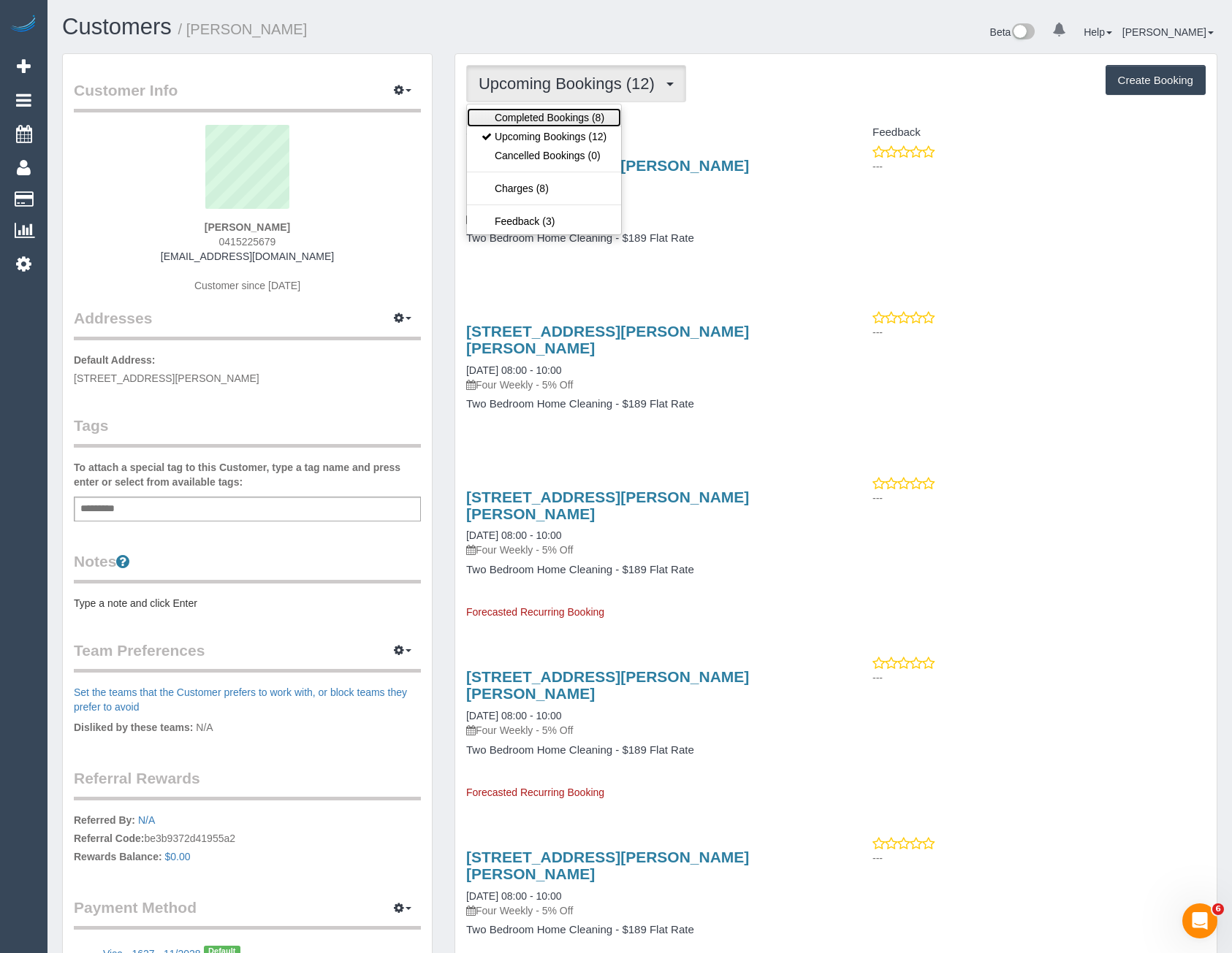
click at [554, 123] on link "Completed Bookings (8)" at bounding box center [544, 118] width 154 height 19
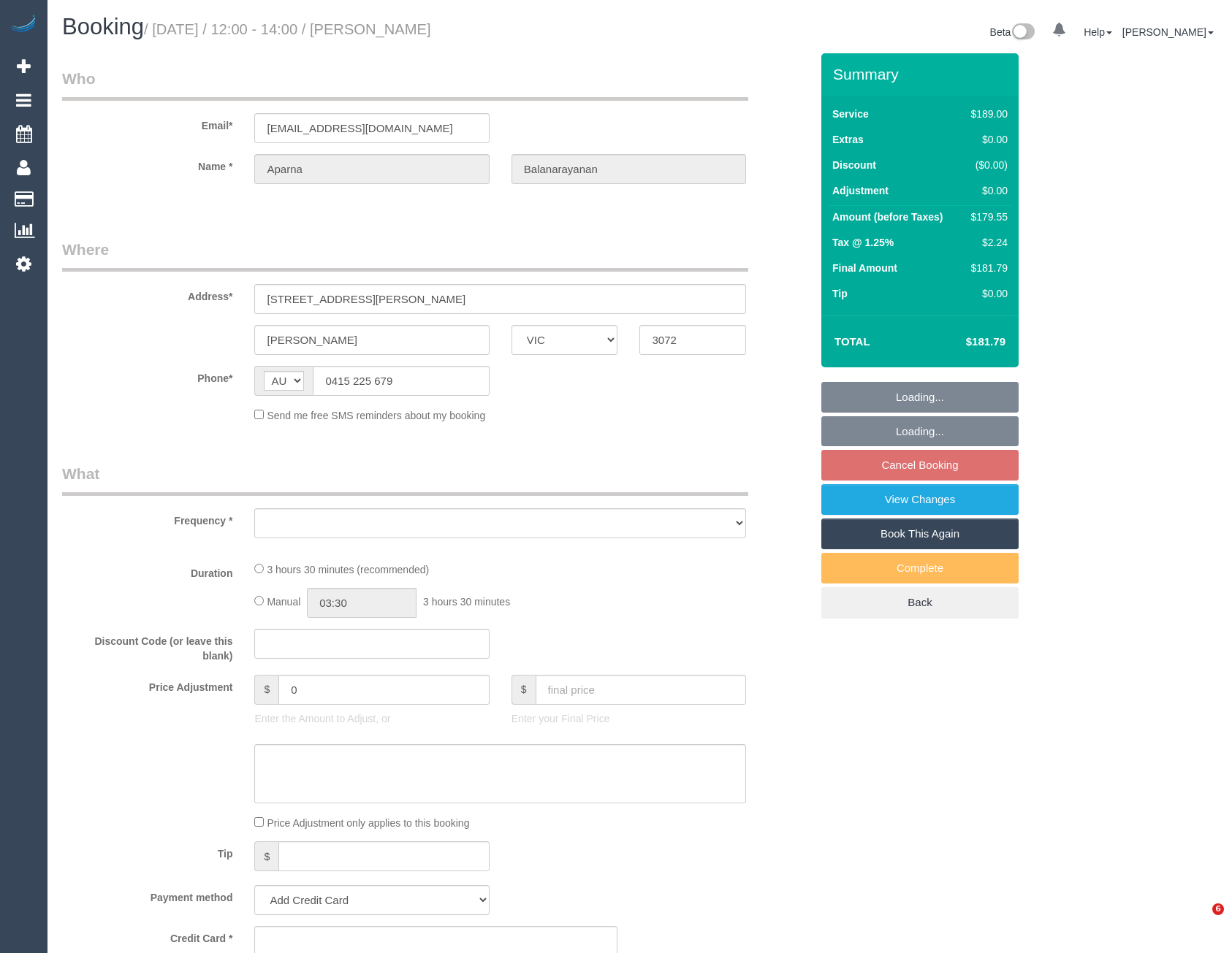
select select "VIC"
select select "string:stripe-pm_1QtMhP2GScqysDRVv2nQZZXL"
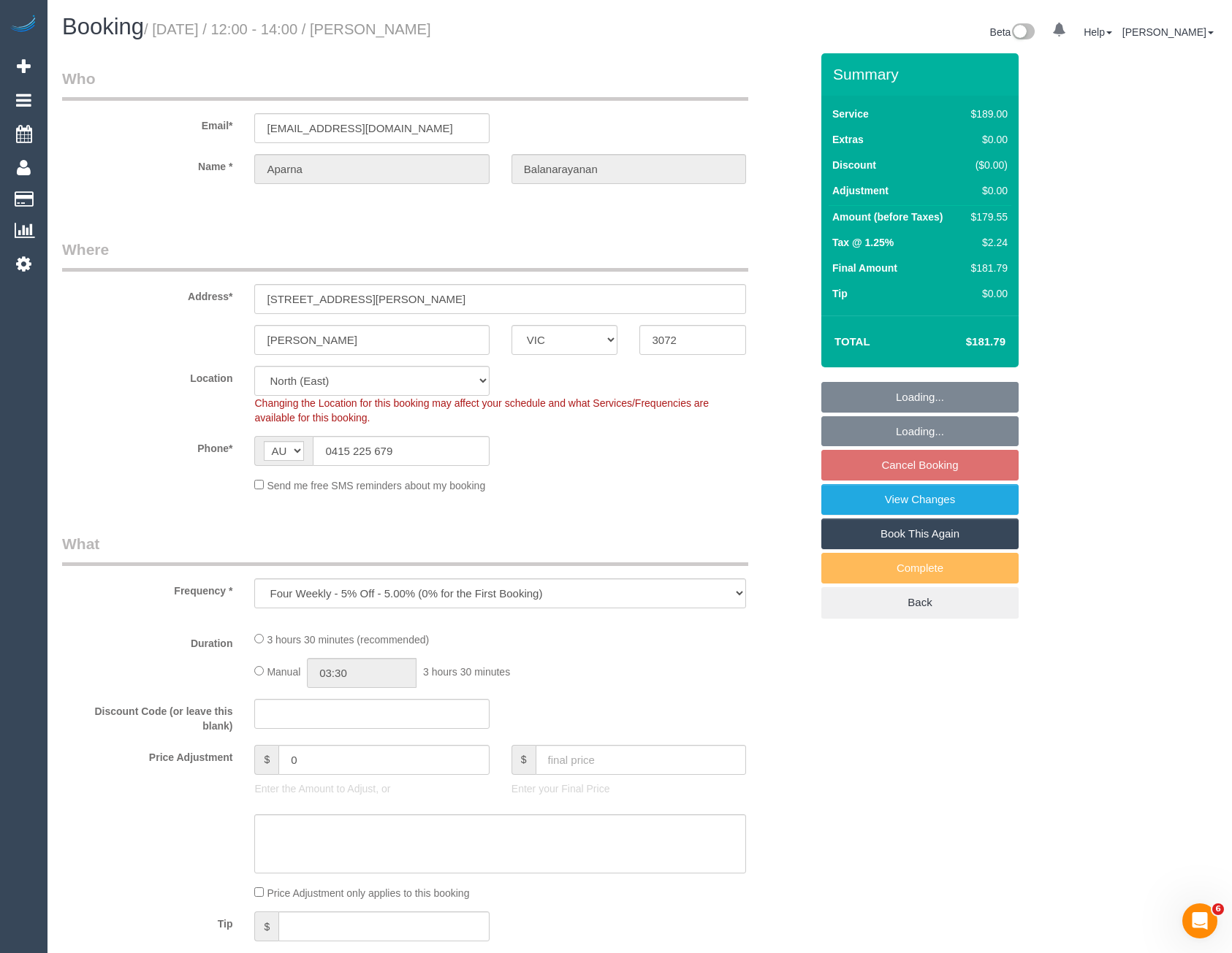
select select "object:1123"
select select "number:27"
select select "number:14"
select select "number:18"
select select "number:24"
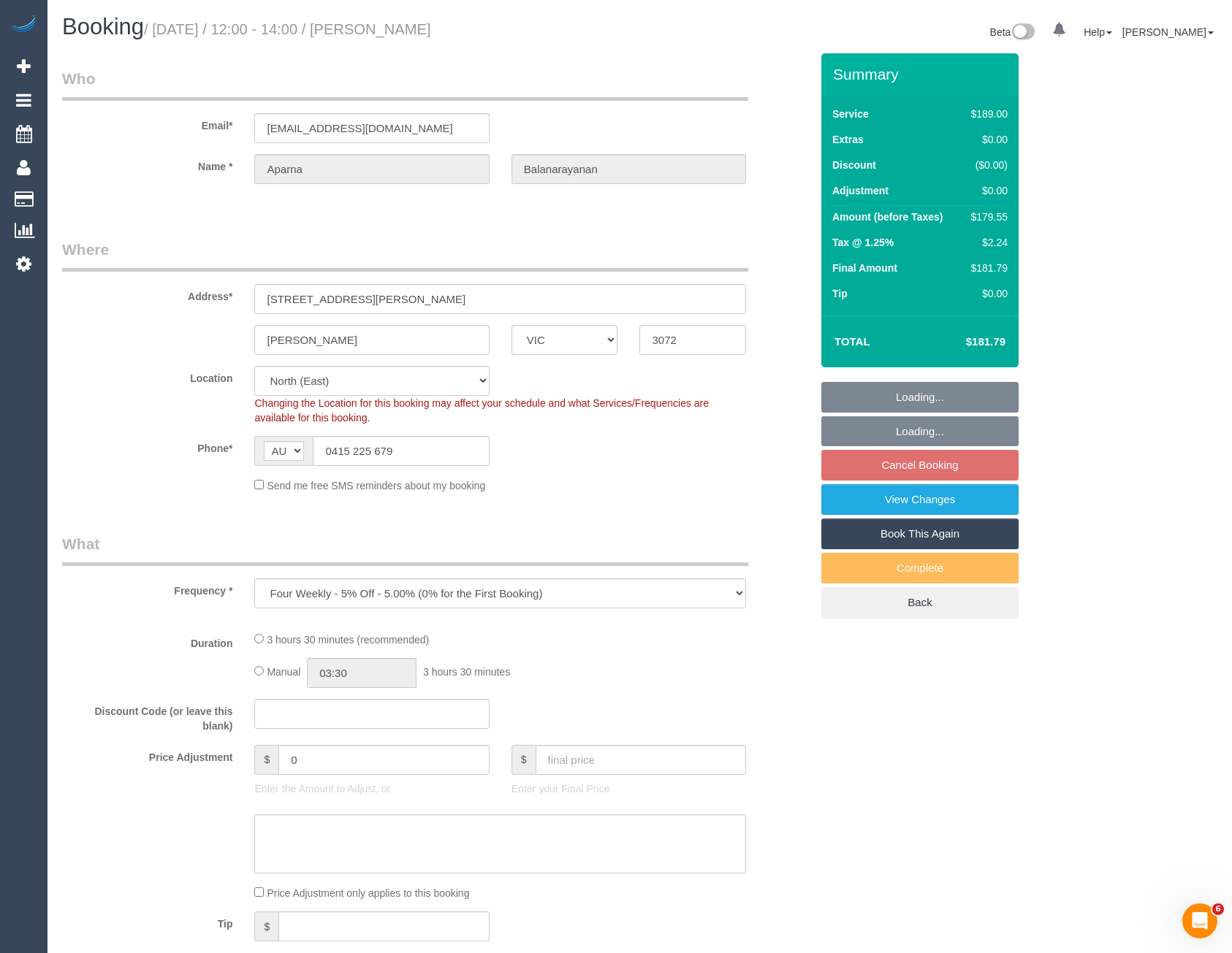
select select "number:34"
select select "number:11"
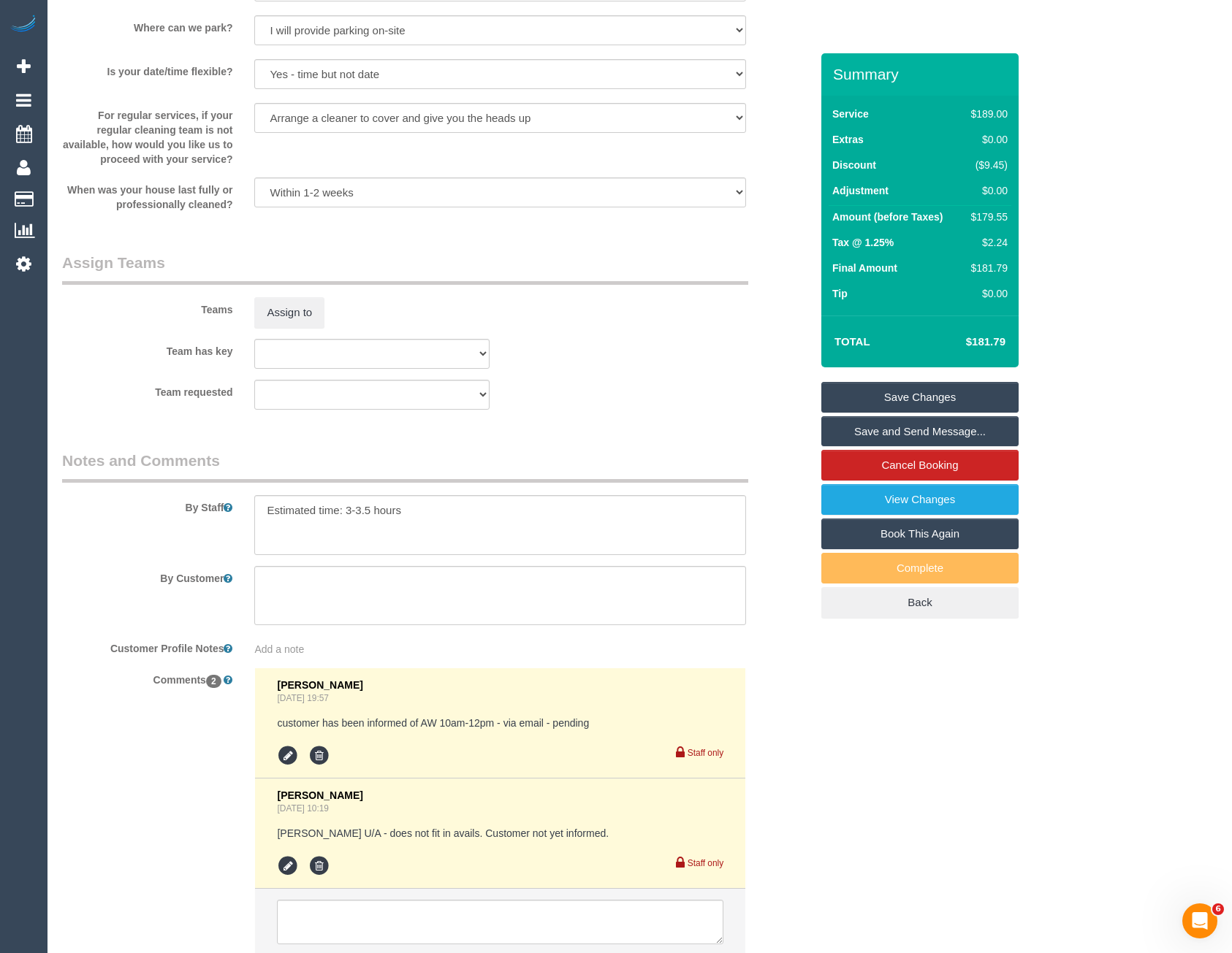
scroll to position [2045, 0]
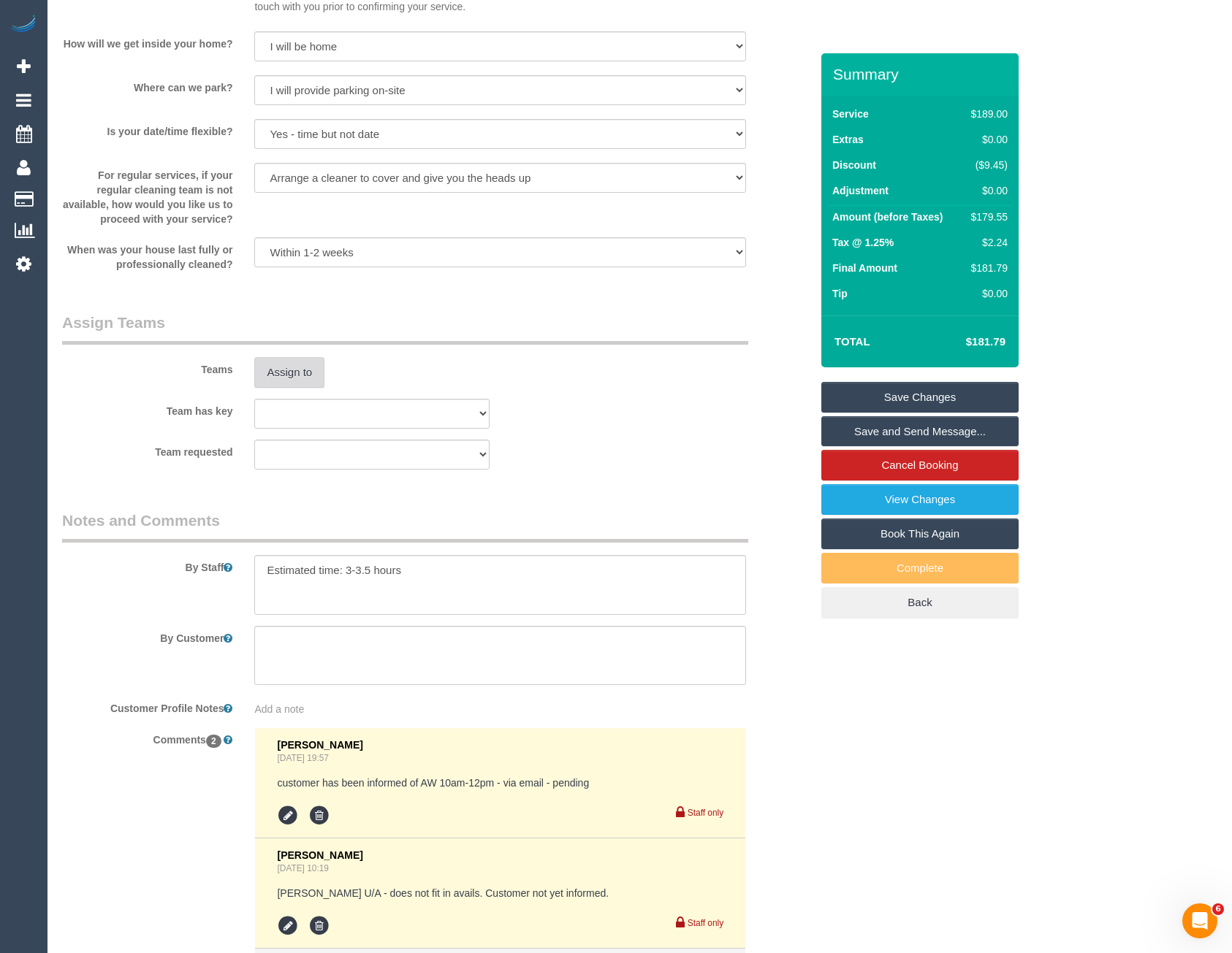
click at [292, 381] on button "Assign to" at bounding box center [289, 373] width 71 height 31
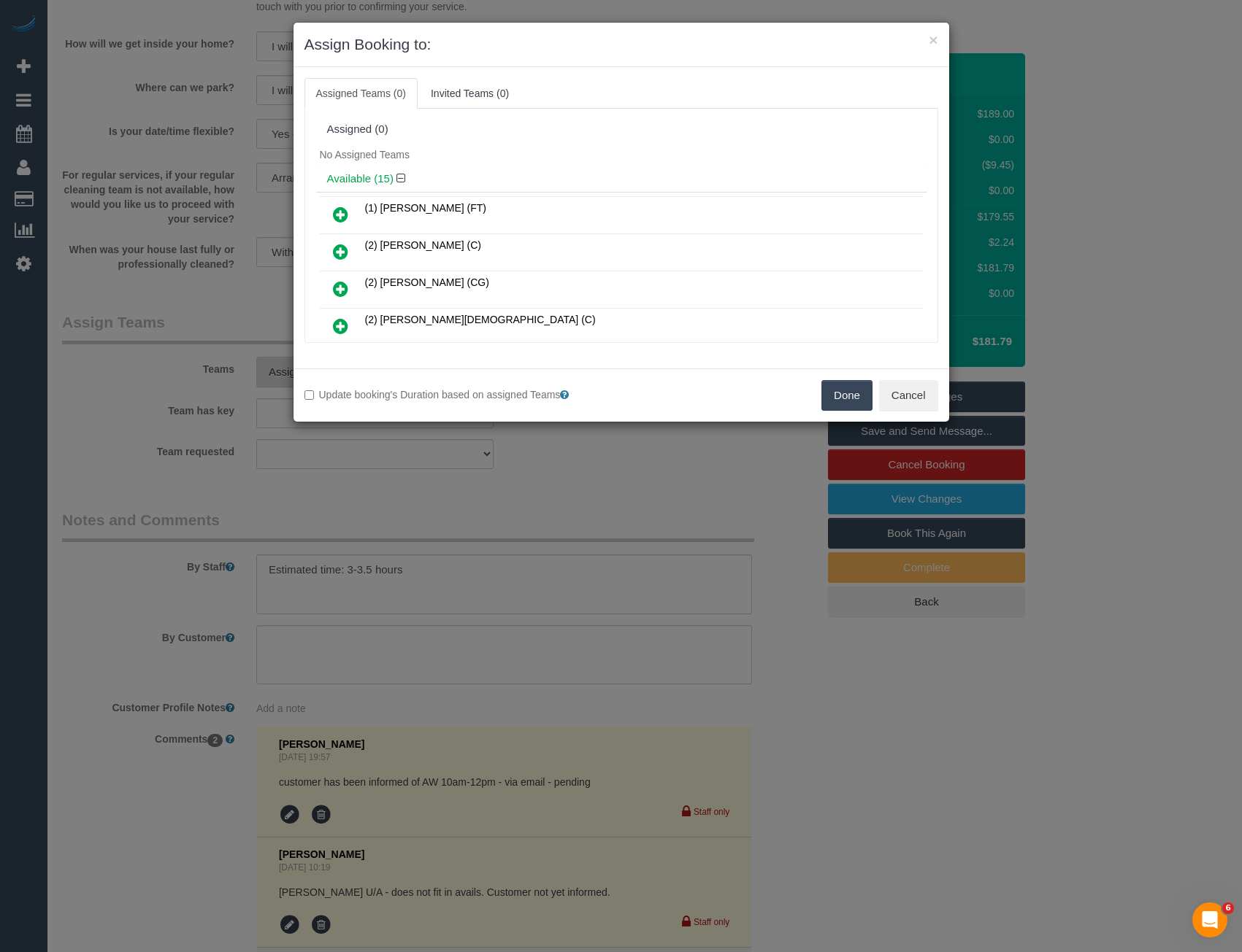
scroll to position [394, 0]
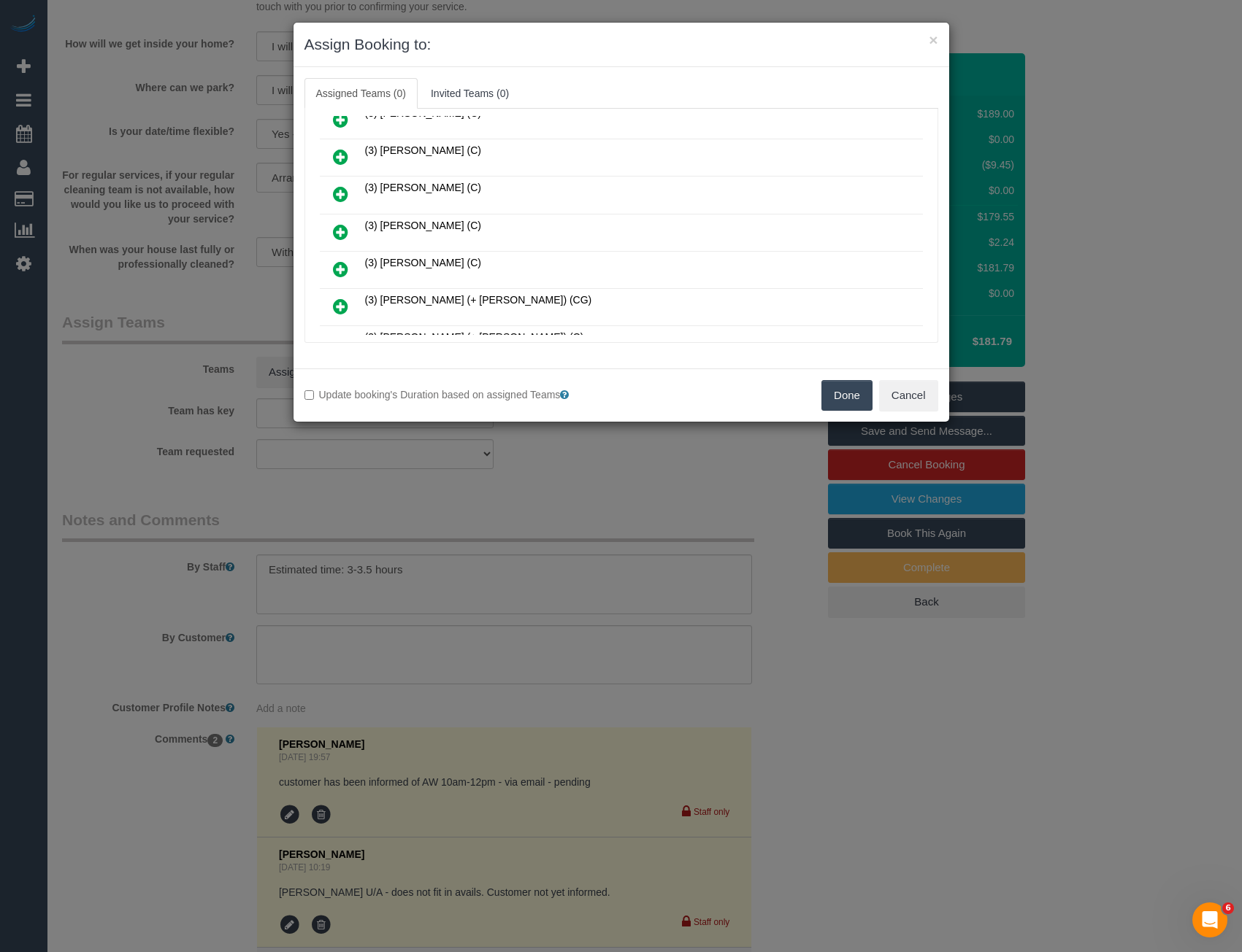
click at [338, 230] on icon at bounding box center [340, 232] width 15 height 18
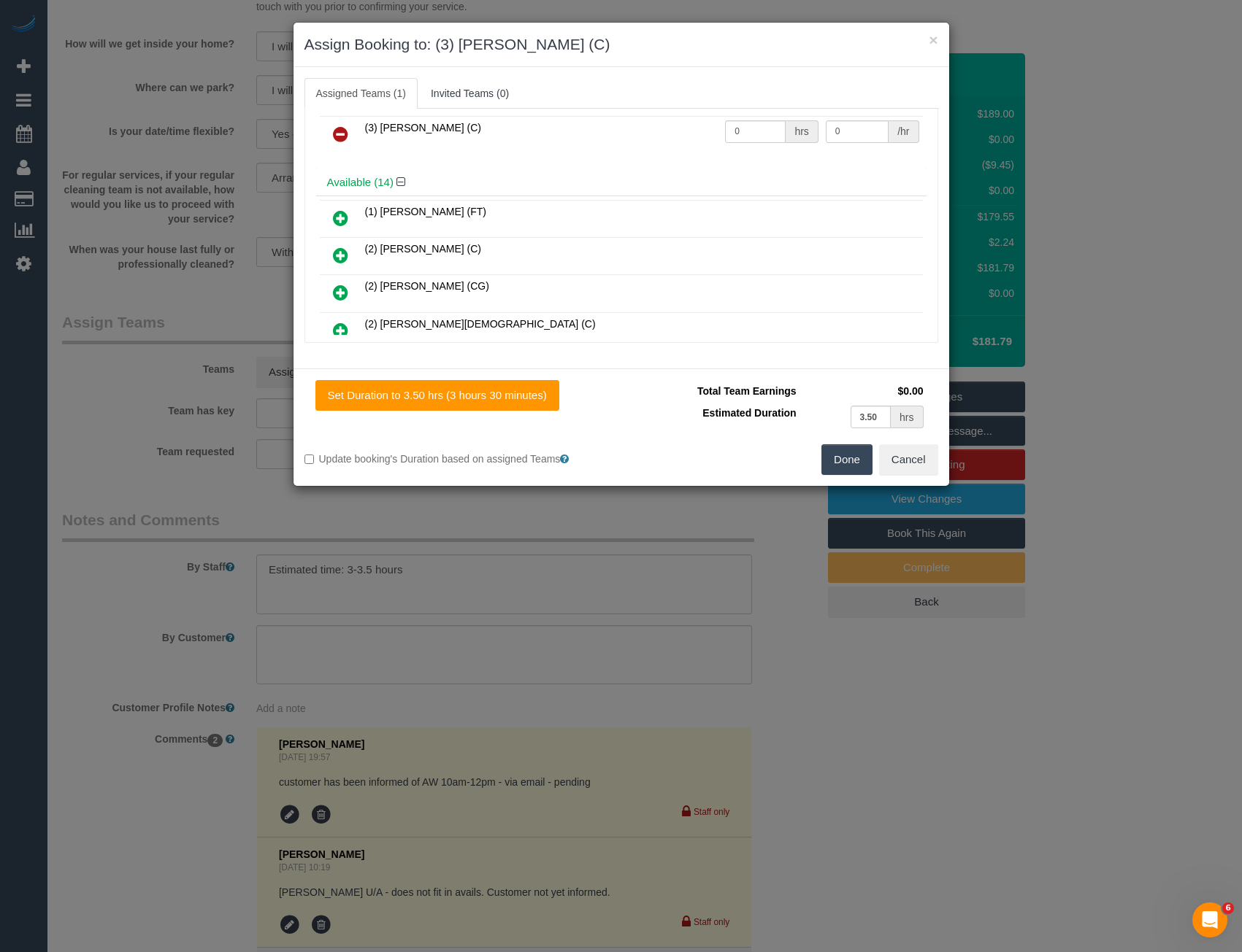
scroll to position [0, 0]
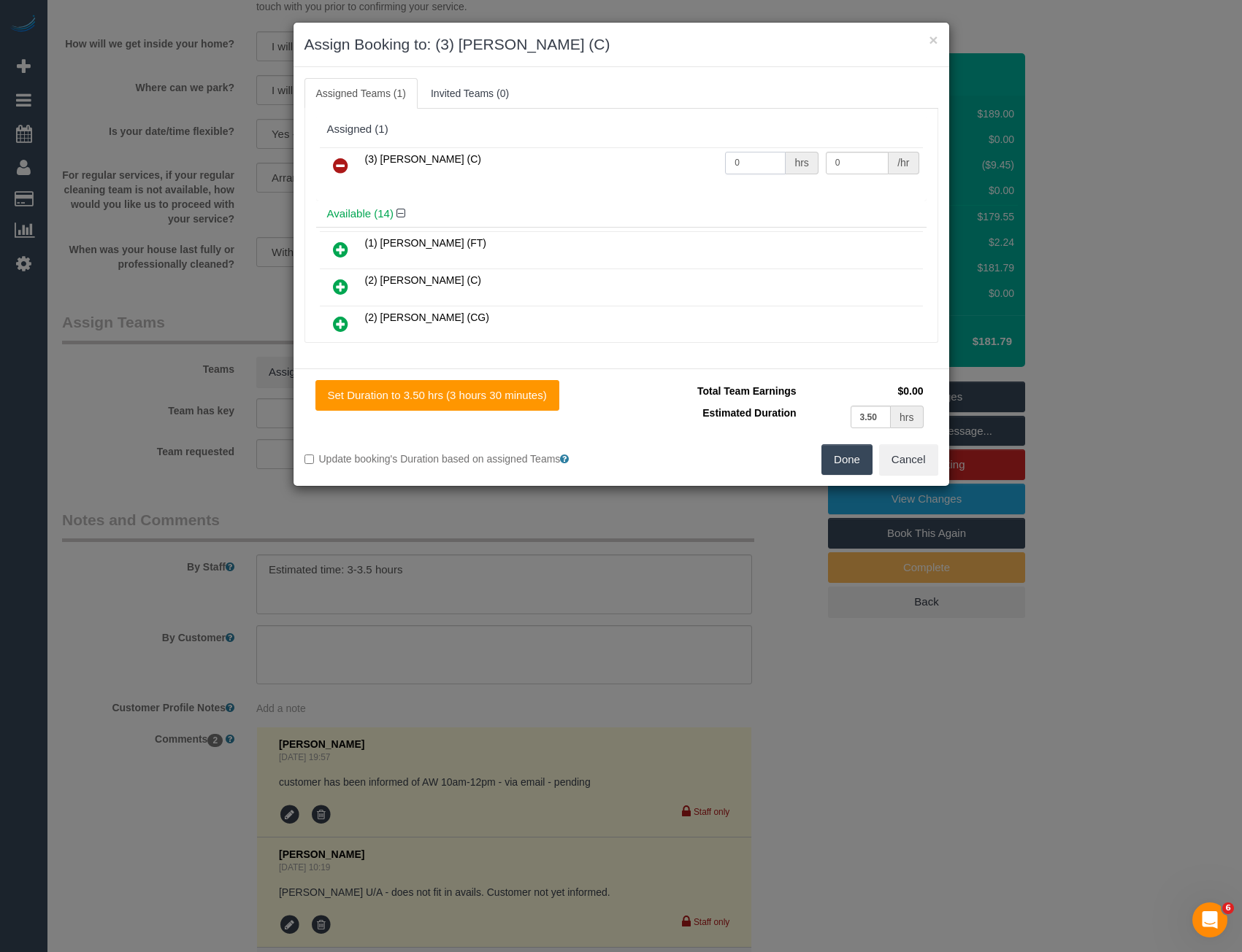
drag, startPoint x: 756, startPoint y: 161, endPoint x: 652, endPoint y: 160, distance: 104.0
click at [658, 155] on tr "(3) Pratham Bagga (C) 0 hrs 0 /hr" at bounding box center [621, 166] width 603 height 38
type input "1"
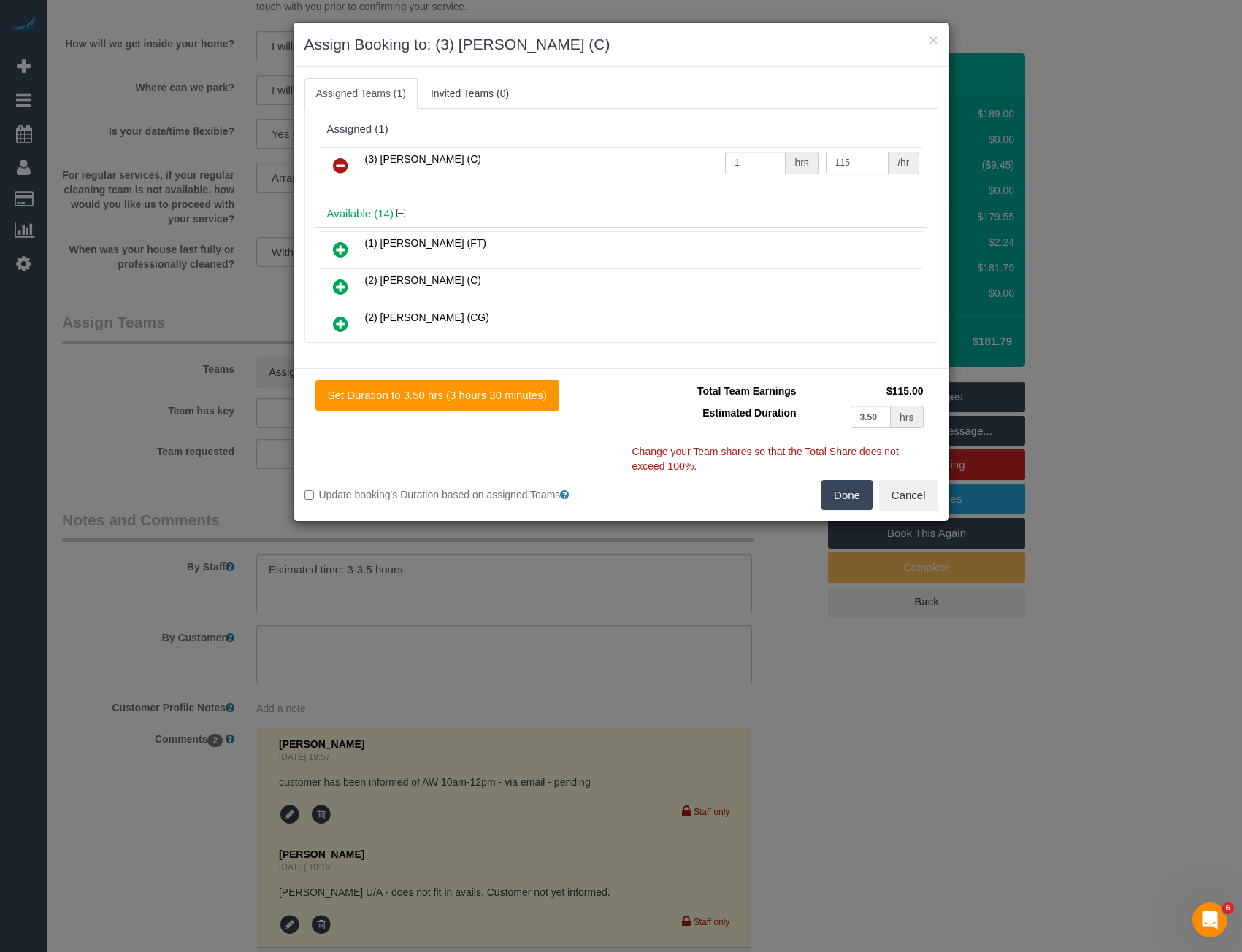
type input "115"
click at [856, 495] on button "Done" at bounding box center [847, 495] width 51 height 31
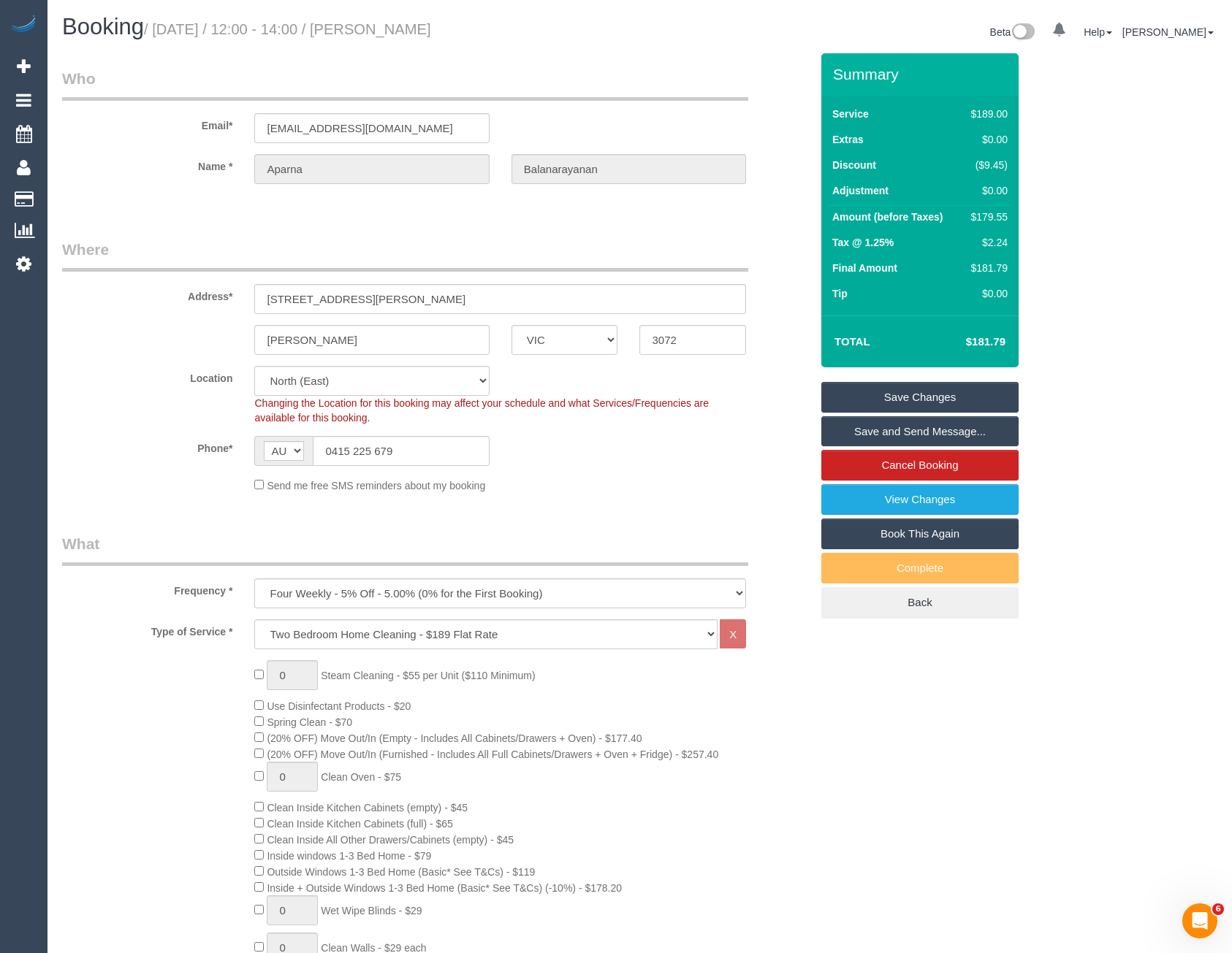
drag, startPoint x: 945, startPoint y: 429, endPoint x: 899, endPoint y: 424, distance: 46.3
click at [944, 429] on link "Save and Send Message..." at bounding box center [920, 432] width 198 height 31
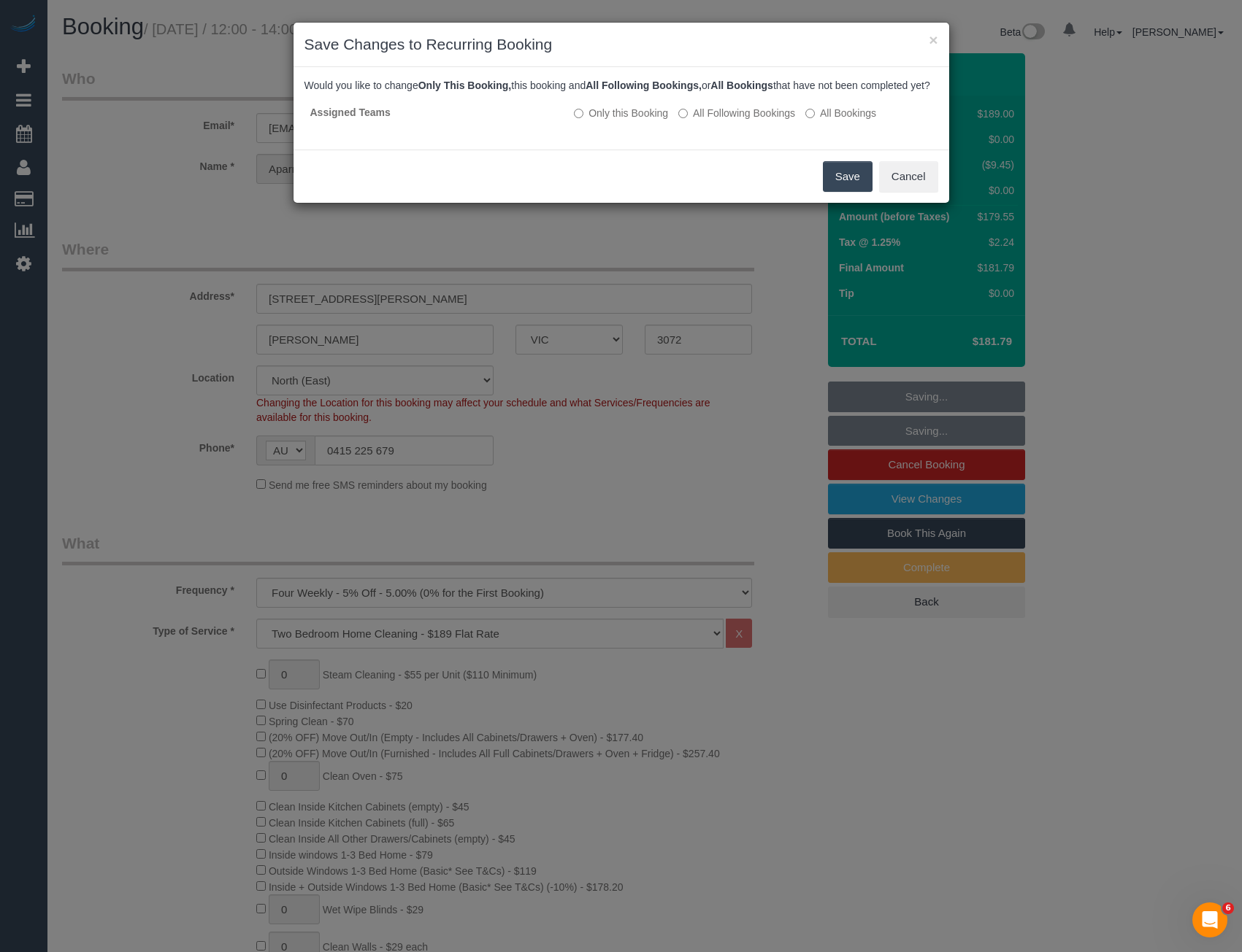
click at [841, 192] on button "Save" at bounding box center [847, 177] width 50 height 31
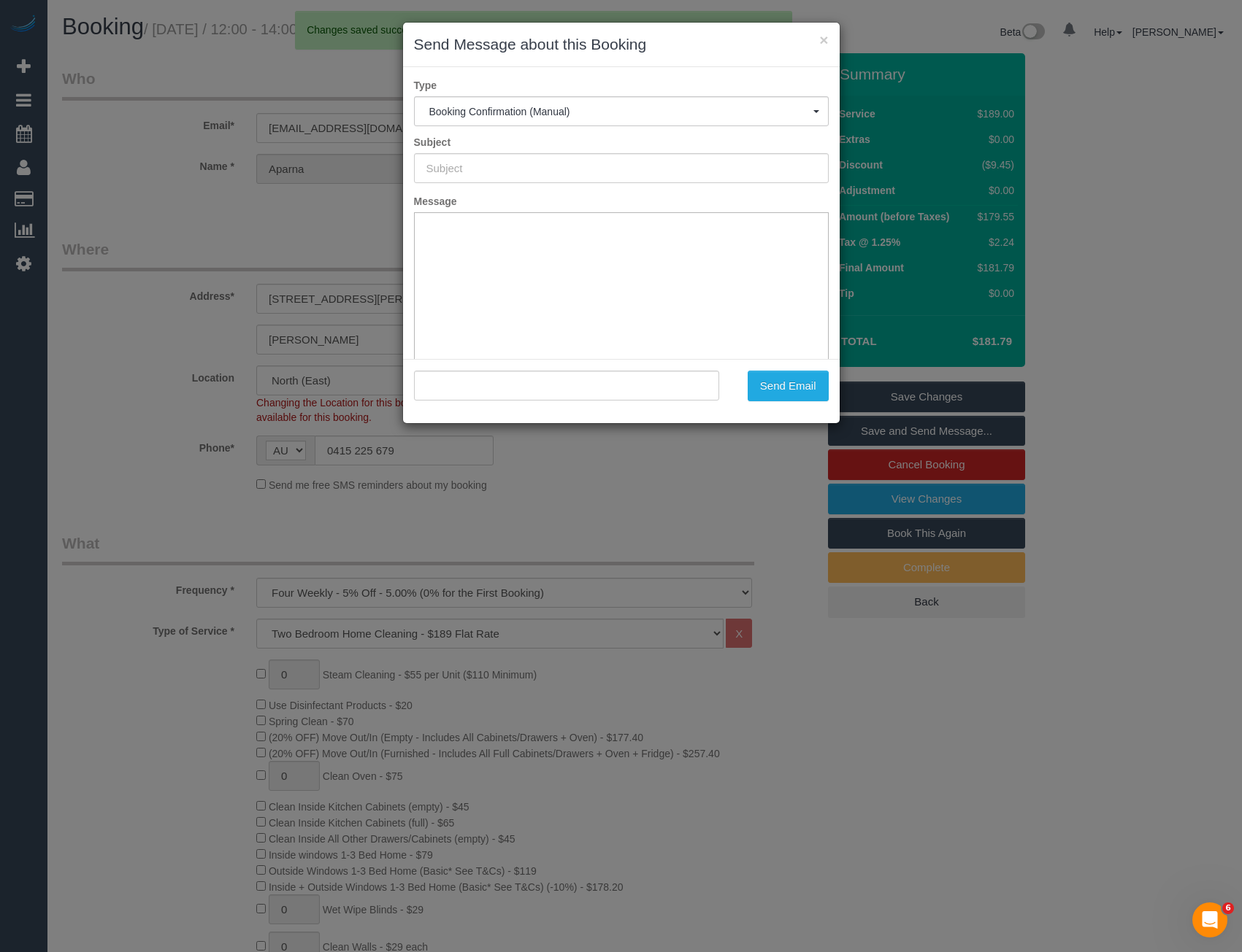
type input "Booking Confirmed"
type input ""Aparna Balanarayanan" <aparnabalan23@hotmail.com>"
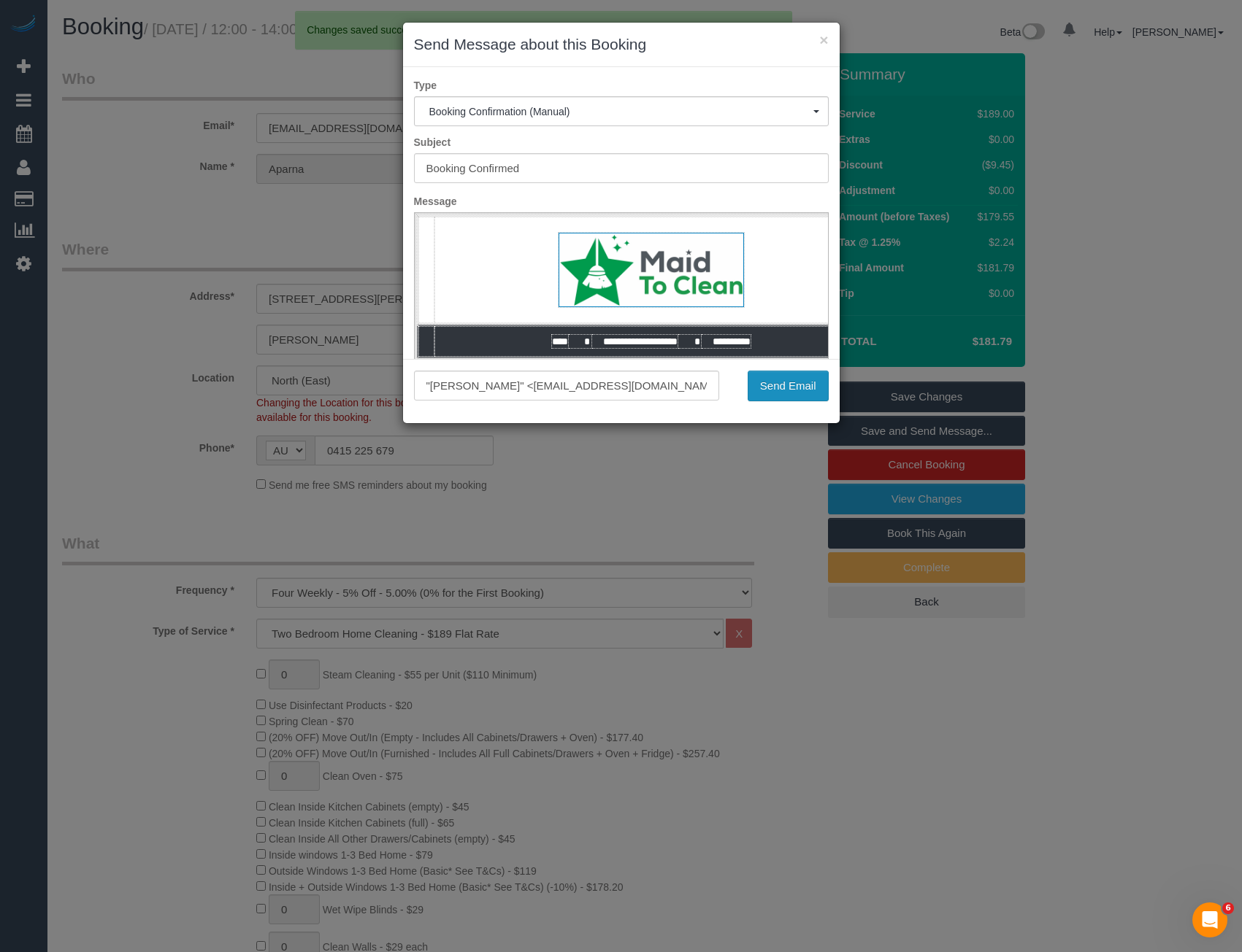
click at [789, 382] on button "Send Email" at bounding box center [788, 385] width 81 height 31
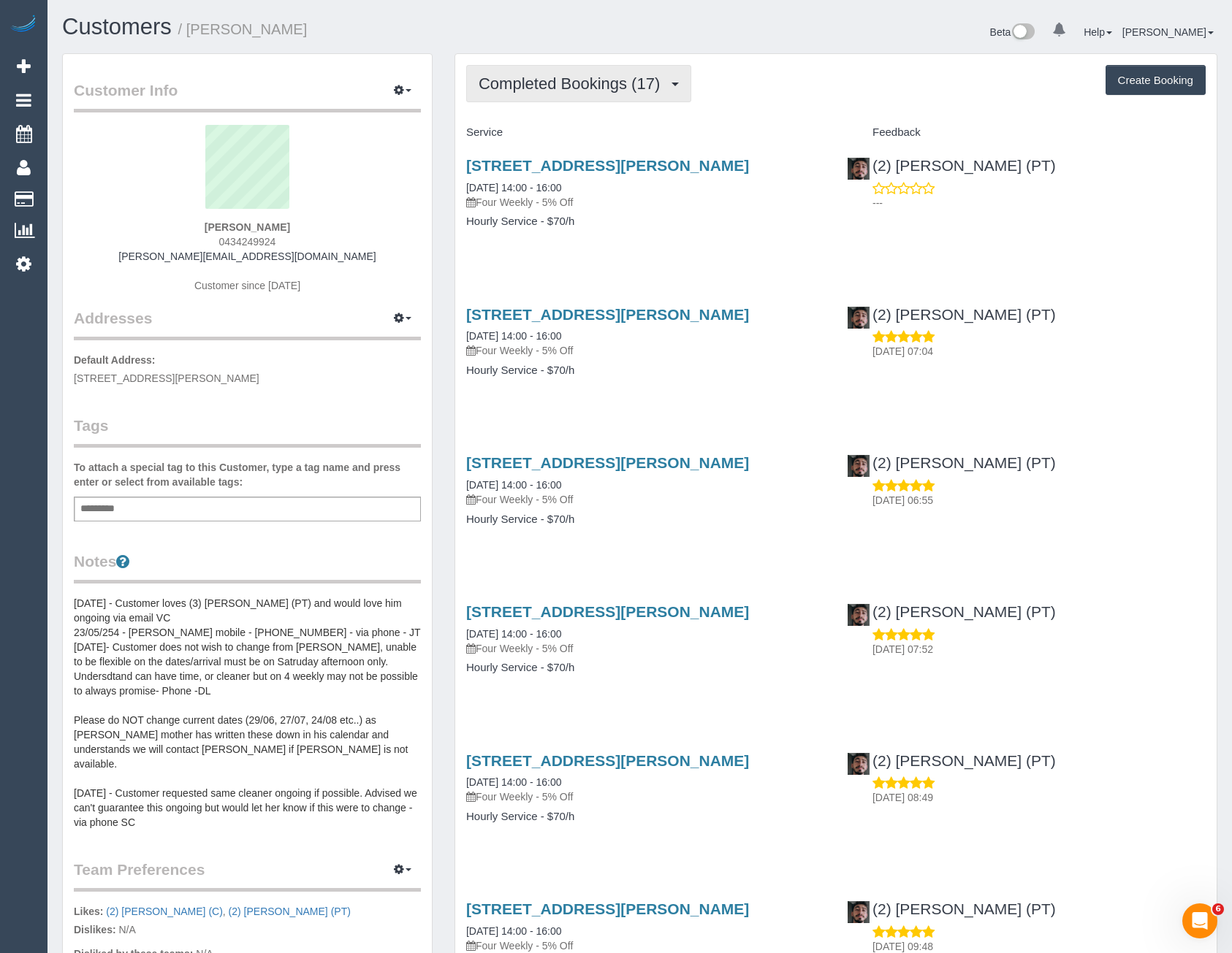
click at [635, 93] on button "Completed Bookings (17)" at bounding box center [578, 84] width 225 height 38
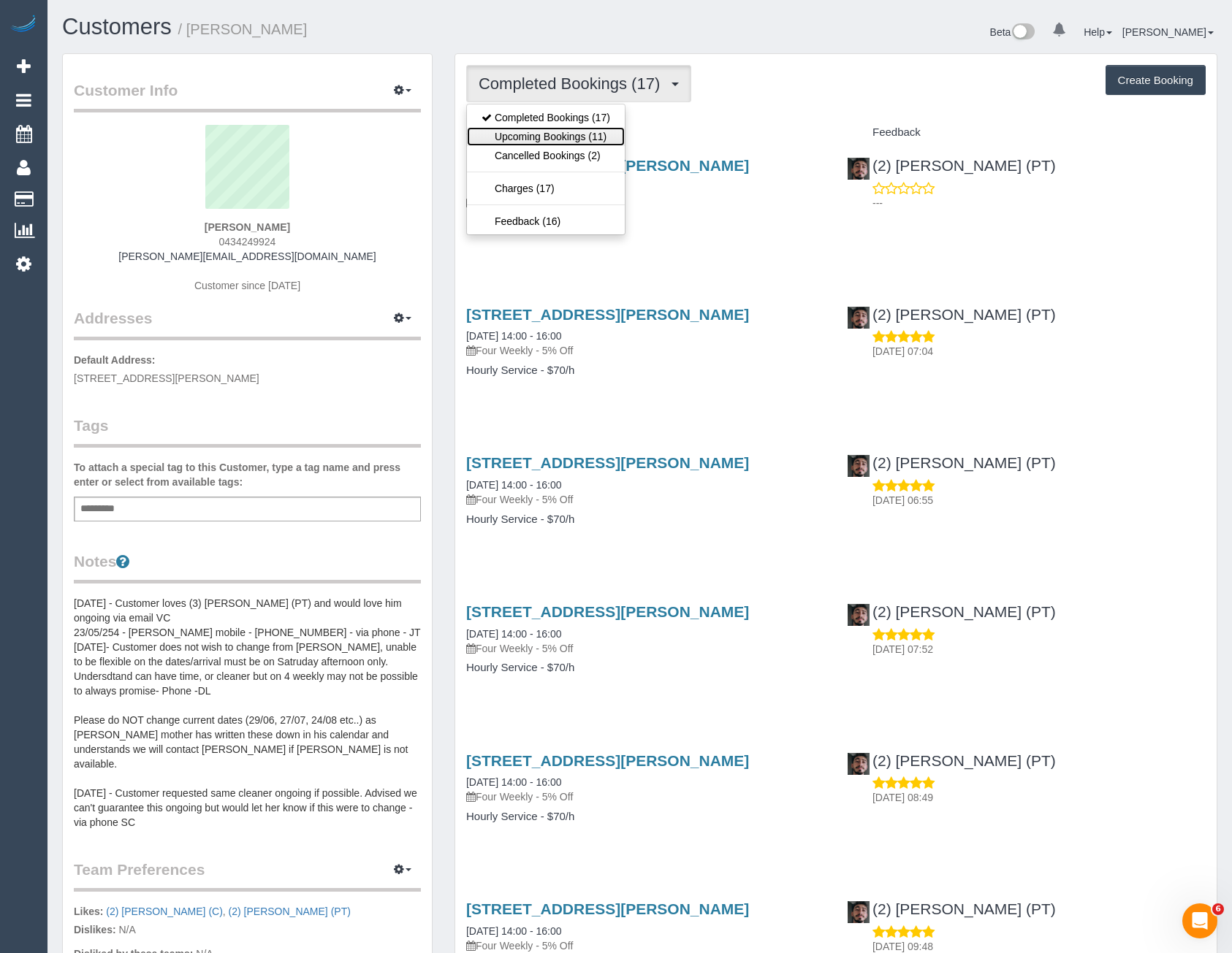
click at [612, 134] on link "Upcoming Bookings (11)" at bounding box center [546, 136] width 158 height 19
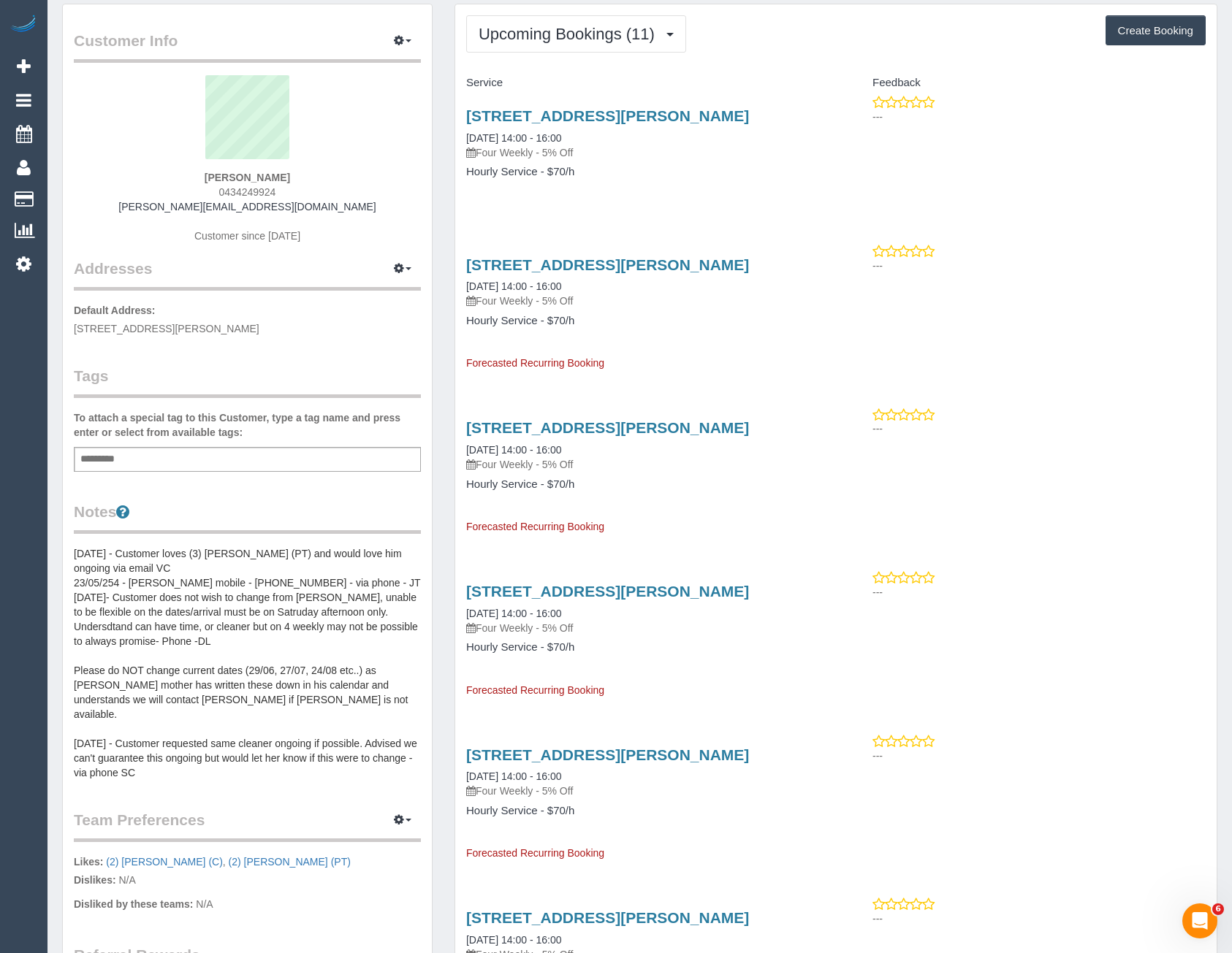
scroll to position [73, 0]
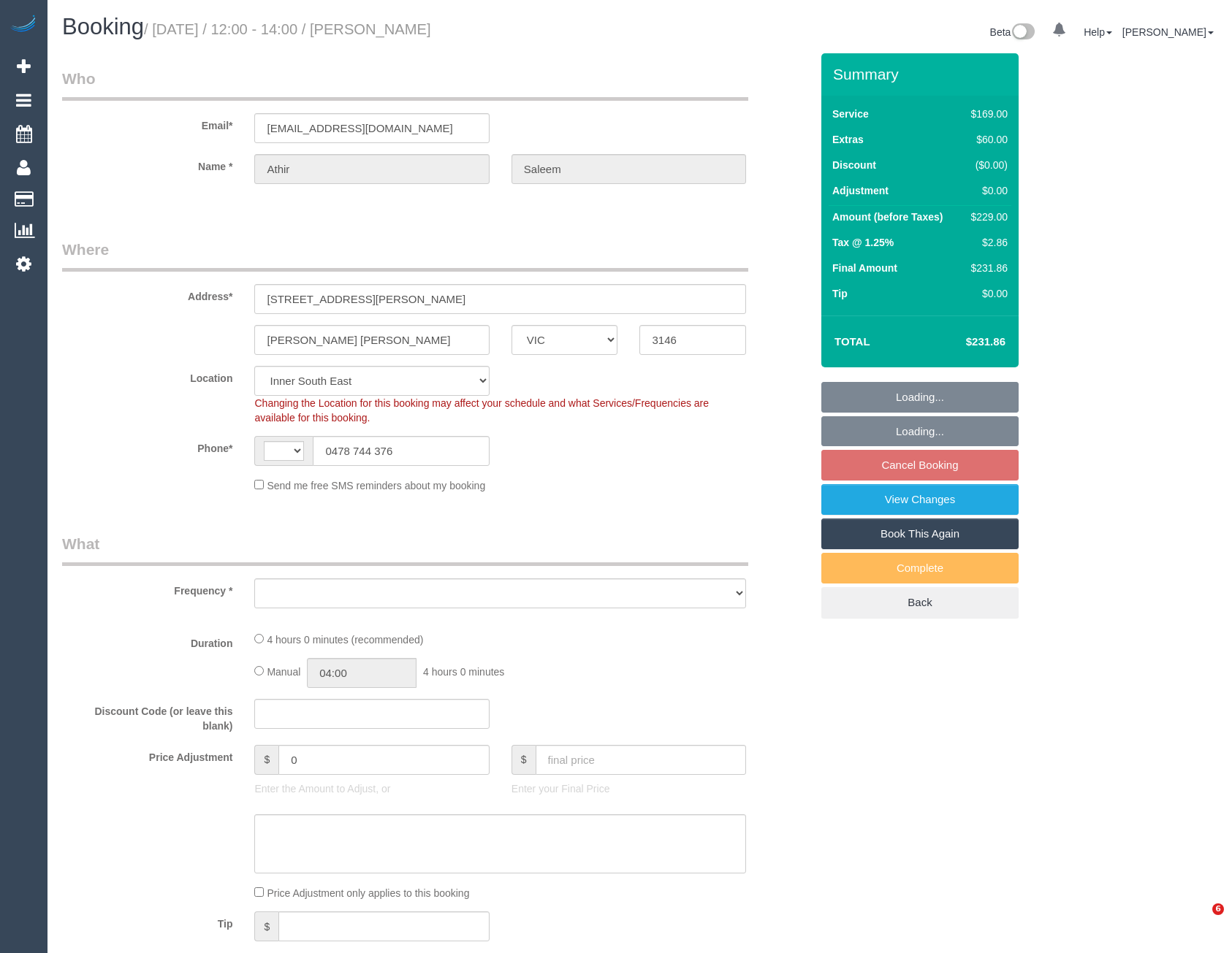
select select "VIC"
select select "string:AU"
select select "string:stripe-pm_1RpdDM2GScqysDRVplWUz2ct"
select select "number:28"
select select "number:14"
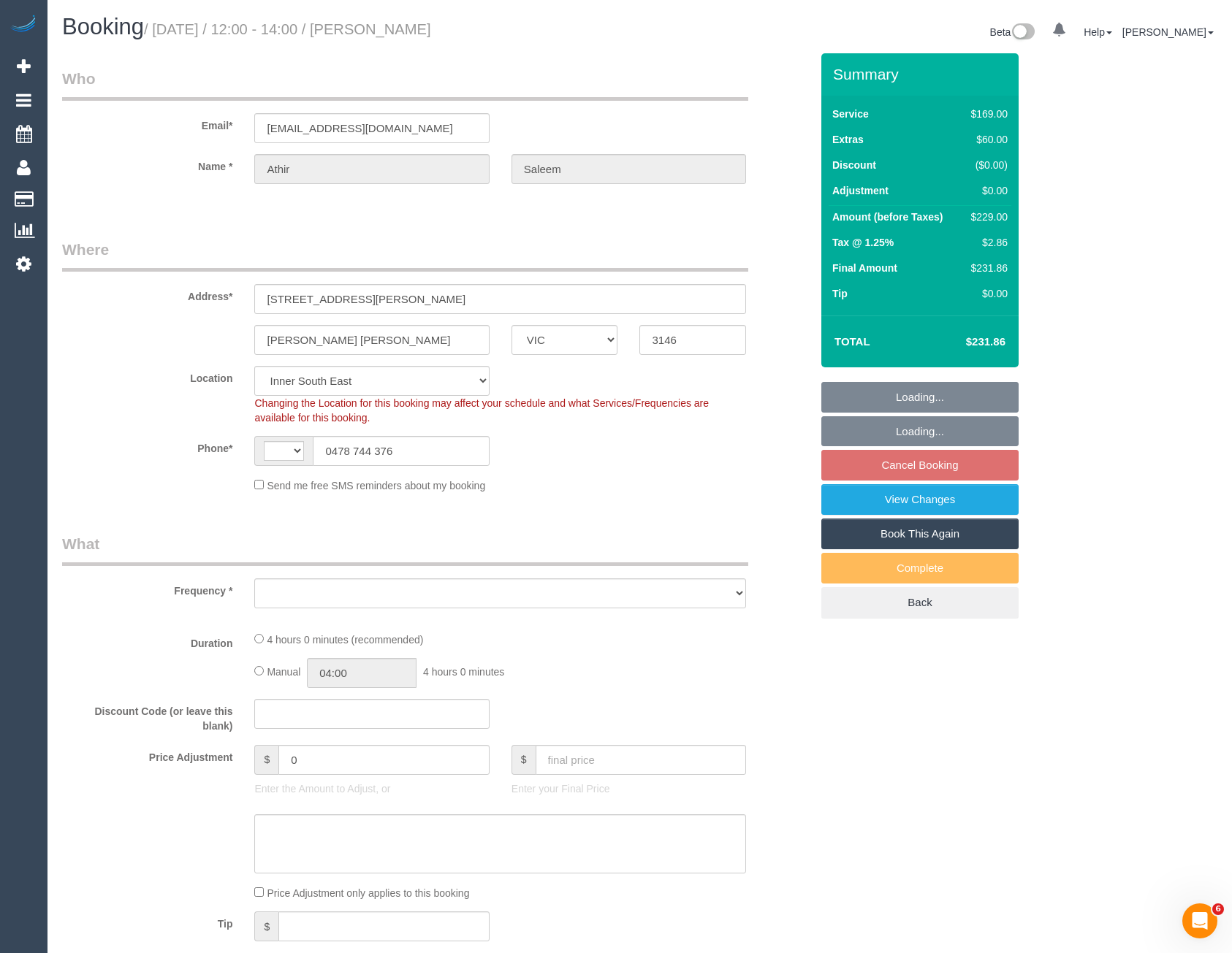
select select "number:18"
select select "number:24"
select select "number:13"
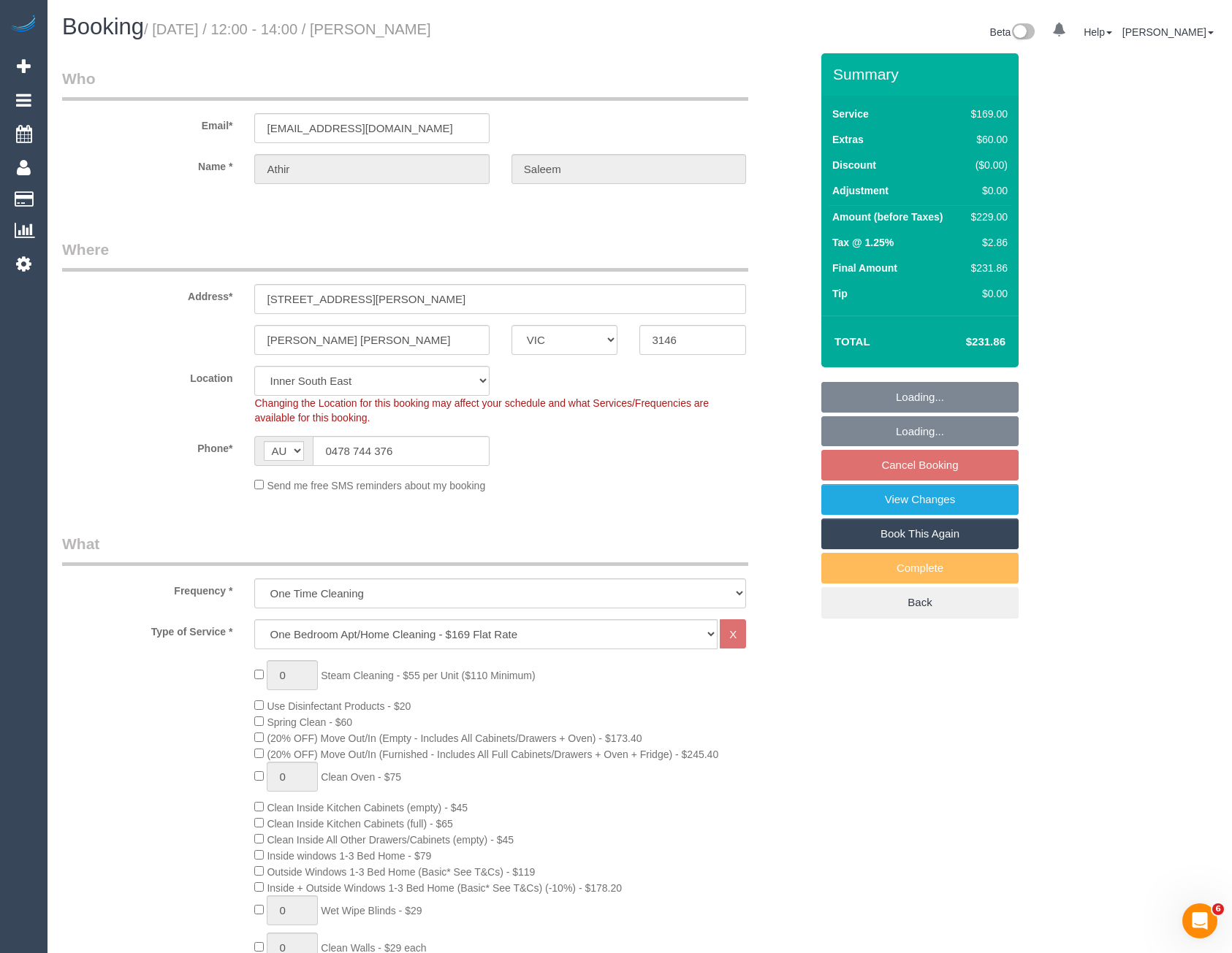
select select "object:1412"
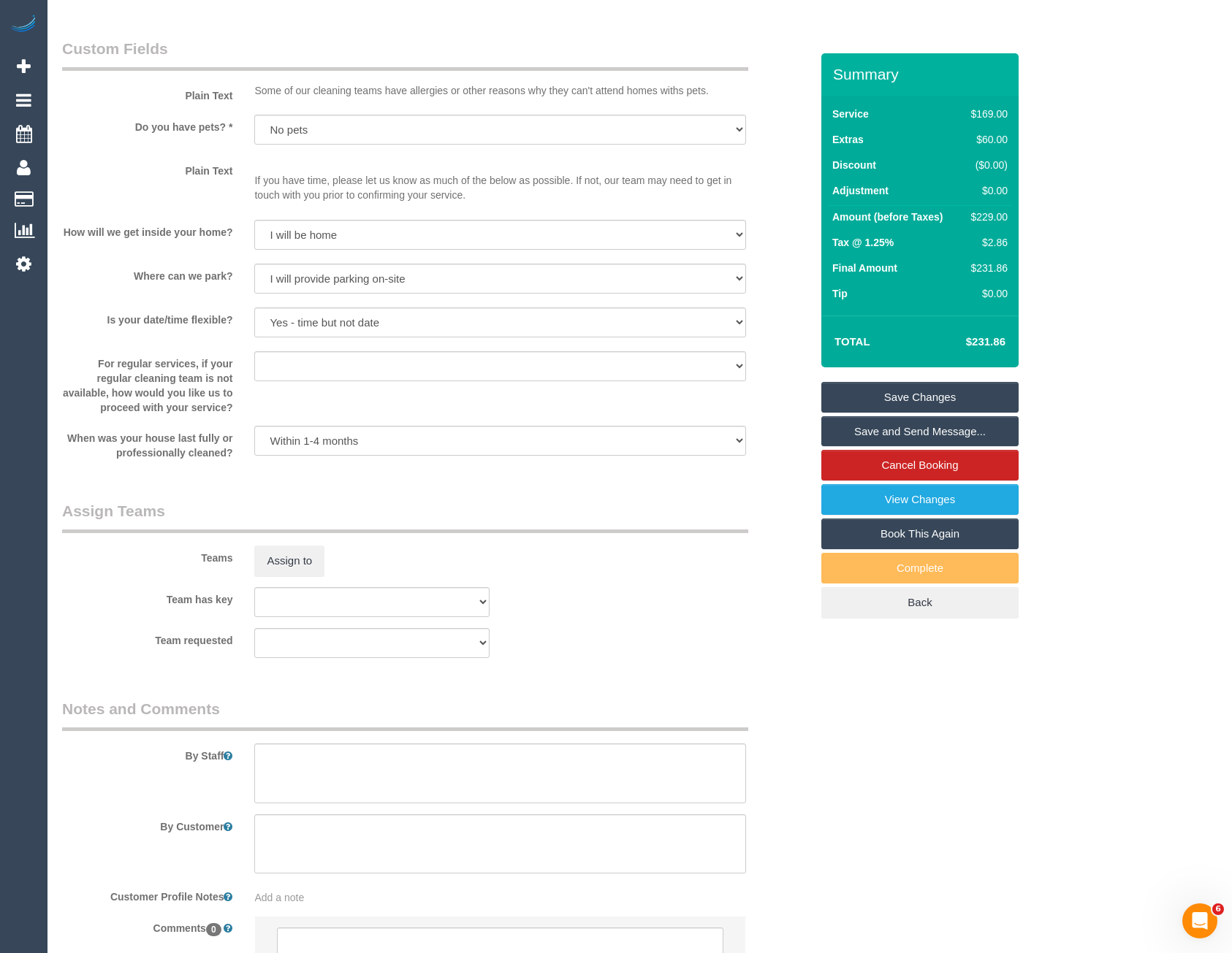
scroll to position [1969, 0]
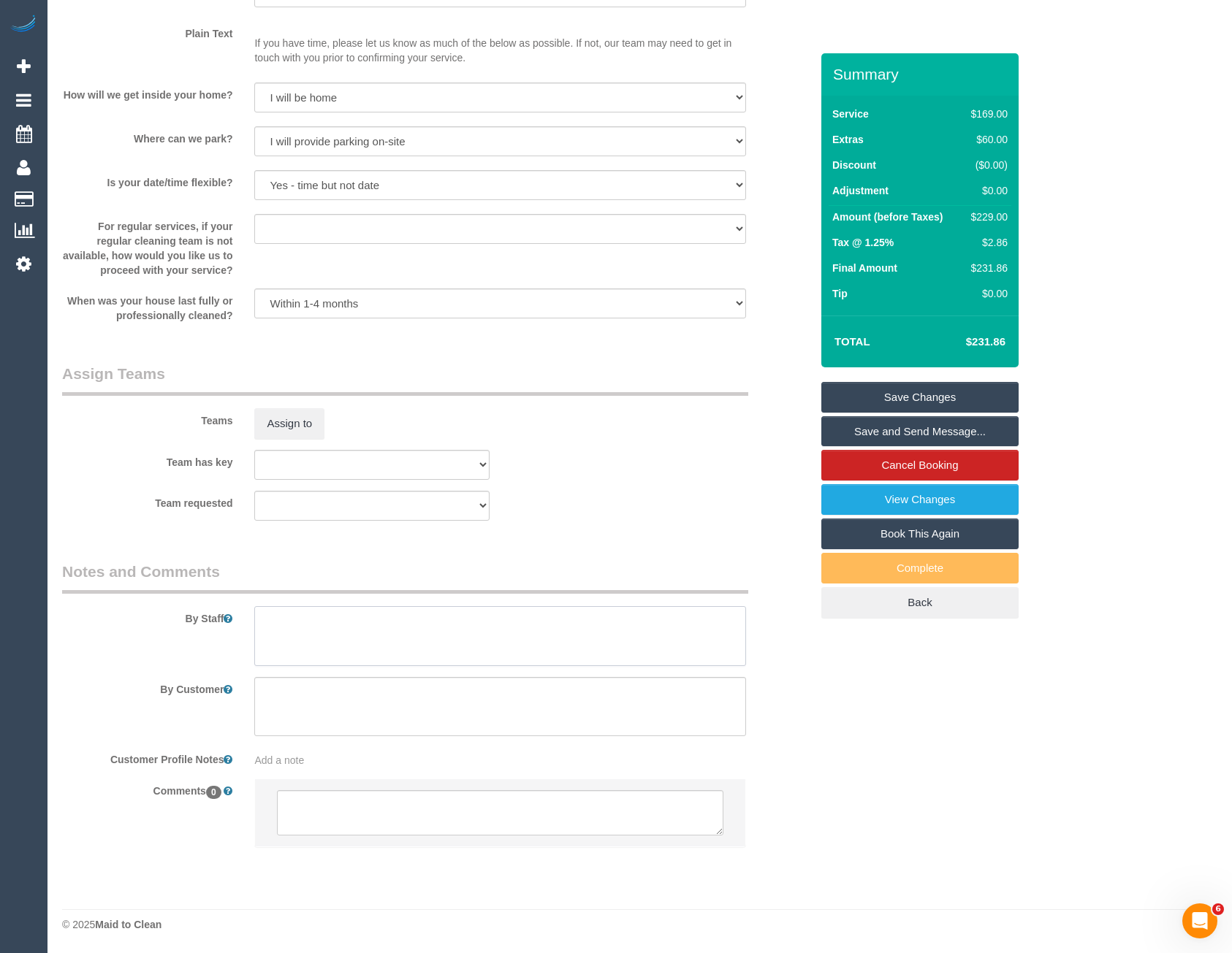
click at [321, 659] on textarea at bounding box center [500, 636] width 492 height 60
type textarea "Est 3.5 - 4.5 hours"
click at [294, 416] on button "Assign to" at bounding box center [289, 423] width 71 height 31
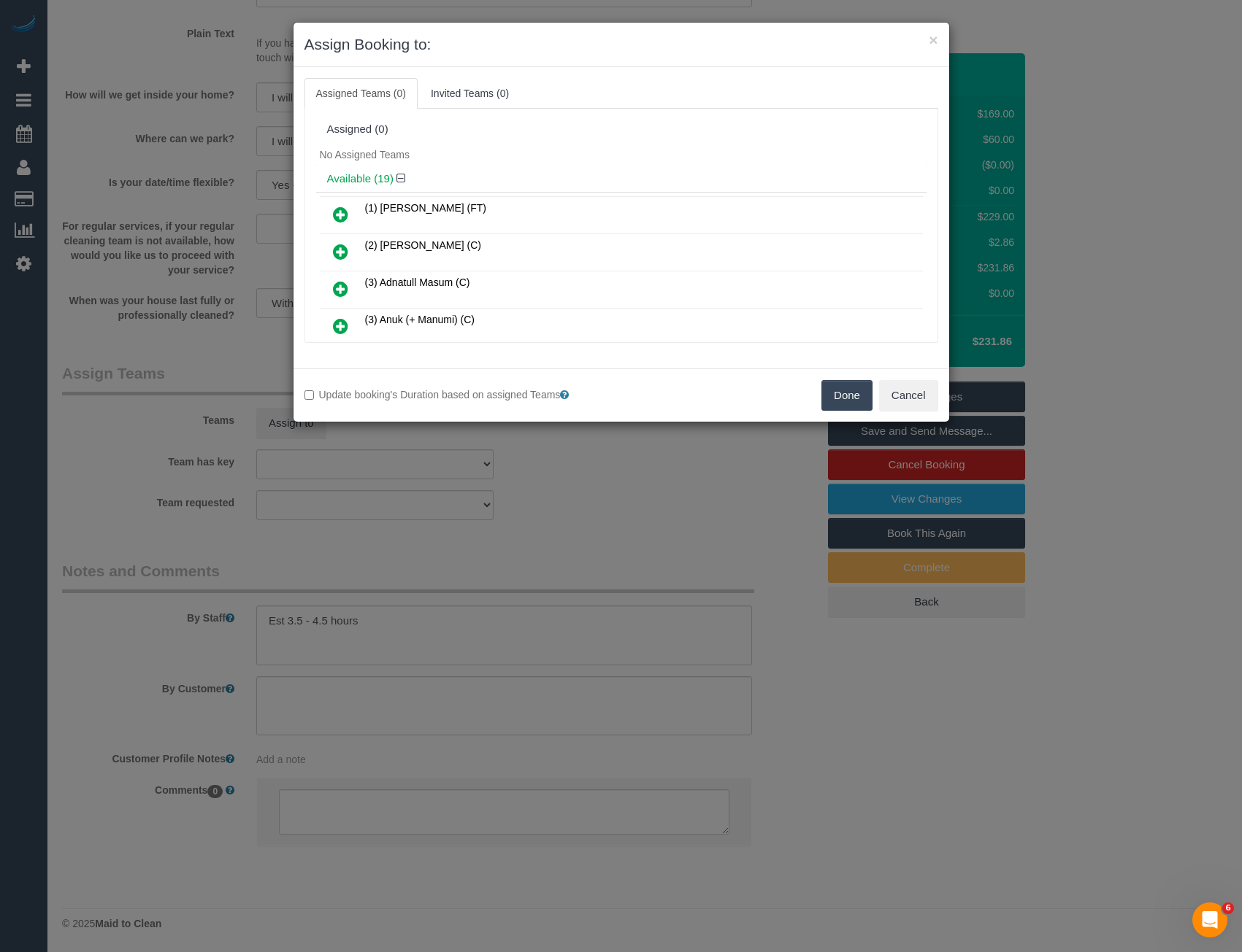
scroll to position [430, 0]
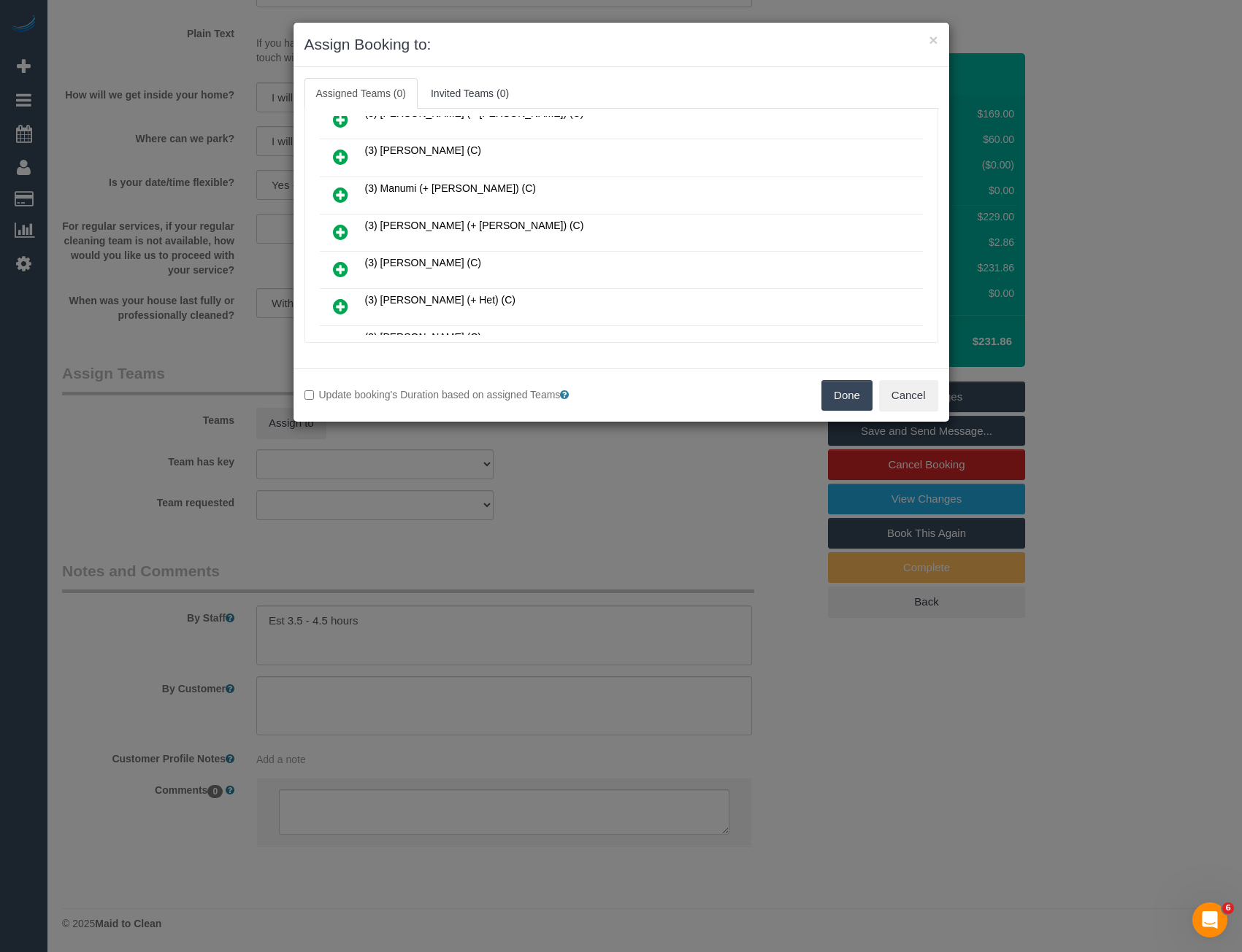
click at [341, 232] on icon at bounding box center [340, 232] width 15 height 18
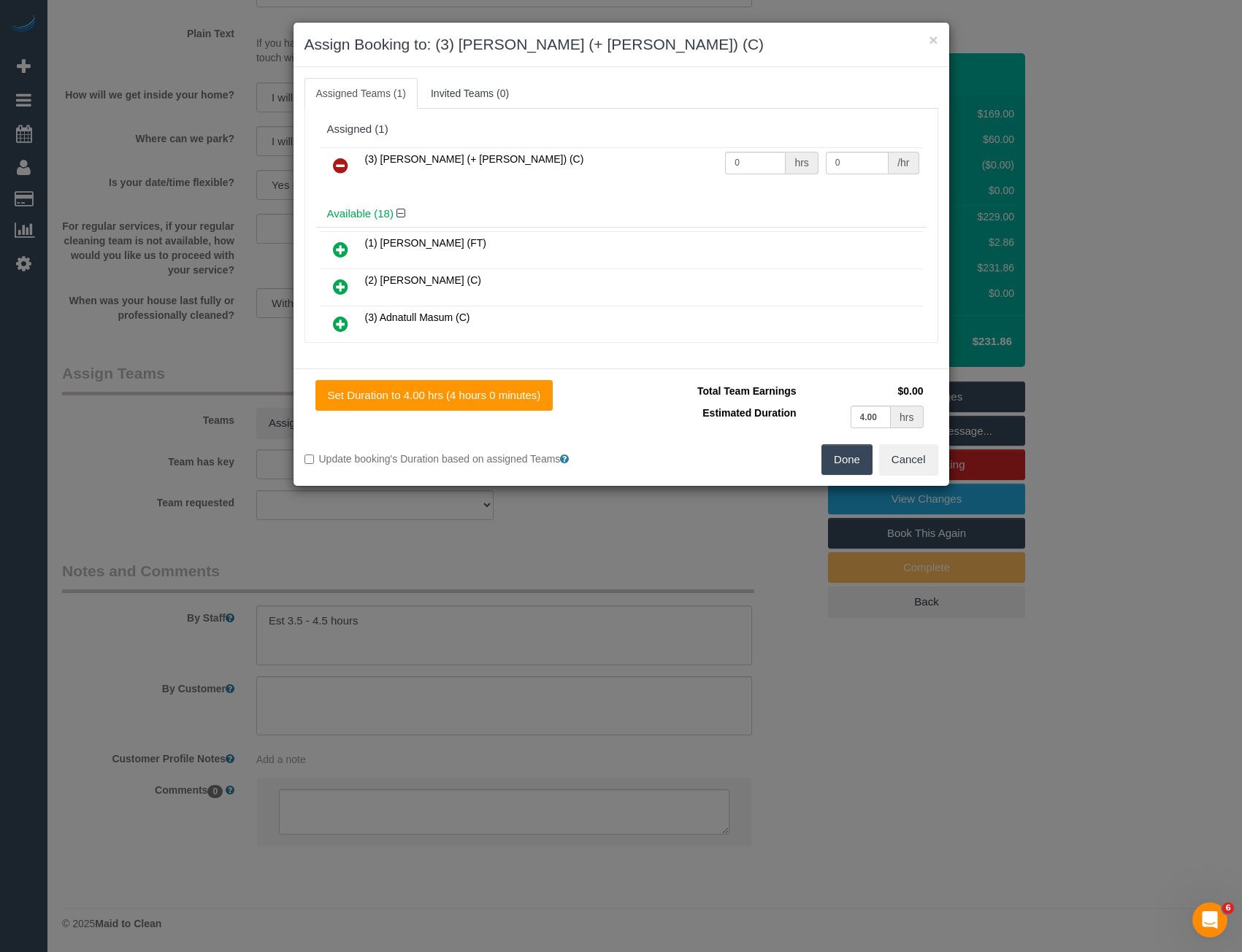
scroll to position [578, 0]
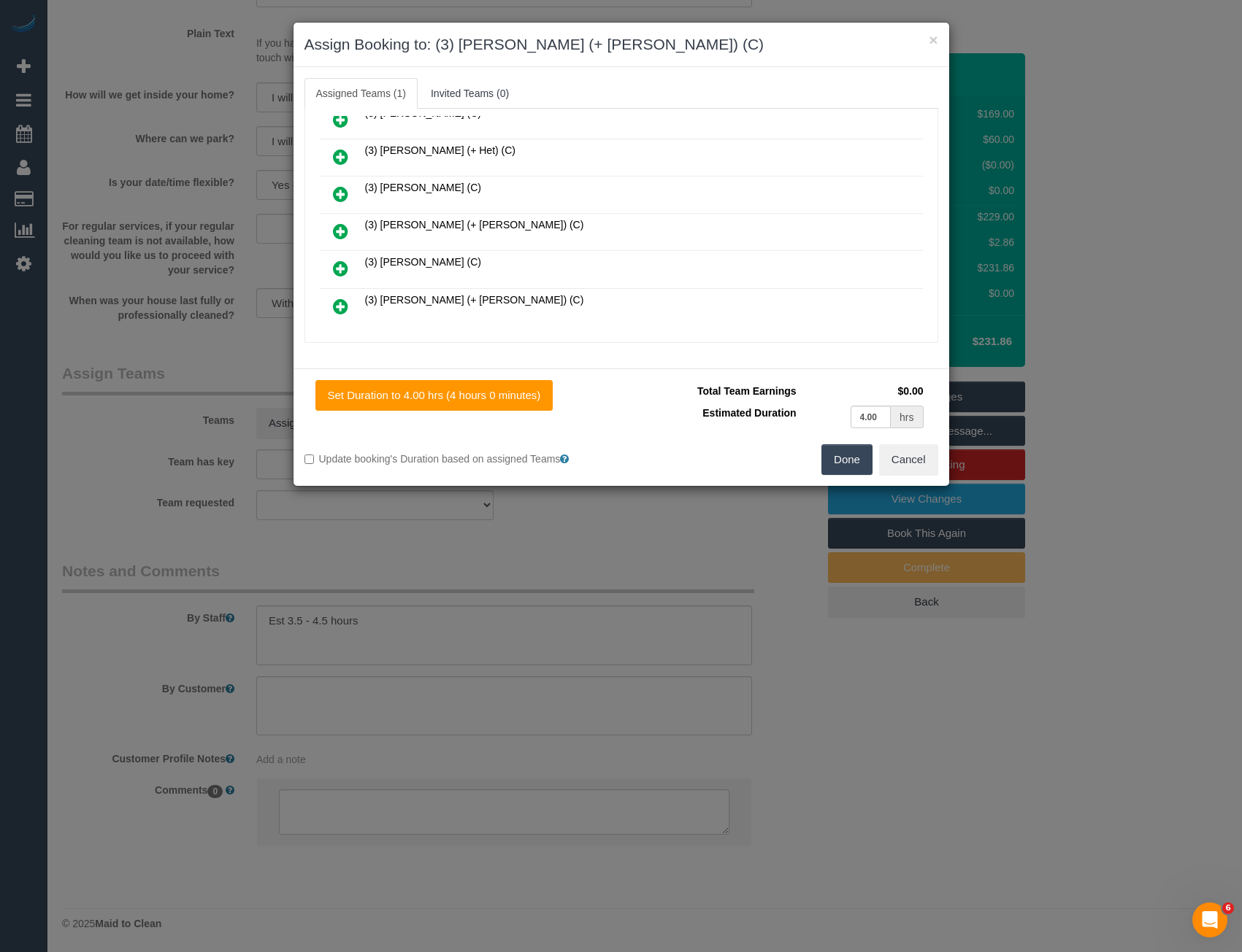
click at [334, 229] on icon at bounding box center [340, 231] width 15 height 18
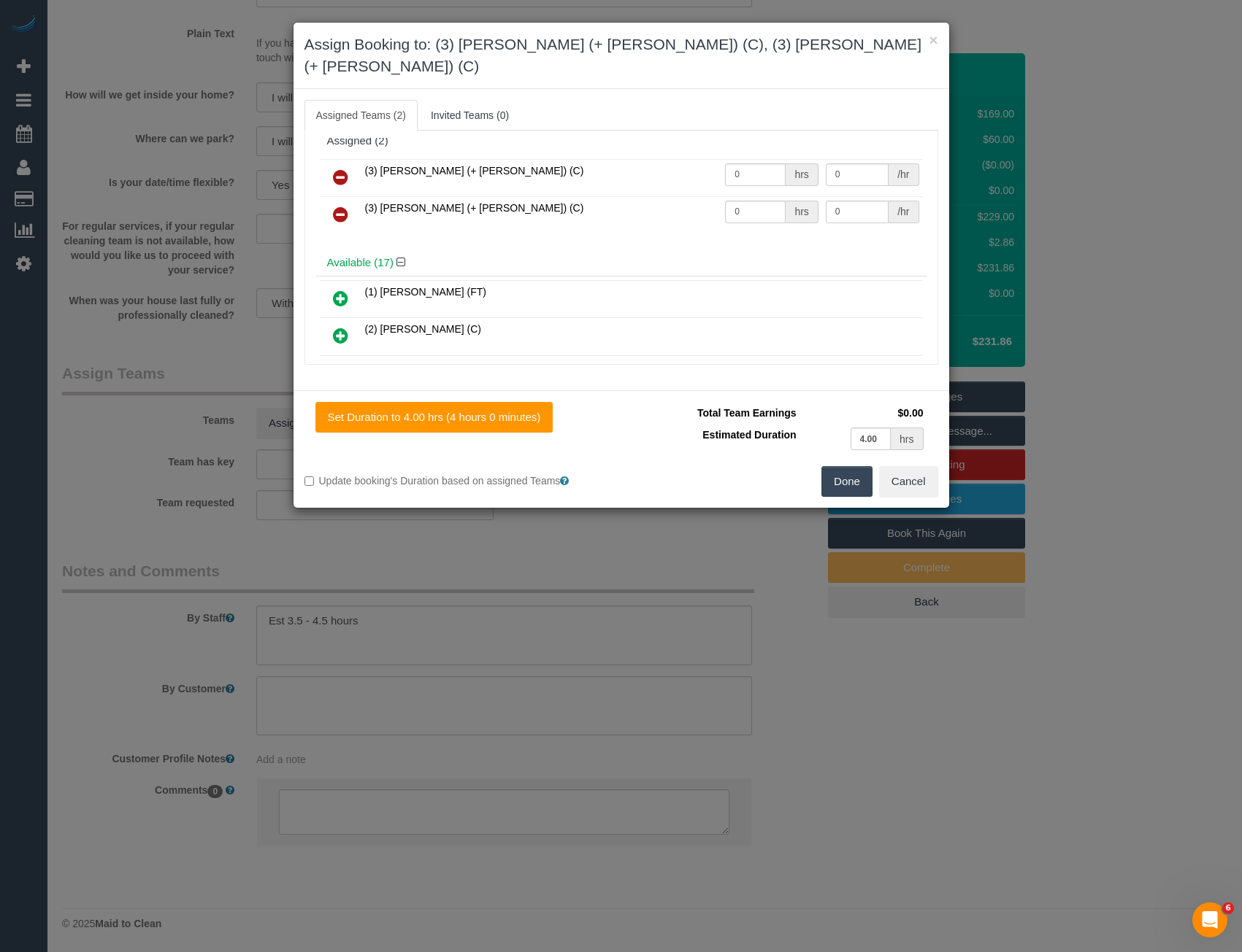
scroll to position [0, 0]
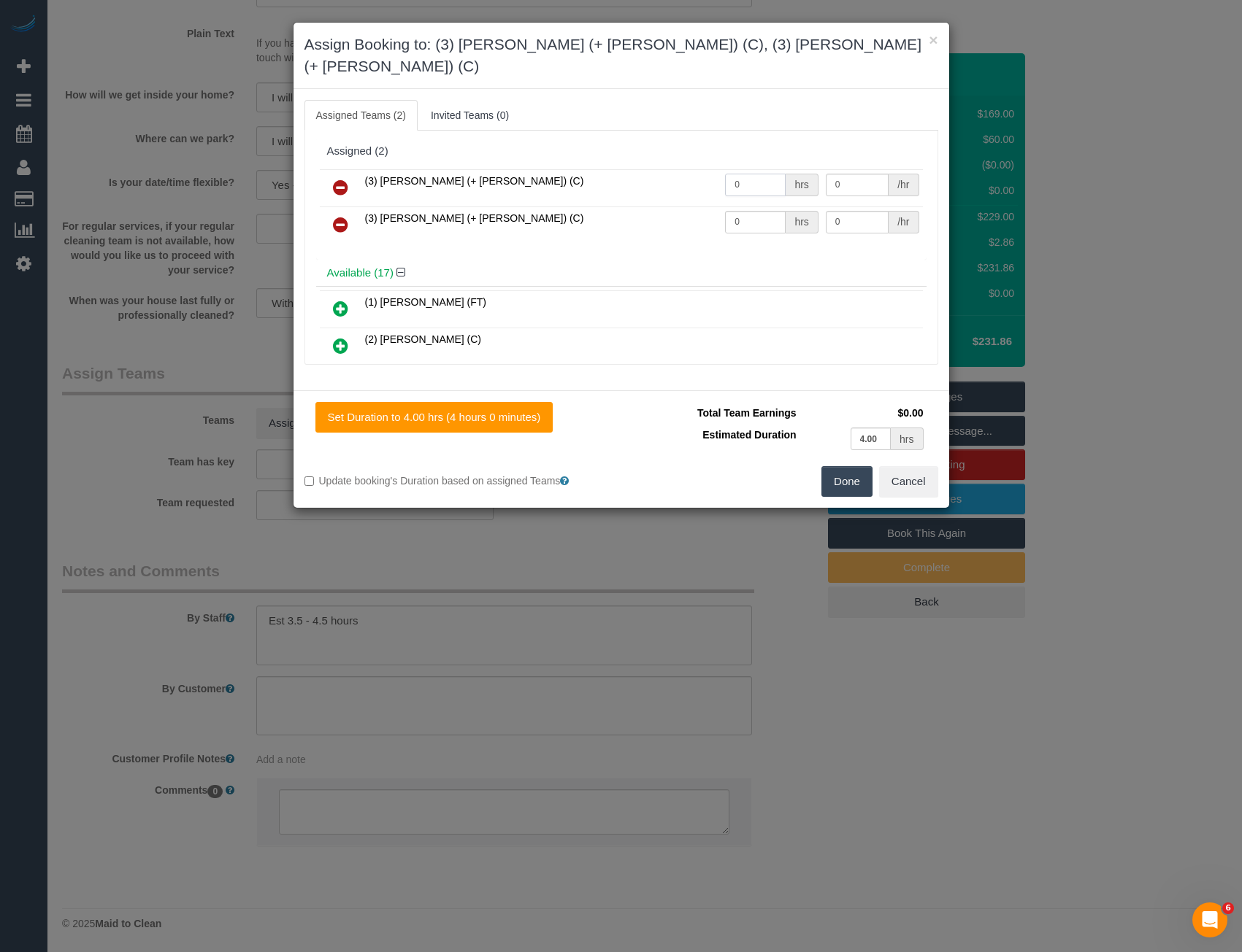
drag, startPoint x: 760, startPoint y: 159, endPoint x: 534, endPoint y: 150, distance: 226.2
click at [554, 169] on tr "(3) [PERSON_NAME] (+ [PERSON_NAME]) (C) 0 hrs 0 /hr" at bounding box center [621, 188] width 603 height 38
type input "1"
type input "72.5"
drag, startPoint x: 756, startPoint y: 198, endPoint x: 621, endPoint y: 201, distance: 135.0
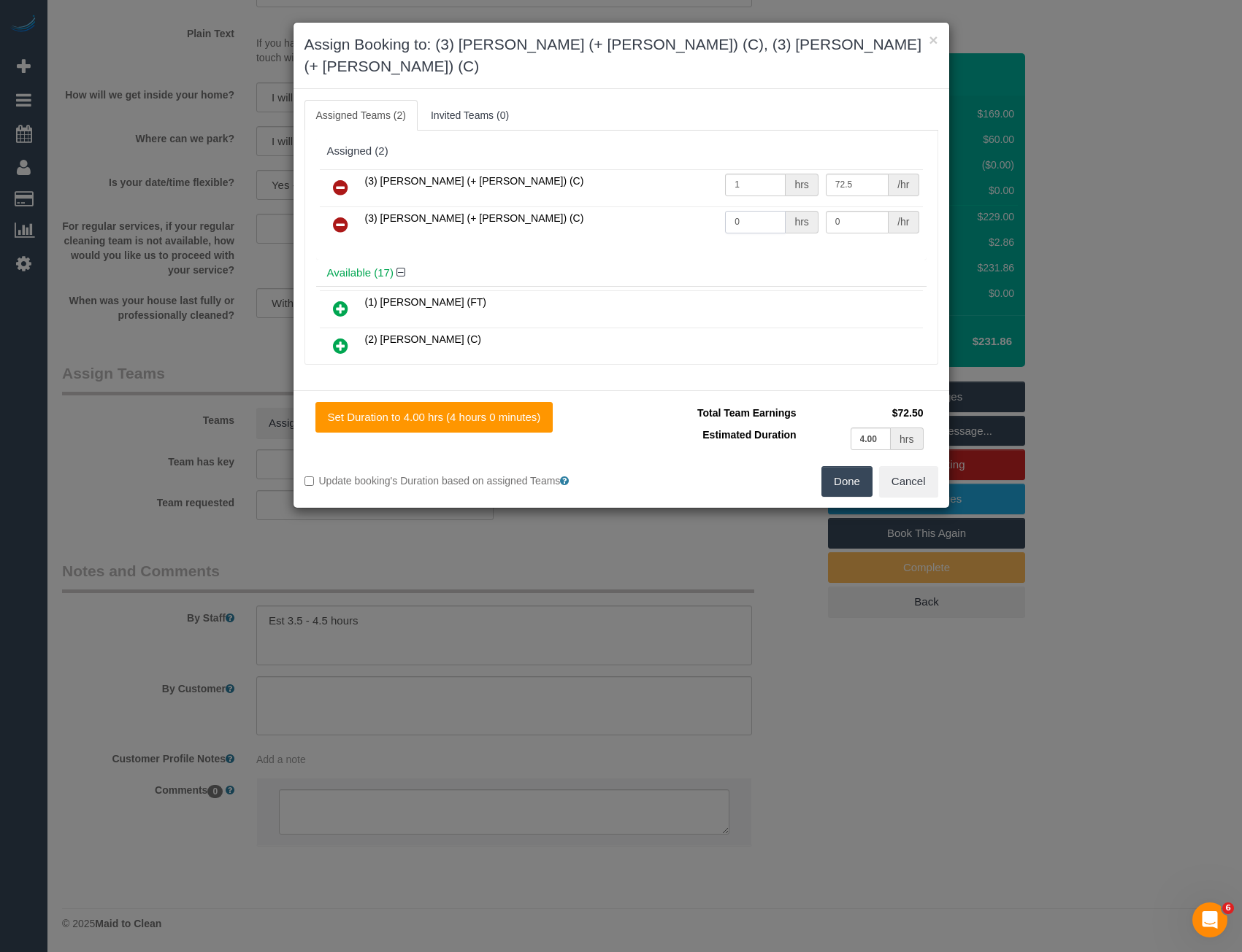
click at [636, 207] on tr "(3) [PERSON_NAME] (+ [PERSON_NAME]) (C) 0 hrs 0 /hr" at bounding box center [621, 226] width 603 height 38
type input "1"
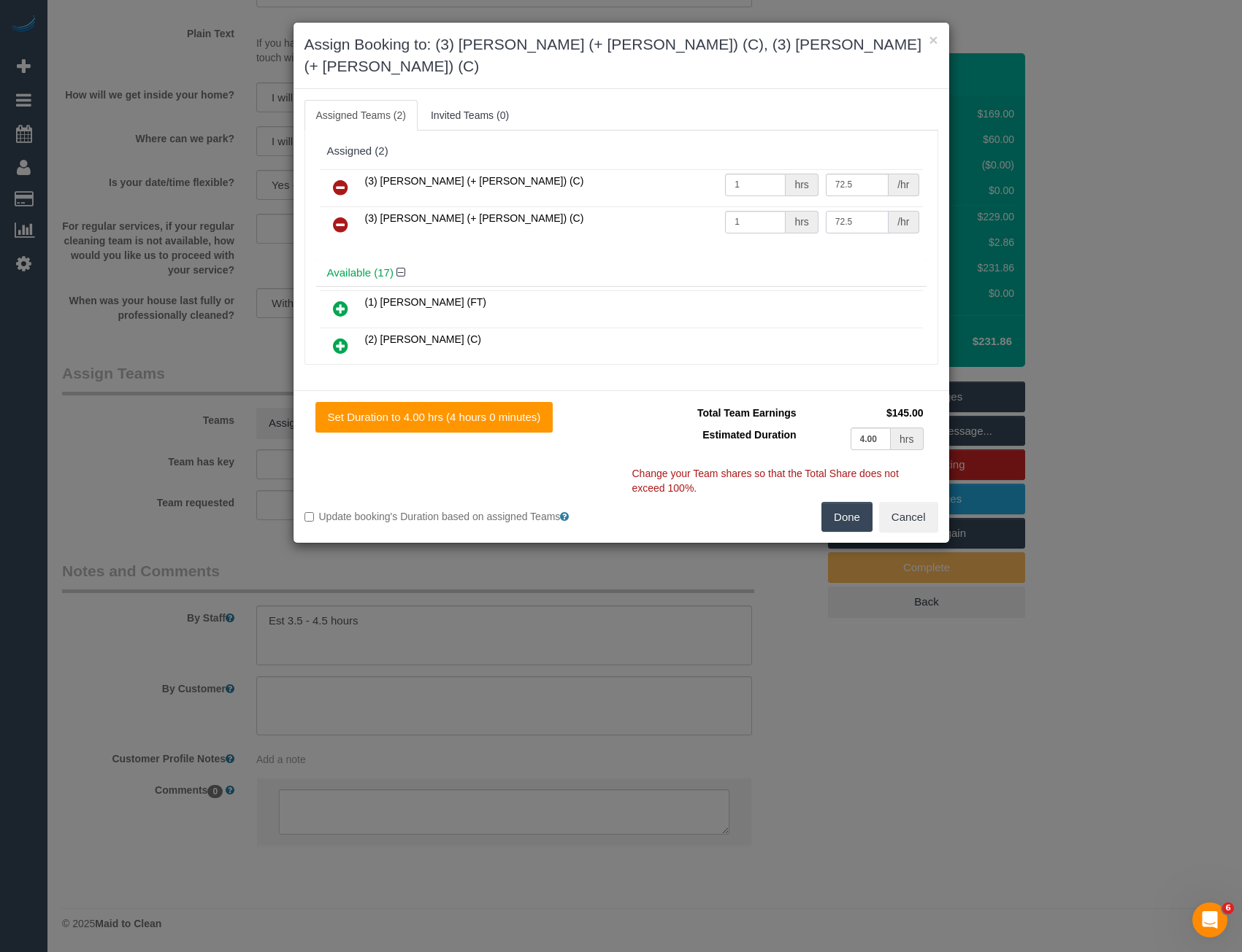
type input "72.5"
click at [854, 502] on button "Done" at bounding box center [847, 517] width 51 height 31
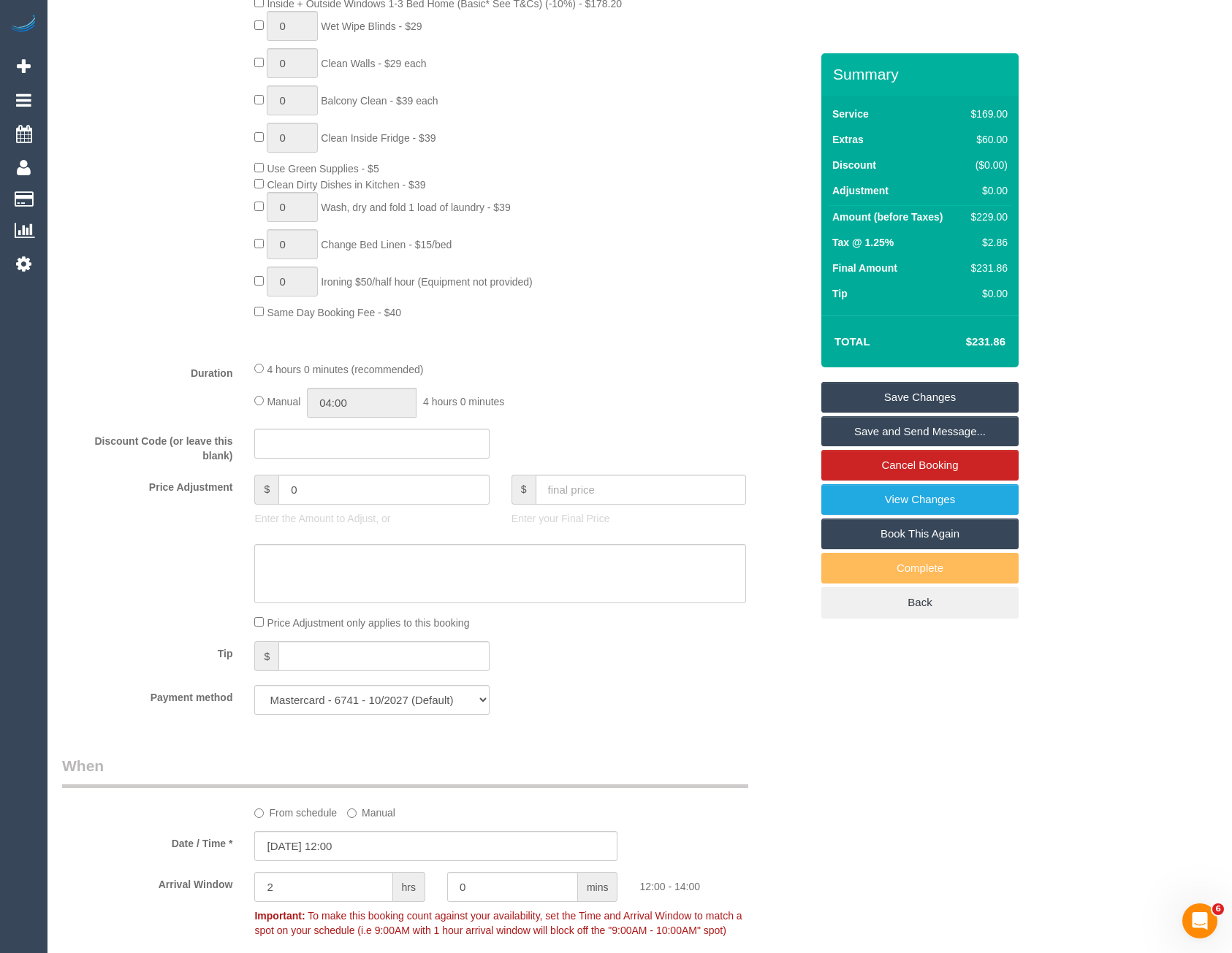
scroll to position [800, 0]
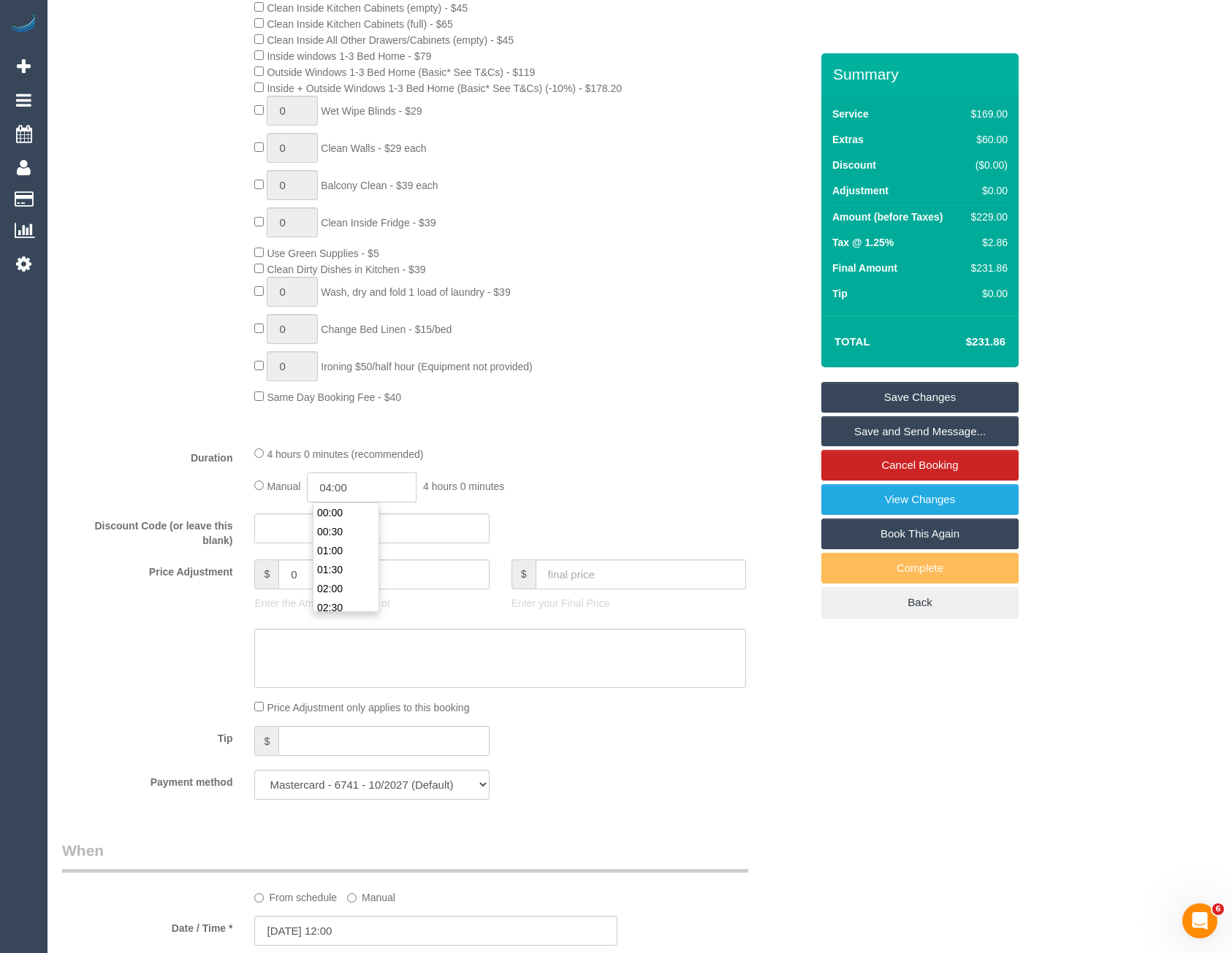
click at [364, 486] on input "04:00" at bounding box center [361, 487] width 109 height 30
click at [348, 534] on li "02:00" at bounding box center [345, 544] width 65 height 19
click at [365, 495] on input "02:00" at bounding box center [361, 487] width 109 height 30
type input "02:15"
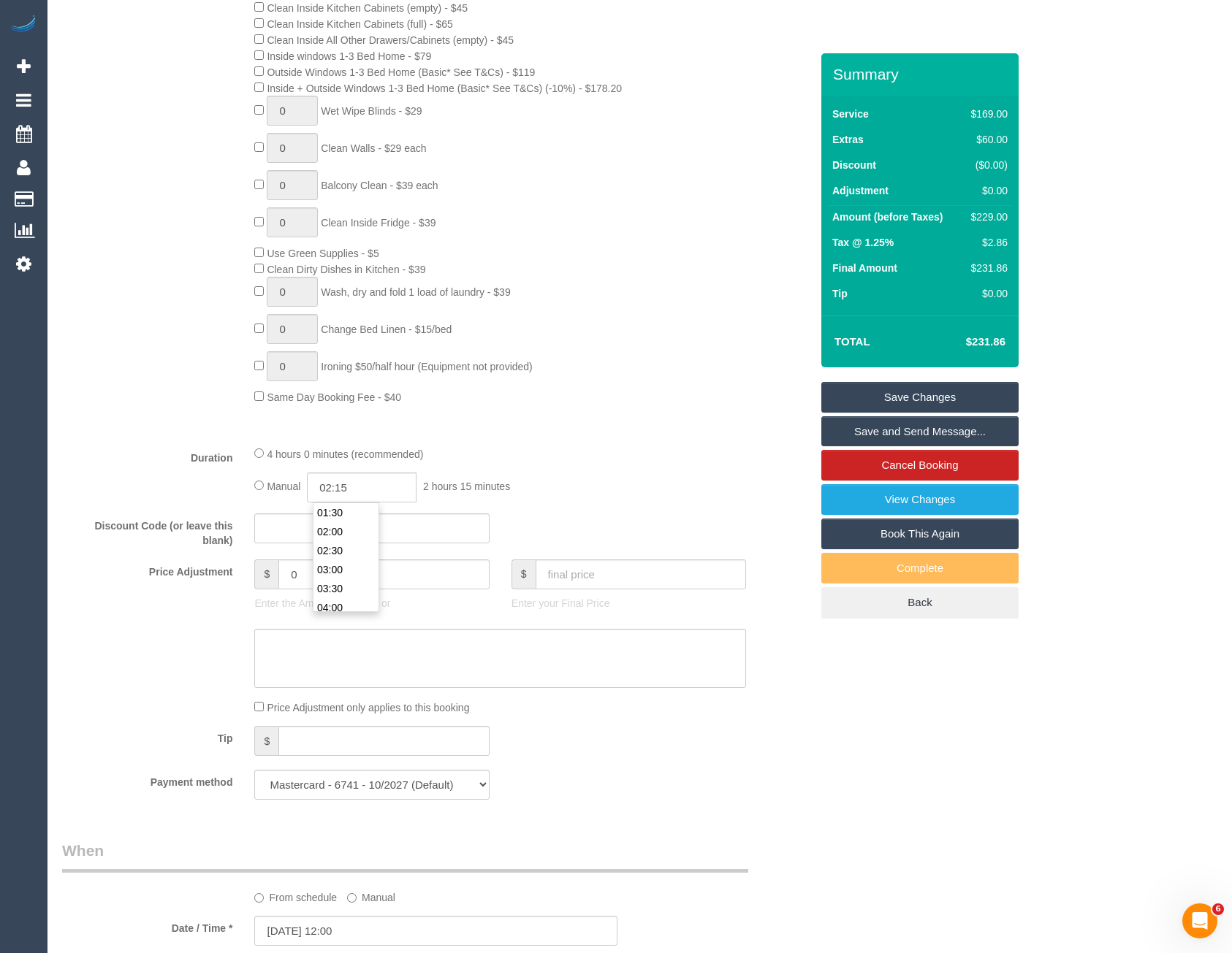
click at [657, 520] on div "Discount Code (or leave this blank)" at bounding box center [436, 531] width 770 height 35
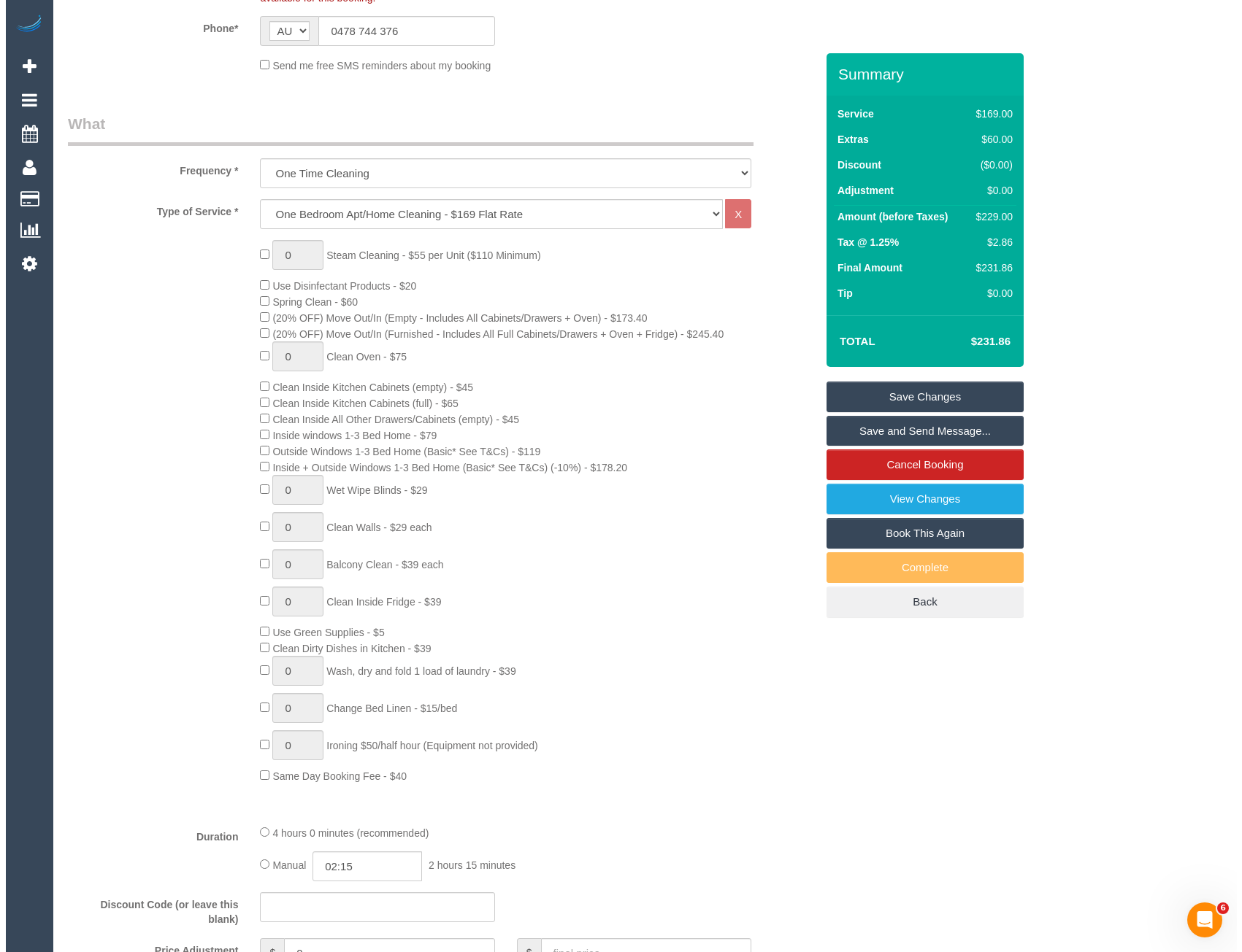
scroll to position [73, 0]
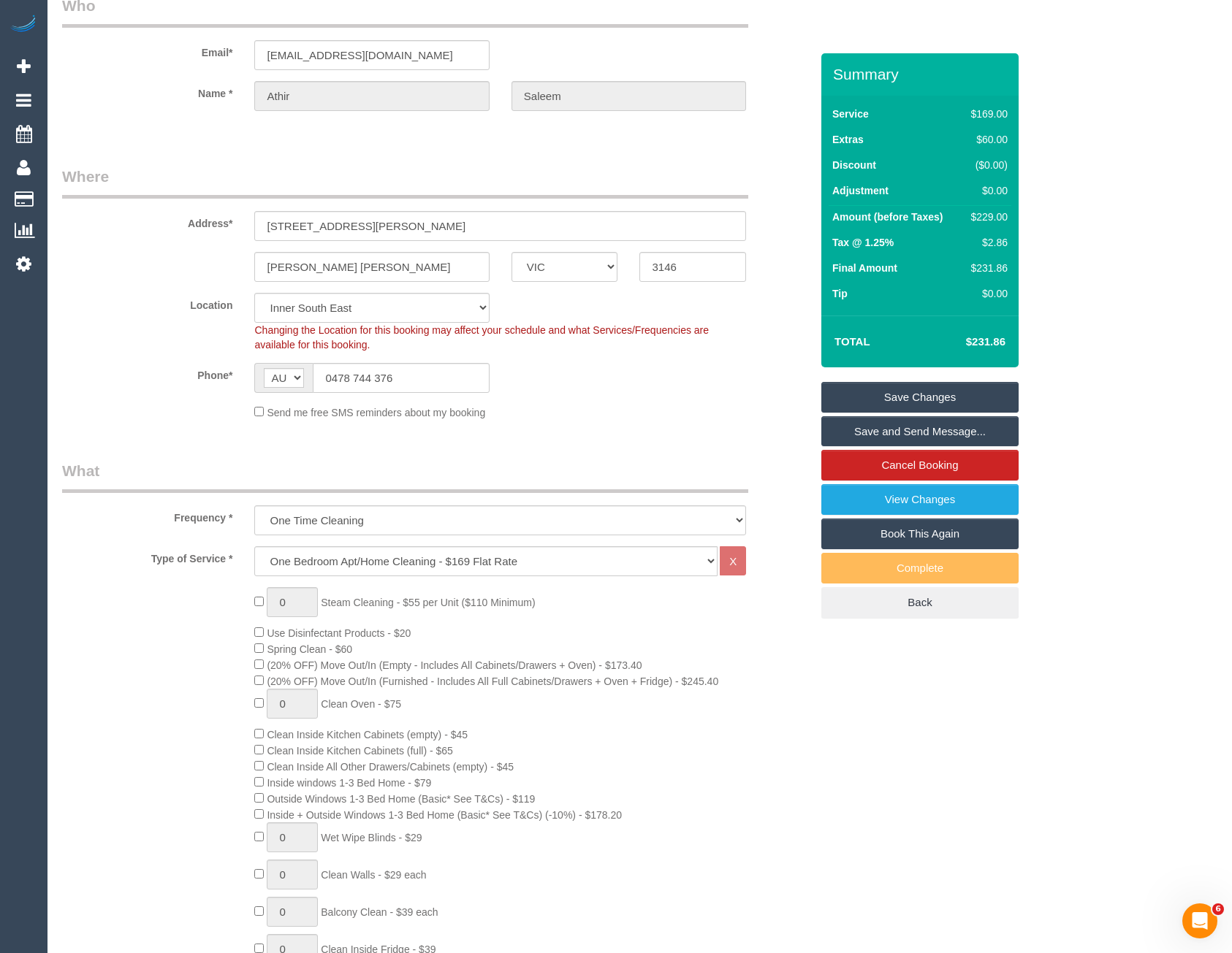
click at [888, 435] on link "Save and Send Message..." at bounding box center [920, 432] width 198 height 31
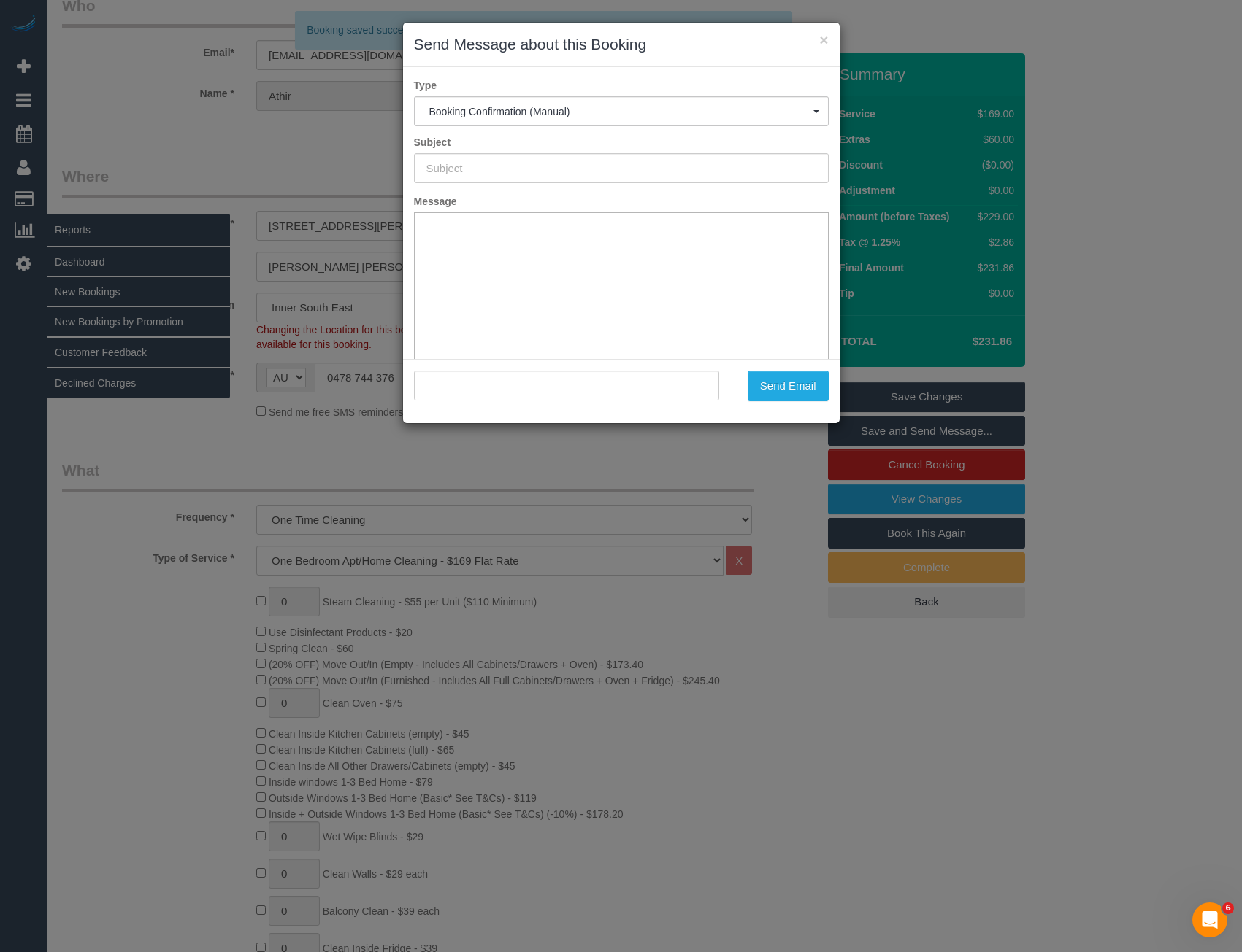
scroll to position [0, 0]
type input "Booking Confirmed"
type input ""[PERSON_NAME]" <[PERSON_NAME][EMAIL_ADDRESS][PERSON_NAME][DOMAIN_NAME]>"
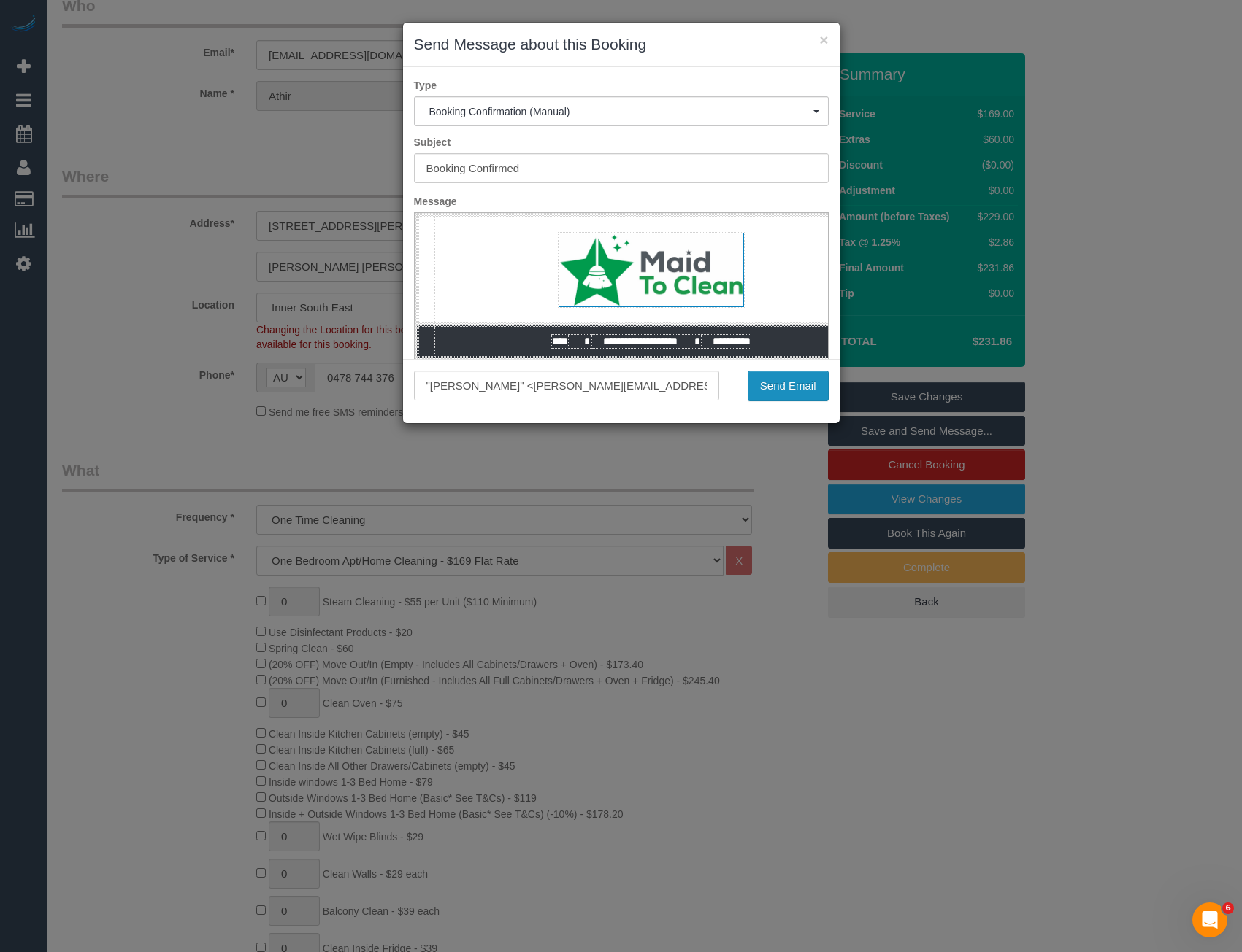
click at [776, 394] on button "Send Email" at bounding box center [788, 385] width 81 height 31
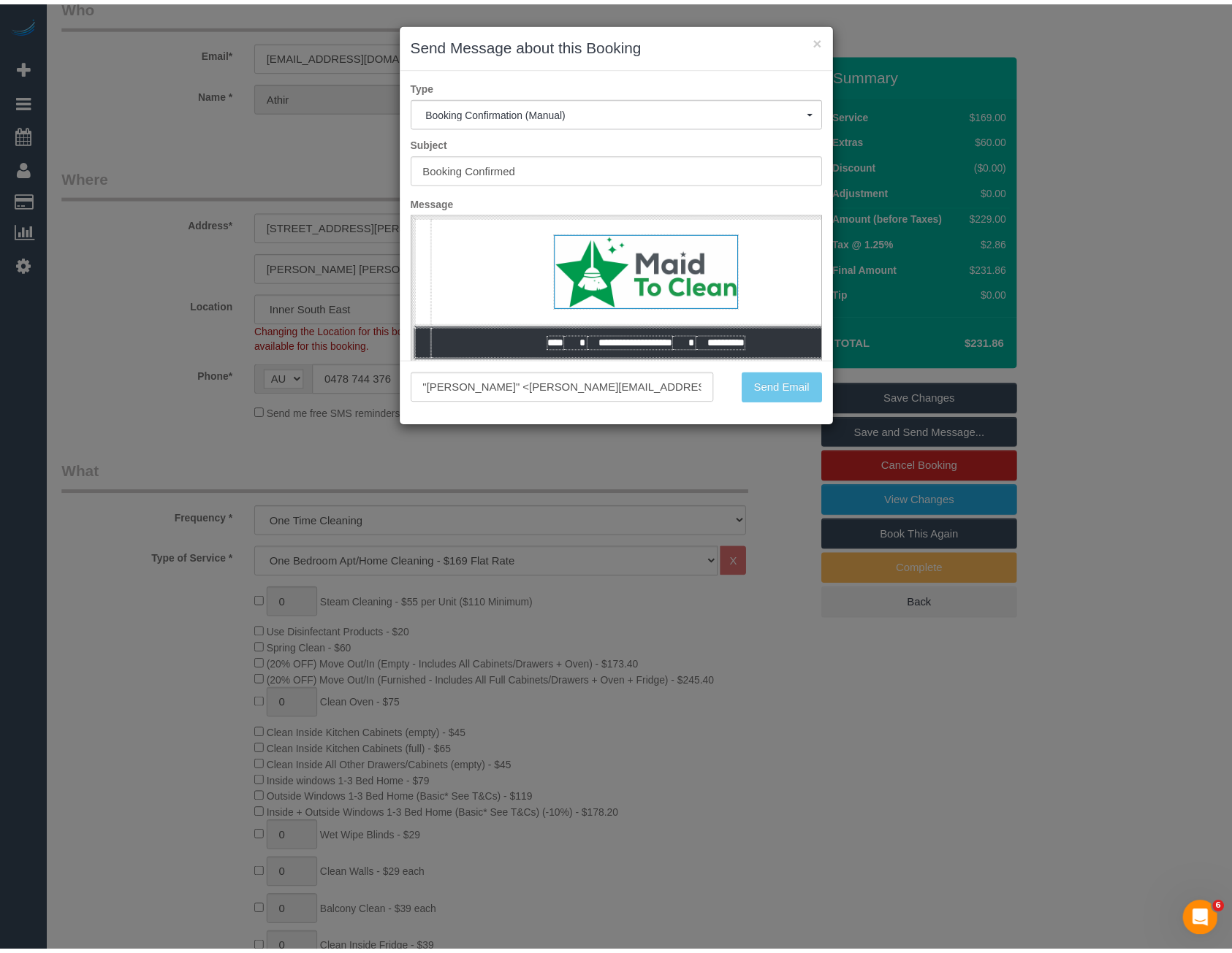
scroll to position [126, 0]
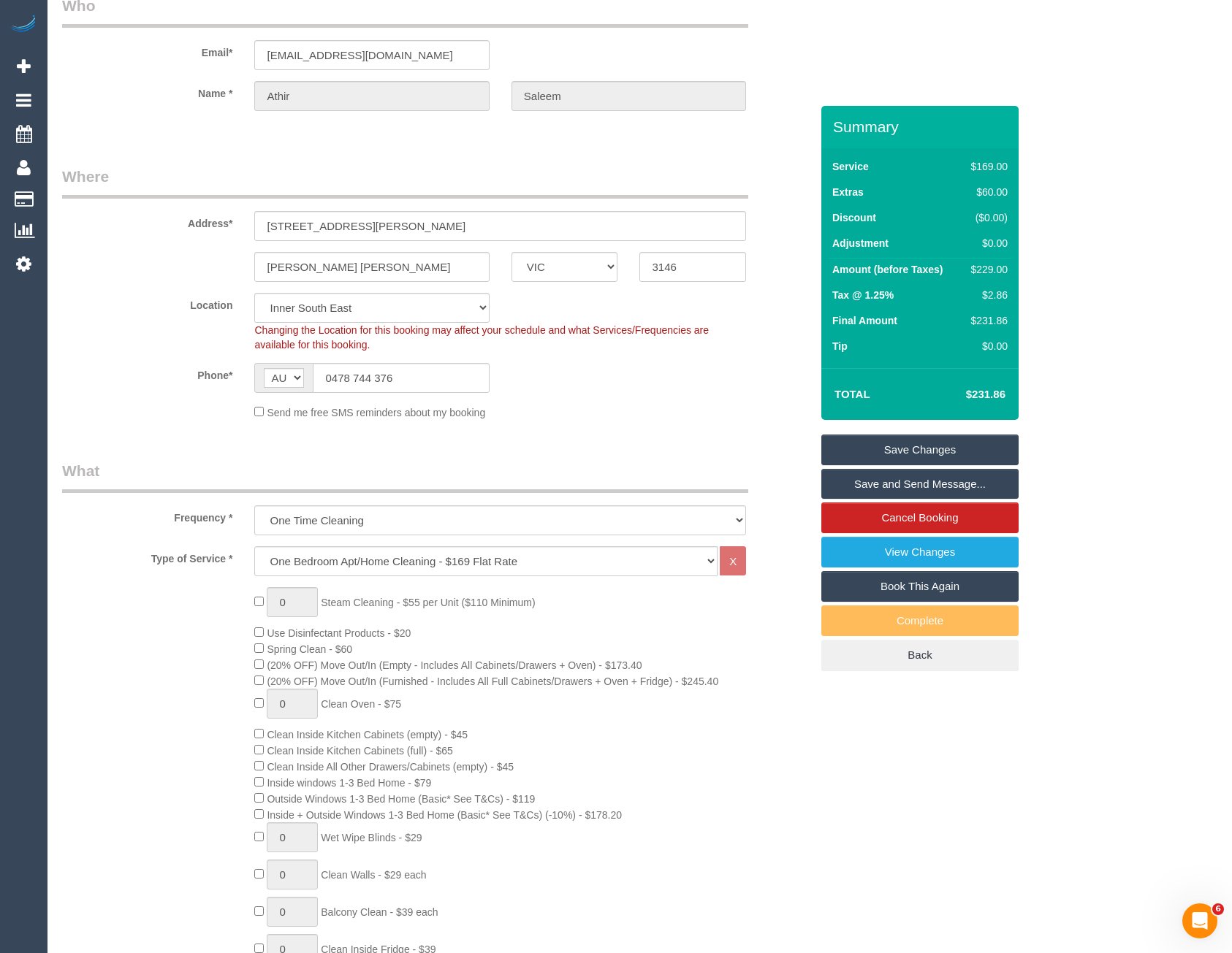
click at [915, 569] on fieldset "Save Changes Save and Send Message... Cancel Booking View Changes Book This Aga…" at bounding box center [920, 553] width 198 height 237
click at [915, 566] on link "View Changes" at bounding box center [920, 552] width 198 height 31
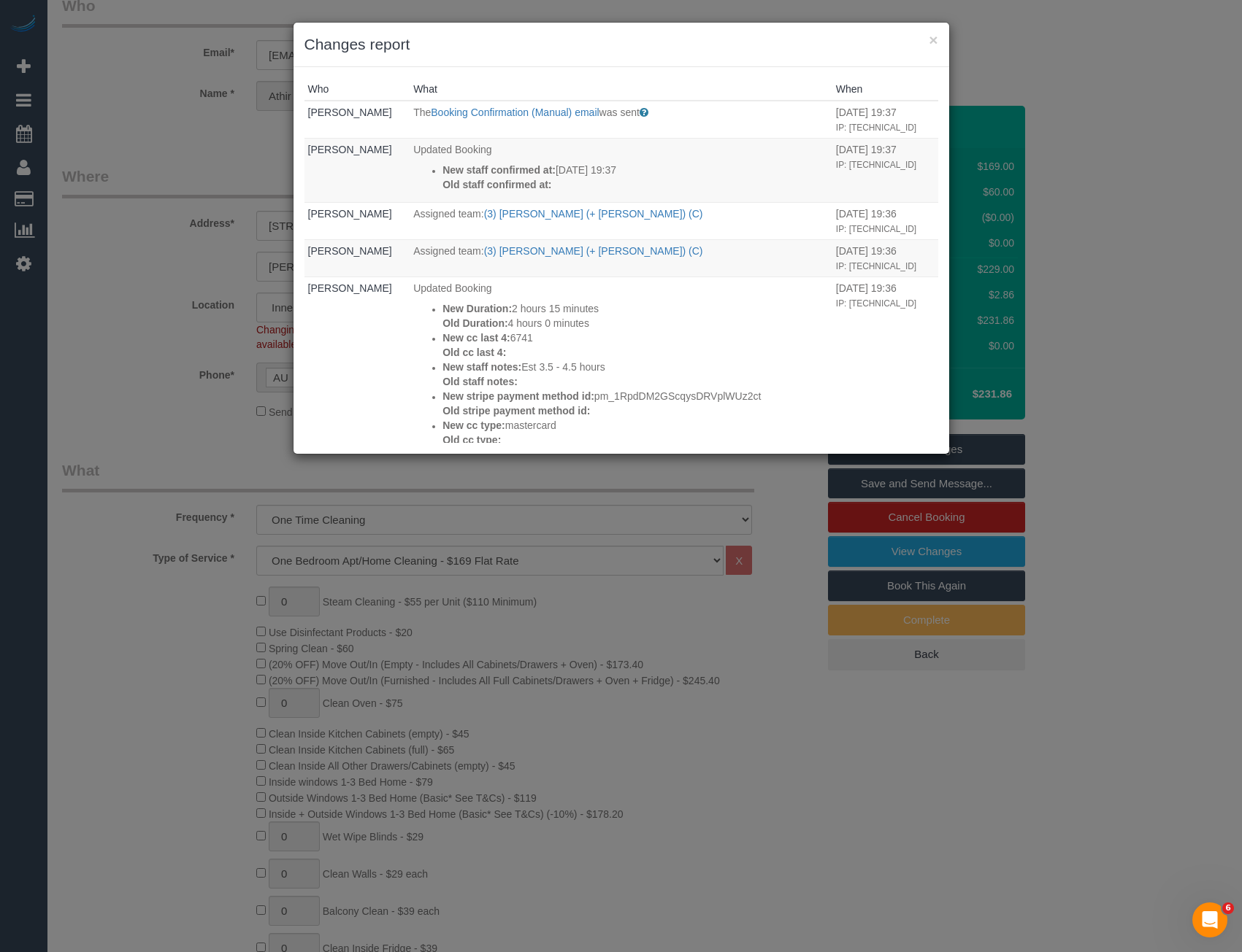
click at [574, 490] on div "× Changes report Who What When [PERSON_NAME] The Booking Confirmation (Manual) …" at bounding box center [621, 476] width 1242 height 952
